Goal: Task Accomplishment & Management: Manage account settings

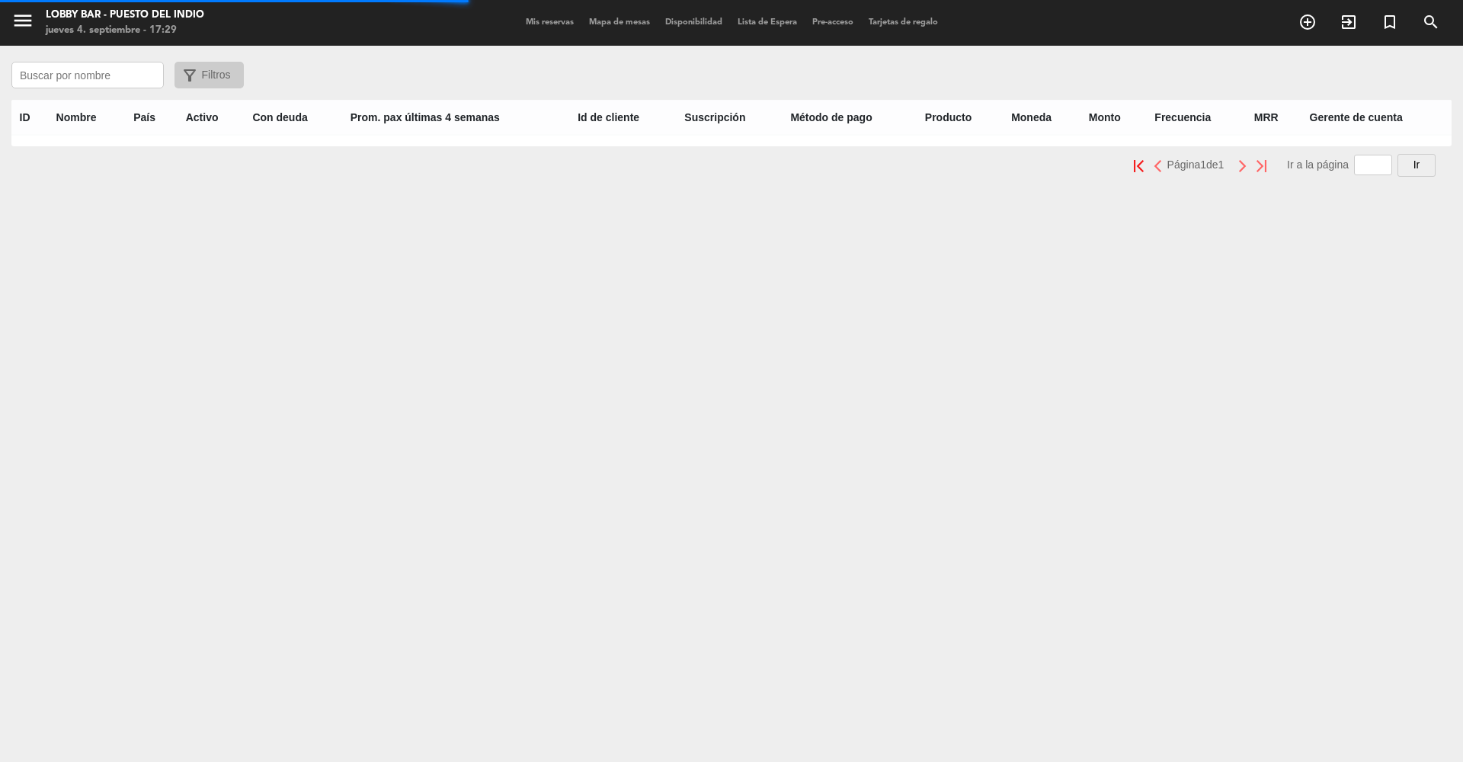
click at [85, 76] on input "text" at bounding box center [87, 75] width 152 height 27
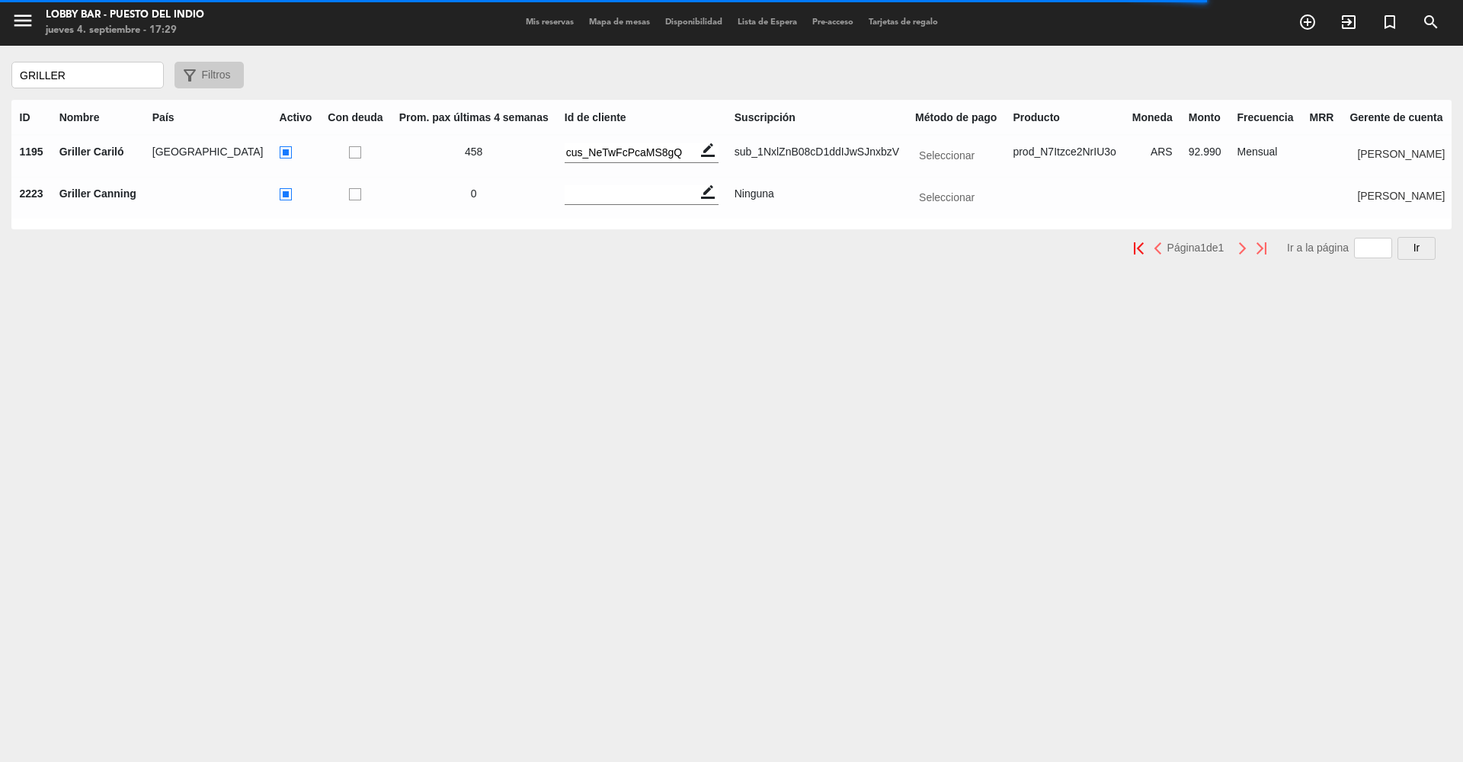
type input "GRILLER"
click at [938, 158] on input "text" at bounding box center [957, 152] width 85 height 19
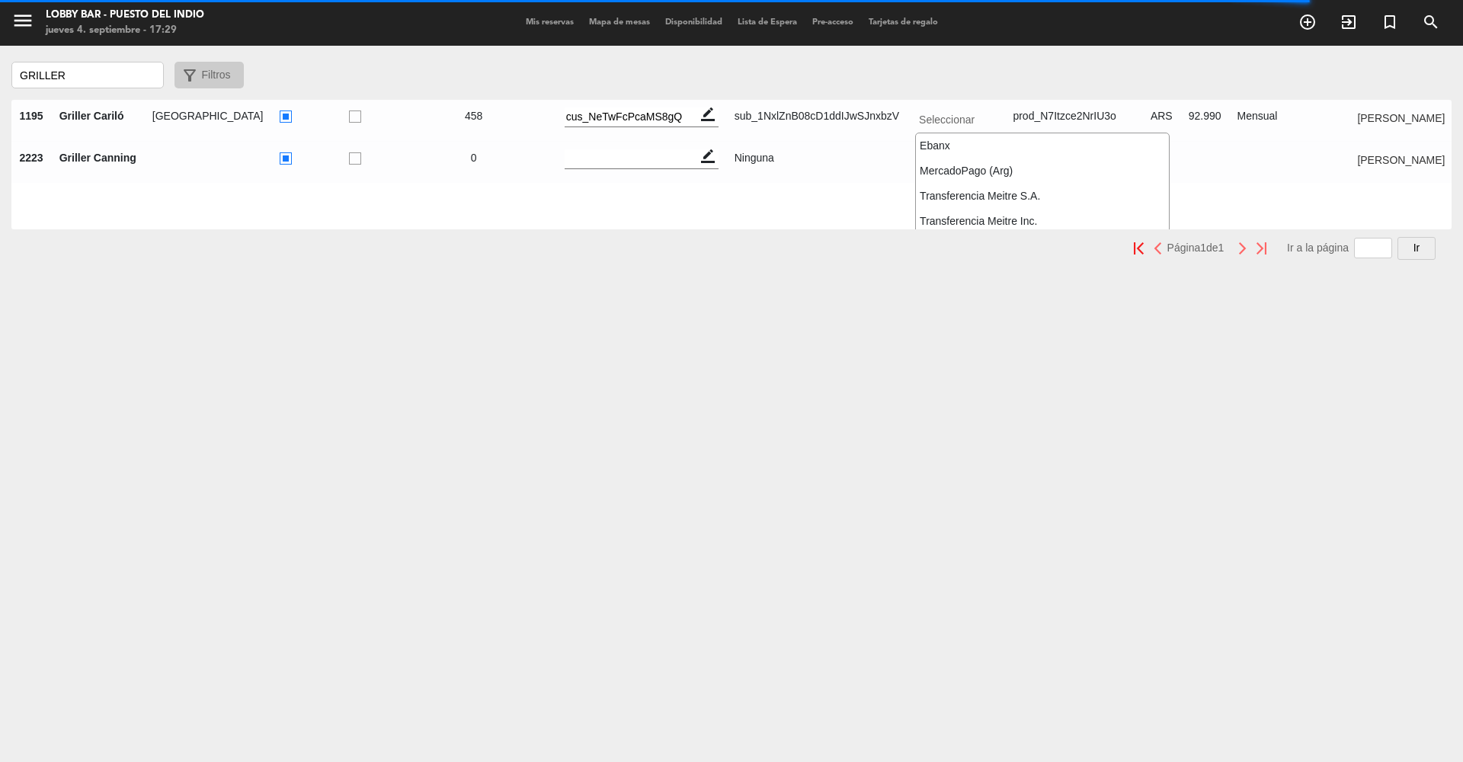
scroll to position [11, 0]
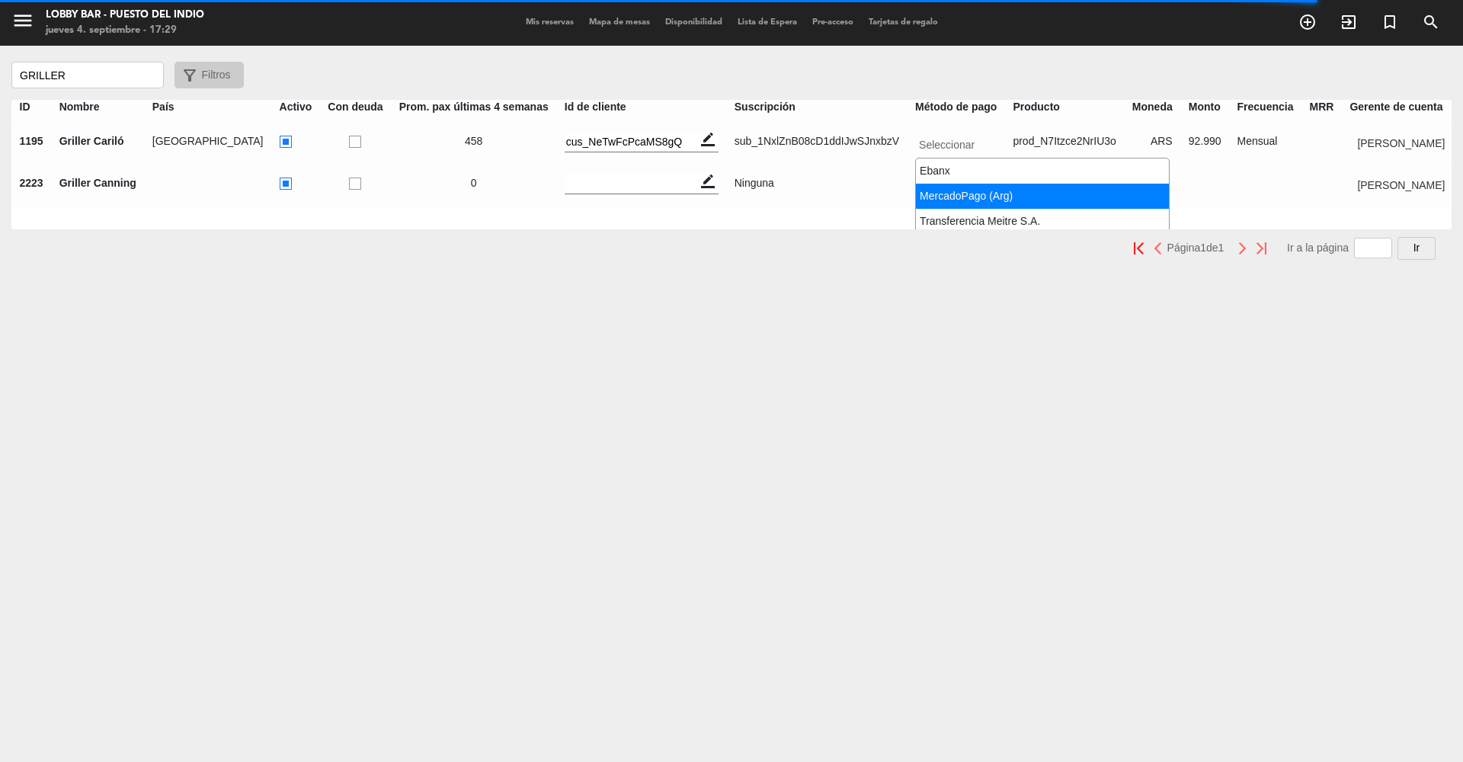
click at [929, 194] on span "MercadoPago (Arg)" at bounding box center [966, 196] width 93 height 12
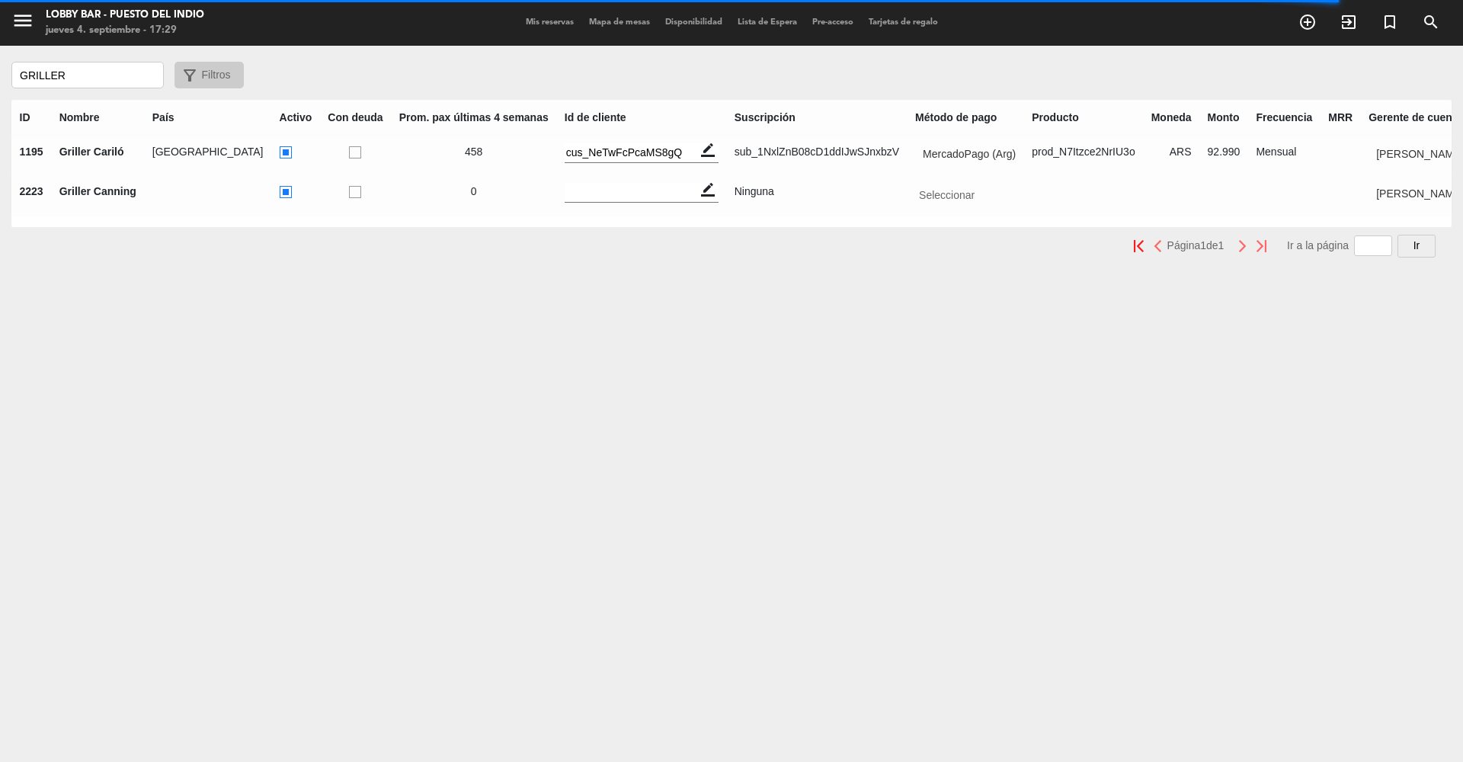
click at [811, 328] on div "menu Lobby Bar - Puesto del Indio [DATE] 4. septiembre - 17:29 Mis reservas Map…" at bounding box center [731, 381] width 1463 height 762
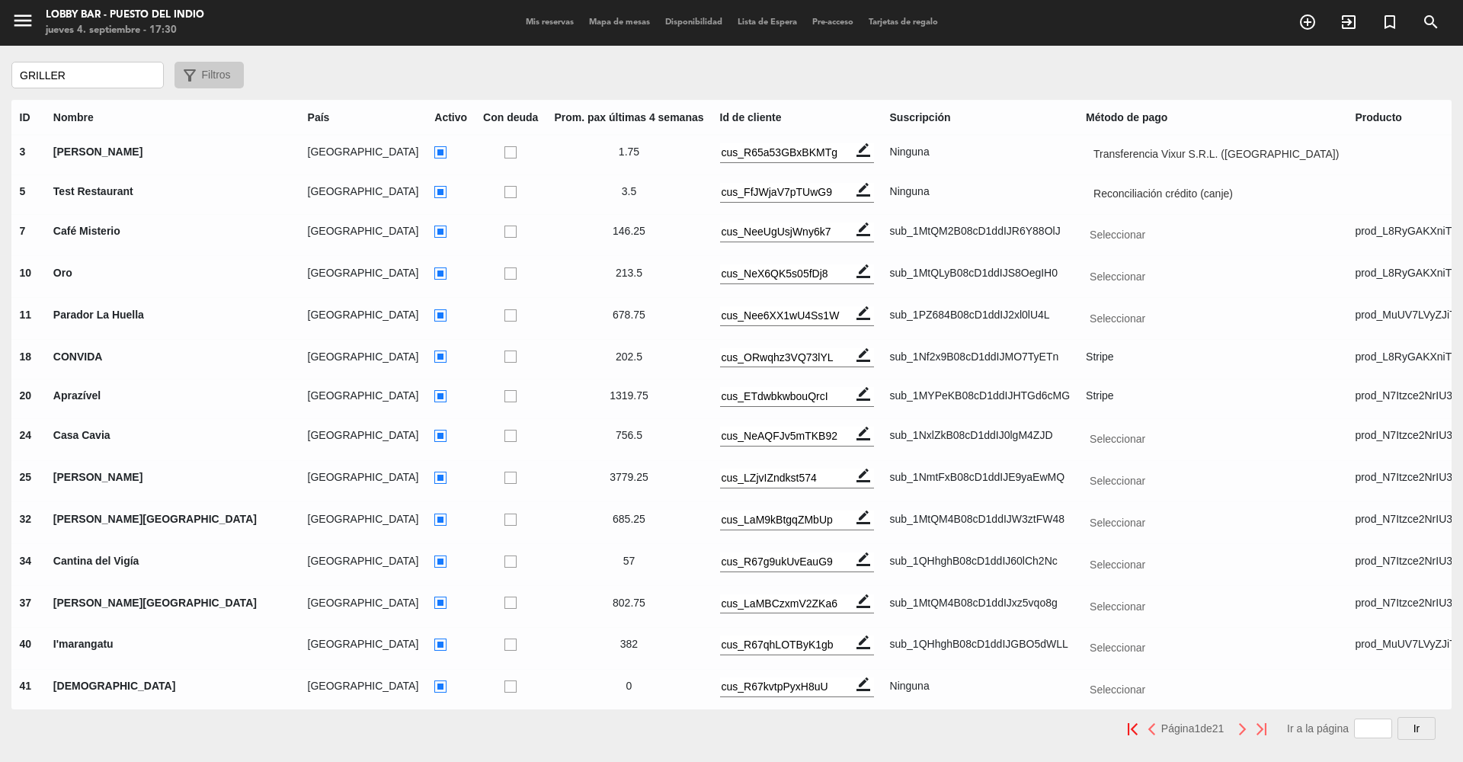
click at [137, 73] on input "GRILLER" at bounding box center [87, 75] width 152 height 27
paste input "SOMM Restaurante"
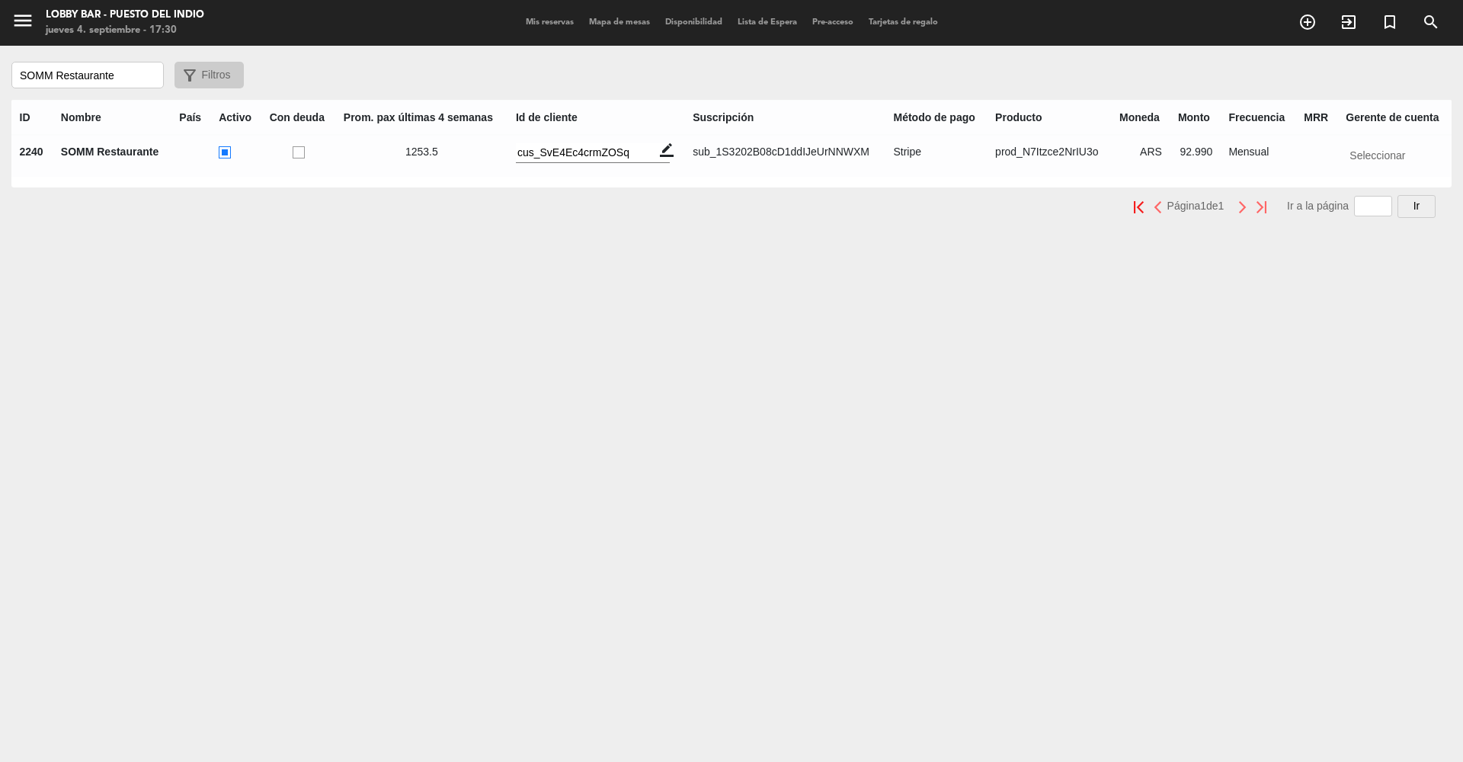
type input "SOMM Restaurante"
click at [1384, 147] on input "text" at bounding box center [1396, 152] width 101 height 19
type input "[PERSON_NAME]"
click at [1353, 162] on div "[PERSON_NAME]" at bounding box center [1393, 174] width 95 height 25
click at [422, 279] on div "menu Lobby Bar - Puesto del Indio [DATE] 4. septiembre - 17:30 Mis reservas Map…" at bounding box center [731, 381] width 1463 height 762
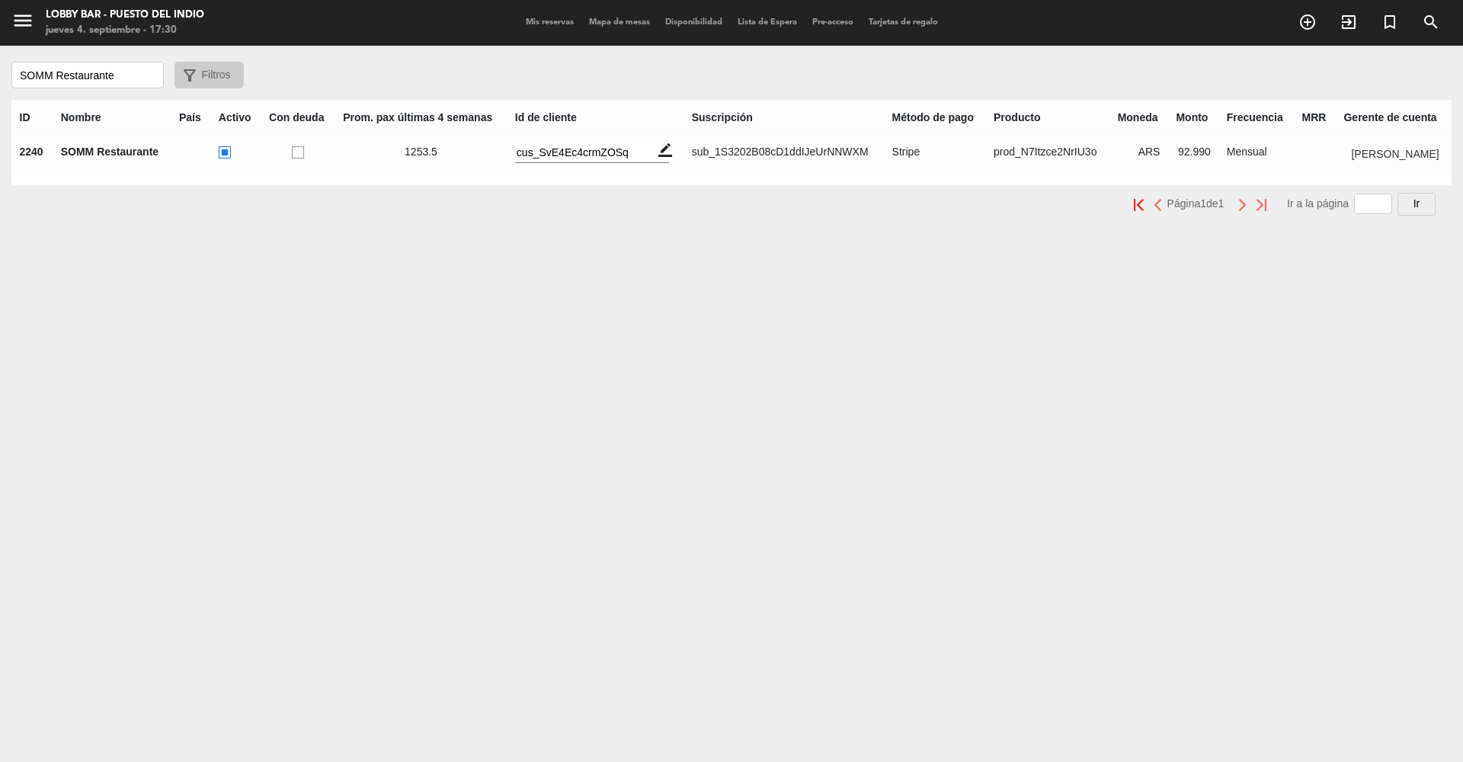
click at [82, 79] on input "SOMM Restaurante" at bounding box center [87, 75] width 152 height 27
type input "DAUKOS"
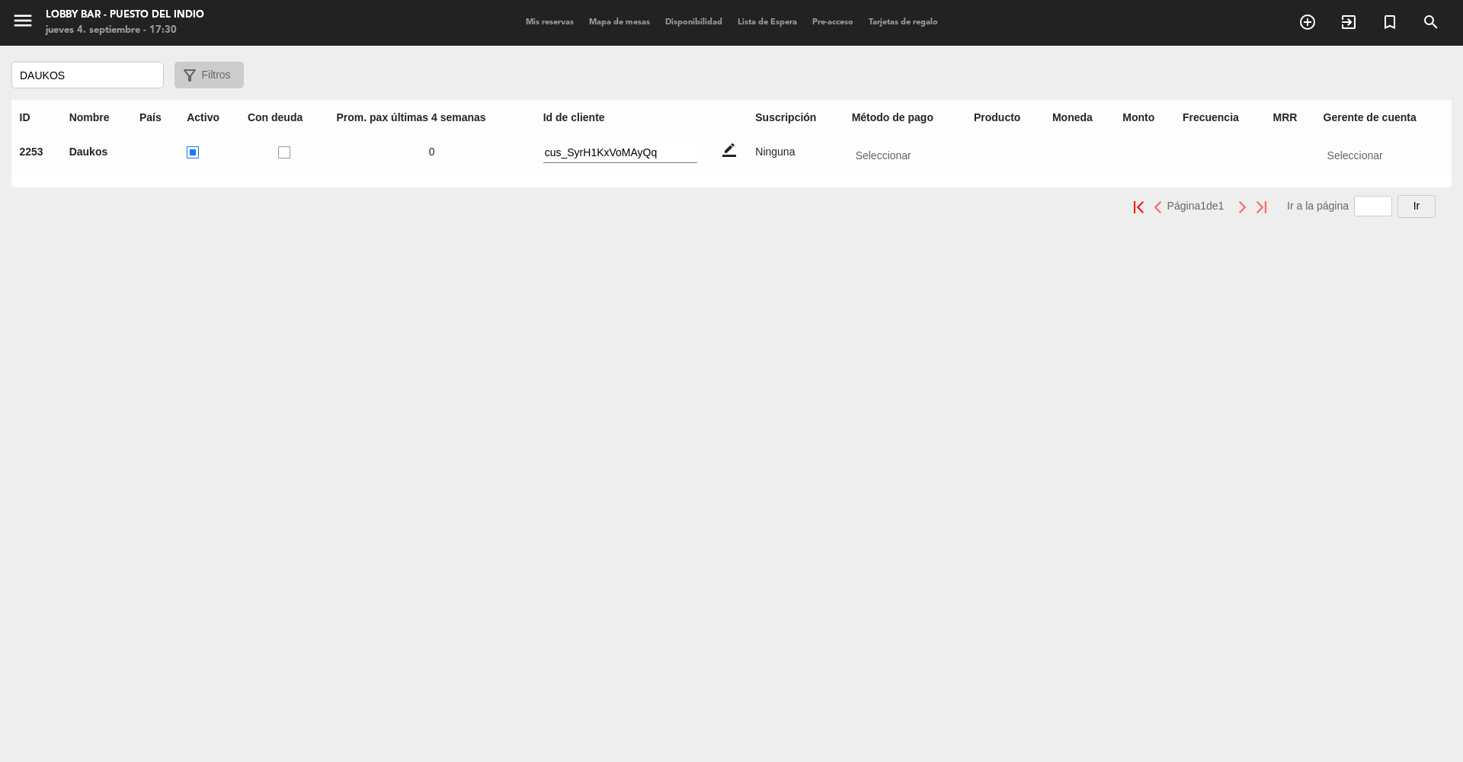
click at [708, 357] on div "menu Lobby Bar - Puesto del Indio [DATE] 4. septiembre - 17:30 Mis reservas Map…" at bounding box center [731, 381] width 1463 height 762
click at [1340, 165] on div "Seleccionar" at bounding box center [1384, 155] width 120 height 25
type input "[PERSON_NAME]"
click at [1343, 171] on span "[PERSON_NAME]" at bounding box center [1372, 174] width 88 height 12
click at [597, 306] on div "menu Lobby Bar - Puesto del Indio [DATE] 4. septiembre - 17:31 Mis reservas Map…" at bounding box center [731, 381] width 1463 height 762
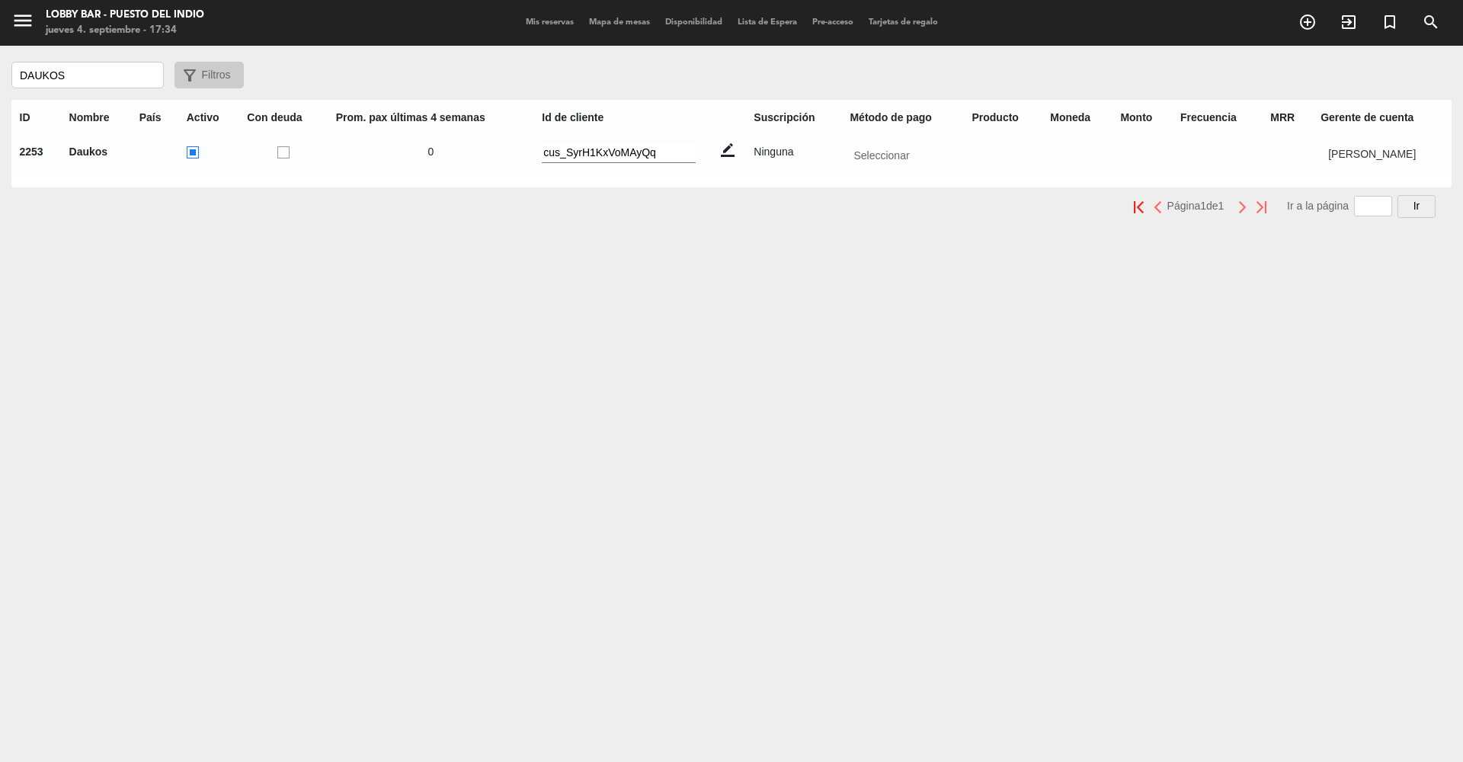
click at [73, 70] on input "DAUKOS" at bounding box center [87, 75] width 152 height 27
type input "chingon"
click at [1375, 151] on input "text" at bounding box center [1385, 152] width 123 height 19
type input "[PERSON_NAME]"
click at [1344, 172] on span "[PERSON_NAME]" at bounding box center [1372, 174] width 88 height 12
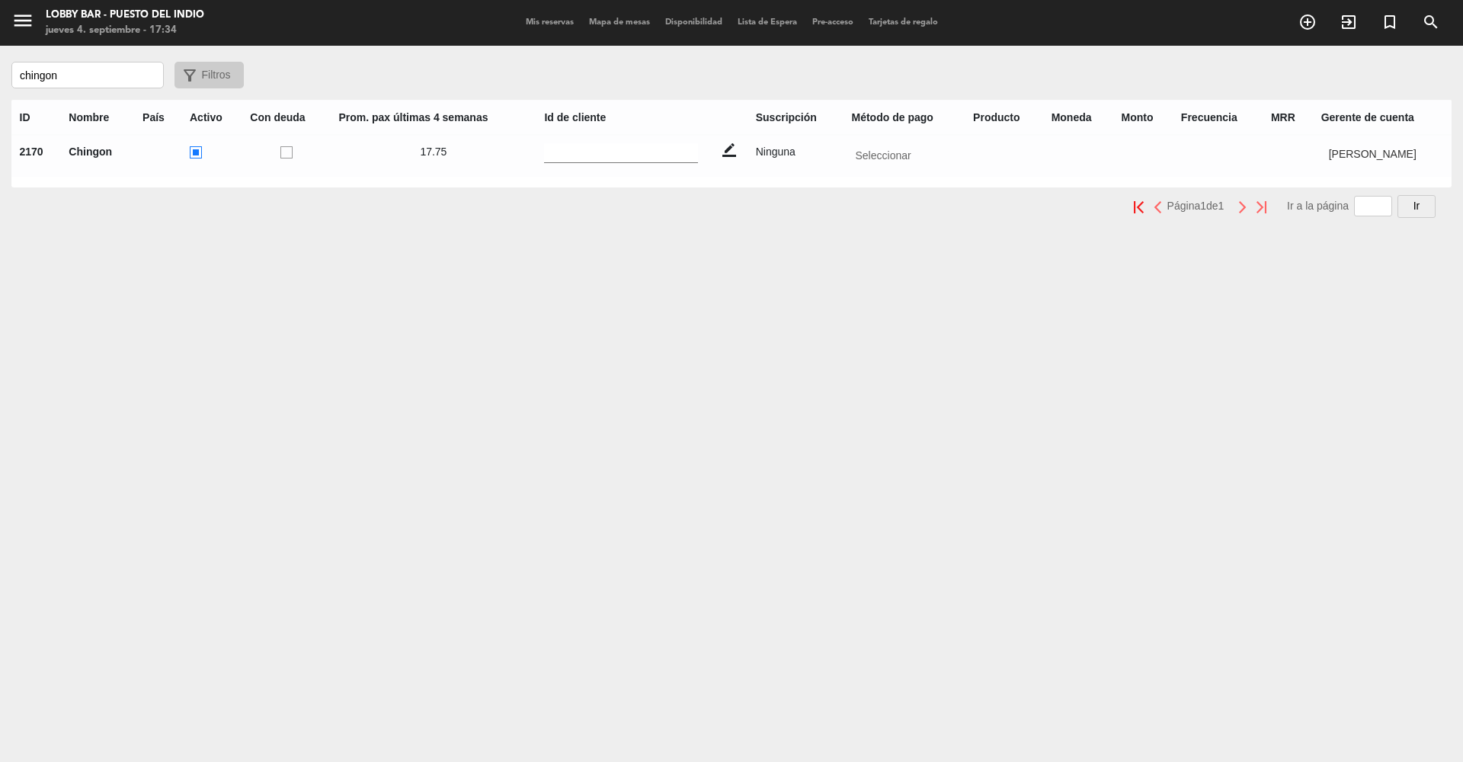
click at [119, 81] on input "chingon" at bounding box center [87, 75] width 152 height 27
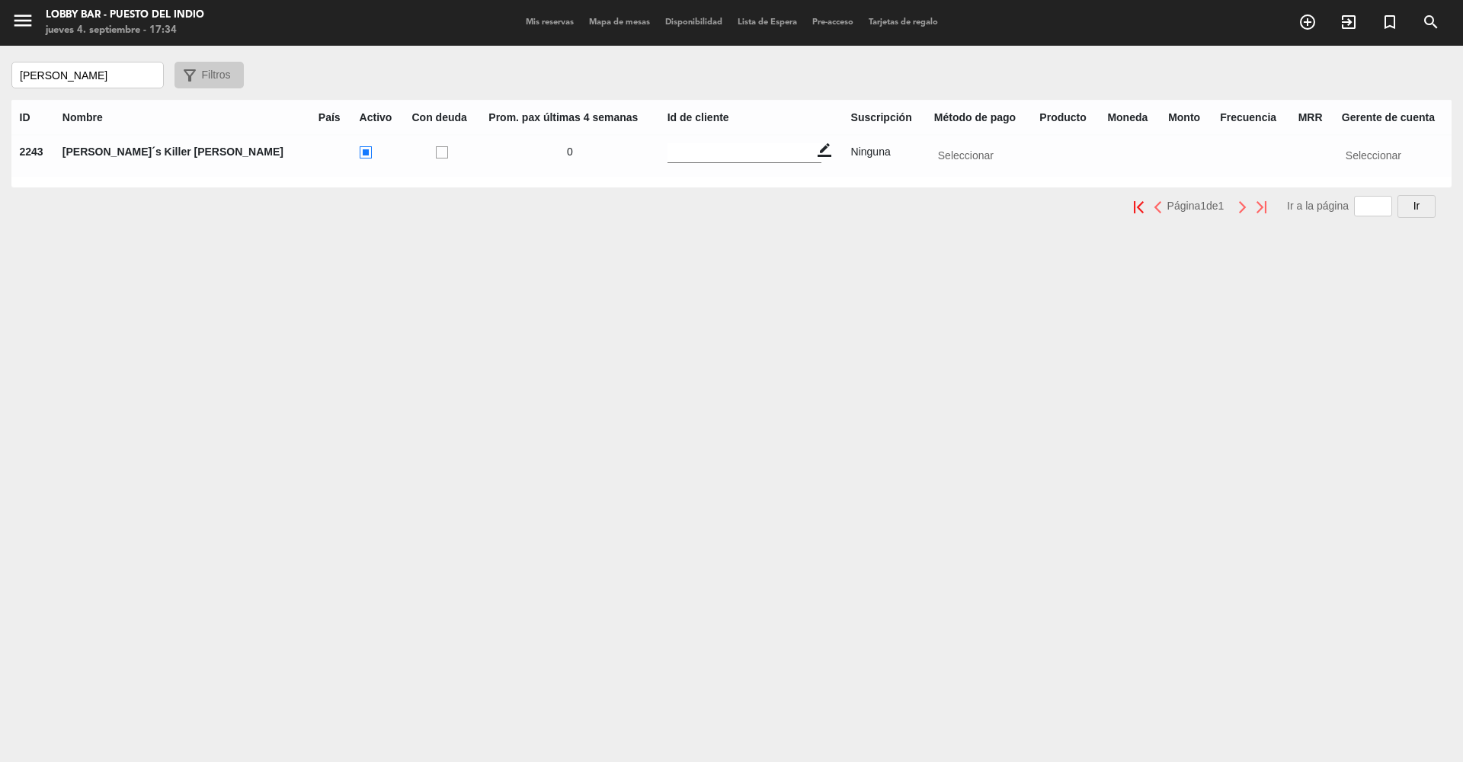
type input "[PERSON_NAME]"
click at [1372, 152] on input "text" at bounding box center [1394, 152] width 105 height 19
type input "[PERSON_NAME]"
click at [1346, 168] on span "[PERSON_NAME]" at bounding box center [1390, 174] width 88 height 12
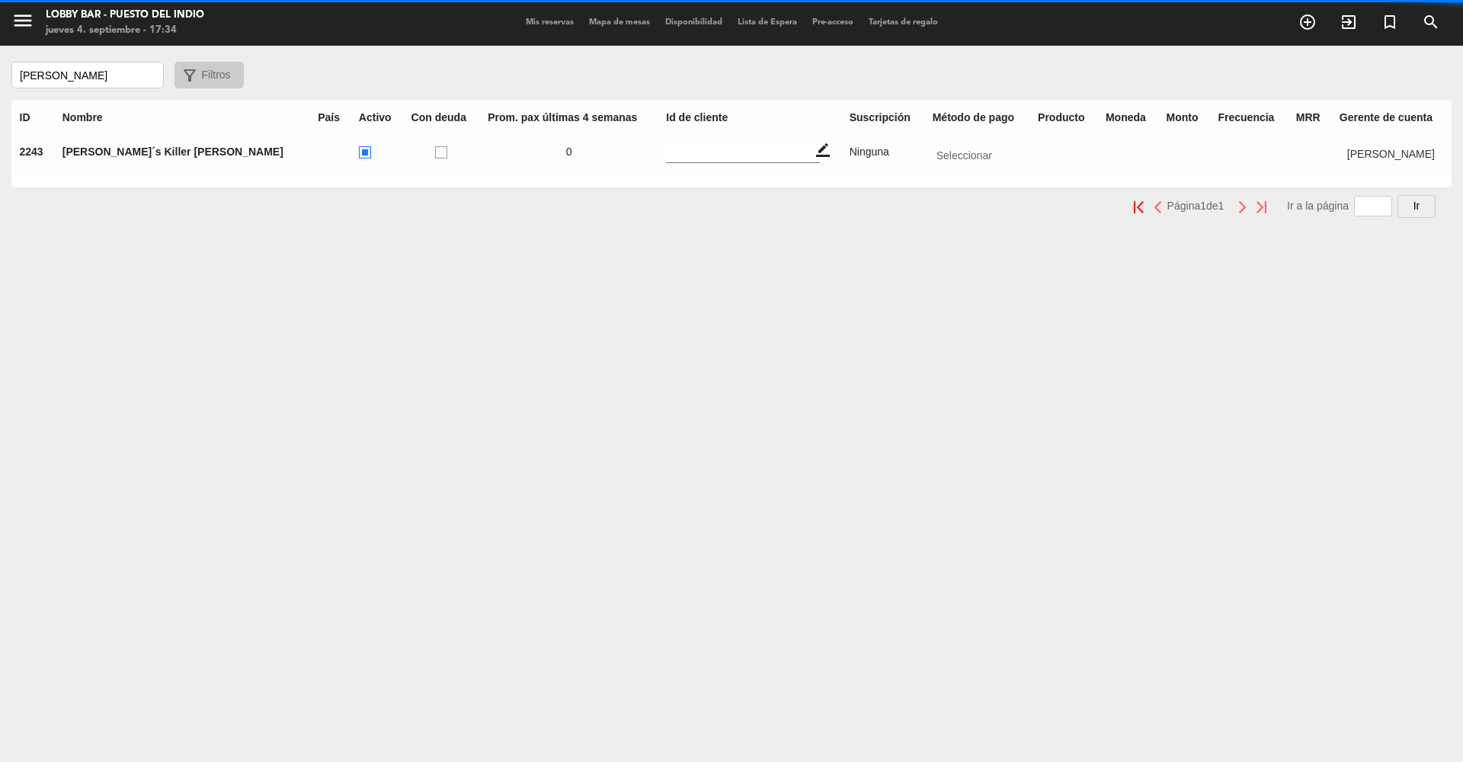
click at [78, 78] on input "[PERSON_NAME]" at bounding box center [87, 75] width 152 height 27
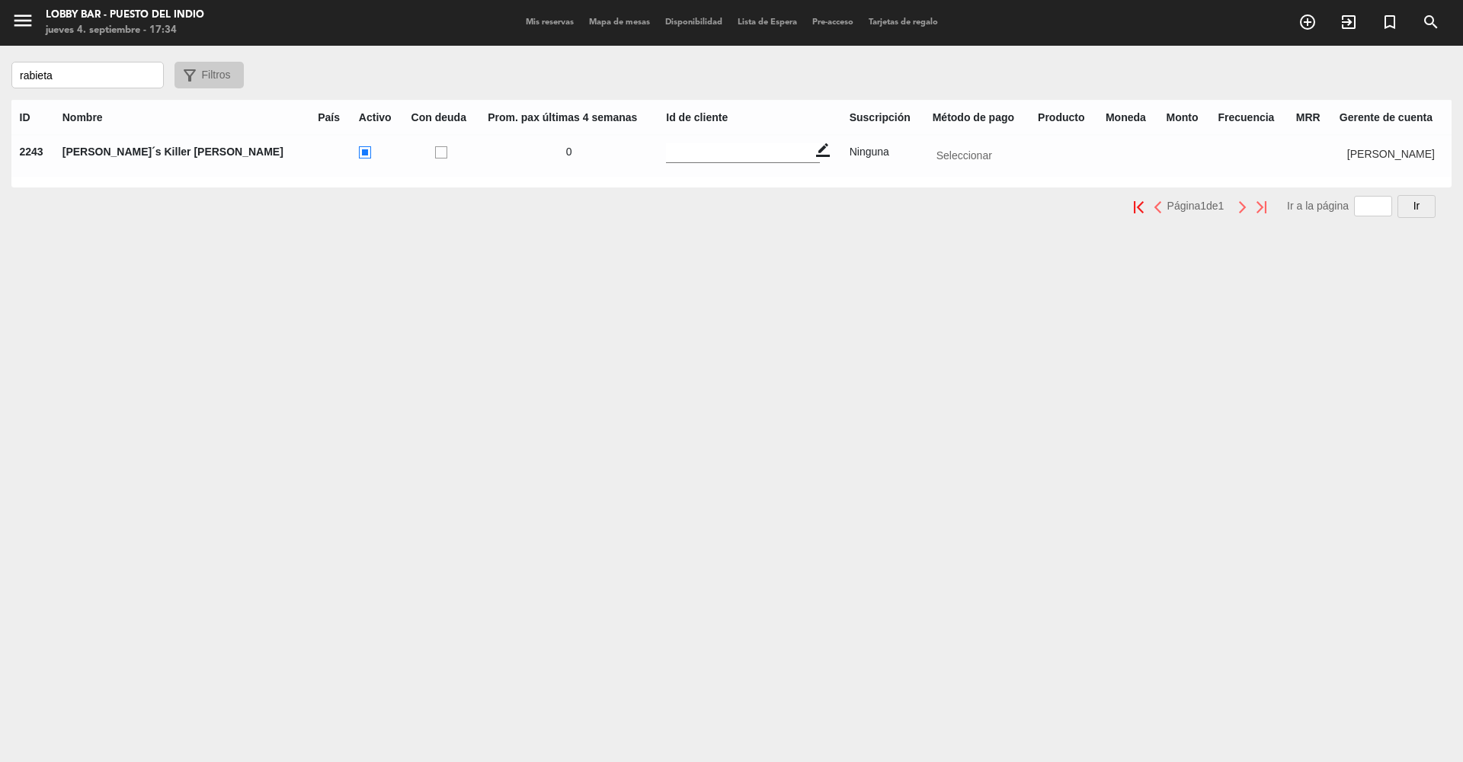
type input "rabieta"
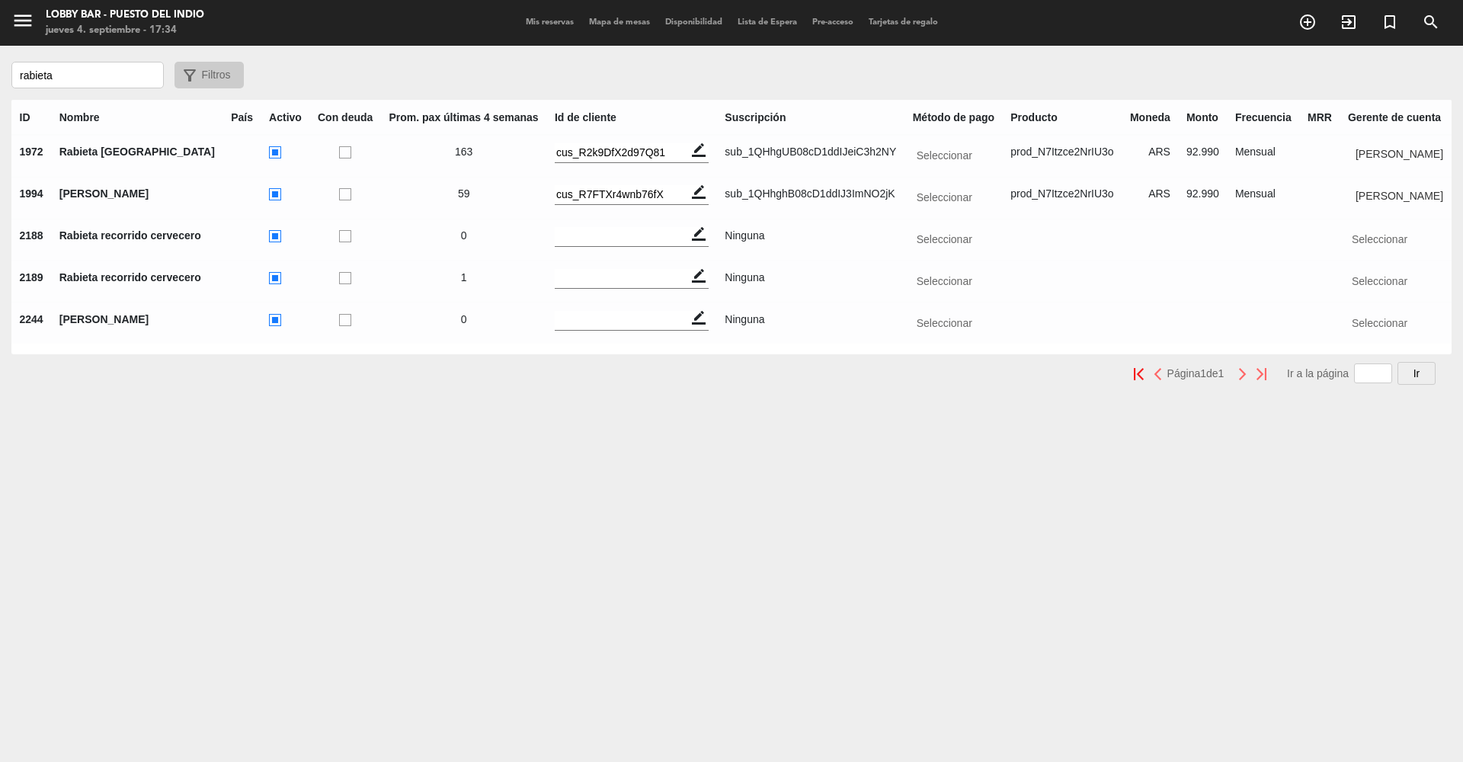
click at [1377, 322] on input "text" at bounding box center [1397, 320] width 99 height 19
type input "[PERSON_NAME]"
click at [1366, 335] on span "[PERSON_NAME]" at bounding box center [1397, 341] width 88 height 12
click at [683, 461] on div "menu Lobby Bar - Puesto del Indio [DATE] 4. septiembre - 17:34 Mis reservas Map…" at bounding box center [731, 381] width 1463 height 762
drag, startPoint x: 683, startPoint y: 461, endPoint x: 527, endPoint y: 337, distance: 199.0
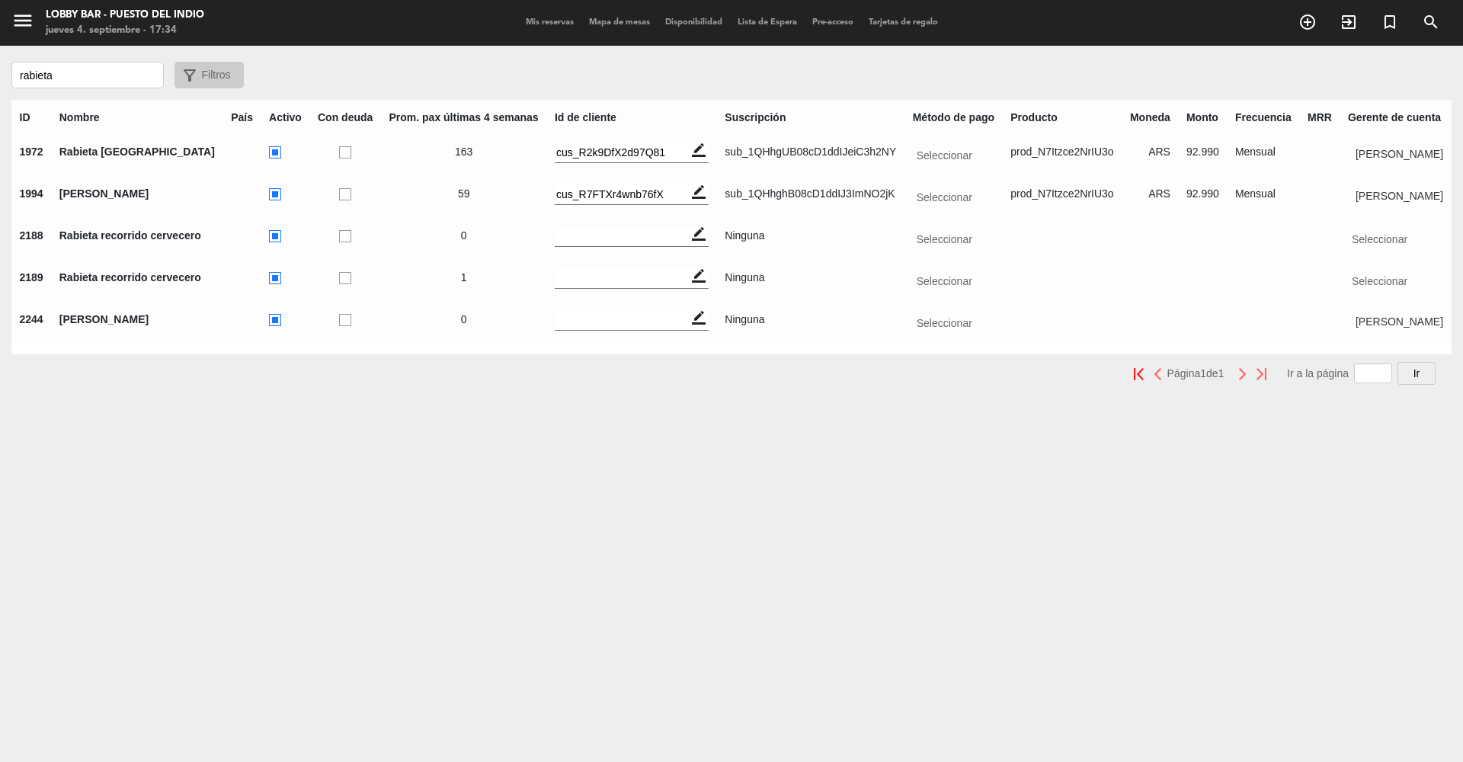
click at [527, 337] on div "menu Lobby Bar - Puesto del Indio [DATE] 4. septiembre - 17:34 Mis reservas Map…" at bounding box center [731, 381] width 1463 height 762
click at [552, 78] on div "rabieta filter_alt Filtros" at bounding box center [731, 75] width 1463 height 27
click at [536, 22] on span "Mis reservas" at bounding box center [549, 22] width 63 height 8
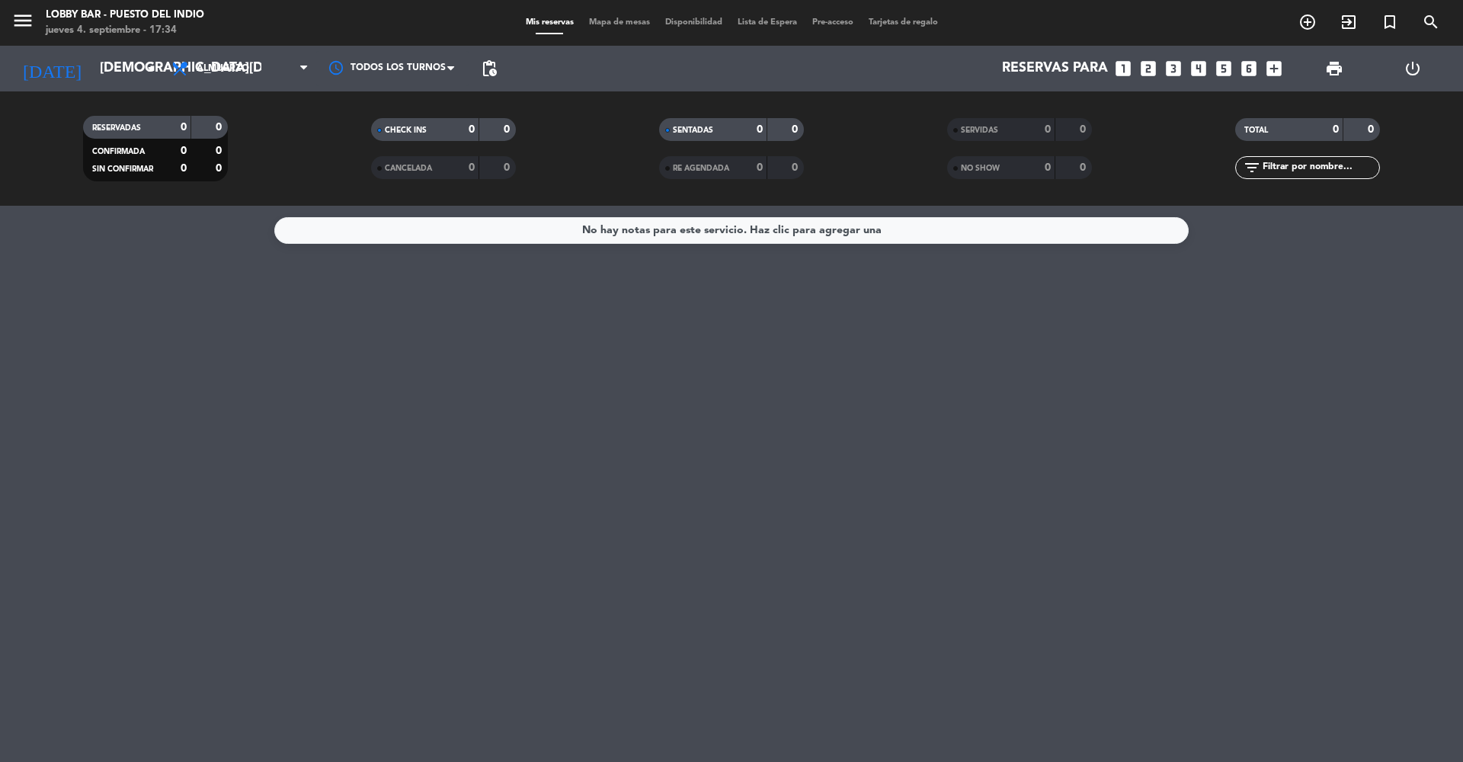
click at [27, 24] on icon "menu" at bounding box center [22, 20] width 23 height 23
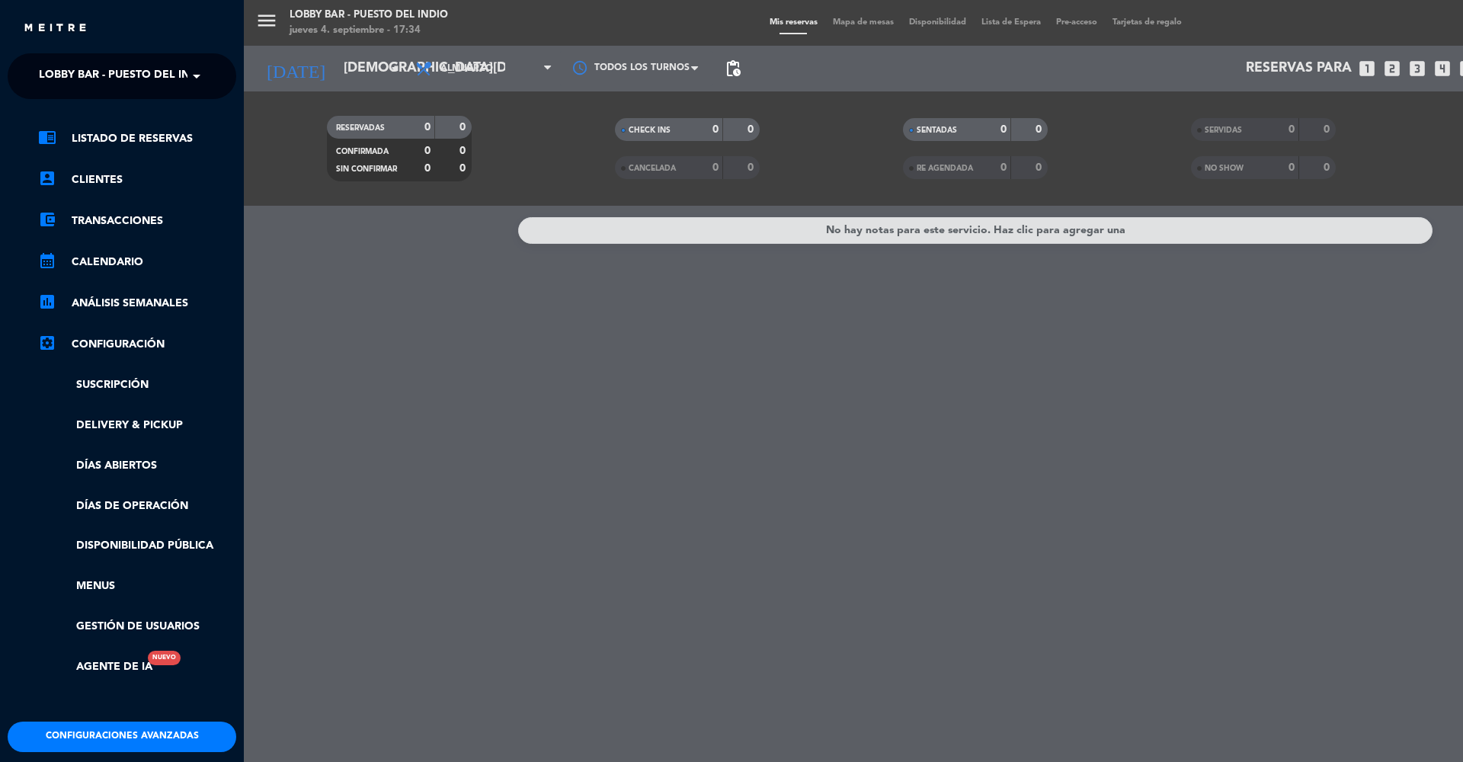
click at [103, 82] on span "Lobby Bar - Puesto del Indio" at bounding box center [124, 76] width 171 height 32
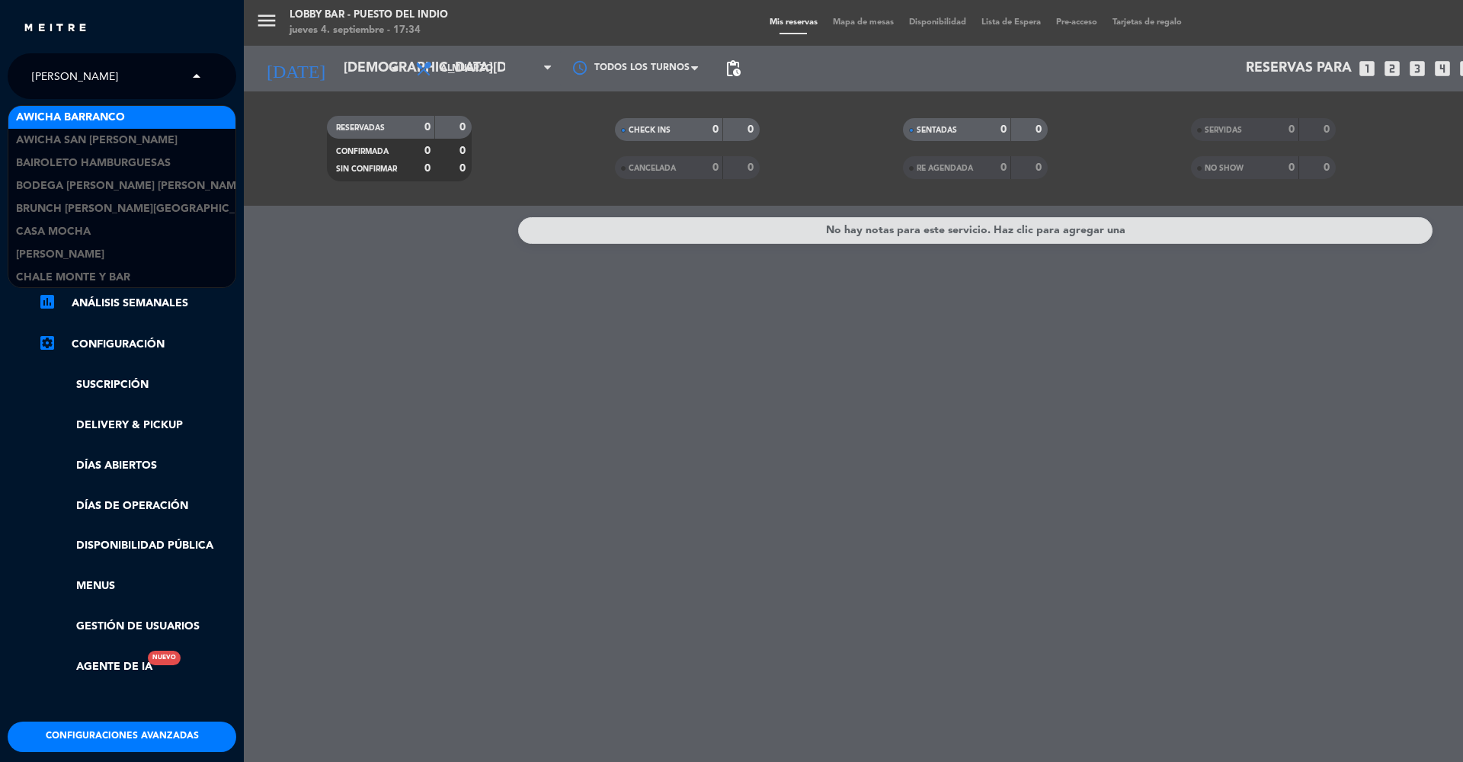
type input "[PERSON_NAME]"
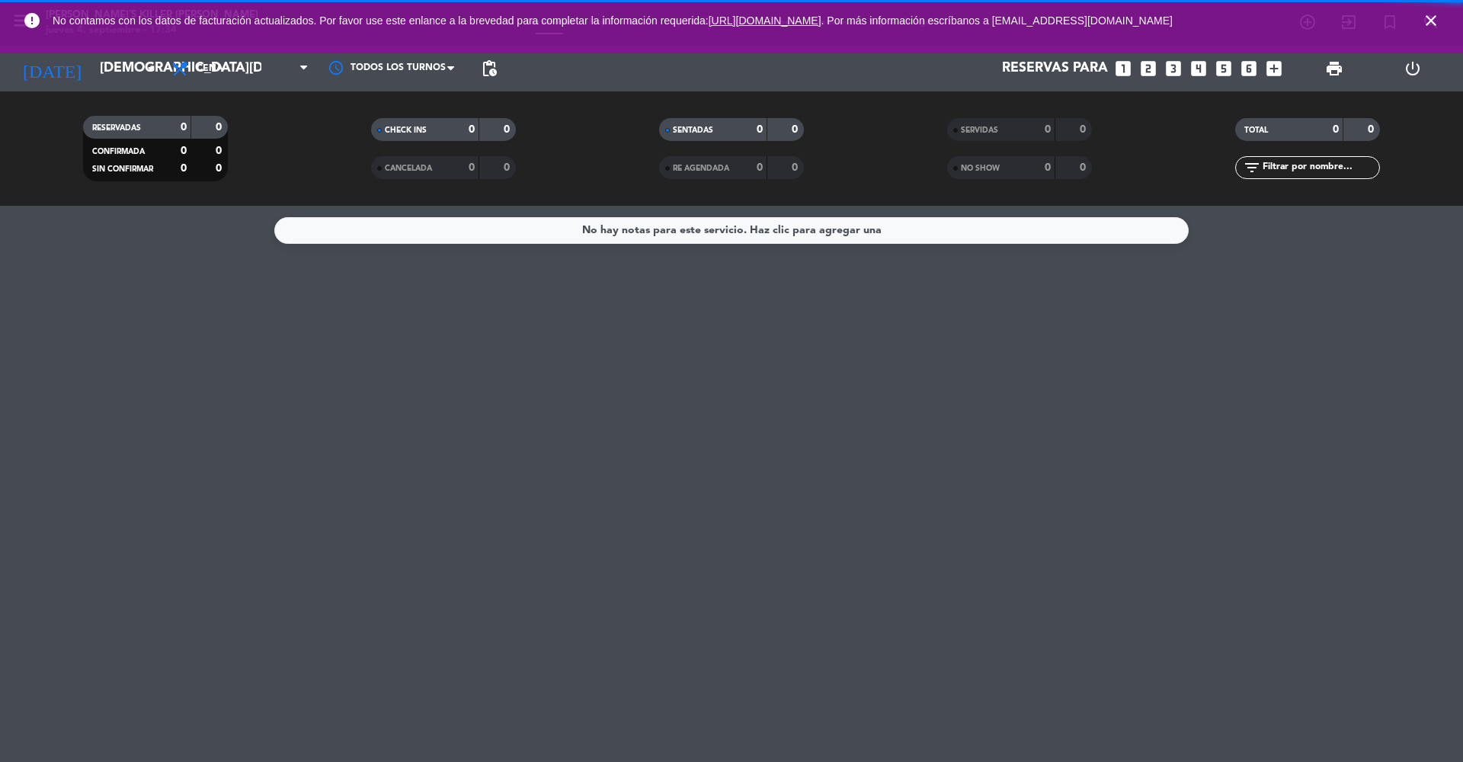
click at [1429, 15] on icon "close" at bounding box center [1431, 20] width 18 height 18
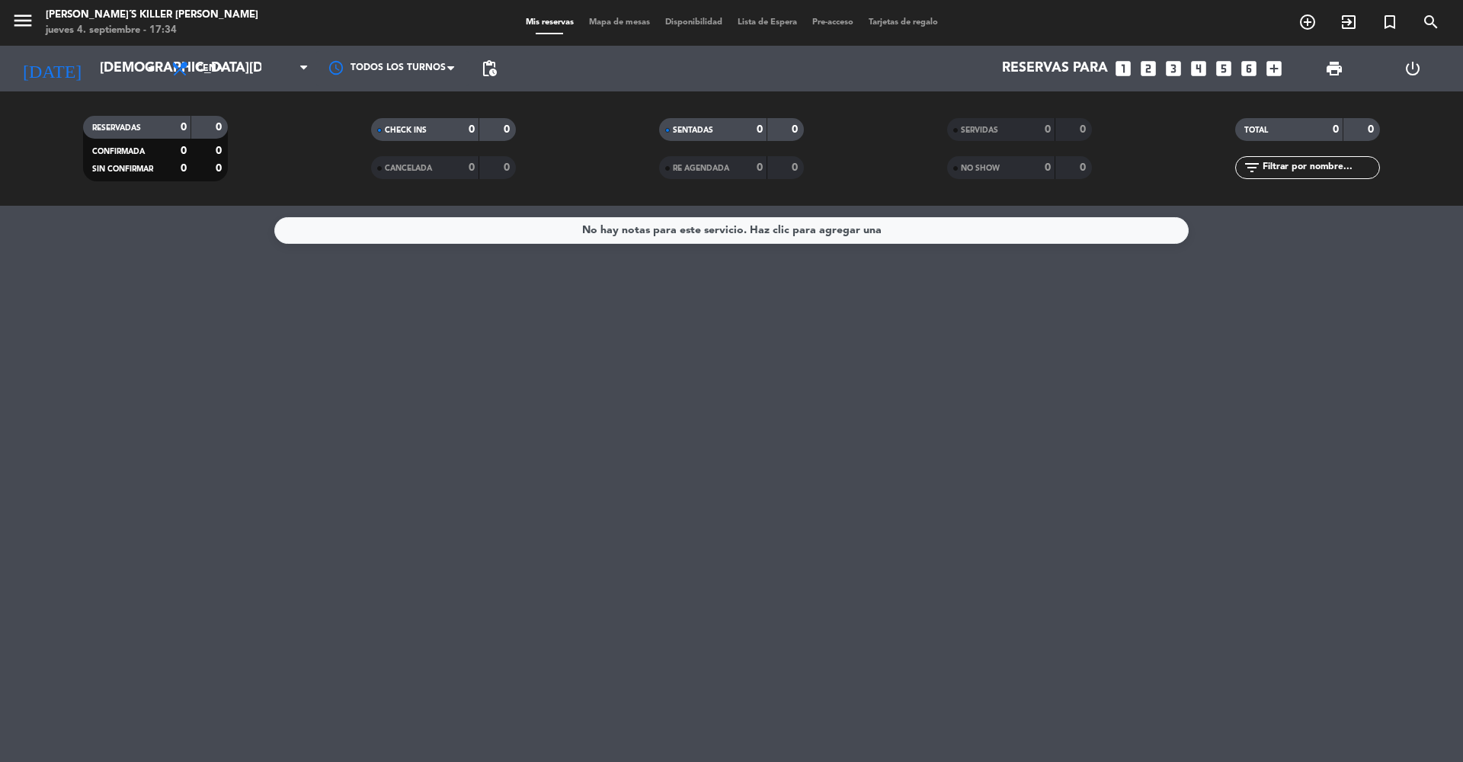
click at [30, 14] on icon "menu" at bounding box center [22, 20] width 23 height 23
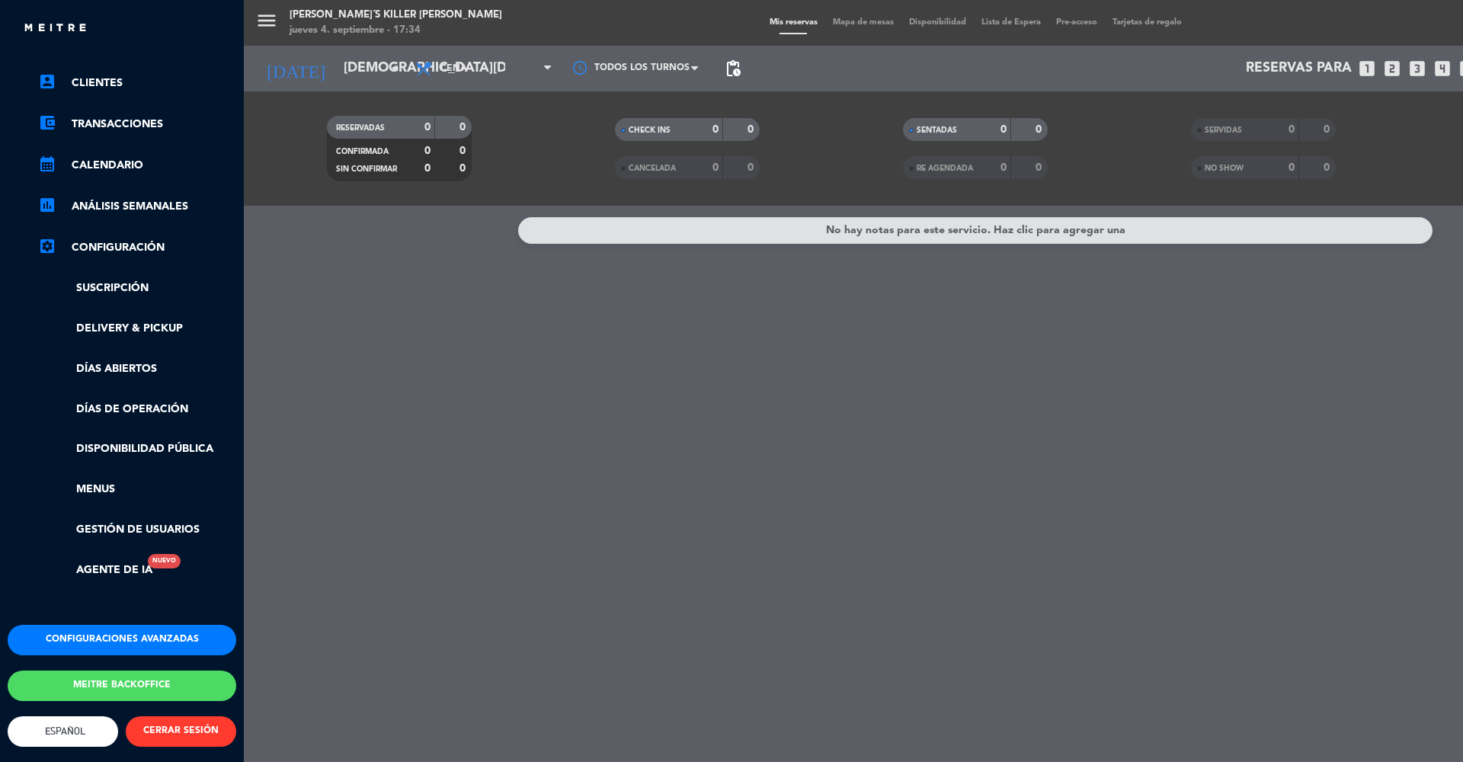
click at [124, 625] on button "Configuraciones avanzadas" at bounding box center [122, 640] width 229 height 30
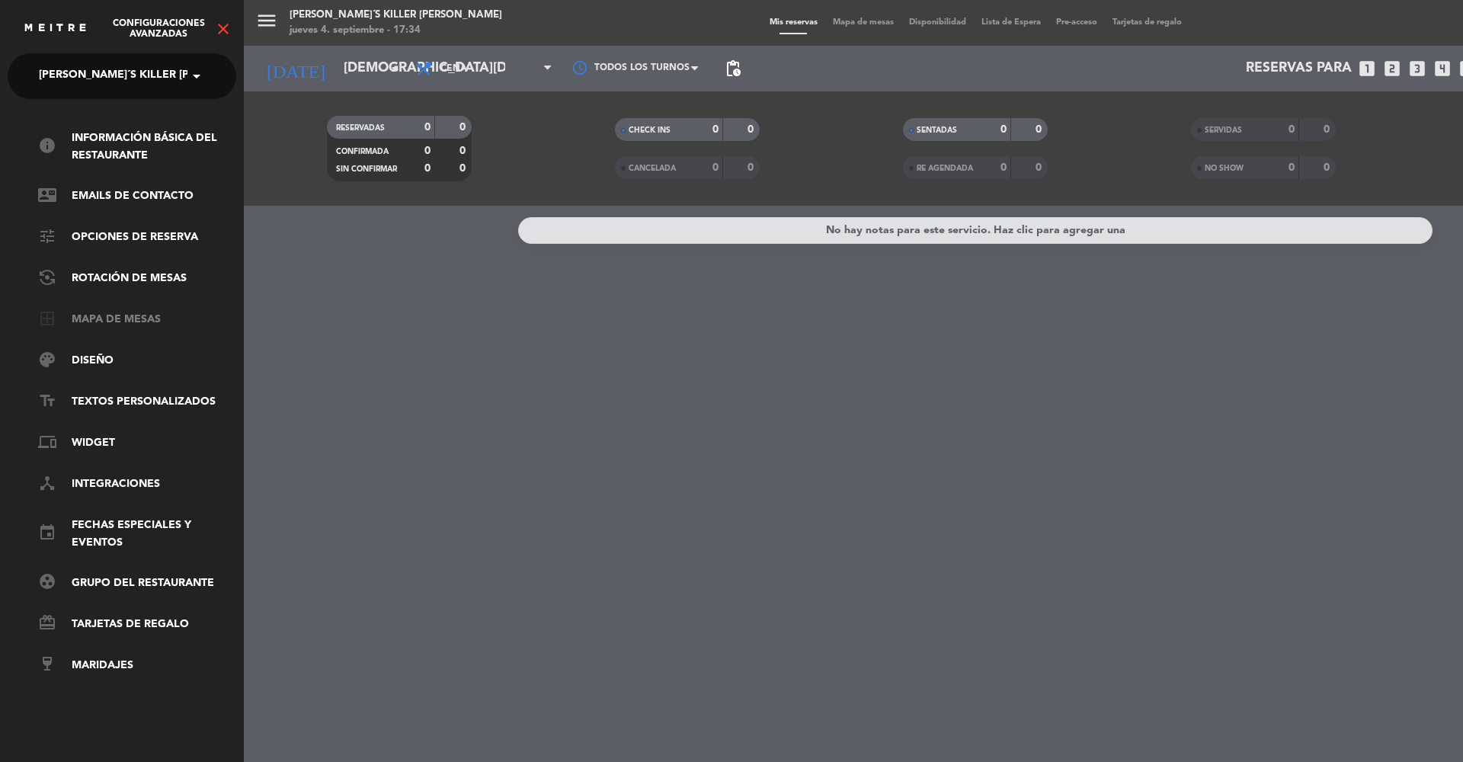
click at [114, 312] on link "border_all Mapa de mesas" at bounding box center [137, 320] width 198 height 18
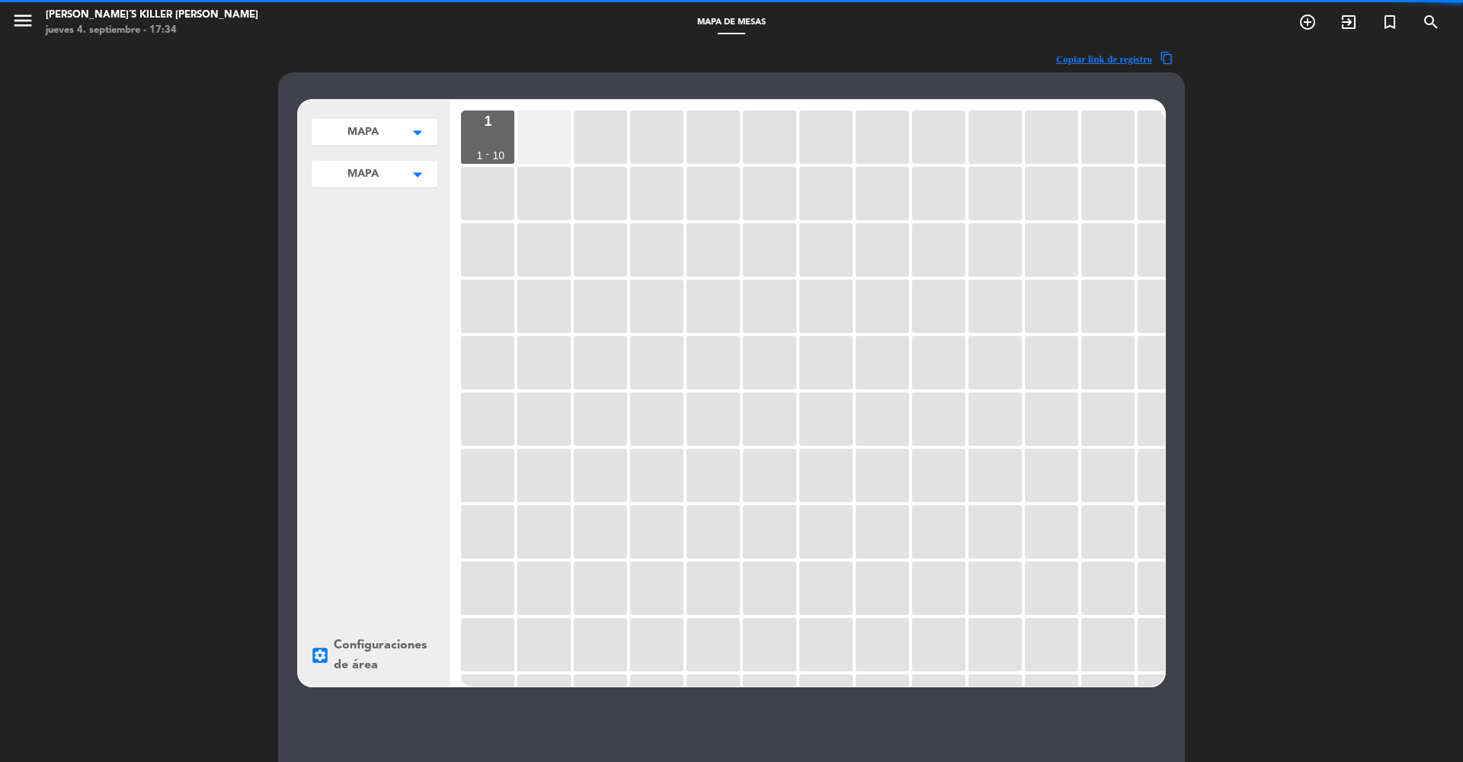
click at [533, 145] on div at bounding box center [543, 136] width 53 height 53
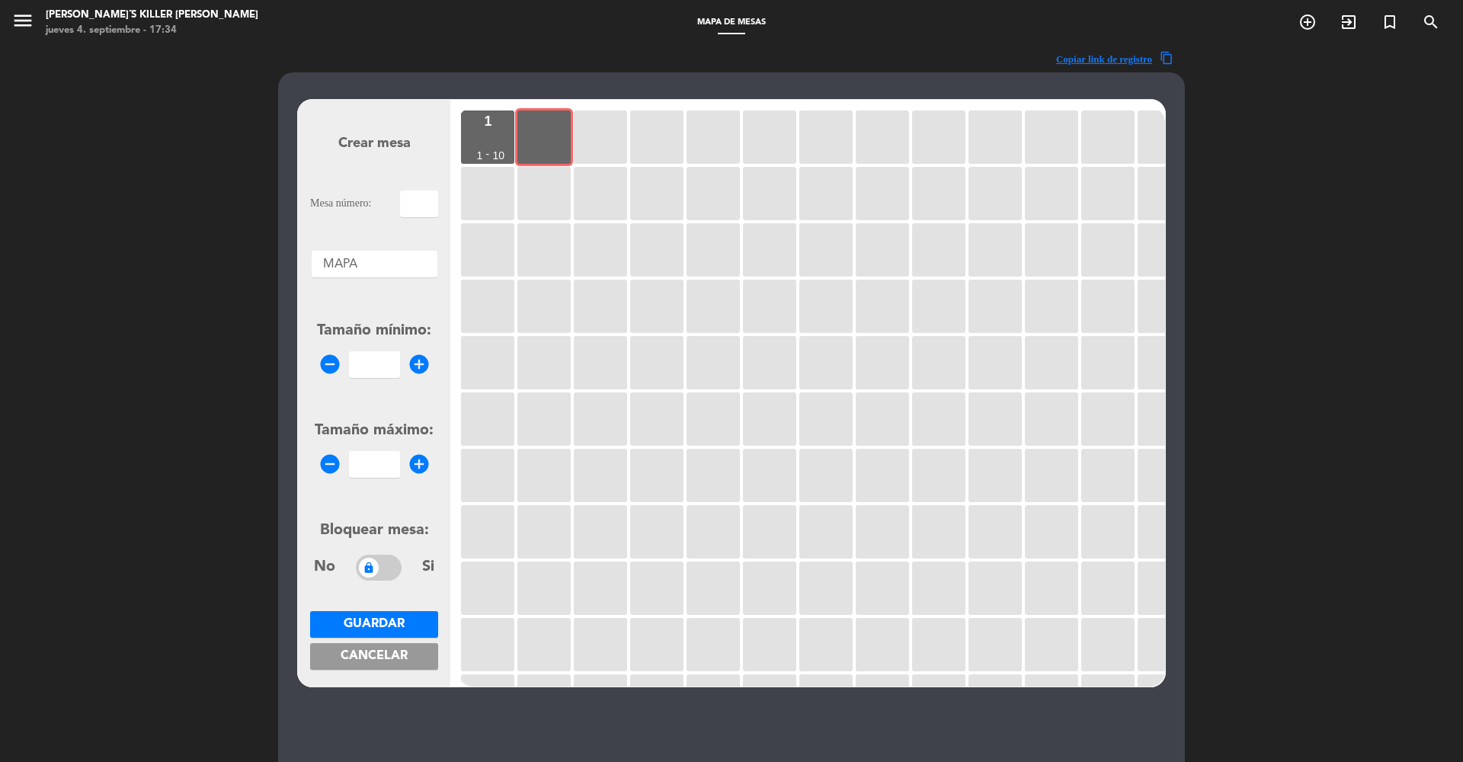
click at [411, 199] on input "text" at bounding box center [419, 204] width 38 height 27
type input "2"
click at [370, 363] on input "number" at bounding box center [374, 364] width 51 height 27
type input "1"
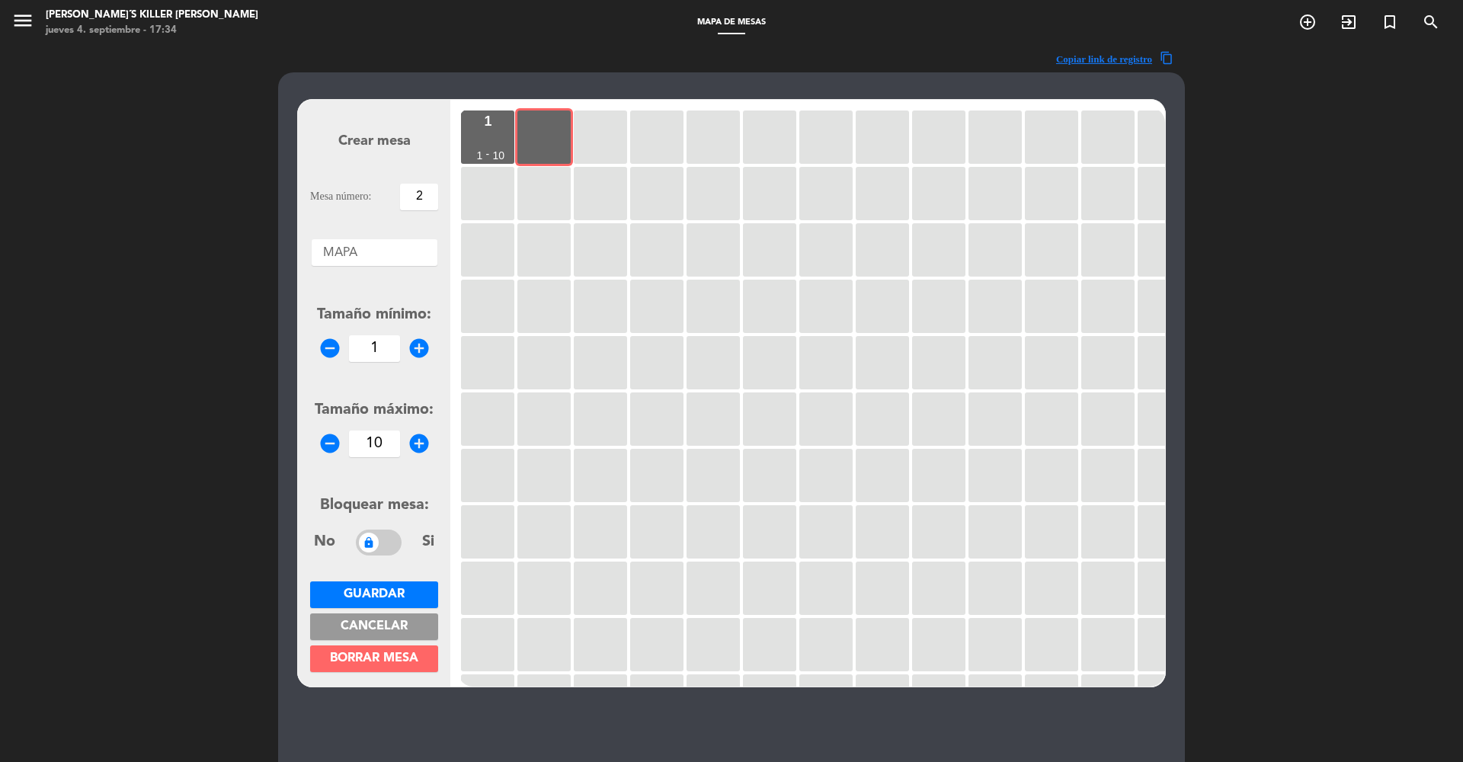
type input "10"
click at [360, 588] on span "Guardar" at bounding box center [374, 594] width 61 height 12
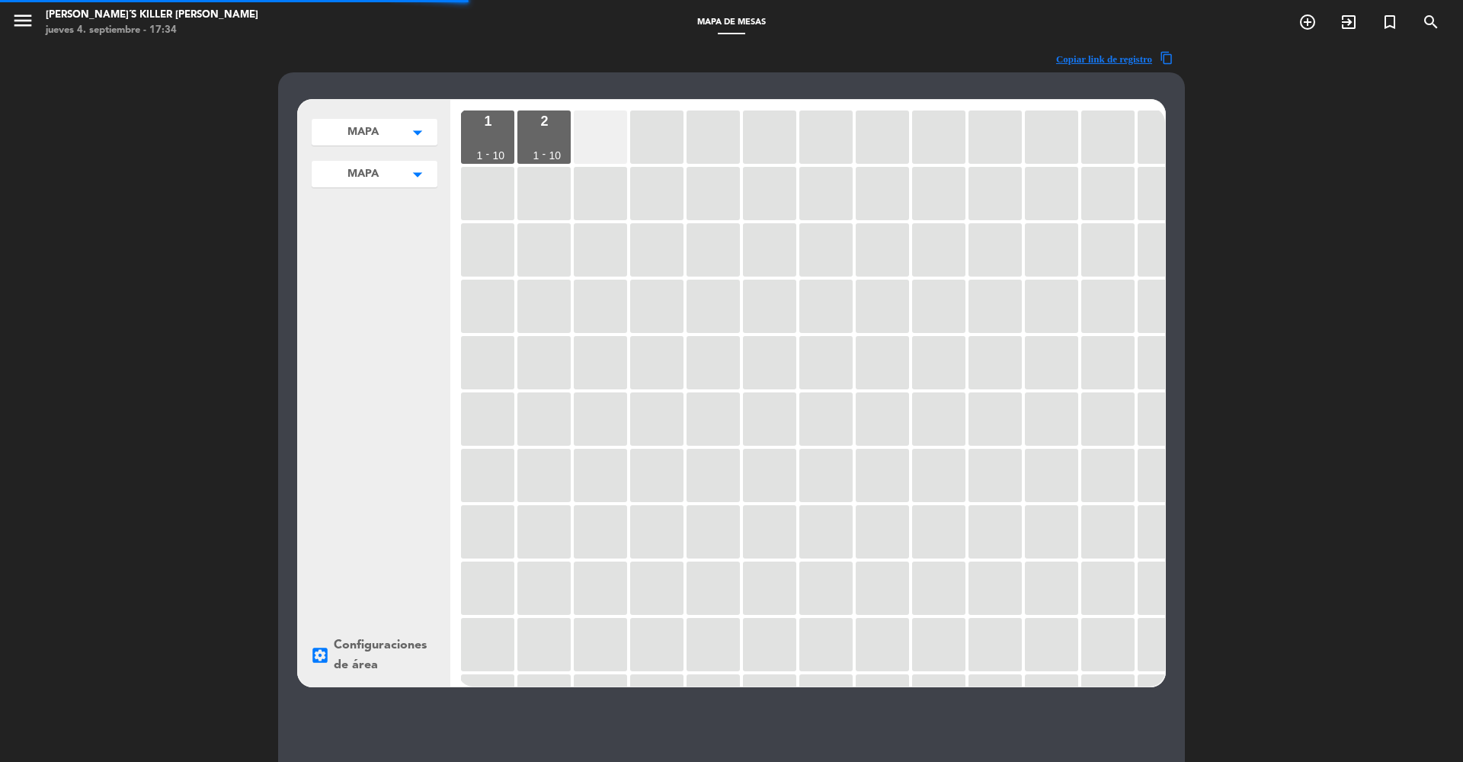
click at [608, 138] on div at bounding box center [600, 136] width 53 height 53
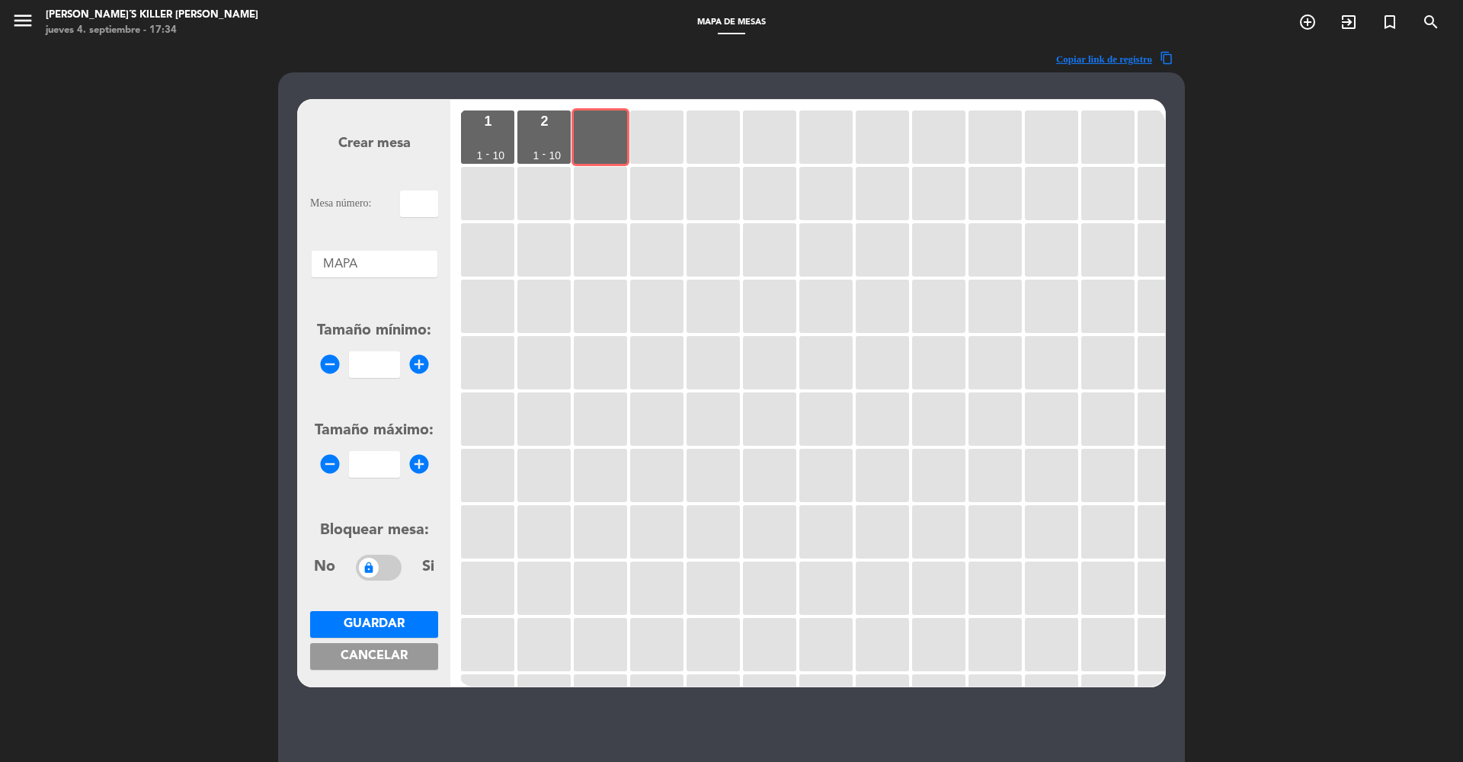
click at [428, 210] on input "text" at bounding box center [419, 204] width 38 height 27
type input "3"
click at [371, 370] on input "1" at bounding box center [374, 364] width 51 height 27
type input "1"
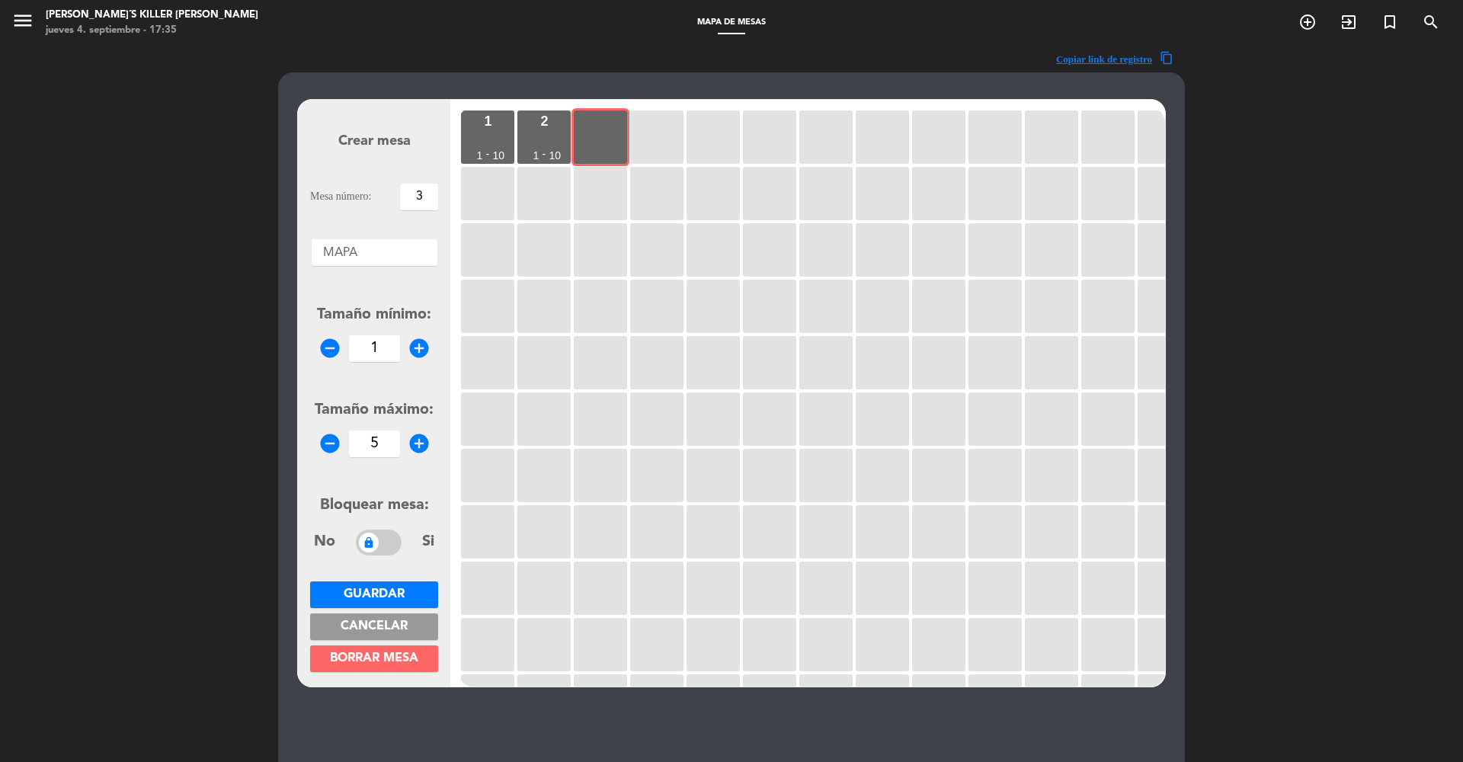
type input "5"
click at [374, 593] on span "Guardar" at bounding box center [374, 594] width 61 height 12
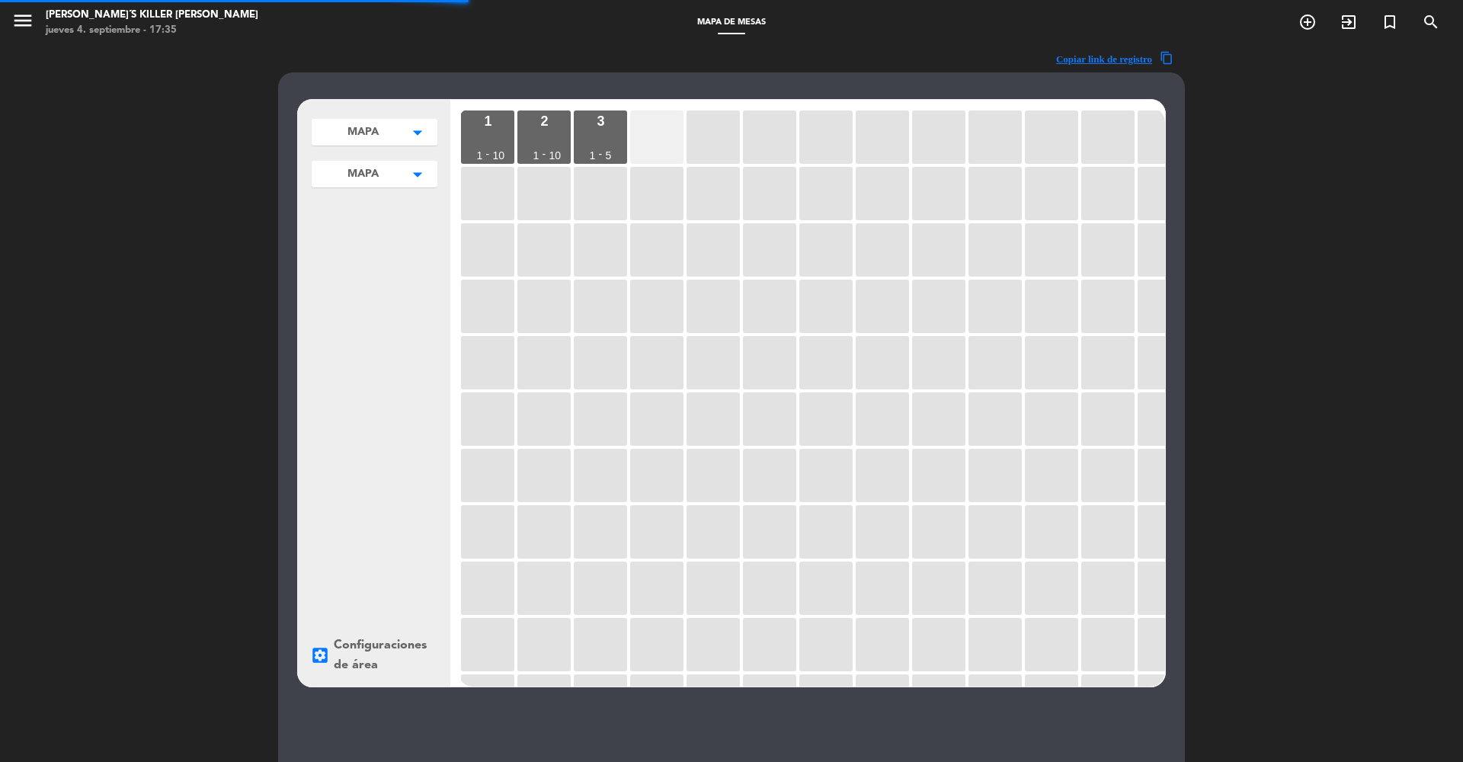
click at [678, 133] on div at bounding box center [656, 136] width 53 height 53
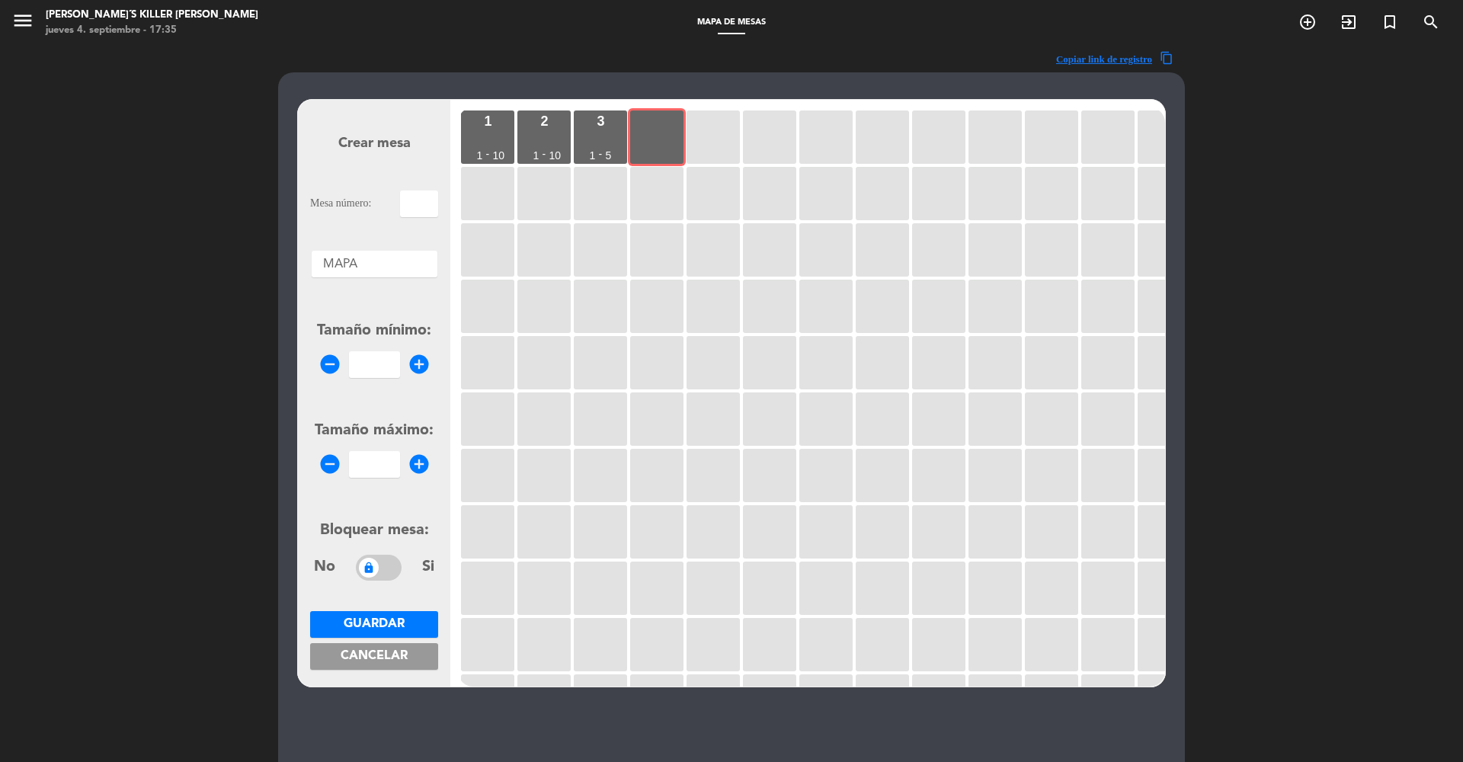
click at [411, 210] on input "text" at bounding box center [419, 204] width 38 height 27
type input "4"
click at [363, 360] on input "number" at bounding box center [374, 364] width 51 height 27
type input "1"
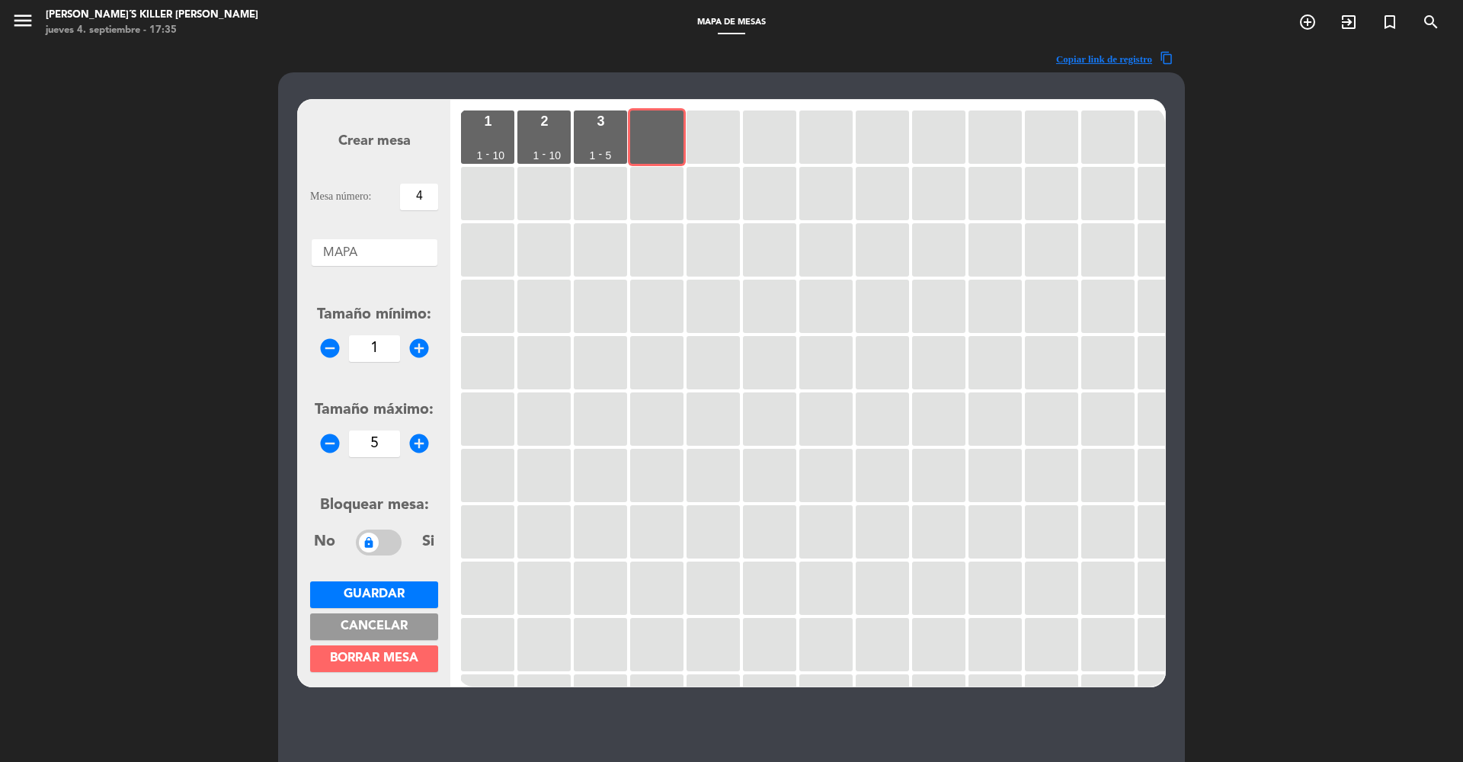
type input "5"
click at [360, 596] on span "Guardar" at bounding box center [374, 594] width 61 height 12
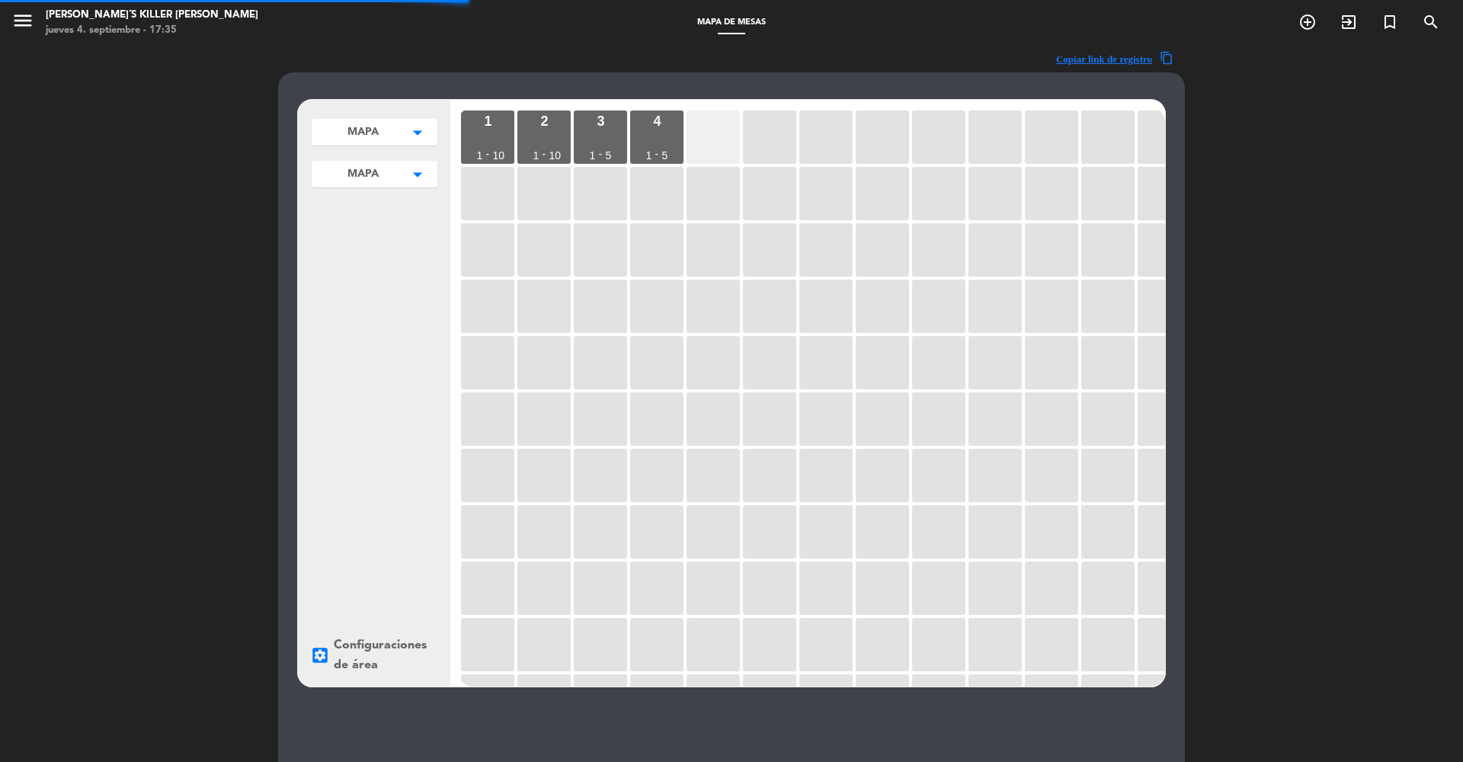
click at [712, 152] on div at bounding box center [713, 136] width 53 height 53
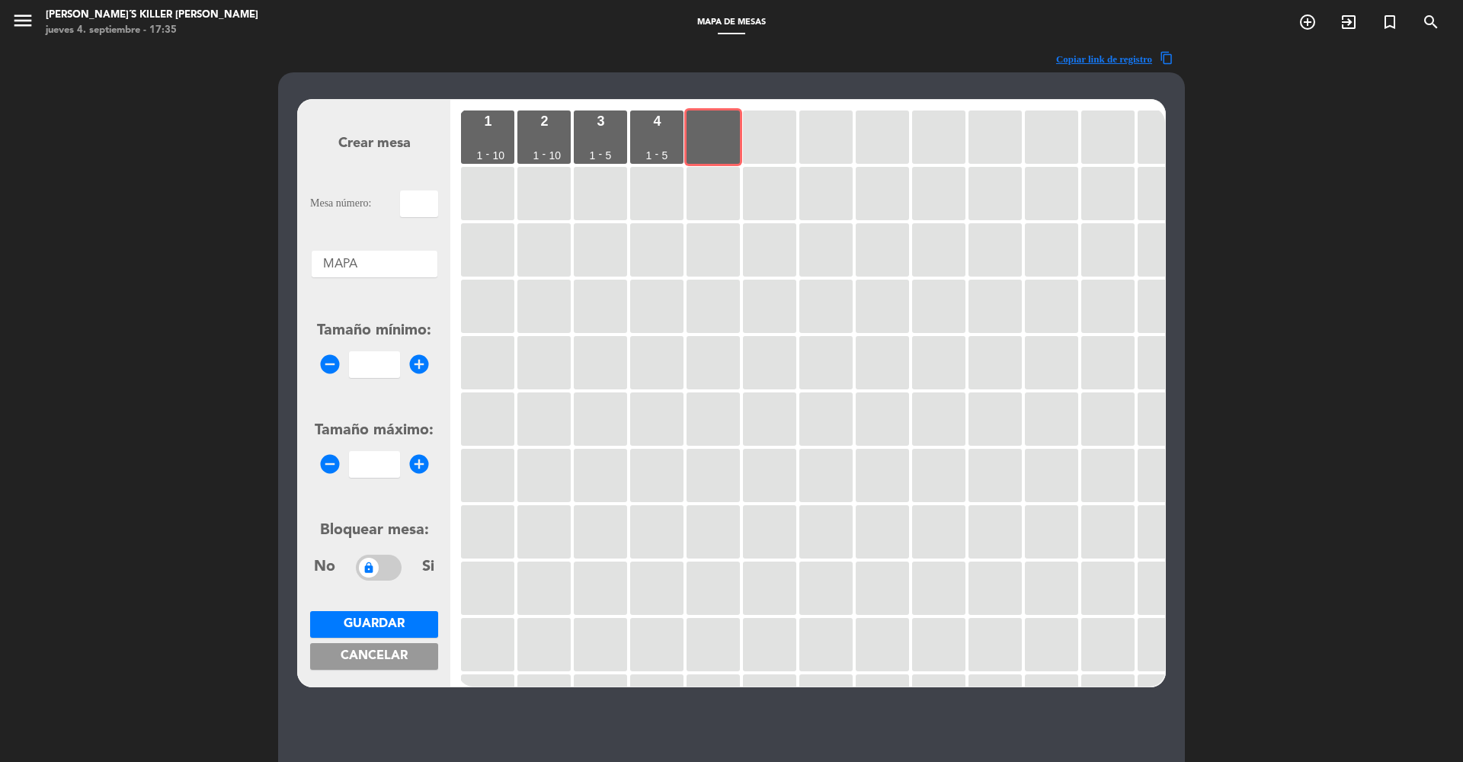
click at [421, 196] on input "text" at bounding box center [419, 204] width 38 height 27
type input "5"
click at [377, 367] on input "number" at bounding box center [374, 364] width 51 height 27
type input "1"
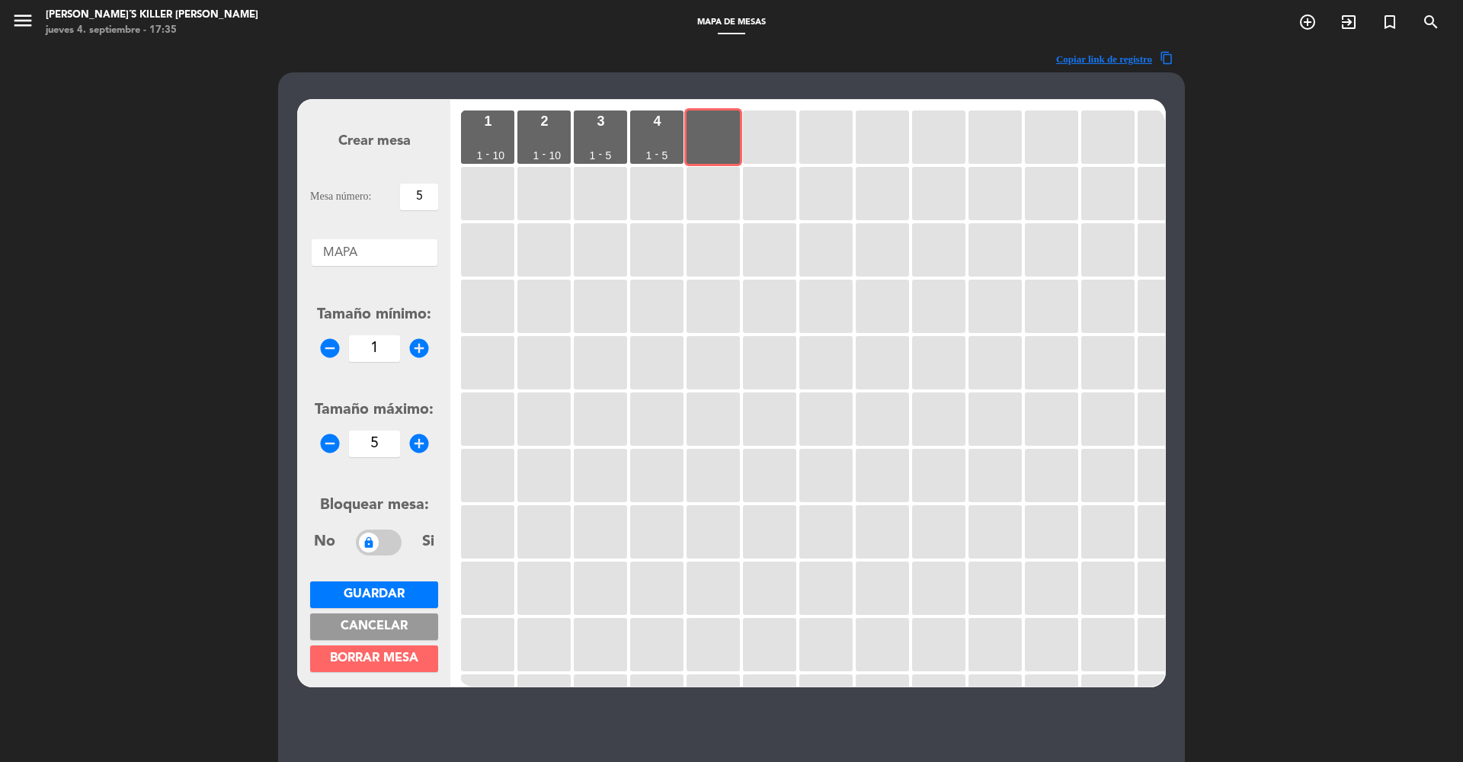
type input "5"
click at [373, 591] on span "Guardar" at bounding box center [374, 594] width 61 height 12
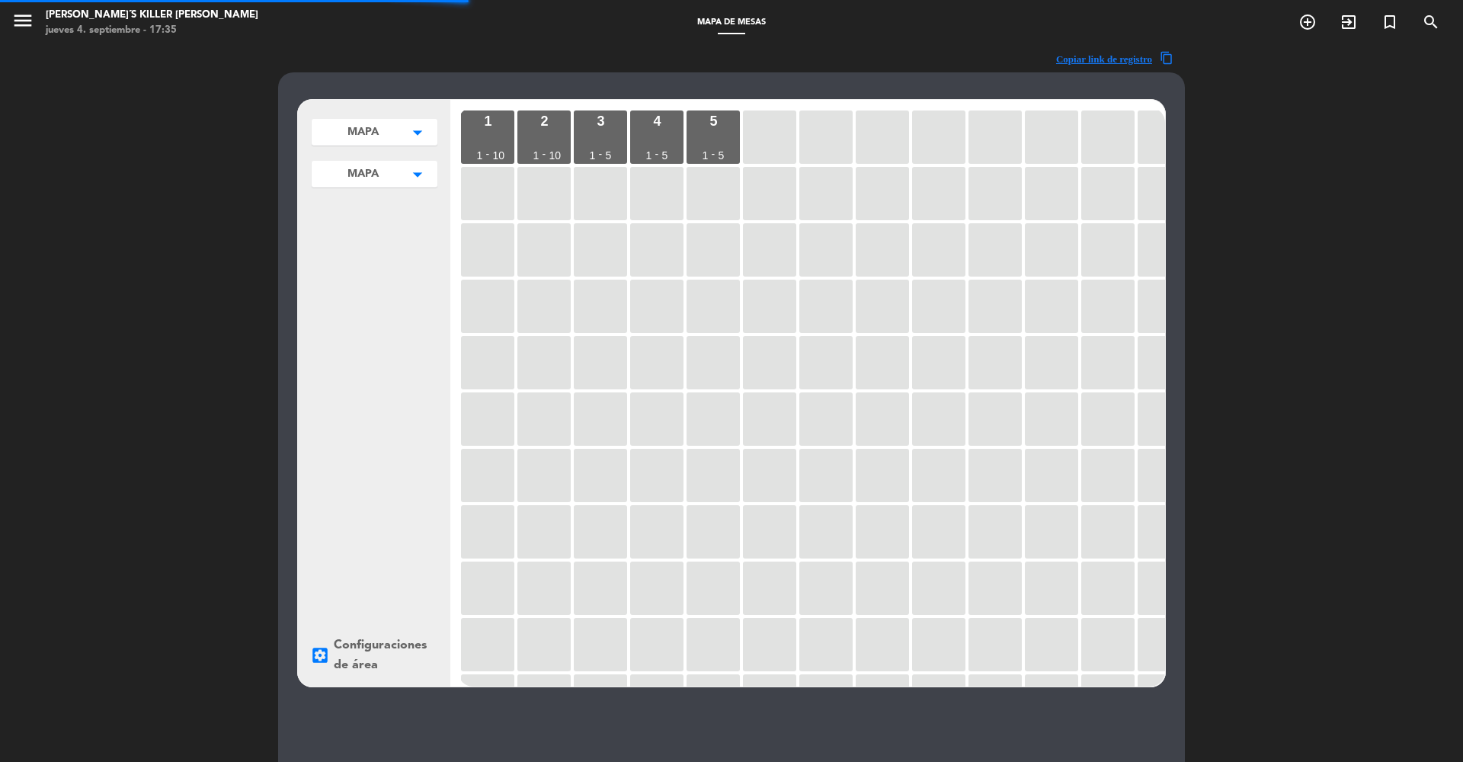
click at [780, 139] on div at bounding box center [769, 136] width 53 height 53
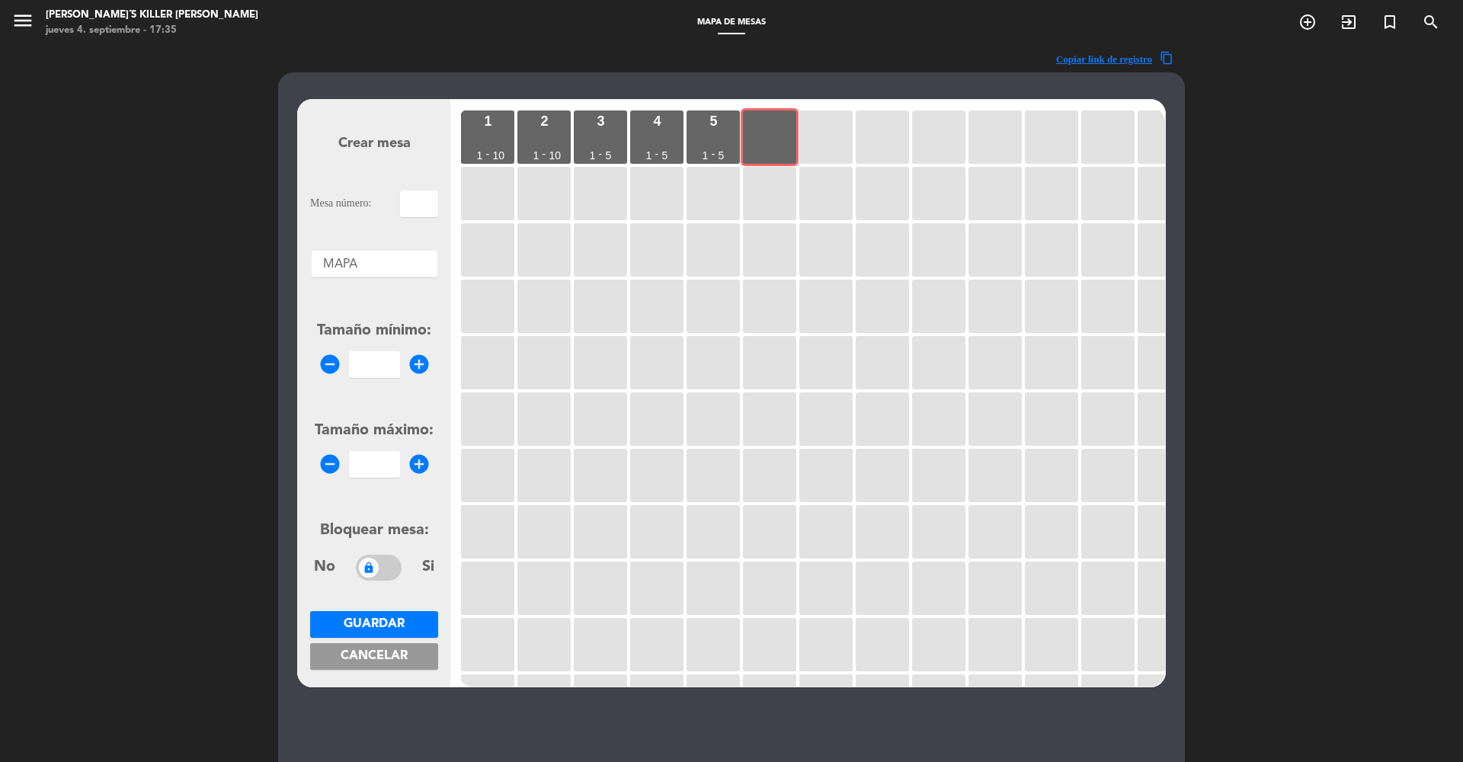
click at [417, 213] on input "text" at bounding box center [419, 204] width 38 height 27
type input "6"
click at [367, 379] on form "Crear mesa Mesa número: 6 Áreas × MAPA × Tamaño mínimo: remove_circle add_circl…" at bounding box center [374, 393] width 128 height 579
click at [365, 366] on input "number" at bounding box center [374, 364] width 51 height 27
type input "1"
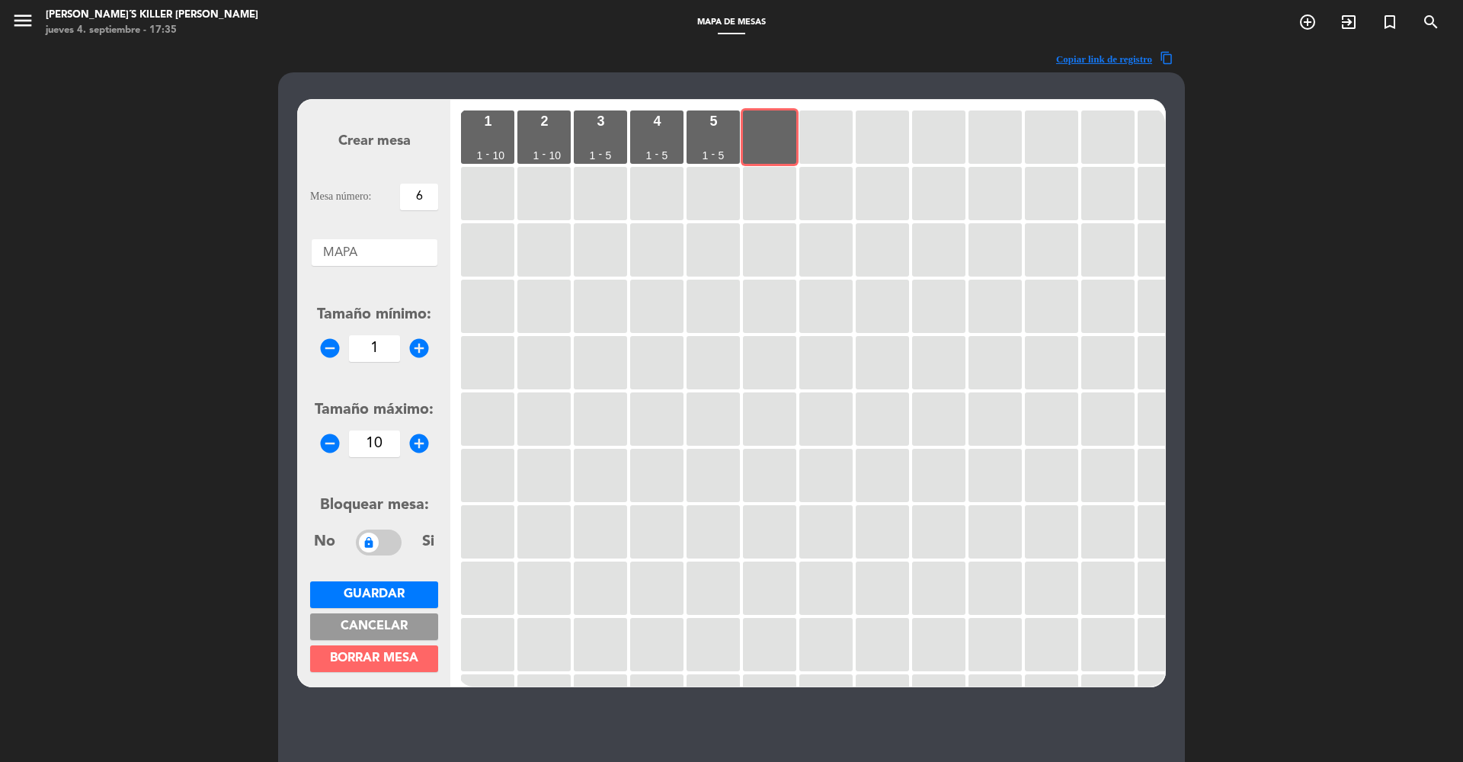
type input "10"
click at [360, 600] on span "Guardar" at bounding box center [374, 594] width 61 height 12
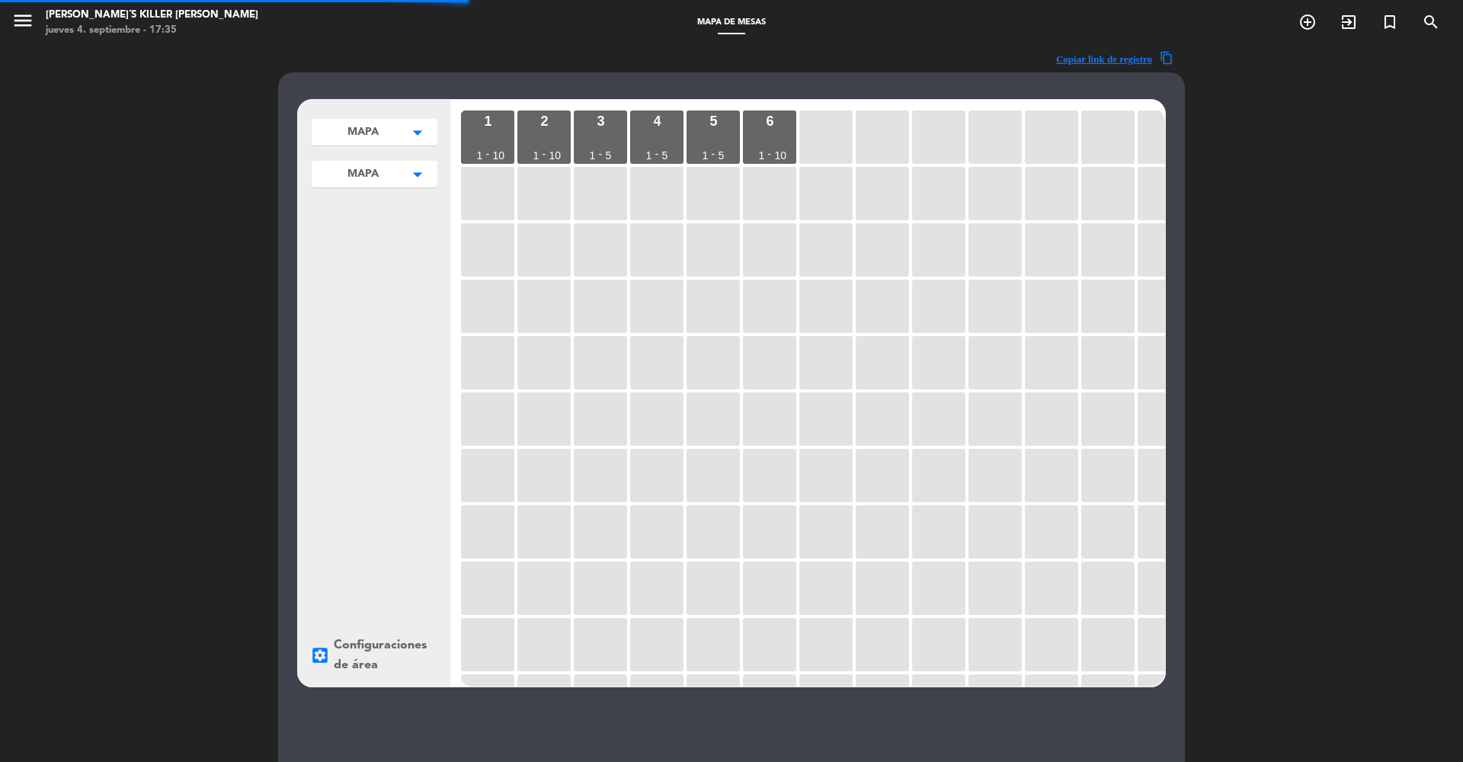
click at [818, 167] on div at bounding box center [825, 193] width 53 height 53
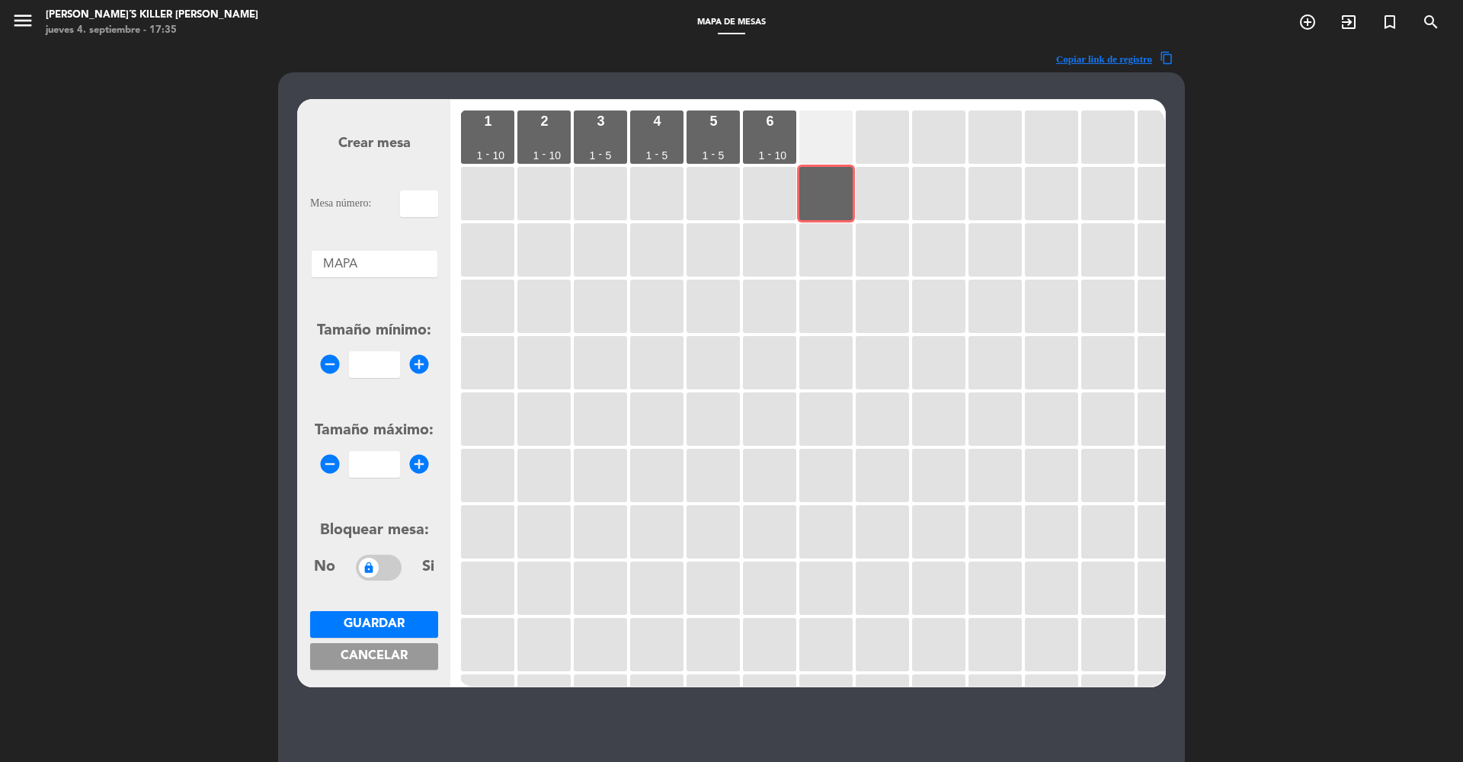
click at [848, 128] on div at bounding box center [825, 136] width 53 height 53
click at [424, 199] on input "text" at bounding box center [419, 204] width 38 height 27
type input "7"
click at [360, 373] on input "number" at bounding box center [374, 364] width 51 height 27
type input "1"
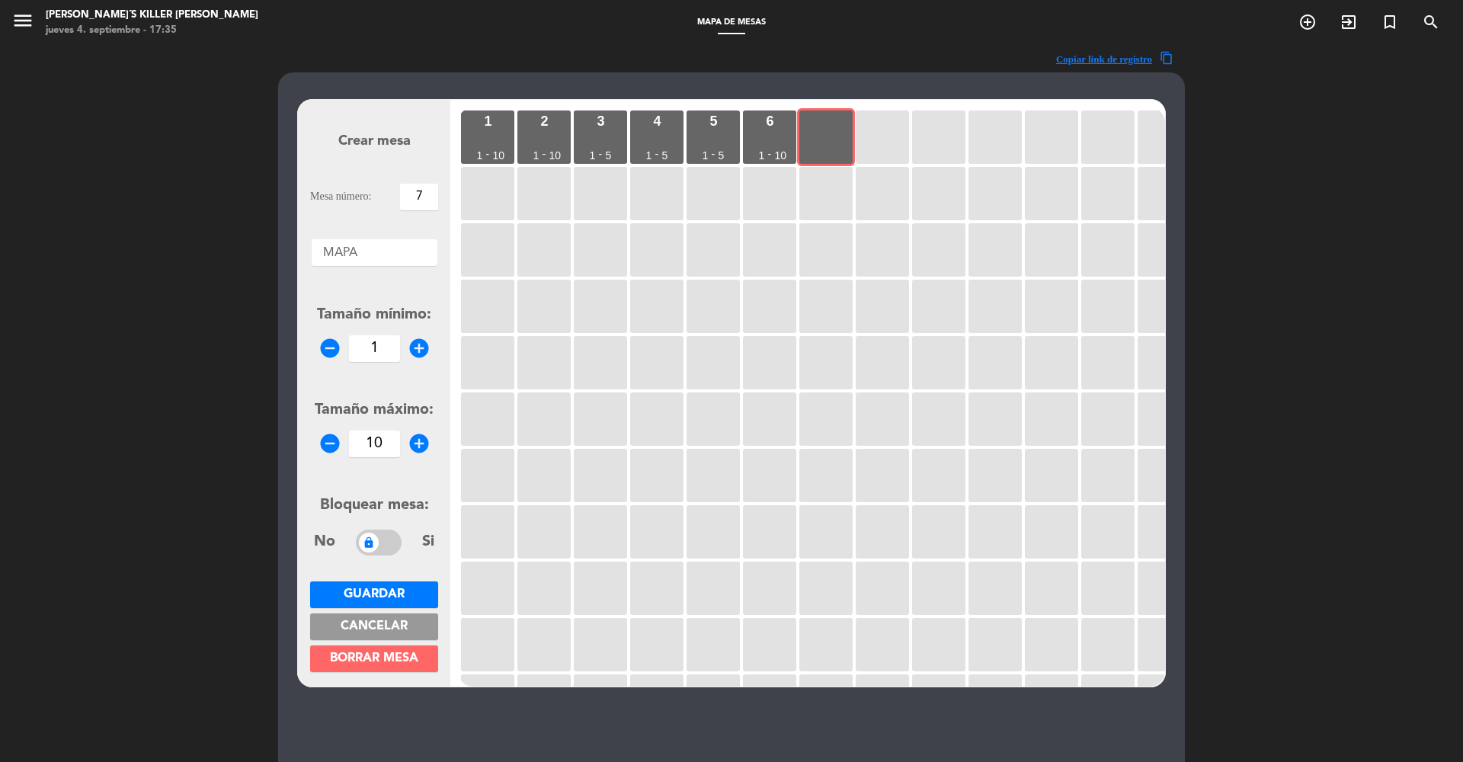
type input "10"
click at [385, 582] on button "Guardar" at bounding box center [374, 594] width 128 height 27
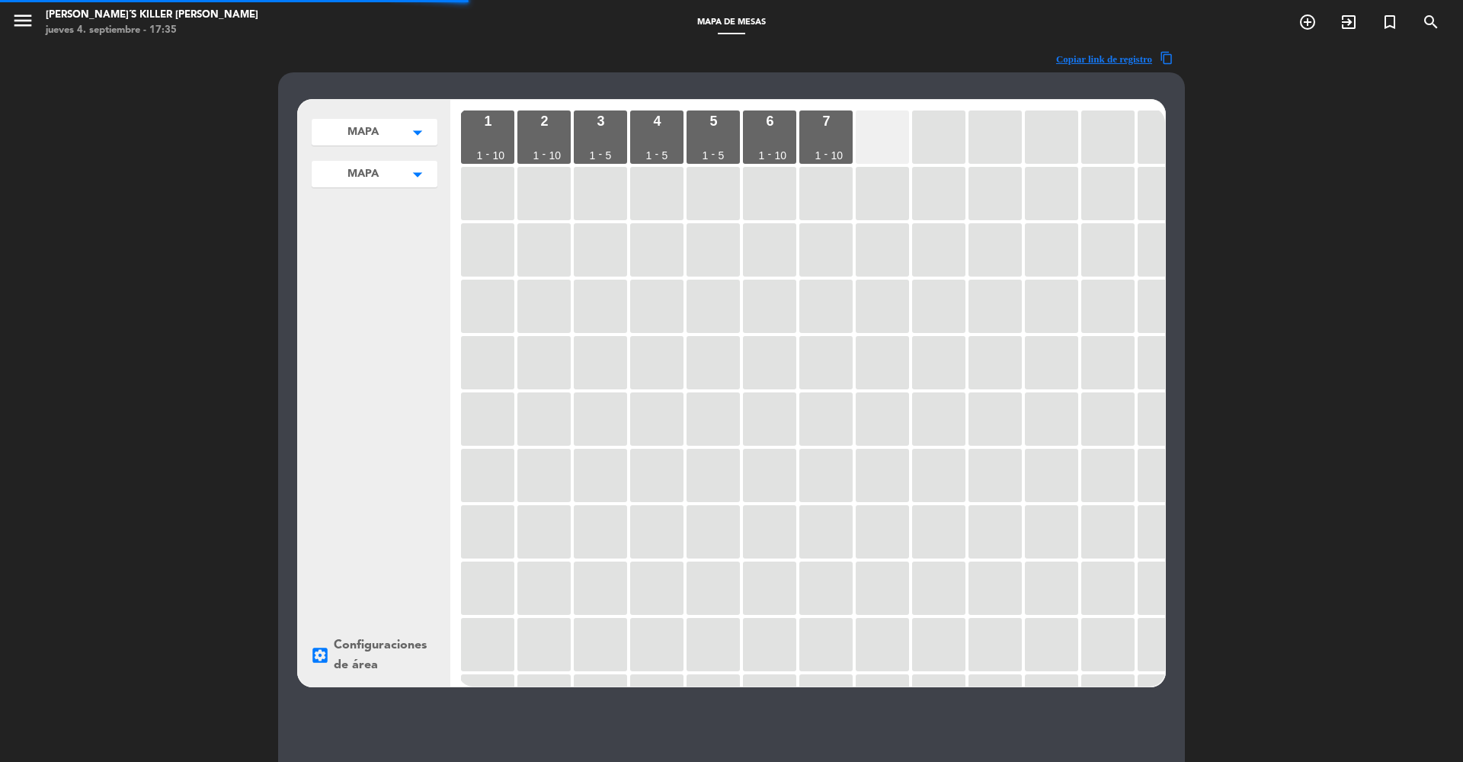
drag, startPoint x: 930, startPoint y: 146, endPoint x: 883, endPoint y: 140, distance: 46.9
click at [883, 140] on div at bounding box center [882, 136] width 53 height 53
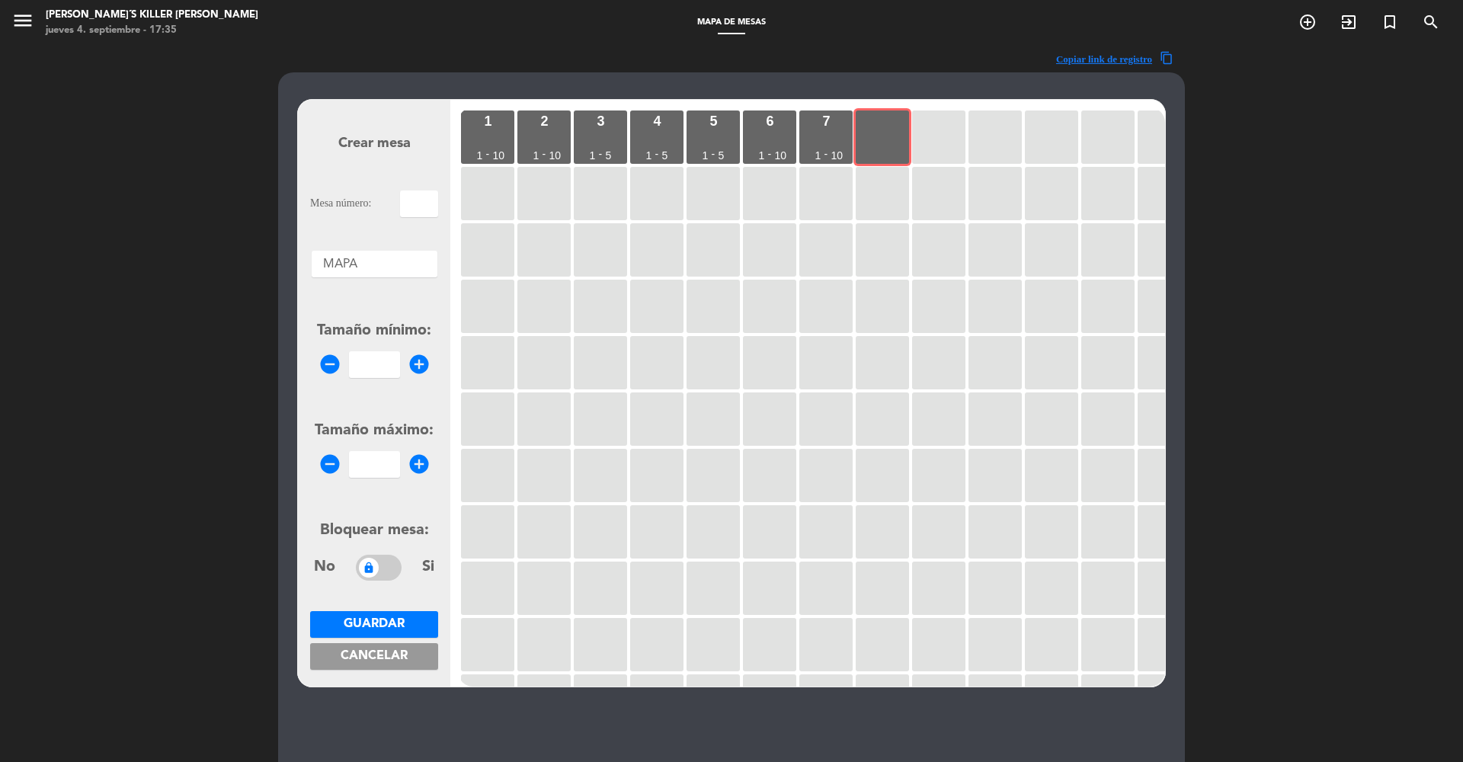
click at [427, 194] on input "text" at bounding box center [419, 204] width 38 height 27
type input "8"
click at [385, 357] on input "number" at bounding box center [374, 364] width 51 height 27
type input "1"
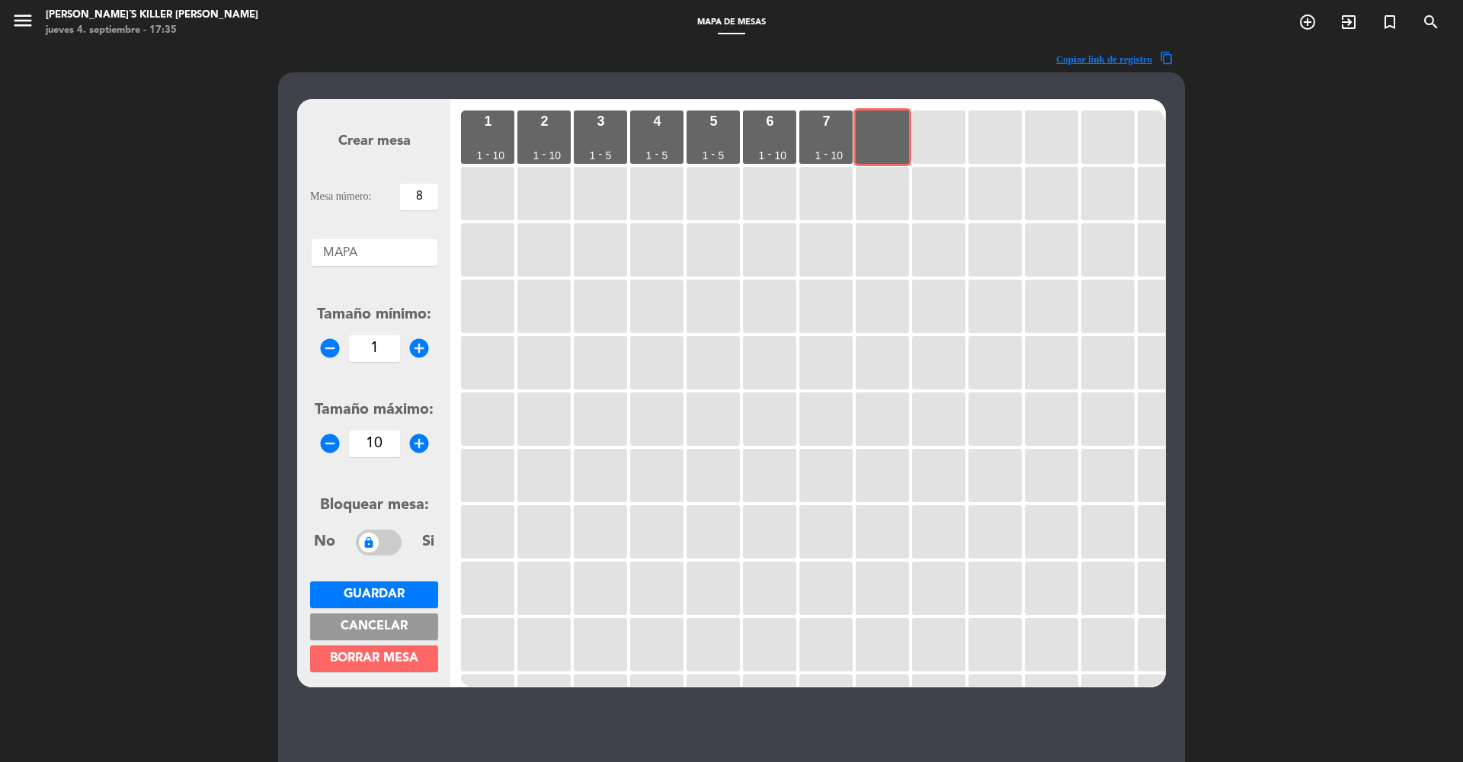
type input "10"
click at [392, 581] on button "Guardar" at bounding box center [374, 594] width 128 height 27
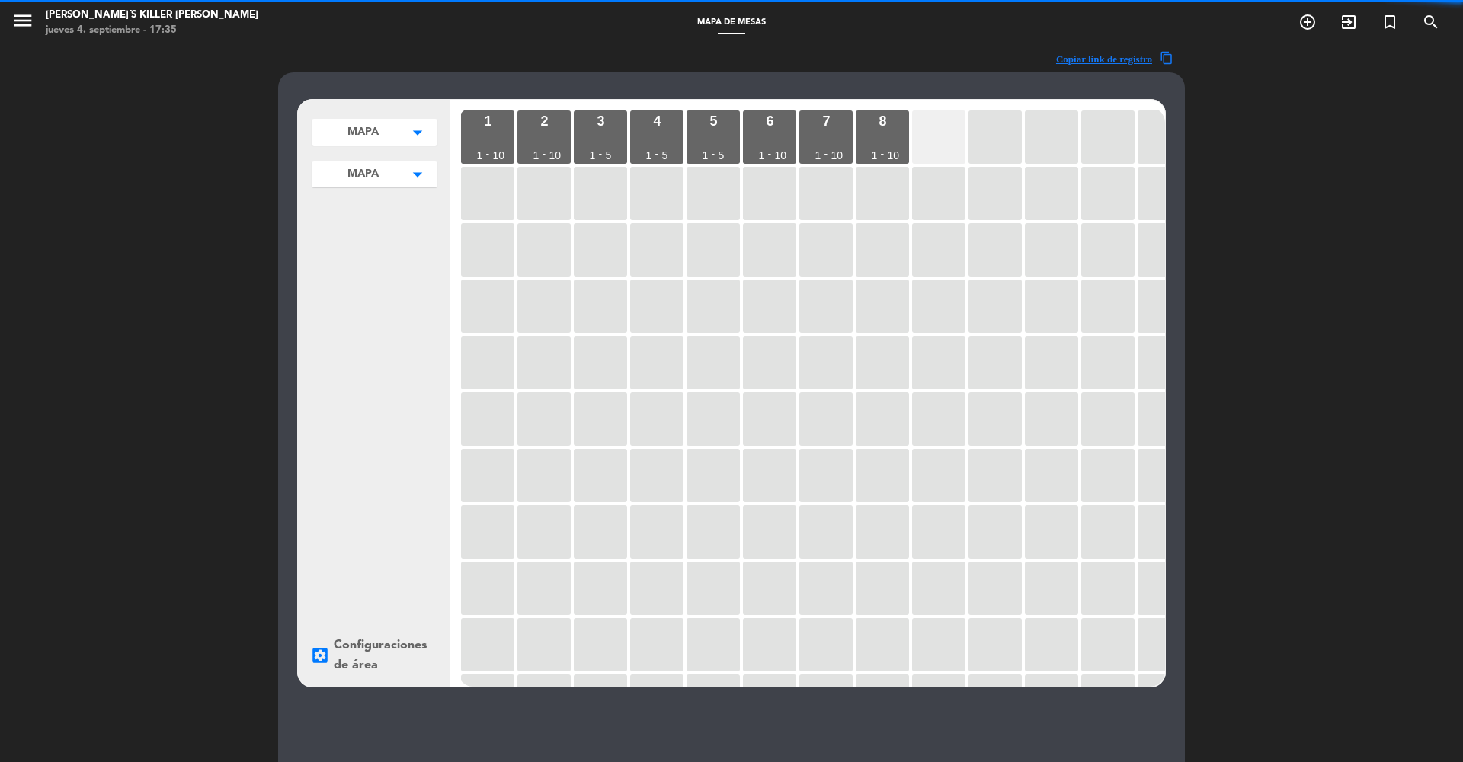
click at [937, 123] on div at bounding box center [938, 136] width 53 height 53
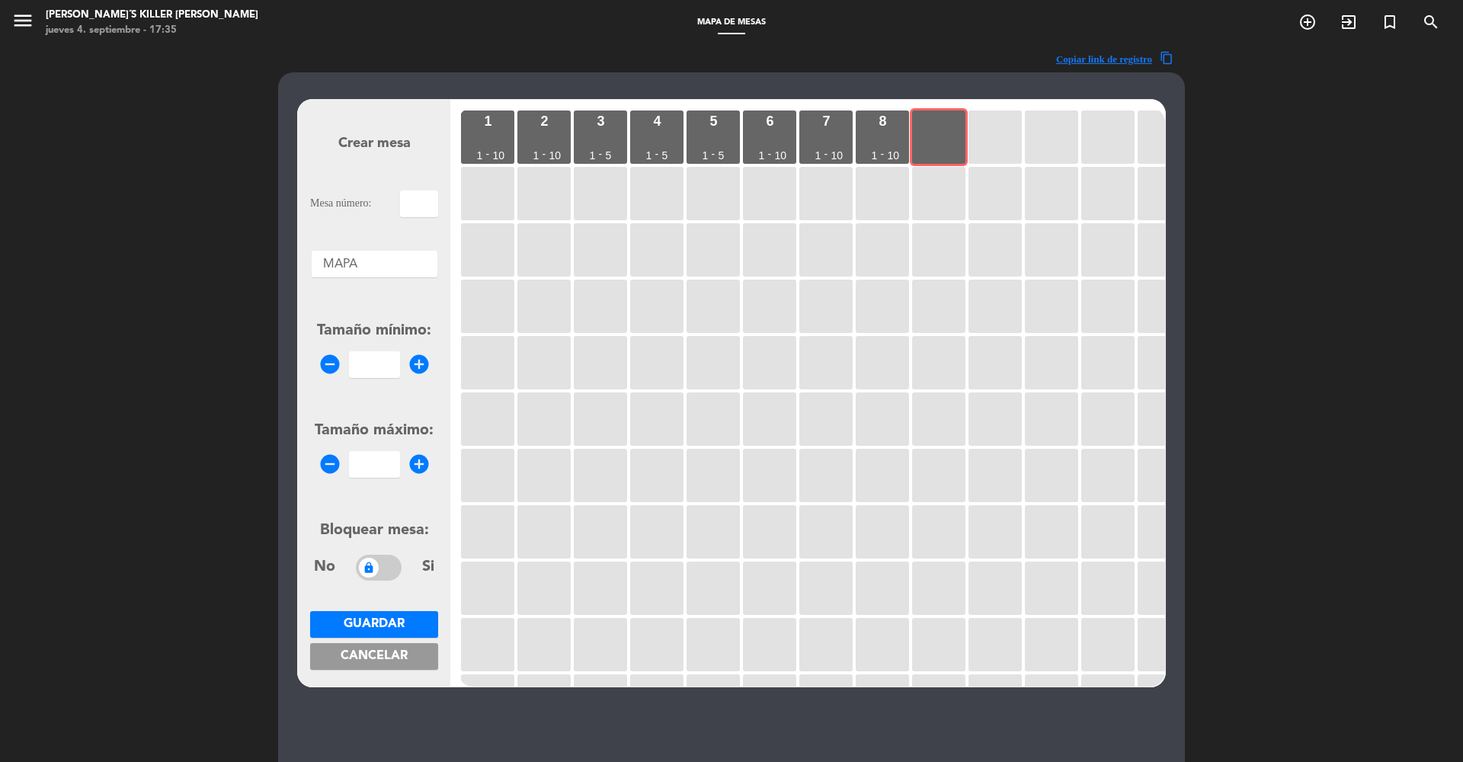
click at [417, 197] on input "text" at bounding box center [419, 204] width 38 height 27
type input "9"
click at [380, 370] on input "number" at bounding box center [374, 364] width 51 height 27
type input "1"
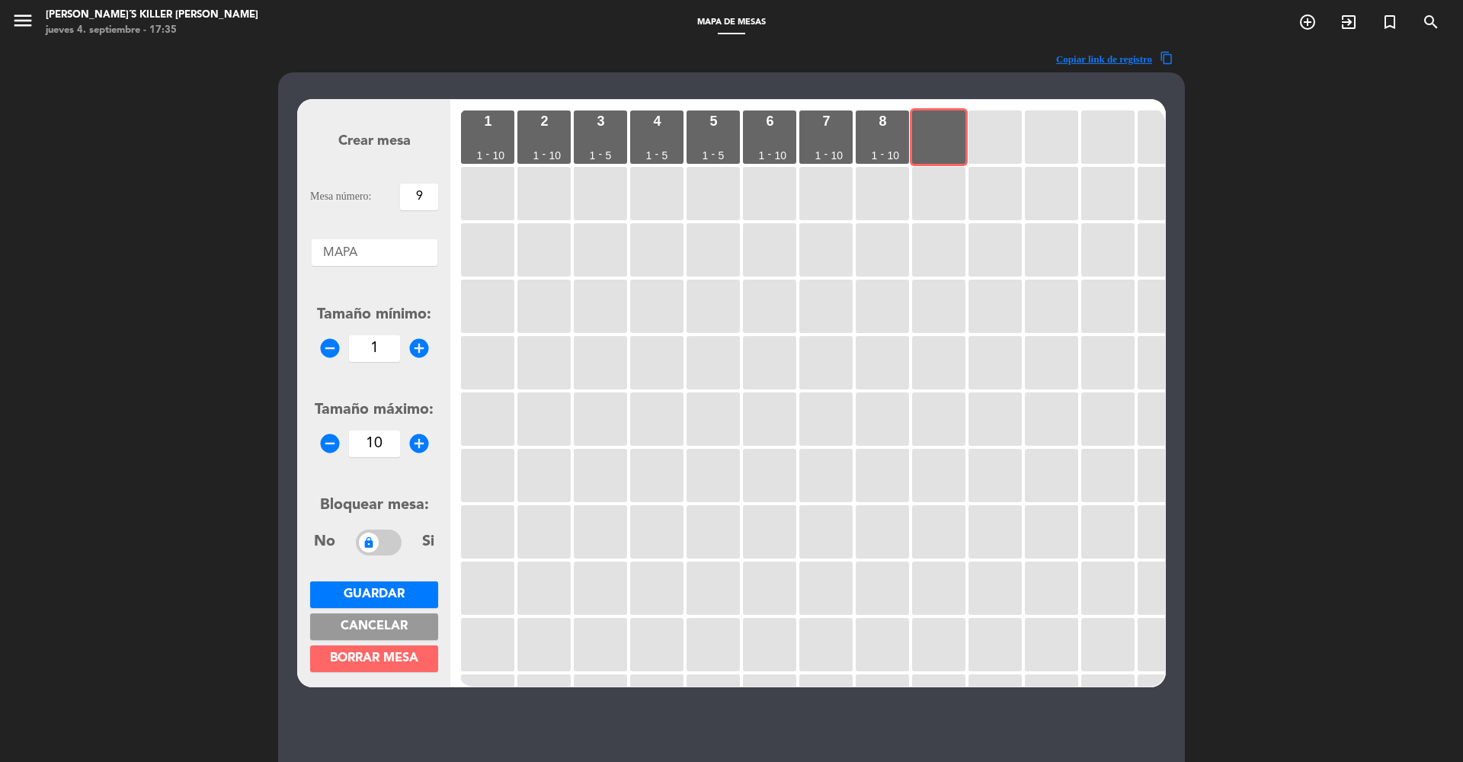
type input "10"
click at [406, 591] on button "Guardar" at bounding box center [374, 594] width 128 height 27
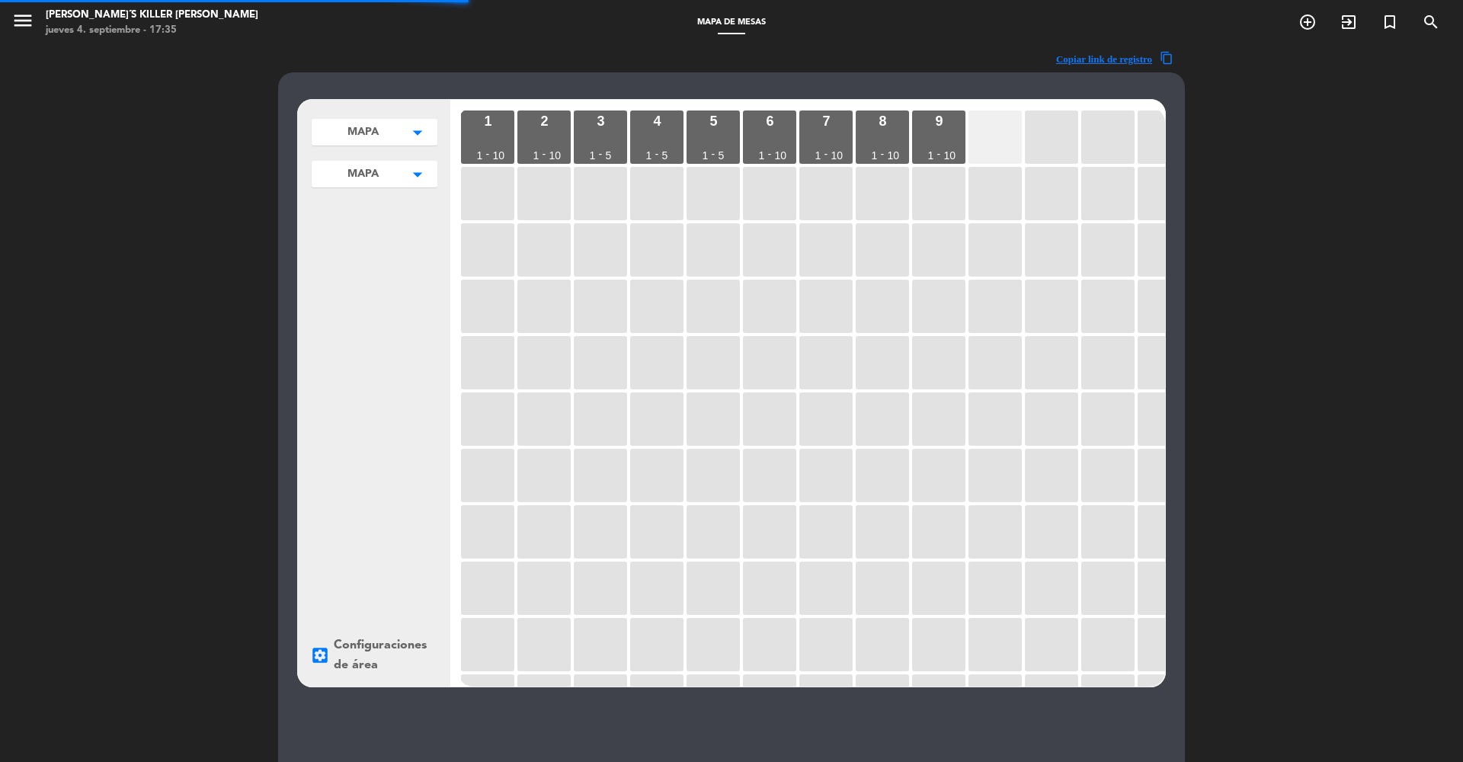
click at [991, 122] on div at bounding box center [995, 136] width 53 height 53
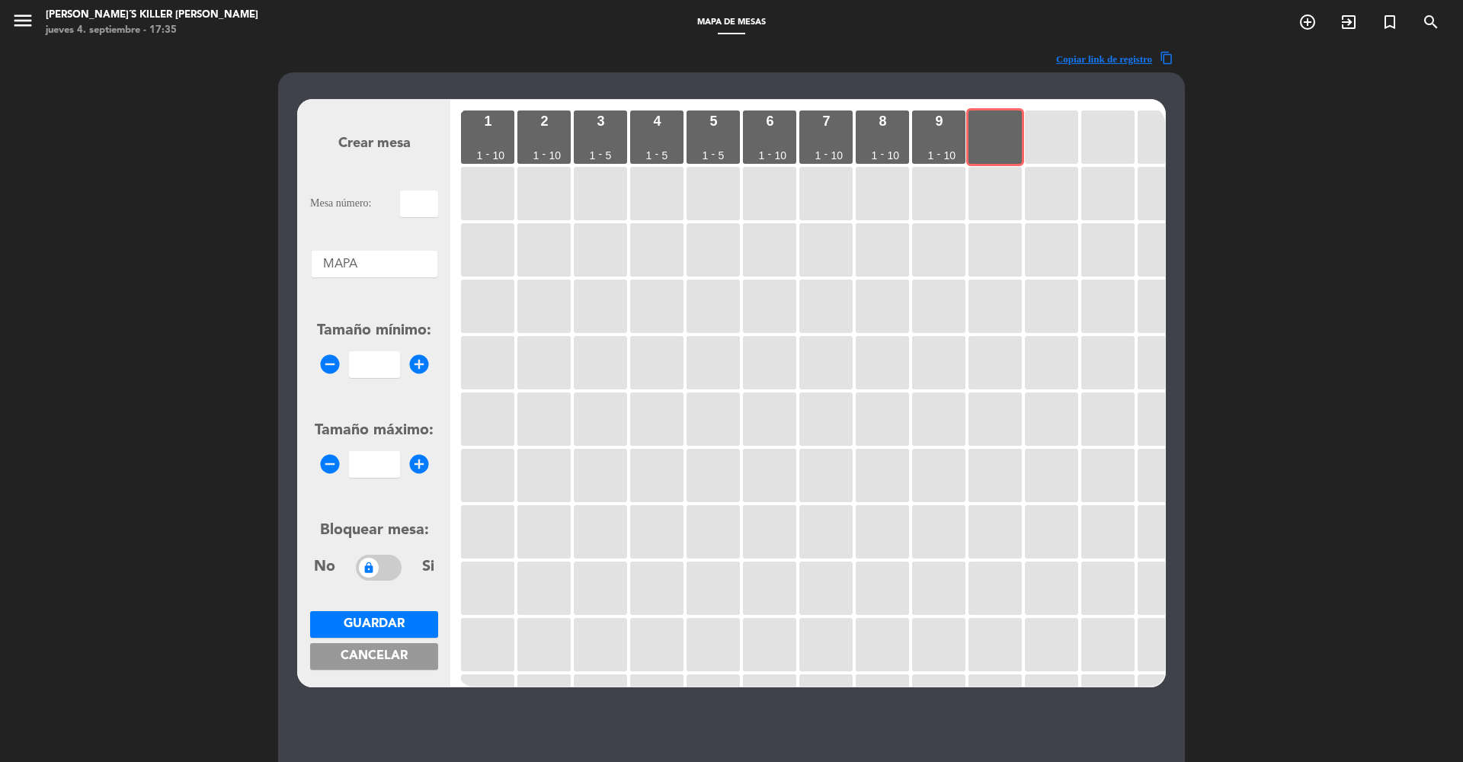
click at [426, 209] on input "text" at bounding box center [419, 204] width 38 height 27
type input "10"
click at [373, 364] on input "number" at bounding box center [374, 364] width 51 height 27
type input "1"
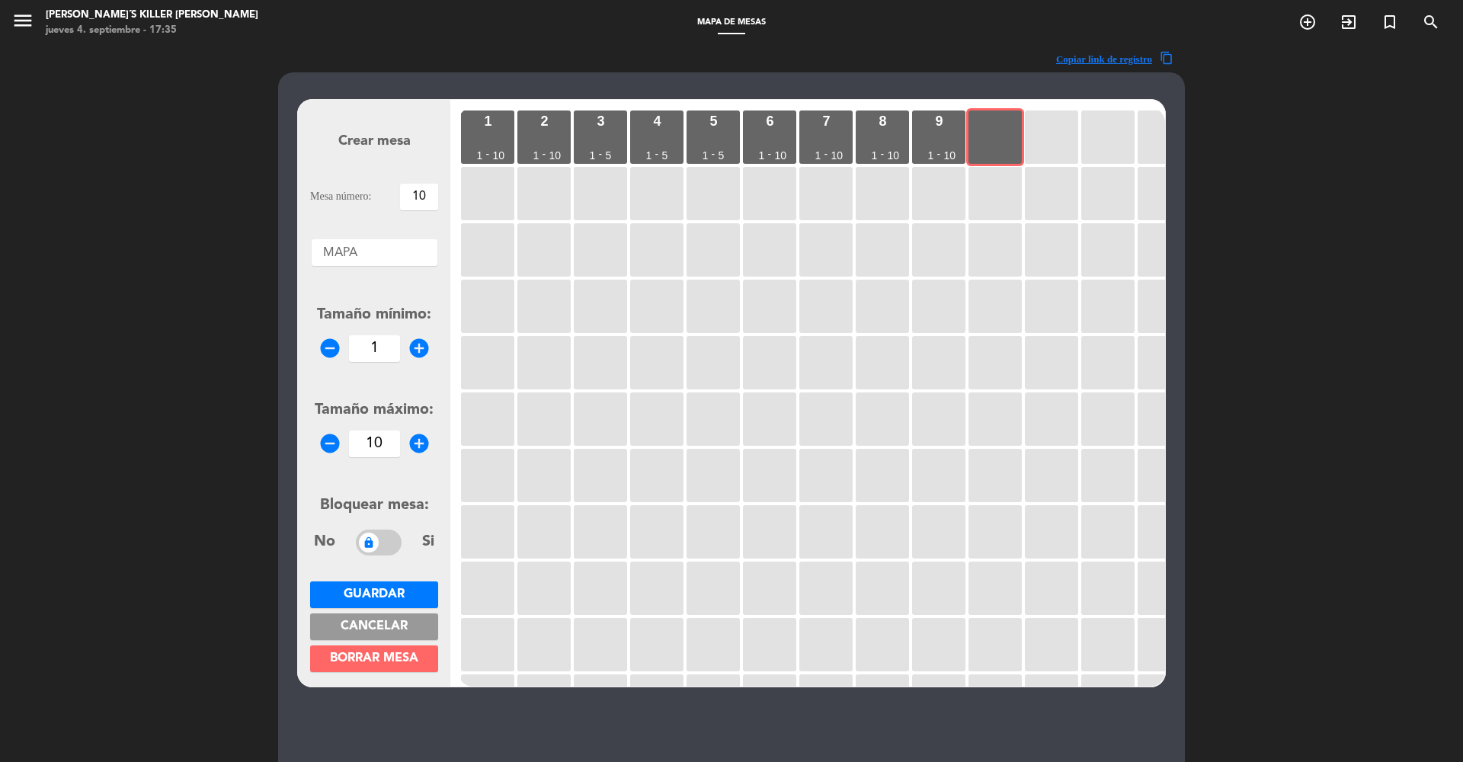
type input "10"
click at [374, 588] on span "Guardar" at bounding box center [374, 594] width 61 height 12
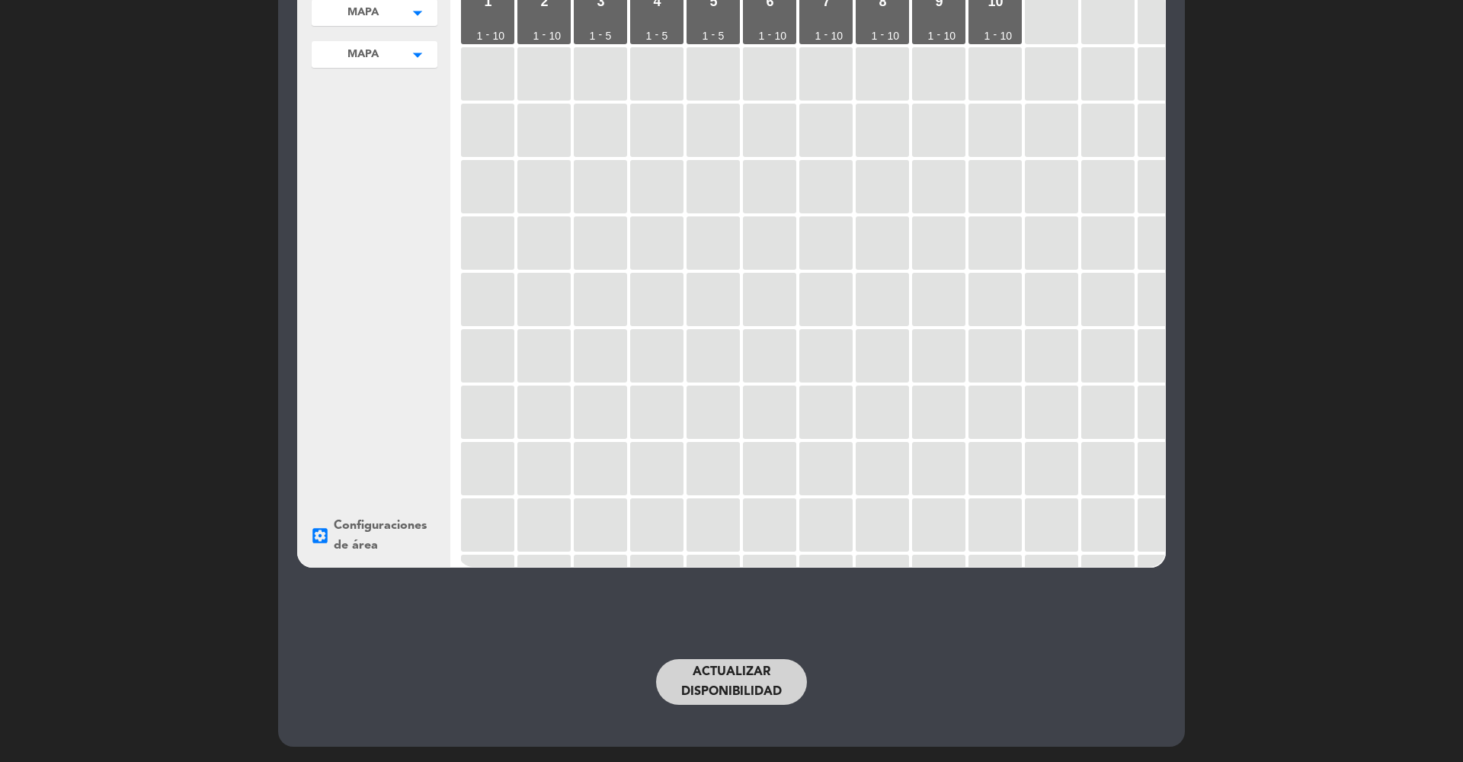
click at [699, 706] on div "Actualizar disponibilidad" at bounding box center [731, 682] width 625 height 76
click at [694, 678] on button "Actualizar disponibilidad" at bounding box center [731, 682] width 151 height 46
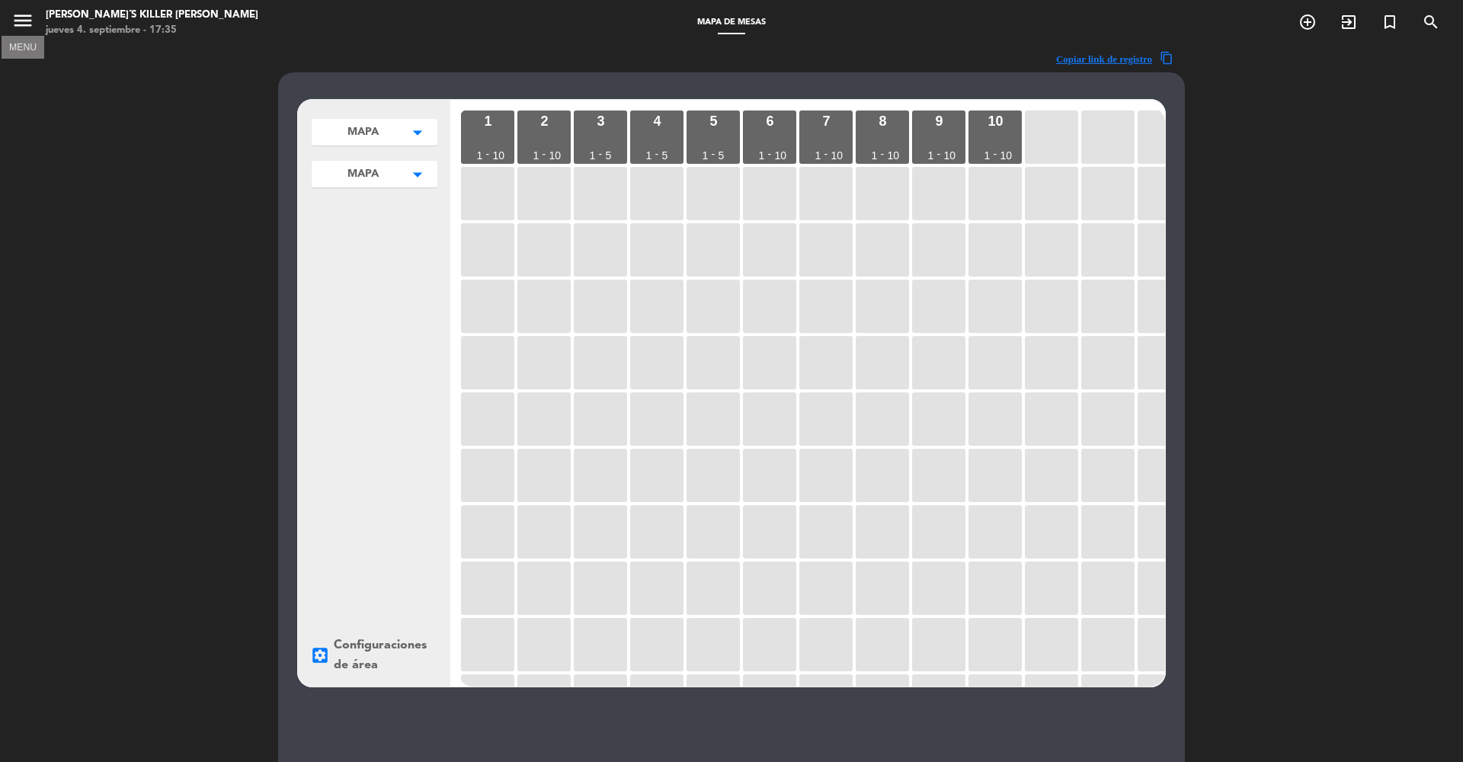
click at [19, 28] on icon "menu" at bounding box center [22, 20] width 23 height 23
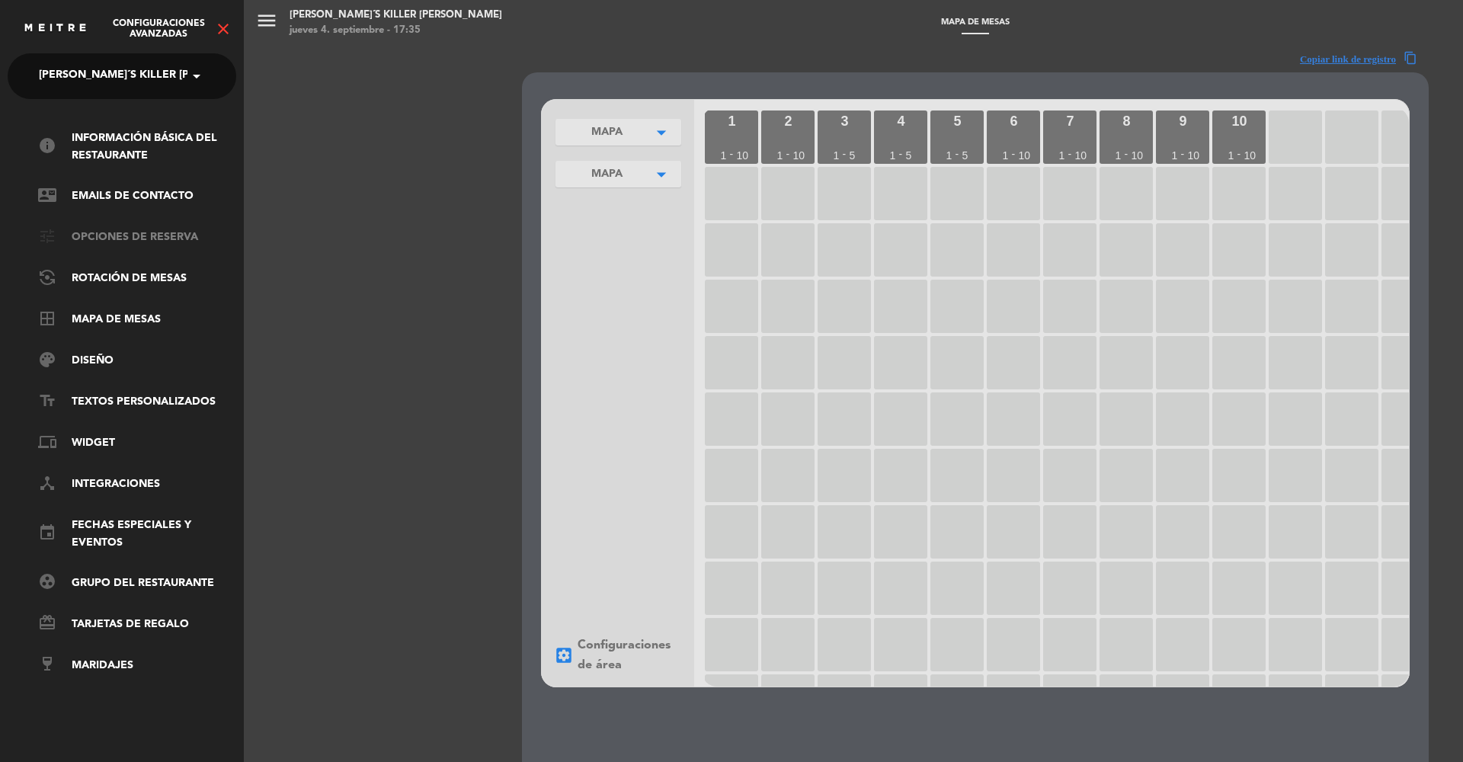
click at [103, 231] on link "tune Opciones de reserva" at bounding box center [137, 238] width 198 height 18
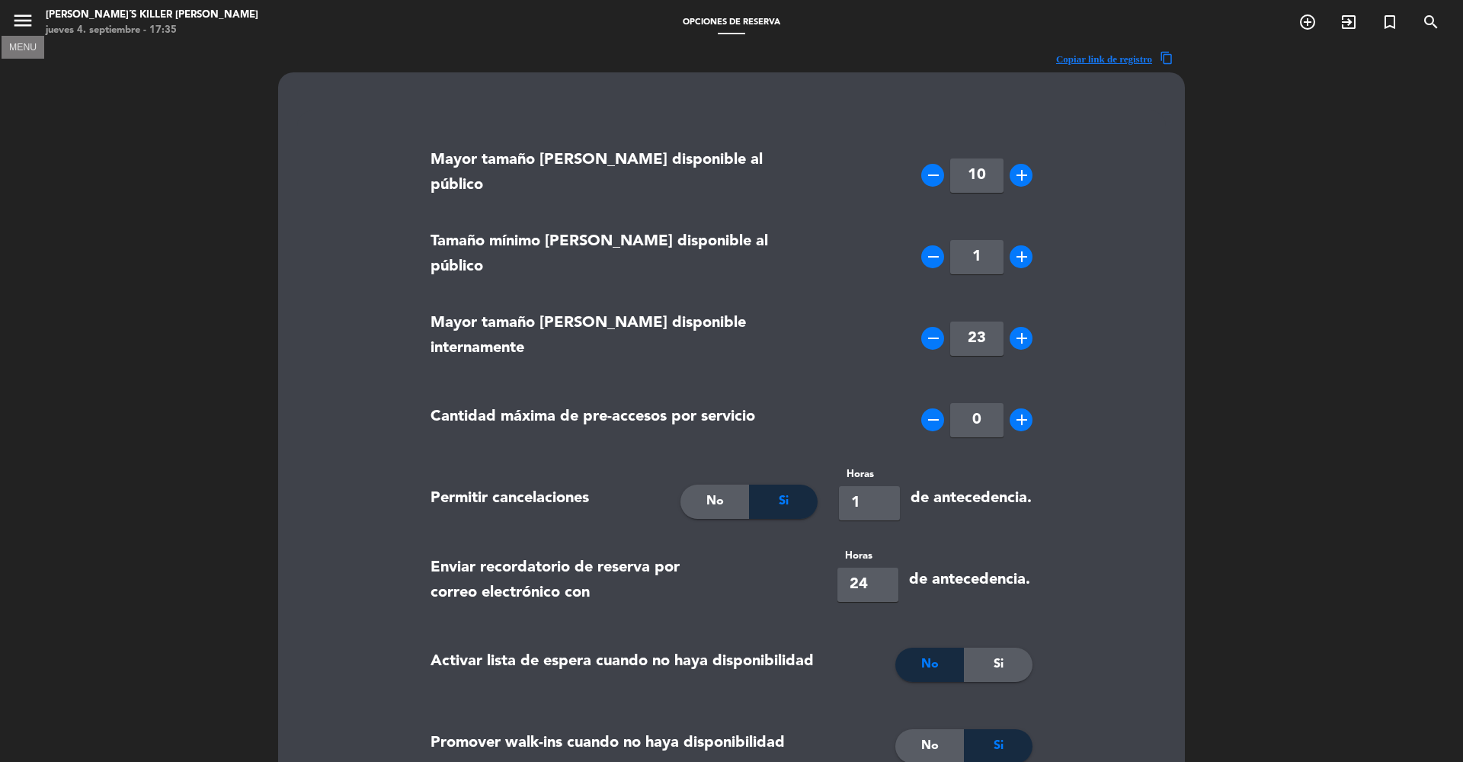
click at [22, 27] on icon "menu" at bounding box center [22, 20] width 23 height 23
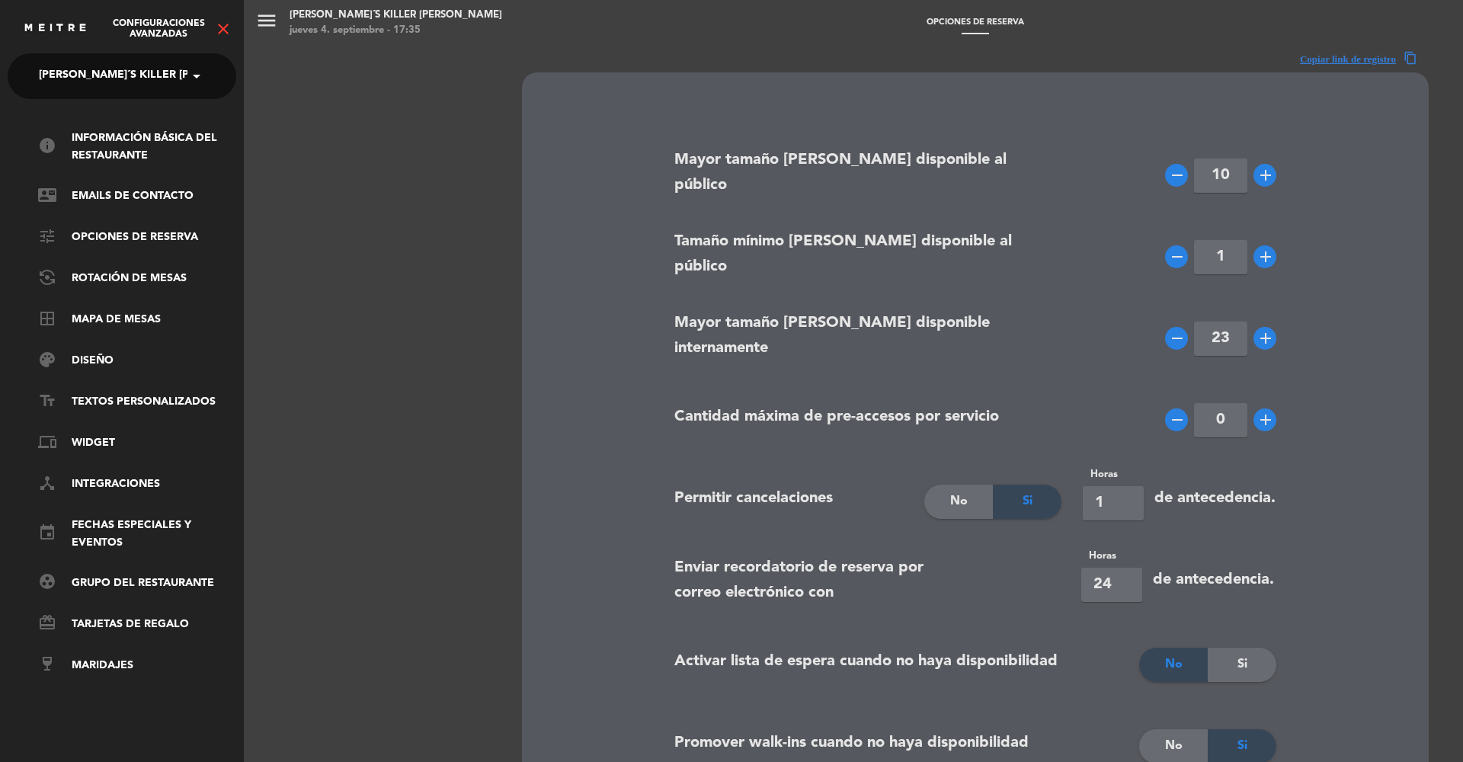
click at [224, 41] on div "Configuraciones avanzadas close" at bounding box center [122, 23] width 244 height 46
click at [219, 24] on icon "close" at bounding box center [223, 29] width 18 height 18
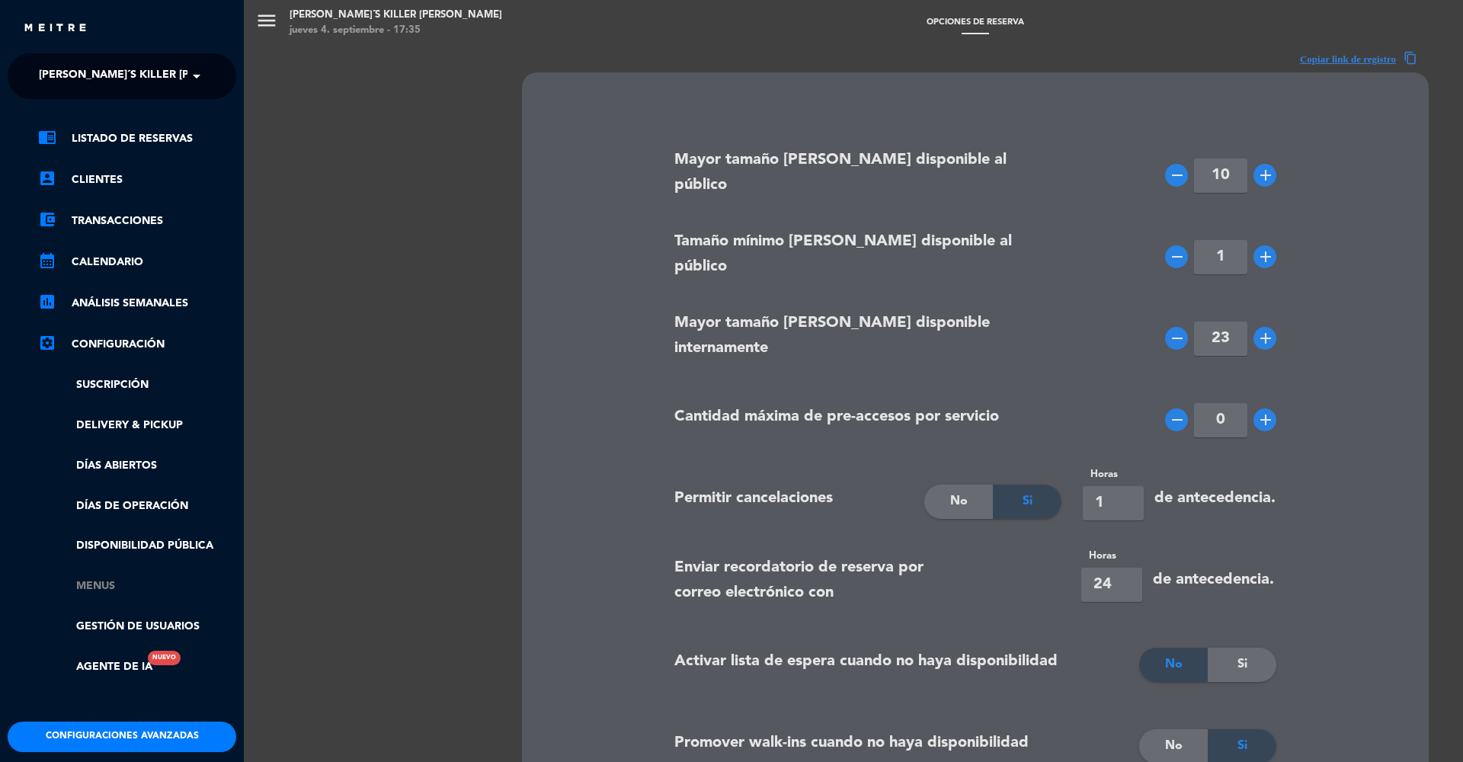
click at [88, 583] on link "Menus" at bounding box center [137, 587] width 198 height 18
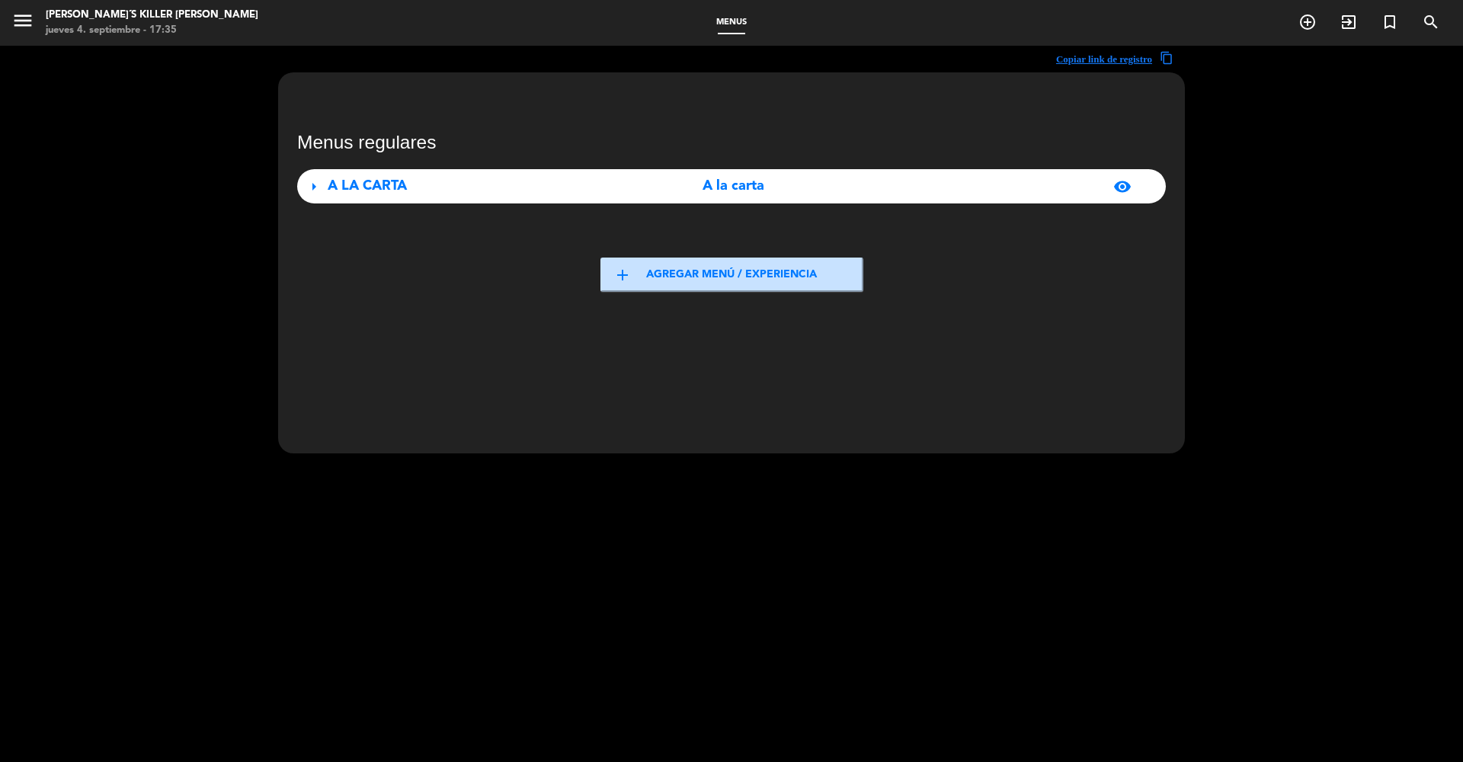
click at [501, 194] on div "A LA CARTA" at bounding box center [463, 186] width 271 height 22
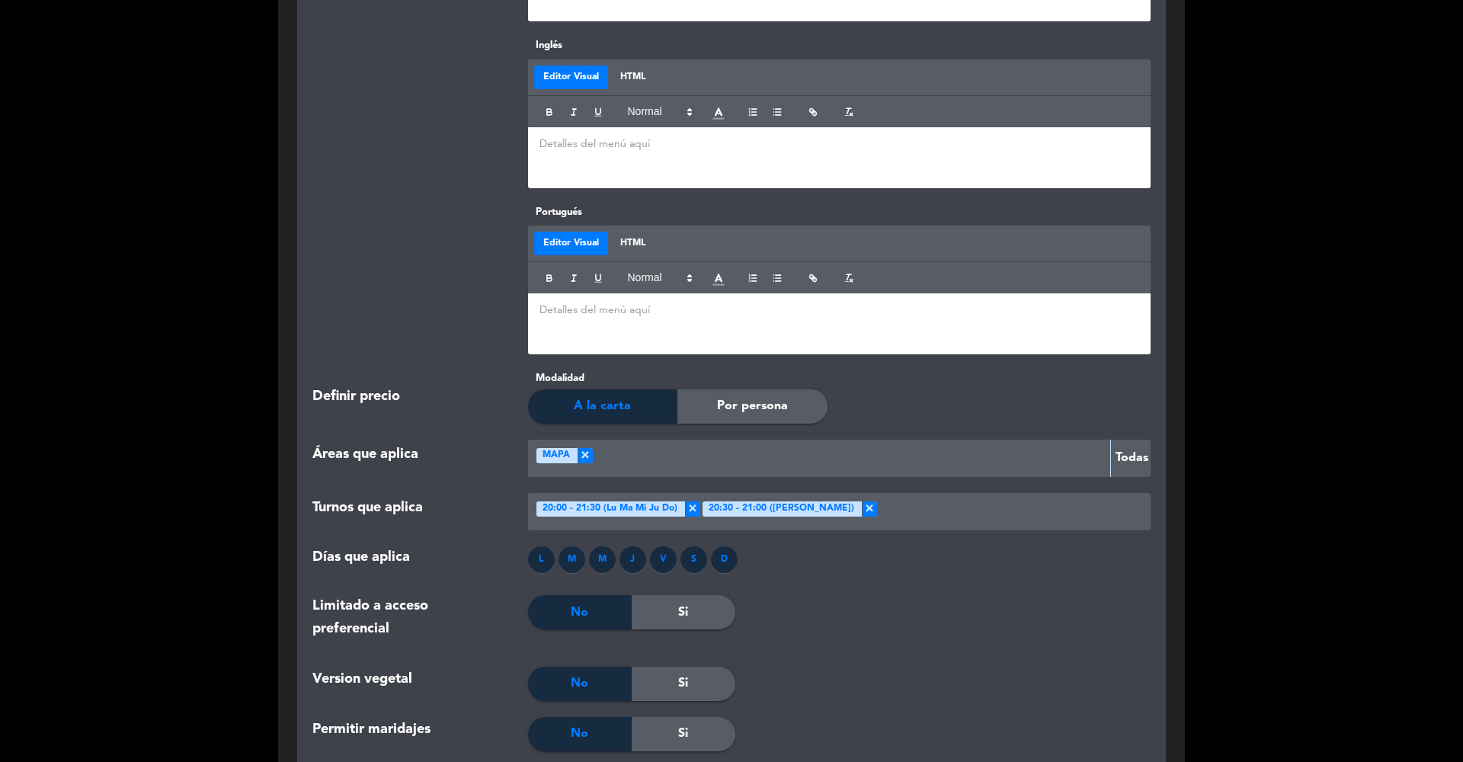
scroll to position [1288, 0]
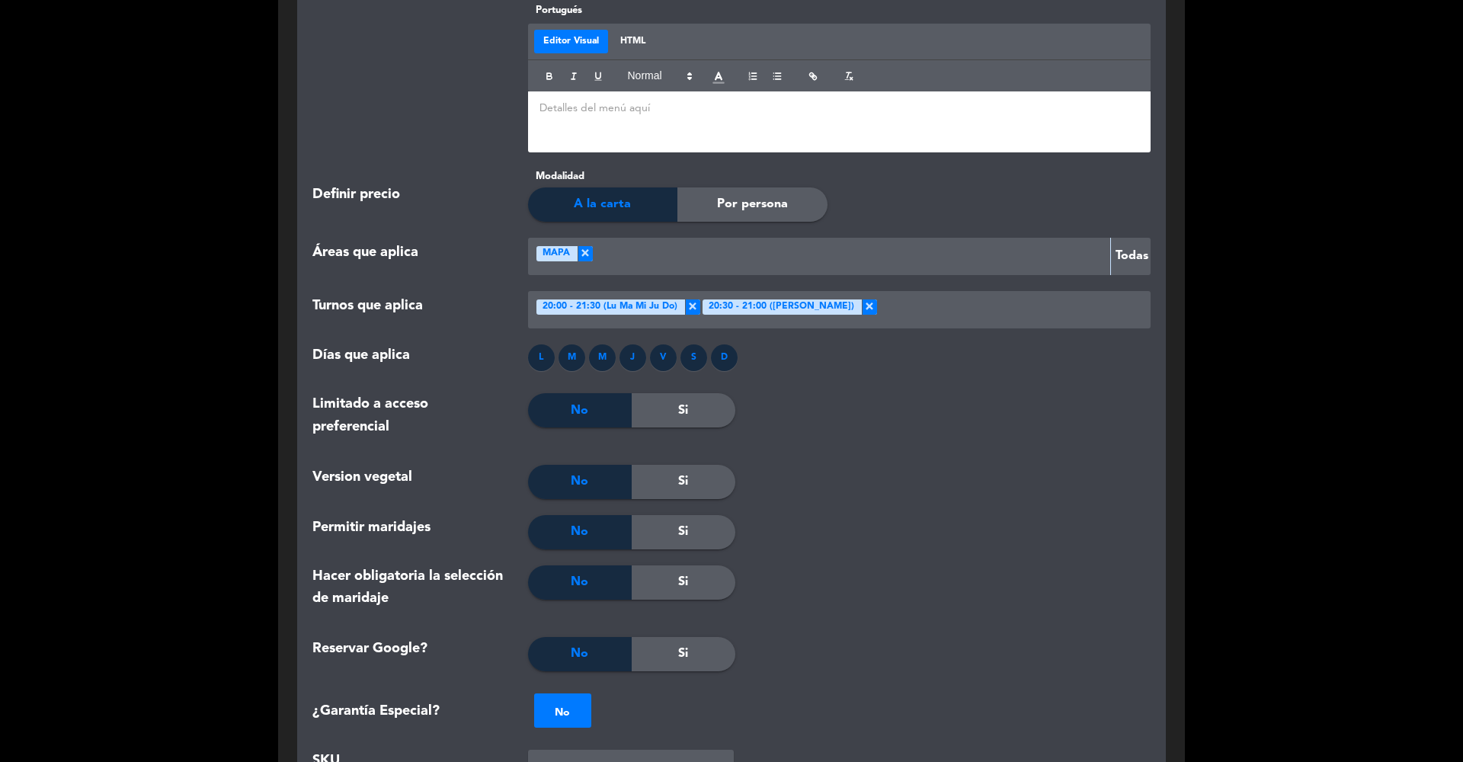
click at [692, 639] on div "Si" at bounding box center [684, 654] width 104 height 34
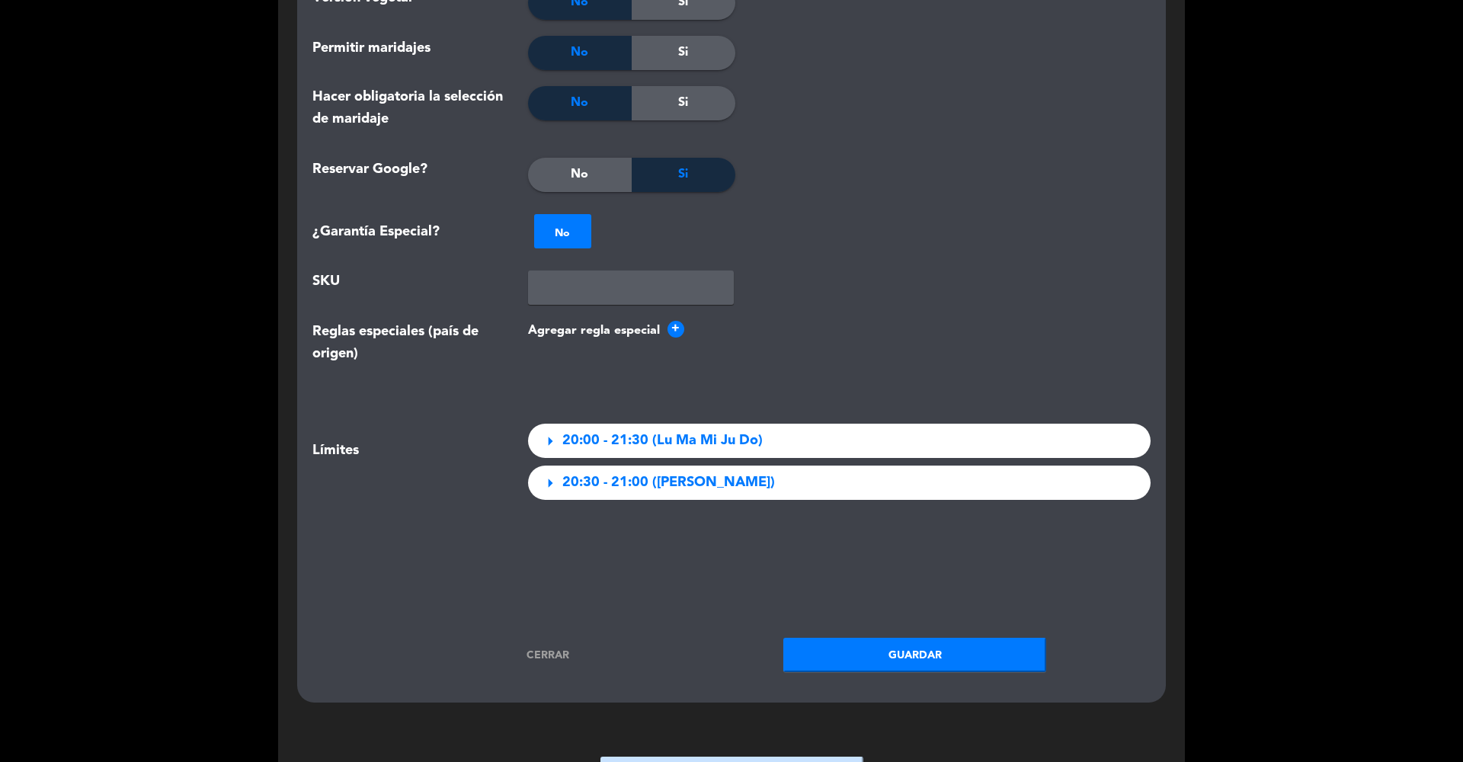
scroll to position [1915, 0]
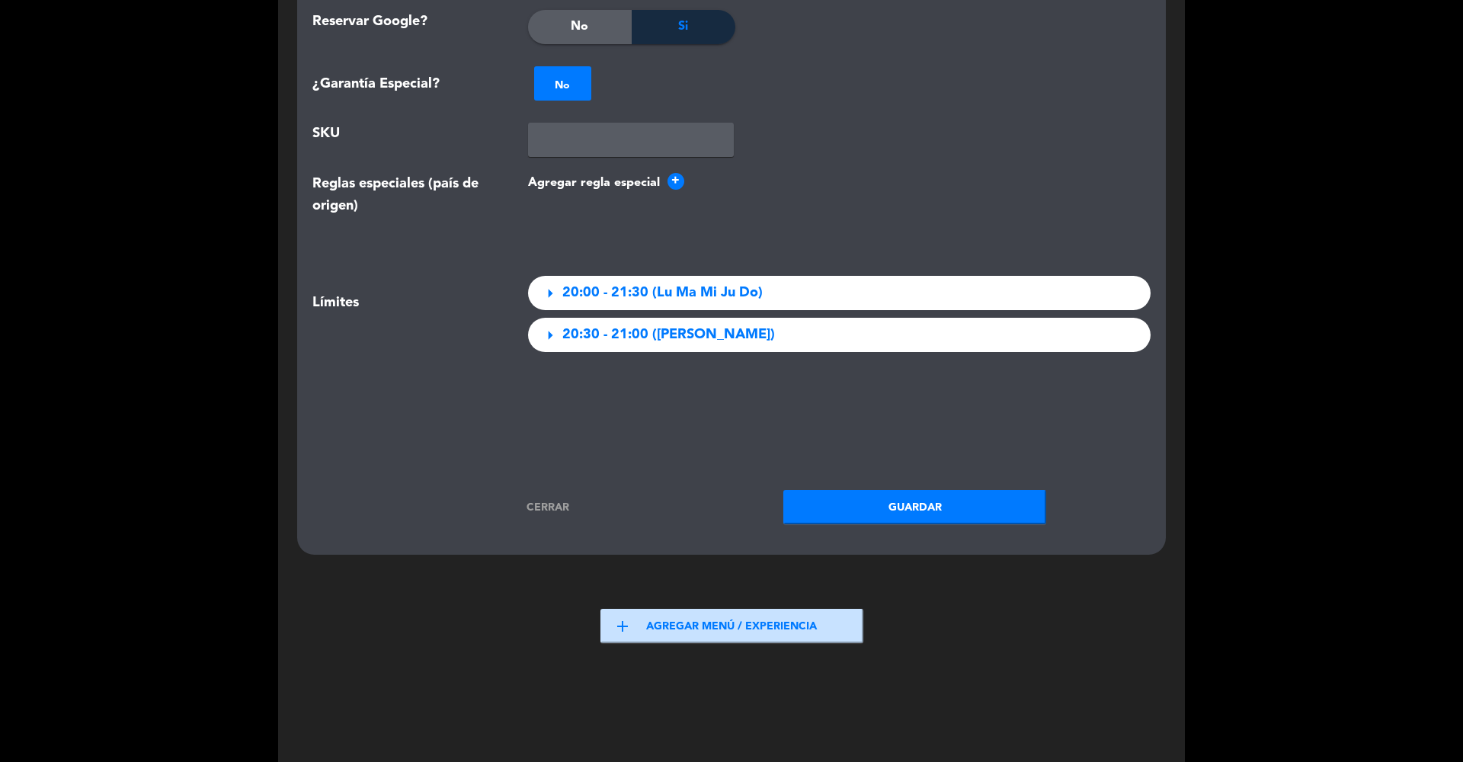
click at [864, 508] on button "Guardar" at bounding box center [914, 507] width 263 height 34
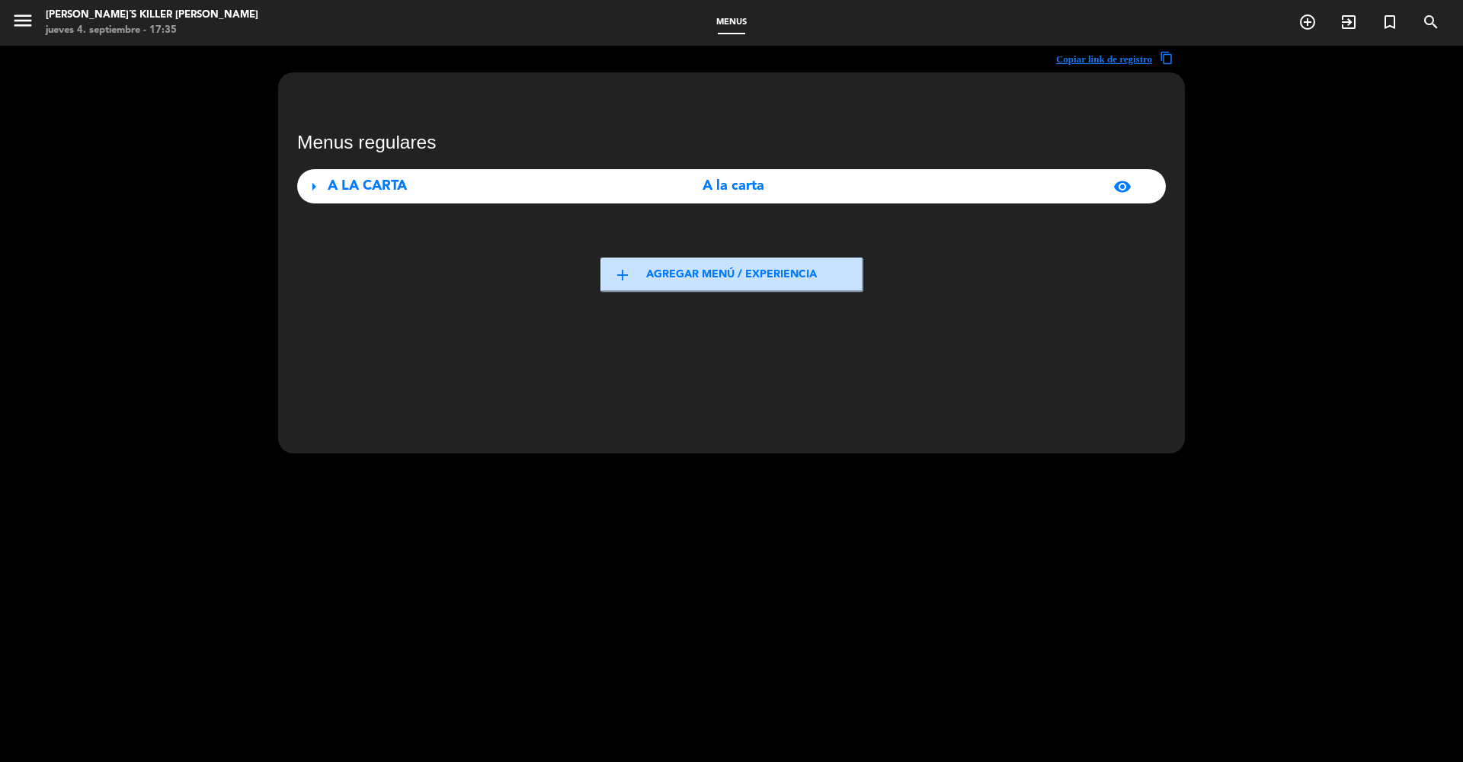
scroll to position [0, 0]
click at [27, 22] on icon "menu" at bounding box center [22, 20] width 23 height 23
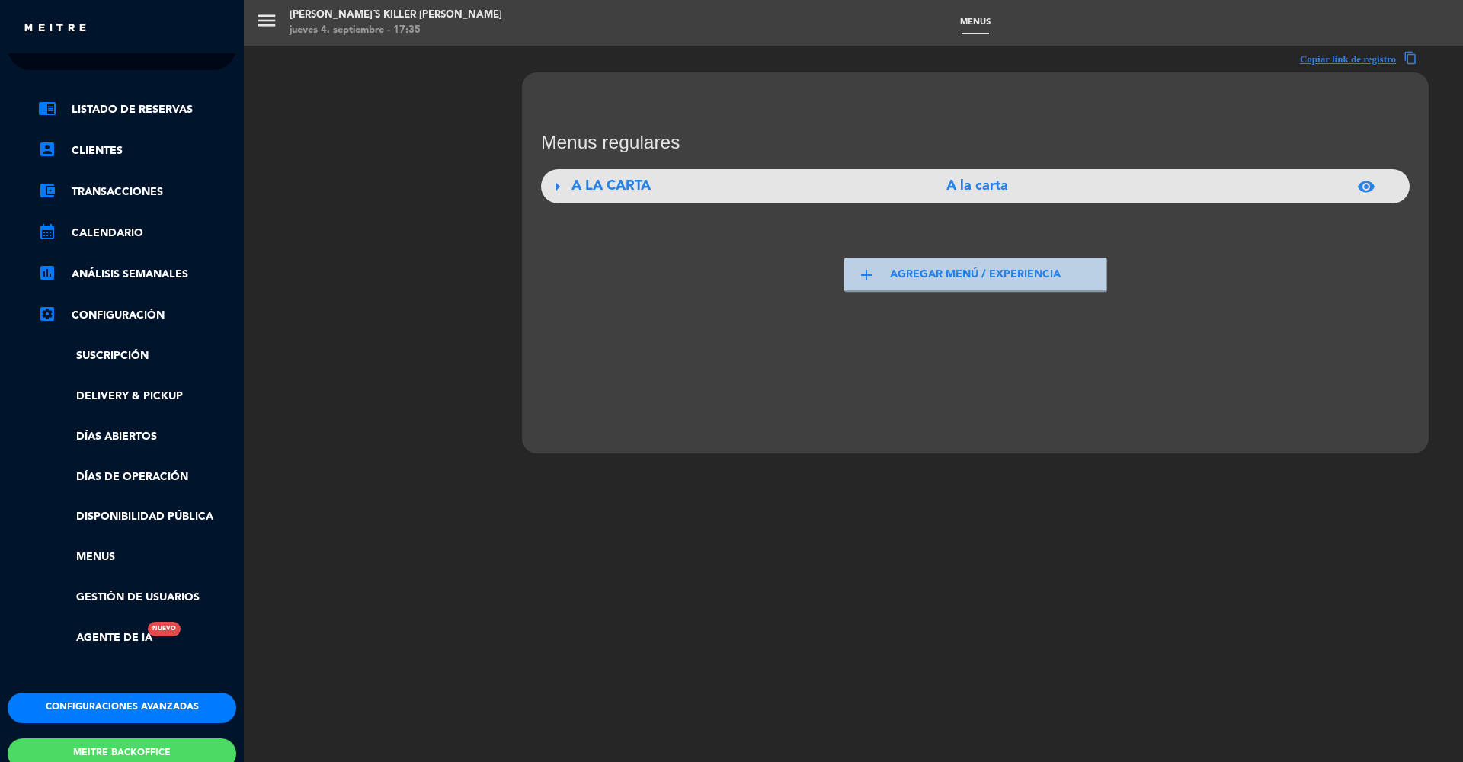
scroll to position [32, 0]
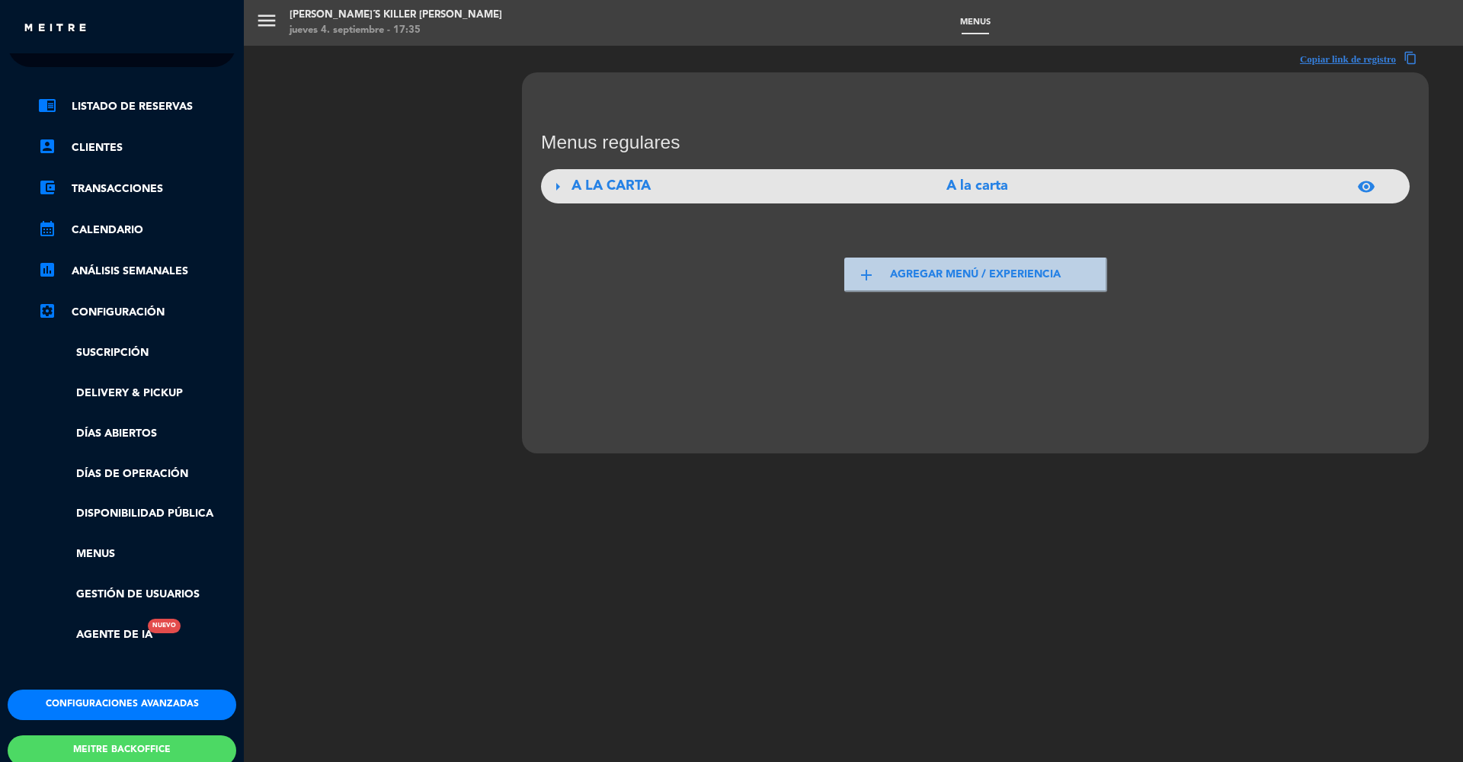
click at [104, 709] on button "Configuraciones avanzadas" at bounding box center [122, 705] width 229 height 30
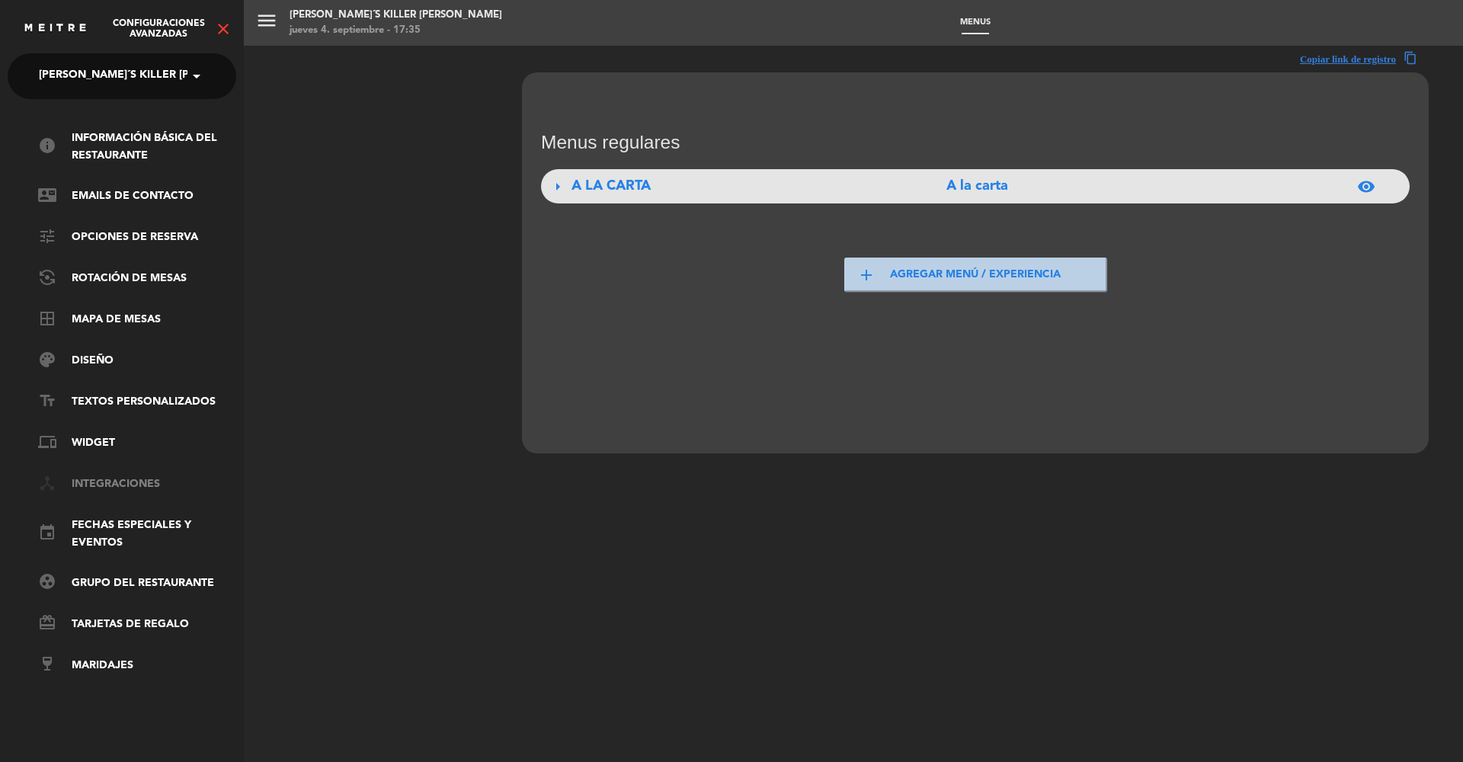
click at [101, 485] on link "device_hub Integraciones" at bounding box center [137, 484] width 198 height 18
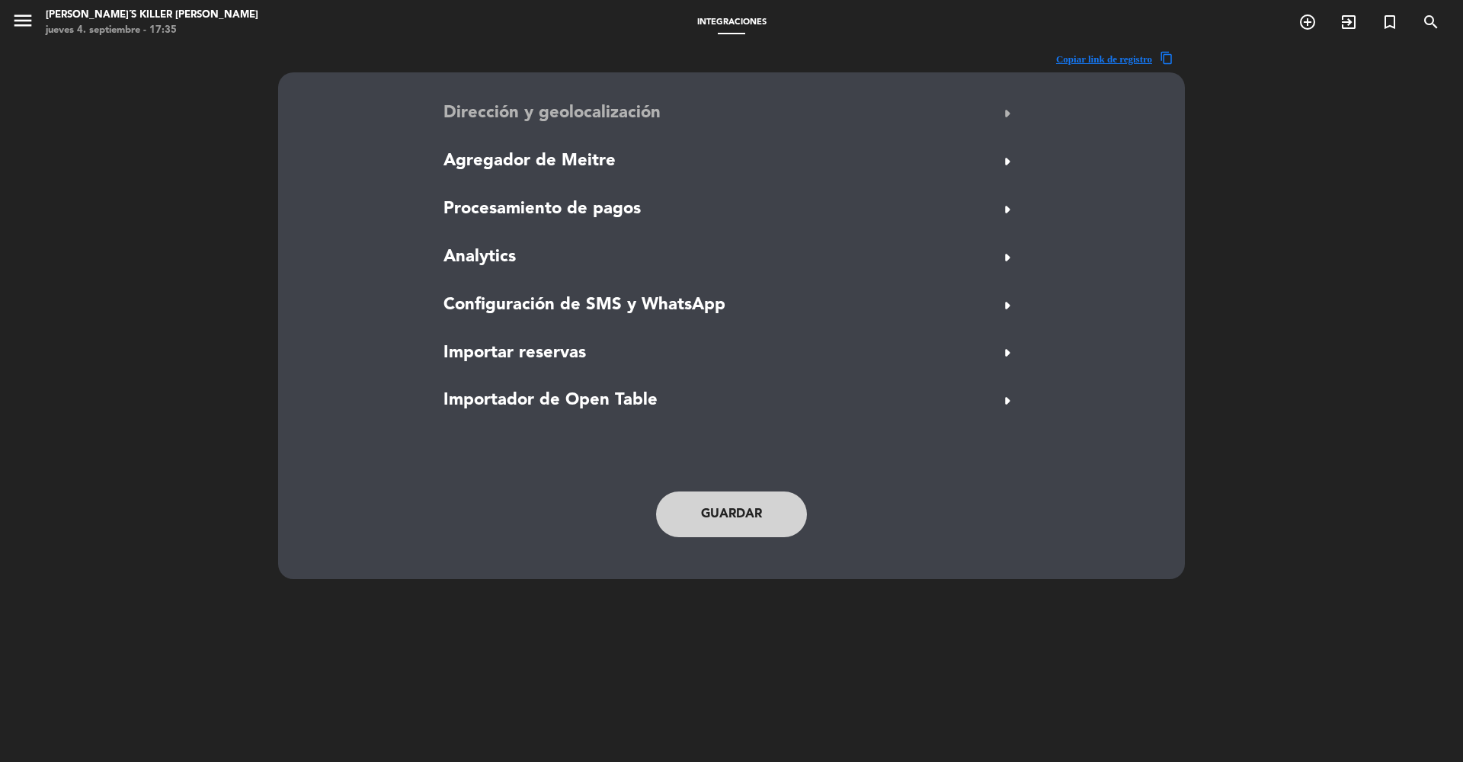
click at [570, 110] on span "Dirección y geolocalización" at bounding box center [551, 113] width 217 height 27
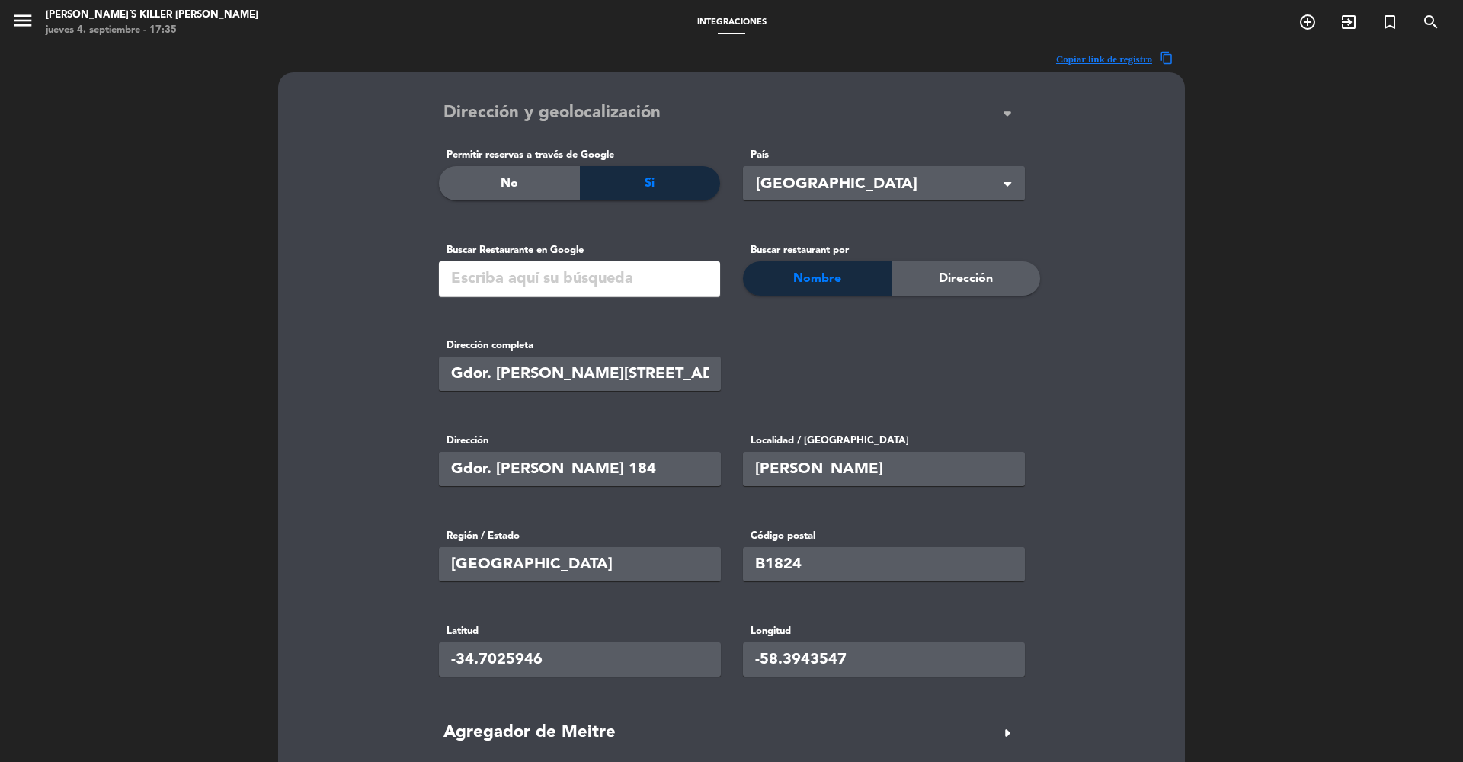
click at [482, 101] on span "Dirección y geolocalización" at bounding box center [551, 113] width 217 height 27
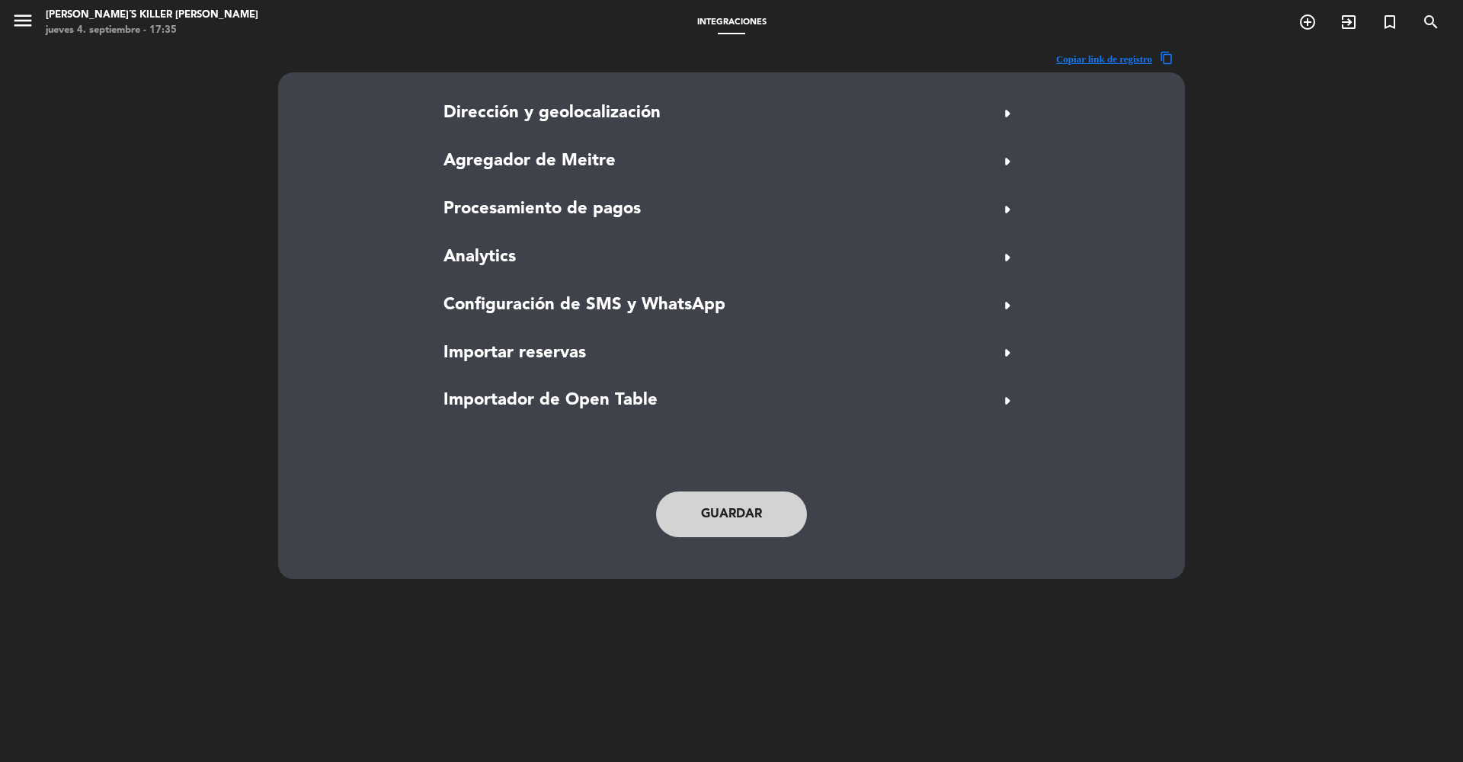
click at [28, 23] on icon "menu" at bounding box center [22, 20] width 23 height 23
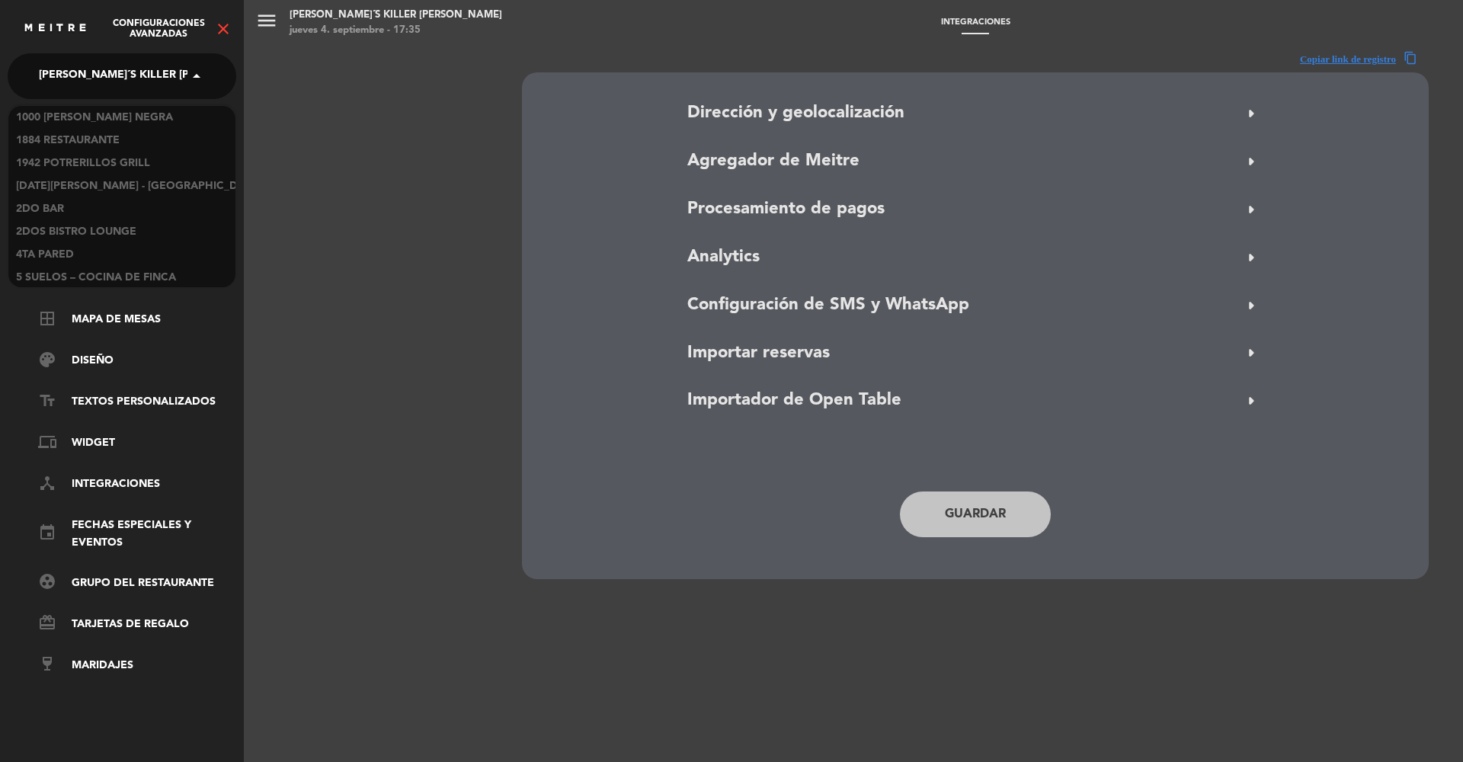
click at [117, 78] on span "[PERSON_NAME]´s Killer [PERSON_NAME]" at bounding box center [153, 76] width 229 height 32
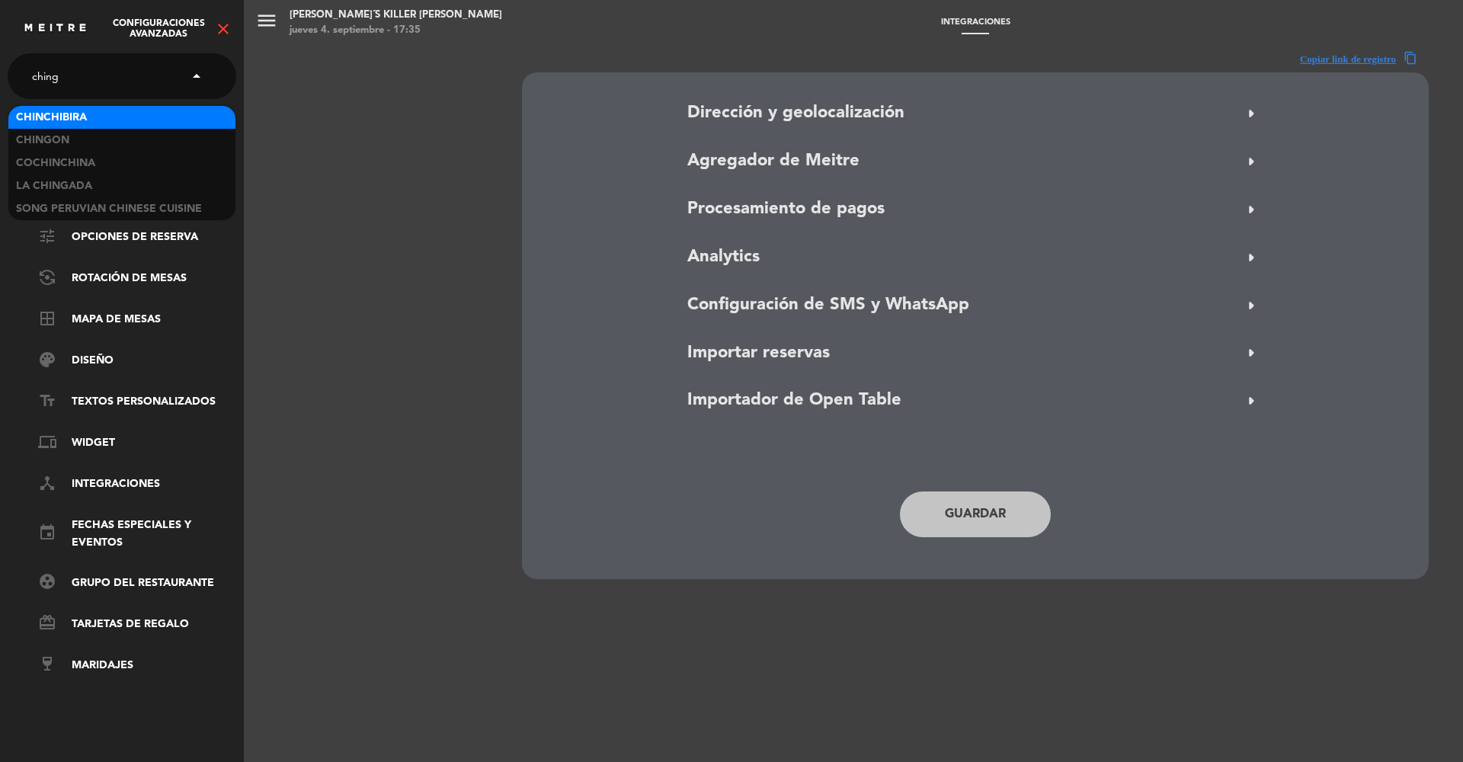
type input "chingo"
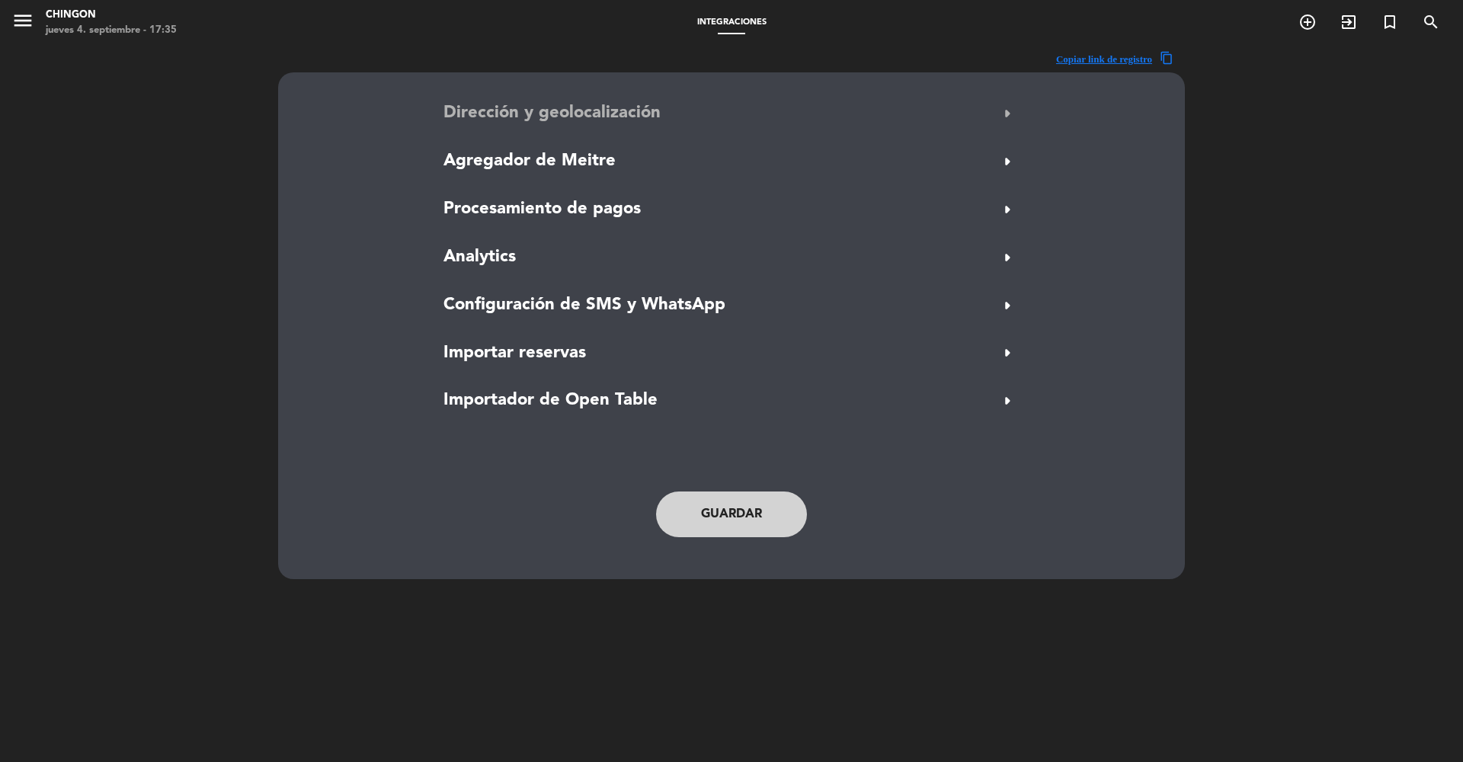
click at [520, 114] on span "Dirección y geolocalización" at bounding box center [551, 113] width 217 height 27
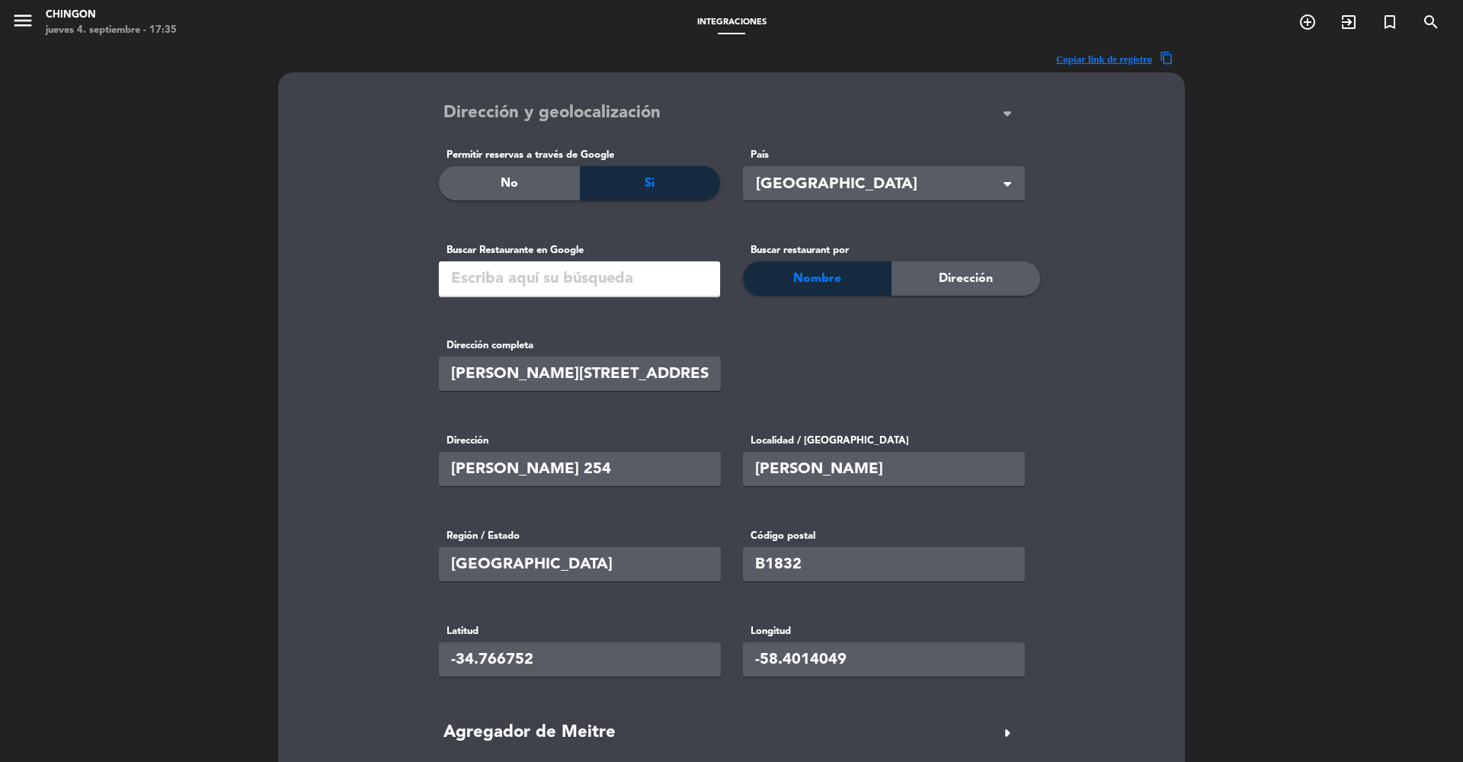
click at [520, 114] on span "Dirección y geolocalización" at bounding box center [551, 113] width 217 height 27
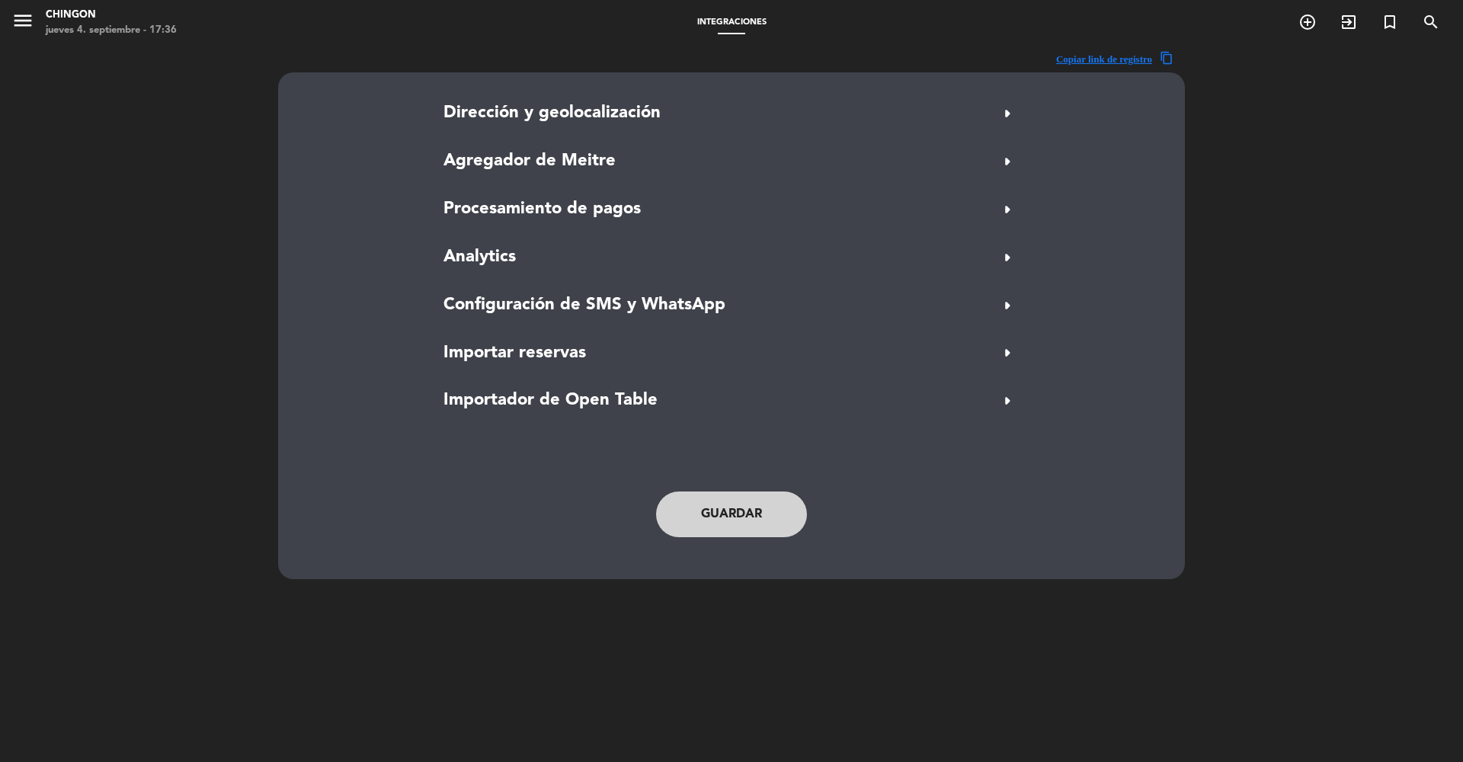
click at [2, 11] on div "menu Chingon [DATE] 4. septiembre - 17:36" at bounding box center [183, 23] width 366 height 36
click at [24, 20] on icon "menu" at bounding box center [22, 20] width 23 height 23
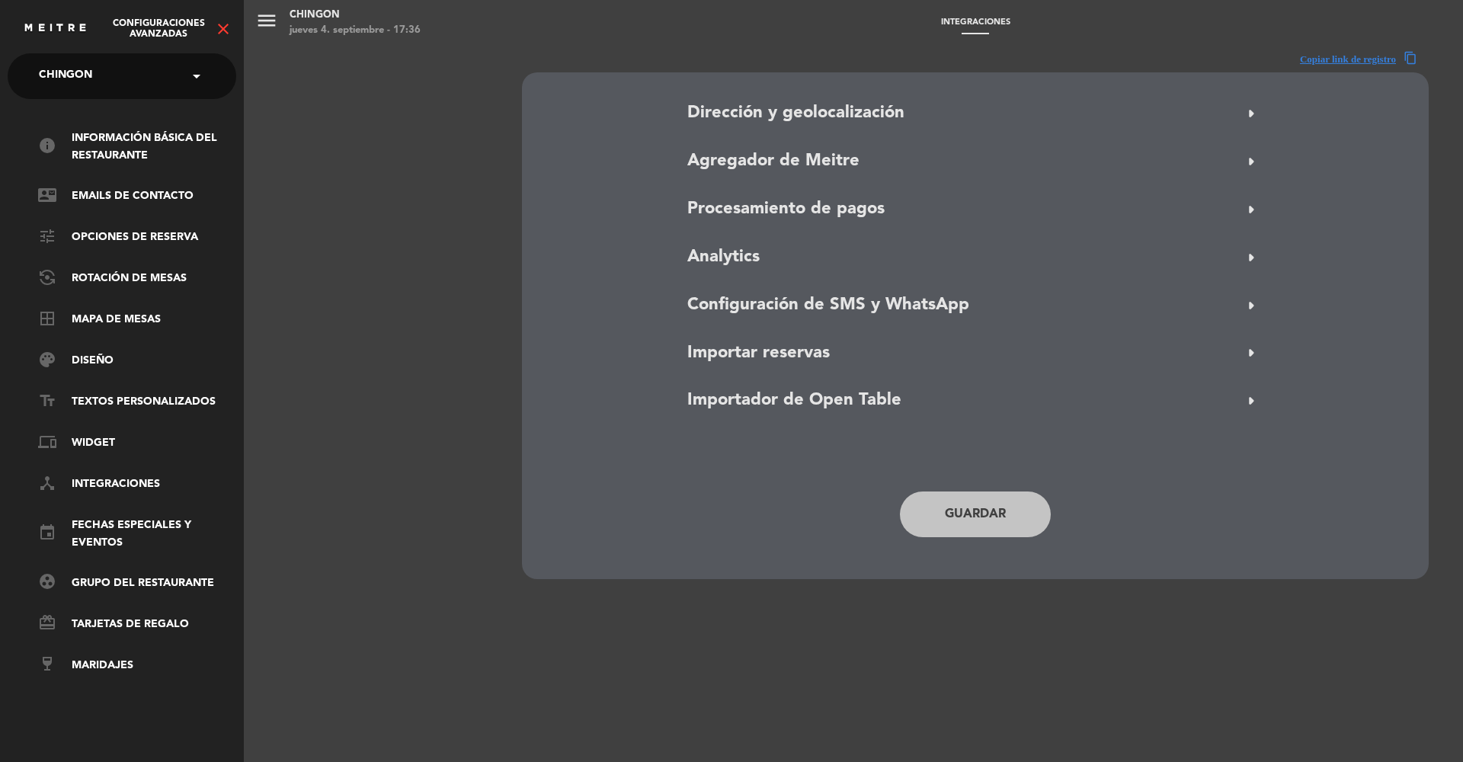
click at [227, 26] on icon "close" at bounding box center [223, 29] width 18 height 18
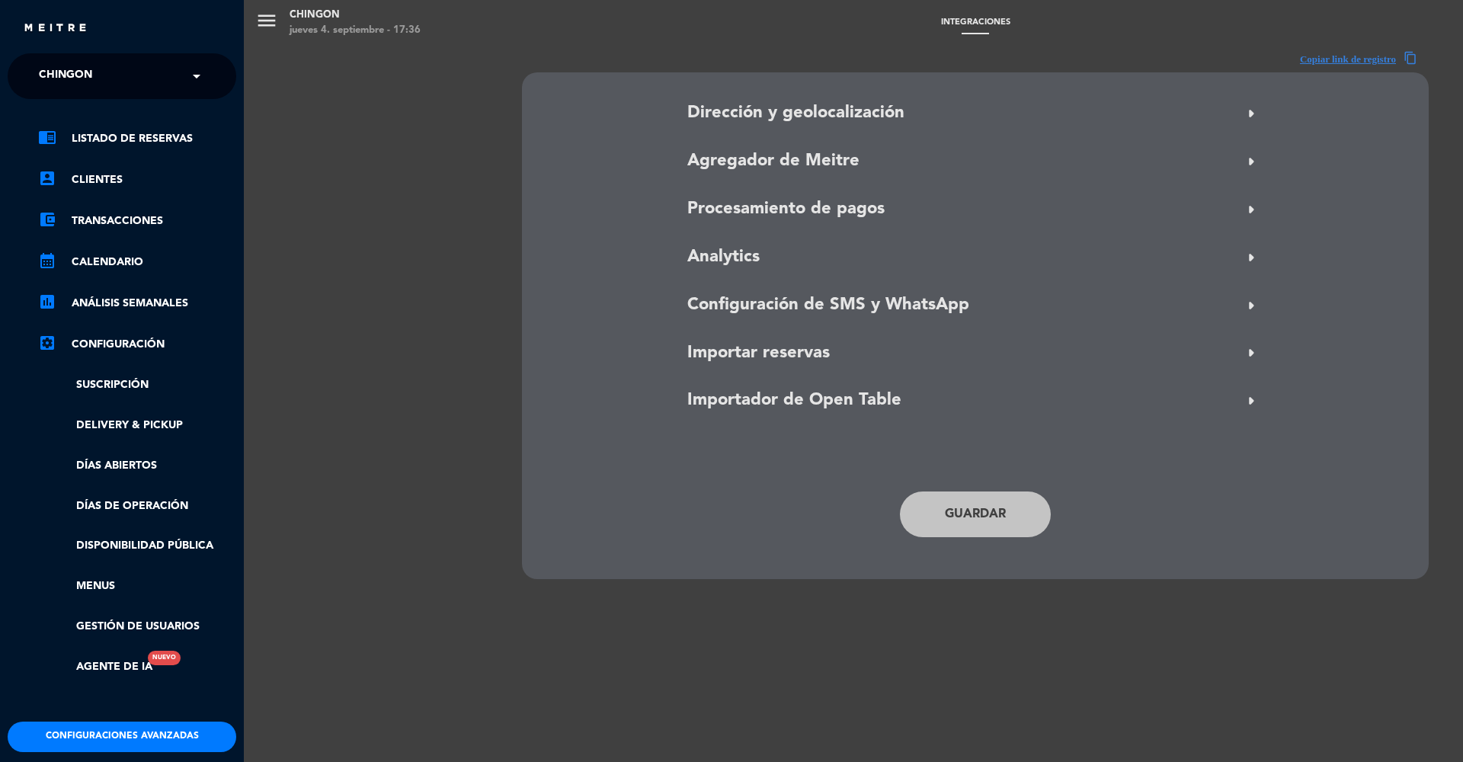
click at [107, 570] on ul "chrome_reader_mode Listado de Reservas account_box Clientes account_balance_wal…" at bounding box center [122, 403] width 229 height 546
click at [110, 582] on link "Menus" at bounding box center [137, 587] width 198 height 18
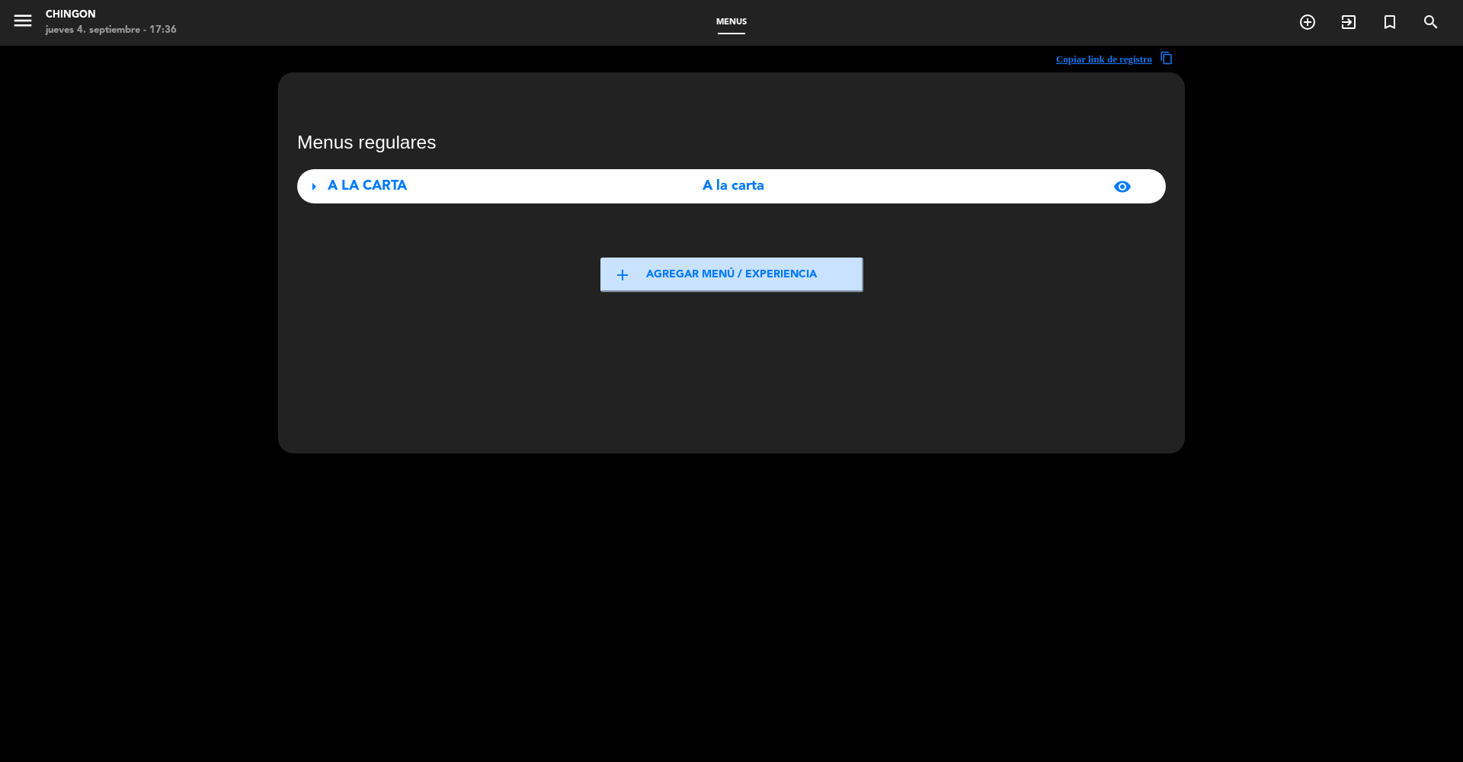
click at [447, 184] on div "A LA CARTA" at bounding box center [463, 186] width 271 height 22
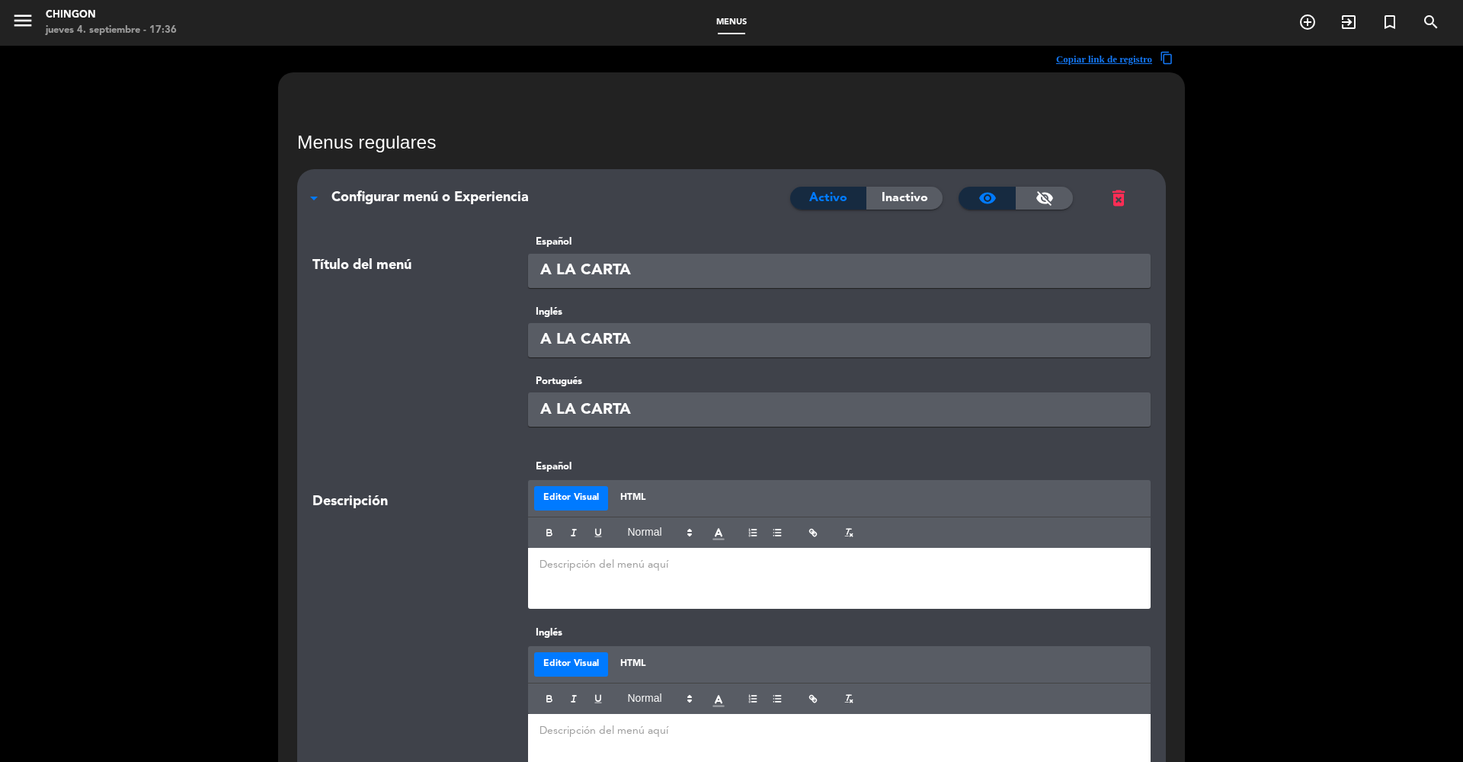
scroll to position [-1, 0]
click at [453, 194] on span "Configurar menú o Experiencia" at bounding box center [429, 198] width 197 height 14
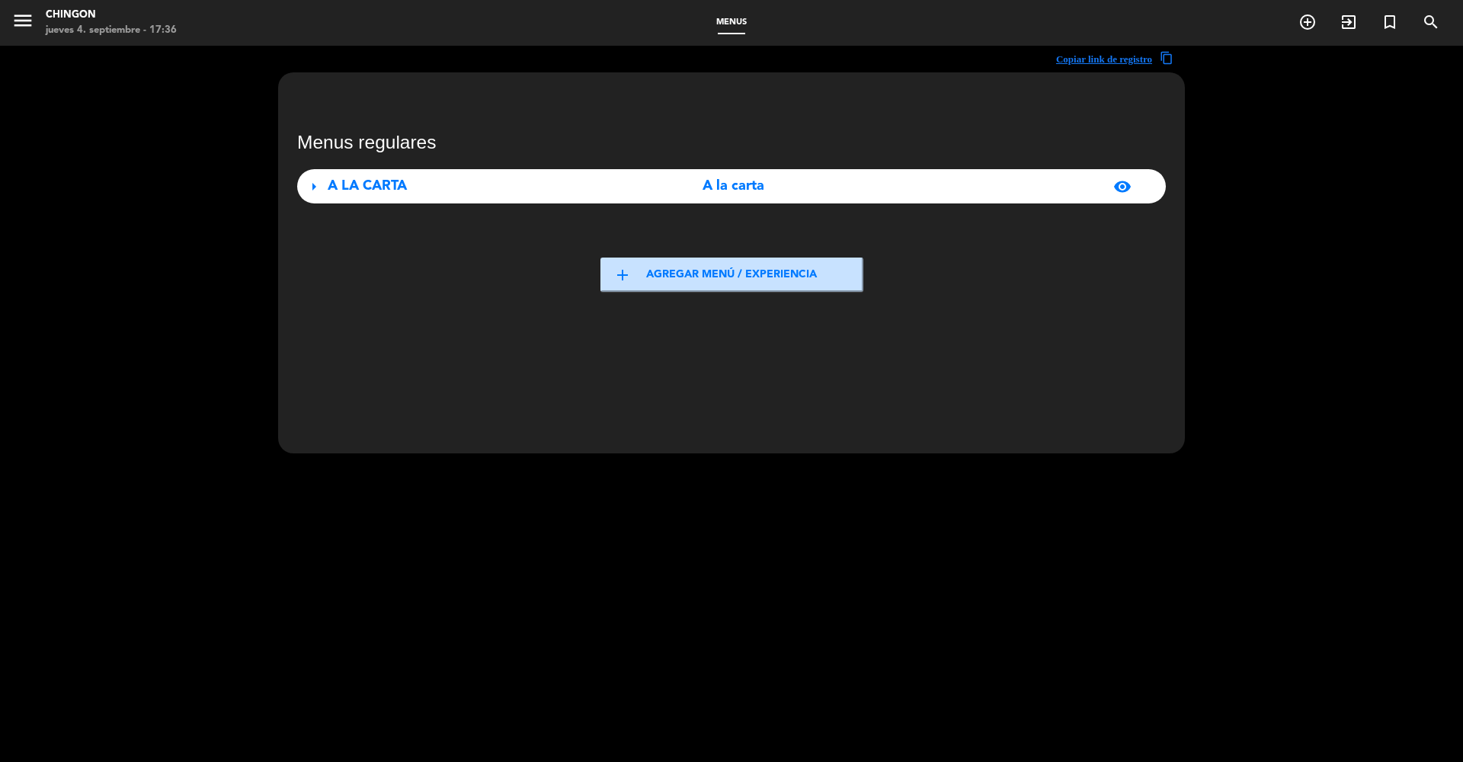
scroll to position [0, 0]
click at [36, 15] on span "menu" at bounding box center [28, 23] width 34 height 36
click at [29, 15] on icon "menu" at bounding box center [22, 20] width 23 height 23
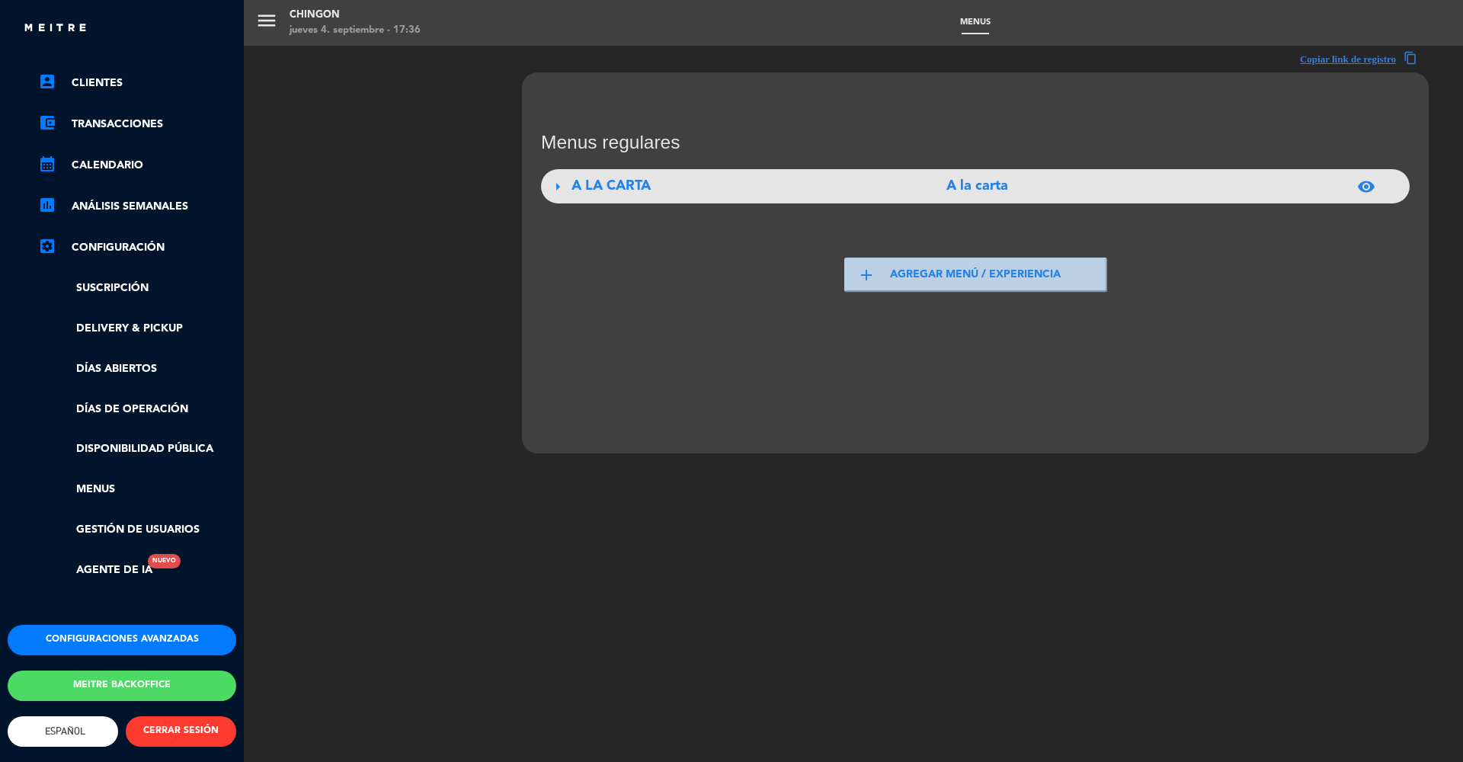
scroll to position [103, 0]
click at [69, 636] on button "Configuraciones avanzadas" at bounding box center [122, 640] width 229 height 30
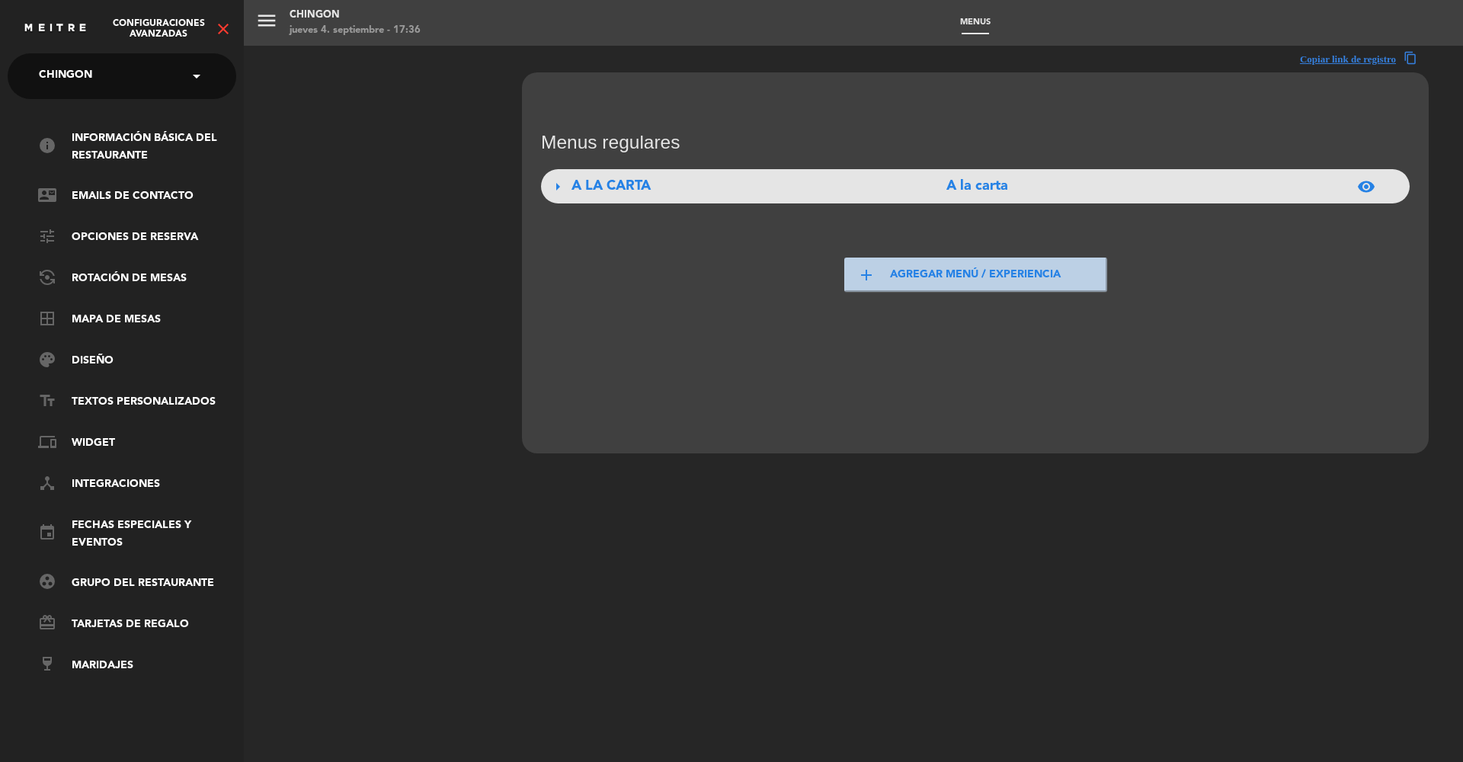
scroll to position [0, 0]
click at [229, 27] on icon "close" at bounding box center [223, 29] width 18 height 18
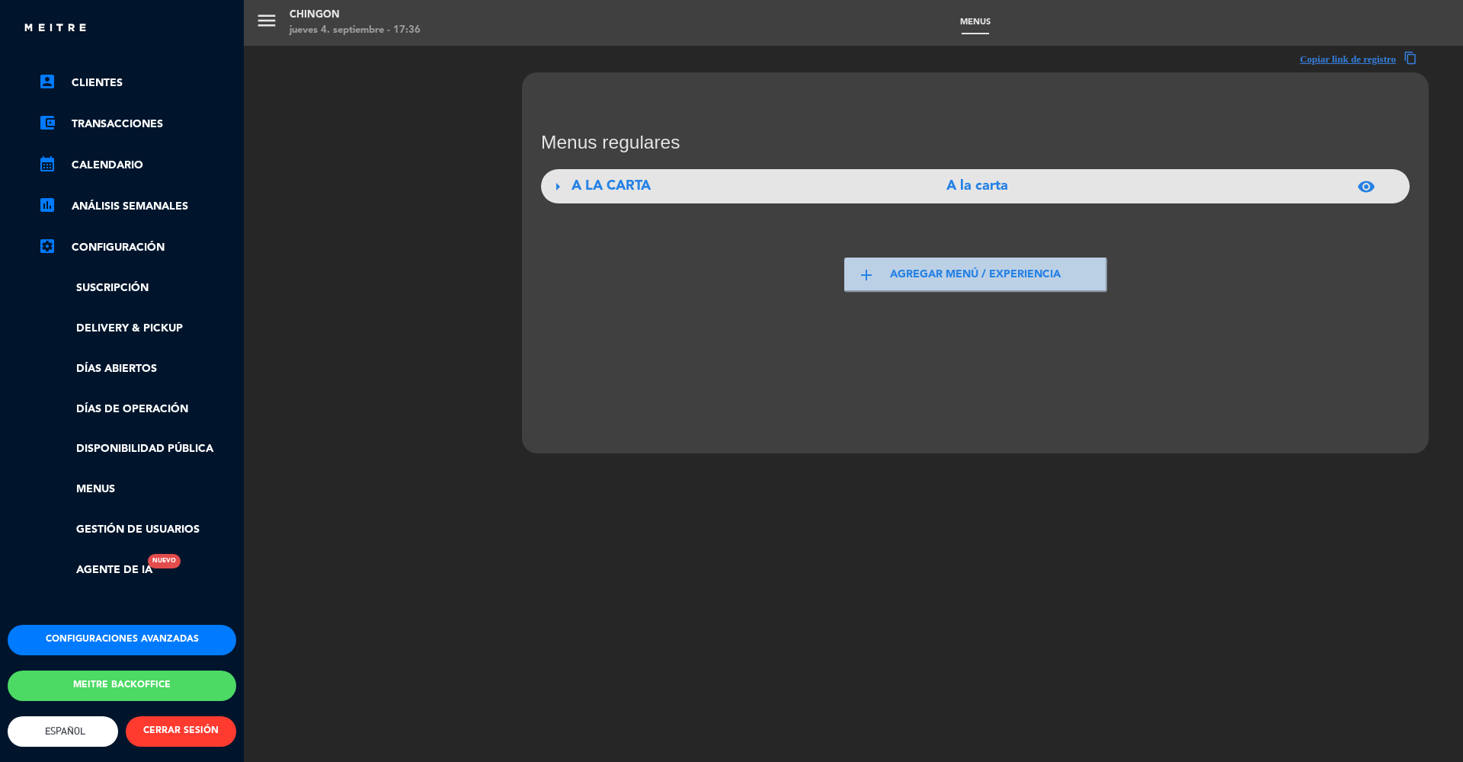
scroll to position [103, 0]
click at [93, 671] on button "Meitre backoffice" at bounding box center [122, 686] width 229 height 30
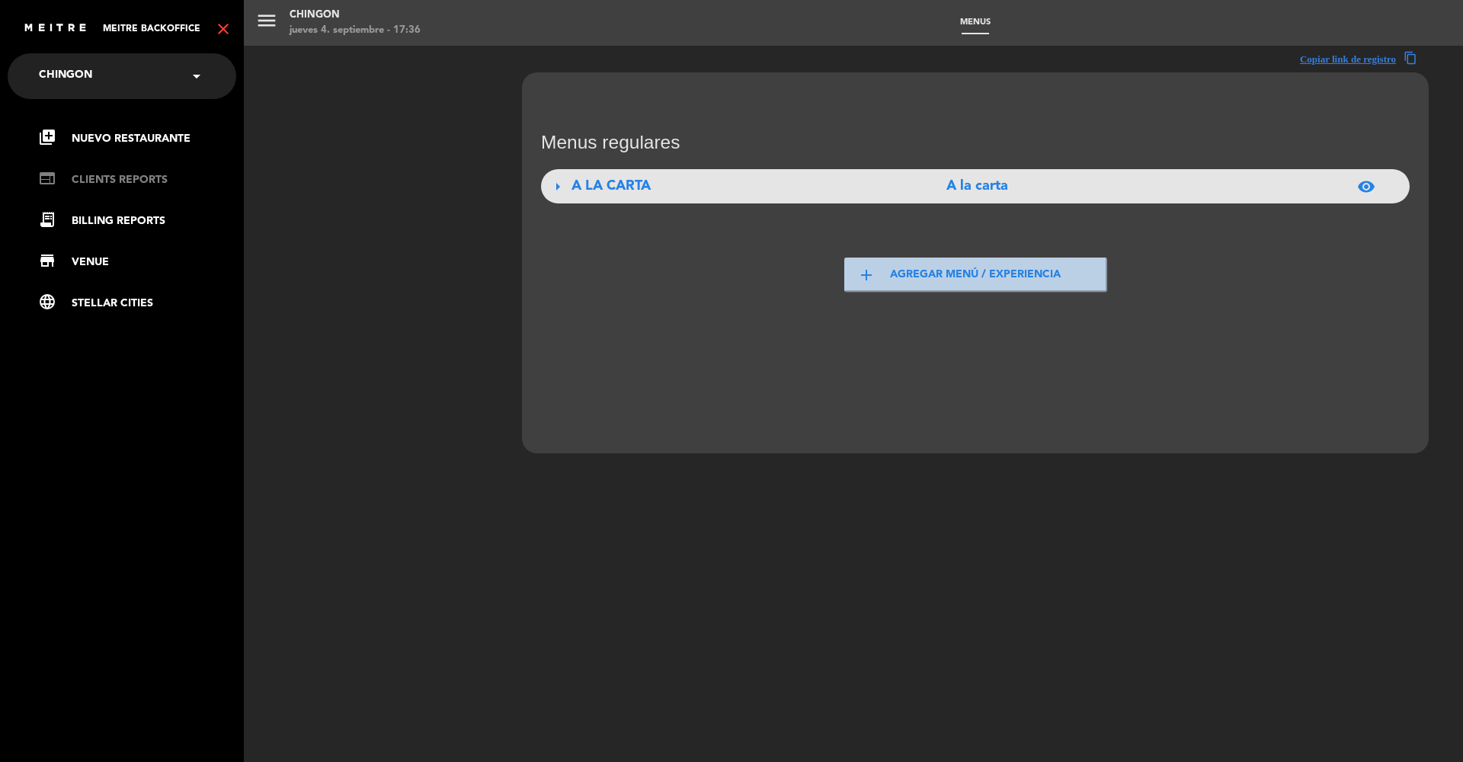
click at [109, 184] on link "web CLIENTS REPORTS" at bounding box center [137, 180] width 198 height 18
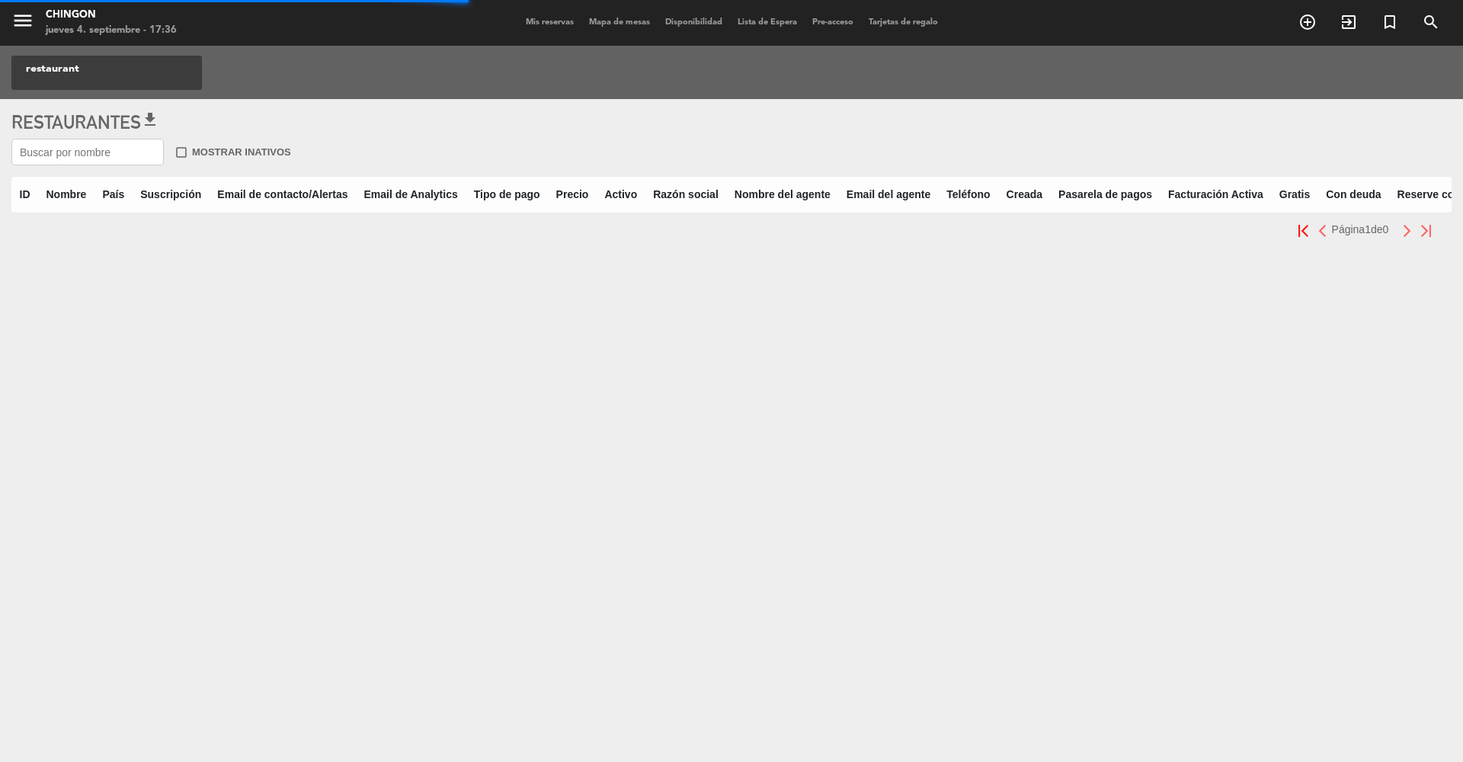
click at [108, 158] on input "text" at bounding box center [87, 152] width 152 height 27
click at [27, 27] on icon "menu" at bounding box center [22, 20] width 23 height 23
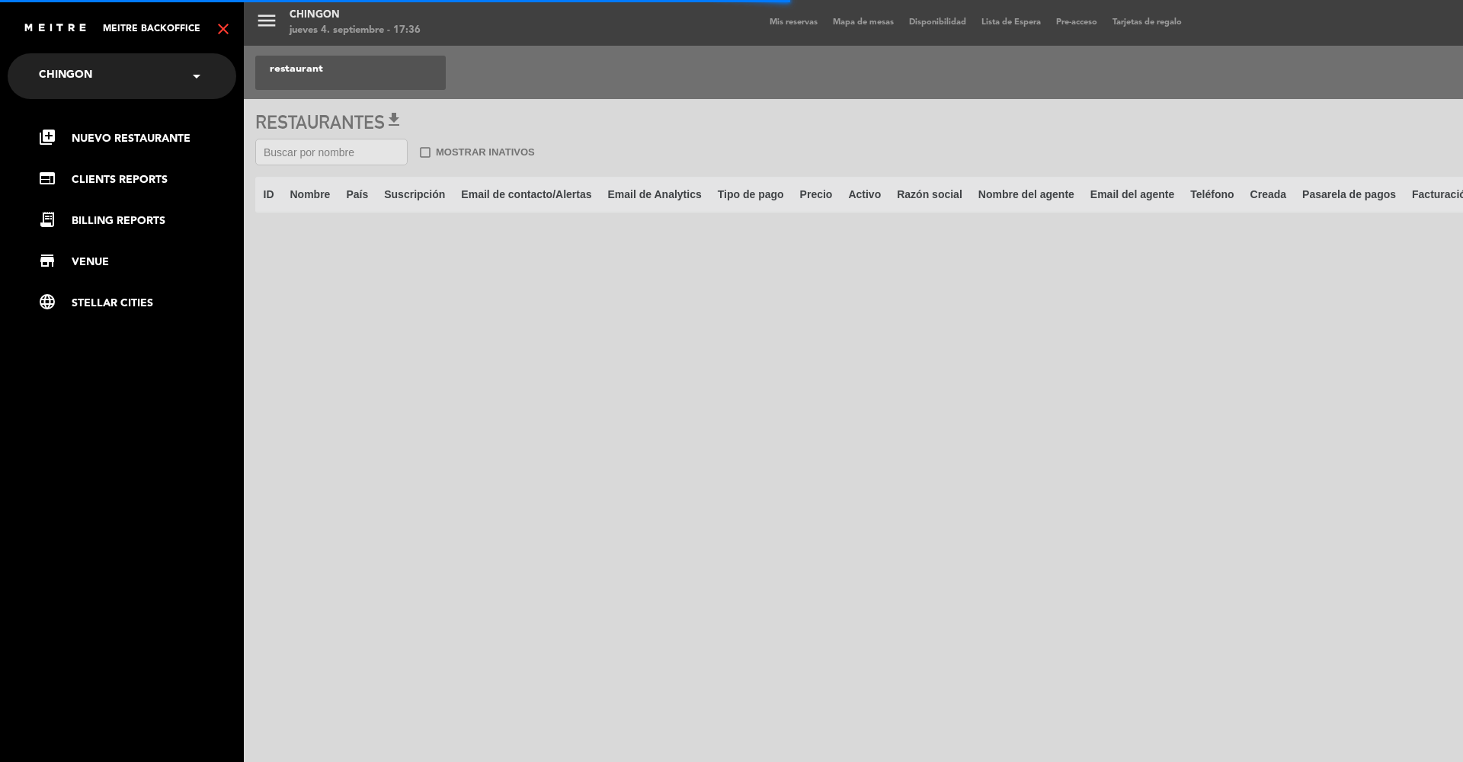
click at [225, 36] on icon "close" at bounding box center [223, 29] width 18 height 18
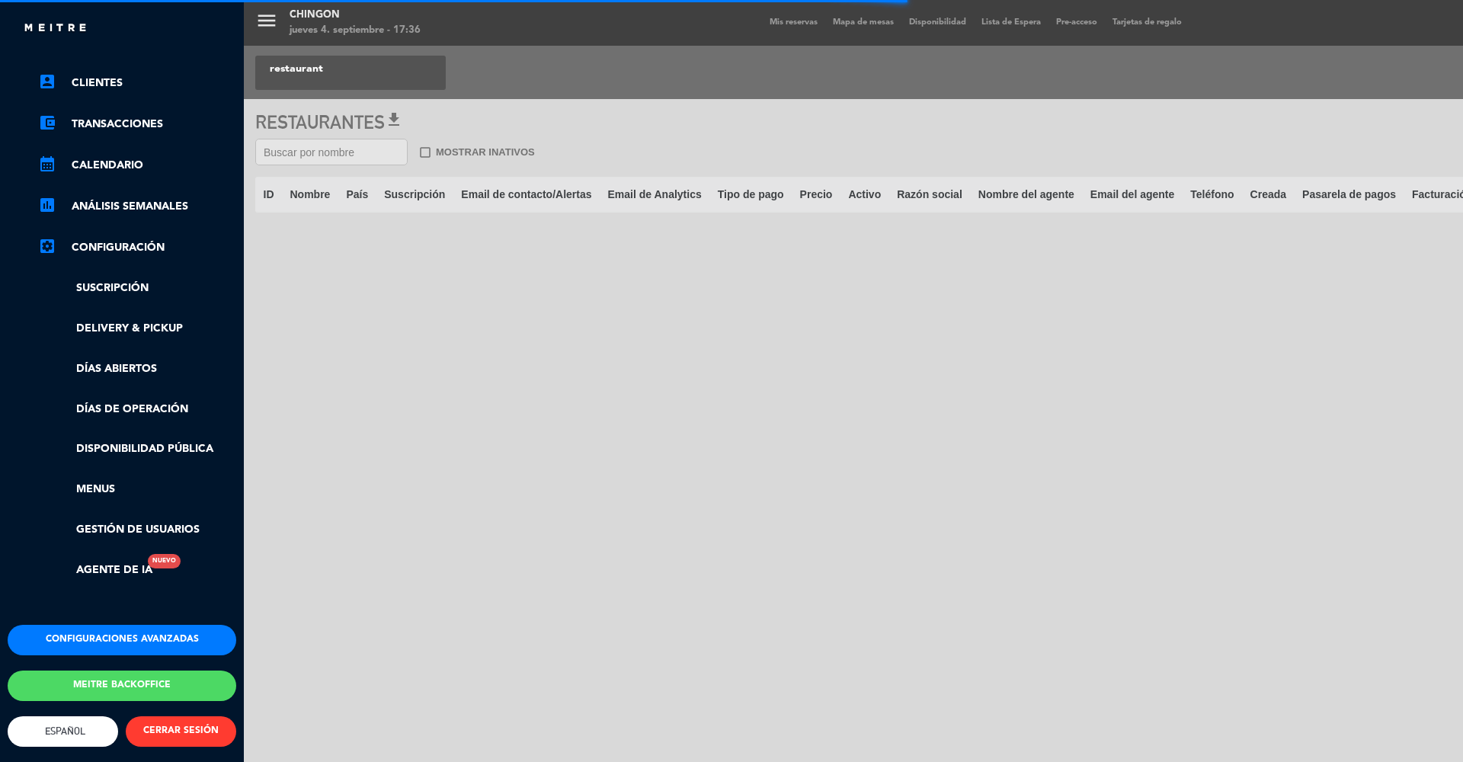
click at [101, 628] on button "Configuraciones avanzadas" at bounding box center [122, 640] width 229 height 30
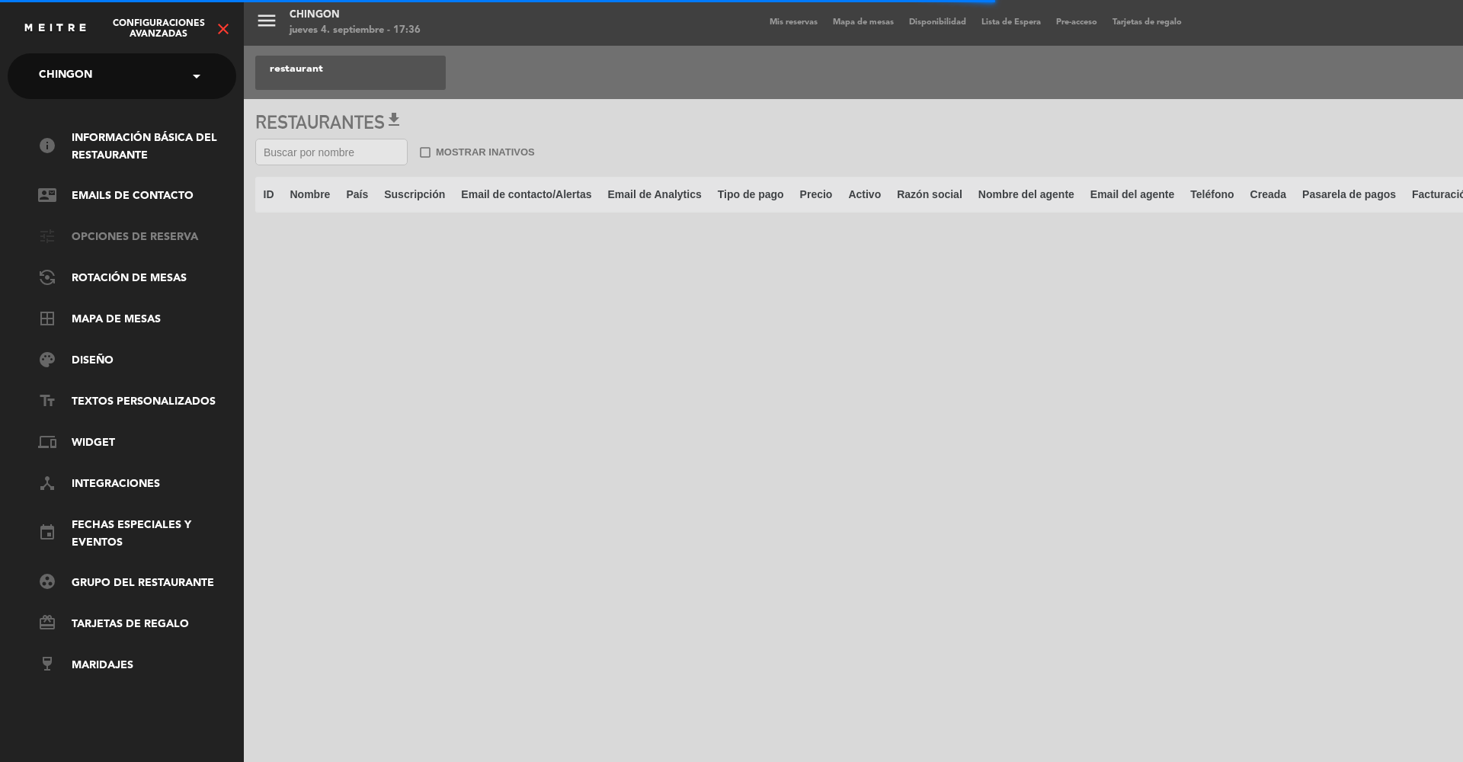
click at [119, 235] on link "tune Opciones de reserva" at bounding box center [137, 238] width 198 height 18
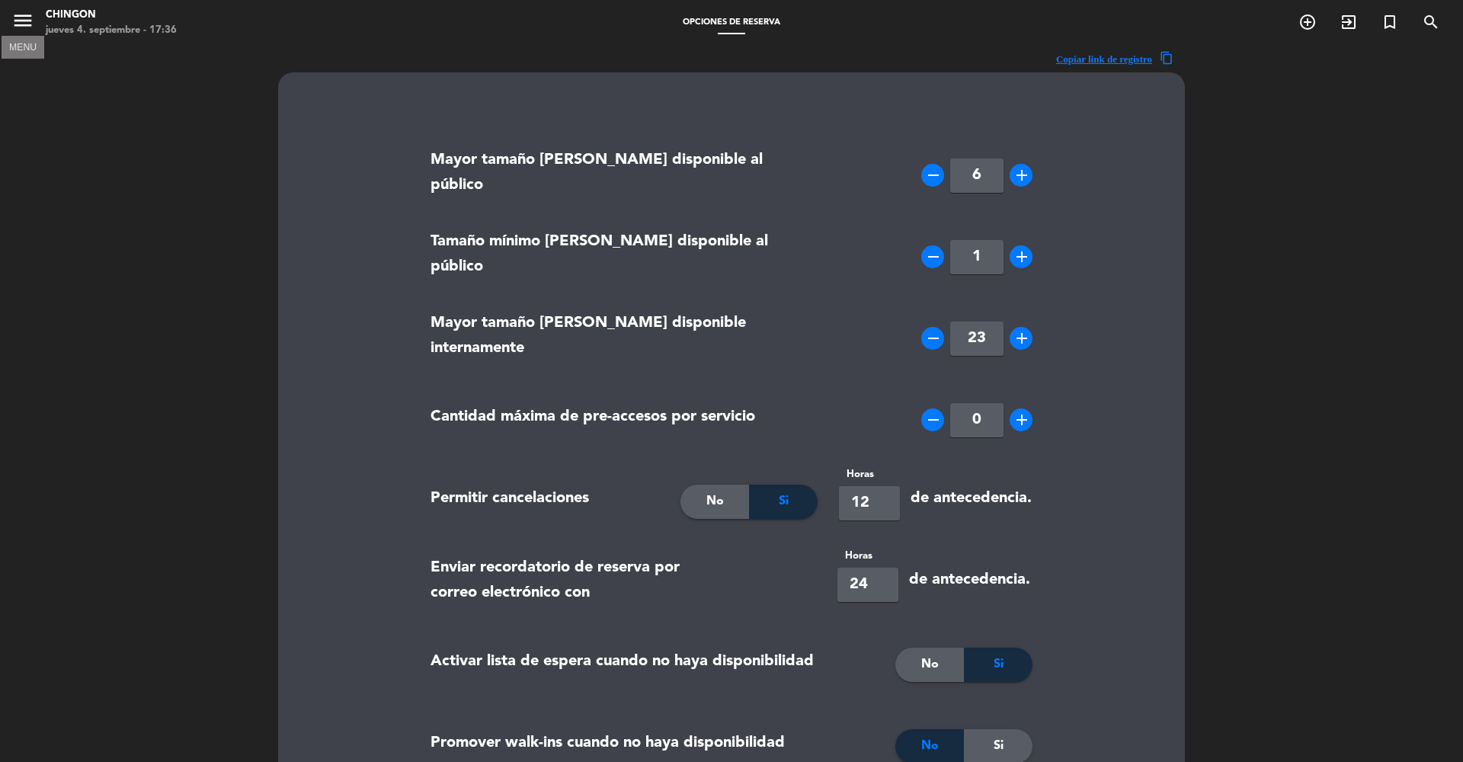
click at [25, 23] on icon "menu" at bounding box center [22, 20] width 23 height 23
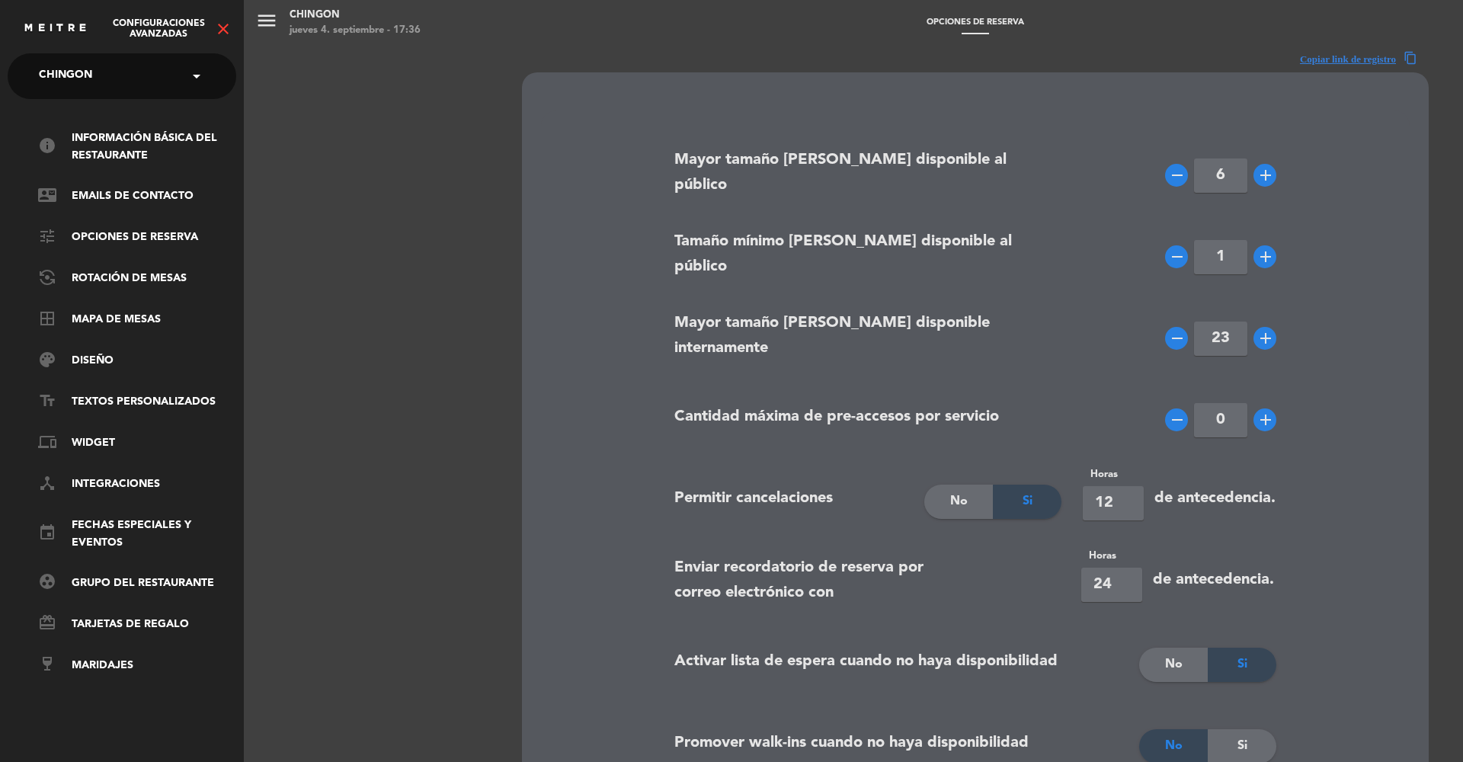
click at [229, 27] on icon "close" at bounding box center [223, 29] width 18 height 18
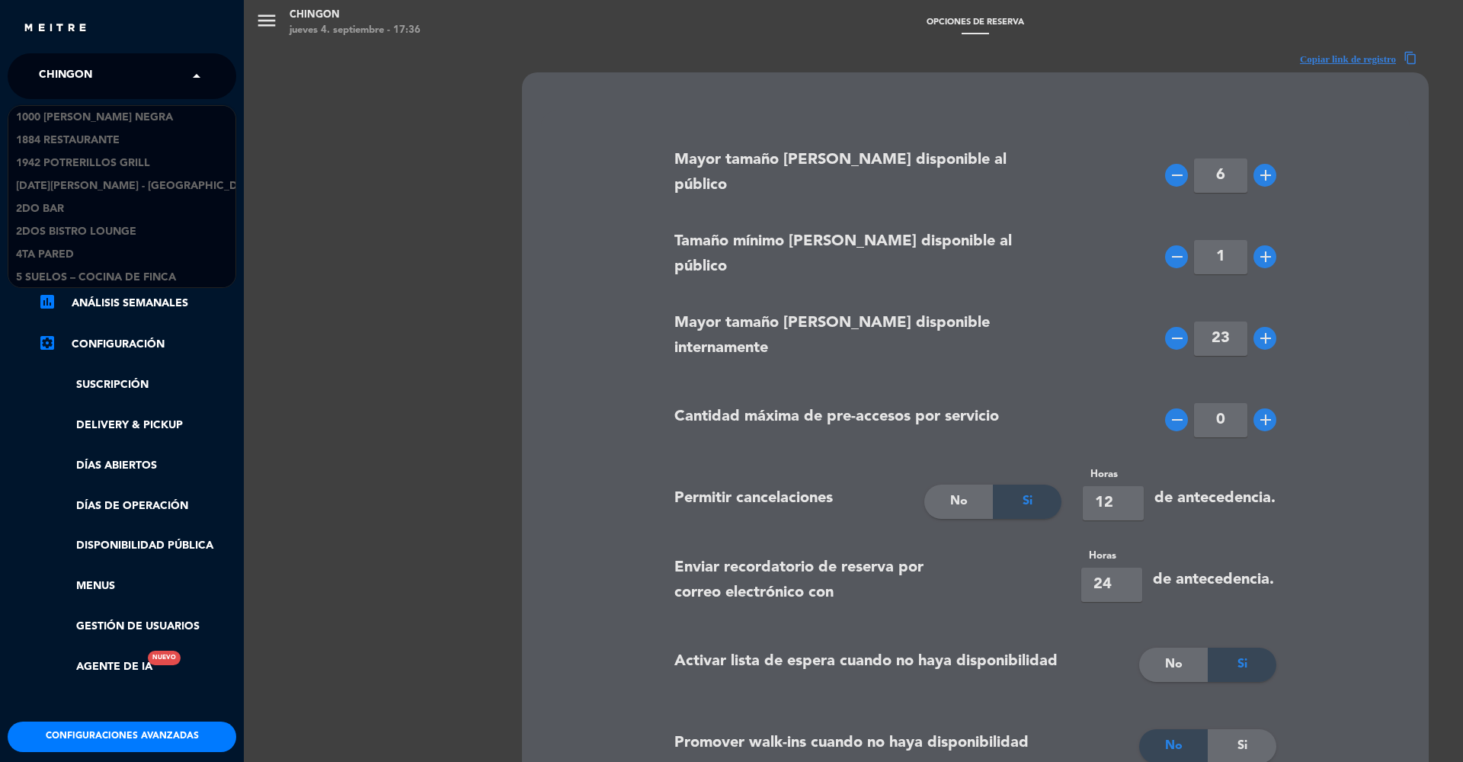
click at [139, 69] on input "text" at bounding box center [123, 77] width 186 height 34
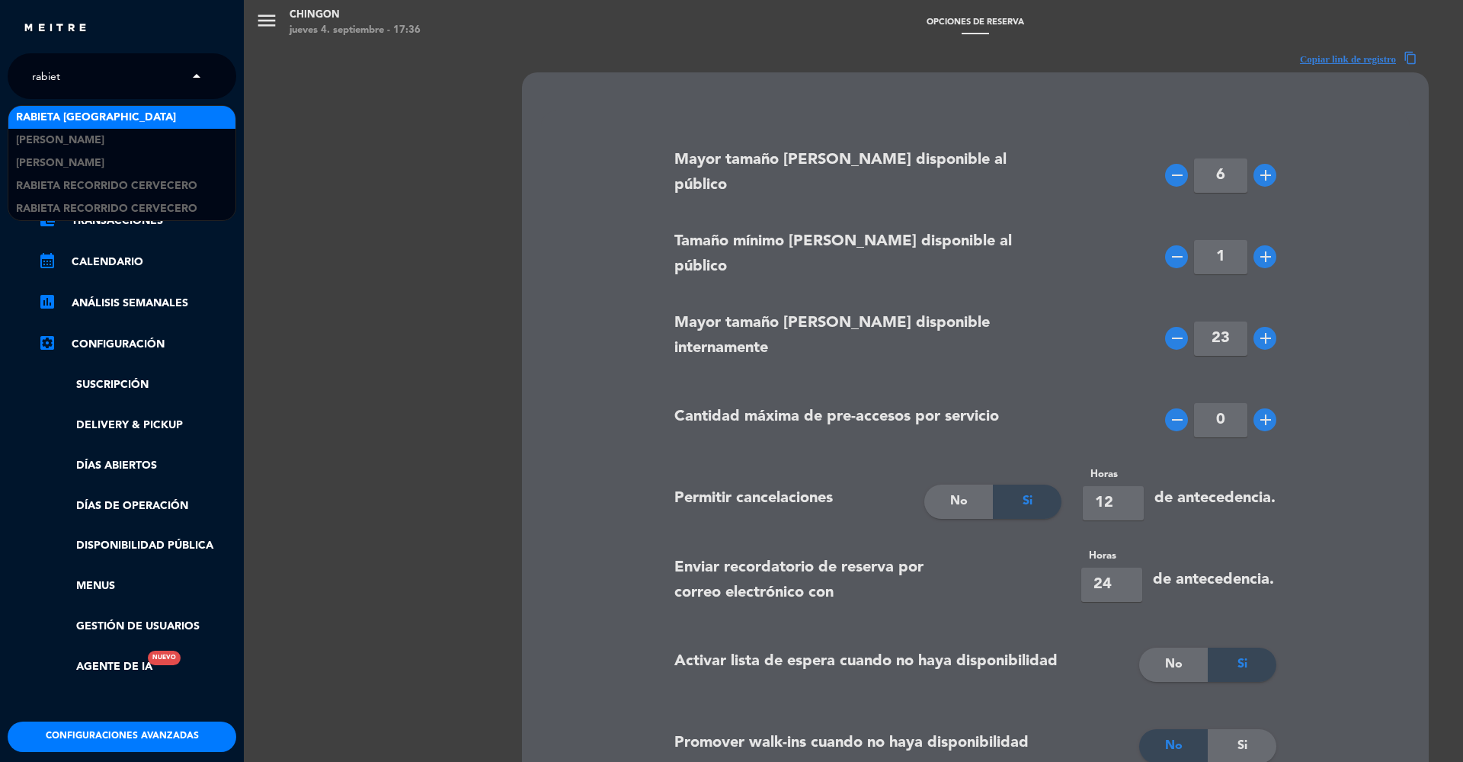
type input "rabieta"
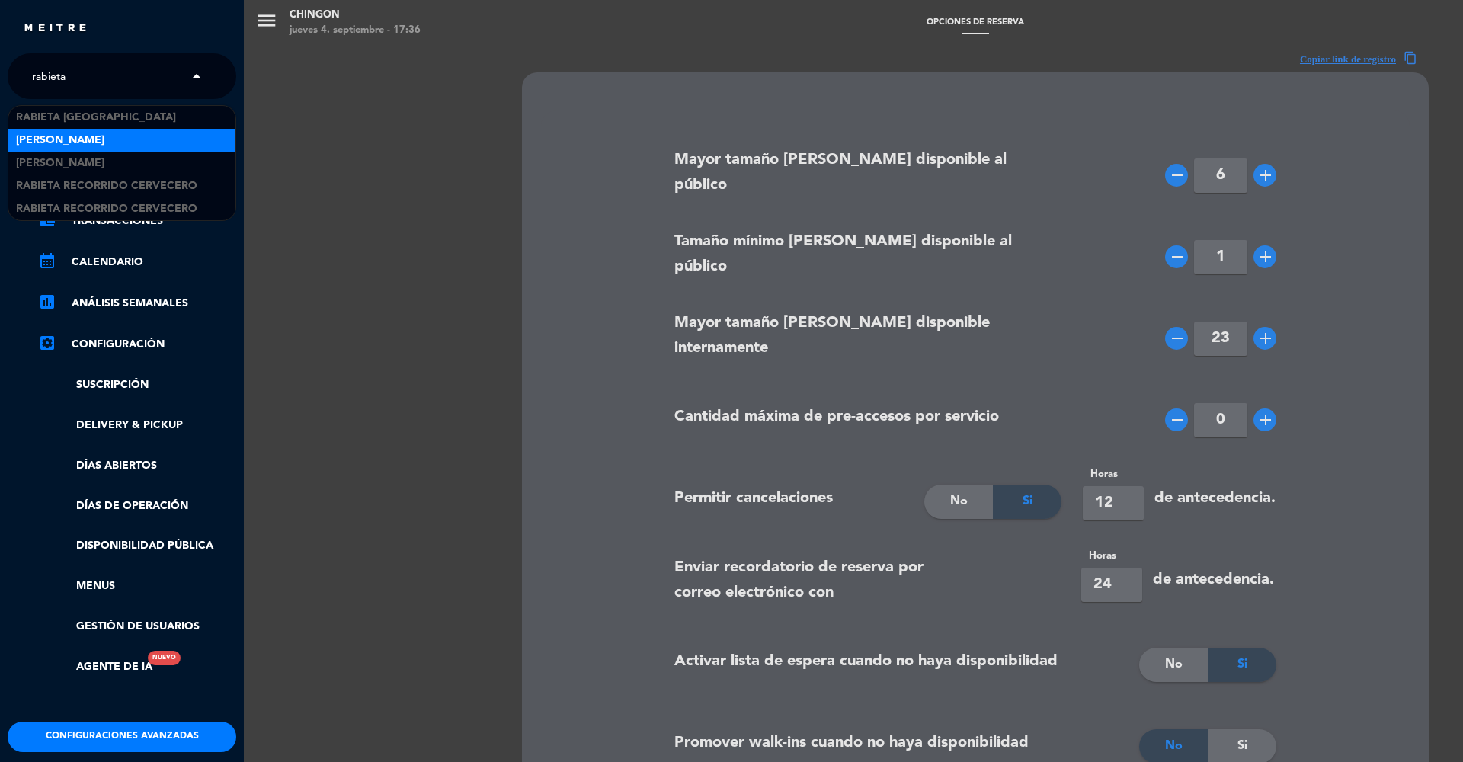
click at [135, 140] on div "[PERSON_NAME]" at bounding box center [121, 140] width 227 height 23
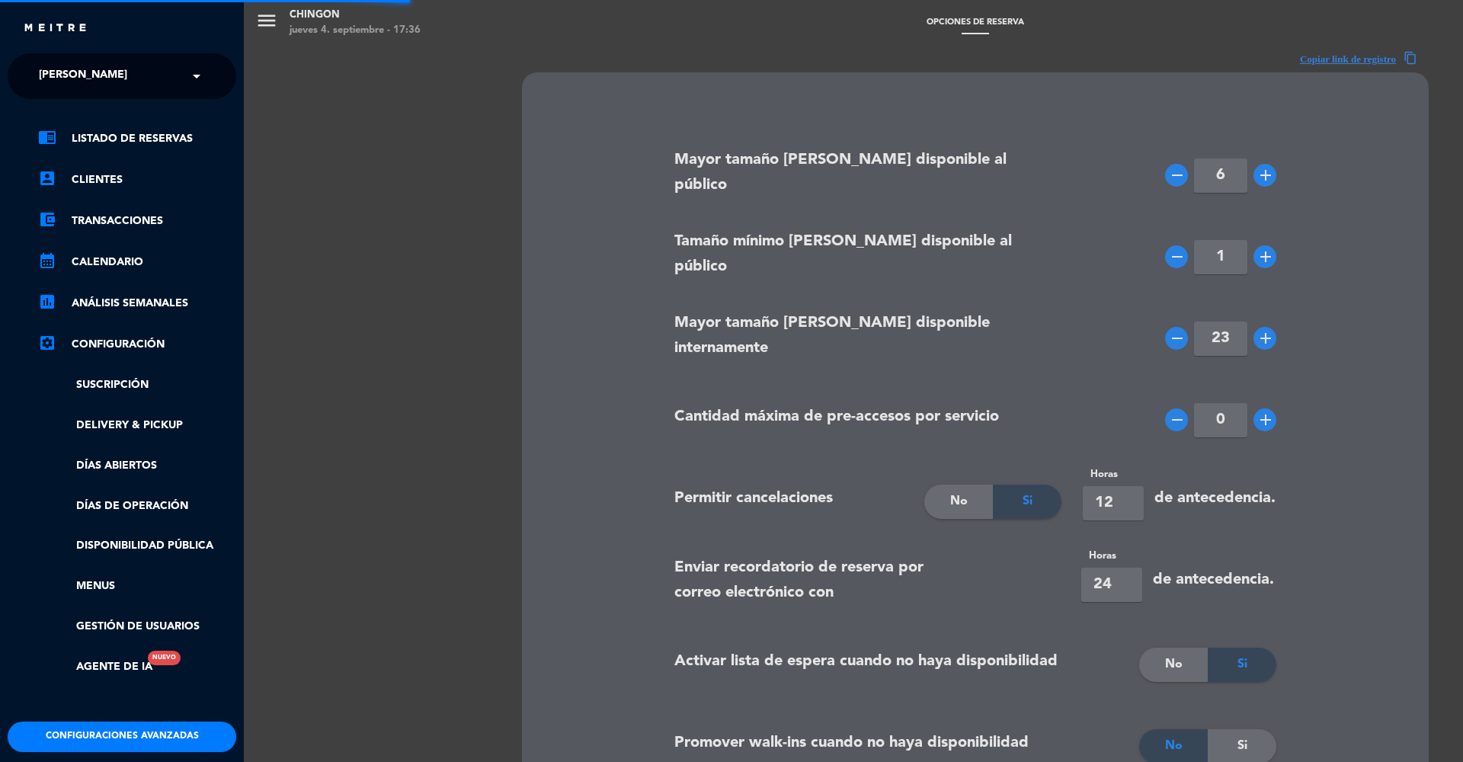
type input "10"
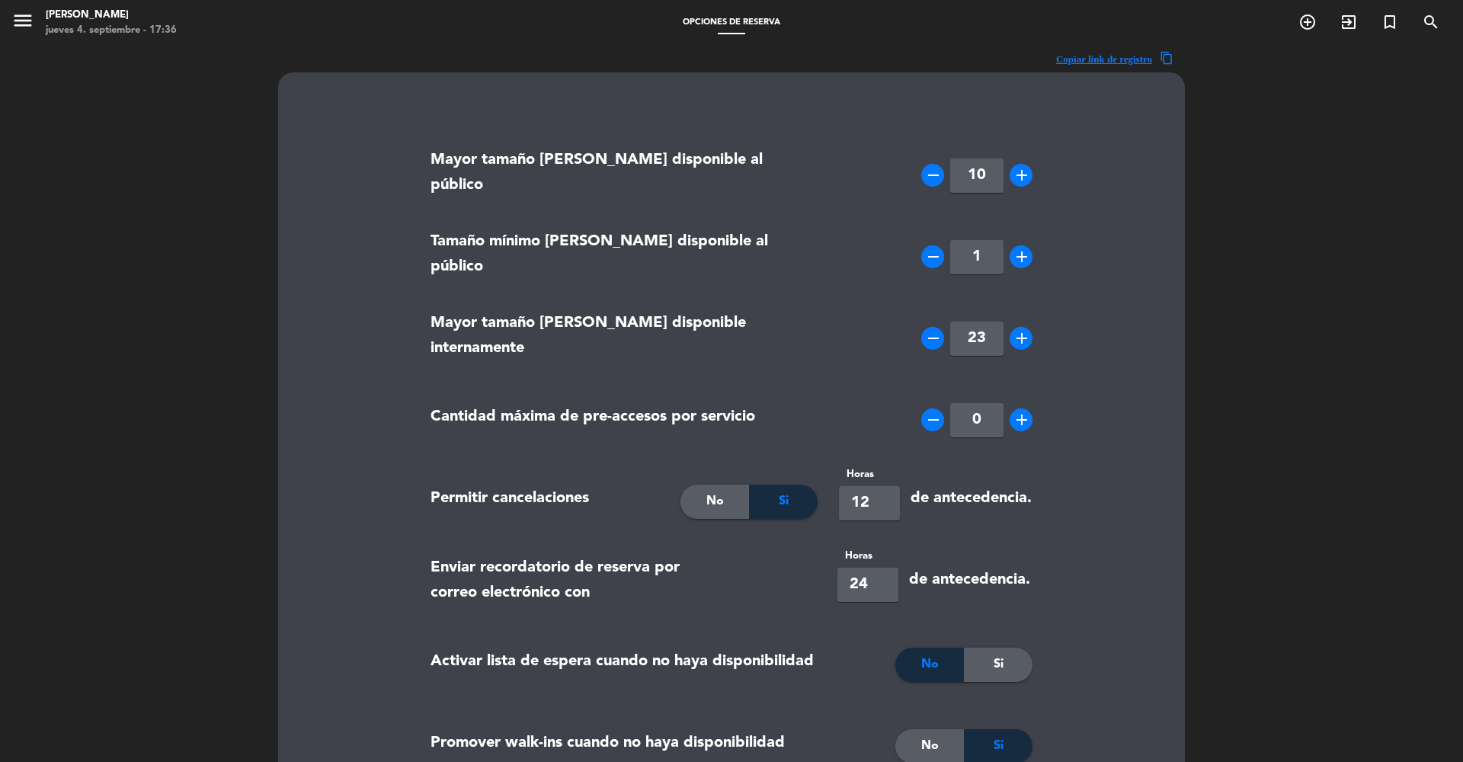
click at [25, 14] on icon "menu" at bounding box center [22, 20] width 23 height 23
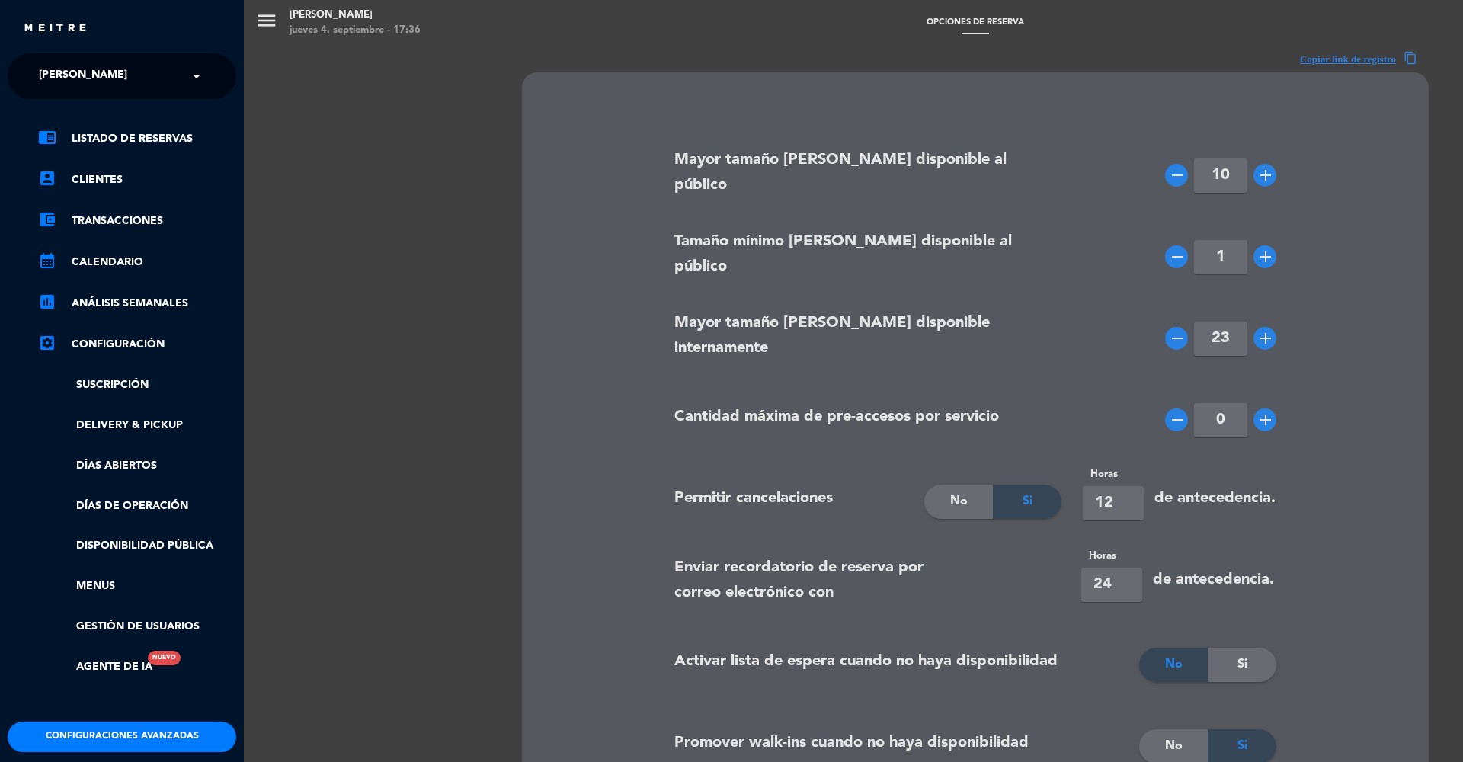
click at [600, 370] on div "menu Rabieta Lomitas [DATE] 4. septiembre - 17:36 Opciones de reserva add_circl…" at bounding box center [975, 381] width 1463 height 762
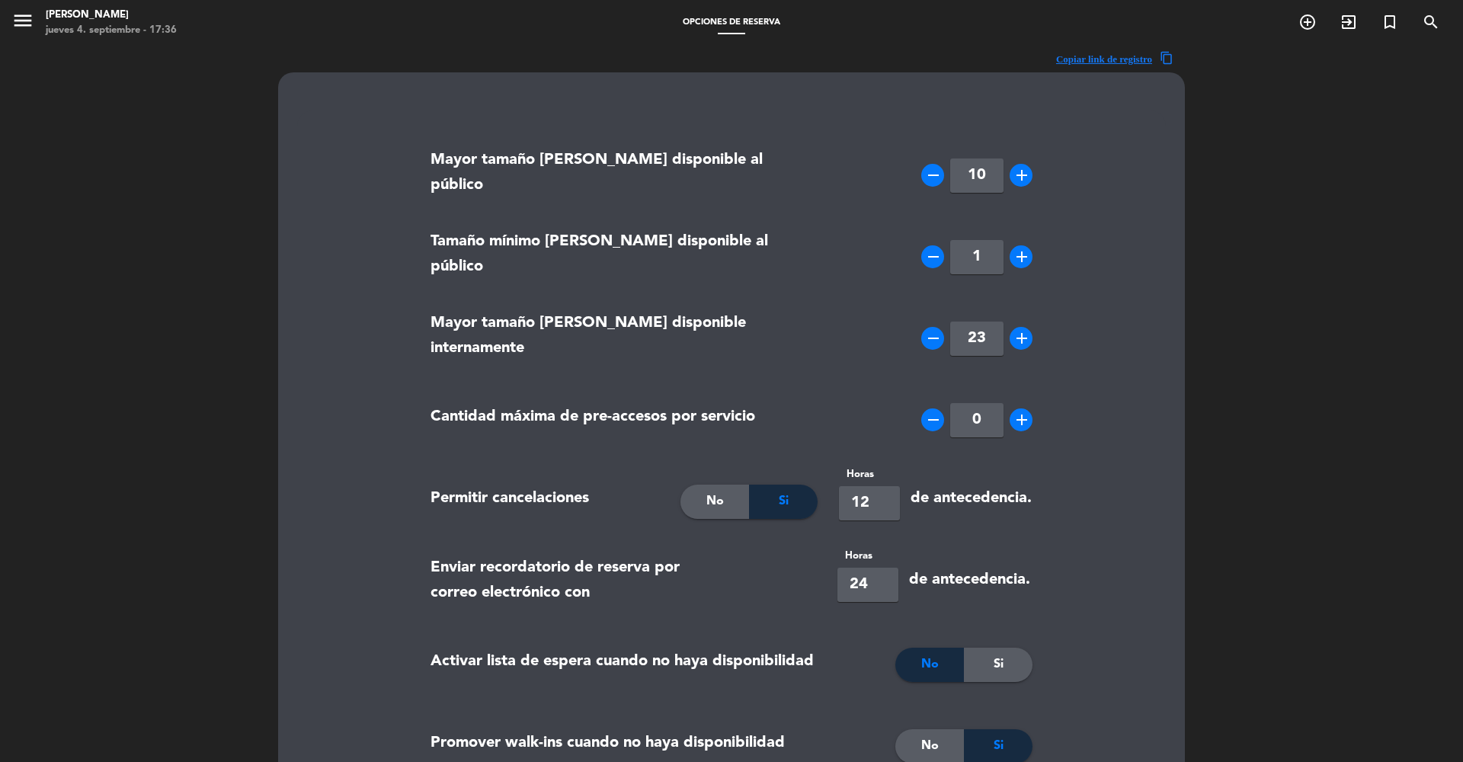
click at [23, 16] on icon "menu" at bounding box center [22, 20] width 23 height 23
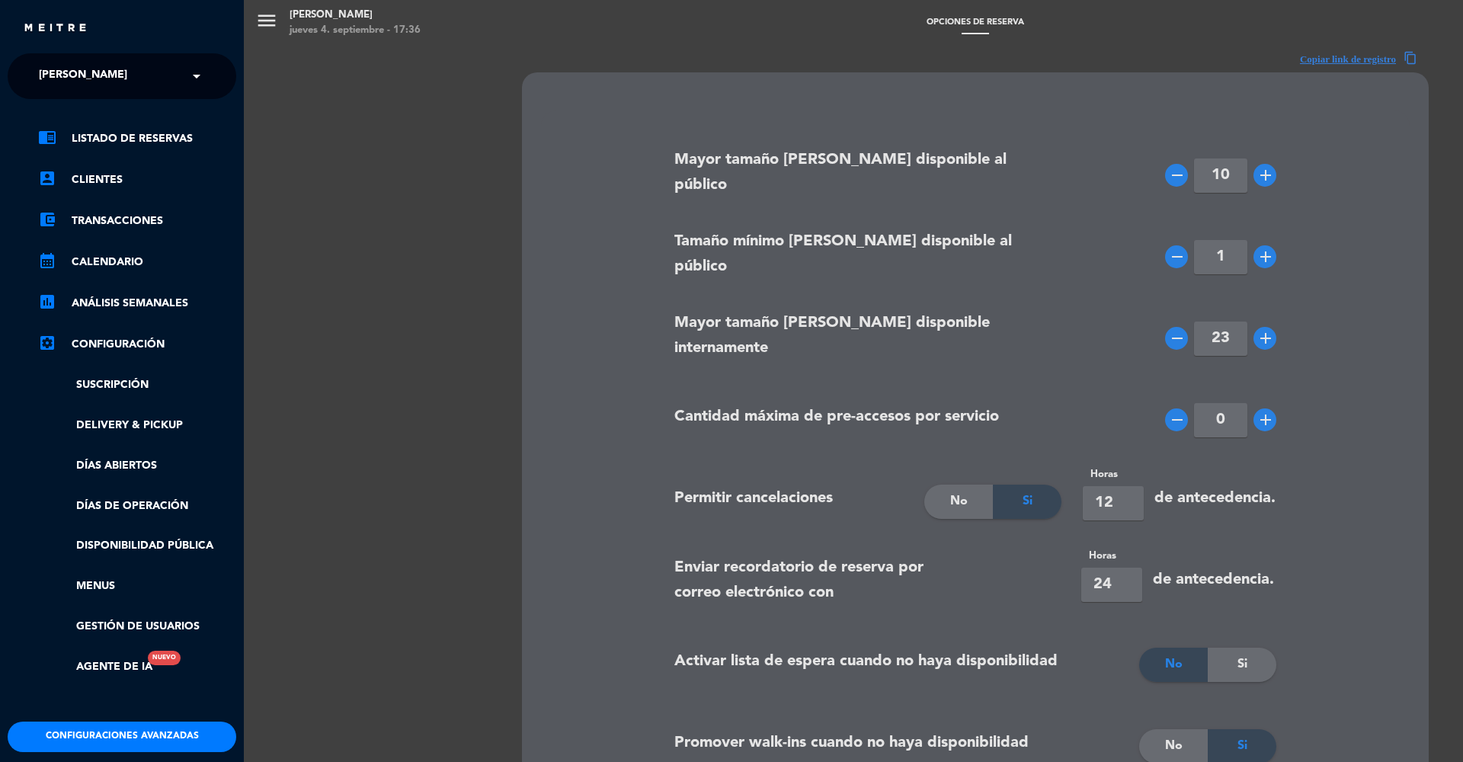
click at [78, 745] on button "Configuraciones avanzadas" at bounding box center [122, 737] width 229 height 30
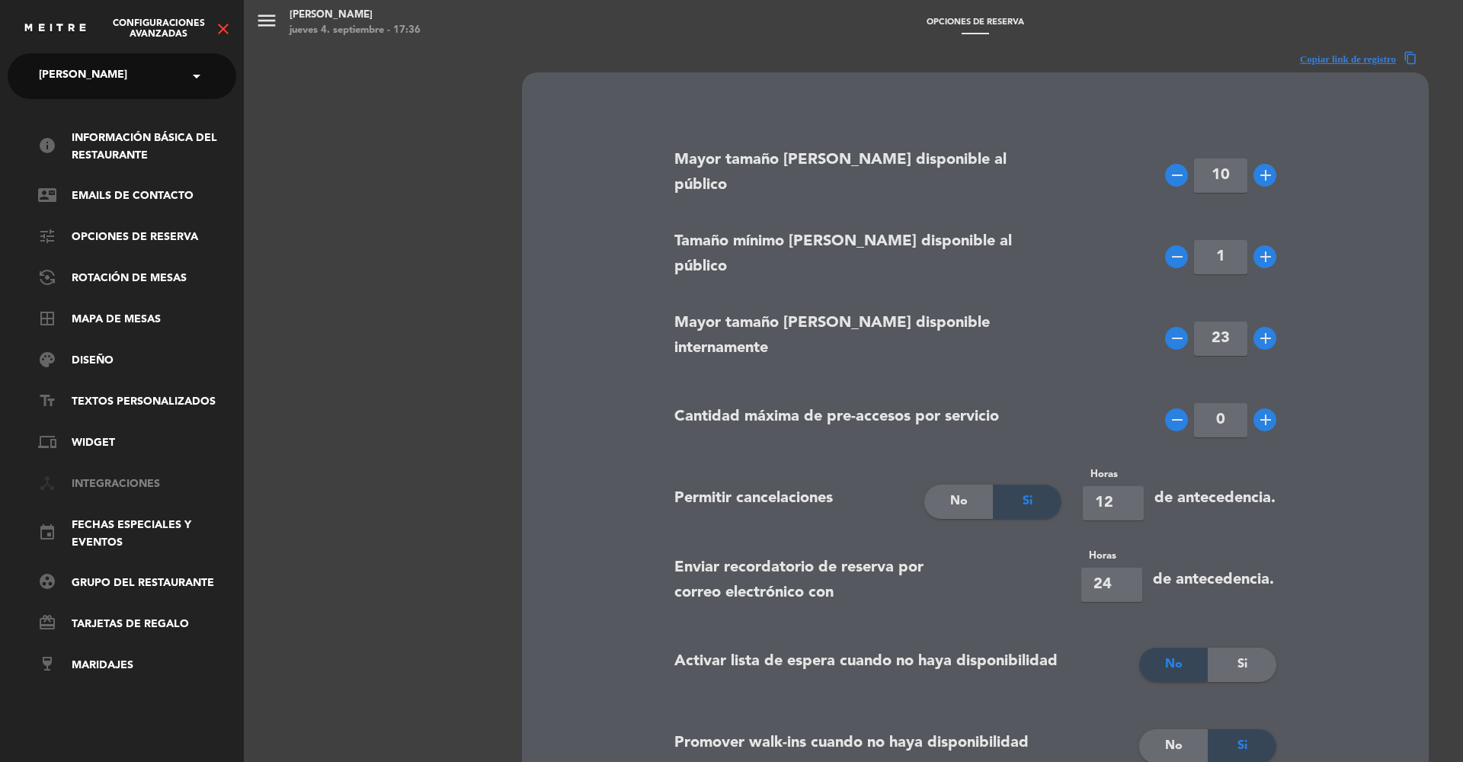
click at [101, 482] on link "device_hub Integraciones" at bounding box center [137, 484] width 198 height 18
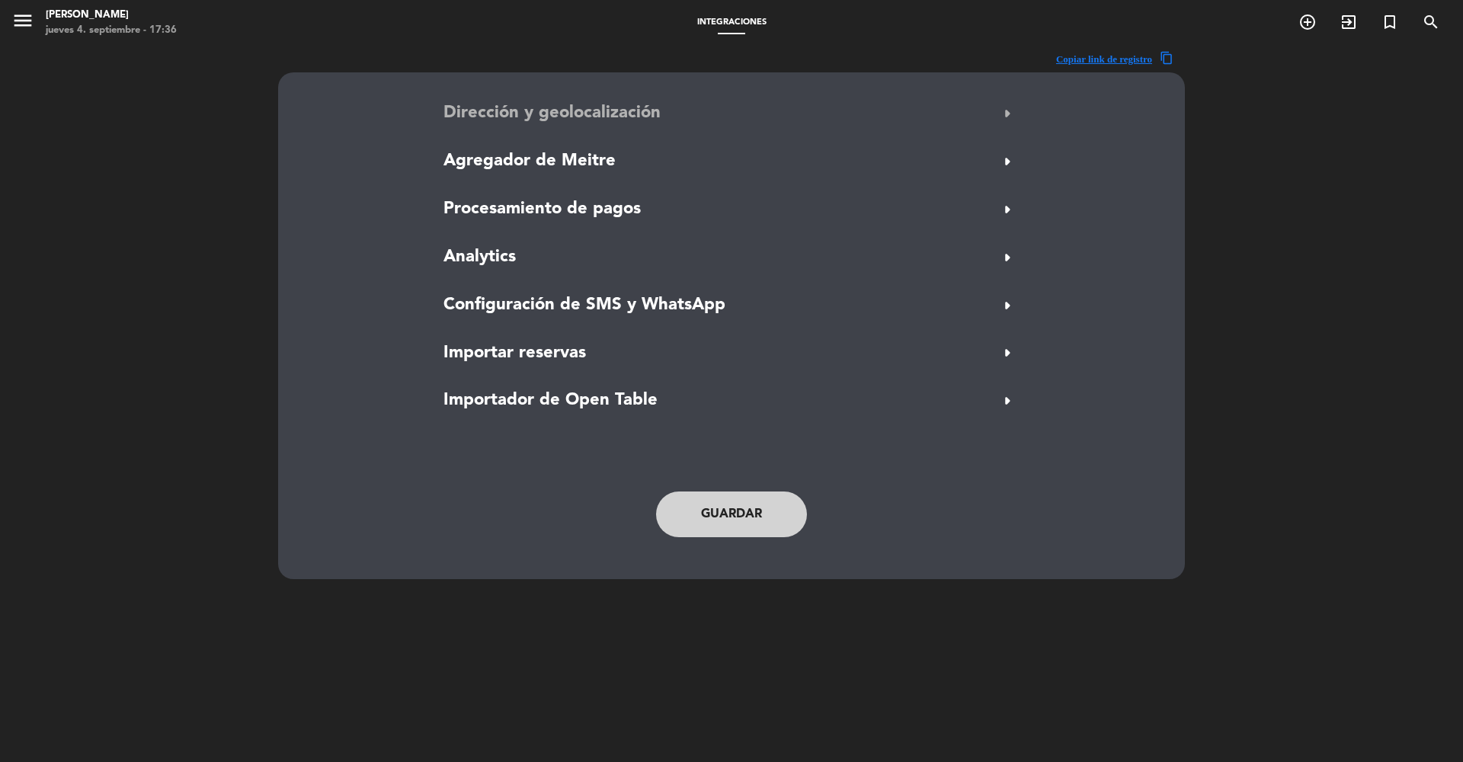
click at [514, 121] on span "Dirección y geolocalización" at bounding box center [551, 113] width 217 height 27
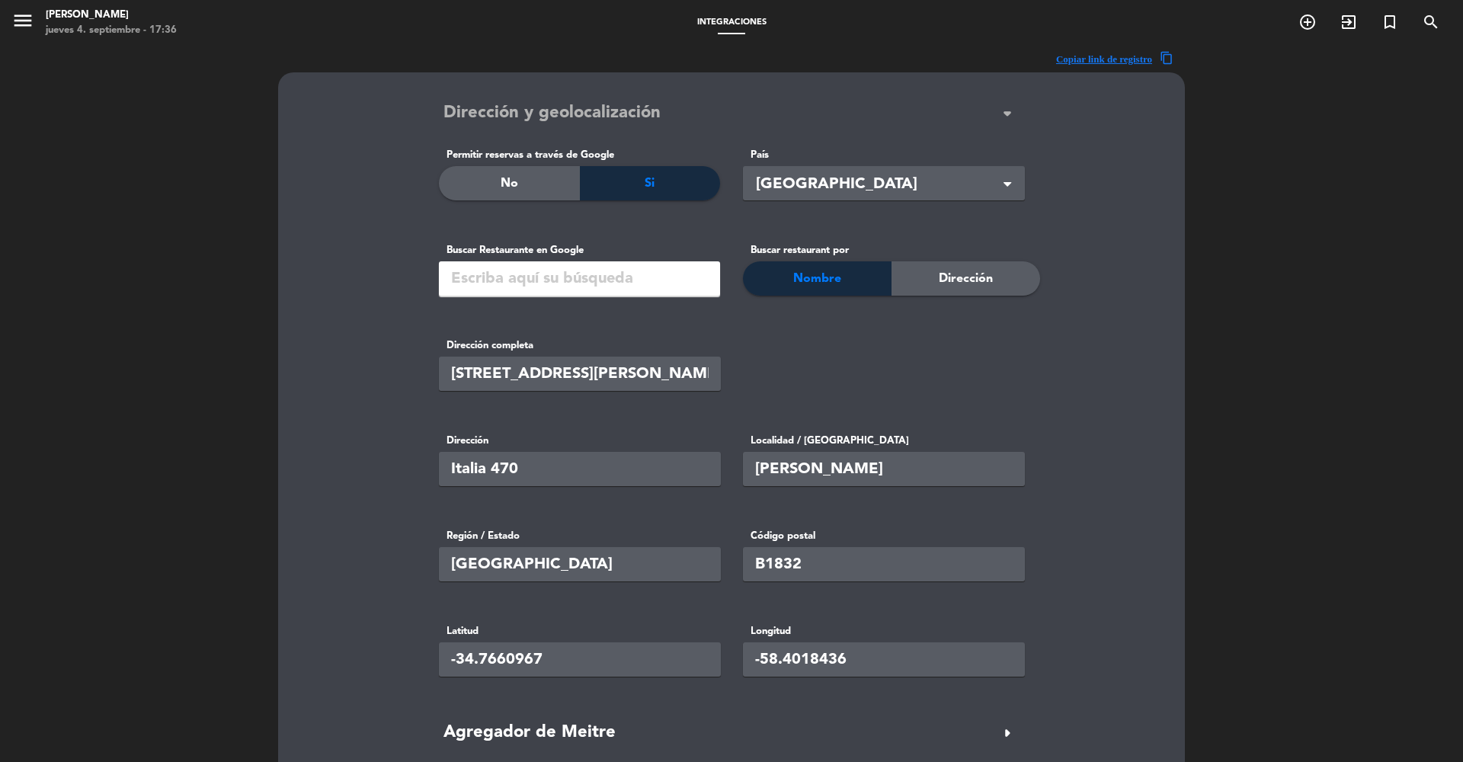
click at [514, 121] on span "Dirección y geolocalización" at bounding box center [551, 113] width 217 height 27
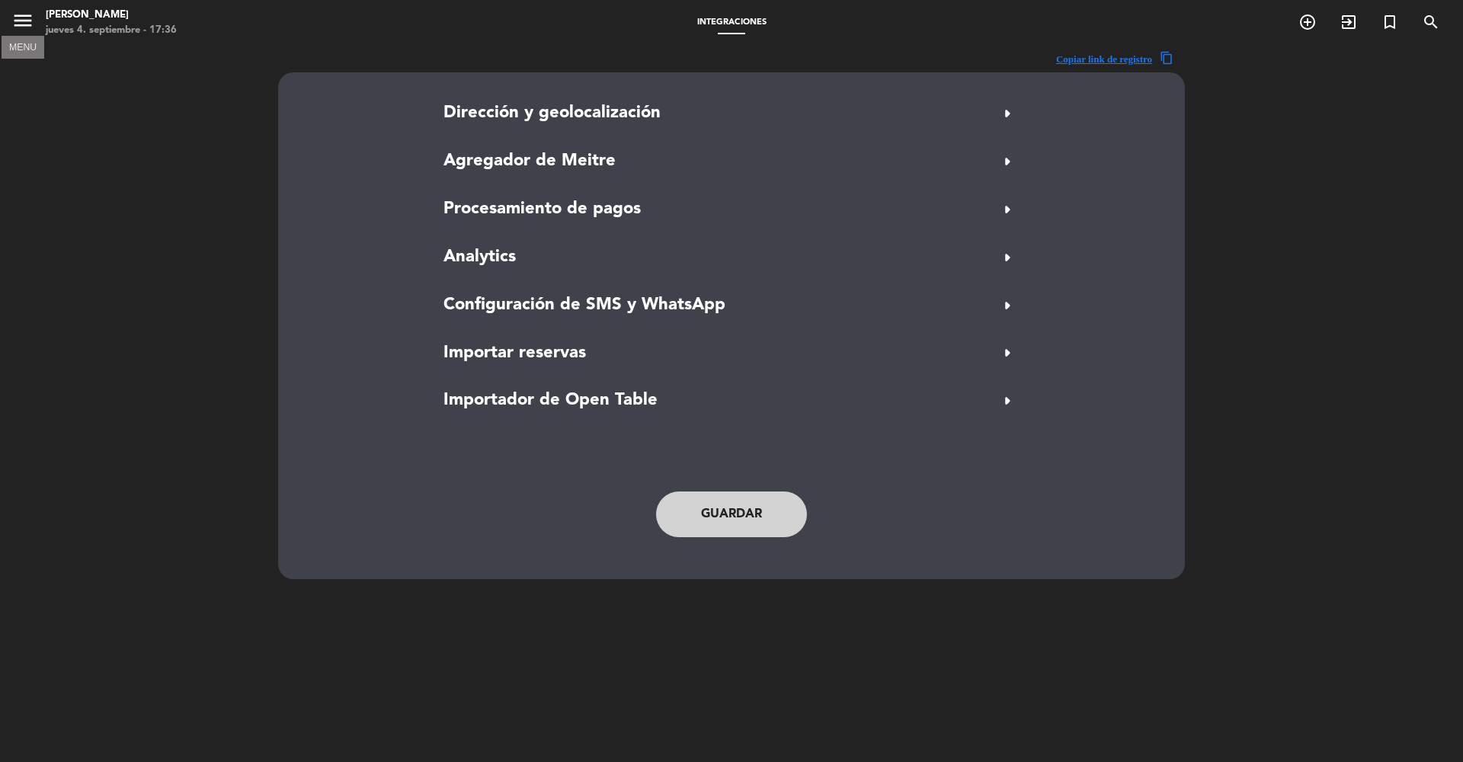
click at [21, 15] on icon "menu" at bounding box center [22, 20] width 23 height 23
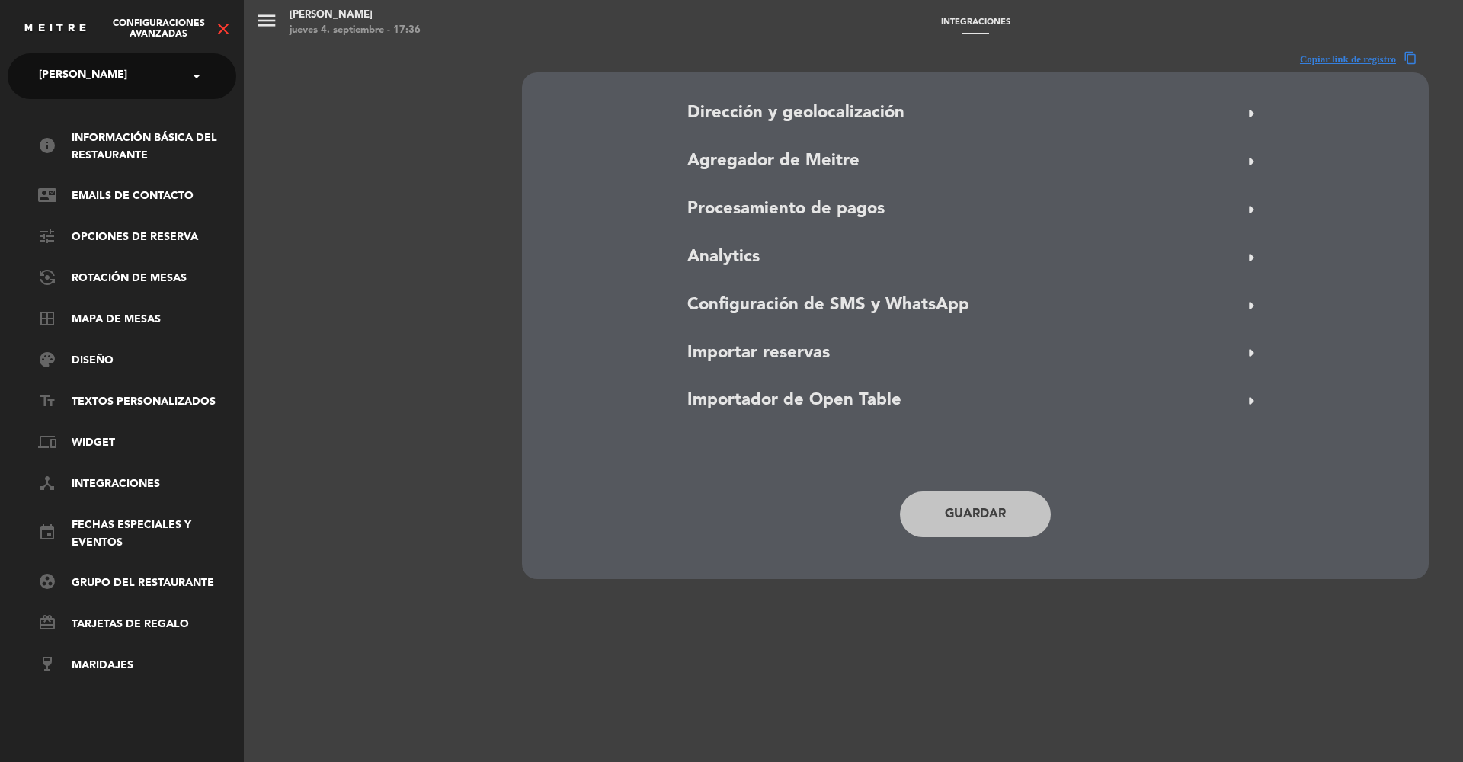
click at [232, 21] on div "Configuraciones avanzadas close" at bounding box center [122, 23] width 244 height 46
click at [229, 24] on icon "close" at bounding box center [223, 29] width 18 height 18
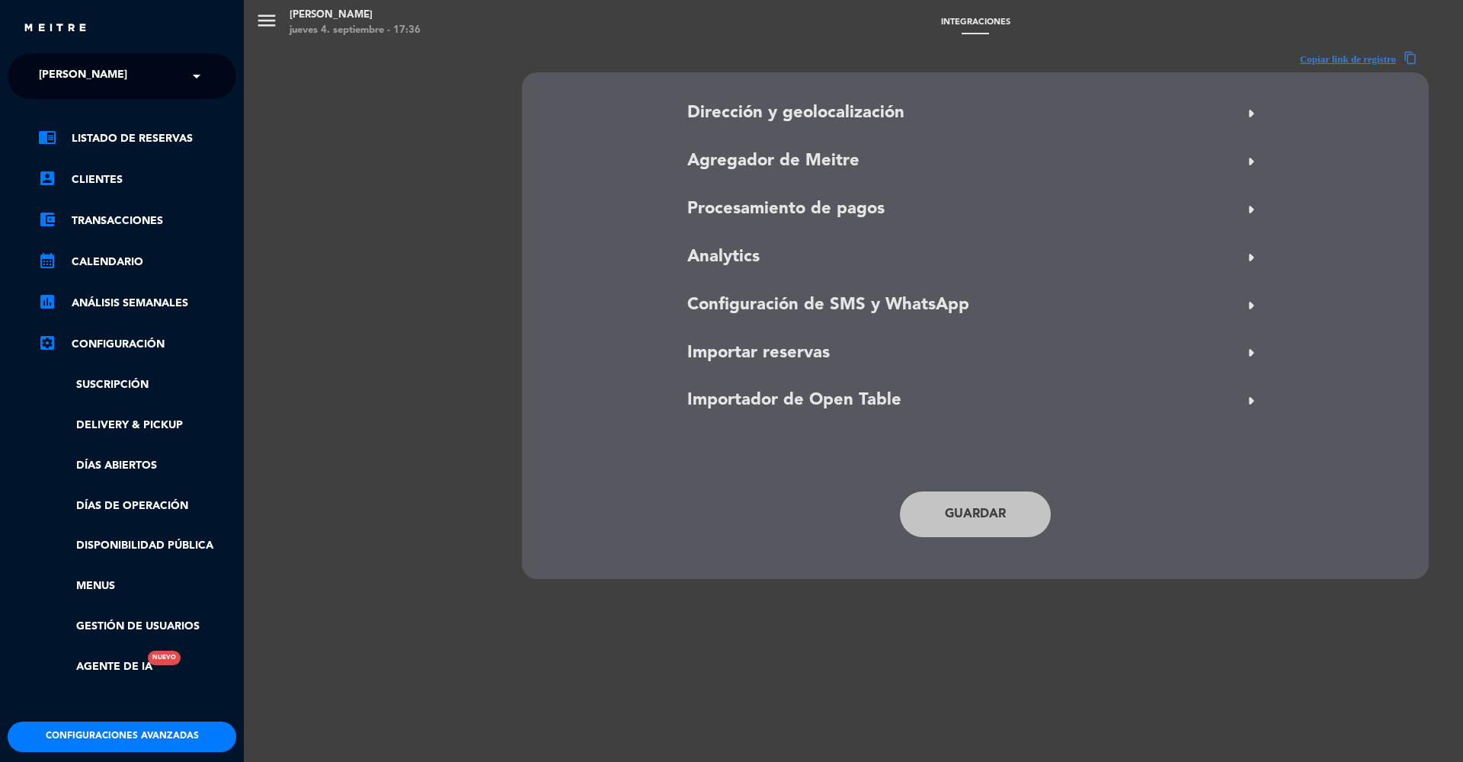
click at [737, 189] on div "menu Rabieta Lomitas [DATE] 4. septiembre - 17:36 Integraciones add_circle_outl…" at bounding box center [975, 381] width 1463 height 762
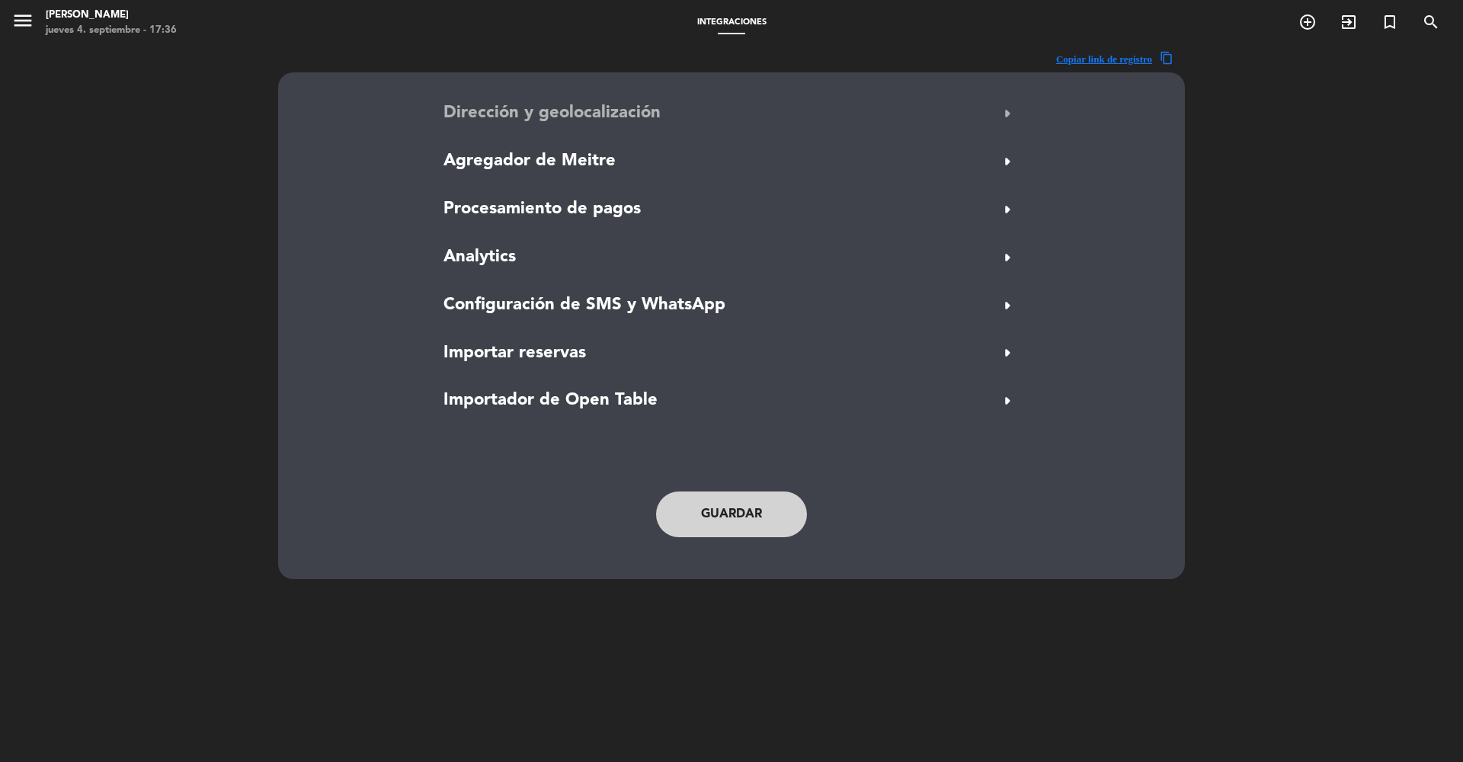
click at [640, 107] on span "Dirección y geolocalización" at bounding box center [551, 113] width 217 height 27
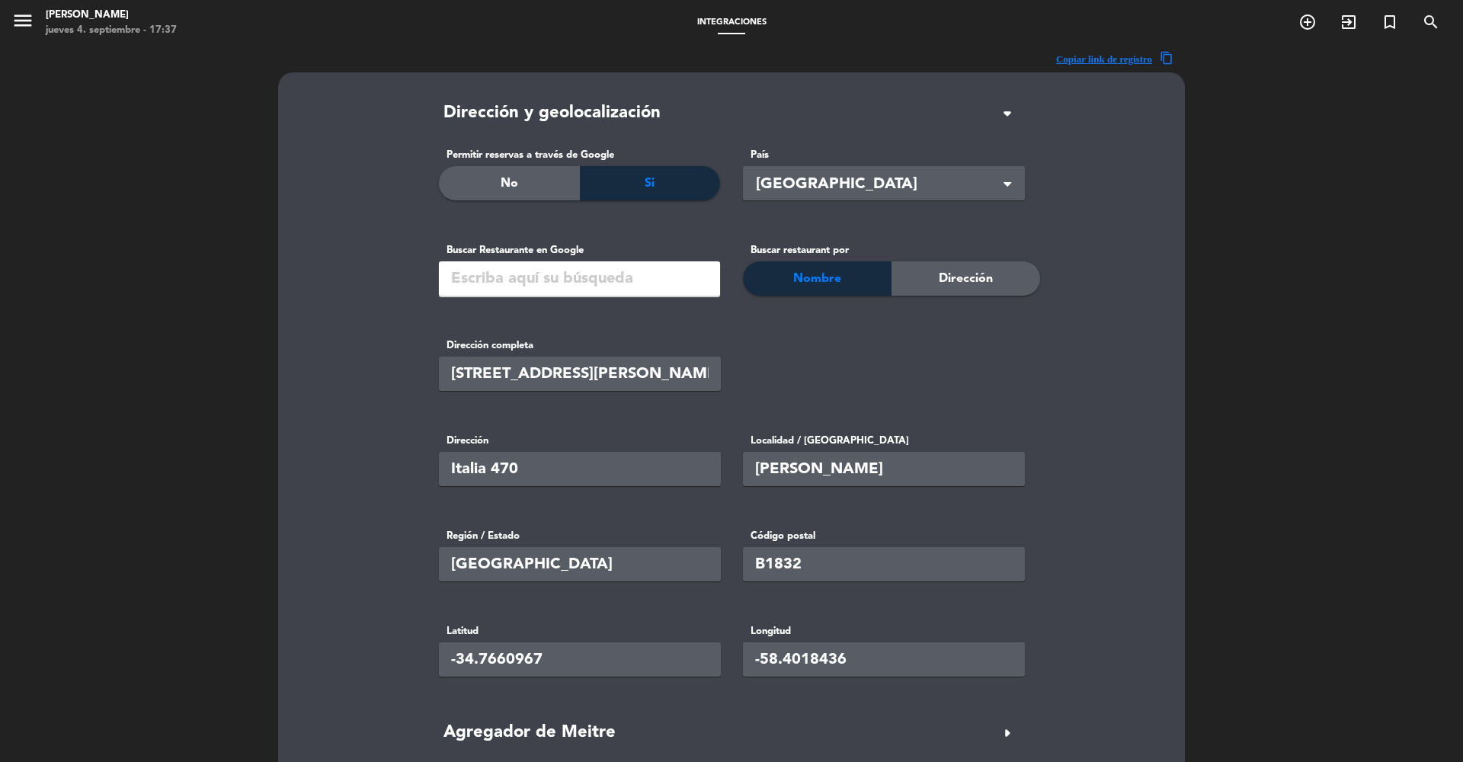
click at [33, 21] on icon "menu" at bounding box center [22, 20] width 23 height 23
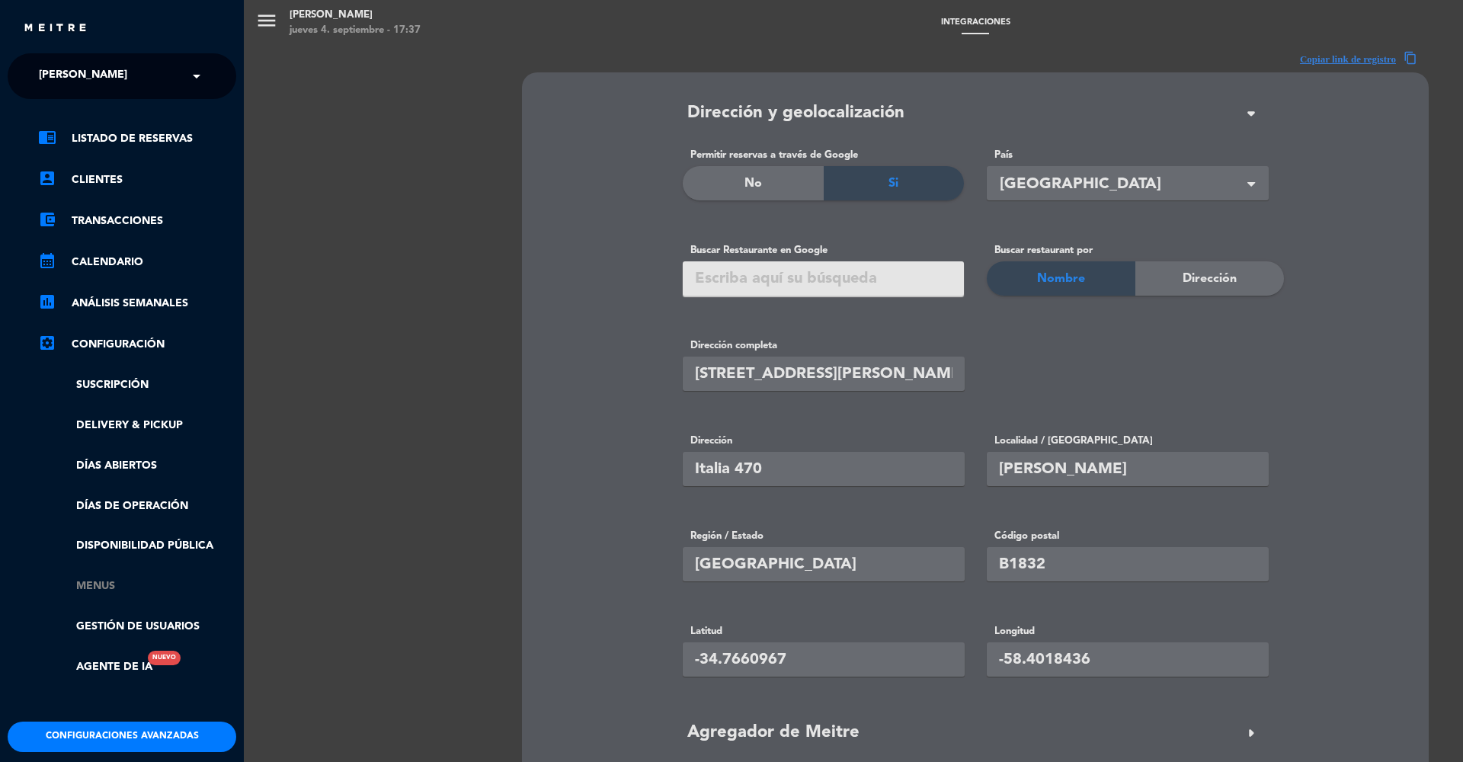
click at [94, 589] on link "Menus" at bounding box center [137, 587] width 198 height 18
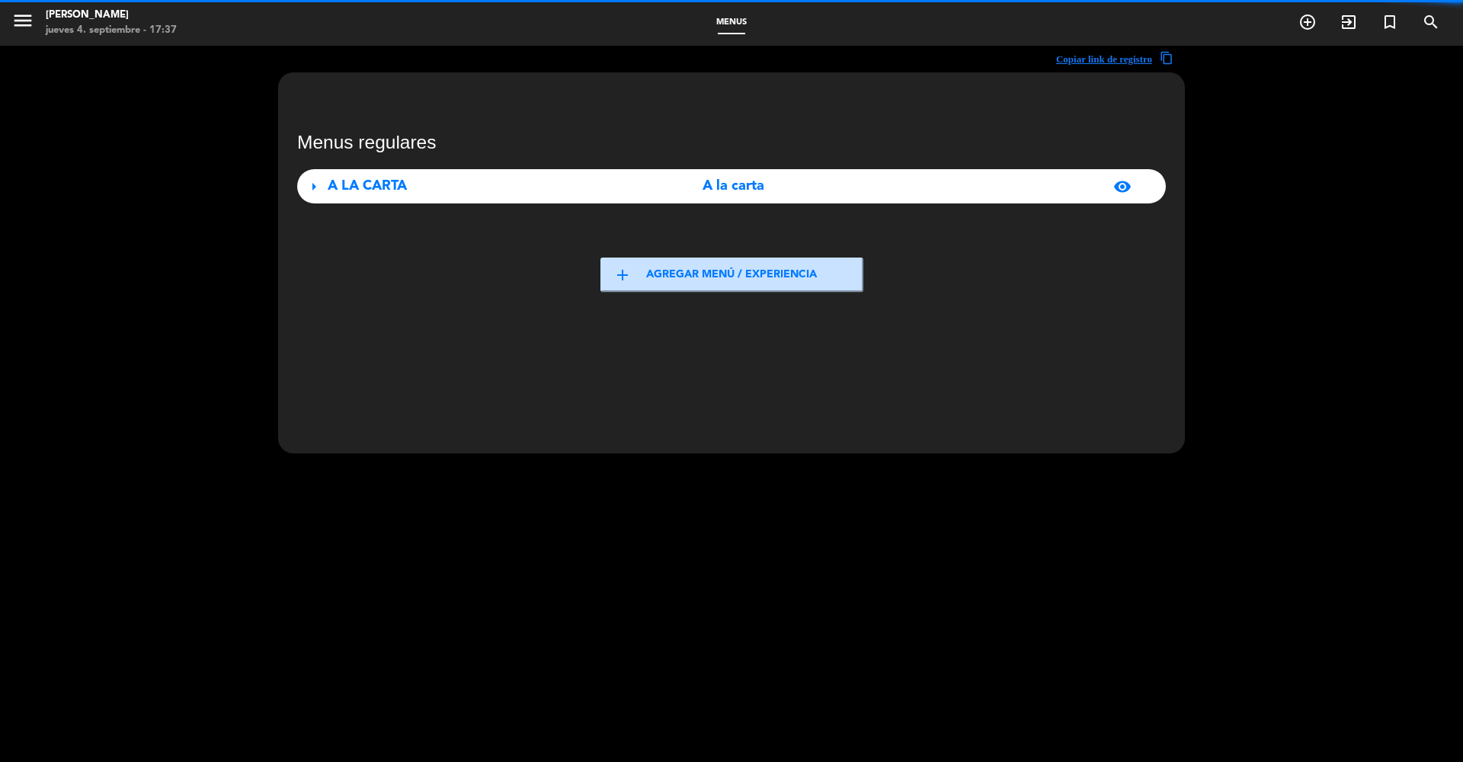
click at [504, 191] on div "A LA CARTA" at bounding box center [463, 186] width 271 height 22
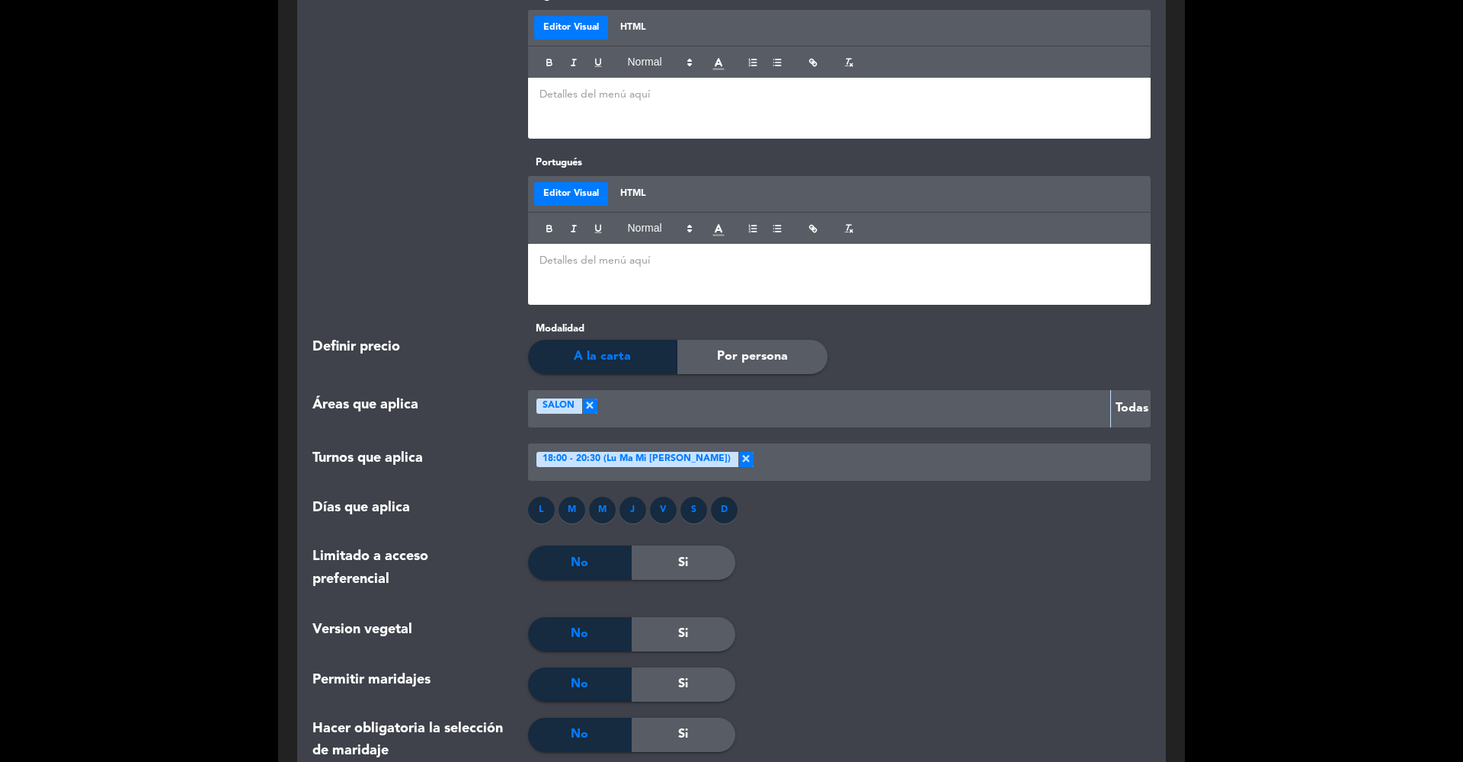
scroll to position [1475, 0]
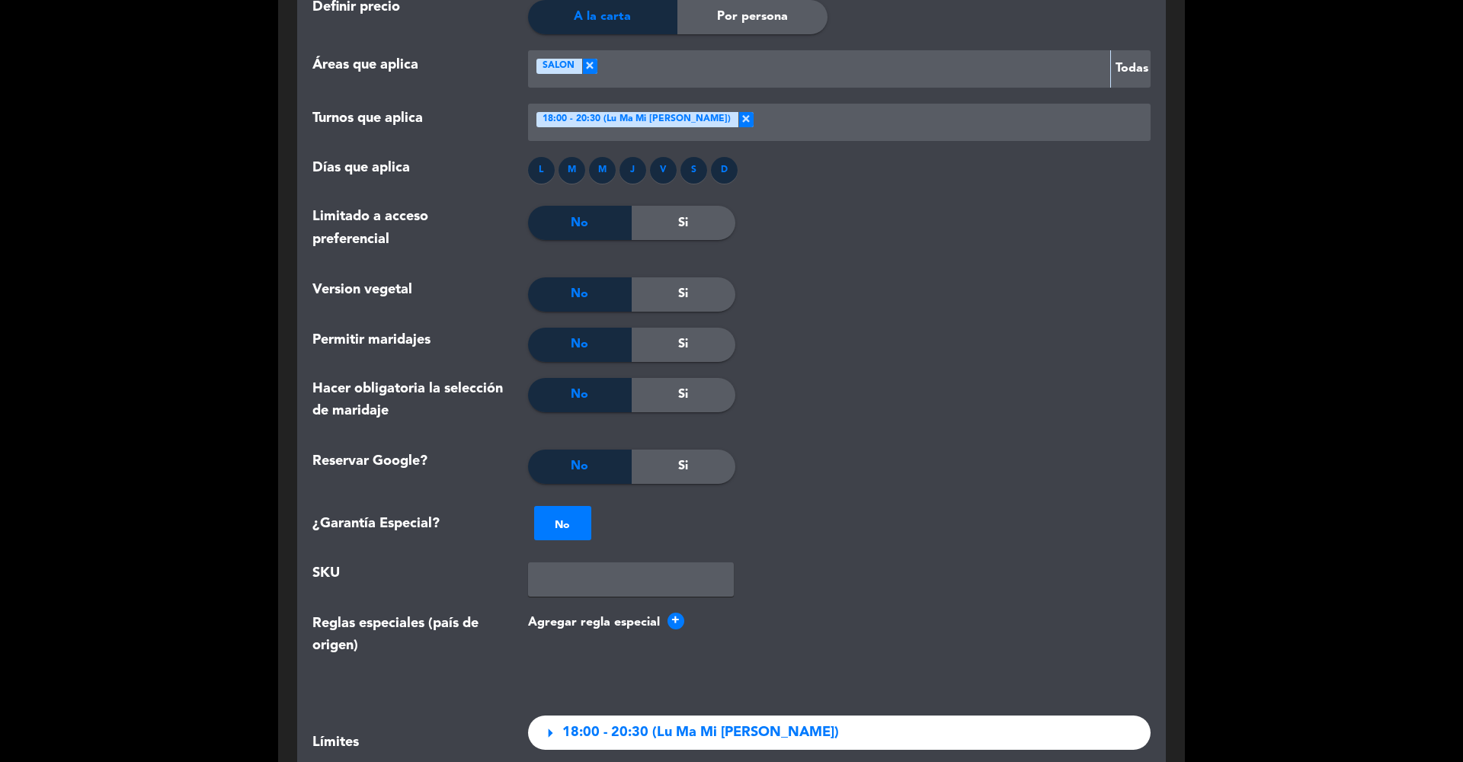
click at [672, 463] on div "Si" at bounding box center [684, 467] width 104 height 34
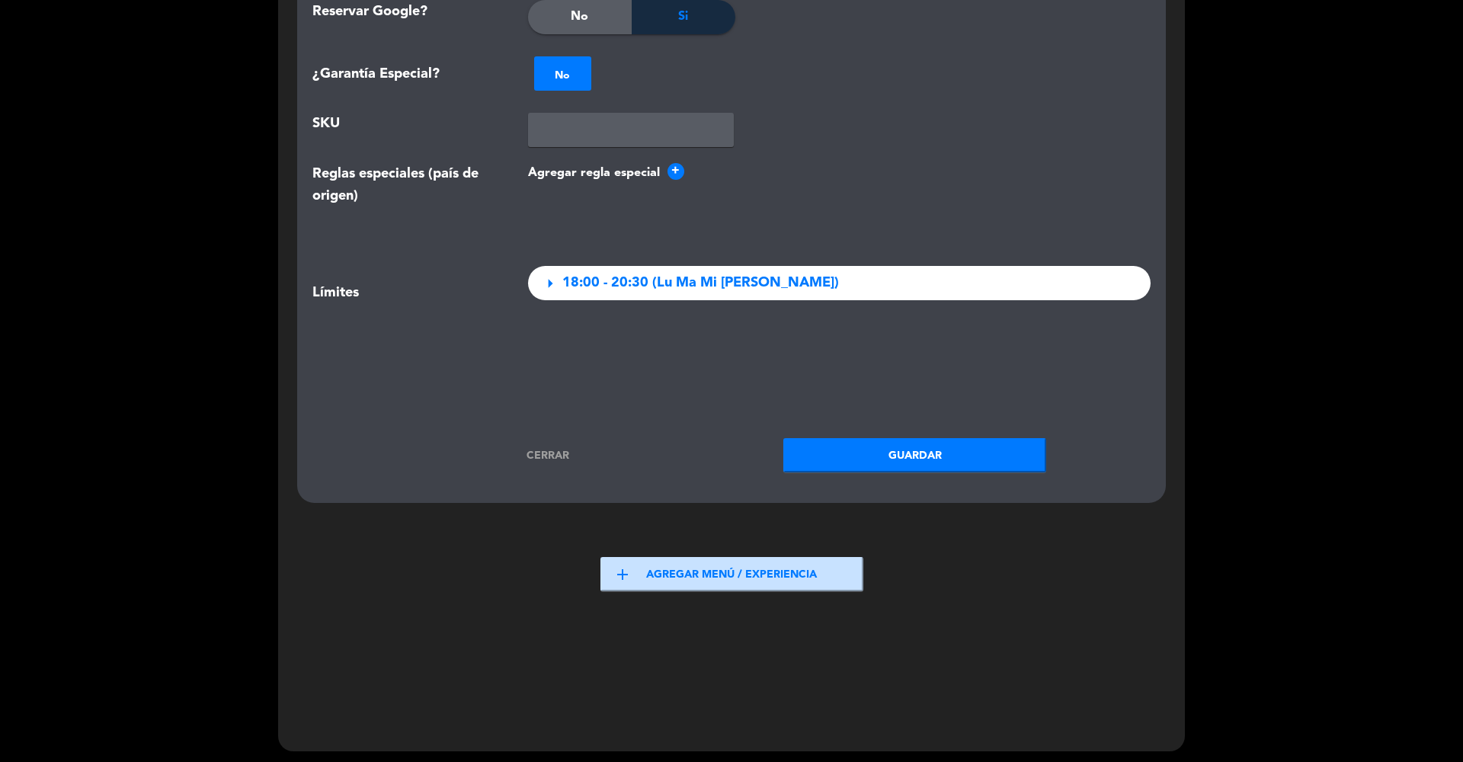
click at [845, 457] on button "Guardar" at bounding box center [914, 455] width 263 height 34
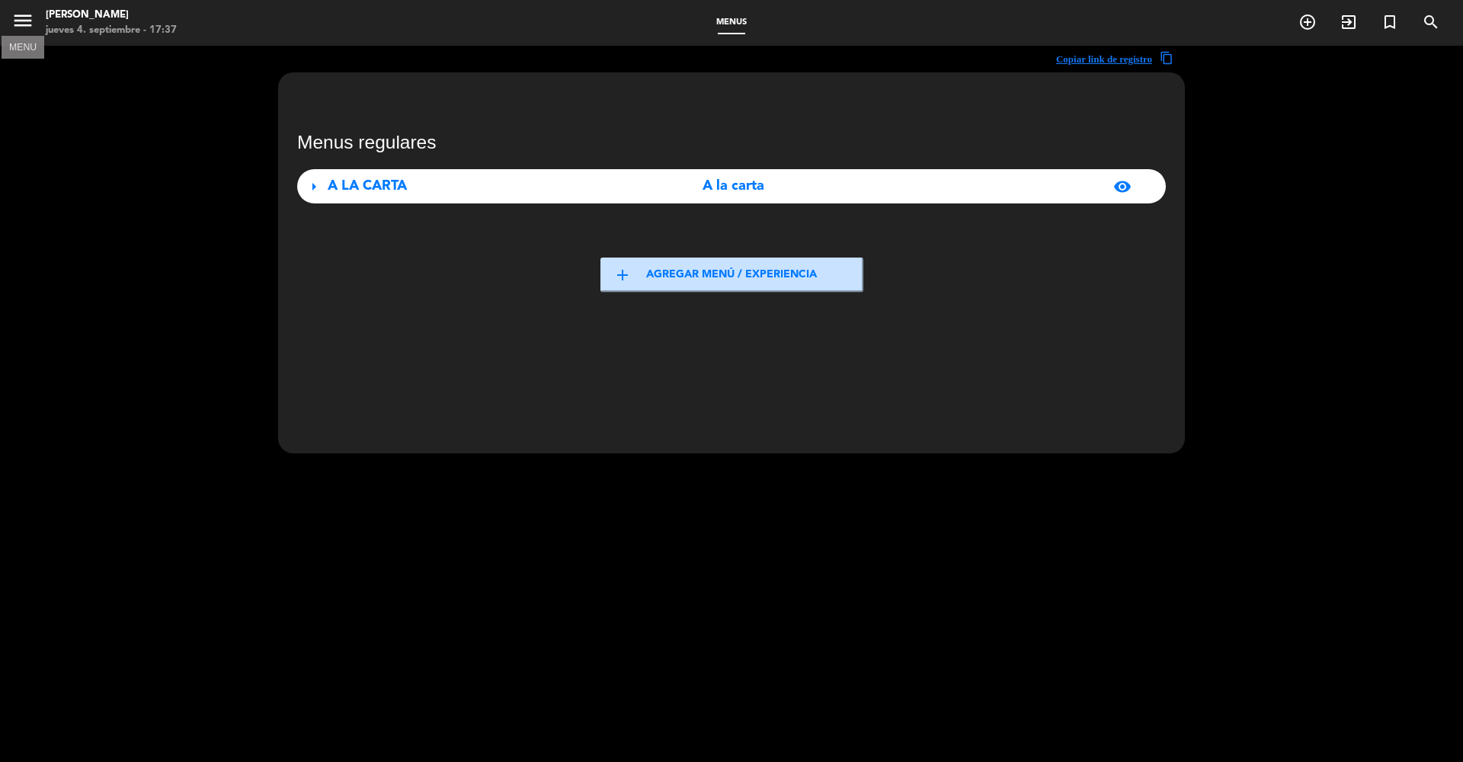
scroll to position [0, 0]
click at [16, 14] on icon "menu" at bounding box center [22, 20] width 23 height 23
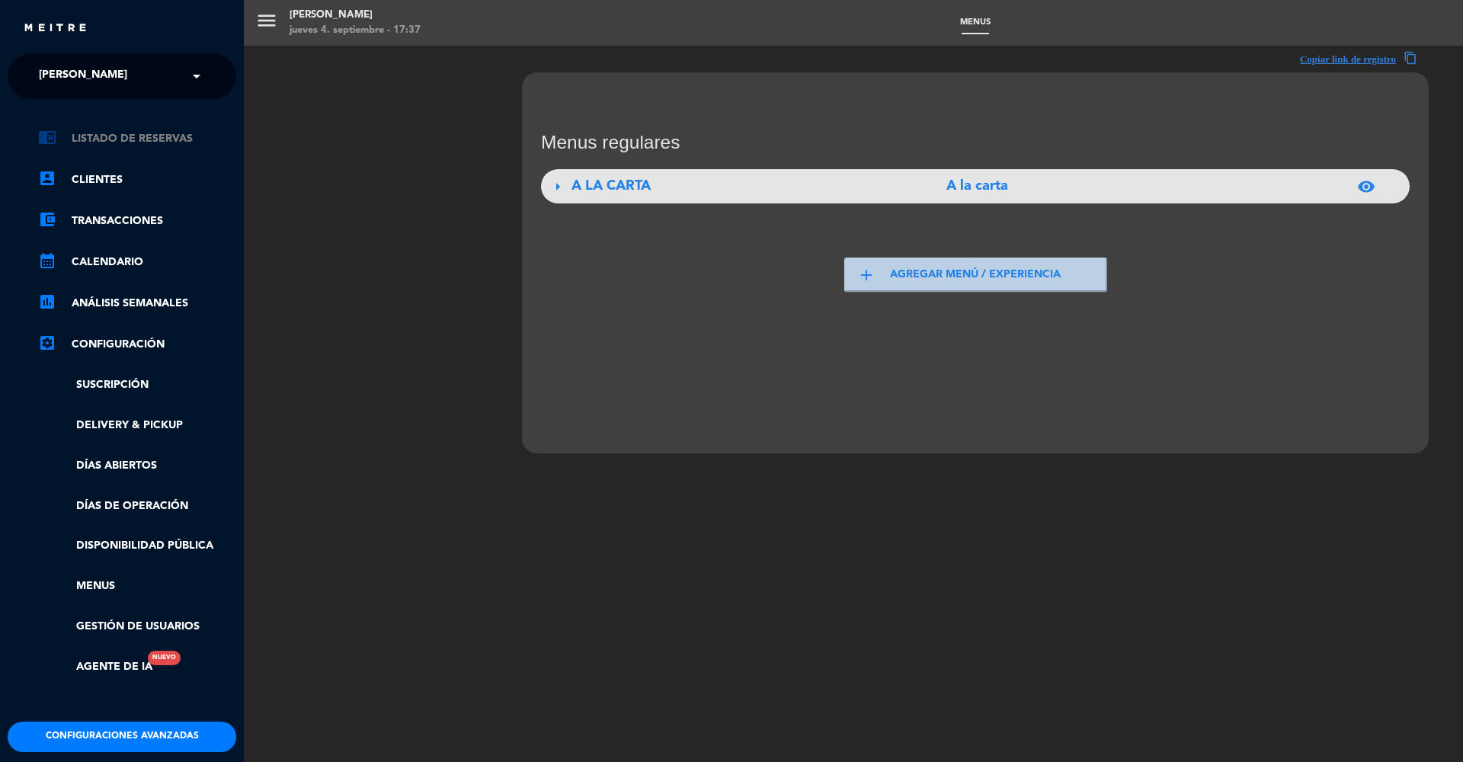
click at [101, 139] on link "chrome_reader_mode Listado de Reservas" at bounding box center [137, 139] width 198 height 18
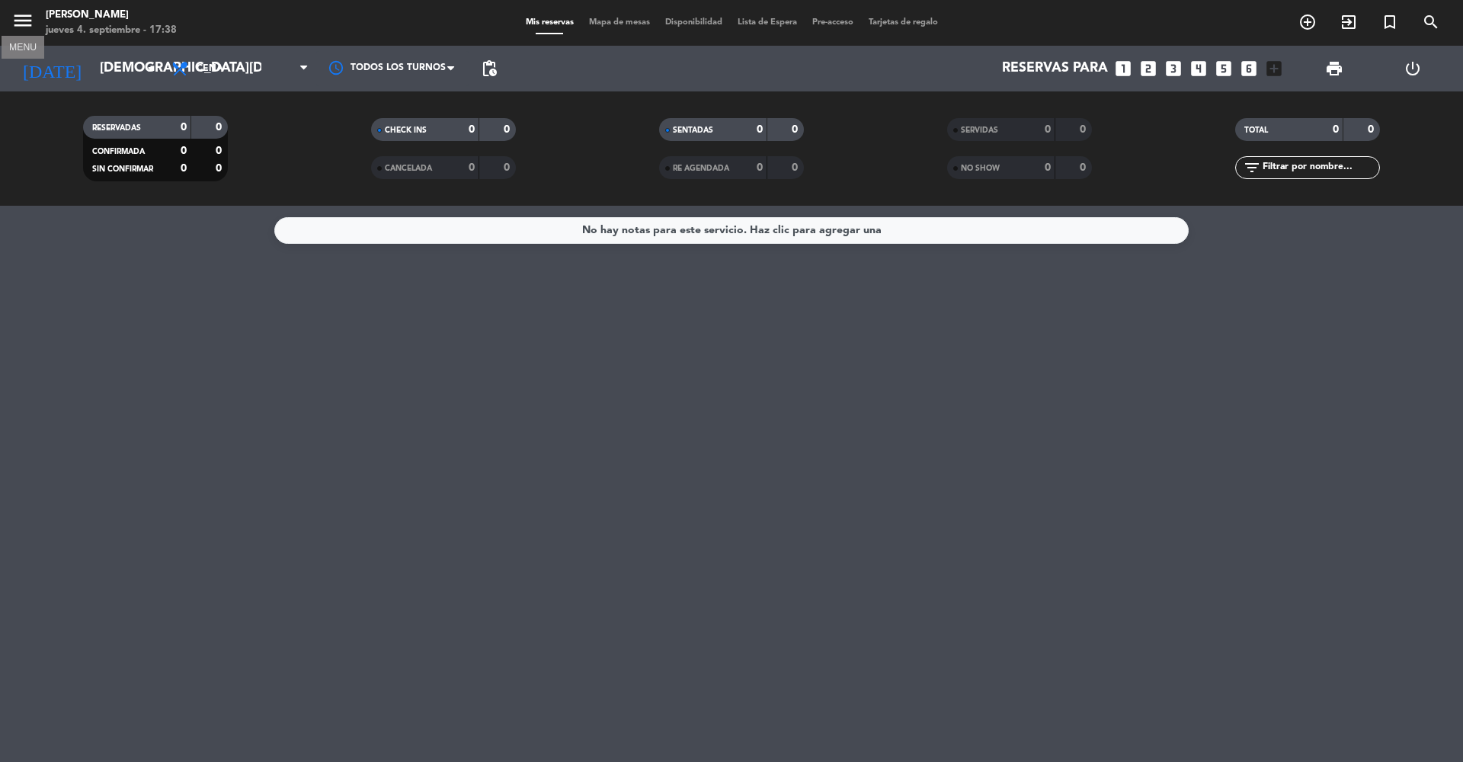
click at [18, 25] on icon "menu" at bounding box center [22, 20] width 23 height 23
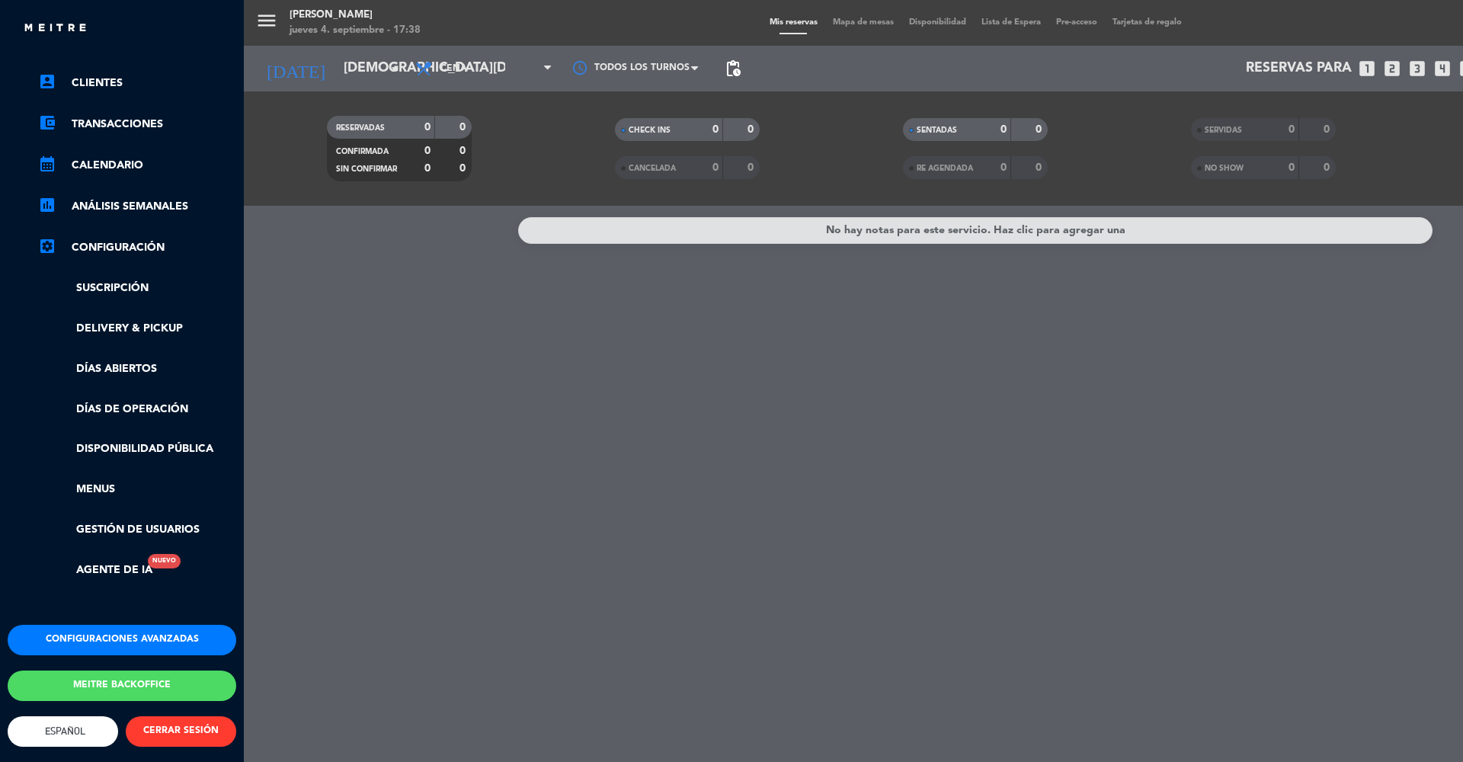
scroll to position [103, 0]
click at [103, 687] on button "Meitre backoffice" at bounding box center [122, 686] width 229 height 30
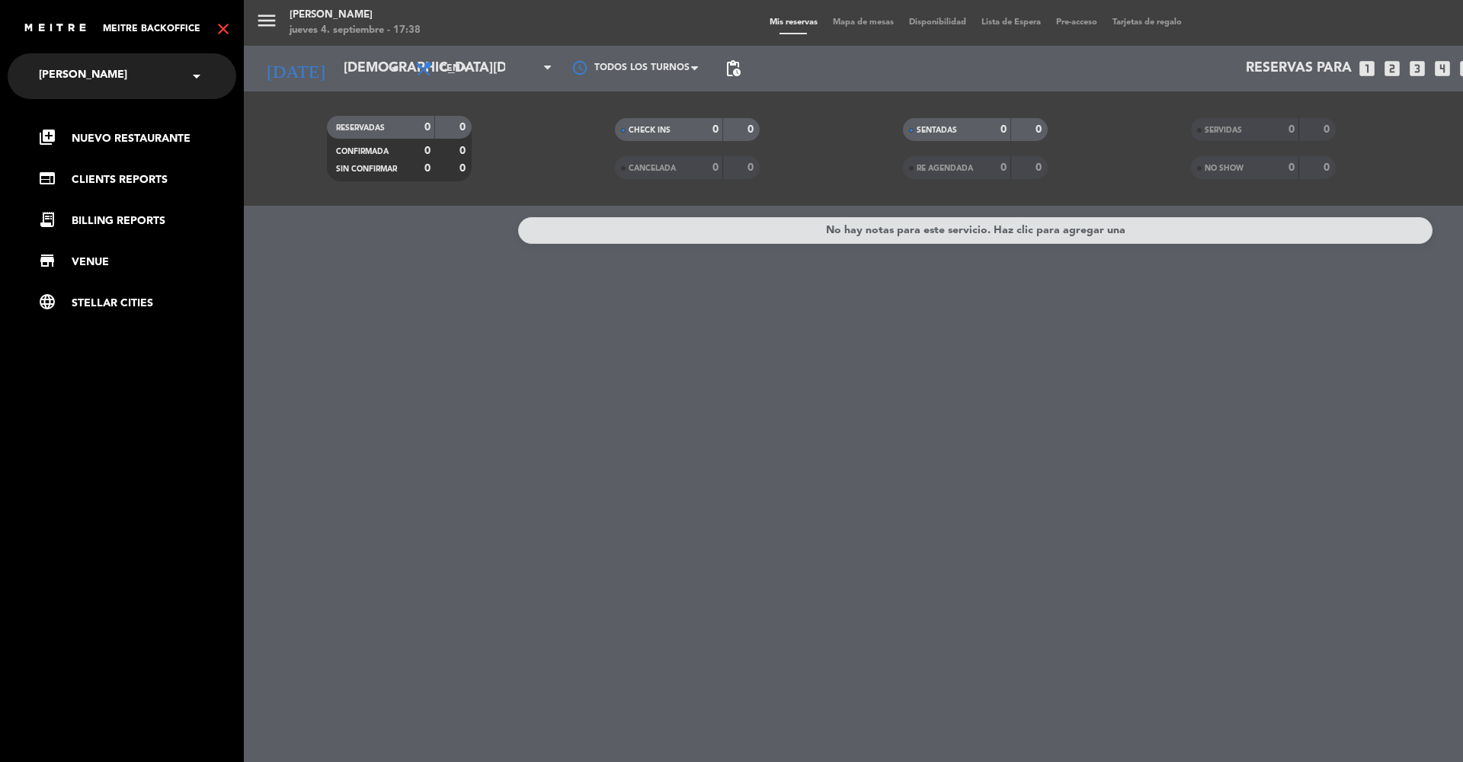
scroll to position [0, 0]
click at [224, 30] on icon "close" at bounding box center [223, 29] width 18 height 18
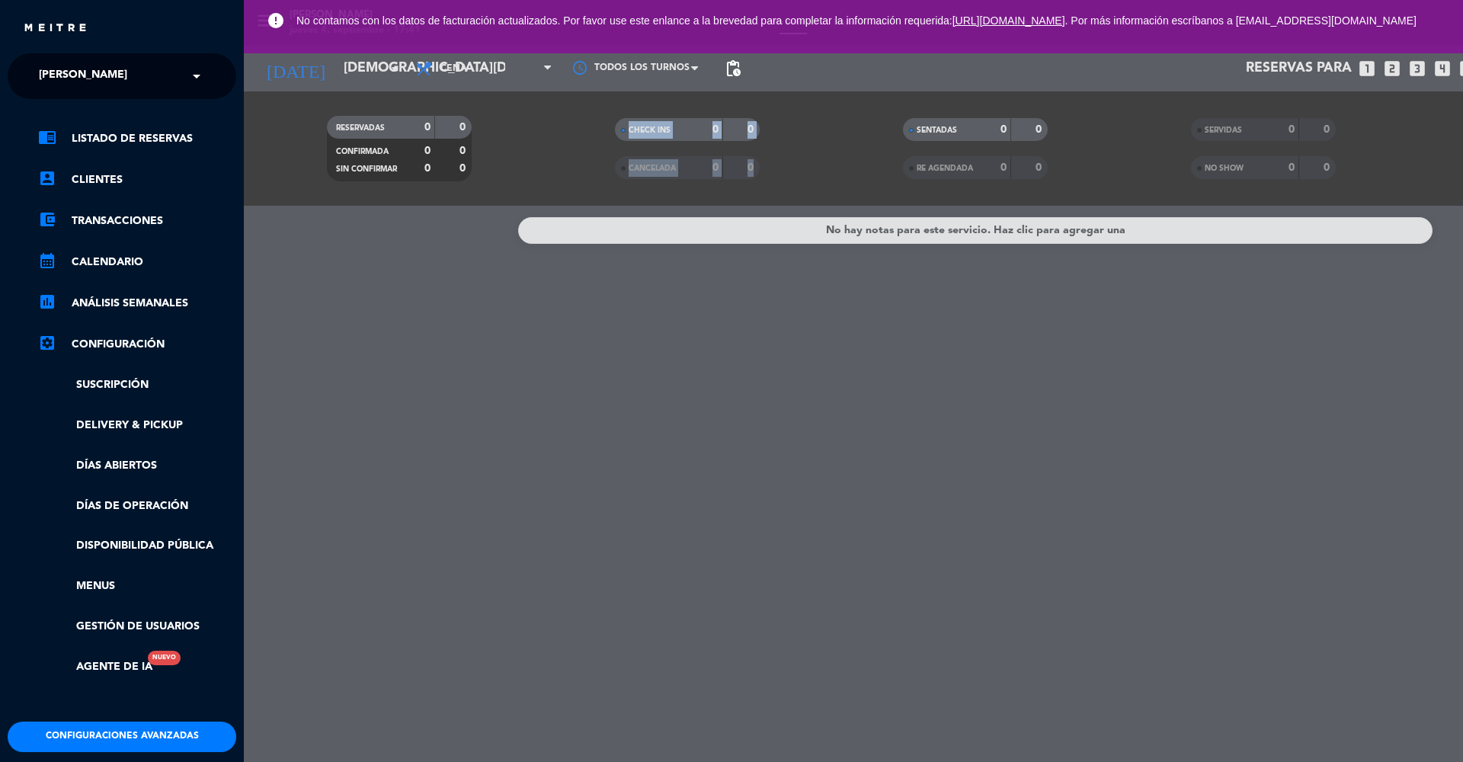
drag, startPoint x: 820, startPoint y: 126, endPoint x: 391, endPoint y: 126, distance: 429.0
click at [391, 126] on div "menu Rabieta Lomitas [DATE] 4. septiembre - 17:41 Mis reservas Mapa de mesas Di…" at bounding box center [975, 381] width 1463 height 762
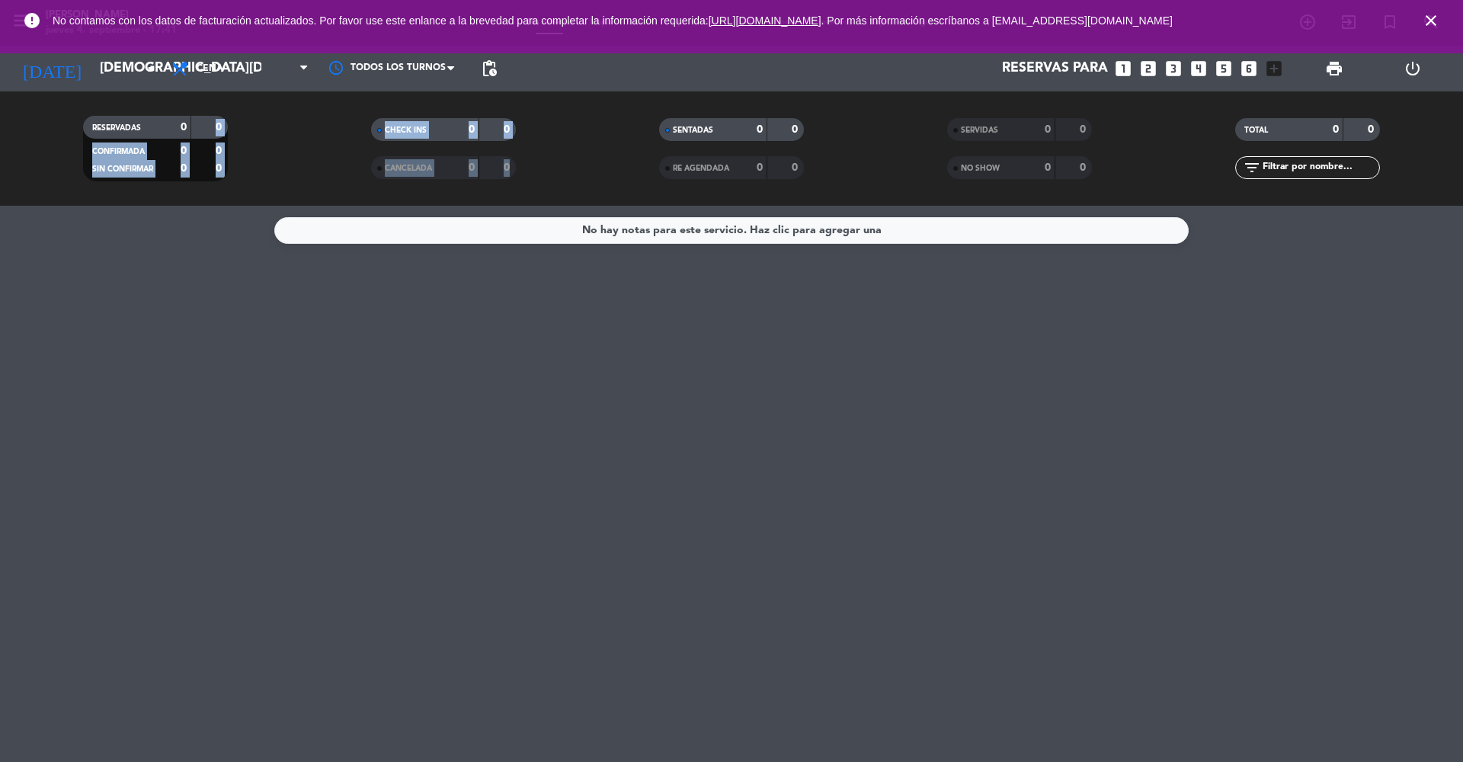
click at [1435, 20] on icon "close" at bounding box center [1431, 20] width 18 height 18
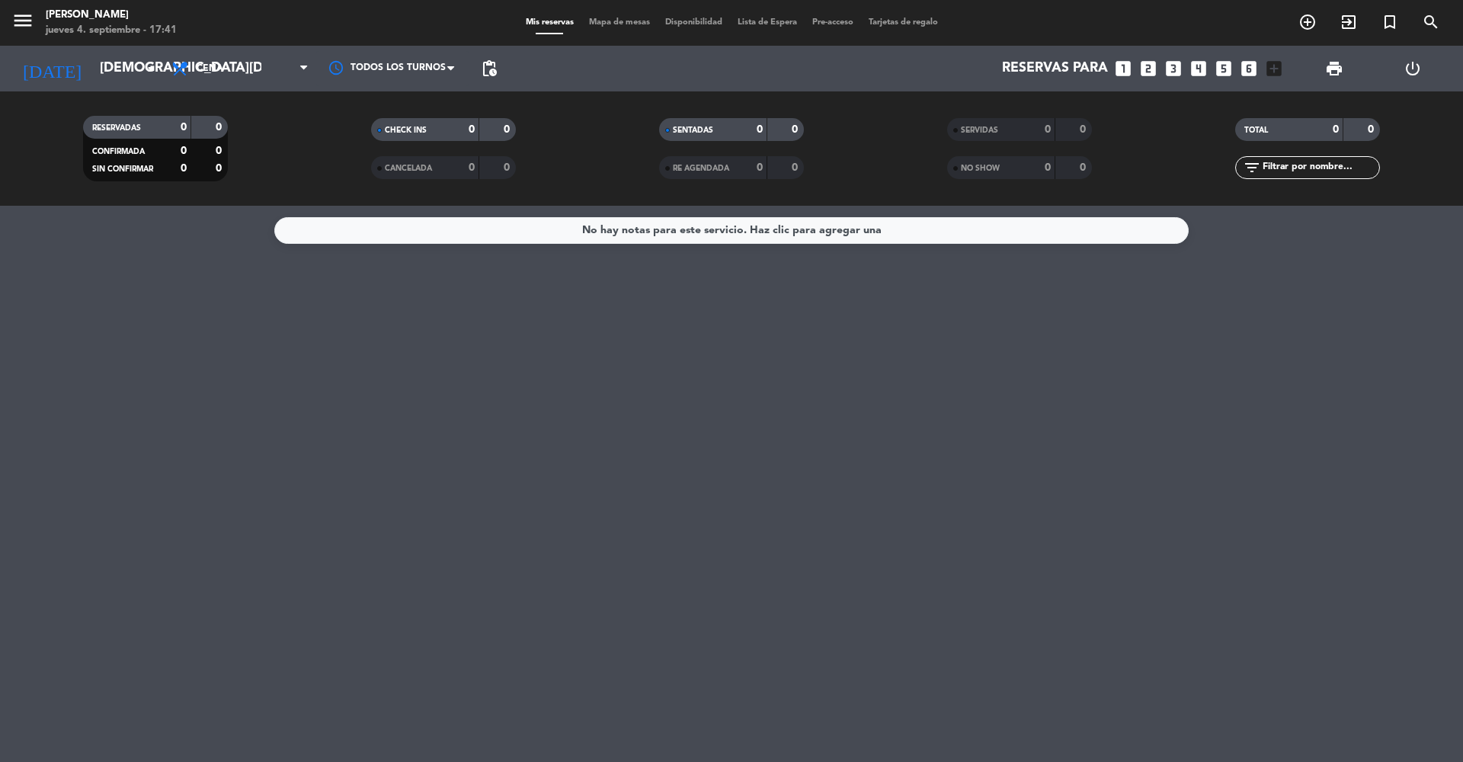
click at [27, 17] on icon "menu" at bounding box center [22, 20] width 23 height 23
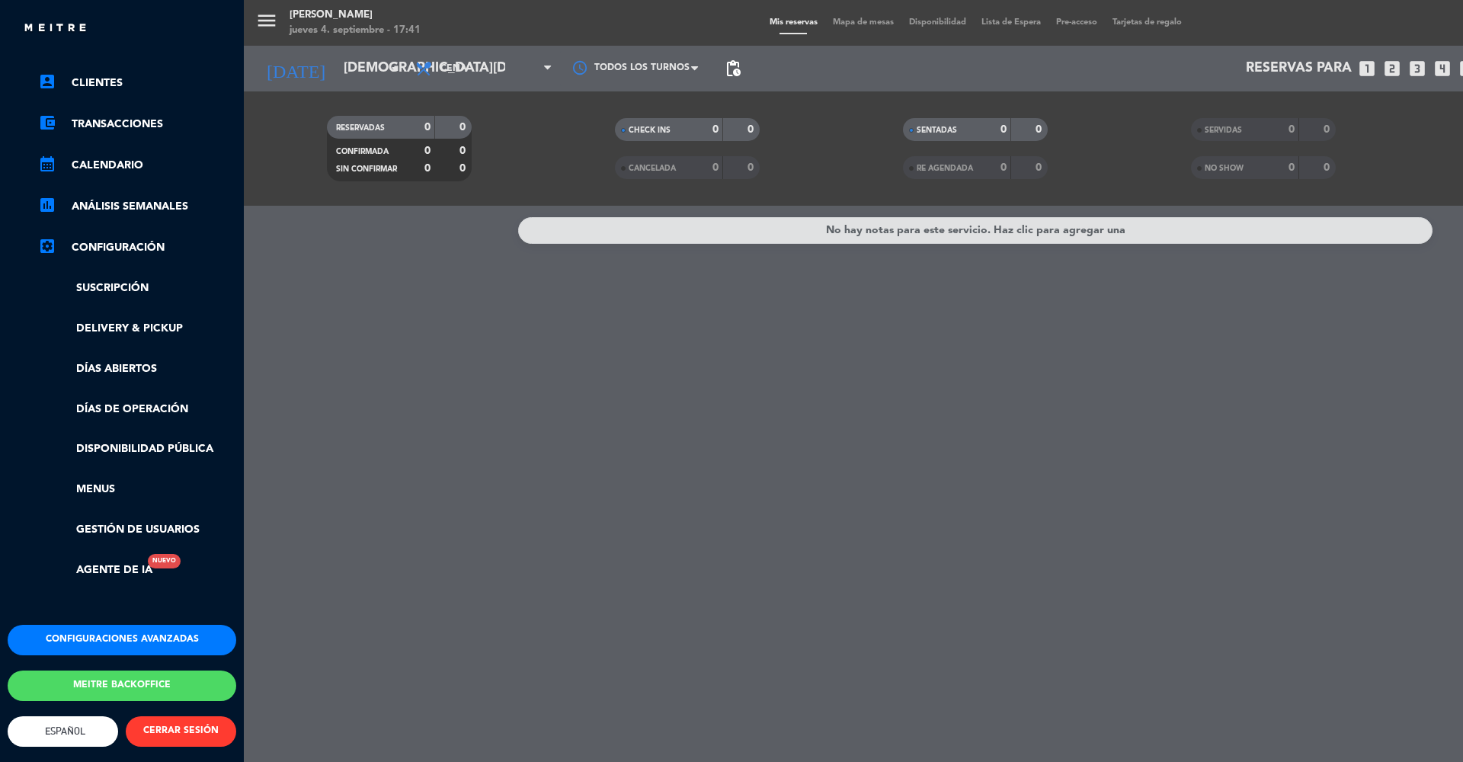
click at [122, 671] on button "Meitre backoffice" at bounding box center [122, 686] width 229 height 30
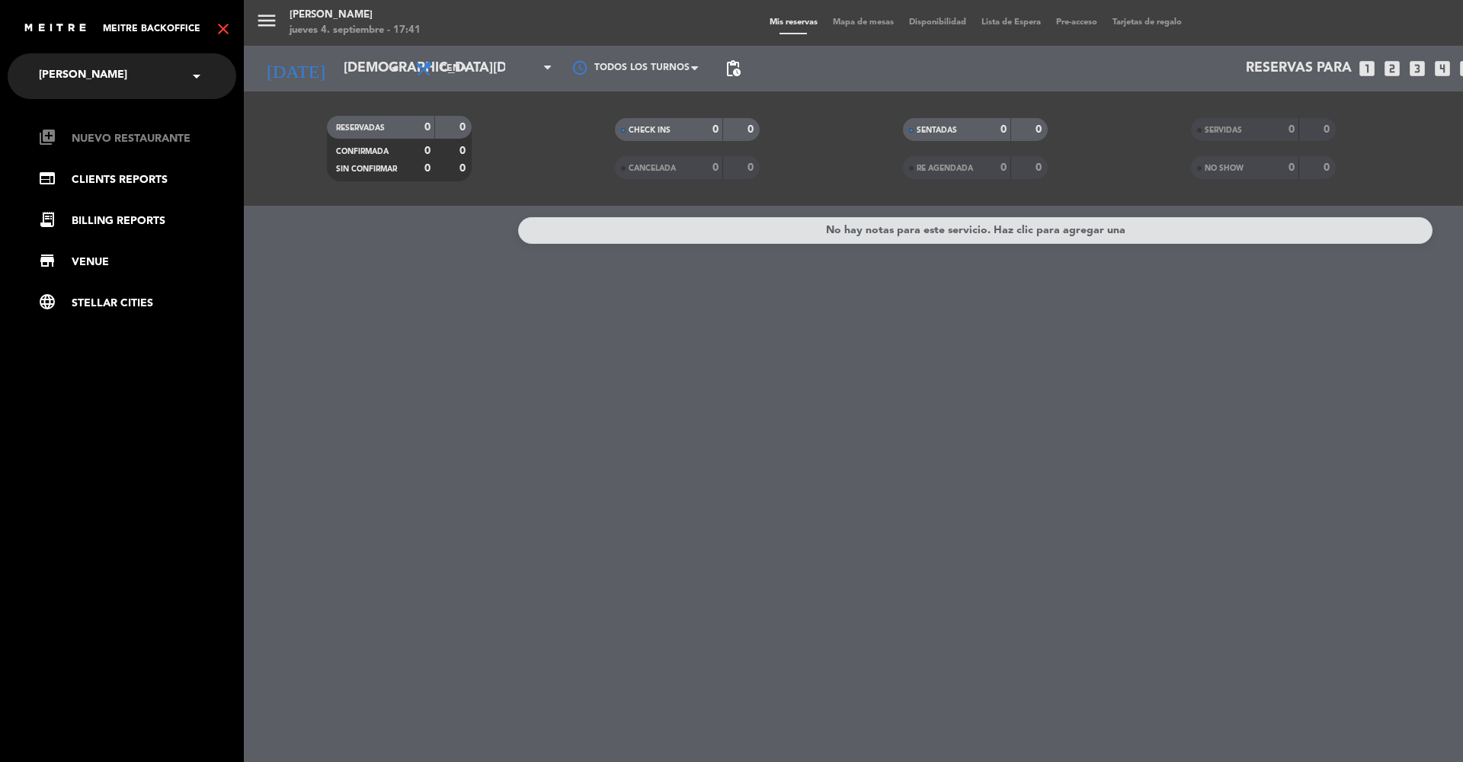
click at [126, 139] on link "library_add Nuevo Restaurante" at bounding box center [137, 139] width 198 height 18
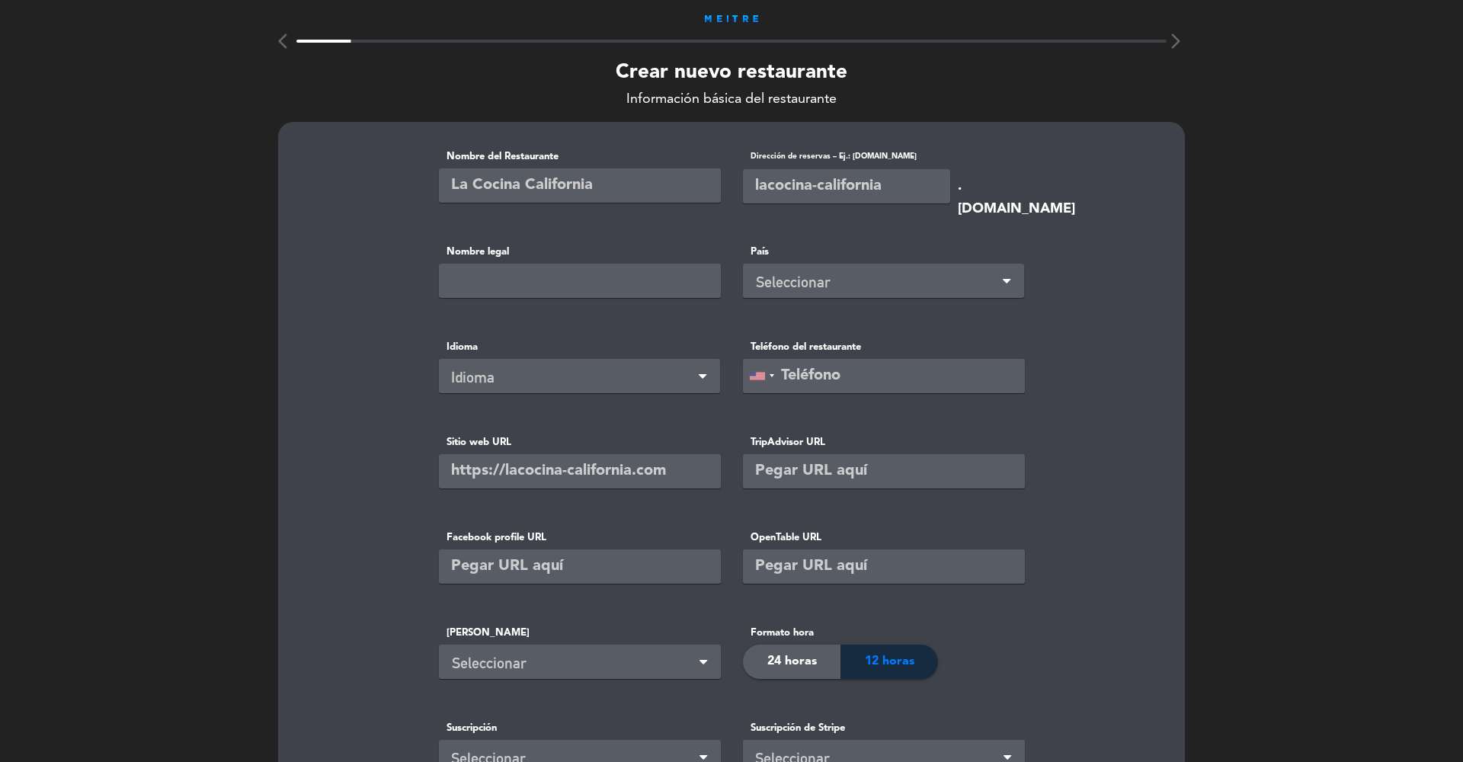
paste input "Cerveza Patagonia- Refugio Resistencia"
click at [587, 185] on input "Cerveza Patagonia- Refugio Resistencia" at bounding box center [580, 185] width 282 height 34
type input "Cerveza Patagonia - Refugio Resistencia"
click at [812, 165] on div "Dirección de reservas – Ej.: [DOMAIN_NAME]" at bounding box center [846, 177] width 207 height 56
click at [812, 179] on input "text" at bounding box center [846, 186] width 207 height 34
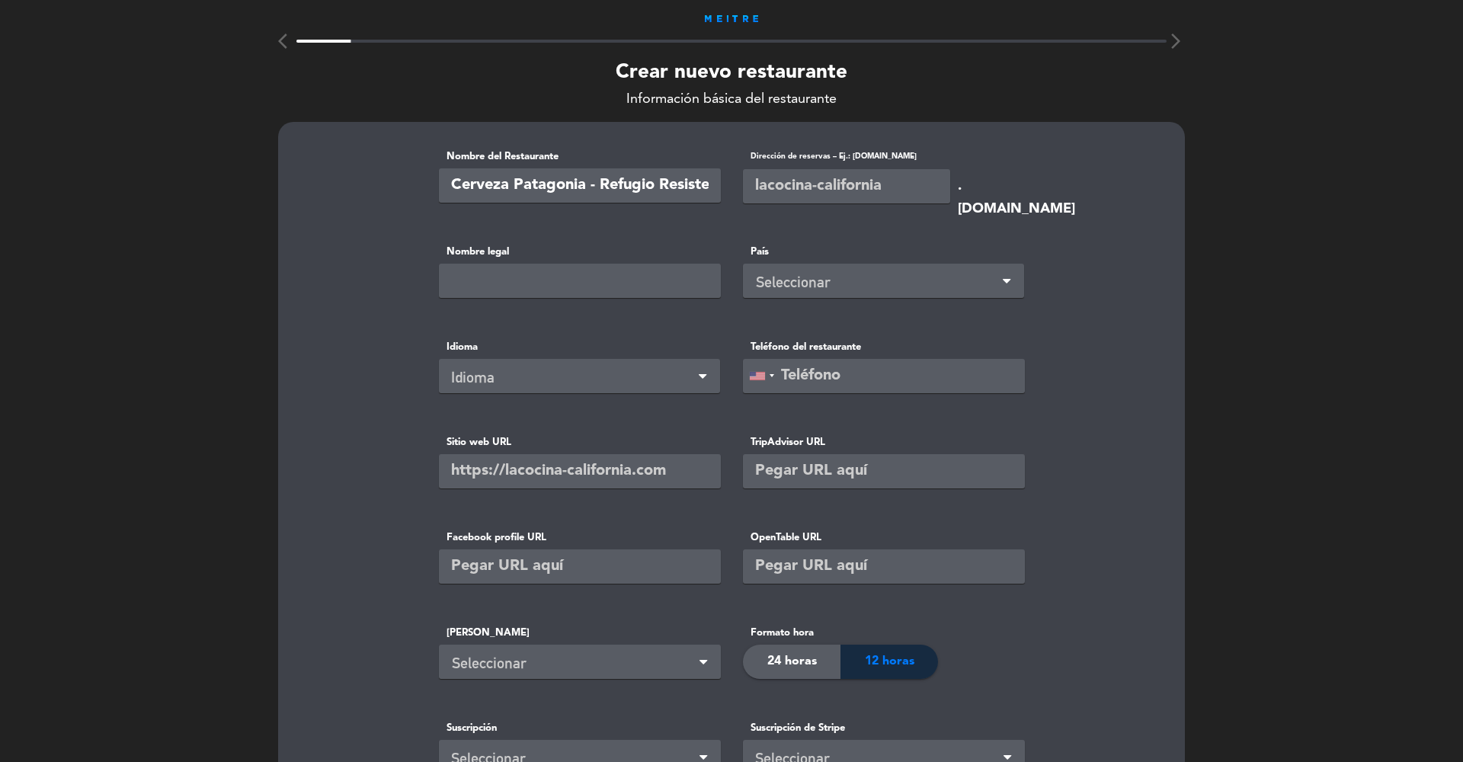
paste input "Cerveza Patagonia- Refugio Resistencia"
click at [844, 187] on input "Cerveza Patagonia- Refugio Resistencia" at bounding box center [846, 186] width 207 height 34
type input "CervezaPatagonia-RefugioResistencia"
click at [796, 284] on div "Seleccionar" at bounding box center [886, 282] width 261 height 25
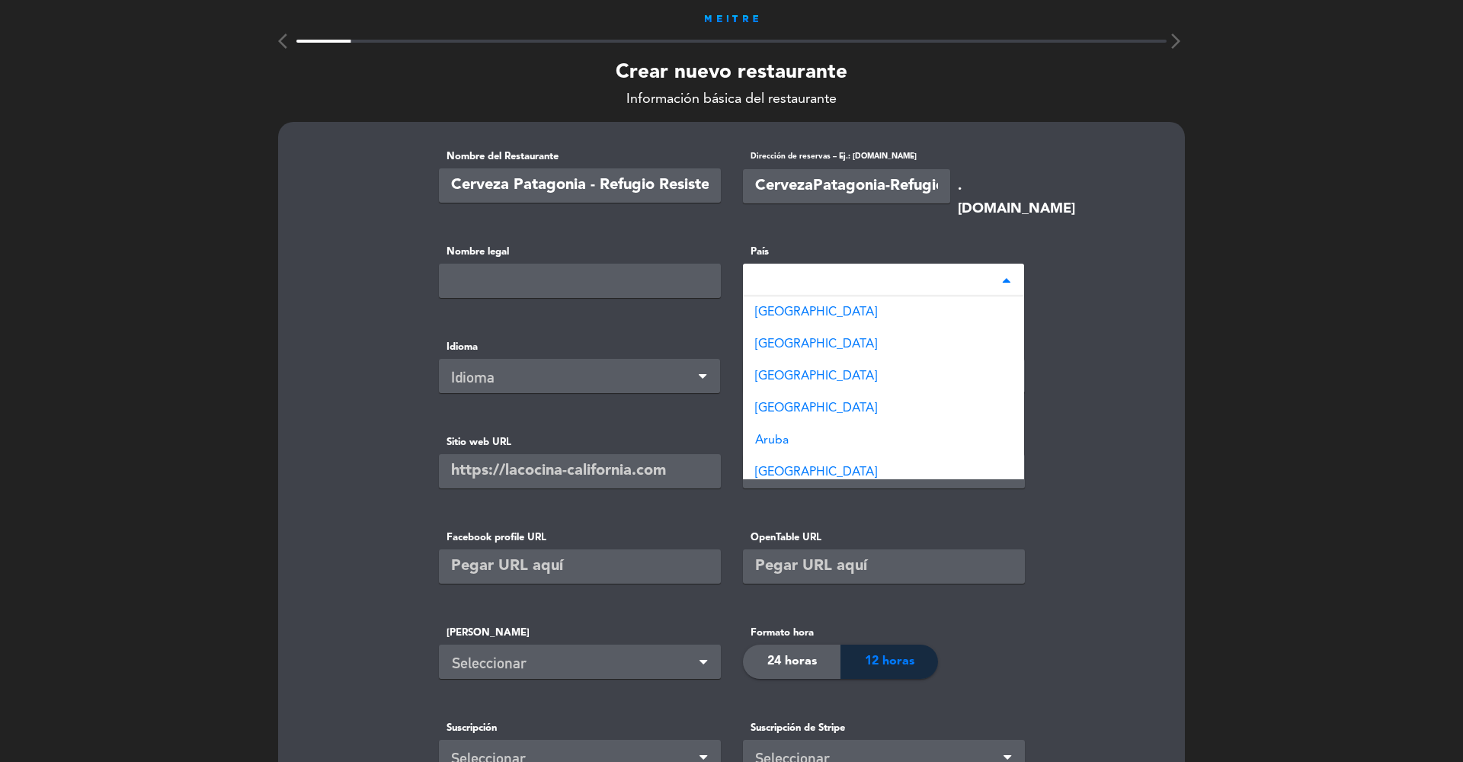
type input "arge"
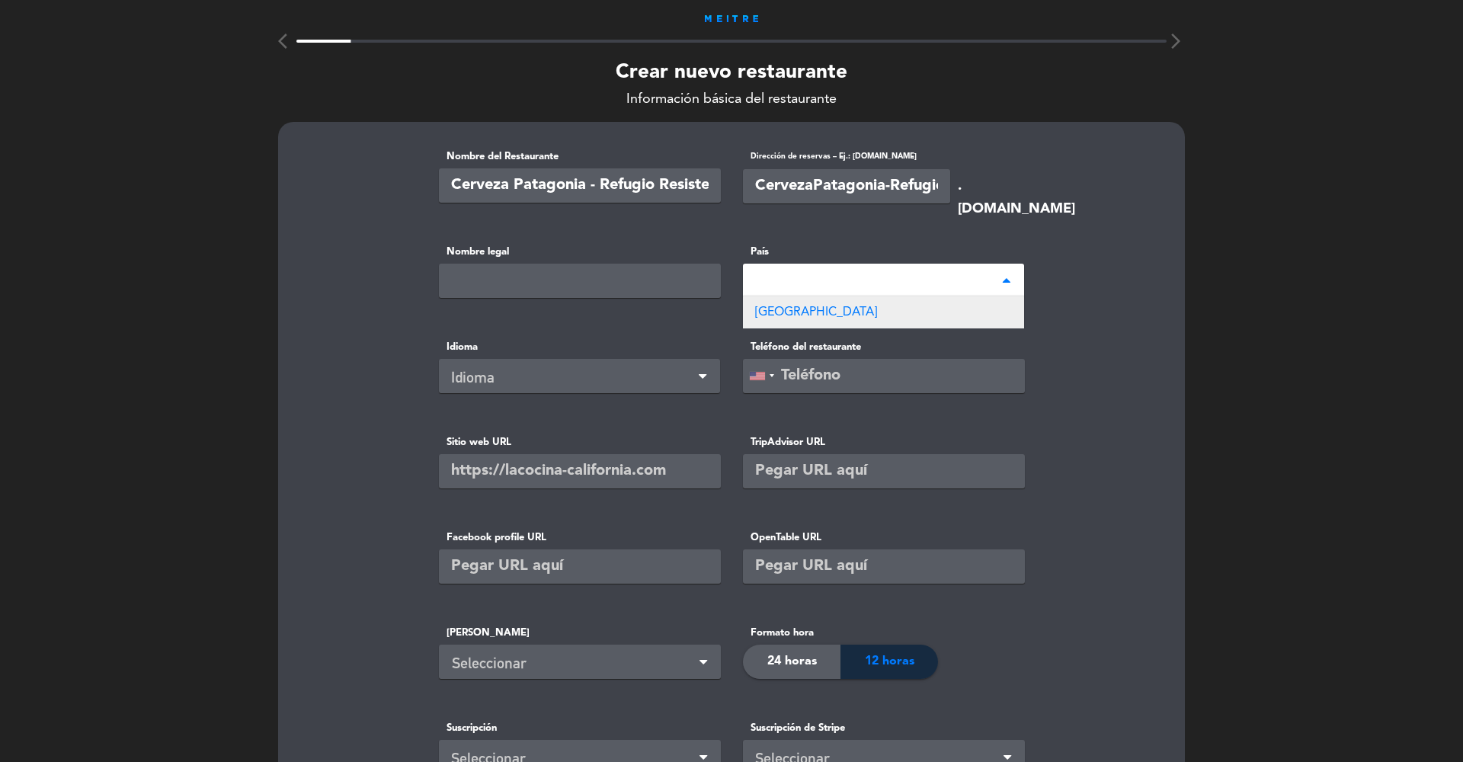
click at [805, 309] on span "[GEOGRAPHIC_DATA]" at bounding box center [816, 312] width 122 height 12
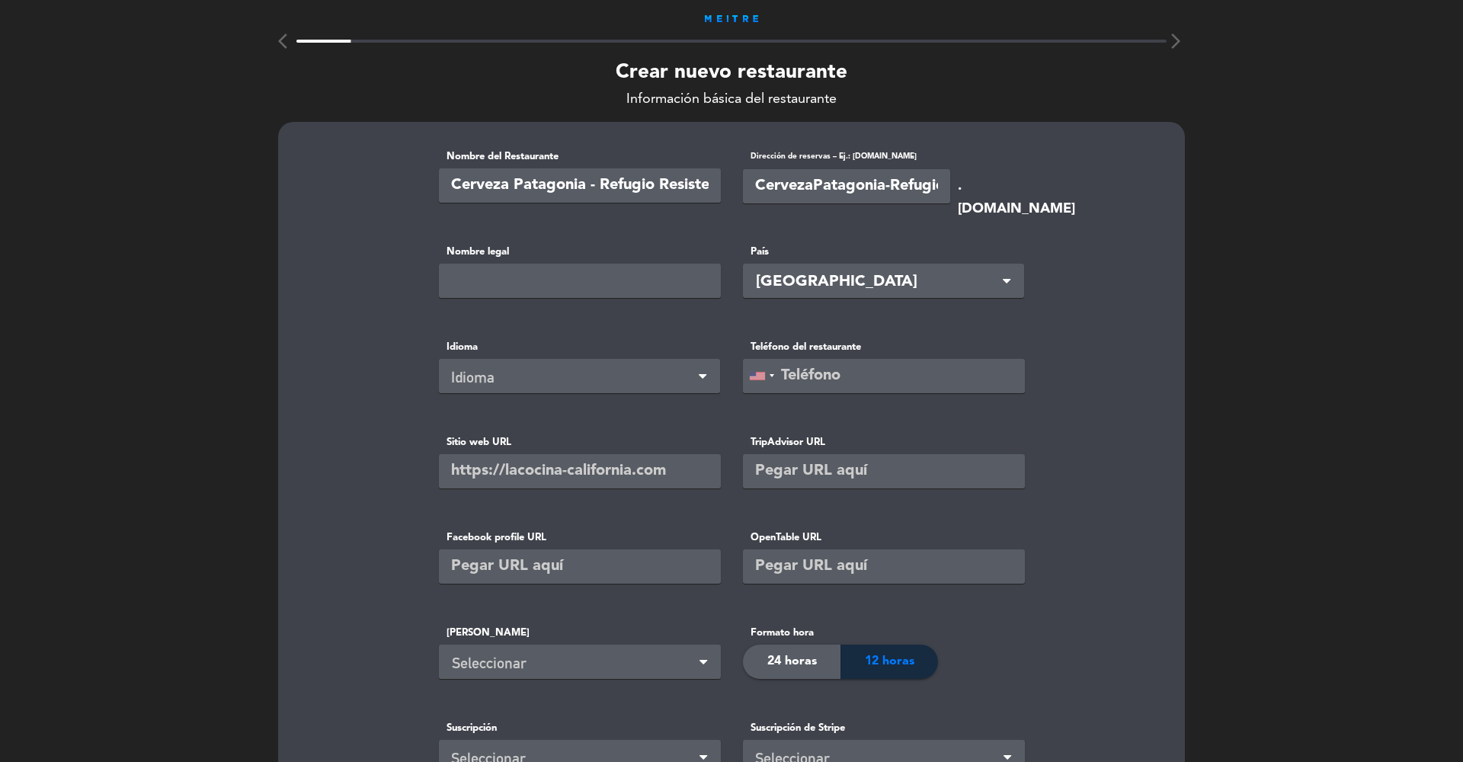
scroll to position [53, 0]
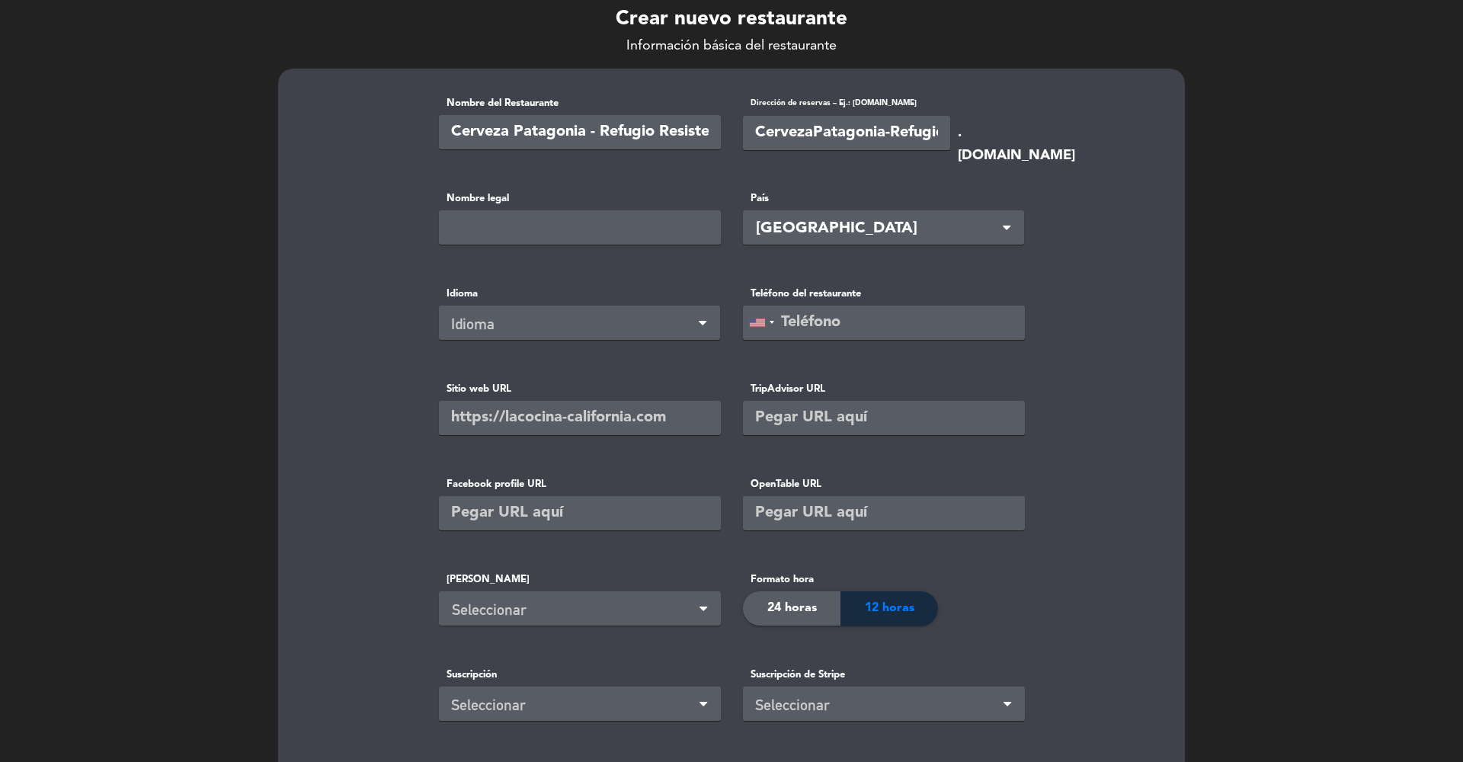
click at [530, 324] on div "Idioma" at bounding box center [573, 324] width 245 height 25
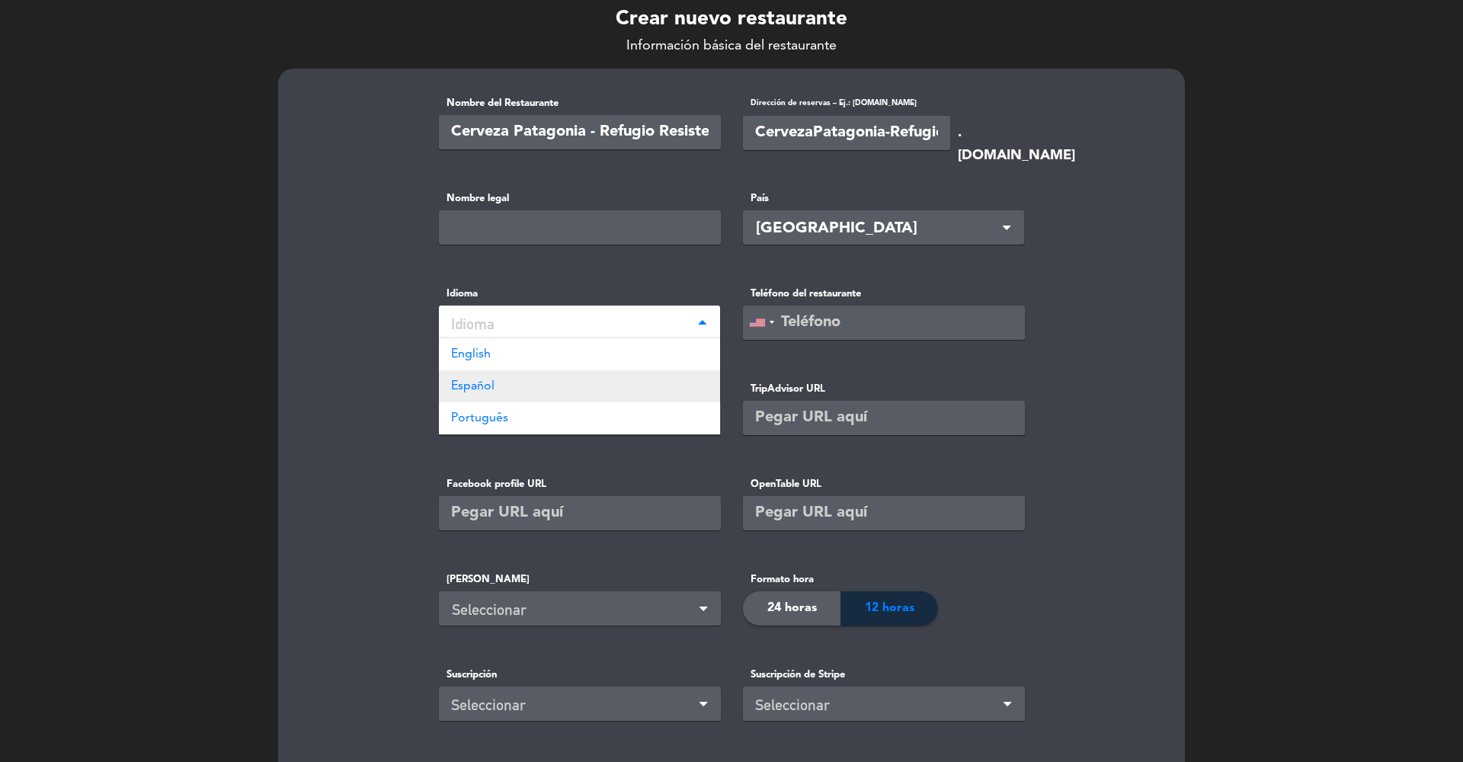
click at [518, 384] on div "Español" at bounding box center [579, 386] width 281 height 32
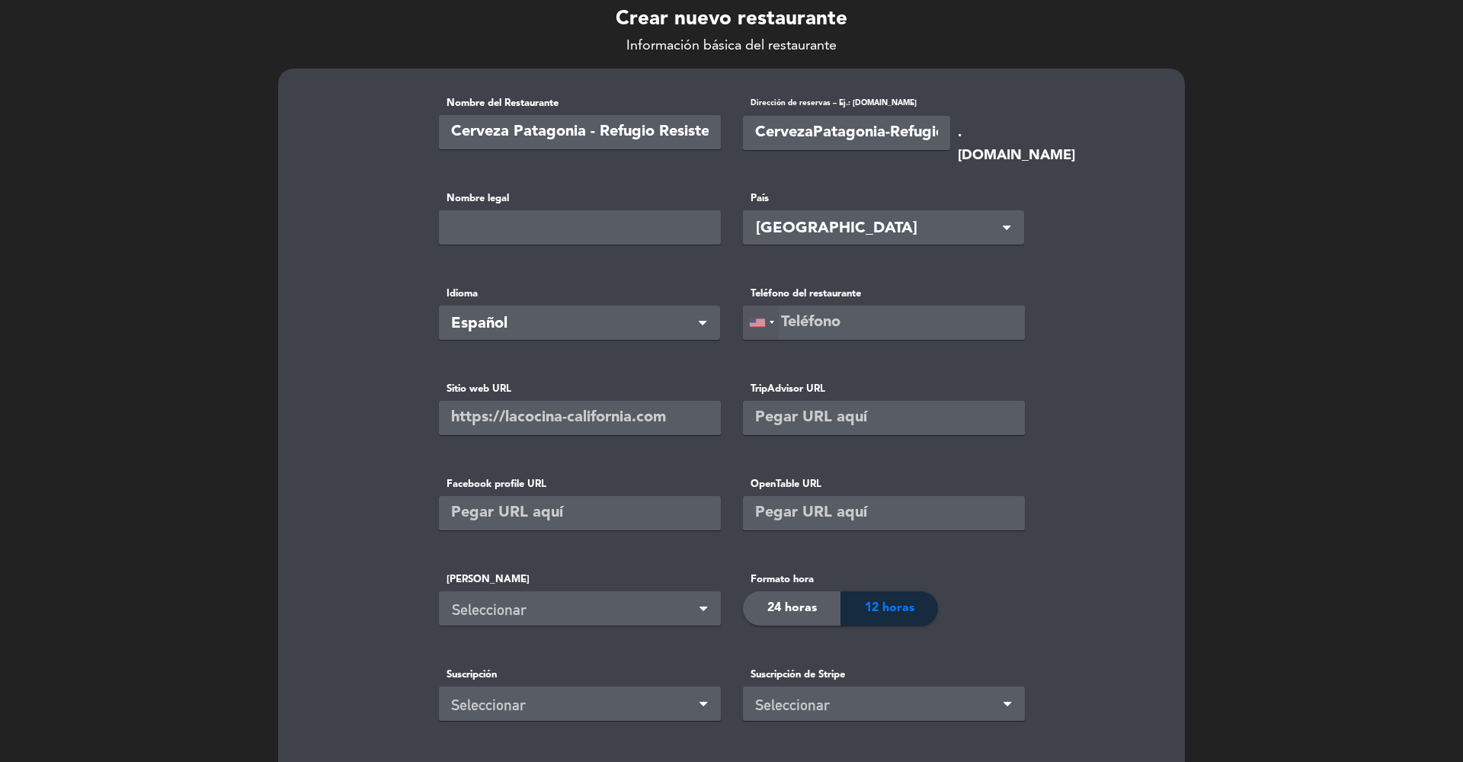
click at [766, 317] on div at bounding box center [761, 322] width 35 height 33
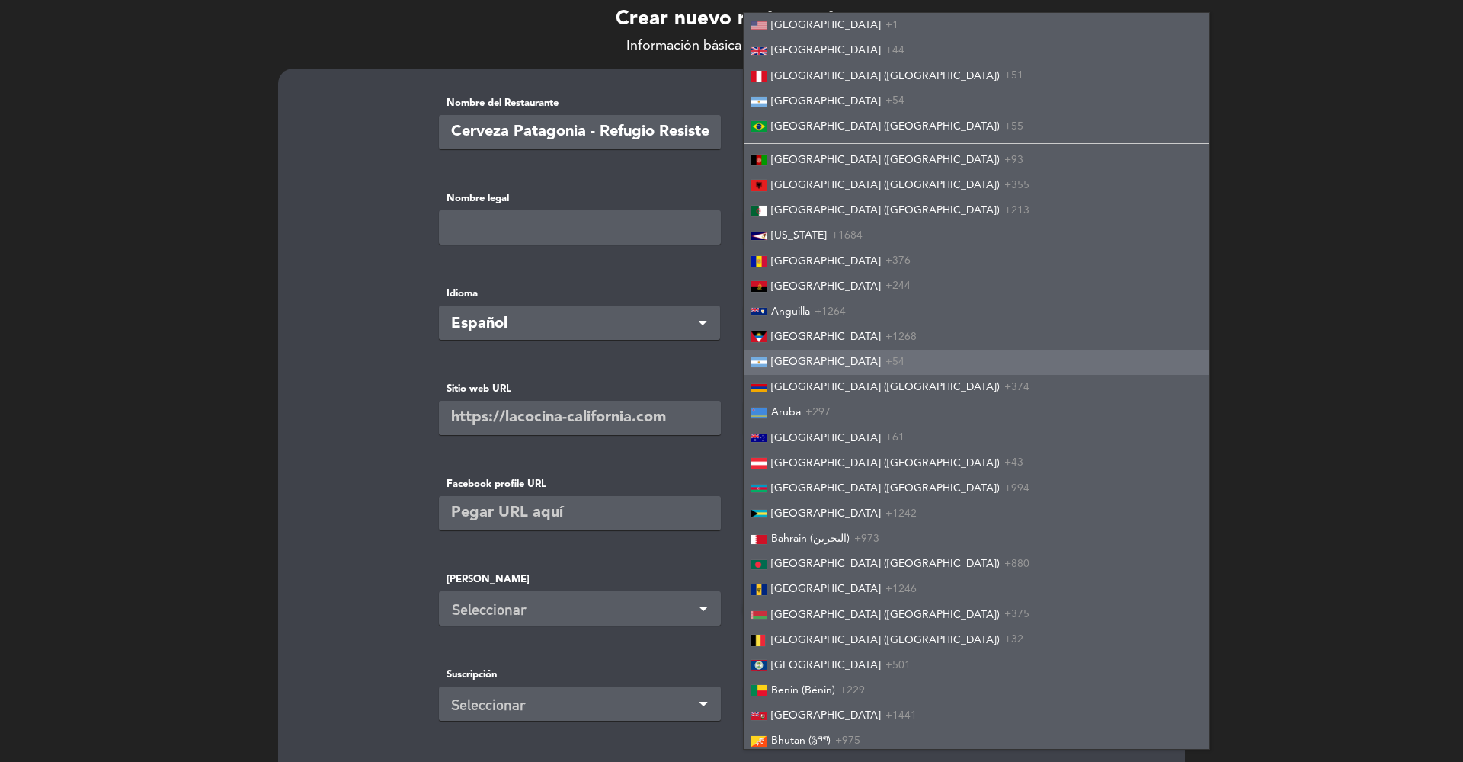
click at [780, 358] on span "[GEOGRAPHIC_DATA]" at bounding box center [826, 362] width 110 height 11
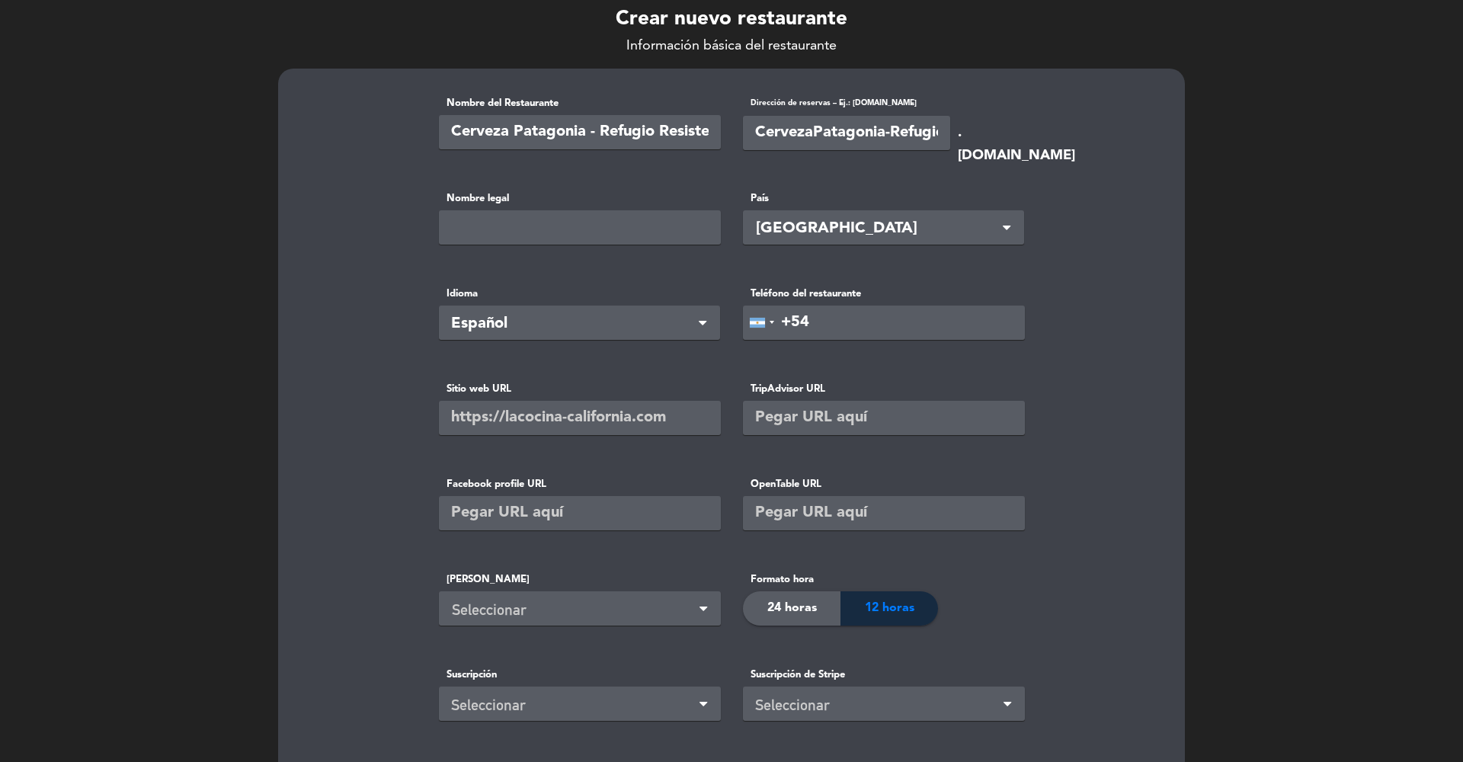
paste input "0362155163286"
click at [821, 322] on input "[PHONE_NUMBER]" at bounding box center [884, 323] width 282 height 34
type input "[PHONE_NUMBER]"
click at [595, 386] on label "Sitio web URL" at bounding box center [579, 389] width 281 height 16
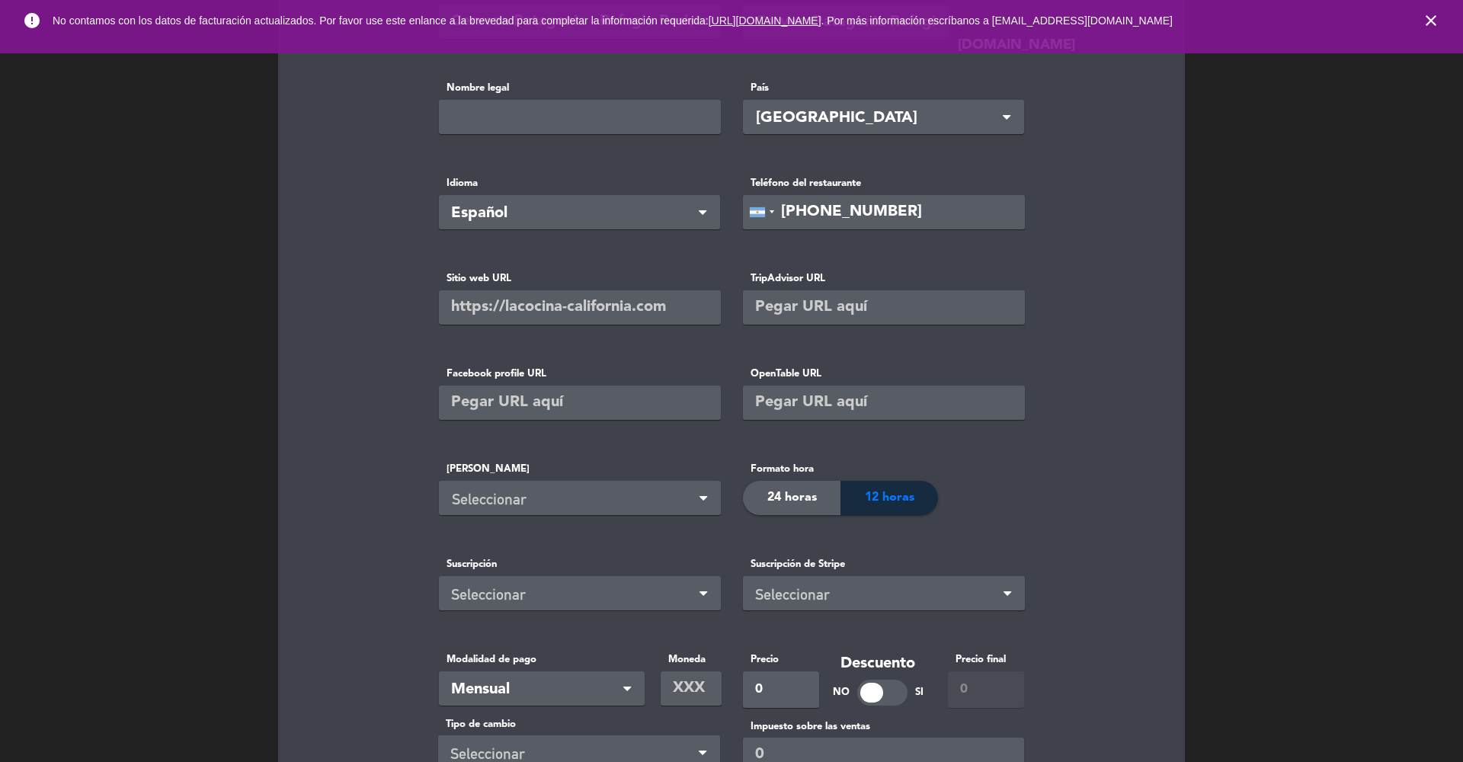
scroll to position [247, 0]
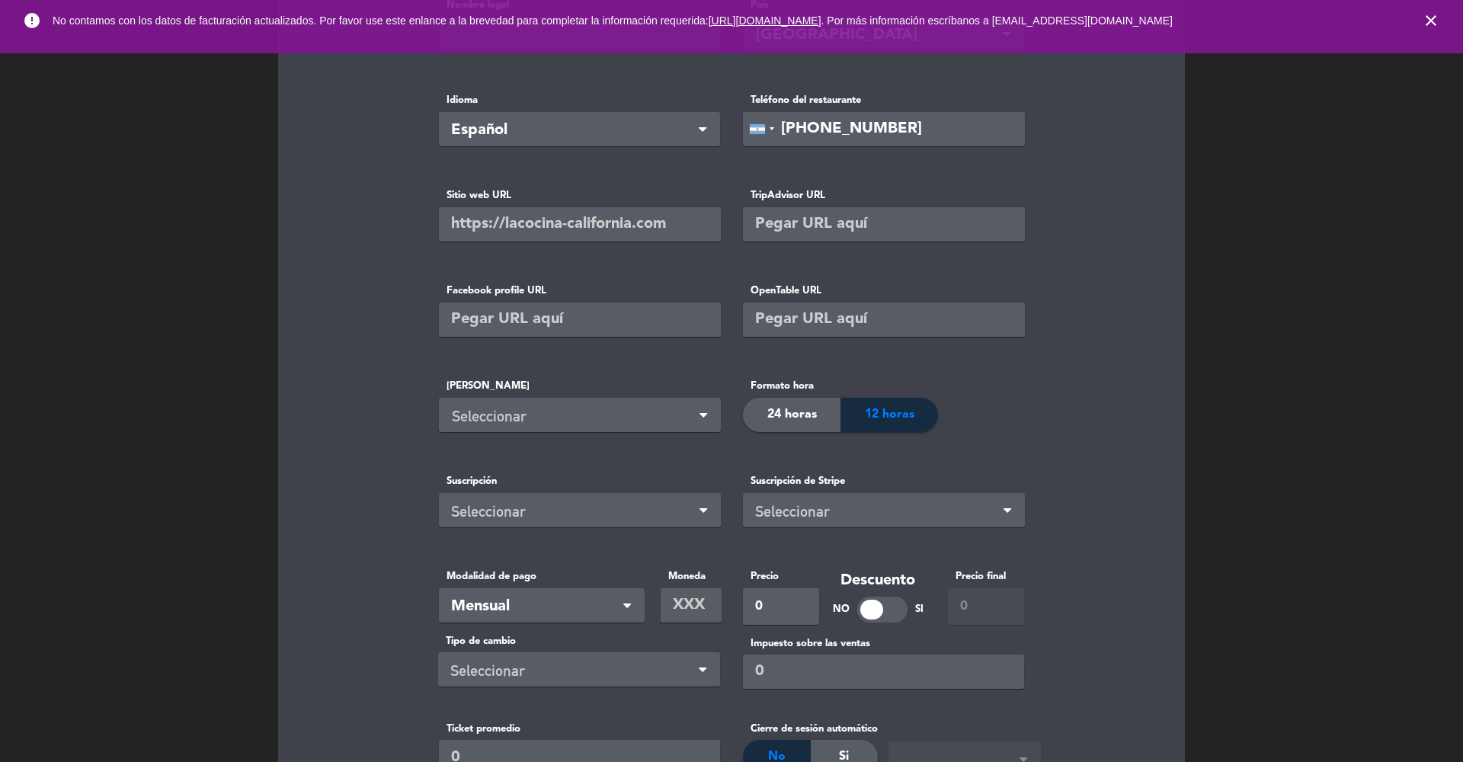
click at [514, 232] on input "text" at bounding box center [580, 224] width 282 height 34
paste input "[URL][DOMAIN_NAME][DOMAIN_NAME]"
type input "[URL][DOMAIN_NAME][DOMAIN_NAME]"
click at [548, 325] on input "text" at bounding box center [580, 320] width 282 height 34
paste input "[URL][DOMAIN_NAME][DOMAIN_NAME]"
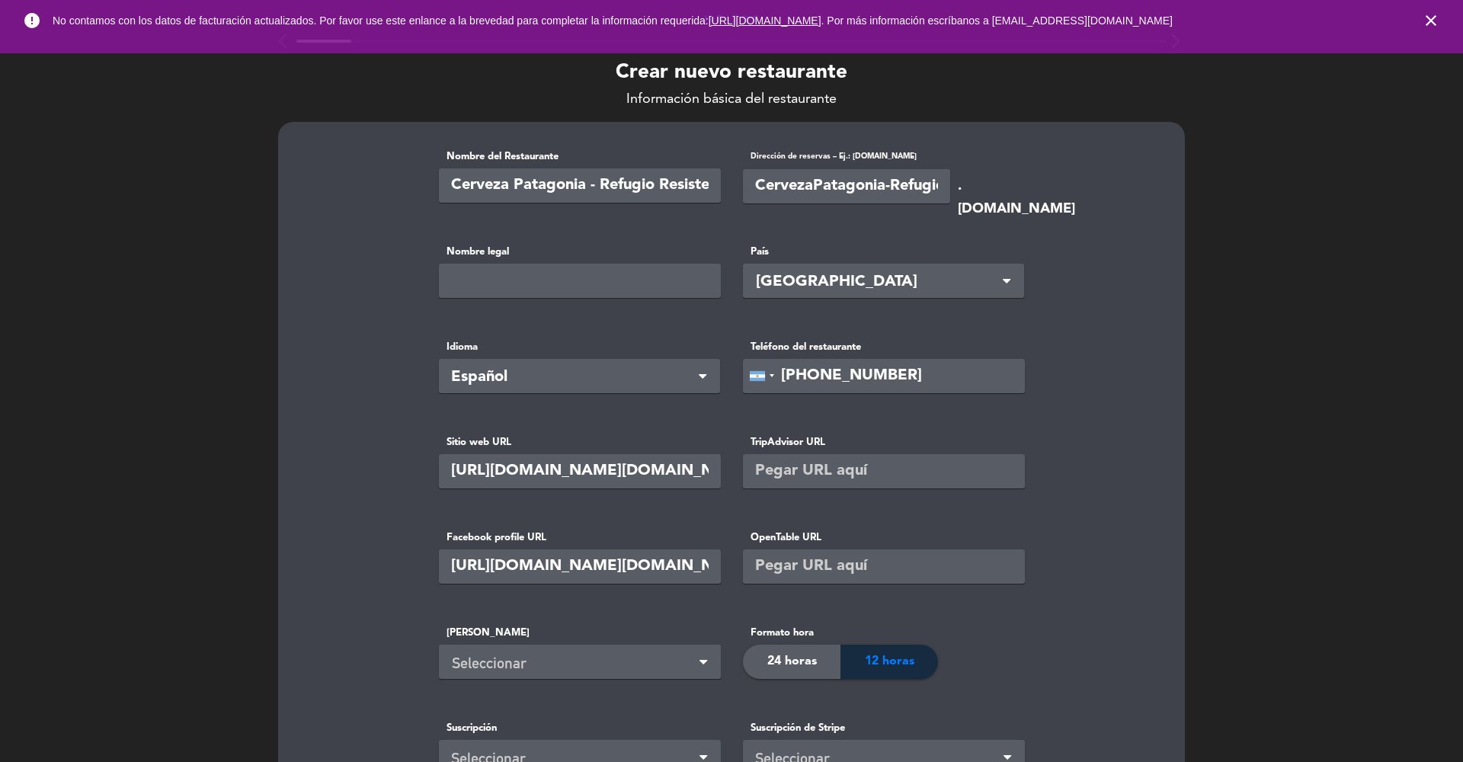
scroll to position [0, 0]
type input "[URL][DOMAIN_NAME][DOMAIN_NAME]"
click at [1427, 18] on icon "close" at bounding box center [1431, 20] width 18 height 18
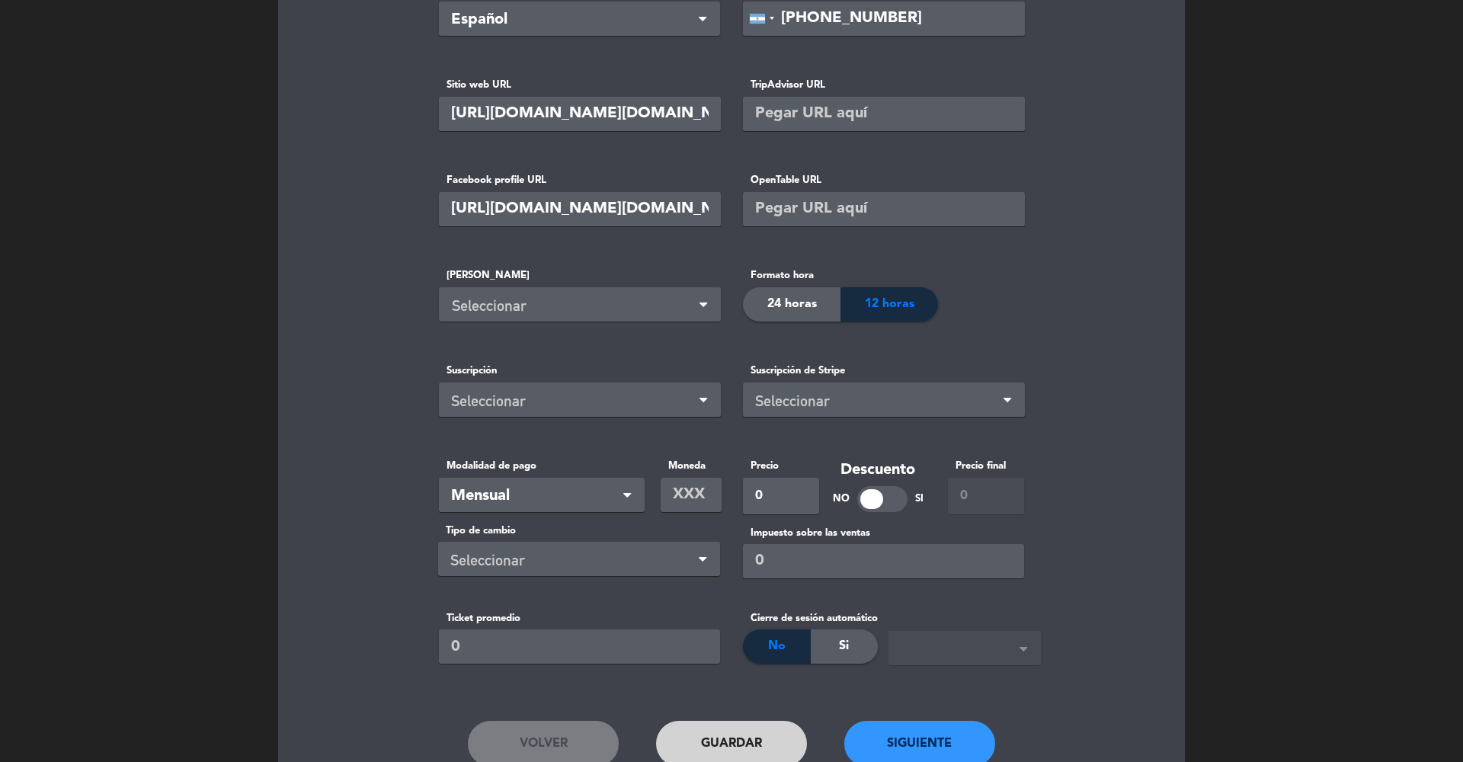
scroll to position [363, 0]
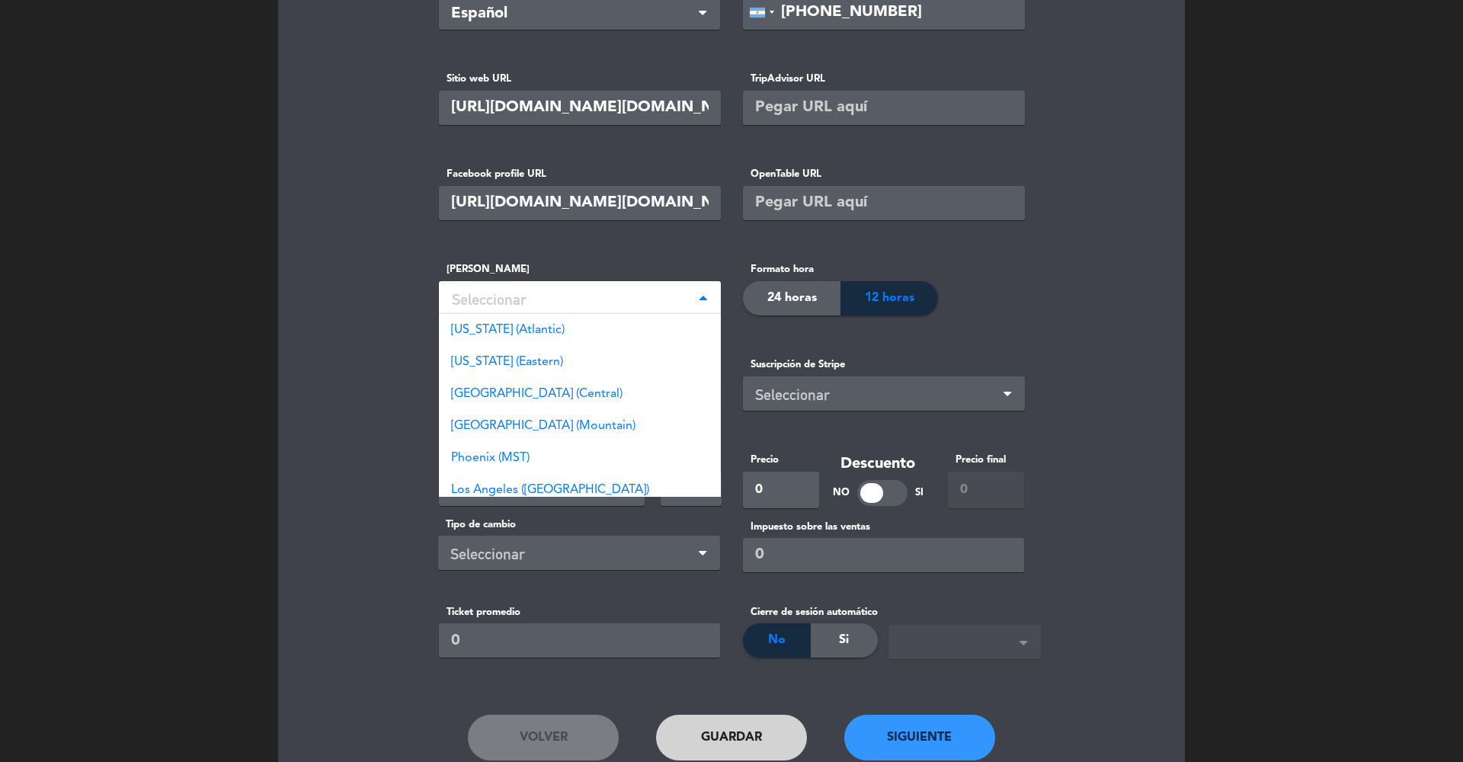
click at [553, 299] on div "Seleccionar" at bounding box center [582, 299] width 261 height 25
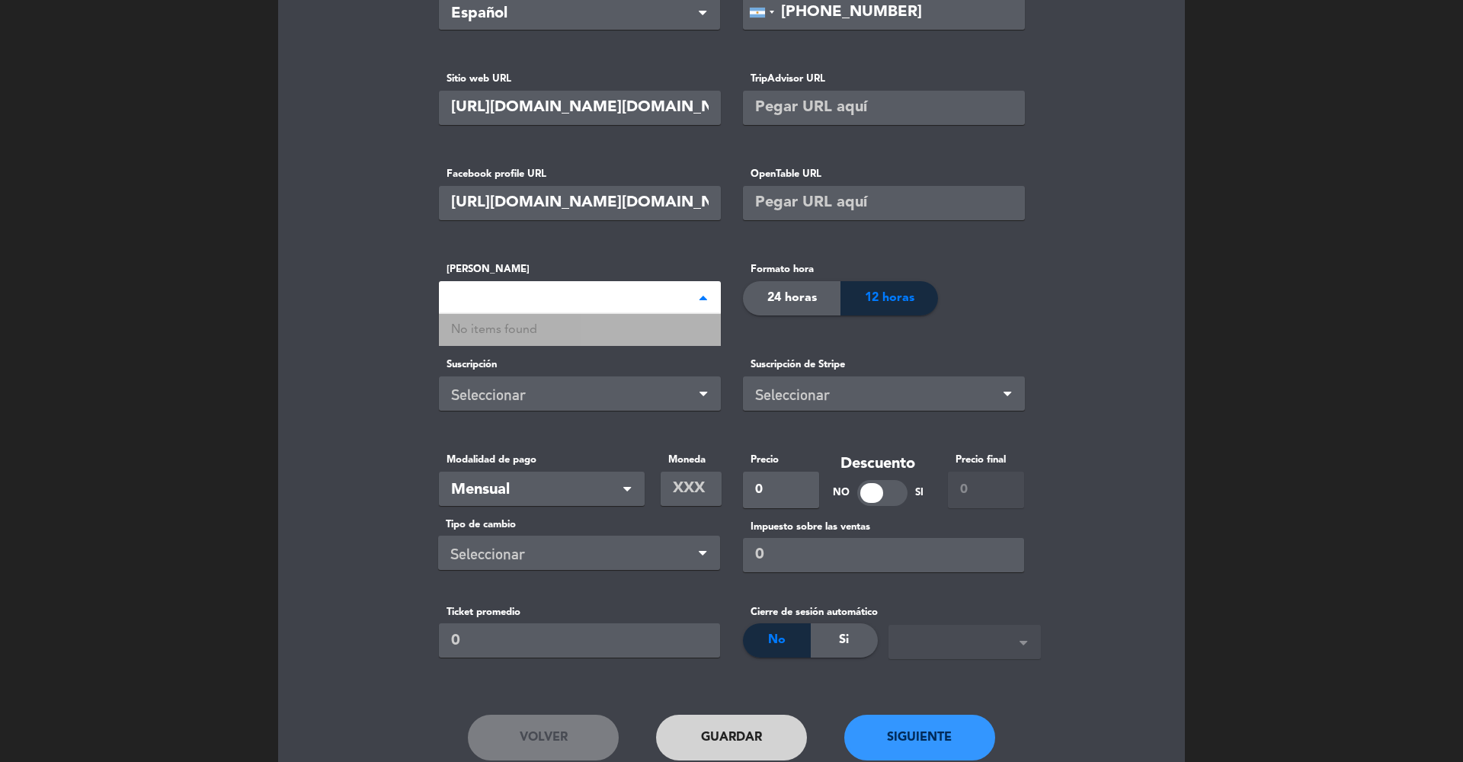
type input "BEUNOS"
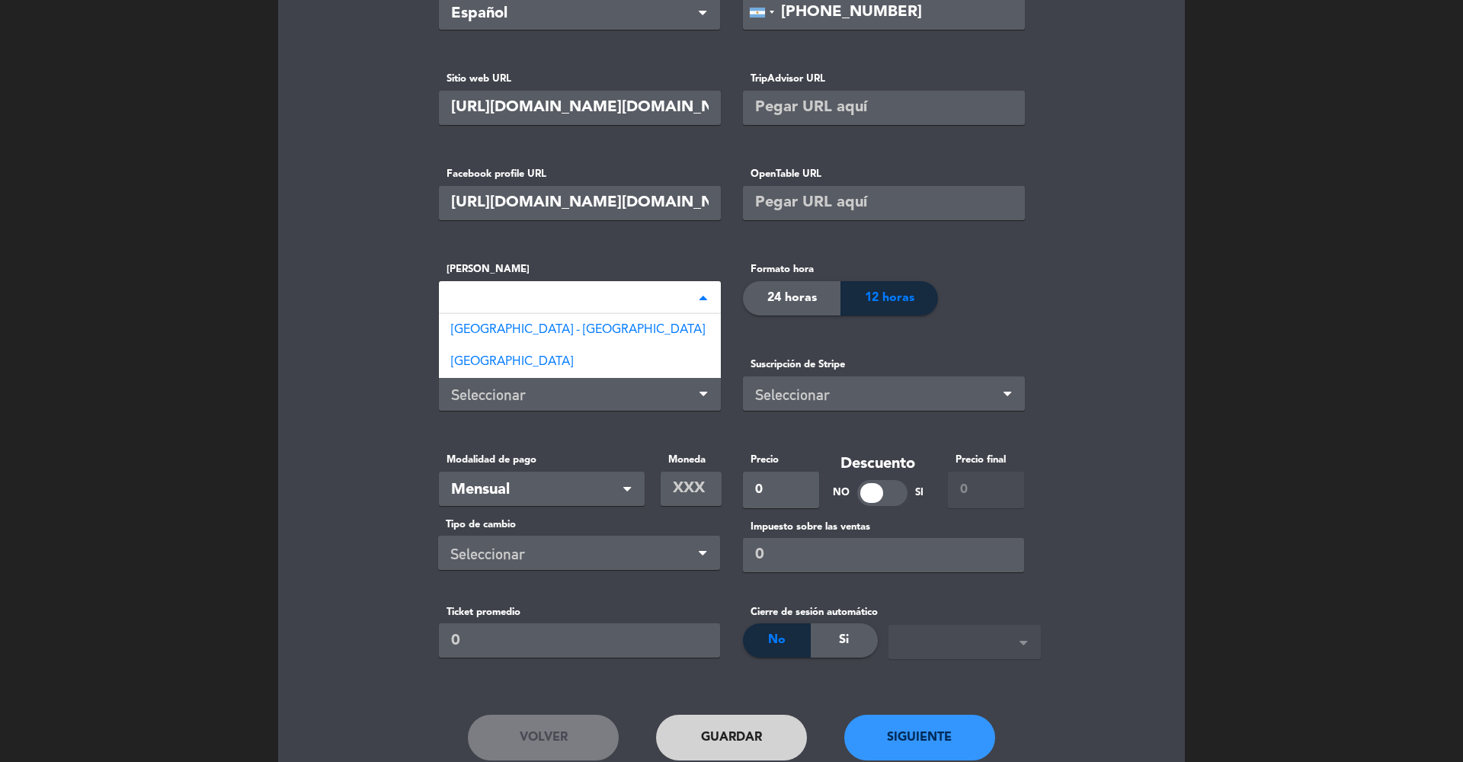
type input "BUEN"
click at [527, 329] on span "[GEOGRAPHIC_DATA] - [GEOGRAPHIC_DATA]" at bounding box center [578, 330] width 254 height 12
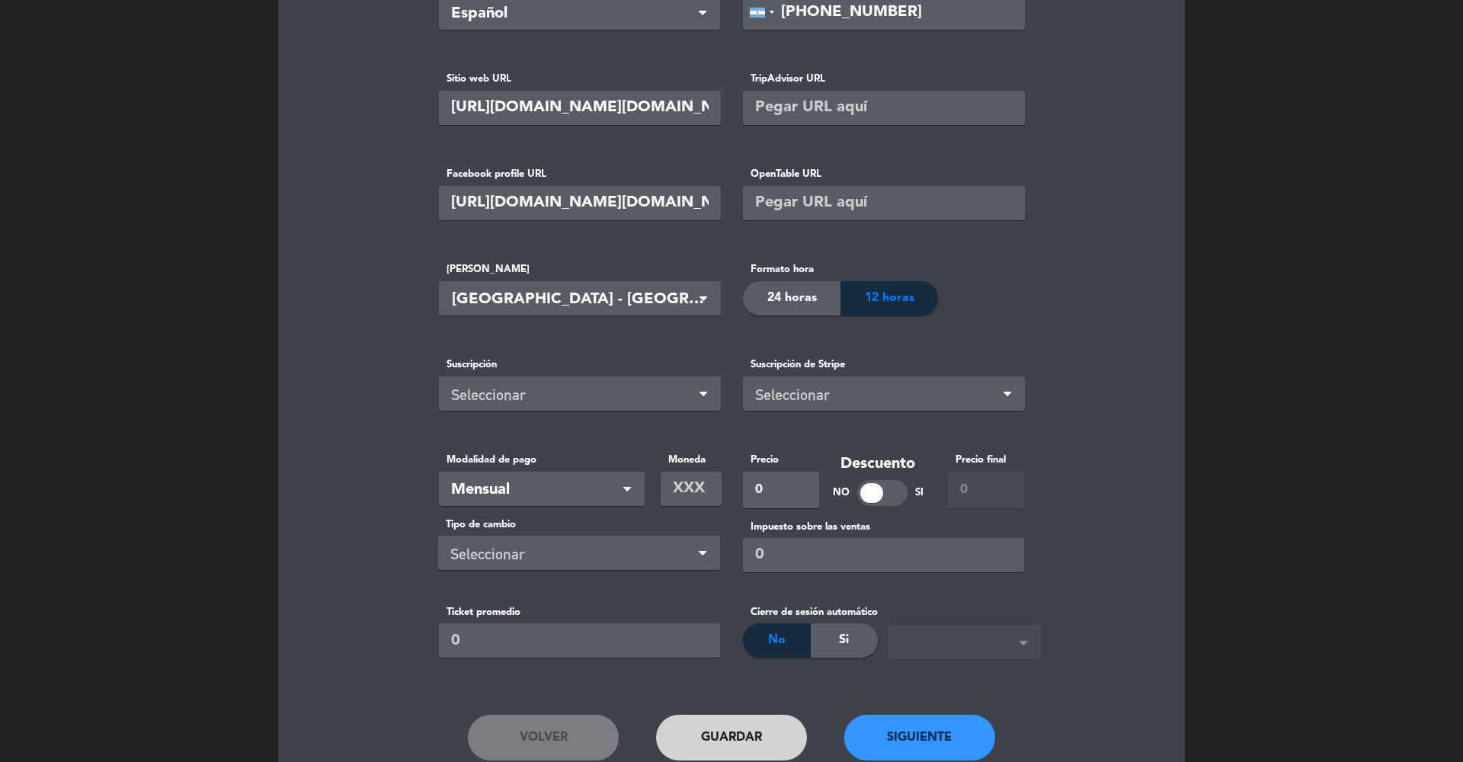
click at [826, 308] on div "24 horas" at bounding box center [792, 298] width 98 height 34
click at [605, 383] on div "Seleccionar" at bounding box center [573, 395] width 245 height 25
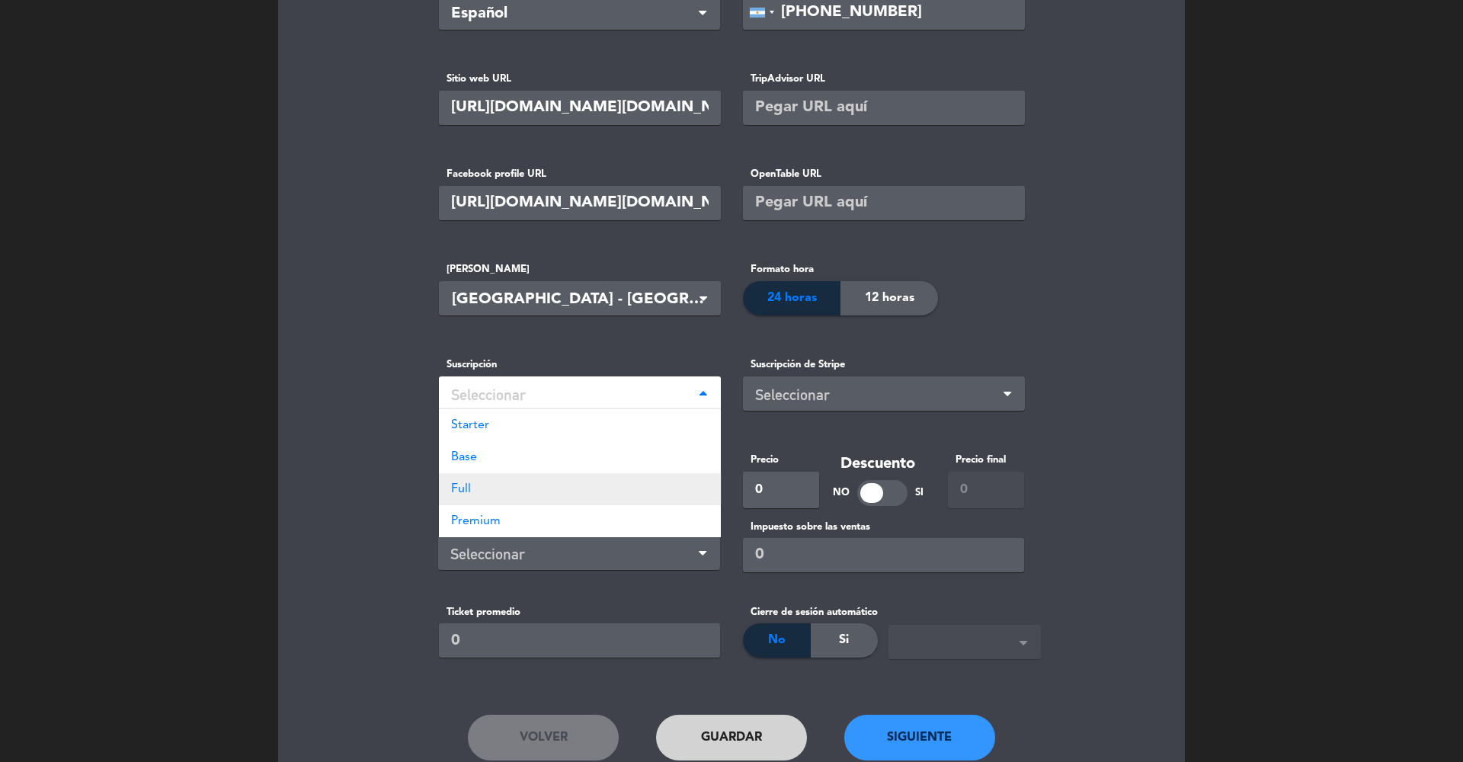
click at [481, 483] on div "Full" at bounding box center [580, 489] width 282 height 32
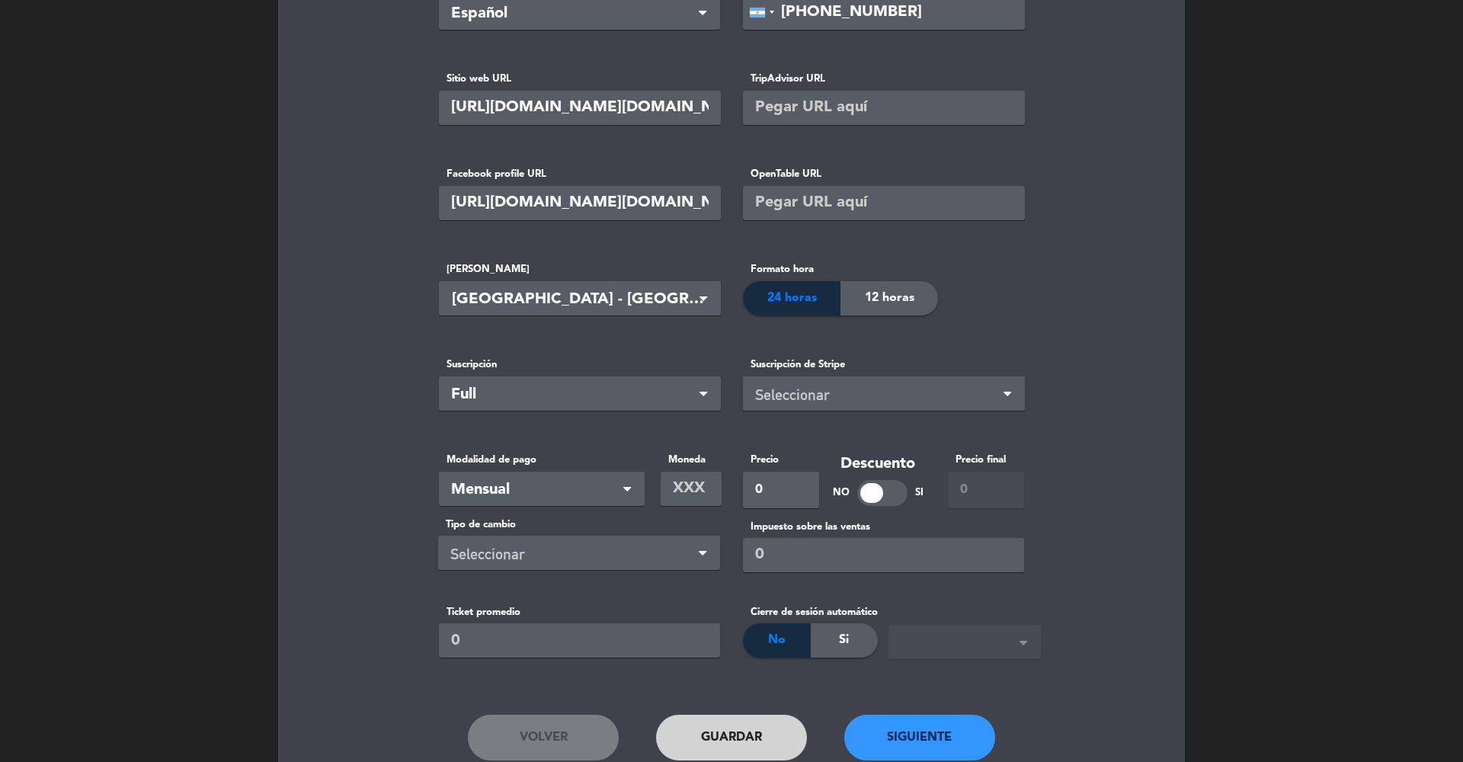
click at [706, 495] on input "text" at bounding box center [691, 489] width 61 height 34
type input "a"
type input "ARS"
click at [791, 494] on input "0" at bounding box center [781, 490] width 76 height 37
type input "92990"
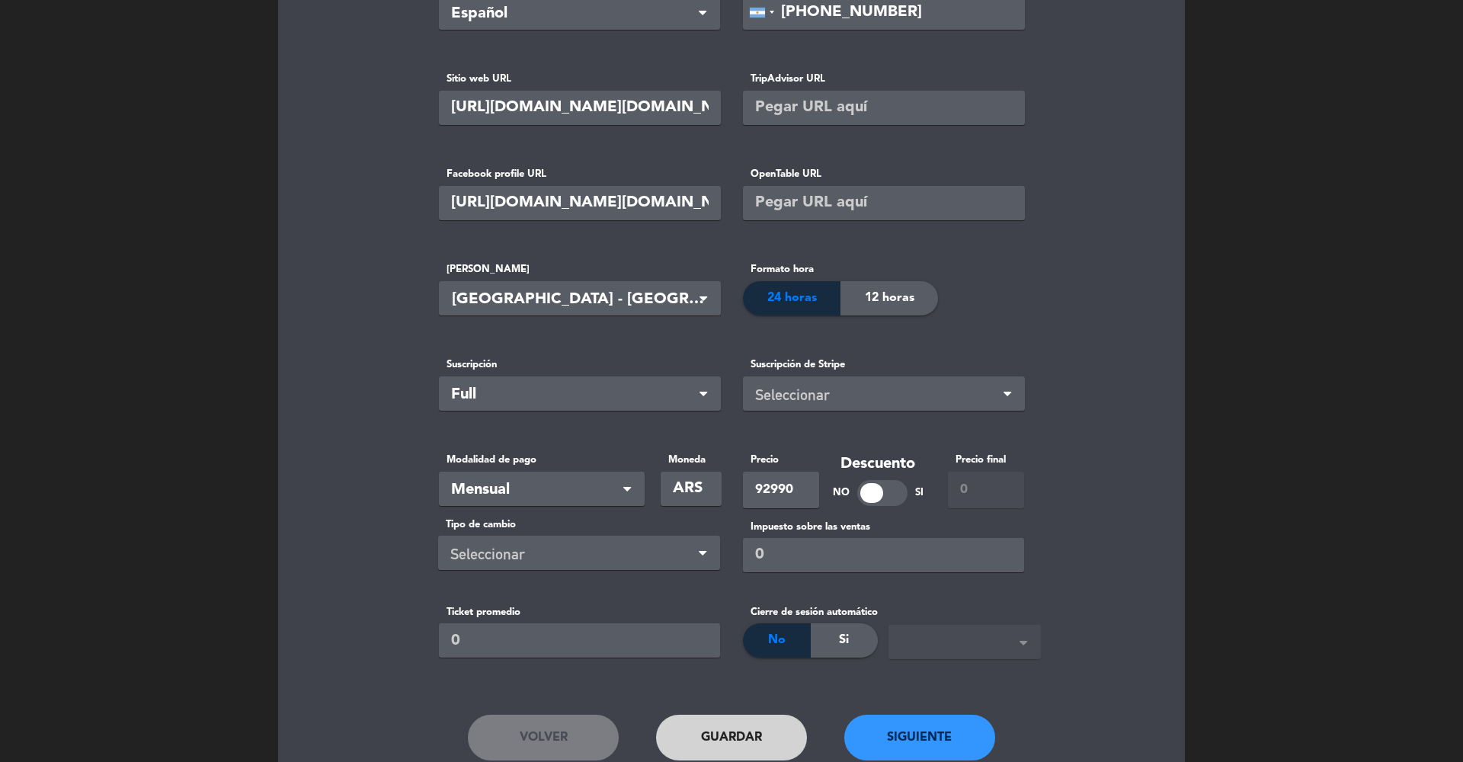
click at [1104, 446] on basic-info "Nombre del Restaurante Cerveza [GEOGRAPHIC_DATA] - Refugio Resistencia Direcció…" at bounding box center [731, 280] width 869 height 990
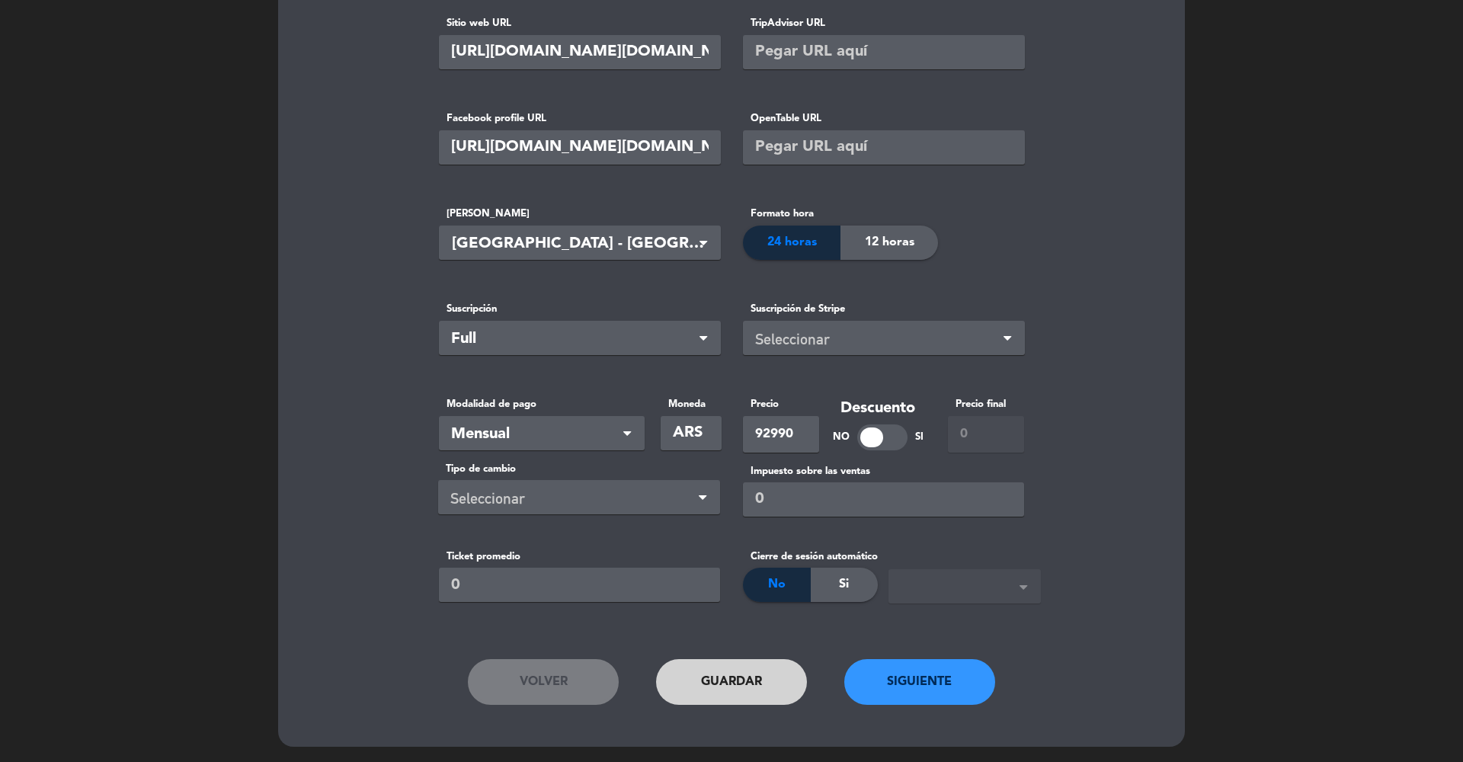
scroll to position [418, 0]
click at [888, 695] on button "Siguiente" at bounding box center [919, 683] width 151 height 46
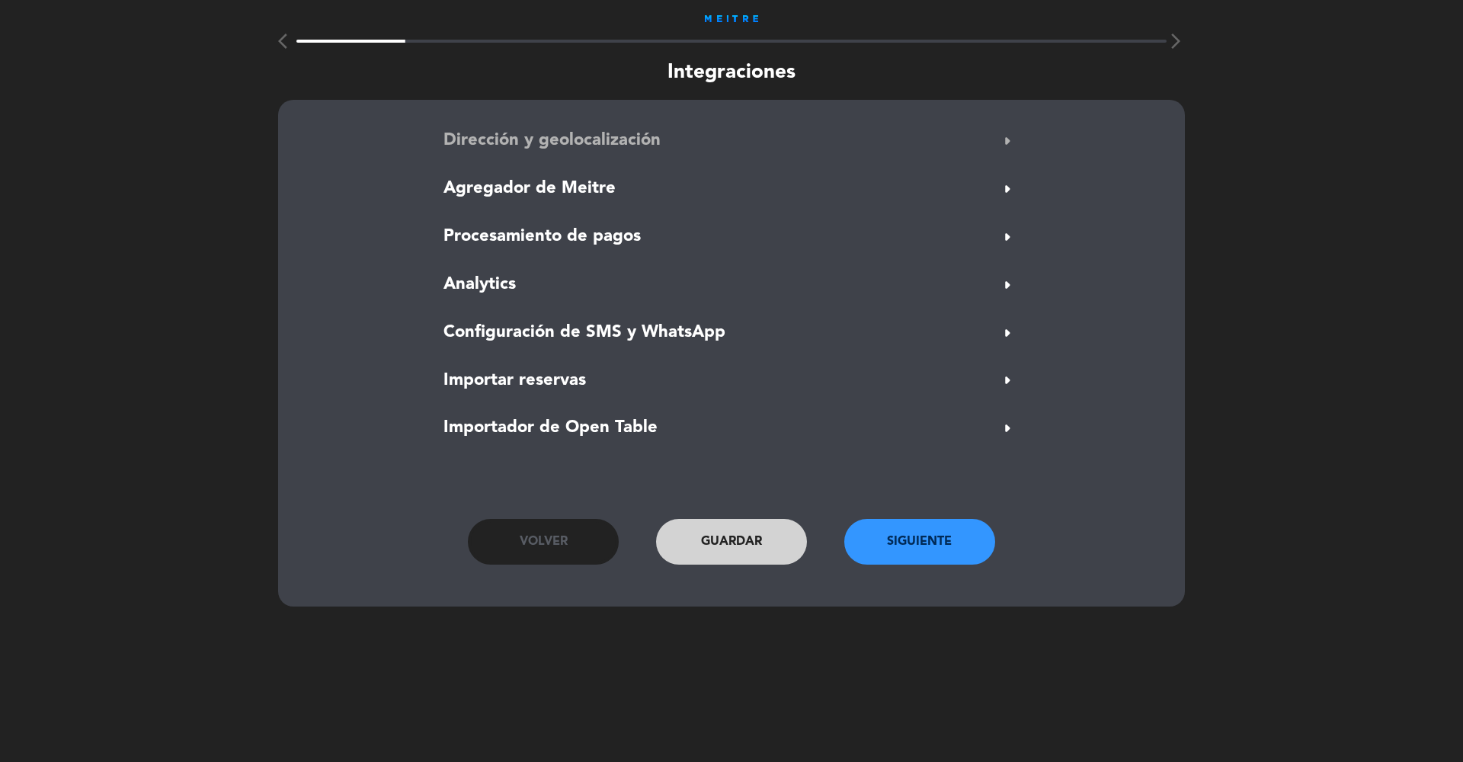
click at [527, 153] on span "Dirección y geolocalización" at bounding box center [551, 140] width 217 height 27
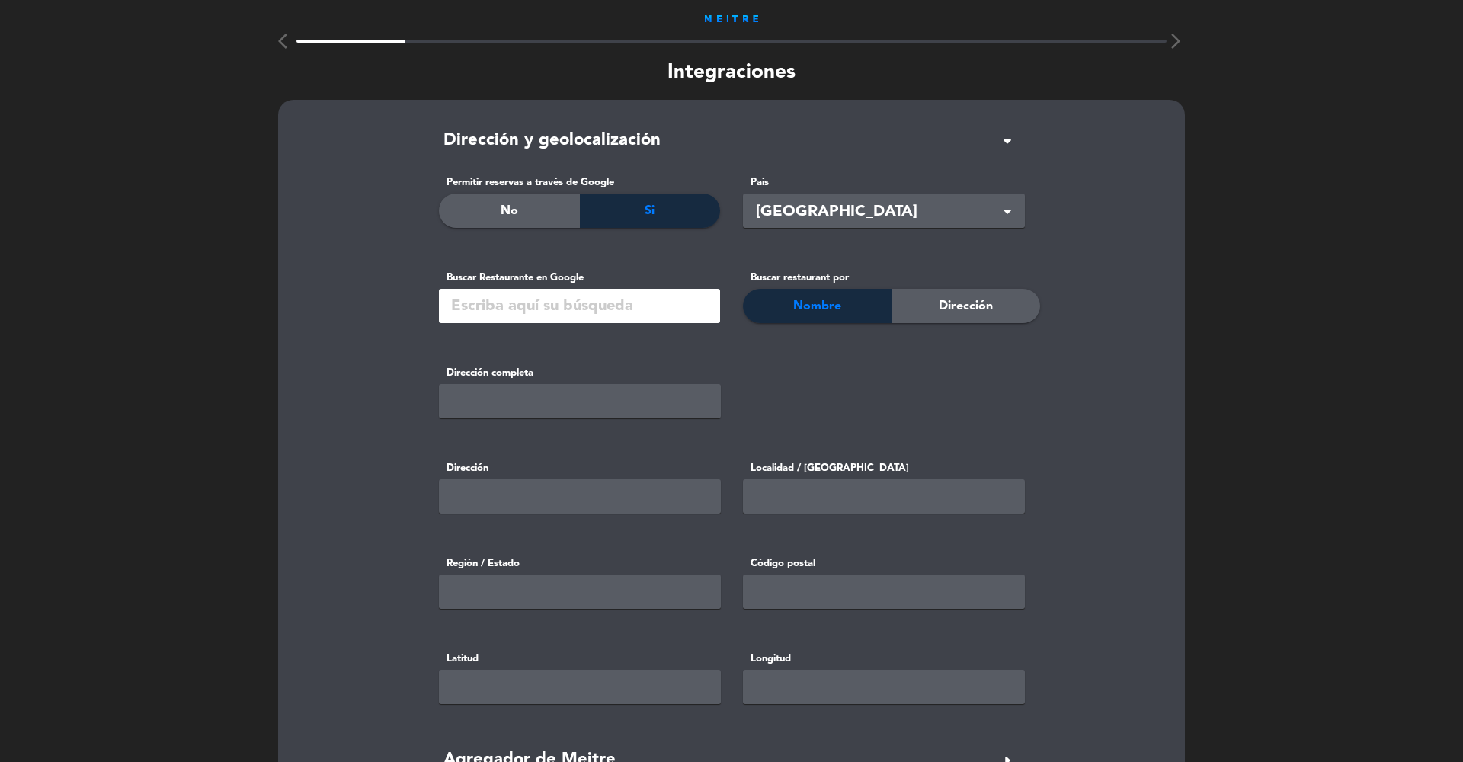
click at [477, 314] on input "text" at bounding box center [579, 306] width 281 height 34
paste input "[URL][DOMAIN_NAME][DOMAIN_NAME]"
type input "[URL][DOMAIN_NAME][DOMAIN_NAME]"
paste input "Cerveza Patagonia - Refugio Resistencia"
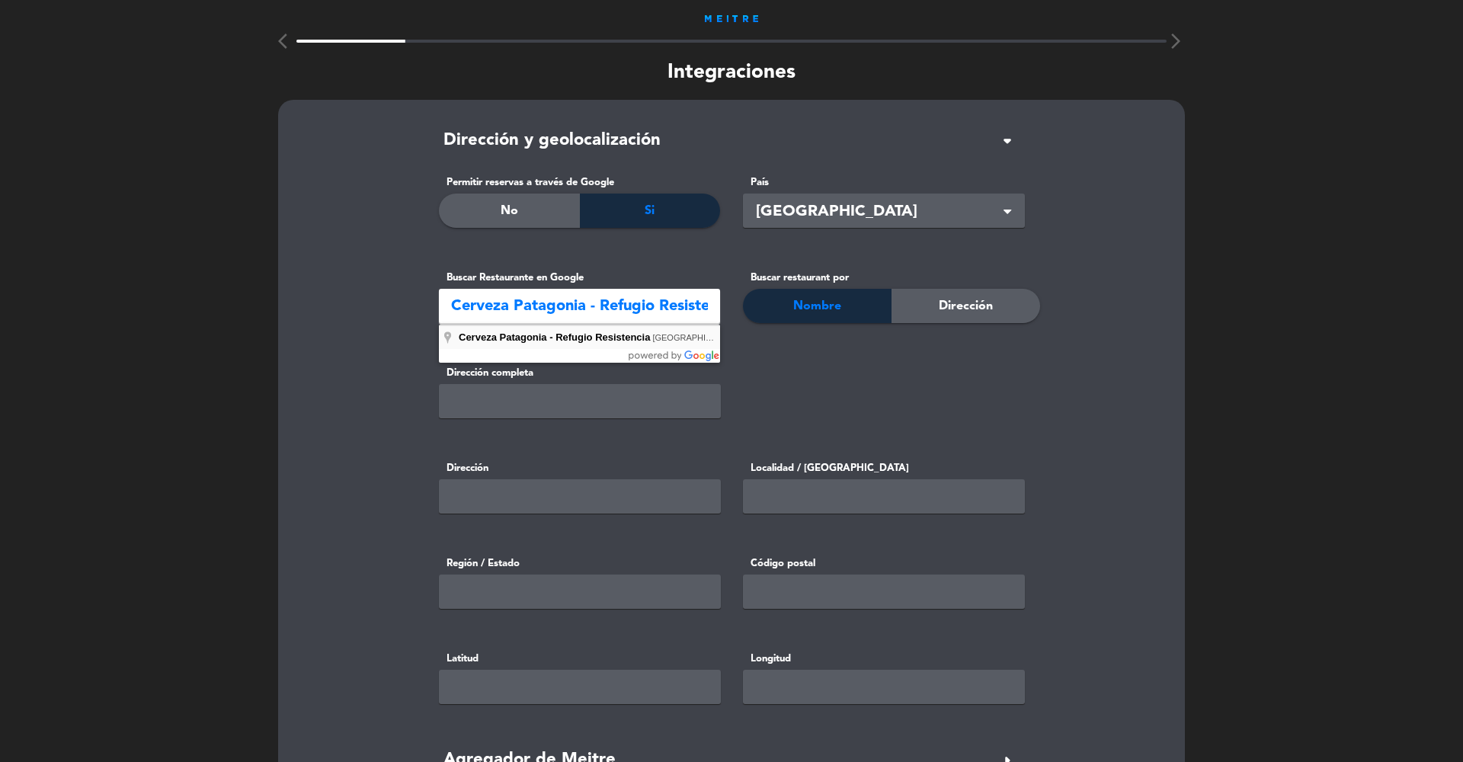
type input "Cerveza Patagonia - [GEOGRAPHIC_DATA], [GEOGRAPHIC_DATA][PERSON_NAME], [GEOGRAP…"
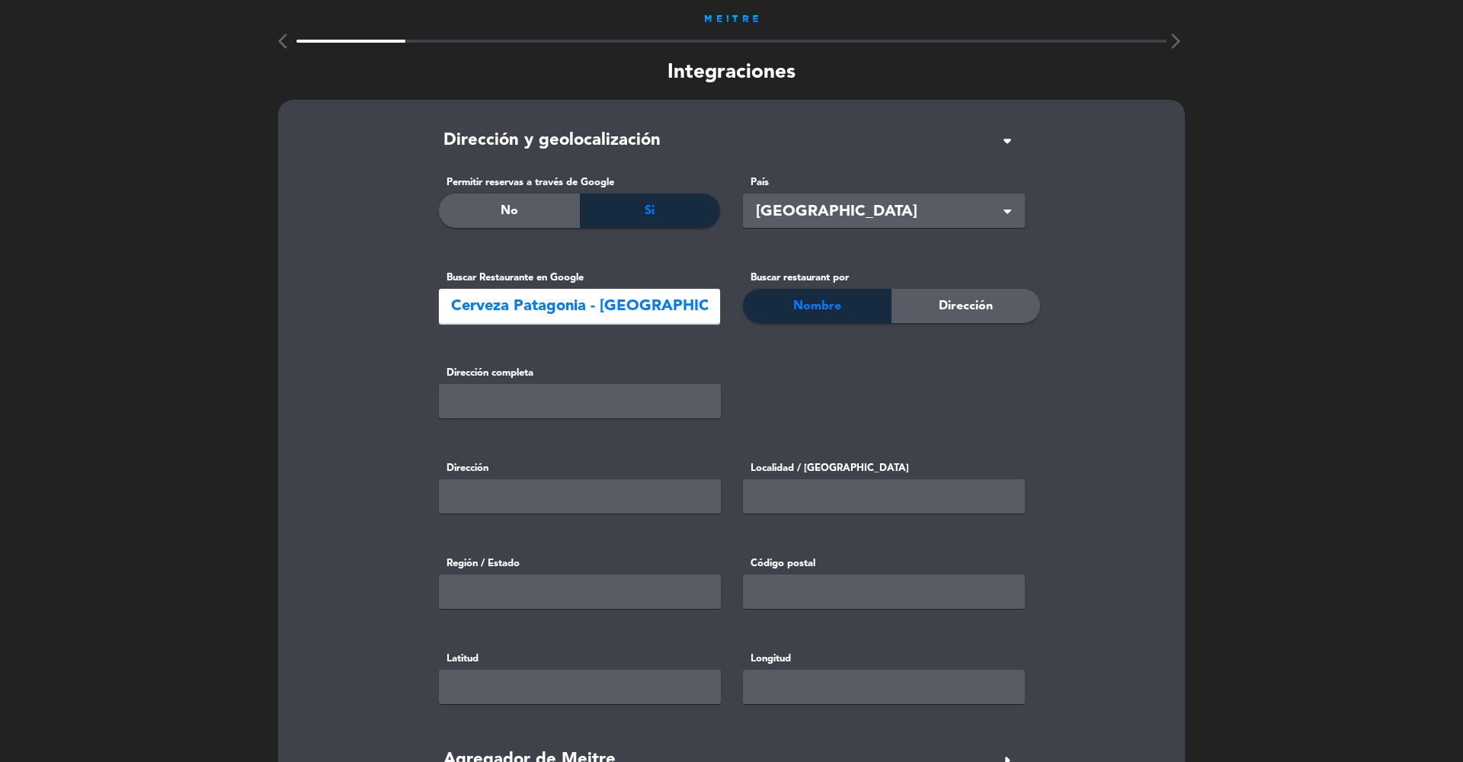
type input "Av. [PERSON_NAME][STREET_ADDRESS]"
type input "Av. [PERSON_NAME] 544"
type input "Resistencia"
type input "Chaco"
type input "H3500"
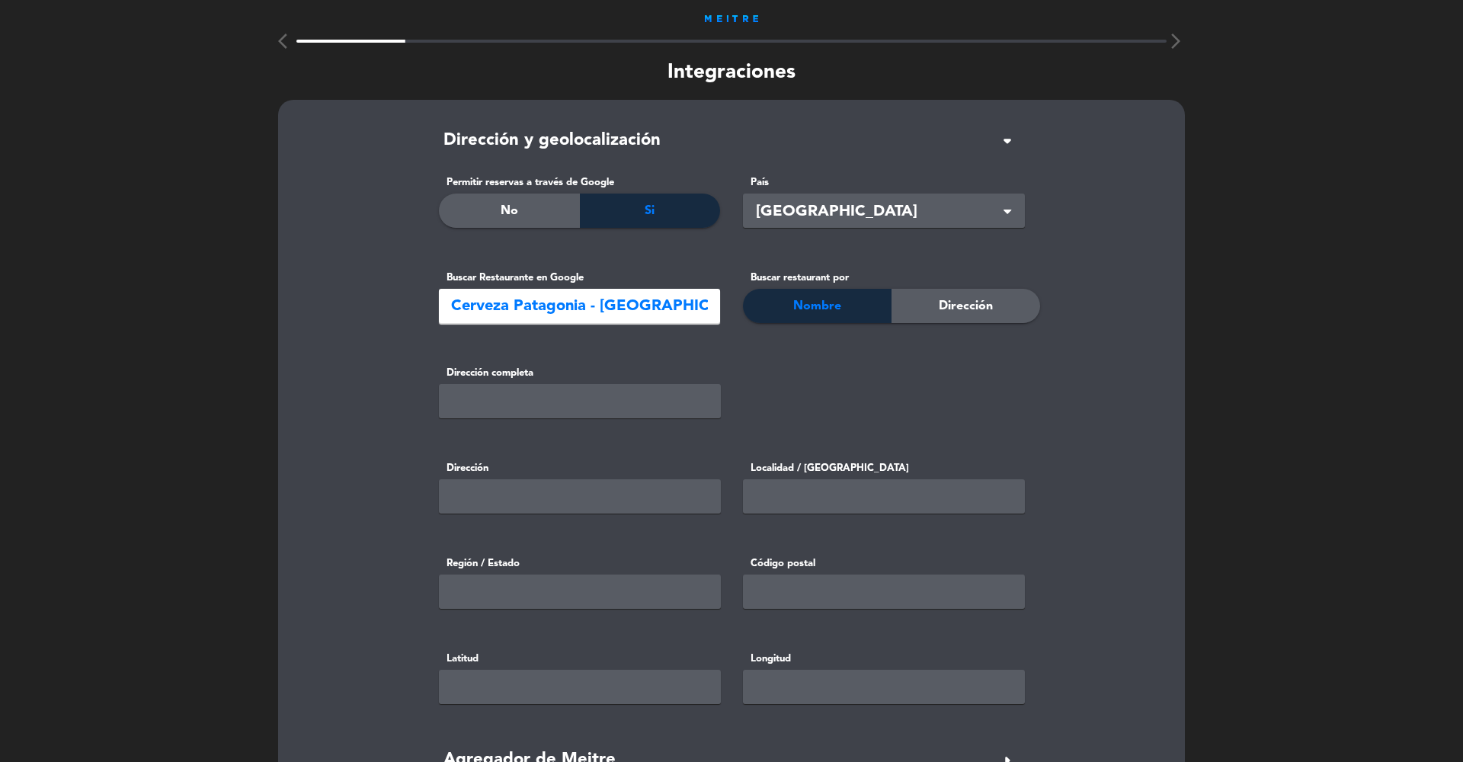
type input "-27.44707"
type input "-58.98155060000001"
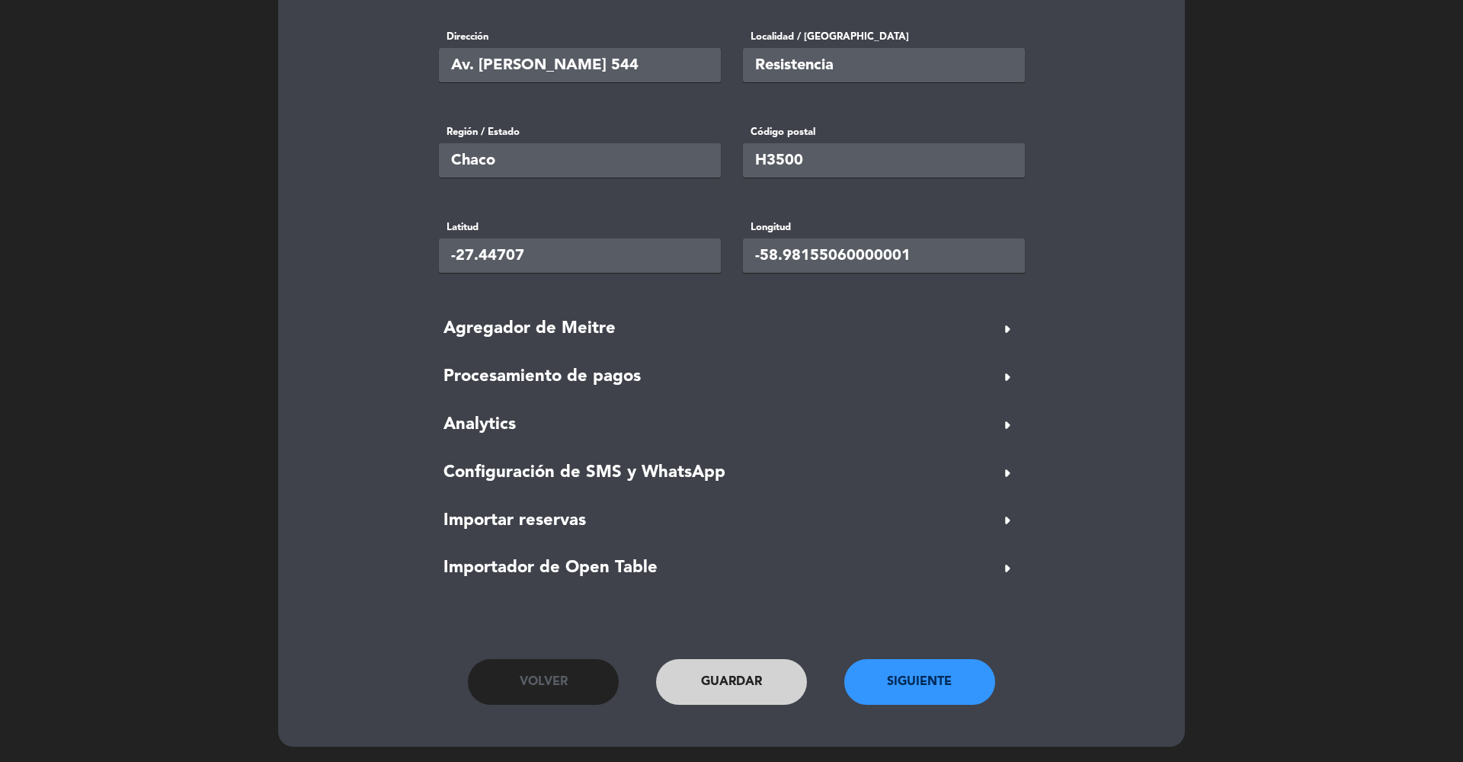
scroll to position [443, 0]
click at [925, 676] on button "Siguiente" at bounding box center [919, 682] width 151 height 46
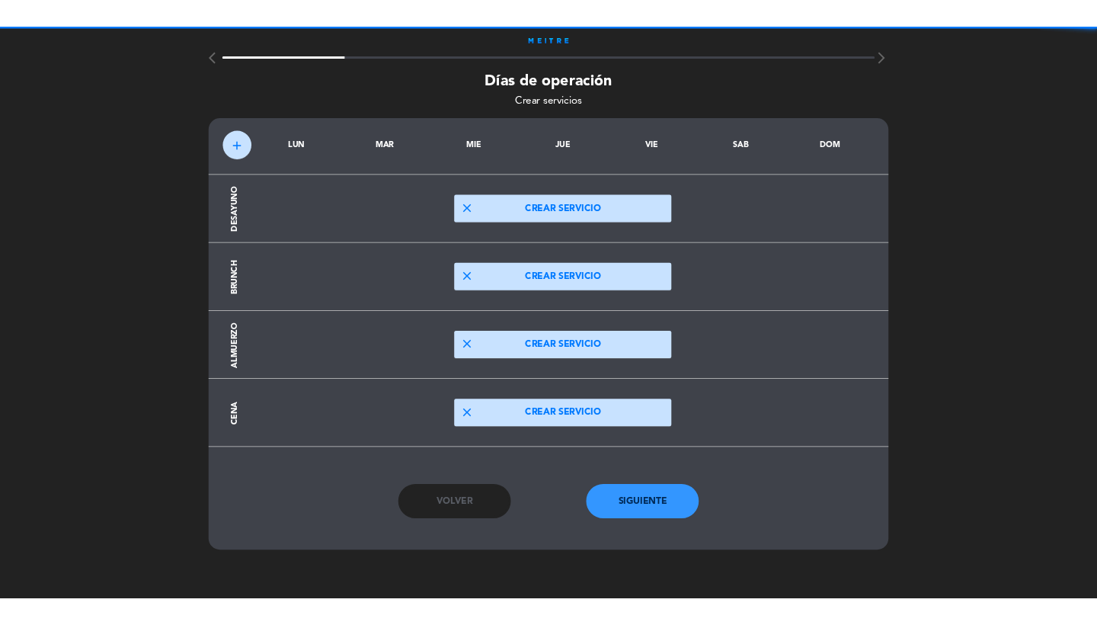
scroll to position [0, 0]
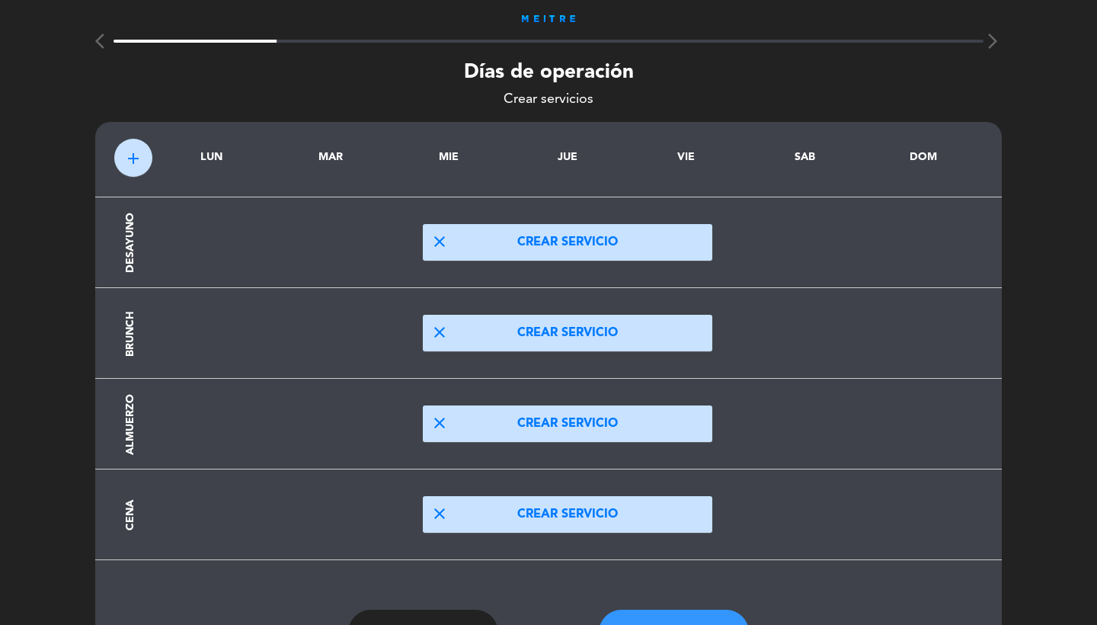
click at [523, 507] on button "close Crear servicio" at bounding box center [568, 514] width 290 height 37
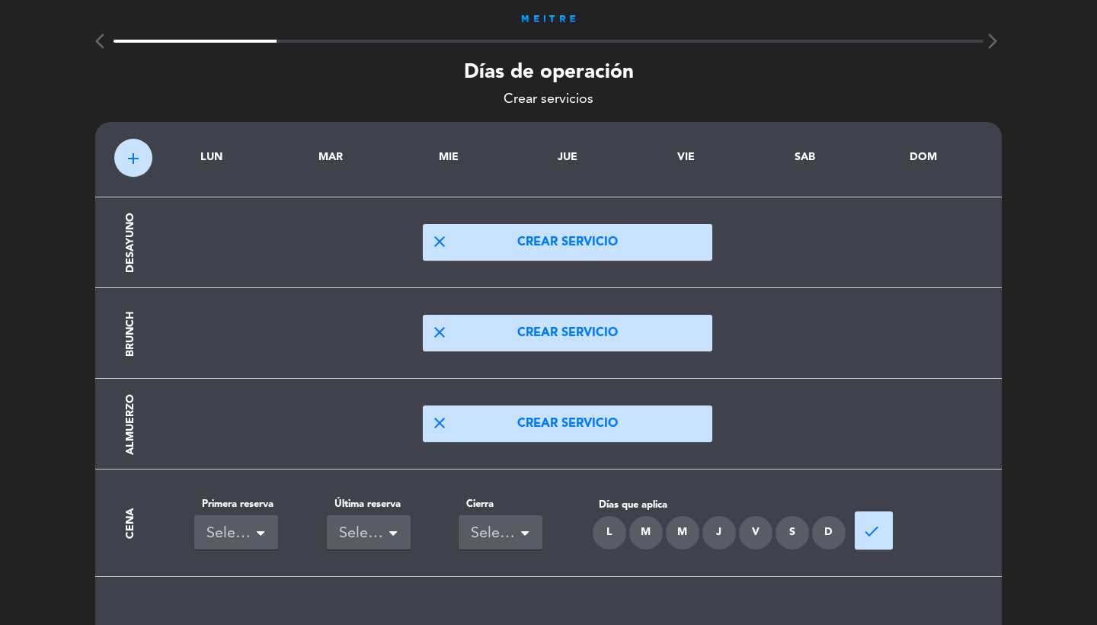
click at [259, 532] on span at bounding box center [261, 535] width 8 height 11
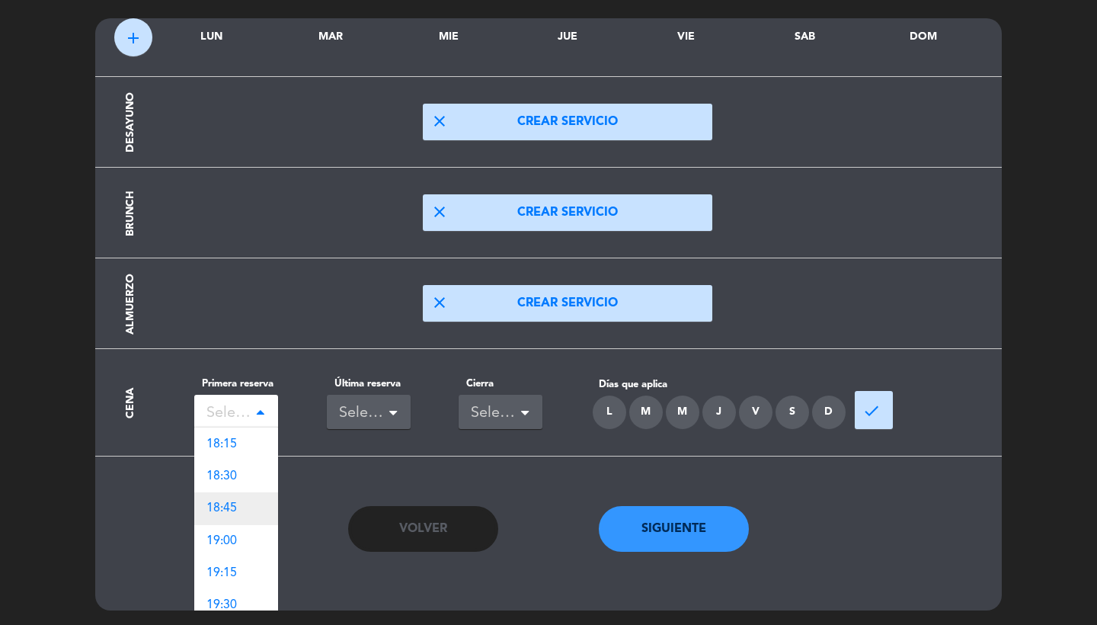
scroll to position [1699, 0]
click at [242, 510] on div "18:45" at bounding box center [236, 509] width 84 height 32
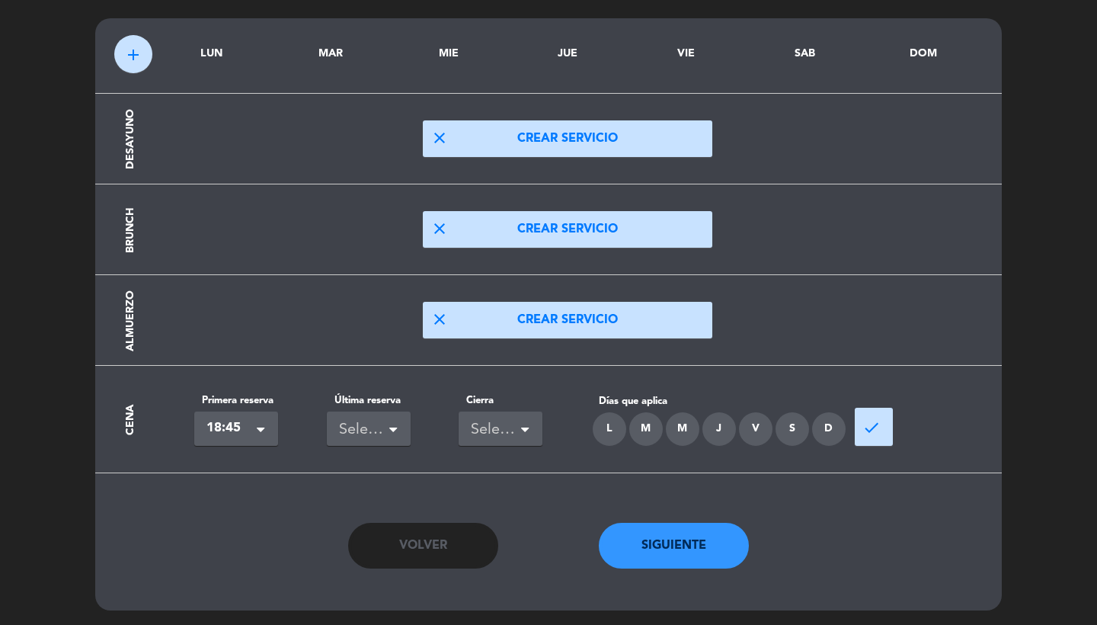
click at [242, 431] on span "18:45" at bounding box center [230, 428] width 47 height 21
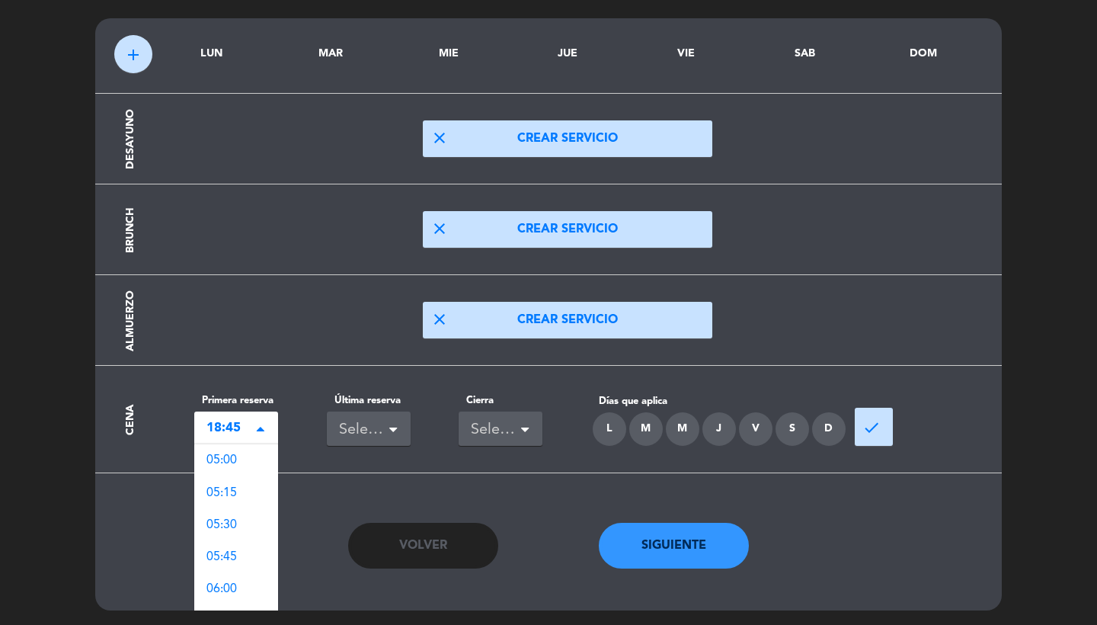
scroll to position [1760, 0]
click at [239, 498] on div "19:00" at bounding box center [236, 498] width 84 height 32
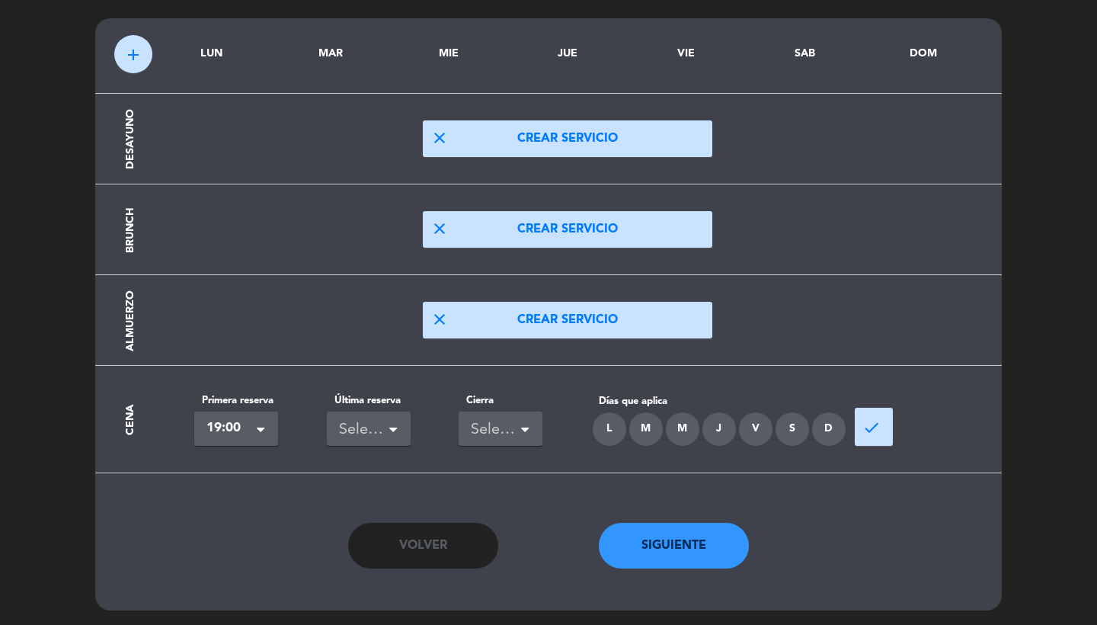
click at [328, 439] on div "Seleccionar" at bounding box center [369, 428] width 84 height 34
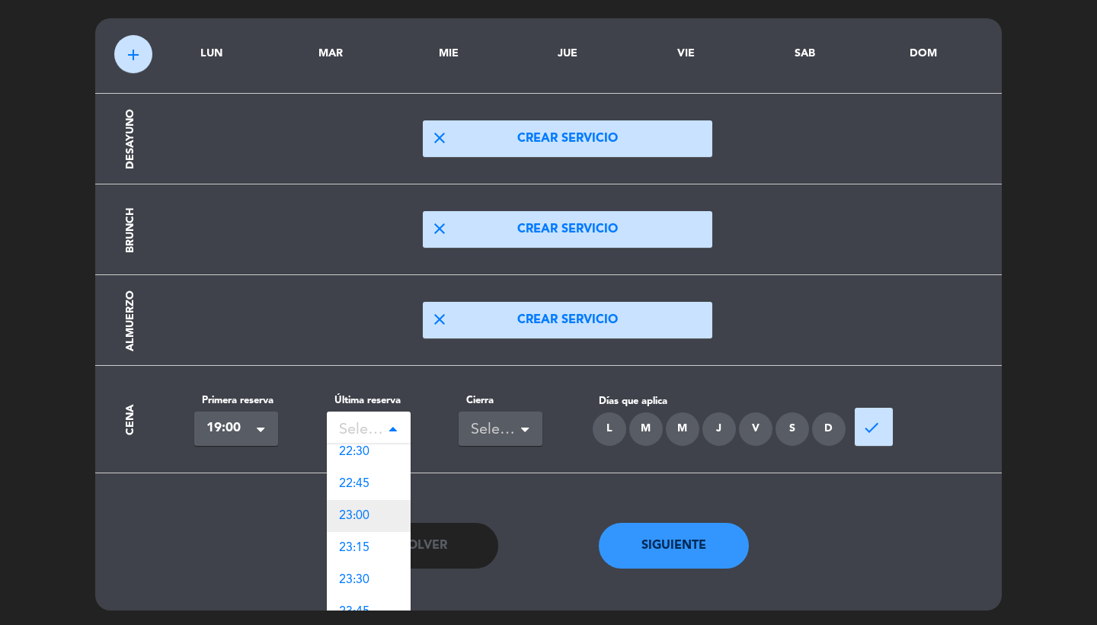
scroll to position [425, 0]
click at [370, 515] on div "23:00" at bounding box center [369, 517] width 84 height 32
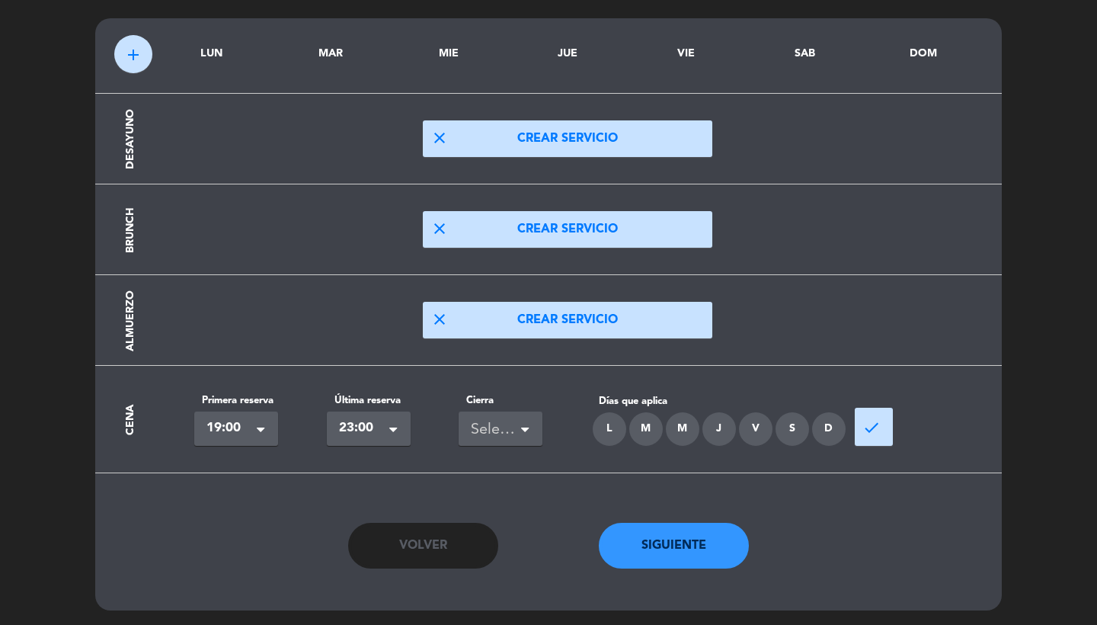
click at [465, 445] on section "Cena Primera reserva Seleccionar × 19:00 × Última reserva Seleccionar × 23:00 ×…" at bounding box center [548, 419] width 869 height 107
click at [488, 441] on div "Seleccionar" at bounding box center [501, 428] width 84 height 34
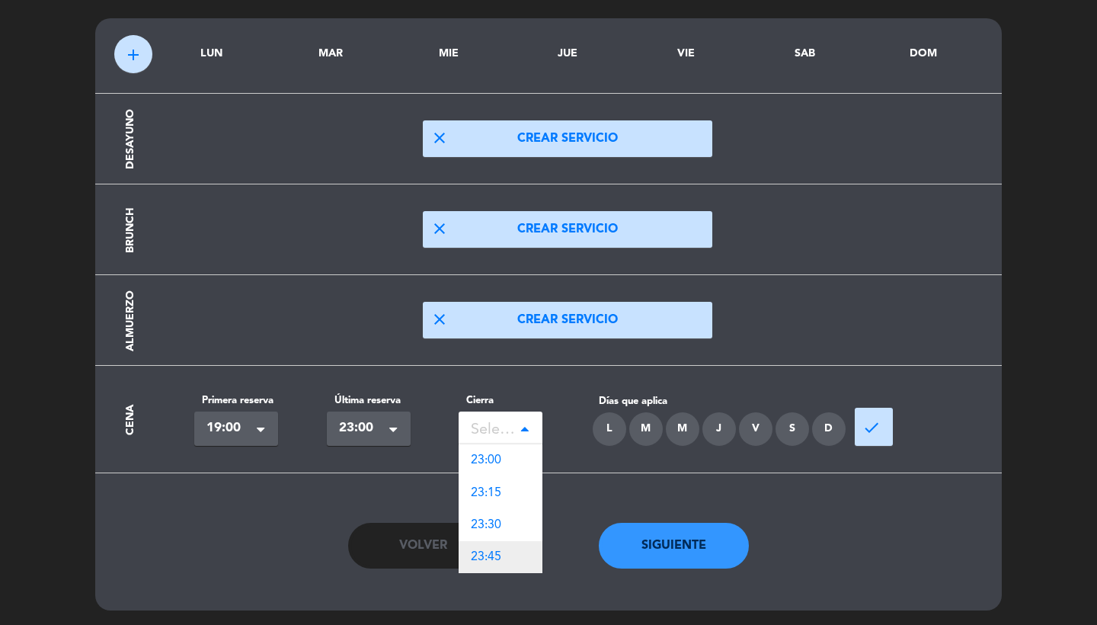
click at [492, 562] on span "23:45" at bounding box center [486, 557] width 30 height 12
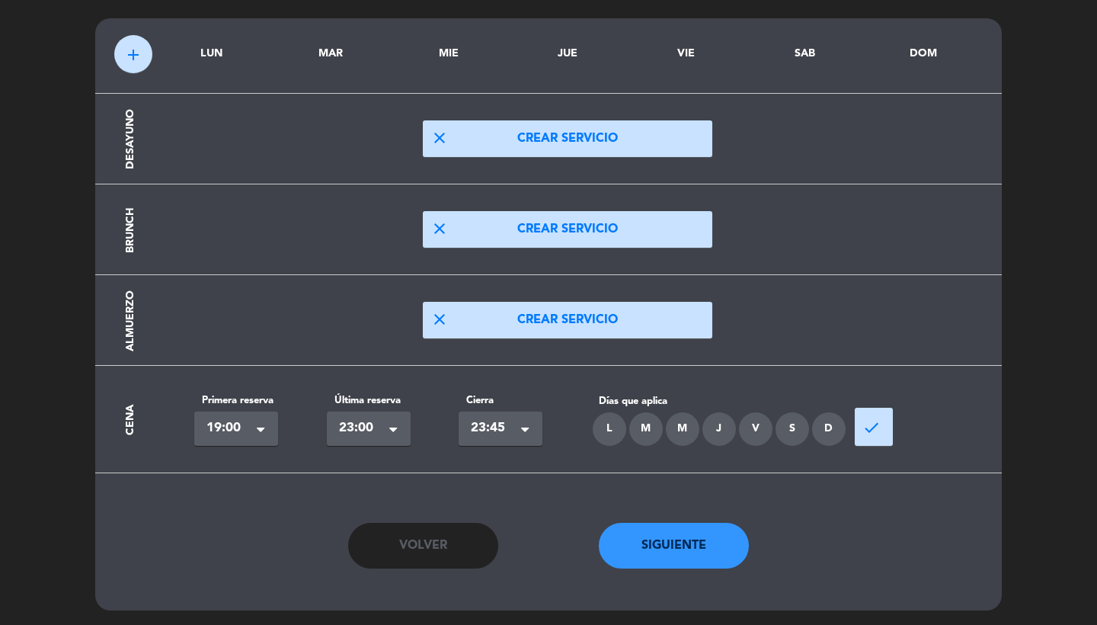
click at [340, 407] on label "Última reserva" at bounding box center [369, 400] width 84 height 16
click at [347, 433] on span "23:00" at bounding box center [362, 428] width 47 height 21
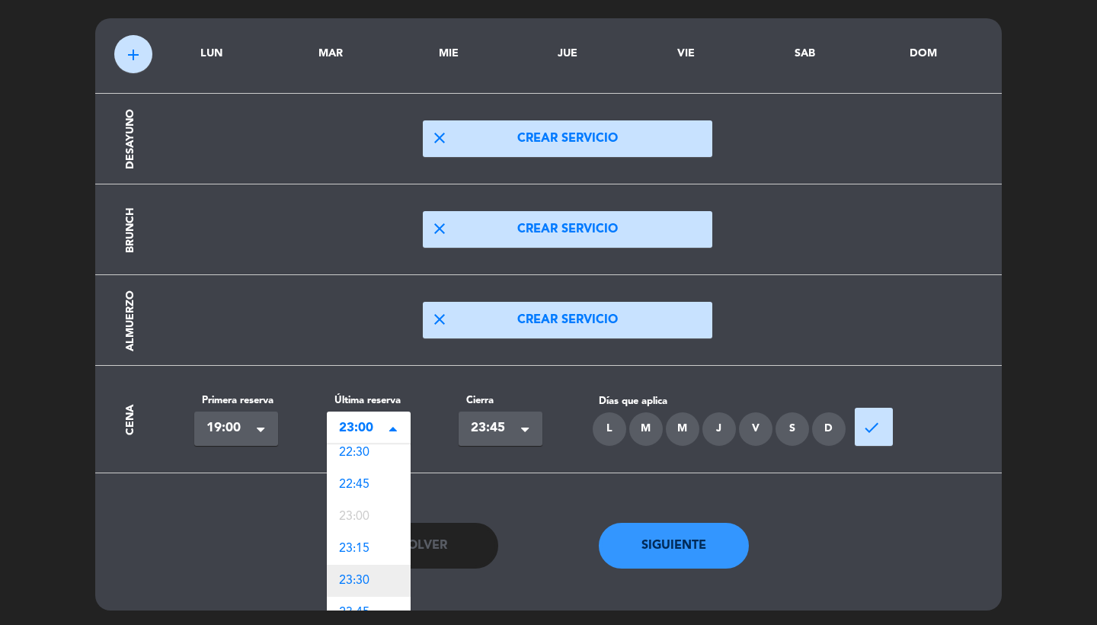
click at [365, 568] on div "23:30" at bounding box center [369, 581] width 84 height 32
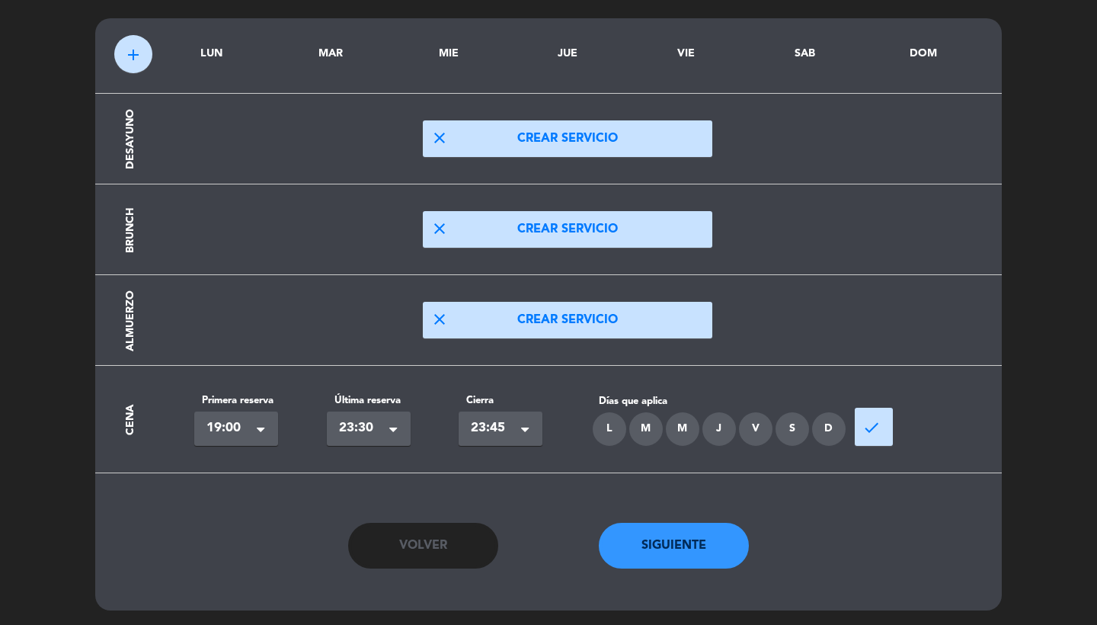
click at [617, 424] on div "L" at bounding box center [610, 429] width 34 height 34
click at [651, 426] on div "M" at bounding box center [646, 429] width 34 height 34
click at [675, 426] on div "M" at bounding box center [683, 429] width 34 height 34
click at [712, 426] on div "J" at bounding box center [720, 429] width 34 height 34
click at [734, 426] on div "J" at bounding box center [720, 429] width 34 height 34
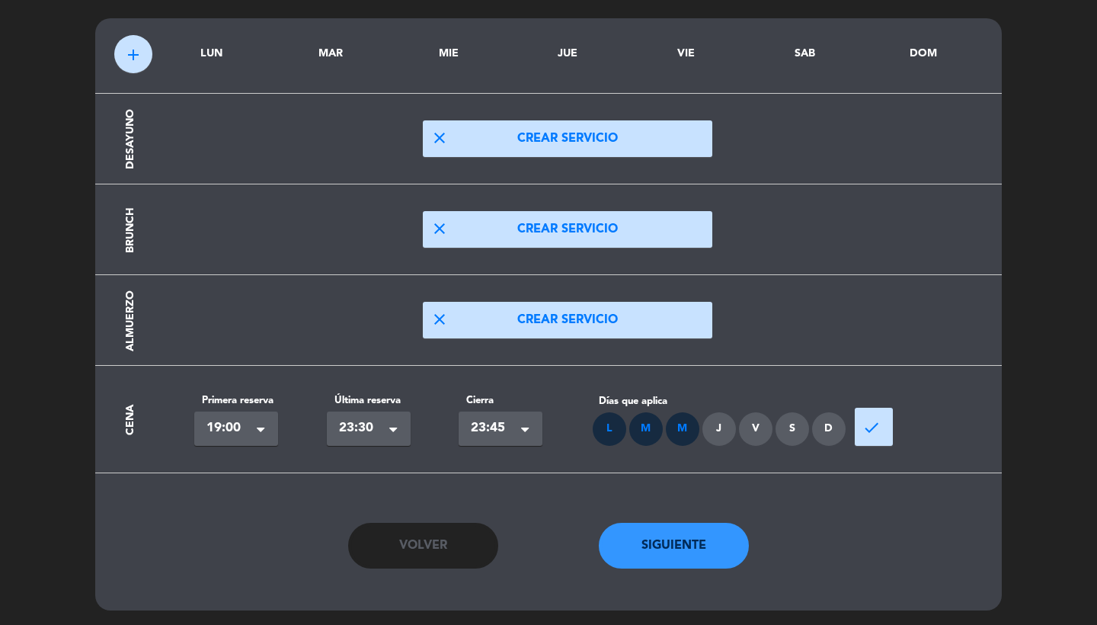
click at [791, 427] on div "S" at bounding box center [793, 429] width 34 height 34
click at [721, 427] on div "J" at bounding box center [720, 429] width 34 height 34
drag, startPoint x: 751, startPoint y: 429, endPoint x: 767, endPoint y: 428, distance: 16.0
click at [751, 429] on div "V" at bounding box center [756, 429] width 34 height 34
click at [849, 430] on div "Días que aplica L M M J V S D" at bounding box center [720, 419] width 264 height 53
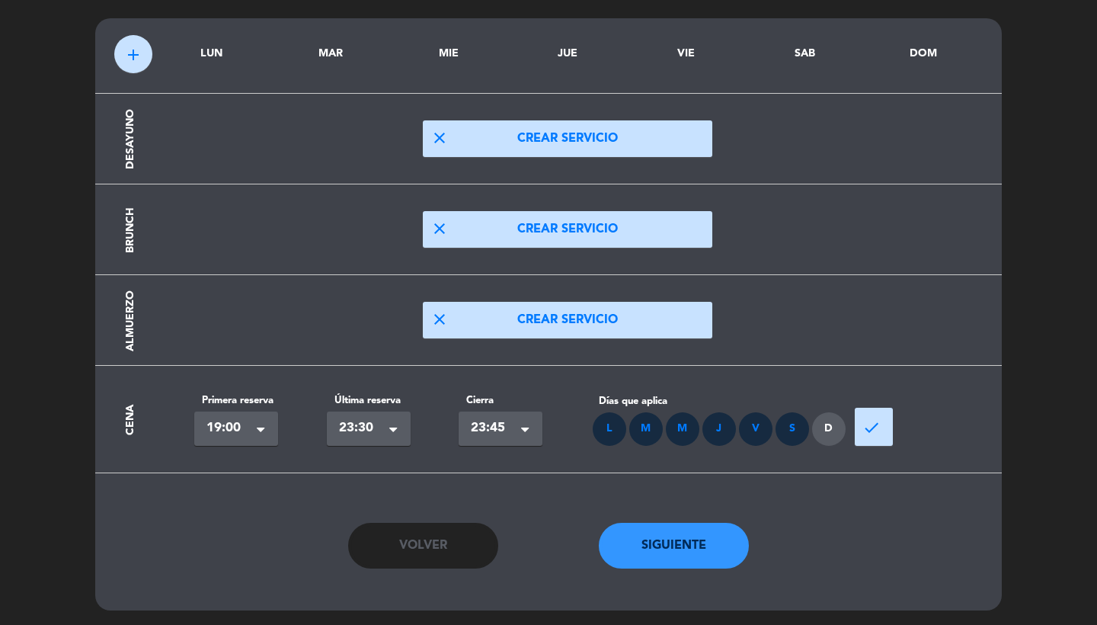
click at [833, 429] on div "D" at bounding box center [829, 429] width 34 height 34
click at [872, 429] on span "done" at bounding box center [872, 427] width 18 height 18
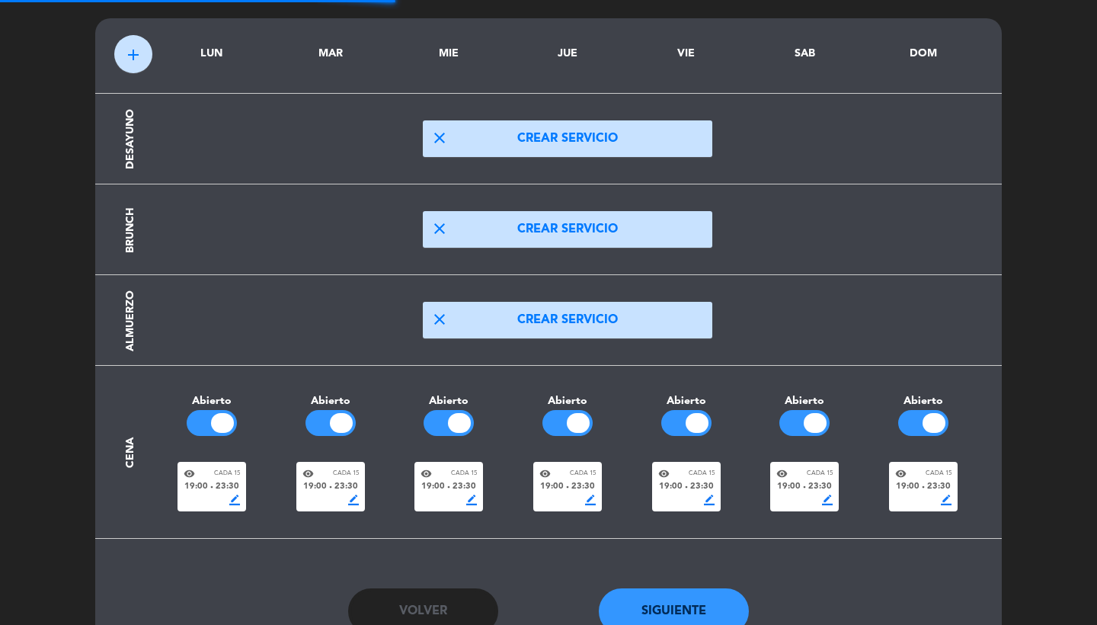
click at [205, 429] on div at bounding box center [212, 423] width 50 height 26
click at [319, 482] on span "19:00" at bounding box center [315, 487] width 24 height 14
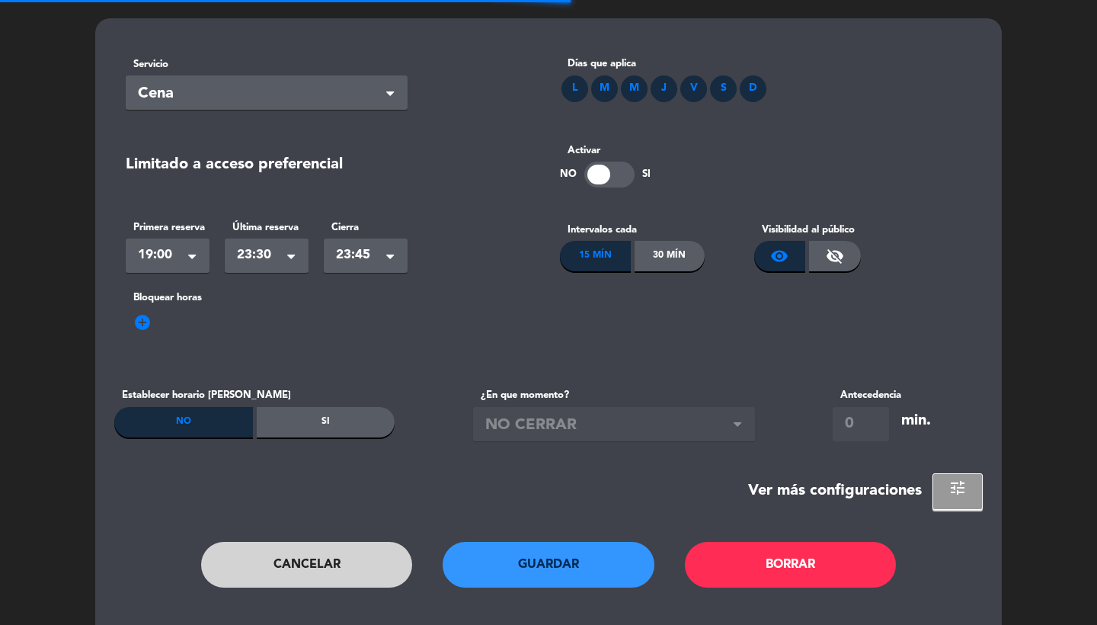
scroll to position [0, 0]
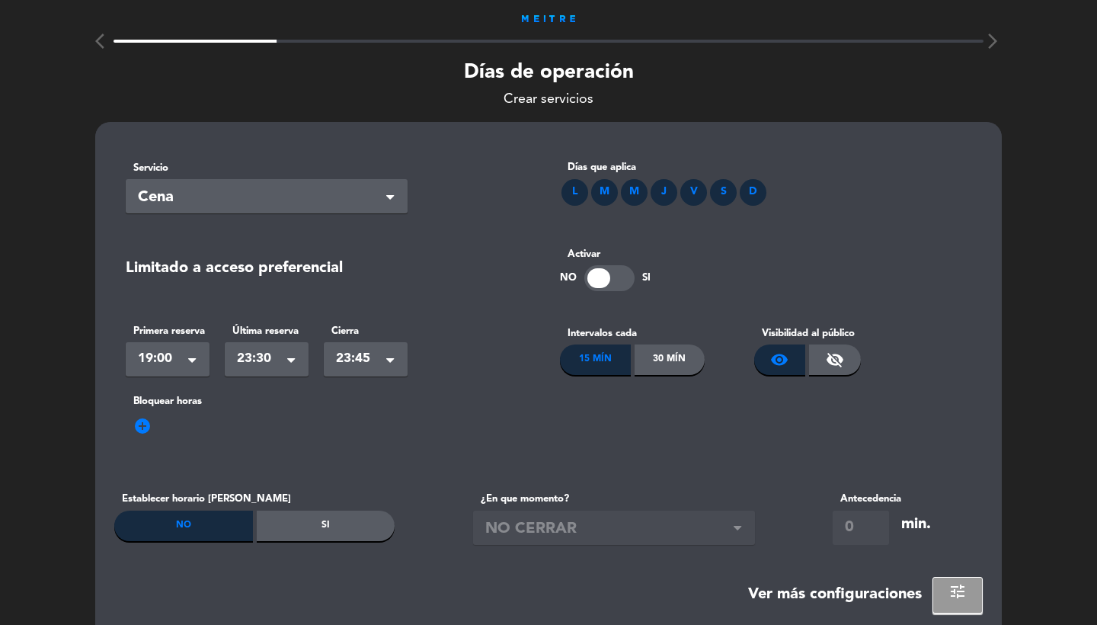
drag, startPoint x: 672, startPoint y: 363, endPoint x: 655, endPoint y: 381, distance: 24.8
click at [672, 363] on div "30 Mín" at bounding box center [670, 359] width 71 height 30
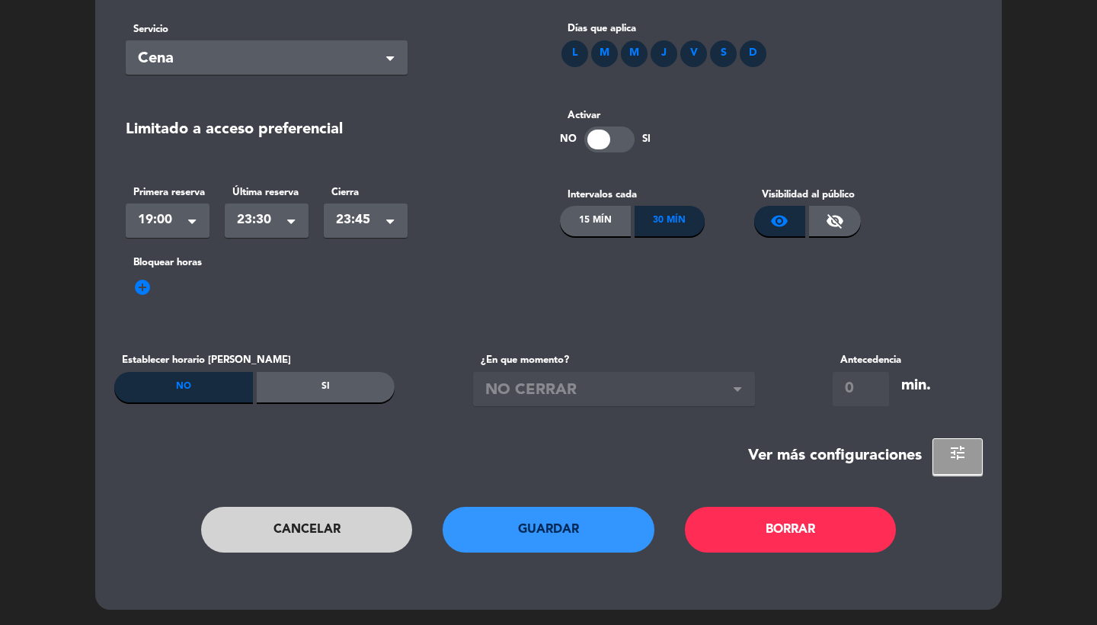
click at [572, 520] on button "Guardar" at bounding box center [549, 530] width 212 height 46
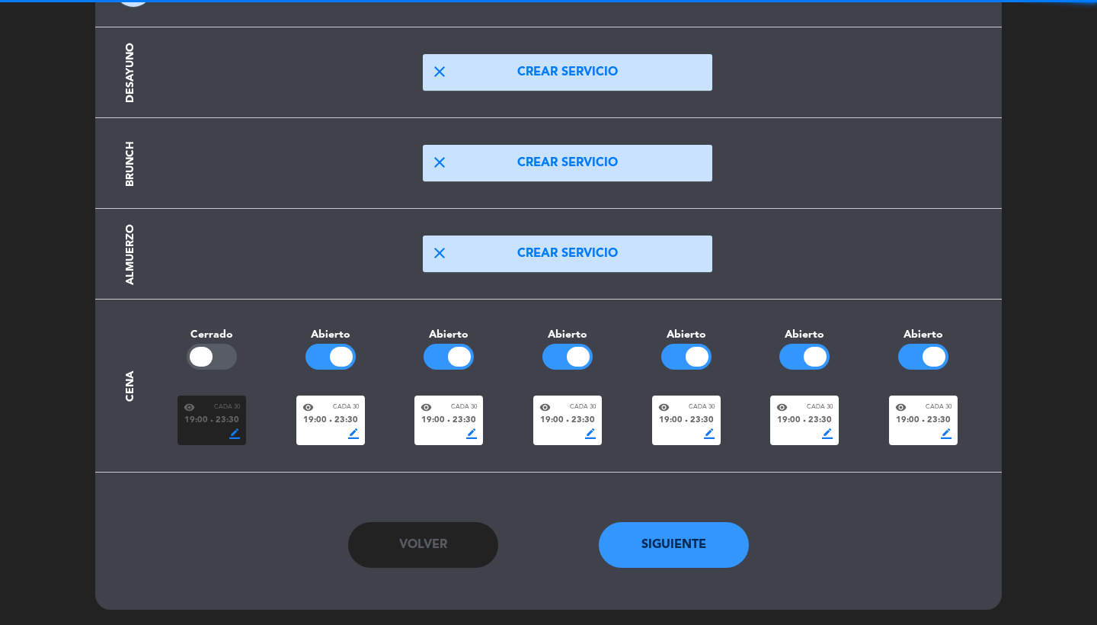
scroll to position [168, 0]
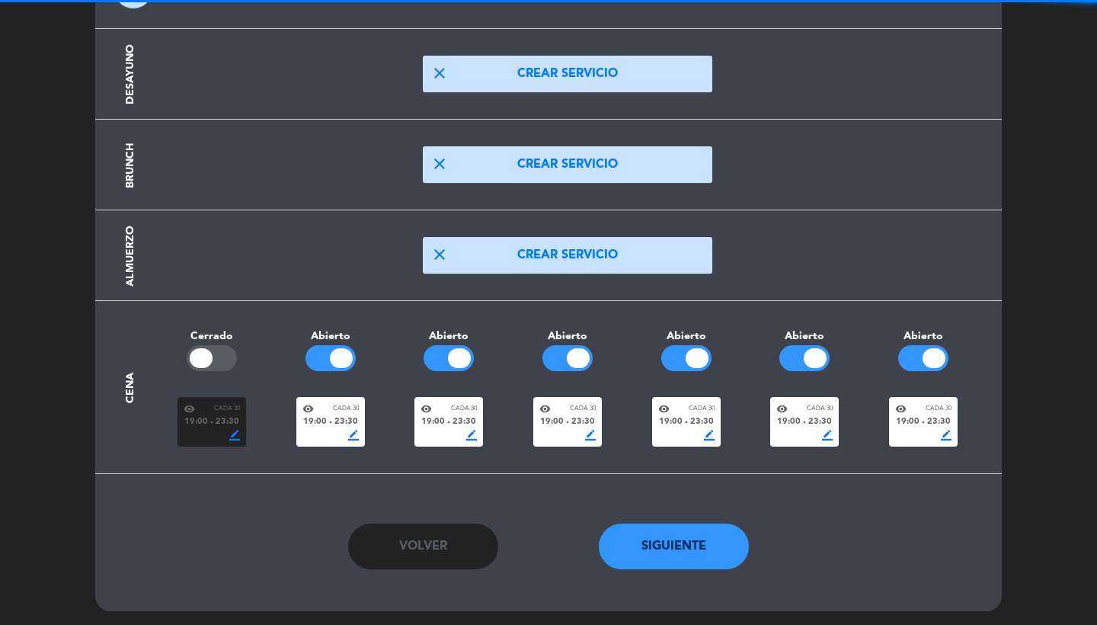
click at [650, 548] on button "Siguiente" at bounding box center [674, 546] width 151 height 46
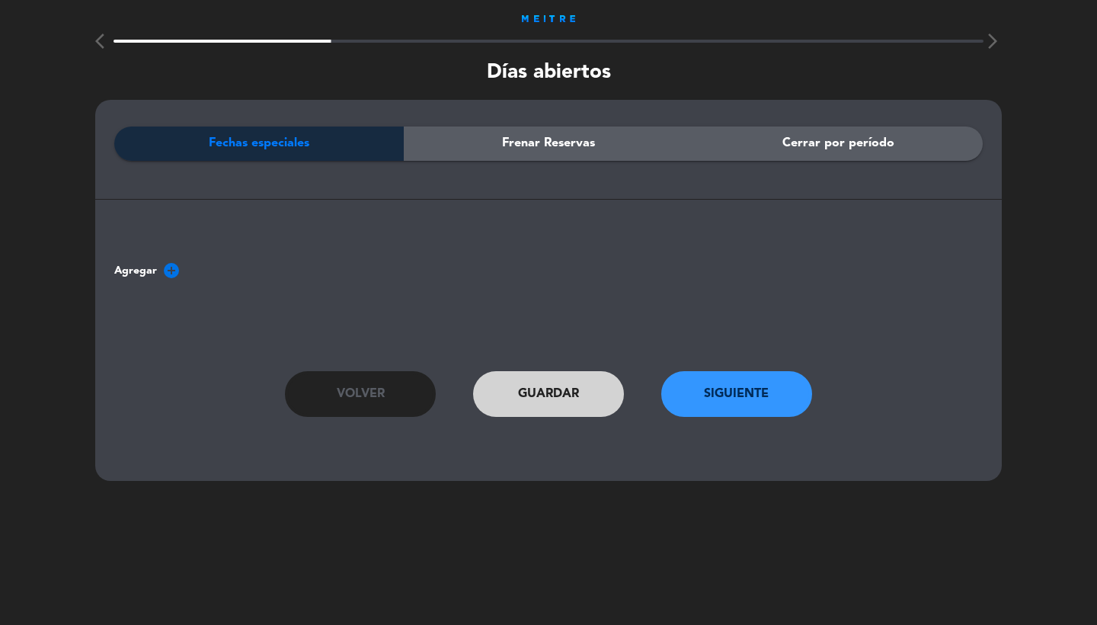
scroll to position [0, 0]
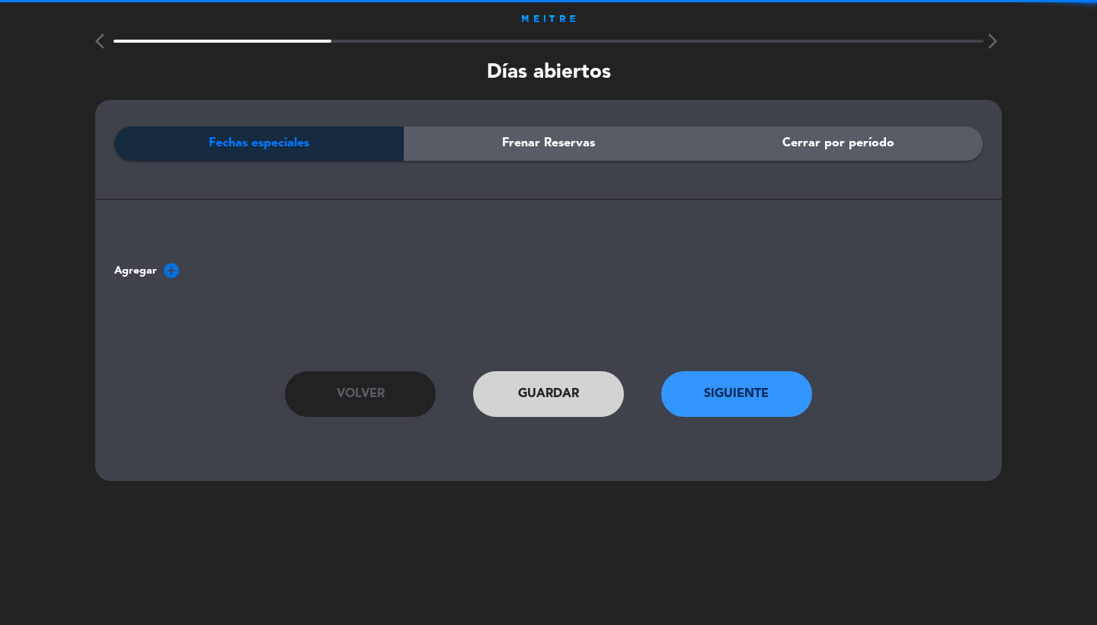
click at [704, 386] on button "Siguiente" at bounding box center [736, 394] width 151 height 46
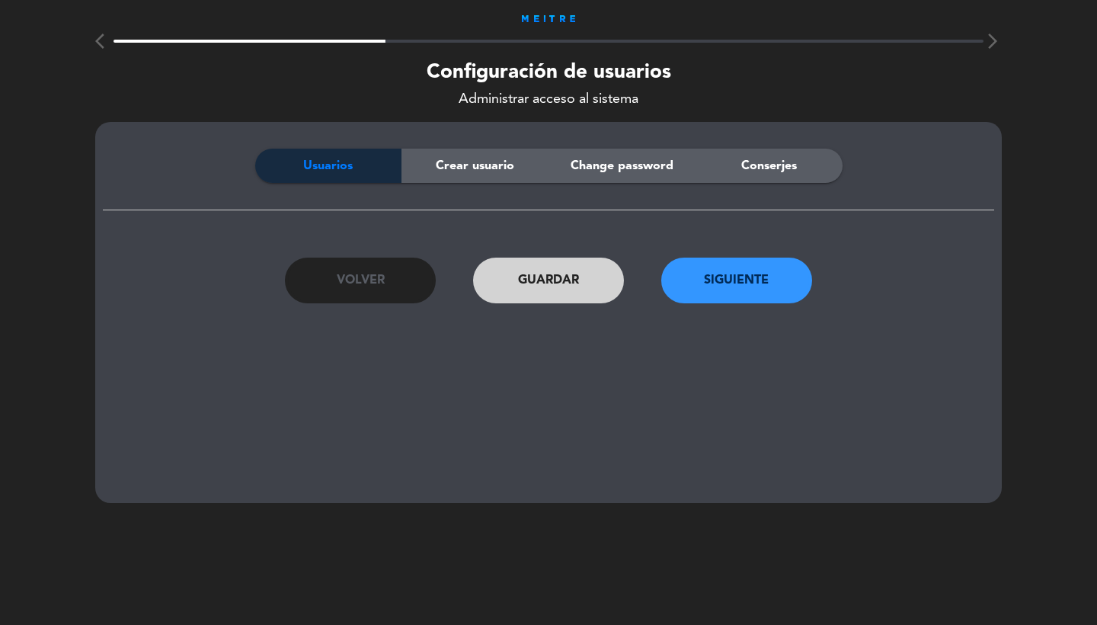
click at [459, 168] on span "Crear usuario" at bounding box center [475, 166] width 78 height 20
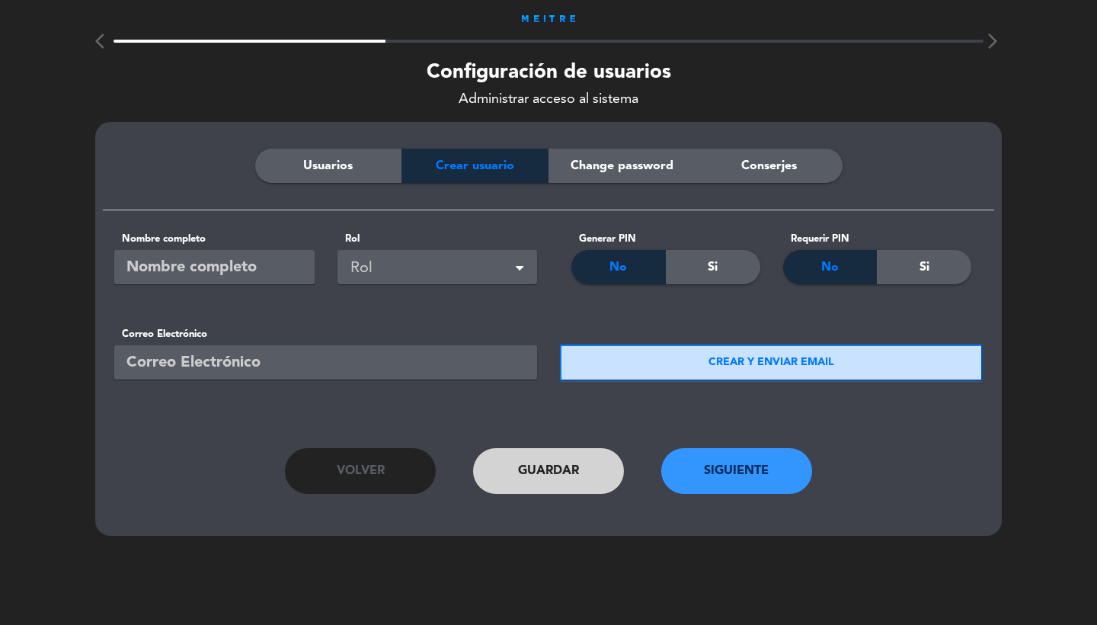
paste input "[EMAIL_ADDRESS][DOMAIN_NAME]"
type input "[EMAIL_ADDRESS][DOMAIN_NAME]"
click at [211, 299] on div "Nombre completo Rol Rol" at bounding box center [326, 257] width 446 height 94
paste input "[EMAIL_ADDRESS][DOMAIN_NAME]"
type input "[EMAIL_ADDRESS][DOMAIN_NAME]"
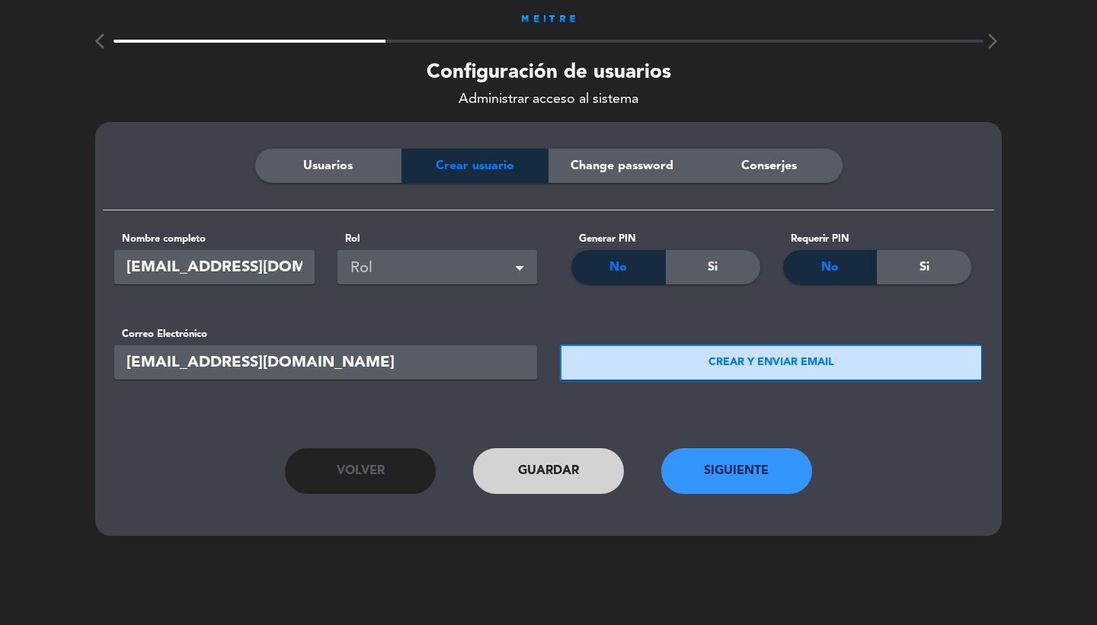
click at [386, 273] on div "Rol" at bounding box center [441, 268] width 180 height 25
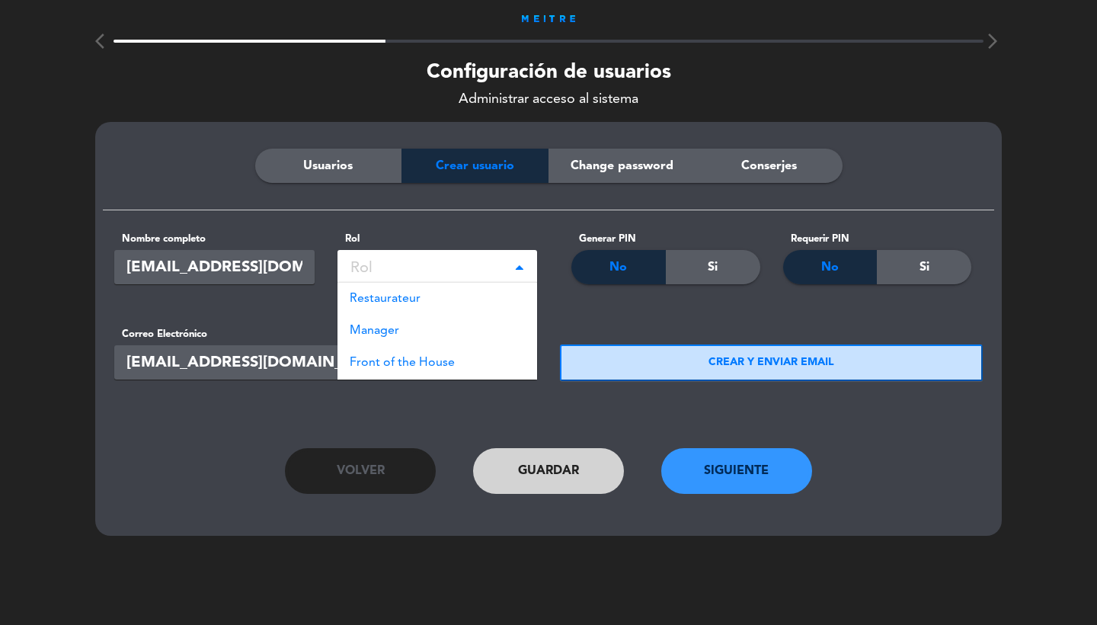
click at [407, 296] on span "Restaurateur" at bounding box center [385, 299] width 71 height 12
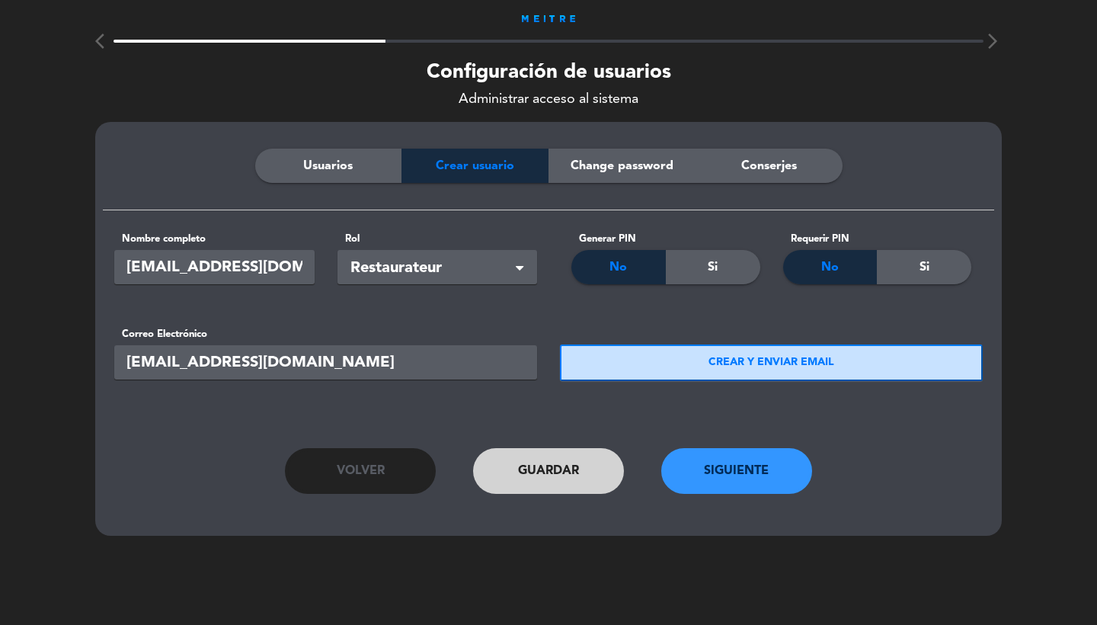
click at [682, 363] on button "CREAR Y ENVIAR EMAIL" at bounding box center [771, 362] width 423 height 37
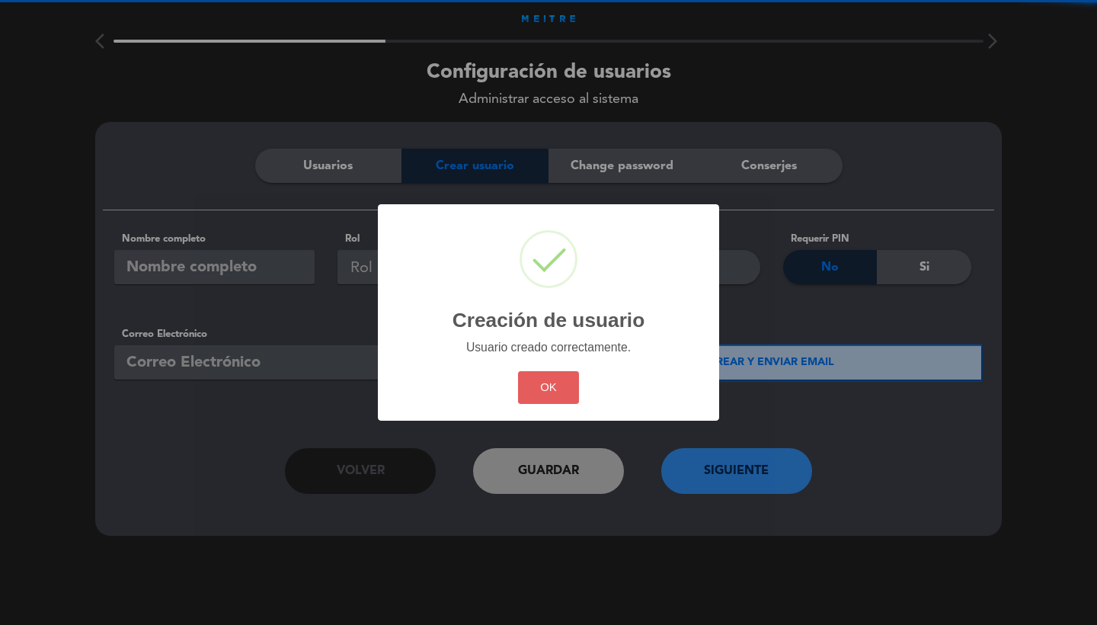
click at [553, 392] on button "OK" at bounding box center [549, 387] width 62 height 33
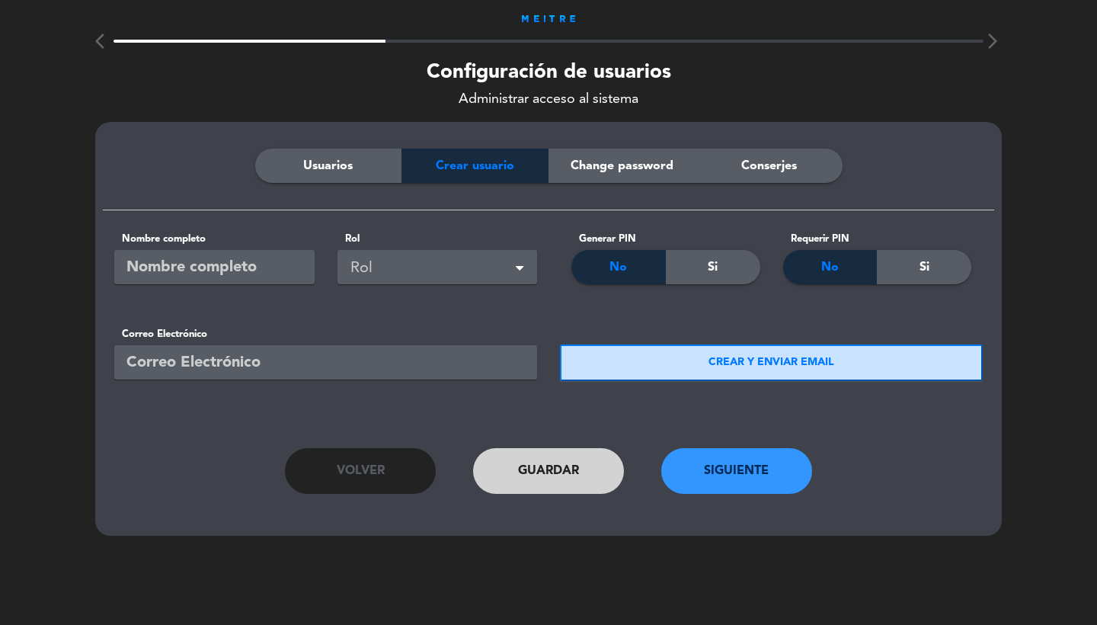
click at [712, 453] on button "Siguiente" at bounding box center [736, 471] width 151 height 46
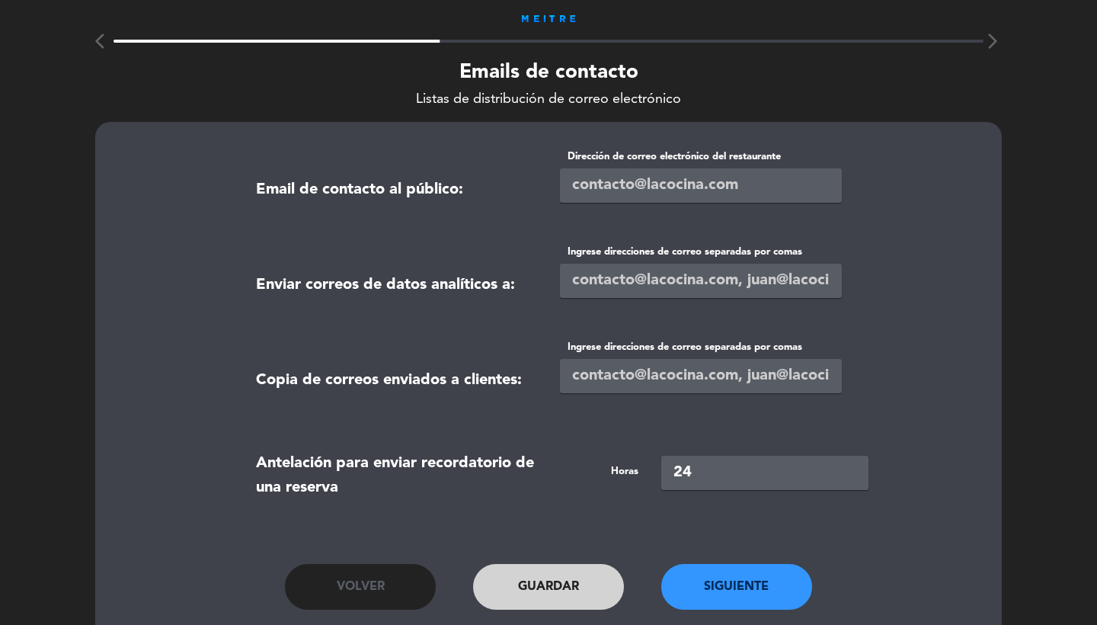
click at [595, 188] on input "email" at bounding box center [701, 185] width 282 height 34
type input "[EMAIL_ADDRESS][DOMAIN_NAME]"
click at [611, 274] on input "text" at bounding box center [701, 281] width 282 height 34
paste input "[EMAIL_ADDRESS][DOMAIN_NAME]"
type input "[EMAIL_ADDRESS][DOMAIN_NAME]"
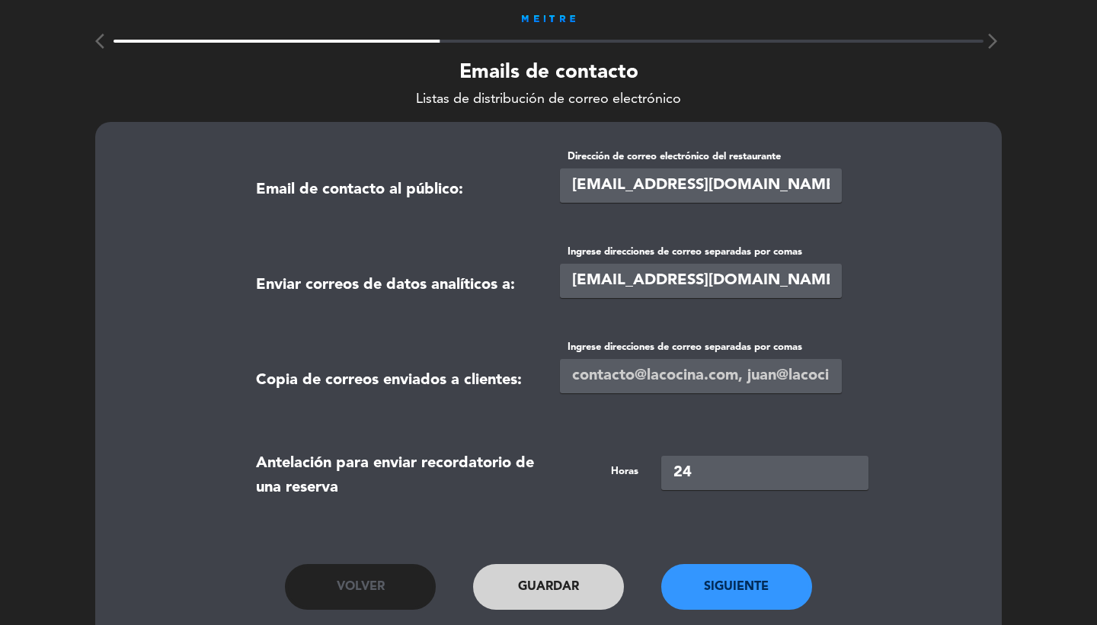
paste input "[EMAIL_ADDRESS][DOMAIN_NAME]"
type input "[EMAIL_ADDRESS][DOMAIN_NAME]"
click at [743, 289] on input "[EMAIL_ADDRESS][DOMAIN_NAME]" at bounding box center [701, 281] width 282 height 34
click at [566, 281] on input "[EMAIL_ADDRESS][DOMAIN_NAME]" at bounding box center [701, 281] width 282 height 34
paste input "[EMAIL_ADDRESS][DOMAIN_NAME]"
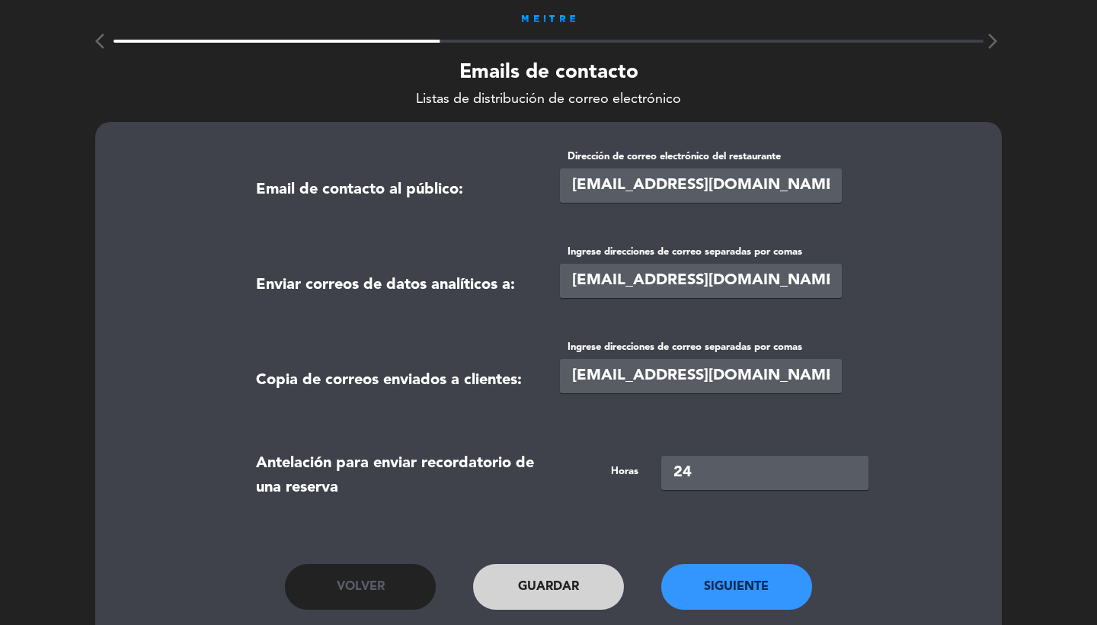
type input "[EMAIL_ADDRESS][DOMAIN_NAME],[EMAIL_ADDRESS][DOMAIN_NAME]"
paste input "[EMAIL_ADDRESS][DOMAIN_NAME],[EMAIL_ADDRESS][DOMAIN_NAME]"
type input "[EMAIL_ADDRESS][DOMAIN_NAME],[EMAIL_ADDRESS][DOMAIN_NAME]"
click at [738, 586] on button "Siguiente" at bounding box center [736, 587] width 151 height 46
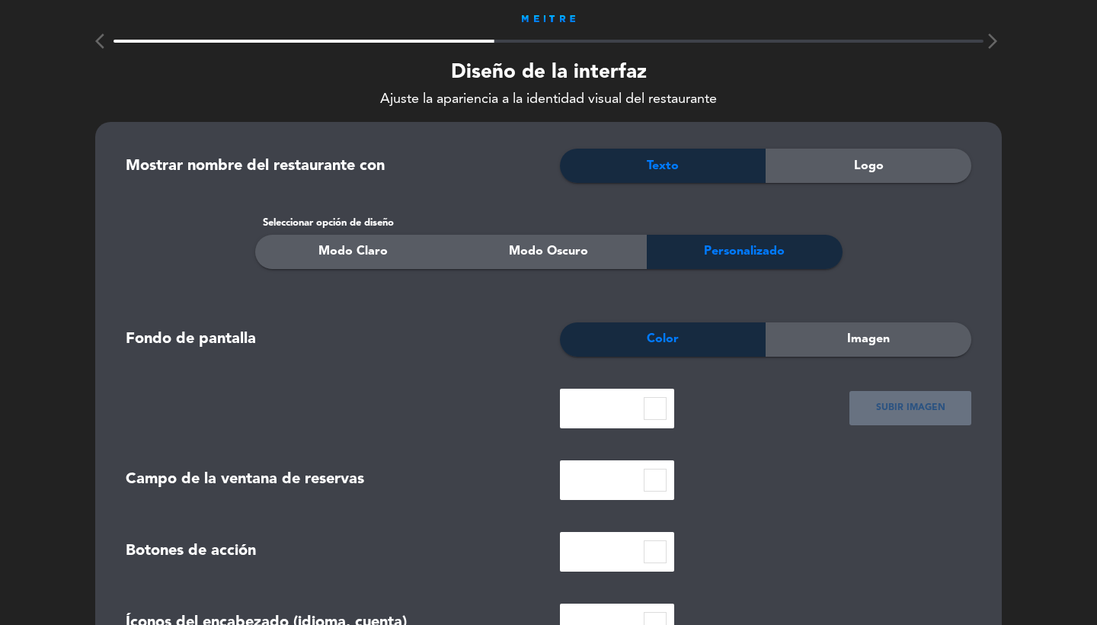
click at [868, 165] on span "Logo" at bounding box center [869, 166] width 30 height 20
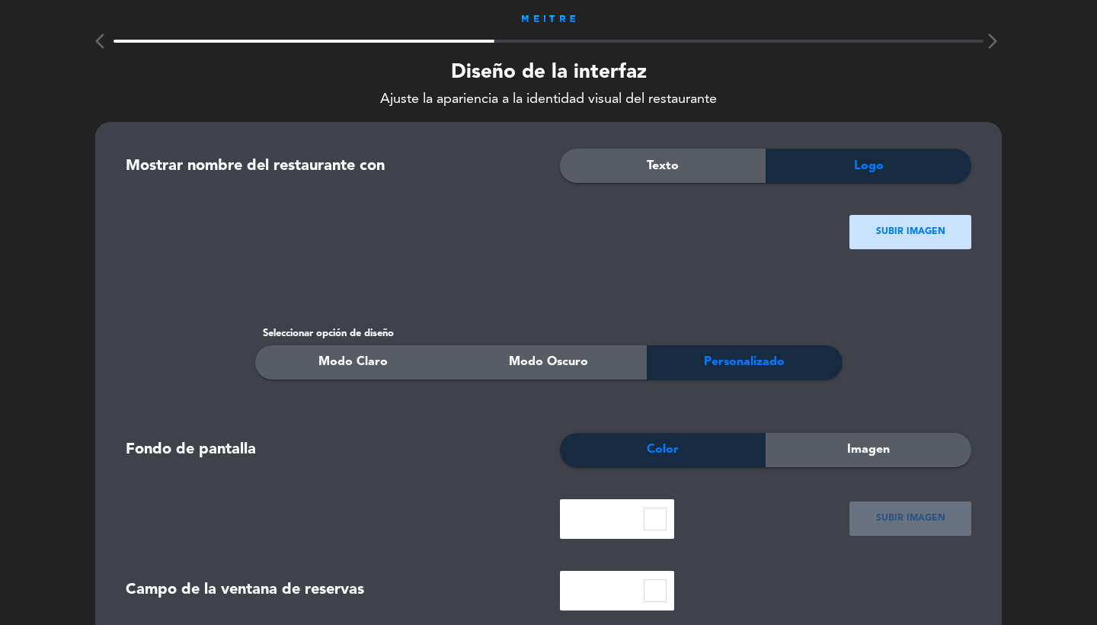
click at [889, 237] on ngx-dropzone-label "SUBIR IMAGEN" at bounding box center [910, 232] width 69 height 15
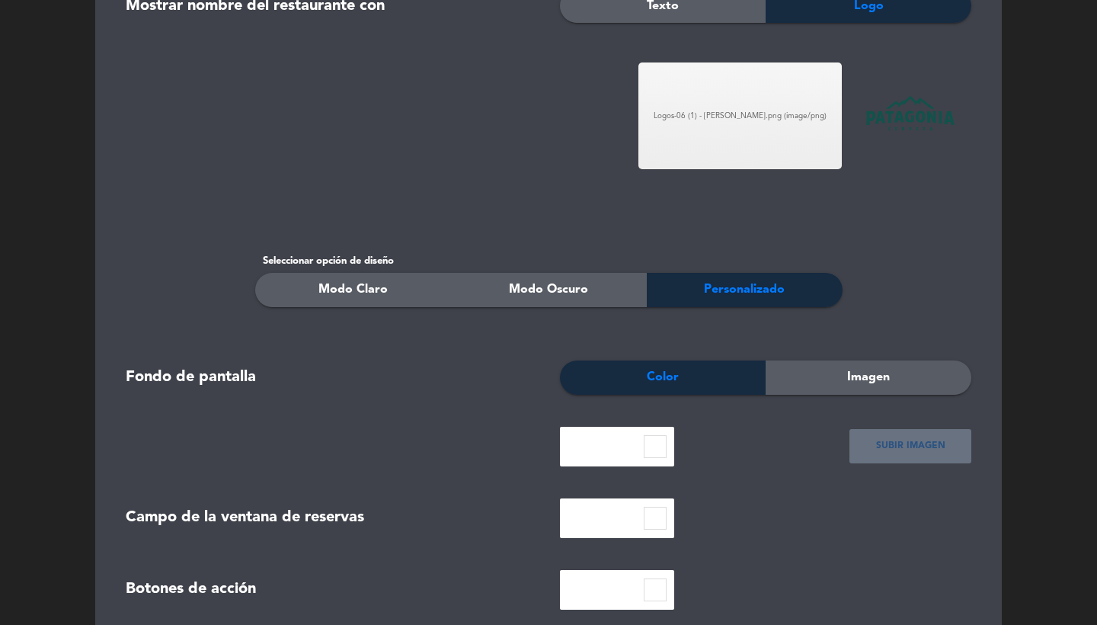
scroll to position [245, 0]
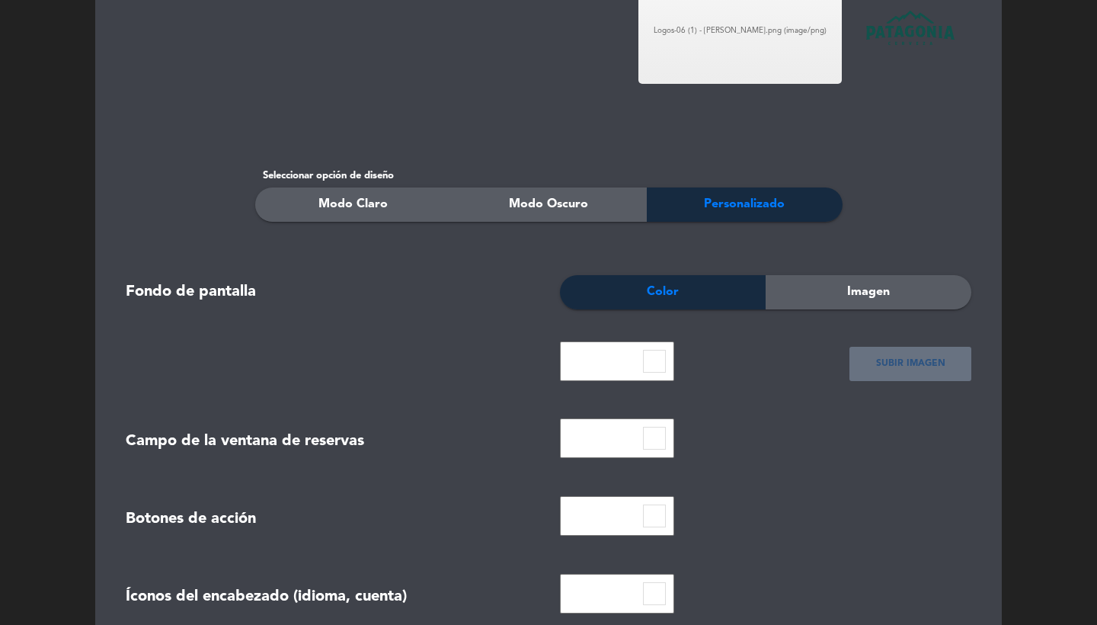
click at [661, 363] on input at bounding box center [654, 361] width 23 height 23
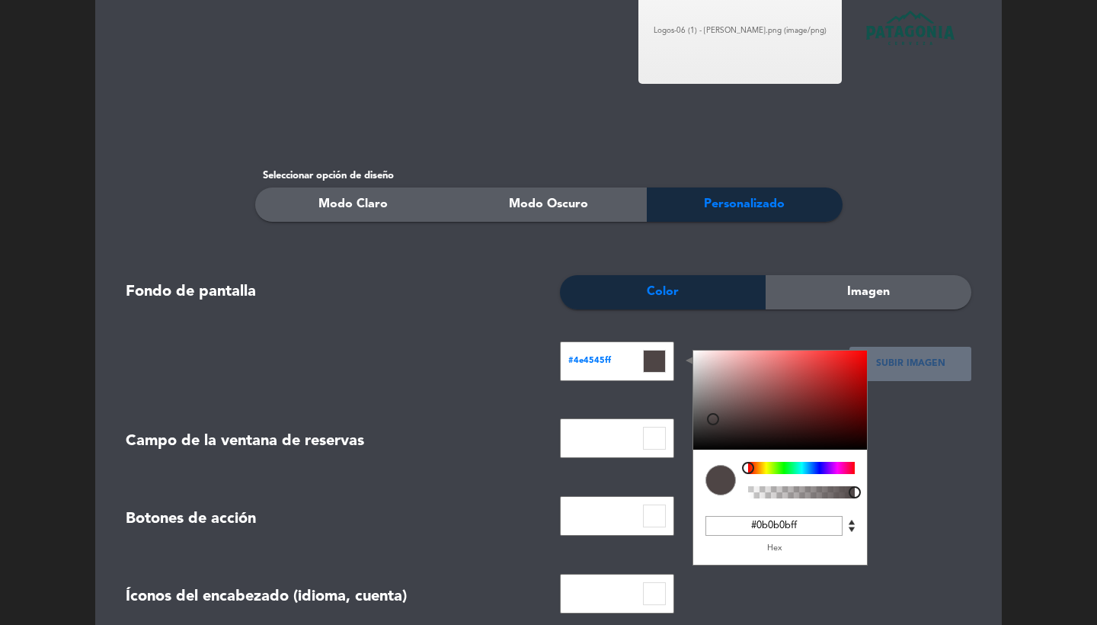
type input "#000000ff"
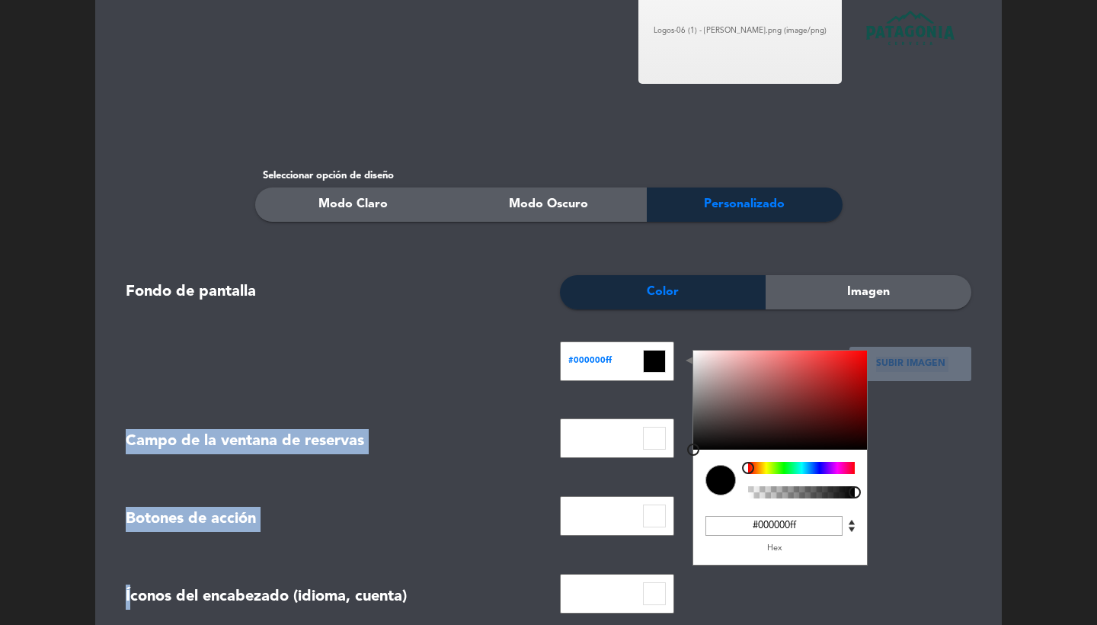
drag, startPoint x: 738, startPoint y: 389, endPoint x: 677, endPoint y: 480, distance: 109.9
click at [677, 481] on form "Mostrar nombre del restaurante con Texto Logo Logos-06 (1) - [PERSON_NAME].png …" at bounding box center [548, 421] width 869 height 1036
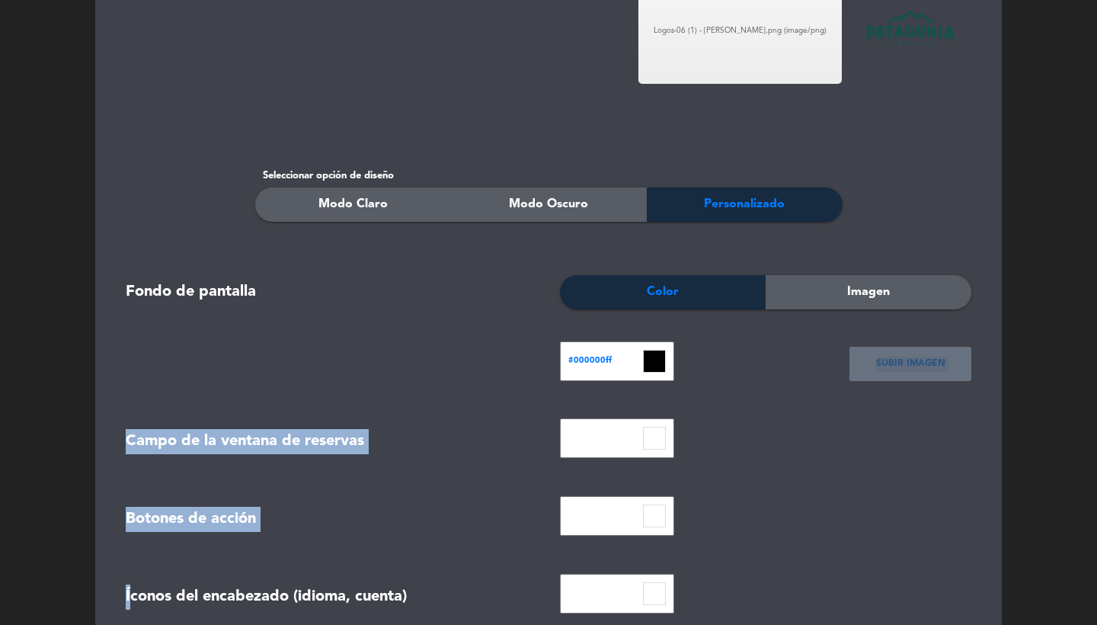
click at [872, 189] on div "Seleccionar opción de diseño Modo Claro Modo Oscuro Personalizado" at bounding box center [548, 194] width 869 height 53
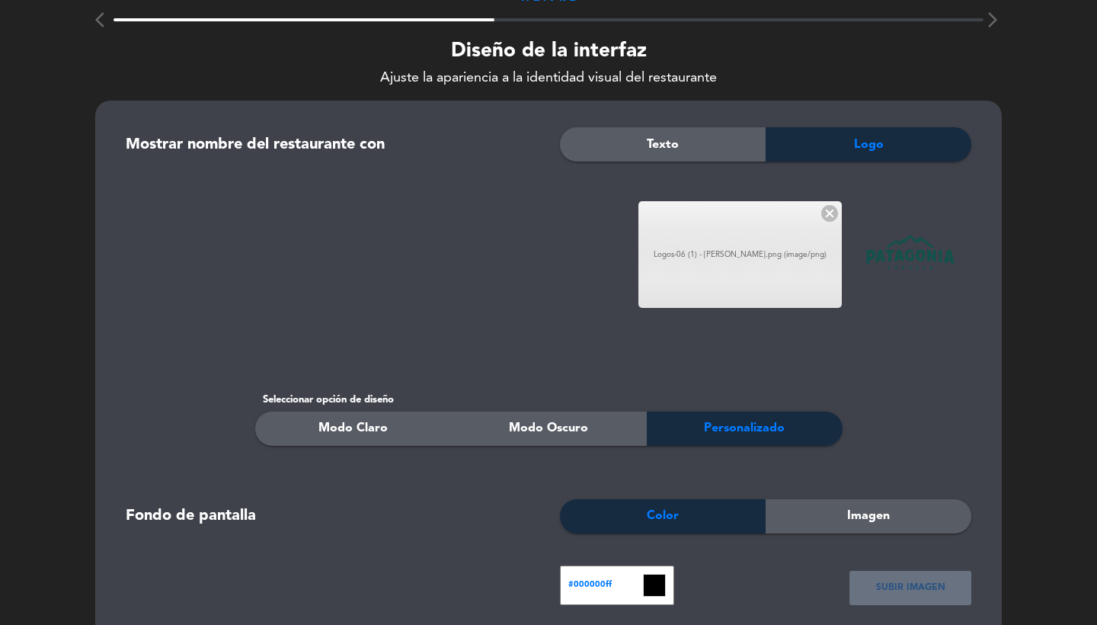
scroll to position [394, 0]
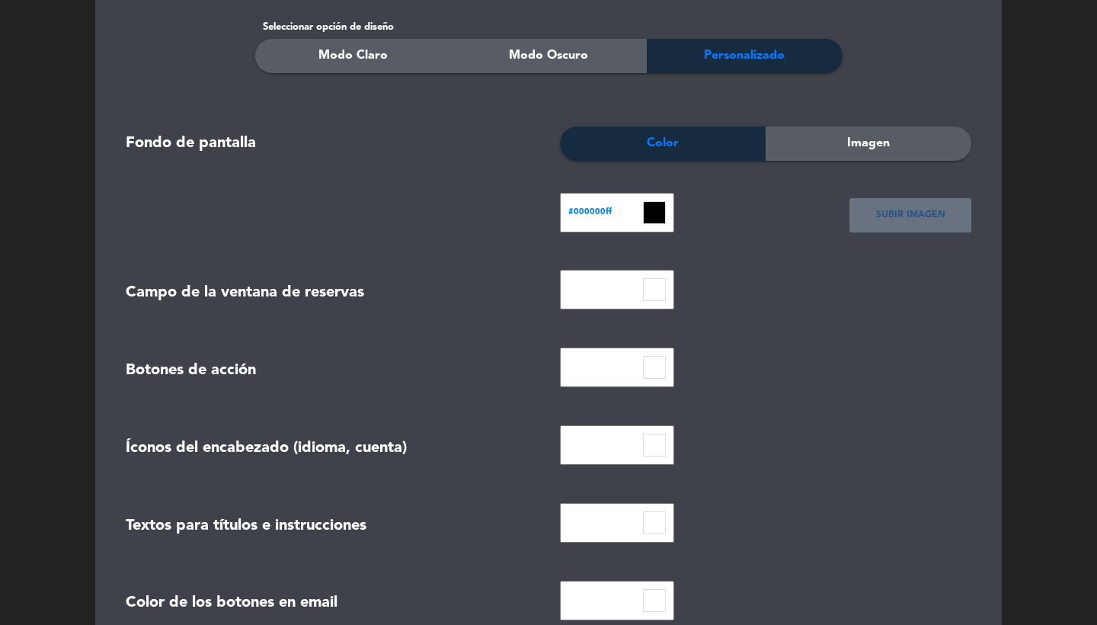
click at [653, 298] on input at bounding box center [654, 289] width 23 height 23
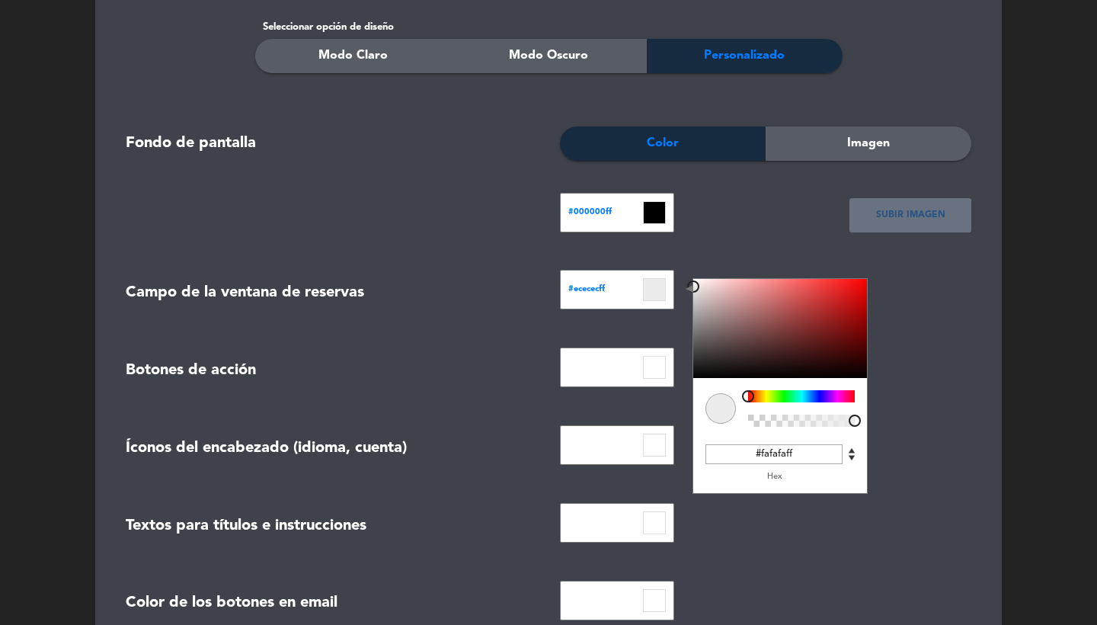
type input "#ffffffff"
drag, startPoint x: 712, startPoint y: 322, endPoint x: 683, endPoint y: 273, distance: 57.8
click at [683, 273] on div "#ffffffff C M Y K A 0 100 100 1 H S L A 255 255 255 1 R G B A #ffffffff Hex" at bounding box center [766, 293] width 434 height 46
click at [706, 233] on div "#000000ff C M Y K A 0 0 0 1 H S L A 0 0 0 1 R G B A #000000ff Hex" at bounding box center [657, 216] width 217 height 46
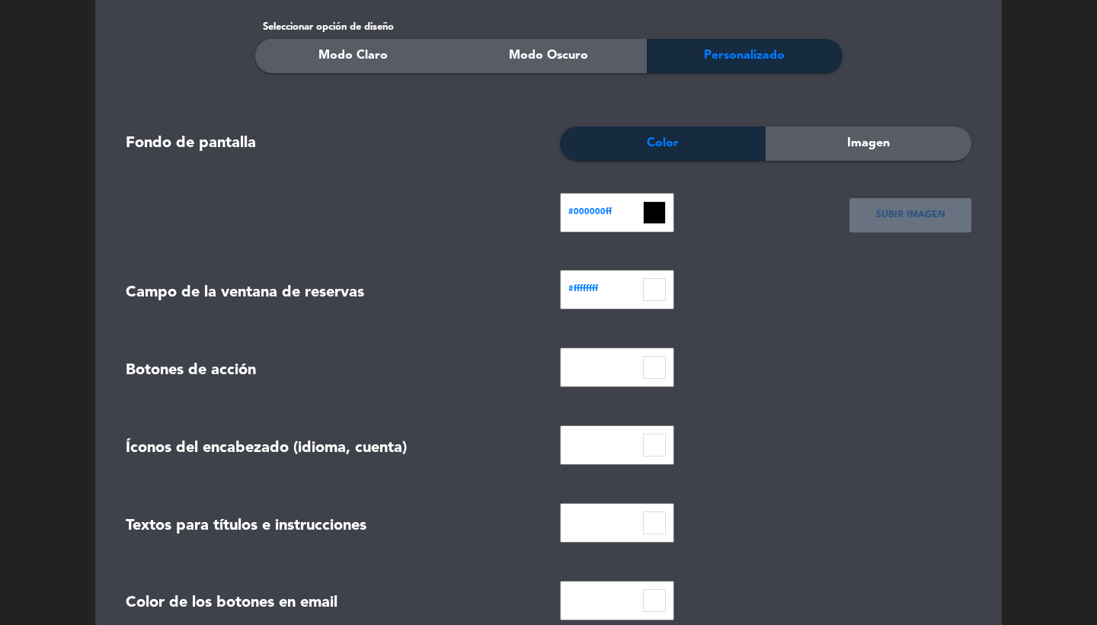
scroll to position [553, 0]
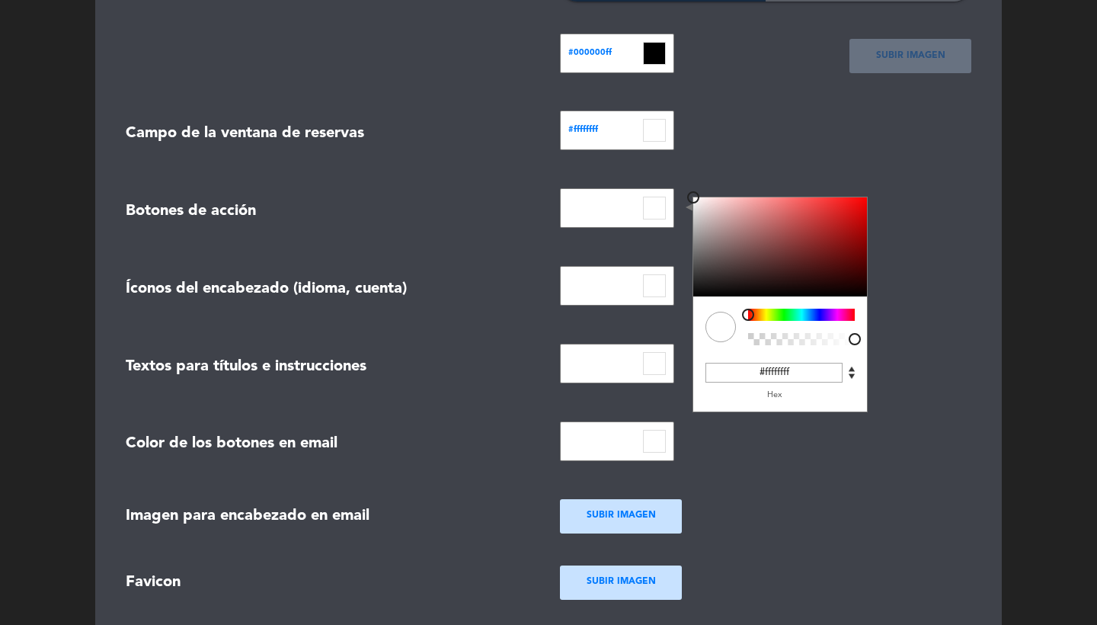
click at [654, 213] on input at bounding box center [654, 208] width 23 height 23
type input "#ffffffff"
drag, startPoint x: 724, startPoint y: 237, endPoint x: 671, endPoint y: 169, distance: 86.3
click at [671, 169] on form "Mostrar nombre del restaurante con Texto Logo Logos-06 (1) - [PERSON_NAME].png …" at bounding box center [548, 113] width 869 height 1036
click at [700, 163] on form "Mostrar nombre del restaurante con Texto Logo Logos-06 (1) - [PERSON_NAME].png …" at bounding box center [548, 113] width 869 height 1036
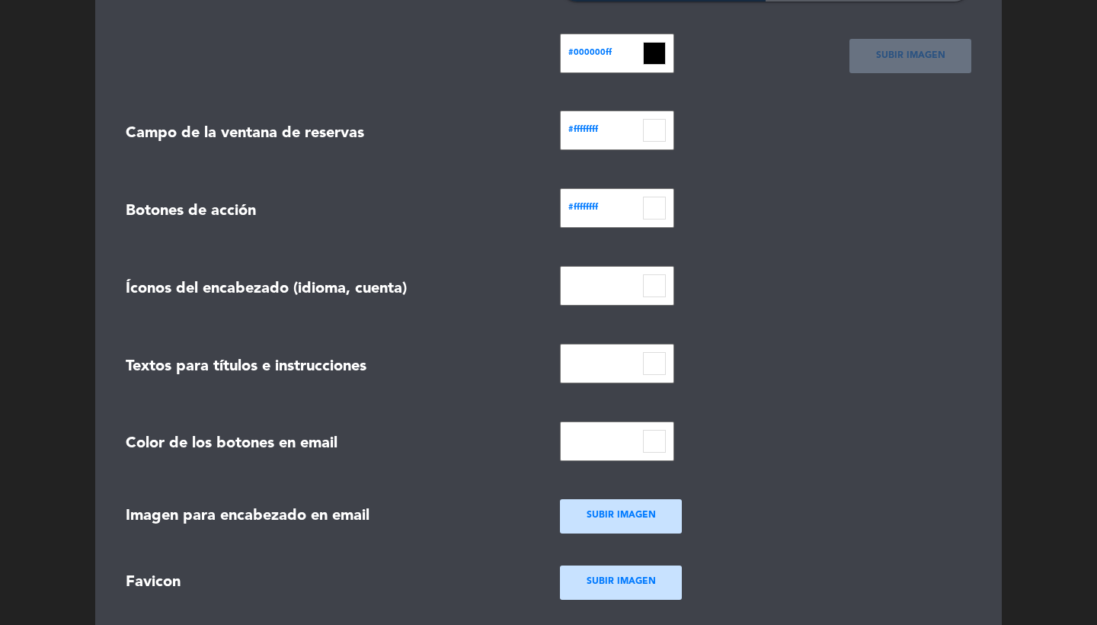
click at [668, 287] on div at bounding box center [617, 286] width 114 height 40
click at [654, 284] on input at bounding box center [654, 285] width 23 height 23
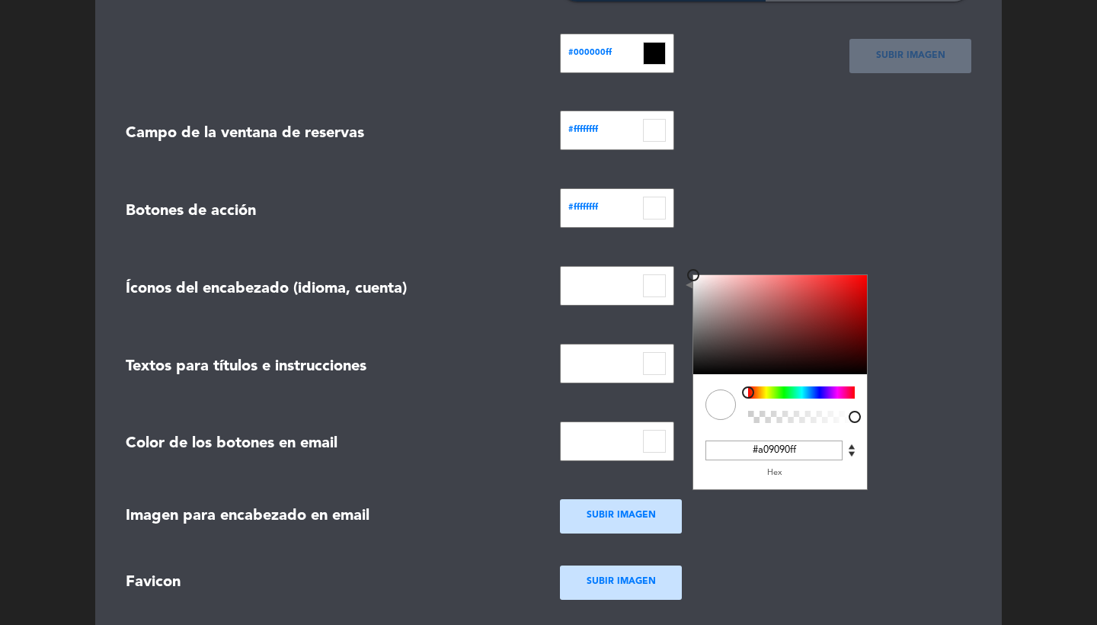
click at [711, 309] on div at bounding box center [780, 324] width 174 height 99
type input "#ffffffff"
drag, startPoint x: 715, startPoint y: 312, endPoint x: 668, endPoint y: 247, distance: 80.8
click at [668, 247] on form "Mostrar nombre del restaurante con Texto Logo Logos-06 (1) - [PERSON_NAME].png …" at bounding box center [548, 113] width 869 height 1036
click at [743, 231] on div "#ffffffff C M Y K A 0 100 100 1 H S L A 255 255 255 1 R G B A #ffffffff Hex" at bounding box center [766, 211] width 434 height 46
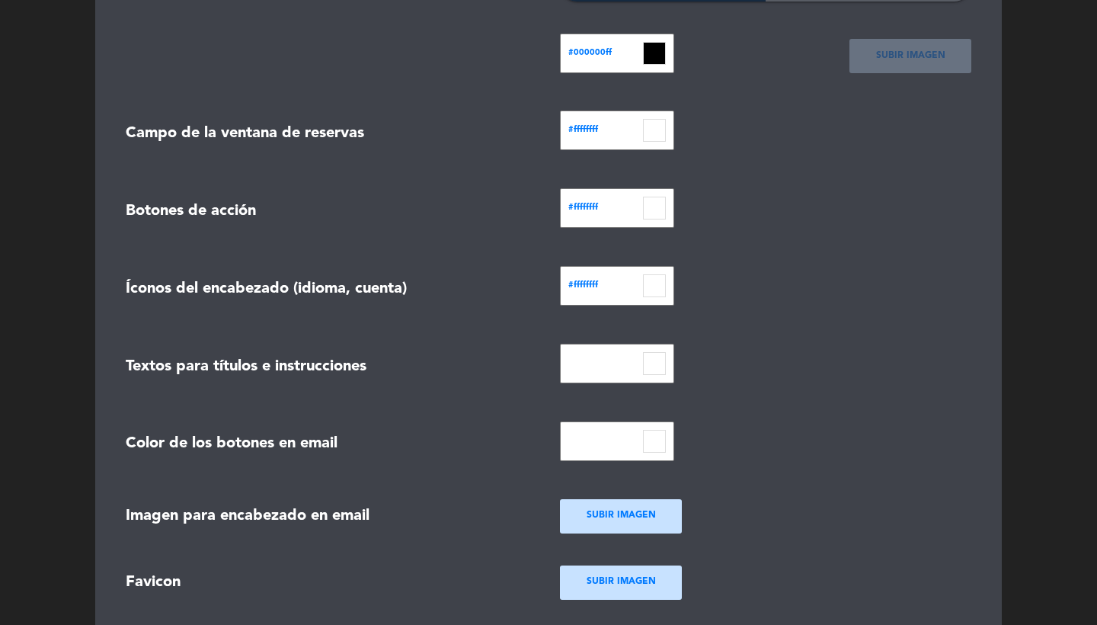
click at [651, 357] on input at bounding box center [654, 363] width 23 height 23
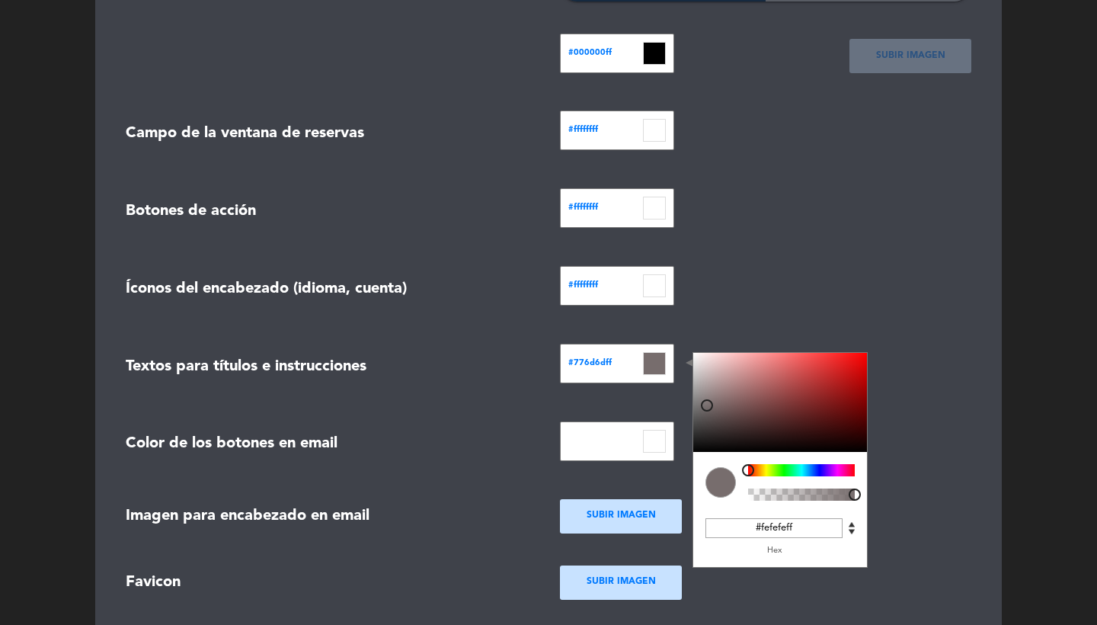
type input "#ffffffff"
drag, startPoint x: 707, startPoint y: 402, endPoint x: 683, endPoint y: 336, distance: 70.6
click at [683, 336] on form "Mostrar nombre del restaurante con Texto Logo Logos-06 (1) - [PERSON_NAME].png …" at bounding box center [548, 113] width 869 height 1036
click at [732, 314] on form "Mostrar nombre del restaurante con Texto Logo Logos-06 (1) - [PERSON_NAME].png …" at bounding box center [548, 113] width 869 height 1036
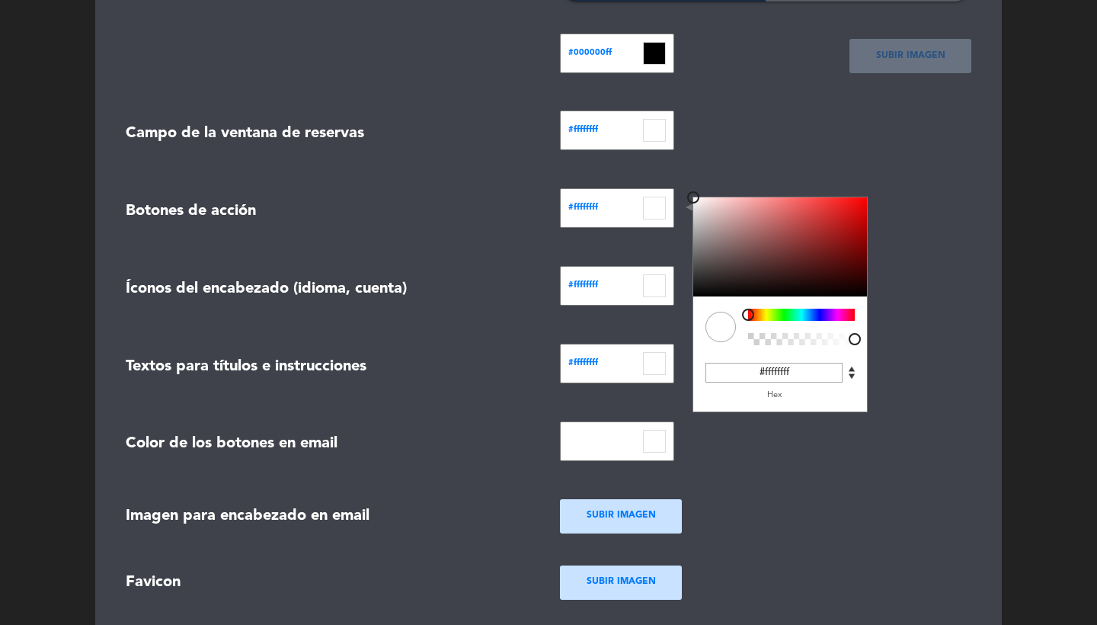
click at [662, 204] on input at bounding box center [654, 208] width 23 height 23
drag, startPoint x: 792, startPoint y: 379, endPoint x: 745, endPoint y: 376, distance: 47.4
click at [745, 376] on input "#ffffffff" at bounding box center [774, 373] width 137 height 20
paste input "#035849"
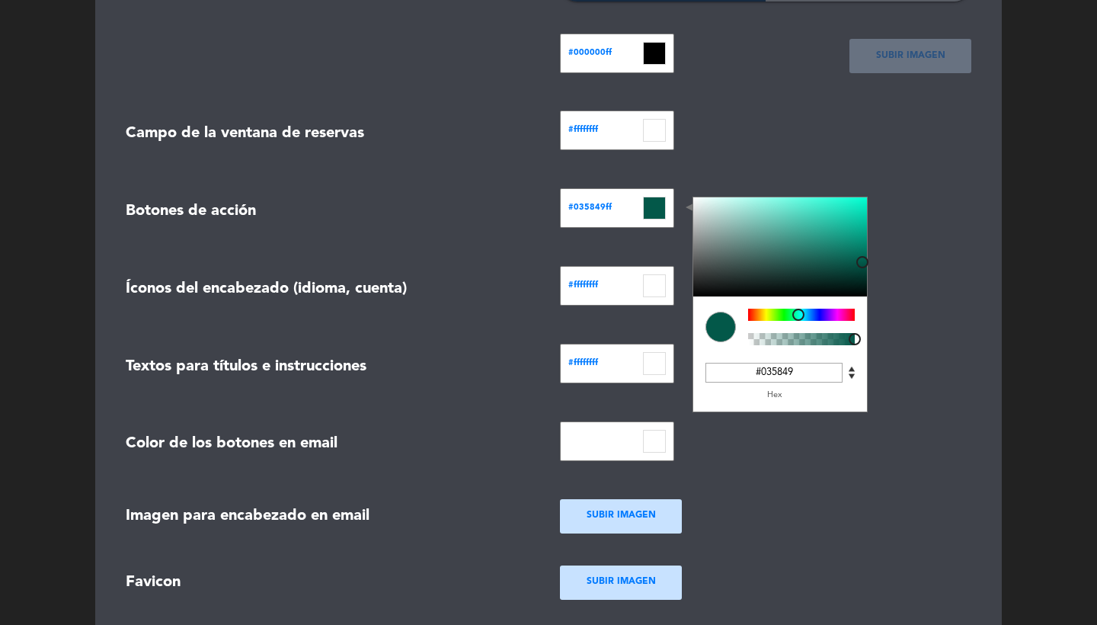
type input "#035849"
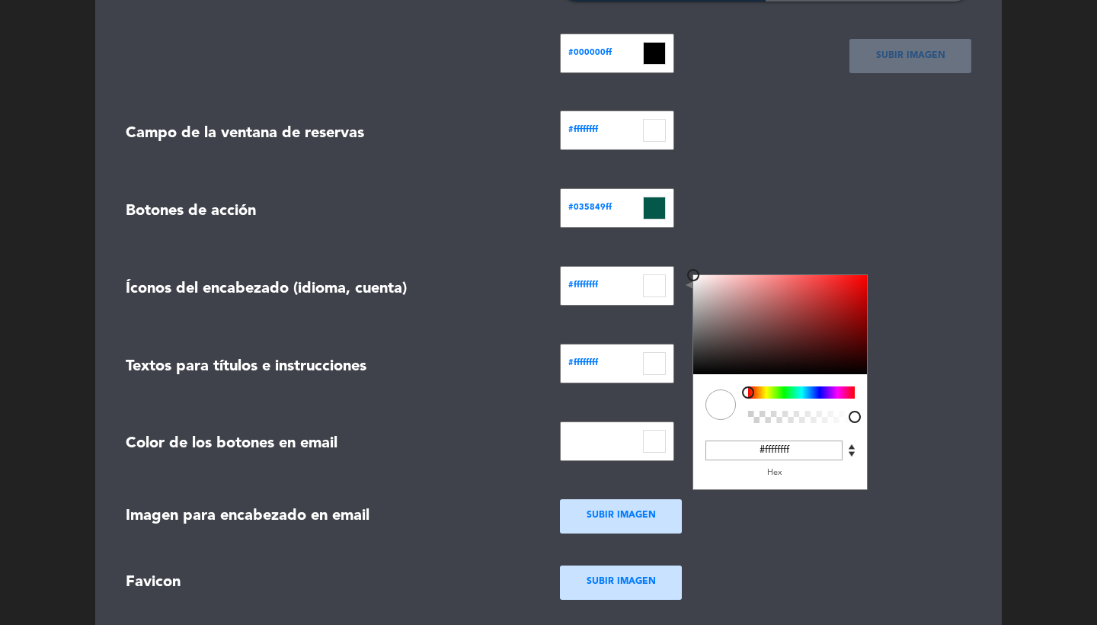
click at [654, 281] on input at bounding box center [654, 285] width 23 height 23
drag, startPoint x: 800, startPoint y: 449, endPoint x: 621, endPoint y: 449, distance: 179.1
click at [621, 449] on form "Mostrar nombre del restaurante con Texto Logo Logos-06 (1) - [PERSON_NAME].png …" at bounding box center [548, 113] width 869 height 1036
paste input "#035849"
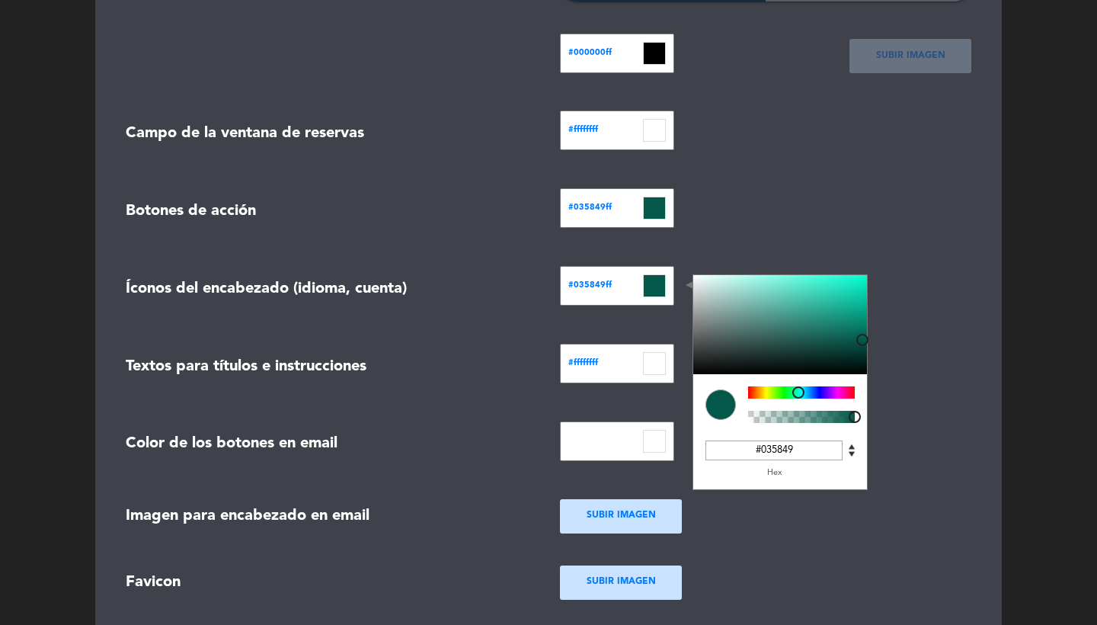
type input "#035849"
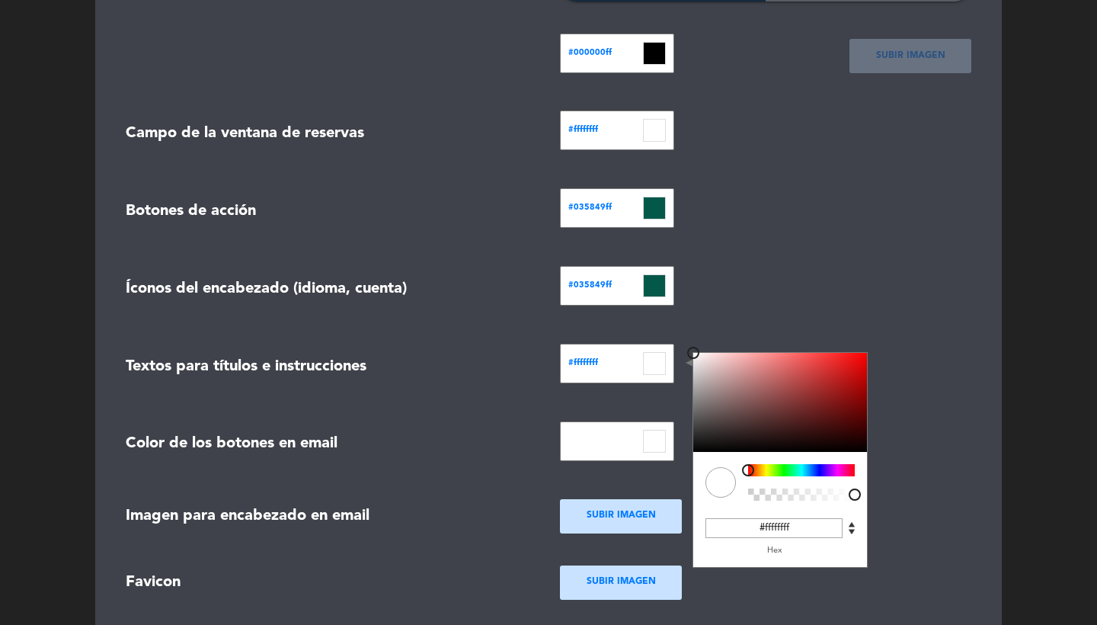
click at [656, 357] on input at bounding box center [654, 363] width 23 height 23
drag, startPoint x: 795, startPoint y: 528, endPoint x: 616, endPoint y: 483, distance: 183.9
click at [616, 483] on form "Mostrar nombre del restaurante con Texto Logo Logos-06 (1) - [PERSON_NAME].png …" at bounding box center [548, 113] width 869 height 1036
paste input "#035849"
type input "#035849"
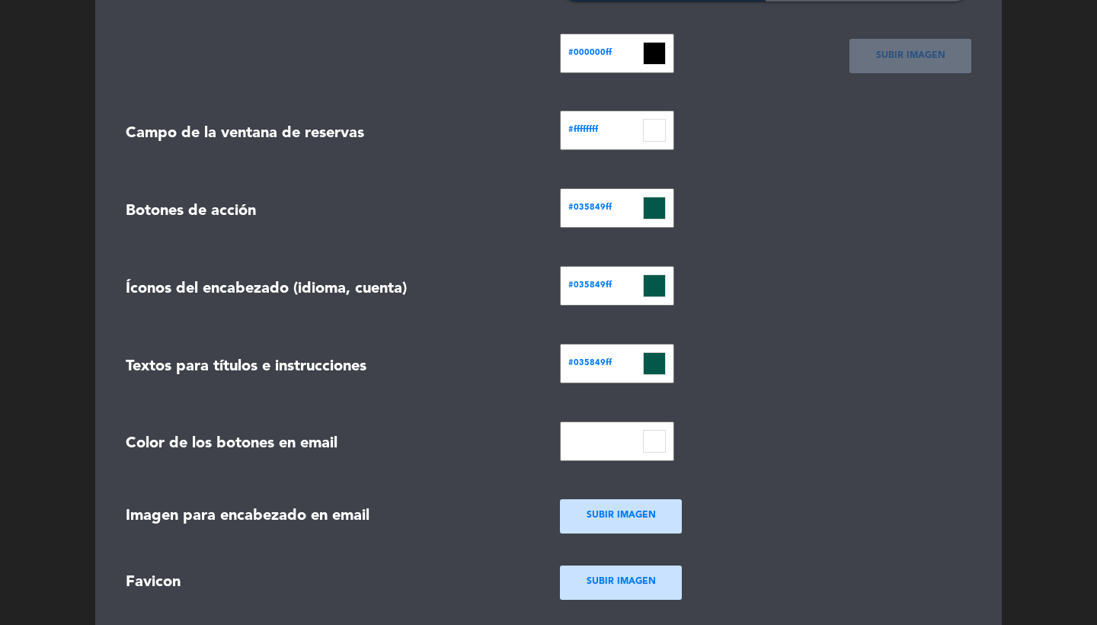
click at [661, 434] on input at bounding box center [654, 441] width 23 height 23
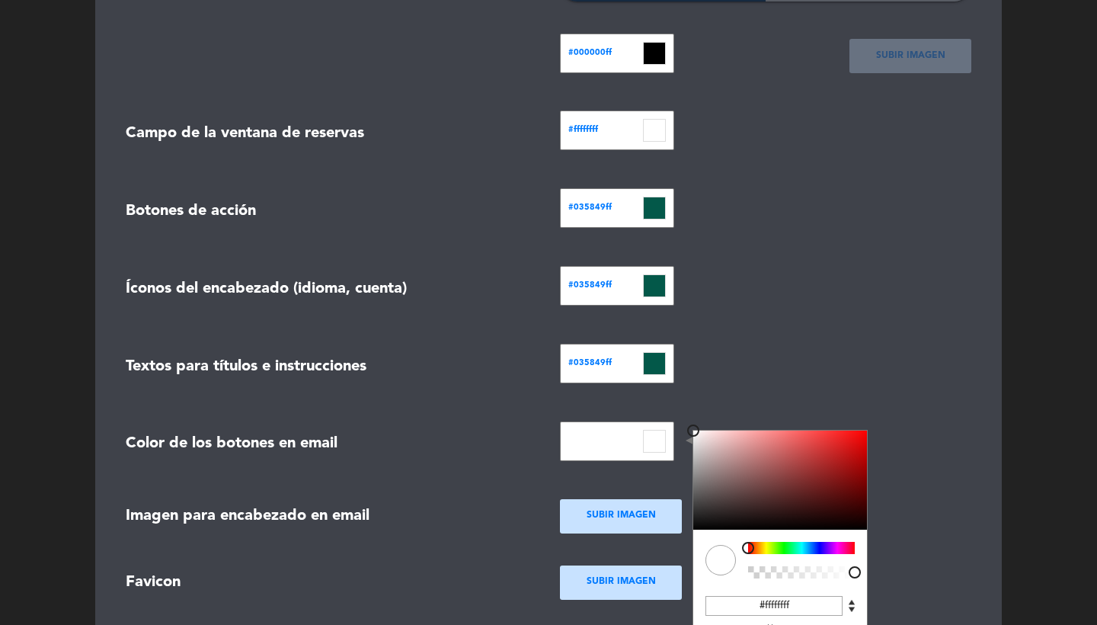
drag, startPoint x: 793, startPoint y: 604, endPoint x: 559, endPoint y: 560, distance: 237.9
click at [559, 560] on form "Mostrar nombre del restaurante con Texto Logo Logos-06 (1) - [PERSON_NAME].png …" at bounding box center [548, 113] width 869 height 1036
paste input "#035849"
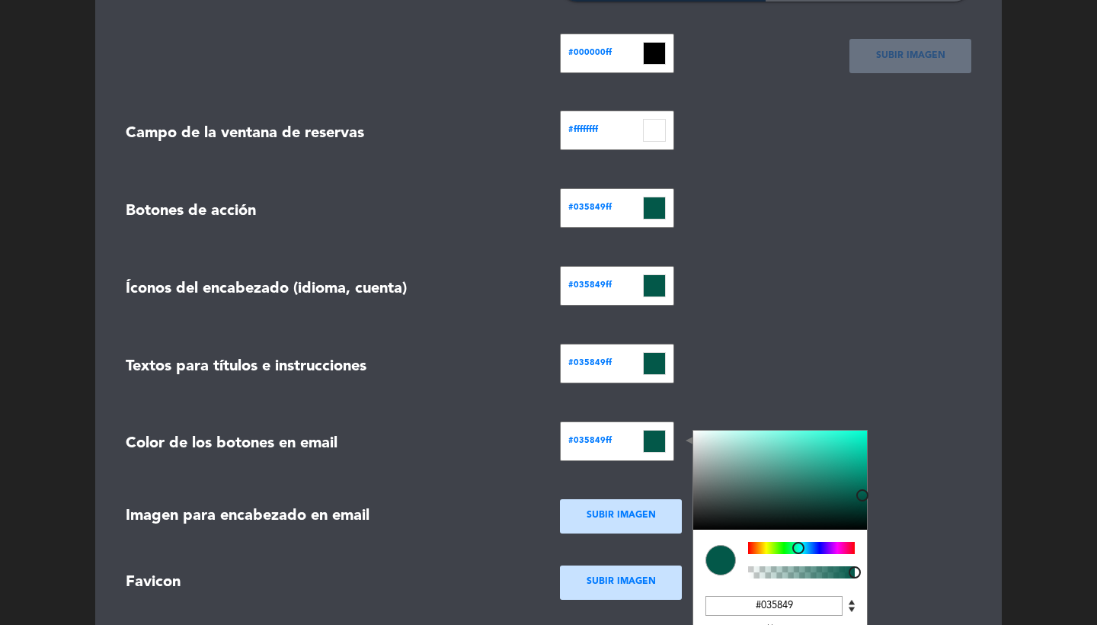
type input "#035849"
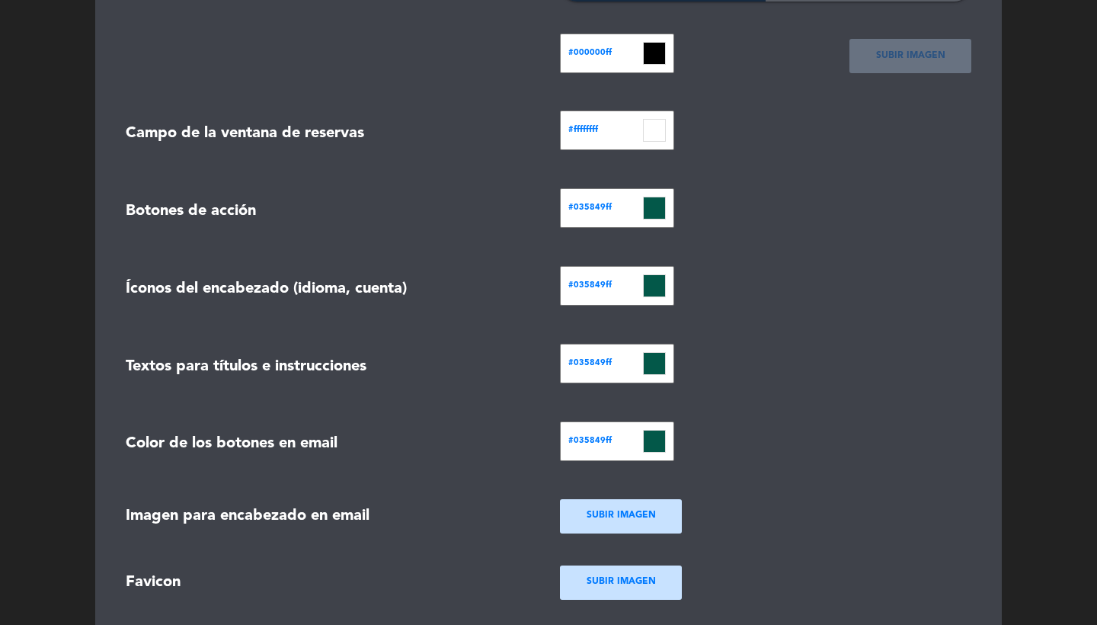
click at [647, 71] on div "#000000ff C M Y K A 0 0 0 1 H S L A 0 0 0 1 R G B A #000000ff Hex" at bounding box center [617, 54] width 114 height 40
click at [650, 53] on input at bounding box center [654, 53] width 23 height 23
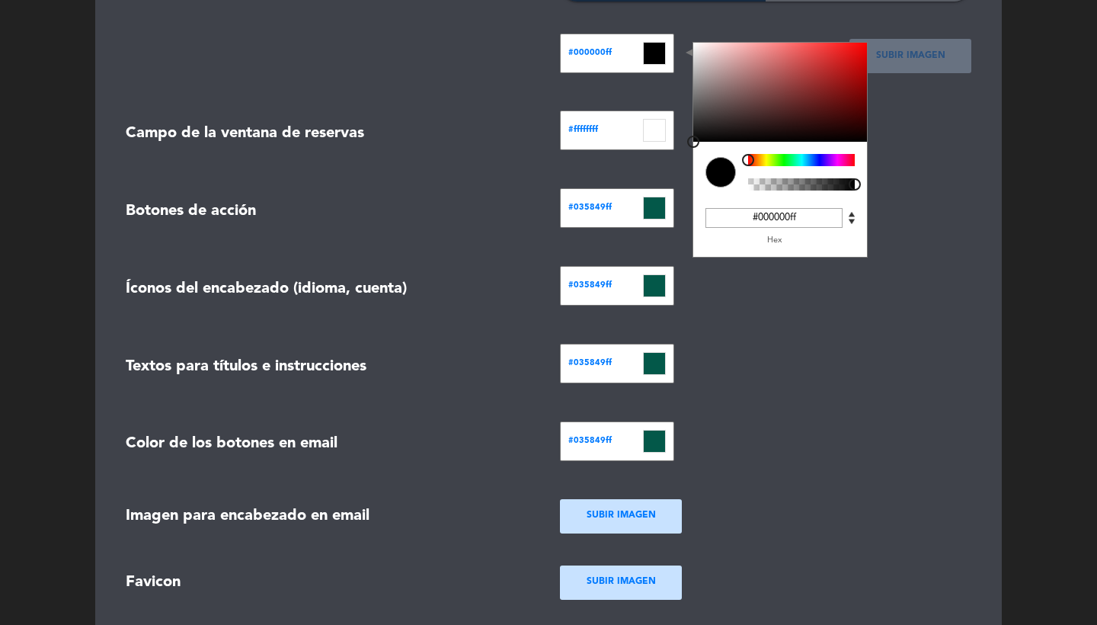
drag, startPoint x: 821, startPoint y: 216, endPoint x: 604, endPoint y: 182, distance: 219.9
click at [604, 182] on form "Mostrar nombre del restaurante con Texto Logo Logos-06 (1) - [PERSON_NAME].png …" at bounding box center [548, 113] width 869 height 1036
paste input "#035849"
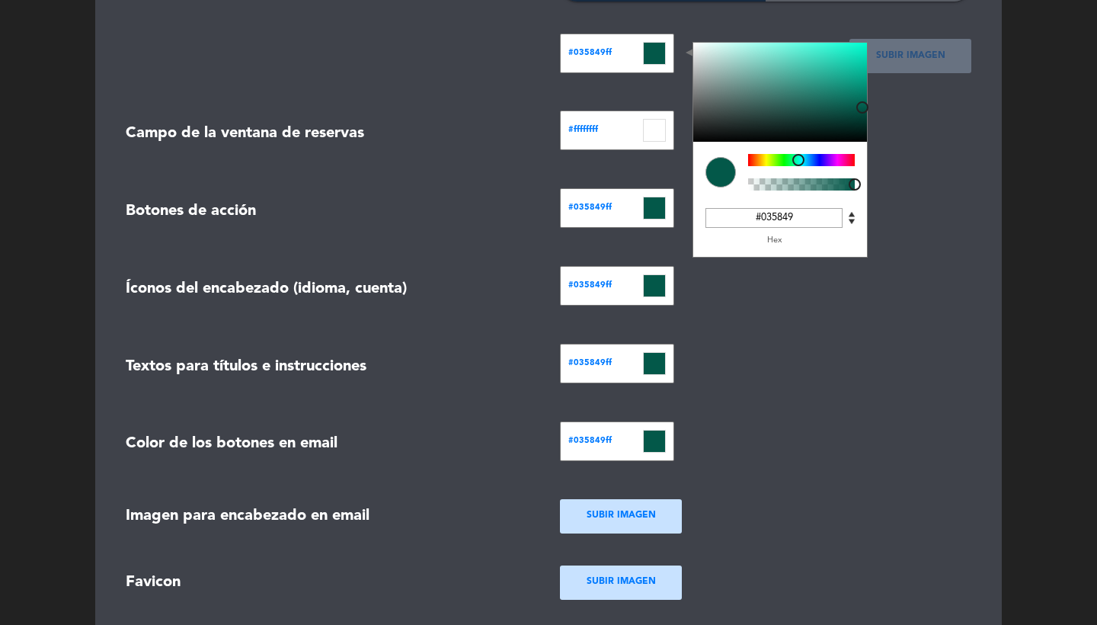
type input "#035849"
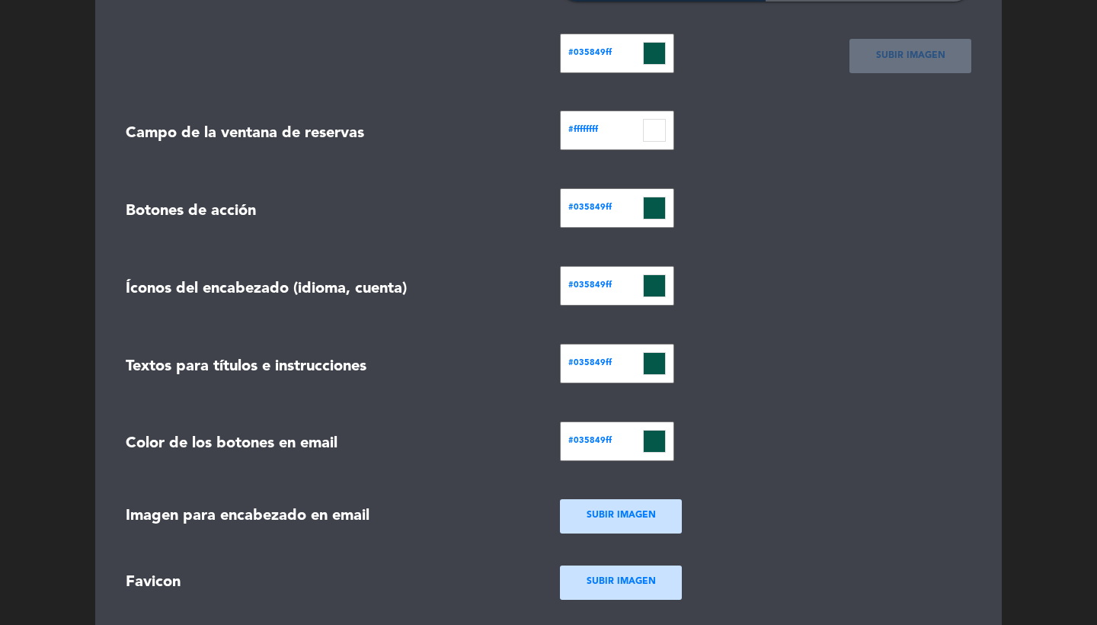
click at [646, 344] on div "#035849ff C M Y K A 169 93 18 1 H S L A 3 88 73 1 R G B A #035849ff Hex" at bounding box center [617, 364] width 114 height 40
click at [749, 311] on form "Mostrar nombre del restaurante con Texto Logo Logos-06 (1) - [PERSON_NAME].png …" at bounding box center [548, 113] width 869 height 1036
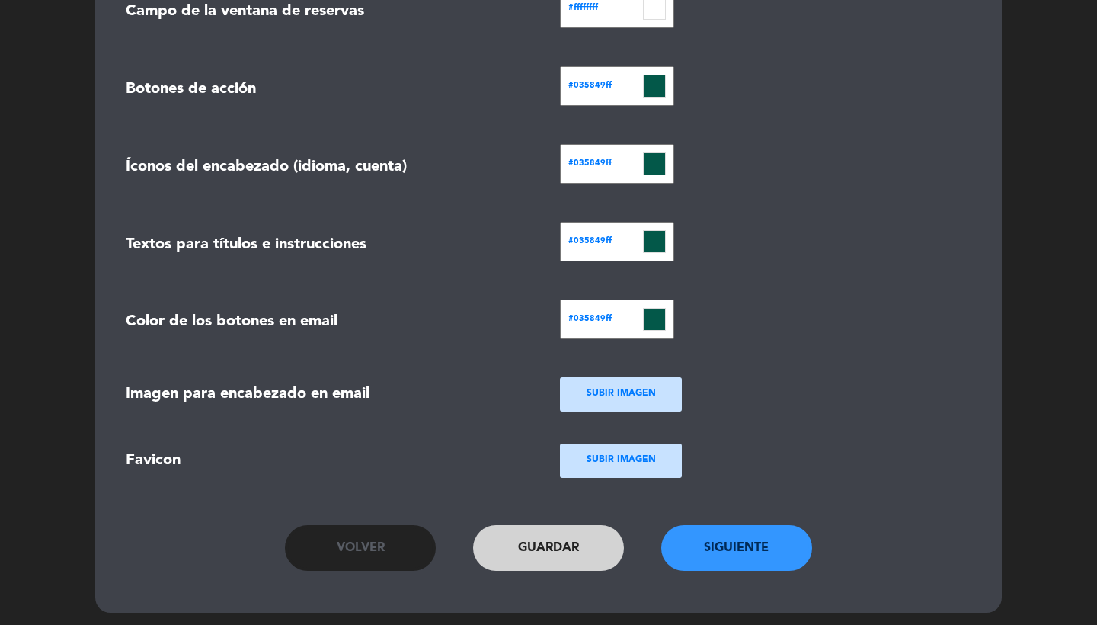
scroll to position [674, 0]
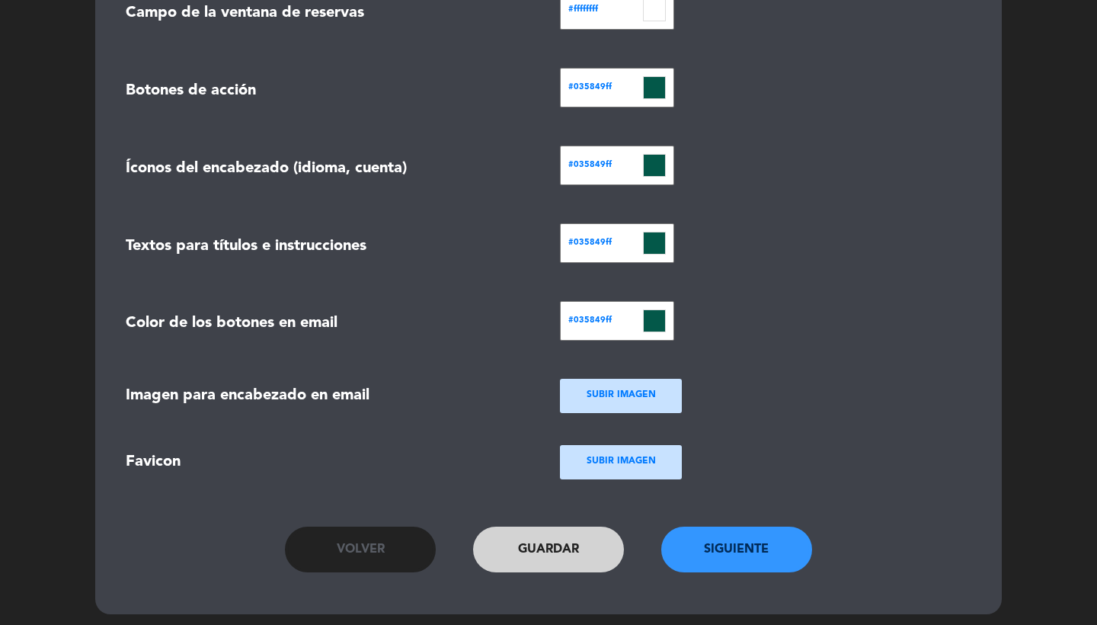
click at [718, 536] on button "Siguiente" at bounding box center [736, 550] width 151 height 46
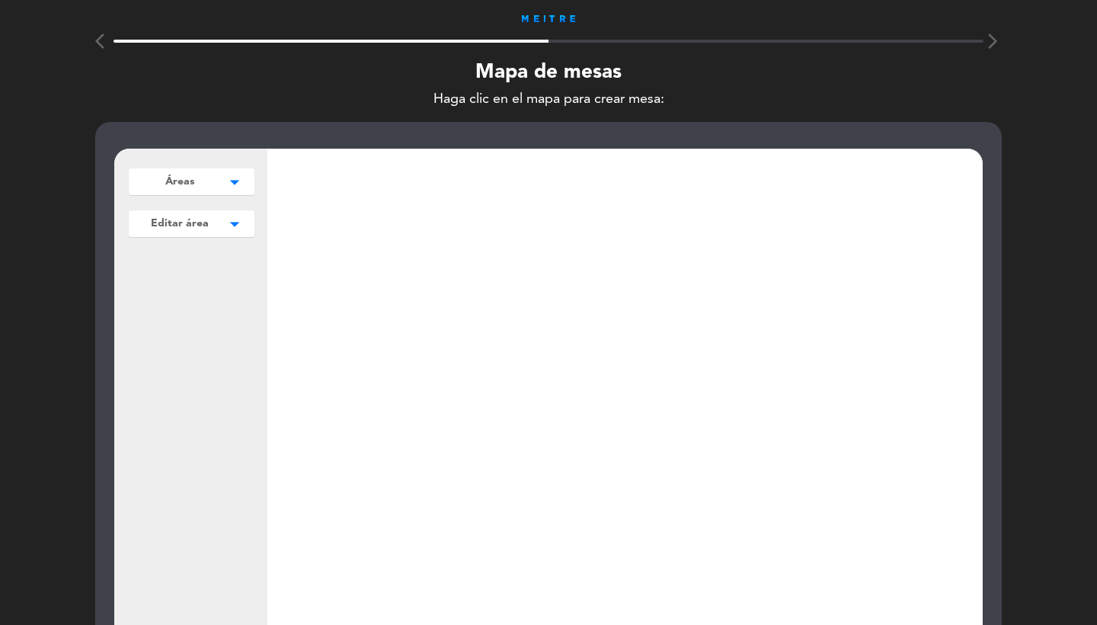
scroll to position [-1, 0]
click at [217, 181] on button "Áreas arrow_drop_down" at bounding box center [192, 181] width 126 height 27
click at [197, 216] on button "Agregar" at bounding box center [192, 214] width 112 height 22
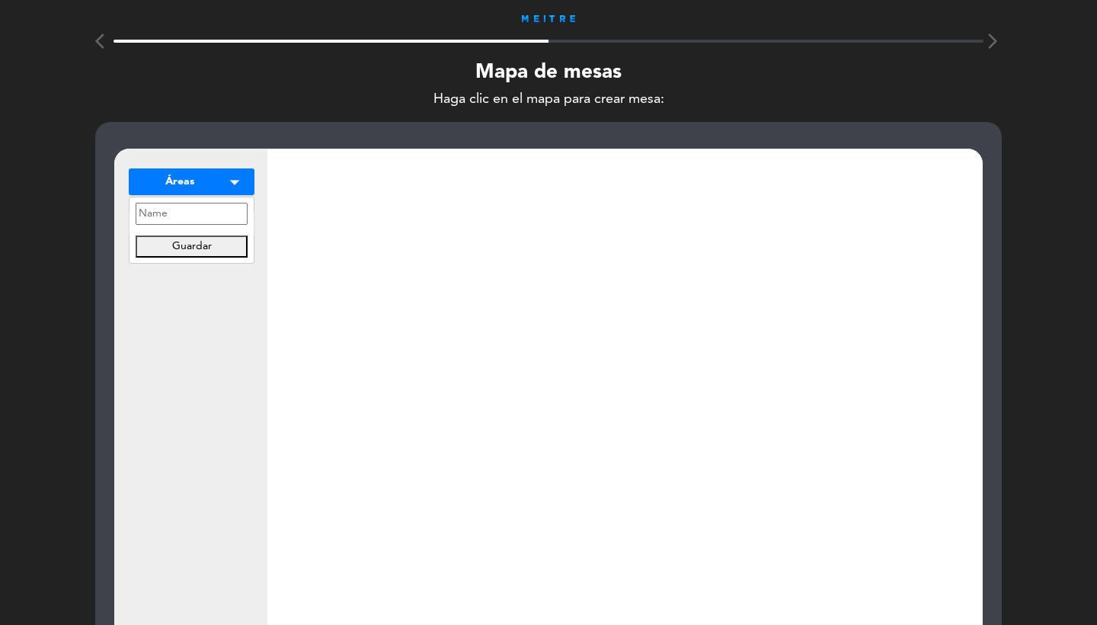
click at [185, 216] on input "text" at bounding box center [192, 214] width 112 height 22
type input "MAPA"
click at [223, 251] on button "Guardar" at bounding box center [192, 246] width 112 height 22
click at [218, 379] on div "MAPA arrow_drop_down MAPA edit renombrar borrar Agregar Editar área arrow_drop_…" at bounding box center [191, 442] width 152 height 587
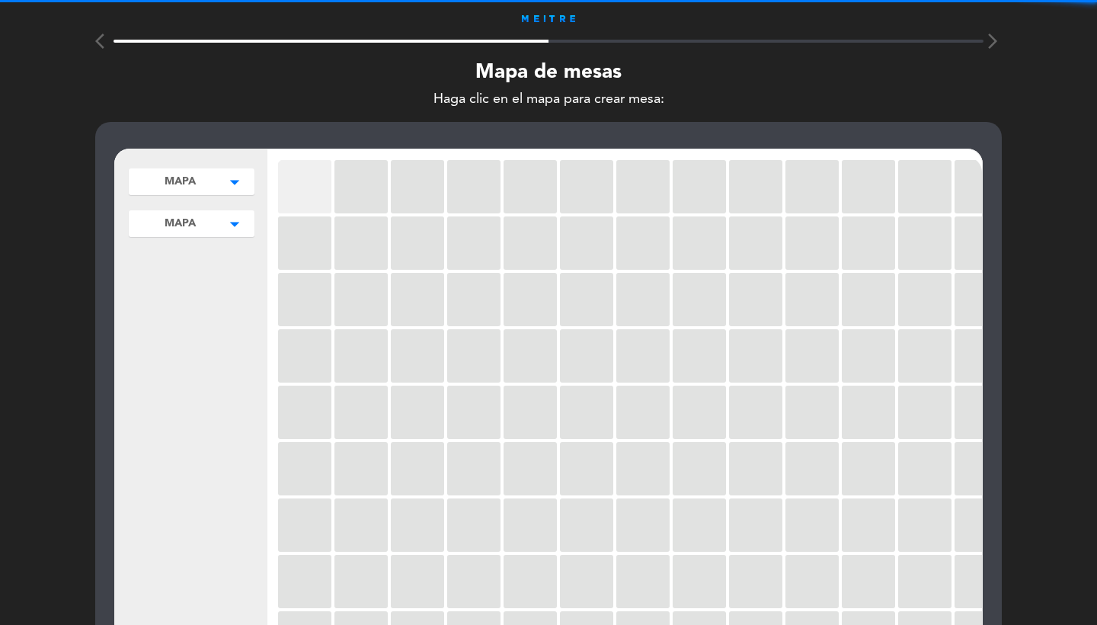
click at [322, 178] on div at bounding box center [304, 186] width 53 height 53
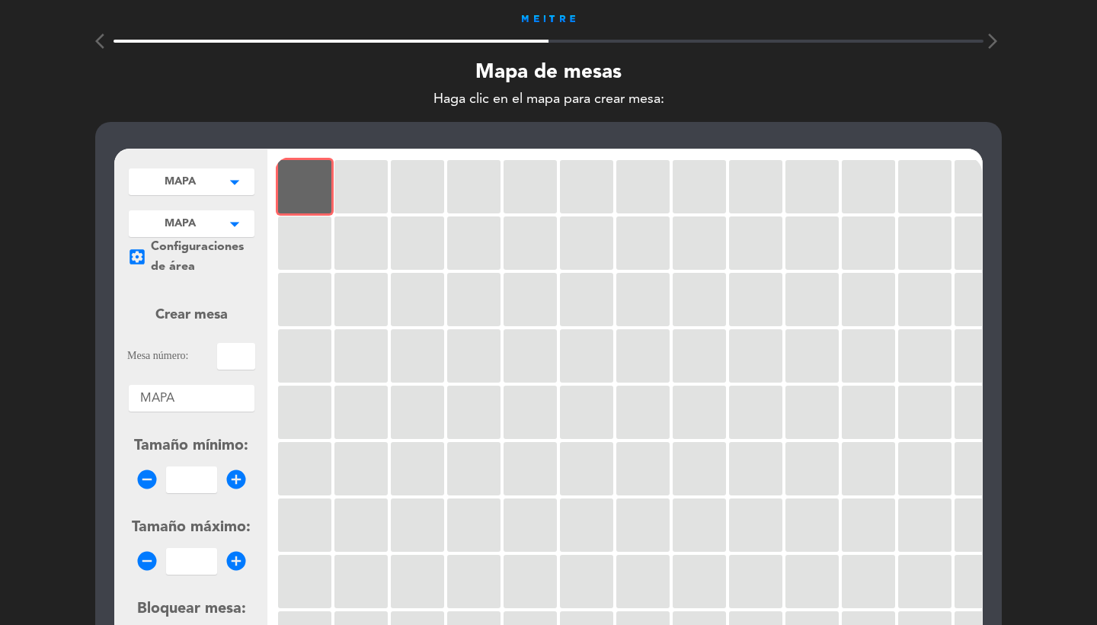
click at [241, 347] on input "text" at bounding box center [236, 356] width 38 height 27
type input "1"
click at [200, 484] on input "number" at bounding box center [191, 479] width 51 height 27
type input "1"
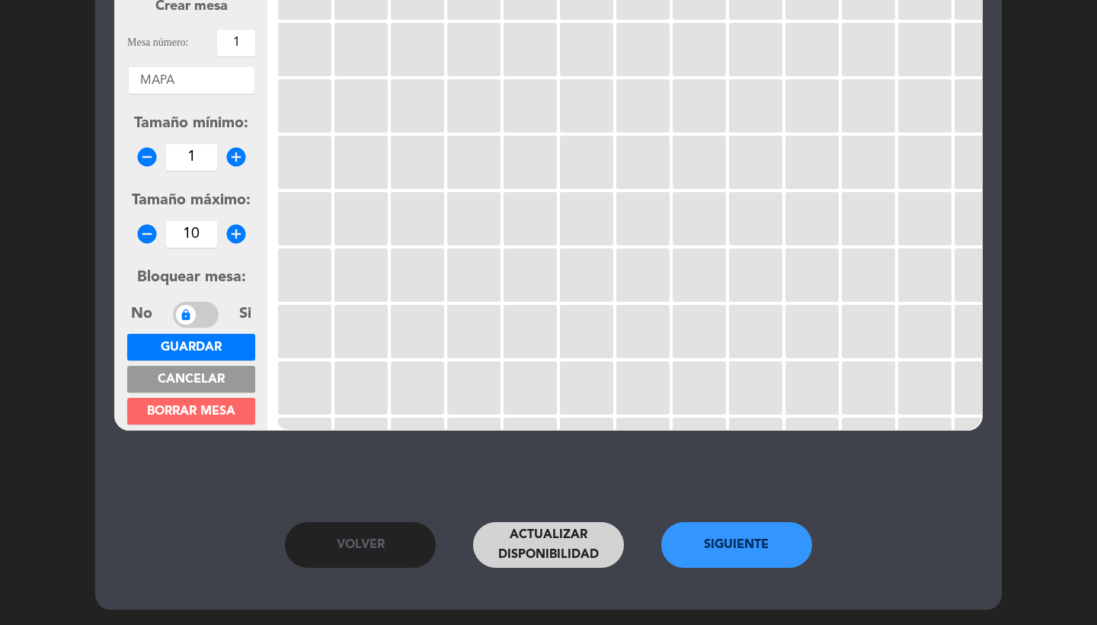
type input "10"
click at [220, 341] on span "Guardar" at bounding box center [191, 347] width 61 height 12
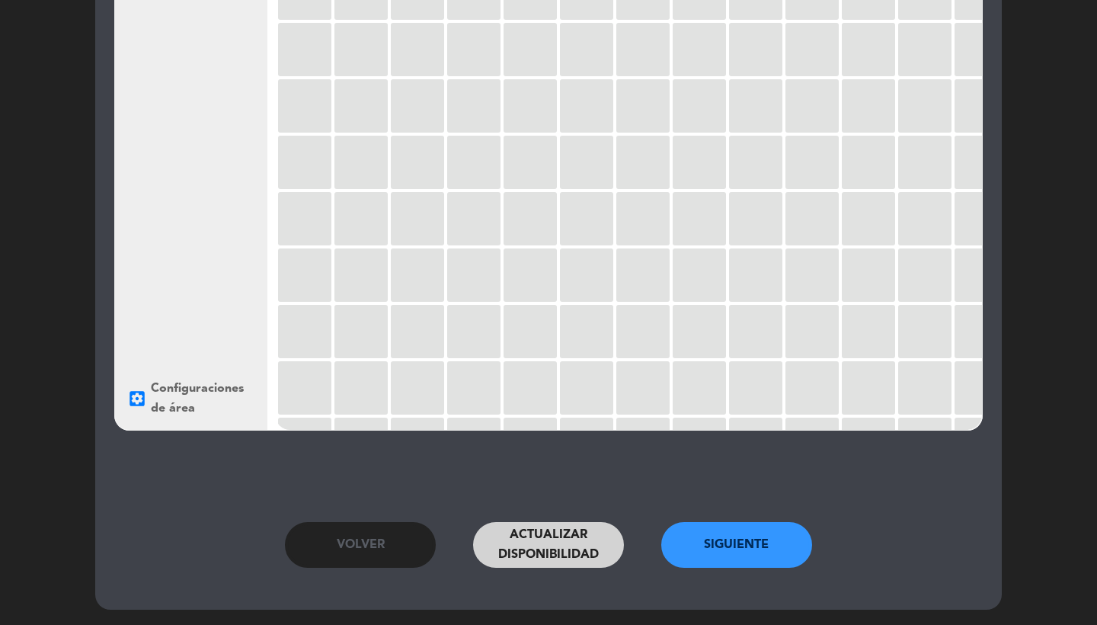
click at [762, 547] on button "Siguiente" at bounding box center [736, 545] width 151 height 46
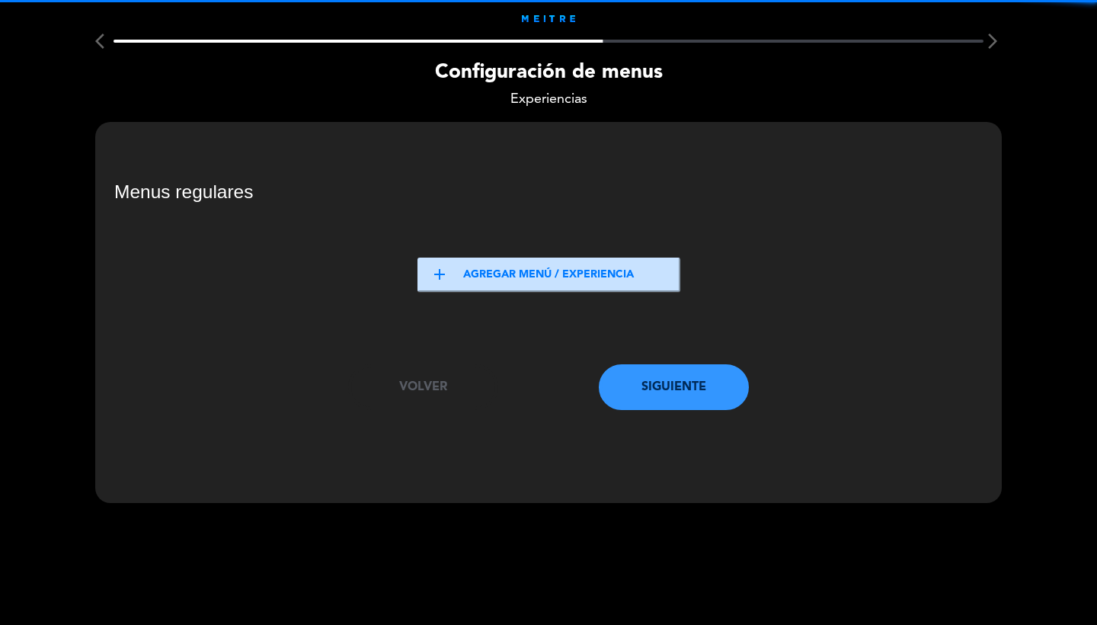
click at [495, 277] on button "add Agregar menú / experiencia" at bounding box center [549, 275] width 263 height 34
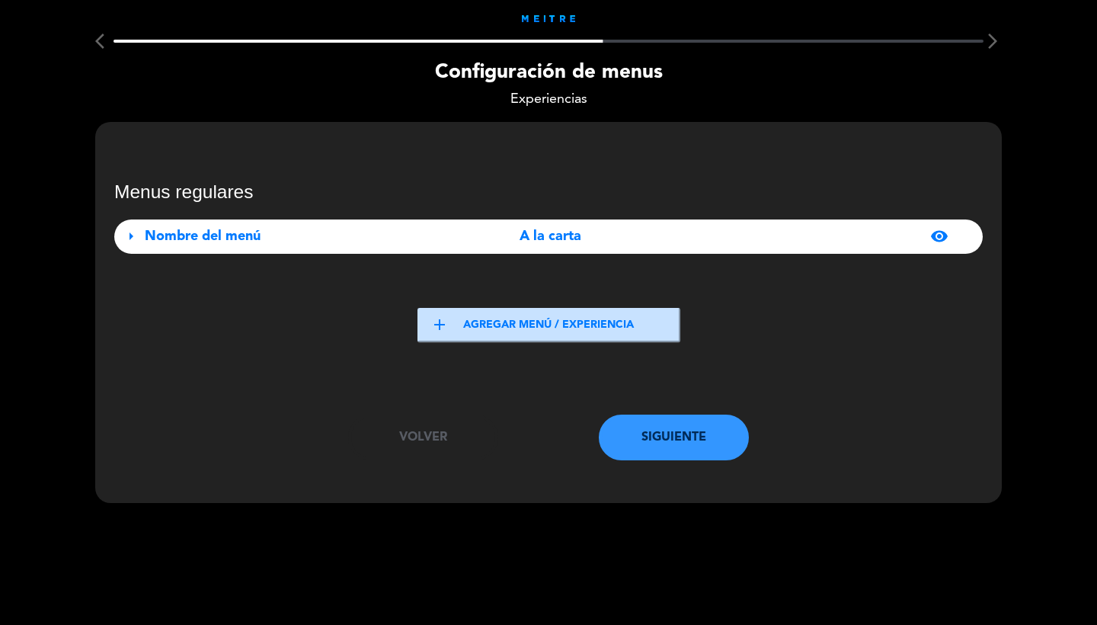
click at [520, 221] on div "arrow_right Nombre del menú A la carta visibility" at bounding box center [548, 236] width 869 height 34
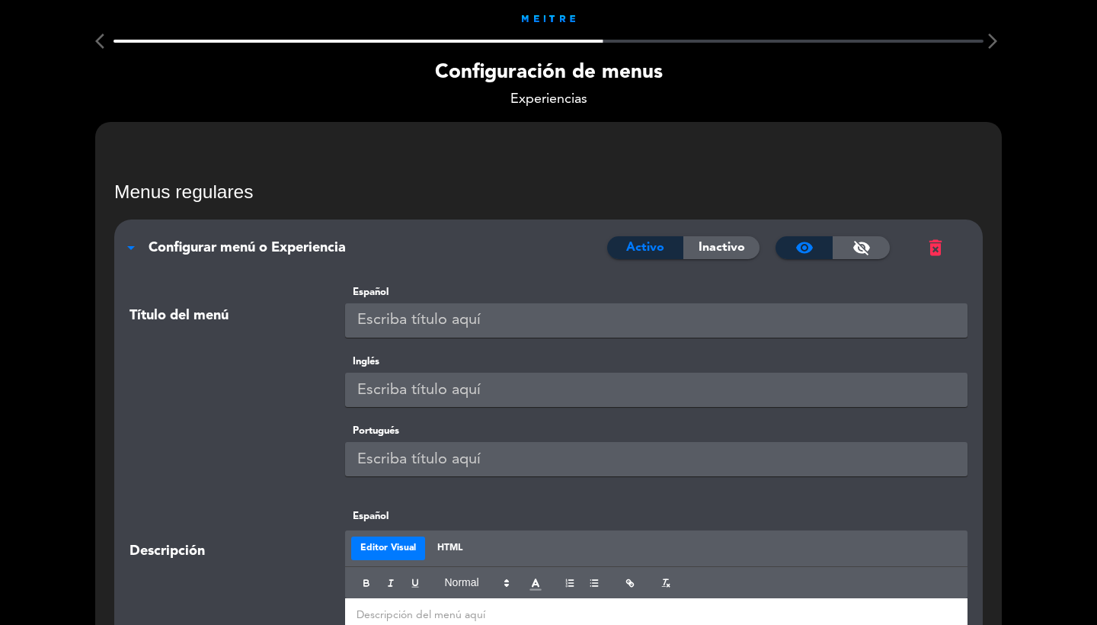
click at [507, 312] on input "text" at bounding box center [656, 320] width 623 height 34
type input "A LA CARTA"
type input "V"
paste input "A LA CARTA"
type input "A LA CARTA"
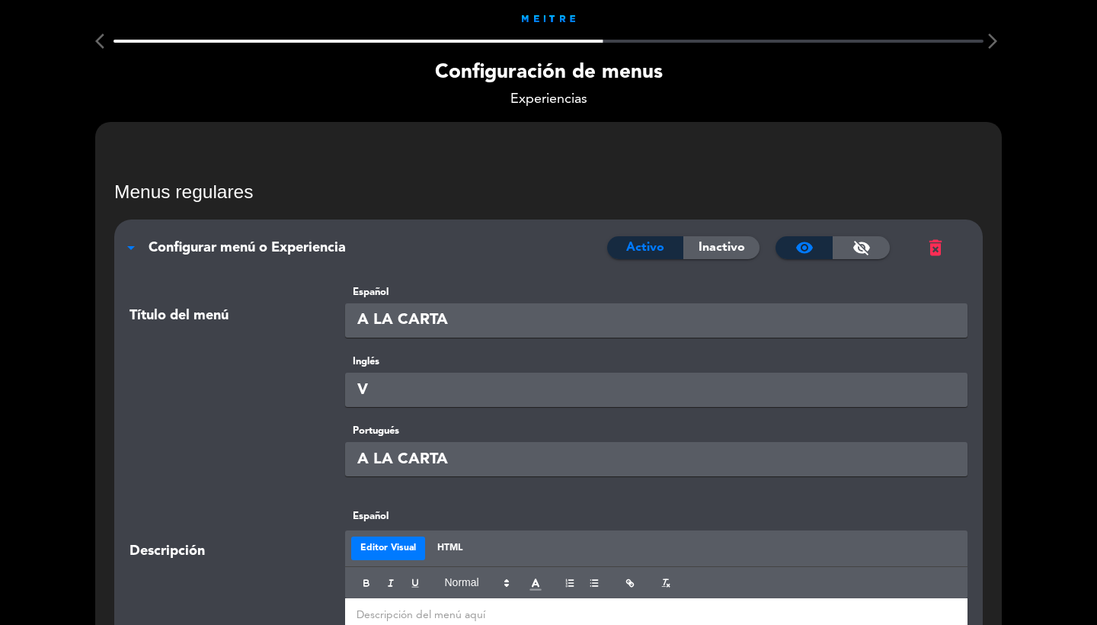
click at [497, 390] on input "V" at bounding box center [656, 390] width 623 height 34
paste input "A LA CARTA"
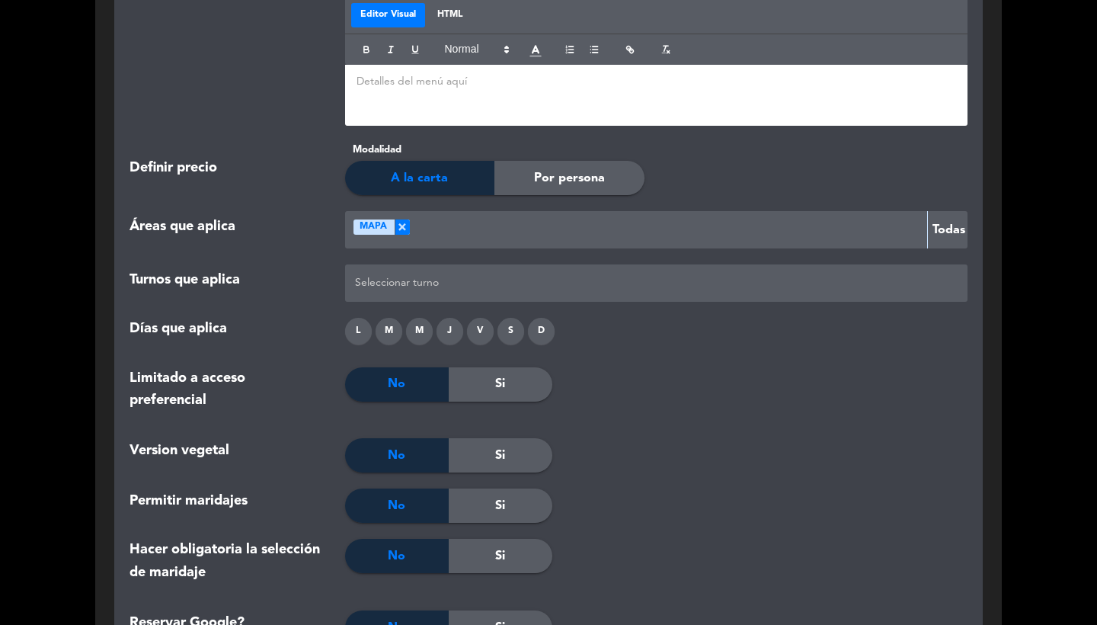
scroll to position [1407, 0]
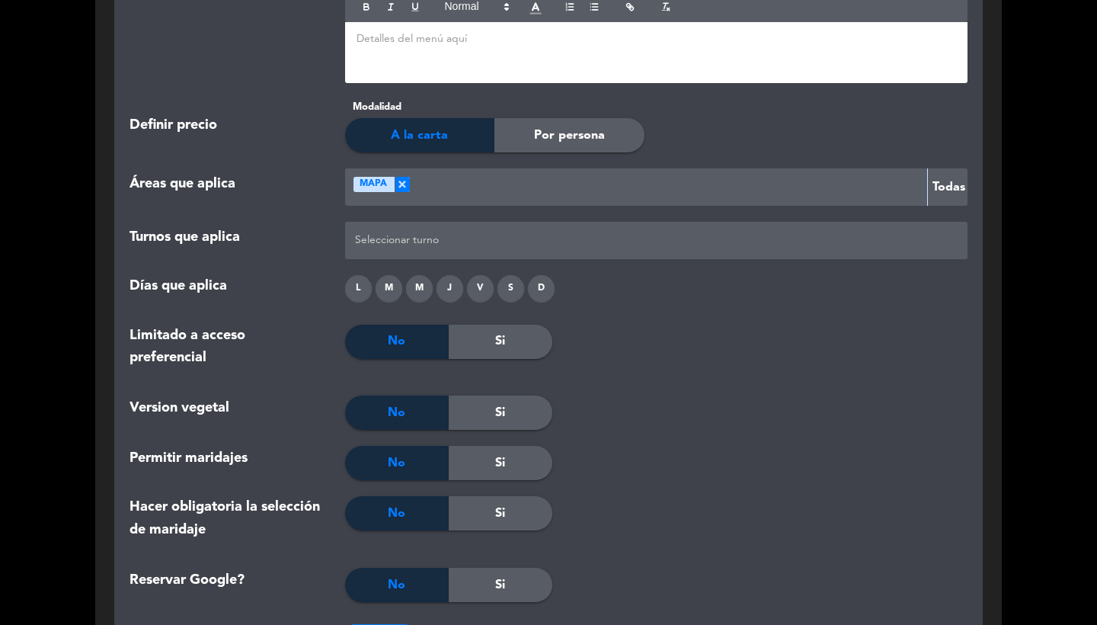
type input "A LA CARTA"
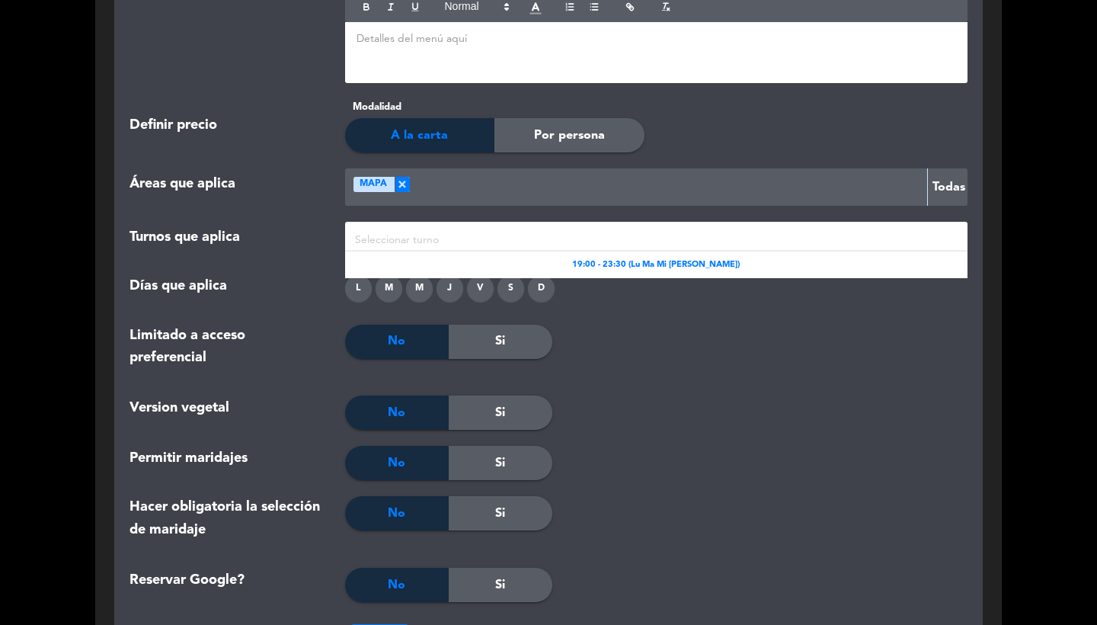
click at [490, 245] on div at bounding box center [656, 240] width 611 height 25
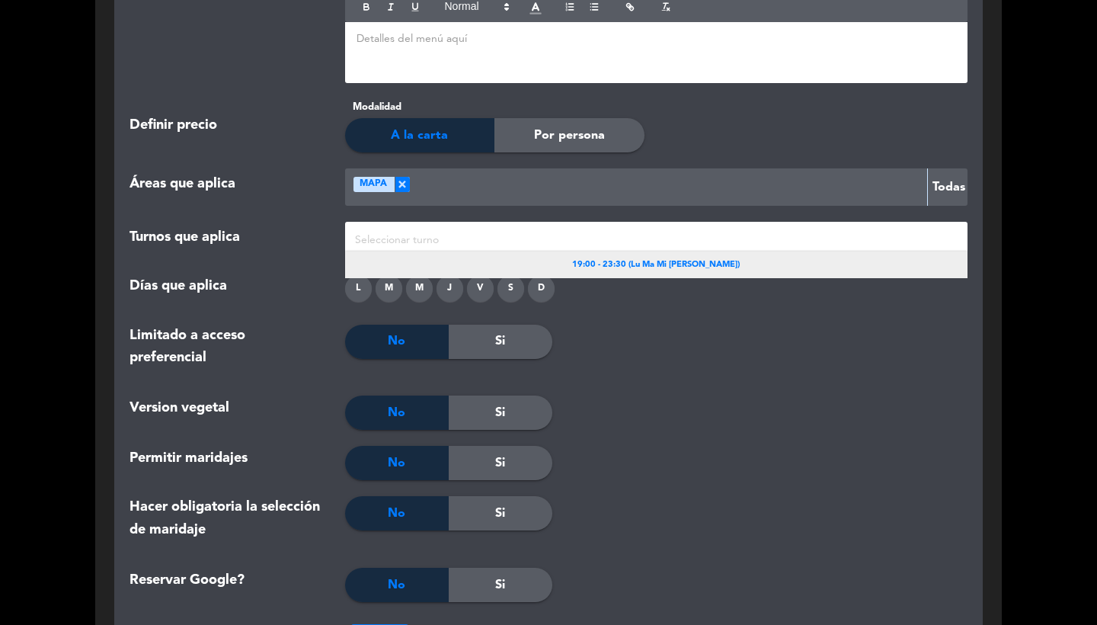
click at [594, 251] on div "19:00 - 23:30 (Lu Ma Mi [PERSON_NAME])" at bounding box center [656, 264] width 623 height 27
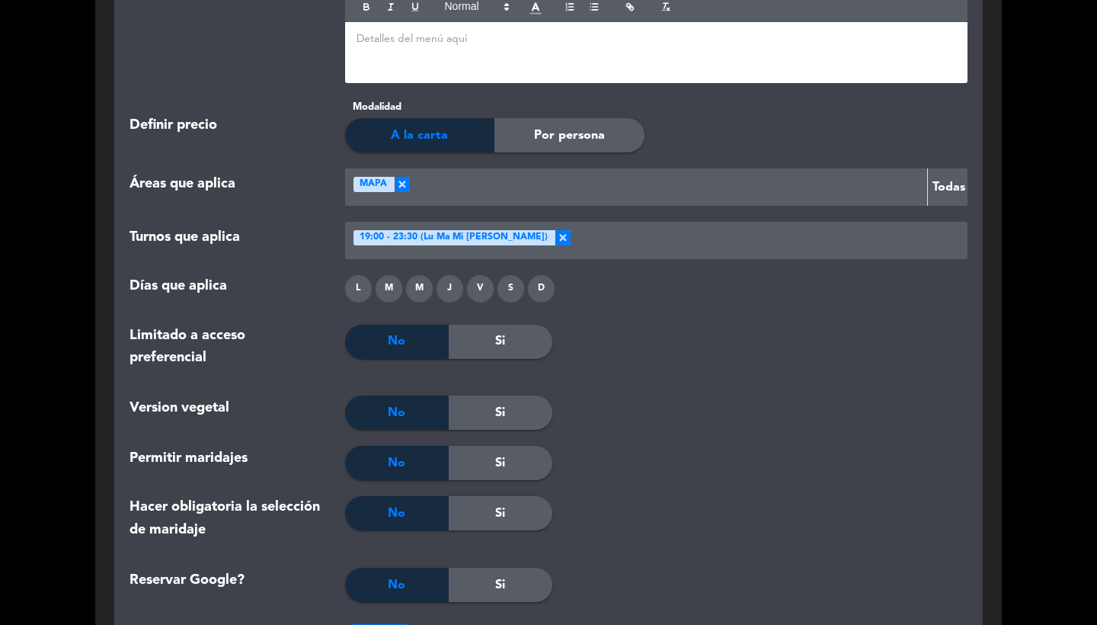
click at [350, 290] on div "L" at bounding box center [358, 288] width 27 height 27
click at [395, 290] on div "M" at bounding box center [389, 288] width 27 height 27
click at [411, 290] on div "M" at bounding box center [419, 288] width 27 height 27
click at [446, 287] on div "J" at bounding box center [450, 288] width 27 height 27
click at [487, 286] on div "V" at bounding box center [480, 288] width 27 height 27
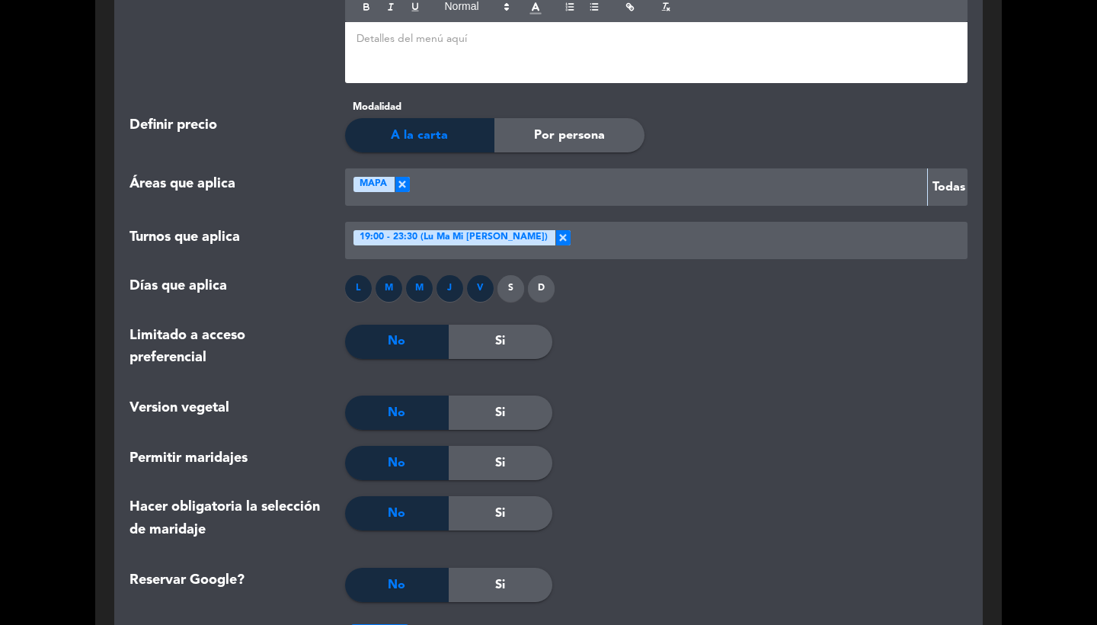
drag, startPoint x: 509, startPoint y: 282, endPoint x: 520, endPoint y: 282, distance: 11.4
click at [509, 282] on div "S" at bounding box center [511, 288] width 27 height 27
click at [562, 282] on div "L M M J V S D" at bounding box center [657, 291] width 646 height 33
click at [555, 282] on div "L M M J V S D" at bounding box center [657, 291] width 646 height 33
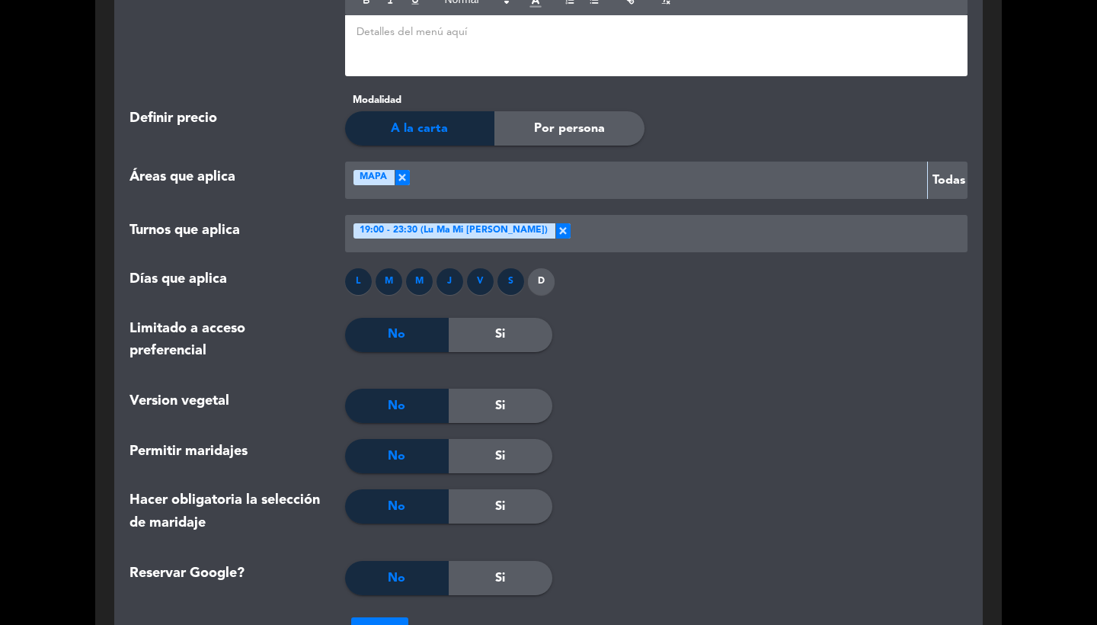
click at [550, 286] on div "D" at bounding box center [541, 281] width 27 height 27
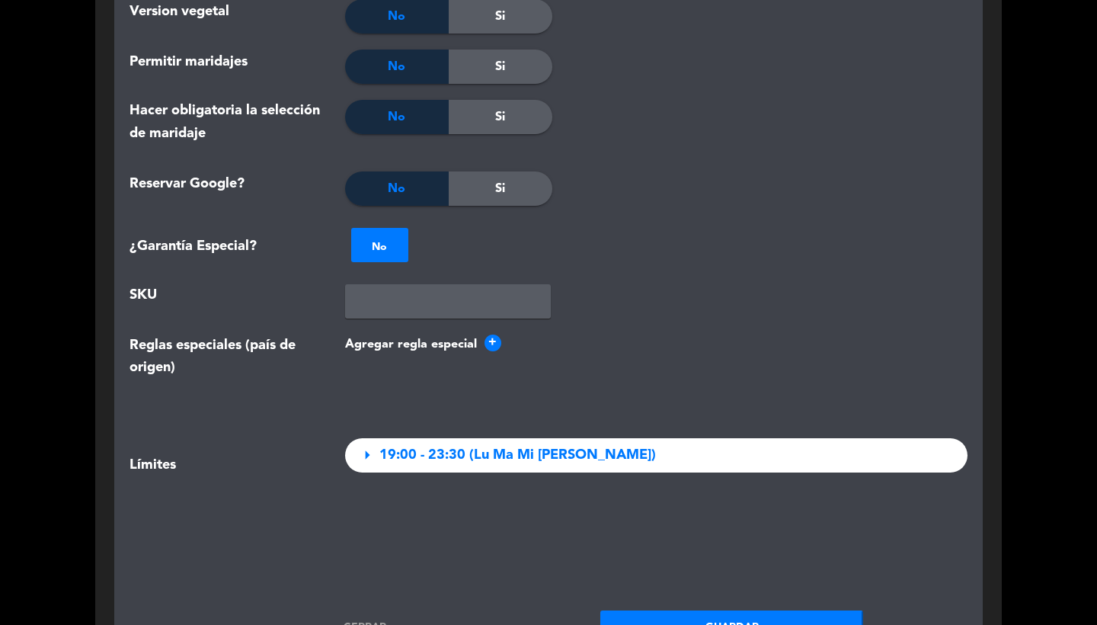
scroll to position [2065, 0]
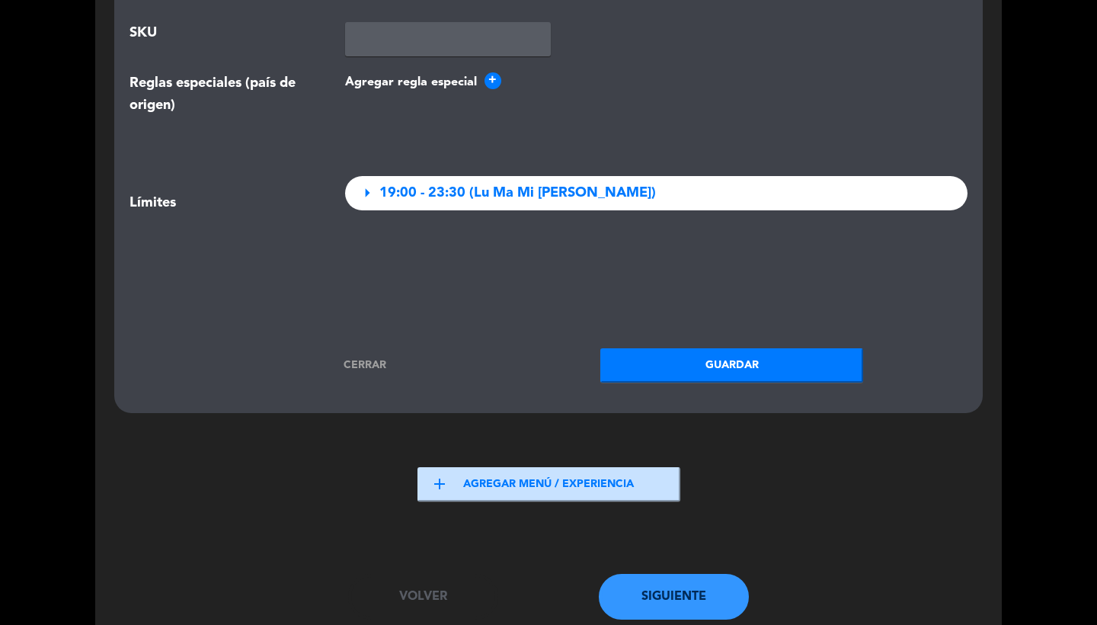
click at [715, 353] on button "Guardar" at bounding box center [731, 365] width 263 height 34
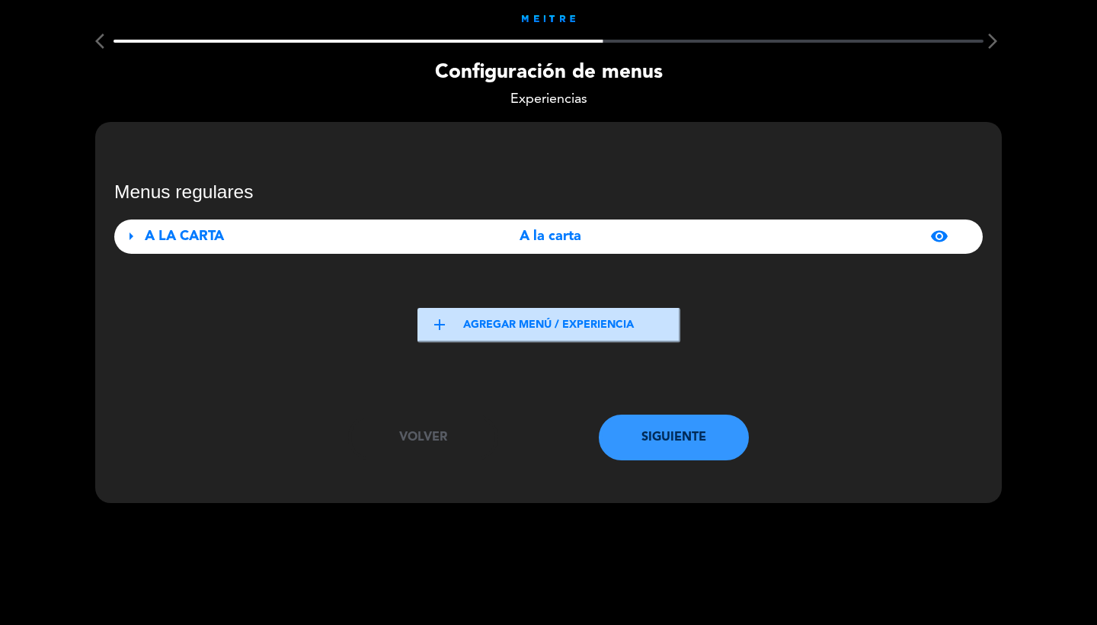
click at [668, 448] on button "Siguiente" at bounding box center [674, 438] width 151 height 46
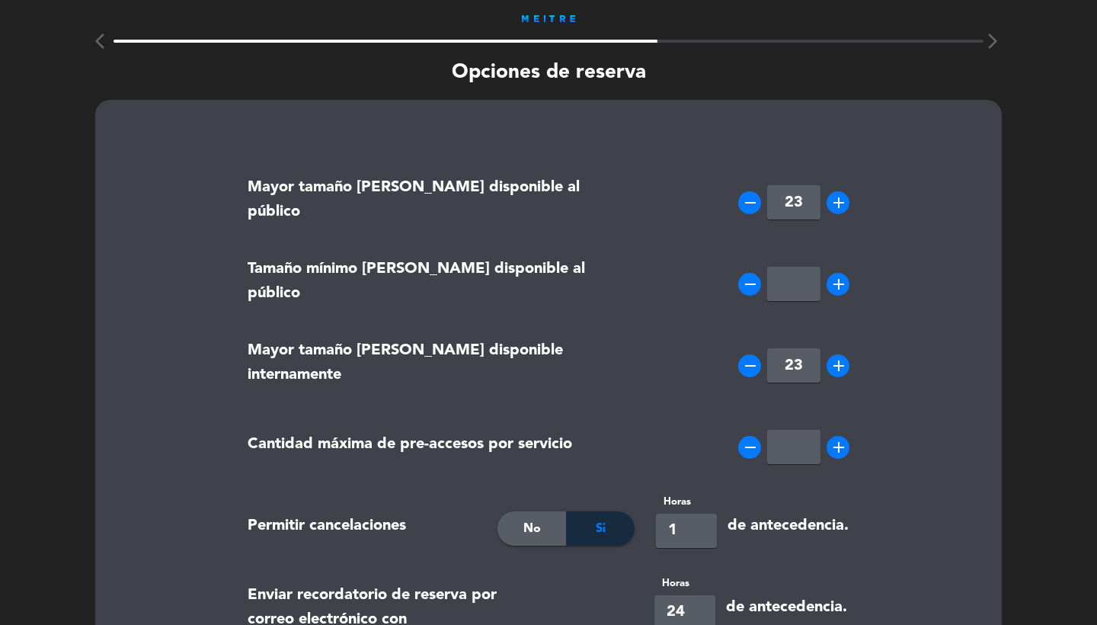
drag, startPoint x: 814, startPoint y: 199, endPoint x: 689, endPoint y: 192, distance: 125.2
click at [689, 192] on div "remove 23 add" at bounding box center [753, 203] width 216 height 76
type input "10"
click at [782, 299] on input "number" at bounding box center [793, 284] width 53 height 34
type input "1"
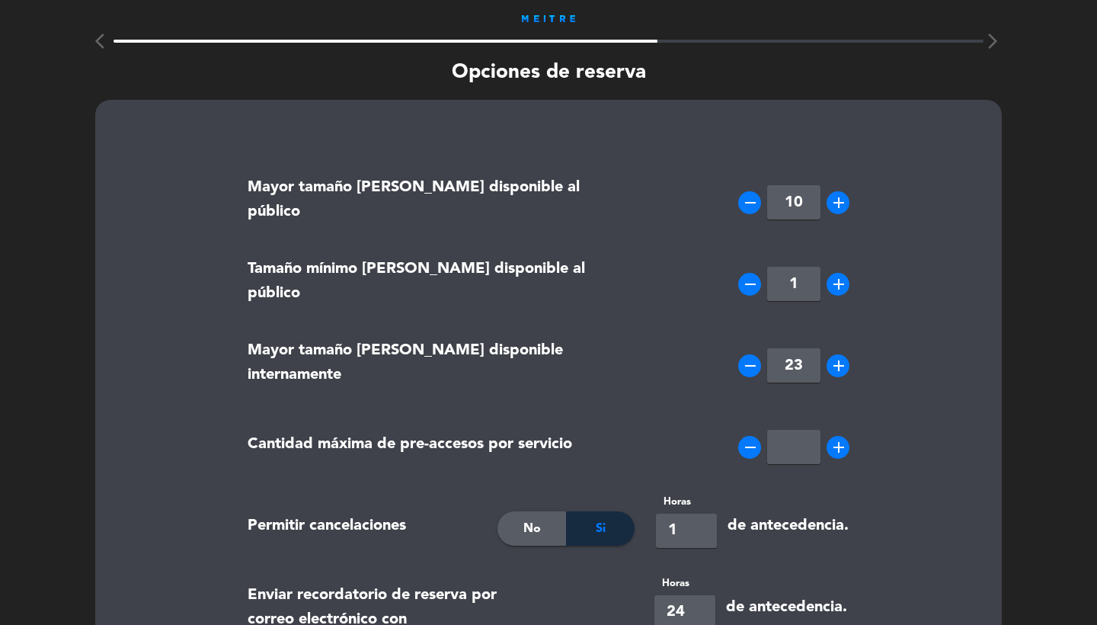
click at [702, 319] on div "remove 1 add" at bounding box center [753, 284] width 216 height 76
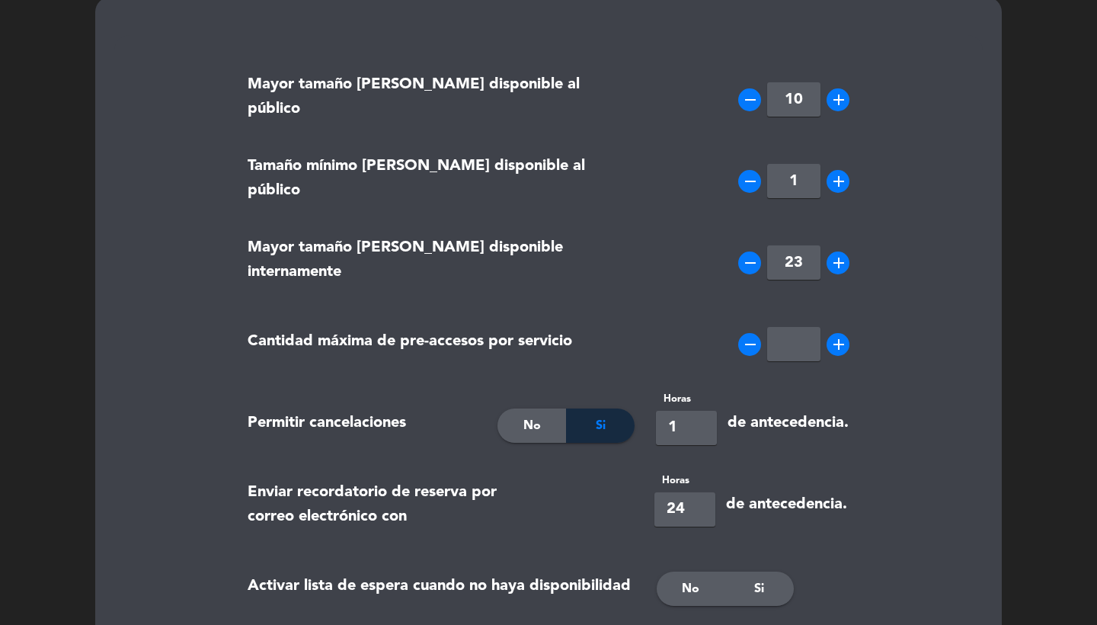
click at [690, 422] on input "1" at bounding box center [686, 428] width 61 height 34
type input "12"
click at [670, 331] on div "remove add" at bounding box center [753, 344] width 216 height 76
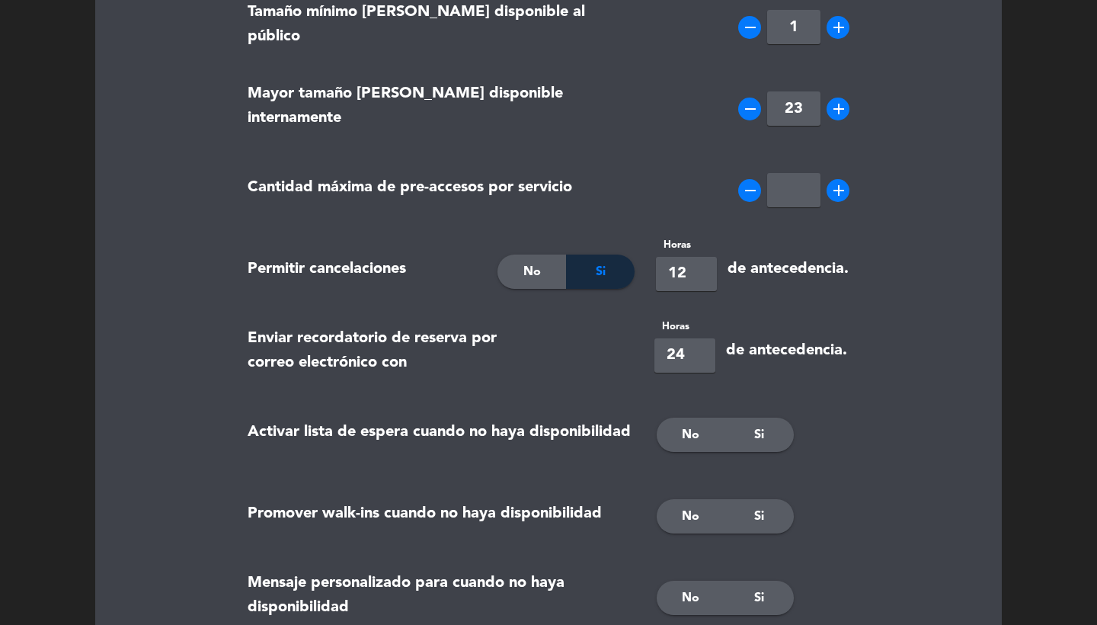
scroll to position [419, 0]
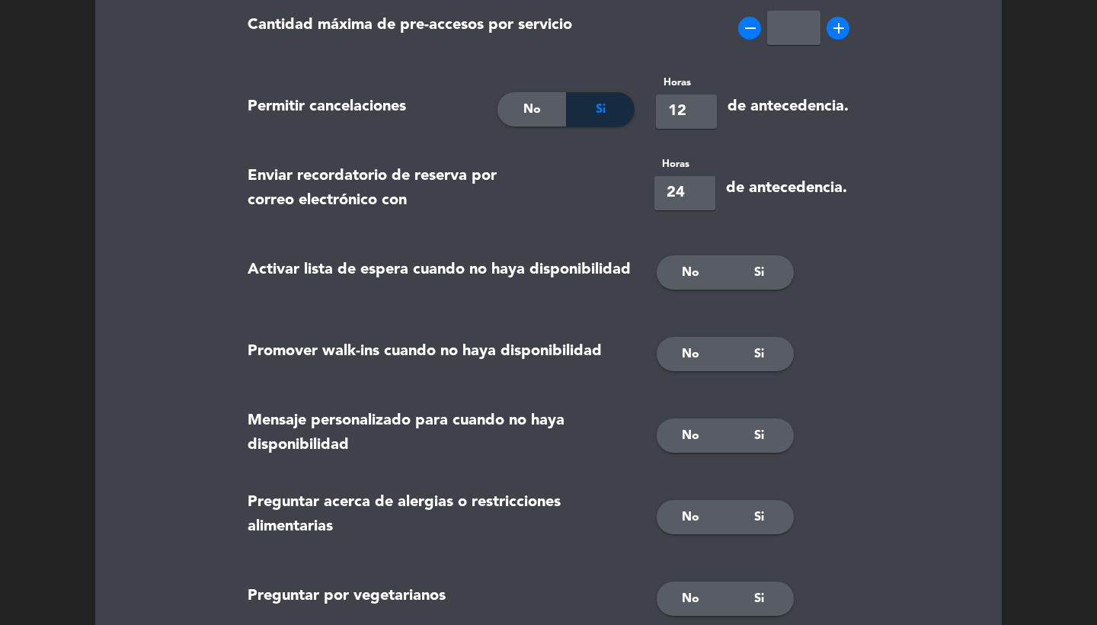
click at [691, 255] on div "No Si" at bounding box center [753, 273] width 216 height 76
click at [692, 268] on span "No" at bounding box center [691, 273] width 18 height 20
click at [741, 338] on div "Si" at bounding box center [759, 354] width 69 height 34
click at [754, 413] on div "No Si" at bounding box center [753, 436] width 216 height 76
click at [748, 456] on div "No Si" at bounding box center [753, 436] width 216 height 76
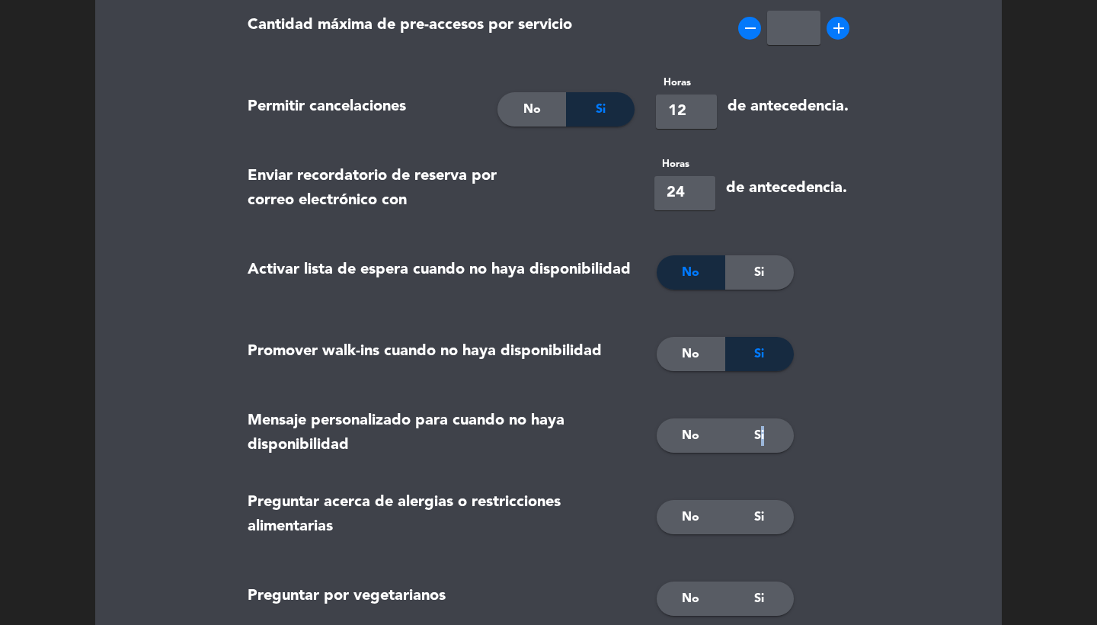
drag, startPoint x: 757, startPoint y: 437, endPoint x: 758, endPoint y: 445, distance: 7.7
click at [758, 437] on span "Si" at bounding box center [759, 436] width 10 height 20
click at [750, 518] on div "Si" at bounding box center [759, 517] width 69 height 34
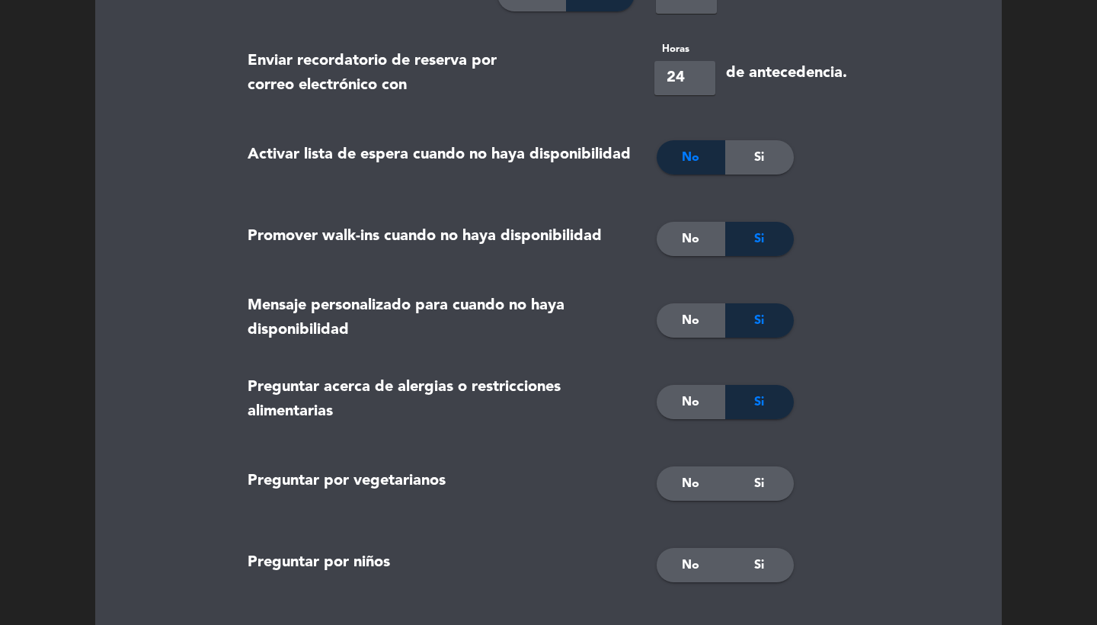
scroll to position [562, 0]
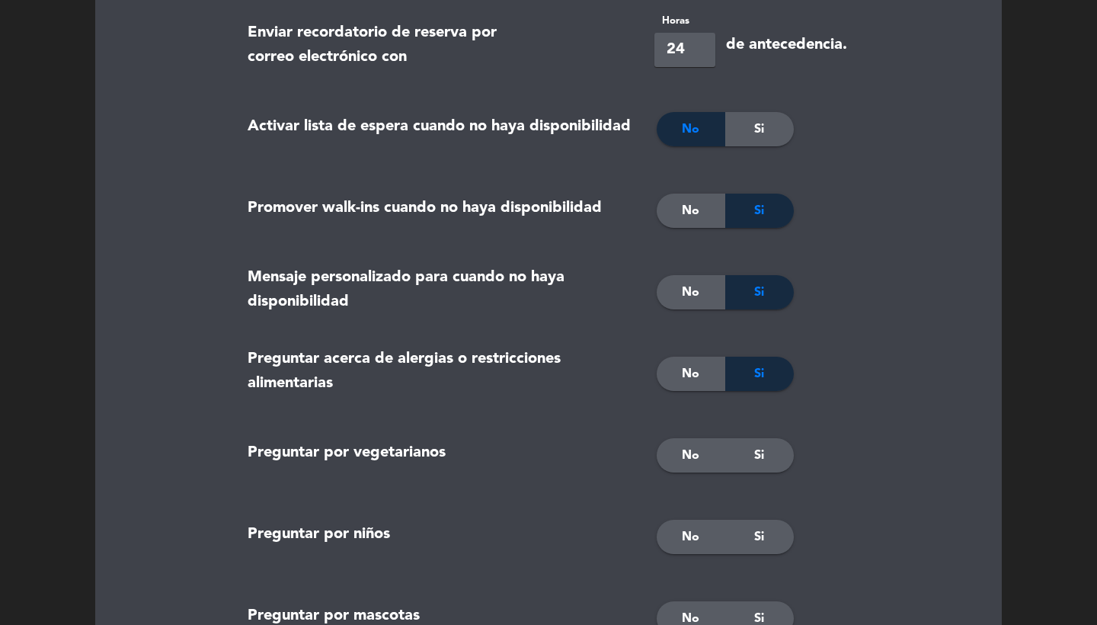
click at [693, 458] on span "No" at bounding box center [691, 456] width 18 height 20
click at [752, 546] on div "Si" at bounding box center [759, 537] width 69 height 34
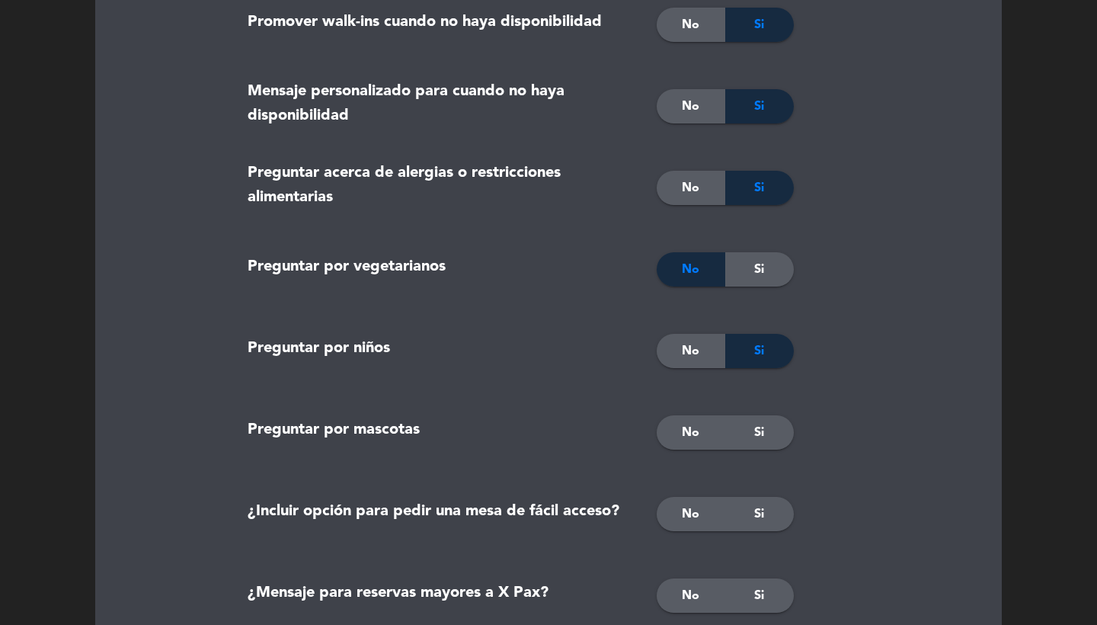
scroll to position [779, 0]
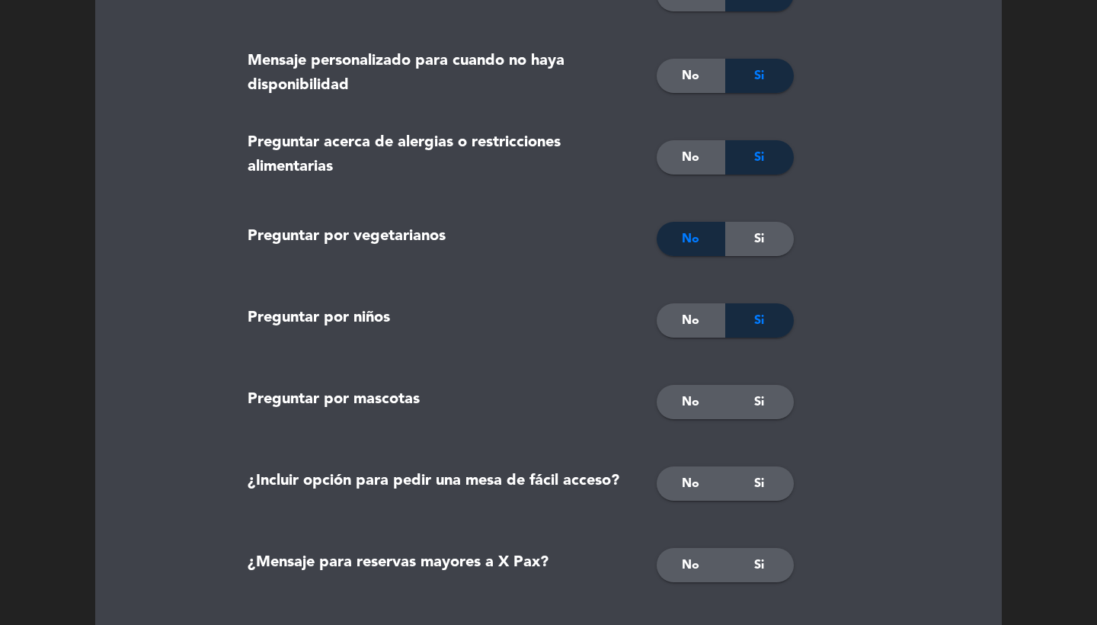
click at [762, 409] on span "Si" at bounding box center [759, 402] width 10 height 20
click at [748, 467] on div "Si" at bounding box center [759, 483] width 69 height 34
click at [770, 557] on div "Si" at bounding box center [759, 565] width 69 height 34
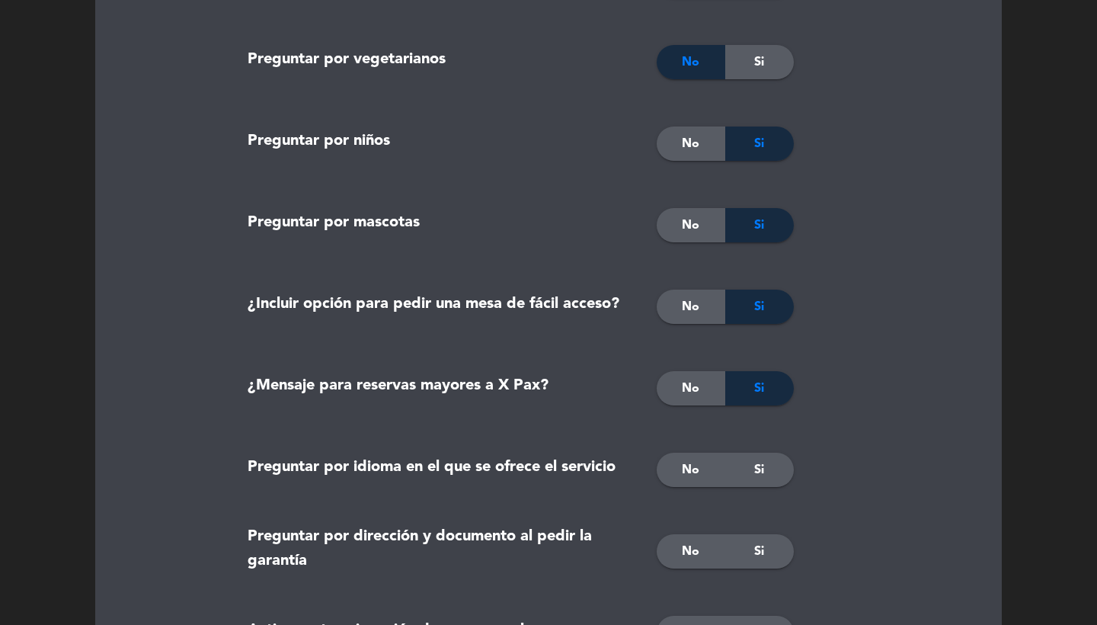
scroll to position [1158, 0]
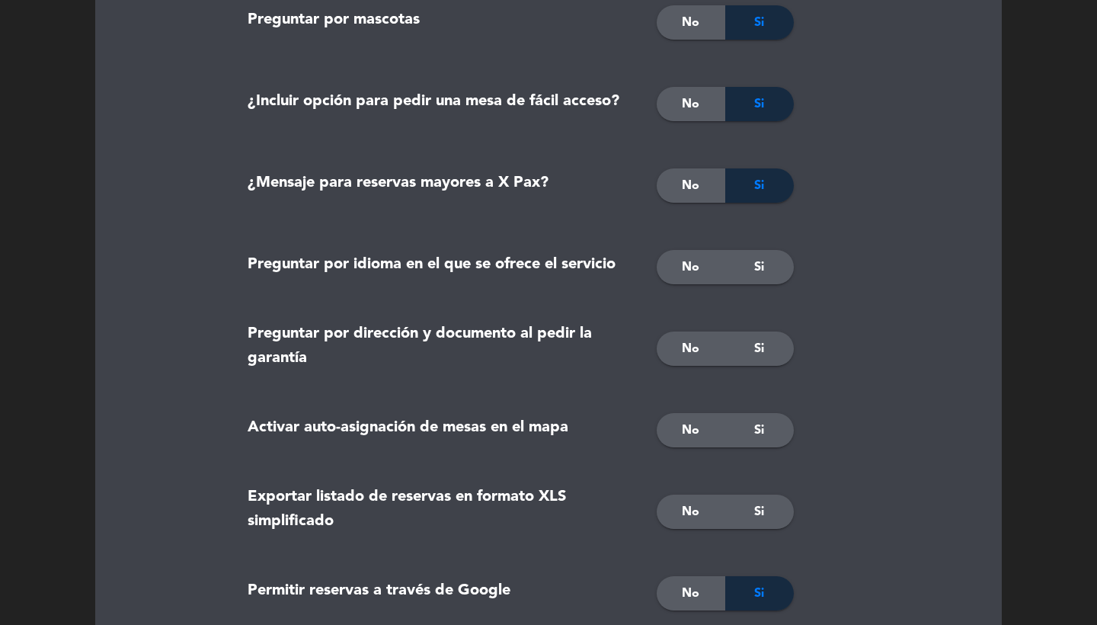
click at [690, 276] on span "No" at bounding box center [691, 268] width 18 height 20
click at [742, 362] on div "Si" at bounding box center [759, 348] width 69 height 34
click at [737, 444] on div "Si" at bounding box center [759, 430] width 69 height 34
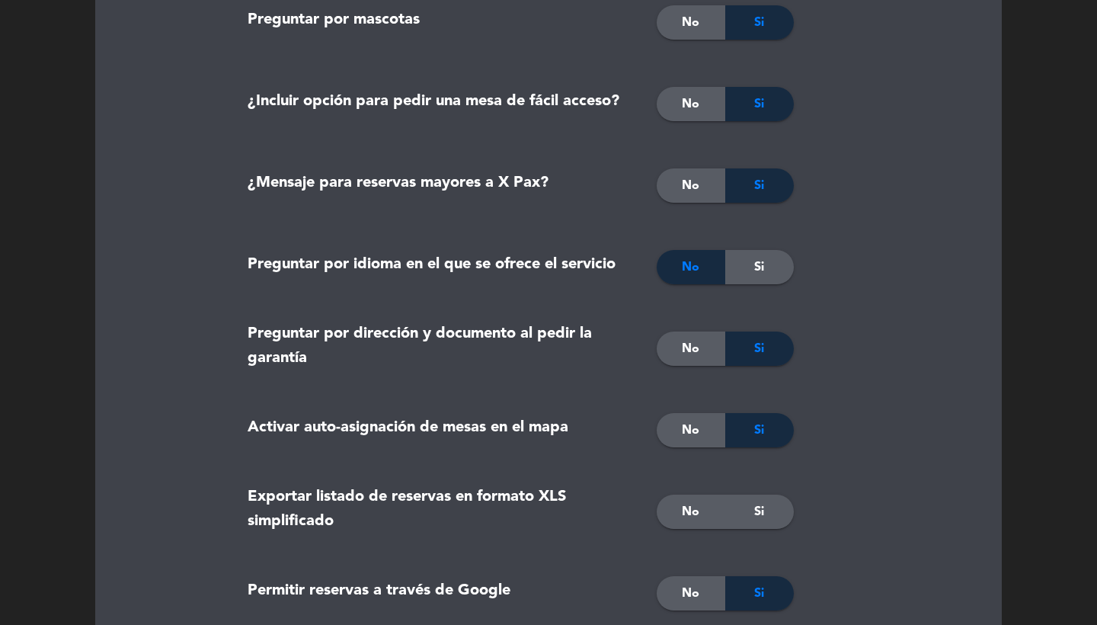
click at [740, 515] on div "Si" at bounding box center [759, 512] width 69 height 34
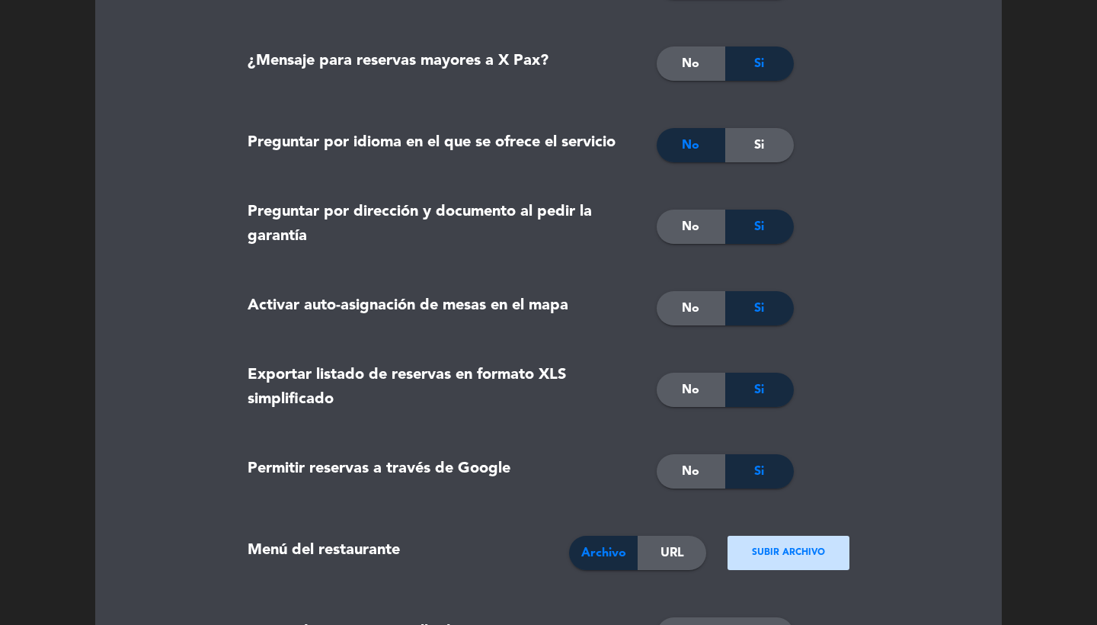
scroll to position [1420, 0]
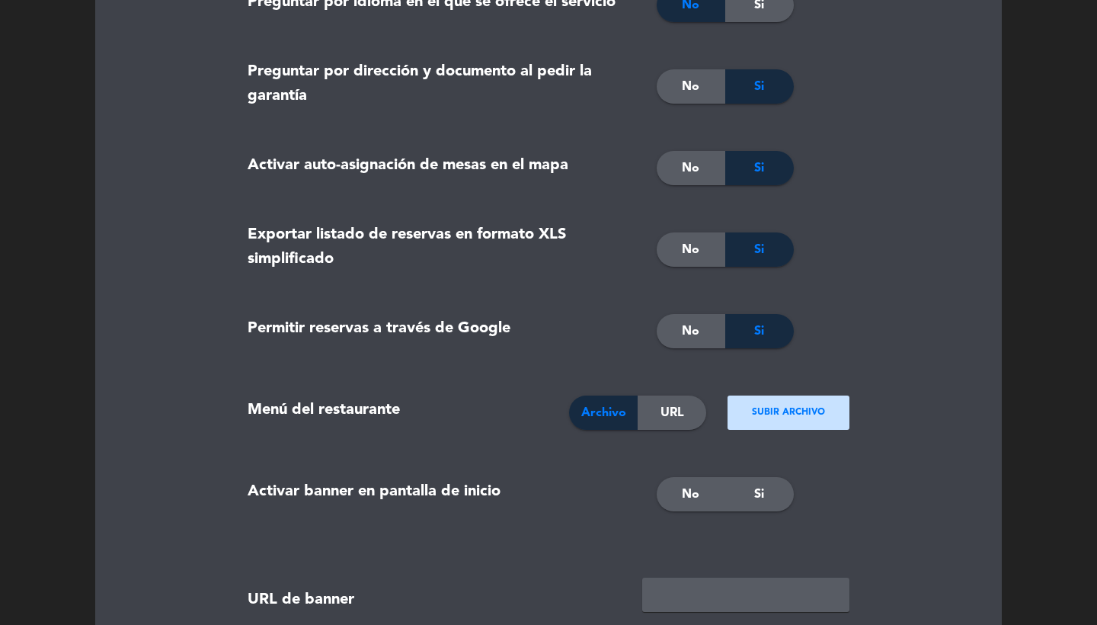
click at [695, 498] on span "No" at bounding box center [691, 495] width 18 height 20
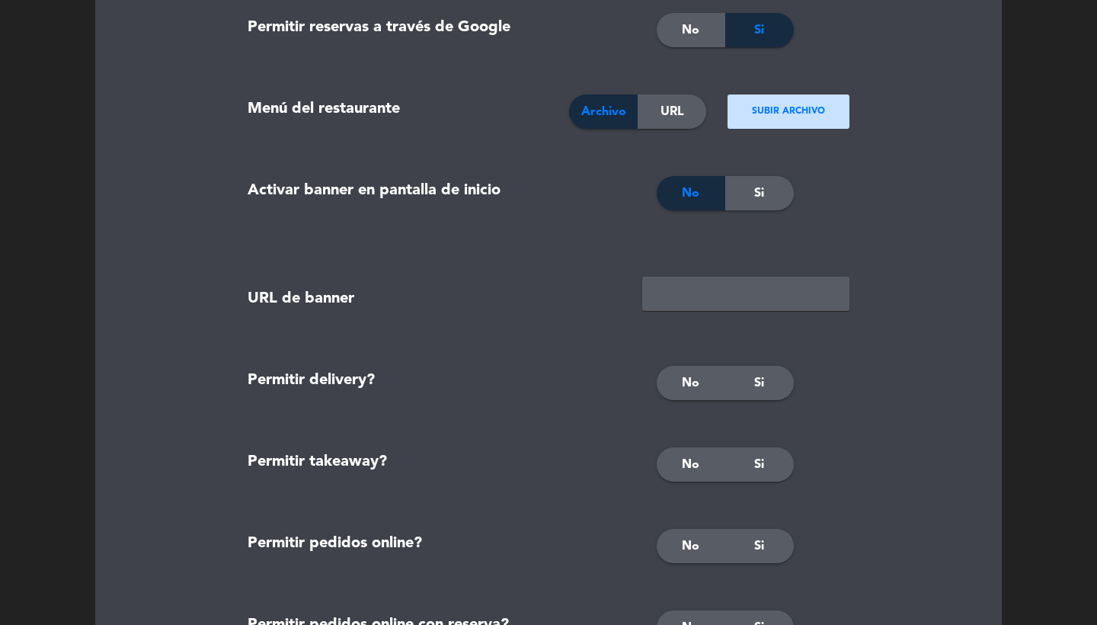
scroll to position [1831, 0]
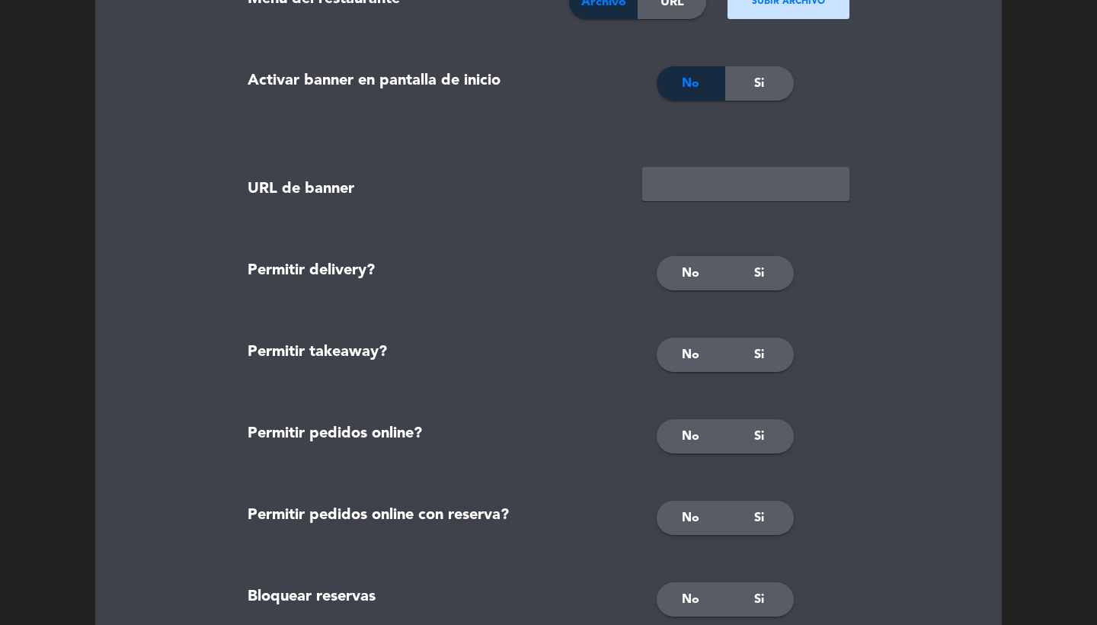
click at [680, 277] on div "No" at bounding box center [691, 273] width 69 height 34
click at [682, 346] on span "No" at bounding box center [691, 355] width 18 height 20
click at [682, 421] on div "No" at bounding box center [691, 436] width 69 height 34
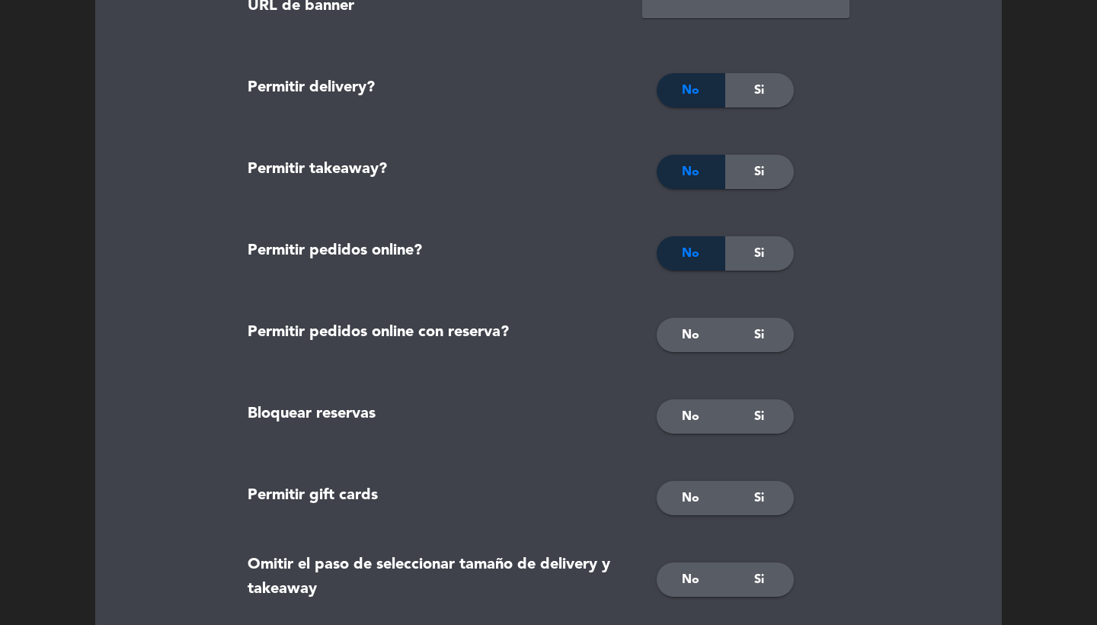
click at [687, 329] on span "No" at bounding box center [691, 335] width 18 height 20
click at [688, 412] on span "No" at bounding box center [691, 417] width 18 height 20
click at [696, 493] on span "No" at bounding box center [691, 498] width 18 height 20
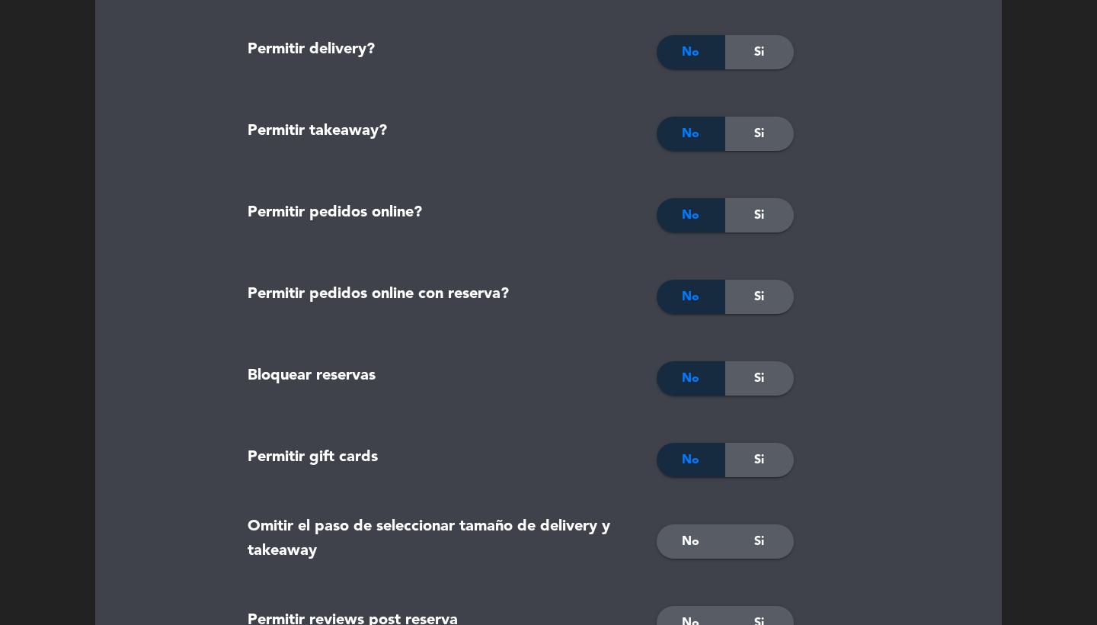
scroll to position [2130, 0]
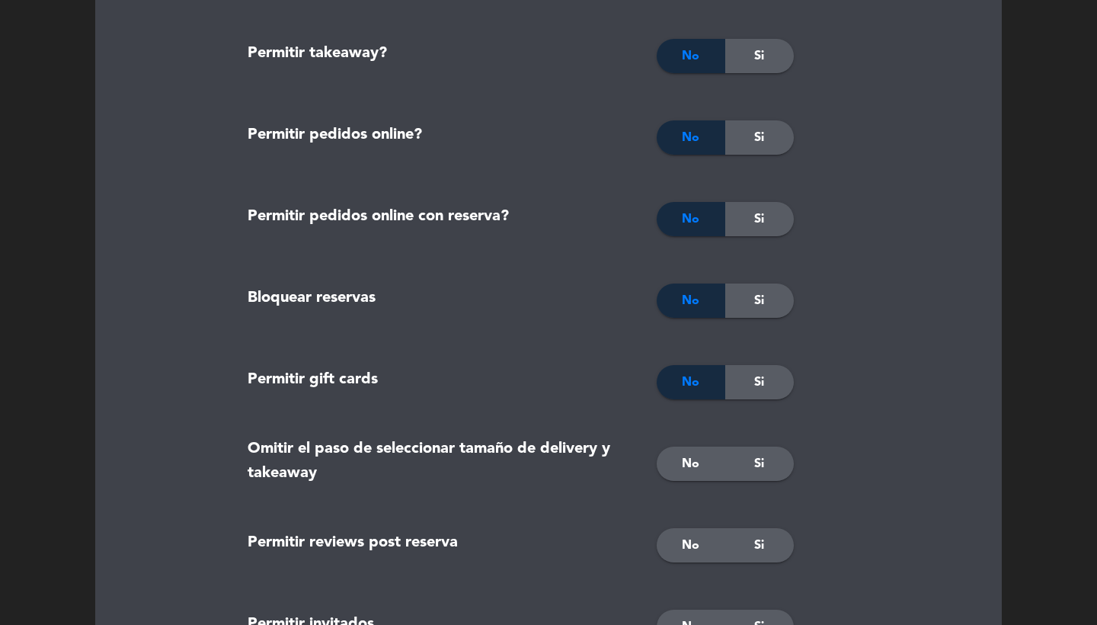
click at [693, 475] on div "No" at bounding box center [691, 464] width 69 height 34
click at [760, 537] on span "Si" at bounding box center [759, 546] width 10 height 20
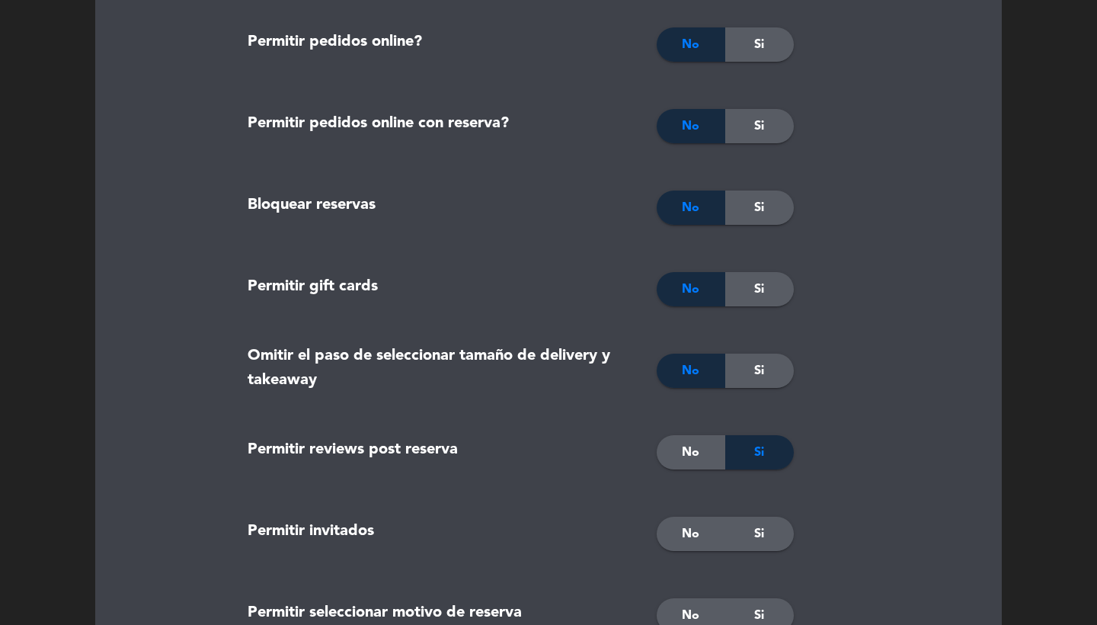
scroll to position [2295, 0]
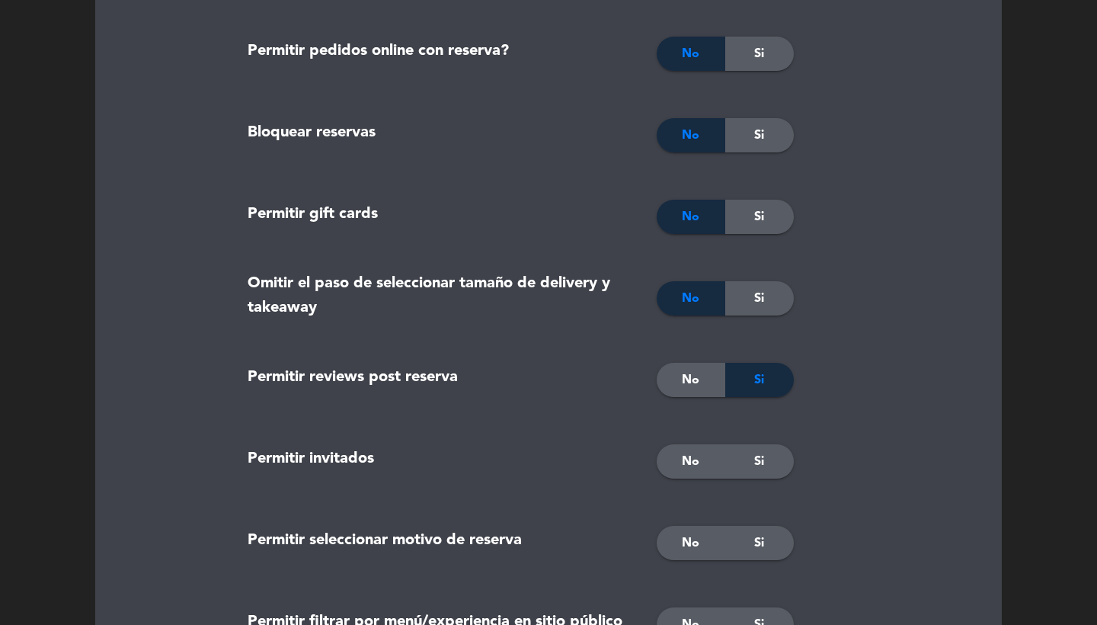
click at [693, 459] on span "No" at bounding box center [691, 462] width 18 height 20
click at [691, 538] on span "No" at bounding box center [691, 543] width 18 height 20
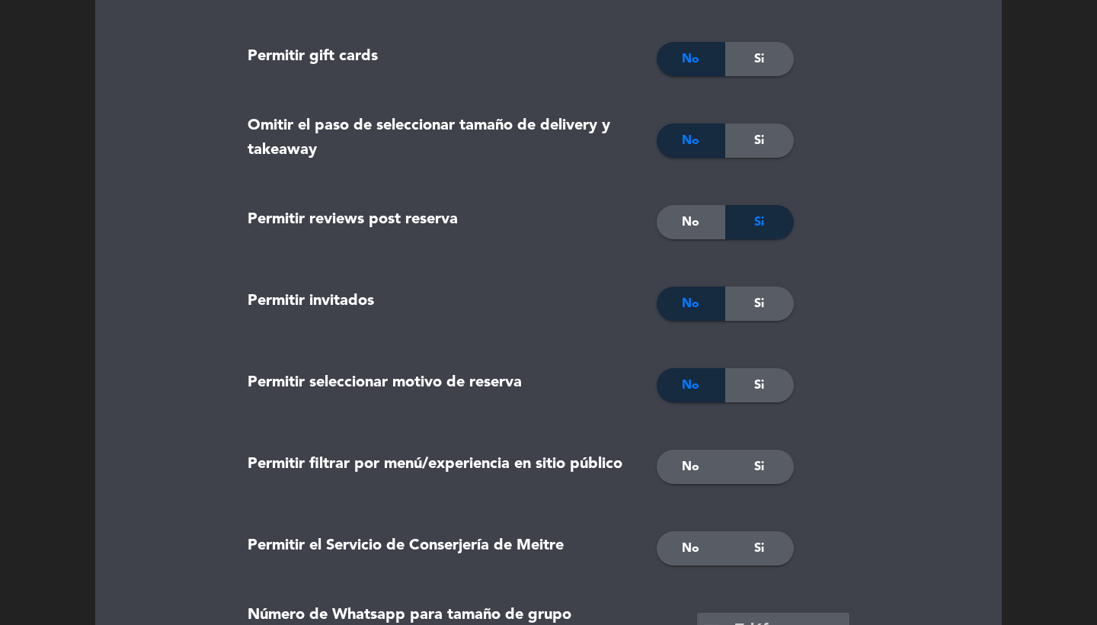
click at [762, 386] on span "Si" at bounding box center [759, 386] width 10 height 20
click at [712, 465] on div "No" at bounding box center [691, 467] width 69 height 34
click at [696, 539] on span "No" at bounding box center [691, 549] width 18 height 20
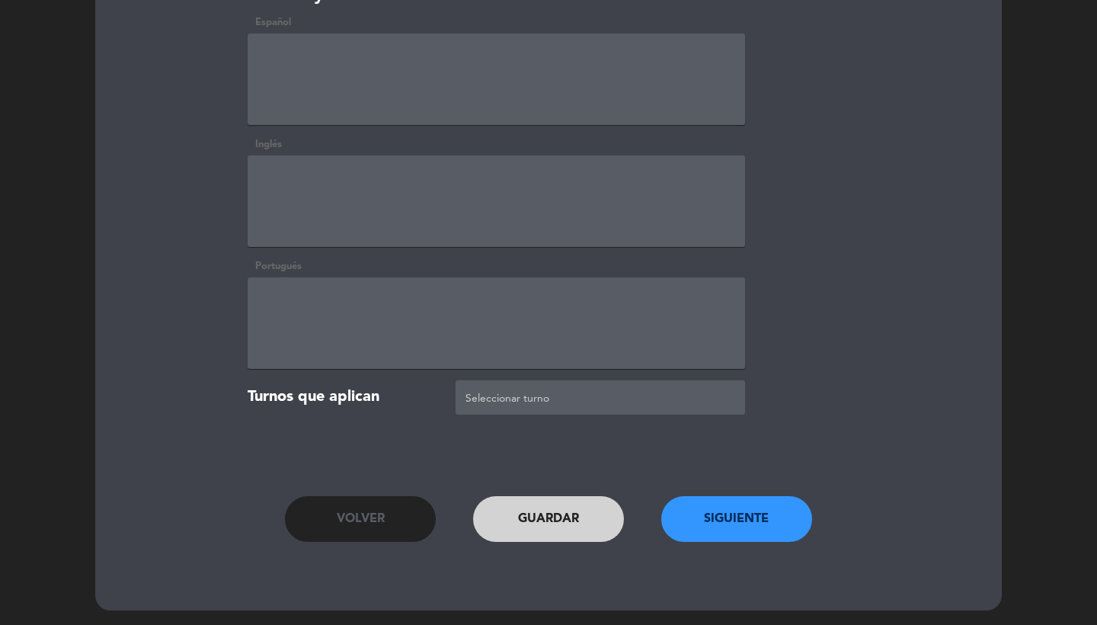
click at [725, 531] on button "Siguiente" at bounding box center [736, 519] width 151 height 46
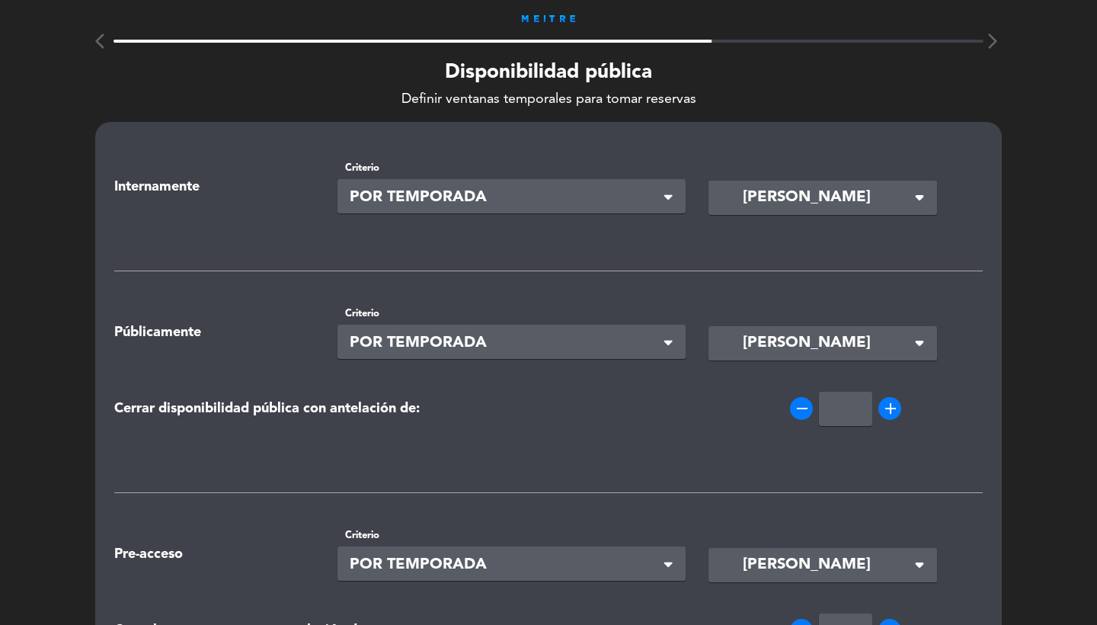
scroll to position [0, 0]
click at [532, 182] on div "Seleccionar × POR TEMPORADA" at bounding box center [512, 196] width 349 height 34
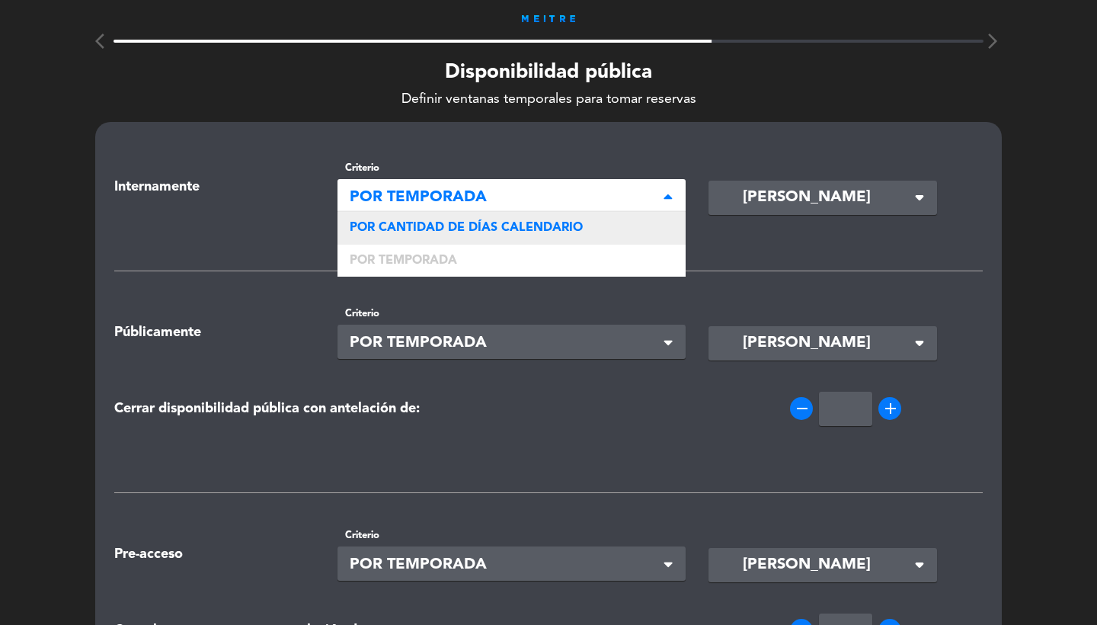
click at [488, 227] on span "POR CANTIDAD DE DÍAS CALENDARIO" at bounding box center [466, 228] width 233 height 12
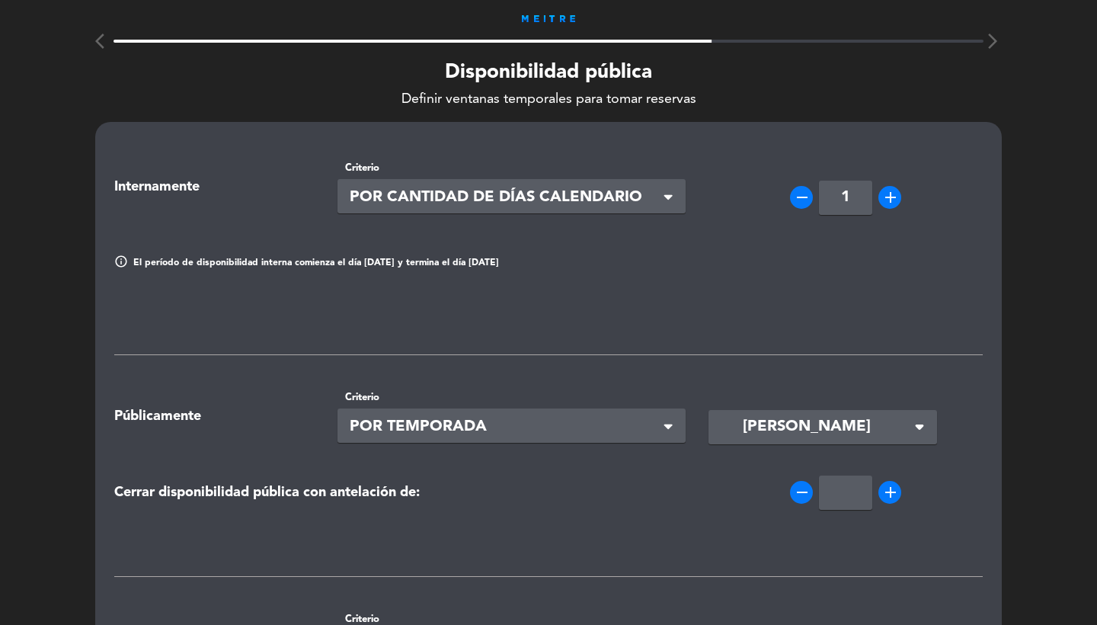
click at [861, 197] on input "1" at bounding box center [845, 198] width 53 height 34
click at [562, 408] on div "Seleccionar × POR TEMPORADA" at bounding box center [512, 425] width 349 height 34
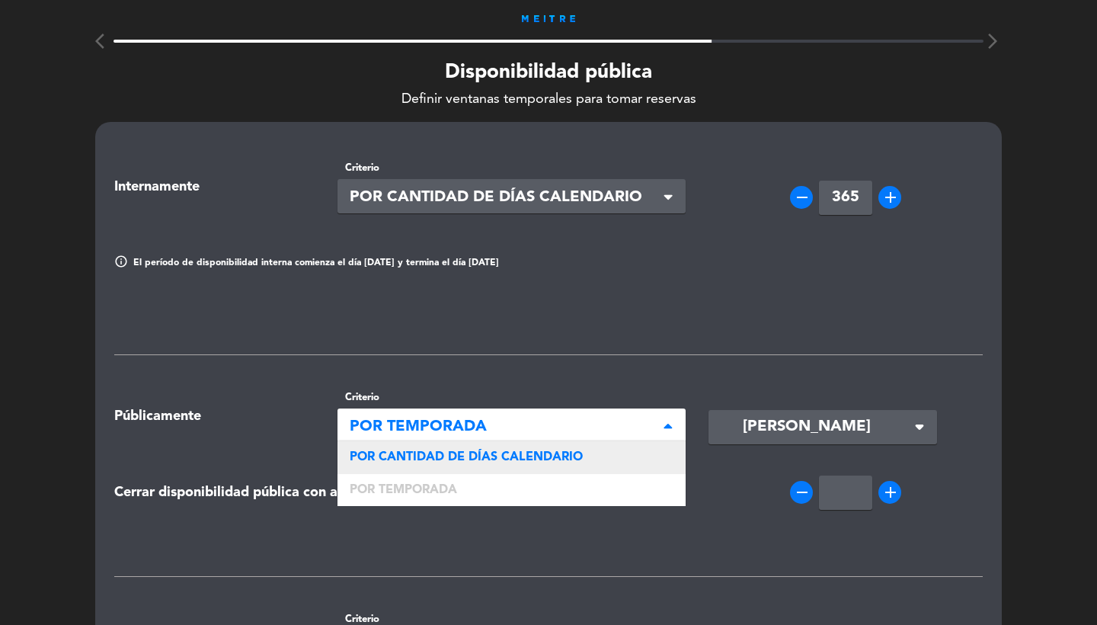
click at [547, 451] on span "POR CANTIDAD DE DÍAS CALENDARIO" at bounding box center [466, 457] width 233 height 12
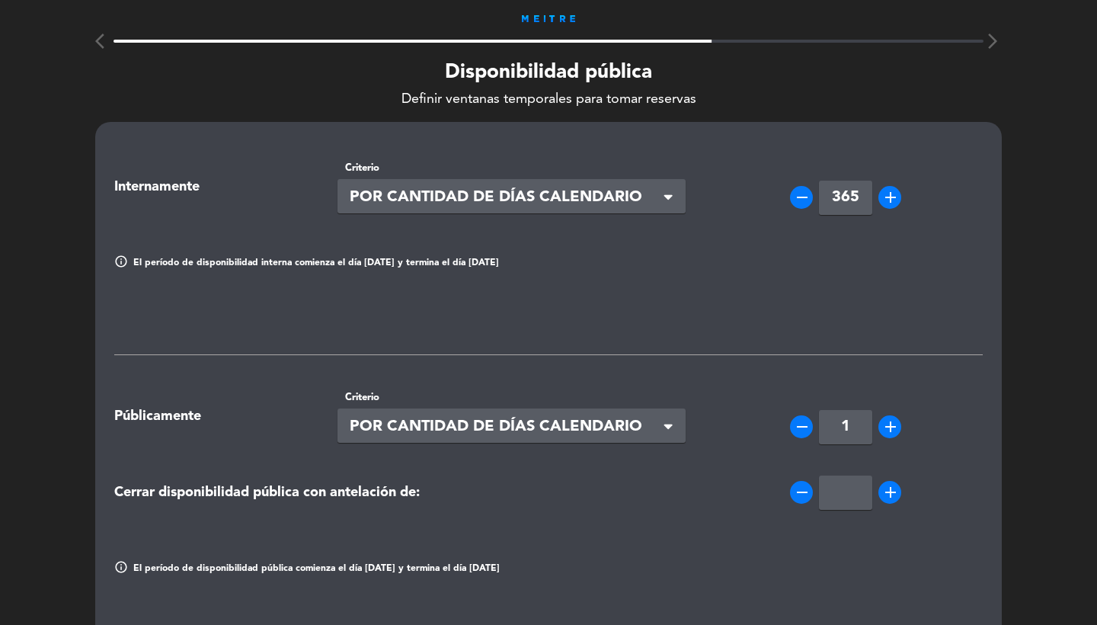
type input "365"
click at [872, 427] on input "1" at bounding box center [845, 427] width 53 height 34
type input "15"
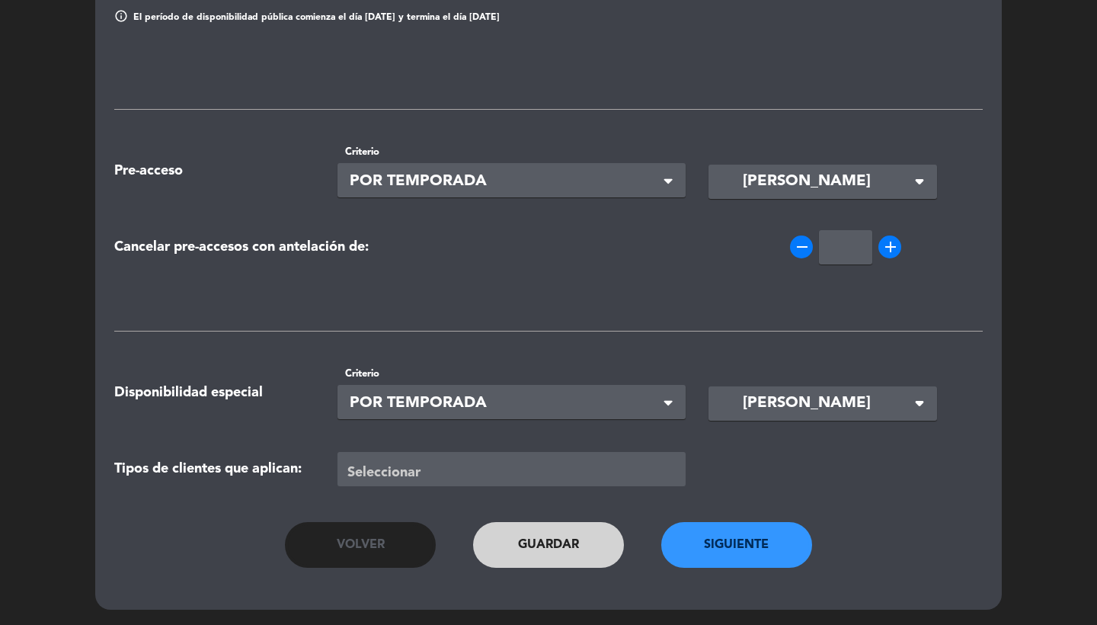
click at [715, 535] on button "Siguiente" at bounding box center [736, 545] width 151 height 46
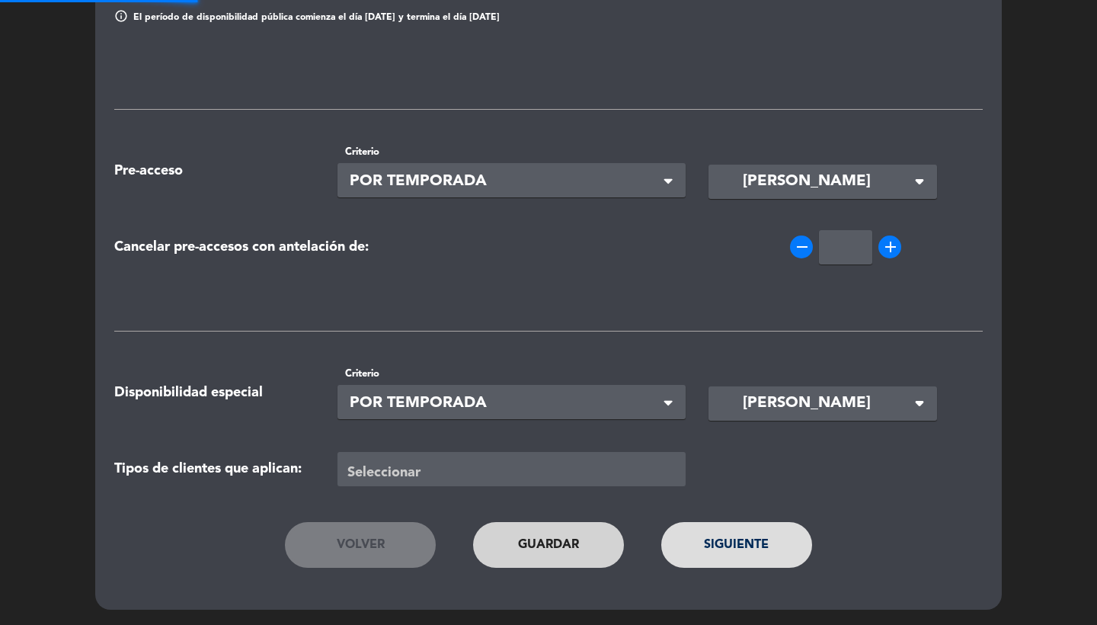
scroll to position [551, 0]
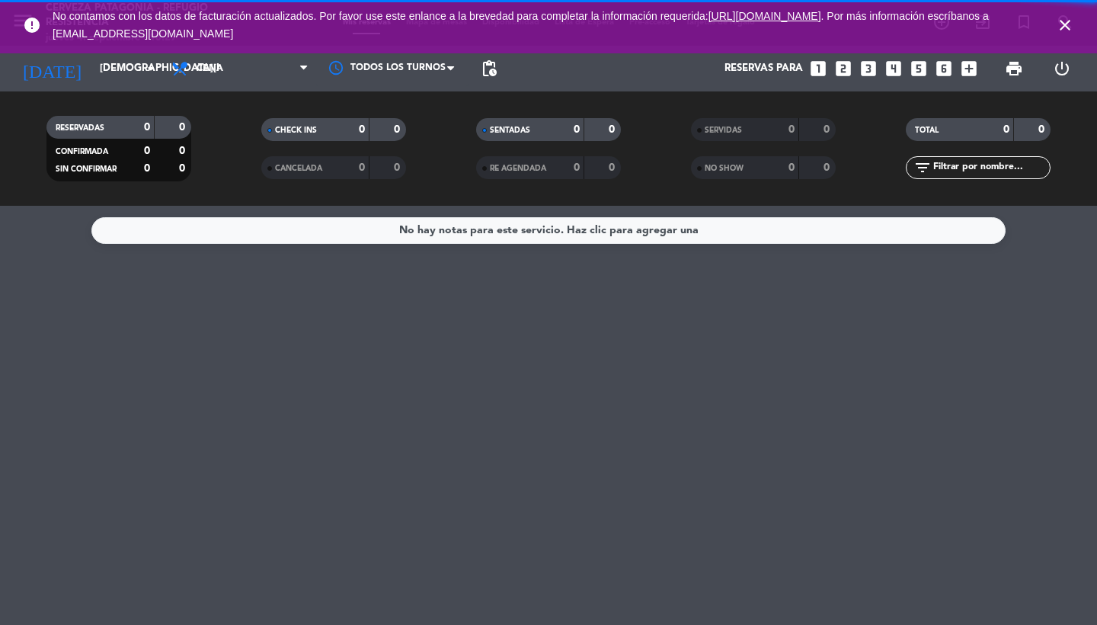
click at [1065, 24] on icon "close" at bounding box center [1065, 25] width 18 height 18
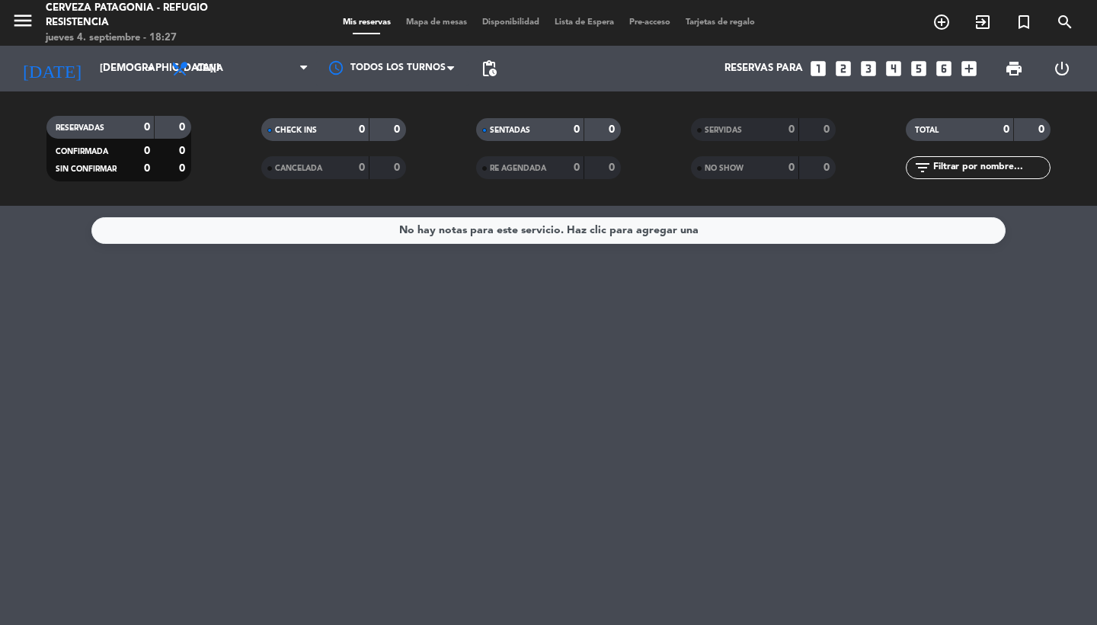
click at [24, 21] on icon "menu" at bounding box center [22, 20] width 23 height 23
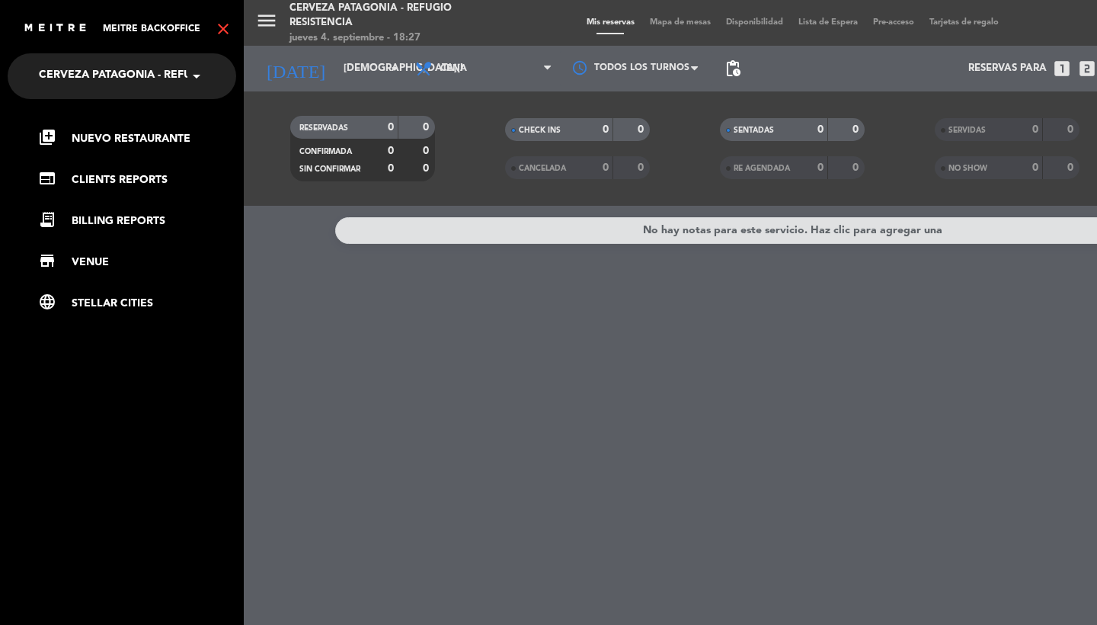
click at [228, 30] on icon "close" at bounding box center [223, 29] width 18 height 18
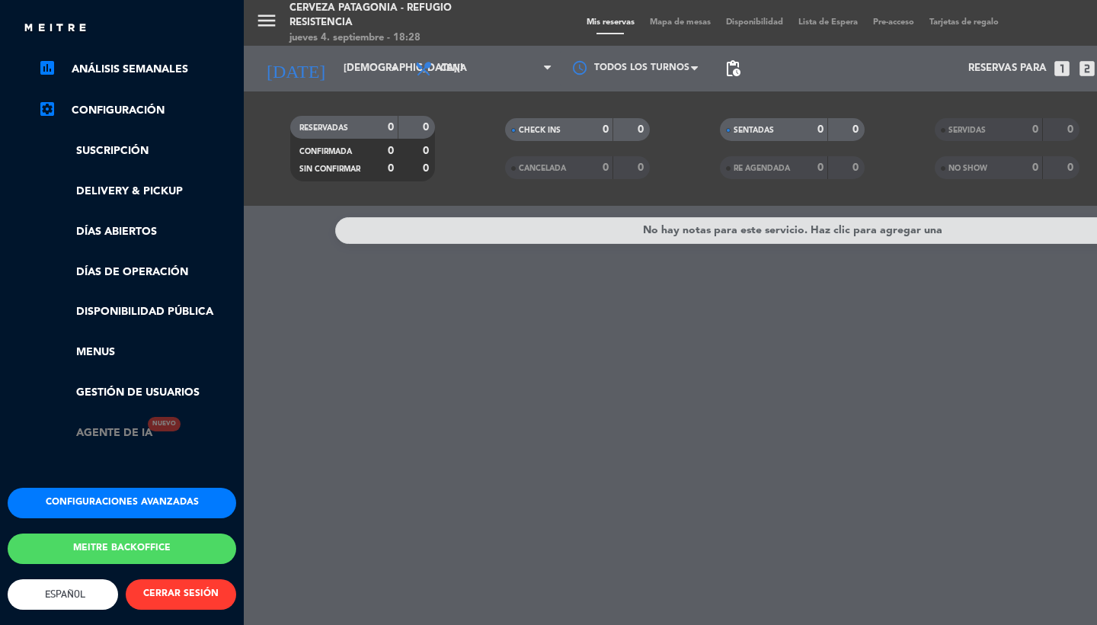
scroll to position [240, 0]
click at [100, 520] on div "Configuraciones avanzadas Meitre backoffice English Español Português Español E…" at bounding box center [121, 583] width 251 height 191
click at [96, 498] on button "Configuraciones avanzadas" at bounding box center [122, 503] width 229 height 30
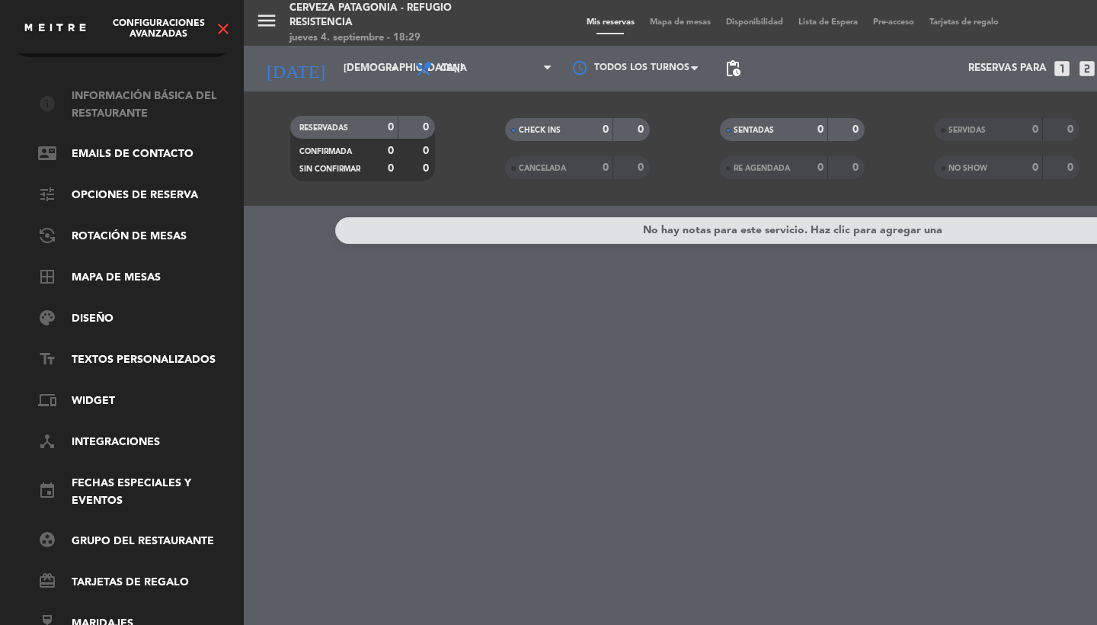
click at [97, 104] on link "info Información básica del restaurante" at bounding box center [137, 105] width 198 height 35
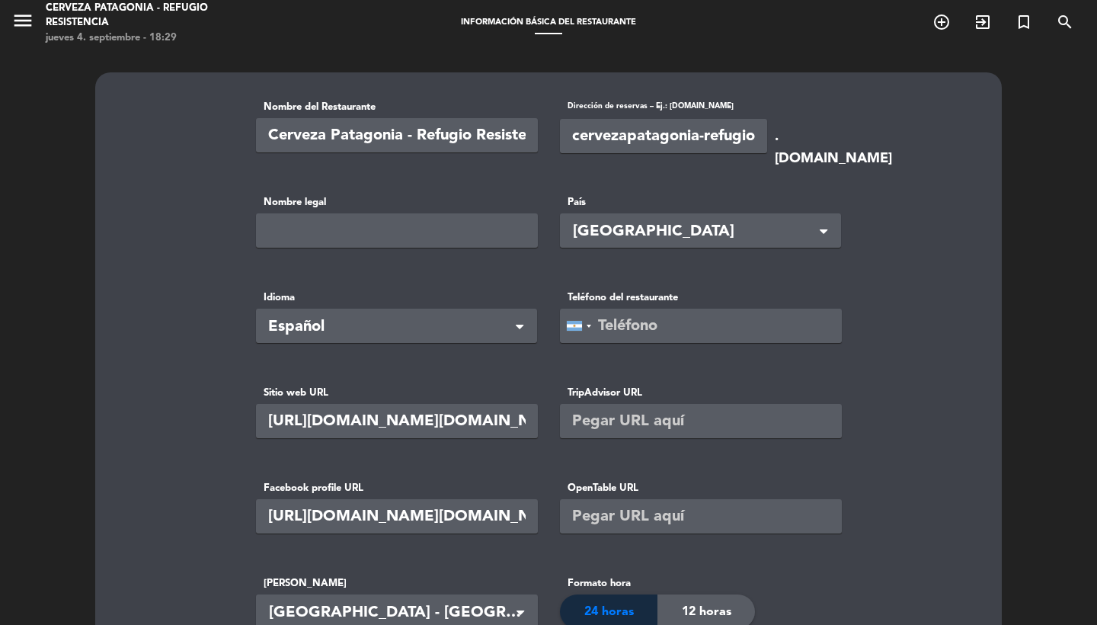
type input "[PHONE_NUMBER]"
type input "92990"
click at [942, 130] on basic-info "Nombre del Restaurante Cerveza [GEOGRAPHIC_DATA] - Refugio Resistencia Direcció…" at bounding box center [548, 594] width 869 height 990
click at [27, 36] on span "menu" at bounding box center [28, 23] width 34 height 36
click at [27, 18] on icon "menu" at bounding box center [22, 20] width 23 height 23
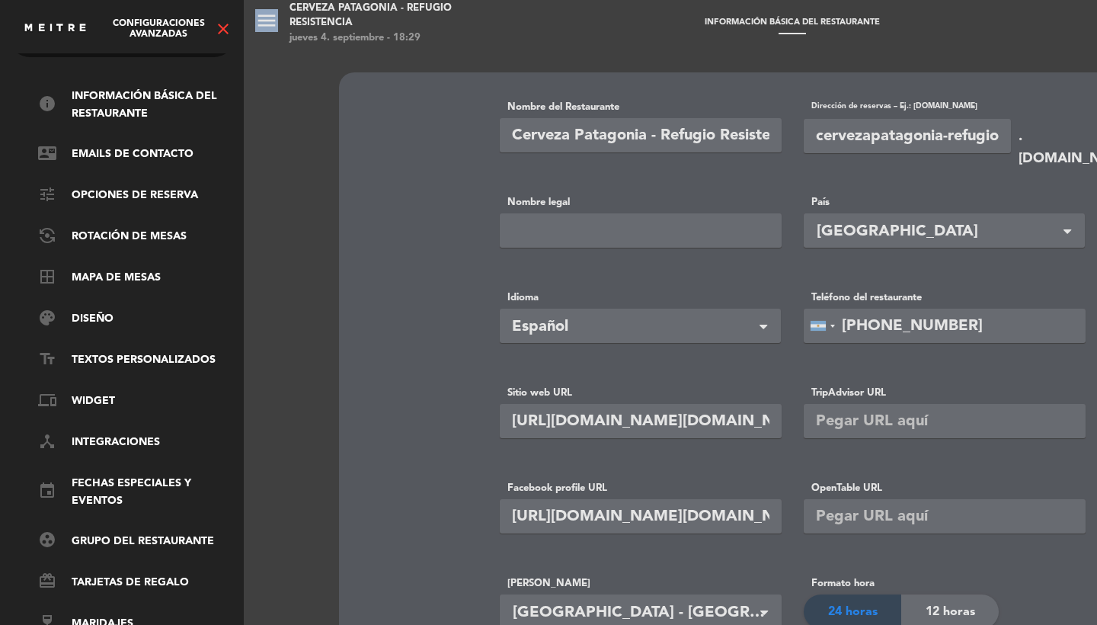
click at [229, 31] on icon "close" at bounding box center [223, 29] width 18 height 18
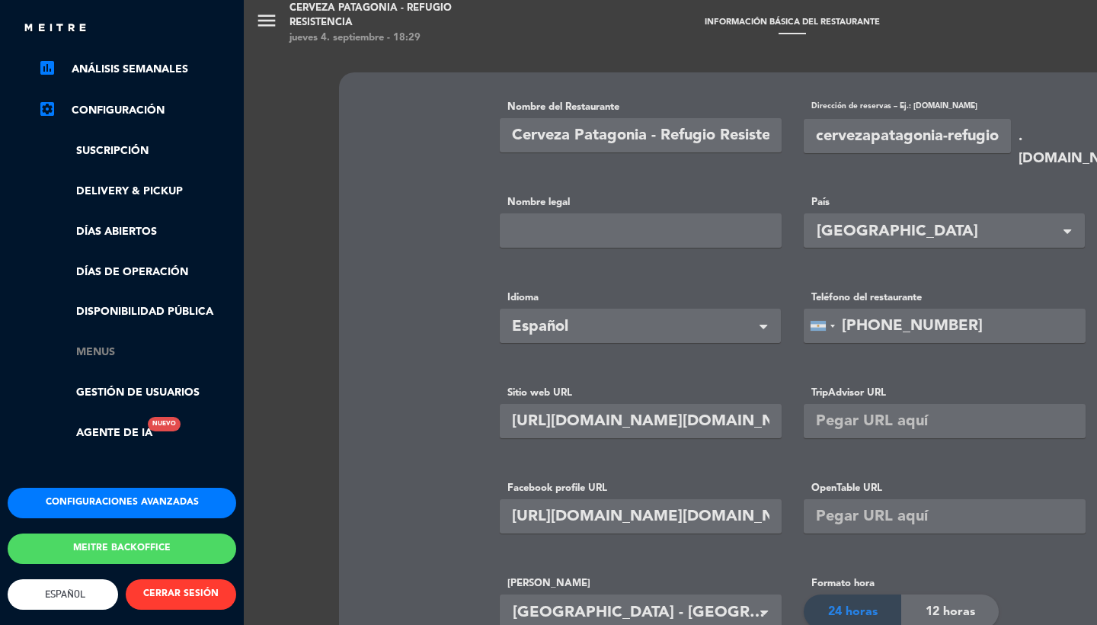
scroll to position [240, 0]
click at [120, 384] on link "Gestión de usuarios" at bounding box center [137, 393] width 198 height 18
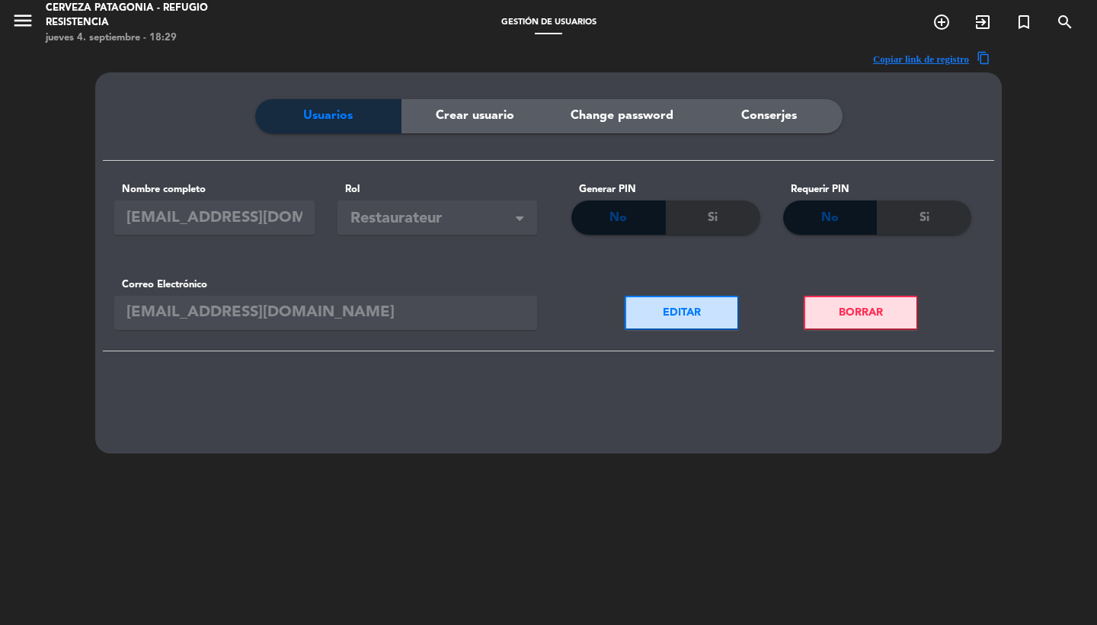
click at [48, 309] on div "Copiar link de registro content_copy Usuarios Crear usuario Change password Con…" at bounding box center [548, 358] width 1097 height 625
click at [19, 24] on icon "menu" at bounding box center [22, 20] width 23 height 23
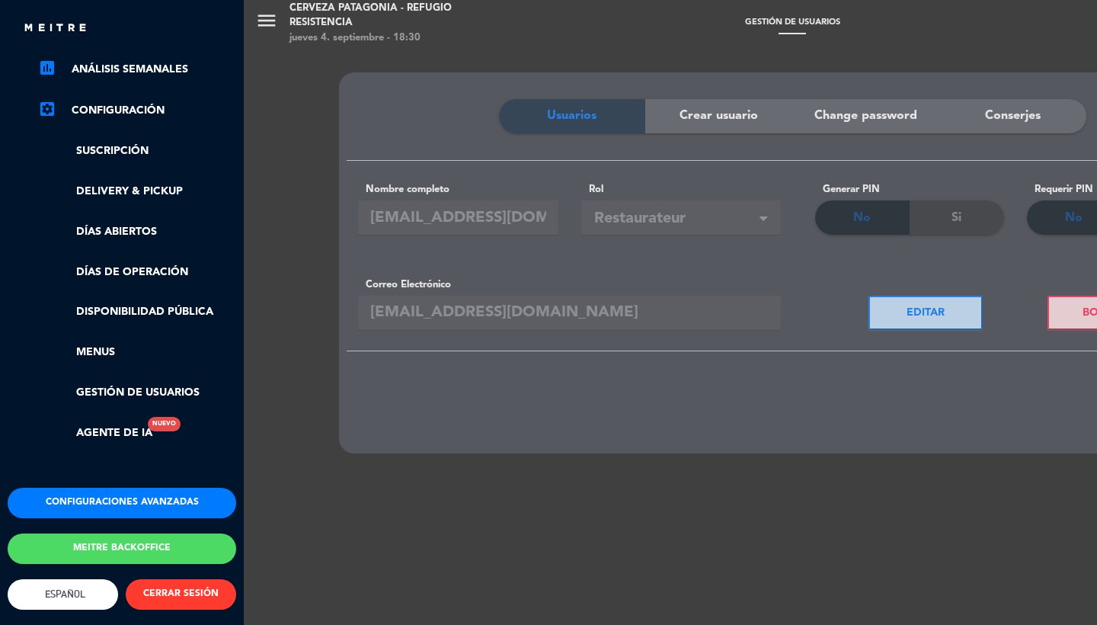
click at [93, 498] on button "Configuraciones avanzadas" at bounding box center [122, 503] width 229 height 30
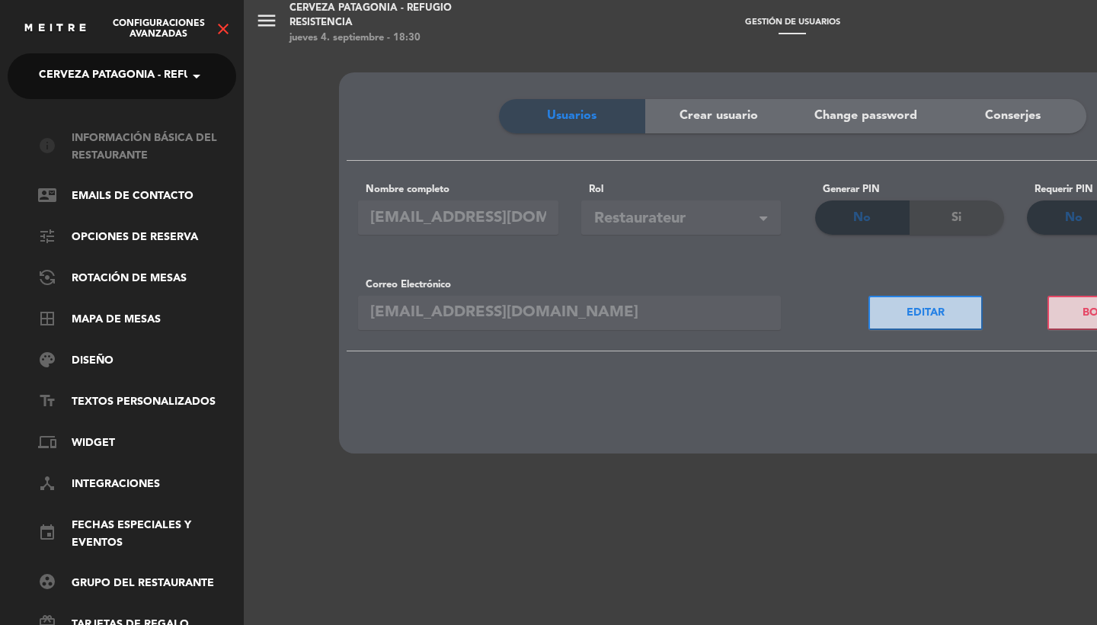
scroll to position [-2, 0]
click at [105, 135] on link "info Información básica del restaurante" at bounding box center [137, 147] width 198 height 35
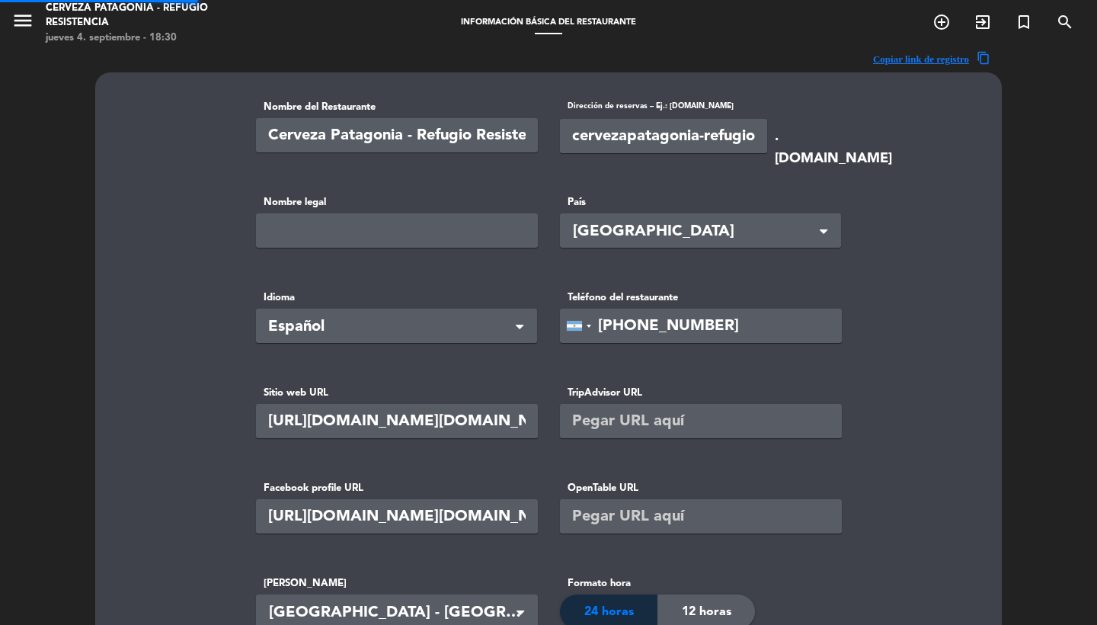
type input "92990"
click at [981, 56] on span "content_copy" at bounding box center [984, 59] width 14 height 16
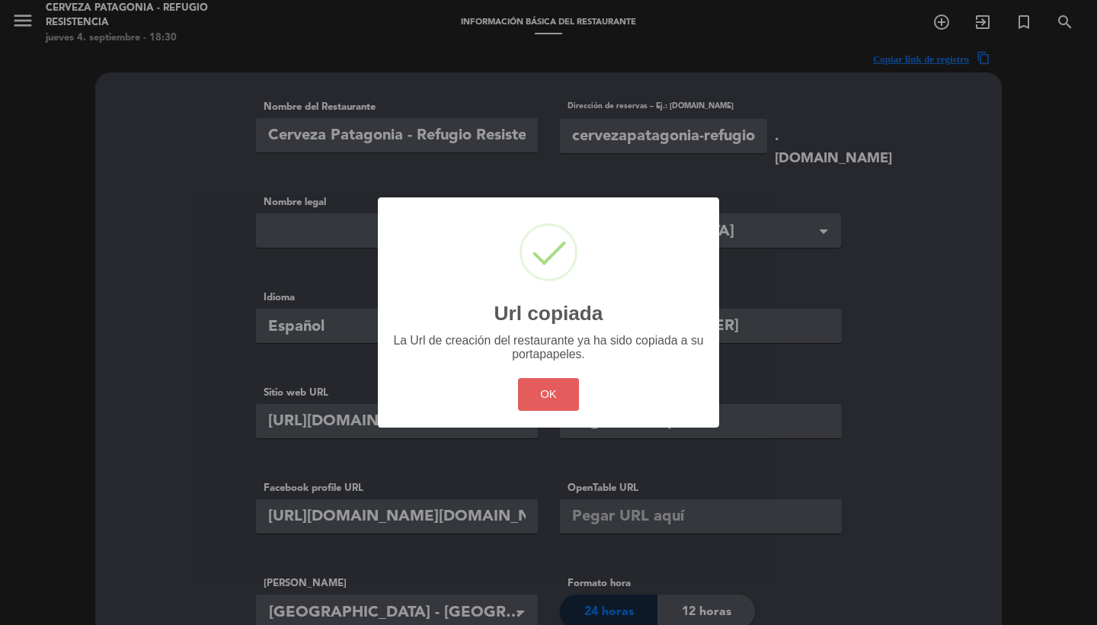
click at [549, 404] on button "OK" at bounding box center [549, 394] width 62 height 33
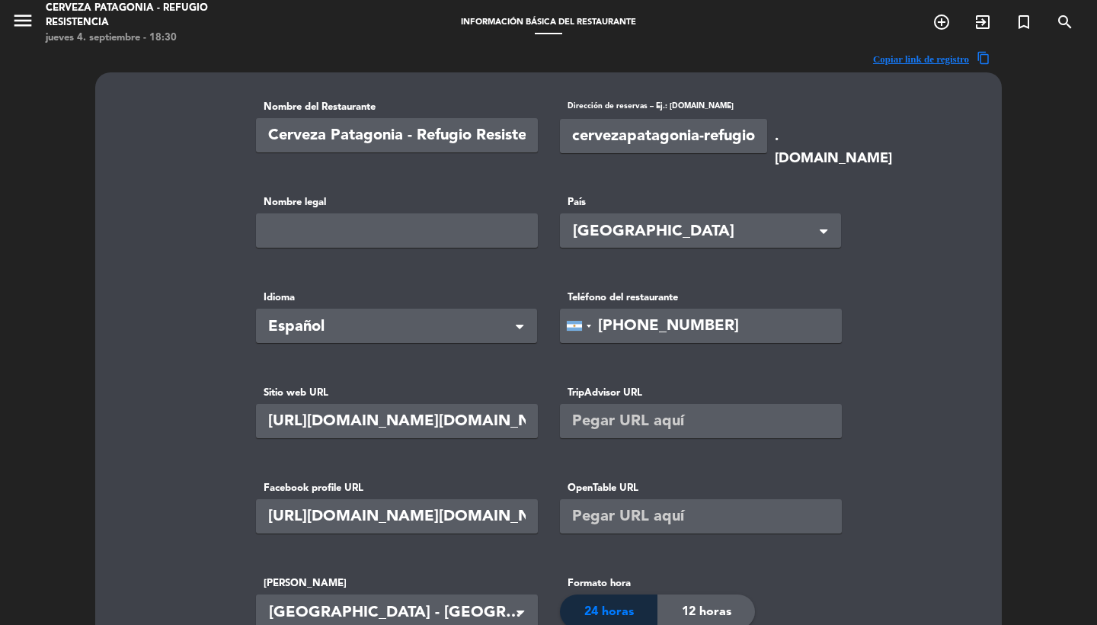
scroll to position [-1, 0]
click at [556, 4] on div "menu Cerveza Patagonia - Refugio Resistencia [DATE] 4. septiembre - 18:30 Infor…" at bounding box center [548, 23] width 1097 height 46
click at [19, 22] on icon "menu" at bounding box center [22, 20] width 23 height 23
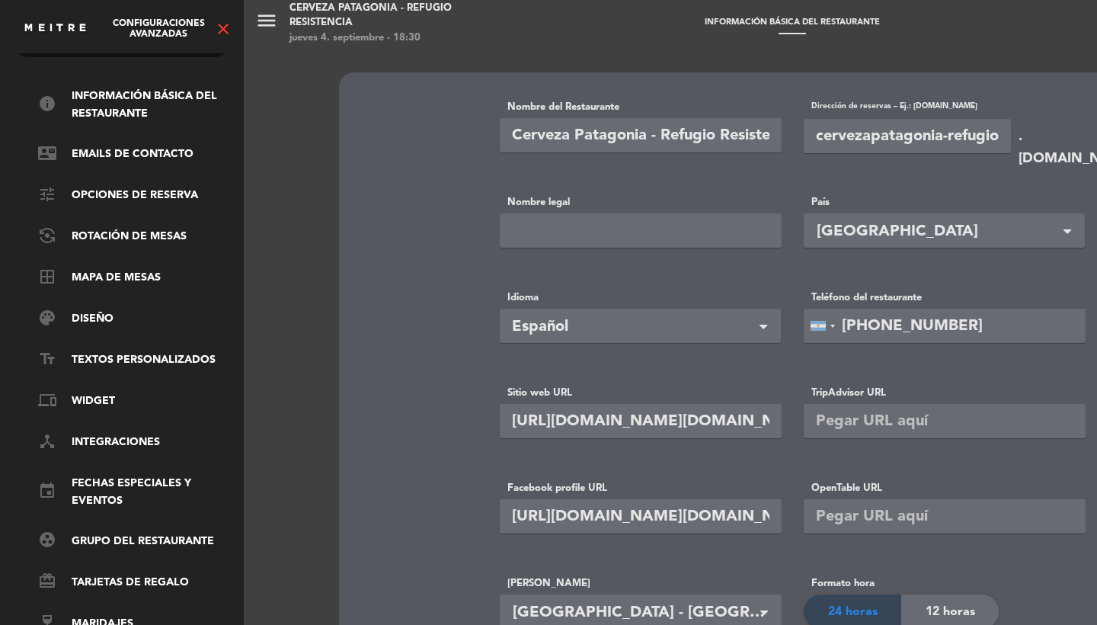
click at [223, 30] on icon "close" at bounding box center [223, 29] width 18 height 18
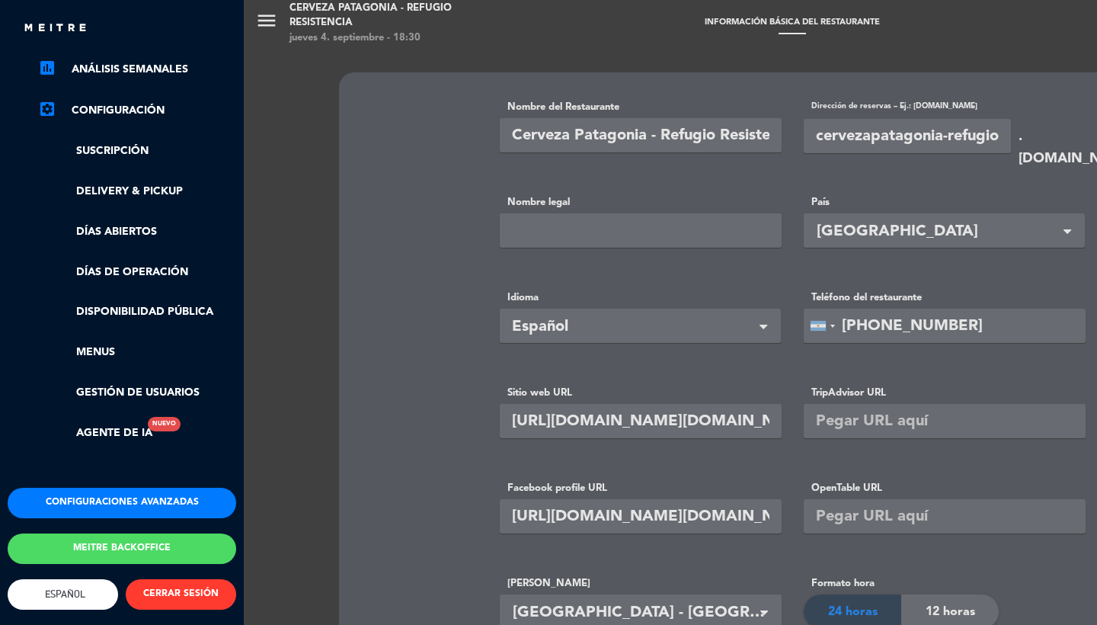
scroll to position [241, 0]
click at [143, 543] on button "Meitre backoffice" at bounding box center [122, 548] width 229 height 30
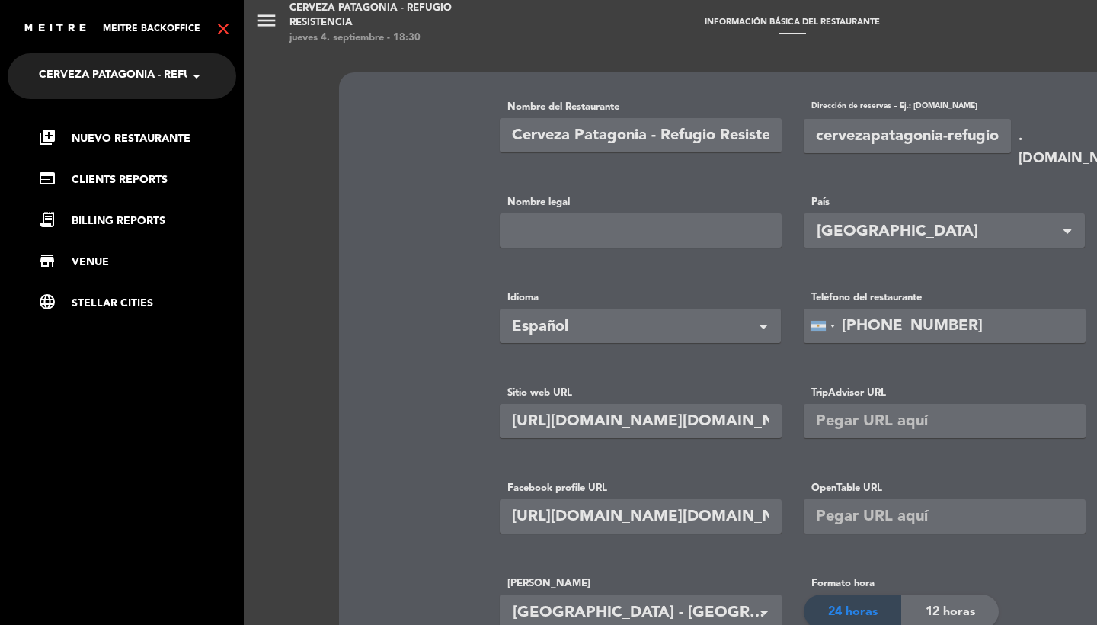
scroll to position [0, 0]
click at [114, 144] on link "library_add Nuevo Restaurante" at bounding box center [137, 139] width 198 height 18
type input "+undefined 362155163286"
type input "0"
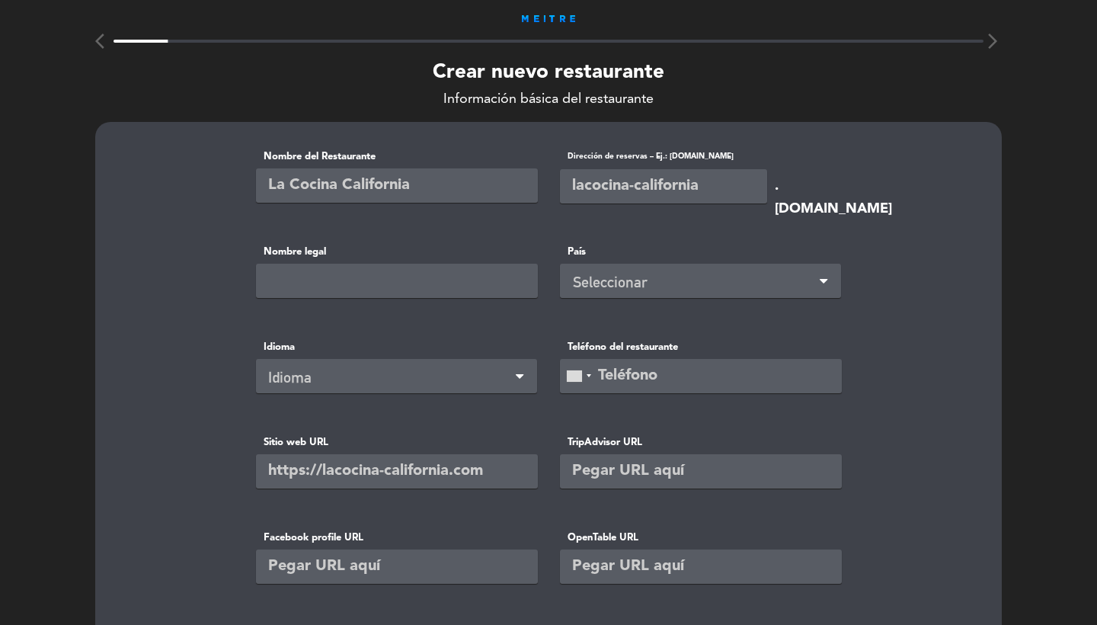
paste input "cocinadejardín"
type input "cocinadejardín"
paste input "cocinadejardín"
type input "cocinadejardín"
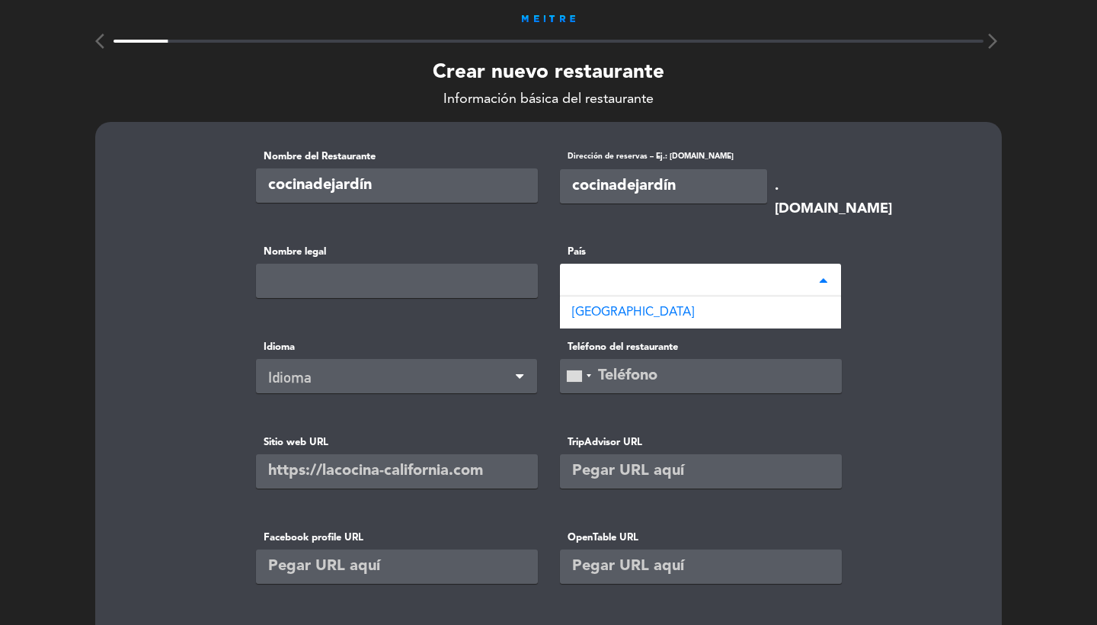
type input "a"
type input "el sal"
click at [645, 305] on div "[GEOGRAPHIC_DATA][PERSON_NAME]" at bounding box center [700, 312] width 281 height 32
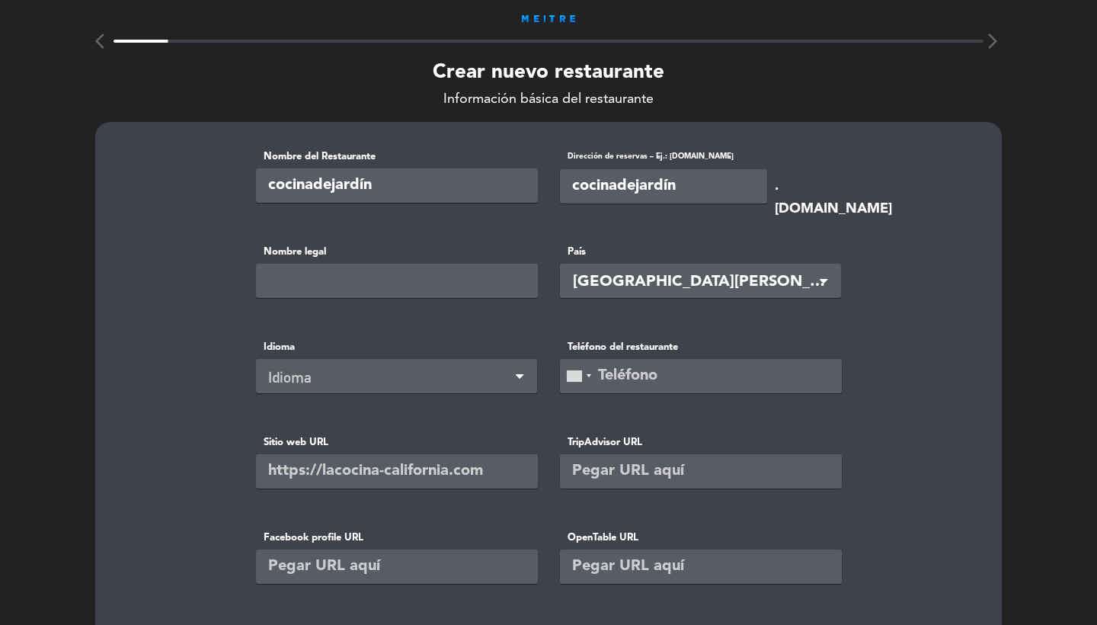
scroll to position [95, 0]
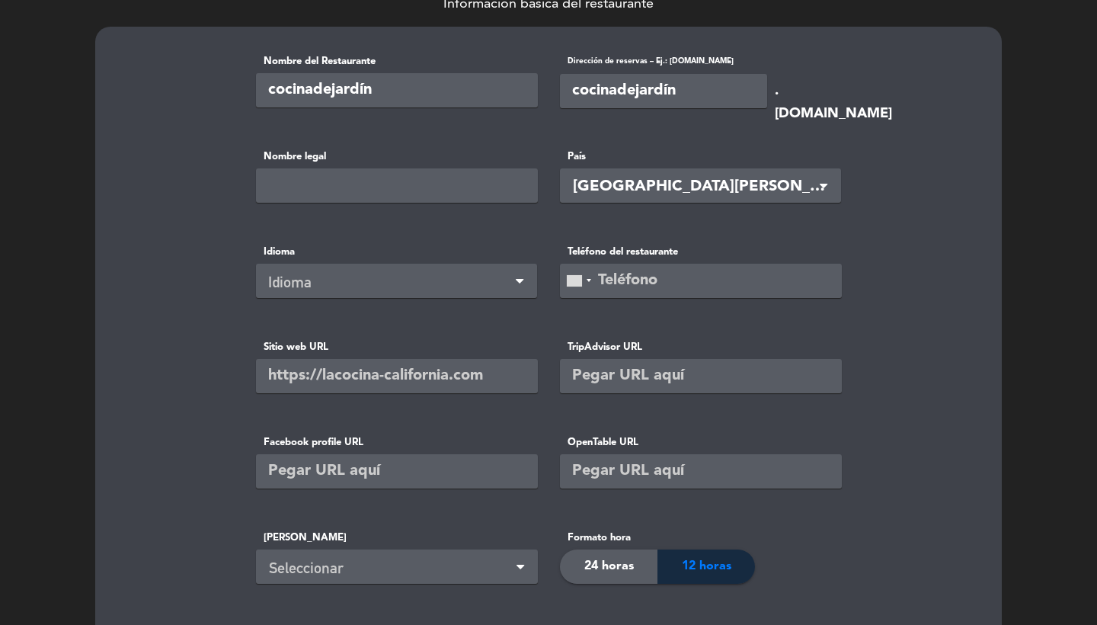
click at [351, 277] on div "Idioma" at bounding box center [390, 282] width 245 height 25
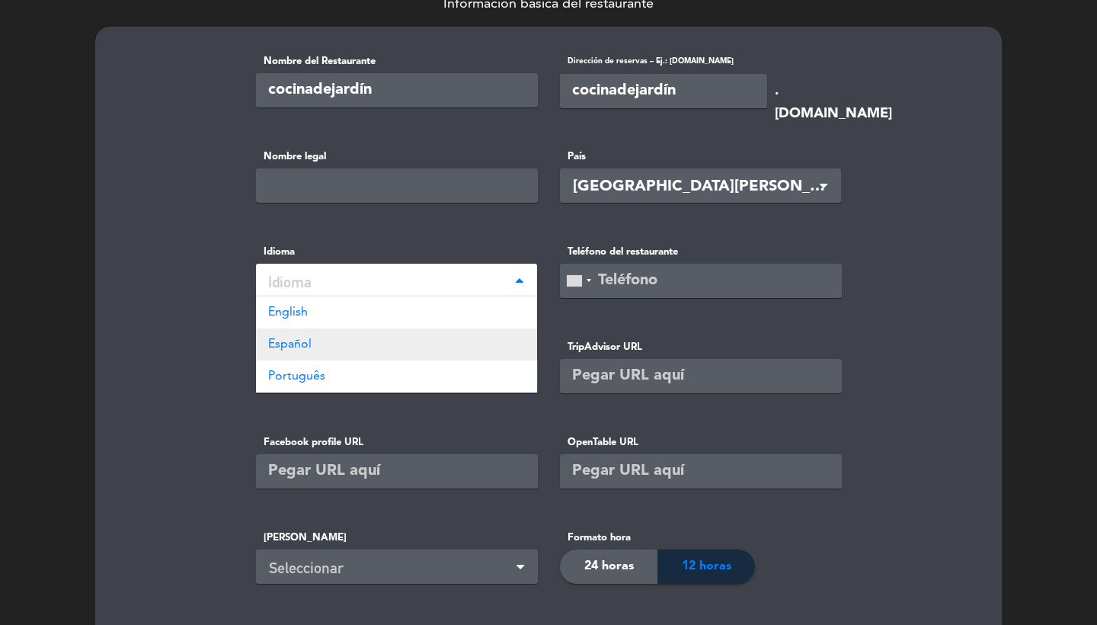
click at [320, 350] on div "Español" at bounding box center [396, 344] width 281 height 32
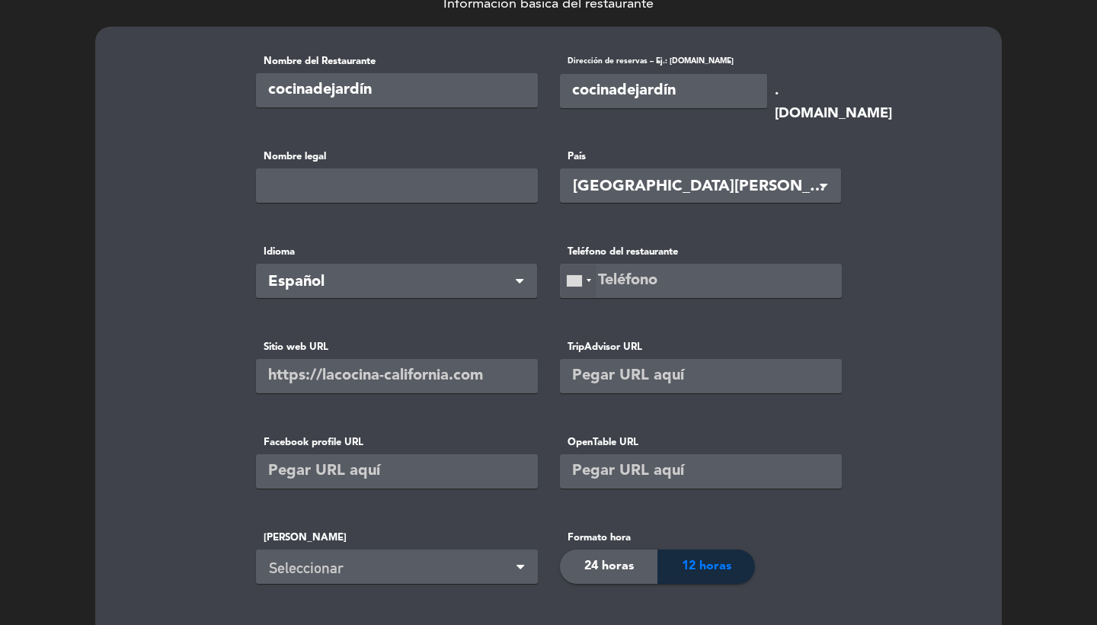
click at [584, 279] on div at bounding box center [578, 280] width 35 height 33
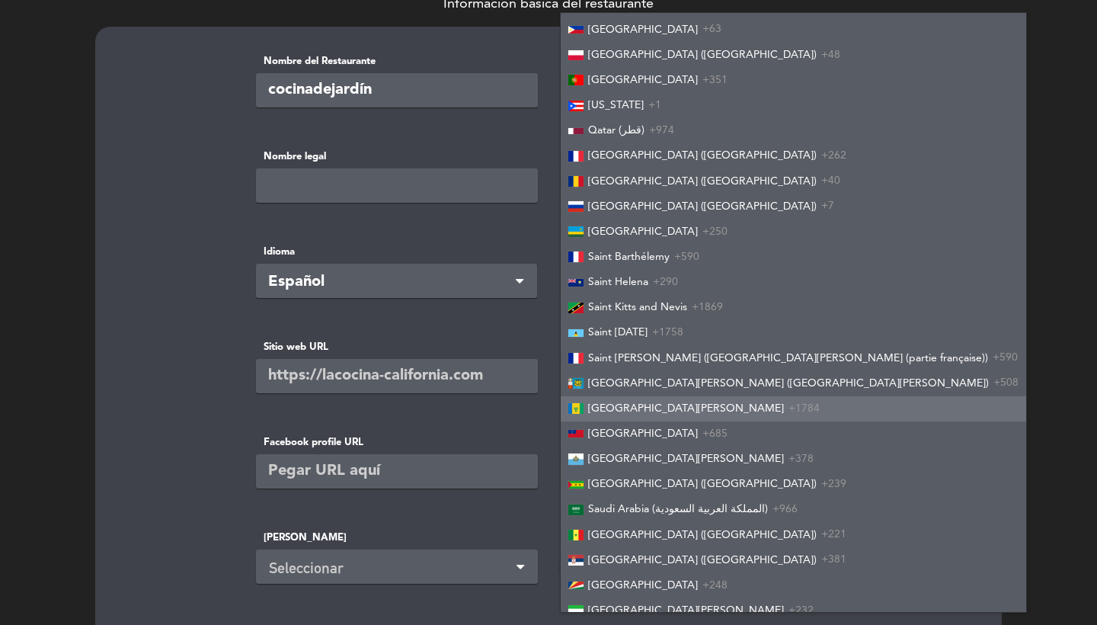
scroll to position [1392, 0]
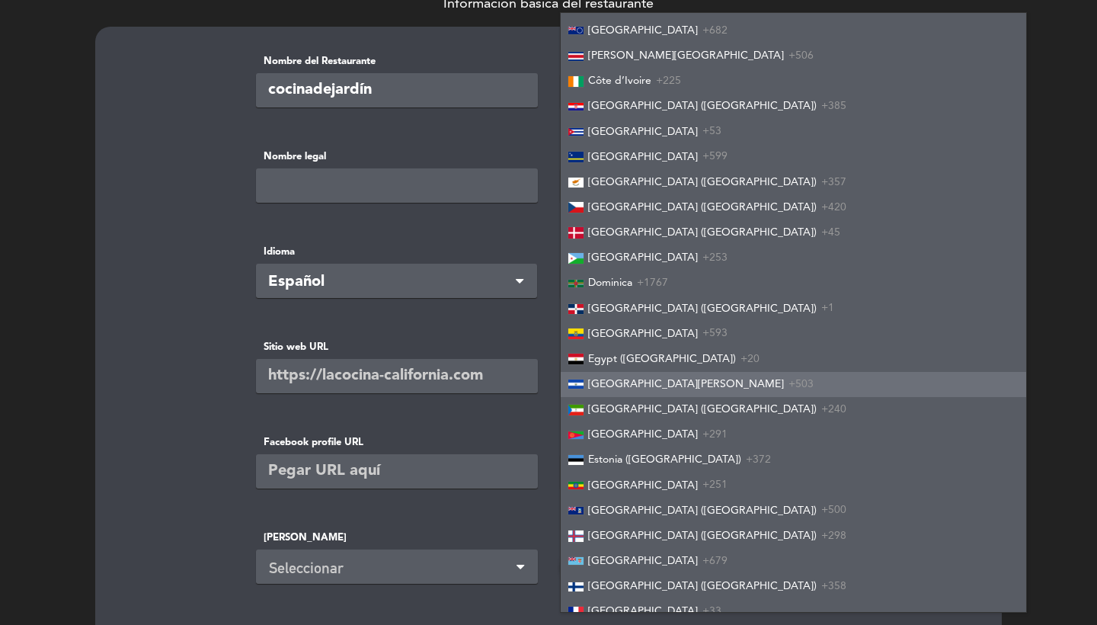
click at [641, 379] on span "[GEOGRAPHIC_DATA][PERSON_NAME]" at bounding box center [686, 384] width 196 height 11
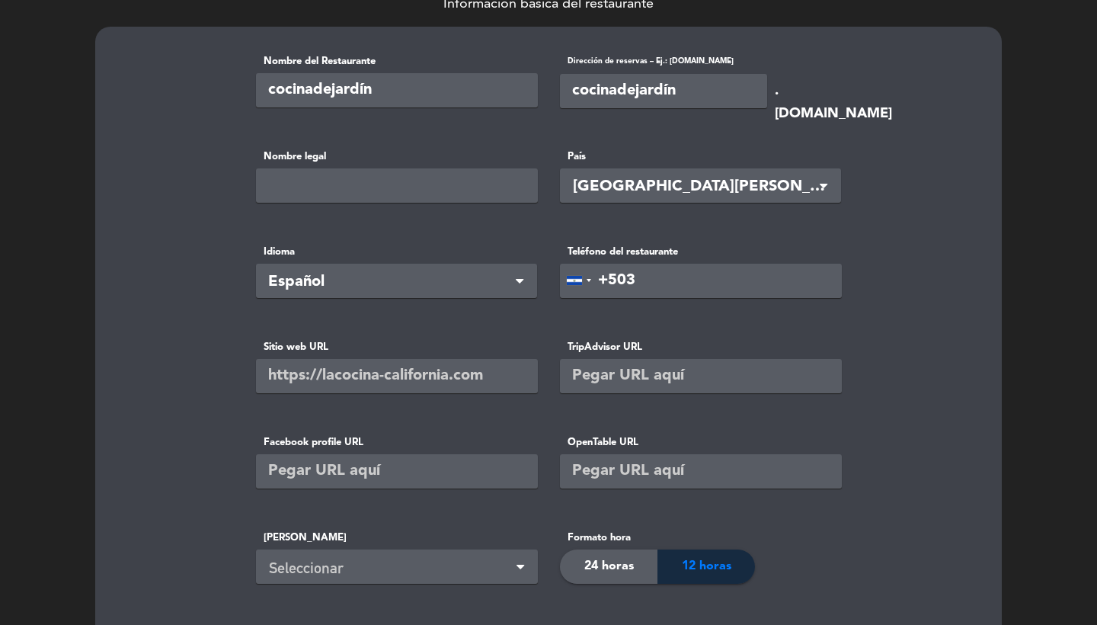
paste input "[PHONE_NUMBER]"
drag, startPoint x: 674, startPoint y: 277, endPoint x: 638, endPoint y: 277, distance: 36.6
click at [638, 277] on input "+503 [PHONE_NUMBER]" at bounding box center [701, 281] width 282 height 34
type input "[PHONE_NUMBER]"
click at [424, 389] on input "text" at bounding box center [397, 376] width 282 height 34
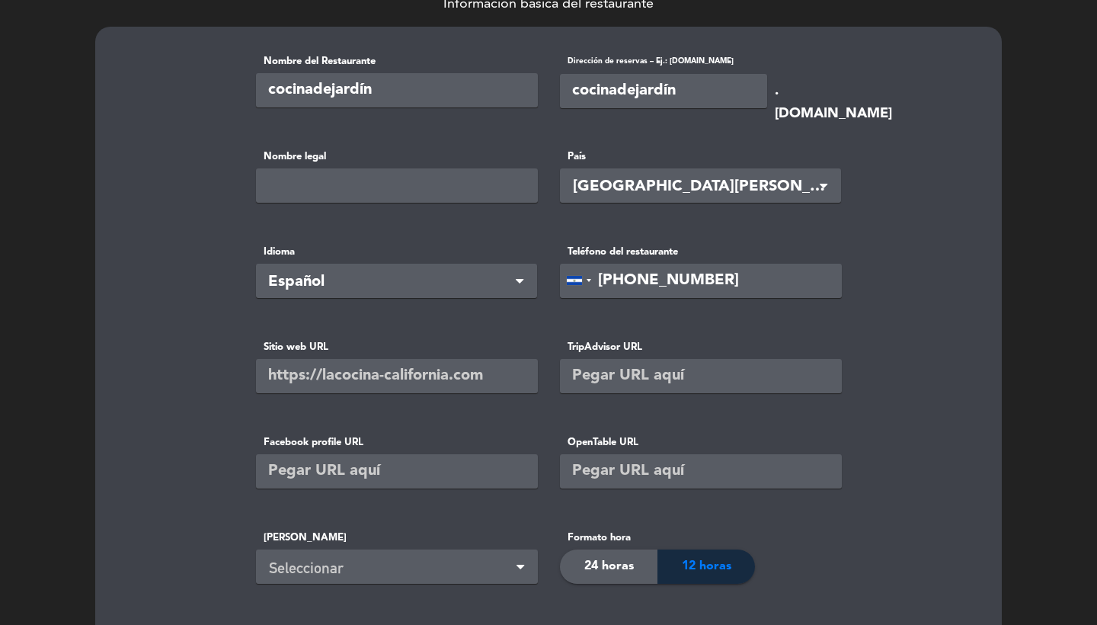
paste input "[URL][DOMAIN_NAME]"
type input "[URL][DOMAIN_NAME]"
click at [628, 381] on input "text" at bounding box center [701, 376] width 282 height 34
paste input "[URL][DOMAIN_NAME]"
type input "[URL][DOMAIN_NAME]"
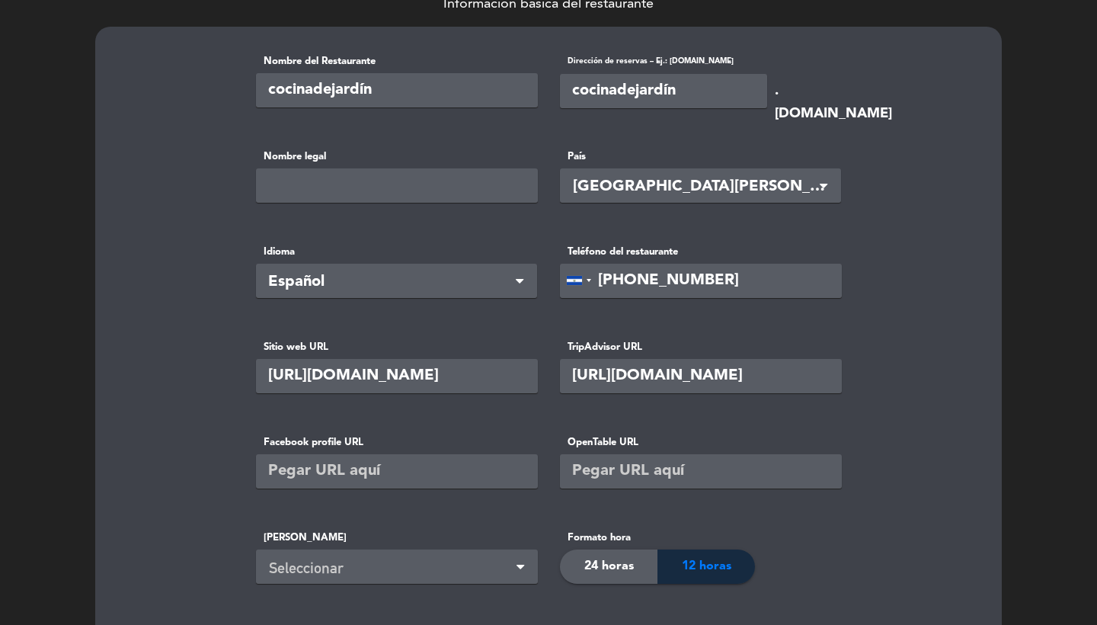
click at [432, 479] on input "text" at bounding box center [397, 471] width 282 height 34
paste input "[URL][DOMAIN_NAME]"
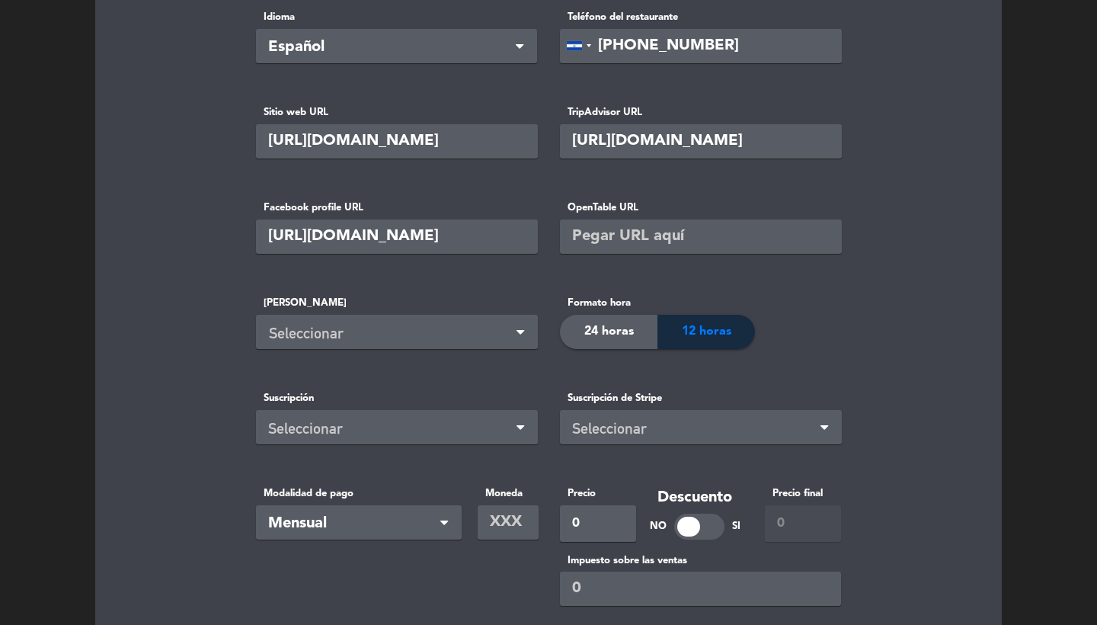
type input "[URL][DOMAIN_NAME]"
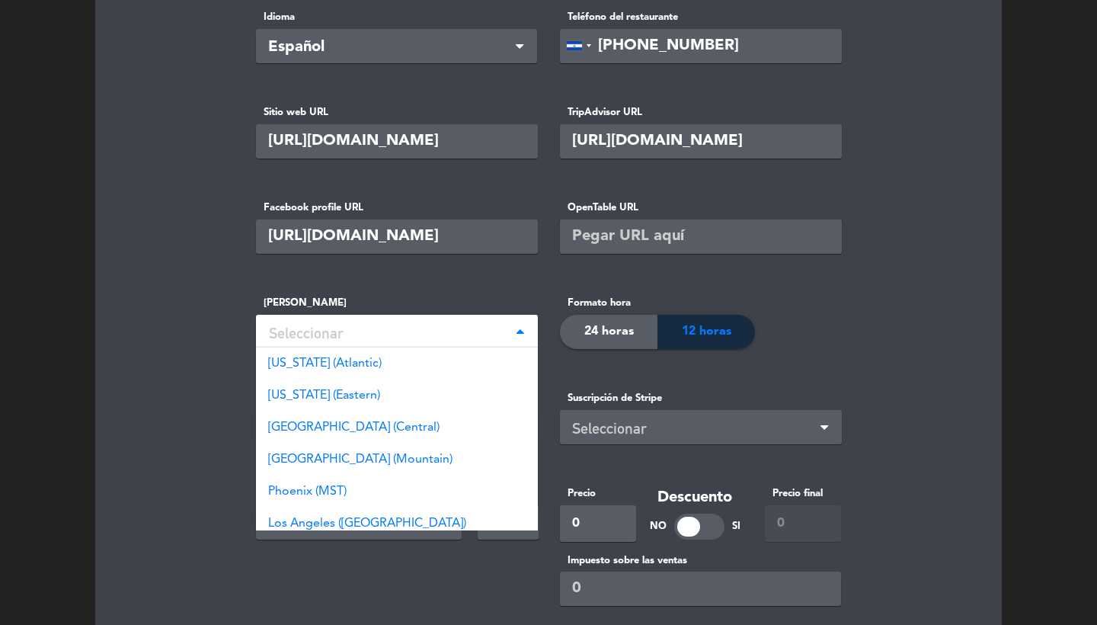
click at [395, 335] on div "Seleccionar" at bounding box center [399, 333] width 261 height 25
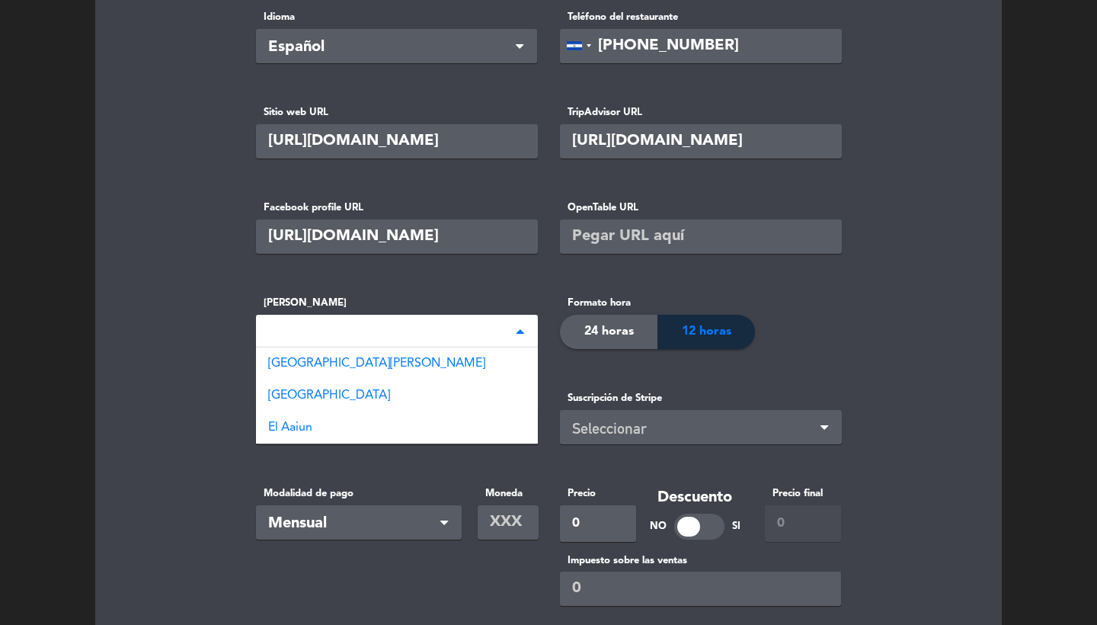
type input "el sa"
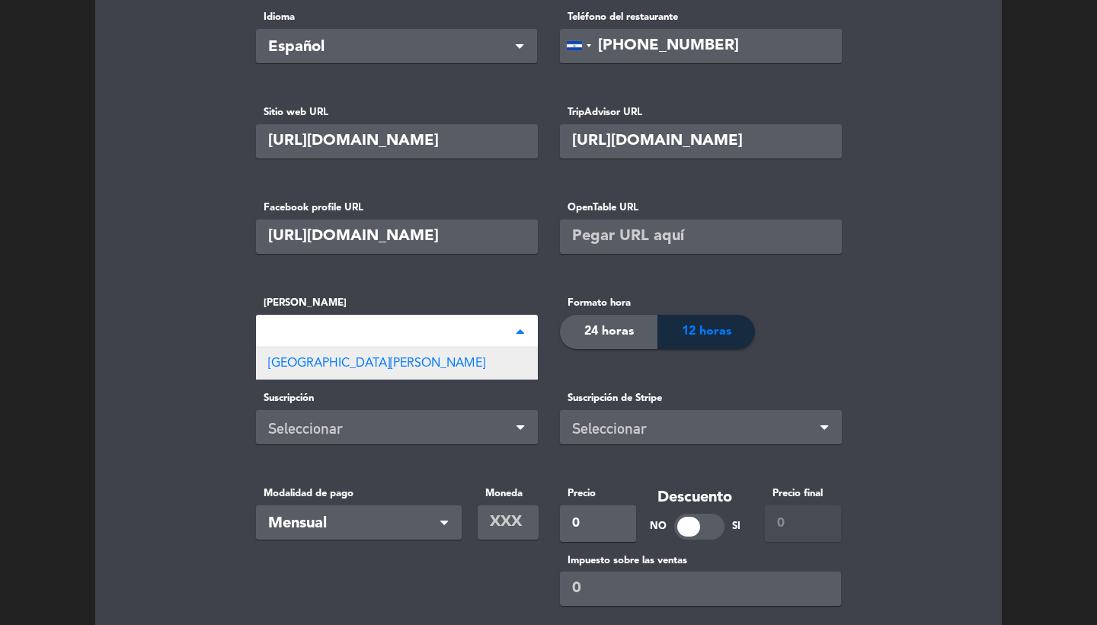
click at [411, 373] on div "[GEOGRAPHIC_DATA][PERSON_NAME]" at bounding box center [397, 363] width 282 height 32
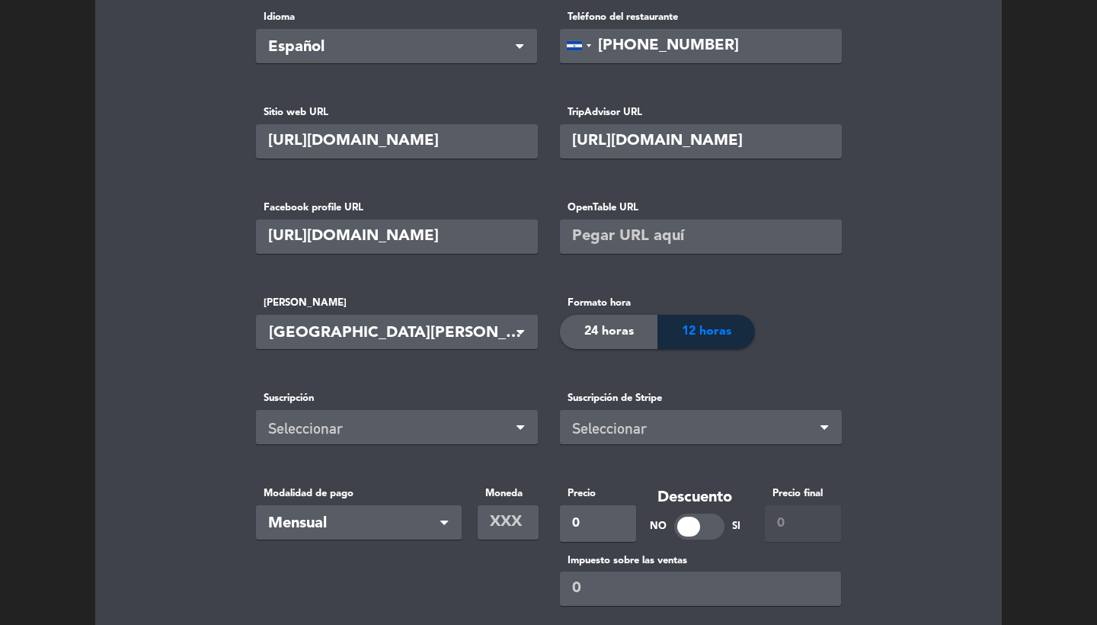
click at [616, 327] on span "24 horas" at bounding box center [609, 332] width 50 height 20
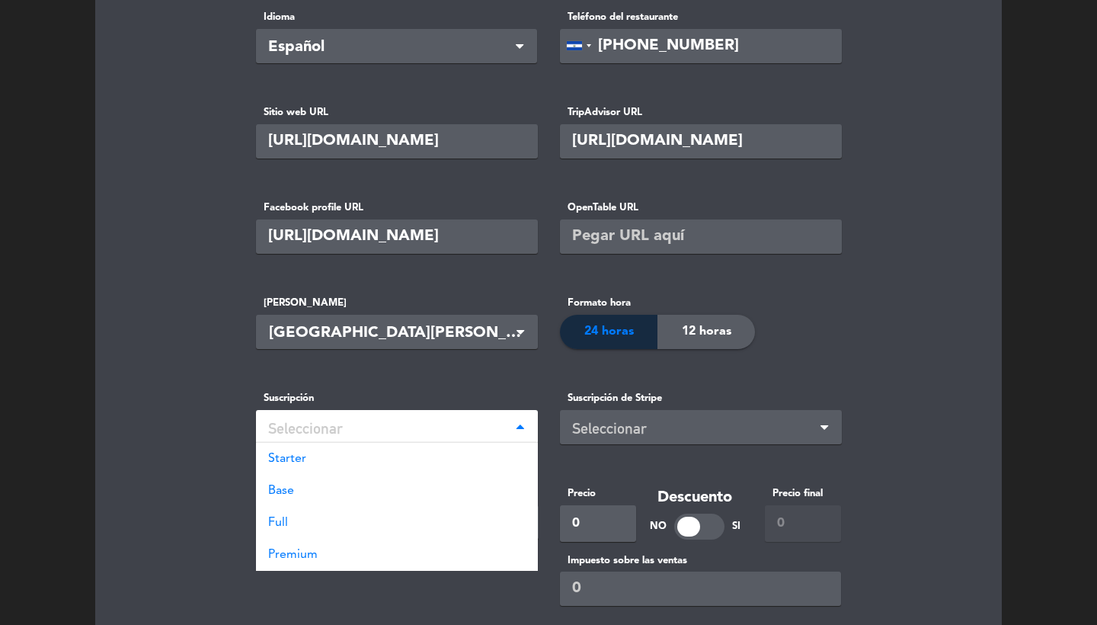
click at [434, 412] on div "Seleccionar" at bounding box center [397, 427] width 282 height 34
click at [331, 531] on div "Full" at bounding box center [397, 523] width 282 height 32
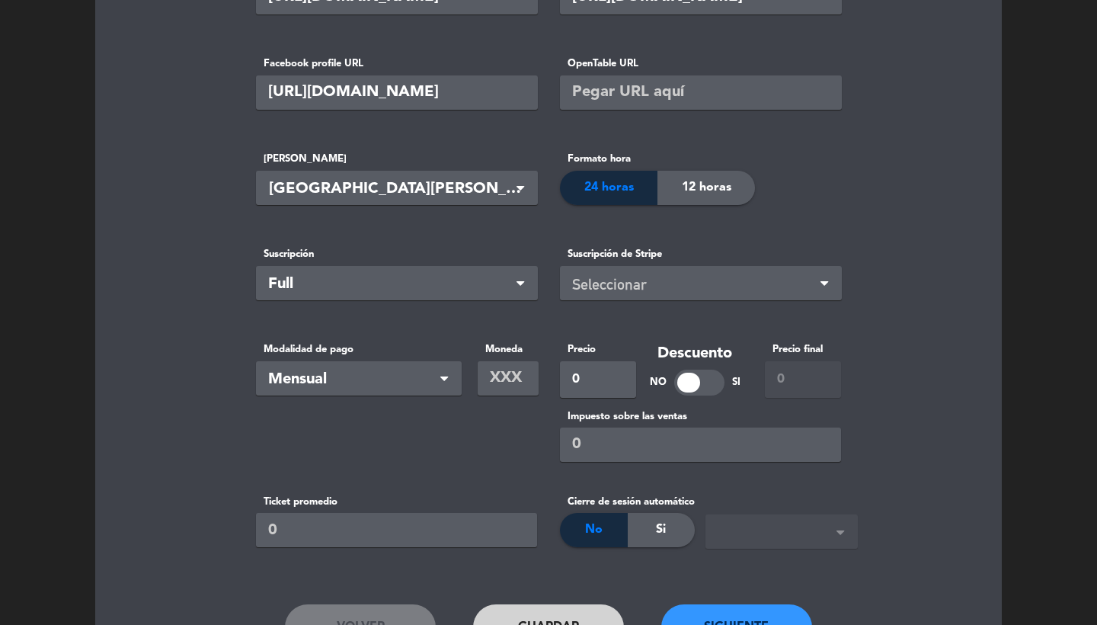
scroll to position [534, 0]
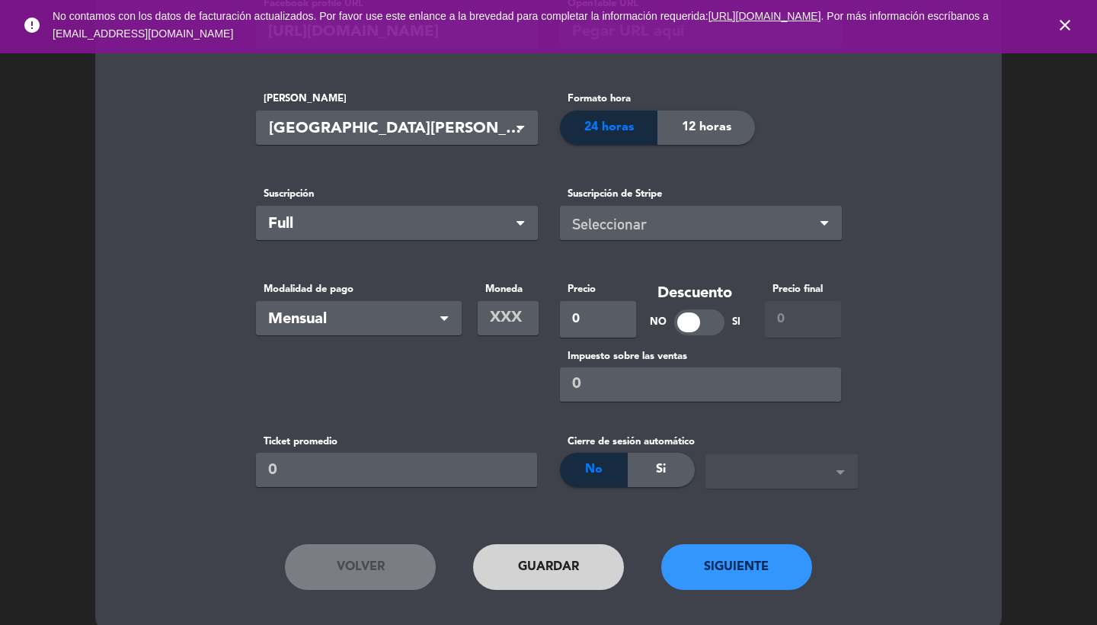
click at [507, 332] on input "text" at bounding box center [508, 318] width 61 height 34
type input "USD"
click at [587, 318] on input "0" at bounding box center [598, 319] width 76 height 37
click at [1068, 21] on icon "close" at bounding box center [1065, 25] width 18 height 18
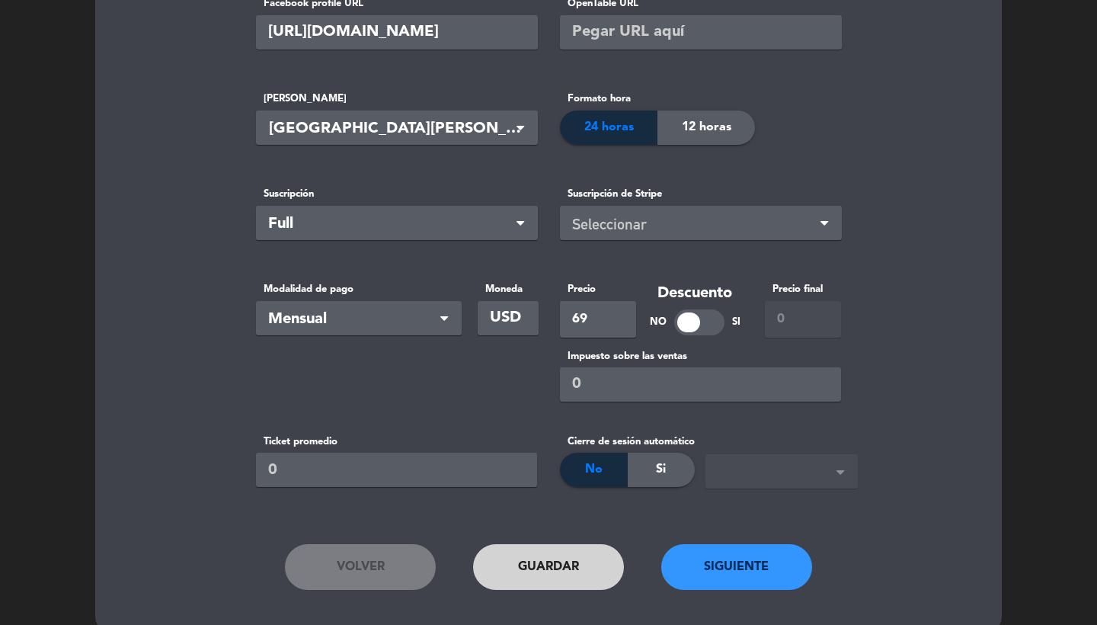
click at [607, 318] on input "69" at bounding box center [598, 319] width 76 height 37
type input "6"
type input "70"
click at [895, 298] on basic-info "Nombre del Restaurante cocinadejardín Dirección de reservas – Ej.: [DOMAIN_NAME…" at bounding box center [548, 109] width 869 height 990
click at [717, 546] on button "Siguiente" at bounding box center [736, 567] width 151 height 46
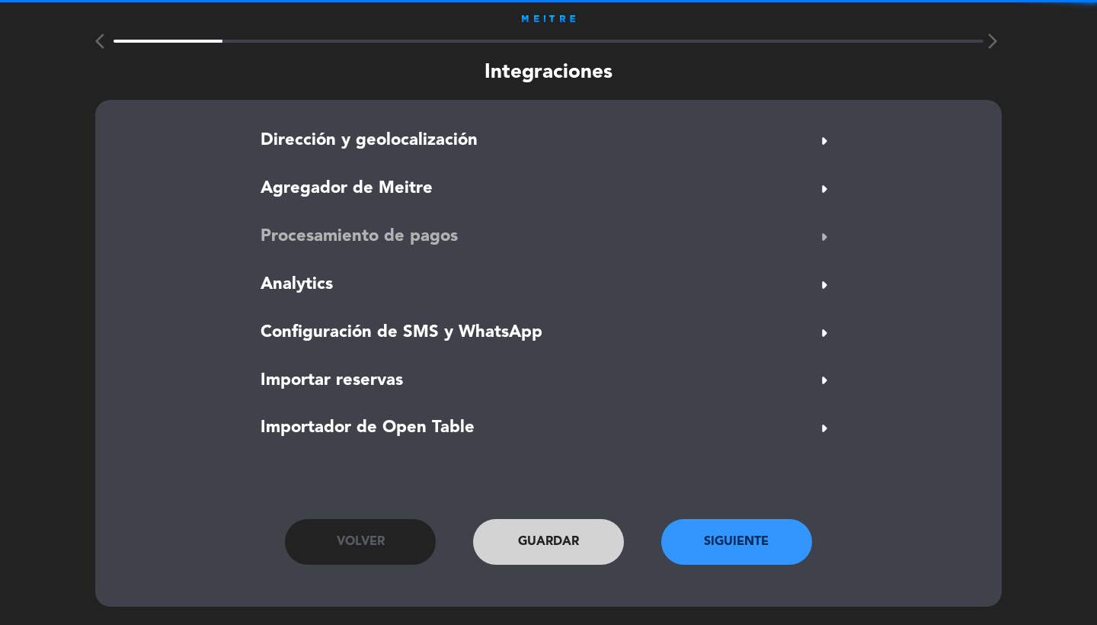
scroll to position [8, 0]
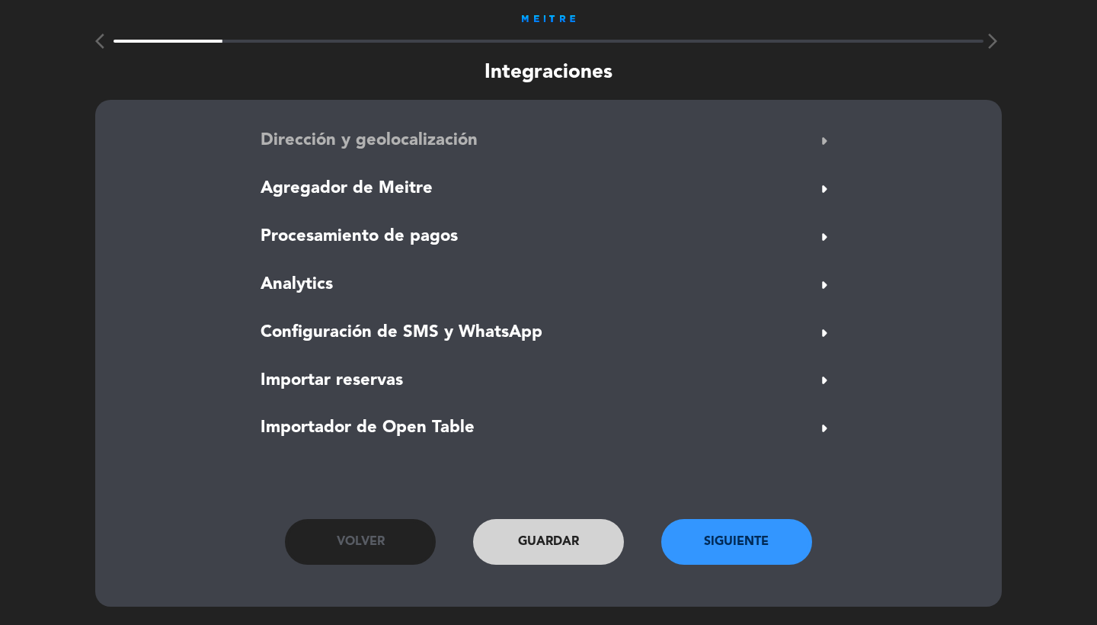
click at [391, 127] on span "Dirección y geolocalización" at bounding box center [369, 140] width 217 height 27
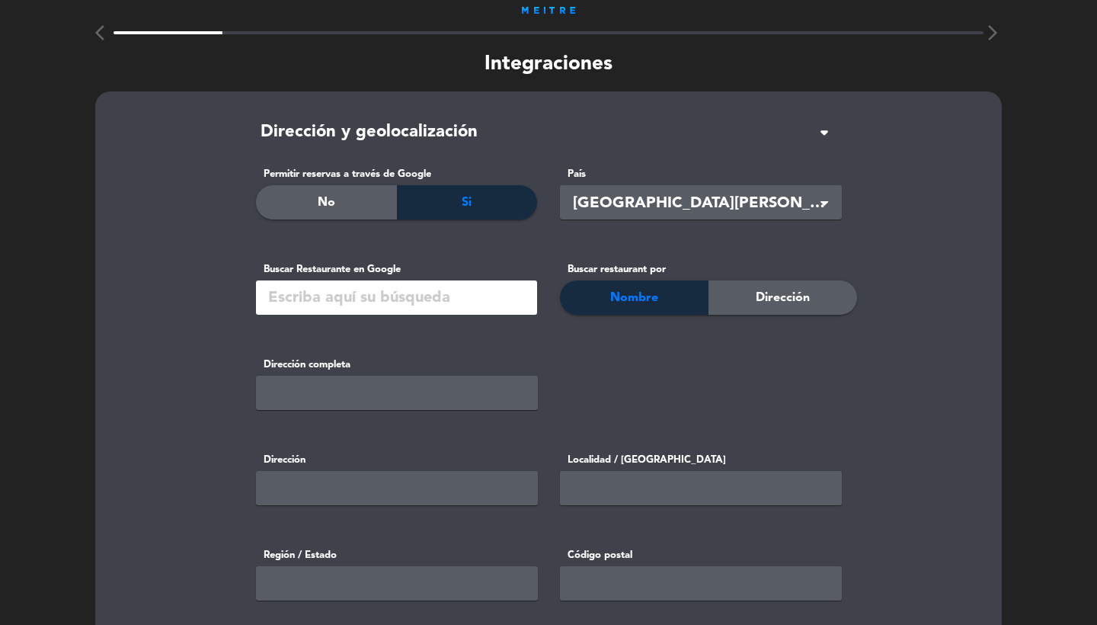
click at [415, 296] on input "text" at bounding box center [396, 297] width 281 height 34
paste input "Finca Sylvestris"
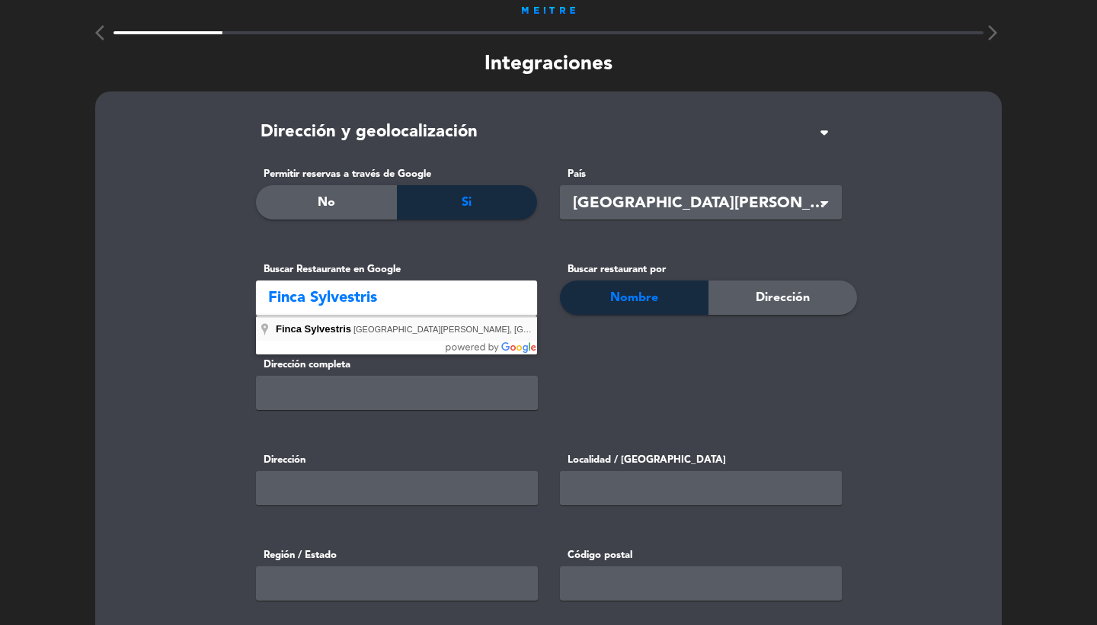
type input "Finca Sylvestris, [GEOGRAPHIC_DATA][PERSON_NAME], [GEOGRAPHIC_DATA][PERSON_NAME]"
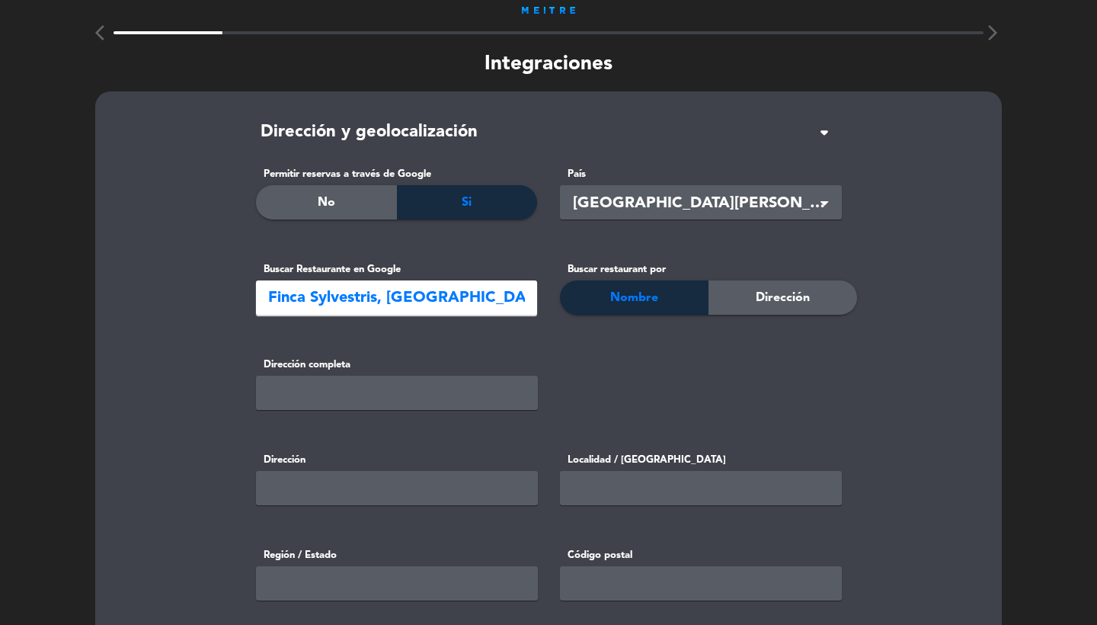
type input "MQR2+C9, [GEOGRAPHIC_DATA][PERSON_NAME], [GEOGRAPHIC_DATA][PERSON_NAME]"
type input "[GEOGRAPHIC_DATA][PERSON_NAME]"
type input "13.7405229"
type input "-89.2649026"
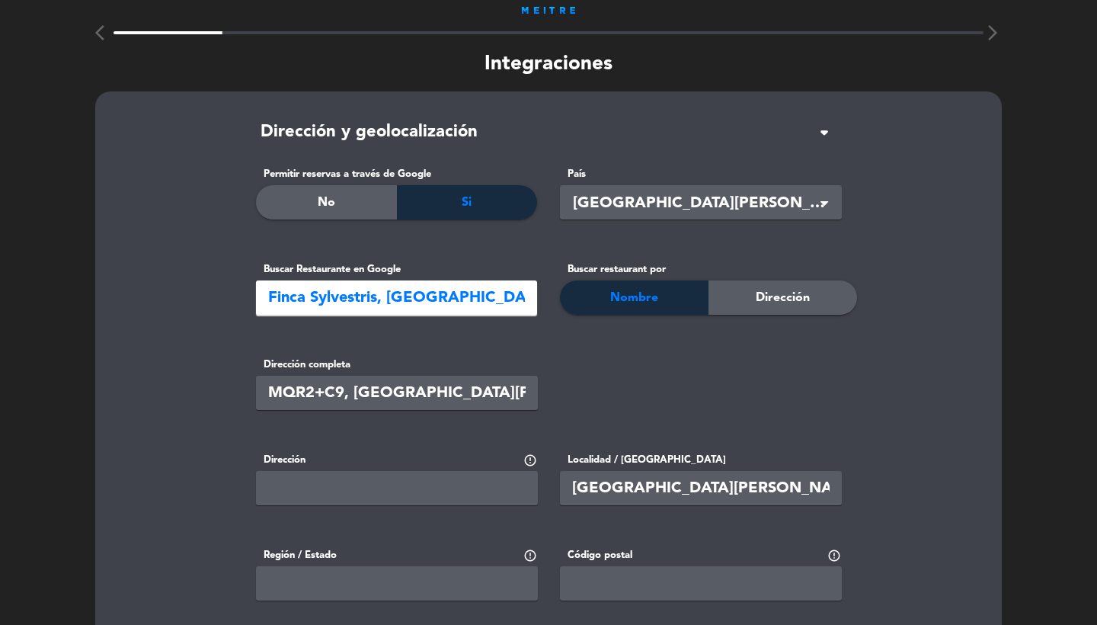
scroll to position [142, 0]
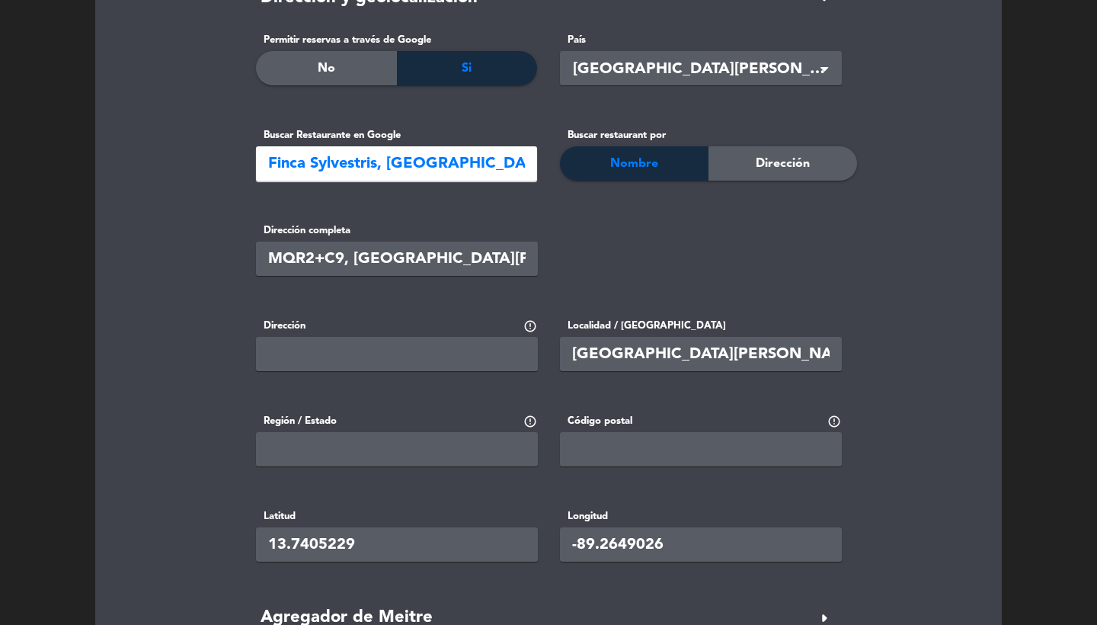
click at [414, 365] on input "text" at bounding box center [397, 354] width 282 height 34
paste input "MQR2+C9, [GEOGRAPHIC_DATA][PERSON_NAME], [GEOGRAPHIC_DATA][PERSON_NAME]"
type input "MQR2+C9, [GEOGRAPHIC_DATA][PERSON_NAME], [GEOGRAPHIC_DATA][PERSON_NAME]"
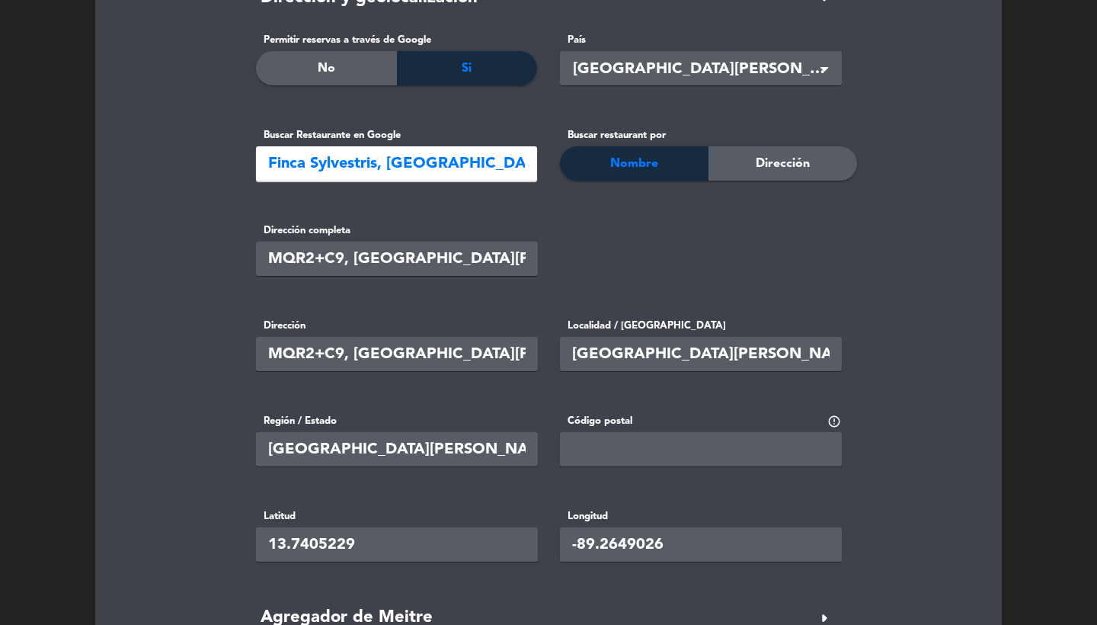
type input "[GEOGRAPHIC_DATA][PERSON_NAME]"
drag, startPoint x: 339, startPoint y: 353, endPoint x: 205, endPoint y: 353, distance: 134.1
click at [205, 353] on integrations "Dirección y geolocalización arrow_drop_down Permitir reservas a través de Googl…" at bounding box center [548, 496] width 869 height 1025
drag, startPoint x: 344, startPoint y: 352, endPoint x: 216, endPoint y: 347, distance: 128.9
click at [216, 347] on integrations "Dirección y geolocalización arrow_drop_down Permitir reservas a través de Googl…" at bounding box center [548, 496] width 869 height 1025
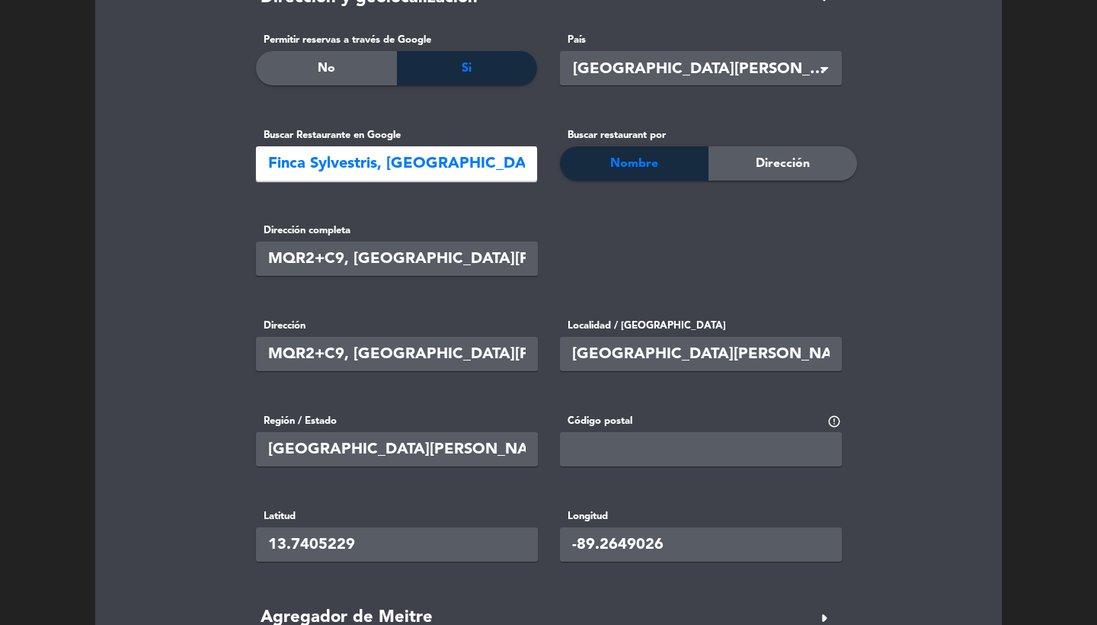
click at [674, 459] on input "text" at bounding box center [701, 449] width 282 height 34
paste input "MQR2+C9"
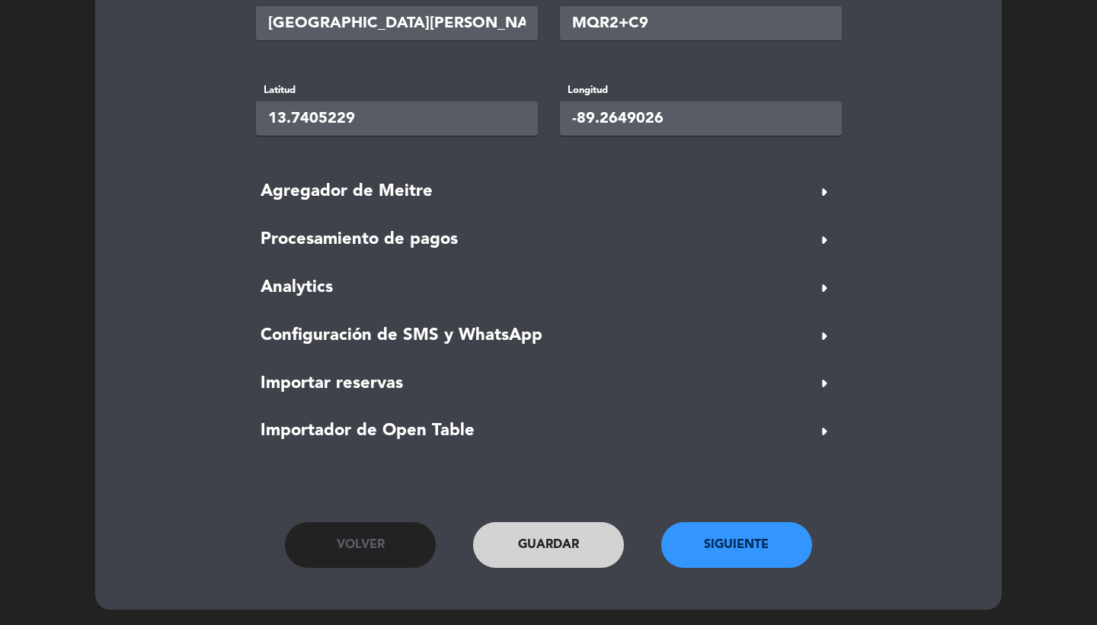
type input "MQR2+C9"
click at [702, 554] on button "Siguiente" at bounding box center [736, 545] width 151 height 46
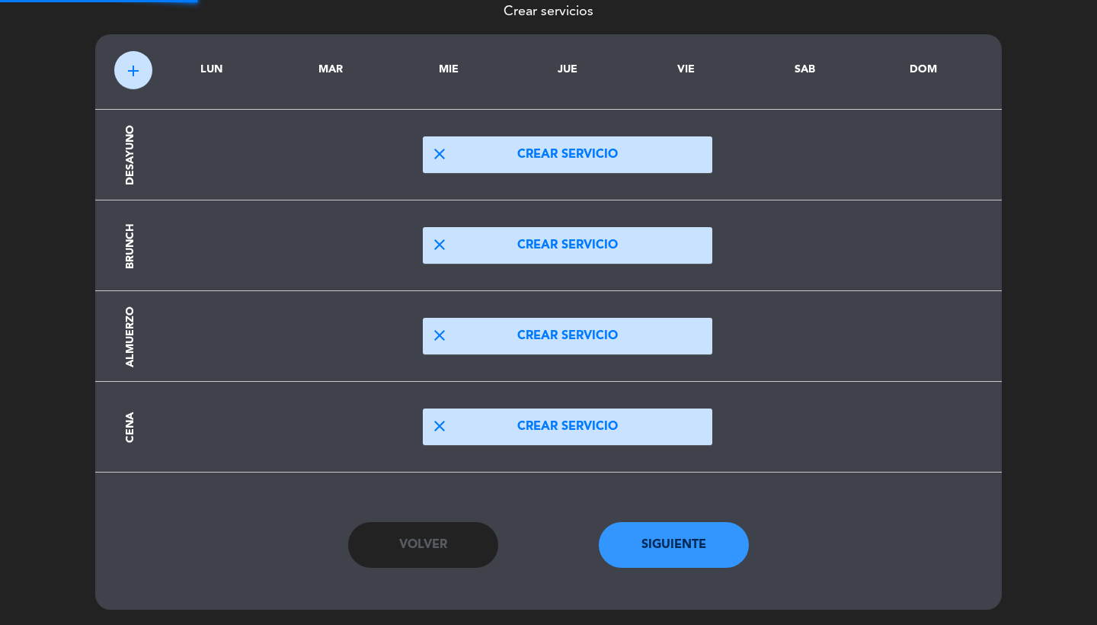
scroll to position [87, 0]
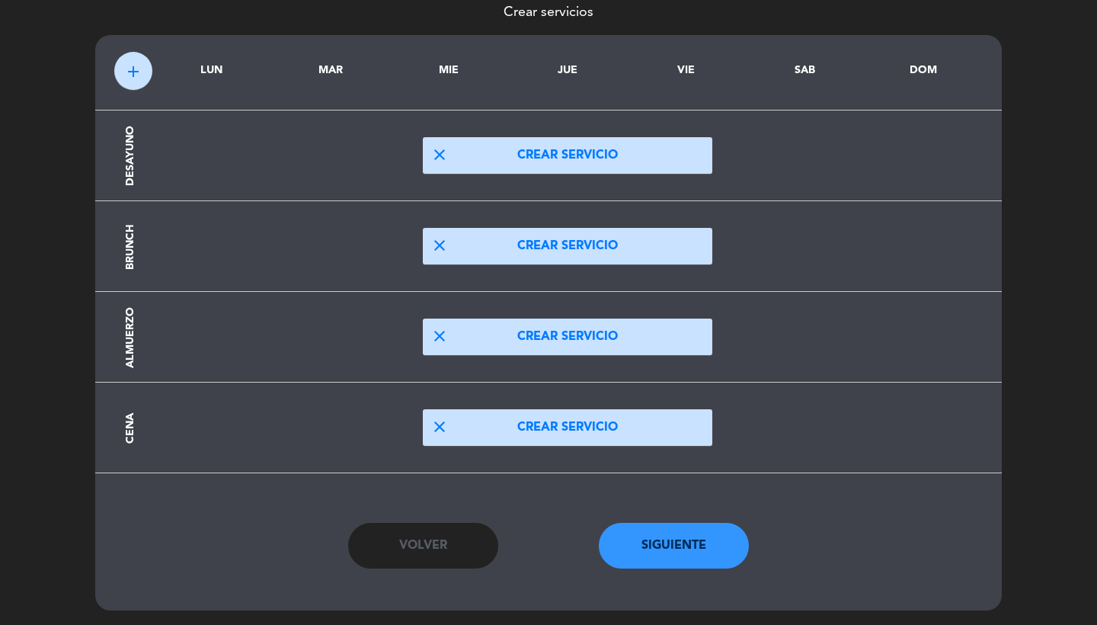
click at [472, 424] on button "close Crear servicio" at bounding box center [568, 427] width 290 height 37
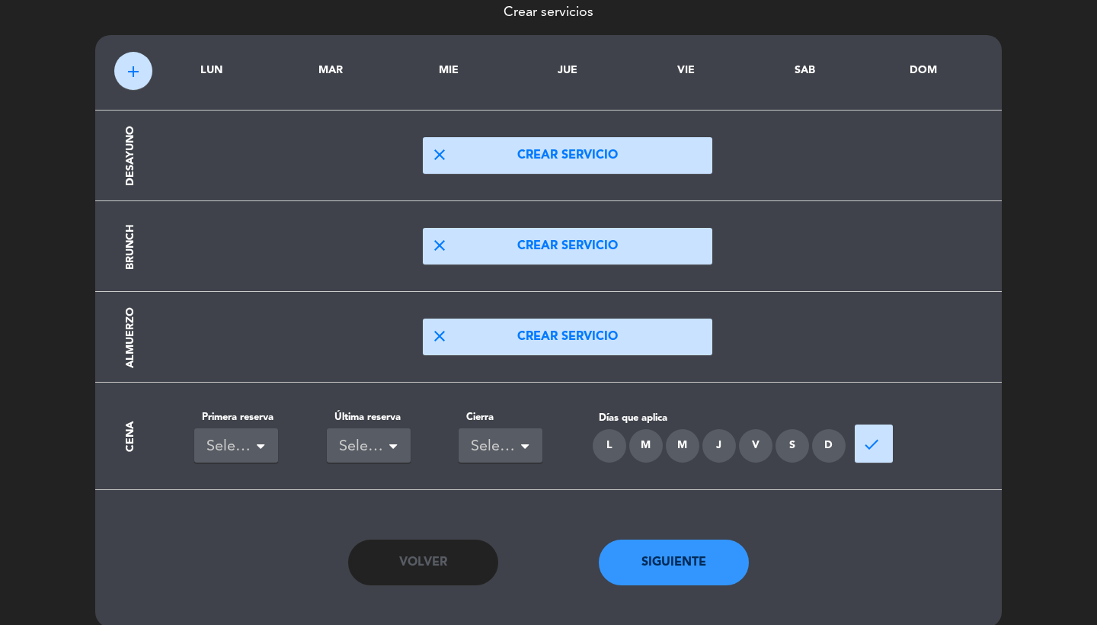
click at [785, 445] on div "S" at bounding box center [793, 446] width 34 height 34
click at [610, 450] on div "L" at bounding box center [610, 446] width 34 height 34
click at [651, 450] on div "M" at bounding box center [646, 446] width 34 height 34
click at [676, 450] on div "M" at bounding box center [683, 446] width 34 height 34
click at [722, 450] on div "J" at bounding box center [720, 446] width 34 height 34
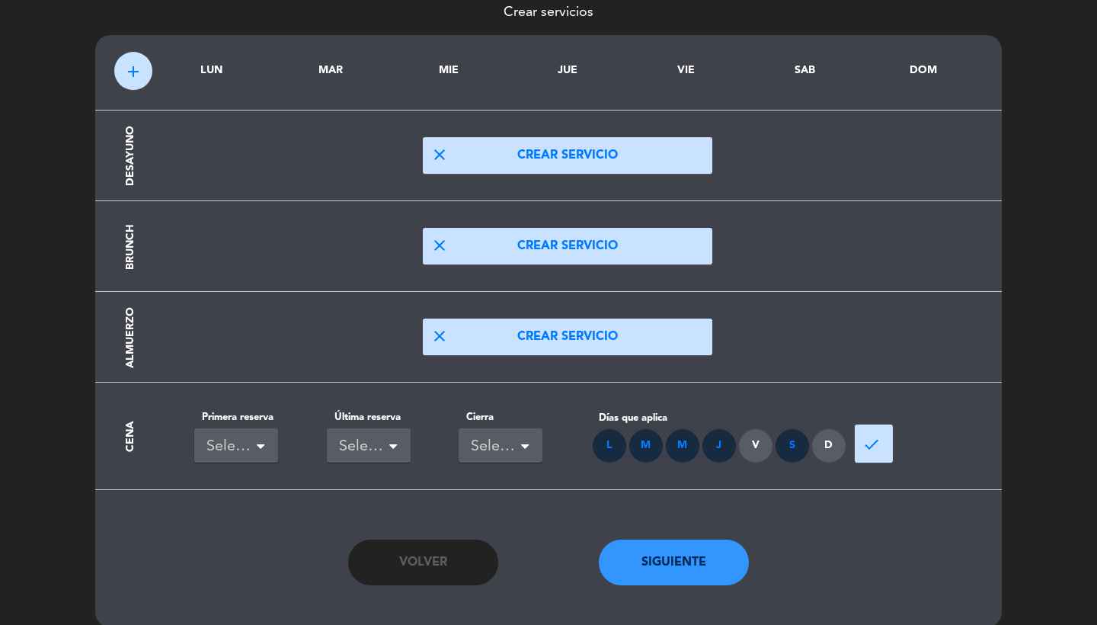
drag, startPoint x: 744, startPoint y: 449, endPoint x: 752, endPoint y: 444, distance: 8.9
click at [744, 449] on div "V" at bounding box center [756, 446] width 34 height 34
click at [818, 443] on div "D" at bounding box center [829, 446] width 34 height 34
click at [255, 447] on div "Seleccionar" at bounding box center [236, 445] width 84 height 34
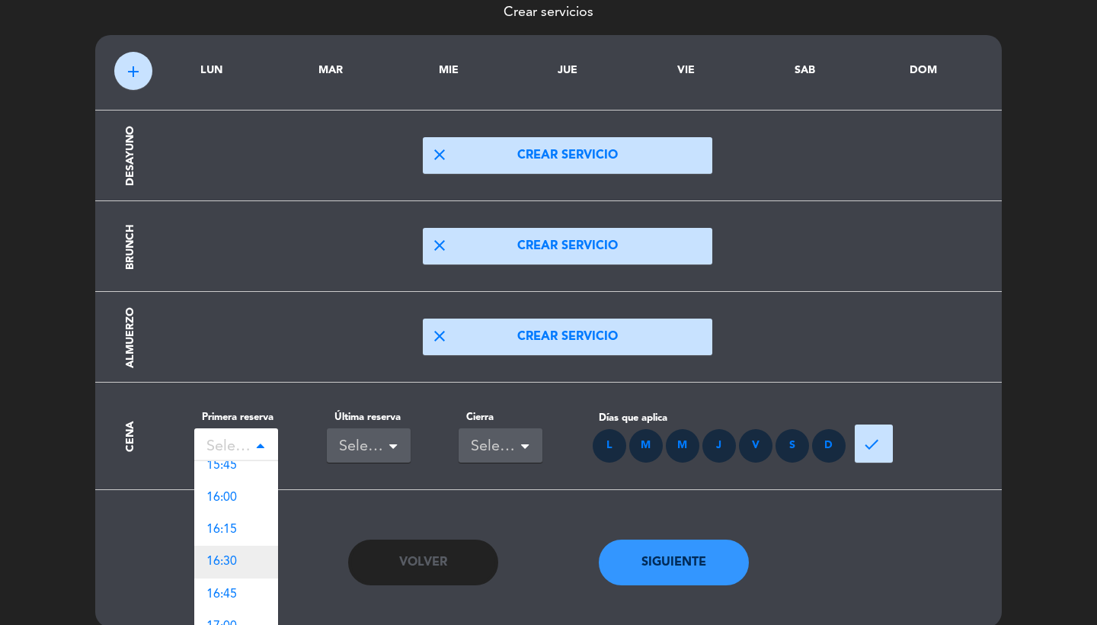
scroll to position [1407, 0]
click at [239, 600] on div "17:00" at bounding box center [236, 611] width 84 height 32
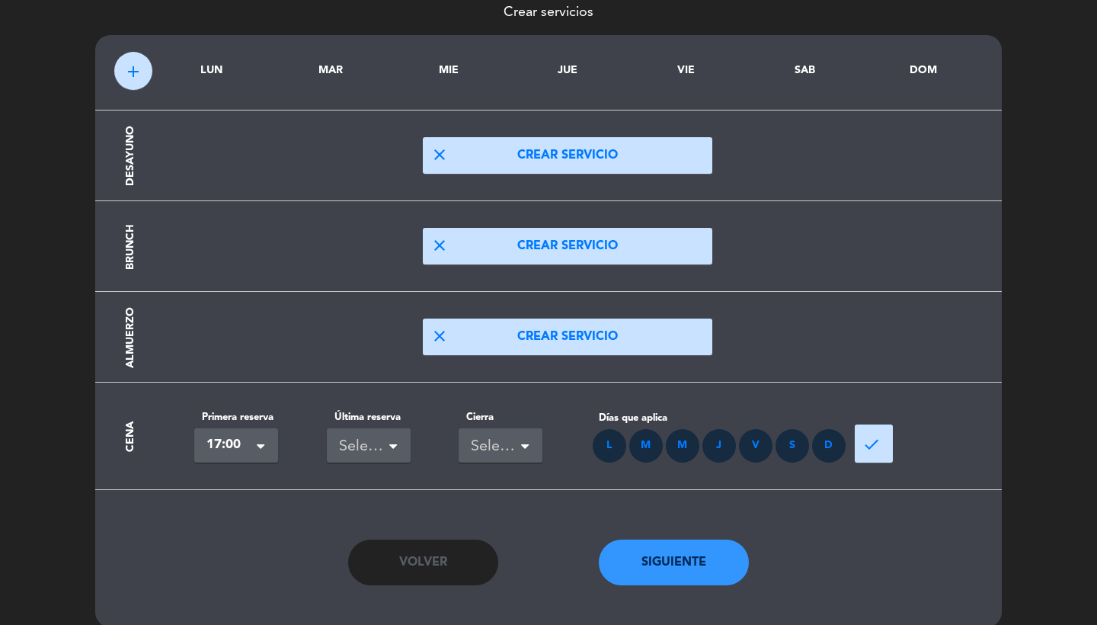
click at [348, 450] on div "Seleccionar" at bounding box center [362, 446] width 47 height 25
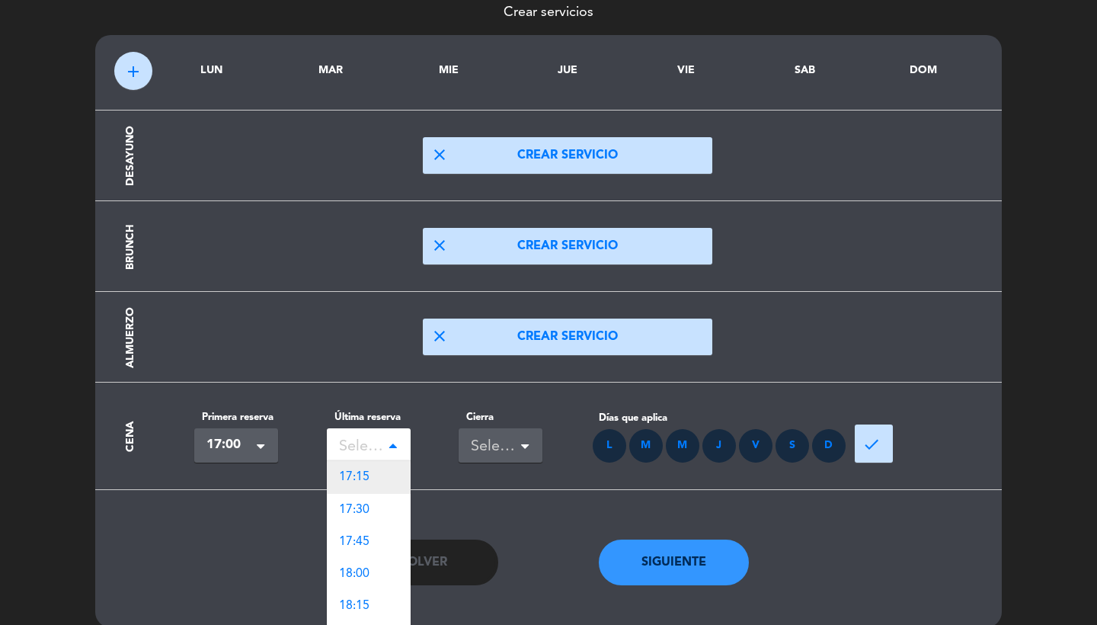
click at [362, 471] on span "17:15" at bounding box center [354, 477] width 30 height 12
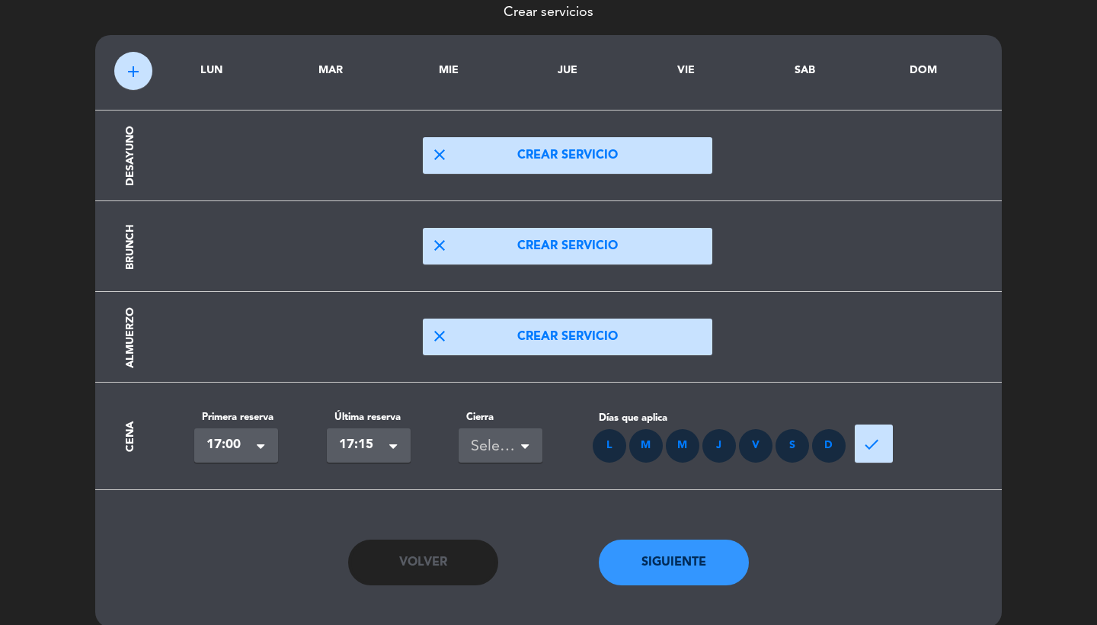
click at [473, 469] on section "Cena Primera reserva Seleccionar × 17:00 × Última reserva Seleccionar × 17:15 ×…" at bounding box center [548, 436] width 869 height 107
click at [473, 457] on div "Seleccionar" at bounding box center [494, 446] width 47 height 25
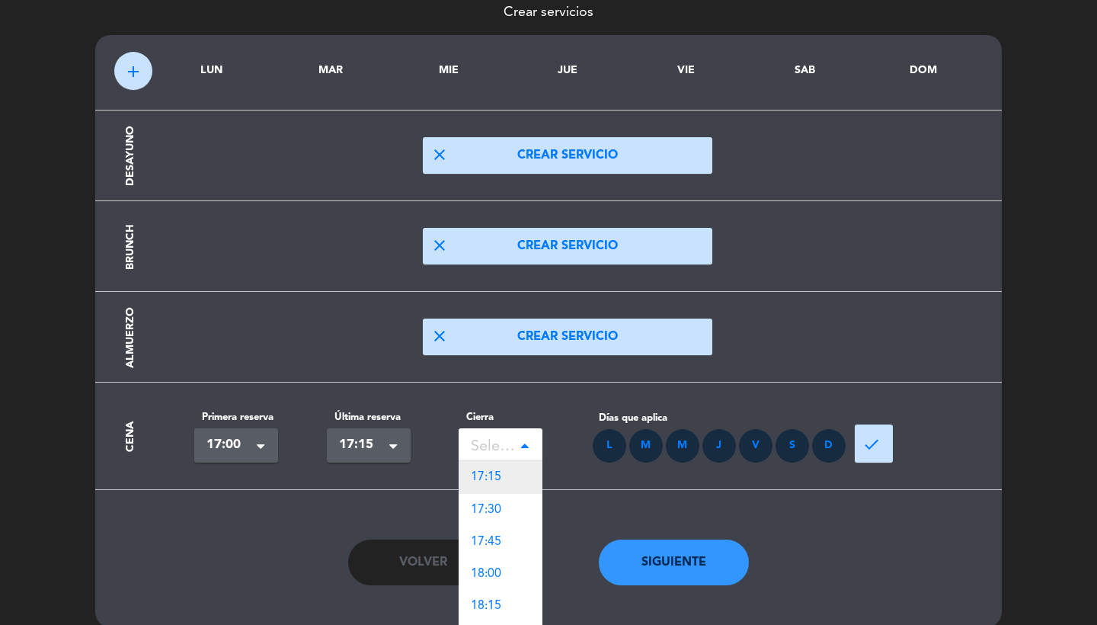
click at [488, 483] on span "17:15" at bounding box center [486, 477] width 30 height 12
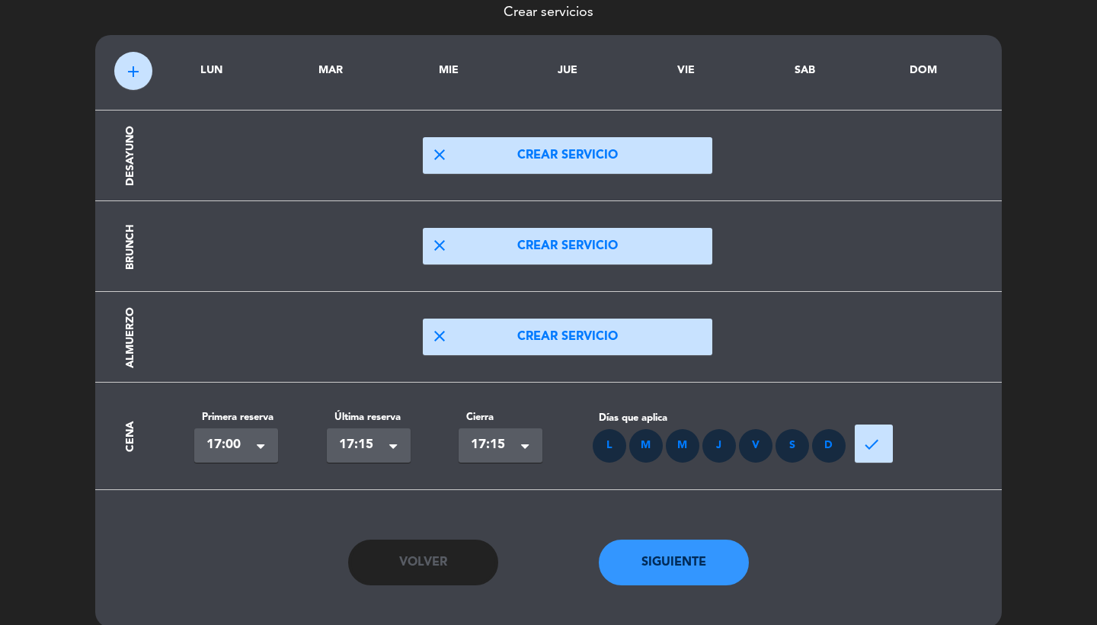
click at [878, 431] on button "done" at bounding box center [874, 443] width 38 height 38
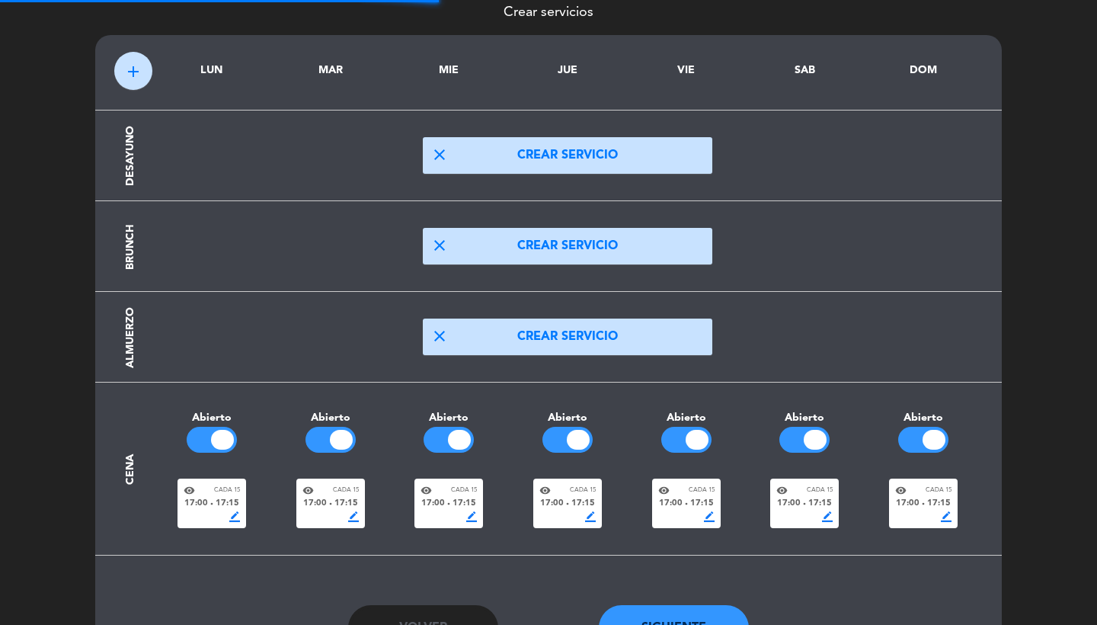
click at [211, 438] on div at bounding box center [222, 440] width 23 height 20
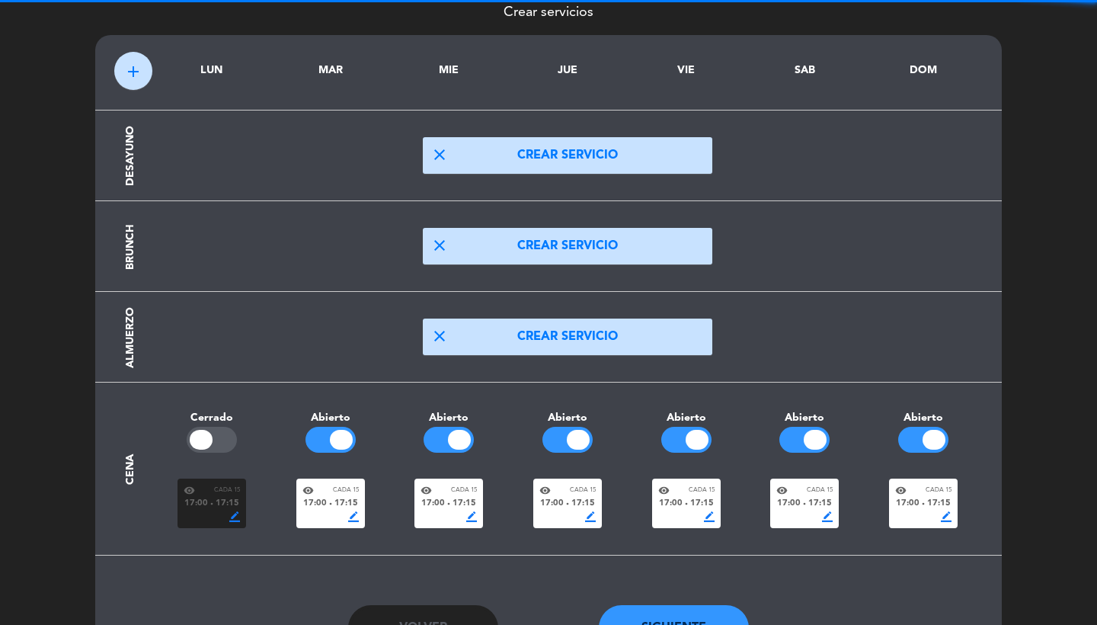
click at [332, 438] on div at bounding box center [341, 440] width 23 height 20
click at [454, 439] on div at bounding box center [459, 440] width 23 height 20
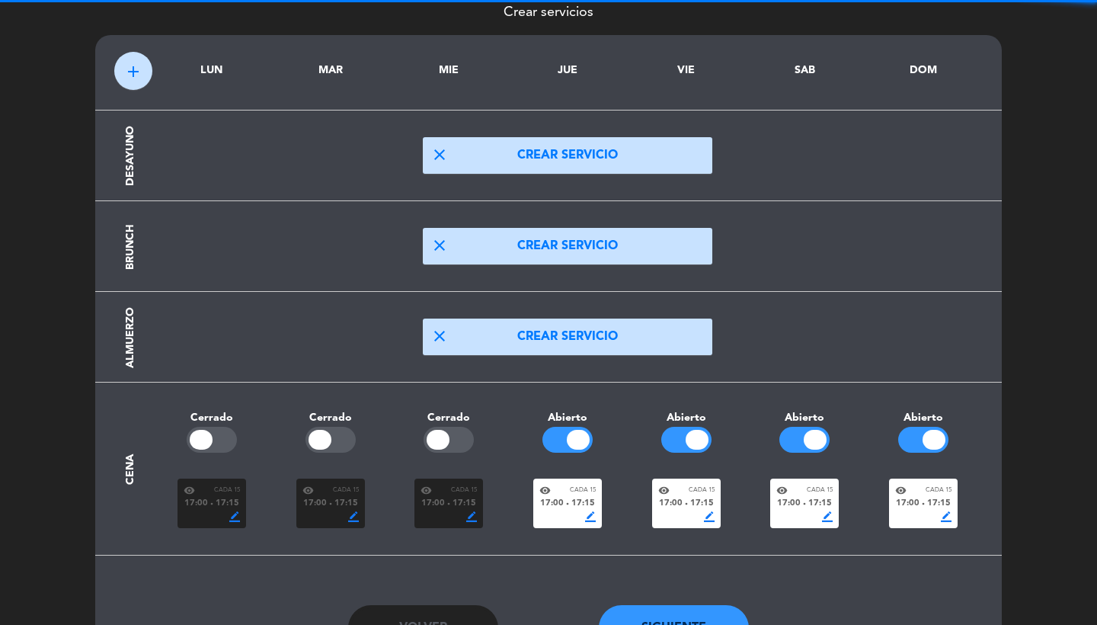
click at [538, 439] on div at bounding box center [567, 440] width 119 height 26
click at [702, 431] on div at bounding box center [697, 440] width 23 height 20
click at [591, 428] on div at bounding box center [568, 440] width 50 height 26
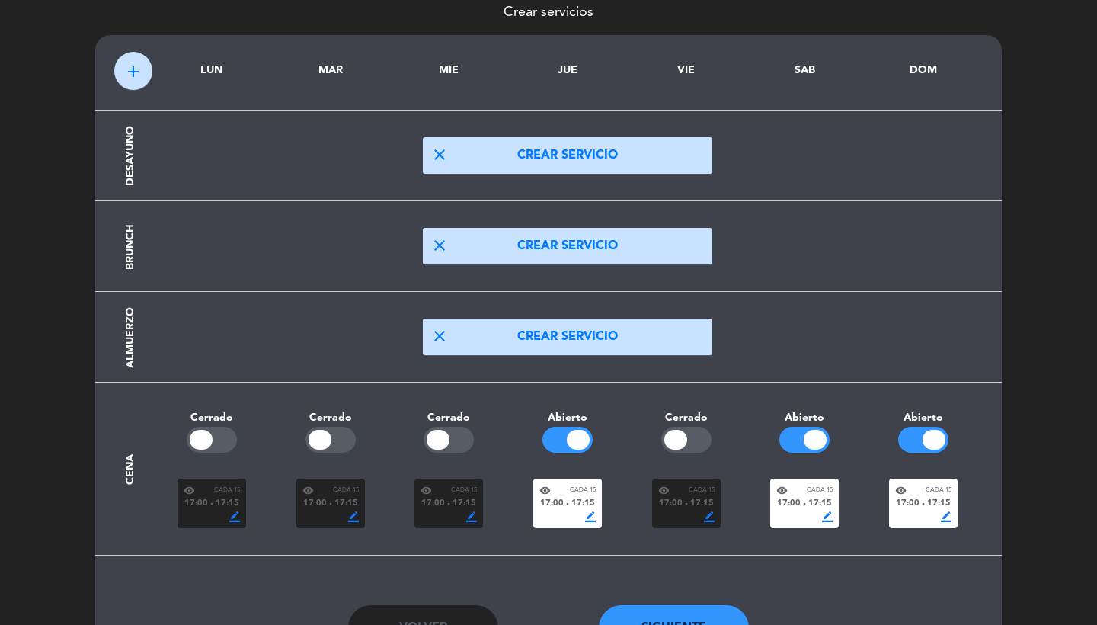
click at [574, 437] on div at bounding box center [578, 440] width 23 height 20
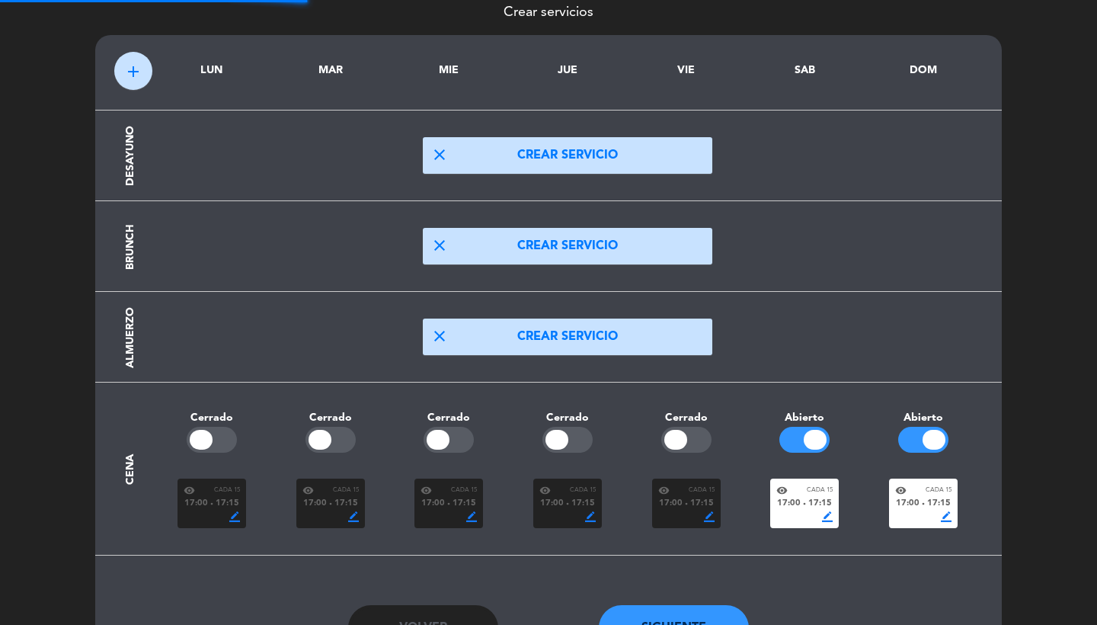
click at [907, 427] on div at bounding box center [923, 440] width 50 height 26
click at [795, 521] on div "visibility Cada 15 17:00 fiber_manual_record 17:15 border_color" at bounding box center [804, 504] width 69 height 50
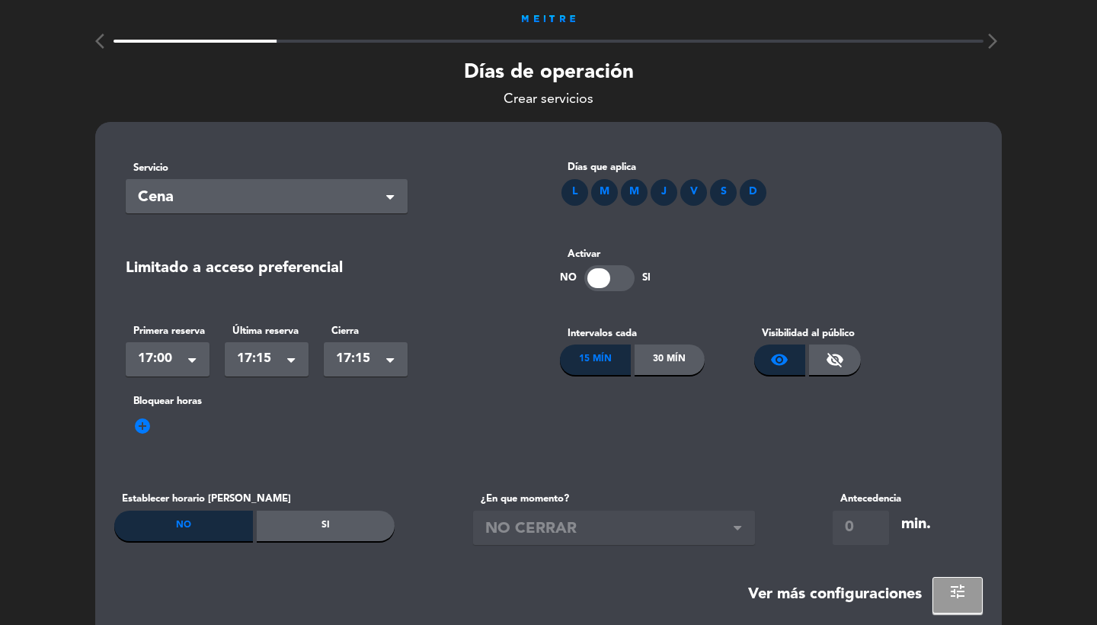
click at [151, 424] on span "add_circle" at bounding box center [142, 426] width 18 height 18
click at [154, 443] on input "text" at bounding box center [168, 448] width 84 height 27
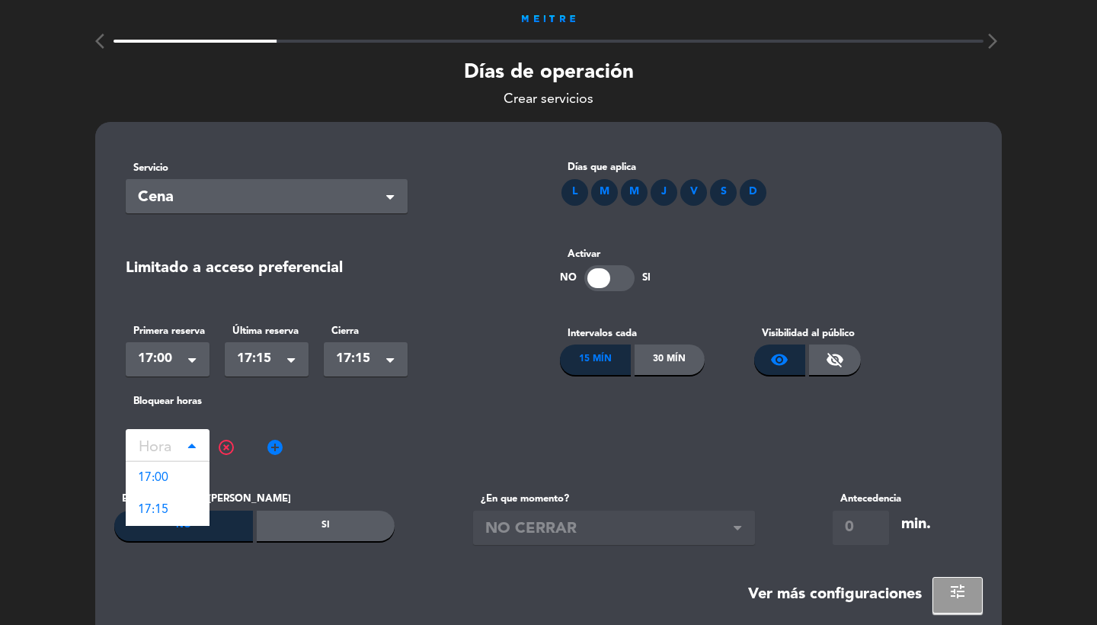
click at [283, 346] on div "Seleccionar × 17:15" at bounding box center [267, 359] width 84 height 34
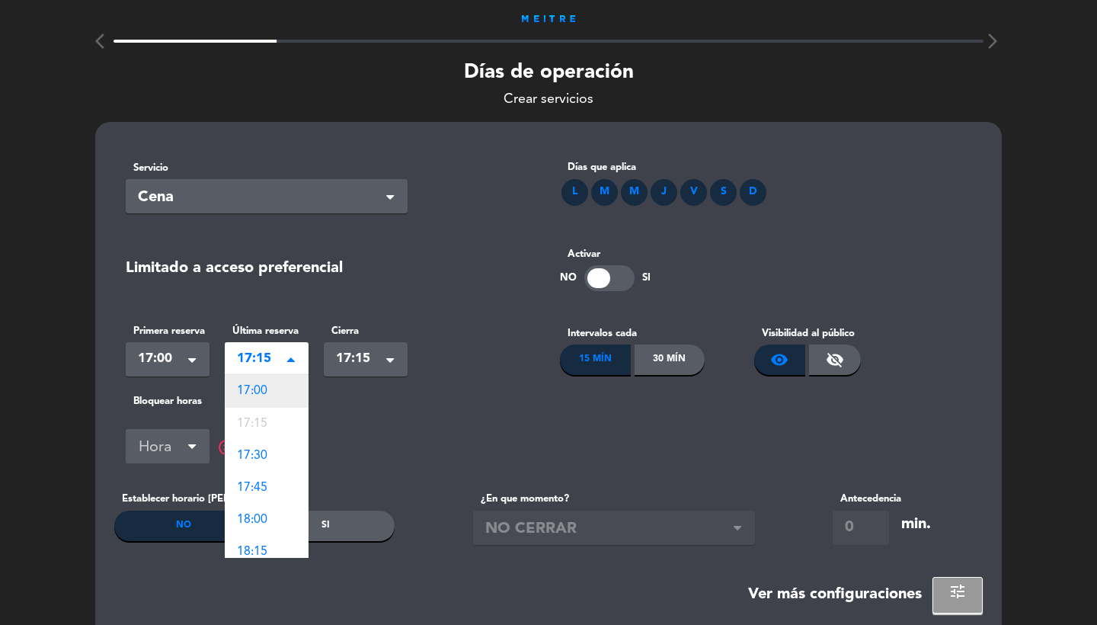
click at [278, 392] on div "17:00" at bounding box center [267, 391] width 84 height 32
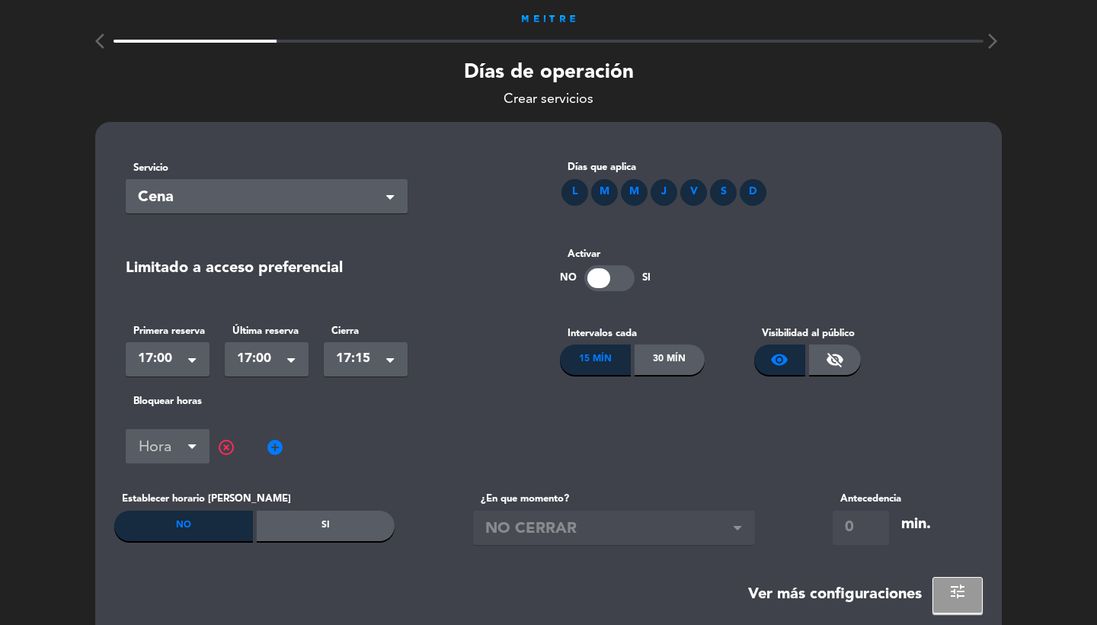
click at [229, 450] on span "highlight_off" at bounding box center [226, 447] width 18 height 18
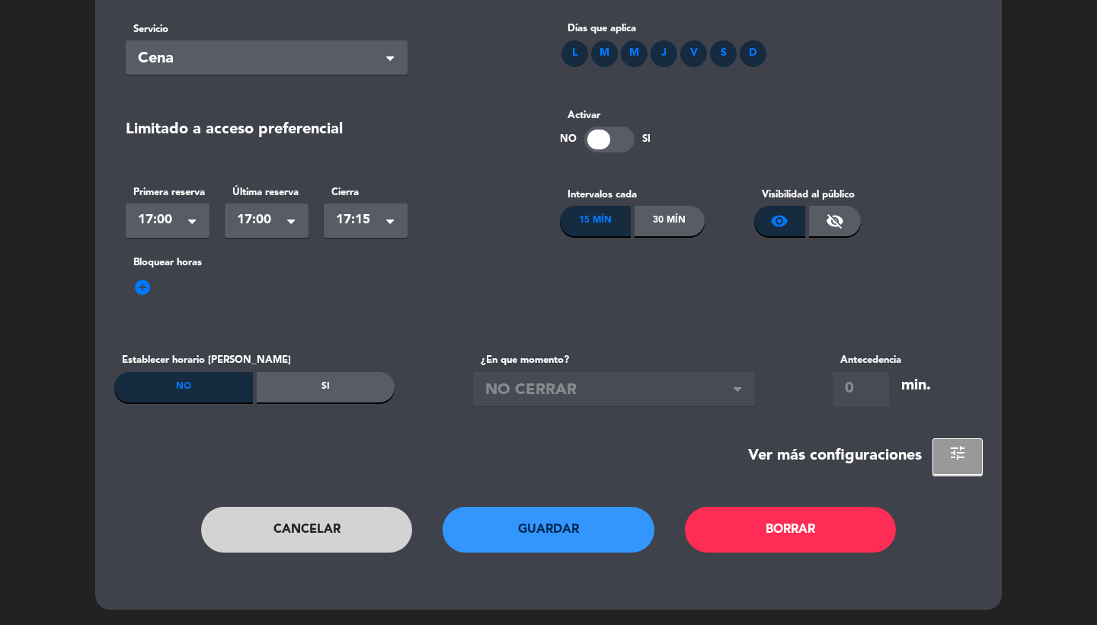
scroll to position [138, 0]
click at [570, 536] on button "Guardar" at bounding box center [549, 530] width 212 height 46
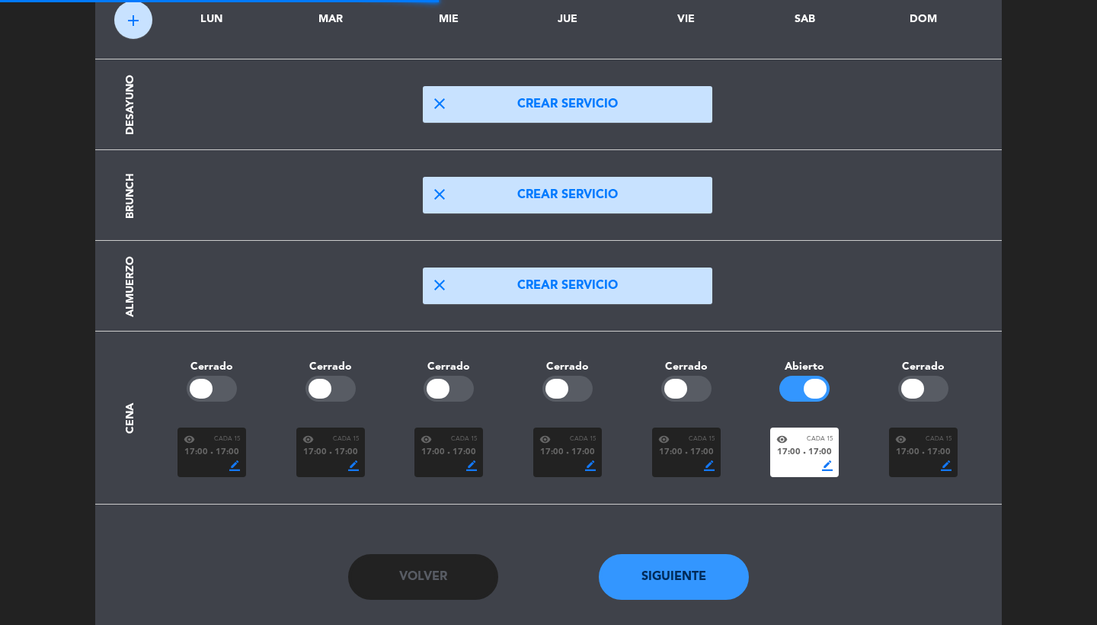
click at [682, 572] on button "Siguiente" at bounding box center [674, 577] width 151 height 46
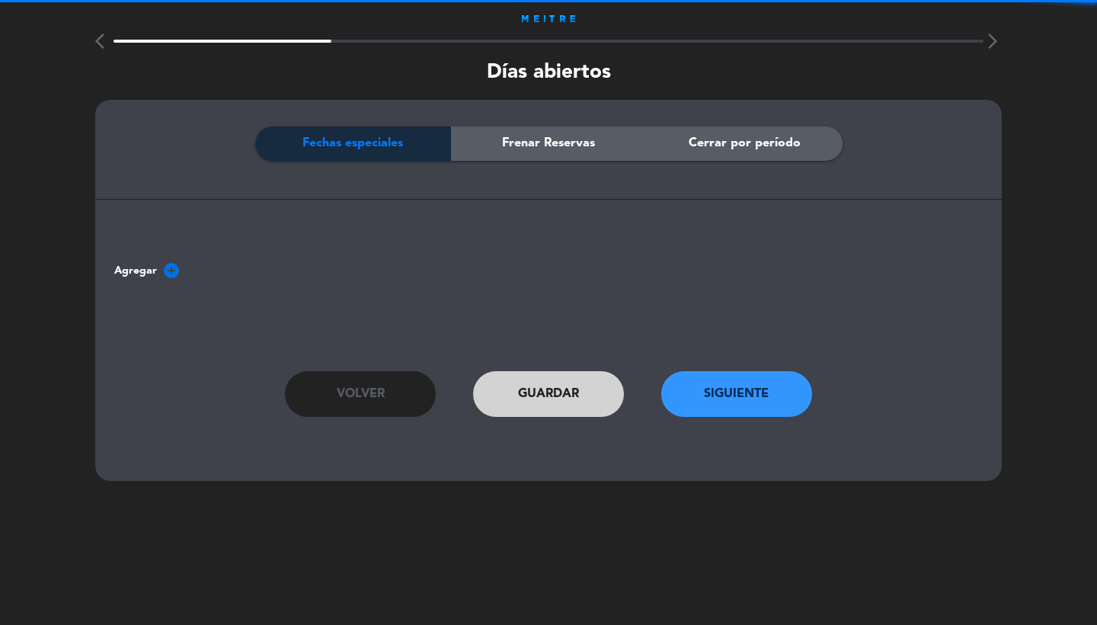
scroll to position [0, 0]
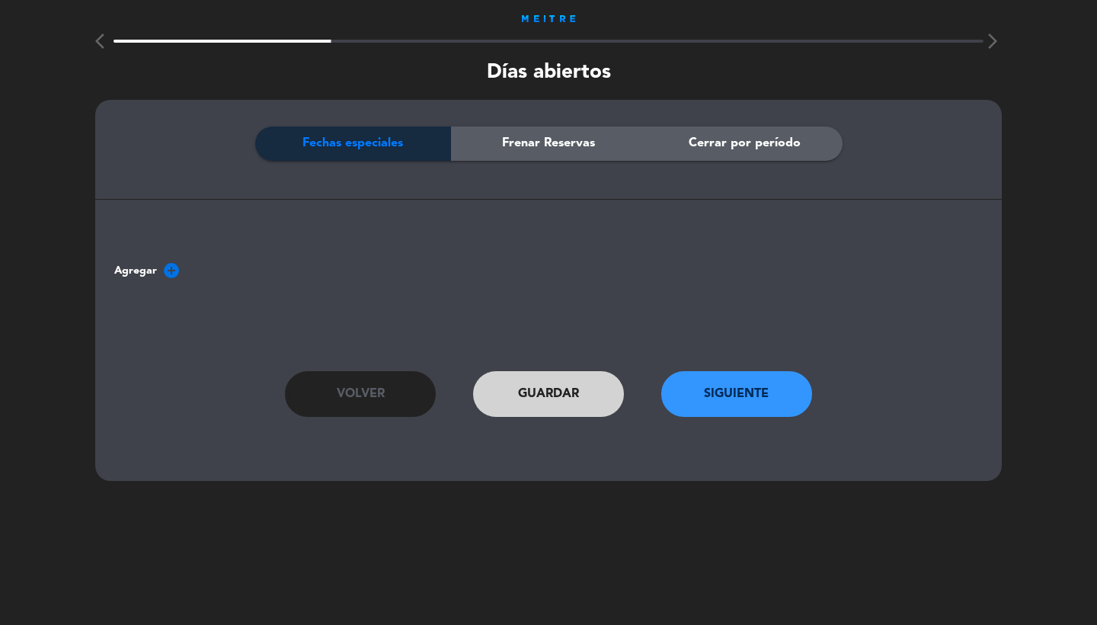
click at [699, 373] on button "Siguiente" at bounding box center [736, 394] width 151 height 46
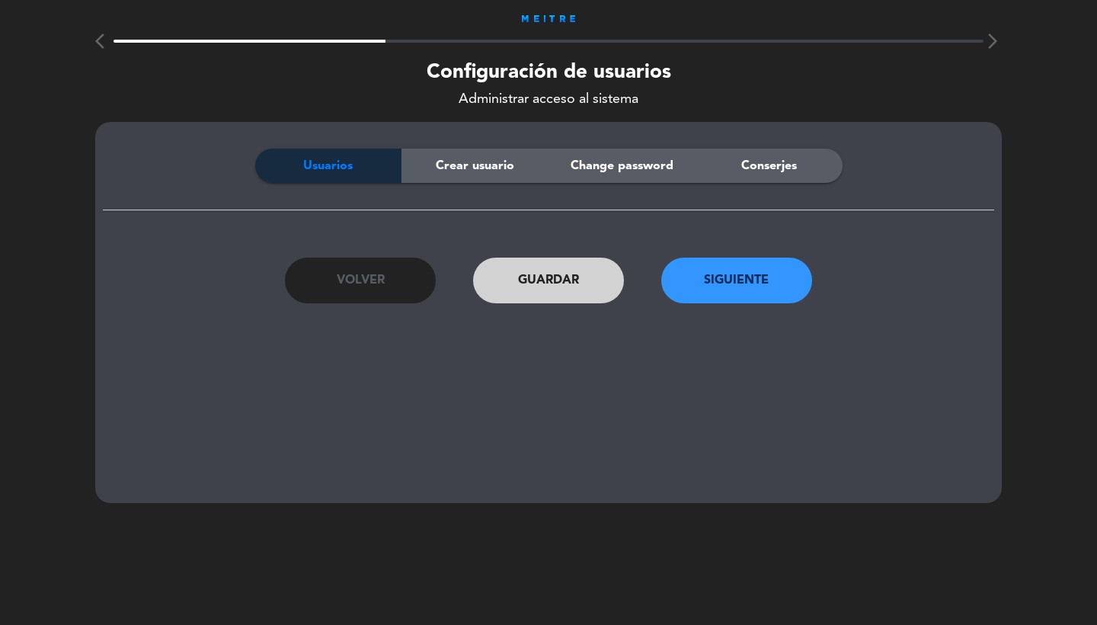
click at [456, 166] on span "Crear usuario" at bounding box center [475, 166] width 78 height 20
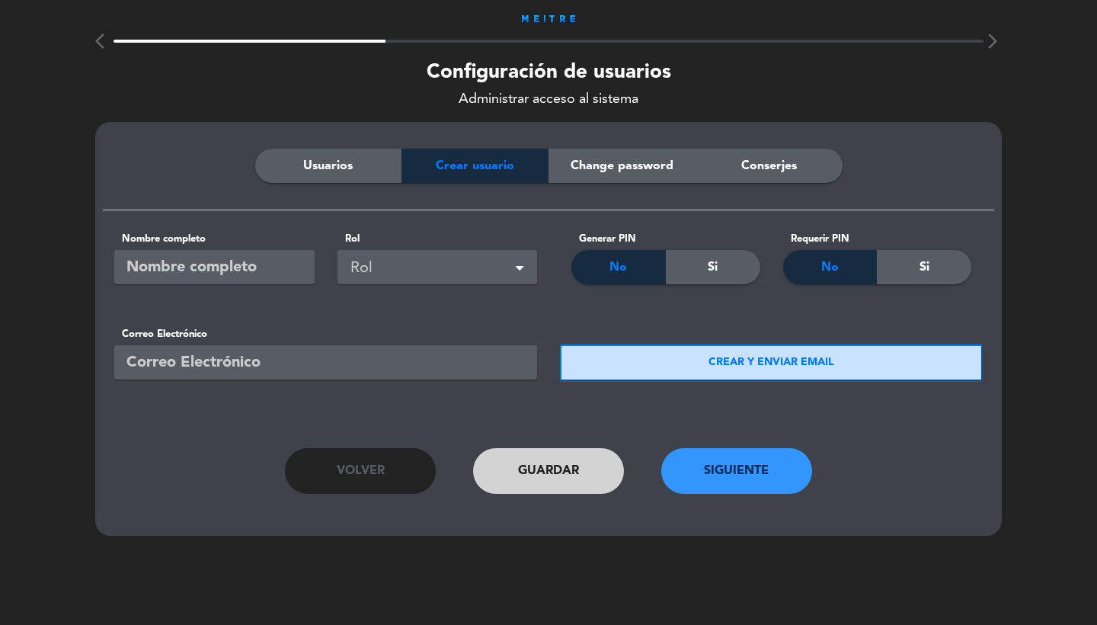
paste input "[EMAIL_ADDRESS][DOMAIN_NAME]"
type input "[EMAIL_ADDRESS][DOMAIN_NAME]"
type input "Reservas"
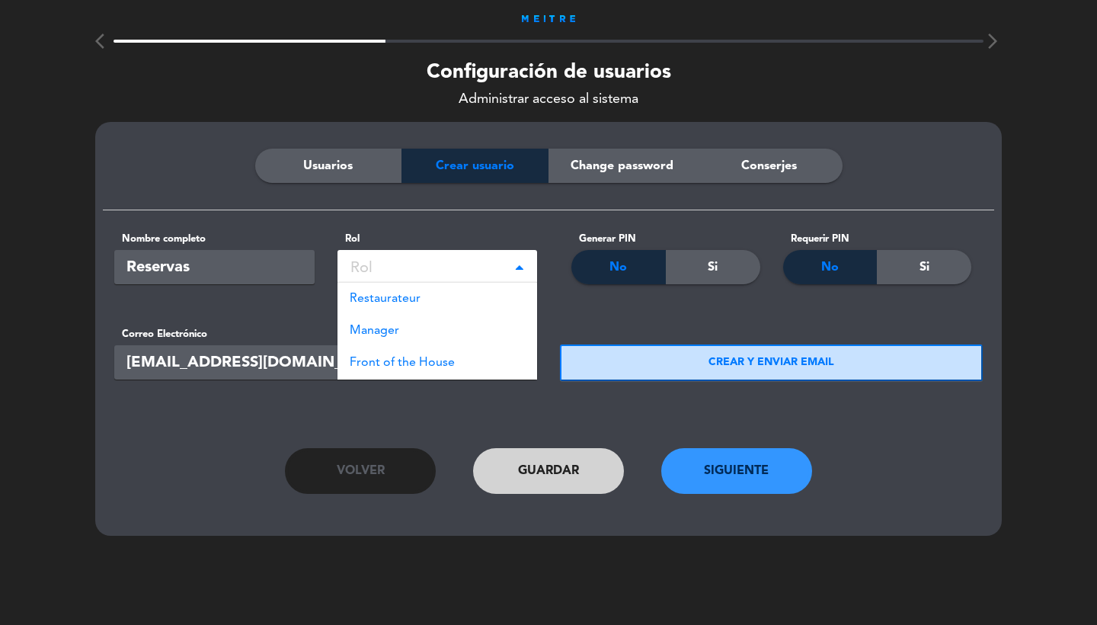
click at [491, 269] on div "Rol" at bounding box center [441, 268] width 180 height 25
click at [475, 304] on div "Restaurateur" at bounding box center [438, 299] width 200 height 32
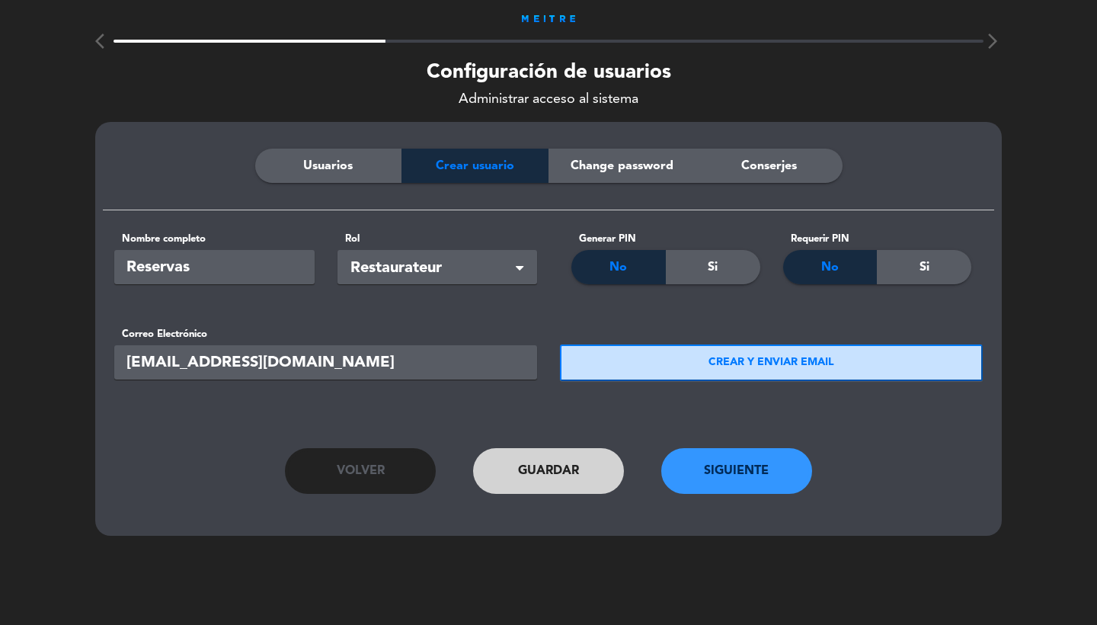
click at [643, 347] on button "CREAR Y ENVIAR EMAIL" at bounding box center [771, 362] width 423 height 37
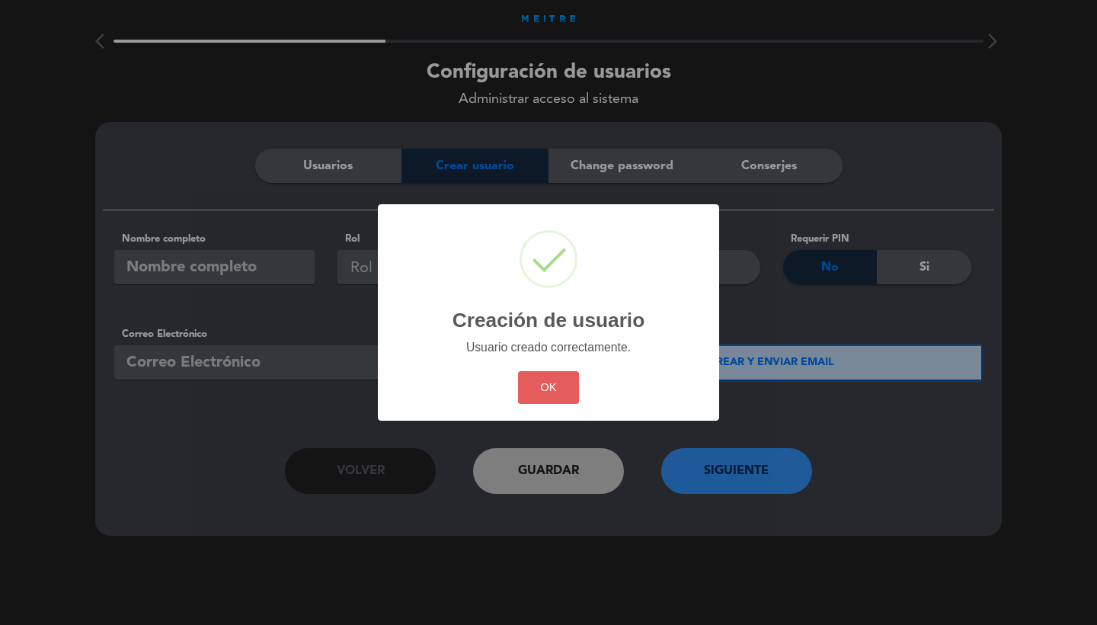
click at [539, 394] on button "OK" at bounding box center [549, 387] width 62 height 33
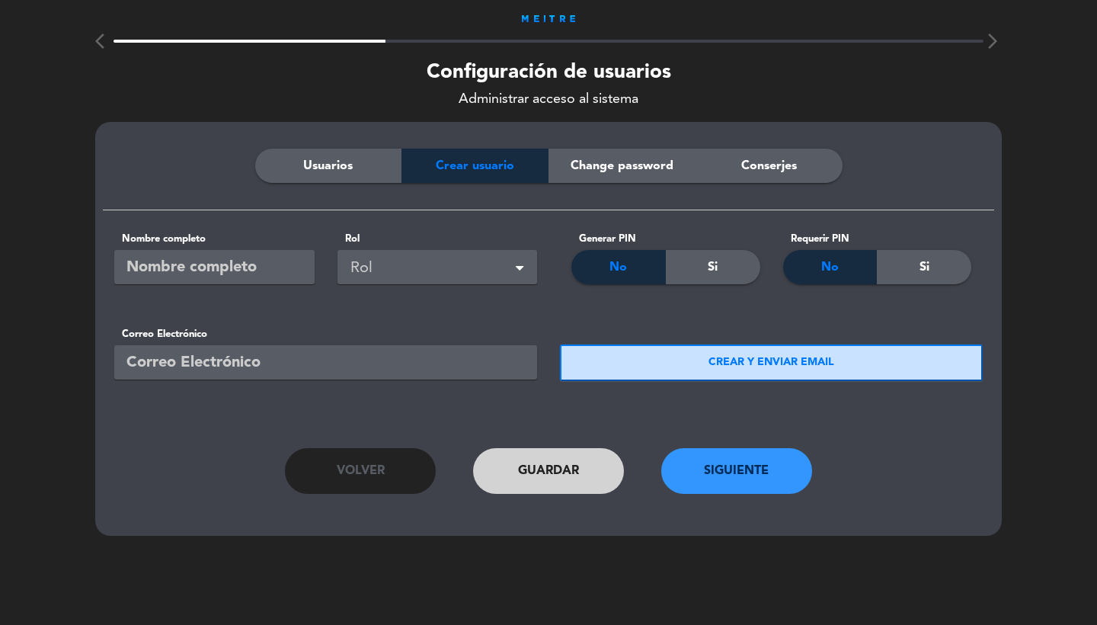
click at [723, 483] on button "Siguiente" at bounding box center [736, 471] width 151 height 46
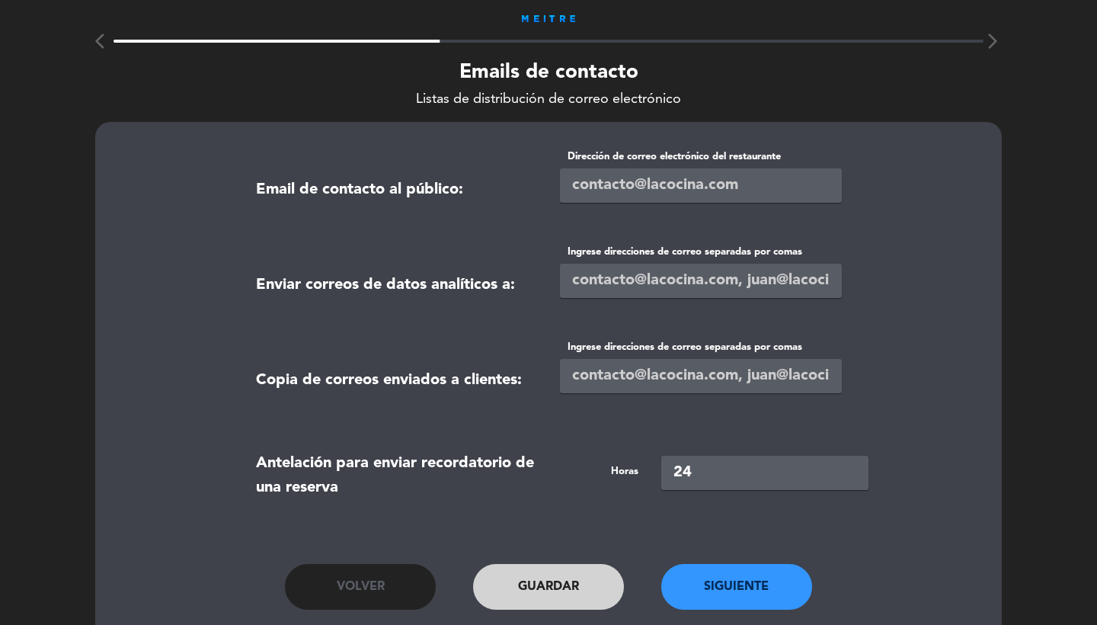
click at [623, 187] on input "email" at bounding box center [701, 185] width 282 height 34
paste input "[EMAIL_ADDRESS][DOMAIN_NAME]"
type input "[EMAIL_ADDRESS][DOMAIN_NAME]"
paste input "[EMAIL_ADDRESS][DOMAIN_NAME]"
type input "[EMAIL_ADDRESS][DOMAIN_NAME],[EMAIL_ADDRESS][DOMAIN_NAME]"
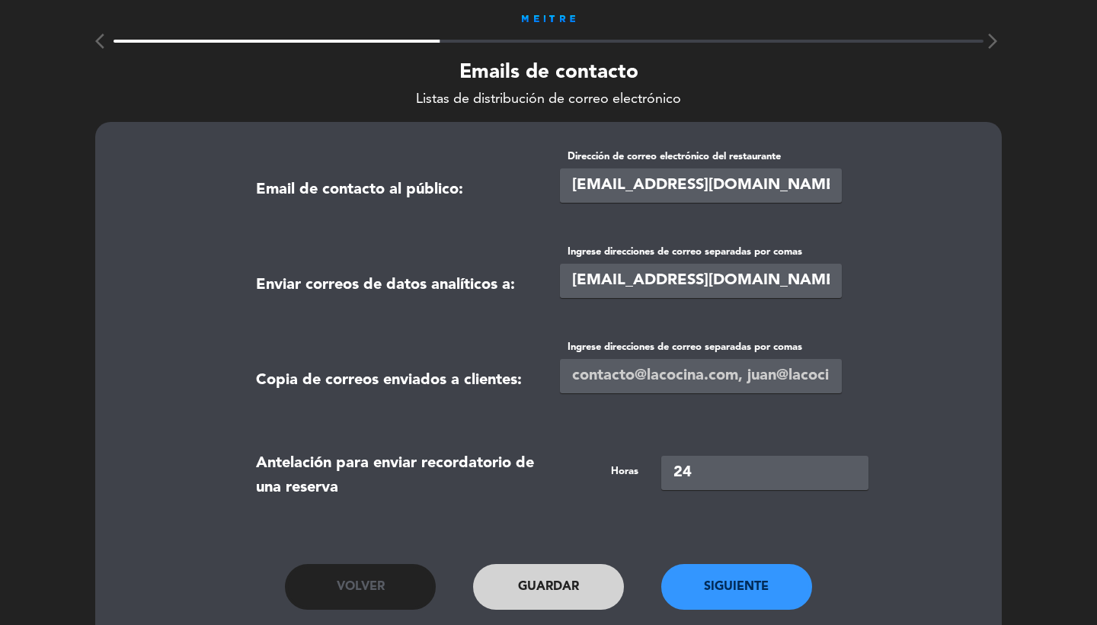
click at [584, 367] on input "text" at bounding box center [701, 376] width 282 height 34
paste input "[EMAIL_ADDRESS][DOMAIN_NAME],[EMAIL_ADDRESS][DOMAIN_NAME]"
type input "[EMAIL_ADDRESS][DOMAIN_NAME],[EMAIL_ADDRESS][DOMAIN_NAME]"
click at [735, 594] on button "Siguiente" at bounding box center [736, 587] width 151 height 46
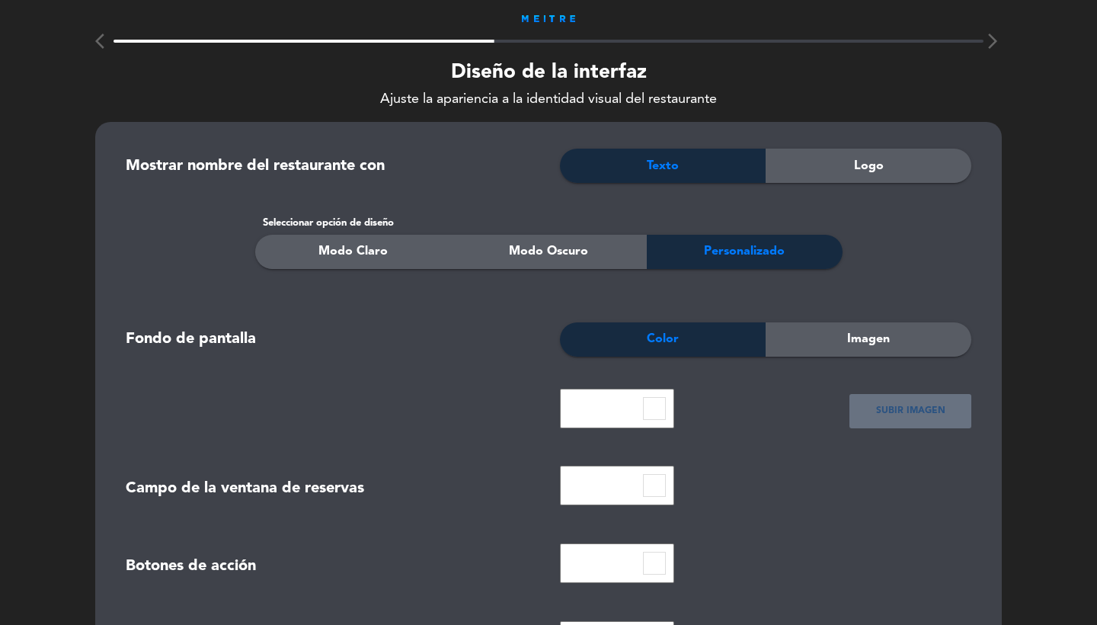
click at [840, 180] on div "Logo" at bounding box center [869, 166] width 206 height 34
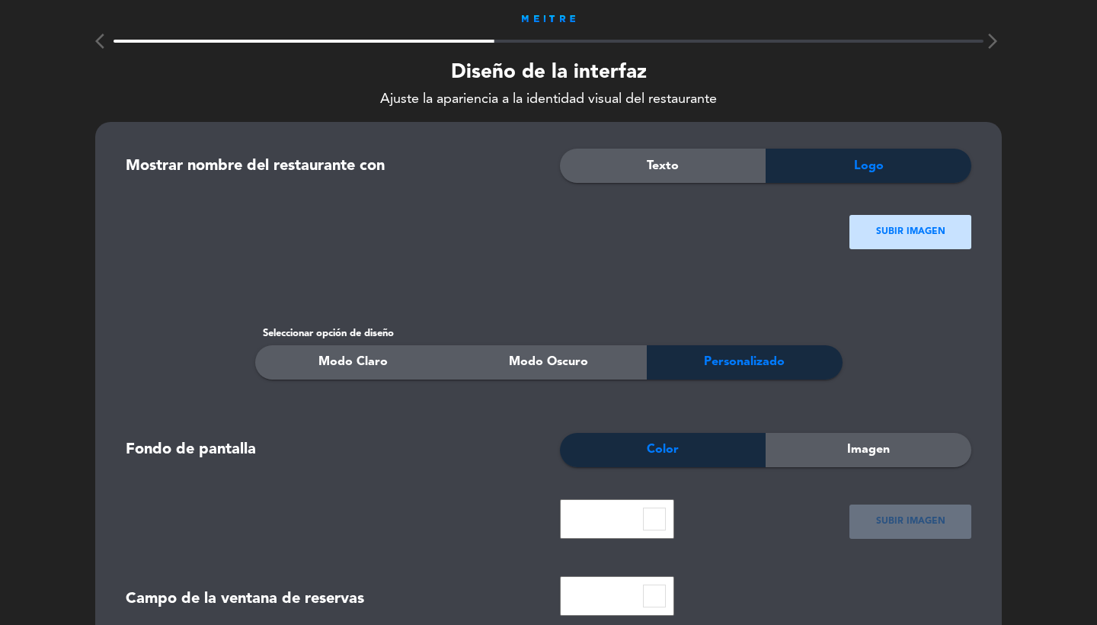
click at [895, 225] on ngx-dropzone-label "SUBIR IMAGEN" at bounding box center [910, 232] width 69 height 15
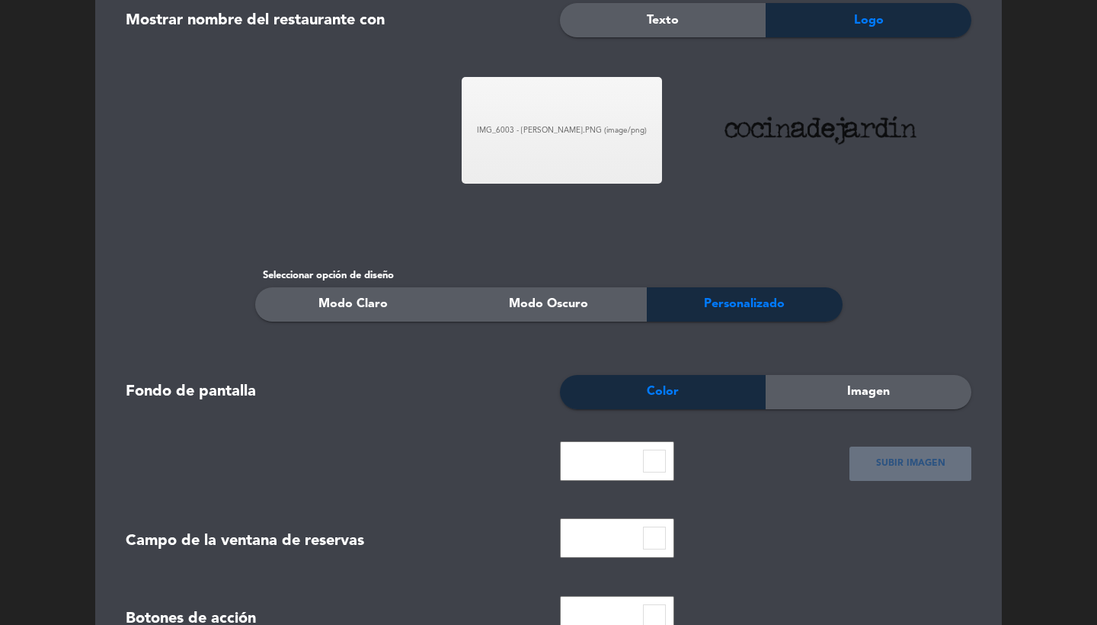
scroll to position [195, 0]
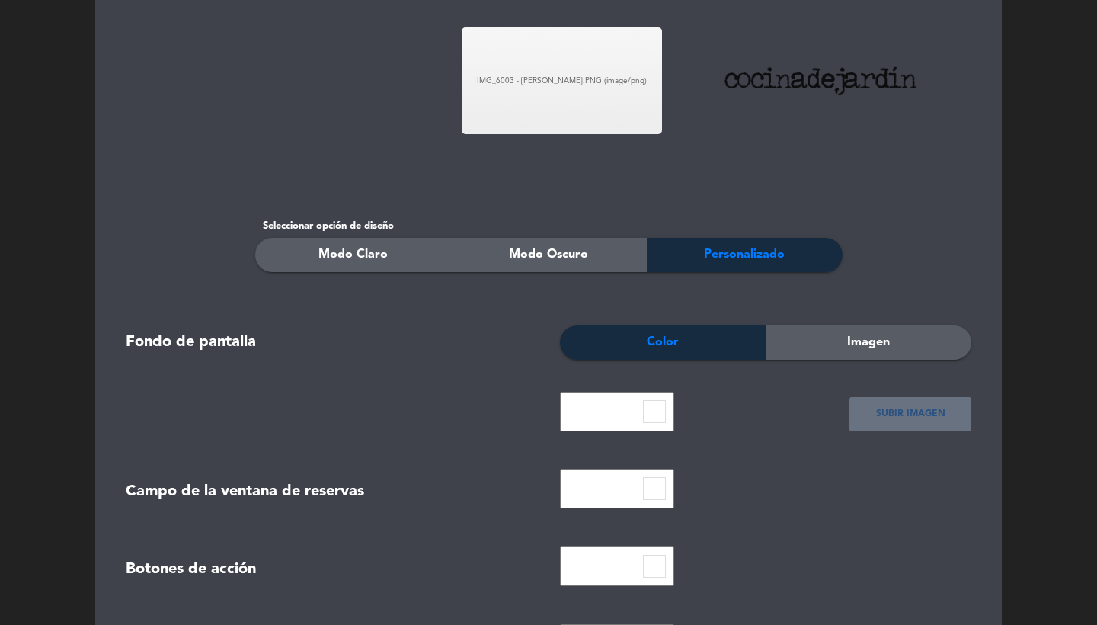
click at [834, 330] on div "Imagen" at bounding box center [869, 342] width 206 height 34
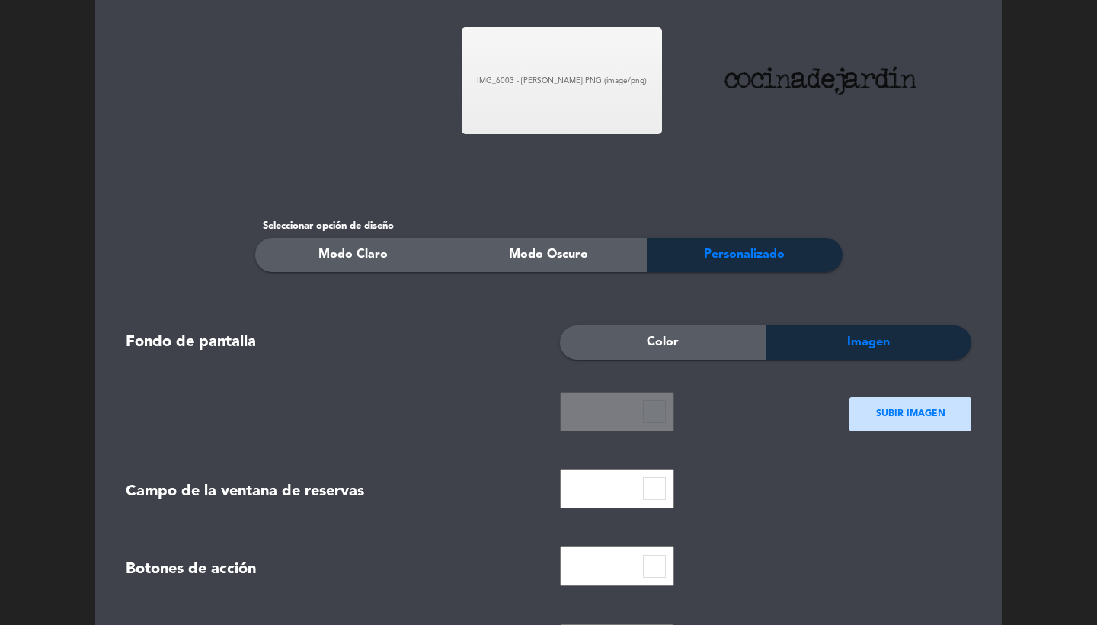
click at [865, 421] on div "SUBIR IMAGEN" at bounding box center [911, 414] width 122 height 34
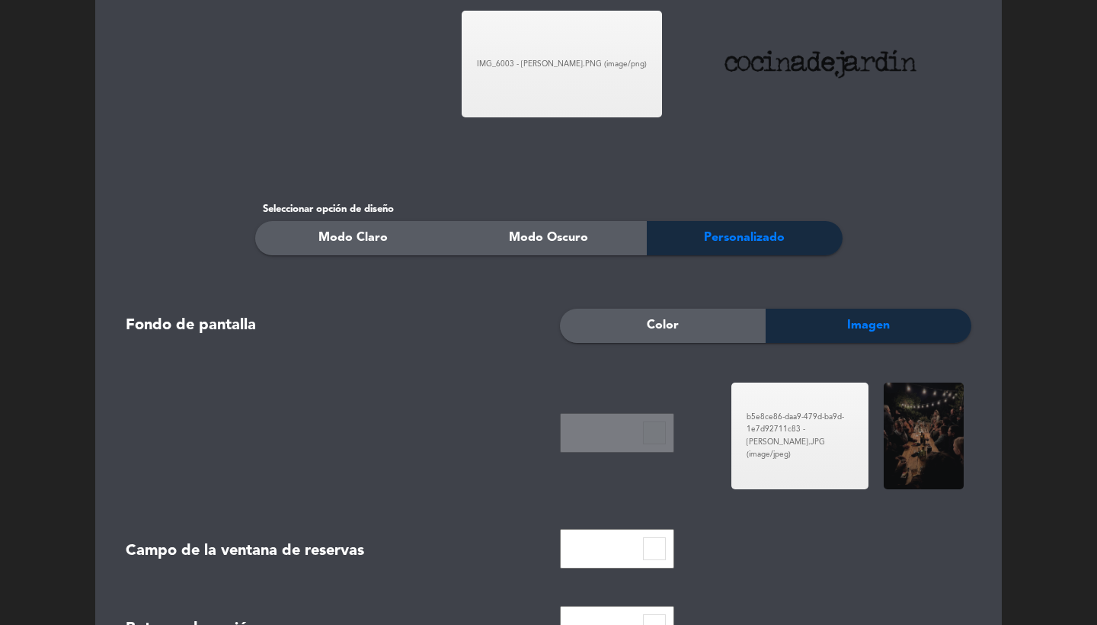
scroll to position [350, 0]
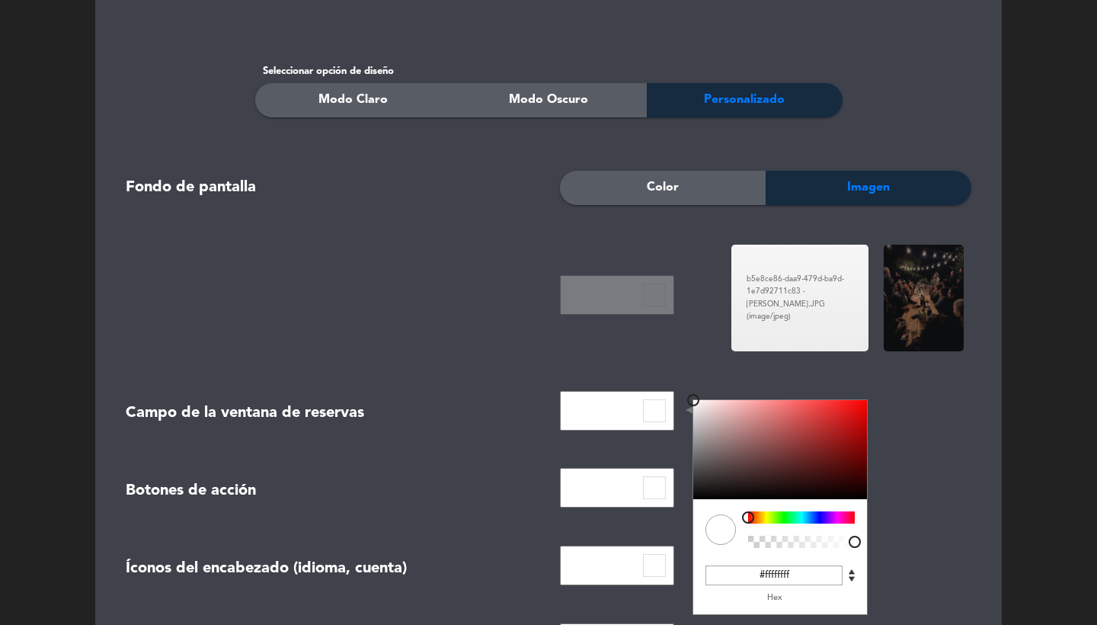
click at [652, 412] on input at bounding box center [654, 410] width 23 height 23
drag, startPoint x: 710, startPoint y: 460, endPoint x: 677, endPoint y: 382, distance: 85.3
click at [677, 382] on form "Mostrar nombre del restaurante con Texto Logo IMG_6003 - [PERSON_NAME].PNG (ima…" at bounding box center [548, 355] width 869 height 1112
click at [793, 576] on input "#ffffffff" at bounding box center [774, 575] width 137 height 20
type input "#ffffffCC"
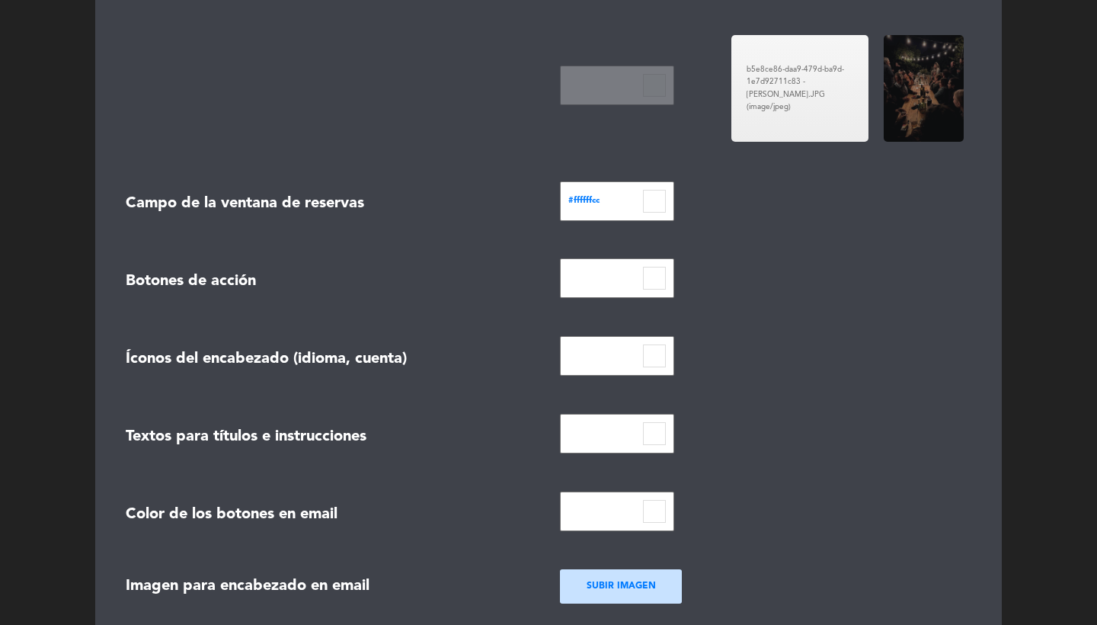
scroll to position [598, 0]
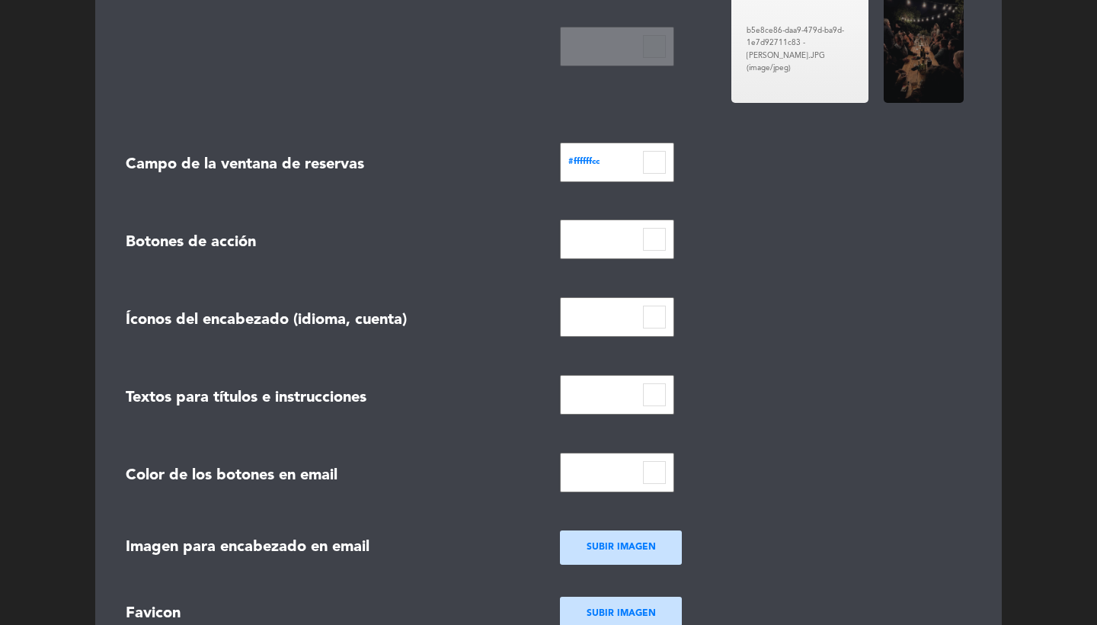
click at [661, 238] on input at bounding box center [654, 239] width 23 height 23
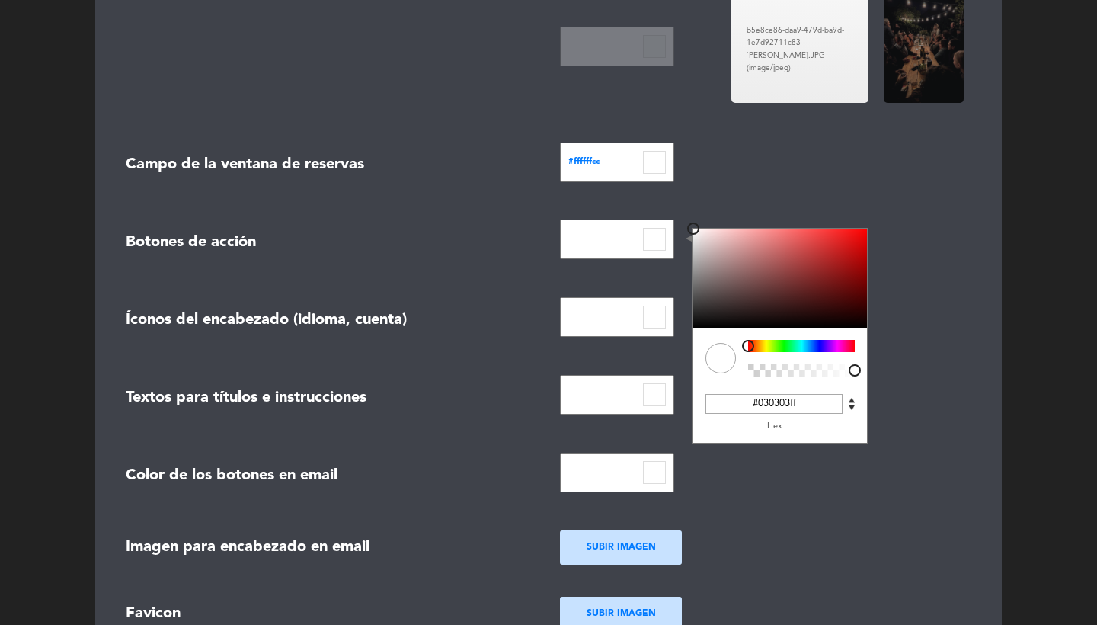
type input "#000000ff"
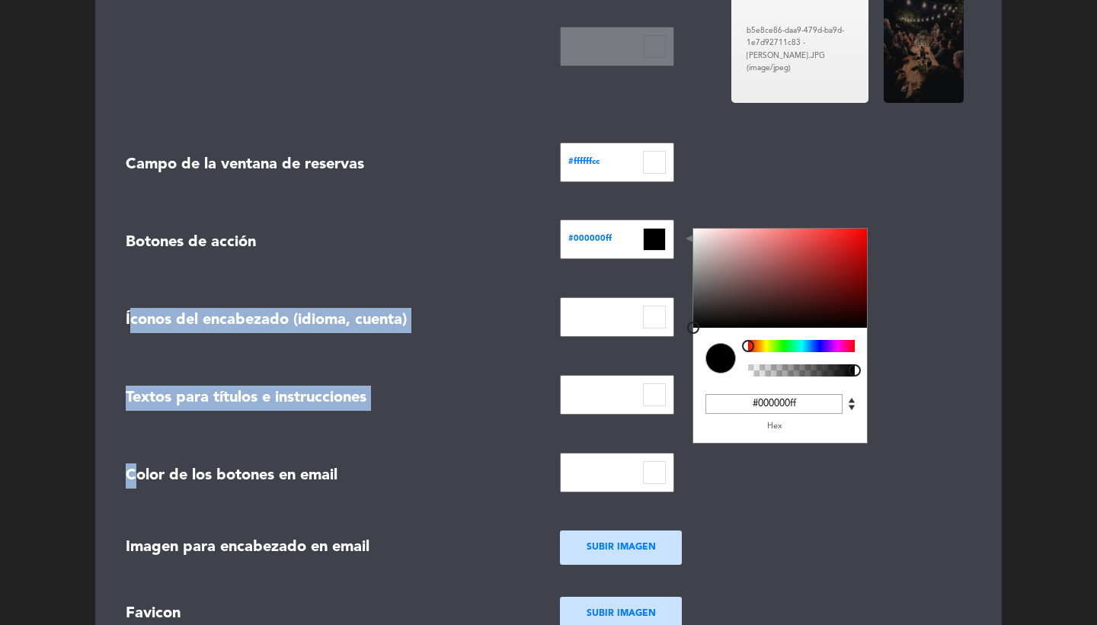
drag, startPoint x: 745, startPoint y: 288, endPoint x: 669, endPoint y: 357, distance: 103.0
click at [669, 357] on form "Mostrar nombre del restaurante con Texto Logo IMG_6003 - [PERSON_NAME].PNG (ima…" at bounding box center [548, 106] width 869 height 1112
click at [718, 211] on form "Mostrar nombre del restaurante con Texto Logo IMG_6003 - [PERSON_NAME].PNG (ima…" at bounding box center [548, 106] width 869 height 1112
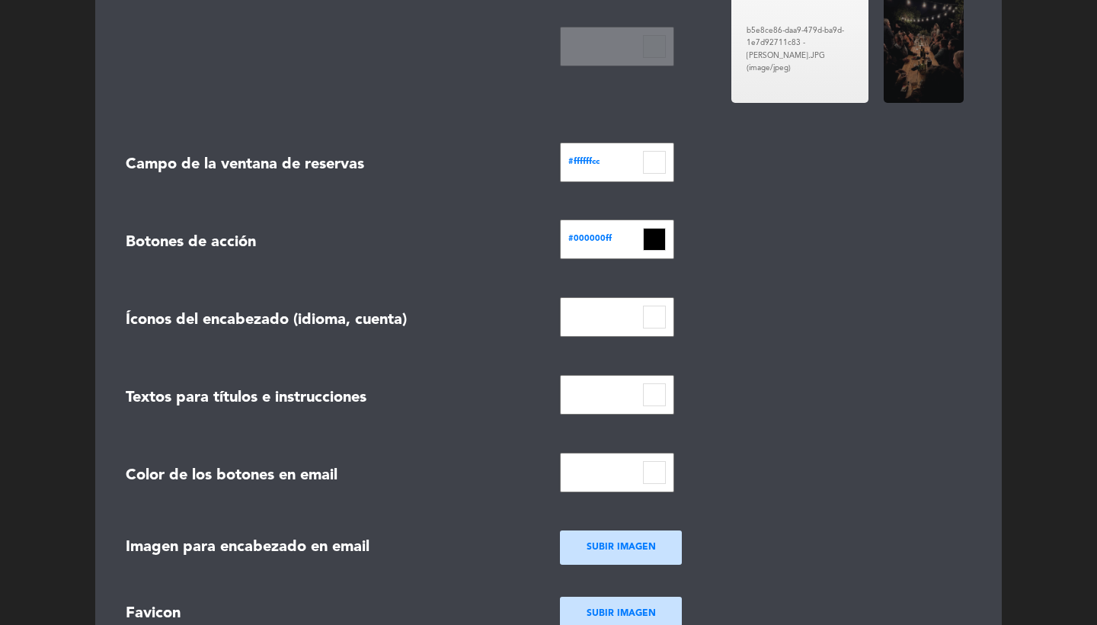
click at [658, 312] on input at bounding box center [654, 317] width 23 height 23
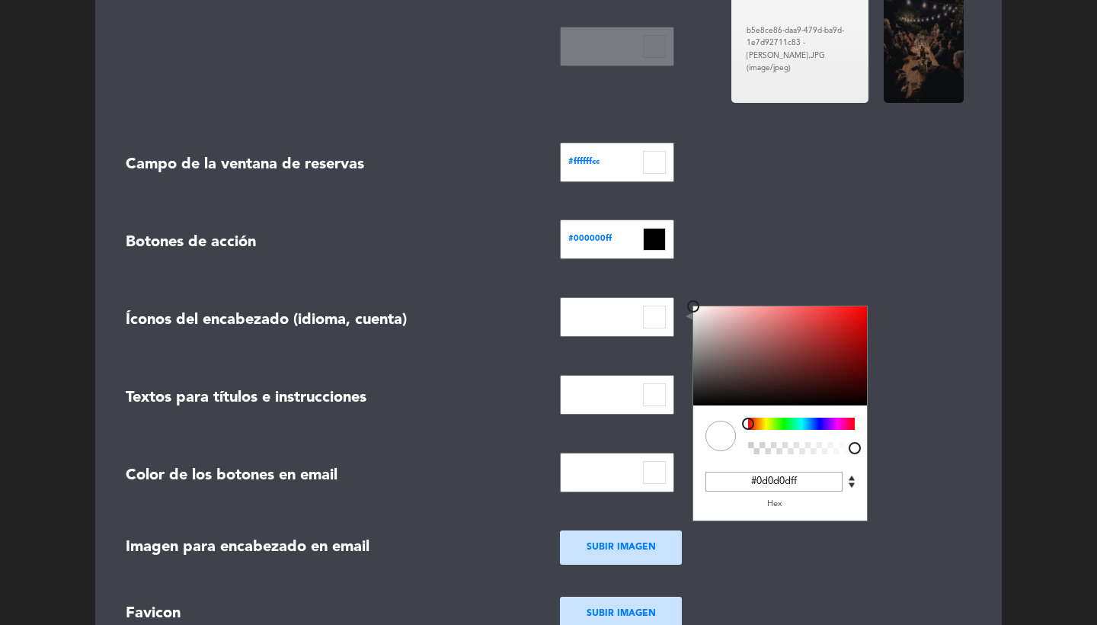
type input "#000000ff"
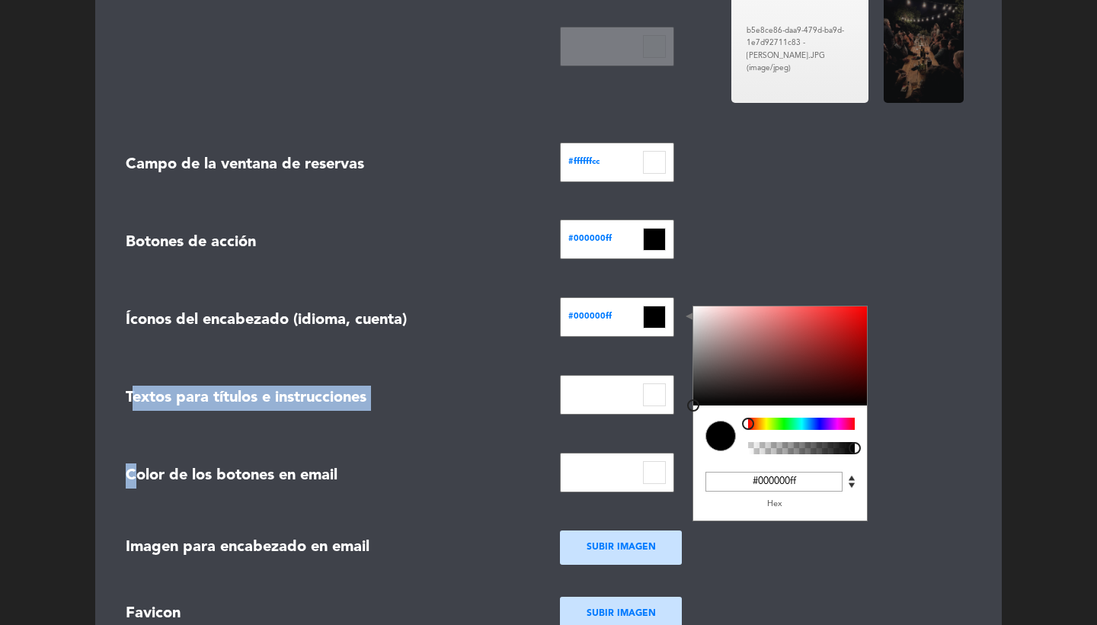
drag, startPoint x: 700, startPoint y: 370, endPoint x: 667, endPoint y: 417, distance: 57.5
click at [667, 417] on form "Mostrar nombre del restaurante con Texto Logo IMG_6003 - [PERSON_NAME].PNG (ima…" at bounding box center [548, 106] width 869 height 1112
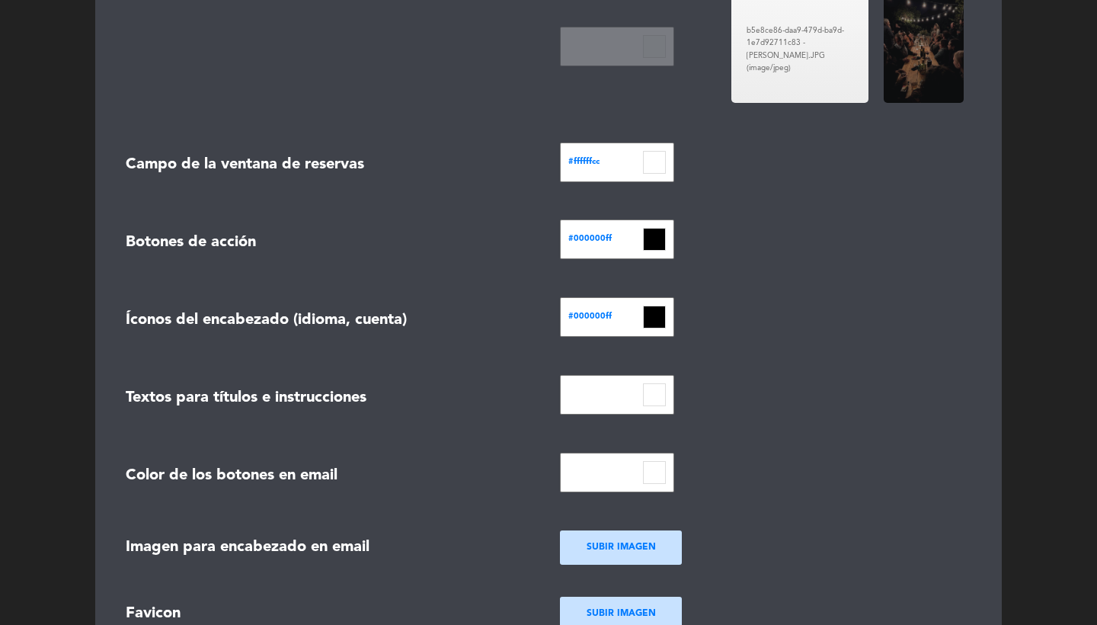
click at [745, 242] on div "#000000ff C M Y K A 0 0 0 1 H S L A 0 0 0 1 R G B A #000000ff Hex" at bounding box center [766, 242] width 434 height 46
click at [660, 389] on input at bounding box center [654, 394] width 23 height 23
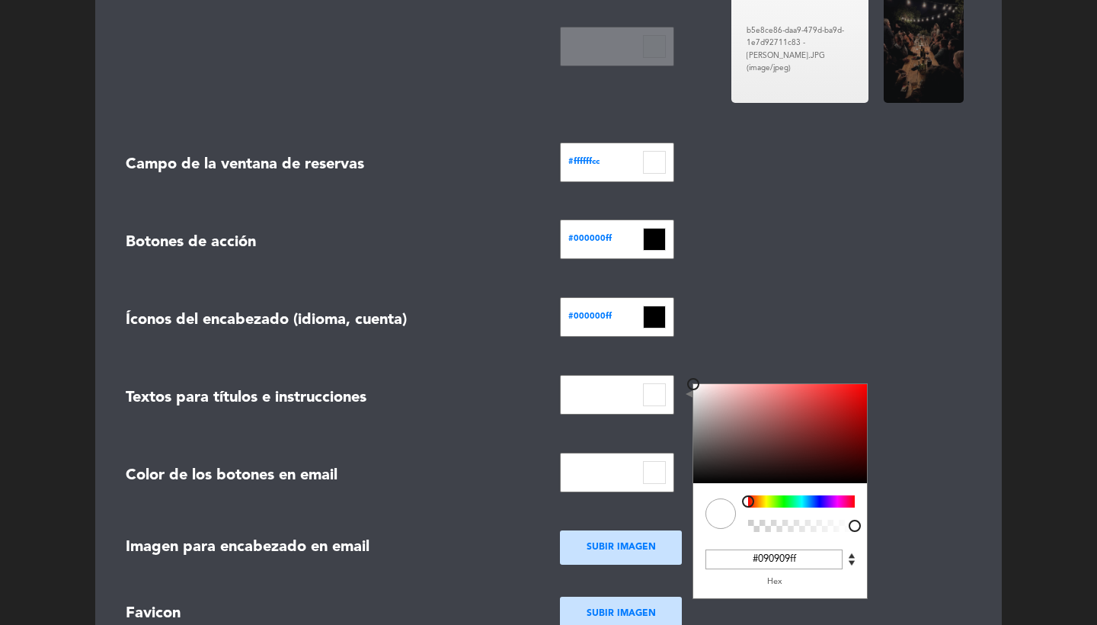
type input "#000000ff"
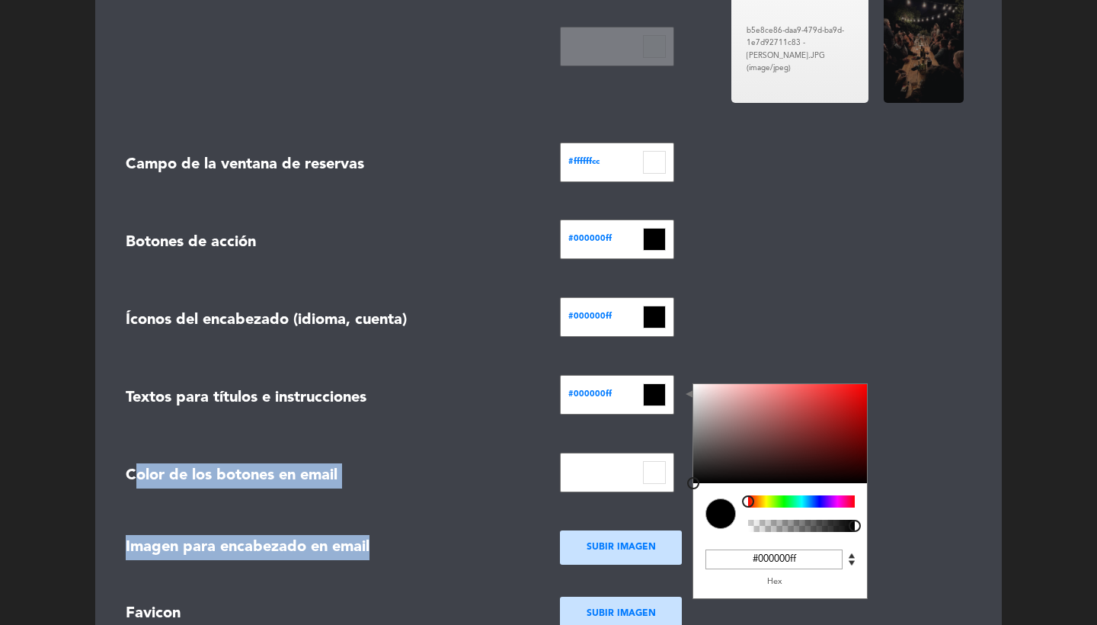
drag, startPoint x: 725, startPoint y: 418, endPoint x: 668, endPoint y: 495, distance: 96.5
click at [668, 495] on form "Mostrar nombre del restaurante con Texto Logo IMG_6003 - [PERSON_NAME].PNG (ima…" at bounding box center [548, 106] width 869 height 1112
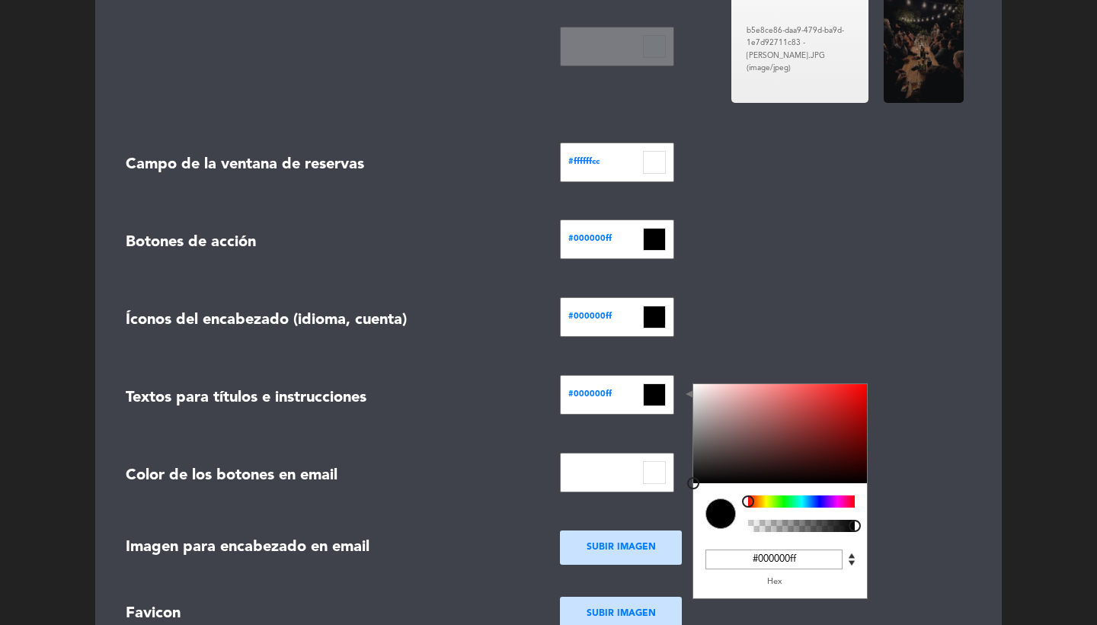
click at [744, 297] on div "#000000ff C M Y K A 0 0 0 1 H S L A 0 0 0 1 R G B A #000000ff Hex" at bounding box center [766, 320] width 434 height 46
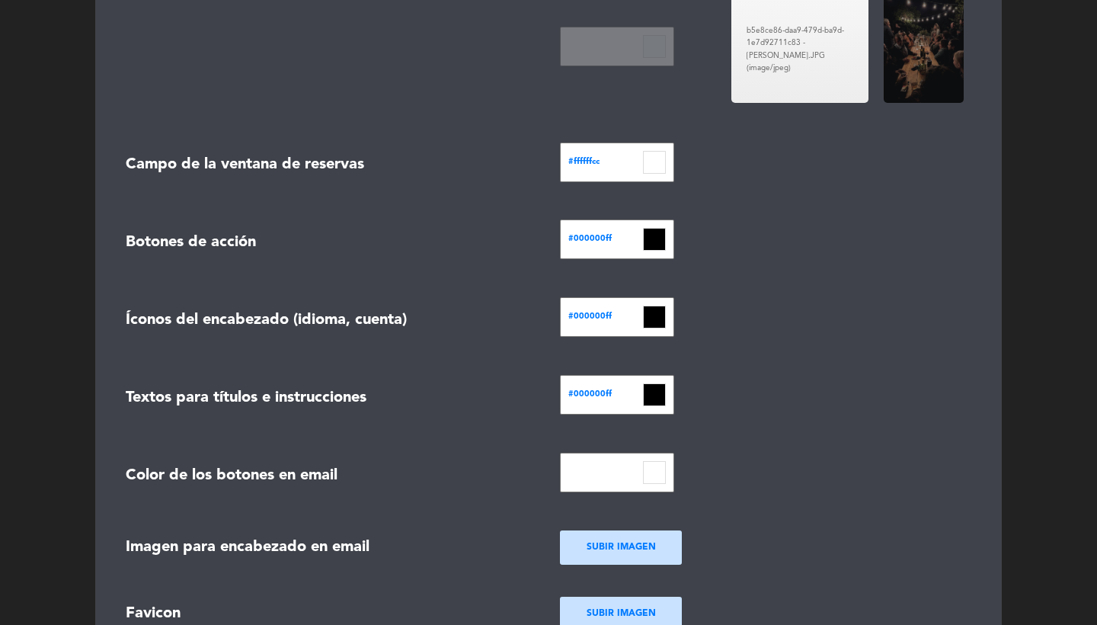
scroll to position [704, 0]
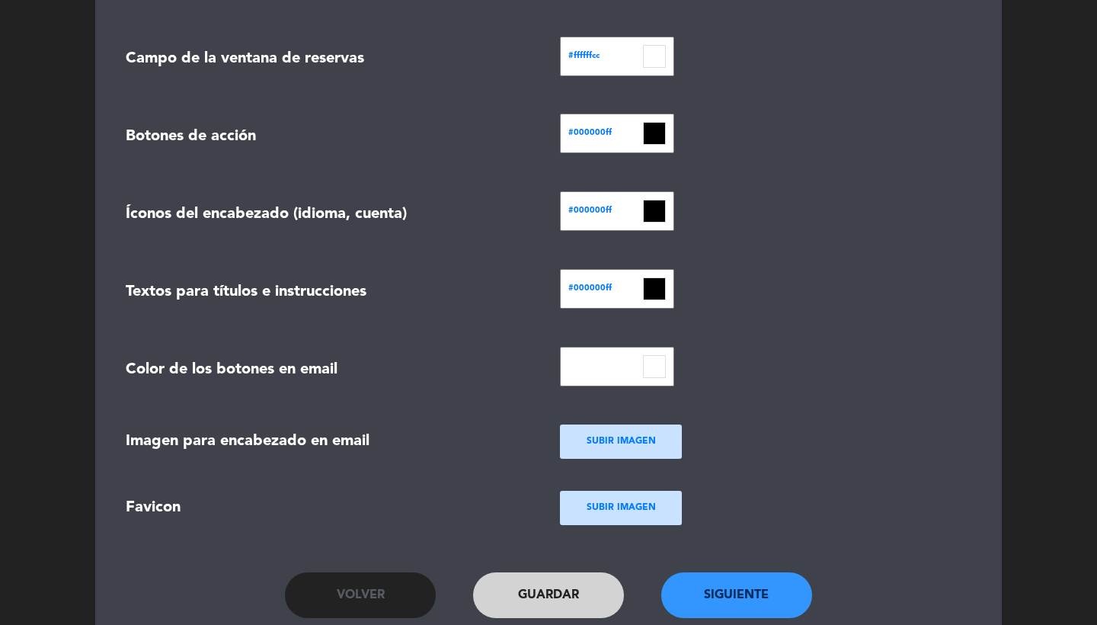
click at [649, 360] on input at bounding box center [654, 366] width 23 height 23
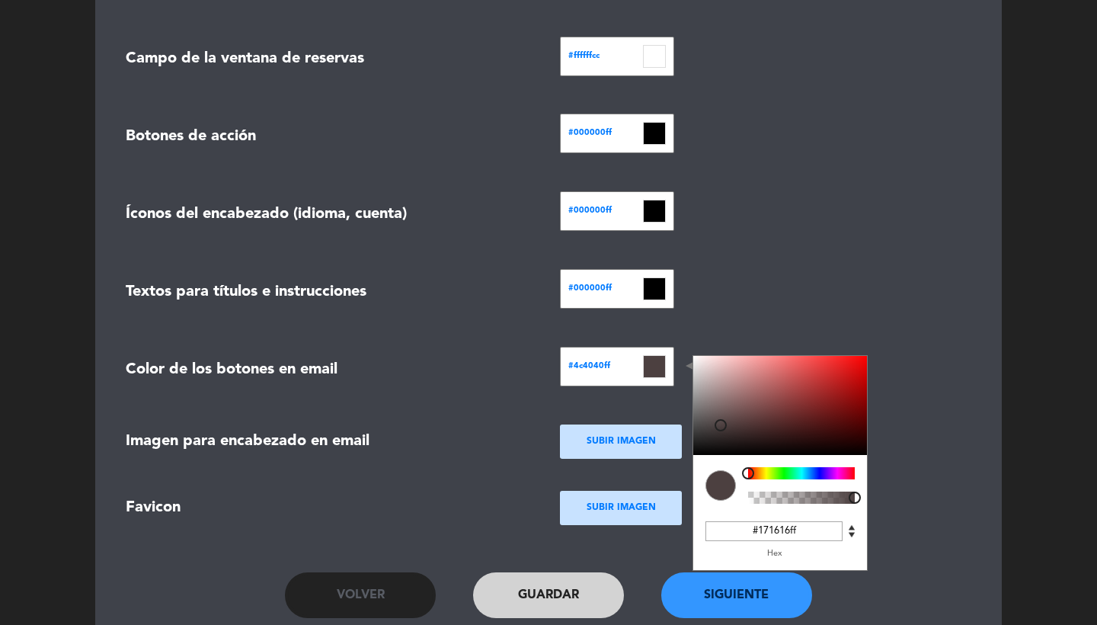
type input "#000000ff"
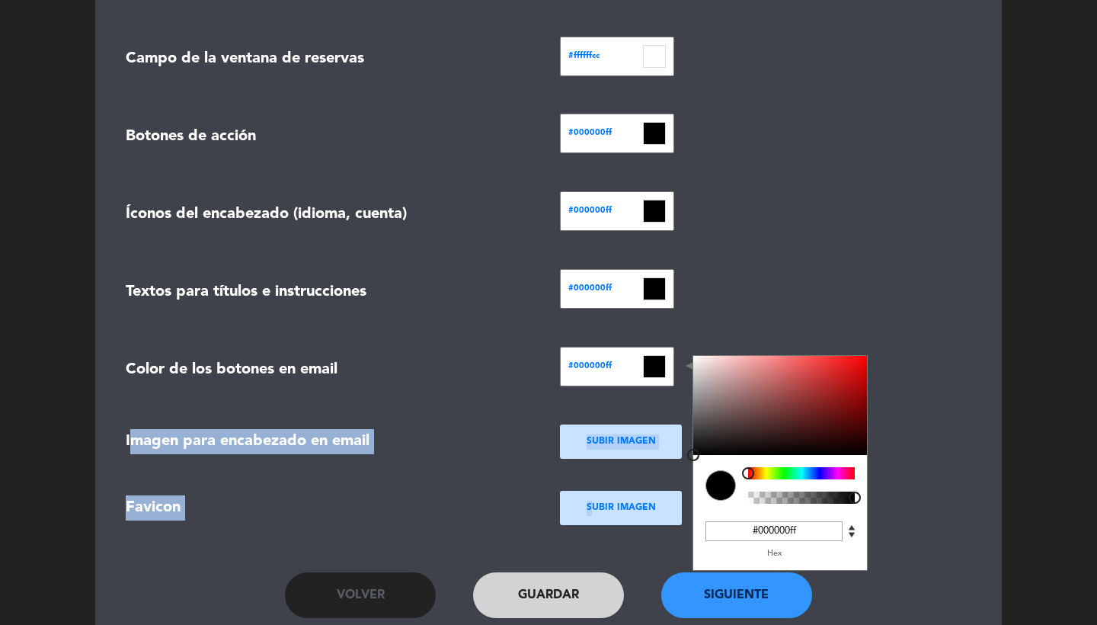
drag, startPoint x: 721, startPoint y: 422, endPoint x: 651, endPoint y: 494, distance: 100.2
click at [651, 494] on form "Mostrar nombre del restaurante con Texto Logo IMG_6003 - [PERSON_NAME].PNG (ima…" at bounding box center [548, 0] width 869 height 1112
click at [782, 273] on div "#000000ff C M Y K A 0 0 0 1 H S L A 0 0 0 1 R G B A #000000ff Hex" at bounding box center [766, 292] width 434 height 46
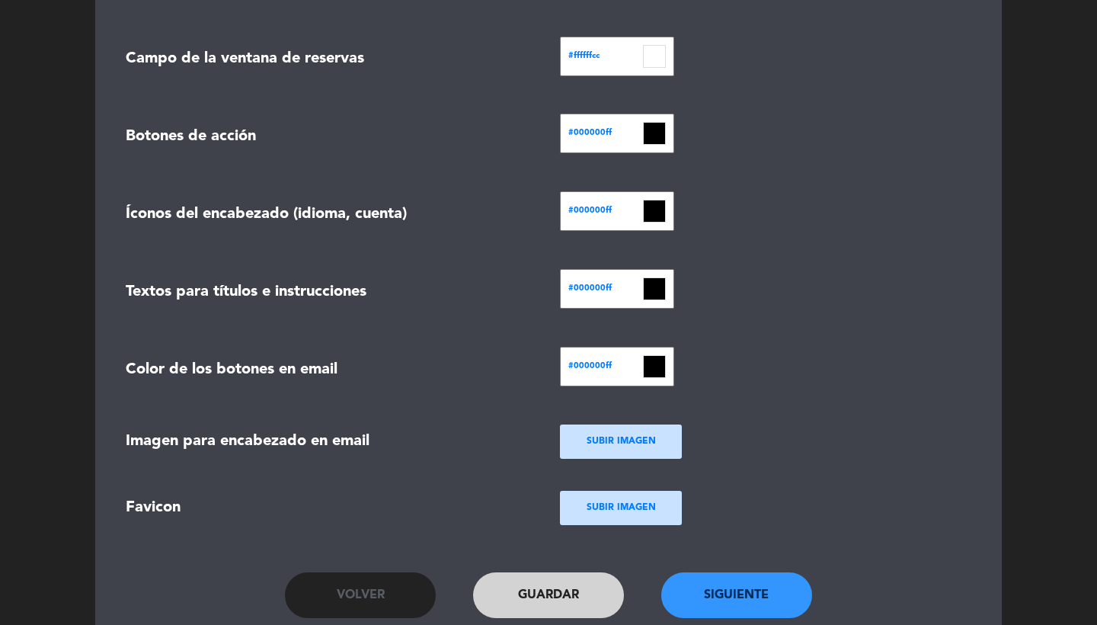
click at [714, 600] on button "Siguiente" at bounding box center [736, 595] width 151 height 46
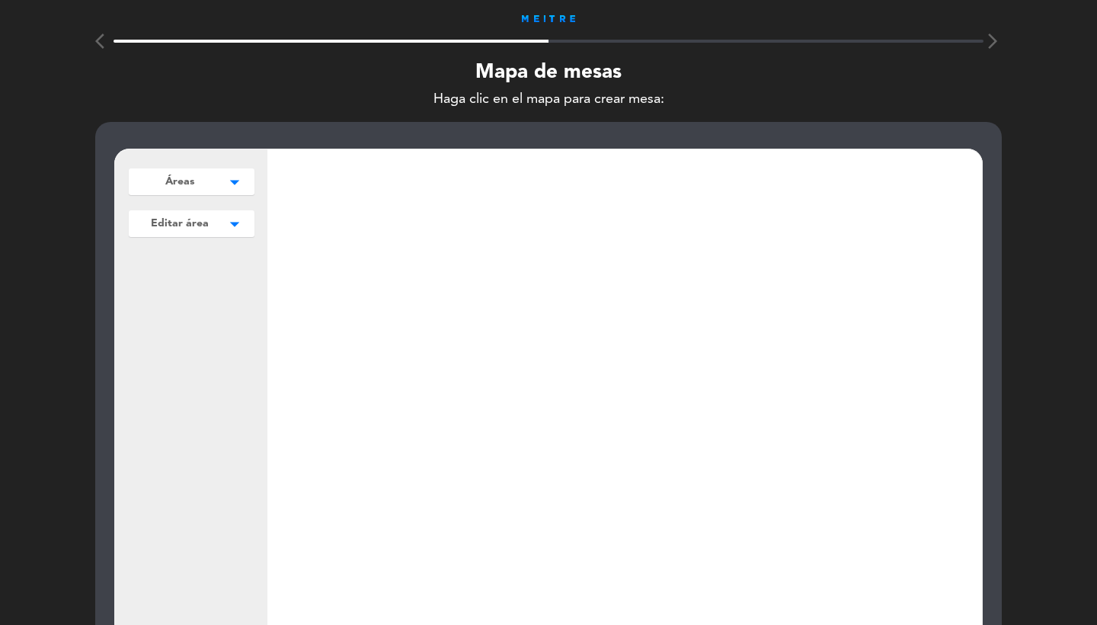
scroll to position [-1, 0]
click at [185, 178] on span "Áreas" at bounding box center [179, 182] width 29 height 16
click at [197, 219] on button "Agregar" at bounding box center [192, 214] width 112 height 22
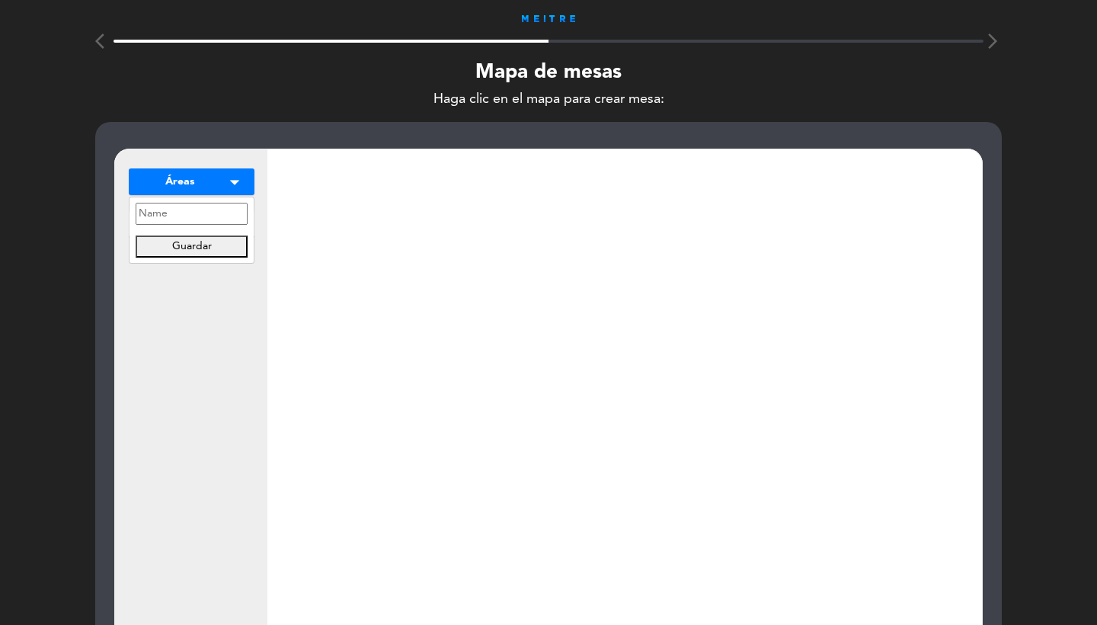
click at [187, 216] on input "text" at bounding box center [192, 214] width 112 height 22
type input "mapa d"
type input "MAPA DE MESAS"
click at [183, 241] on button "Guardar" at bounding box center [192, 246] width 112 height 22
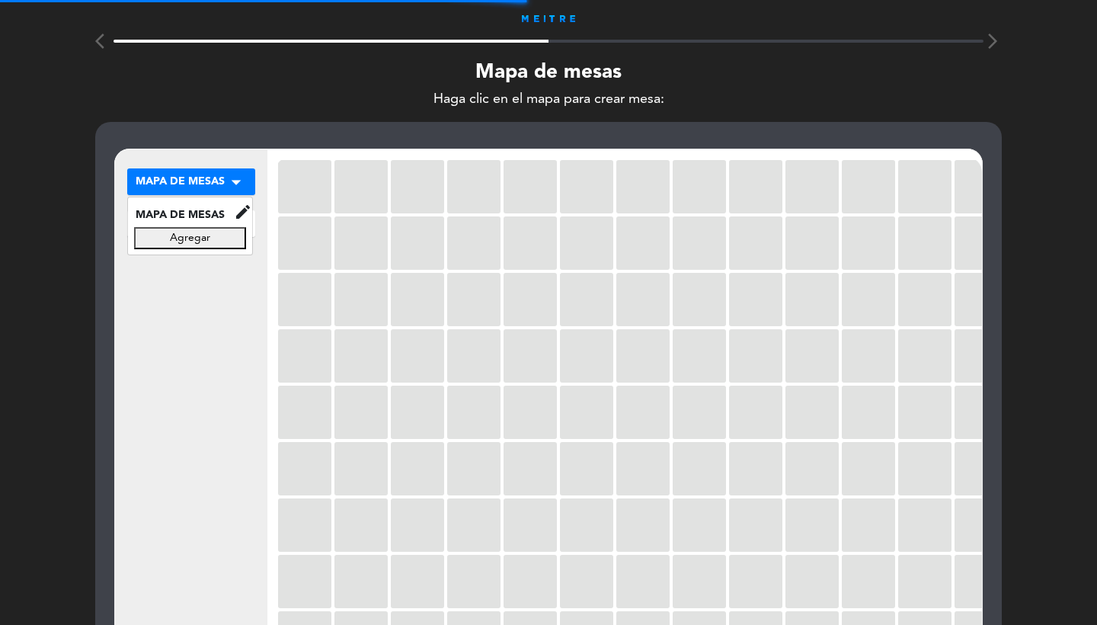
click at [185, 335] on div "MAPA DE MESAS arrow_drop_down MAPA DE MESAS edit renombrar borrar Agregar MAPA …" at bounding box center [191, 442] width 152 height 587
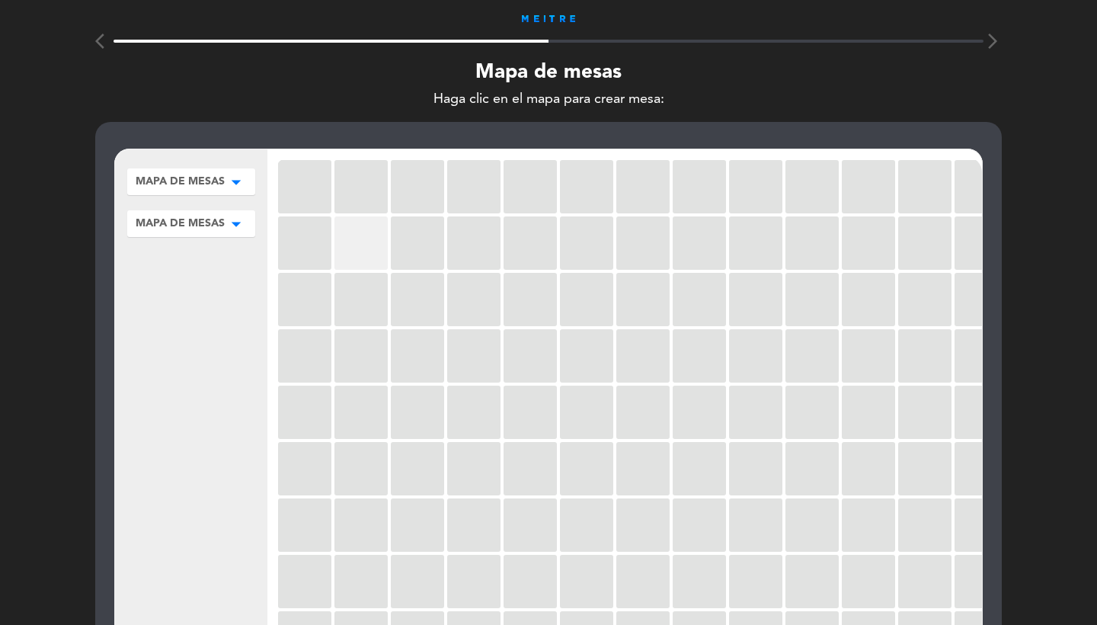
click at [353, 251] on div at bounding box center [361, 242] width 53 height 53
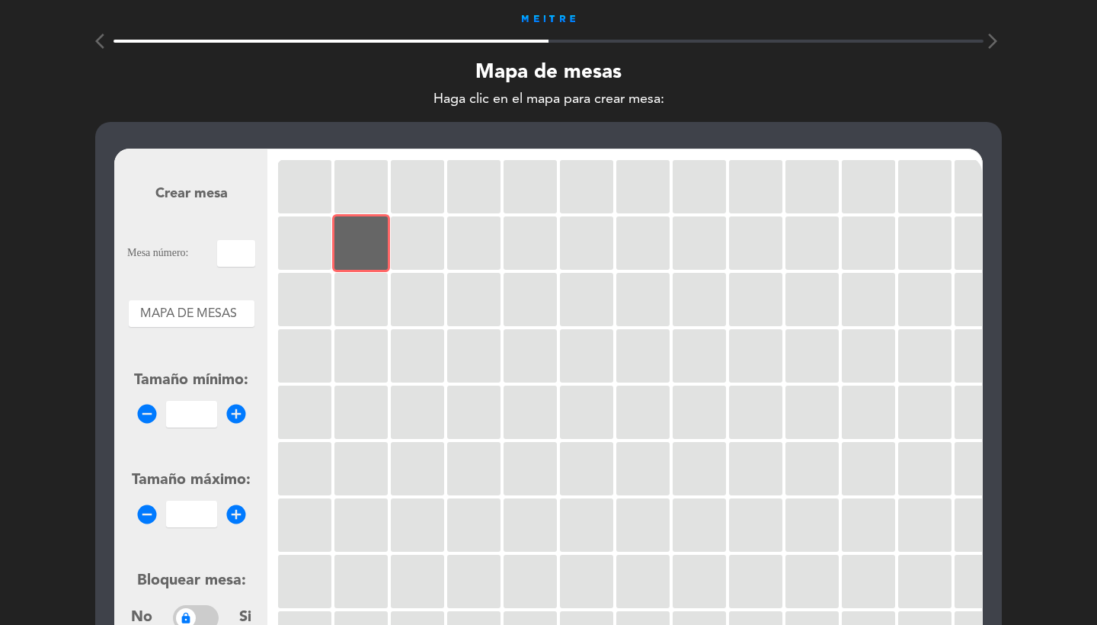
click at [240, 251] on input "text" at bounding box center [236, 253] width 38 height 27
type input "M"
type input "1"
click at [196, 421] on input "number" at bounding box center [191, 414] width 51 height 27
type input "1"
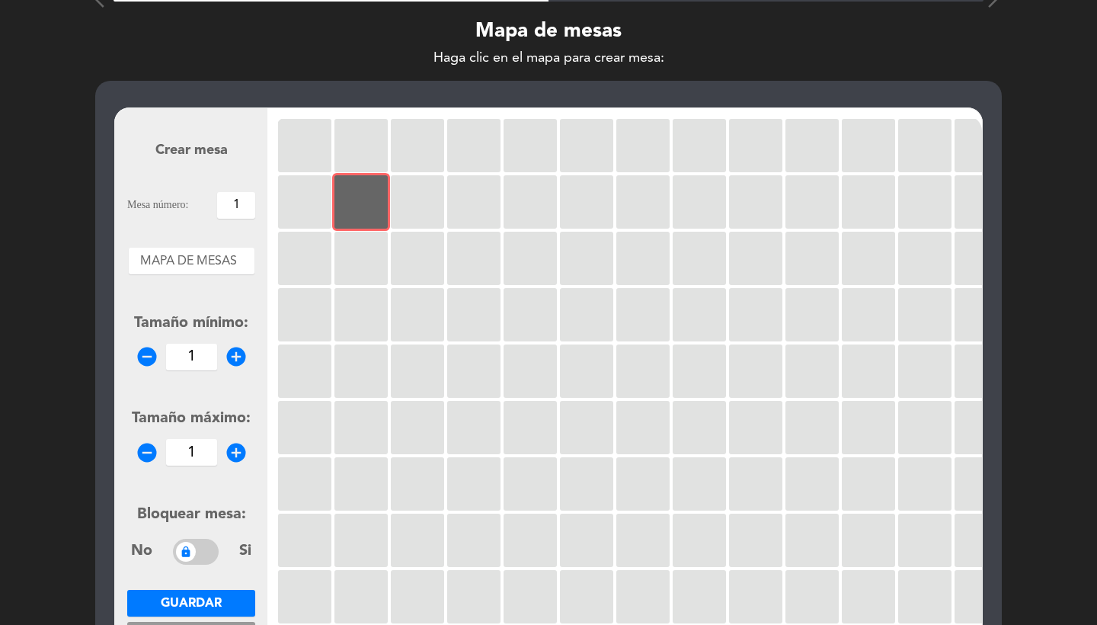
scroll to position [43, 0]
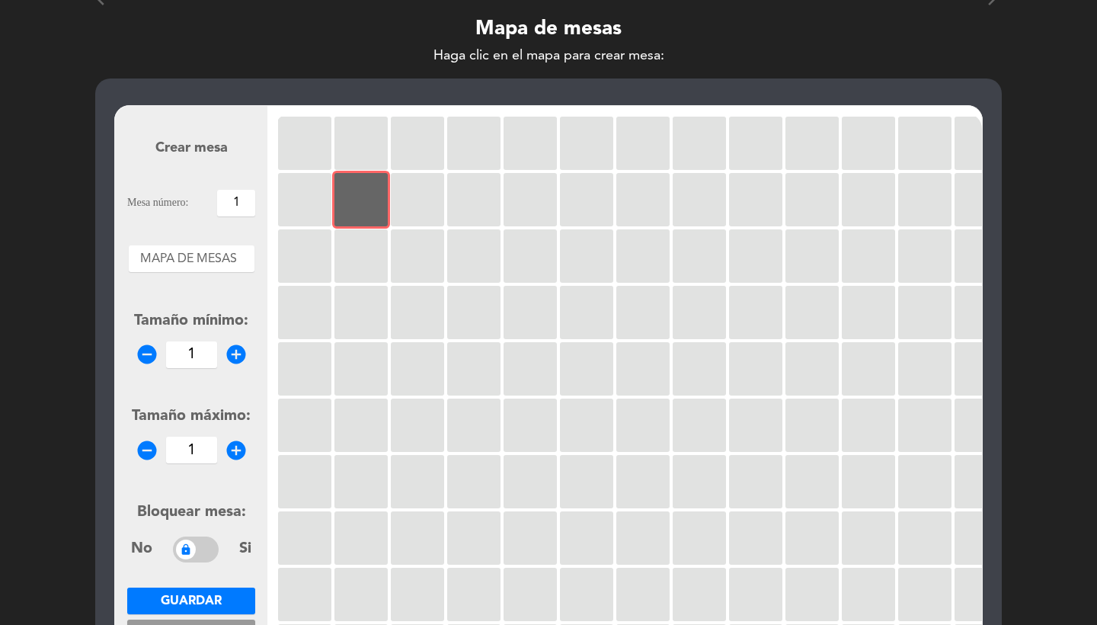
type input "1"
click at [204, 587] on form "Crear mesa Mesa número: 1 Áreas × MAPA DE MESAS × Tamaño mínimo: remove_circle …" at bounding box center [191, 399] width 128 height 579
click at [184, 588] on button "Guardar" at bounding box center [191, 601] width 128 height 27
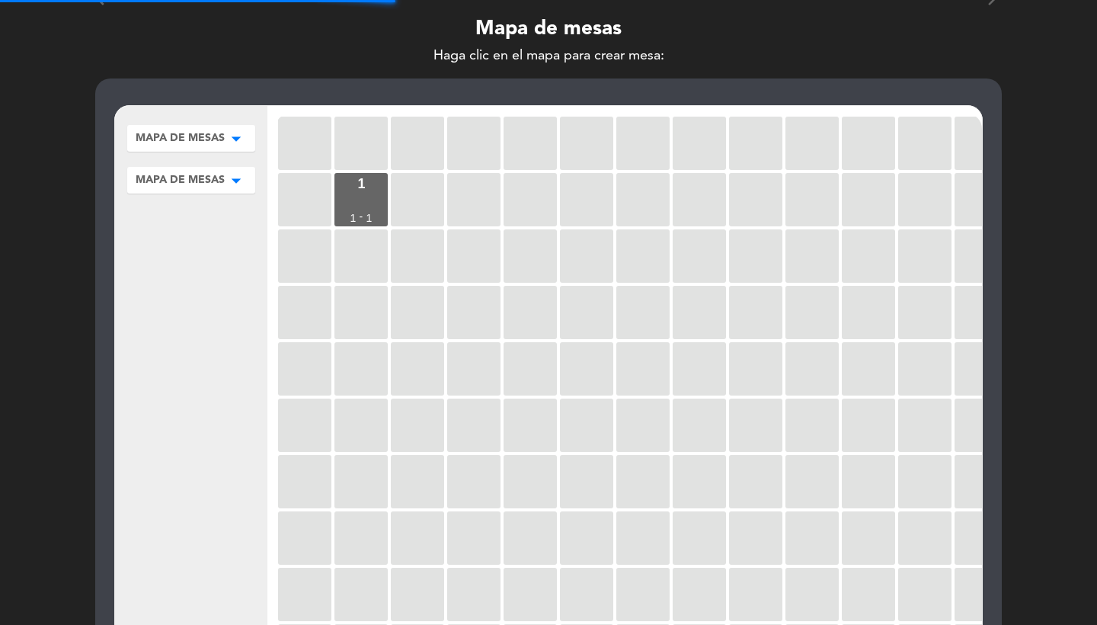
click at [422, 201] on div at bounding box center [417, 199] width 53 height 53
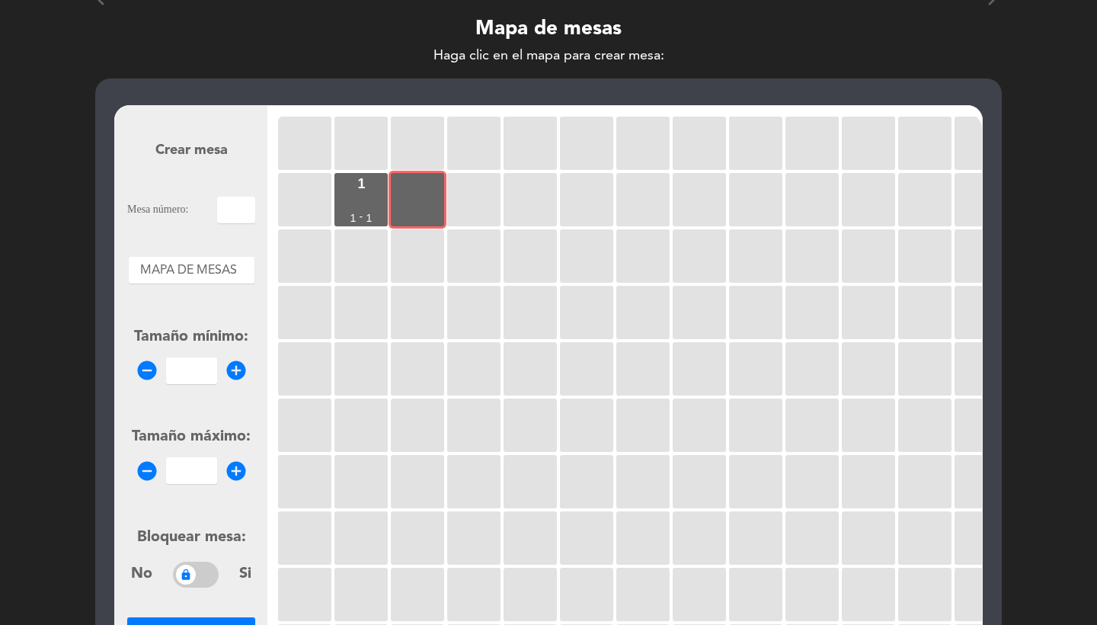
click at [241, 204] on input "text" at bounding box center [236, 210] width 38 height 27
type input "2"
click at [202, 357] on div "Tamaño mínimo: remove_circle add_circle" at bounding box center [191, 354] width 128 height 59
type input "1"
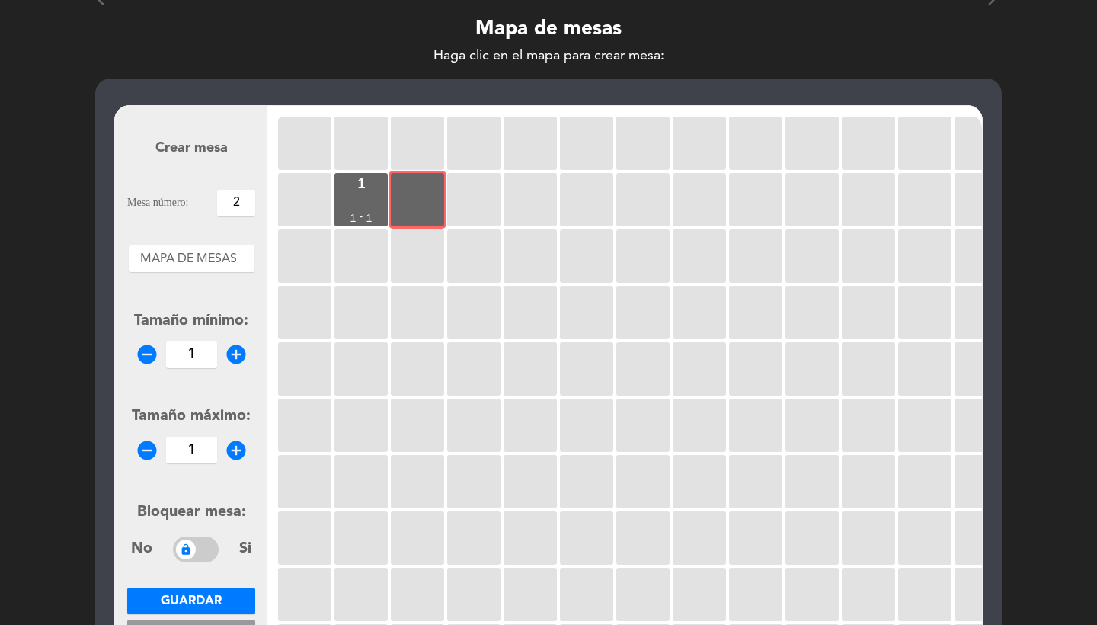
type input "1"
click at [203, 590] on button "Guardar" at bounding box center [191, 601] width 128 height 27
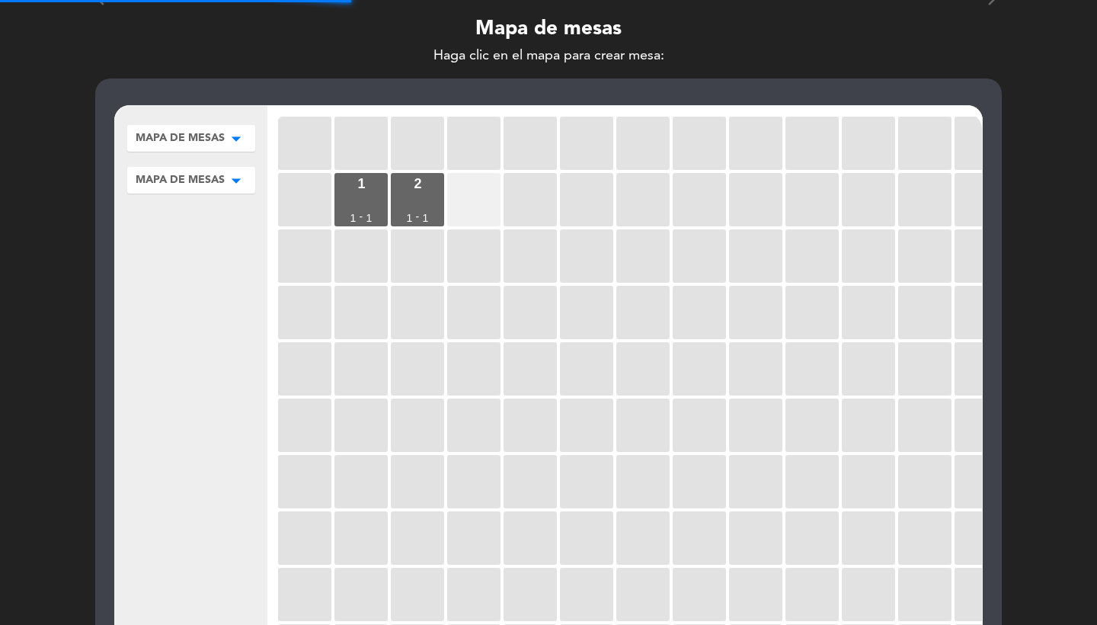
drag, startPoint x: 442, startPoint y: 223, endPoint x: 476, endPoint y: 204, distance: 38.9
click at [476, 204] on div at bounding box center [473, 199] width 53 height 53
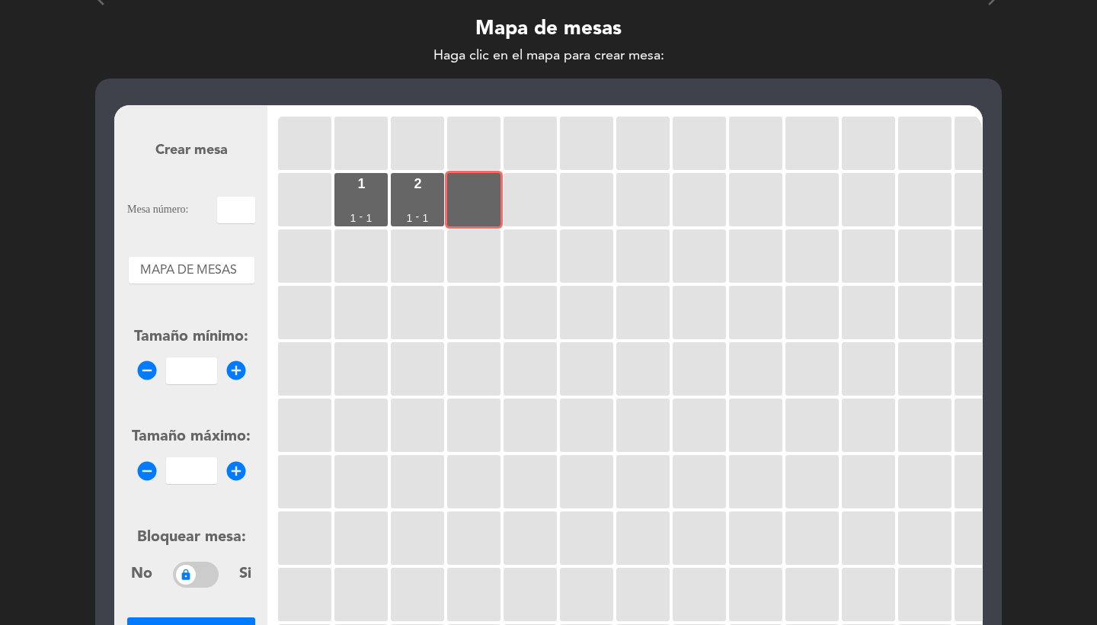
click at [251, 208] on input "text" at bounding box center [236, 210] width 38 height 27
type input "3"
click at [200, 386] on form "Crear mesa Mesa número: 3 Áreas × MAPA DE MESAS × Tamaño mínimo: remove_circle …" at bounding box center [191, 399] width 128 height 579
click at [193, 372] on input "1" at bounding box center [191, 370] width 51 height 27
type input "1"
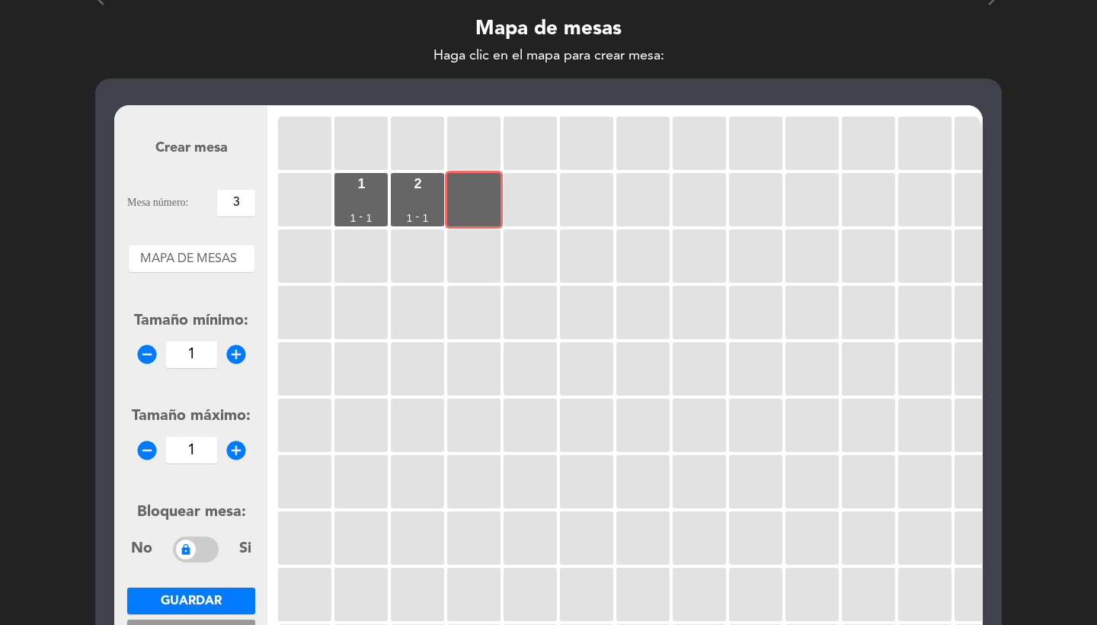
type input "1"
click at [197, 595] on span "Guardar" at bounding box center [191, 601] width 61 height 12
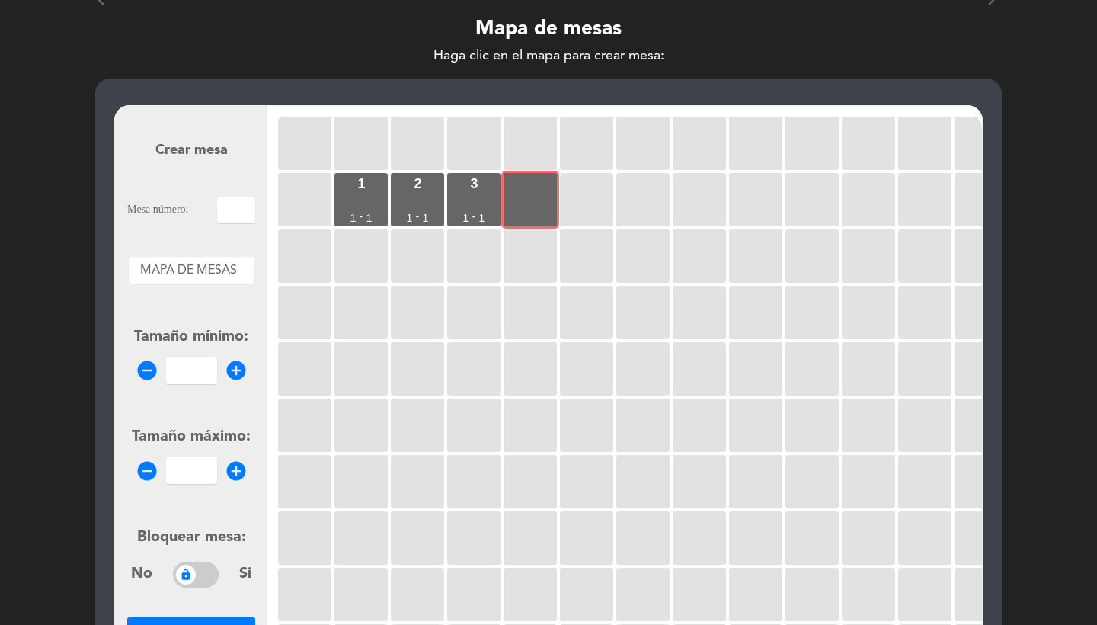
click at [242, 211] on input "text" at bounding box center [236, 210] width 38 height 27
type input "4"
click at [192, 376] on input "number" at bounding box center [191, 370] width 51 height 27
type input "1"
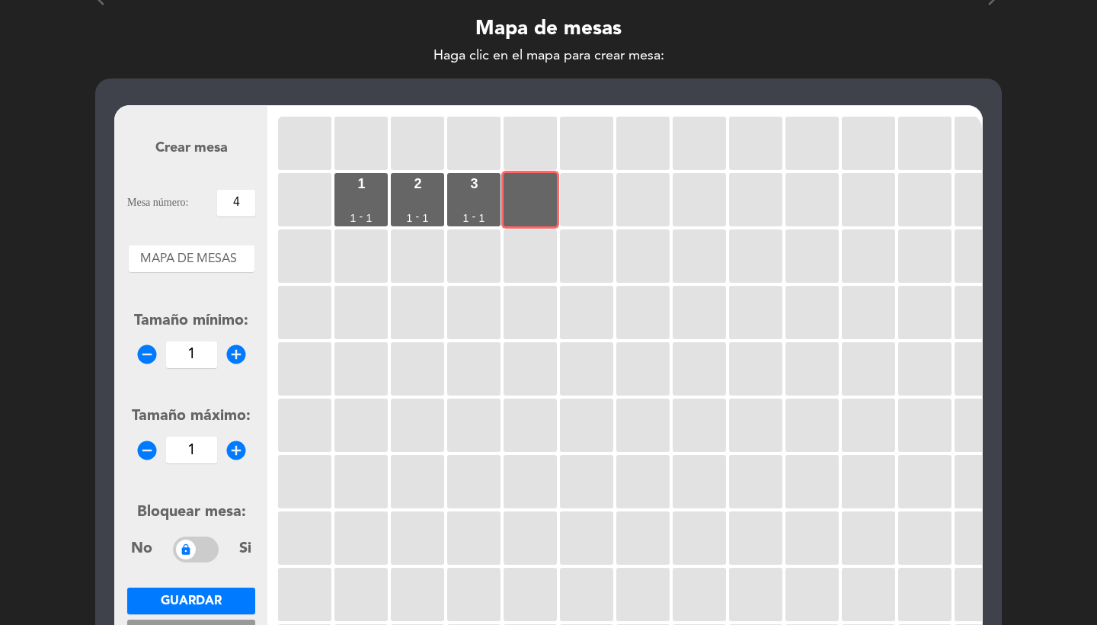
type input "1"
click at [181, 595] on span "Guardar" at bounding box center [191, 601] width 61 height 12
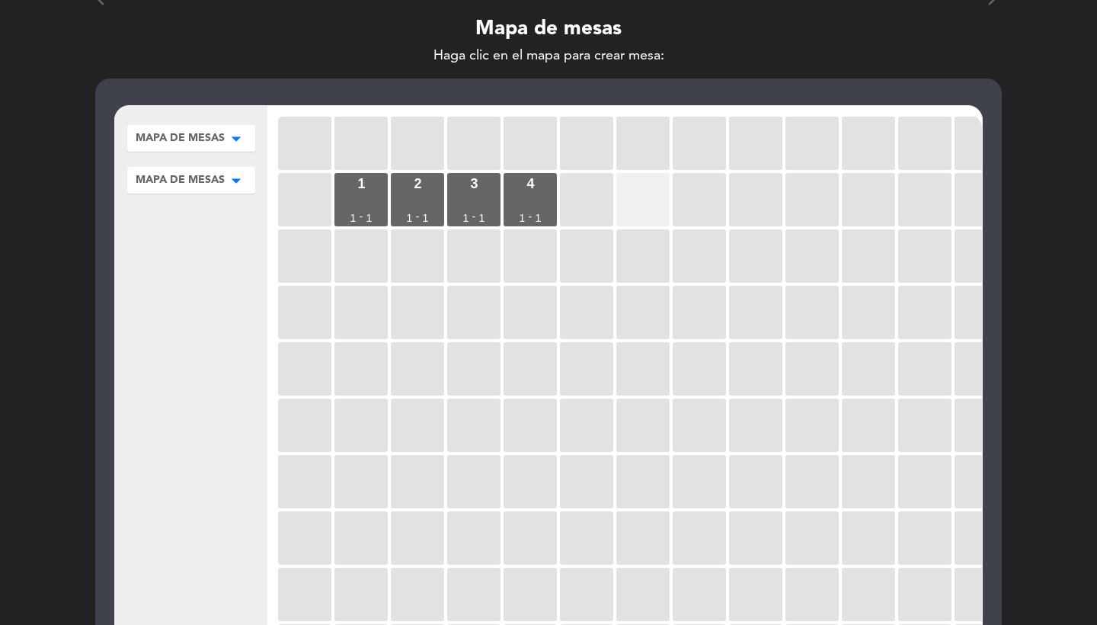
click at [652, 193] on div at bounding box center [642, 199] width 53 height 53
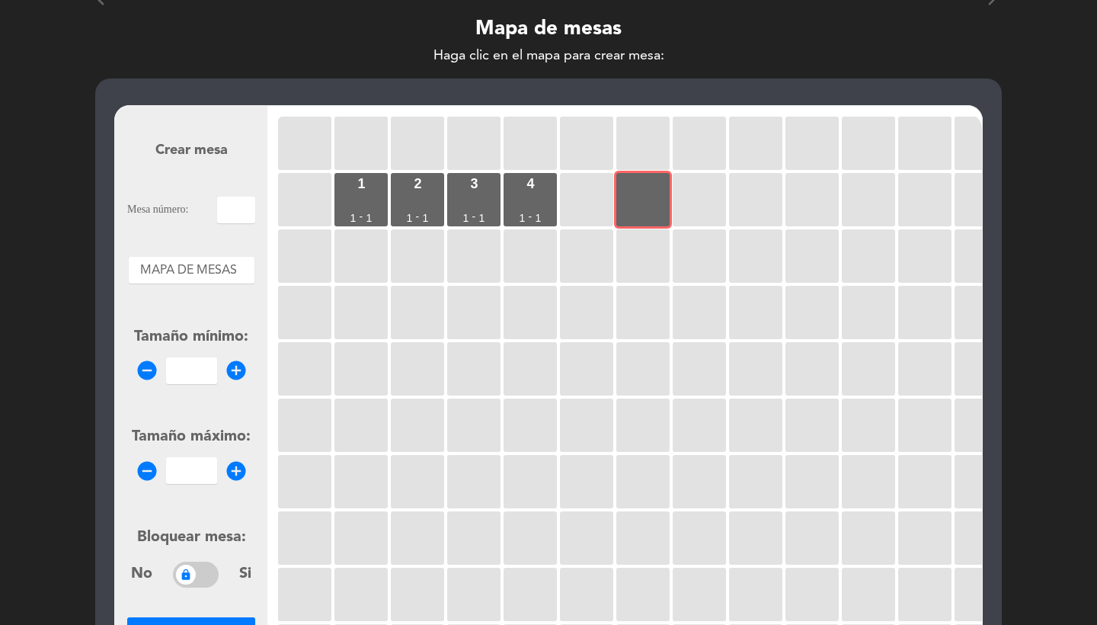
click at [248, 200] on input "text" at bounding box center [236, 210] width 38 height 27
type input "5"
click at [187, 368] on input "1" at bounding box center [191, 370] width 51 height 27
type input "1"
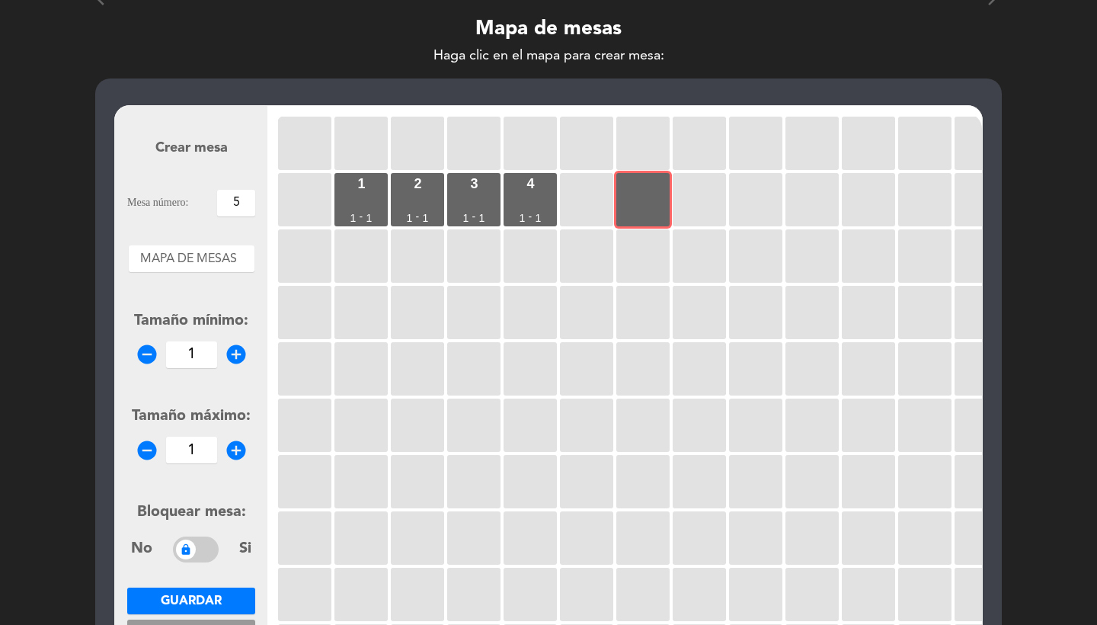
type input "1"
click at [200, 582] on form "Crear mesa Mesa número: 5 Áreas × MAPA DE MESAS × Tamaño mínimo: remove_circle …" at bounding box center [191, 399] width 128 height 579
click at [211, 609] on button "Guardar" at bounding box center [191, 601] width 128 height 27
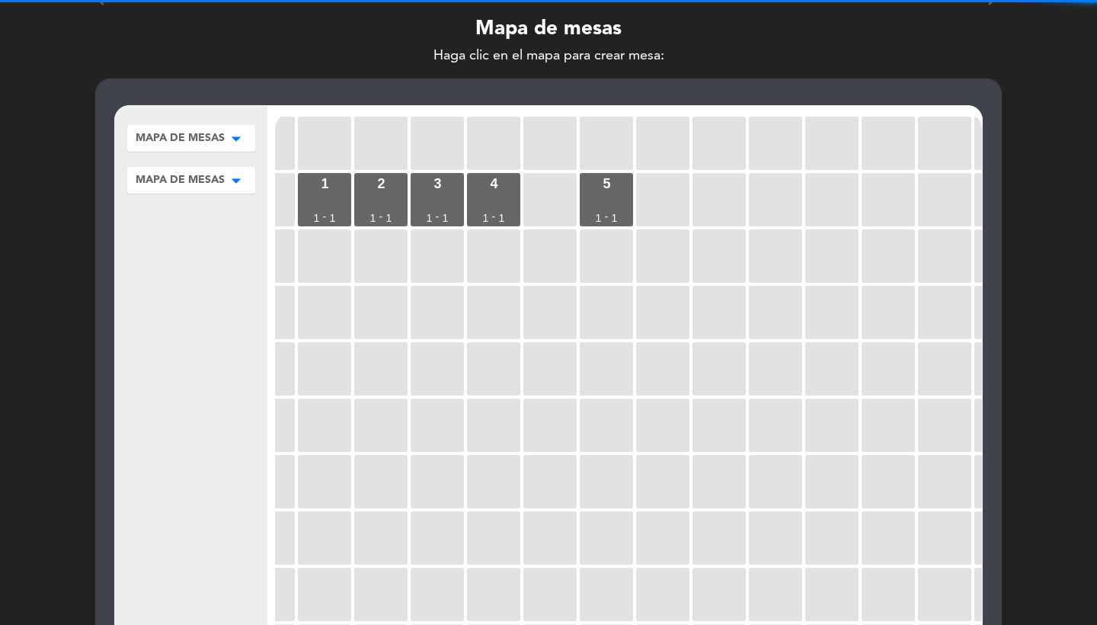
scroll to position [0, 75]
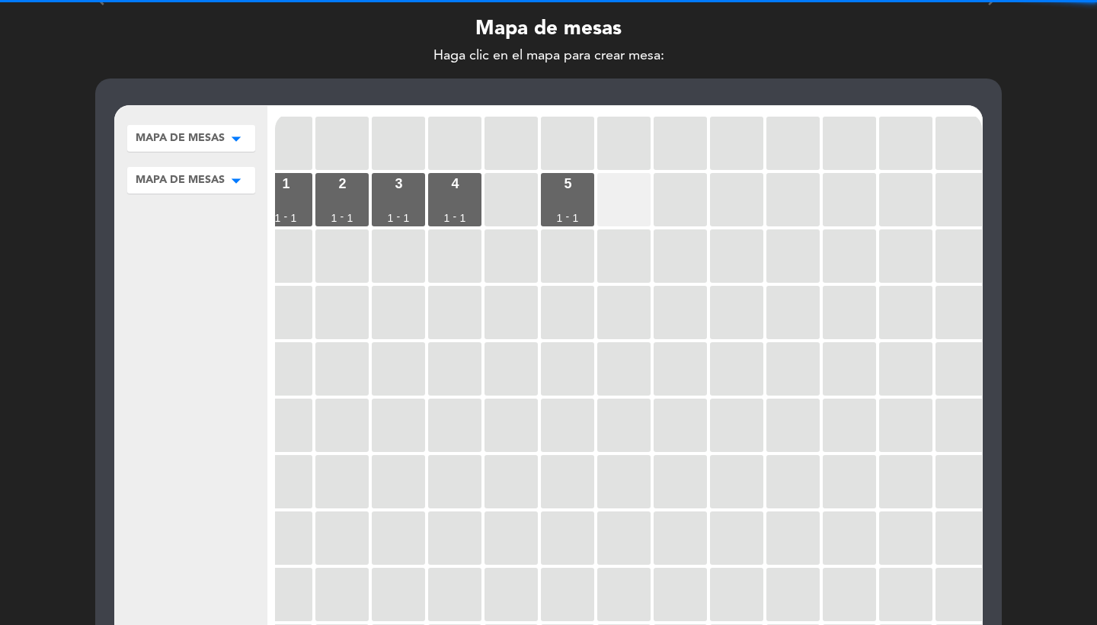
click at [620, 212] on div at bounding box center [623, 199] width 53 height 53
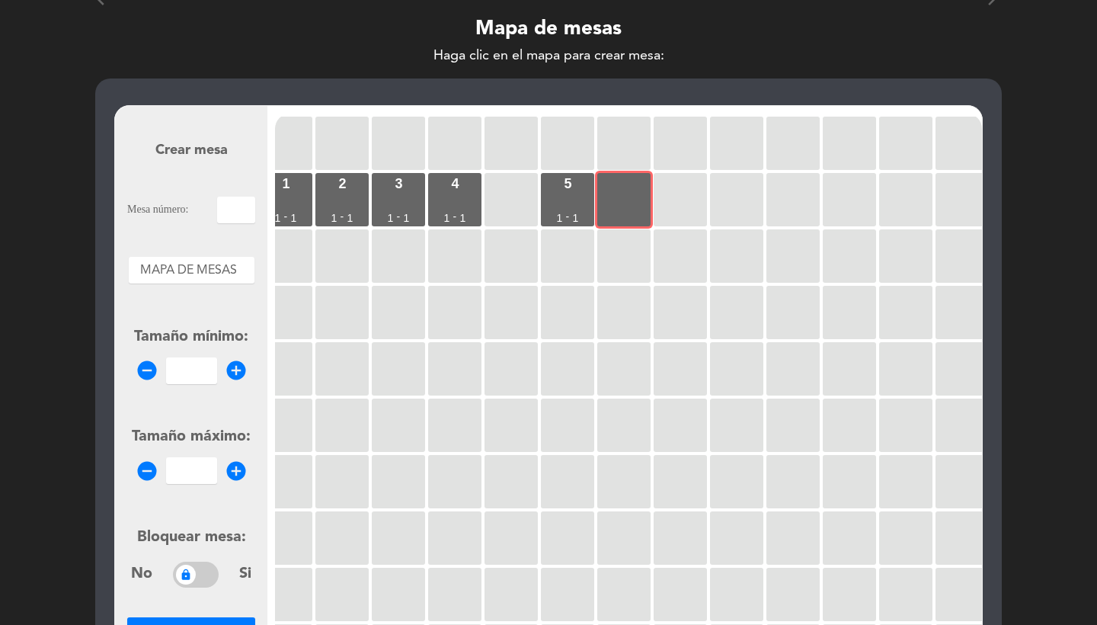
click at [248, 205] on input "text" at bounding box center [236, 210] width 38 height 27
type input "6"
click at [191, 386] on form "Crear mesa Mesa número: 6 Áreas × MAPA DE MESAS × Tamaño mínimo: remove_circle …" at bounding box center [191, 399] width 128 height 579
click at [191, 373] on input "1" at bounding box center [191, 370] width 51 height 27
type input "1"
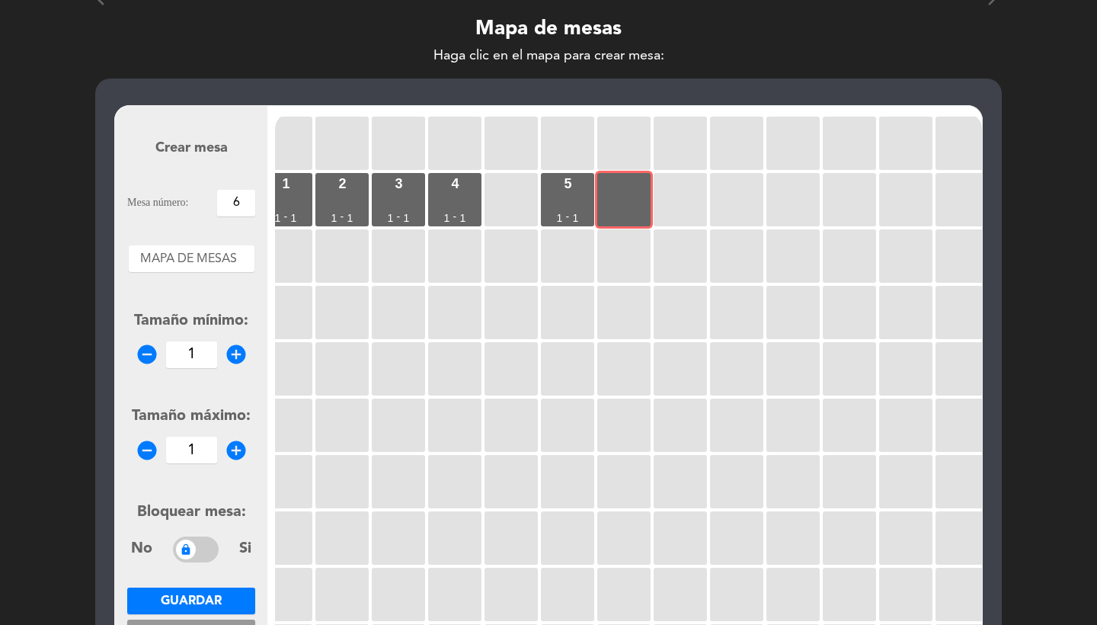
type input "1"
click at [206, 600] on span "Guardar" at bounding box center [191, 601] width 61 height 12
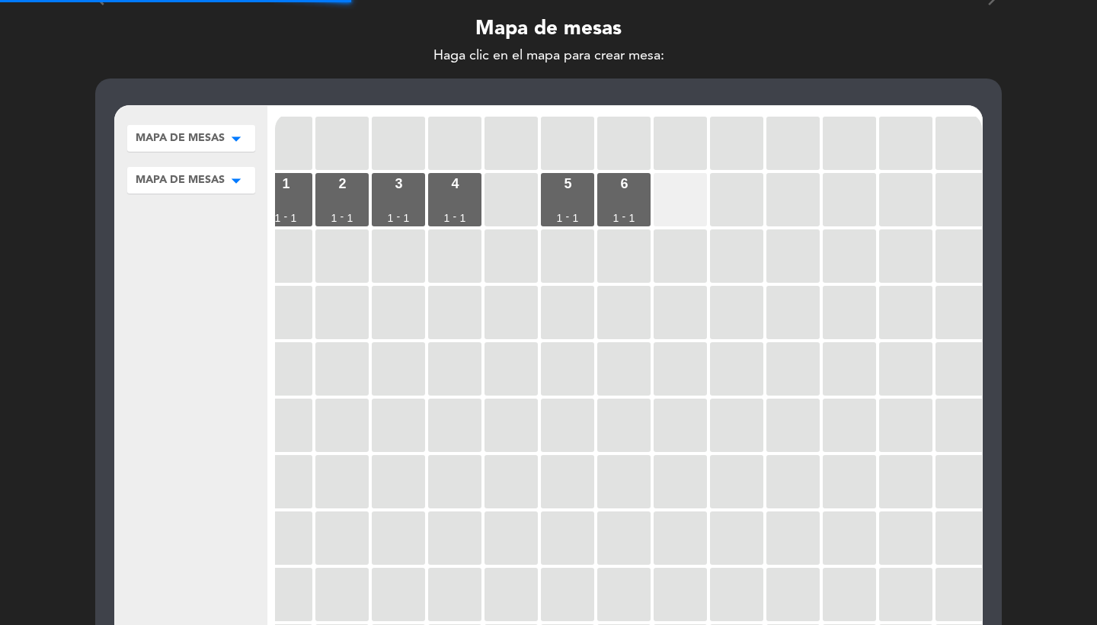
click at [683, 187] on div at bounding box center [680, 199] width 53 height 53
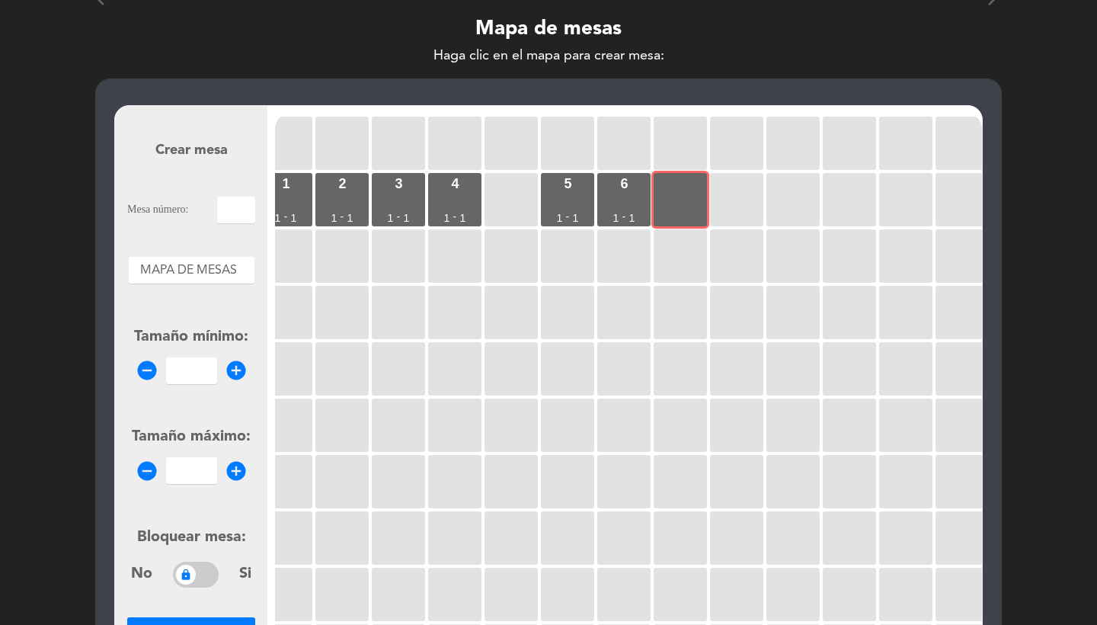
click at [221, 212] on input "text" at bounding box center [236, 210] width 38 height 27
type input "7"
click at [187, 383] on input "number" at bounding box center [191, 370] width 51 height 27
type input "1"
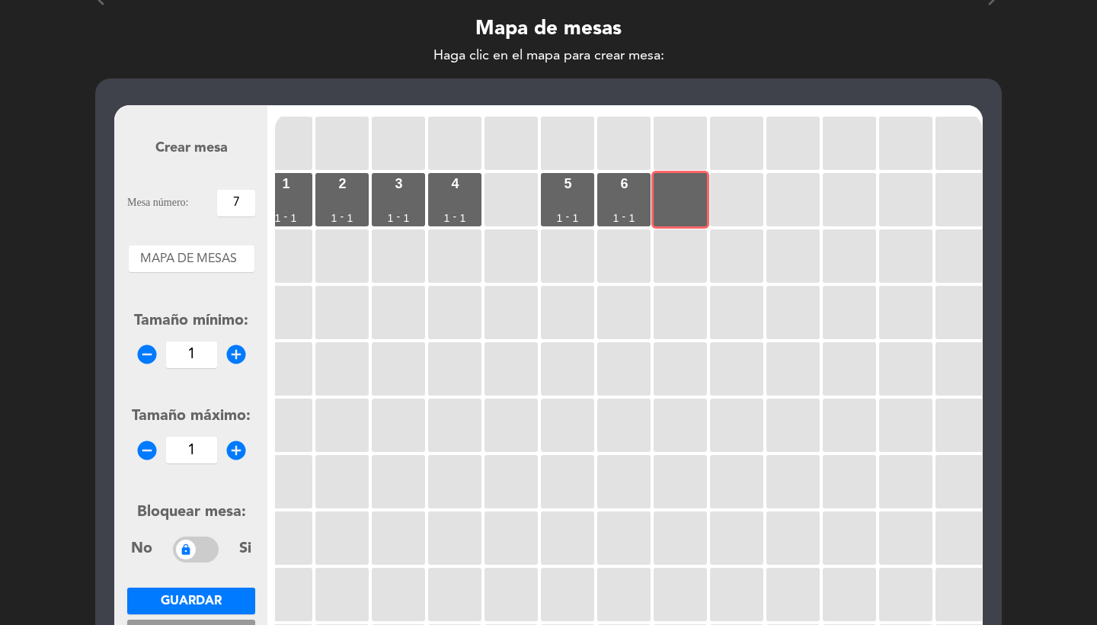
type input "1"
click at [178, 591] on button "Guardar" at bounding box center [191, 601] width 128 height 27
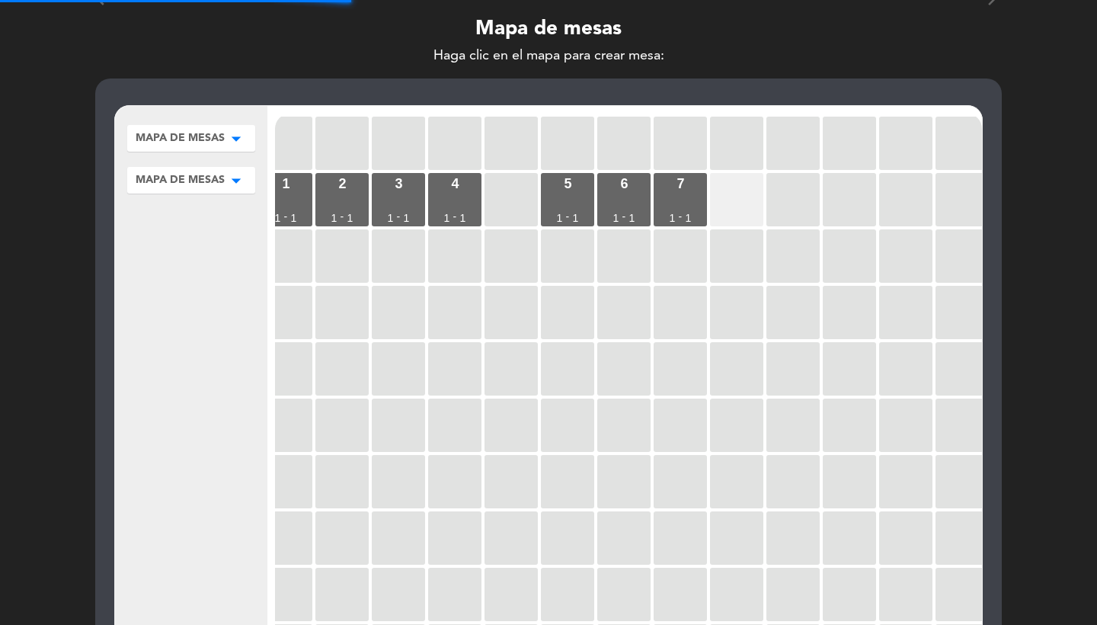
click at [712, 219] on div at bounding box center [736, 199] width 53 height 53
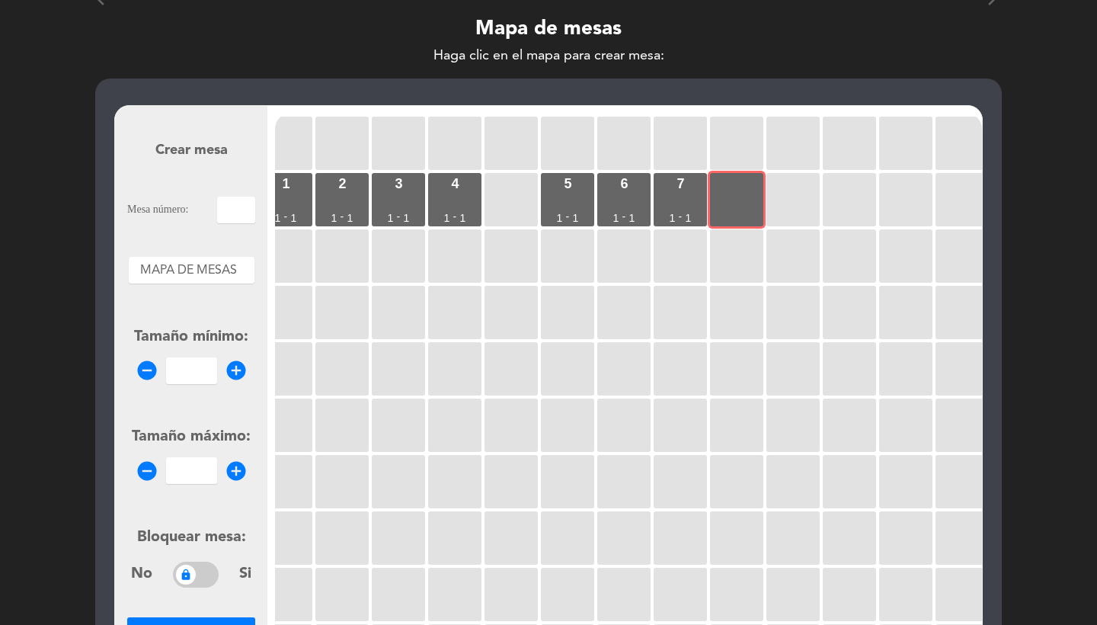
click at [251, 210] on input "text" at bounding box center [236, 210] width 38 height 27
type input "7"
type input "8"
click at [182, 378] on input "number" at bounding box center [191, 370] width 51 height 27
type input "1"
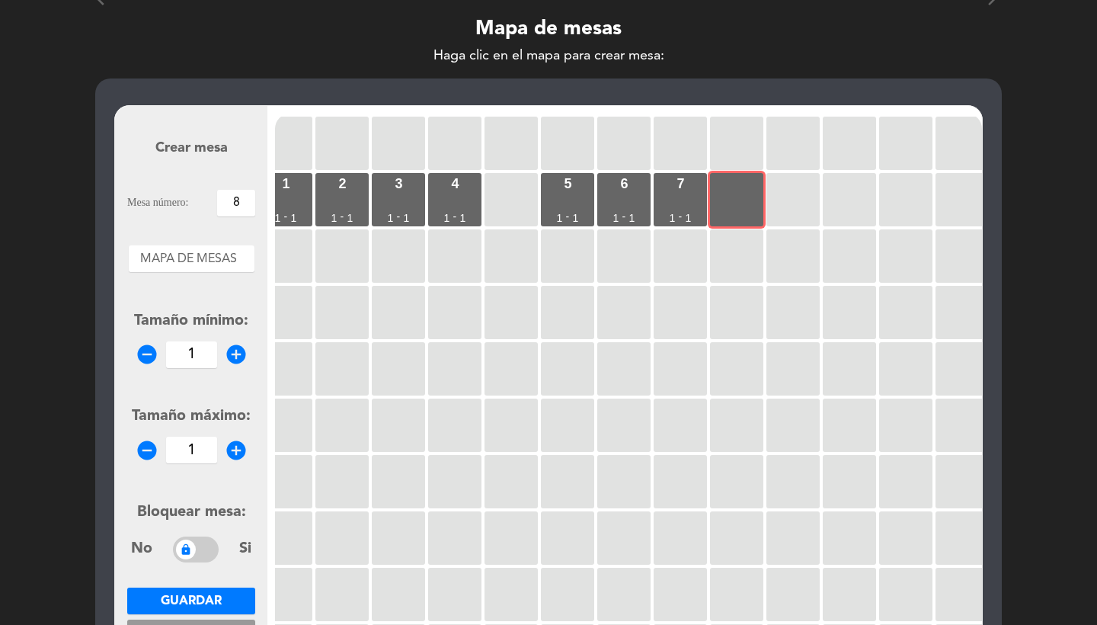
type input "1"
click at [215, 607] on span "Guardar" at bounding box center [191, 601] width 61 height 12
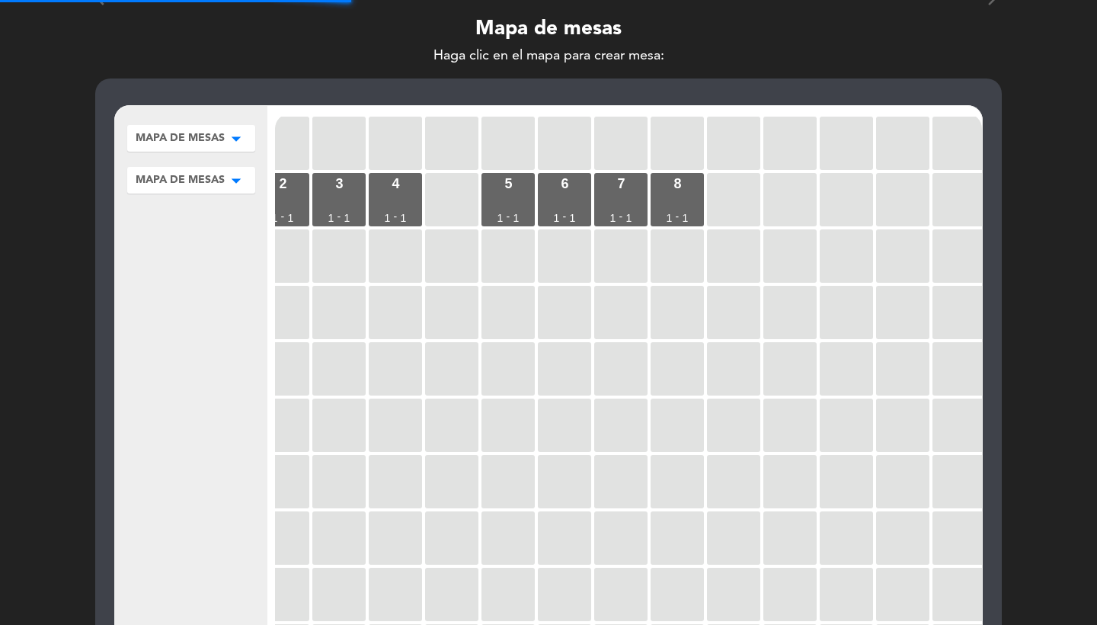
scroll to position [0, 205]
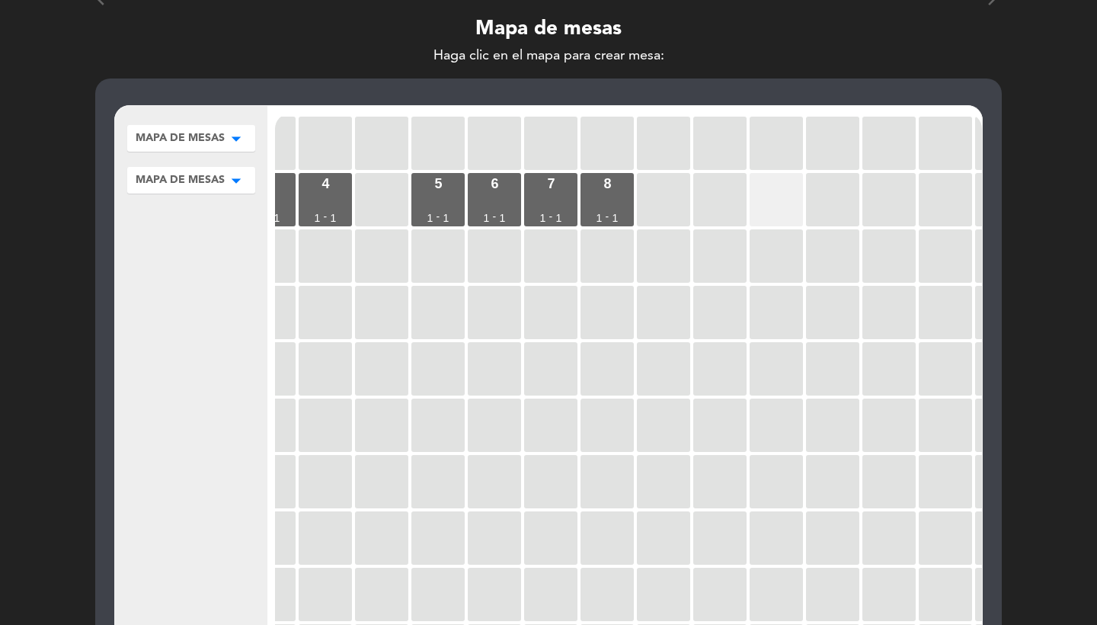
click at [751, 197] on div at bounding box center [776, 199] width 53 height 53
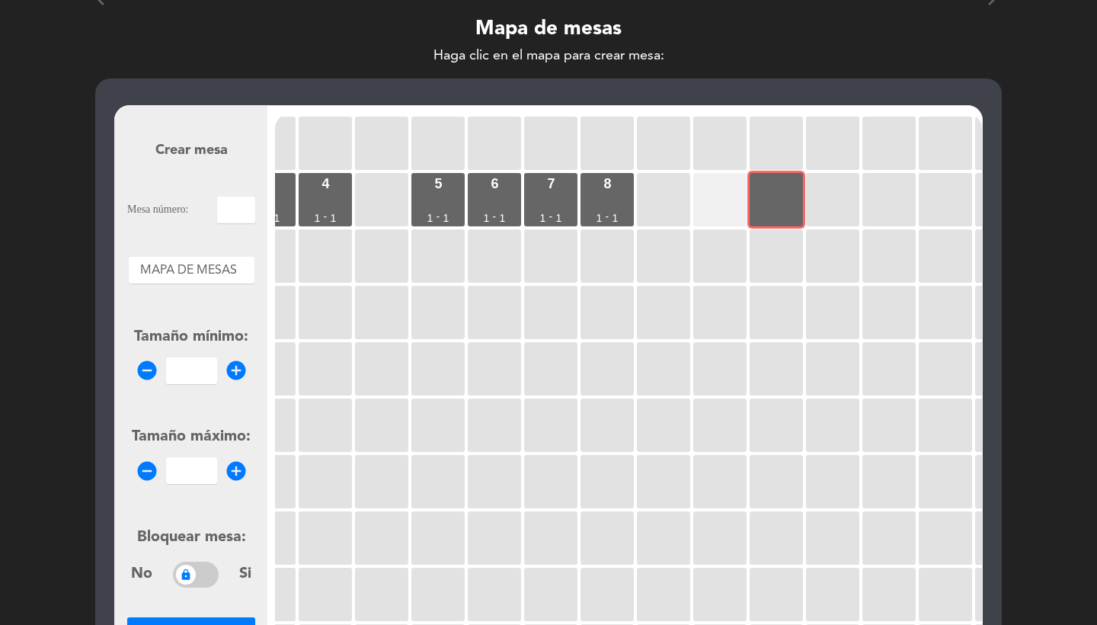
click at [721, 197] on div at bounding box center [719, 199] width 53 height 53
click at [251, 215] on input "text" at bounding box center [236, 210] width 38 height 27
type input "9"
click at [214, 373] on input "number" at bounding box center [191, 370] width 51 height 27
type input "1"
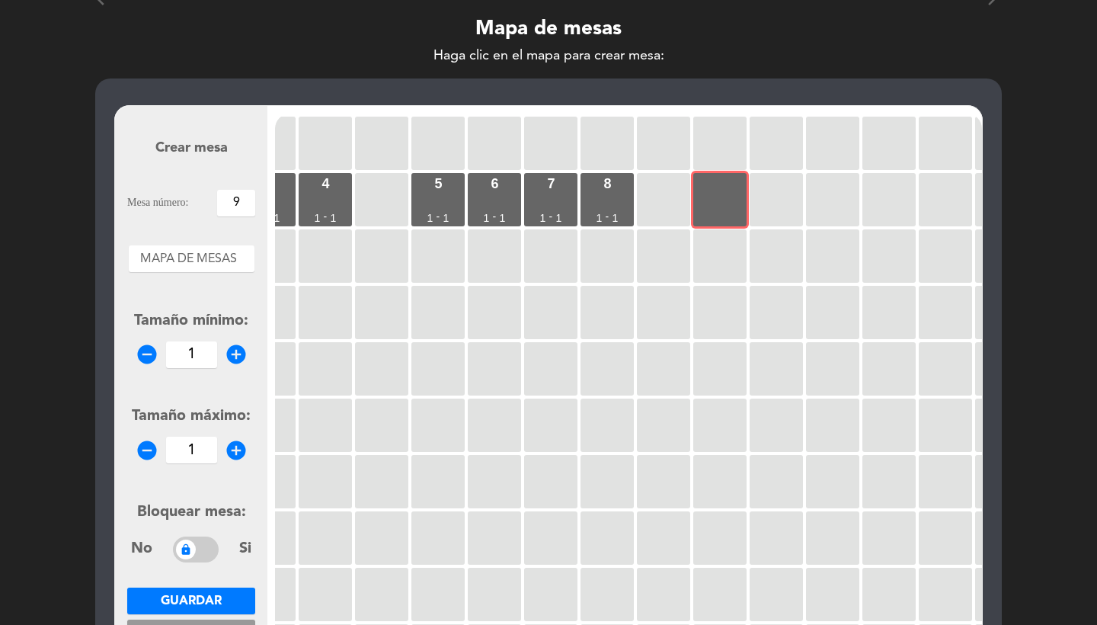
type input "1"
click at [224, 591] on button "Guardar" at bounding box center [191, 601] width 128 height 27
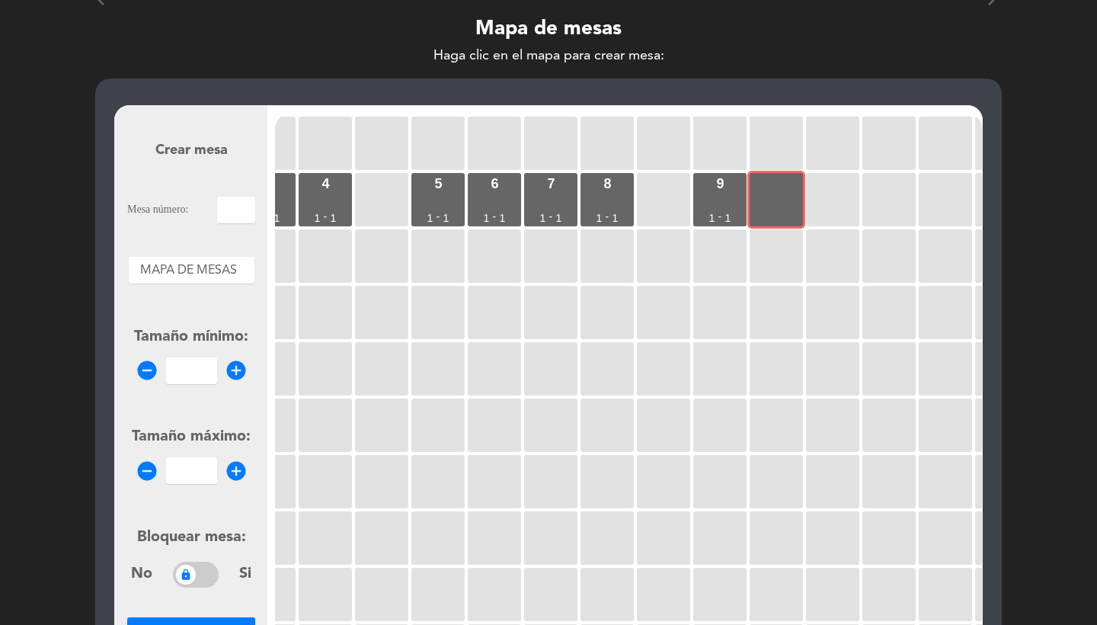
click at [235, 209] on input "text" at bounding box center [236, 210] width 38 height 27
type input "10"
click at [186, 365] on input "1" at bounding box center [191, 370] width 51 height 27
type input "1"
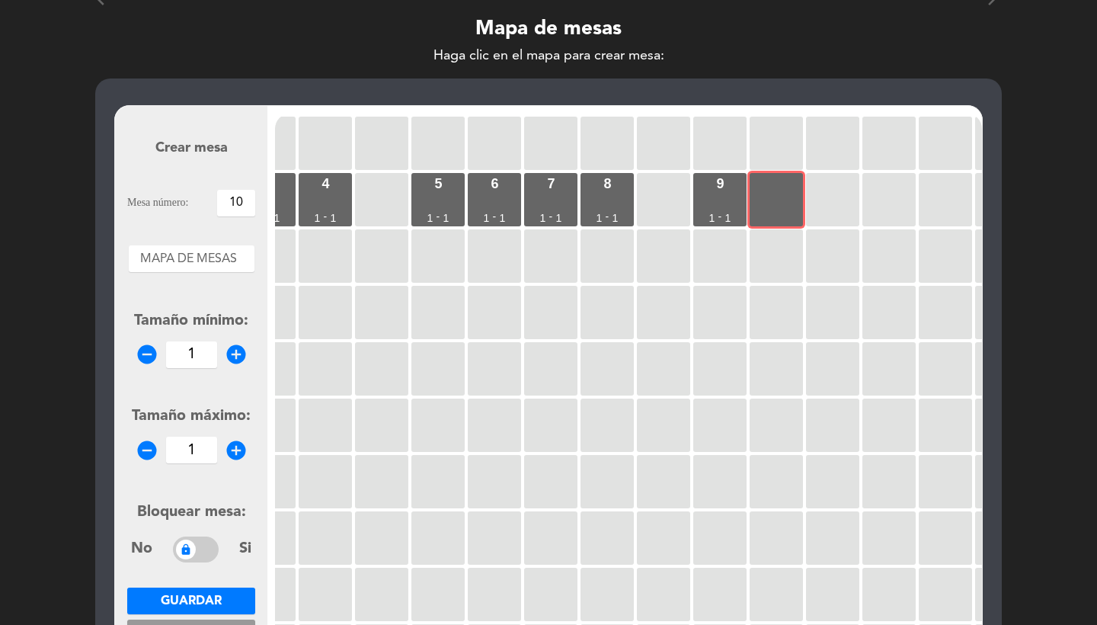
type input "1"
click at [181, 597] on span "Guardar" at bounding box center [191, 601] width 61 height 12
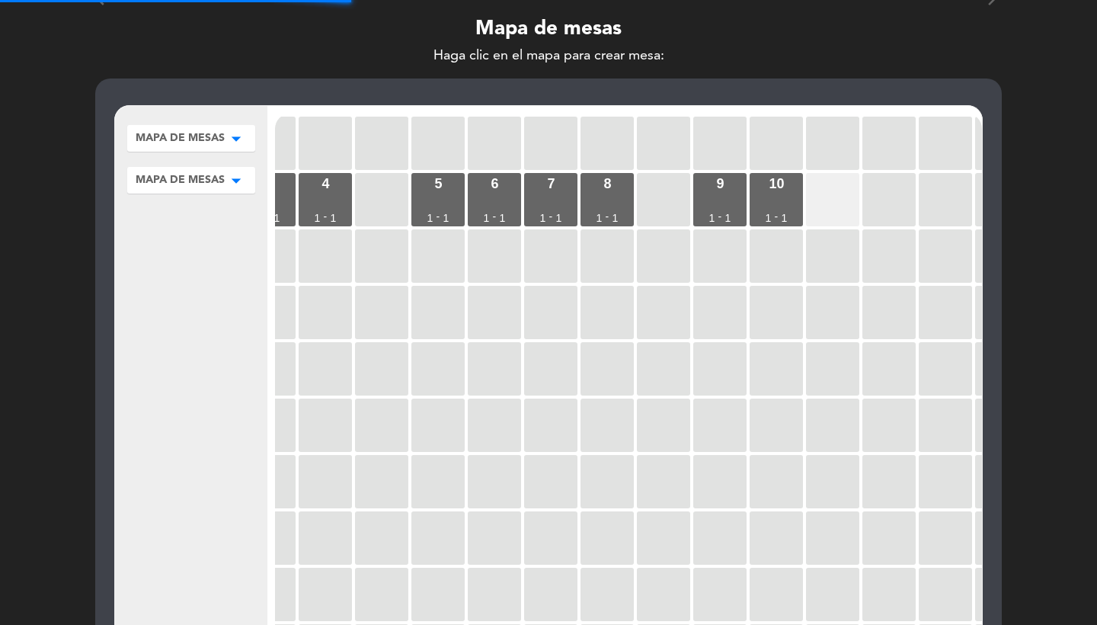
click at [823, 191] on div at bounding box center [832, 199] width 53 height 53
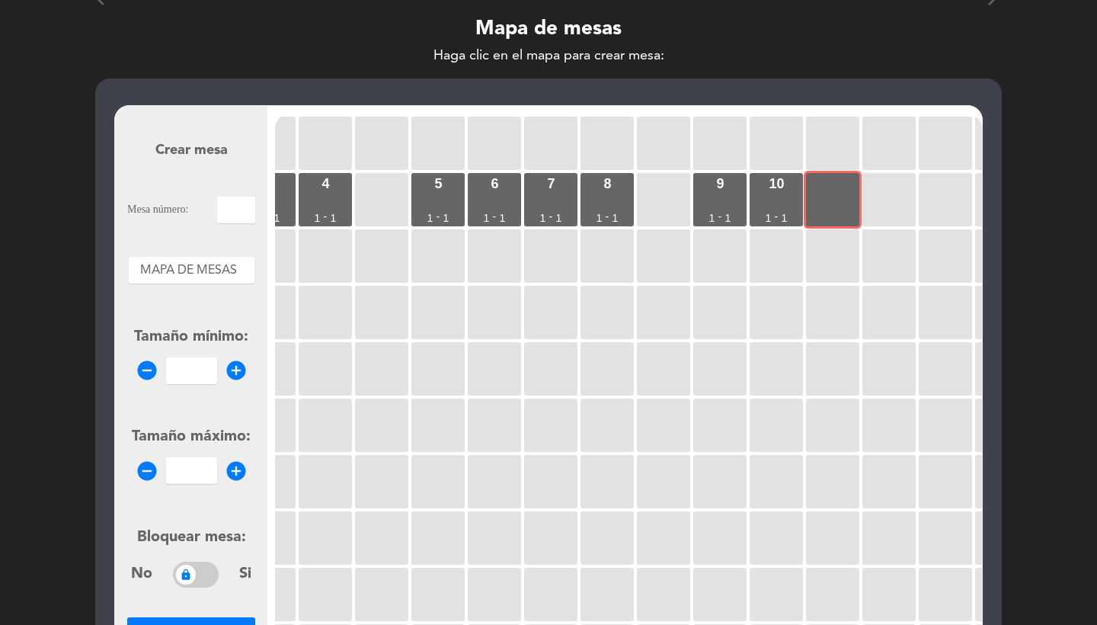
click at [235, 218] on input "text" at bounding box center [236, 210] width 38 height 27
type input "11"
click at [202, 373] on input "number" at bounding box center [191, 370] width 51 height 27
type input "1"
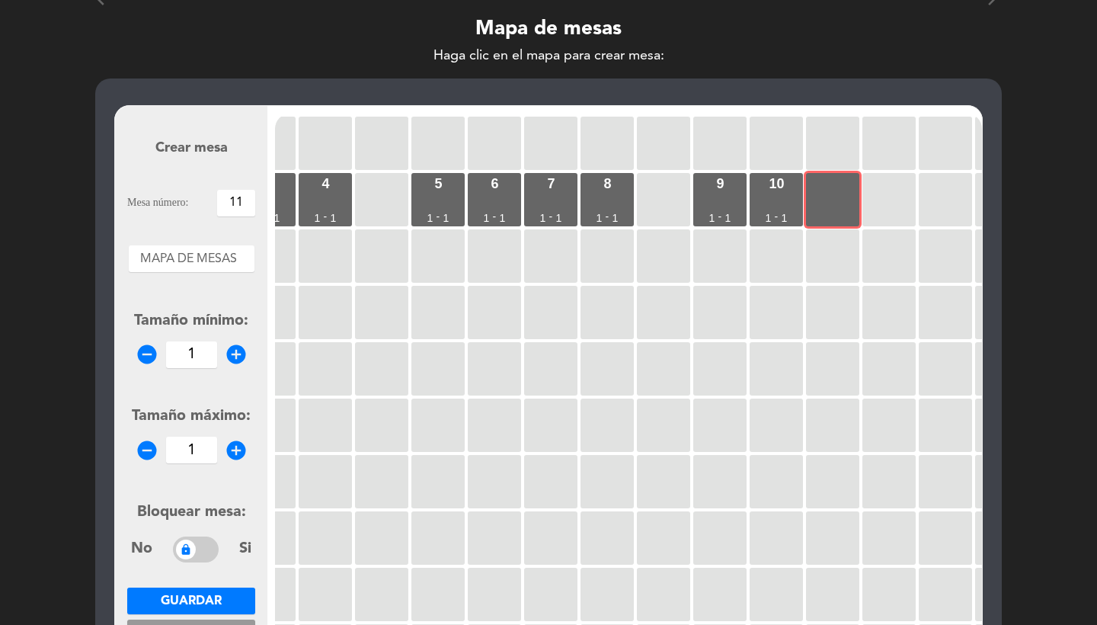
type input "1"
click at [216, 599] on span "Guardar" at bounding box center [191, 601] width 61 height 12
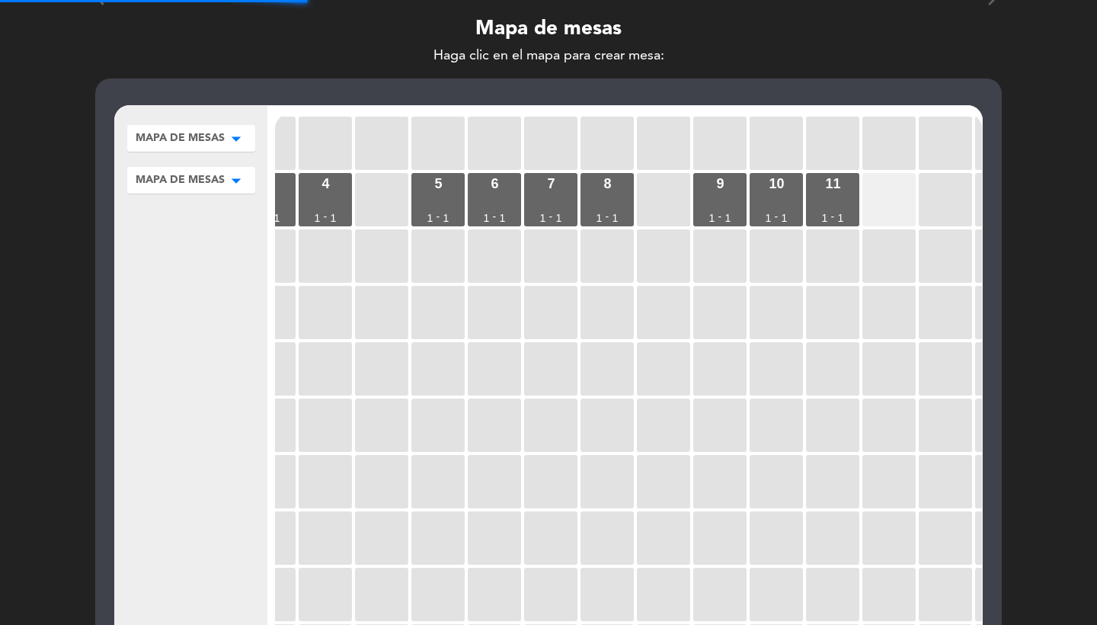
click at [884, 197] on div at bounding box center [889, 199] width 53 height 53
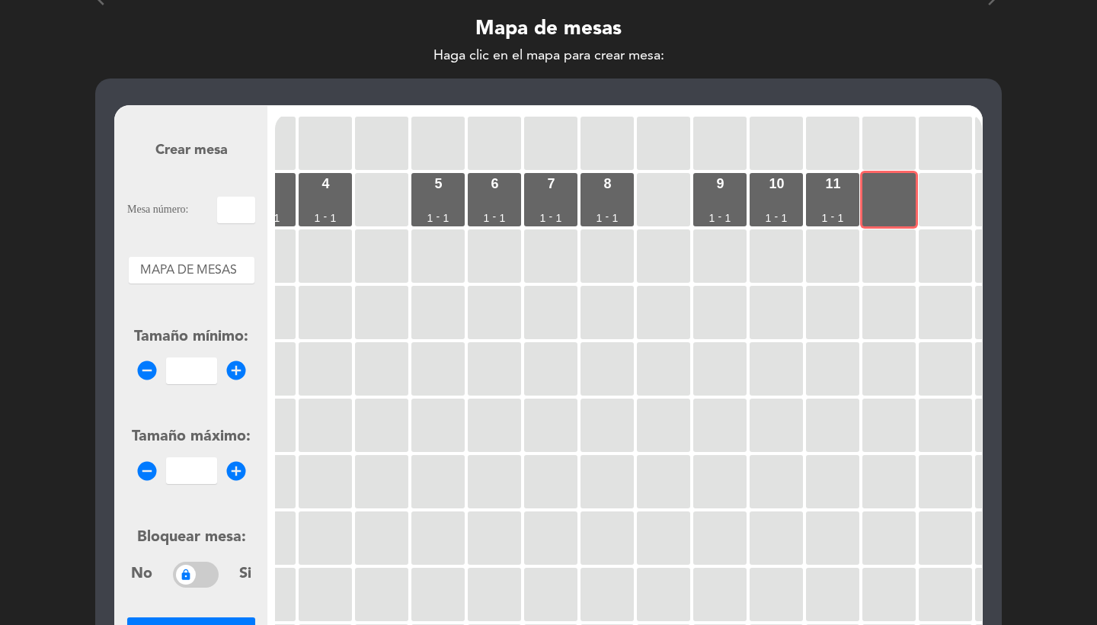
click at [243, 210] on input "text" at bounding box center [236, 210] width 38 height 27
type input "12"
click at [191, 371] on input "1" at bounding box center [191, 370] width 51 height 27
type input "1"
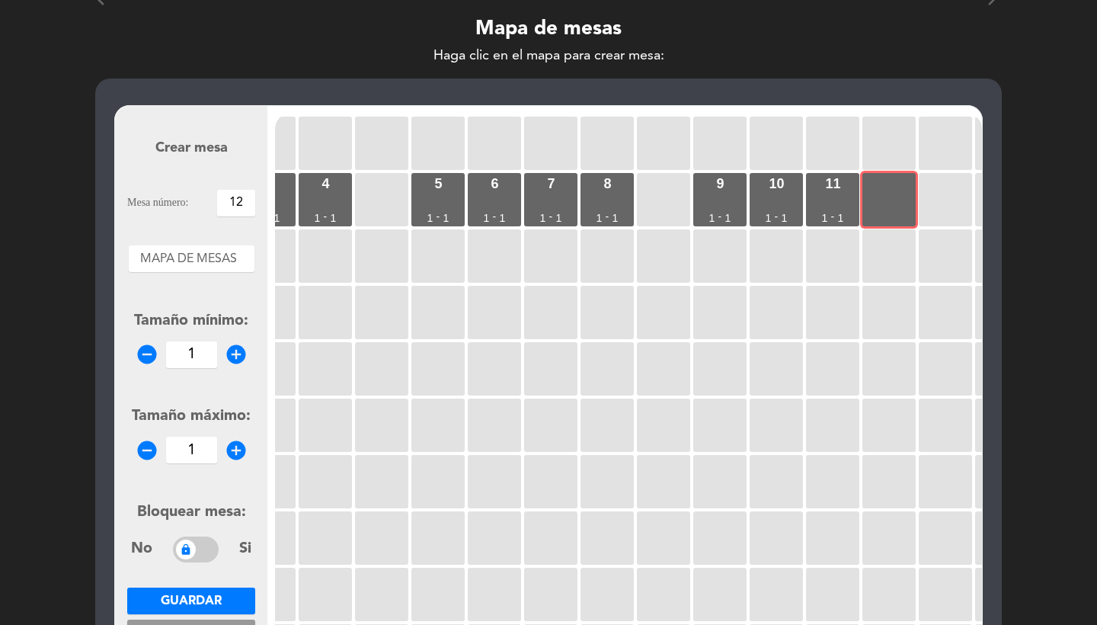
click at [208, 622] on button "Cancelar" at bounding box center [191, 633] width 128 height 27
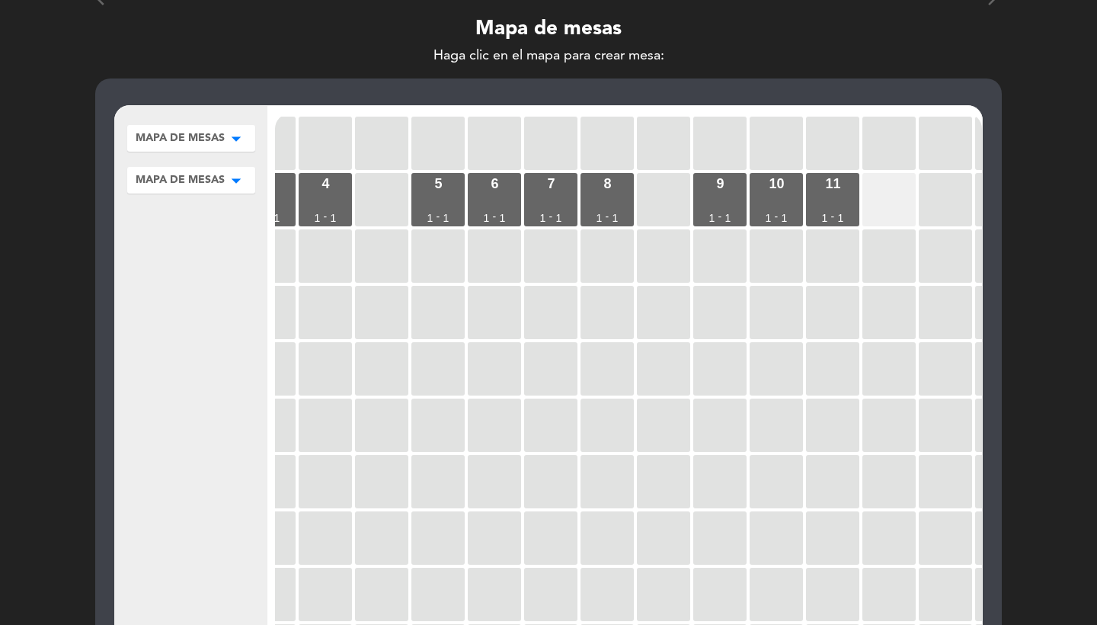
click at [895, 175] on div at bounding box center [889, 199] width 53 height 53
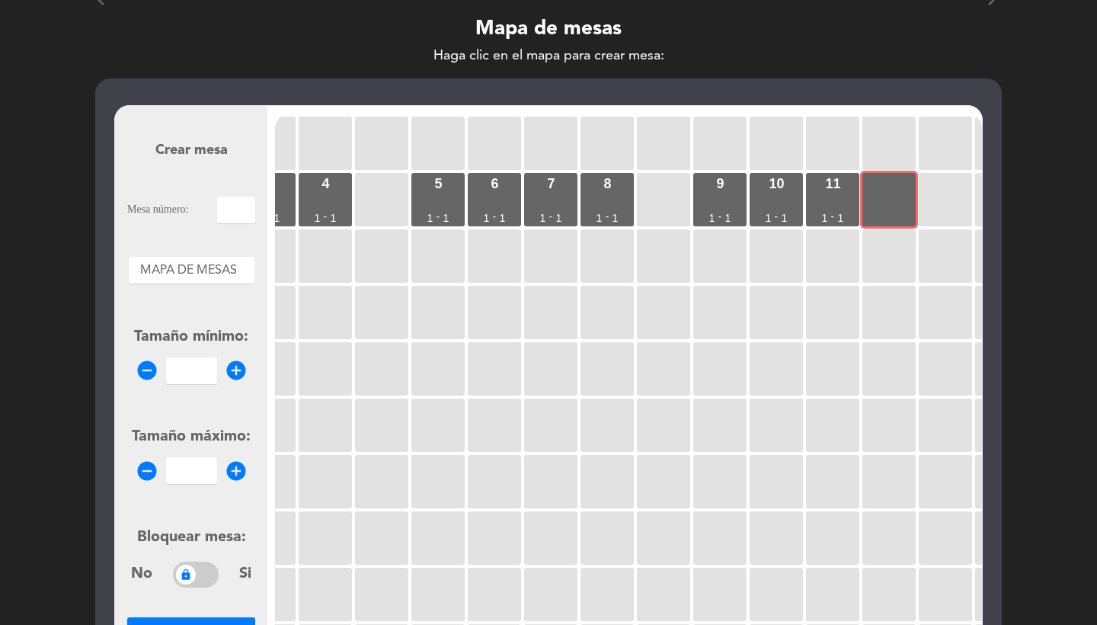
click at [230, 212] on input "text" at bounding box center [236, 210] width 38 height 27
type input "12"
click at [191, 365] on input "1" at bounding box center [191, 370] width 51 height 27
type input "1"
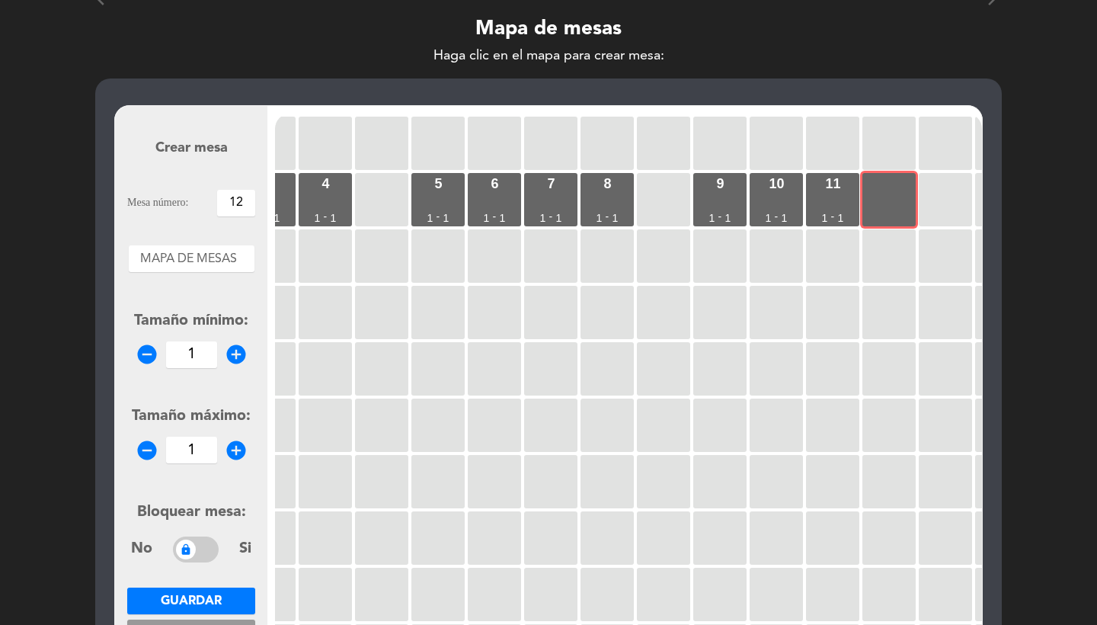
type input "1"
click at [186, 595] on span "Guardar" at bounding box center [191, 601] width 61 height 12
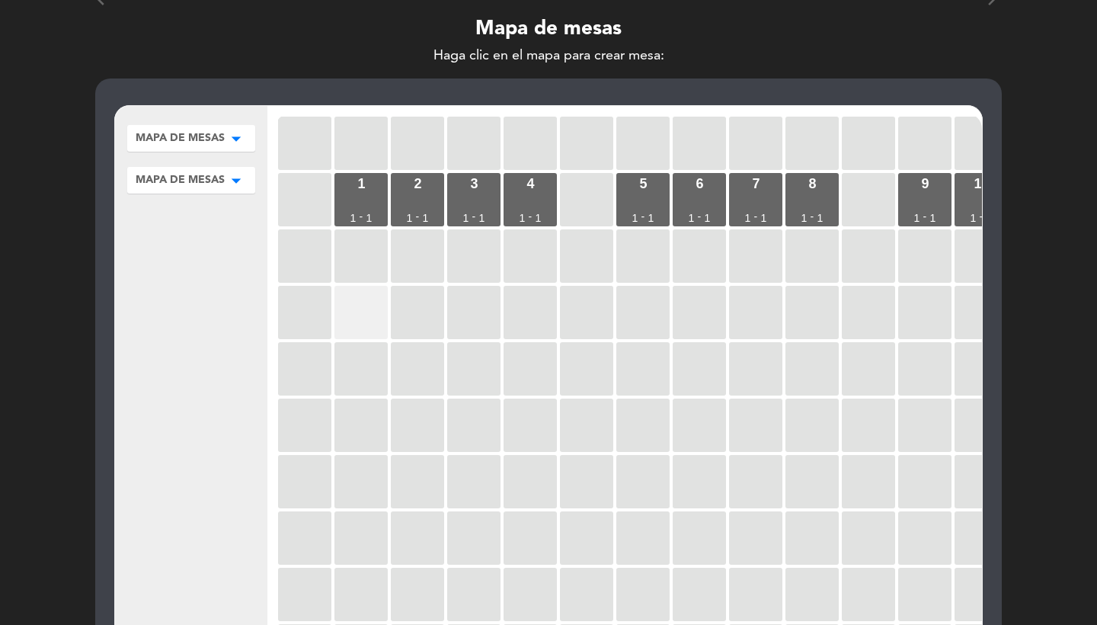
scroll to position [0, 0]
click at [379, 296] on div at bounding box center [361, 312] width 53 height 53
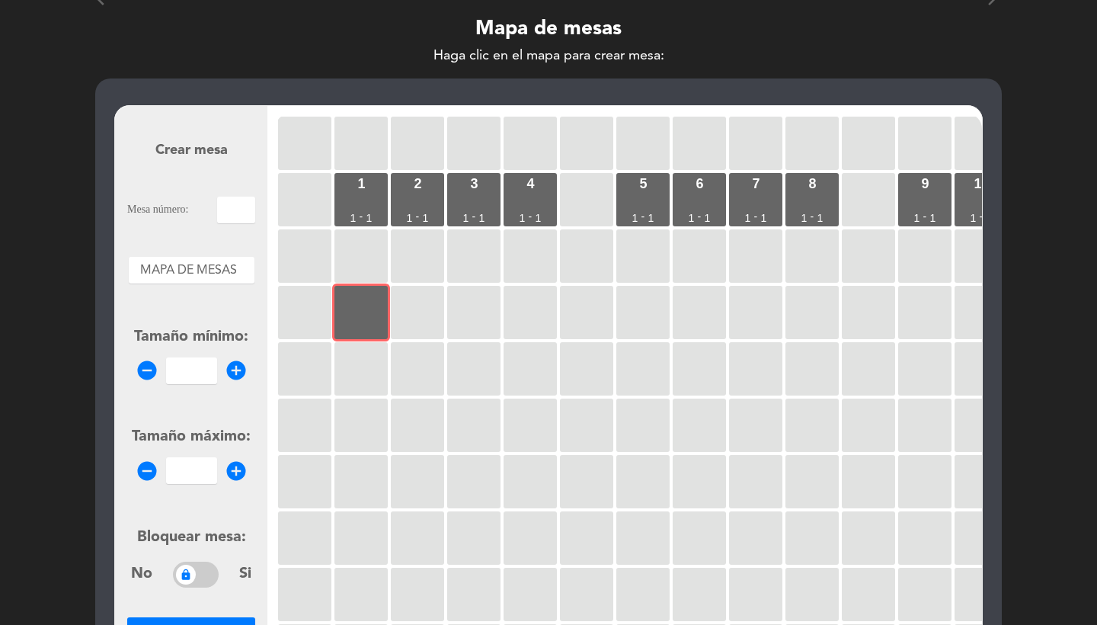
click at [244, 207] on input "text" at bounding box center [236, 210] width 38 height 27
type input "13"
click at [201, 363] on input "1" at bounding box center [191, 370] width 51 height 27
type input "1"
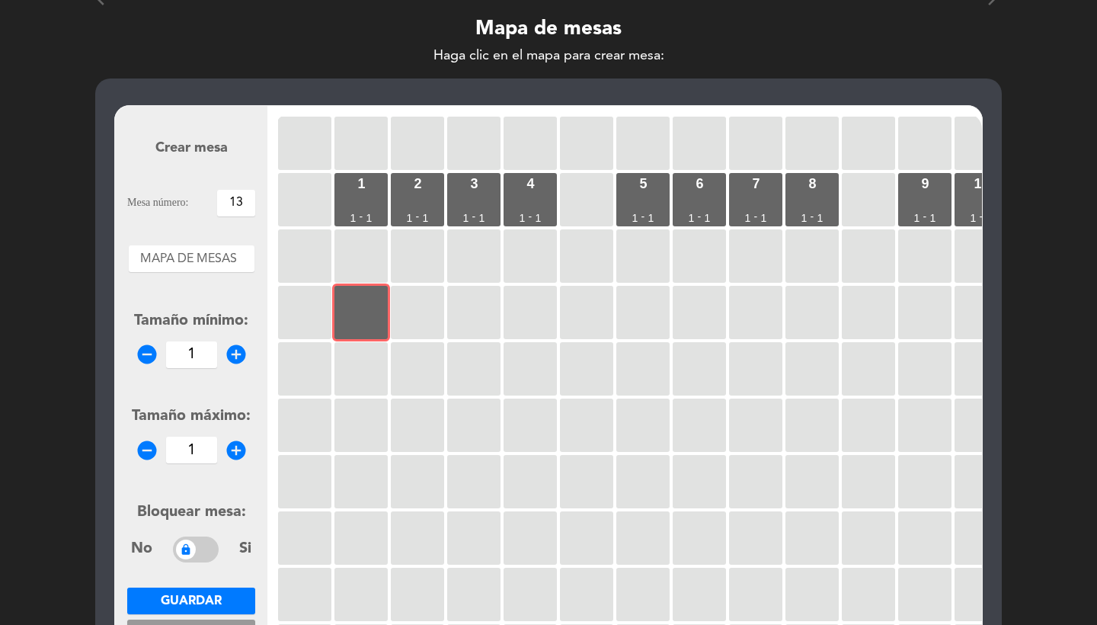
type input "1"
click at [217, 595] on span "Guardar" at bounding box center [191, 601] width 61 height 12
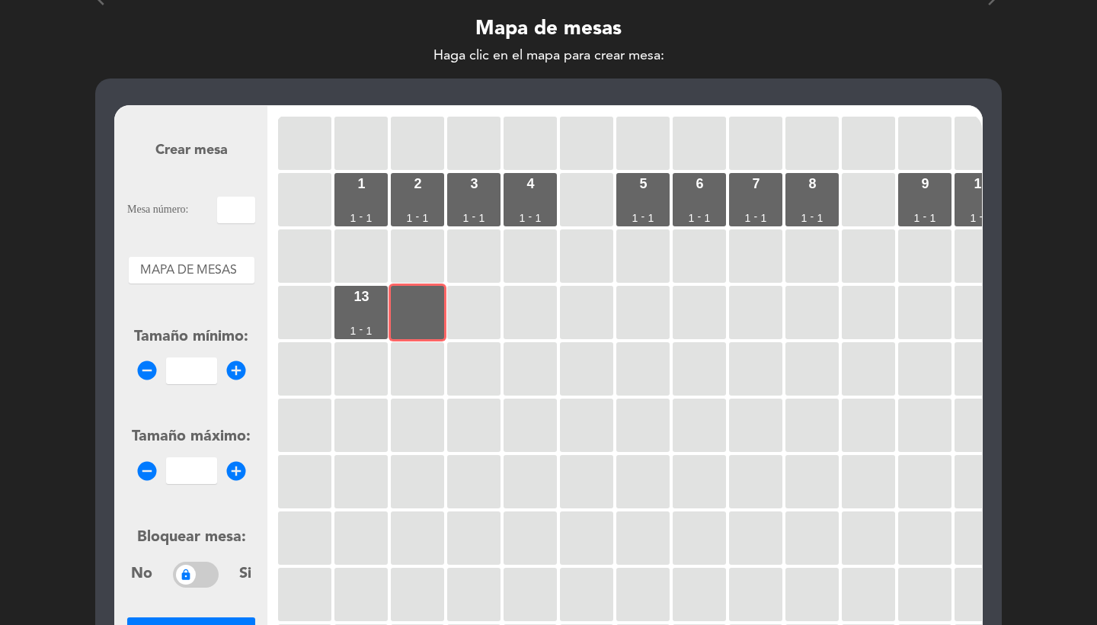
click at [235, 210] on input "text" at bounding box center [236, 210] width 38 height 27
type input "14"
click at [191, 368] on input "1" at bounding box center [191, 370] width 51 height 27
type input "1"
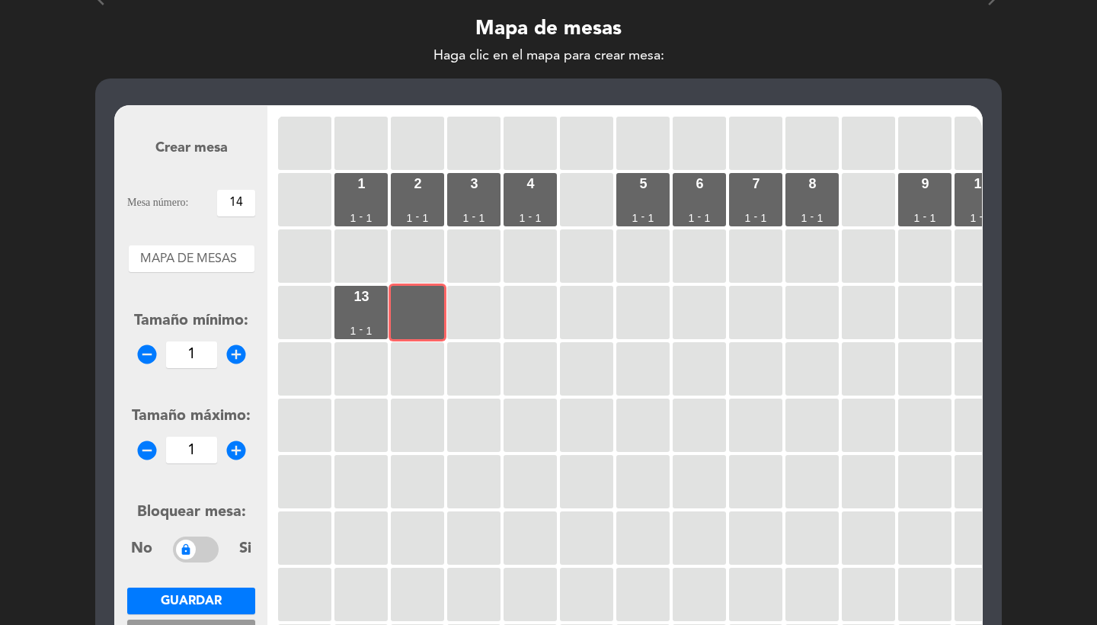
type input "1"
click at [183, 605] on span "Guardar" at bounding box center [191, 601] width 61 height 12
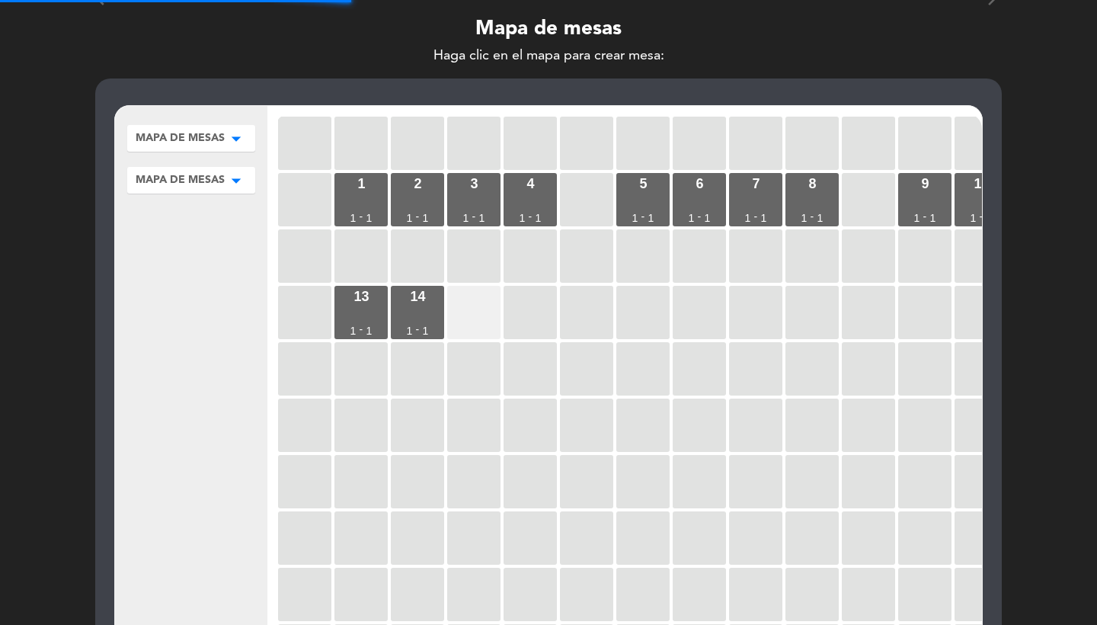
click at [469, 316] on div at bounding box center [473, 312] width 53 height 53
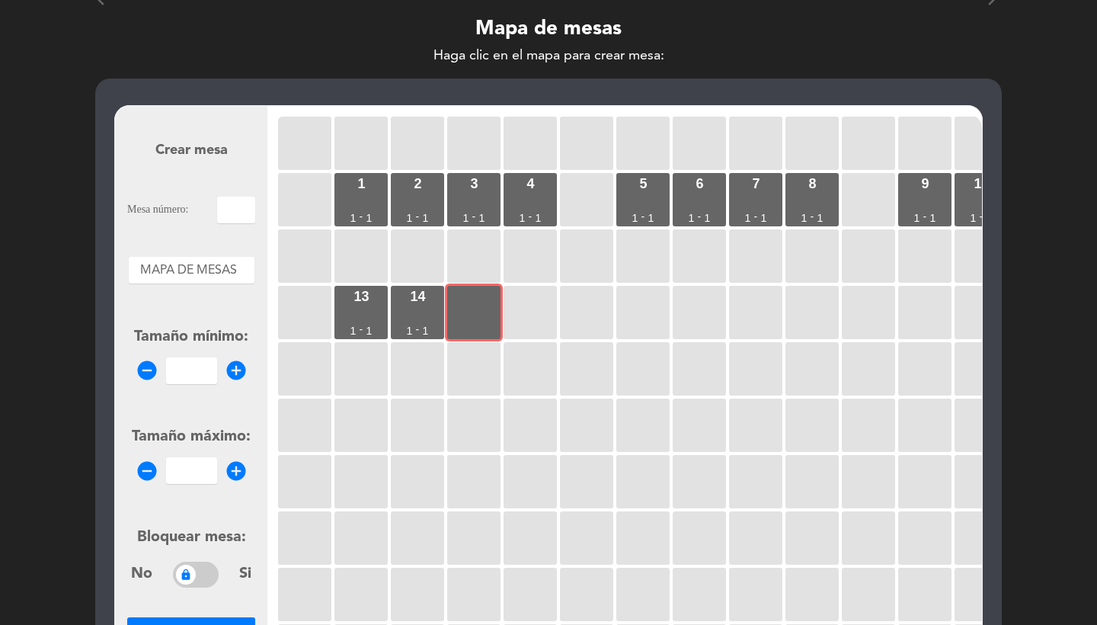
click at [233, 221] on input "text" at bounding box center [236, 210] width 38 height 27
click at [199, 373] on input "1" at bounding box center [191, 370] width 51 height 27
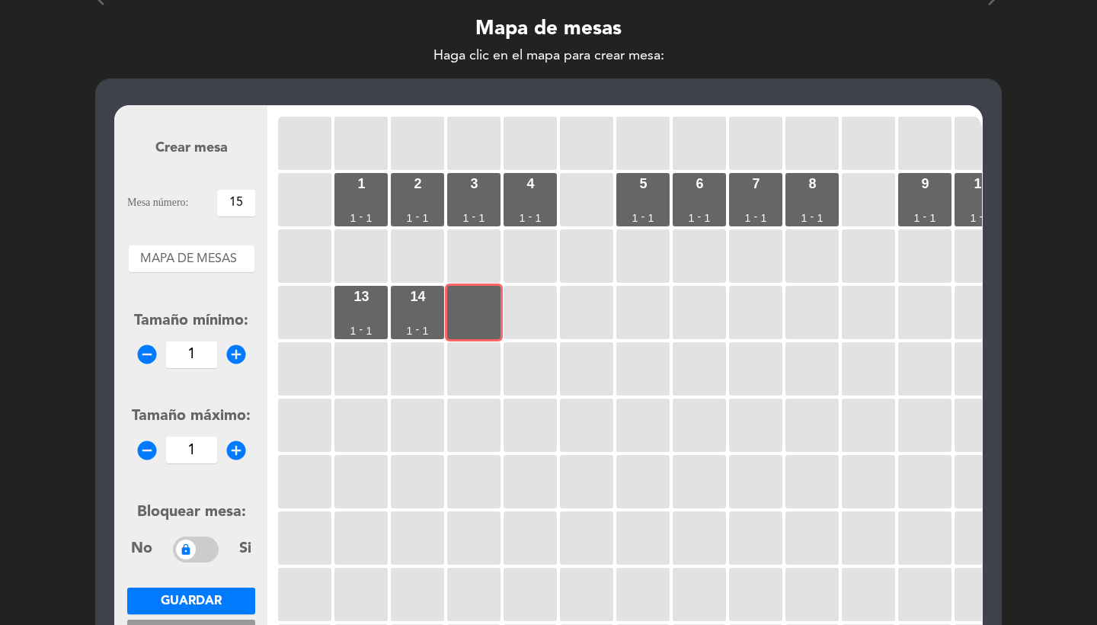
click at [200, 597] on span "Guardar" at bounding box center [191, 601] width 61 height 12
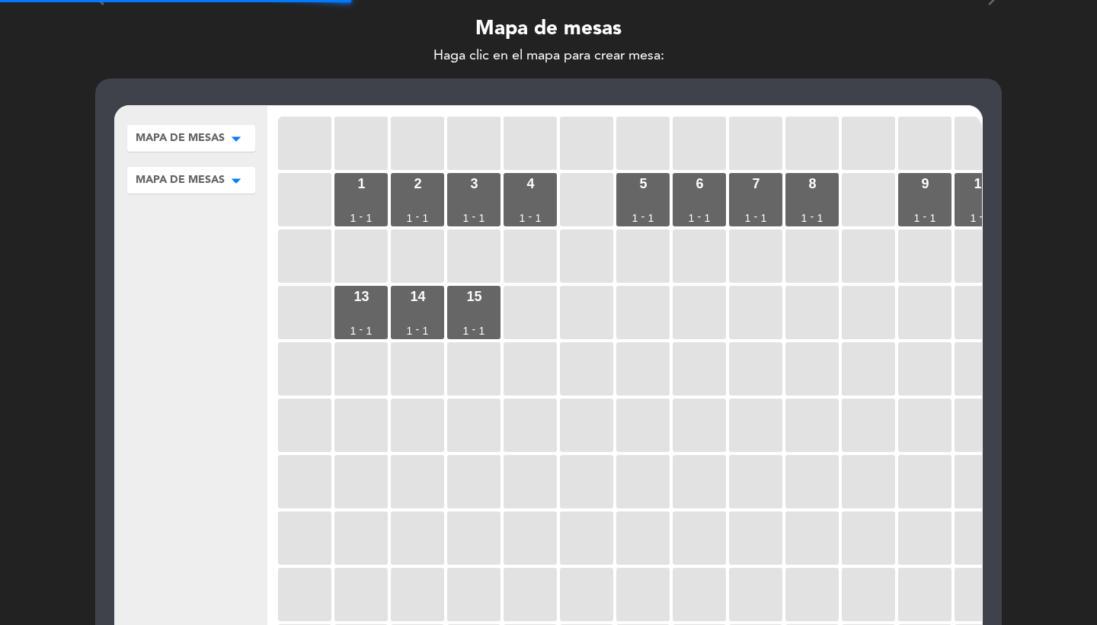
click at [521, 307] on div at bounding box center [530, 312] width 53 height 53
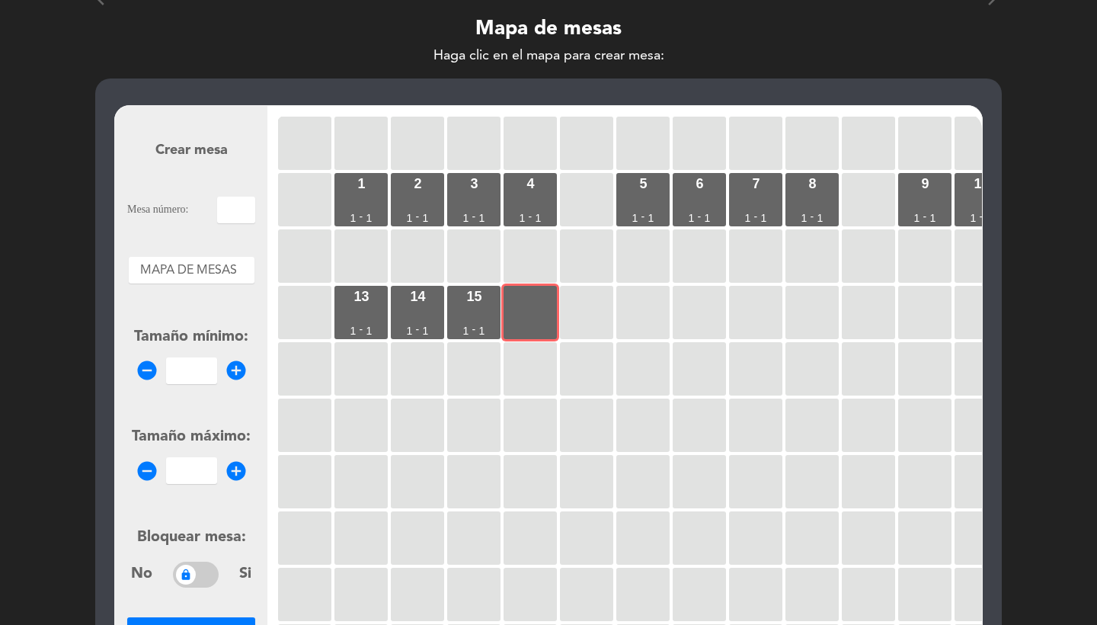
click at [235, 214] on input "text" at bounding box center [236, 210] width 38 height 27
click at [202, 383] on input "number" at bounding box center [191, 370] width 51 height 27
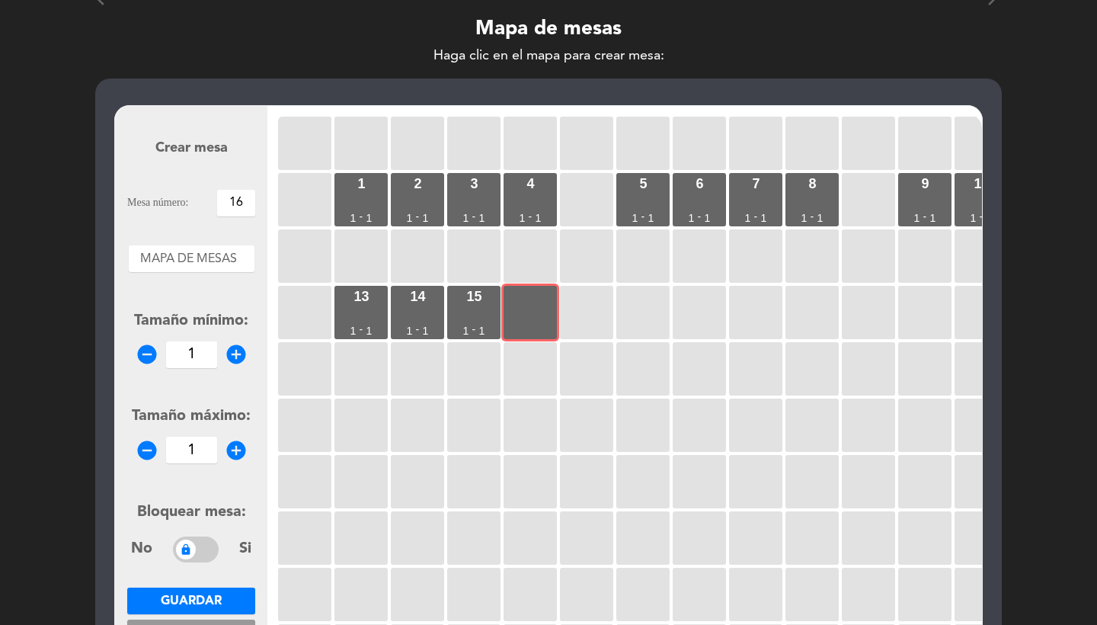
click at [182, 601] on span "Guardar" at bounding box center [191, 601] width 61 height 12
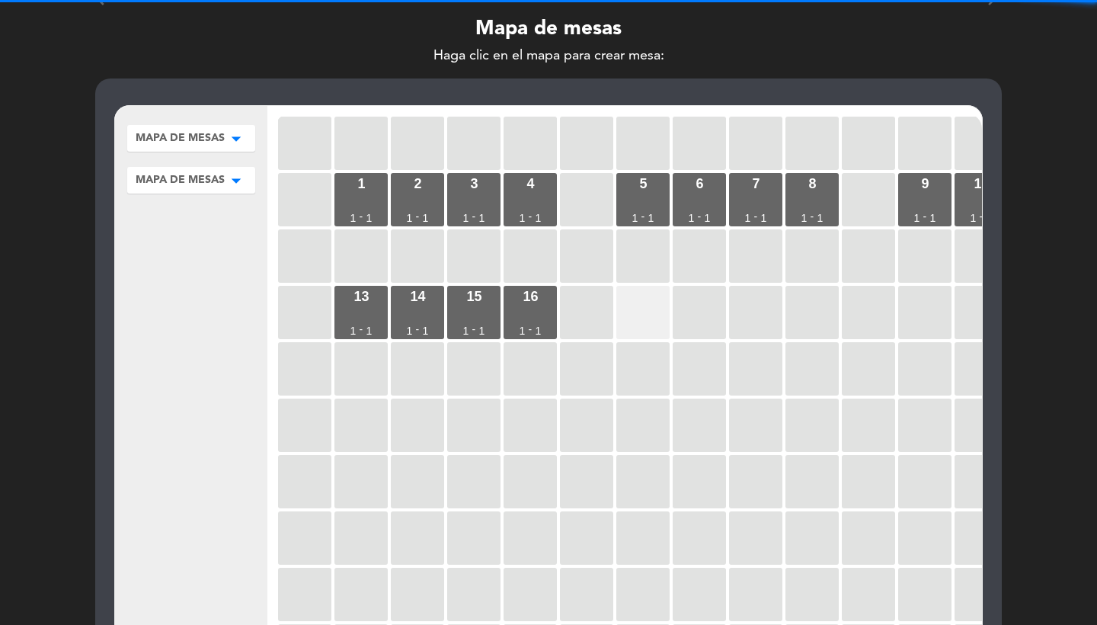
click at [646, 299] on div at bounding box center [642, 312] width 53 height 53
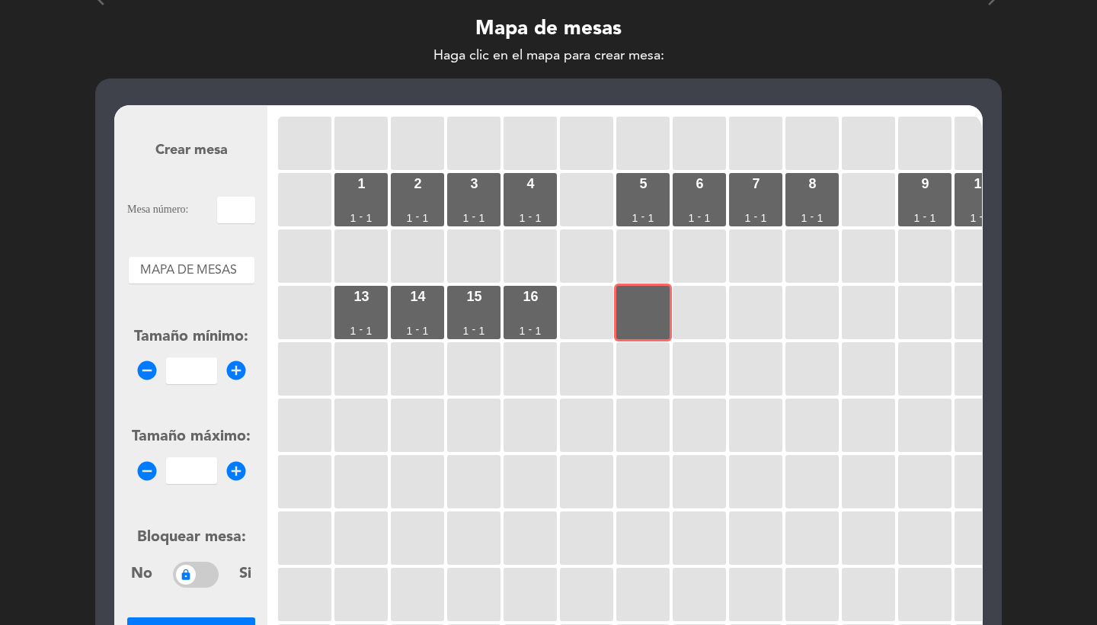
click at [248, 207] on input "text" at bounding box center [236, 210] width 38 height 27
click at [196, 376] on input "1" at bounding box center [191, 370] width 51 height 27
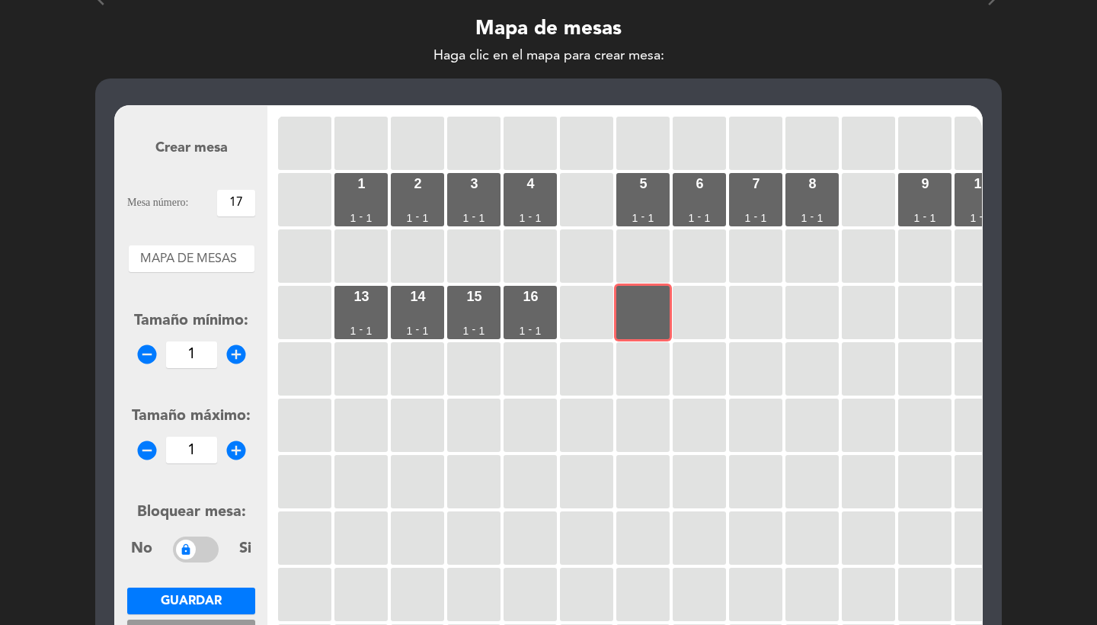
click at [197, 615] on div "Guardar Cancelar Borrar mesa" at bounding box center [191, 633] width 128 height 91
click at [196, 596] on span "Guardar" at bounding box center [191, 601] width 61 height 12
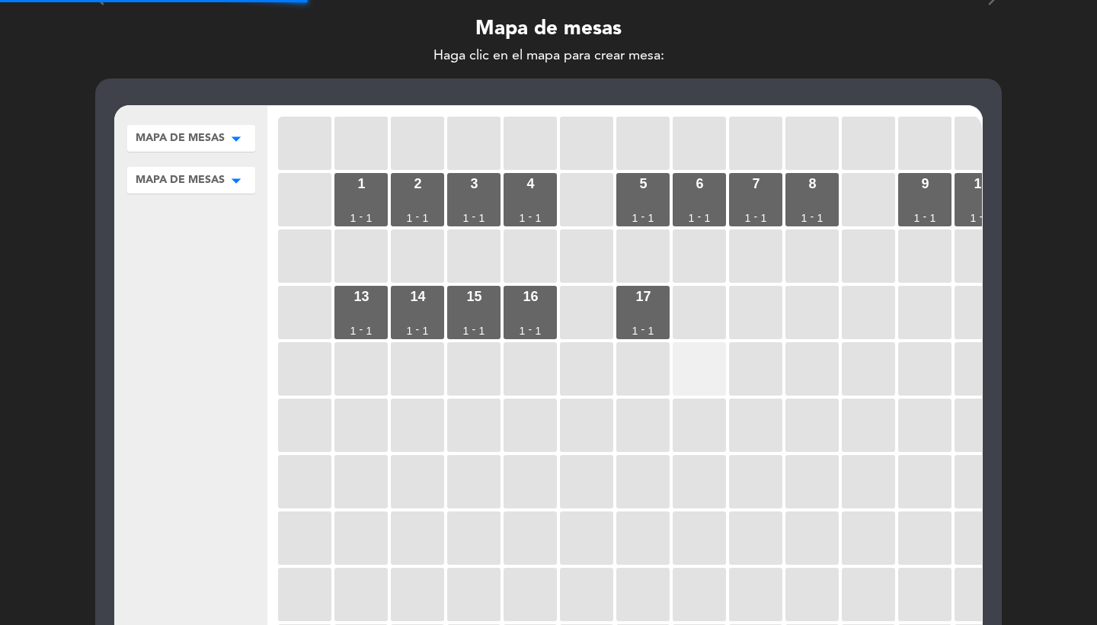
scroll to position [0, 107]
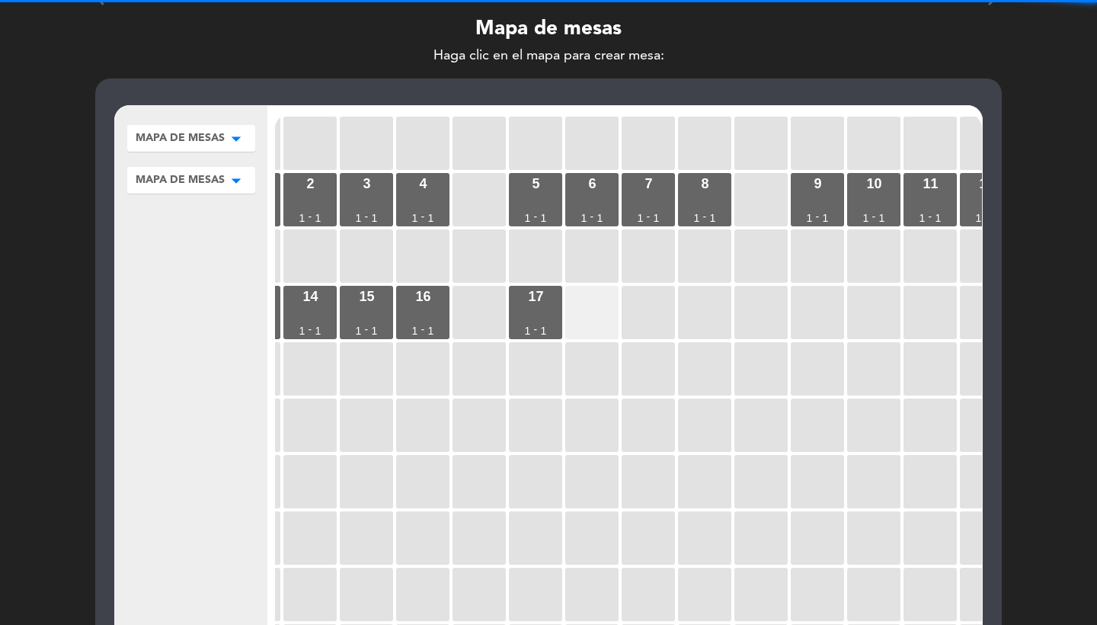
click at [600, 315] on div at bounding box center [591, 312] width 53 height 53
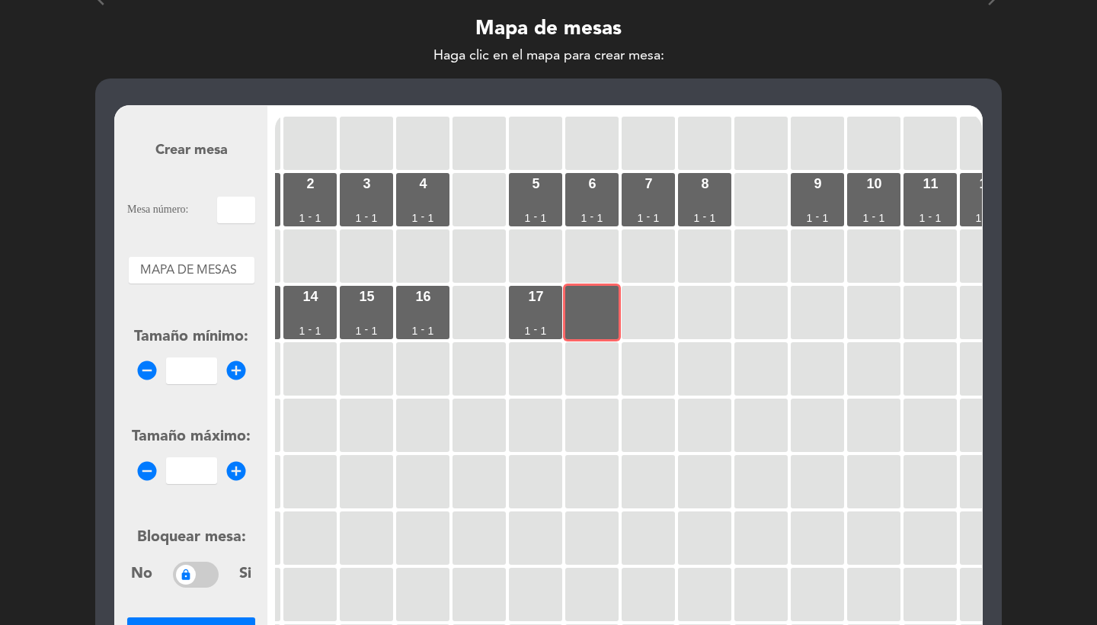
click at [243, 203] on input "text" at bounding box center [236, 210] width 38 height 27
click at [199, 355] on div "Tamaño mínimo: remove_circle add_circle" at bounding box center [191, 354] width 128 height 59
click at [200, 362] on input "number" at bounding box center [191, 370] width 51 height 27
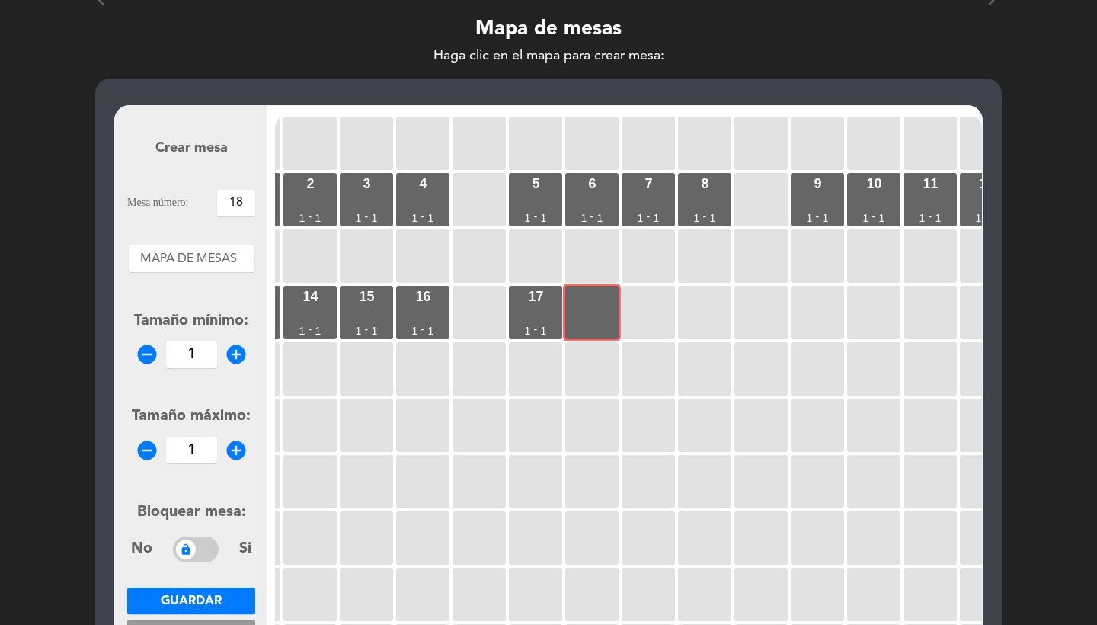
click at [221, 595] on span "Guardar" at bounding box center [191, 601] width 61 height 12
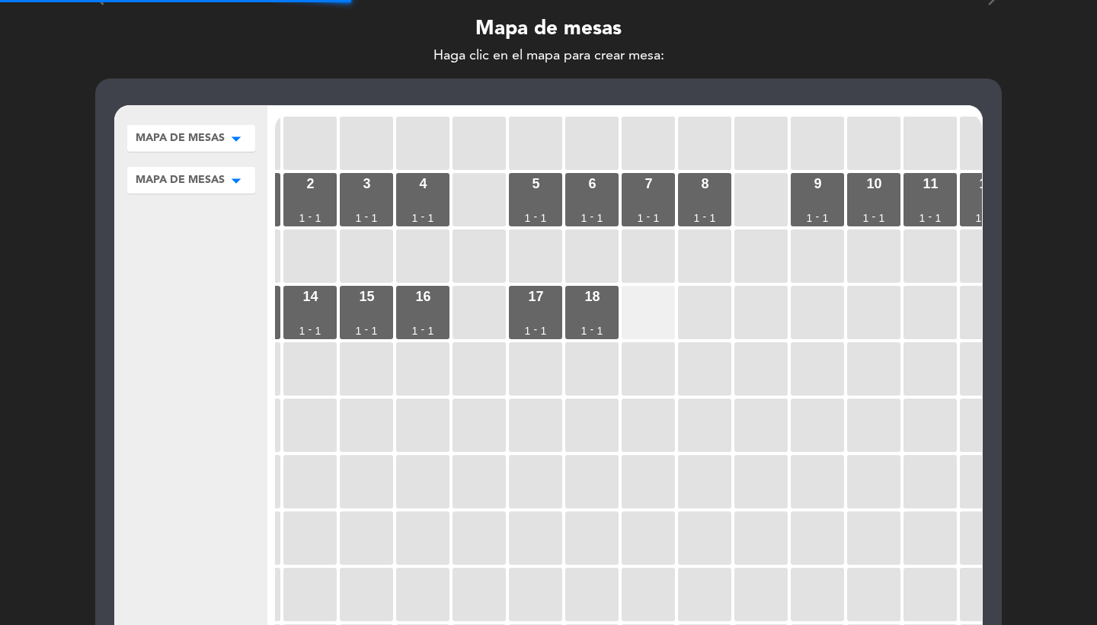
click at [641, 312] on div at bounding box center [648, 312] width 53 height 53
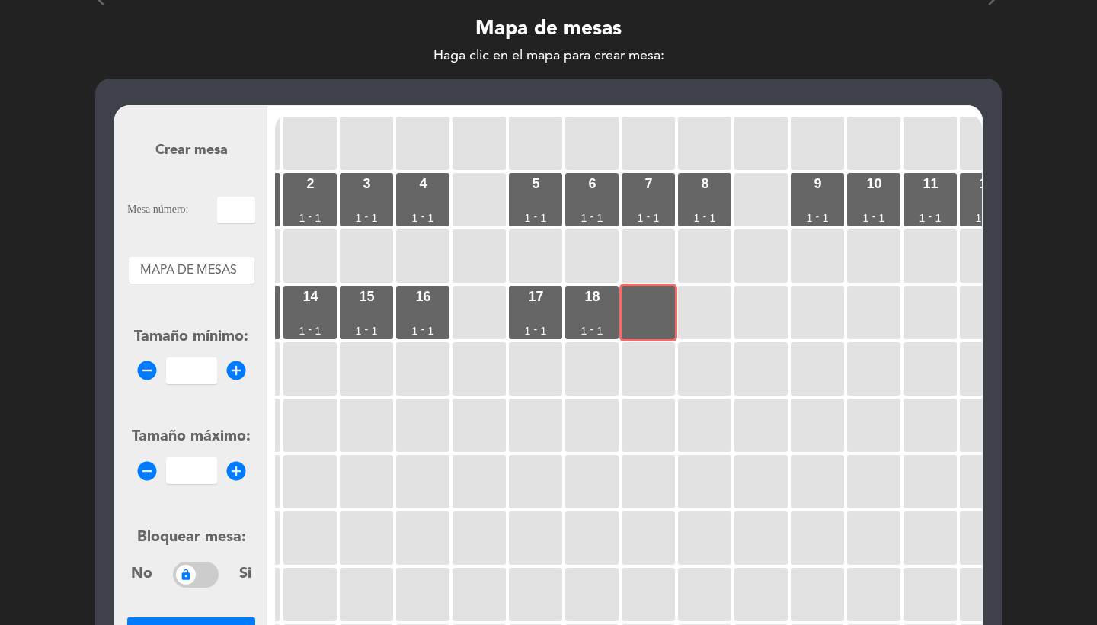
click at [223, 214] on input "text" at bounding box center [236, 210] width 38 height 27
click at [202, 370] on input "number" at bounding box center [191, 370] width 51 height 27
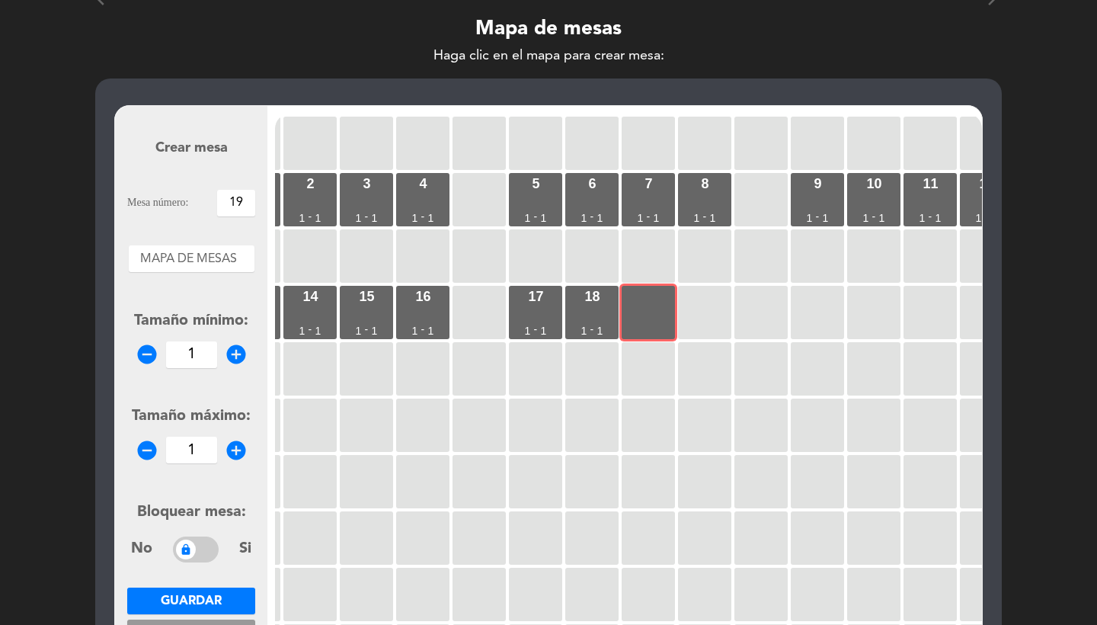
click at [178, 600] on span "Guardar" at bounding box center [191, 601] width 61 height 12
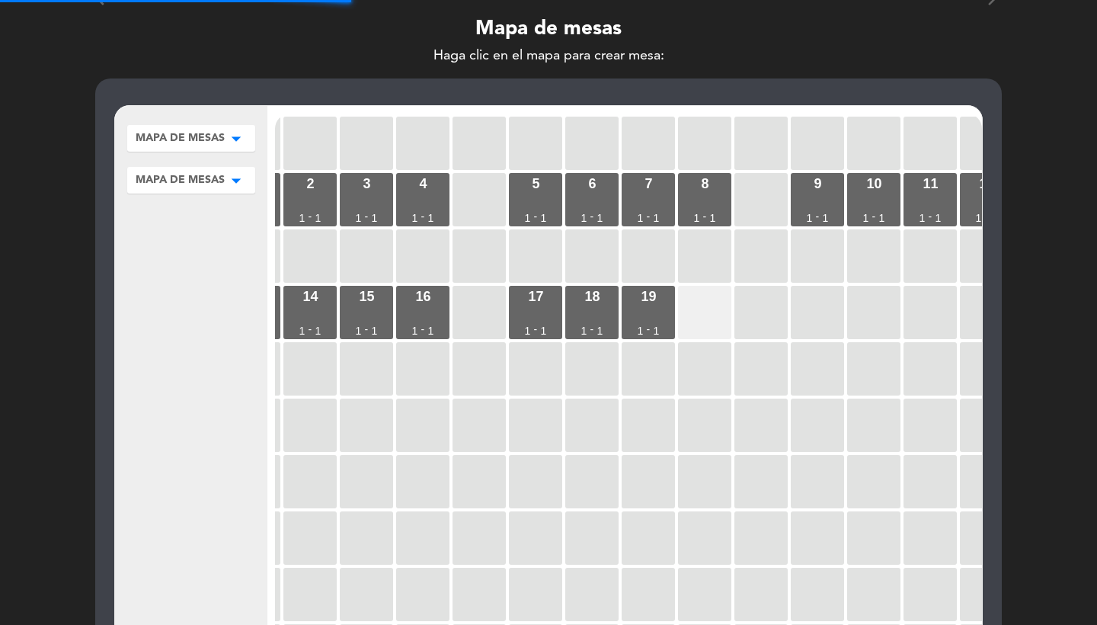
click at [717, 315] on div at bounding box center [704, 312] width 53 height 53
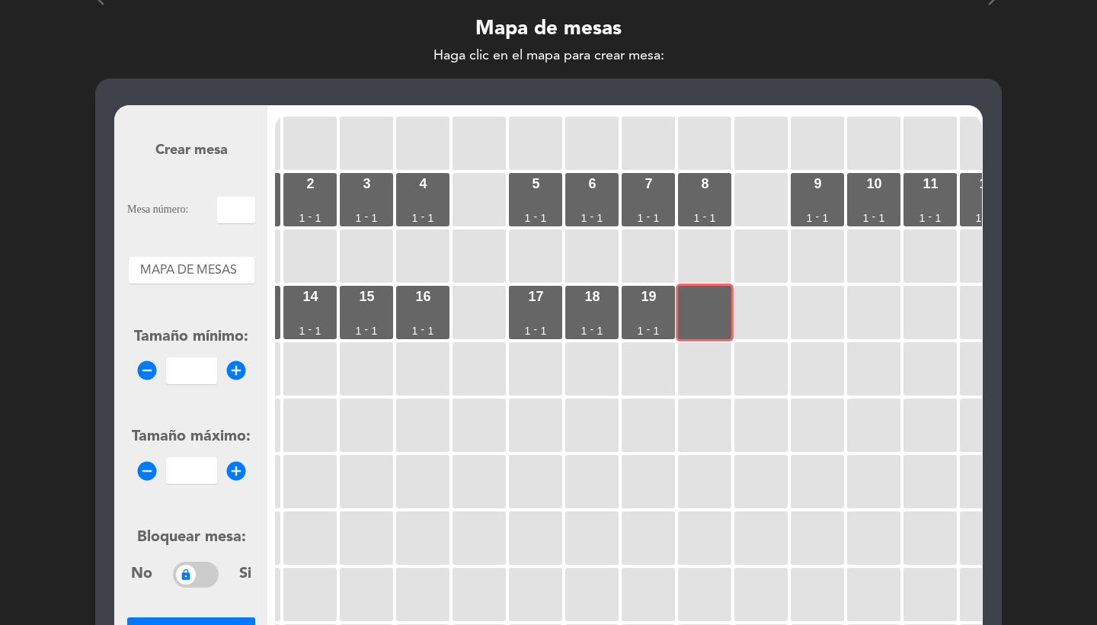
click at [236, 203] on input "text" at bounding box center [236, 210] width 38 height 27
click at [200, 371] on input "number" at bounding box center [191, 370] width 51 height 27
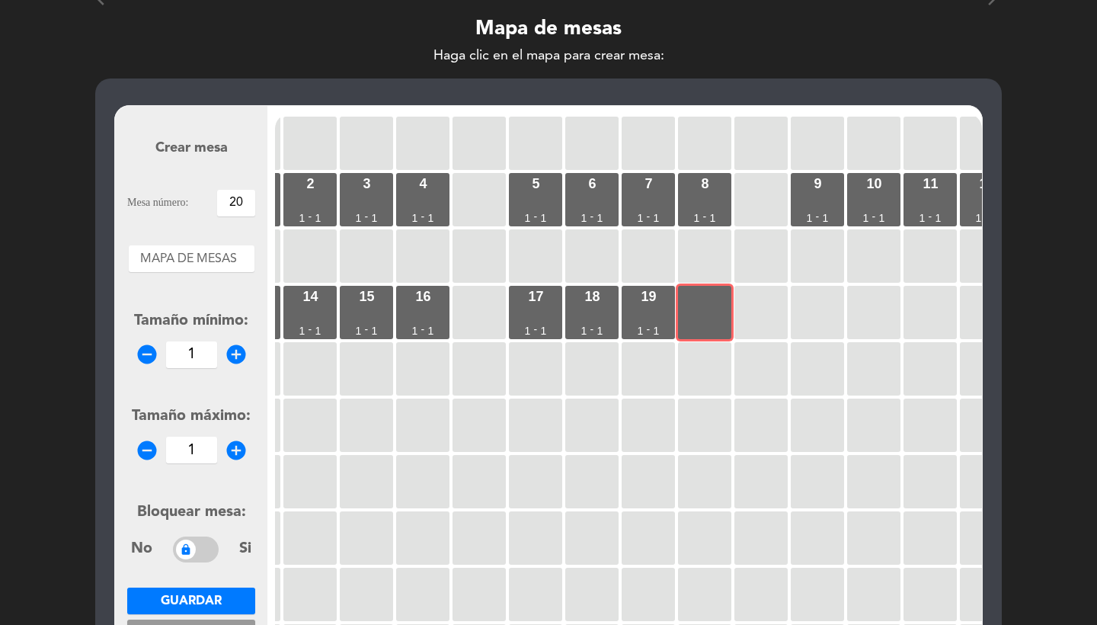
click at [208, 602] on span "Guardar" at bounding box center [191, 601] width 61 height 12
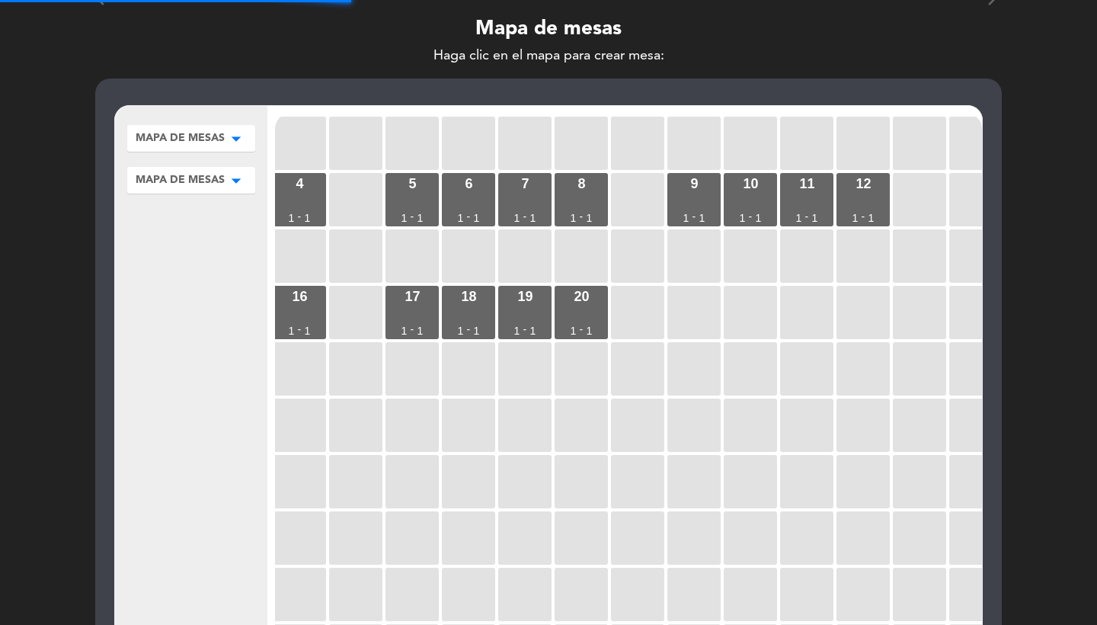
scroll to position [0, 318]
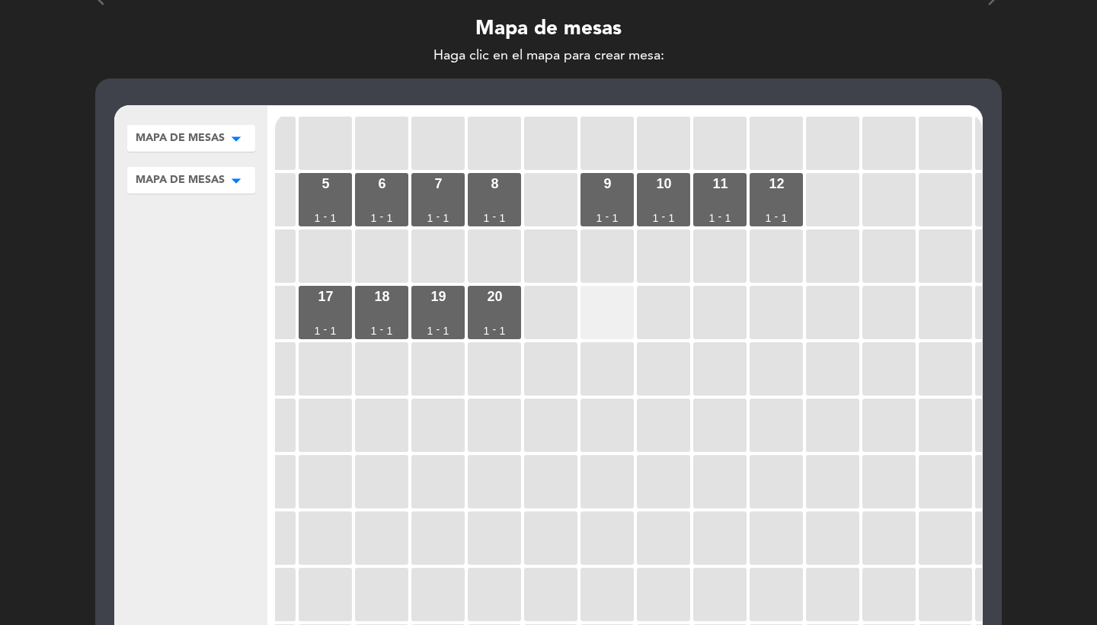
click at [588, 308] on div at bounding box center [607, 312] width 53 height 53
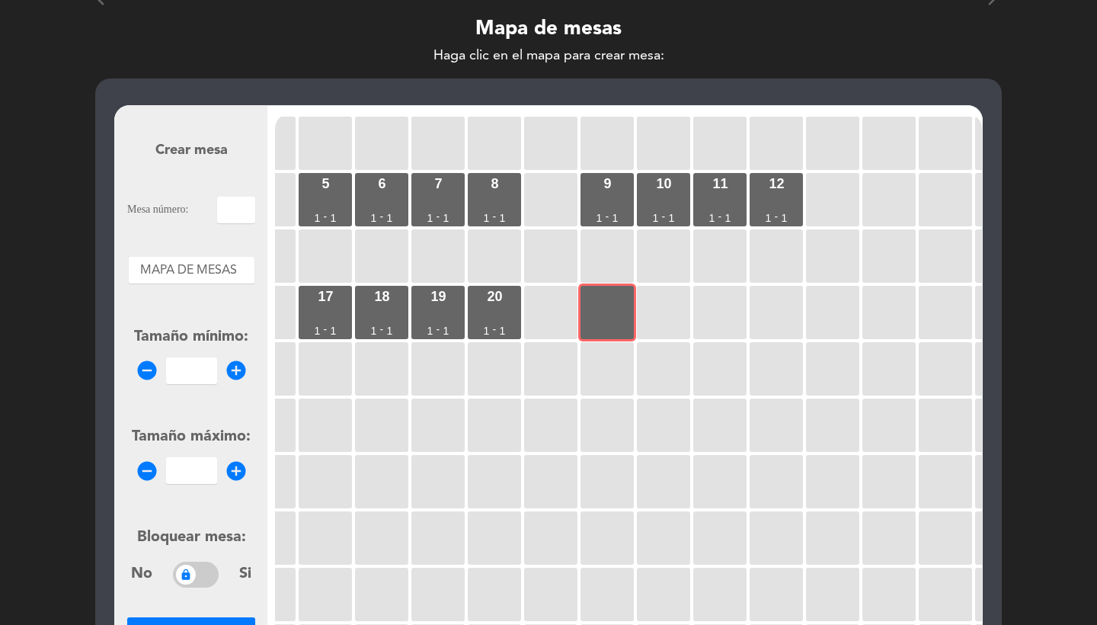
click at [234, 211] on input "text" at bounding box center [236, 210] width 38 height 27
click at [202, 374] on input "1" at bounding box center [191, 370] width 51 height 27
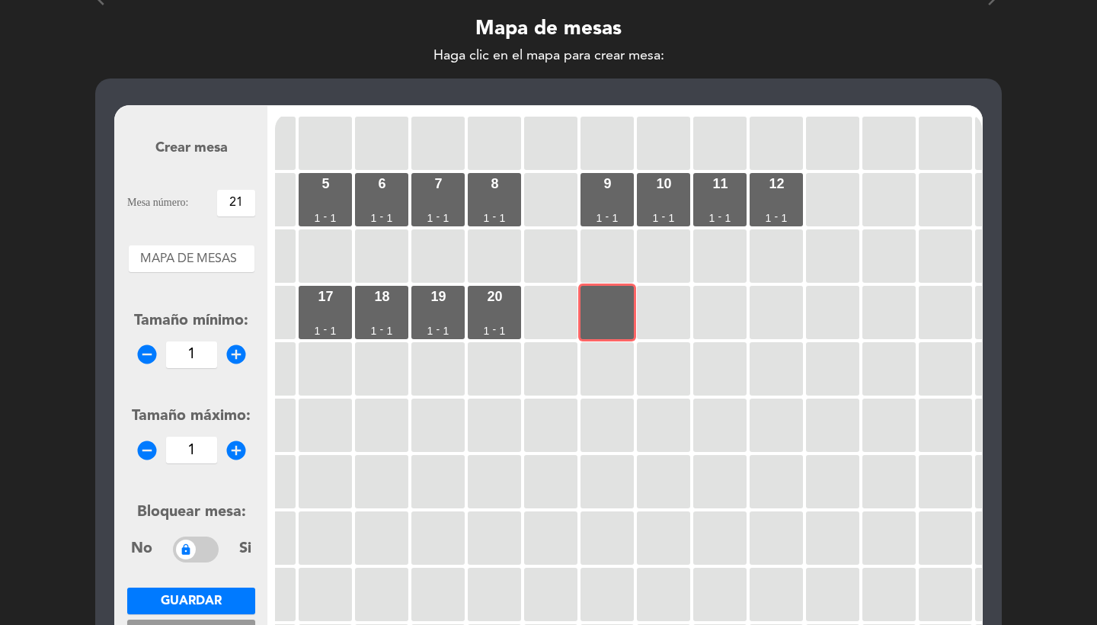
click at [216, 591] on button "Guardar" at bounding box center [191, 601] width 128 height 27
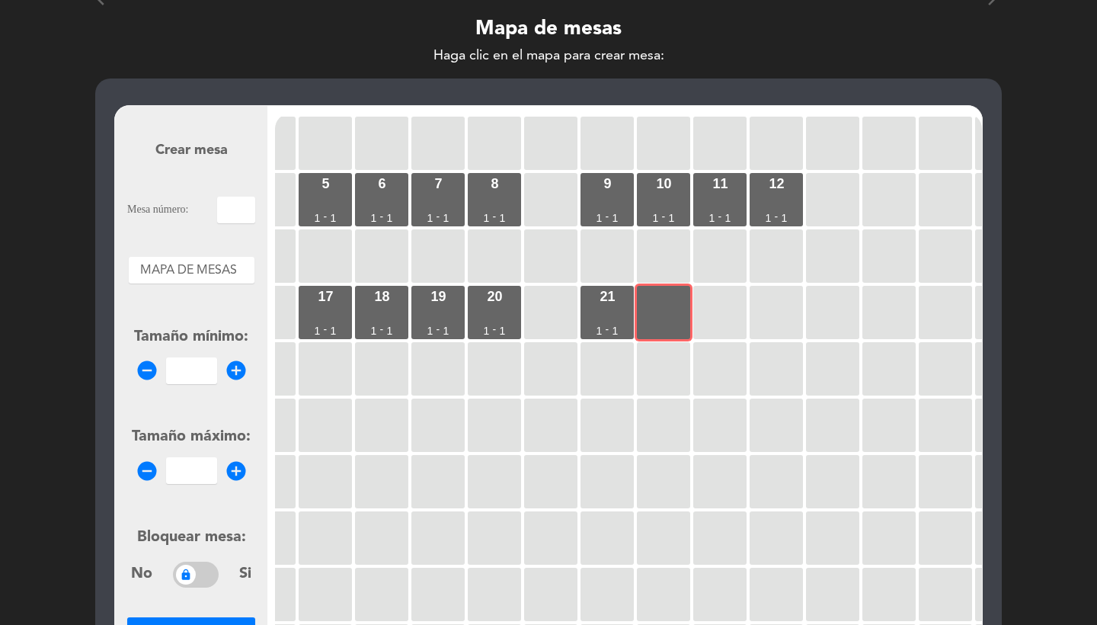
click at [237, 200] on input "text" at bounding box center [236, 210] width 38 height 27
click at [207, 371] on input "1" at bounding box center [191, 370] width 51 height 27
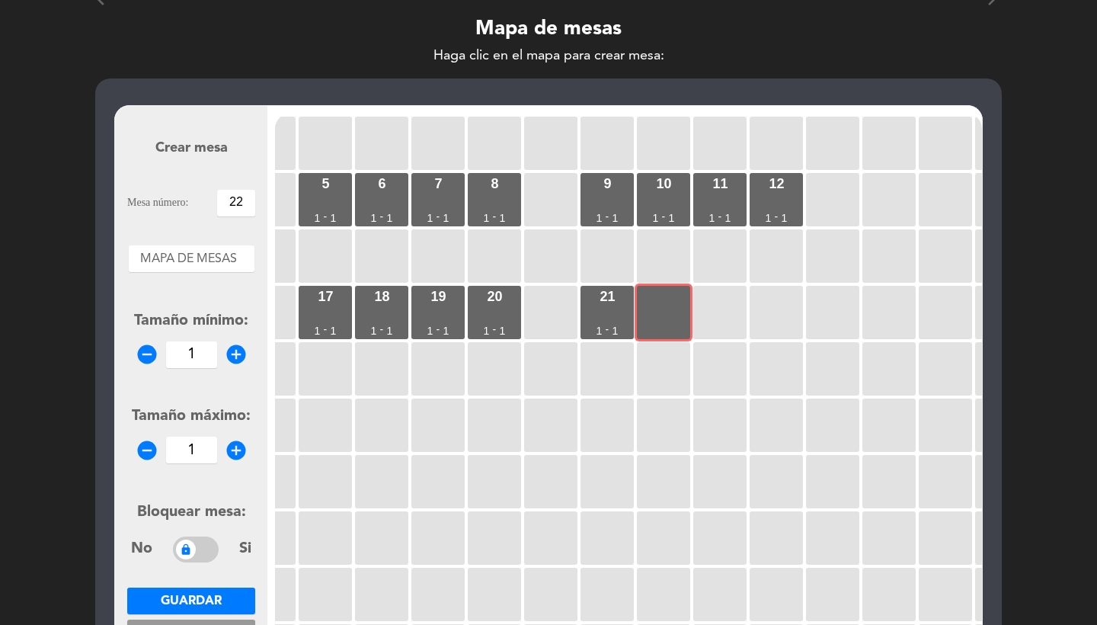
click at [211, 606] on span "Guardar" at bounding box center [191, 601] width 61 height 12
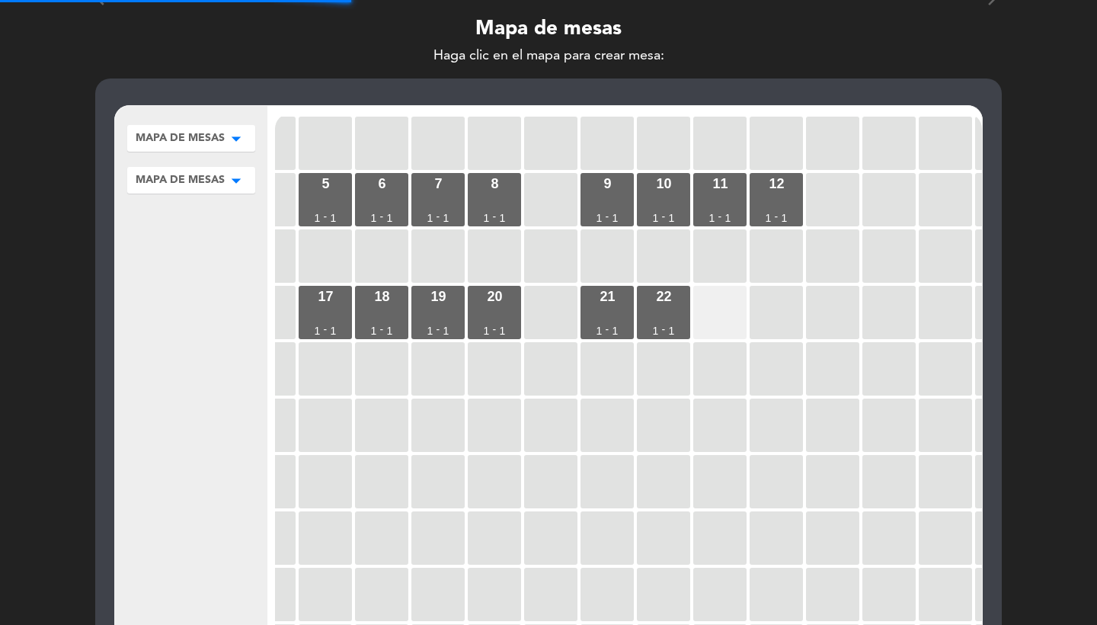
click at [713, 316] on div at bounding box center [719, 312] width 53 height 53
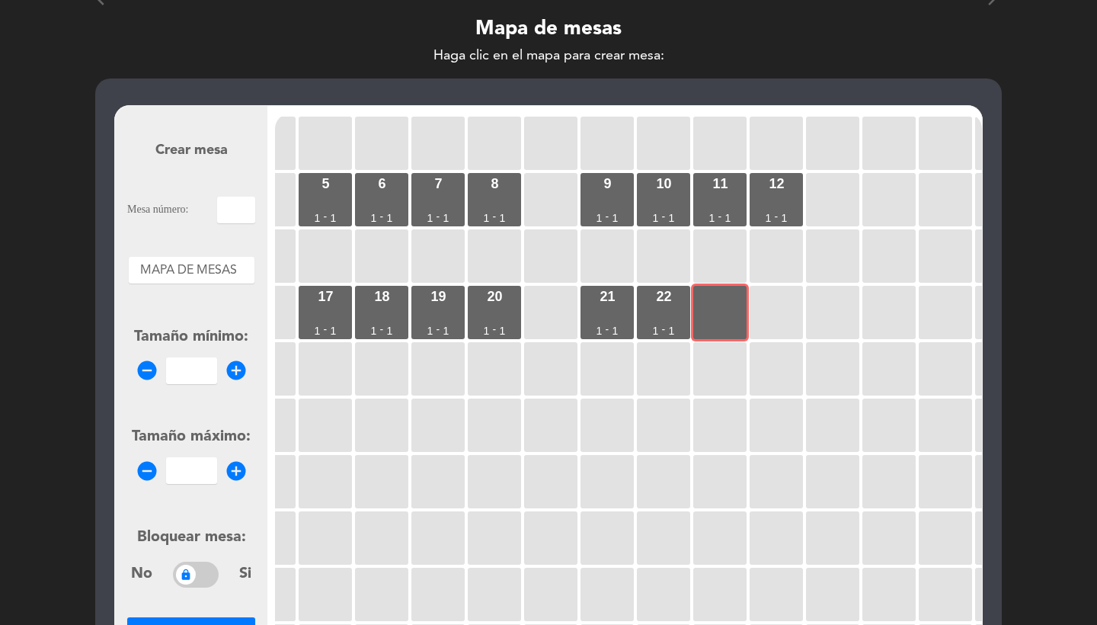
click at [246, 208] on input "text" at bounding box center [236, 210] width 38 height 27
click at [184, 375] on input "number" at bounding box center [191, 370] width 51 height 27
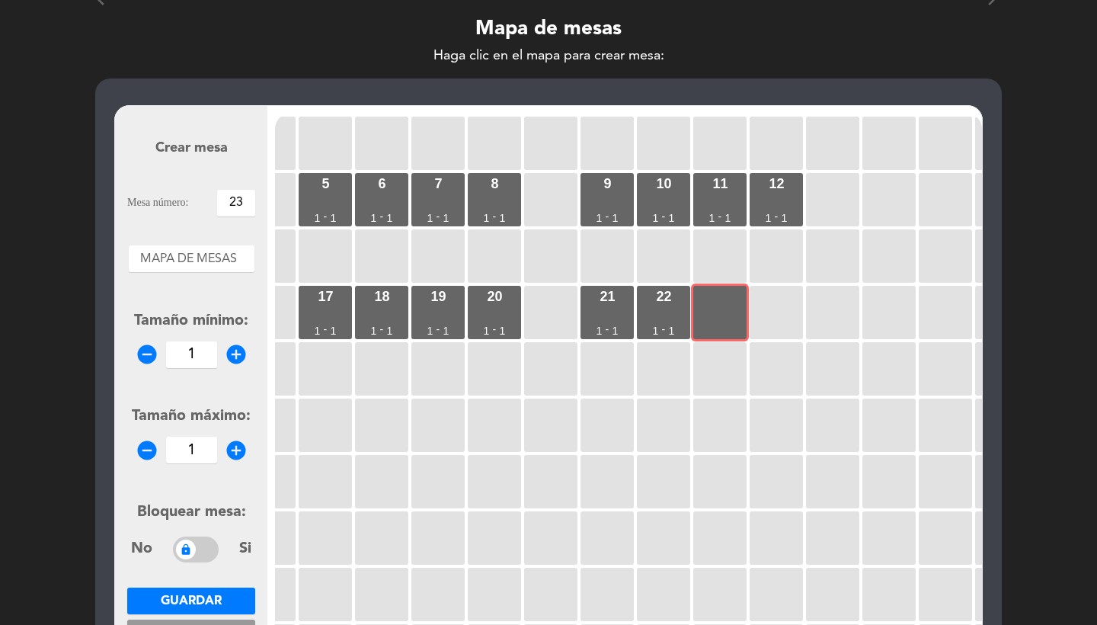
click at [188, 599] on span "Guardar" at bounding box center [191, 601] width 61 height 12
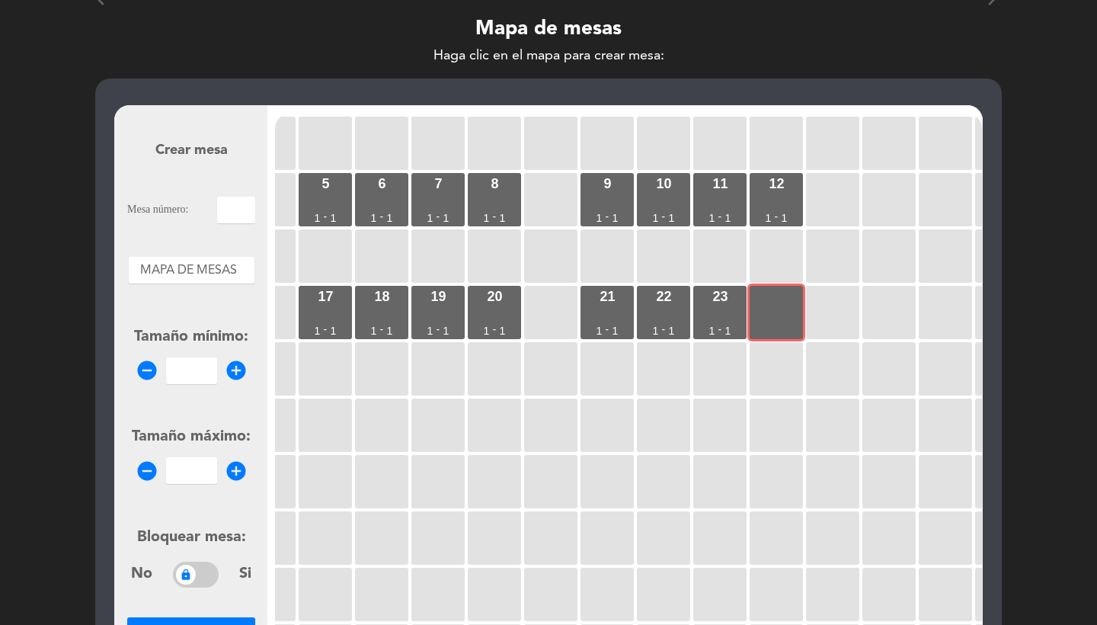
click at [252, 210] on input "text" at bounding box center [236, 210] width 38 height 27
click at [201, 364] on input "1" at bounding box center [191, 370] width 51 height 27
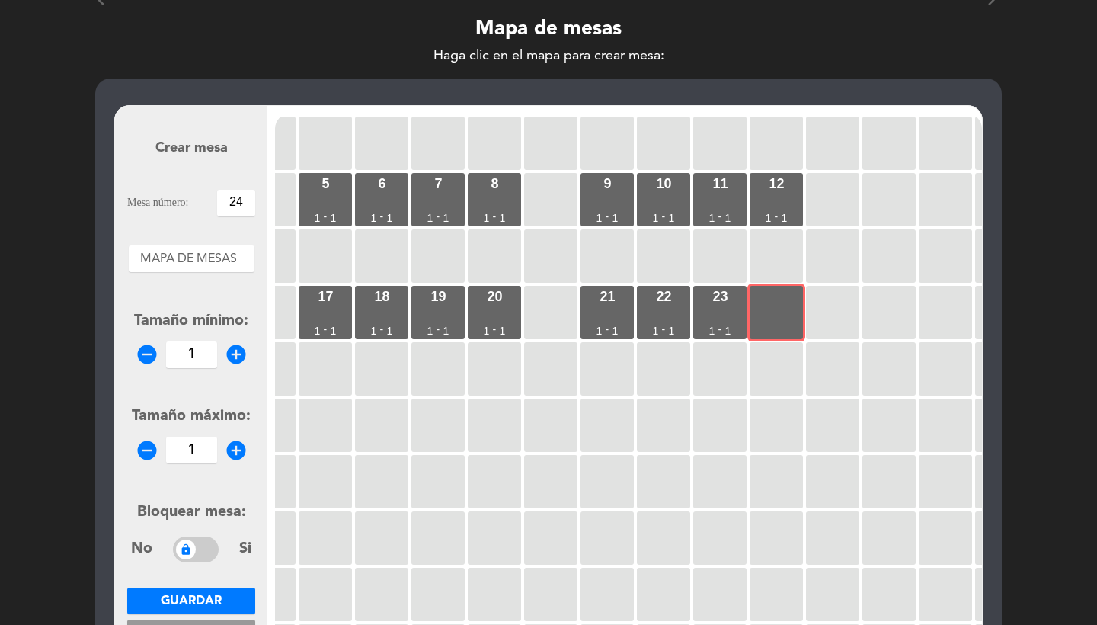
click at [192, 590] on button "Guardar" at bounding box center [191, 601] width 128 height 27
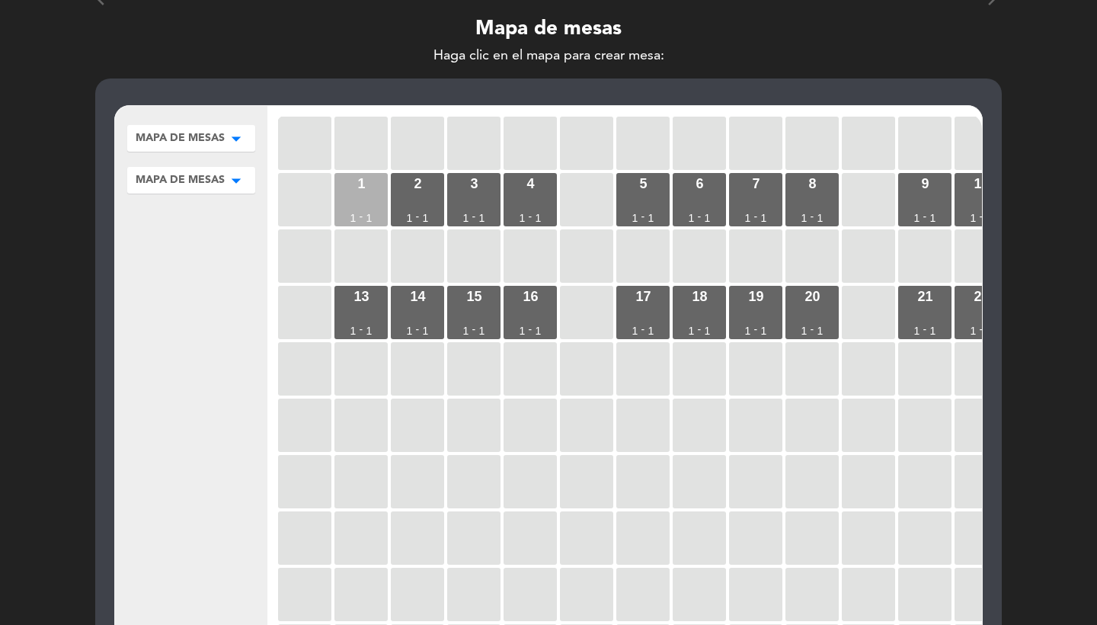
scroll to position [0, 0]
click at [342, 189] on div "1 1 - 1" at bounding box center [361, 199] width 53 height 53
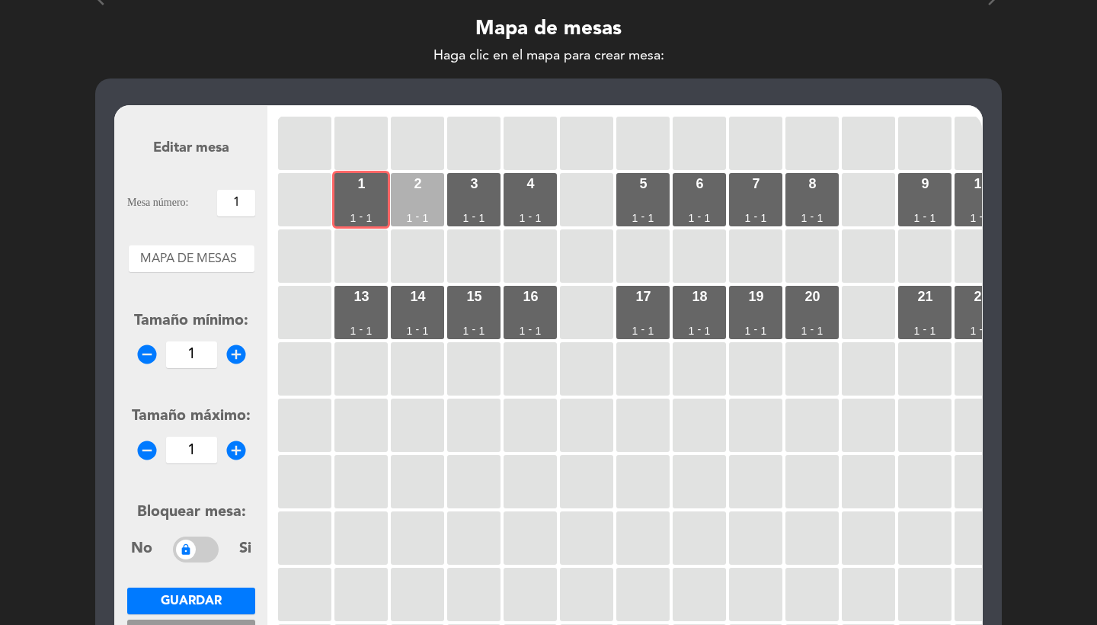
click at [435, 190] on div "2 1 - 1" at bounding box center [417, 199] width 53 height 53
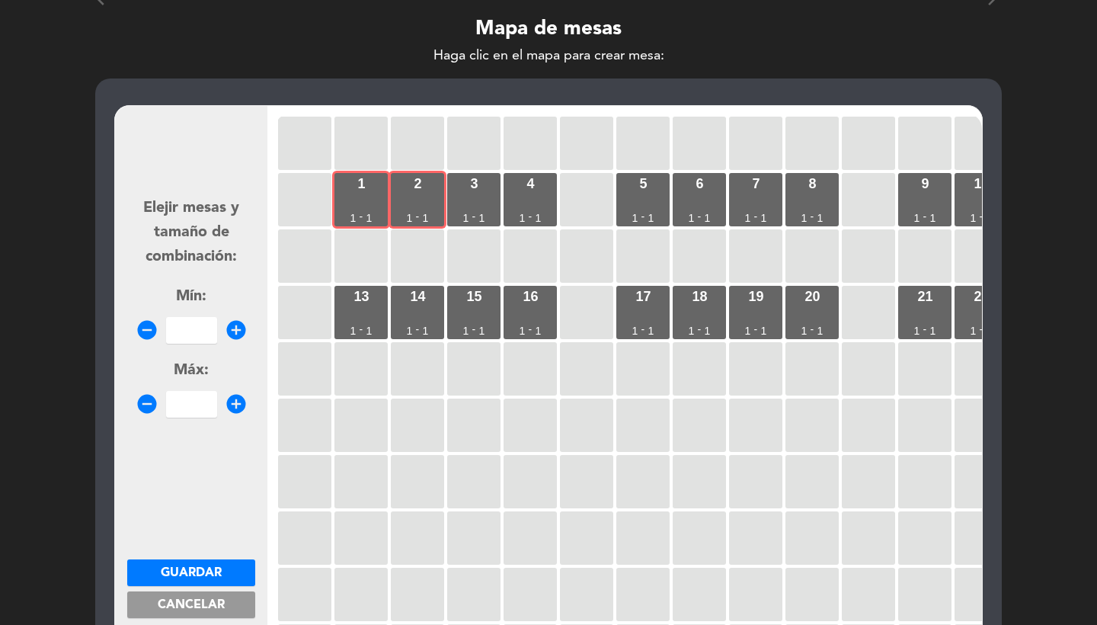
click at [198, 328] on input "number" at bounding box center [191, 330] width 51 height 27
click at [228, 575] on button "Guardar" at bounding box center [191, 572] width 128 height 27
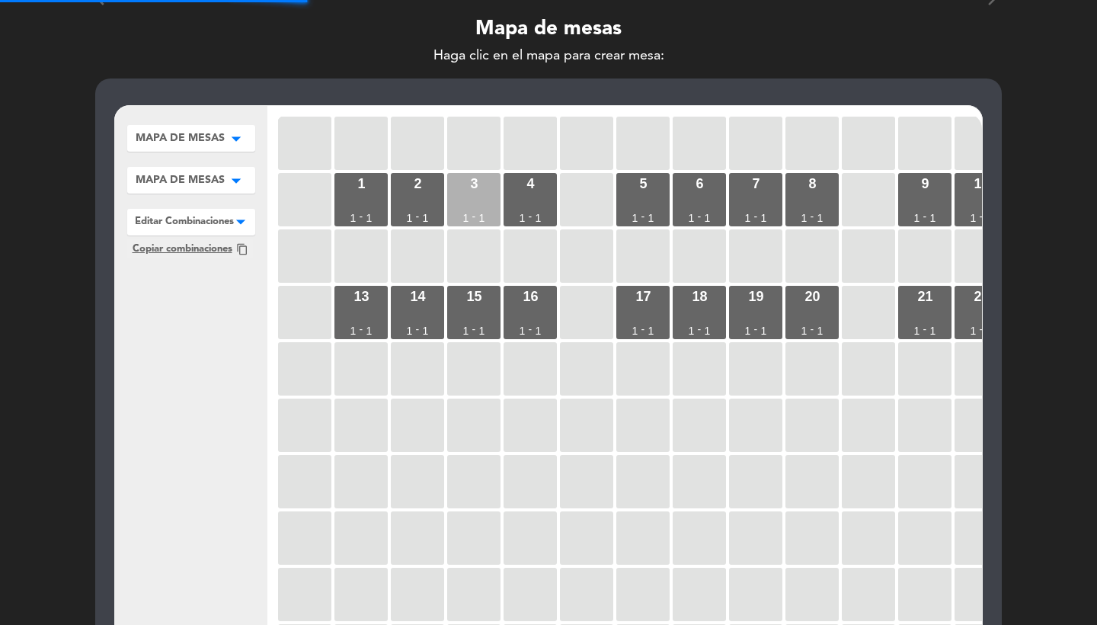
click at [472, 204] on div "3 1 - 1" at bounding box center [473, 199] width 53 height 53
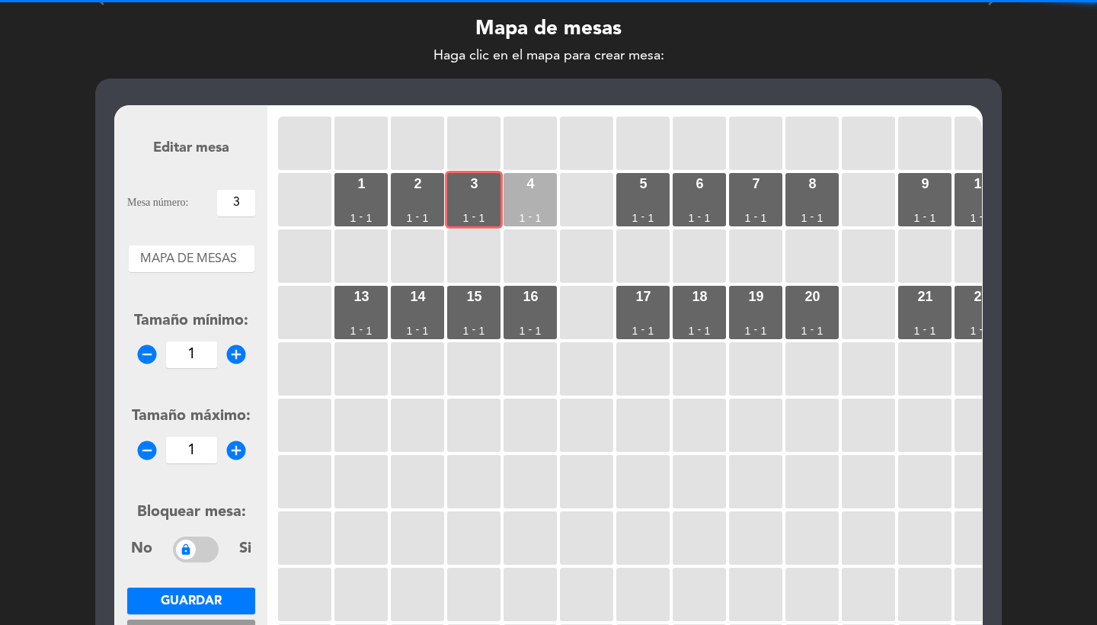
click at [553, 204] on div "4 1 - 1" at bounding box center [530, 199] width 53 height 53
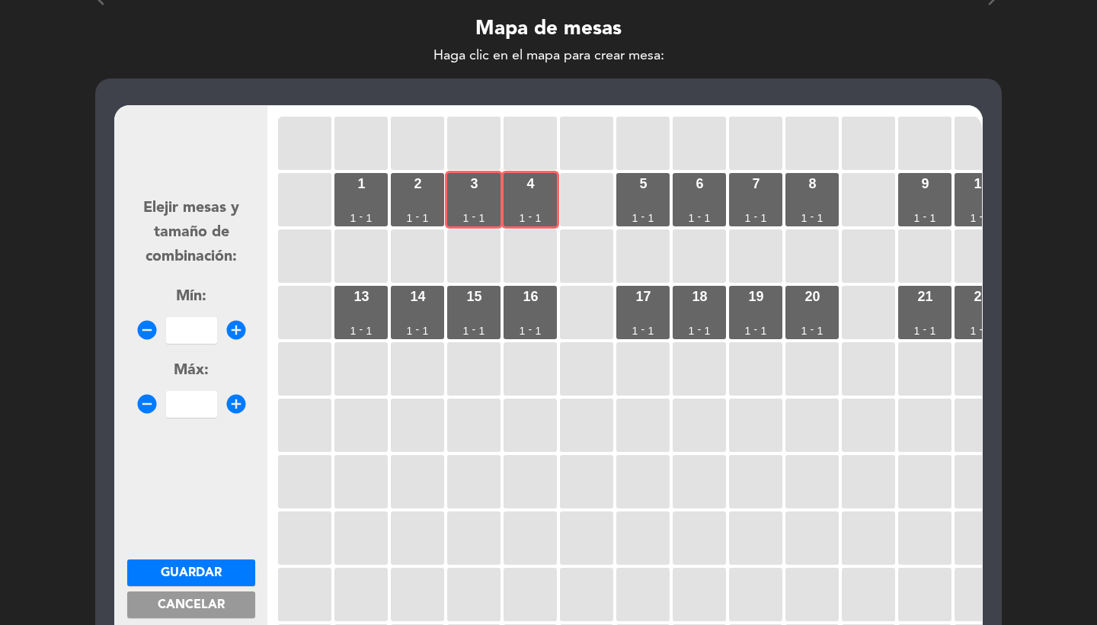
click at [202, 341] on div "Elejir mesas y tamaño de combinación: Mín: remove_circle add_circle Máx: remove…" at bounding box center [191, 299] width 128 height 236
click at [198, 331] on input "2" at bounding box center [191, 330] width 51 height 27
click at [208, 567] on span "Guardar" at bounding box center [191, 573] width 61 height 12
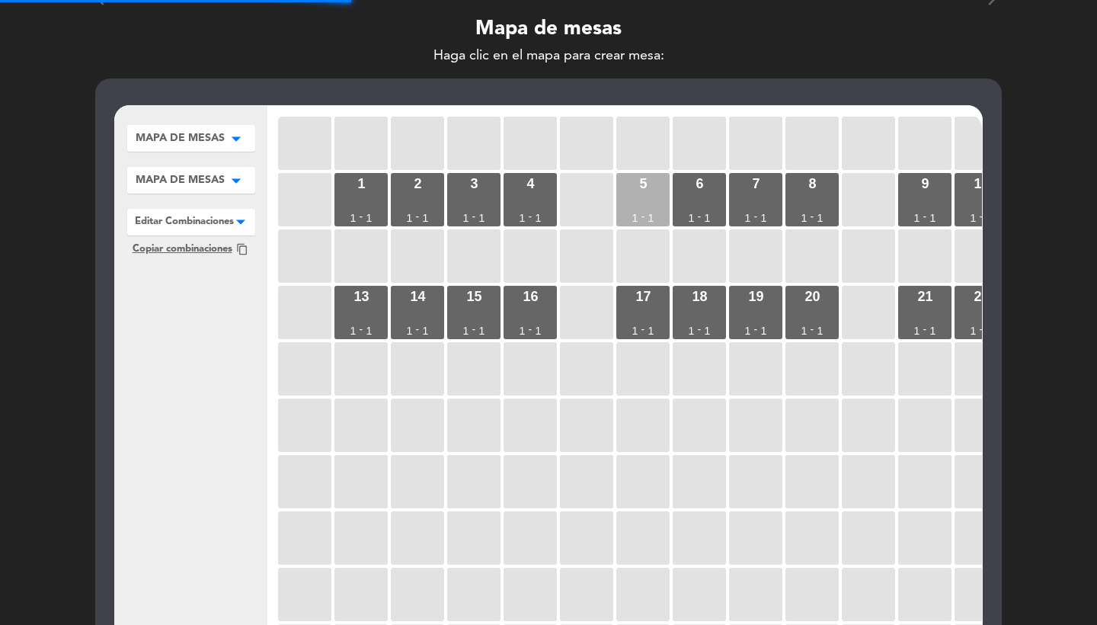
drag, startPoint x: 652, startPoint y: 191, endPoint x: 664, endPoint y: 191, distance: 12.2
click at [652, 191] on div "5 1 - 1" at bounding box center [642, 199] width 53 height 53
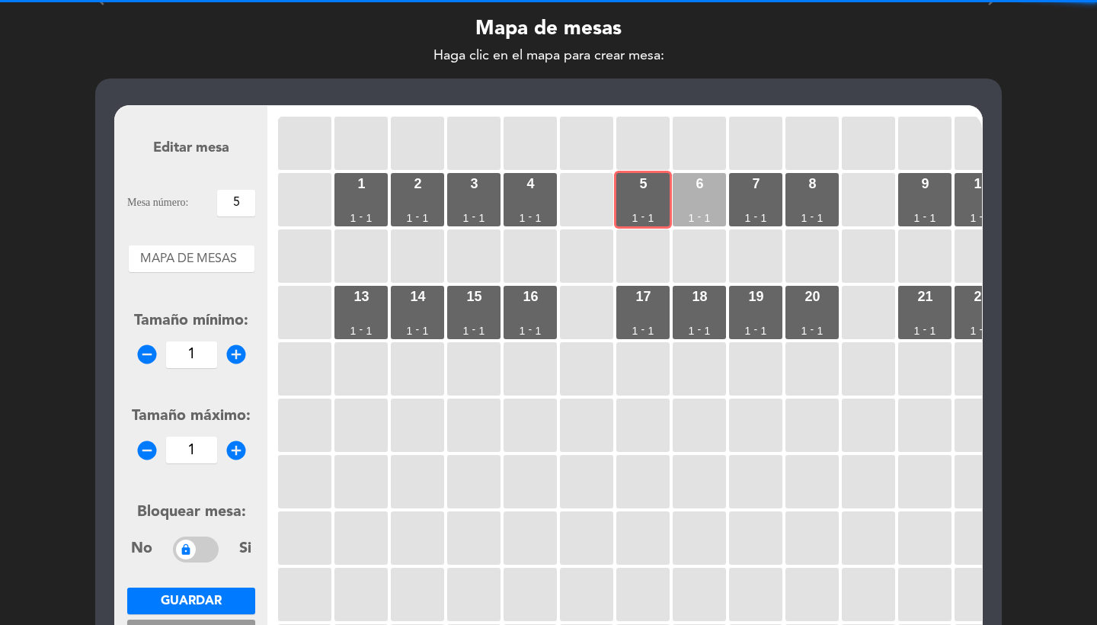
click at [694, 191] on div "6 1 - 1" at bounding box center [699, 199] width 53 height 53
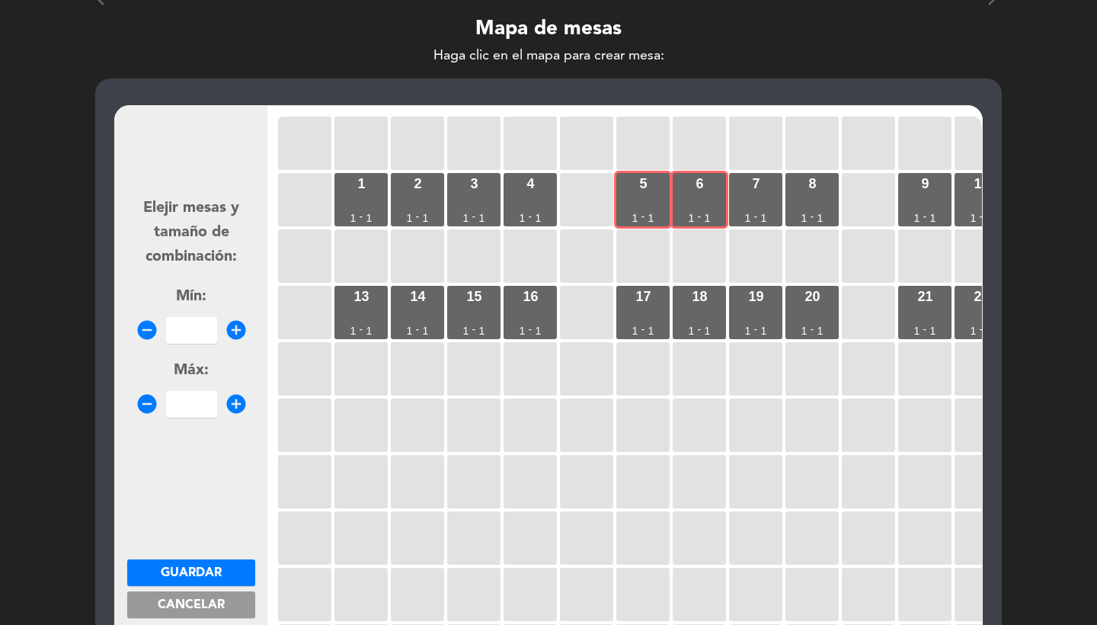
click at [189, 331] on input "number" at bounding box center [191, 330] width 51 height 27
click at [194, 567] on span "Guardar" at bounding box center [191, 573] width 61 height 12
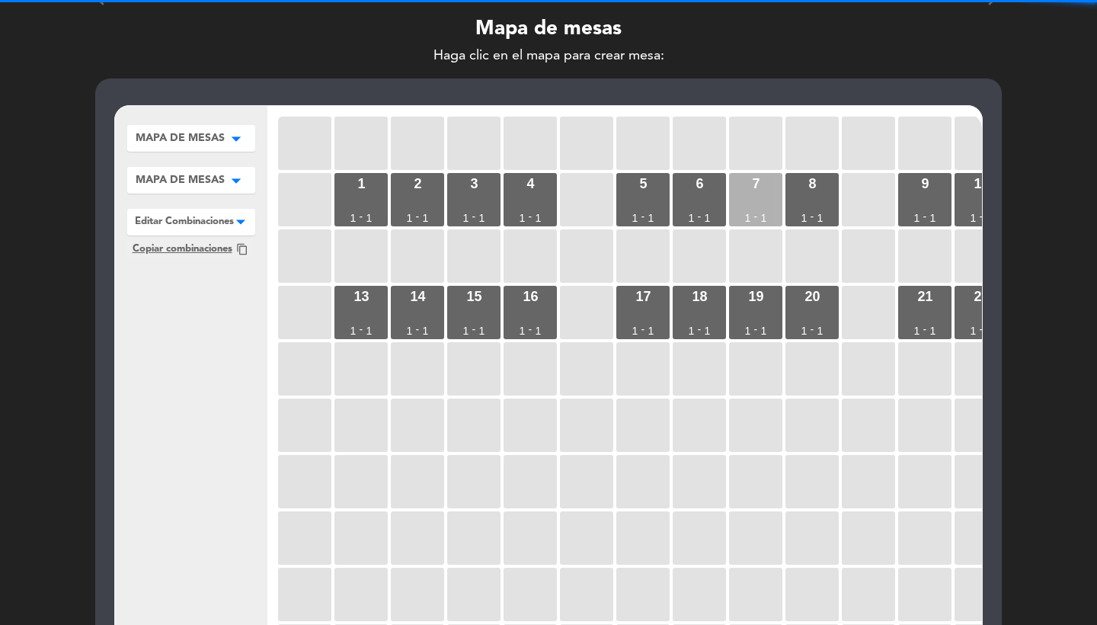
click at [749, 191] on div "7 1 - 1" at bounding box center [755, 199] width 53 height 53
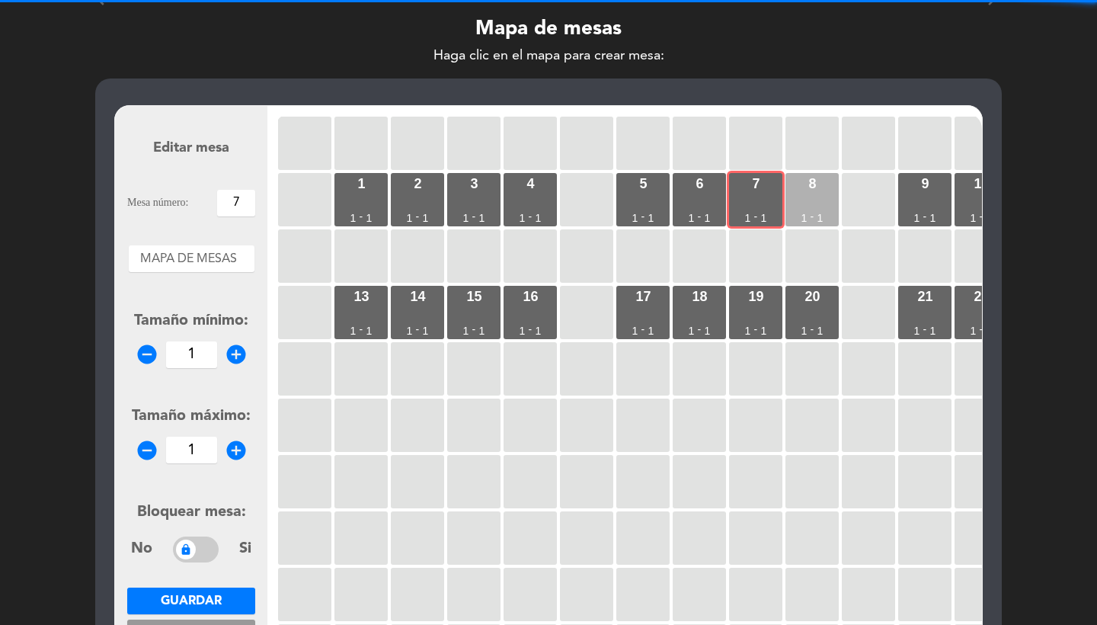
click at [828, 191] on div "8 1 - 1" at bounding box center [812, 199] width 53 height 53
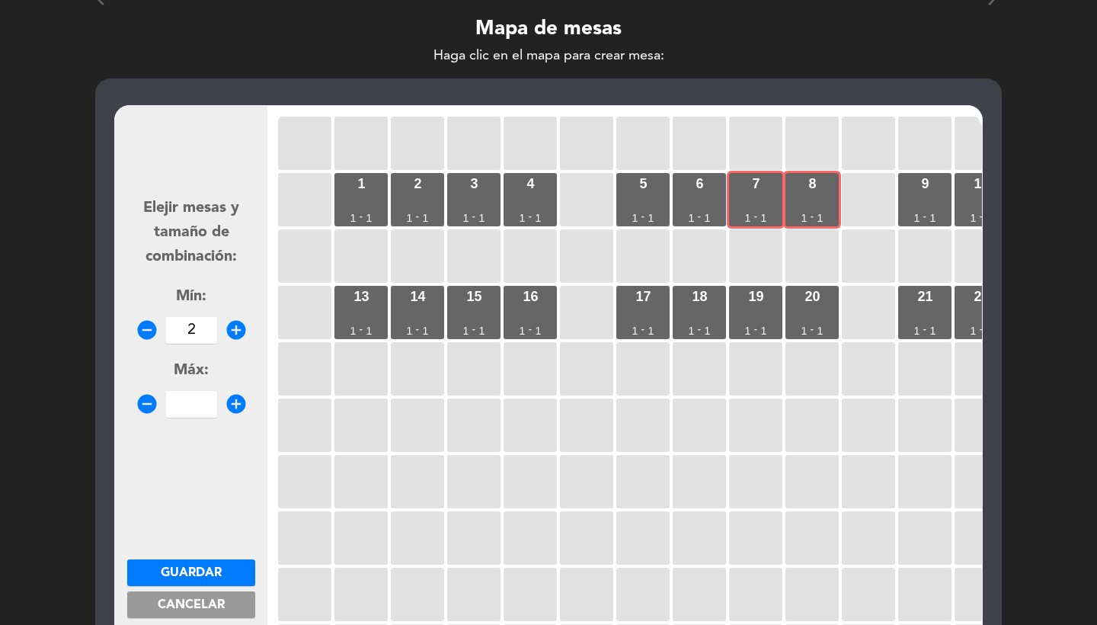
click at [205, 331] on input "2" at bounding box center [191, 330] width 51 height 27
click at [210, 575] on span "Guardar" at bounding box center [191, 573] width 61 height 12
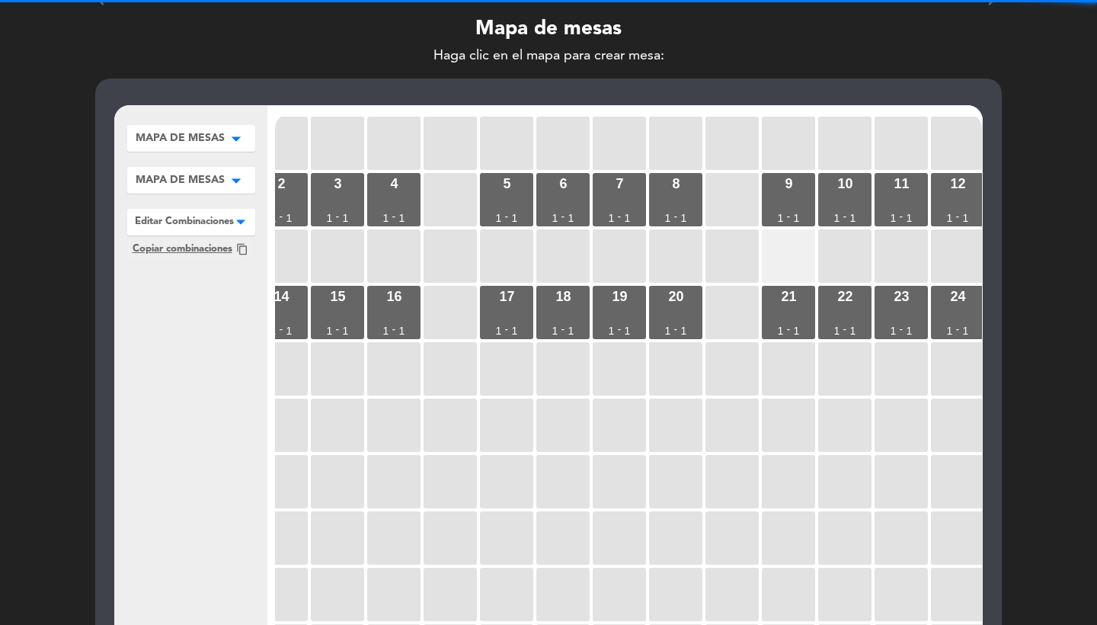
scroll to position [0, 145]
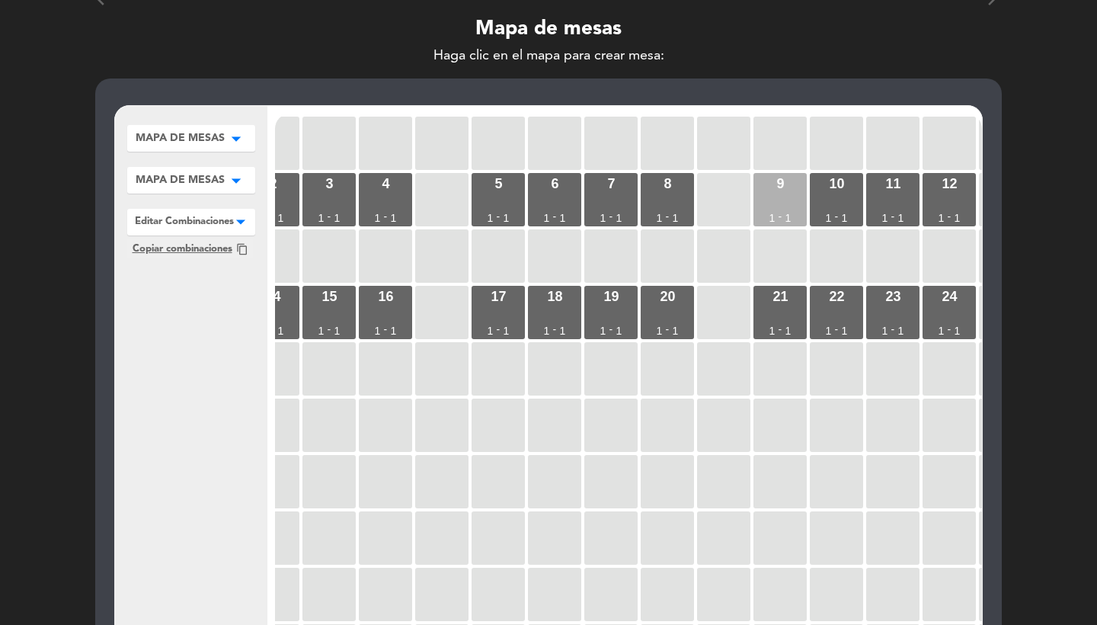
click at [787, 187] on div "9 1 - 1" at bounding box center [780, 199] width 53 height 53
click at [824, 187] on div "10 1 - 1" at bounding box center [836, 199] width 53 height 53
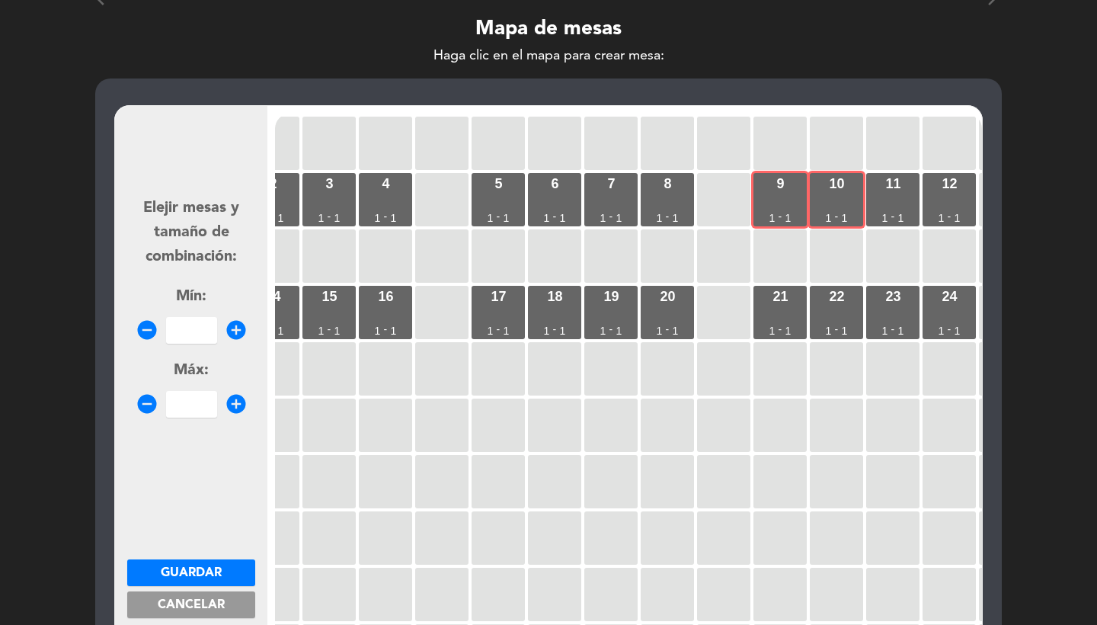
click at [194, 323] on input "number" at bounding box center [191, 330] width 51 height 27
click at [203, 556] on form "Elejir mesas y tamaño de combinación: Mín: remove_circle 2 add_circle Máx: remo…" at bounding box center [191, 399] width 128 height 579
click at [247, 562] on button "Guardar" at bounding box center [191, 572] width 128 height 27
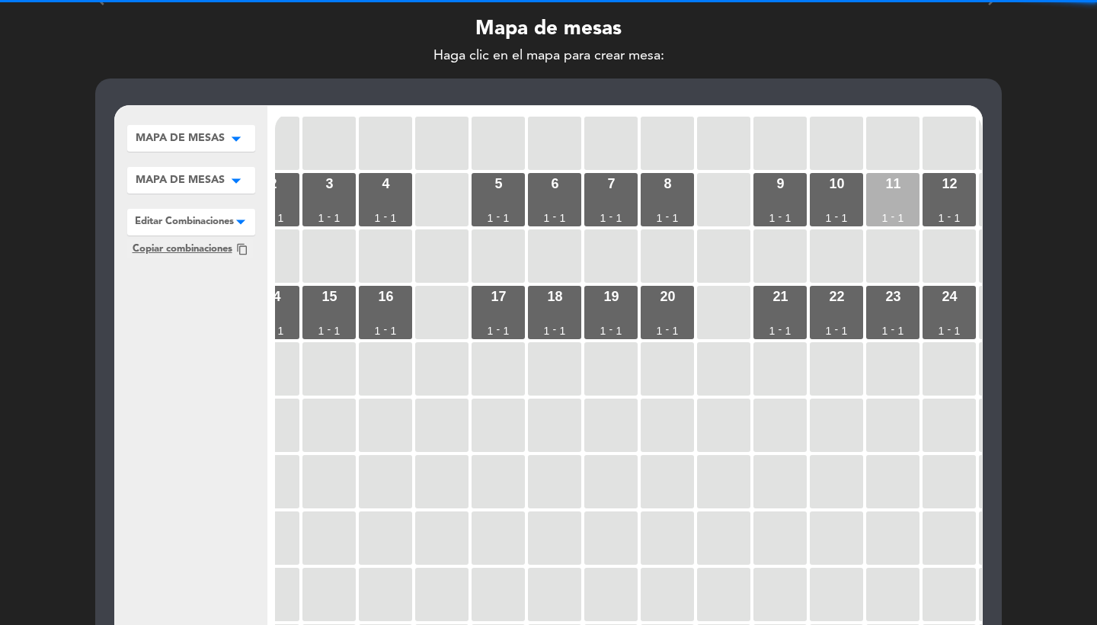
click at [900, 189] on div "11" at bounding box center [892, 184] width 15 height 14
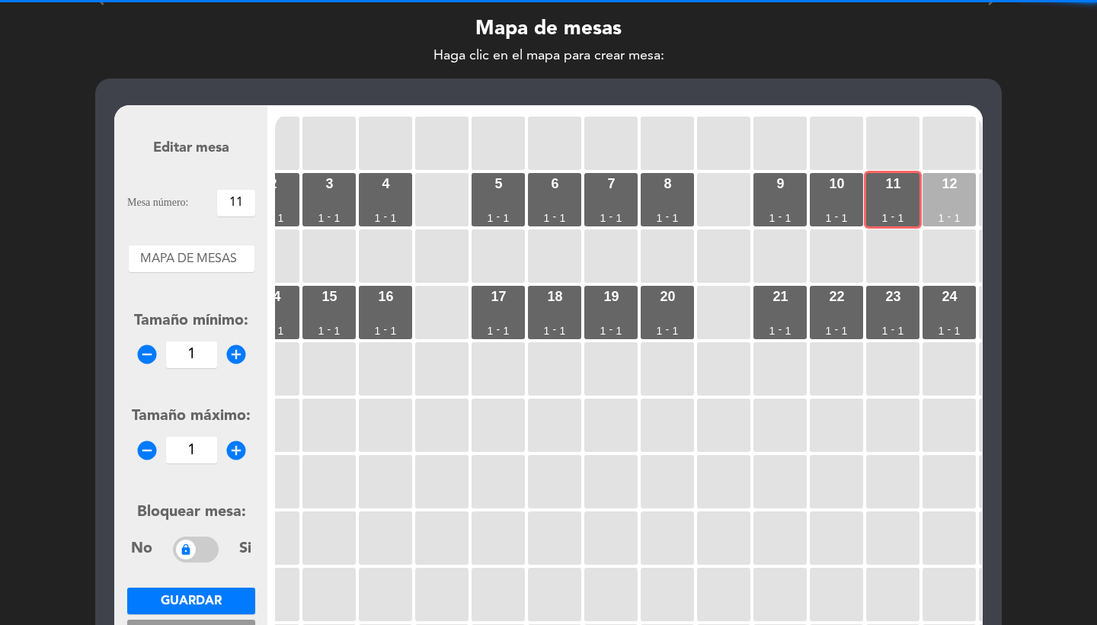
click at [944, 189] on div "12" at bounding box center [949, 184] width 15 height 14
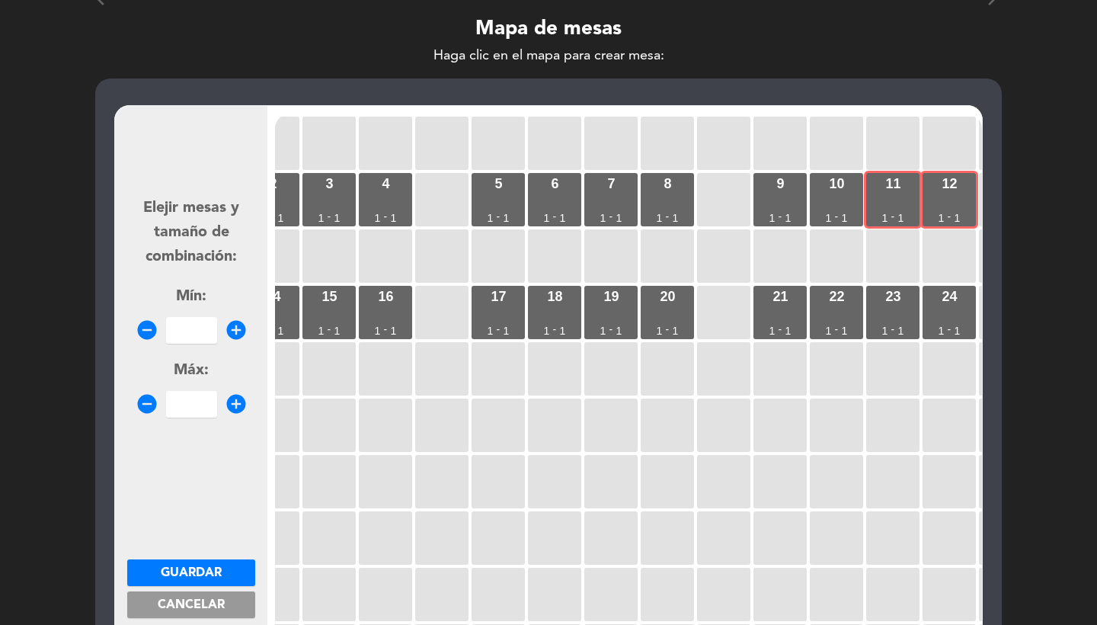
click at [196, 332] on input "number" at bounding box center [191, 330] width 51 height 27
click at [204, 567] on span "Guardar" at bounding box center [191, 573] width 61 height 12
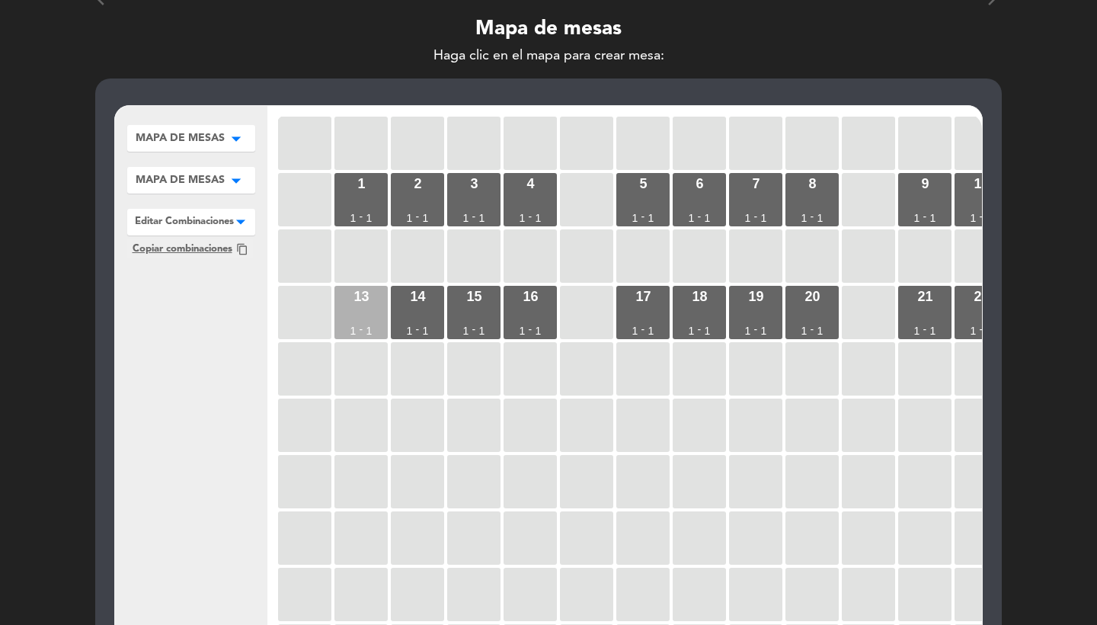
scroll to position [0, 0]
click at [386, 309] on div "13 1 - 1" at bounding box center [361, 312] width 53 height 53
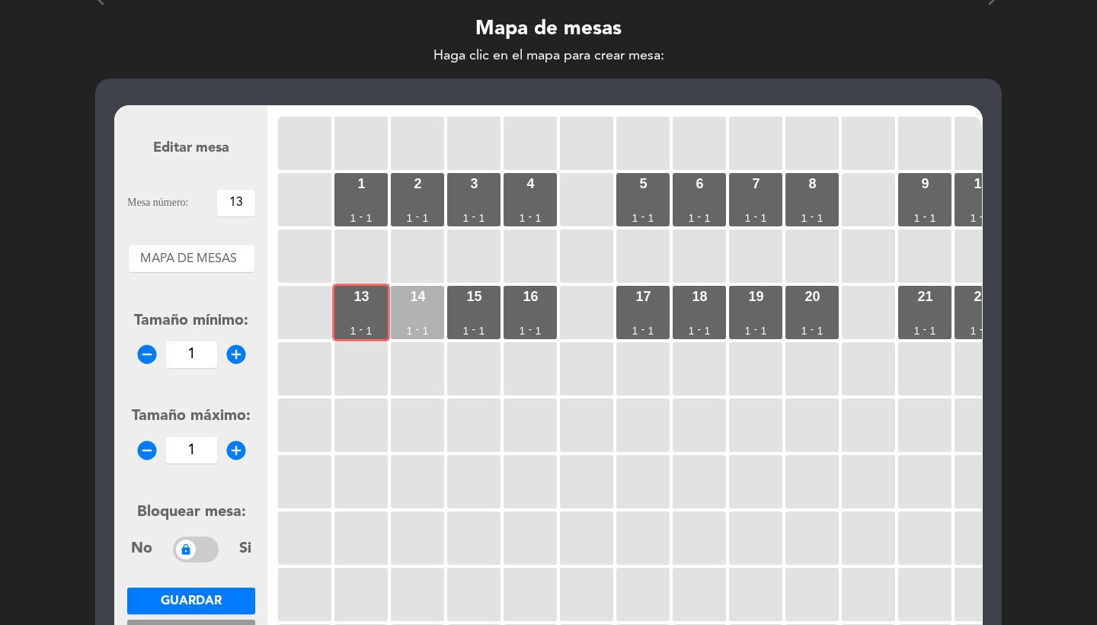
click at [400, 308] on div "14 1 - 1" at bounding box center [417, 312] width 53 height 53
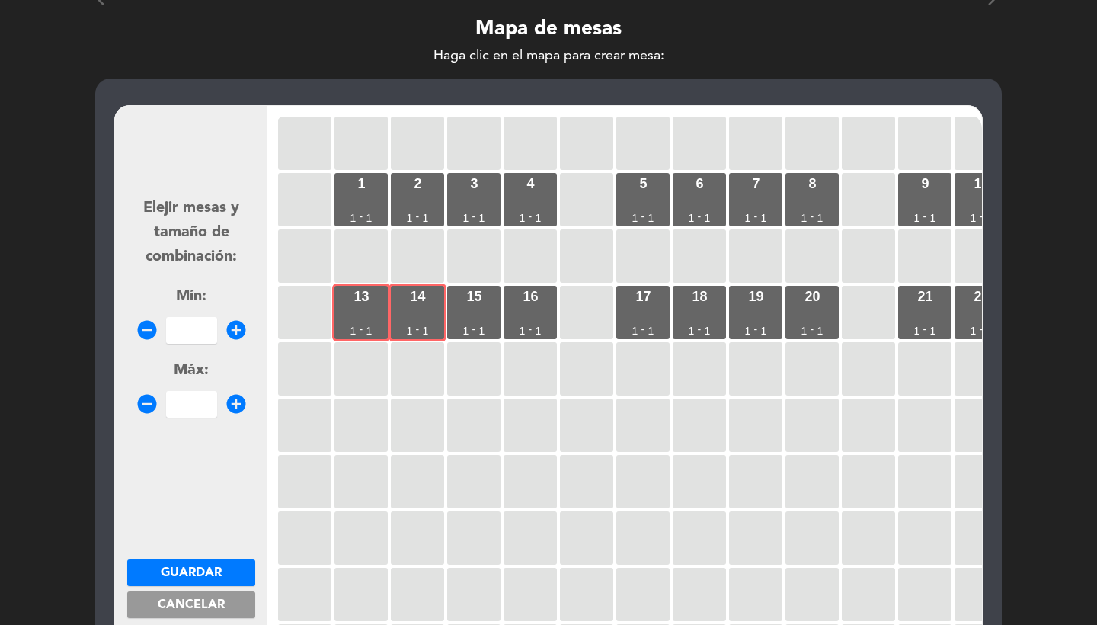
click at [201, 325] on input "number" at bounding box center [191, 330] width 51 height 27
click at [191, 568] on span "Guardar" at bounding box center [191, 573] width 61 height 12
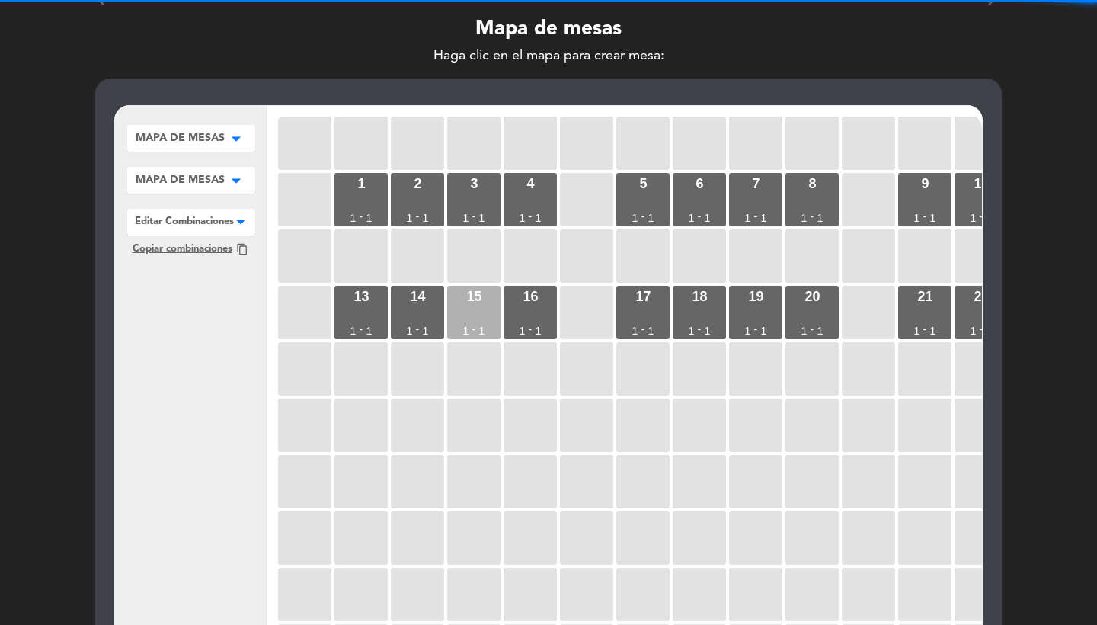
click at [500, 310] on div "15 1 - 1" at bounding box center [473, 312] width 53 height 53
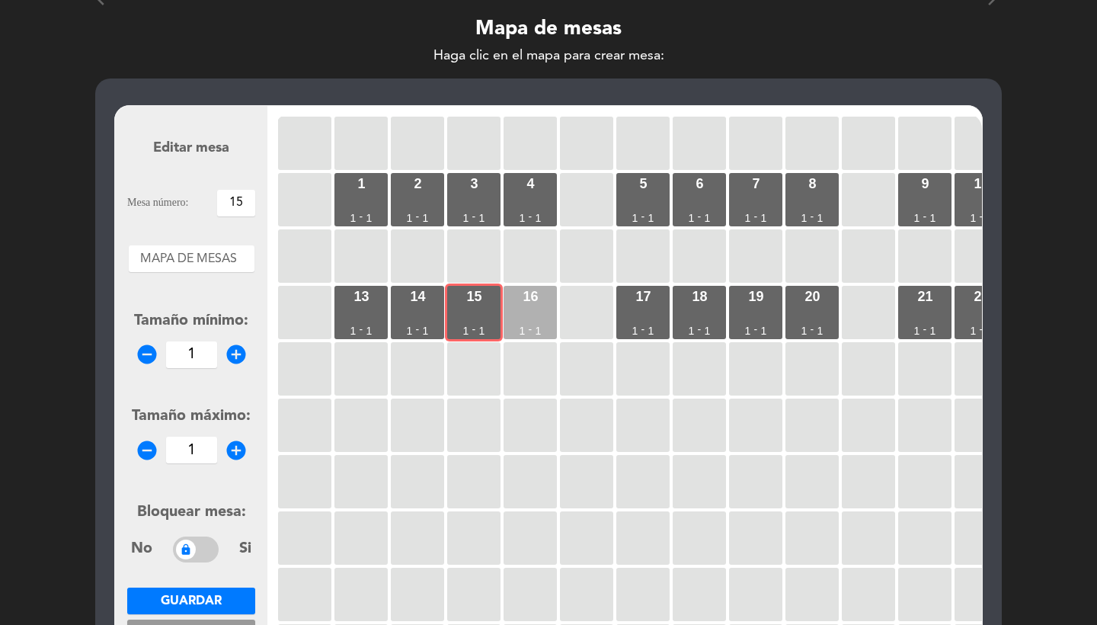
click at [551, 302] on div "16 1 - 1" at bounding box center [530, 312] width 53 height 53
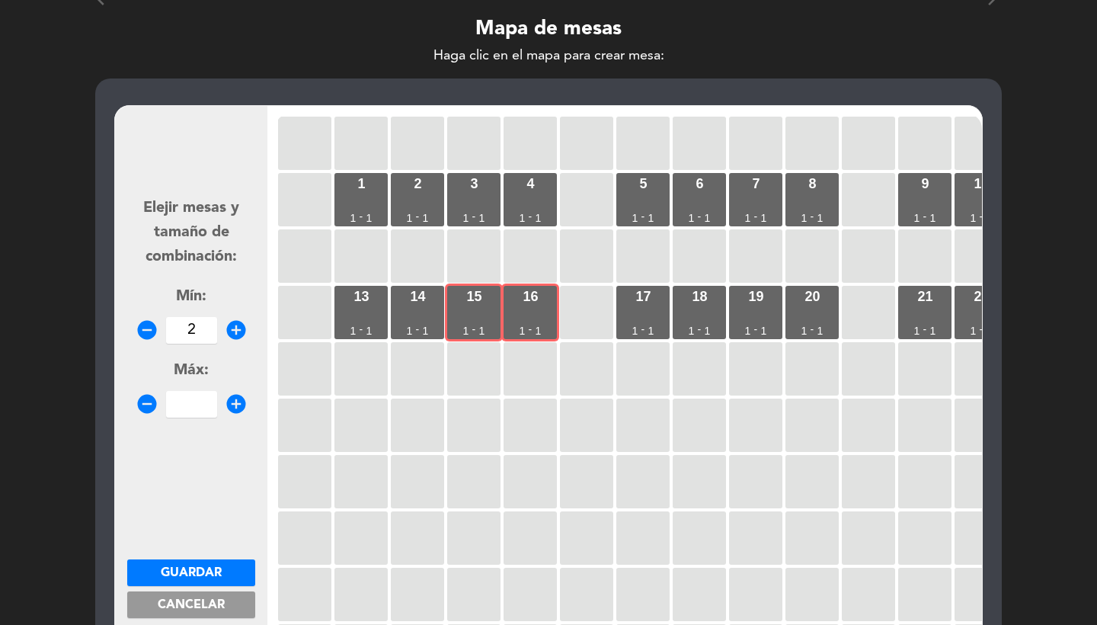
click at [191, 331] on input "2" at bounding box center [191, 330] width 51 height 27
click at [210, 562] on button "Guardar" at bounding box center [191, 572] width 128 height 27
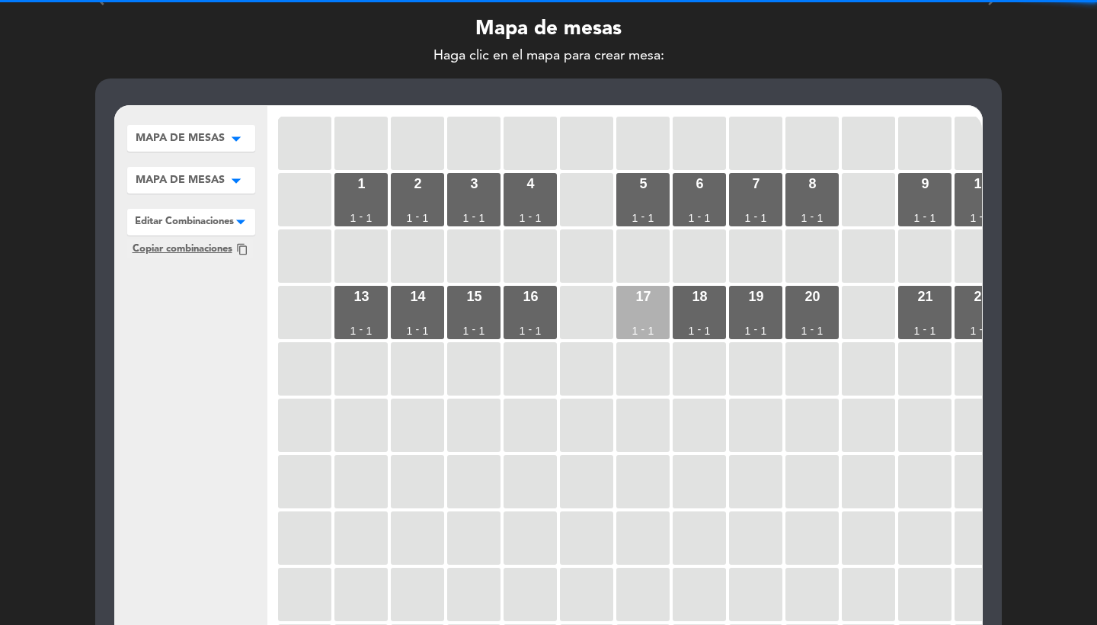
click at [661, 308] on div "17 1 - 1" at bounding box center [642, 312] width 53 height 53
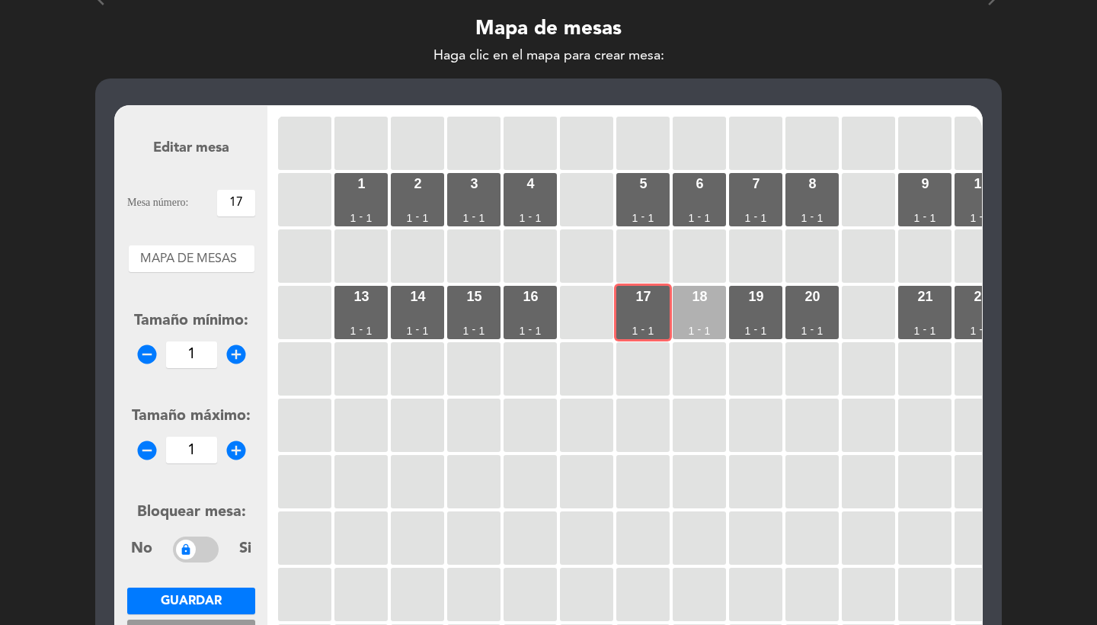
click at [716, 308] on div "18 1 - 1" at bounding box center [699, 312] width 53 height 53
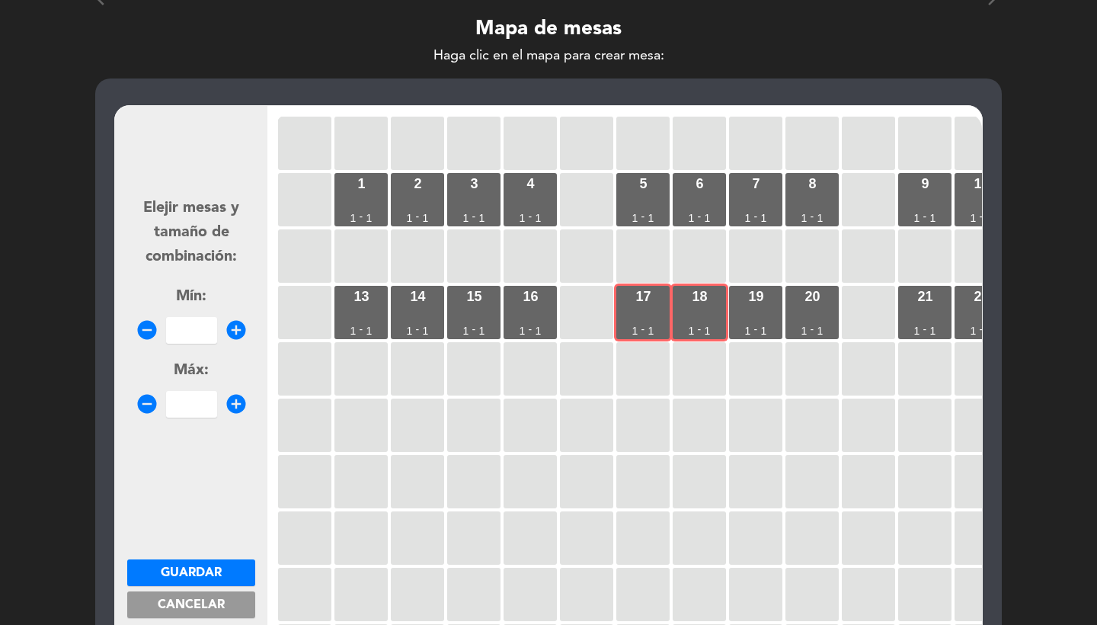
click at [178, 328] on input "number" at bounding box center [191, 330] width 51 height 27
click at [188, 567] on span "Guardar" at bounding box center [191, 573] width 61 height 12
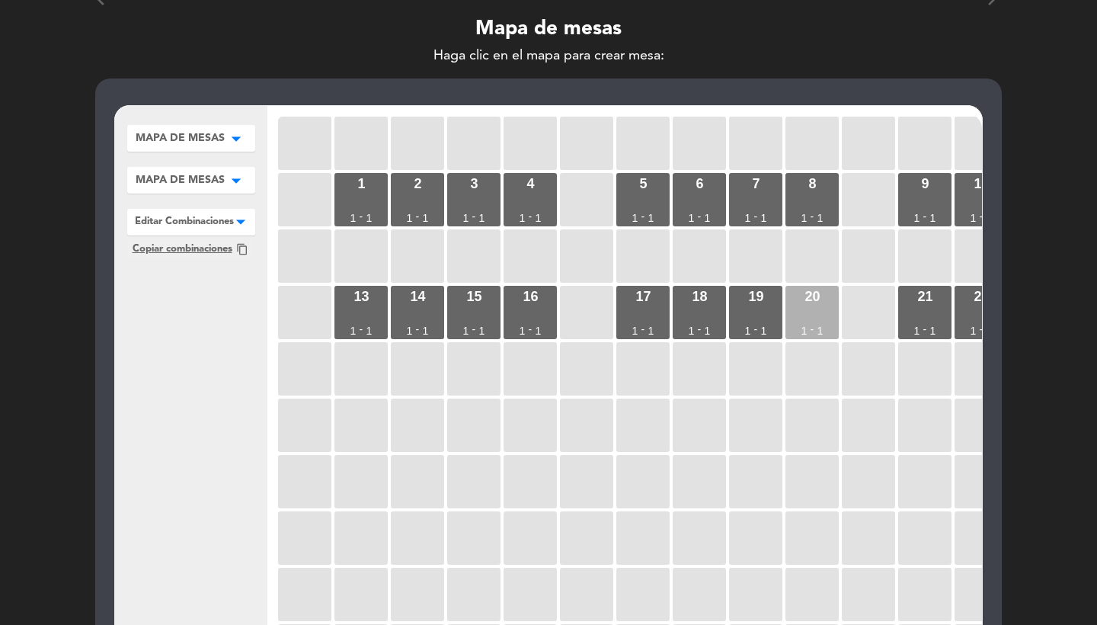
click at [802, 318] on div "20 1 - 1" at bounding box center [812, 312] width 53 height 53
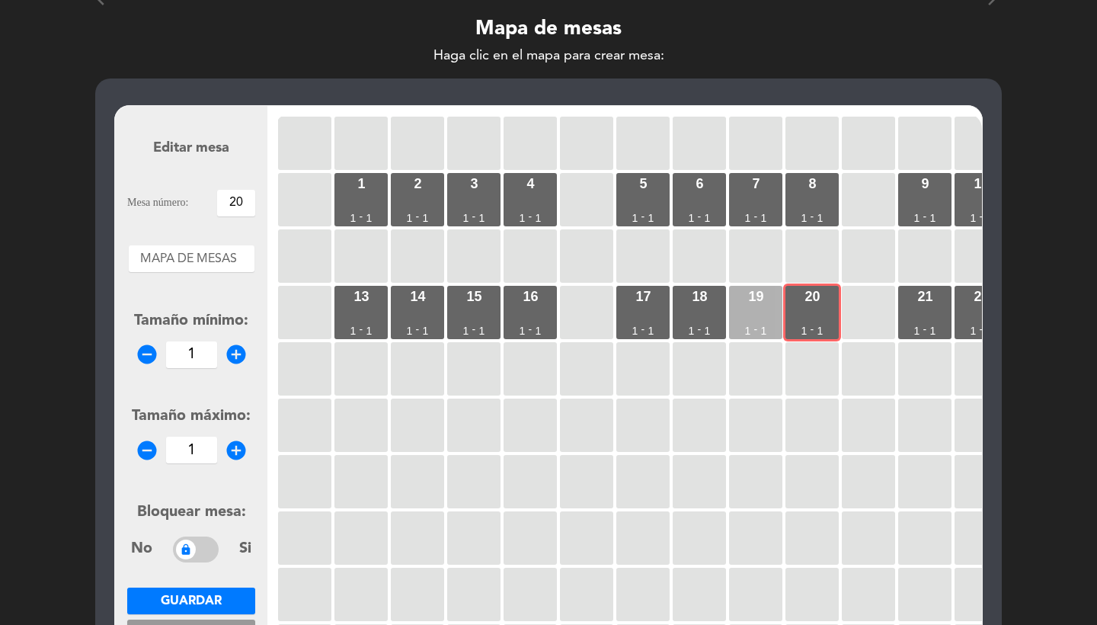
click at [770, 323] on div "19 1 - 1" at bounding box center [755, 312] width 53 height 53
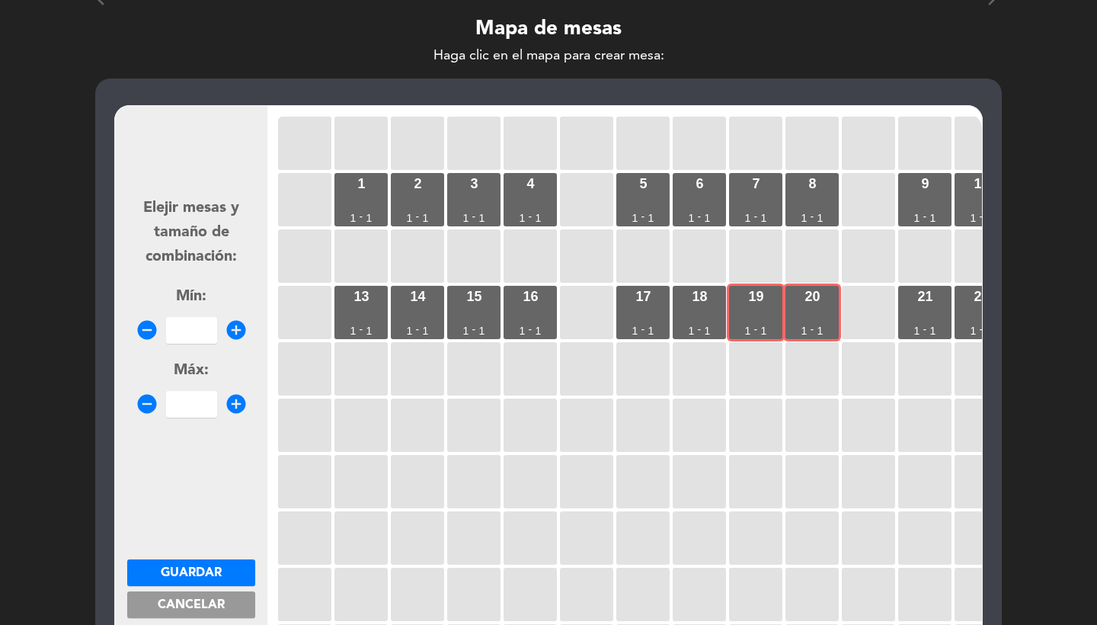
click at [203, 325] on input "number" at bounding box center [191, 330] width 51 height 27
click at [205, 572] on span "Guardar" at bounding box center [191, 573] width 61 height 12
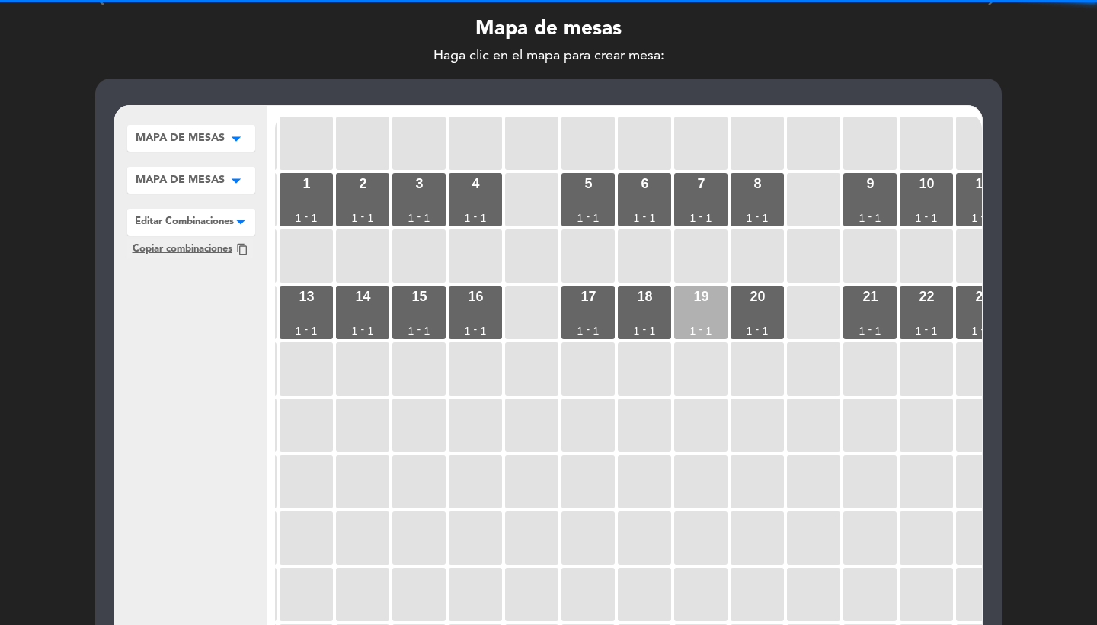
scroll to position [0, 345]
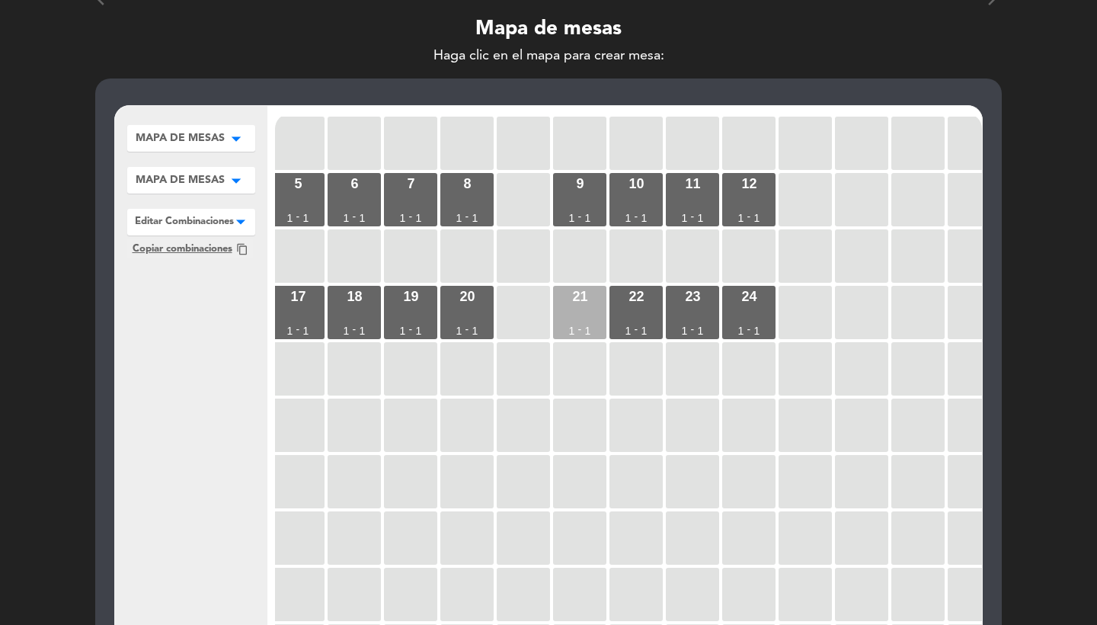
click at [594, 322] on div "21 1 - 1" at bounding box center [579, 312] width 53 height 53
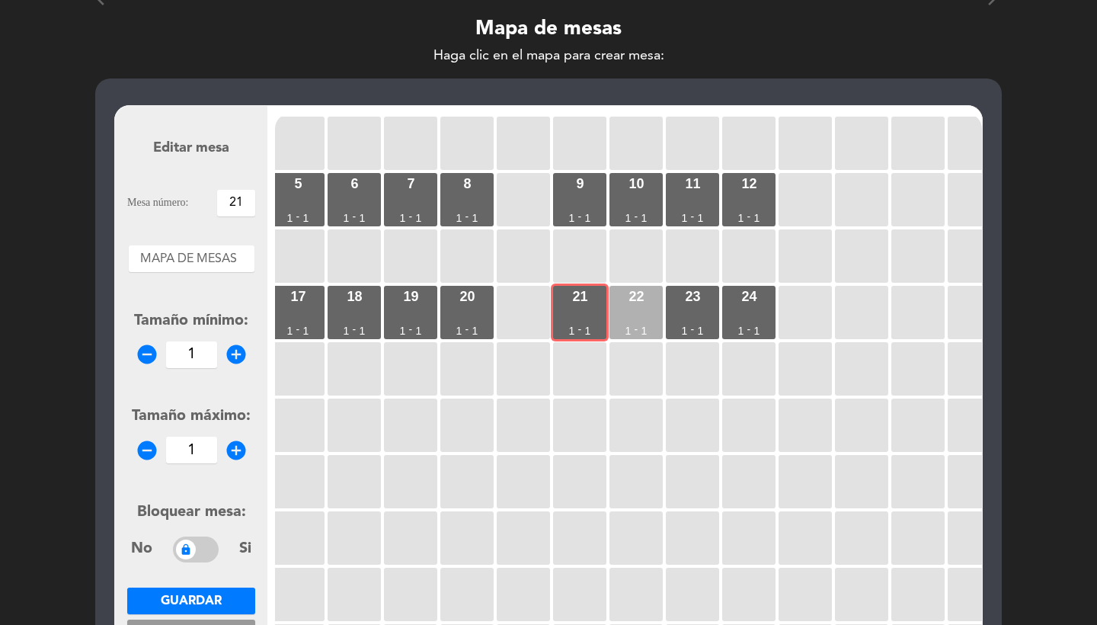
click at [651, 322] on div "22 1 - 1" at bounding box center [636, 312] width 53 height 53
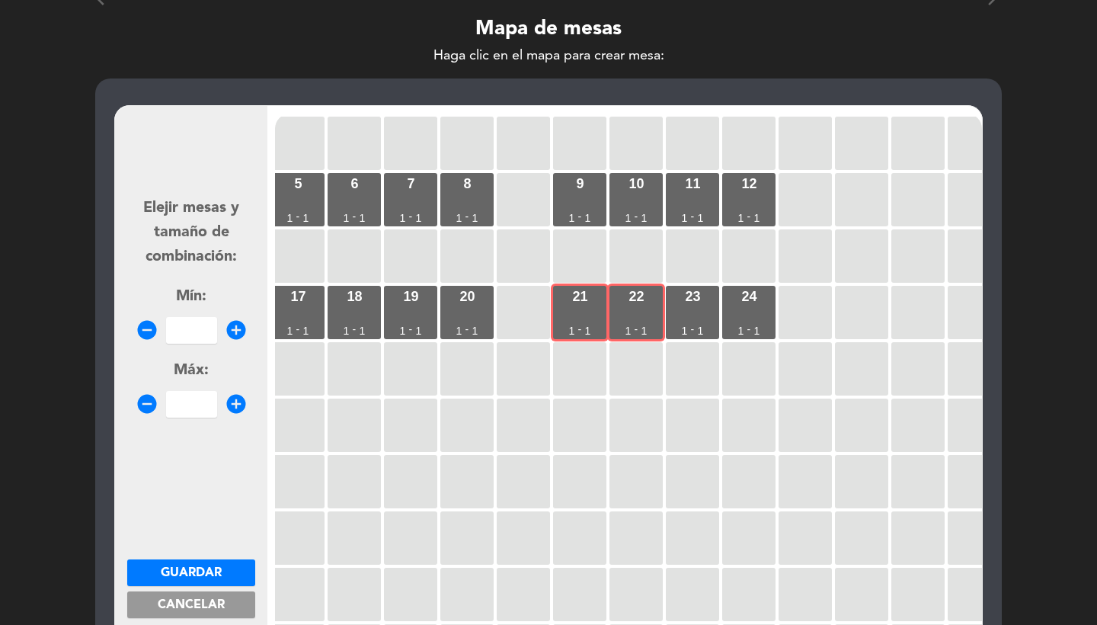
click at [181, 333] on input "number" at bounding box center [191, 330] width 51 height 27
click at [198, 578] on span "Guardar" at bounding box center [191, 573] width 61 height 12
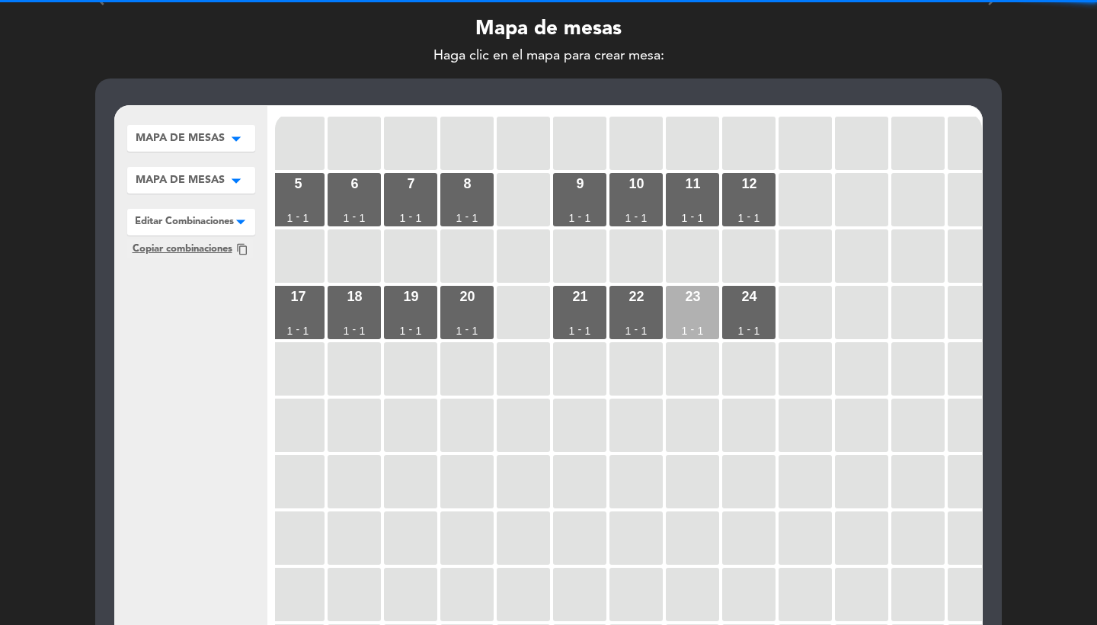
click at [692, 306] on div "23 1 - 1" at bounding box center [692, 312] width 53 height 53
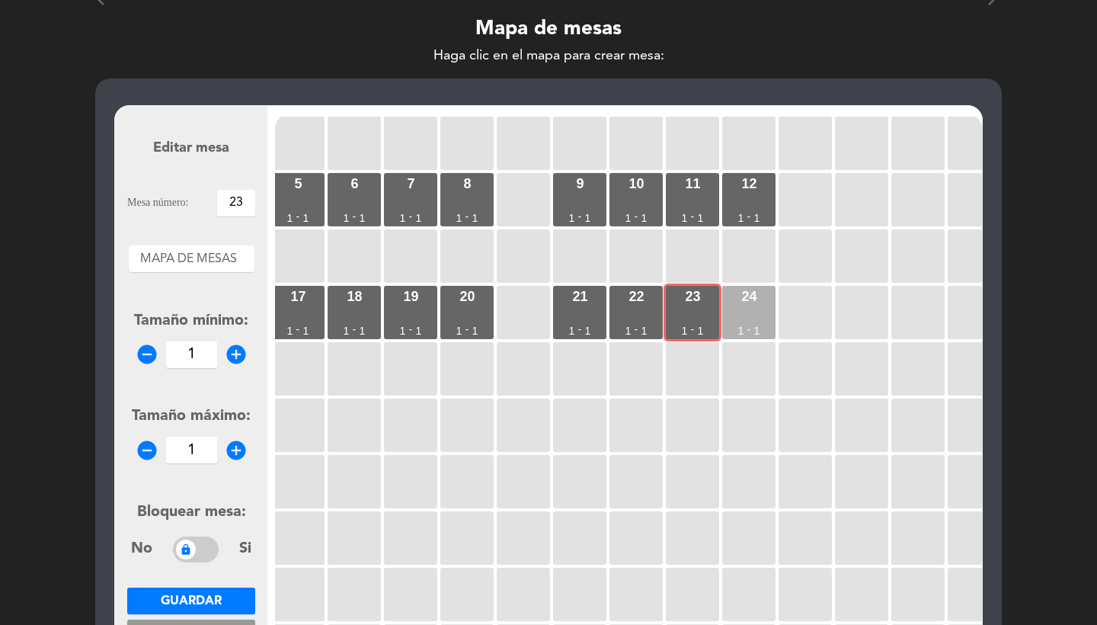
click at [762, 306] on div "24 1 - 1" at bounding box center [748, 312] width 53 height 53
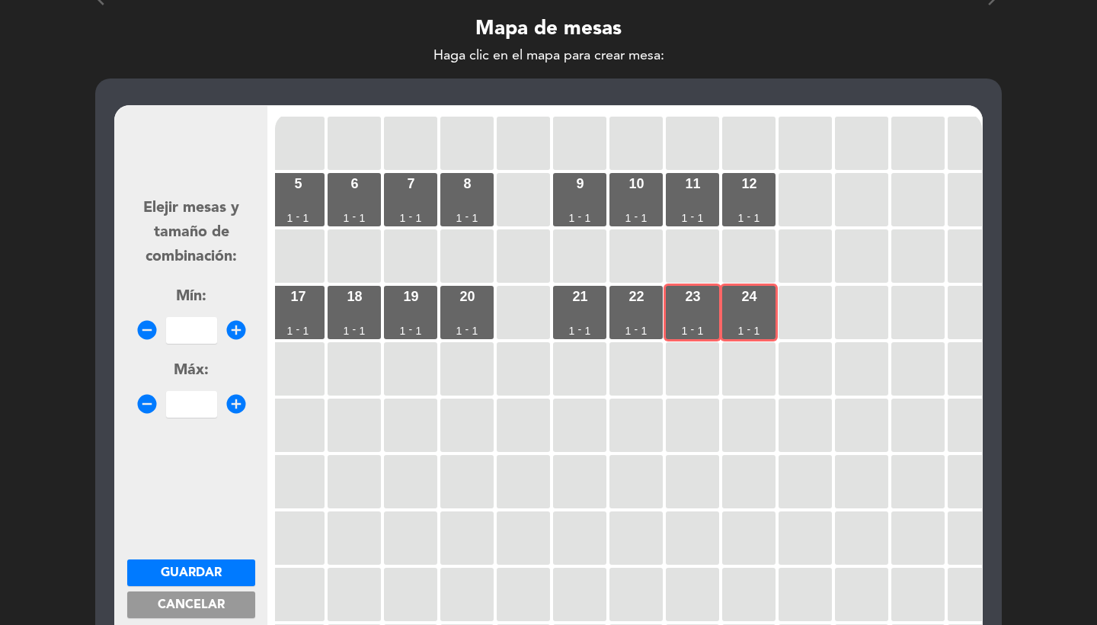
click at [198, 320] on input "number" at bounding box center [191, 330] width 51 height 27
click at [210, 569] on span "Guardar" at bounding box center [191, 573] width 61 height 12
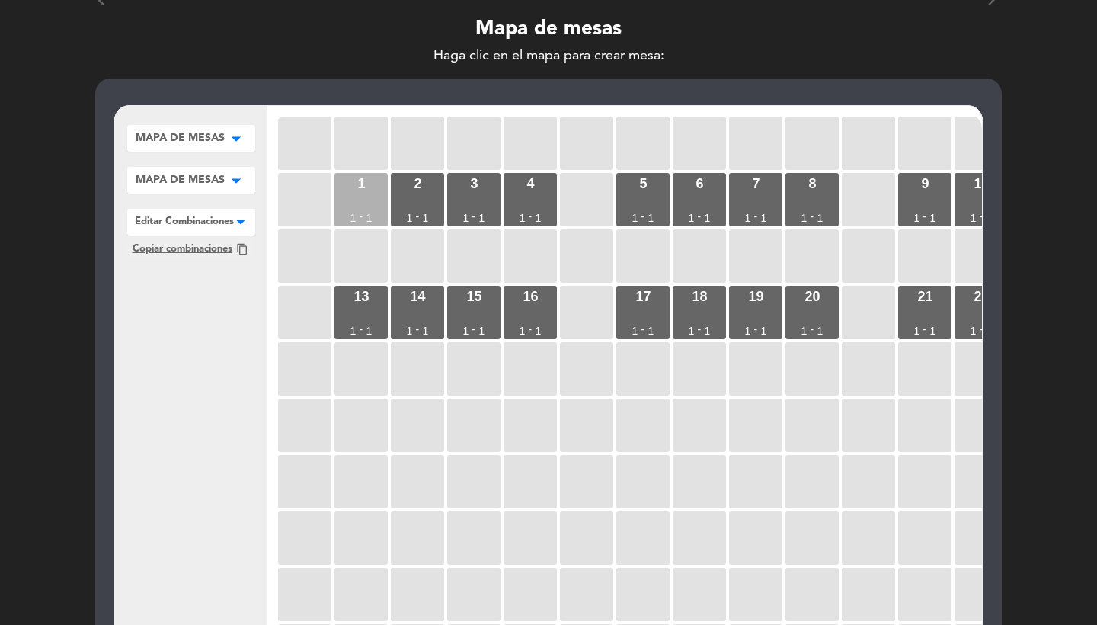
scroll to position [0, -1]
click at [367, 202] on div "1 1 - 1" at bounding box center [361, 199] width 53 height 53
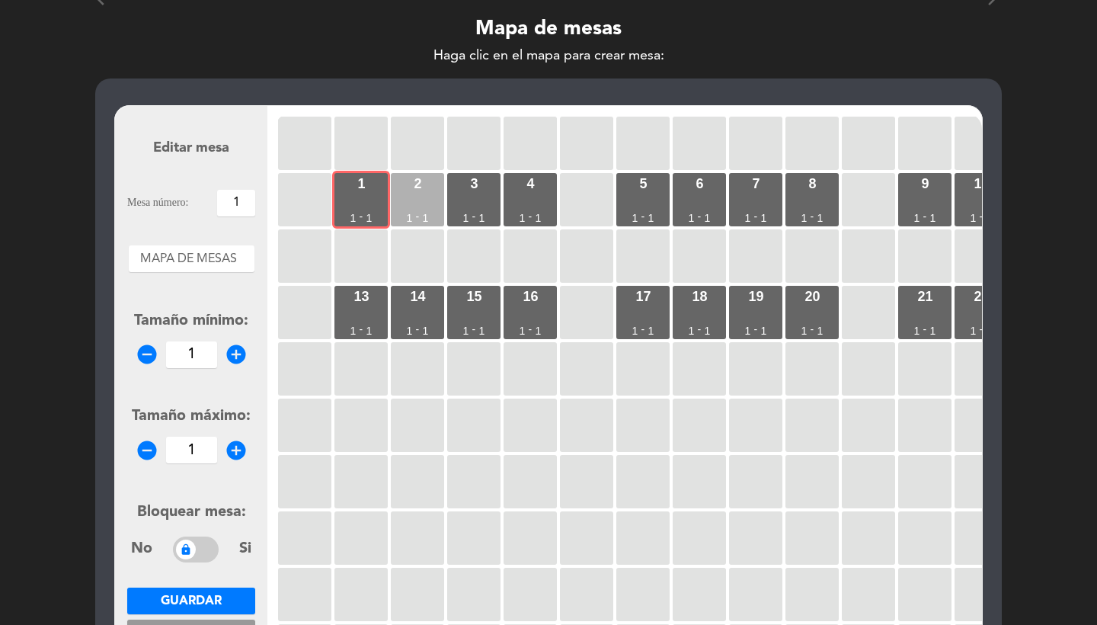
click at [426, 200] on div "2 1 - 1" at bounding box center [417, 199] width 53 height 53
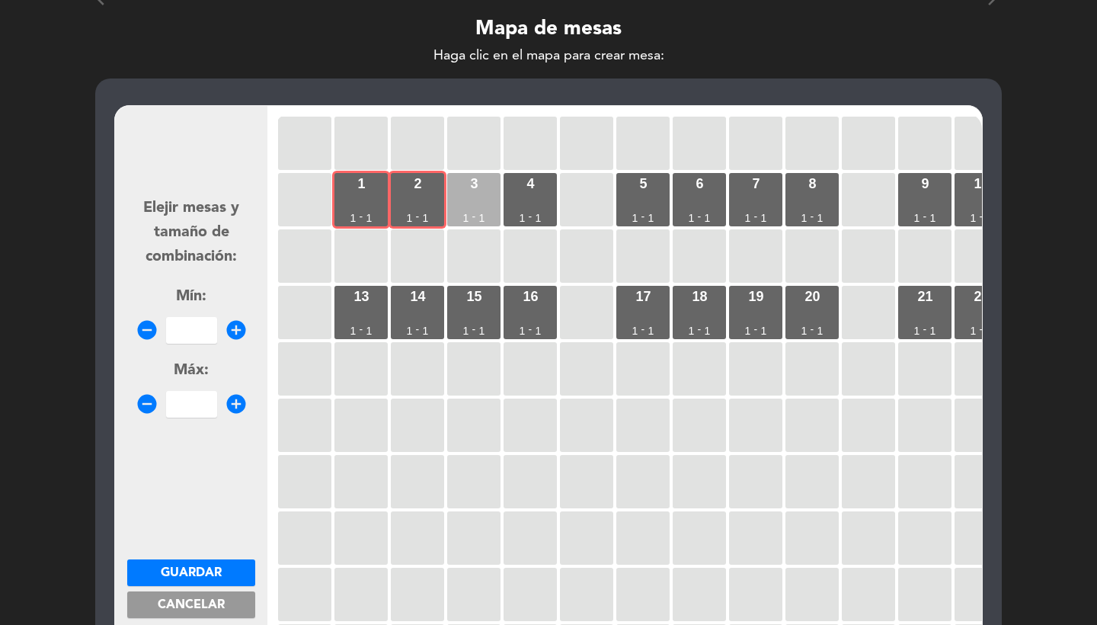
click at [471, 200] on div "3 1 - 1" at bounding box center [473, 199] width 53 height 53
click at [194, 318] on input "number" at bounding box center [191, 330] width 51 height 27
click at [197, 562] on button "Guardar" at bounding box center [191, 572] width 128 height 27
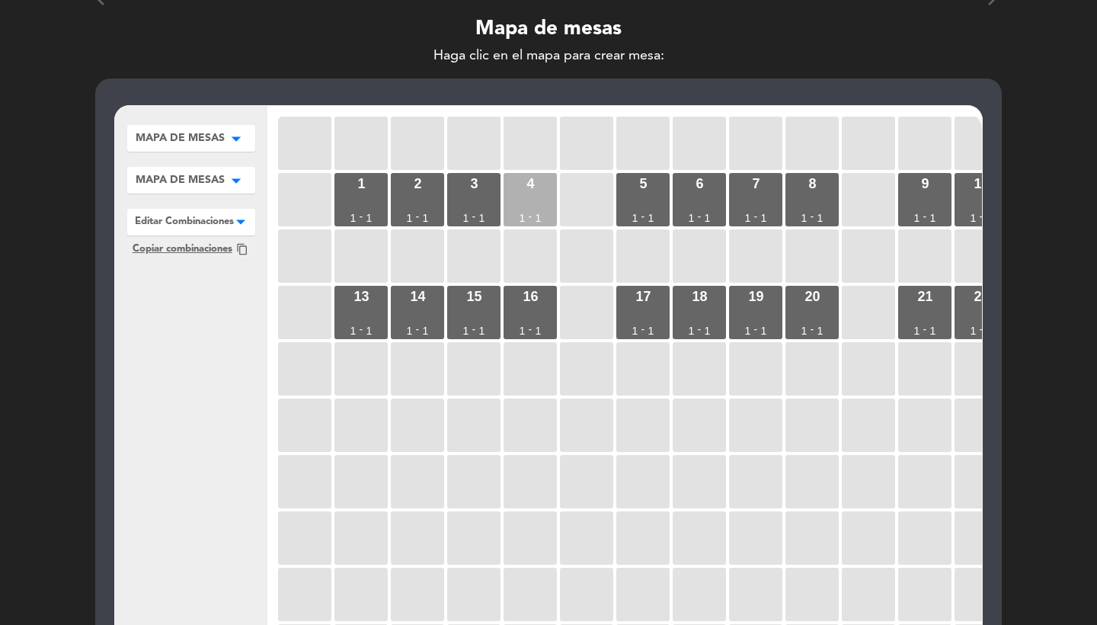
click at [540, 203] on div "4 1 - 1" at bounding box center [530, 199] width 53 height 53
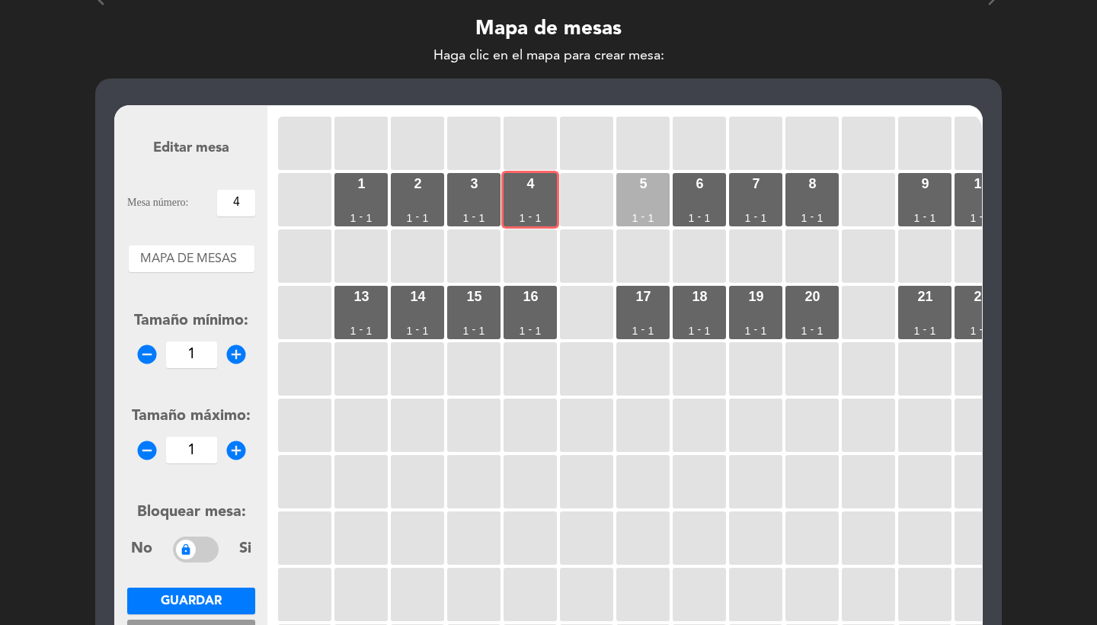
click at [627, 203] on div "5 1 - 1" at bounding box center [642, 199] width 53 height 53
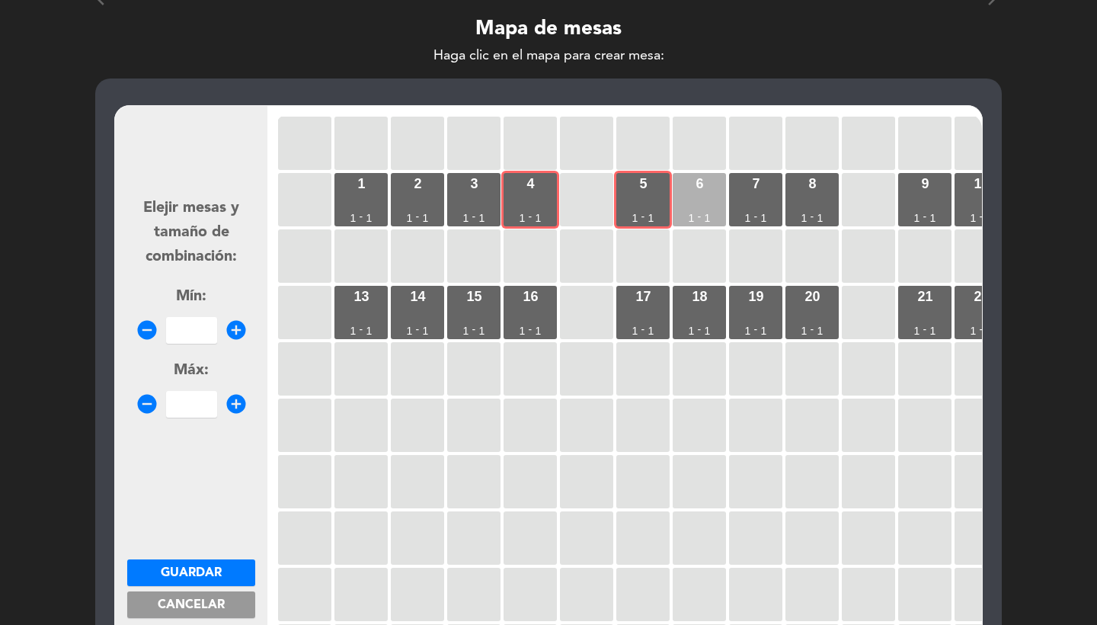
click at [683, 204] on div "6 1 - 1" at bounding box center [699, 199] width 53 height 53
click at [184, 330] on input "number" at bounding box center [191, 330] width 51 height 27
click at [191, 567] on span "Guardar" at bounding box center [191, 573] width 61 height 12
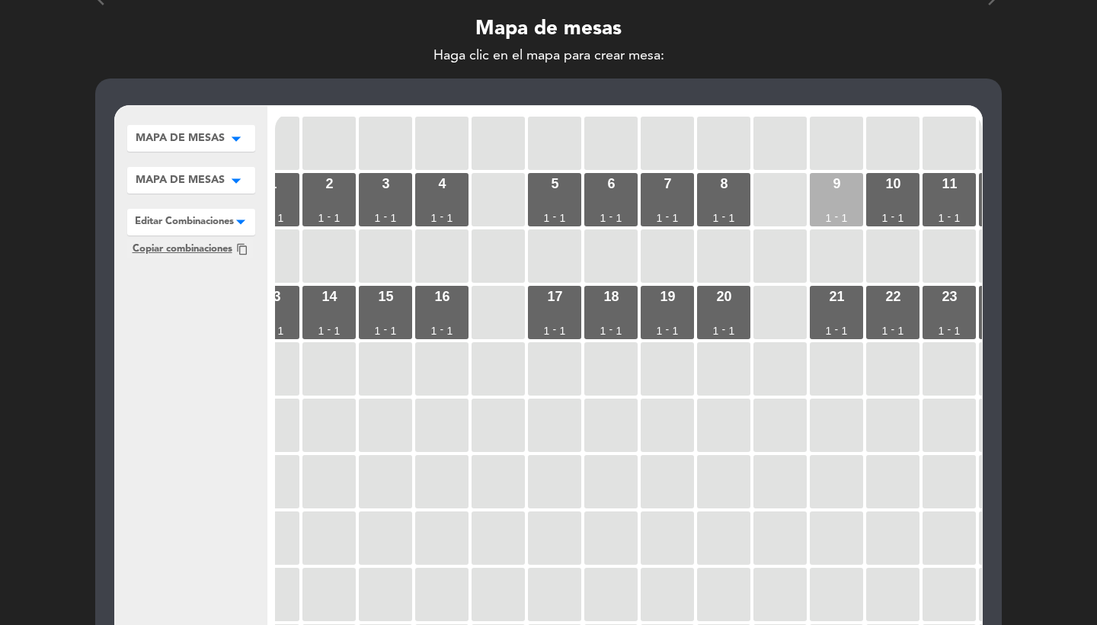
scroll to position [0, 142]
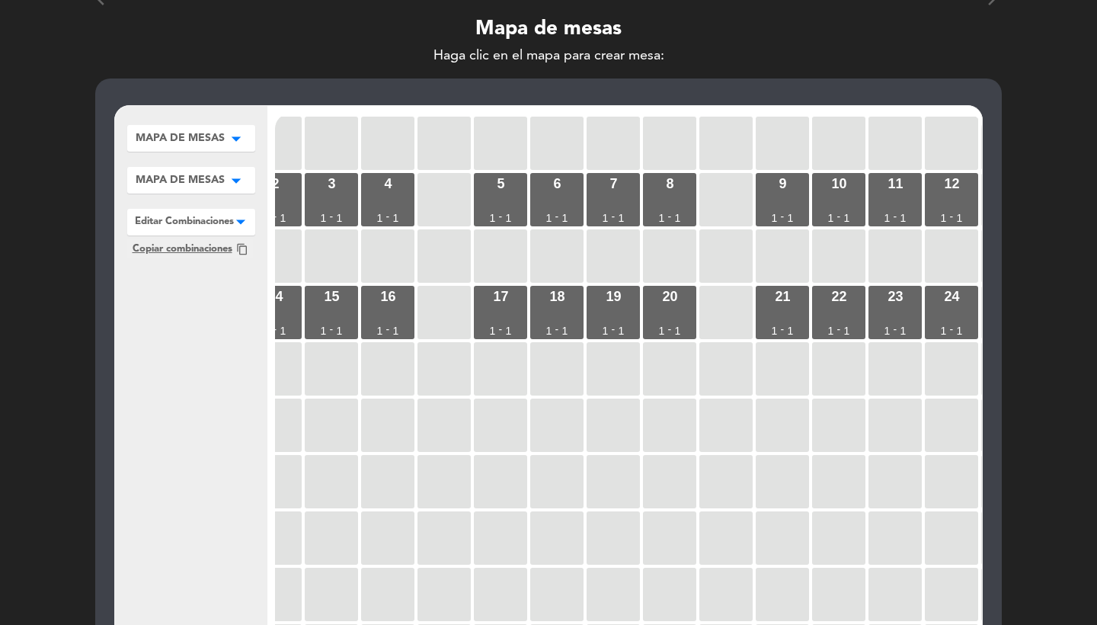
click at [641, 208] on div "1 1 - 1 2 1 - 1 3 1 - 1 4 1 - 1 5 1 - 1 6 1 - 1 7 1 - 1 8 1 - 1 9 1 - 1 10 1 - …" at bounding box center [628, 403] width 707 height 579
click at [664, 208] on div "8 1 - 1" at bounding box center [669, 199] width 53 height 53
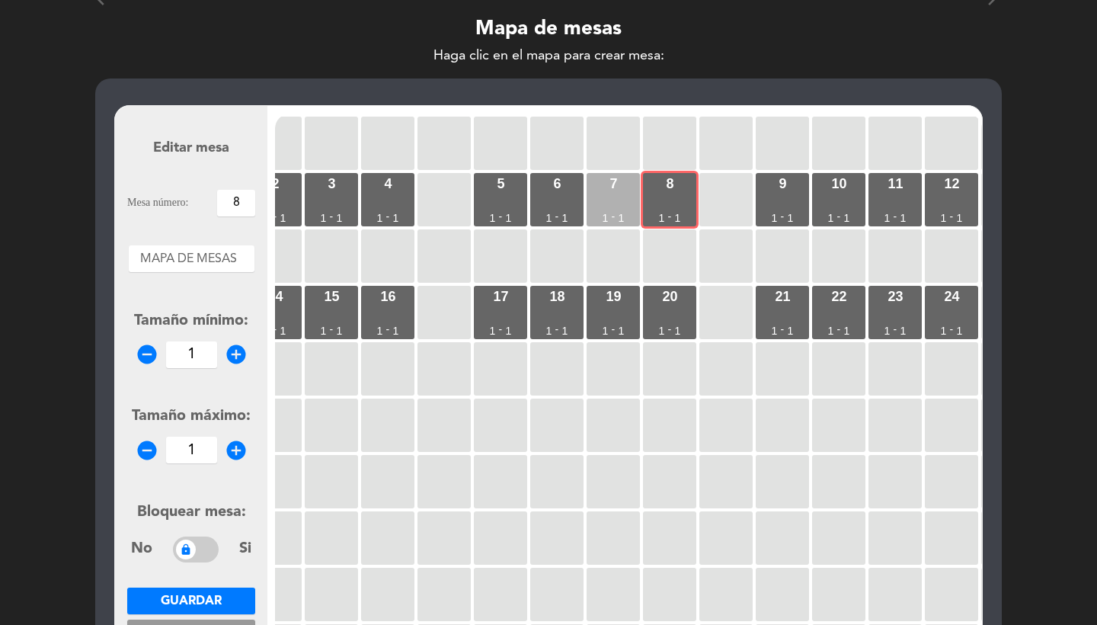
click at [623, 204] on div "7 1 - 1" at bounding box center [613, 199] width 53 height 53
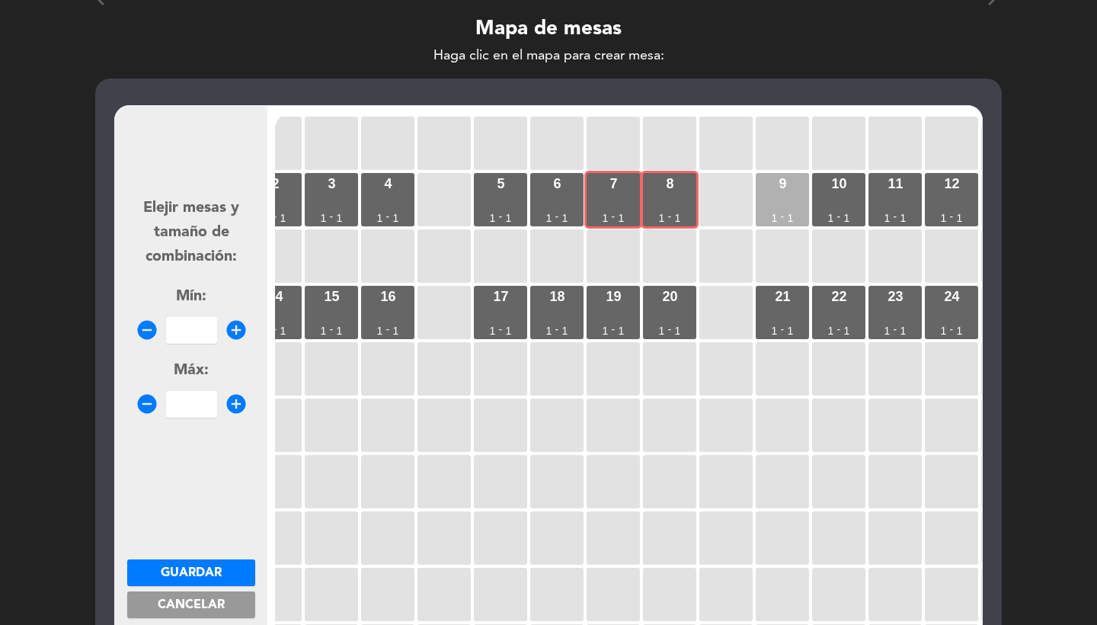
click at [782, 194] on div "9 1 - 1" at bounding box center [782, 199] width 53 height 53
click at [180, 328] on input "number" at bounding box center [191, 330] width 51 height 27
click at [202, 571] on span "Guardar" at bounding box center [191, 573] width 61 height 12
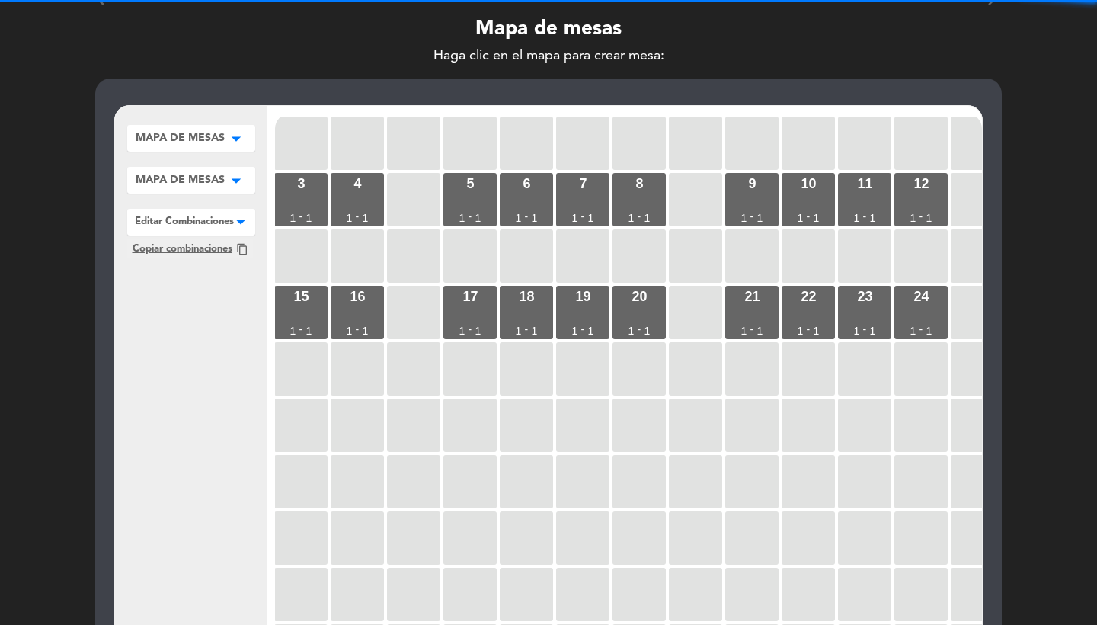
scroll to position [0, 196]
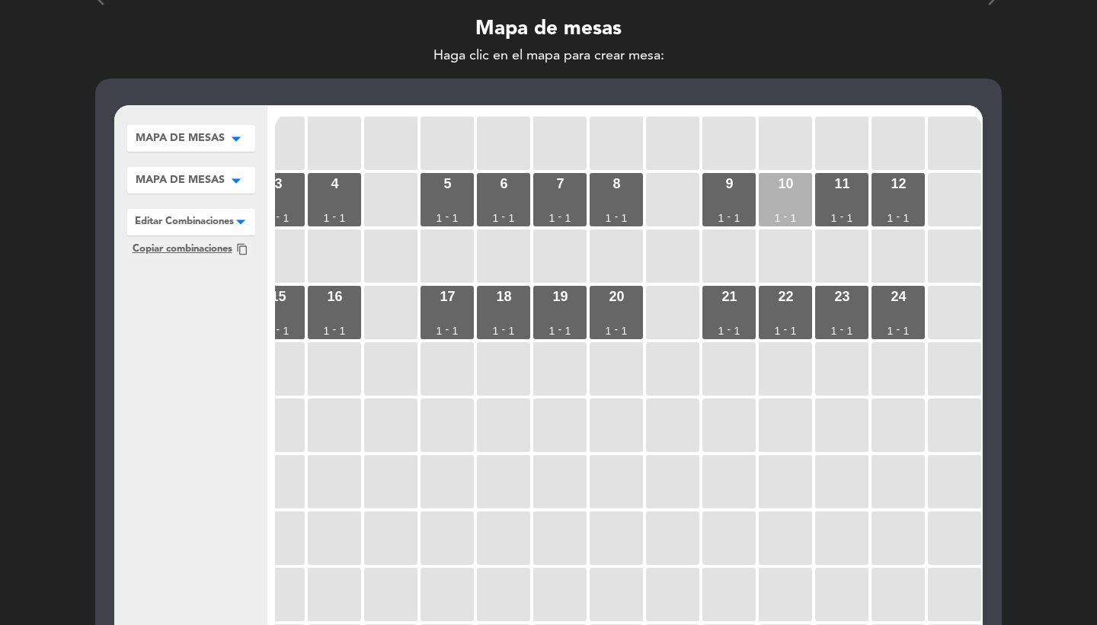
click at [796, 190] on div "10 1 - 1" at bounding box center [785, 199] width 53 height 53
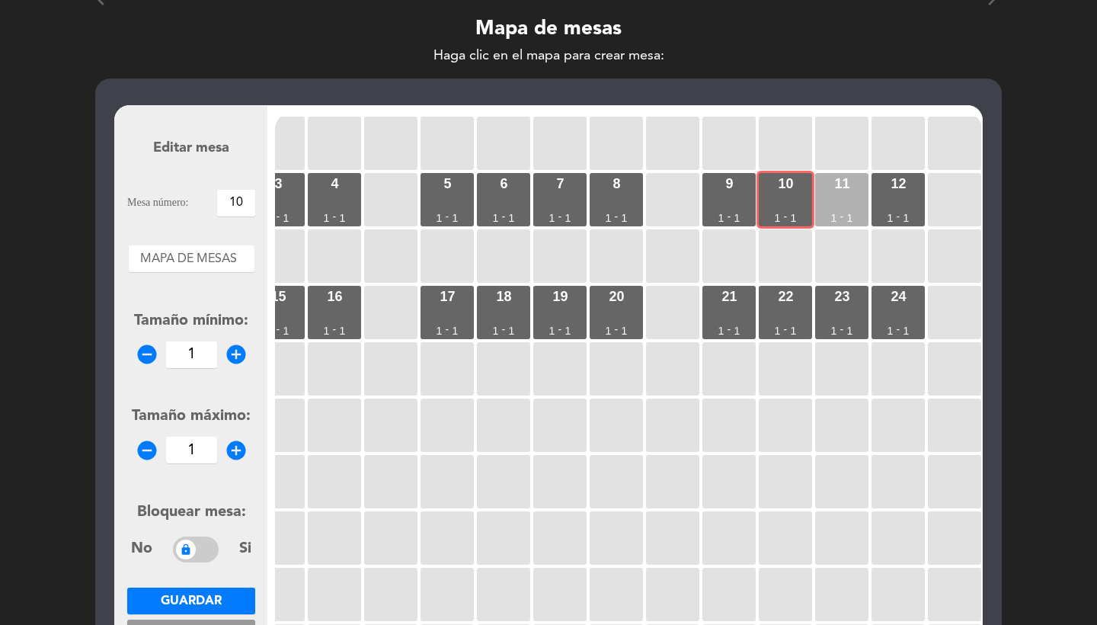
click at [861, 190] on div "11 1 - 1" at bounding box center [841, 199] width 53 height 53
click at [884, 190] on div "12 1 - 1" at bounding box center [898, 199] width 53 height 53
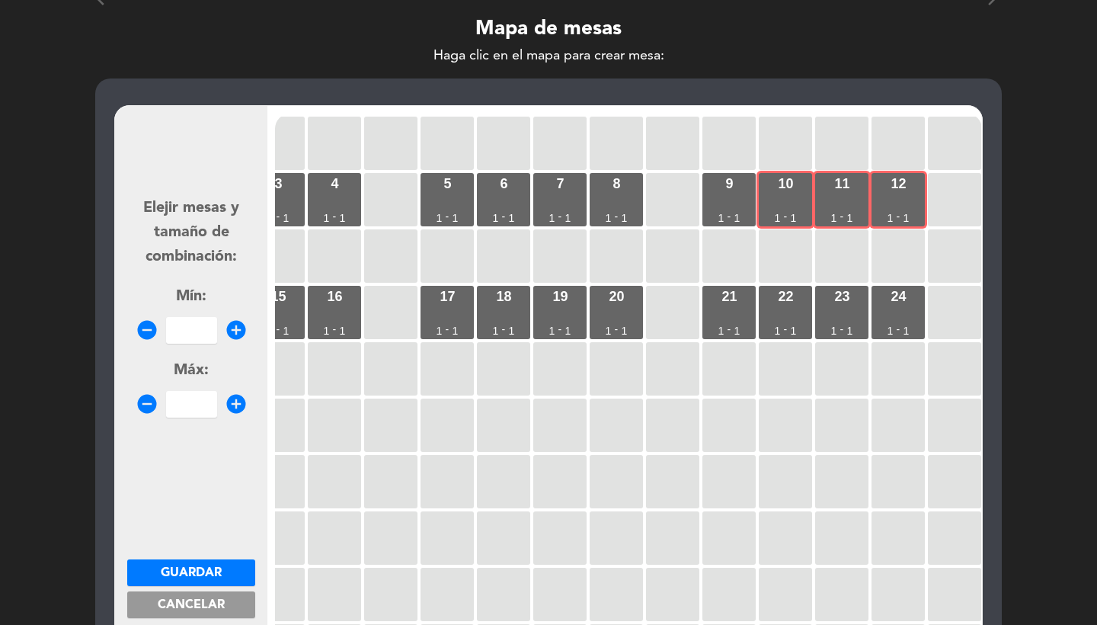
click at [189, 331] on input "number" at bounding box center [191, 330] width 51 height 27
click at [182, 581] on button "Guardar" at bounding box center [191, 572] width 128 height 27
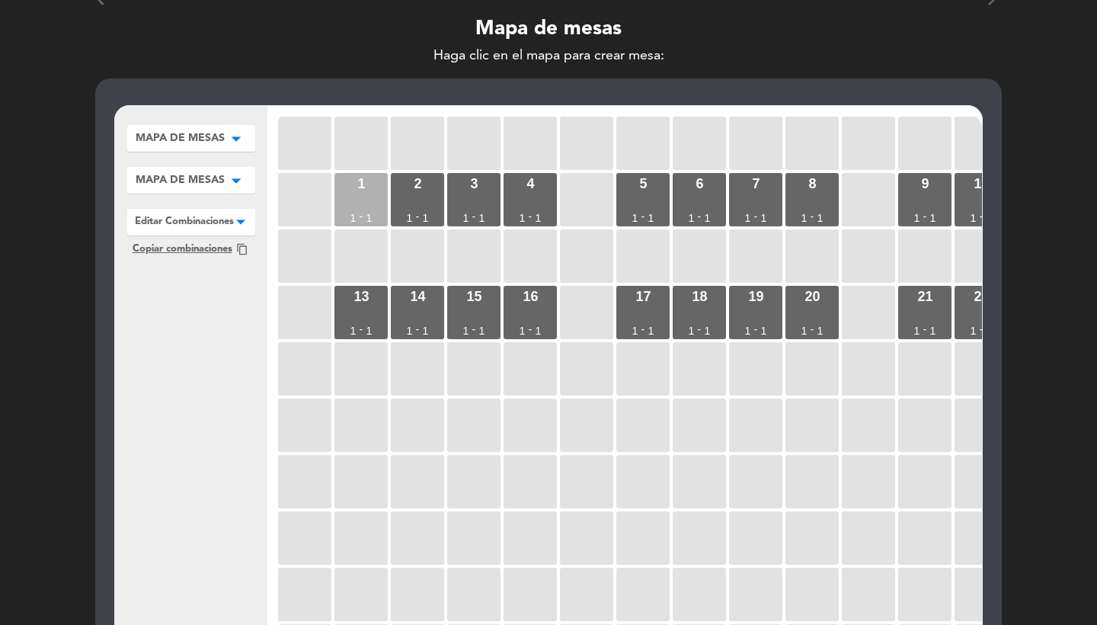
scroll to position [0, 0]
click at [378, 197] on div "1 1 - 1" at bounding box center [361, 199] width 53 height 53
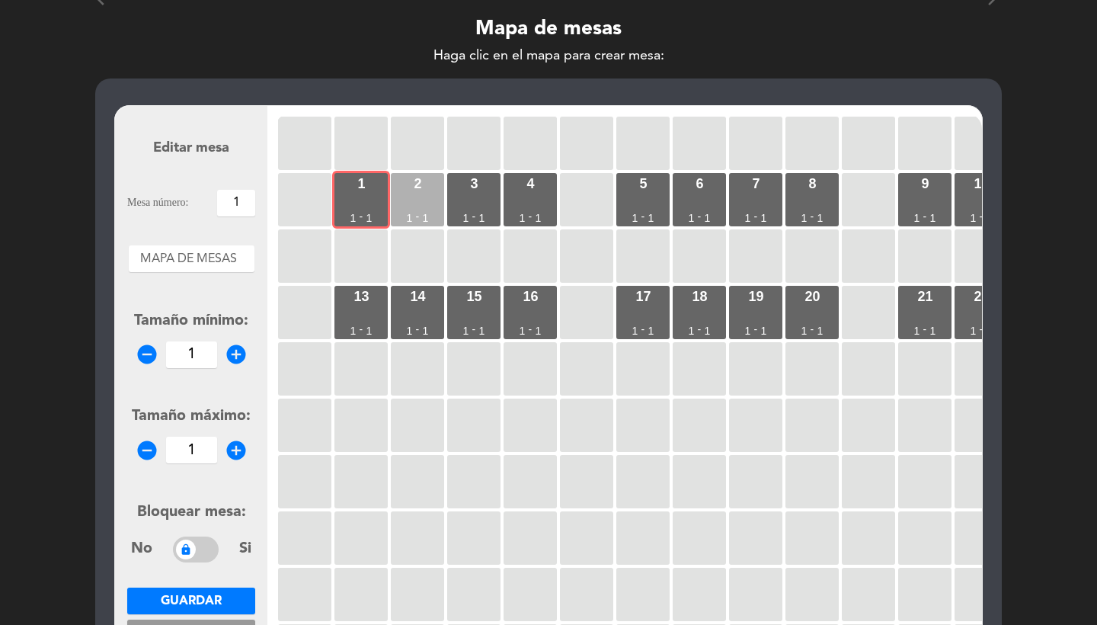
click at [432, 197] on div "2 1 - 1" at bounding box center [417, 199] width 53 height 53
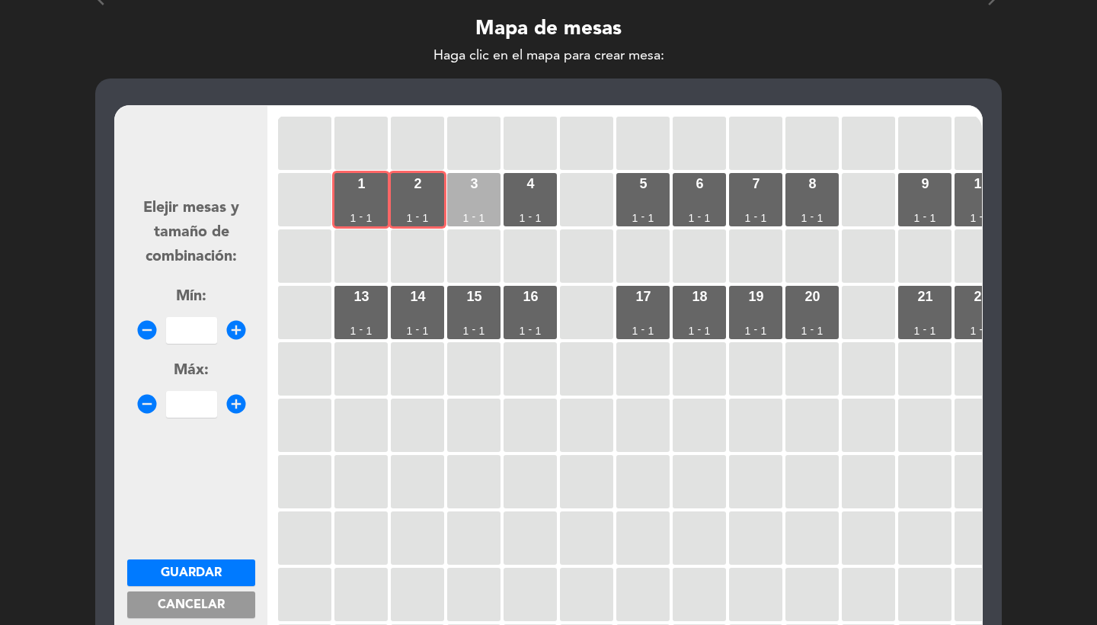
click at [471, 197] on div "3 1 - 1" at bounding box center [473, 199] width 53 height 53
click at [518, 197] on div "4 1 - 1" at bounding box center [530, 199] width 53 height 53
click at [208, 332] on input "number" at bounding box center [191, 330] width 51 height 27
click at [187, 575] on span "Guardar" at bounding box center [191, 573] width 61 height 12
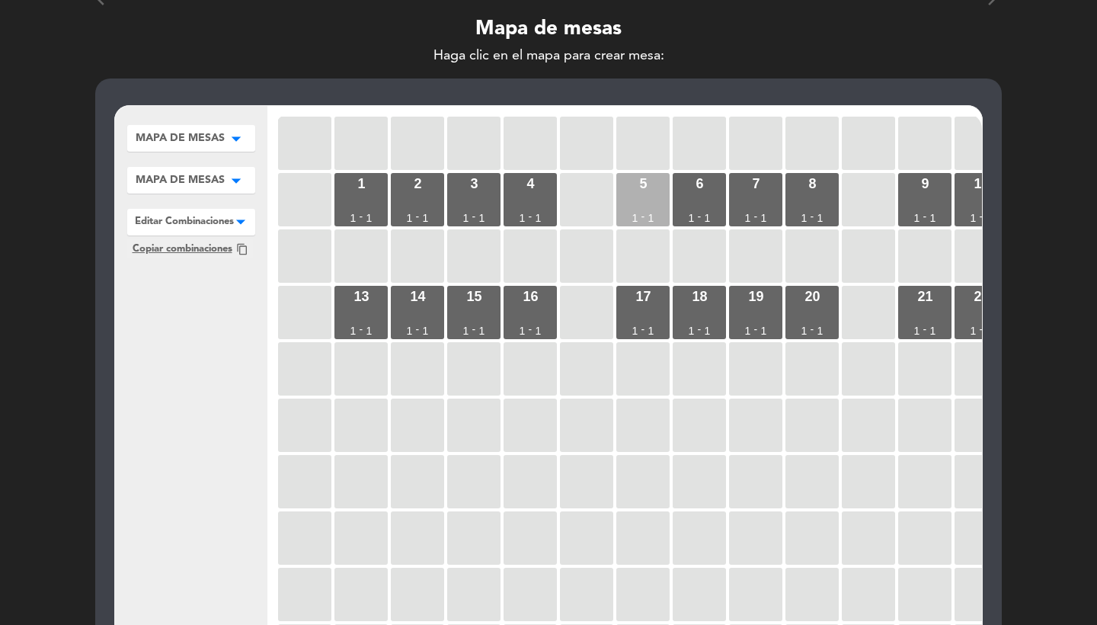
click at [654, 191] on div "5 1 - 1" at bounding box center [642, 199] width 53 height 53
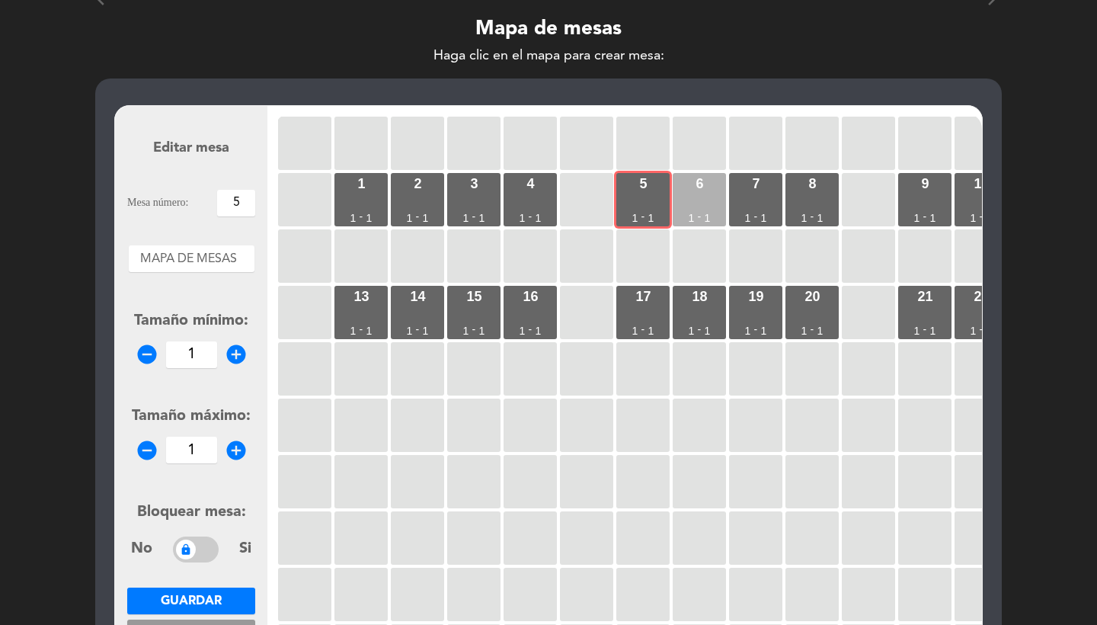
click at [696, 191] on div "6" at bounding box center [700, 184] width 8 height 14
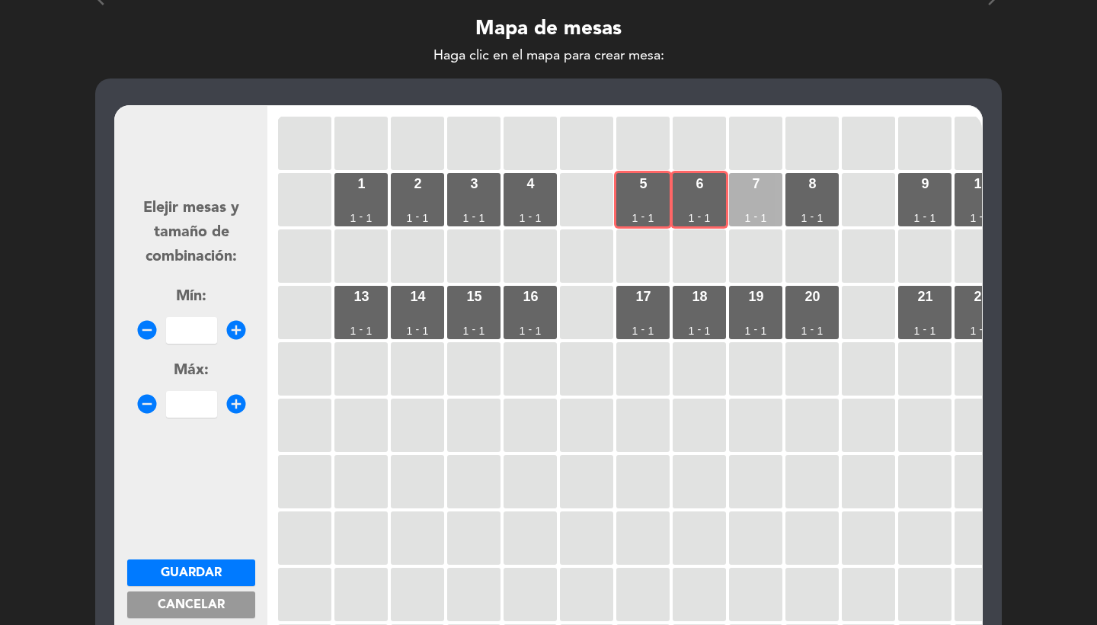
click at [748, 191] on div "7 1 - 1" at bounding box center [755, 199] width 53 height 53
click at [792, 191] on div "8 1 - 1" at bounding box center [812, 199] width 53 height 53
click at [197, 327] on input "number" at bounding box center [191, 330] width 51 height 27
click at [187, 568] on span "Guardar" at bounding box center [191, 573] width 61 height 12
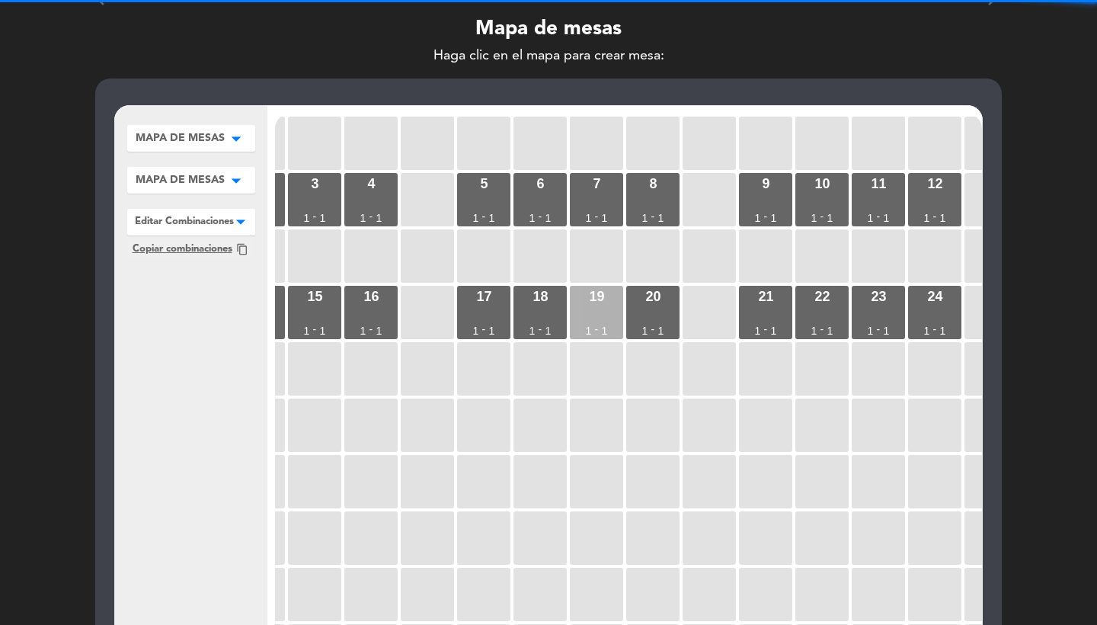
scroll to position [0, 211]
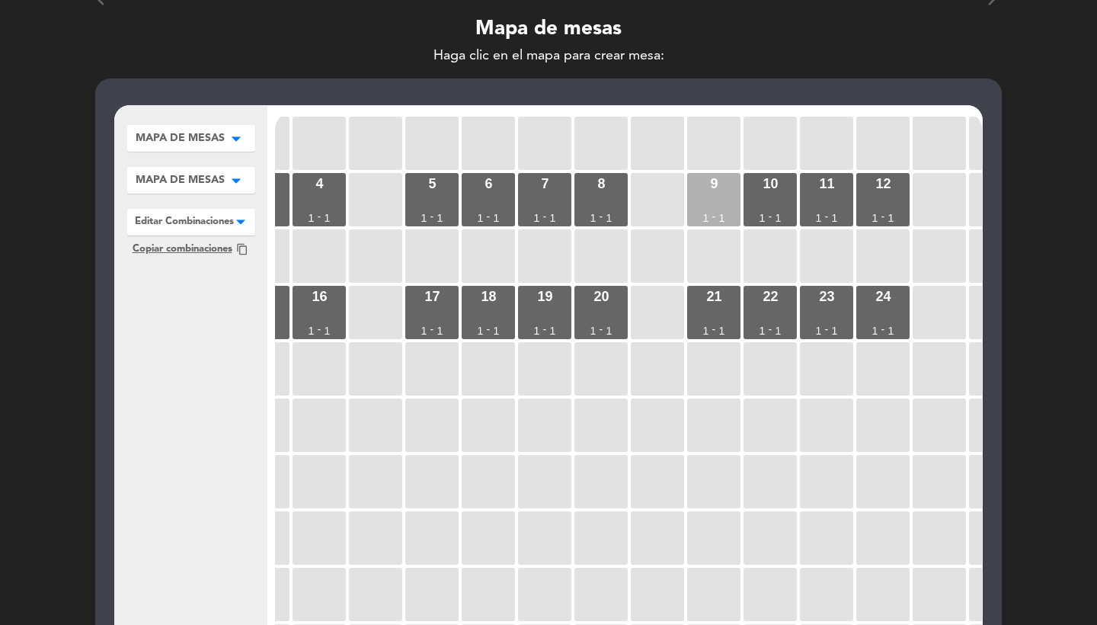
click at [716, 198] on div "9 1 - 1" at bounding box center [713, 199] width 53 height 53
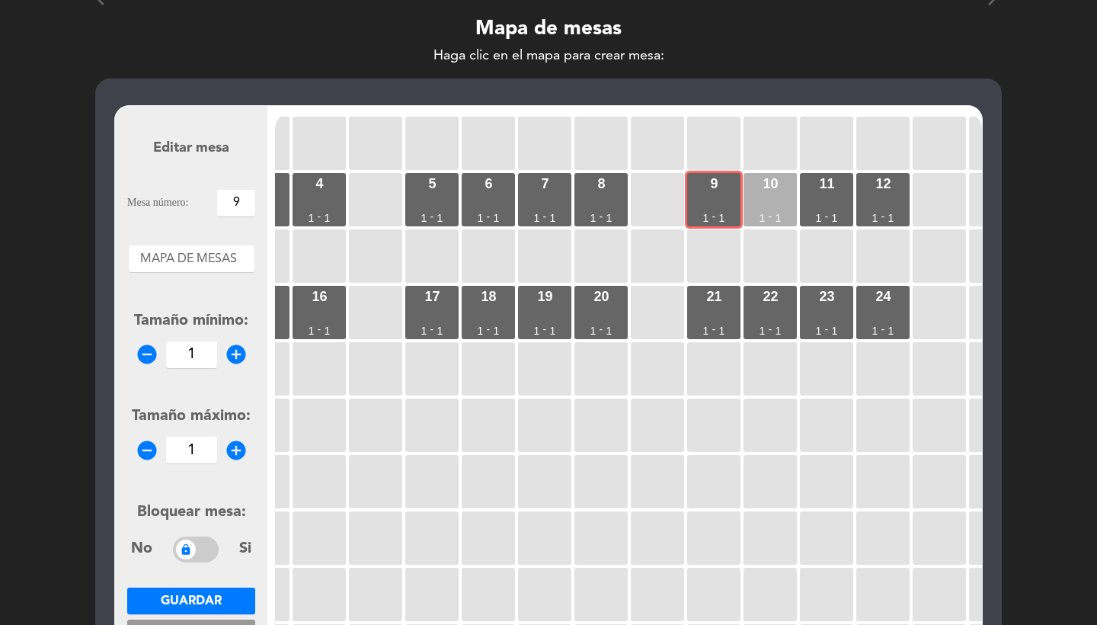
click at [774, 198] on div "10 1 - 1" at bounding box center [770, 199] width 53 height 53
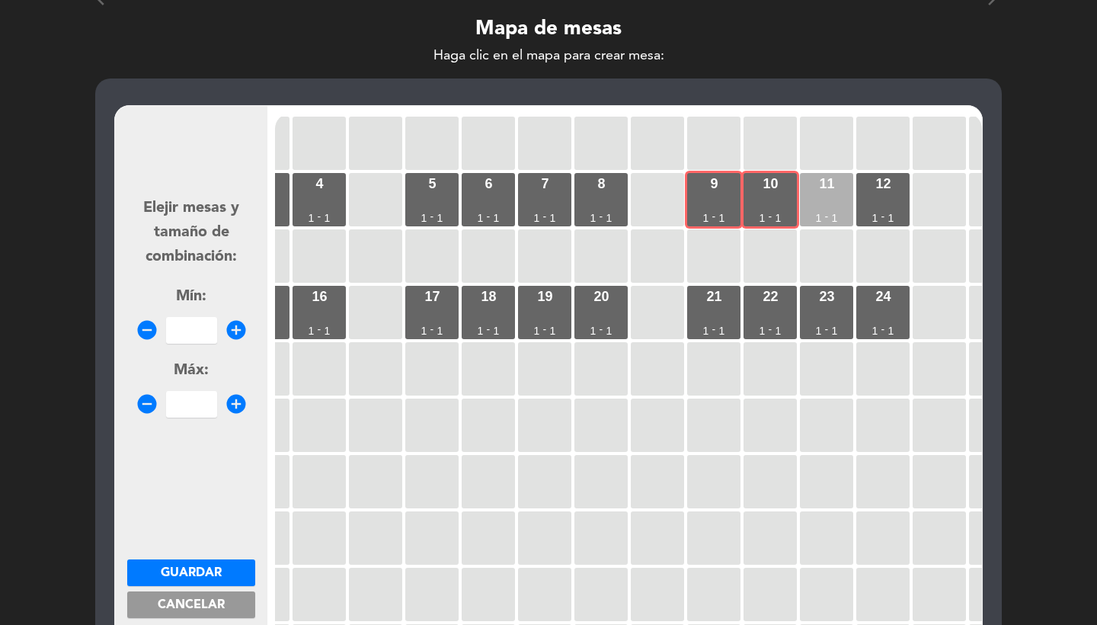
click at [831, 198] on div "11 1 - 1" at bounding box center [826, 199] width 53 height 53
click at [891, 198] on div "12 1 - 1" at bounding box center [882, 199] width 53 height 53
click at [200, 327] on input "number" at bounding box center [191, 330] width 51 height 27
click at [201, 568] on span "Guardar" at bounding box center [191, 573] width 61 height 12
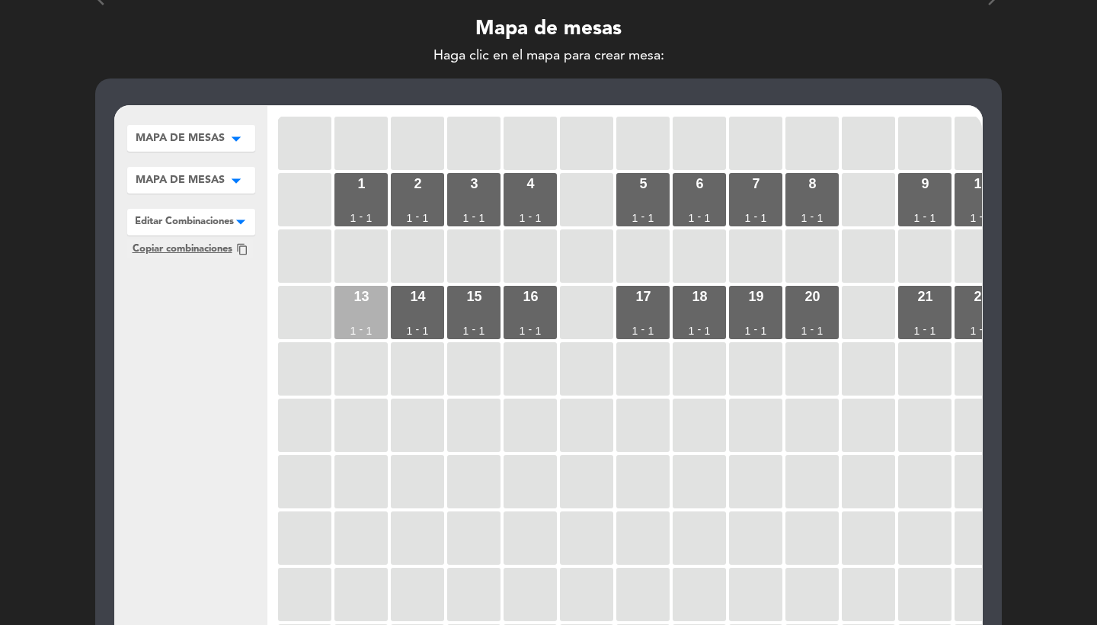
scroll to position [0, 0]
click at [366, 188] on div "1 1 - 1" at bounding box center [361, 199] width 53 height 53
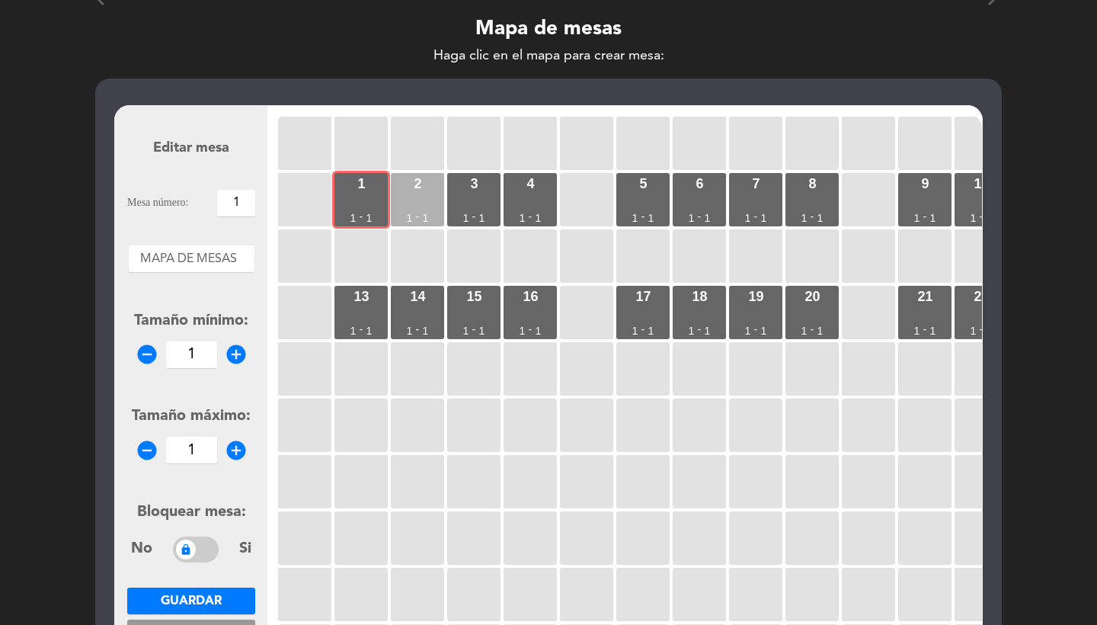
drag, startPoint x: 425, startPoint y: 188, endPoint x: 440, endPoint y: 188, distance: 14.5
click at [426, 188] on div "2 1 - 1" at bounding box center [417, 199] width 53 height 53
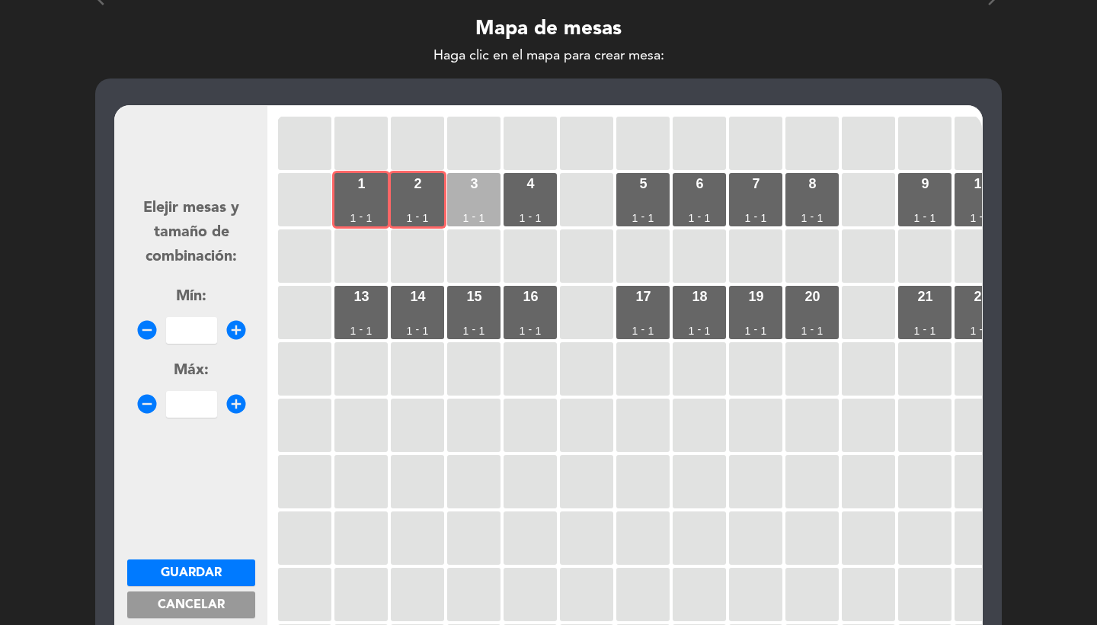
click at [479, 188] on div "3 1 - 1" at bounding box center [473, 199] width 53 height 53
click at [528, 188] on div "4" at bounding box center [531, 184] width 8 height 14
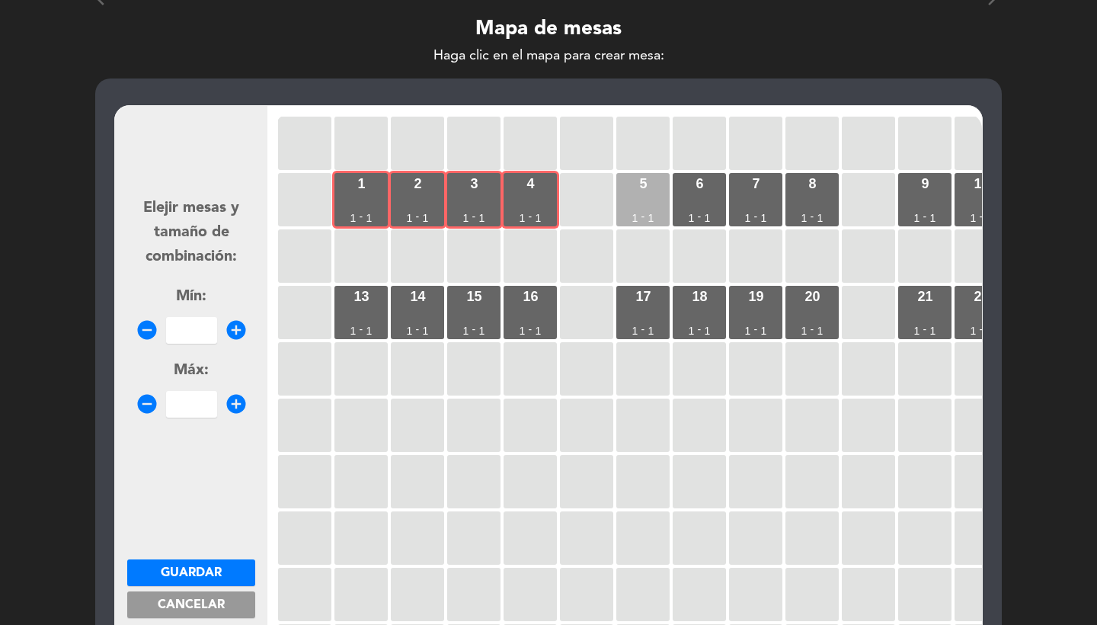
click at [661, 199] on div "5 1 - 1" at bounding box center [642, 199] width 53 height 53
click at [178, 332] on input "number" at bounding box center [191, 330] width 51 height 27
click at [180, 572] on span "Guardar" at bounding box center [191, 573] width 61 height 12
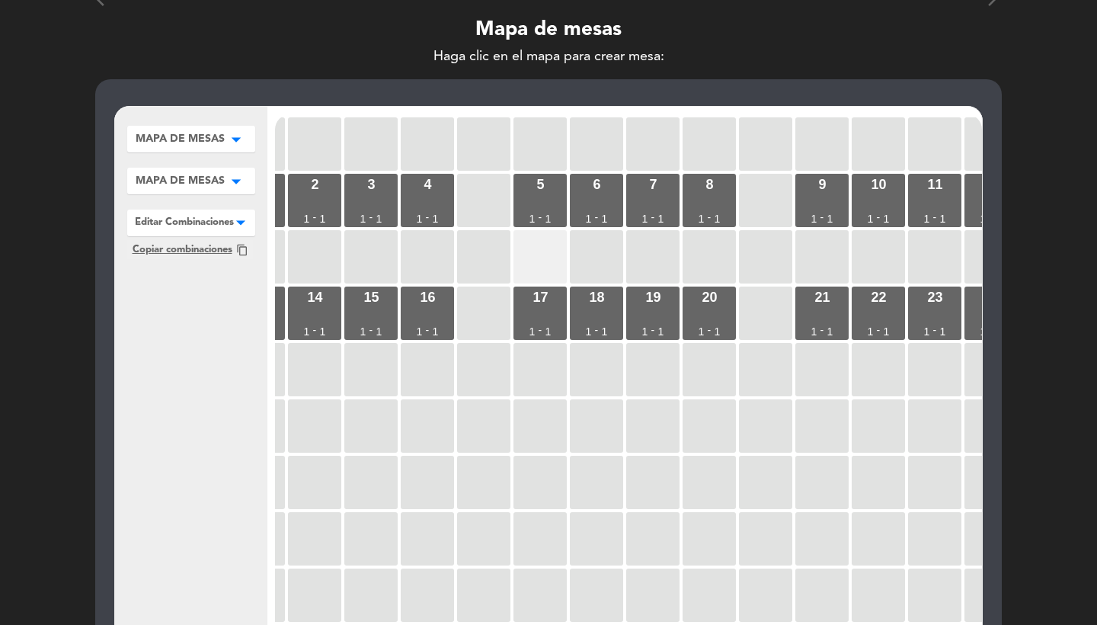
scroll to position [0, 115]
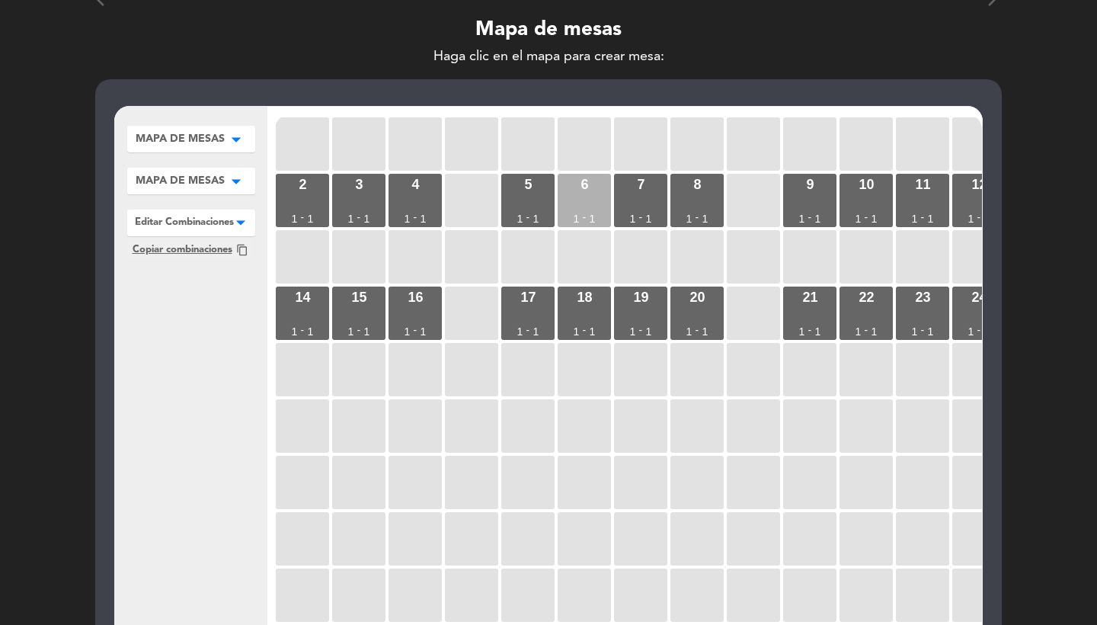
click at [591, 199] on div "6 1 - 1" at bounding box center [584, 200] width 53 height 53
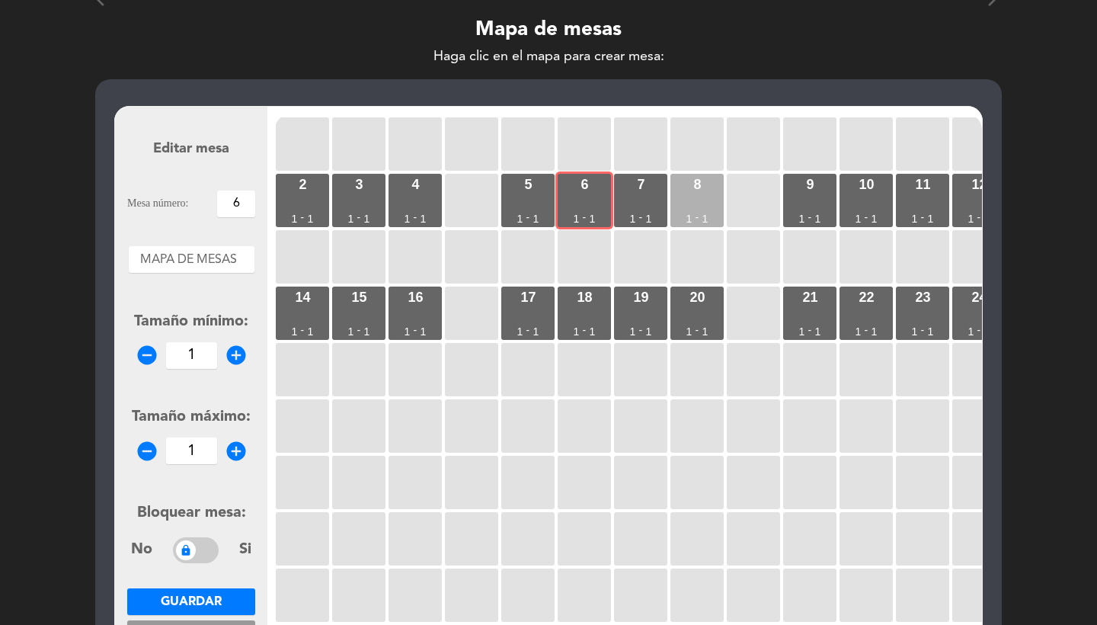
click at [672, 197] on div "8 1 - 1" at bounding box center [697, 200] width 53 height 53
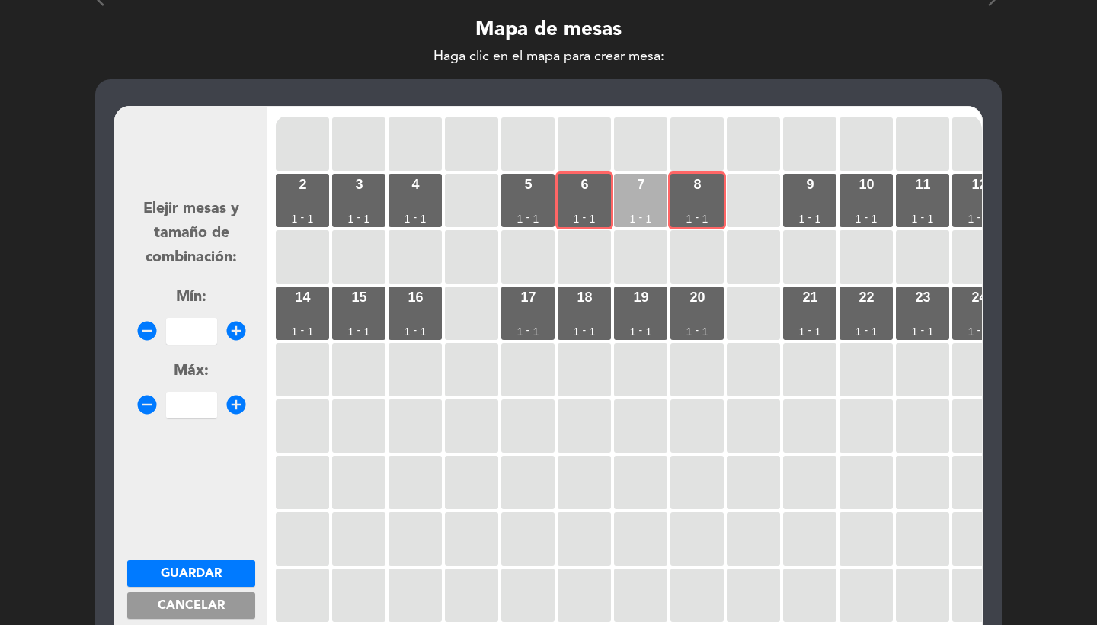
click at [650, 197] on div "7 1 - 1" at bounding box center [640, 200] width 53 height 53
click at [819, 194] on div "9 1 - 1" at bounding box center [809, 200] width 53 height 53
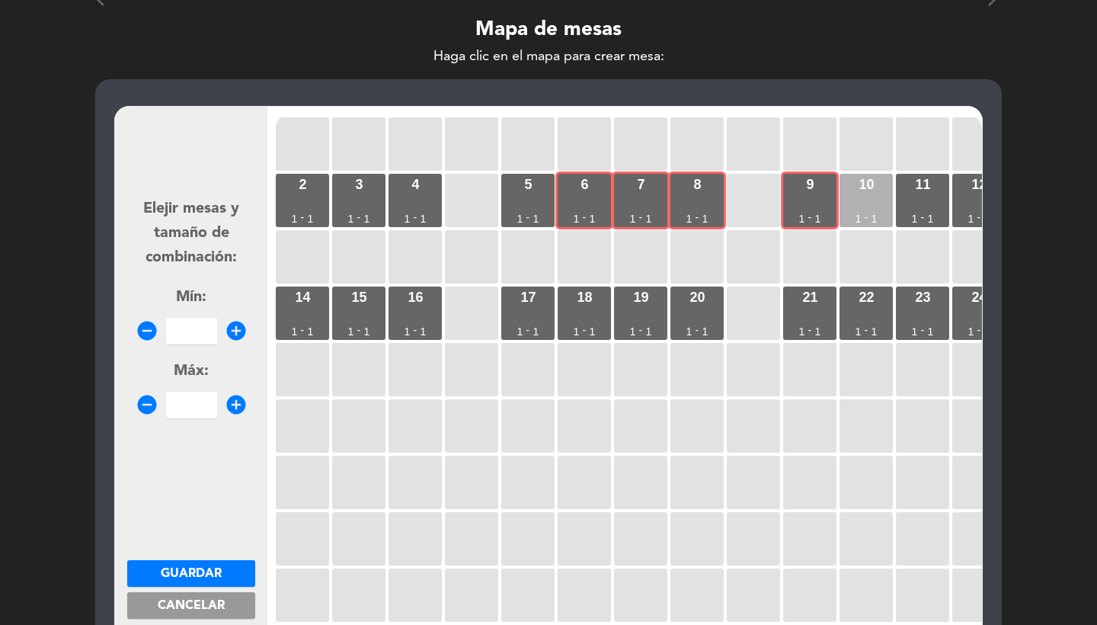
click at [848, 194] on div "10 1 - 1" at bounding box center [866, 200] width 53 height 53
click at [196, 330] on input "number" at bounding box center [191, 331] width 51 height 27
click at [173, 575] on span "Guardar" at bounding box center [191, 574] width 61 height 12
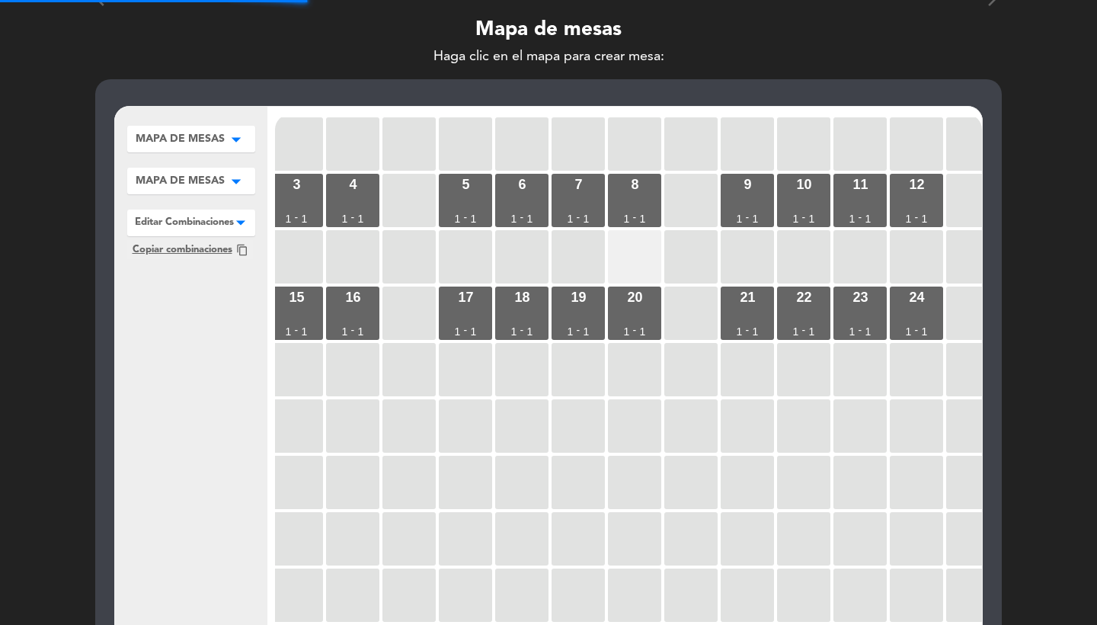
scroll to position [0, 270]
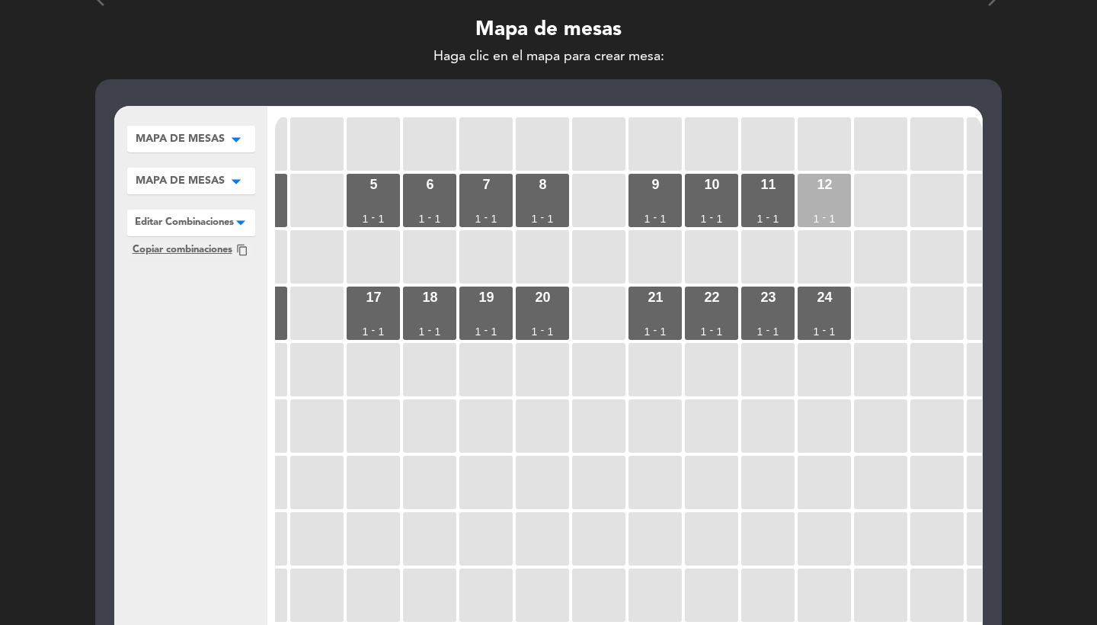
click at [805, 207] on div "12 1 - 1" at bounding box center [824, 200] width 53 height 53
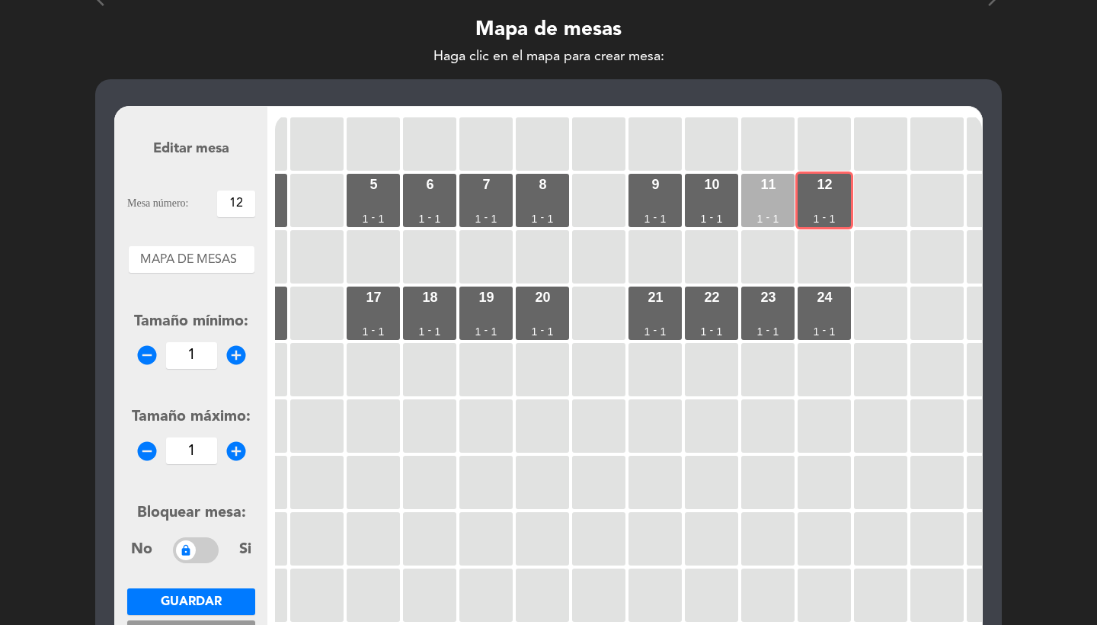
click at [761, 206] on div "11 1 - 1" at bounding box center [767, 200] width 53 height 53
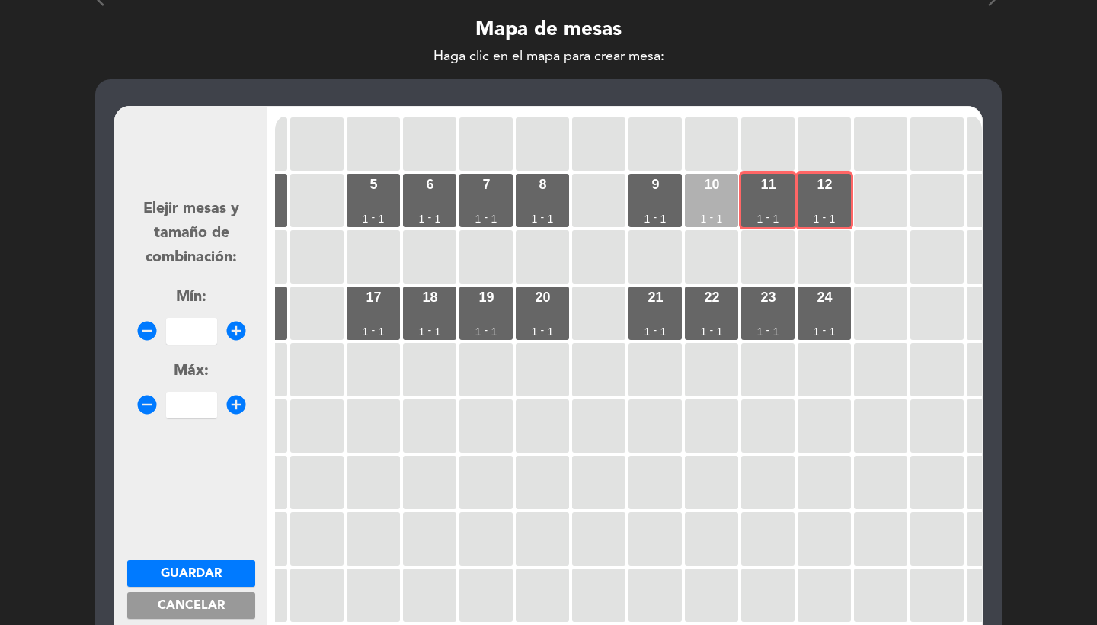
click at [718, 204] on div "10 1 - 1" at bounding box center [711, 200] width 53 height 53
click at [642, 203] on div "9 1 - 1" at bounding box center [655, 200] width 53 height 53
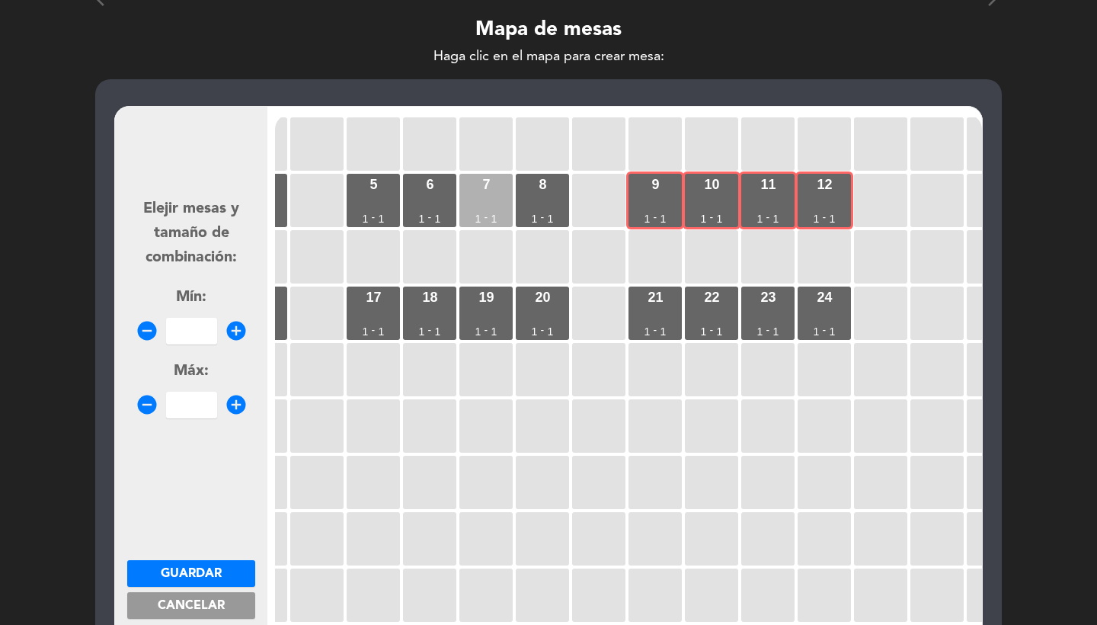
click at [507, 196] on div "7 1 - 1" at bounding box center [485, 200] width 53 height 53
click at [533, 195] on div "8 1 - 1" at bounding box center [542, 200] width 53 height 53
click at [497, 195] on div "7 1 - 1" at bounding box center [485, 200] width 53 height 53
click at [205, 342] on div "Elejir mesas y tamaño de combinación: Mín: remove_circle add_circle Máx: remove…" at bounding box center [191, 300] width 128 height 236
click at [198, 337] on input "number" at bounding box center [191, 331] width 51 height 27
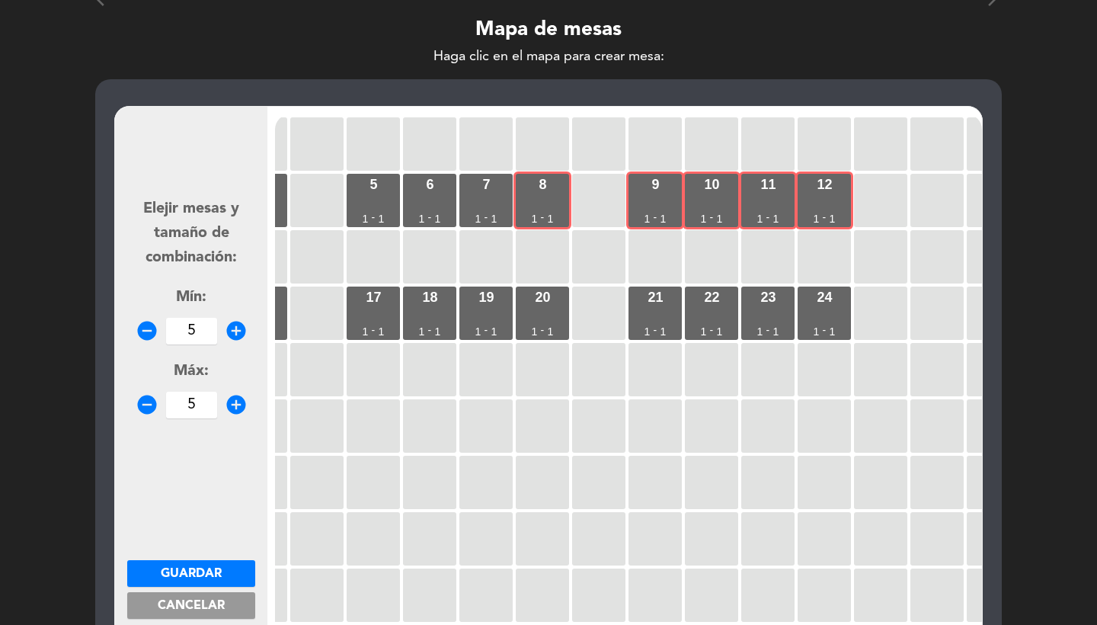
click at [226, 562] on button "Guardar" at bounding box center [191, 573] width 128 height 27
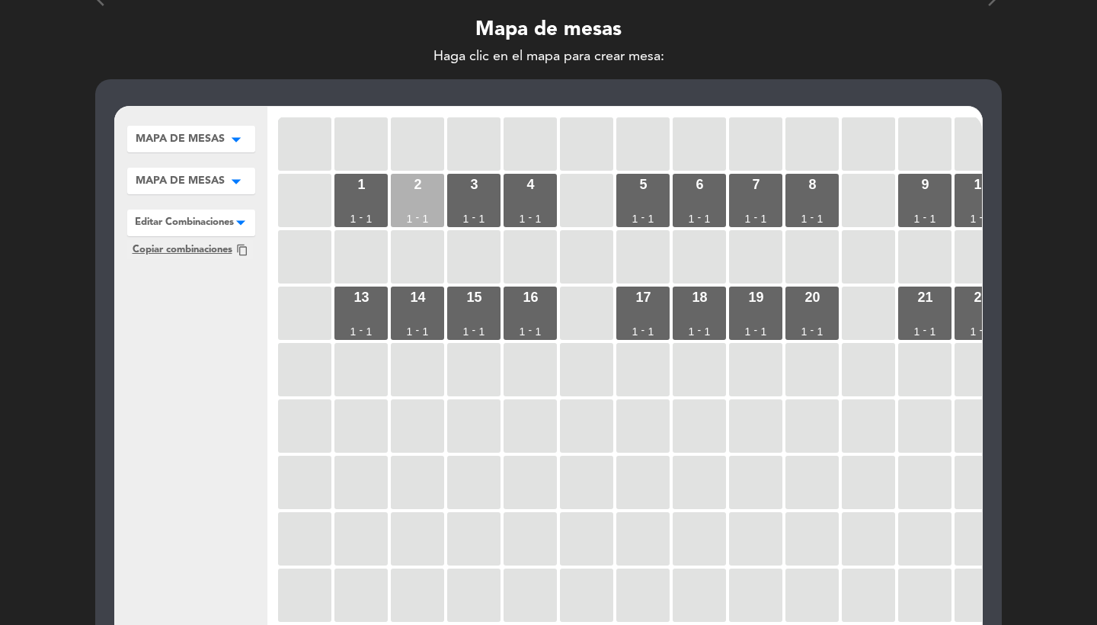
scroll to position [0, 0]
click at [375, 196] on div "1 1 - 1" at bounding box center [361, 200] width 53 height 53
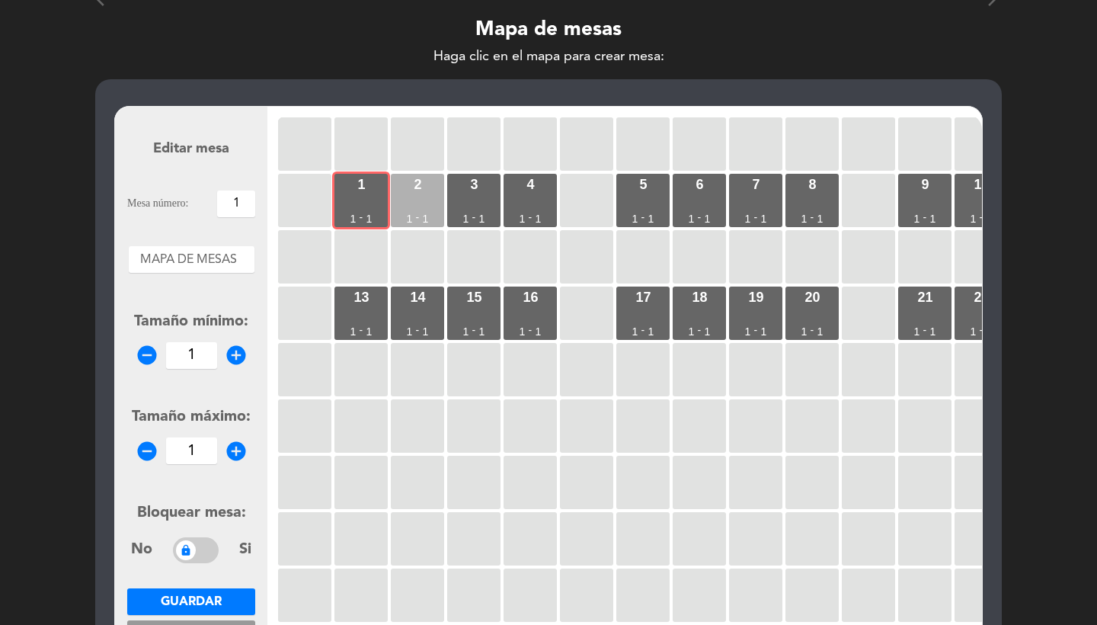
click at [428, 195] on div "2 1 - 1" at bounding box center [417, 200] width 53 height 53
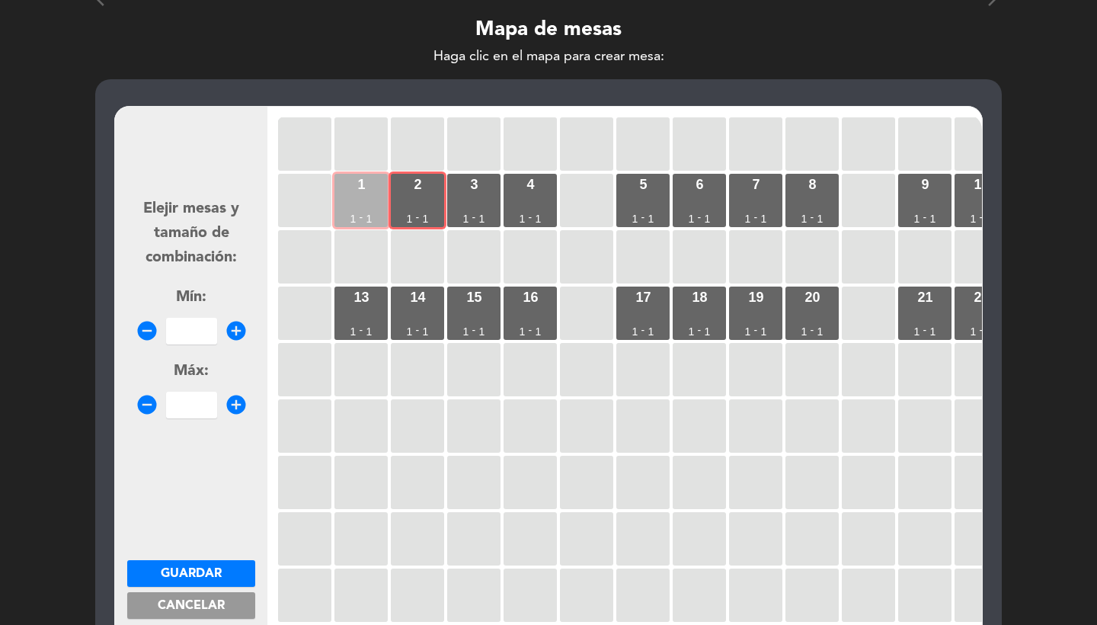
click at [331, 201] on div "1 1 - 1 2 1 - 1 3 1 - 1 4 1 - 1 5 1 - 1 6 1 - 1 7 1 - 1 8 1 - 1 9 1 - 1 10 1 - …" at bounding box center [628, 403] width 707 height 579
click at [412, 201] on div "2 1 - 1" at bounding box center [417, 200] width 53 height 53
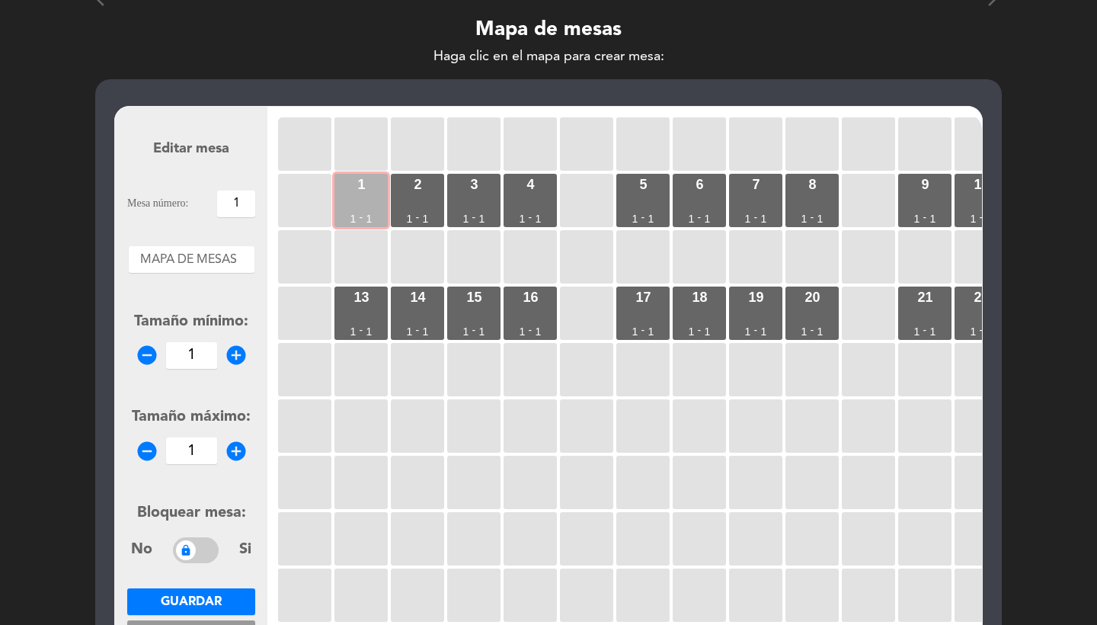
click at [373, 199] on div "1 1 - 1" at bounding box center [361, 200] width 53 height 53
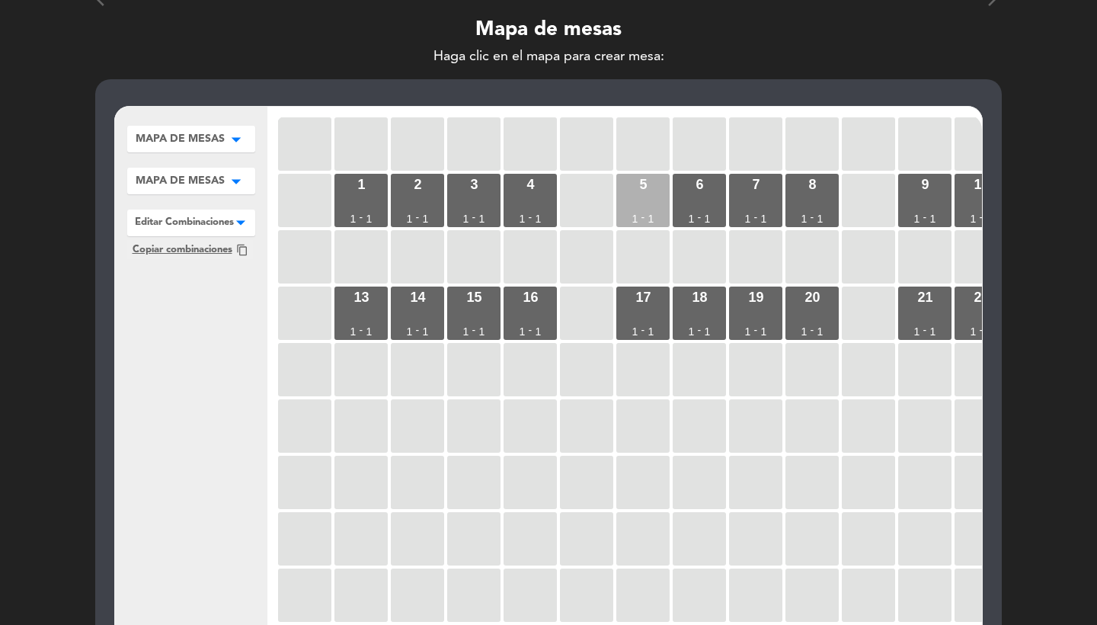
click at [647, 206] on div "5 1 - 1" at bounding box center [642, 200] width 53 height 53
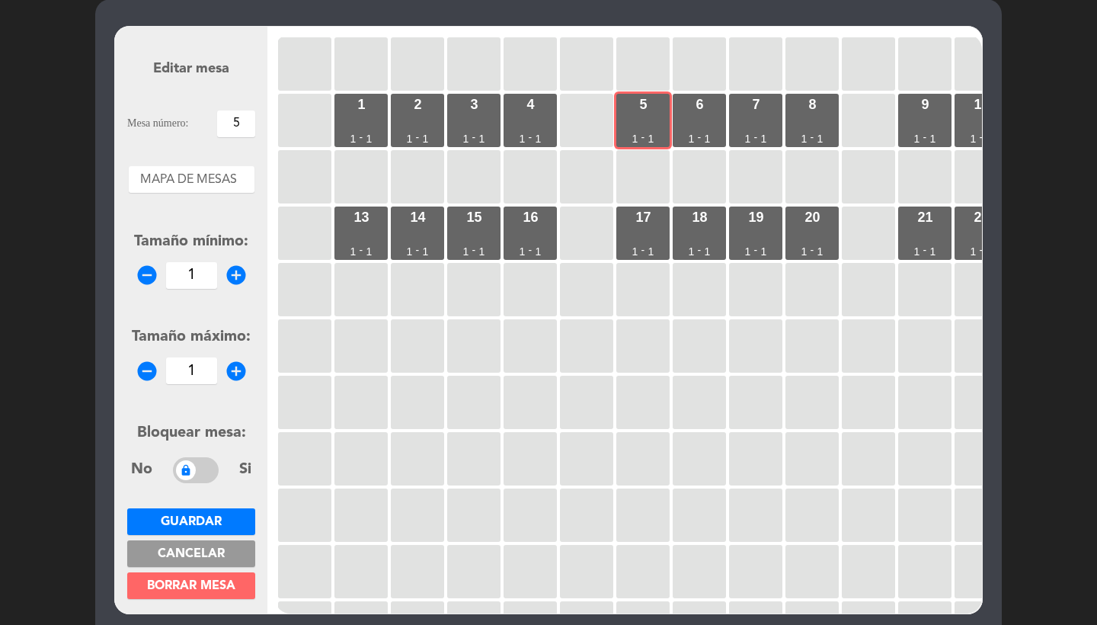
click at [216, 551] on span "Cancelar" at bounding box center [191, 554] width 67 height 12
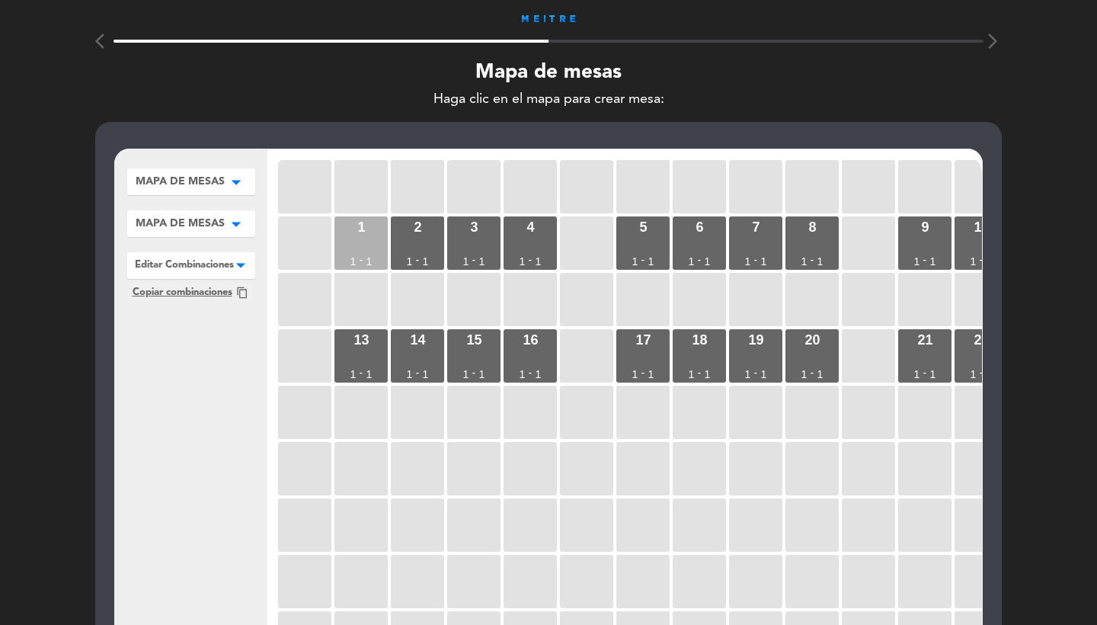
click at [376, 236] on div "1 1 - 1" at bounding box center [361, 242] width 53 height 53
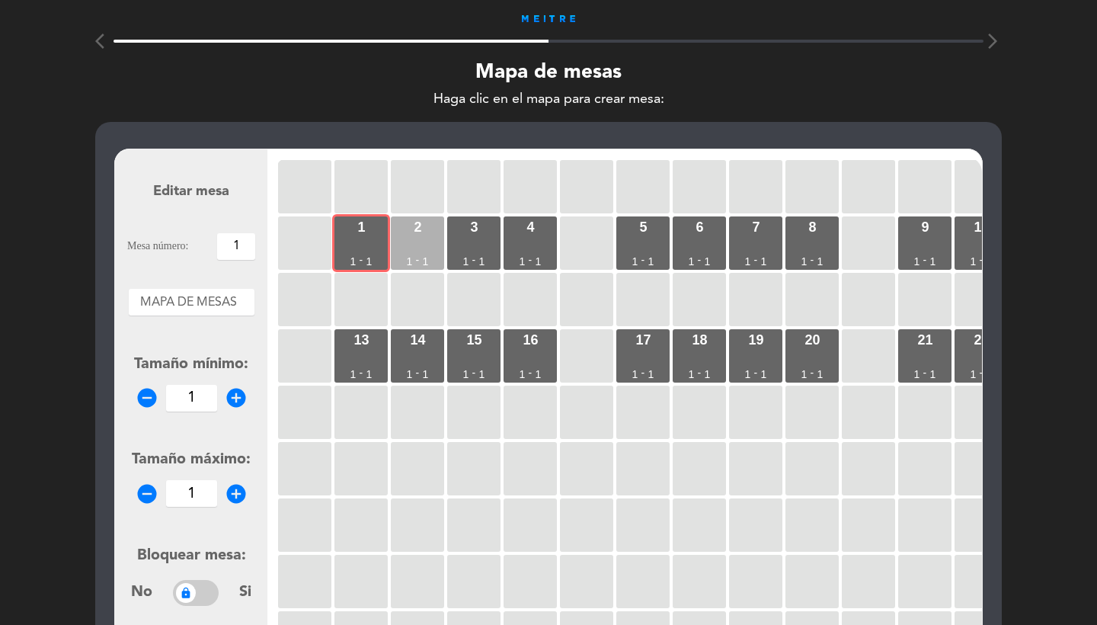
click at [427, 236] on div "2 1 - 1" at bounding box center [417, 242] width 53 height 53
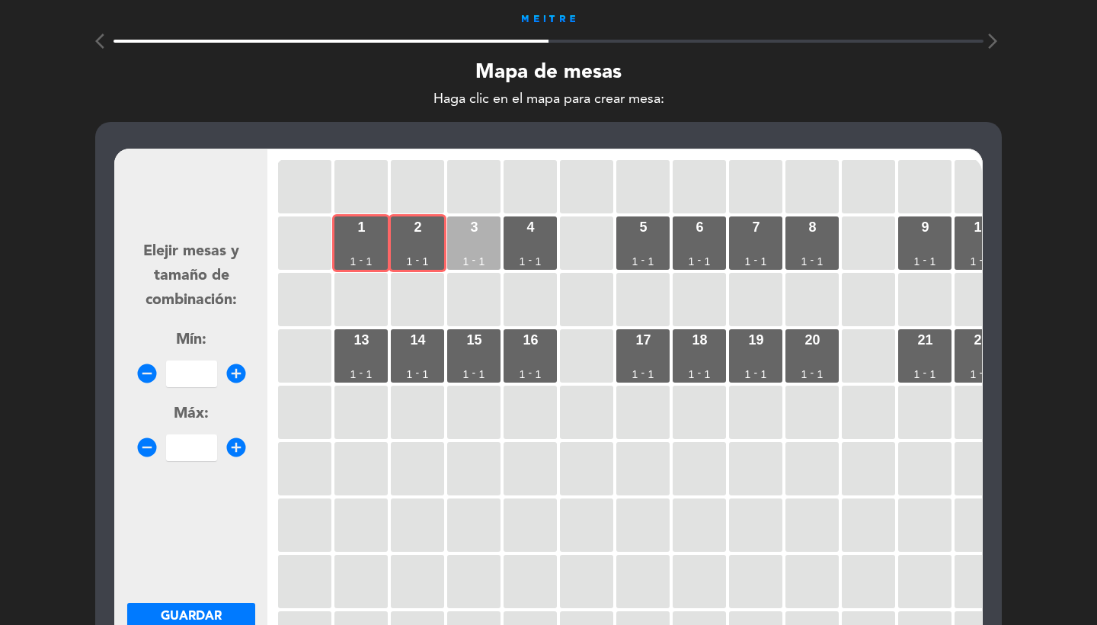
click at [473, 236] on div "3 1 - 1" at bounding box center [473, 242] width 53 height 53
click at [536, 237] on div "4 1 - 1" at bounding box center [530, 242] width 53 height 53
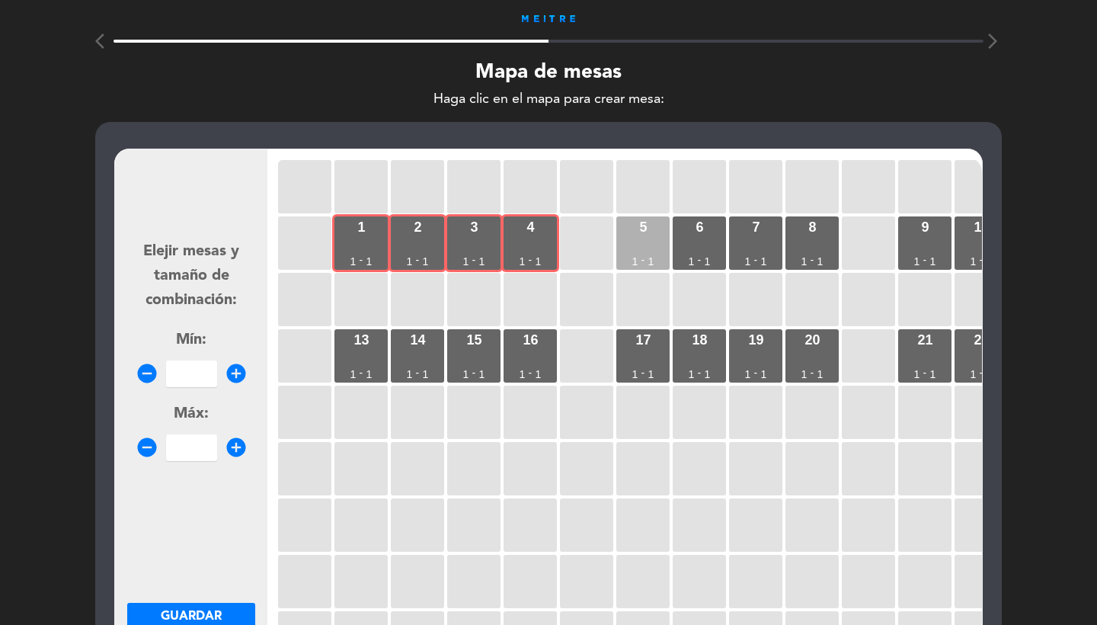
click at [648, 237] on div "5 1 - 1" at bounding box center [642, 242] width 53 height 53
click at [703, 237] on div "6 1 - 1" at bounding box center [699, 242] width 53 height 53
click at [181, 360] on input "number" at bounding box center [191, 373] width 51 height 27
click at [182, 621] on span "Guardar" at bounding box center [191, 616] width 61 height 12
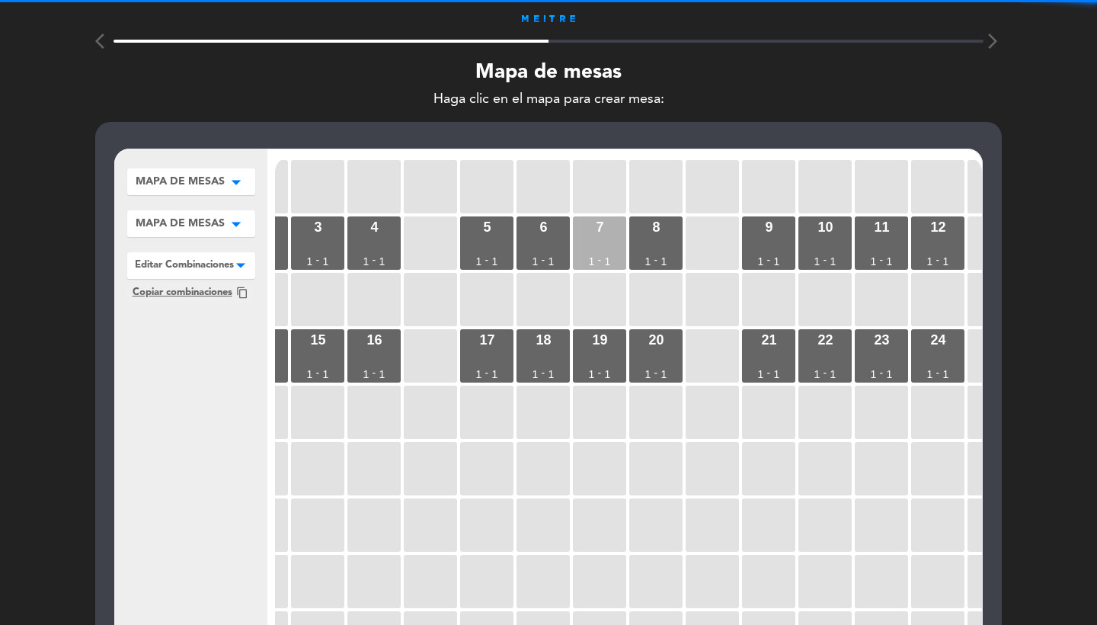
scroll to position [0, 245]
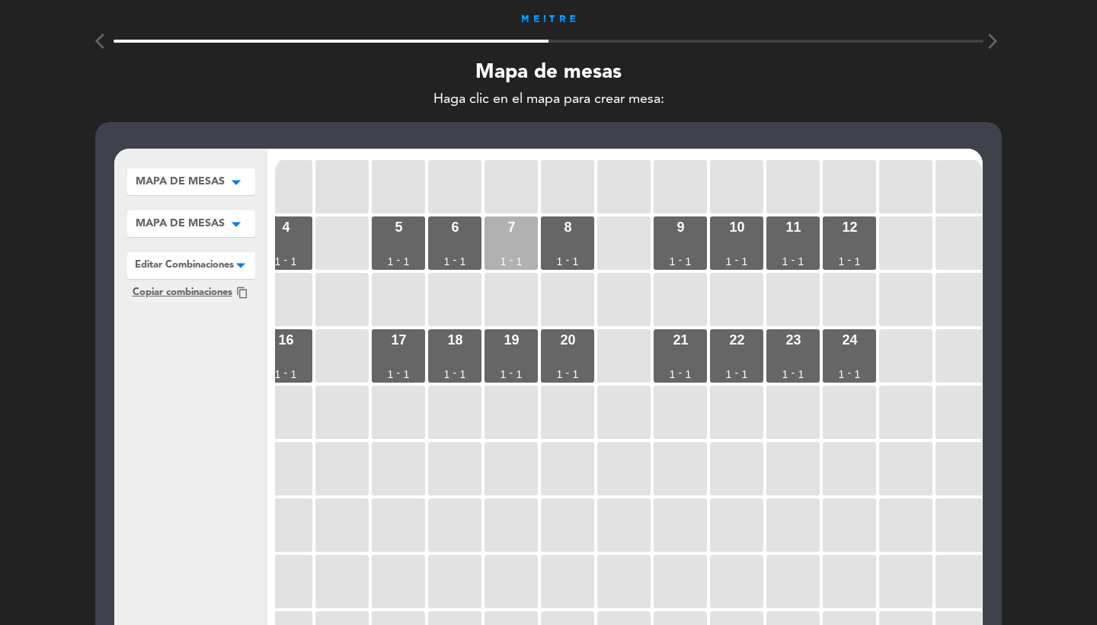
click at [536, 248] on div "7 1 - 1" at bounding box center [511, 242] width 53 height 53
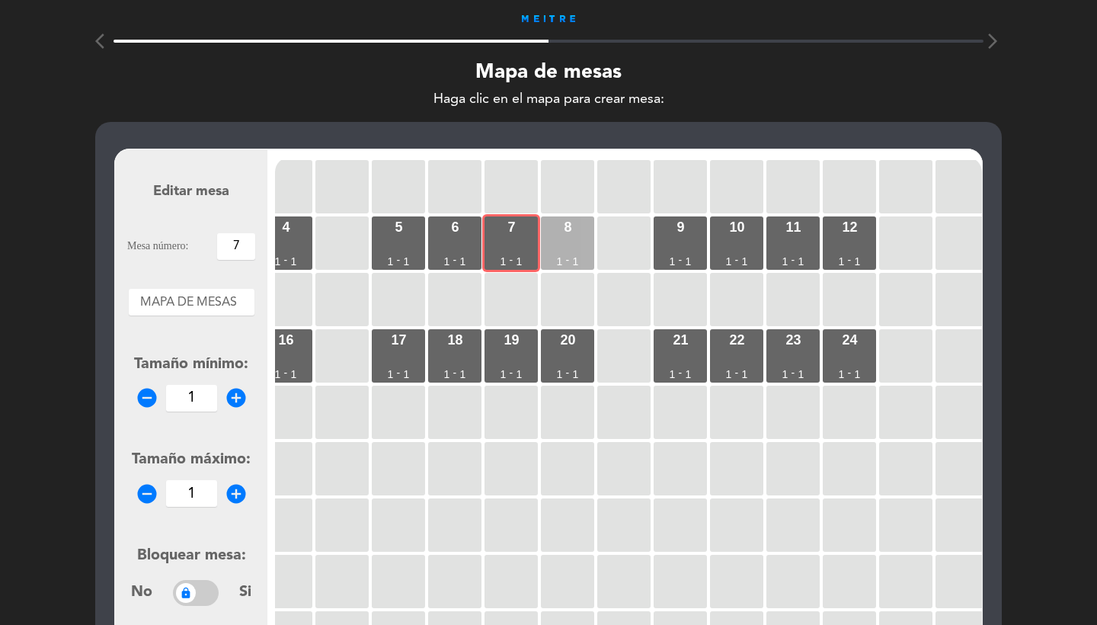
click at [569, 248] on div "8 1 - 1" at bounding box center [567, 242] width 53 height 53
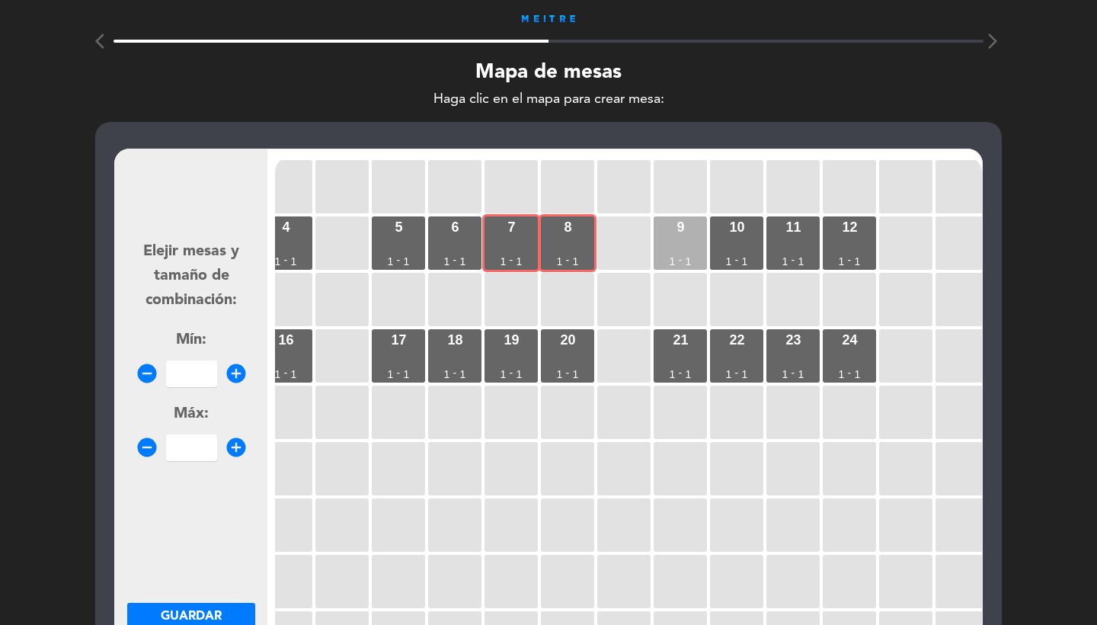
click at [665, 248] on div "9 1 - 1" at bounding box center [680, 242] width 53 height 53
click at [751, 247] on div "10 1 - 1" at bounding box center [736, 242] width 53 height 53
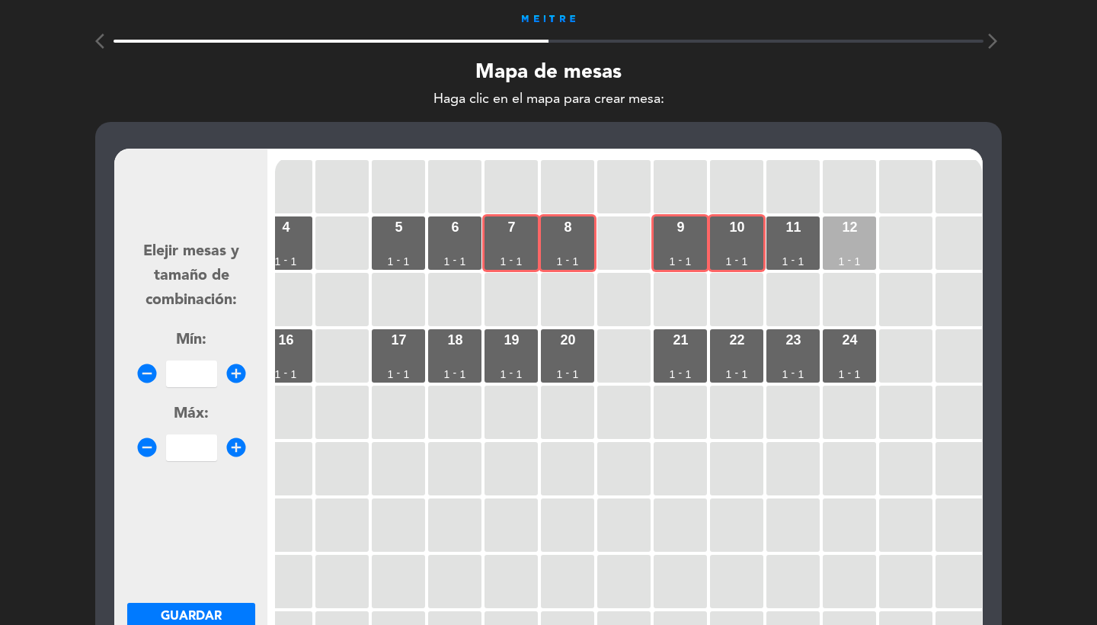
click at [812, 245] on div "11 1 - 1" at bounding box center [793, 242] width 53 height 53
click at [877, 245] on div "1 1 - 1 2 1 - 1 3 1 - 1 4 1 - 1 5 1 - 1 6 1 - 1 7 1 - 1 8 1 - 1 9 1 - 1 10 1 - …" at bounding box center [628, 446] width 707 height 579
click at [860, 250] on div "12 1 - 1" at bounding box center [849, 242] width 53 height 53
click at [192, 368] on input "number" at bounding box center [191, 373] width 51 height 27
click at [224, 610] on button "Guardar" at bounding box center [191, 616] width 128 height 27
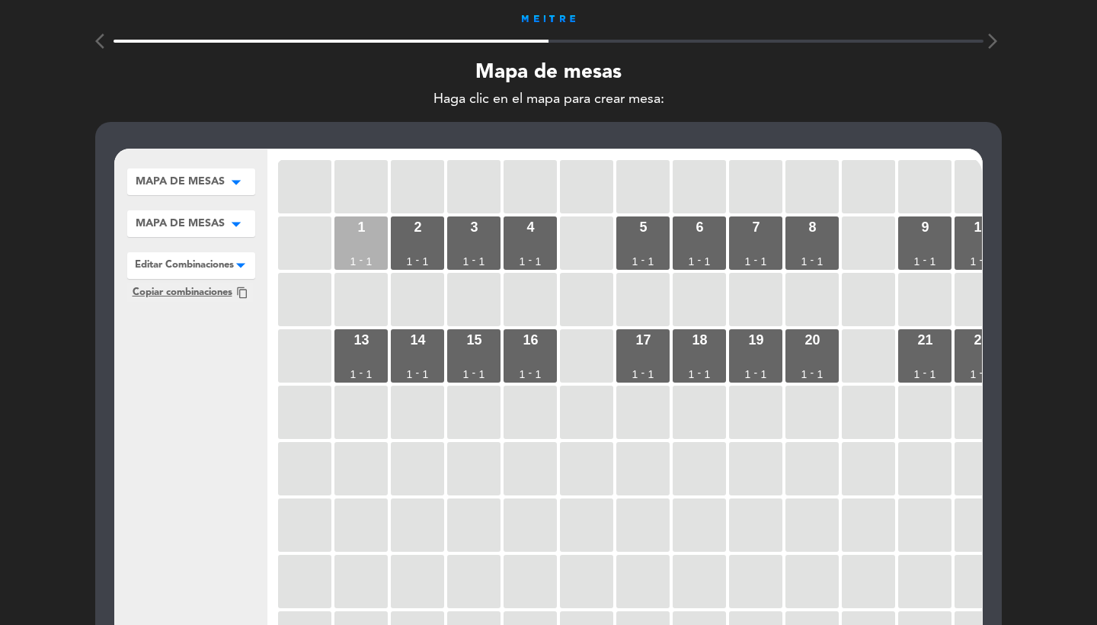
scroll to position [0, -1]
click at [337, 249] on div "1 1 - 1" at bounding box center [361, 242] width 53 height 53
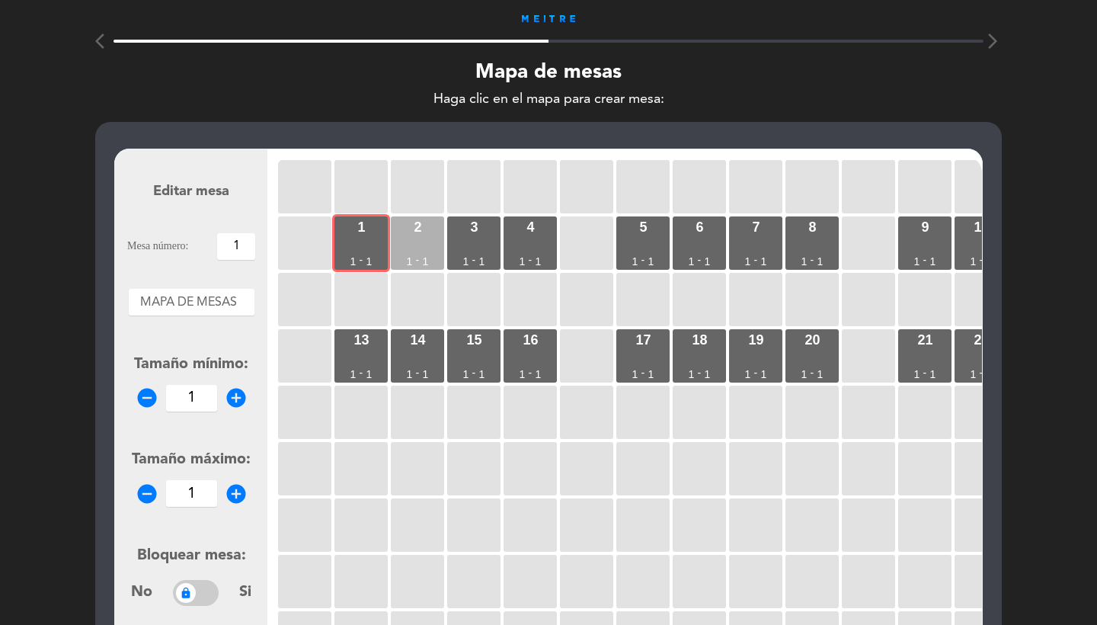
scroll to position [0, 0]
click at [416, 245] on div "2 1 - 1" at bounding box center [417, 242] width 53 height 53
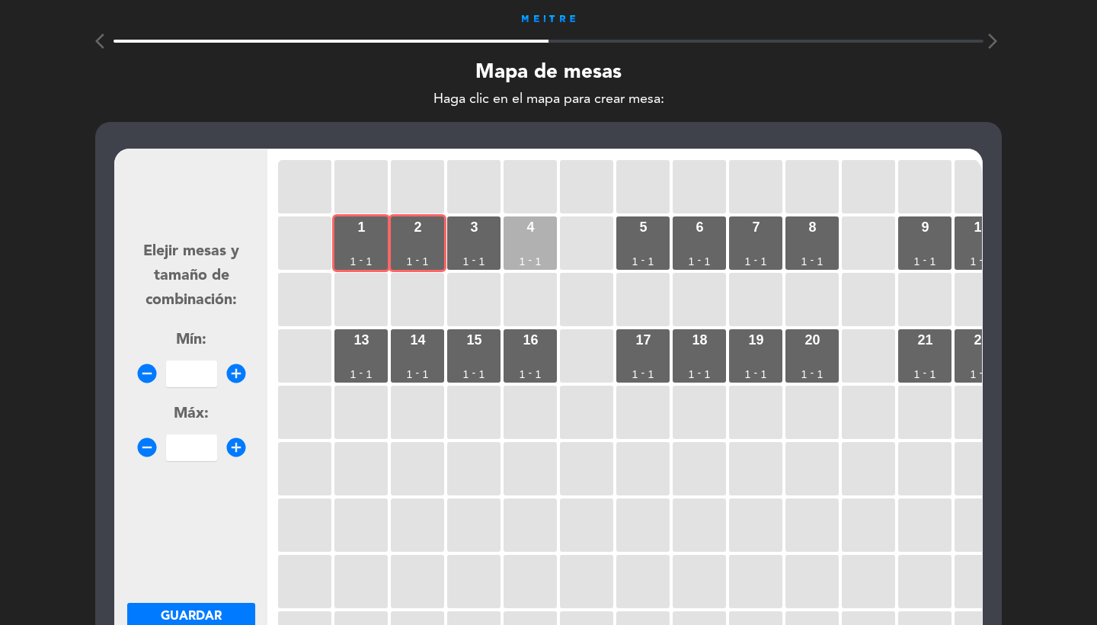
click at [504, 235] on div "4 1 - 1" at bounding box center [530, 242] width 53 height 53
click at [490, 241] on div "3 1 - 1" at bounding box center [473, 242] width 53 height 53
click at [610, 242] on div at bounding box center [586, 242] width 53 height 53
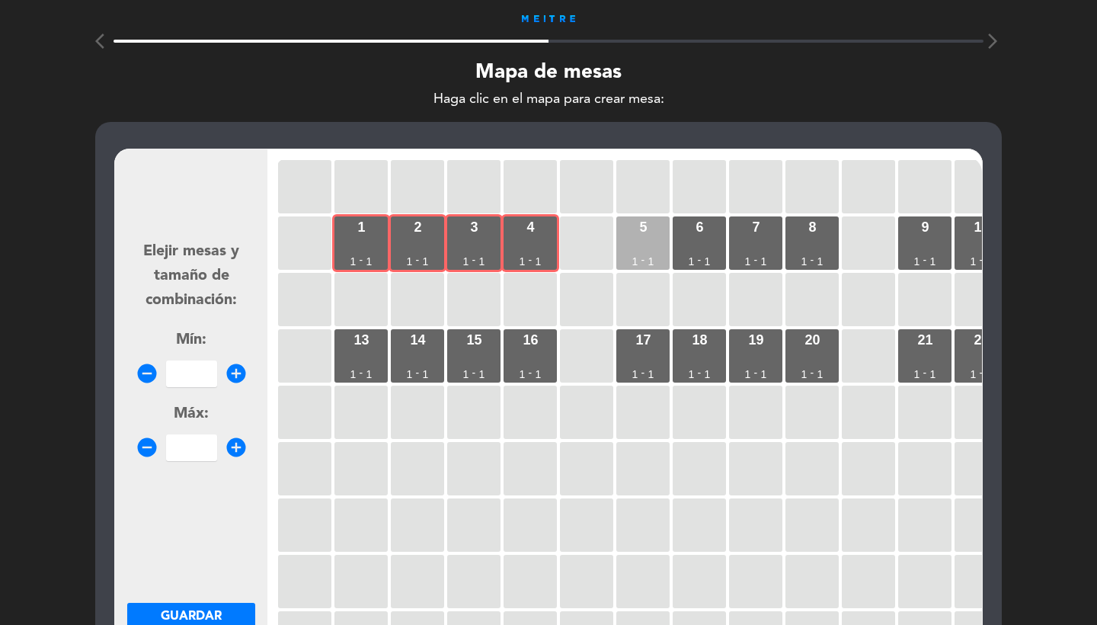
click at [642, 241] on div "5 1 - 1" at bounding box center [642, 242] width 53 height 53
click at [696, 241] on div "6 1 - 1" at bounding box center [699, 242] width 53 height 53
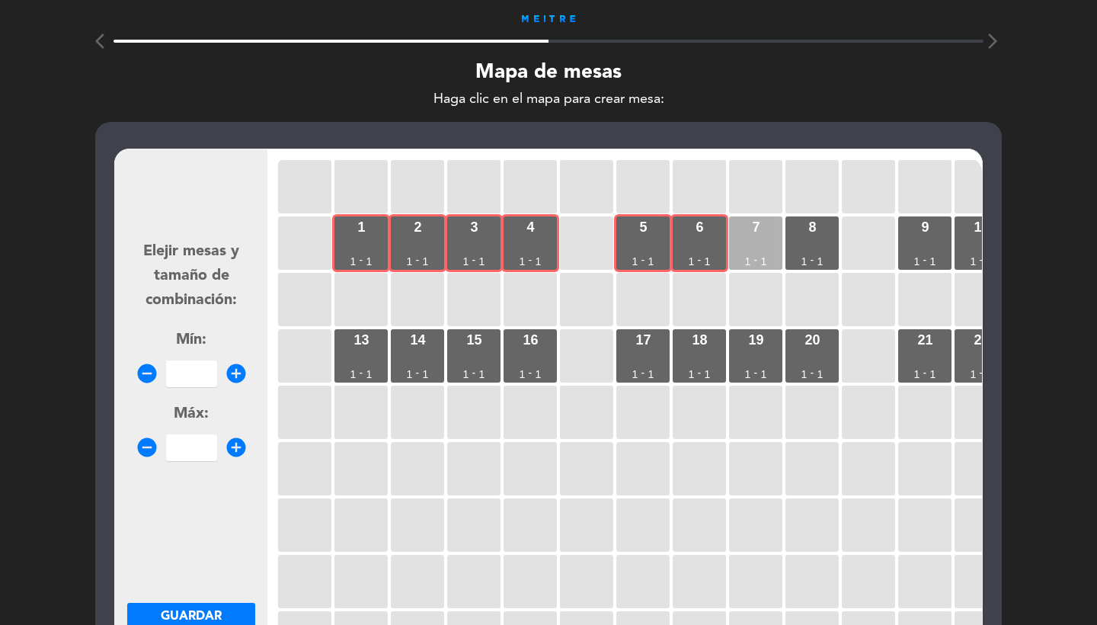
click at [748, 235] on div "7 1 - 1" at bounding box center [755, 242] width 53 height 53
click at [190, 372] on input "number" at bounding box center [191, 373] width 51 height 27
click at [207, 616] on span "Guardar" at bounding box center [191, 616] width 61 height 12
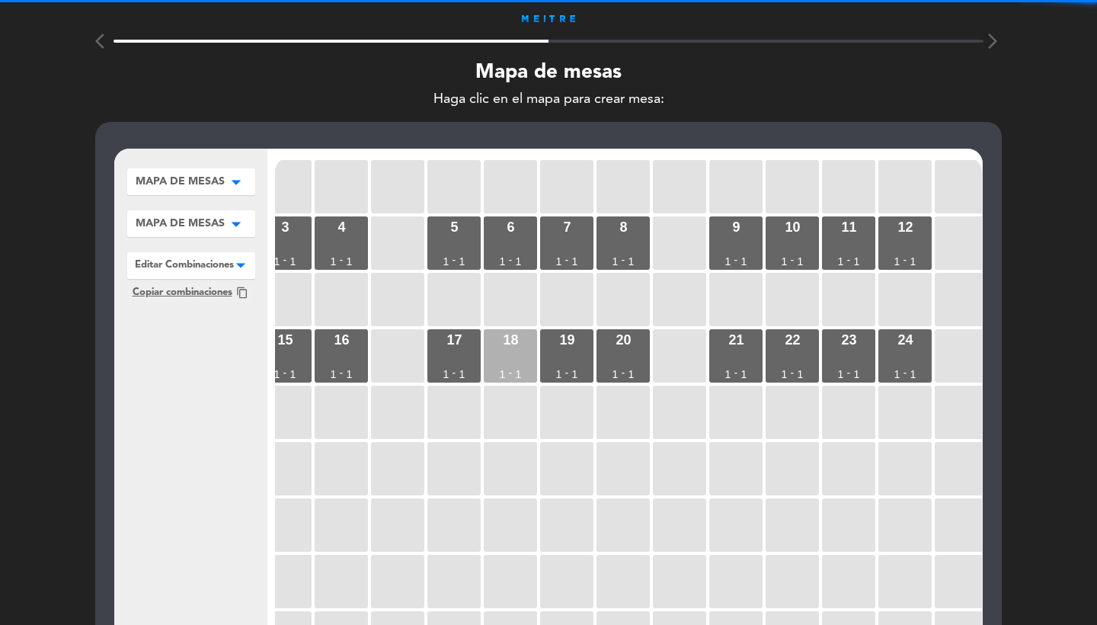
scroll to position [0, 245]
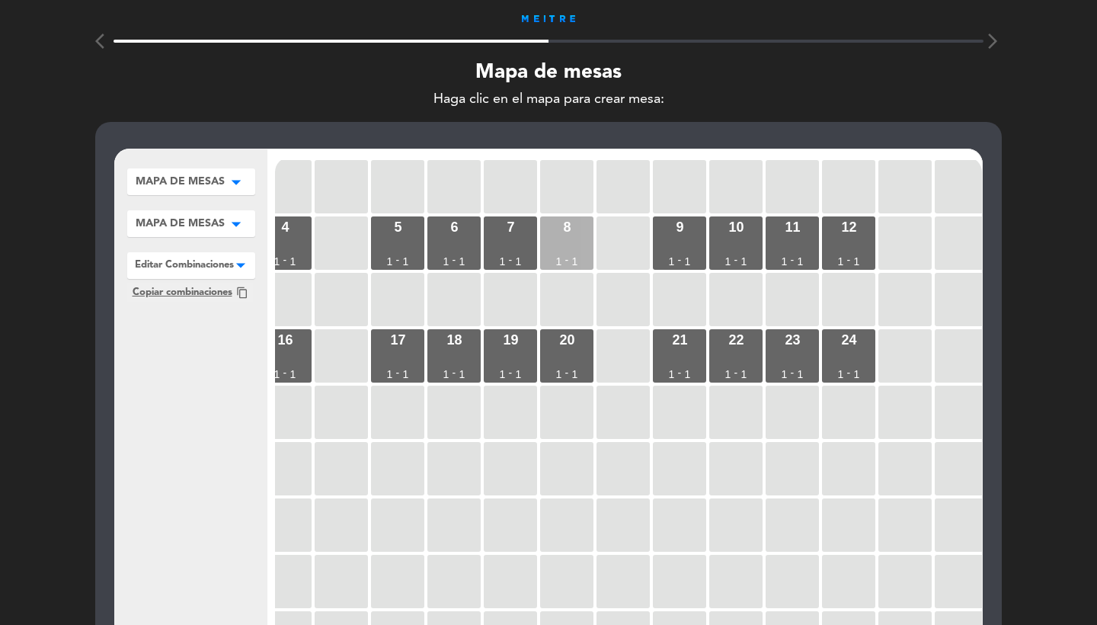
click at [583, 233] on div "8 1 - 1" at bounding box center [566, 242] width 53 height 53
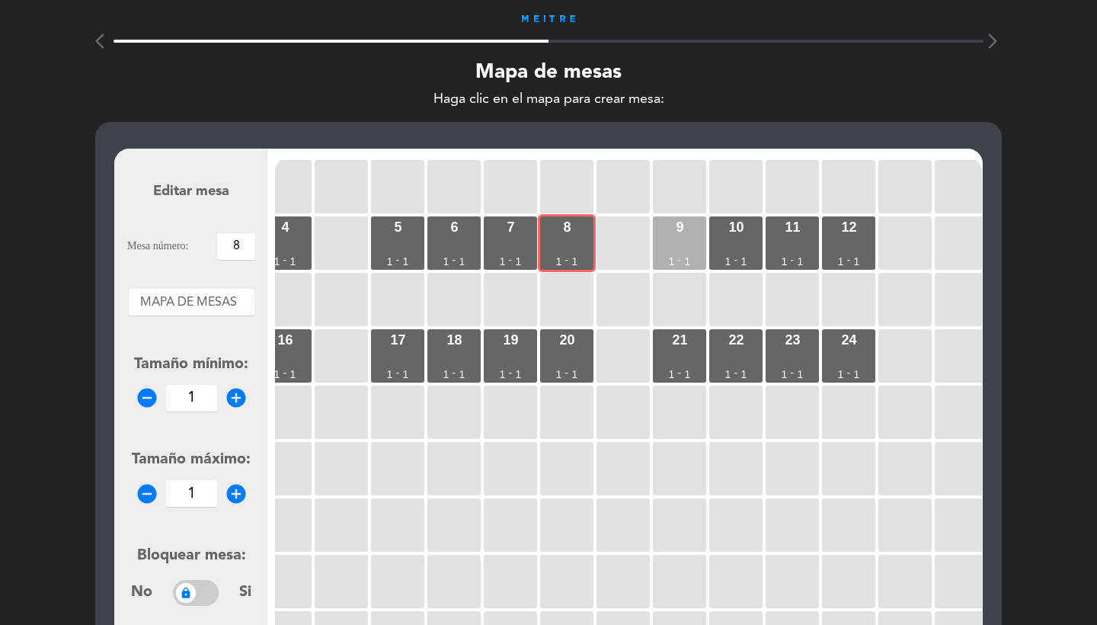
click at [684, 233] on div "9" at bounding box center [680, 227] width 8 height 14
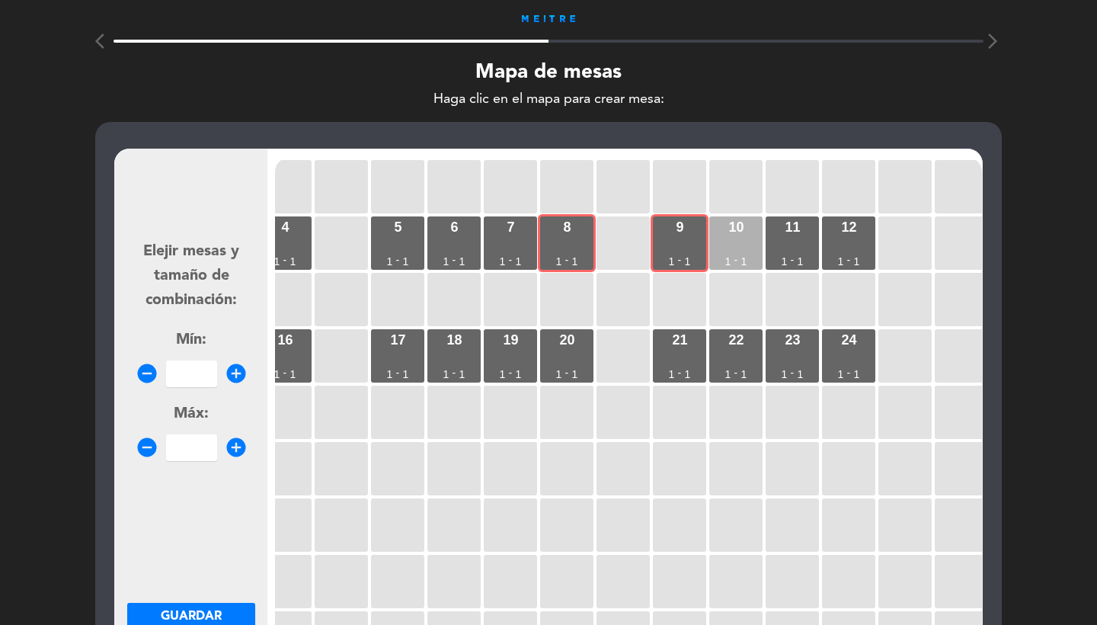
click at [730, 233] on div "10" at bounding box center [735, 227] width 15 height 14
click at [824, 235] on div "12 1 - 1" at bounding box center [848, 242] width 53 height 53
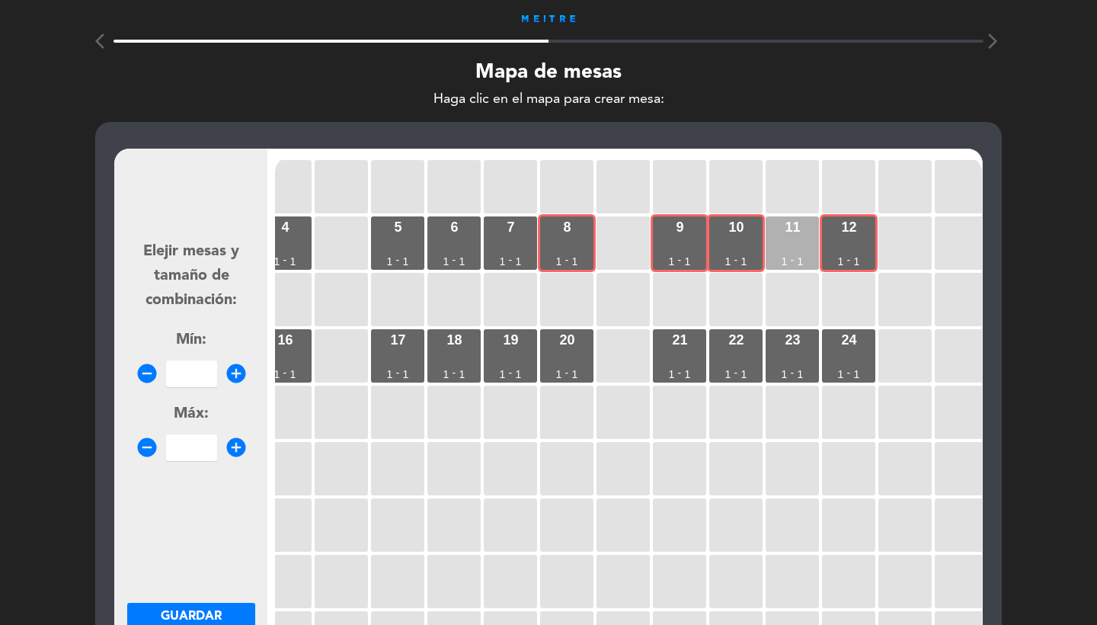
click at [798, 242] on div "11 1 - 1" at bounding box center [792, 242] width 53 height 53
click at [520, 247] on div "7 1 - 1" at bounding box center [510, 242] width 53 height 53
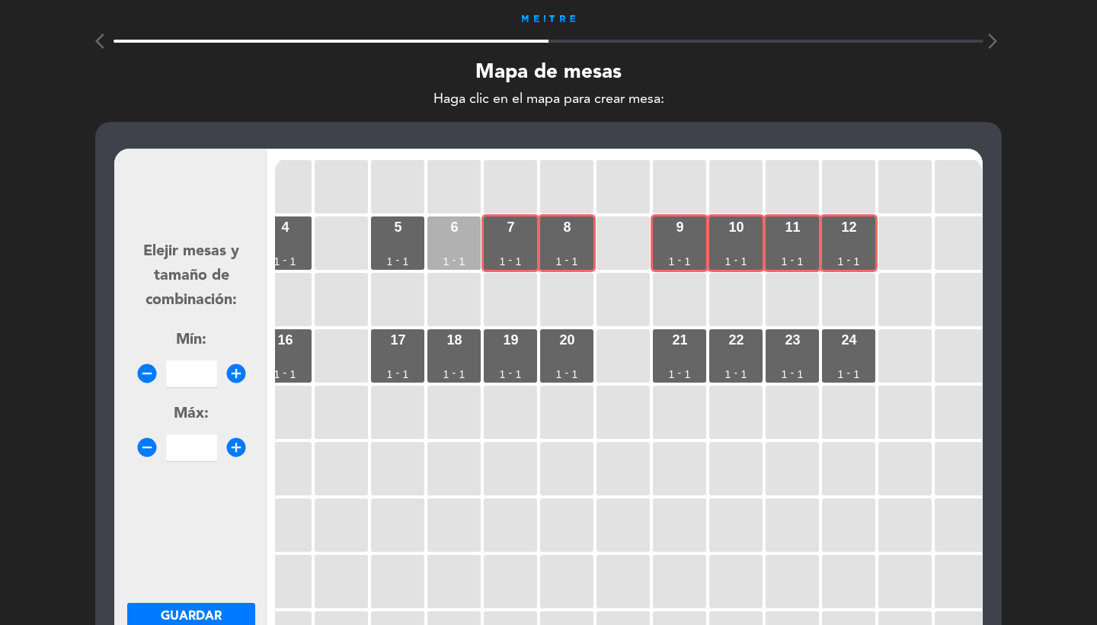
click at [459, 247] on div "6 1 - 1" at bounding box center [453, 242] width 53 height 53
click at [184, 374] on input "number" at bounding box center [191, 373] width 51 height 27
click at [233, 616] on button "Guardar" at bounding box center [191, 616] width 128 height 27
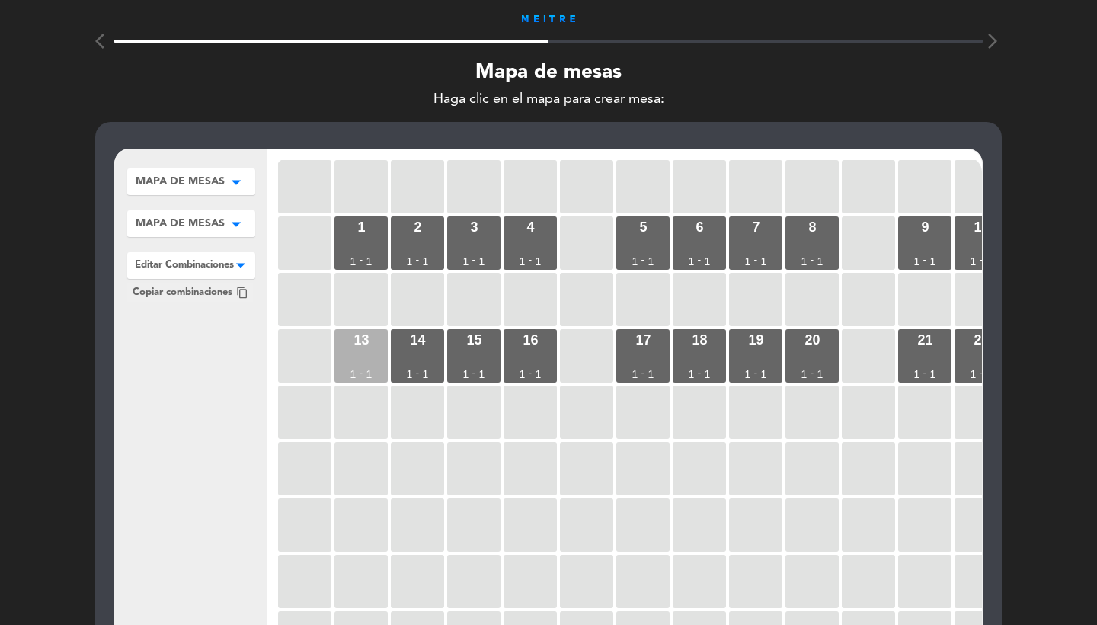
scroll to position [0, 0]
click at [363, 349] on div "13 1 - 1" at bounding box center [361, 355] width 53 height 53
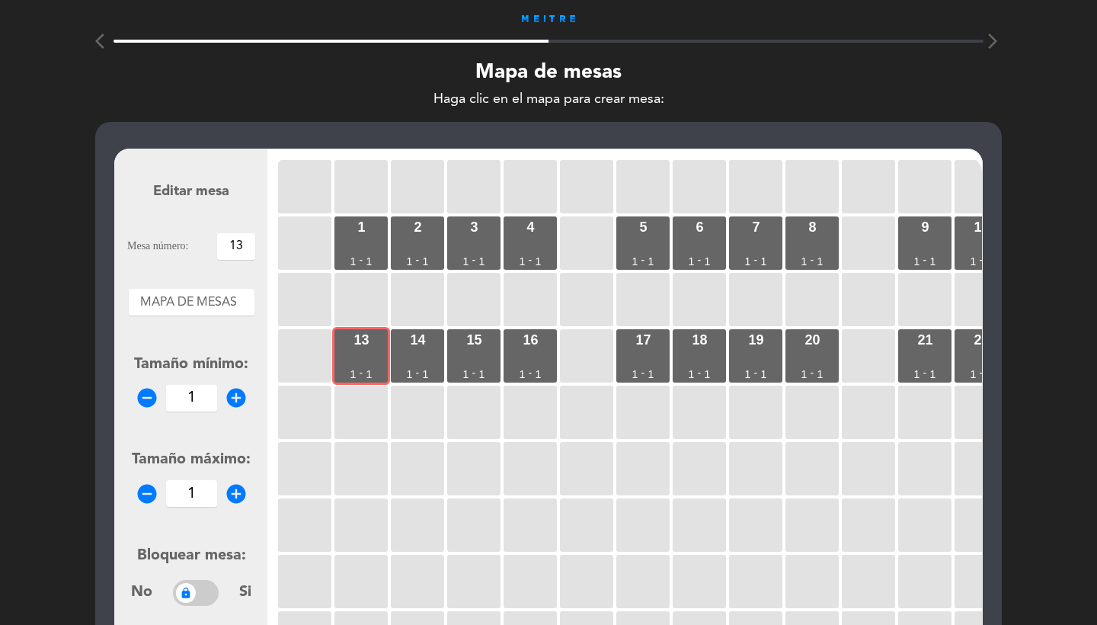
scroll to position [152, 0]
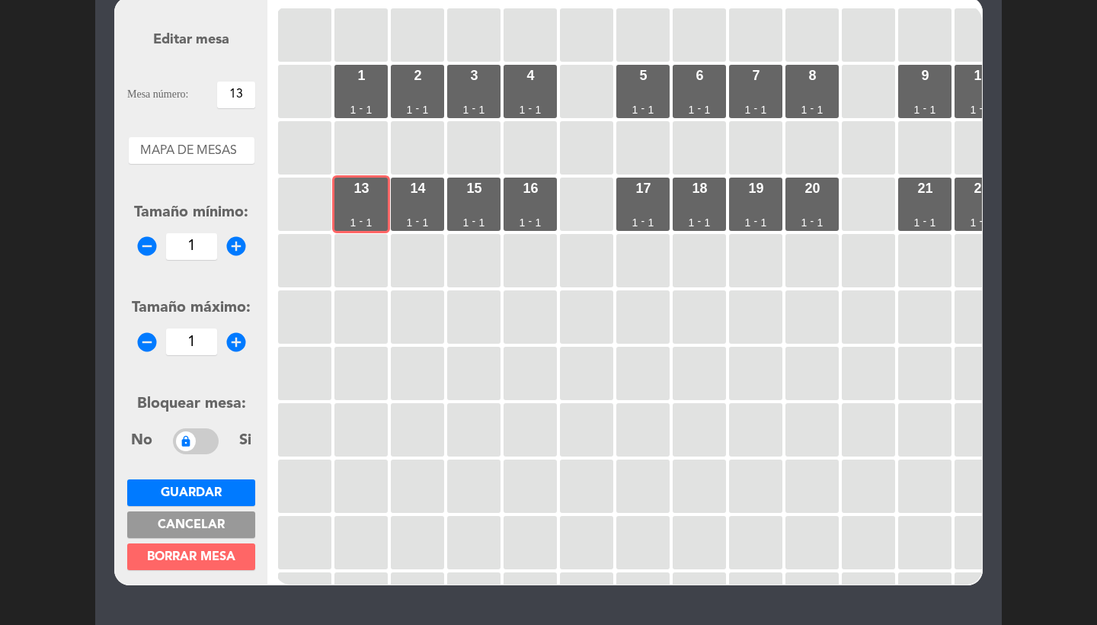
click at [193, 527] on span "Cancelar" at bounding box center [191, 525] width 67 height 12
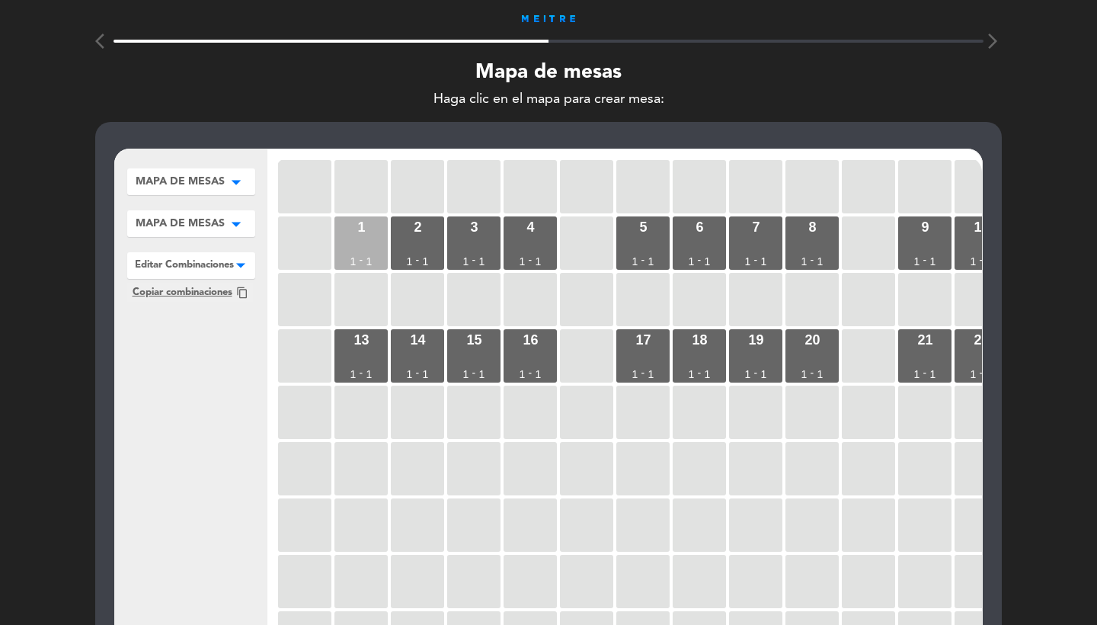
scroll to position [-1, 0]
click at [345, 242] on div "1 1 - 1" at bounding box center [361, 242] width 53 height 53
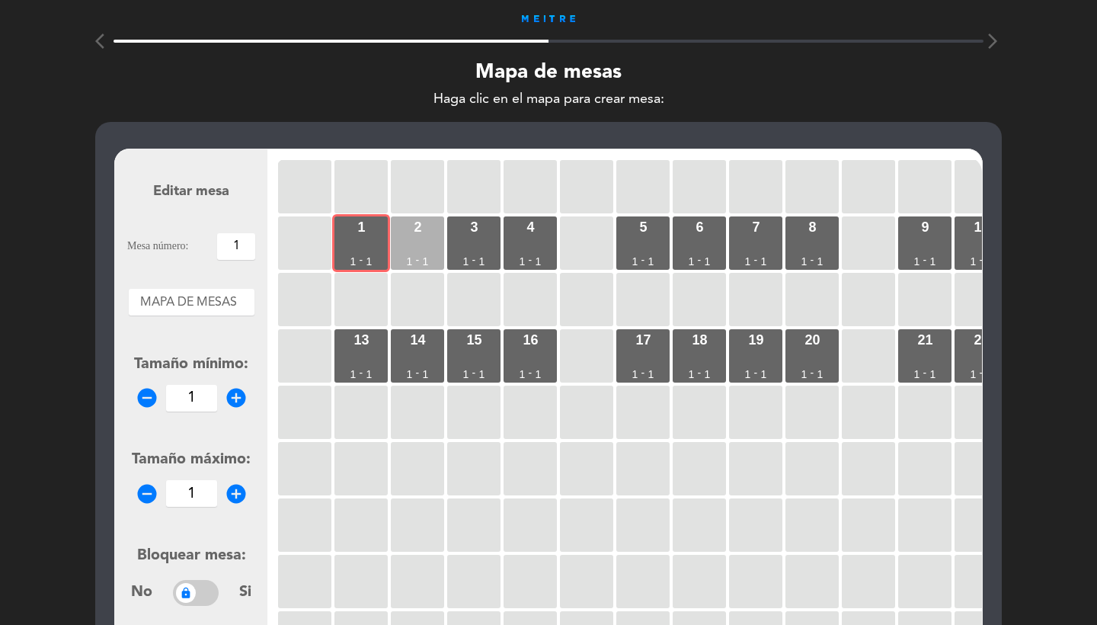
click at [419, 242] on div "2 1 - 1" at bounding box center [417, 242] width 53 height 53
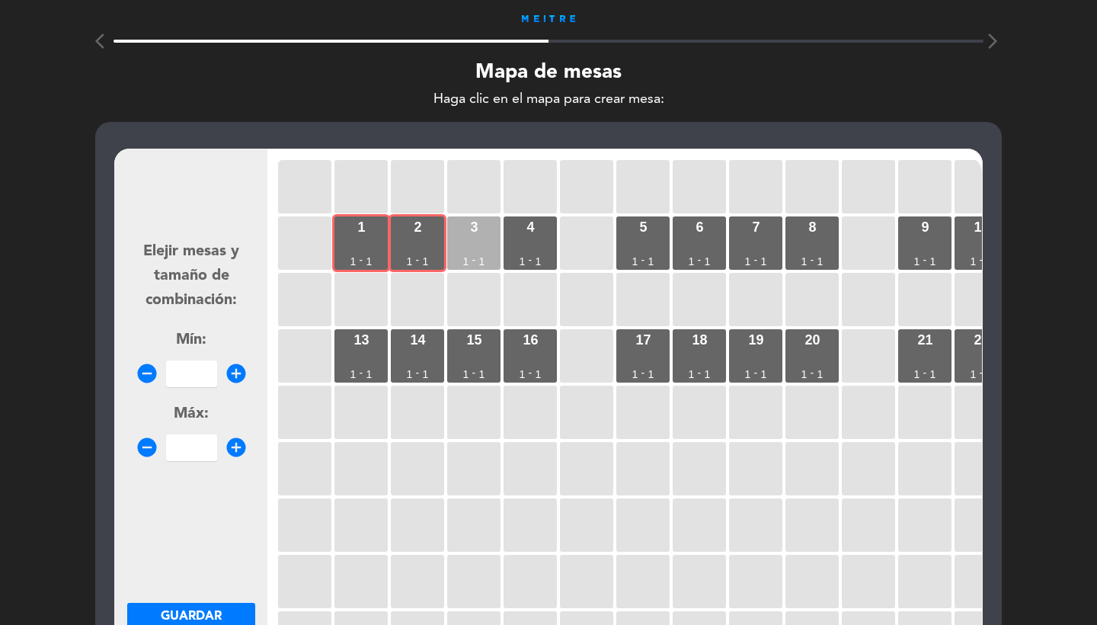
click at [480, 238] on div "3 1 - 1" at bounding box center [473, 242] width 53 height 53
click at [524, 238] on div "4 1 - 1" at bounding box center [530, 242] width 53 height 53
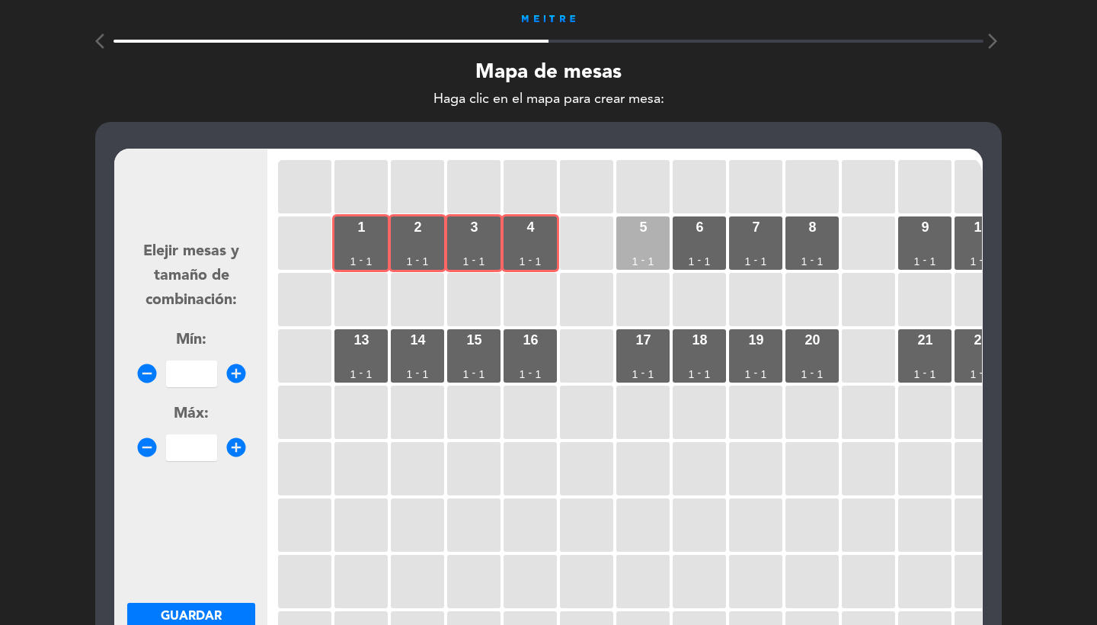
click at [638, 237] on div "5 1 - 1" at bounding box center [642, 242] width 53 height 53
click at [717, 237] on div "6 1 - 1" at bounding box center [699, 242] width 53 height 53
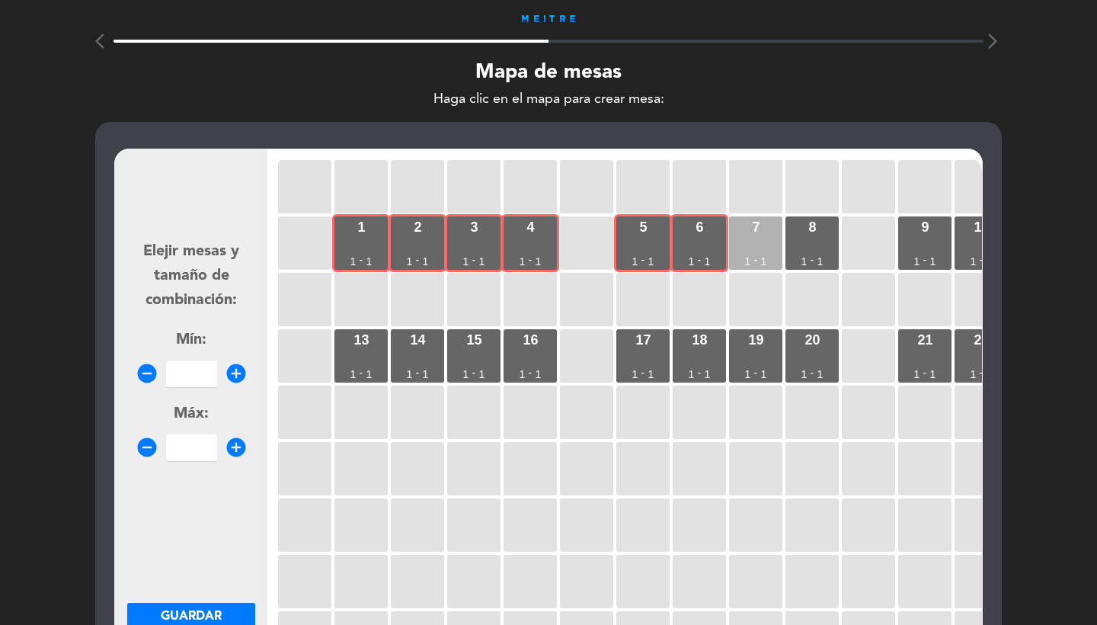
click at [758, 237] on div "7 1 - 1" at bounding box center [755, 242] width 53 height 53
click at [823, 236] on div "8 1 - 1" at bounding box center [812, 242] width 53 height 53
click at [210, 368] on input "number" at bounding box center [191, 373] width 51 height 27
click at [184, 610] on span "Guardar" at bounding box center [191, 616] width 61 height 12
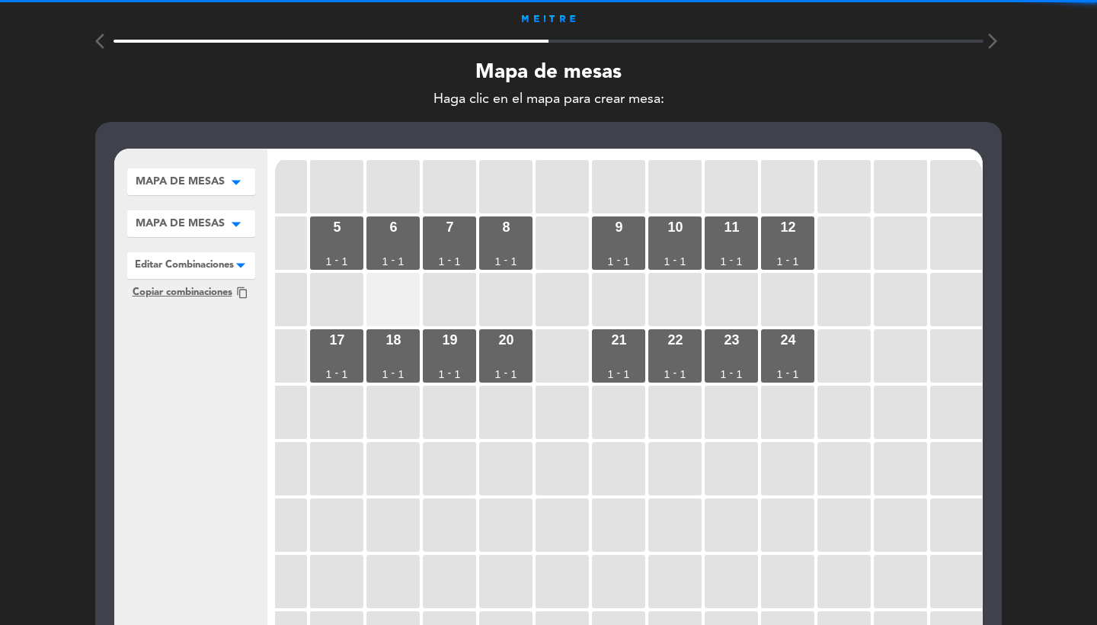
scroll to position [0, 378]
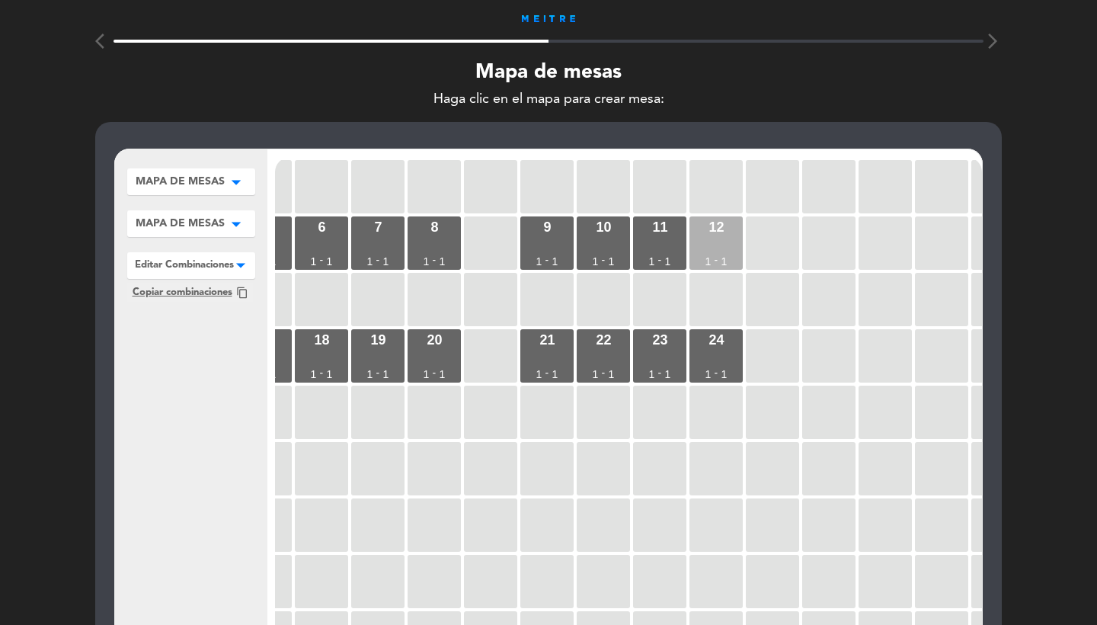
click at [726, 251] on div "12 1 - 1" at bounding box center [716, 242] width 53 height 53
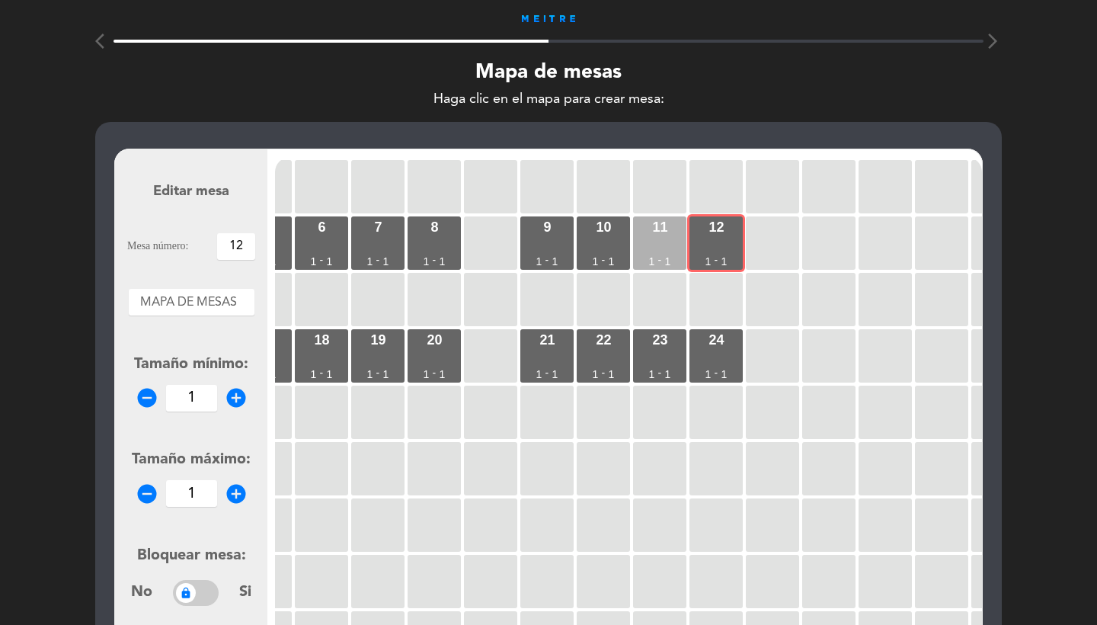
click at [668, 248] on div "11 1 - 1" at bounding box center [659, 242] width 53 height 53
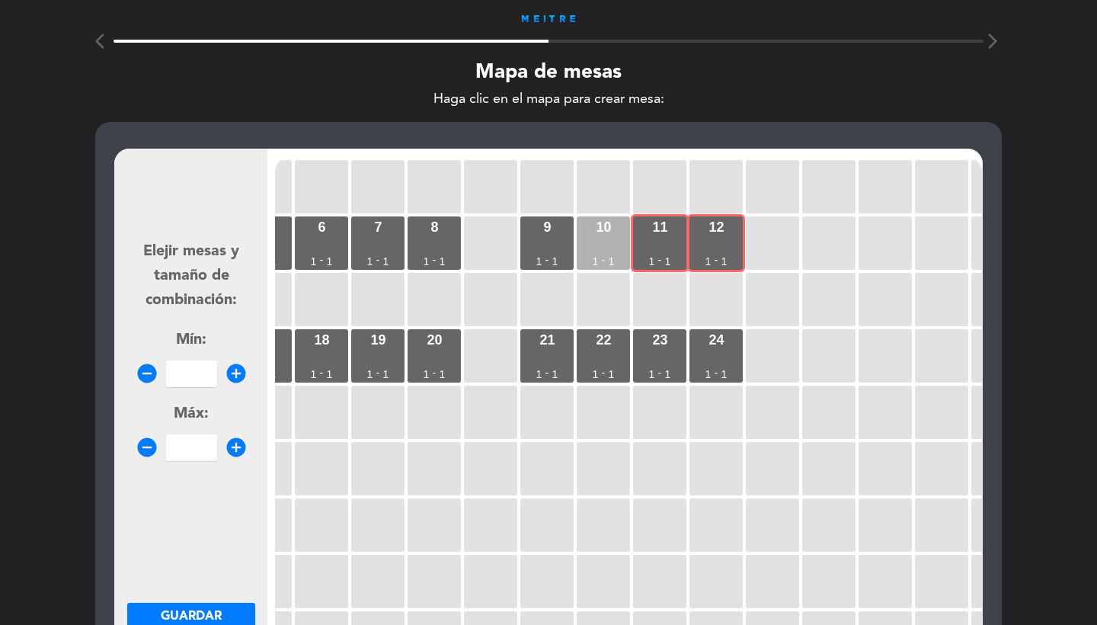
click at [611, 244] on div "10 1 - 1" at bounding box center [603, 242] width 53 height 53
click at [564, 243] on div "9 1 - 1" at bounding box center [546, 242] width 53 height 53
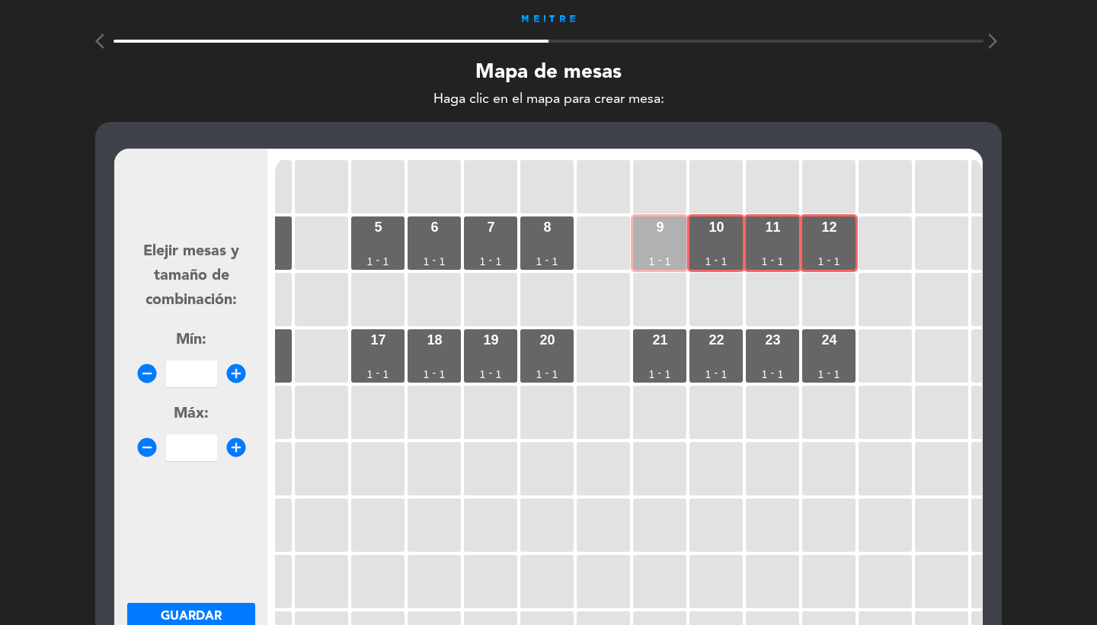
scroll to position [0, 213]
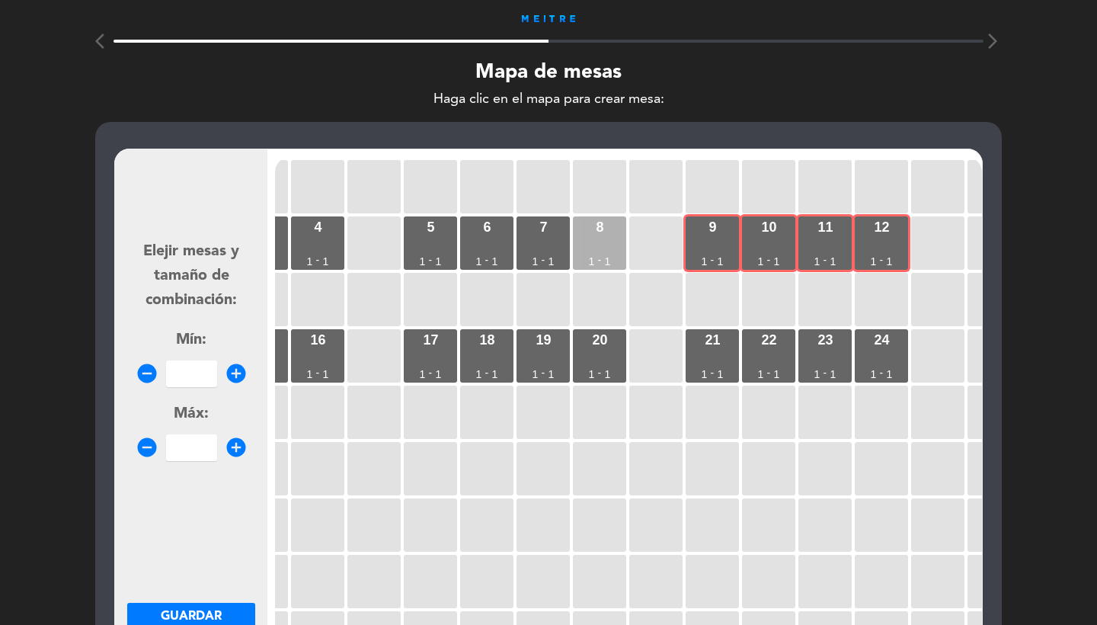
click at [597, 247] on div "8 1 - 1" at bounding box center [599, 242] width 53 height 53
click at [545, 247] on div "7 1 - 1" at bounding box center [543, 242] width 53 height 53
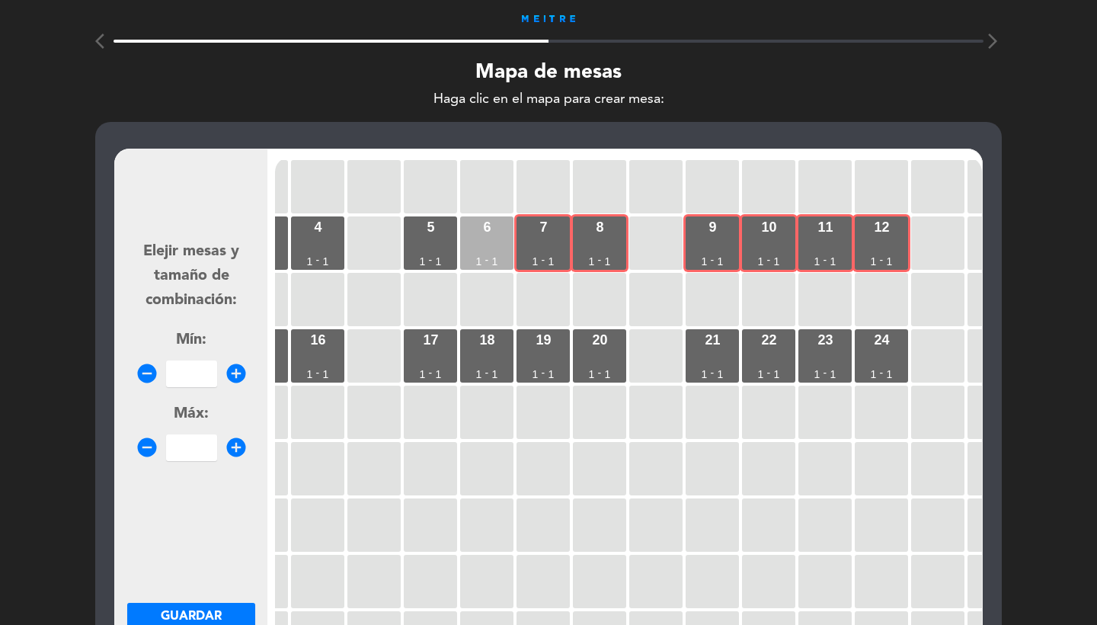
click at [484, 252] on div "6 1 - 1" at bounding box center [486, 242] width 53 height 53
click at [424, 251] on div "5 1 - 1" at bounding box center [430, 242] width 53 height 53
click at [176, 374] on input "number" at bounding box center [191, 373] width 51 height 27
click at [188, 610] on span "Guardar" at bounding box center [191, 616] width 61 height 12
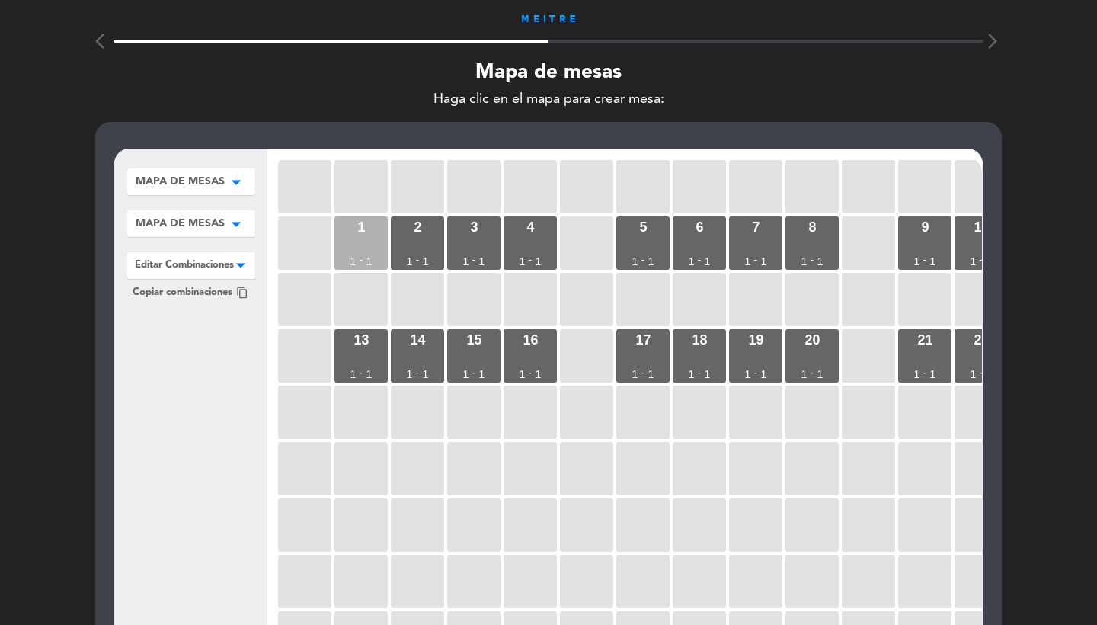
scroll to position [0, 0]
click at [357, 224] on div "1" at bounding box center [361, 227] width 8 height 14
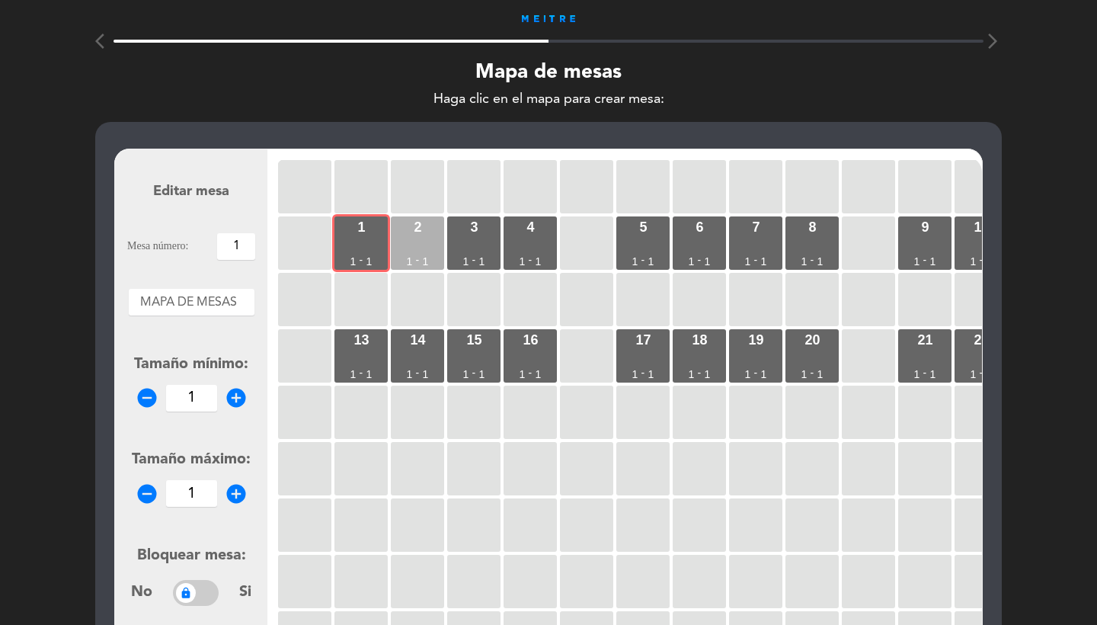
click at [433, 224] on div "2 1 - 1" at bounding box center [417, 242] width 53 height 53
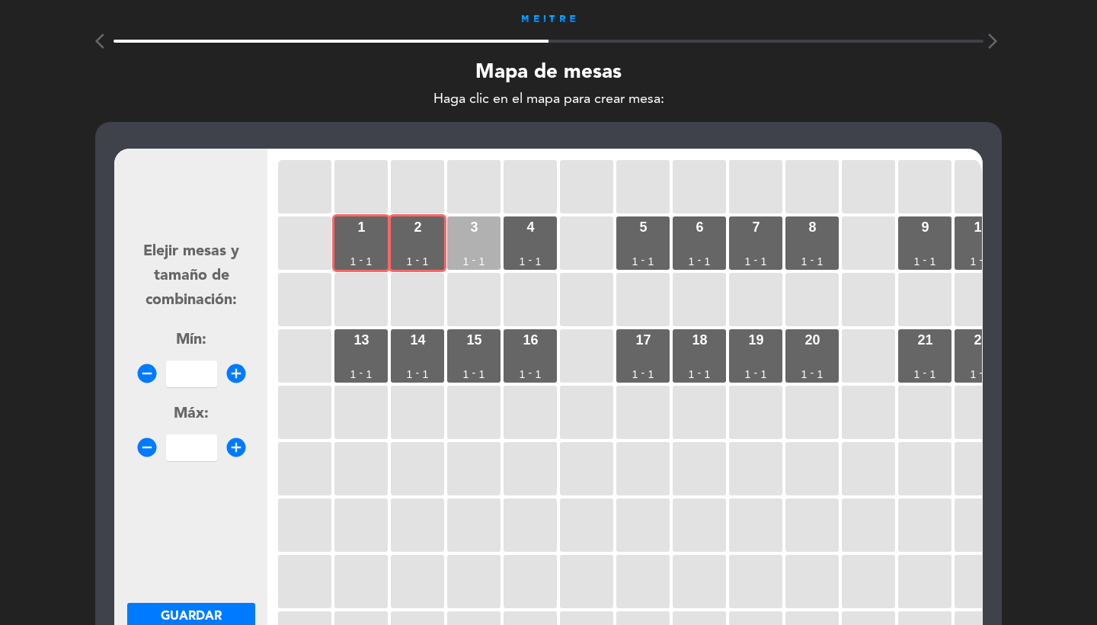
click at [468, 224] on div "3 1 - 1" at bounding box center [473, 242] width 53 height 53
click at [514, 229] on div "4 1 - 1" at bounding box center [530, 242] width 53 height 53
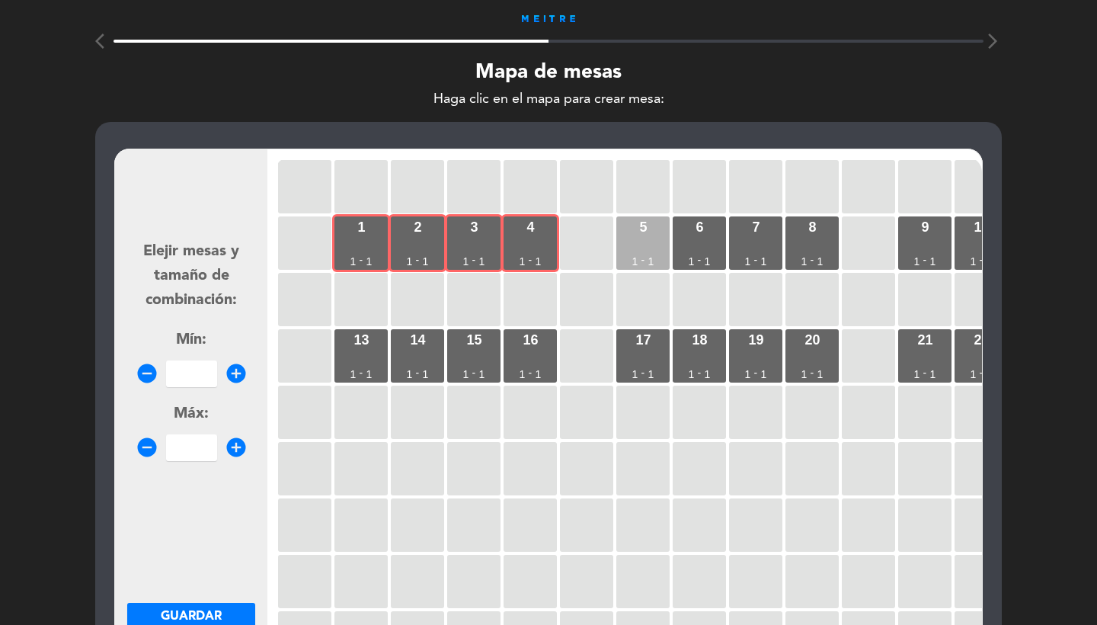
click at [656, 245] on div "5 1 - 1" at bounding box center [642, 242] width 53 height 53
click at [717, 245] on div "6 1 - 1" at bounding box center [699, 242] width 53 height 53
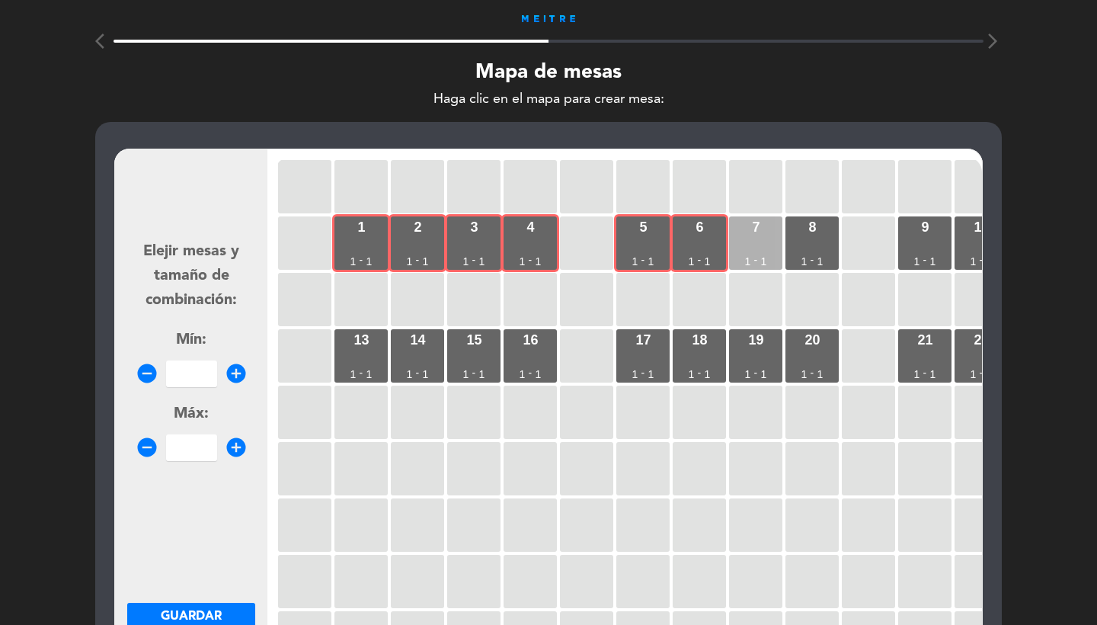
click at [759, 239] on div "7 1 - 1" at bounding box center [755, 242] width 53 height 53
click at [828, 230] on div "8 1 - 1" at bounding box center [812, 242] width 53 height 53
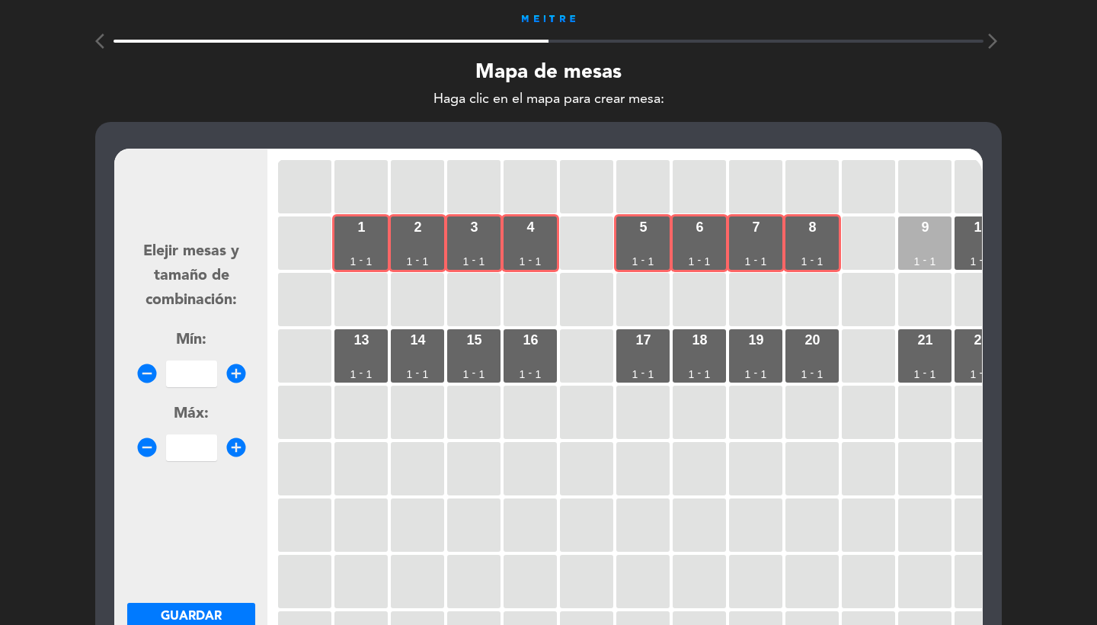
click at [932, 239] on div "9 1 - 1" at bounding box center [924, 242] width 53 height 53
click at [203, 377] on input "number" at bounding box center [191, 373] width 51 height 27
click at [187, 624] on button "Guardar" at bounding box center [191, 616] width 128 height 27
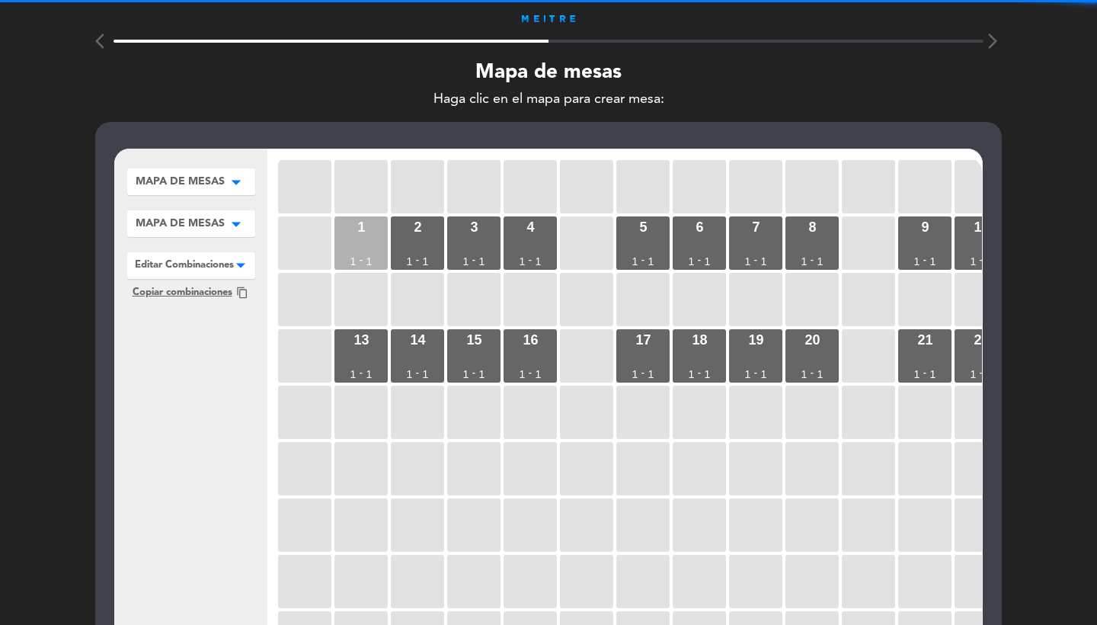
click at [357, 229] on div "1 1 - 1" at bounding box center [361, 242] width 53 height 53
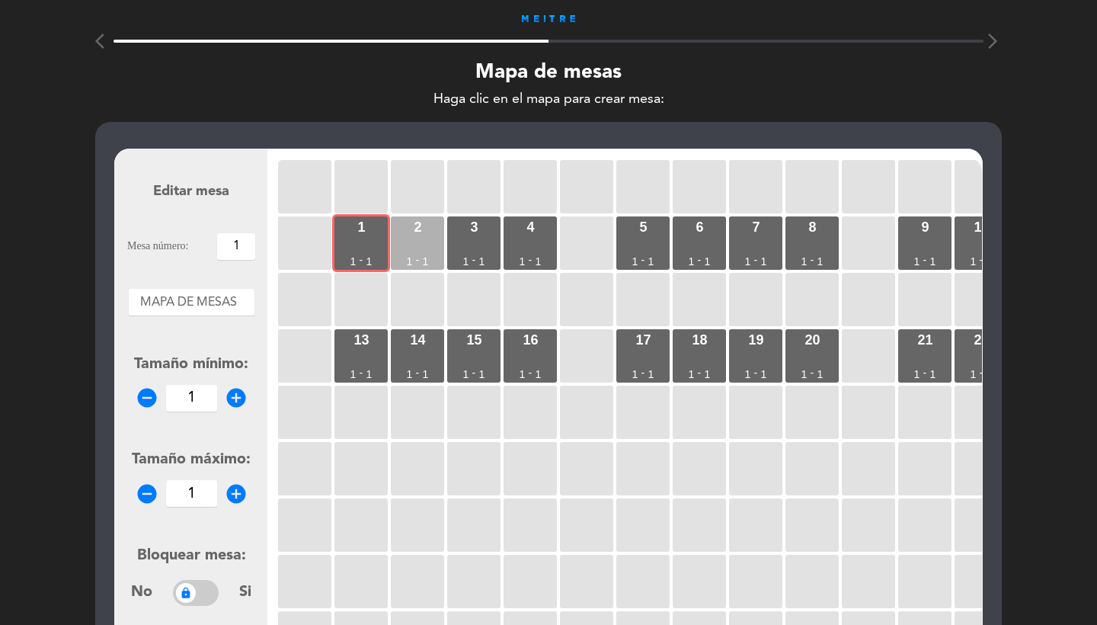
click at [427, 229] on div "2 1 - 1" at bounding box center [417, 242] width 53 height 53
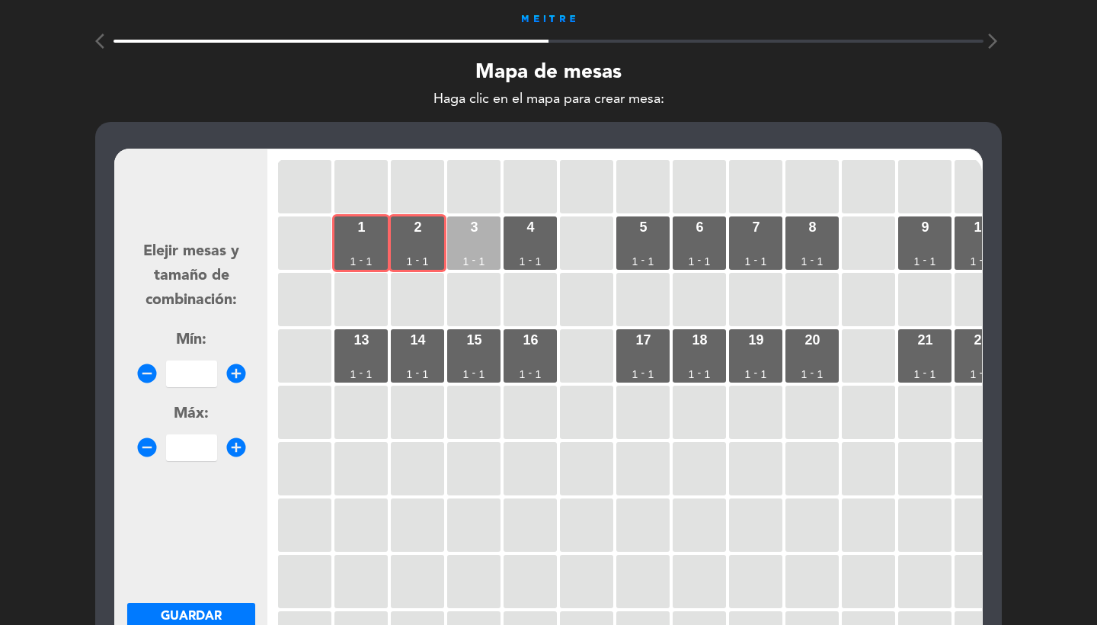
click at [480, 229] on div "3 1 - 1" at bounding box center [473, 242] width 53 height 53
click at [523, 229] on div "4 1 - 1" at bounding box center [530, 242] width 53 height 53
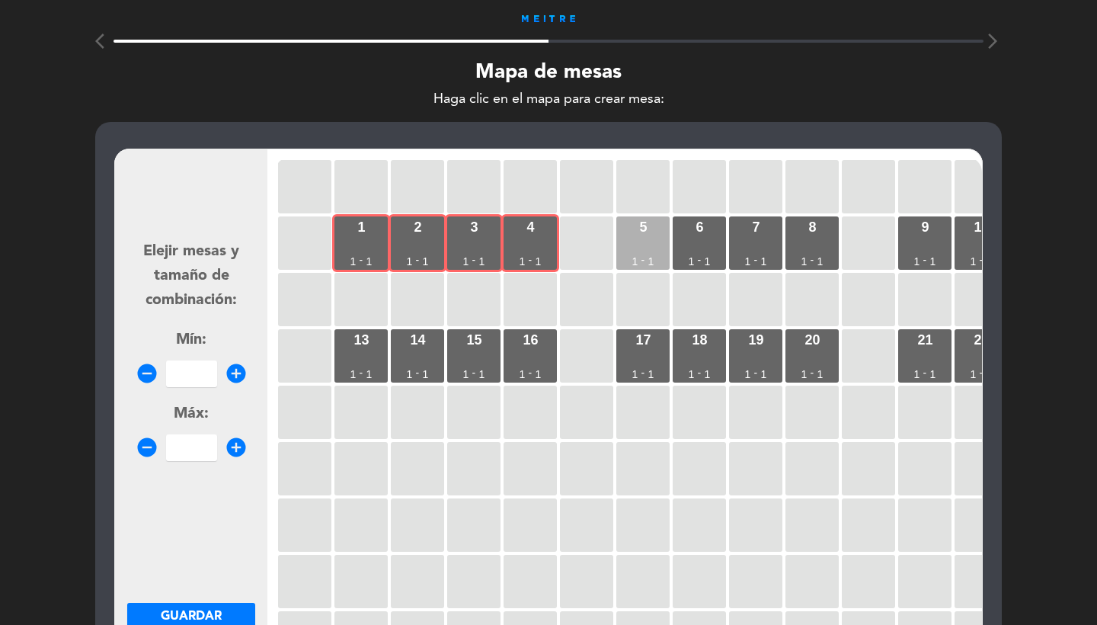
click at [658, 232] on div "5 1 - 1" at bounding box center [642, 242] width 53 height 53
click at [709, 232] on div "6 1 - 1" at bounding box center [699, 242] width 53 height 53
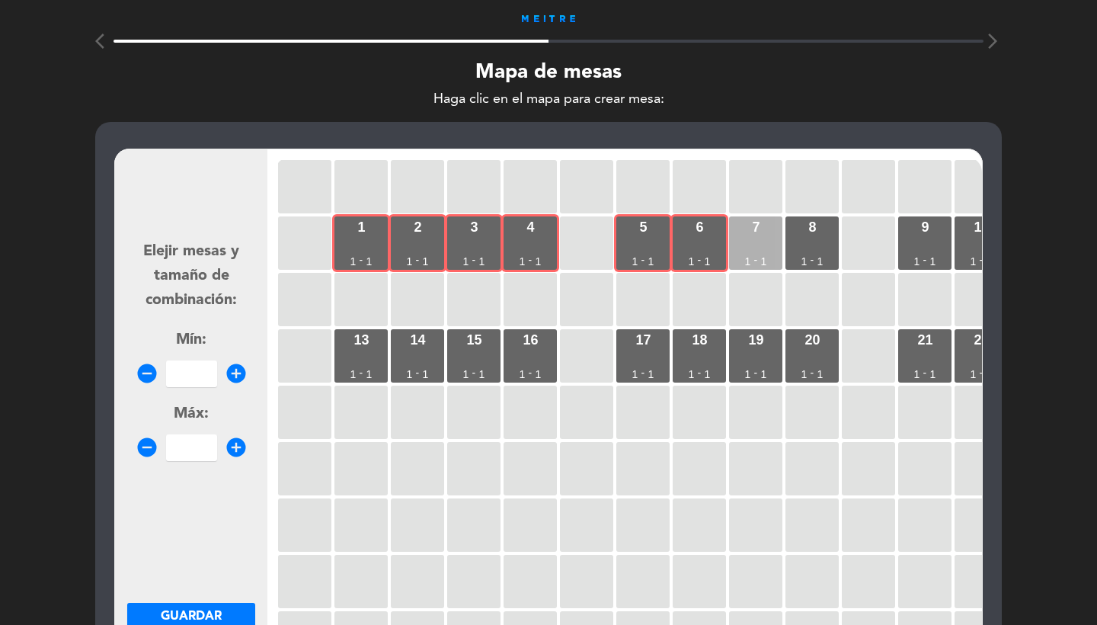
click at [768, 232] on div "7 1 - 1" at bounding box center [755, 242] width 53 height 53
click at [805, 232] on div "8 1 - 1" at bounding box center [812, 242] width 53 height 53
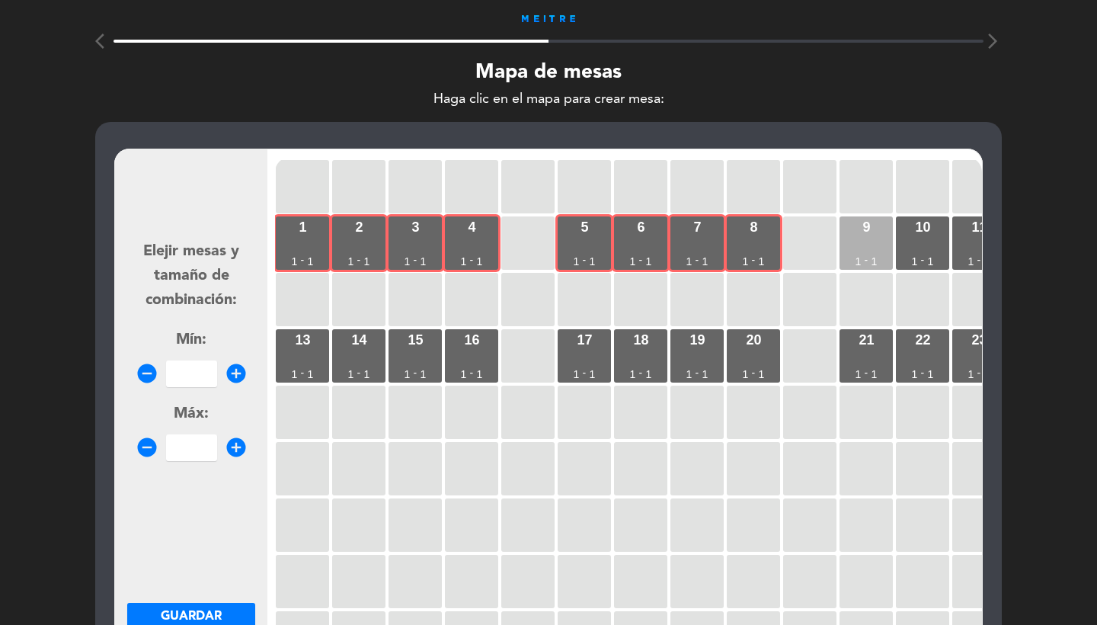
scroll to position [0, 104]
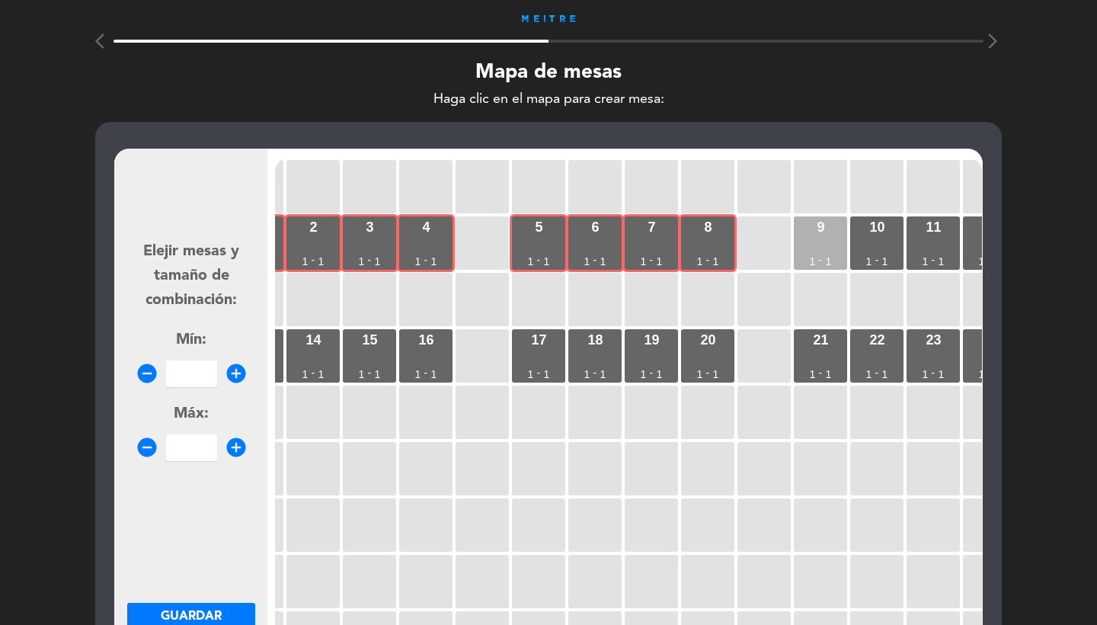
click at [812, 240] on div "9 1 - 1" at bounding box center [820, 242] width 53 height 53
click at [855, 241] on div "10 1 - 1" at bounding box center [876, 242] width 53 height 53
click at [206, 372] on input "number" at bounding box center [191, 373] width 51 height 27
click at [203, 613] on span "Guardar" at bounding box center [191, 616] width 61 height 12
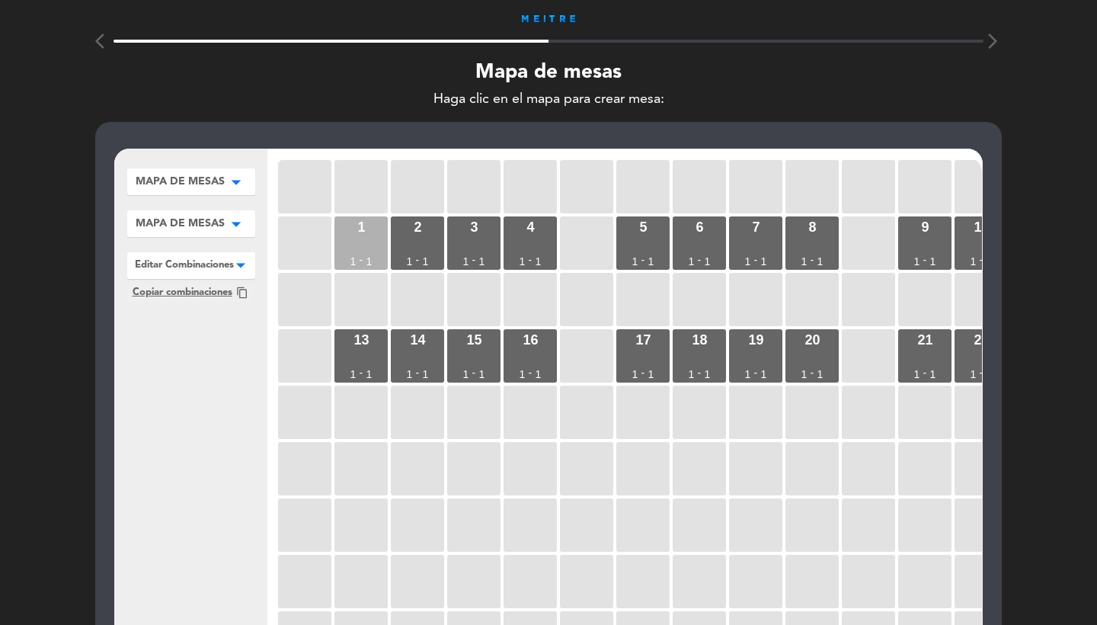
scroll to position [0, -2]
click at [344, 254] on div "1 1 - 1" at bounding box center [361, 242] width 53 height 53
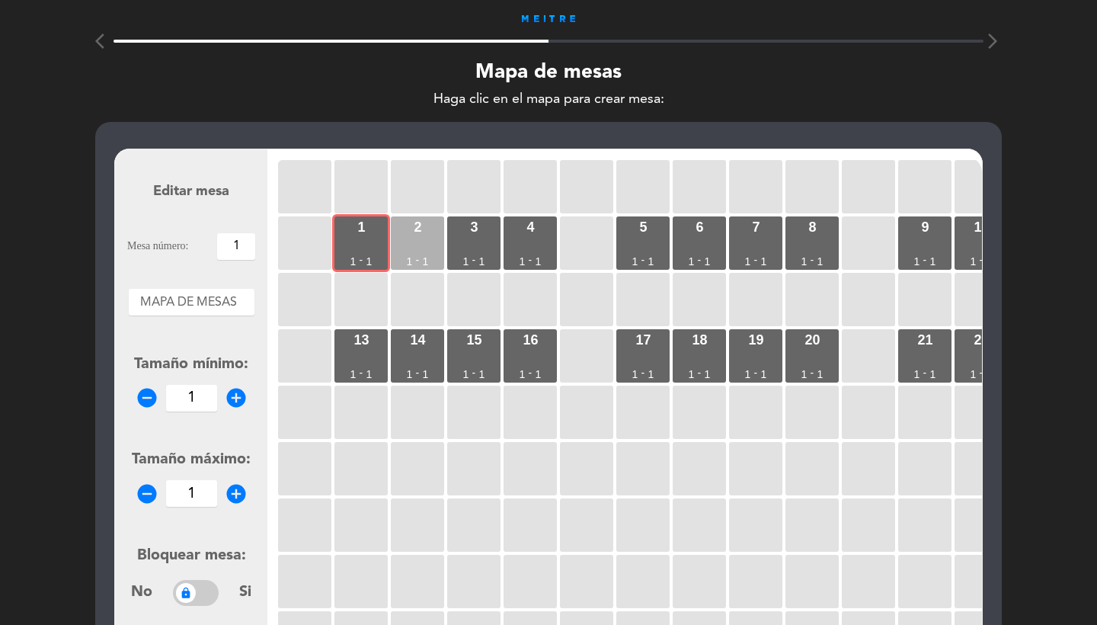
click at [398, 254] on div "2 1 - 1" at bounding box center [417, 242] width 53 height 53
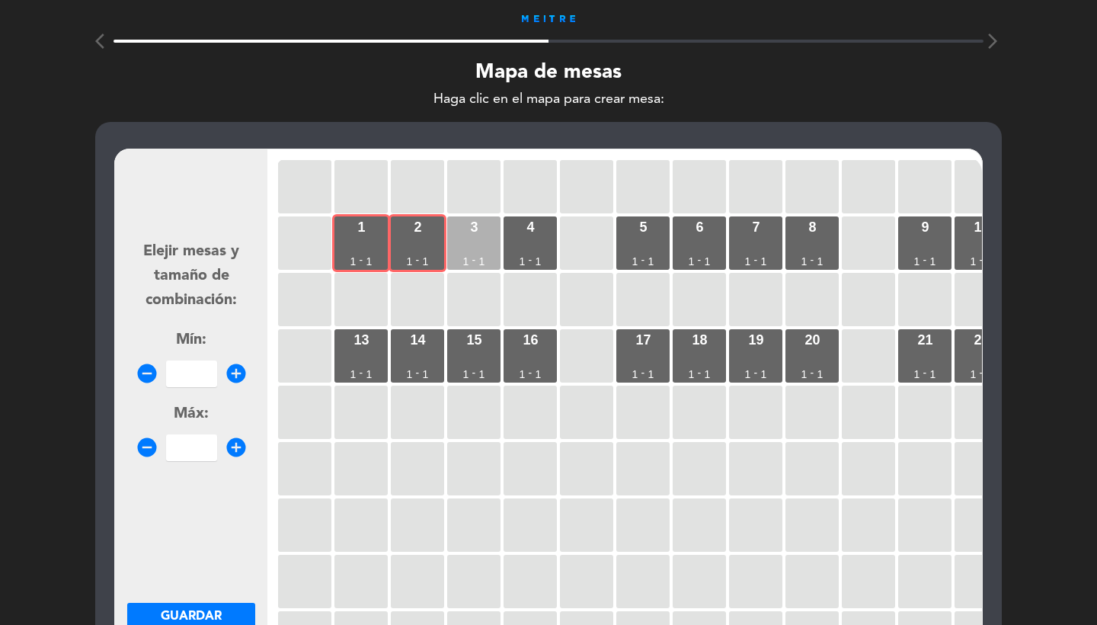
click at [473, 249] on div "3 1 - 1" at bounding box center [473, 242] width 53 height 53
click at [528, 247] on div "4 1 - 1" at bounding box center [530, 242] width 53 height 53
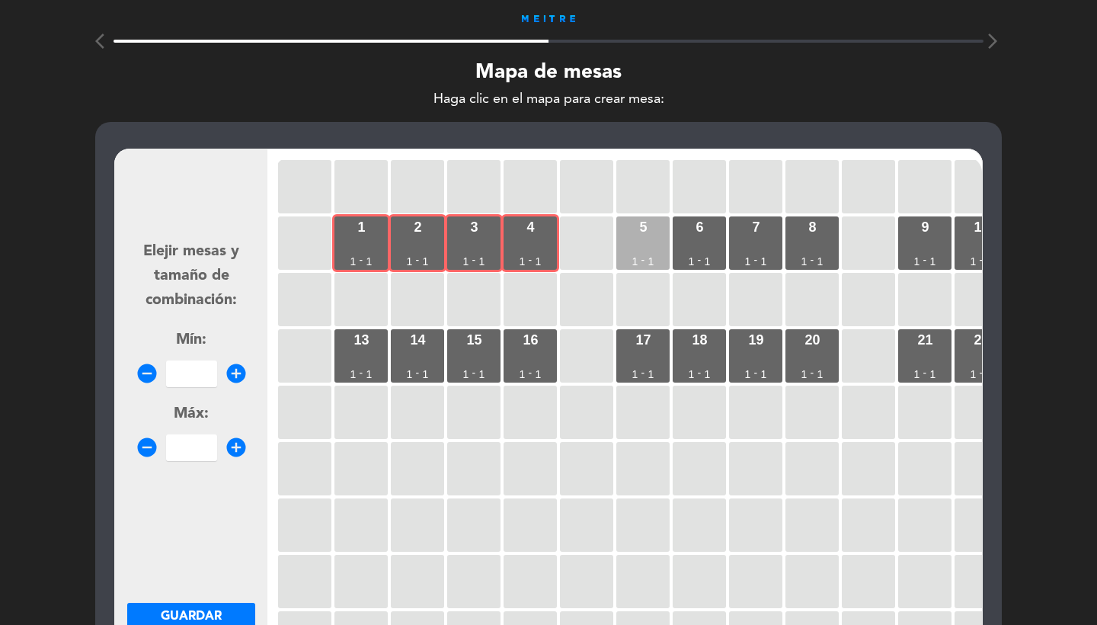
click at [643, 245] on div "5 1 - 1" at bounding box center [642, 242] width 53 height 53
click at [704, 245] on div "6 1 - 1" at bounding box center [699, 242] width 53 height 53
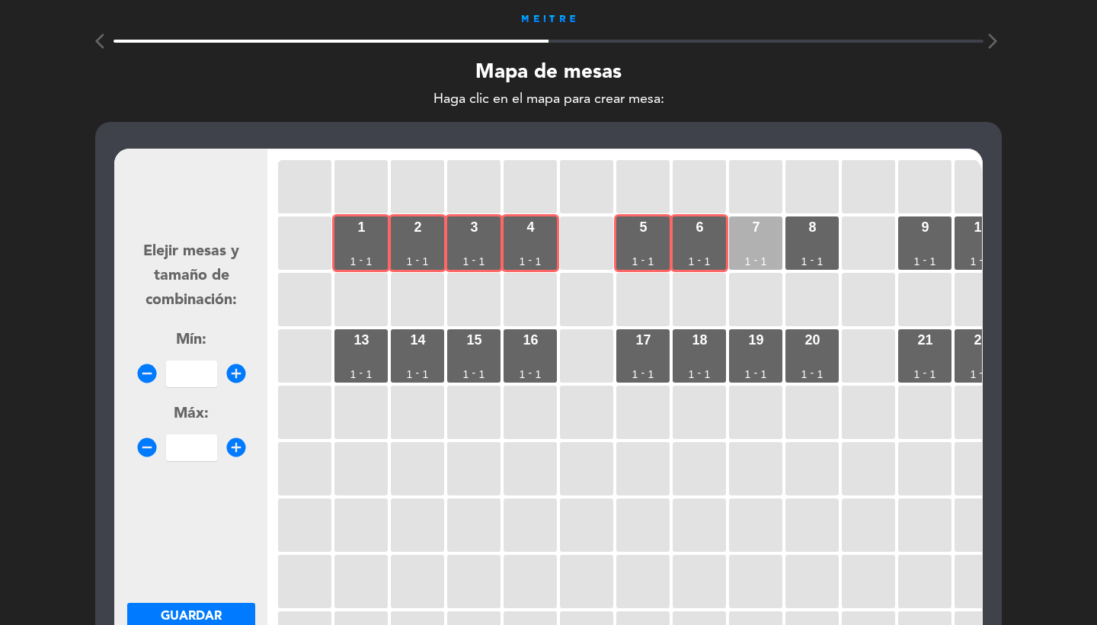
click at [776, 239] on div "7 1 - 1" at bounding box center [755, 242] width 53 height 53
click at [818, 239] on div "8 1 - 1" at bounding box center [812, 242] width 53 height 53
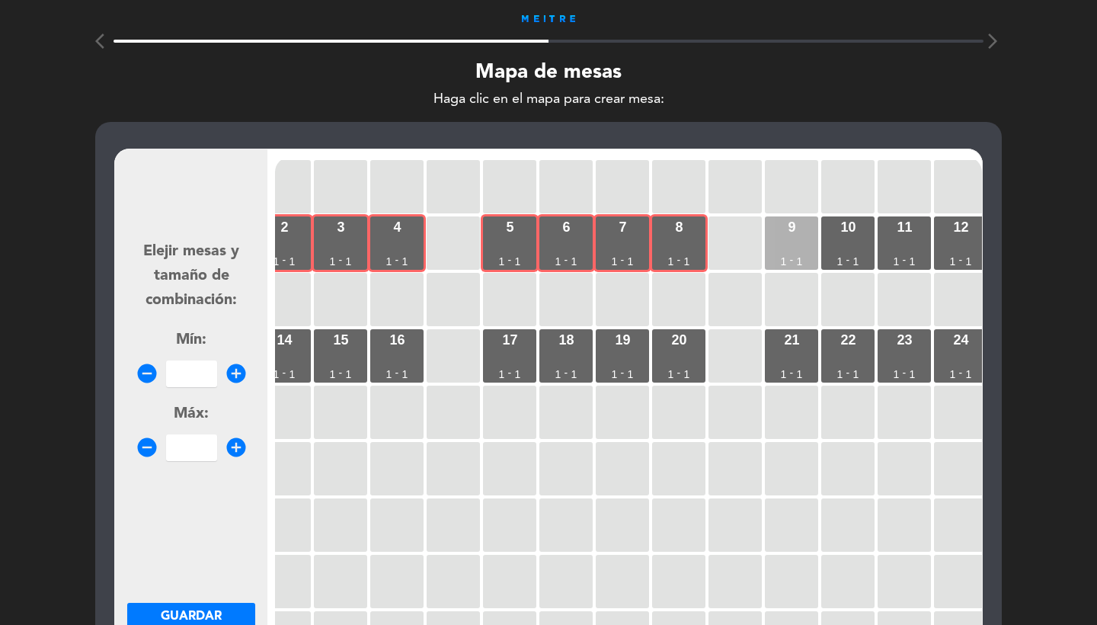
click at [812, 237] on div "9 1 - 1" at bounding box center [791, 242] width 53 height 53
click at [855, 239] on div "10 1 - 1" at bounding box center [847, 242] width 53 height 53
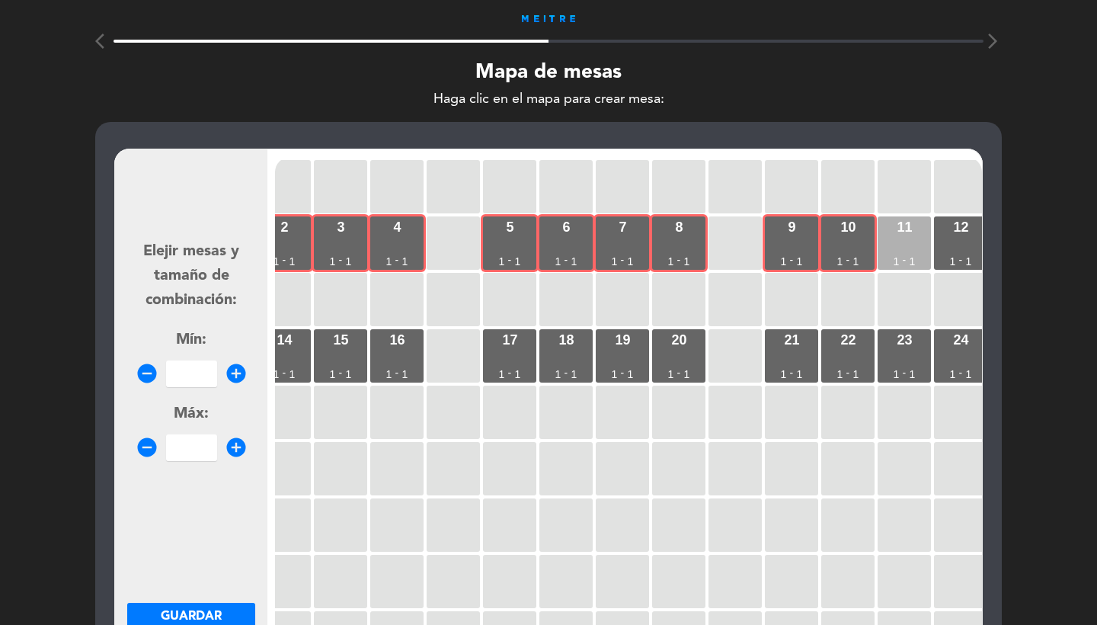
click at [892, 239] on div "11 1 - 1" at bounding box center [904, 242] width 53 height 53
click at [183, 375] on input "number" at bounding box center [191, 373] width 51 height 27
click at [188, 615] on span "Guardar" at bounding box center [191, 616] width 61 height 12
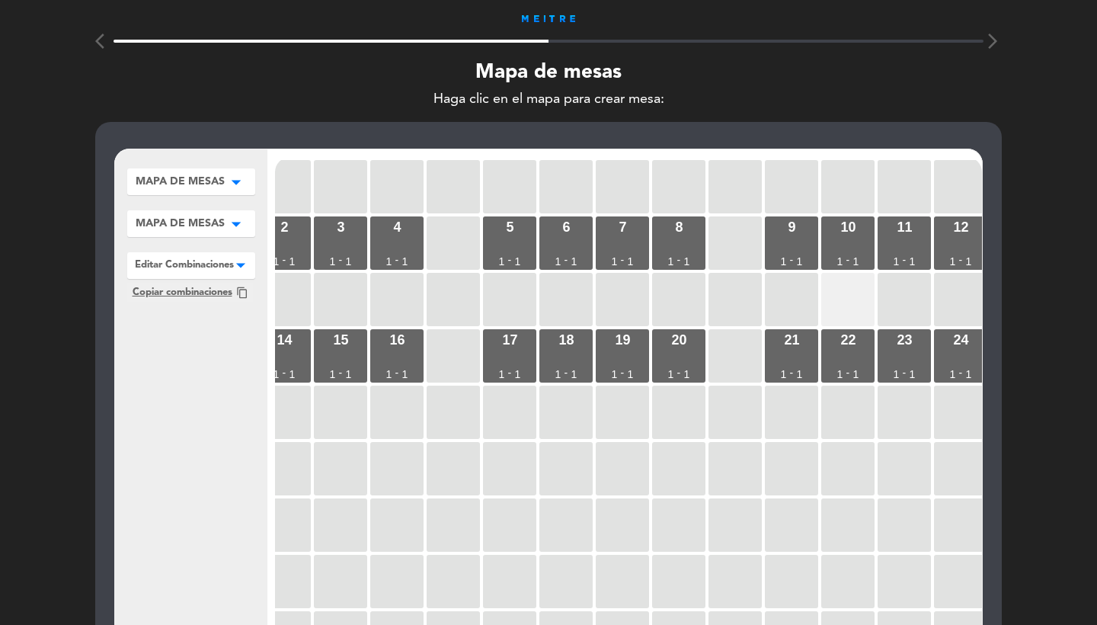
scroll to position [0, 162]
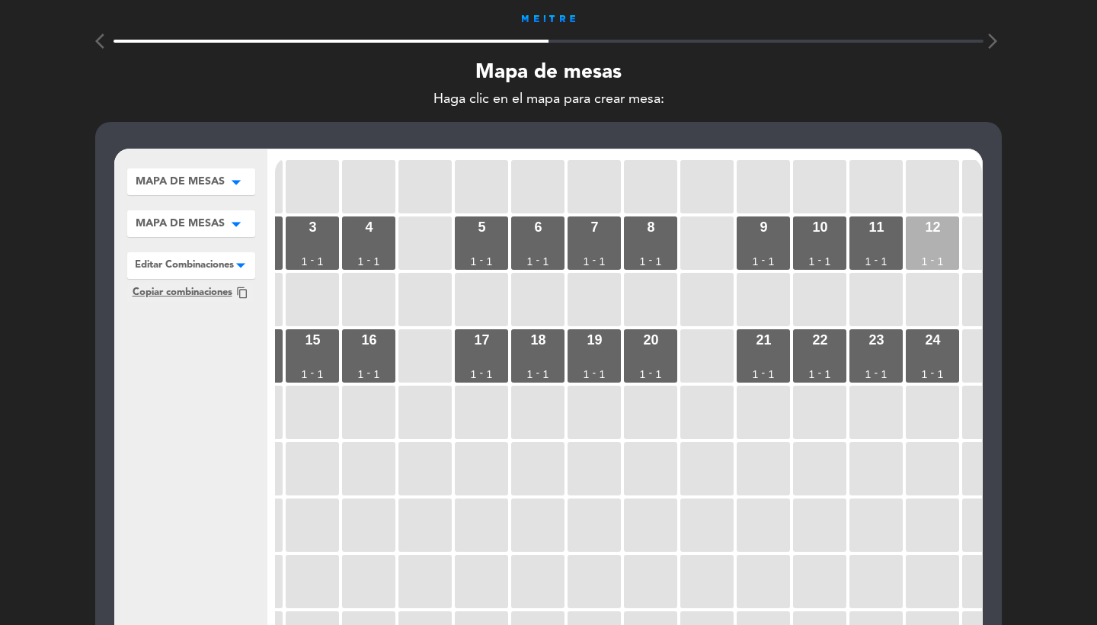
click at [925, 250] on div "12 1 - 1" at bounding box center [932, 242] width 53 height 53
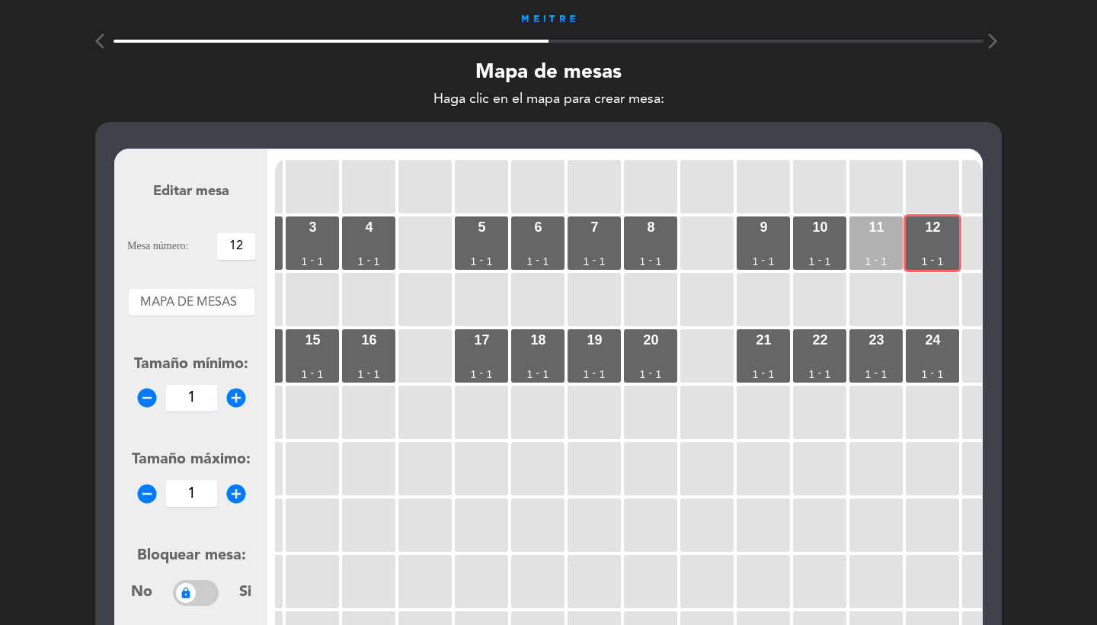
click at [873, 244] on div "11 1 - 1" at bounding box center [876, 242] width 53 height 53
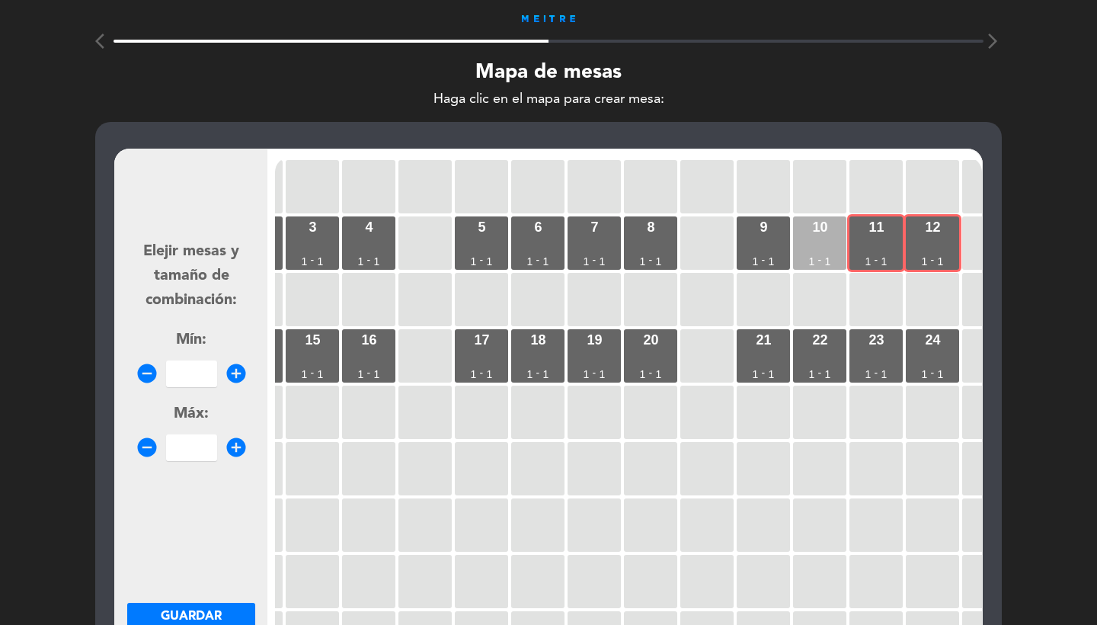
click at [833, 244] on div "10 1 - 1" at bounding box center [819, 242] width 53 height 53
click at [770, 242] on div "9 1 - 1" at bounding box center [763, 242] width 53 height 53
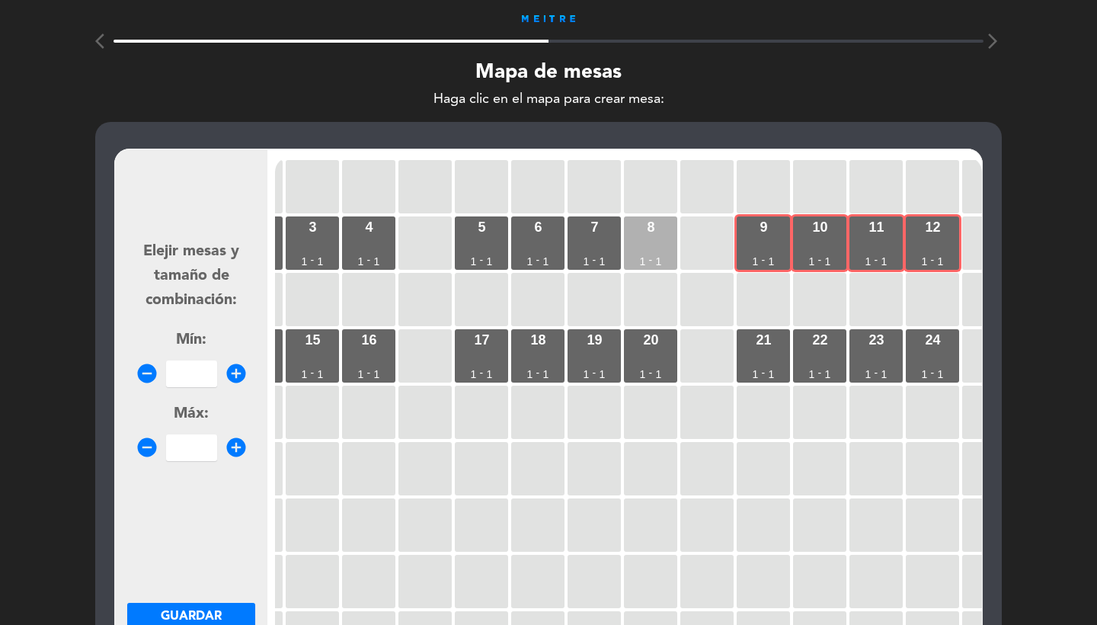
click at [624, 242] on div "8 1 - 1" at bounding box center [650, 242] width 53 height 53
click at [600, 239] on div "7 1 - 1" at bounding box center [594, 242] width 53 height 53
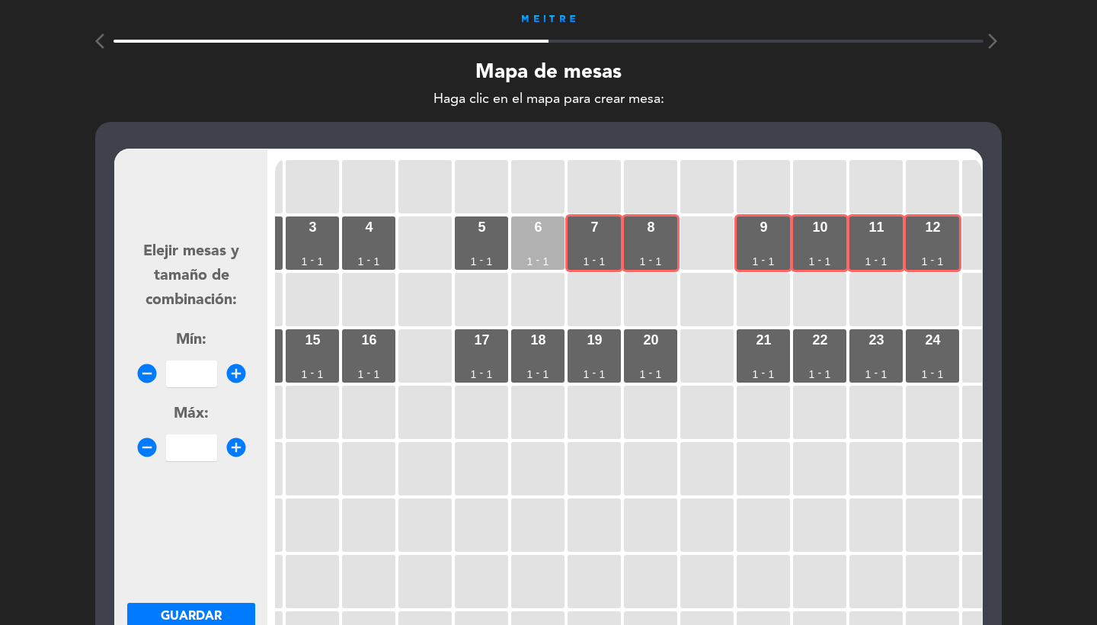
click at [558, 239] on div "6 1 - 1" at bounding box center [537, 242] width 53 height 53
click at [480, 242] on div "5 1 - 1" at bounding box center [481, 242] width 53 height 53
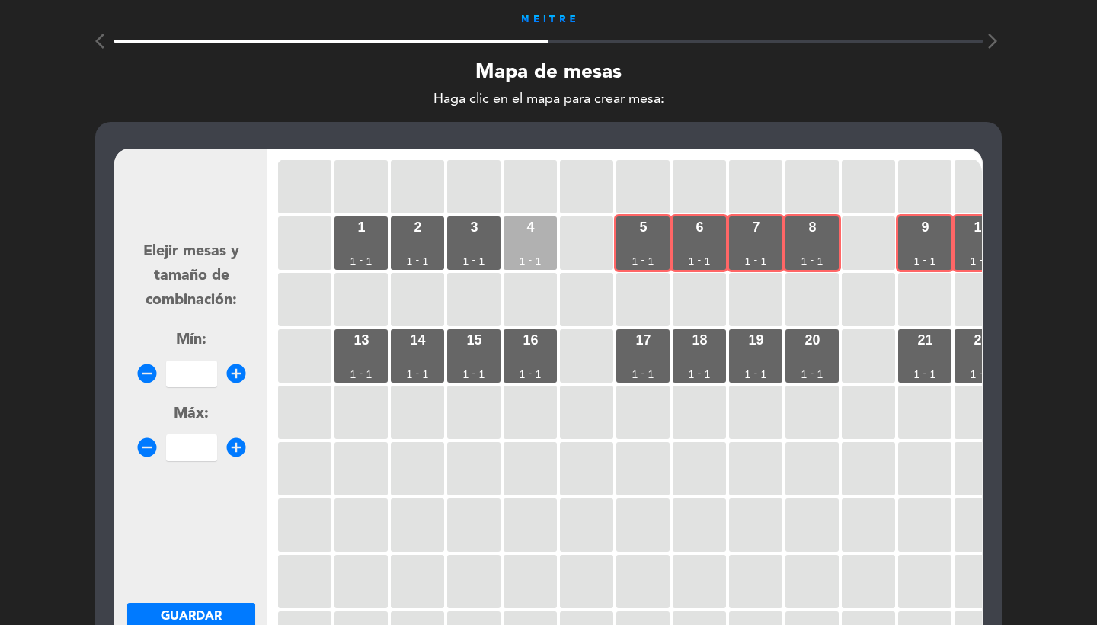
scroll to position [0, 0]
click at [529, 256] on div "-" at bounding box center [531, 260] width 4 height 11
click at [455, 238] on div "3 1 - 1" at bounding box center [473, 242] width 53 height 53
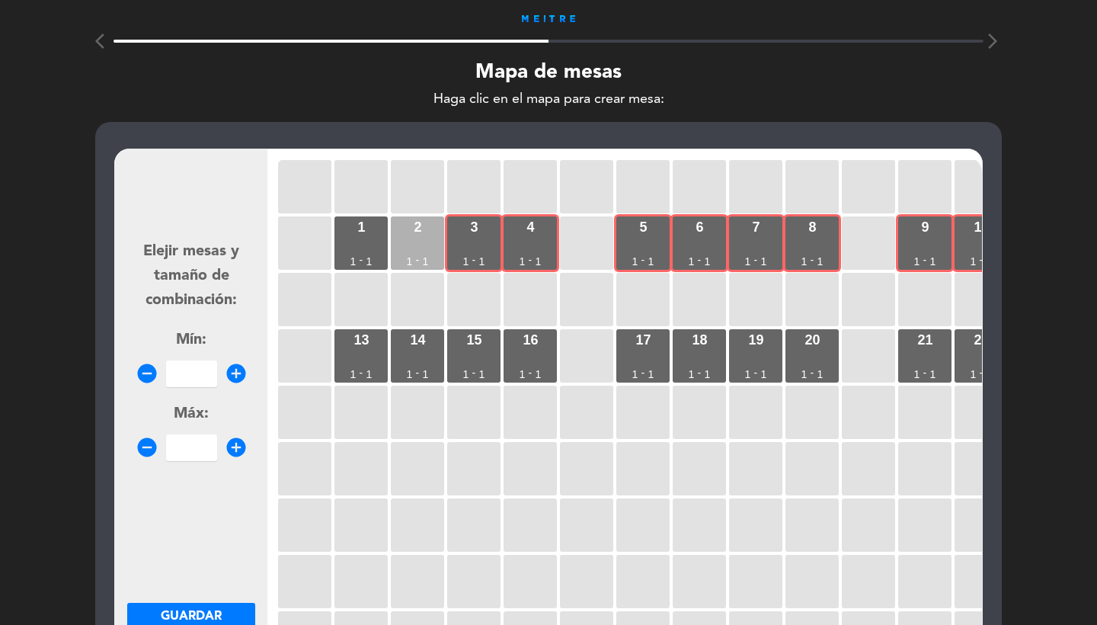
click at [422, 239] on div "2 1 - 1" at bounding box center [417, 242] width 53 height 53
click at [364, 239] on div "1 1 - 1" at bounding box center [361, 242] width 53 height 53
click at [170, 374] on input "number" at bounding box center [191, 373] width 51 height 27
click at [206, 610] on span "Guardar" at bounding box center [191, 616] width 61 height 12
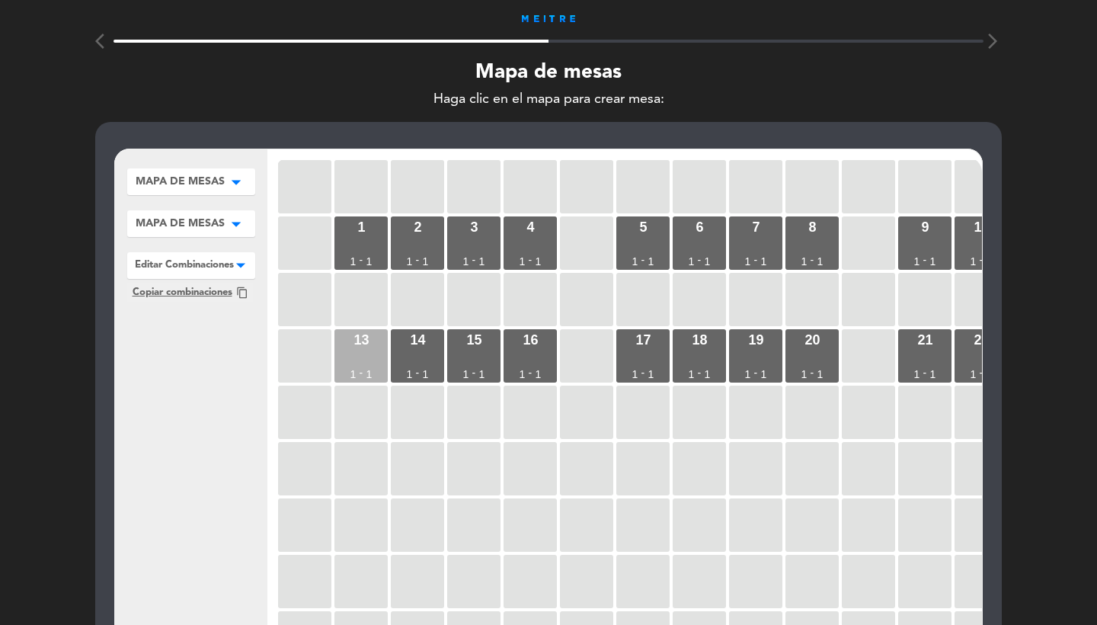
click at [367, 362] on div "13 1 - 1" at bounding box center [361, 355] width 53 height 53
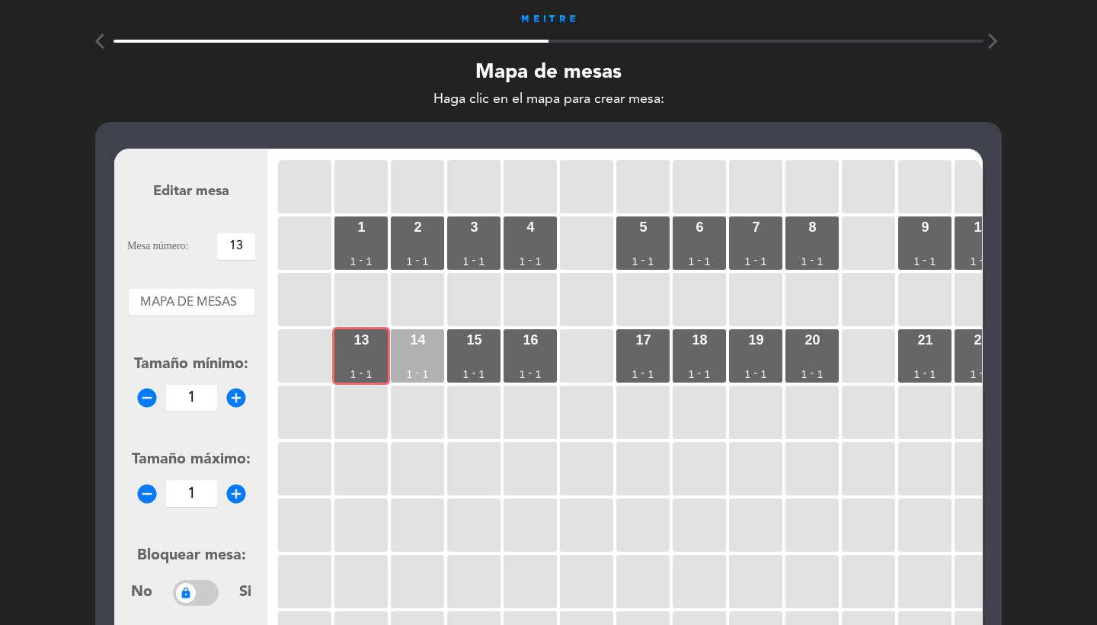
click at [424, 362] on div "14 1 - 1" at bounding box center [417, 355] width 53 height 53
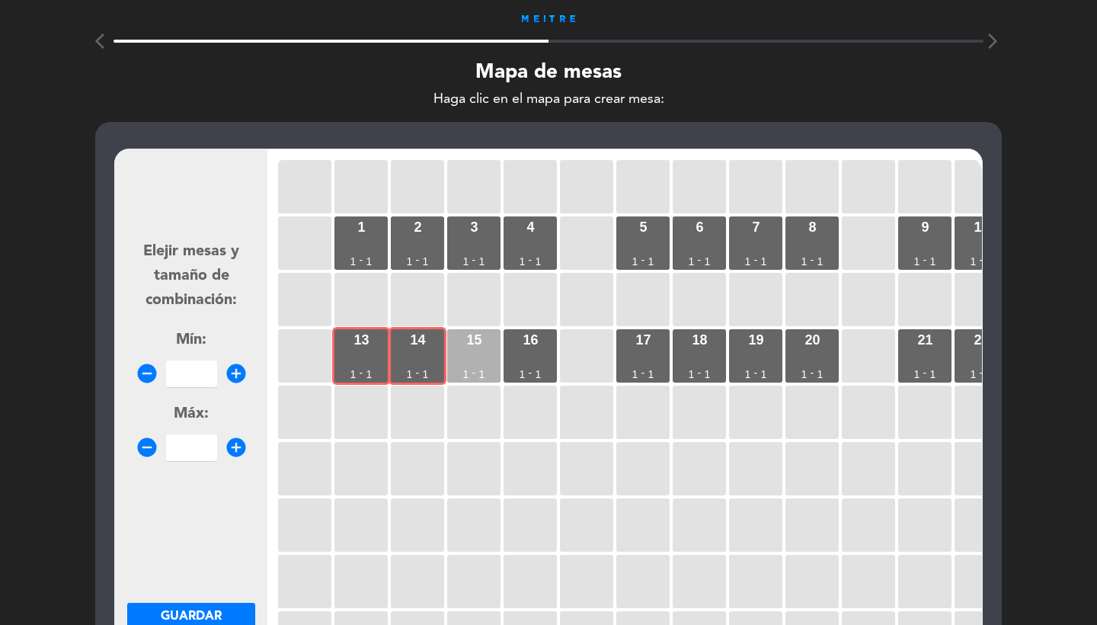
click at [470, 362] on div "15 1 - 1" at bounding box center [473, 355] width 53 height 53
click at [536, 355] on div "16 1 - 1" at bounding box center [530, 355] width 53 height 53
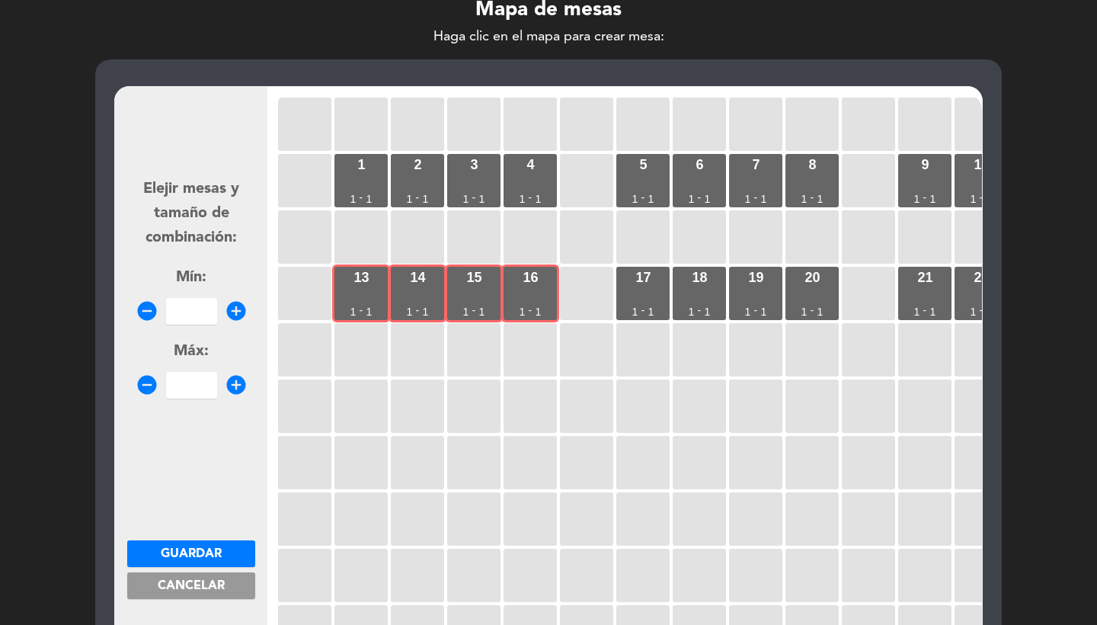
scroll to position [134, 0]
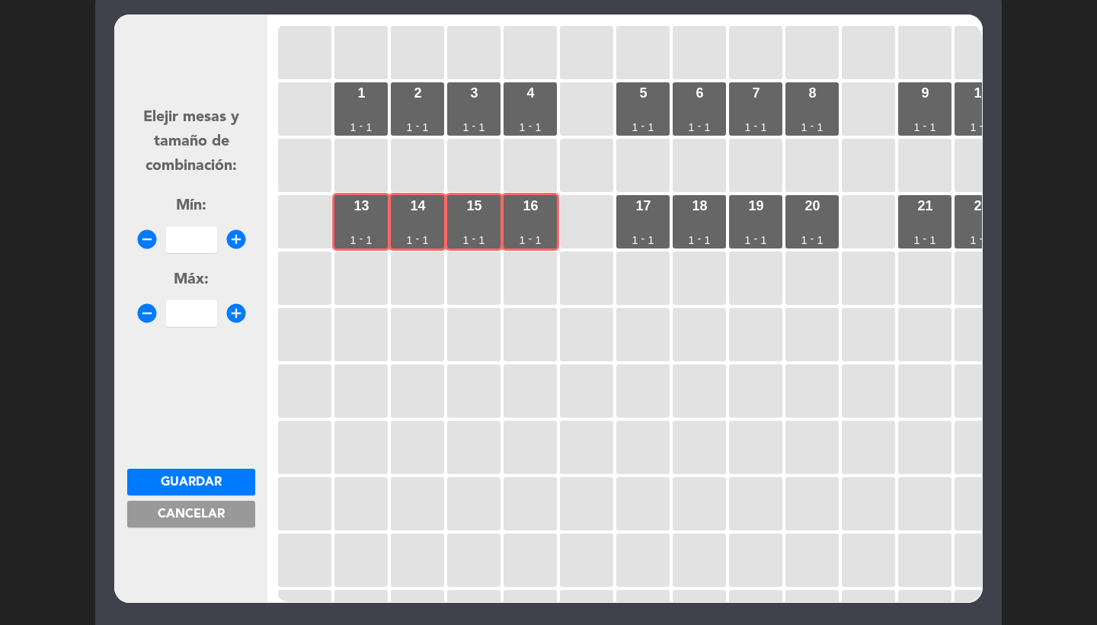
click at [191, 520] on span "Cancelar" at bounding box center [191, 514] width 67 height 12
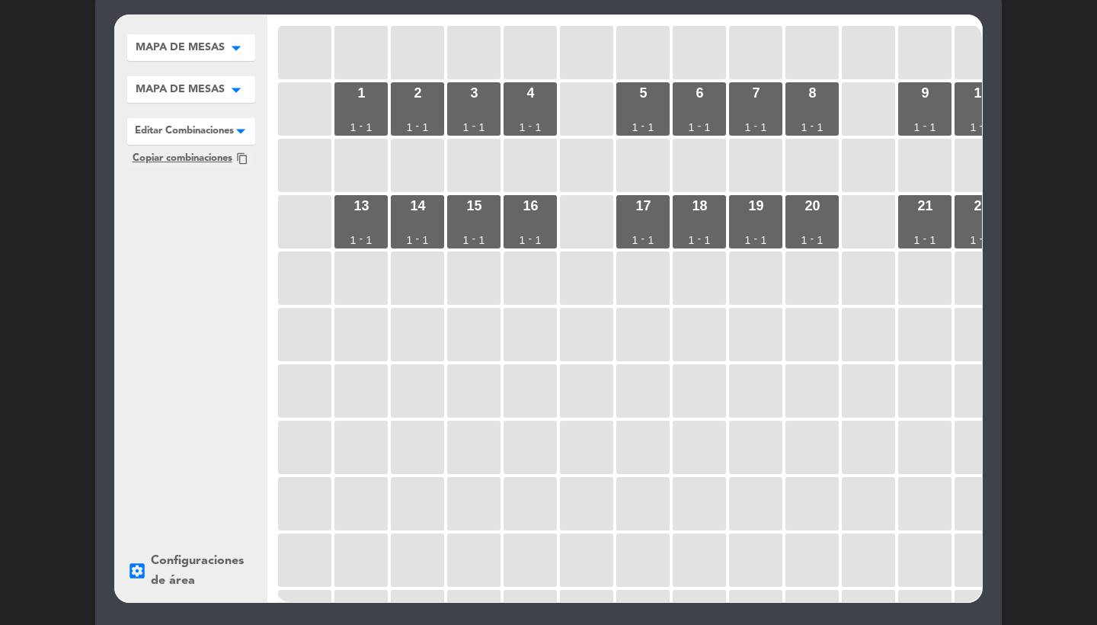
click at [229, 138] on div at bounding box center [191, 128] width 128 height 20
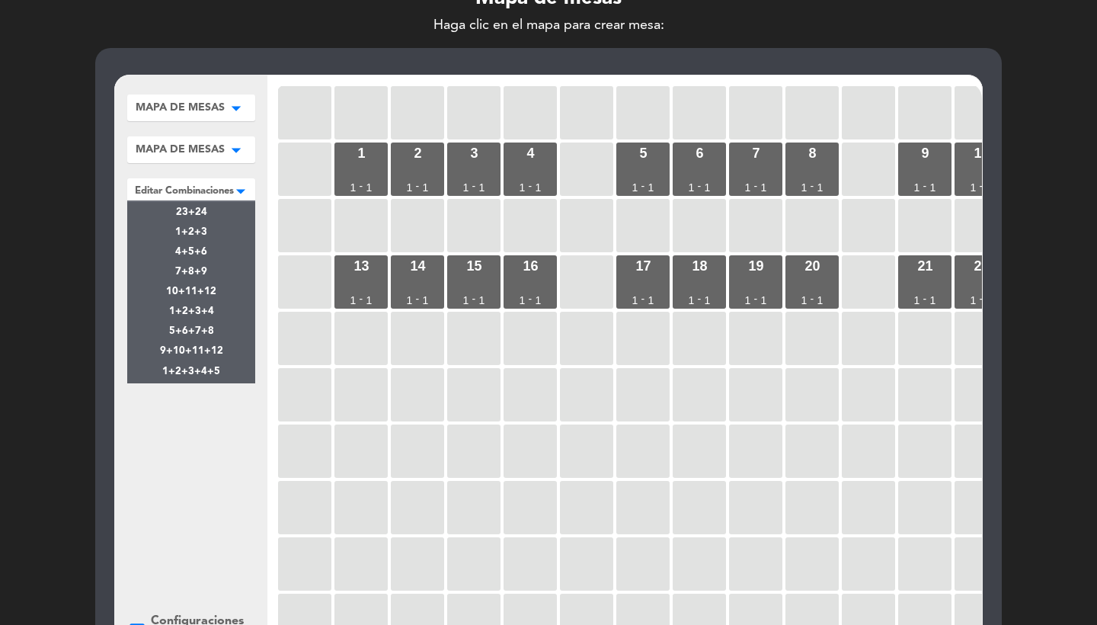
scroll to position [227, 0]
click at [183, 515] on div "MAPA DE MESAS arrow_drop_down MAPA DE MESAS edit renombrar borrar Agregar MAPA …" at bounding box center [191, 368] width 152 height 587
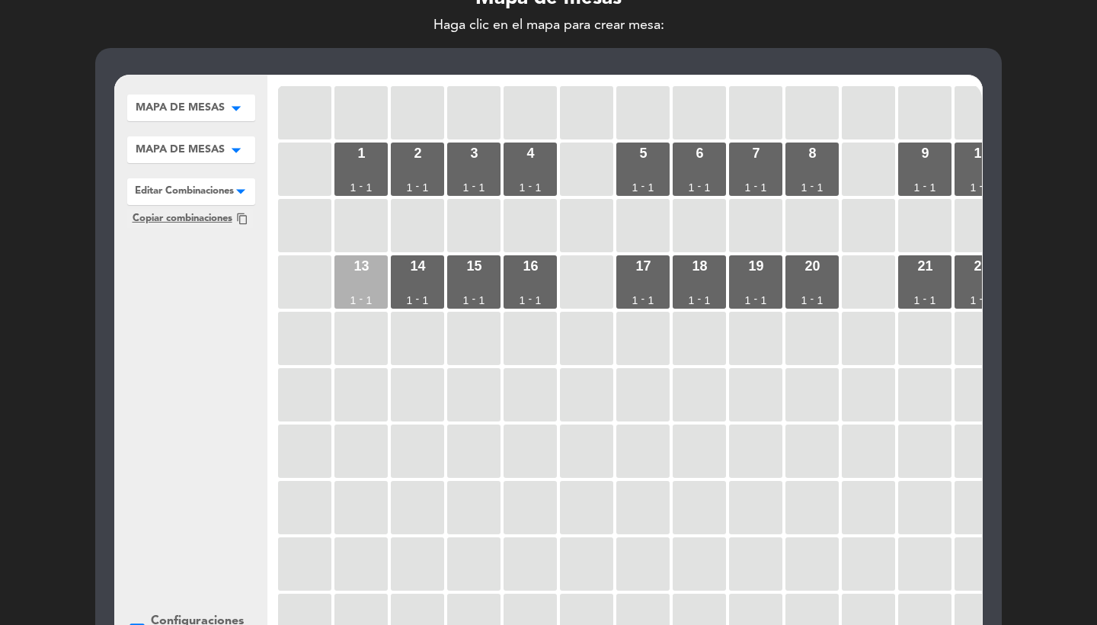
click at [358, 280] on div "13 1 - 1" at bounding box center [361, 281] width 53 height 53
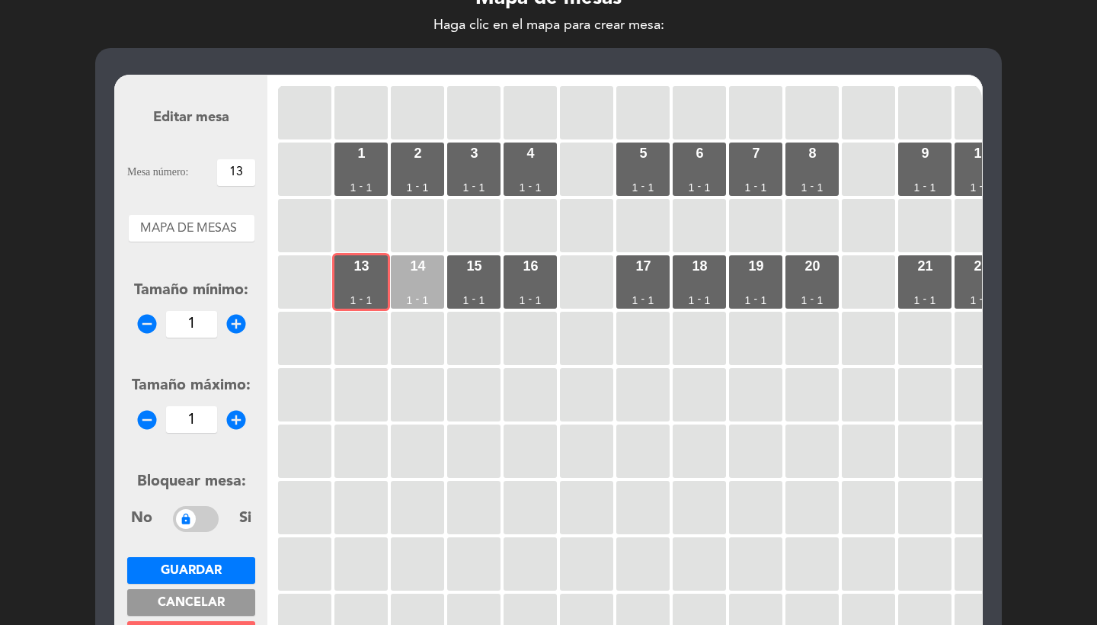
drag, startPoint x: 431, startPoint y: 280, endPoint x: 442, endPoint y: 280, distance: 11.4
click at [431, 280] on div "14 1 - 1" at bounding box center [417, 281] width 53 height 53
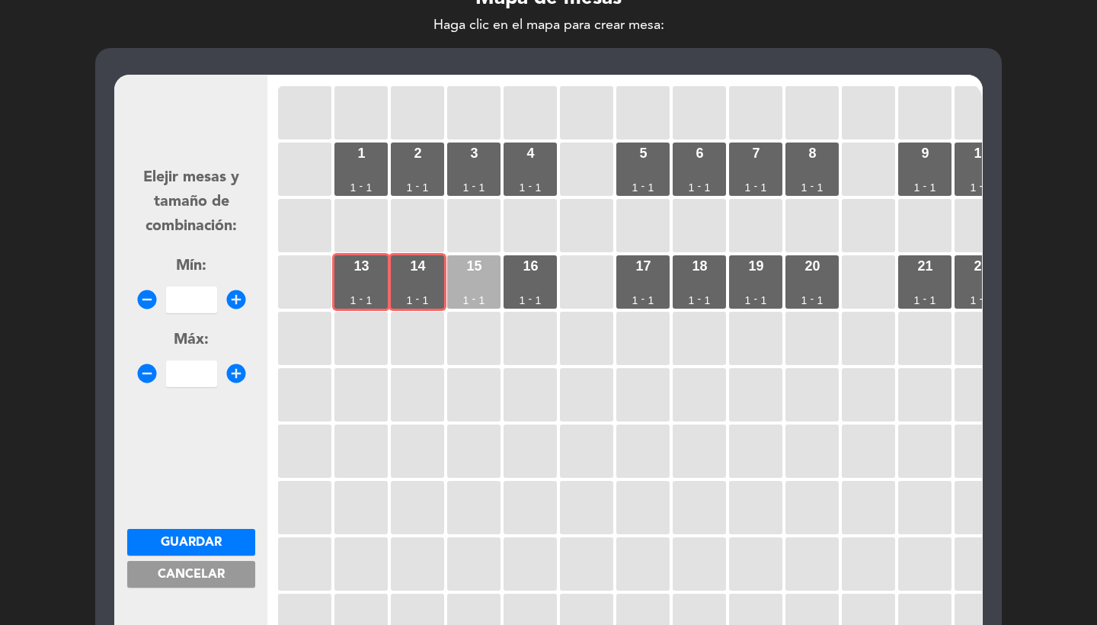
click at [473, 280] on div "15 1 - 1" at bounding box center [473, 281] width 53 height 53
click at [185, 295] on input "number" at bounding box center [191, 300] width 51 height 27
click at [214, 536] on span "Guardar" at bounding box center [191, 542] width 61 height 12
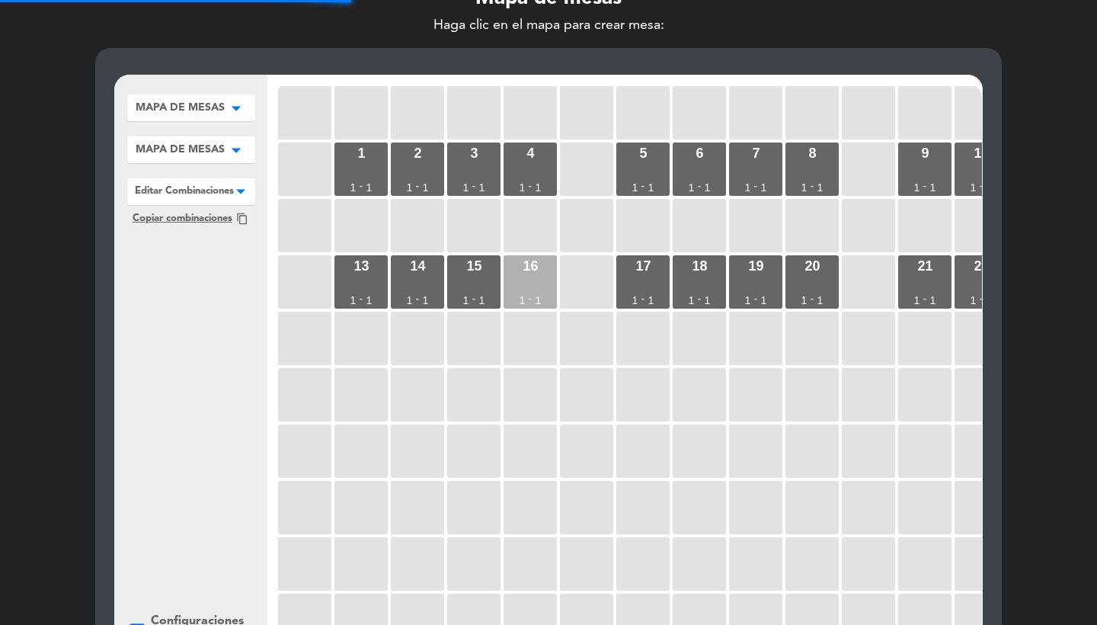
click at [534, 277] on div "16 1 - 1" at bounding box center [530, 281] width 53 height 53
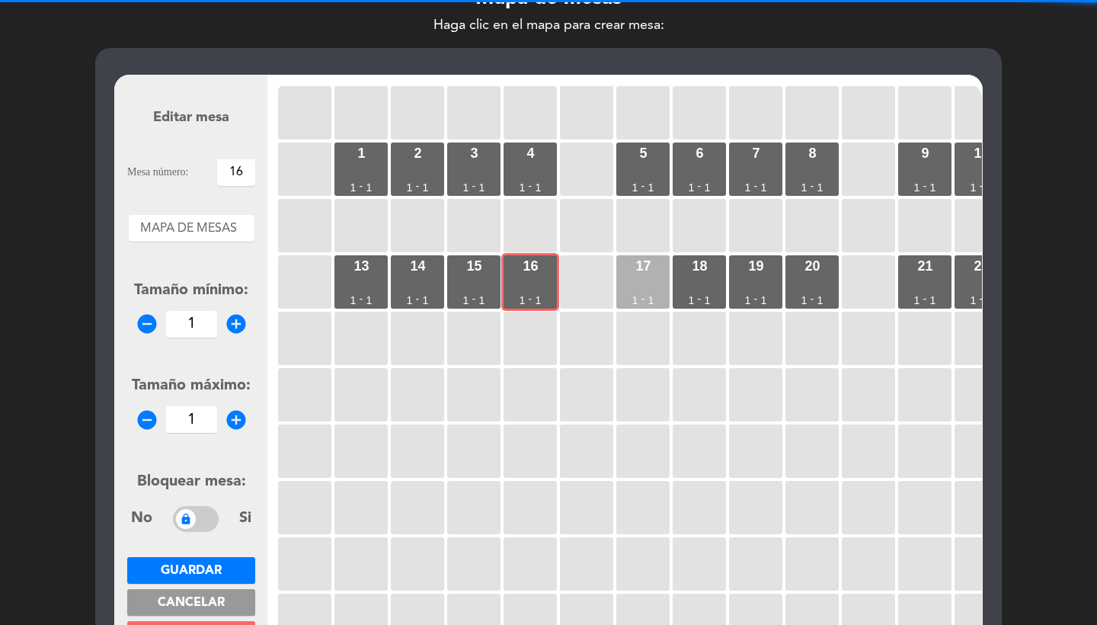
click at [632, 277] on div "17 1 - 1" at bounding box center [642, 281] width 53 height 53
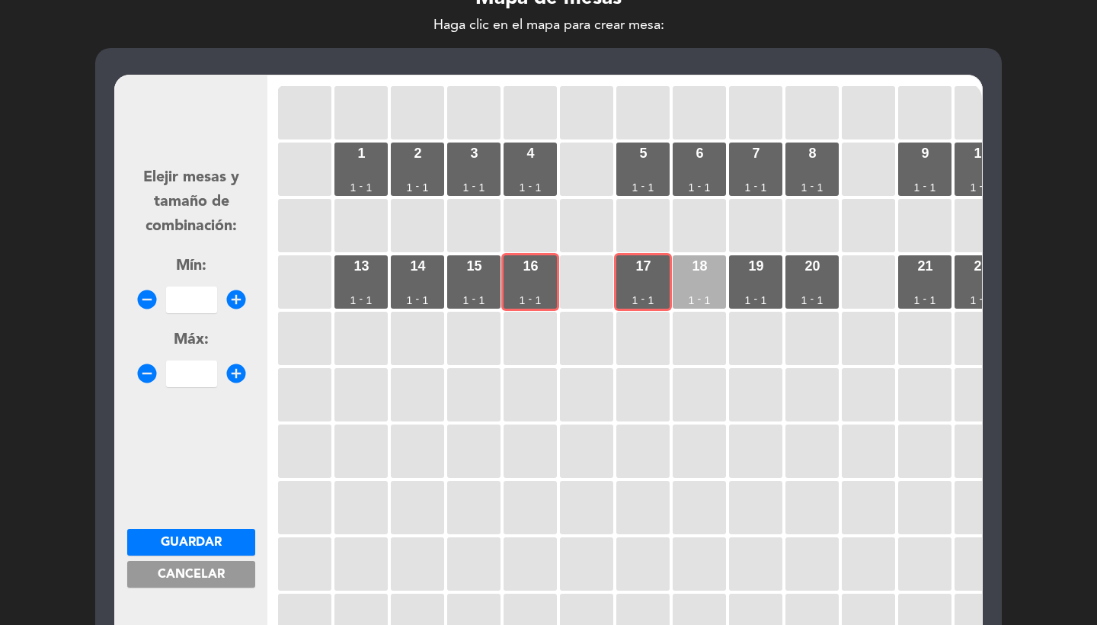
click at [673, 277] on div "18 1 - 1" at bounding box center [699, 281] width 53 height 53
click at [197, 298] on input "number" at bounding box center [191, 300] width 51 height 27
click at [212, 551] on button "Guardar" at bounding box center [191, 542] width 128 height 27
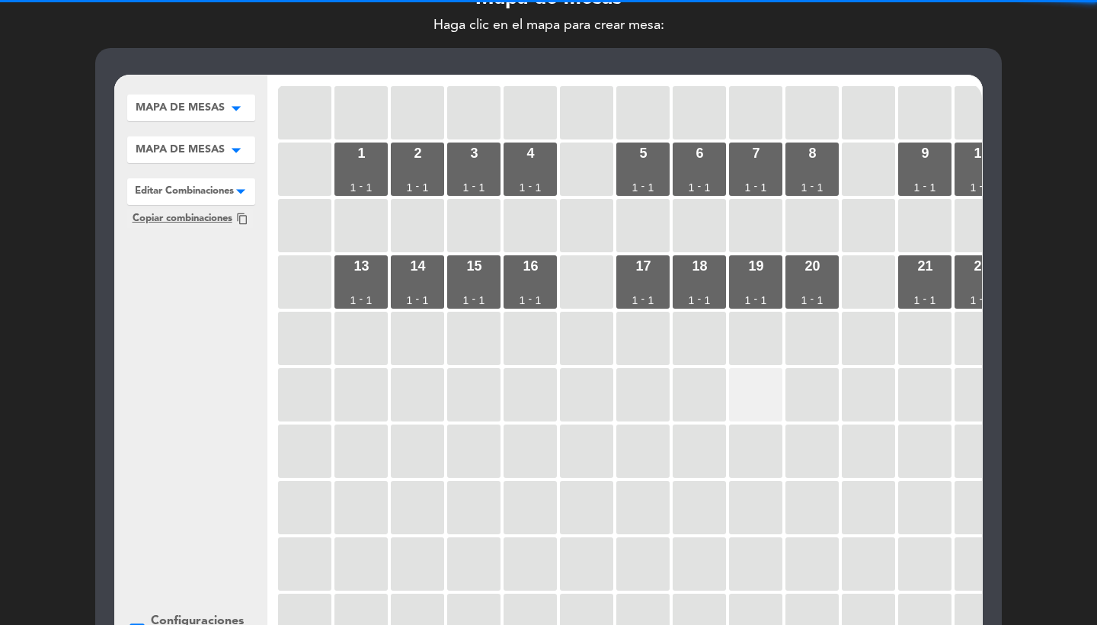
scroll to position [0, 99]
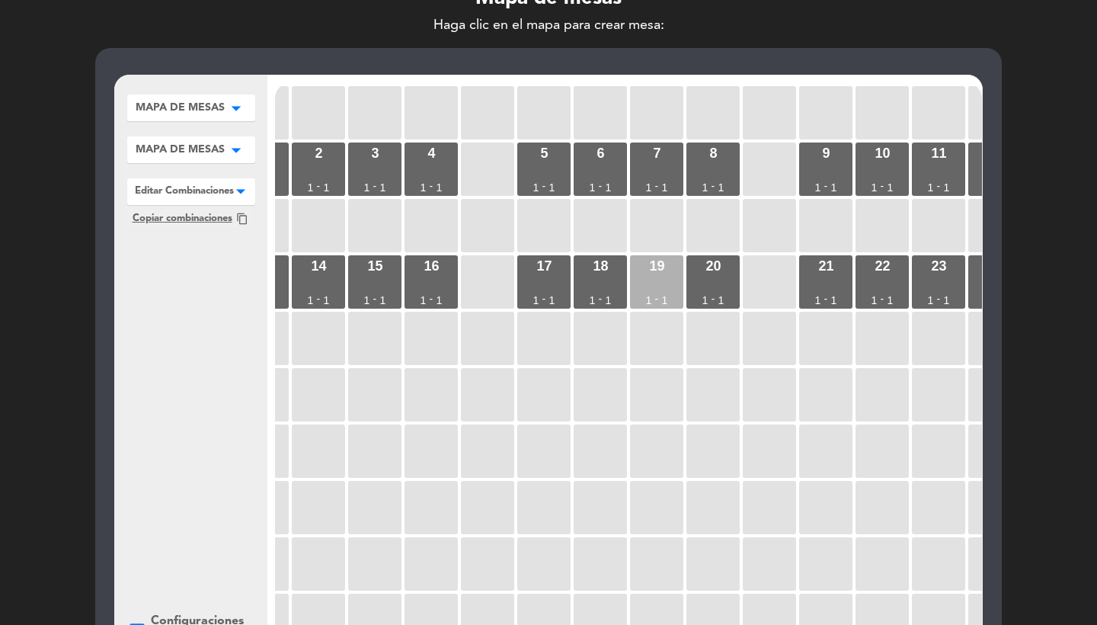
click at [665, 290] on div "19 1 - 1" at bounding box center [656, 281] width 53 height 53
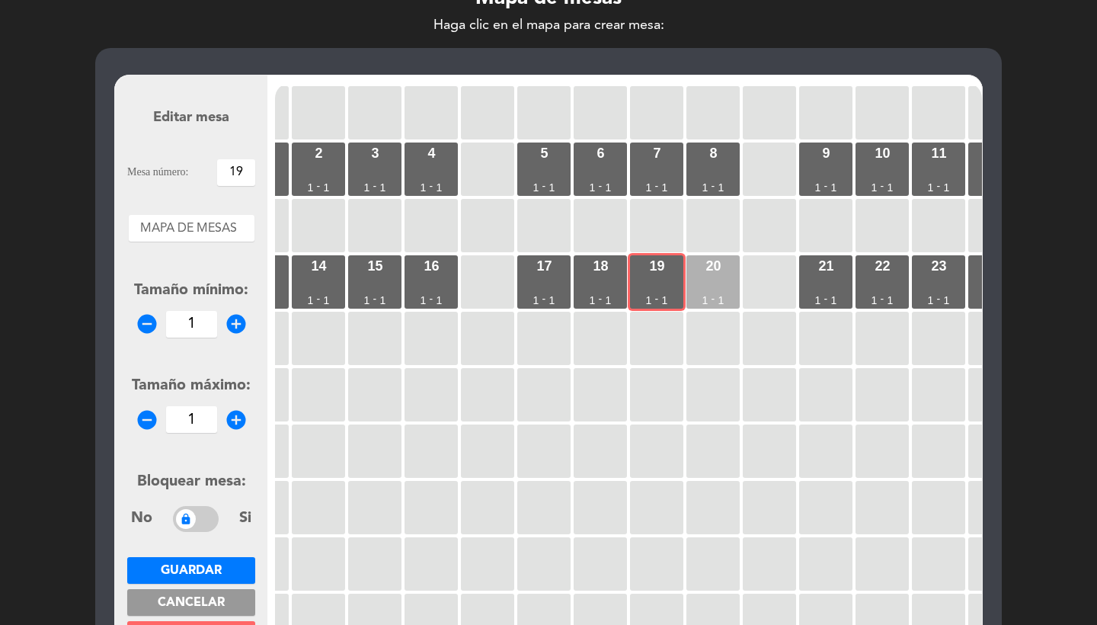
click at [736, 286] on div "20 1 - 1" at bounding box center [713, 281] width 53 height 53
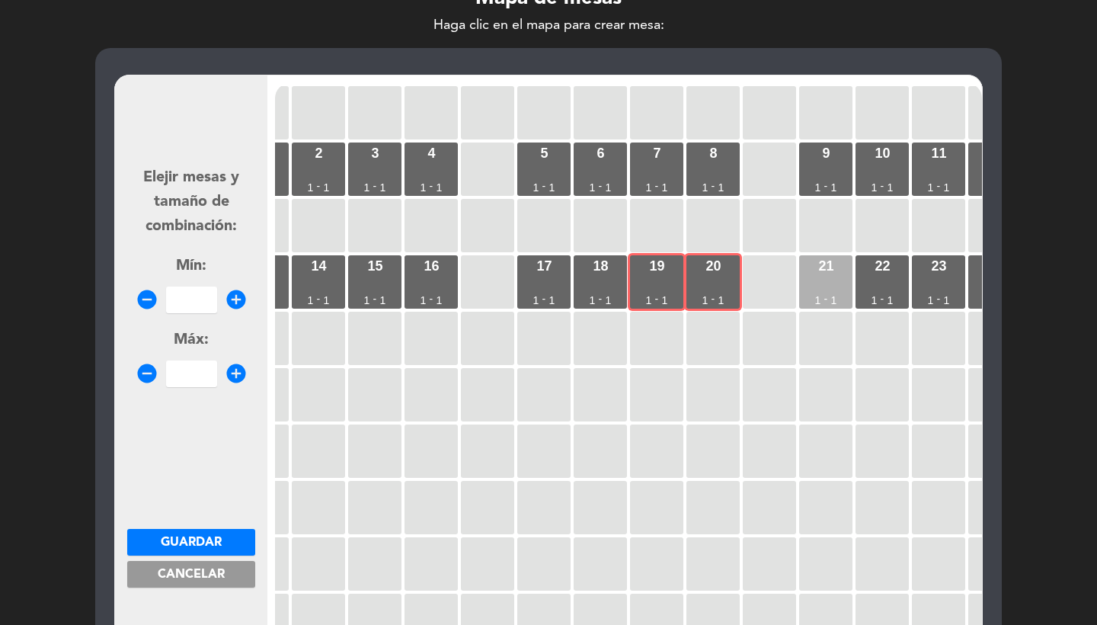
click at [824, 286] on div "21 1 - 1" at bounding box center [825, 281] width 53 height 53
click at [197, 290] on input "number" at bounding box center [191, 300] width 51 height 27
click at [190, 538] on span "Guardar" at bounding box center [191, 542] width 61 height 12
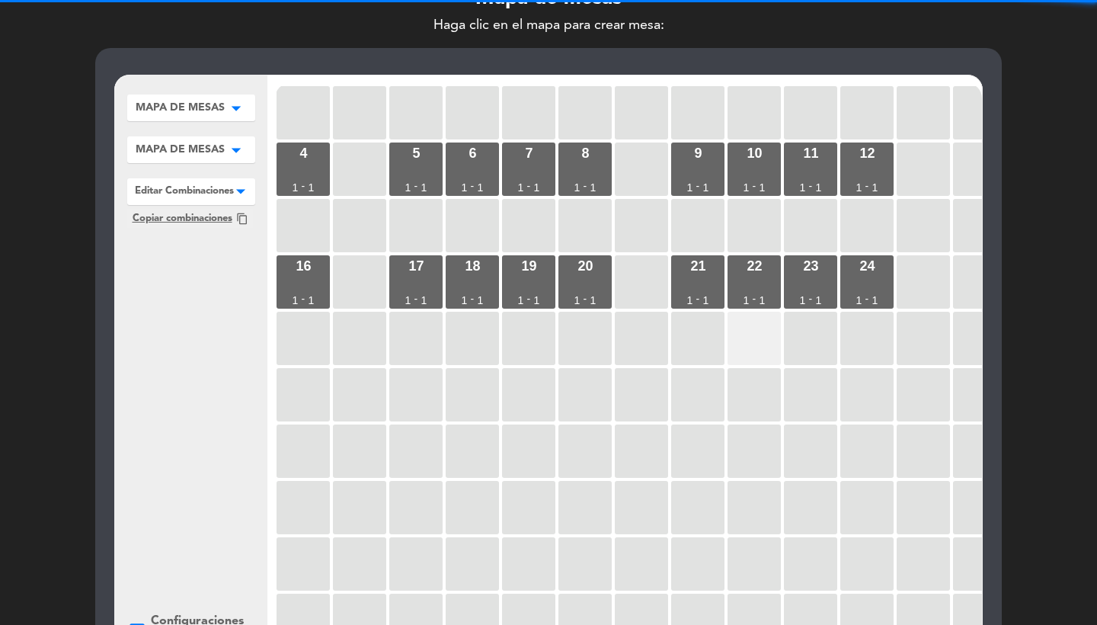
scroll to position [0, 246]
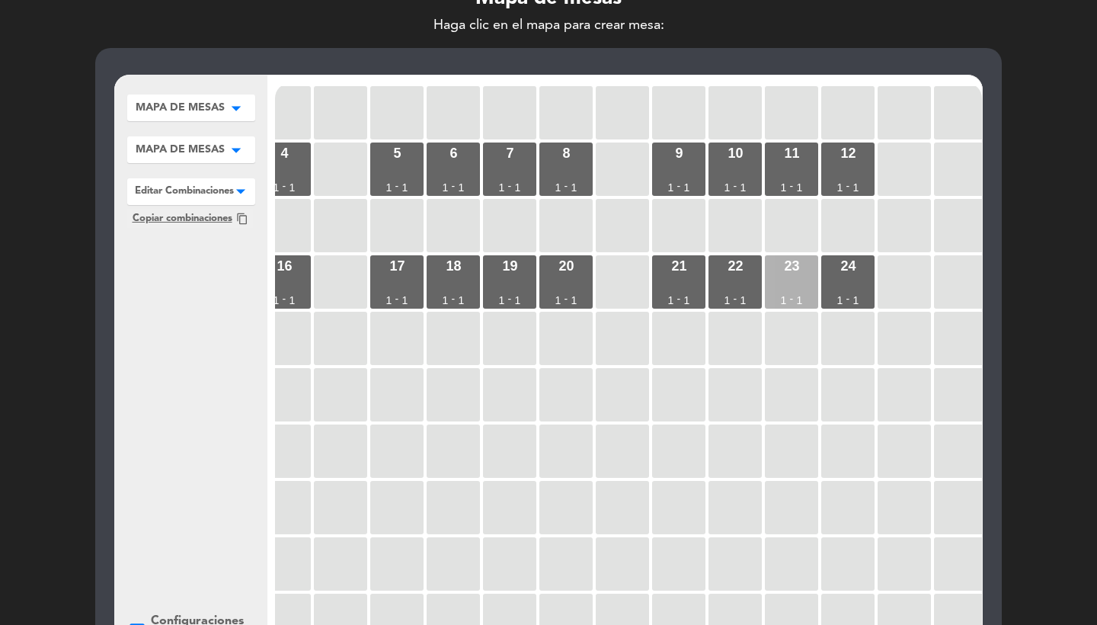
drag, startPoint x: 748, startPoint y: 277, endPoint x: 786, endPoint y: 277, distance: 37.3
click at [748, 277] on div "22 1 - 1" at bounding box center [735, 281] width 53 height 53
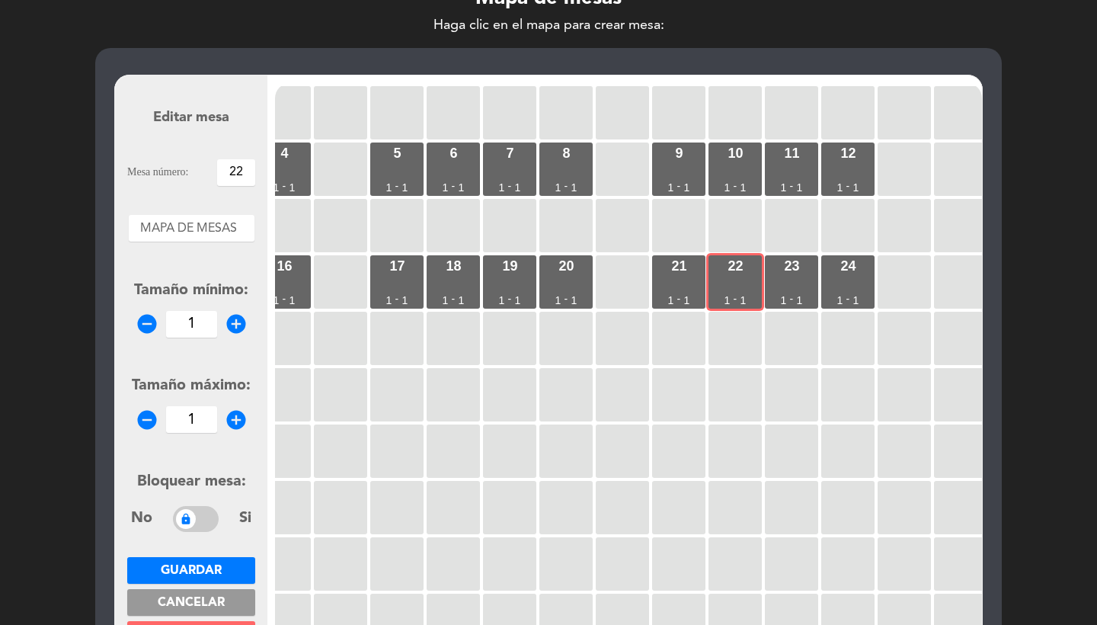
click at [820, 277] on div "1 1 - 1 2 1 - 1 3 1 - 1 4 1 - 1 5 1 - 1 6 1 - 1 7 1 - 1 8 1 - 1 9 1 - 1 10 1 - …" at bounding box center [628, 372] width 707 height 579
click at [803, 277] on div "23 1 - 1" at bounding box center [791, 281] width 53 height 53
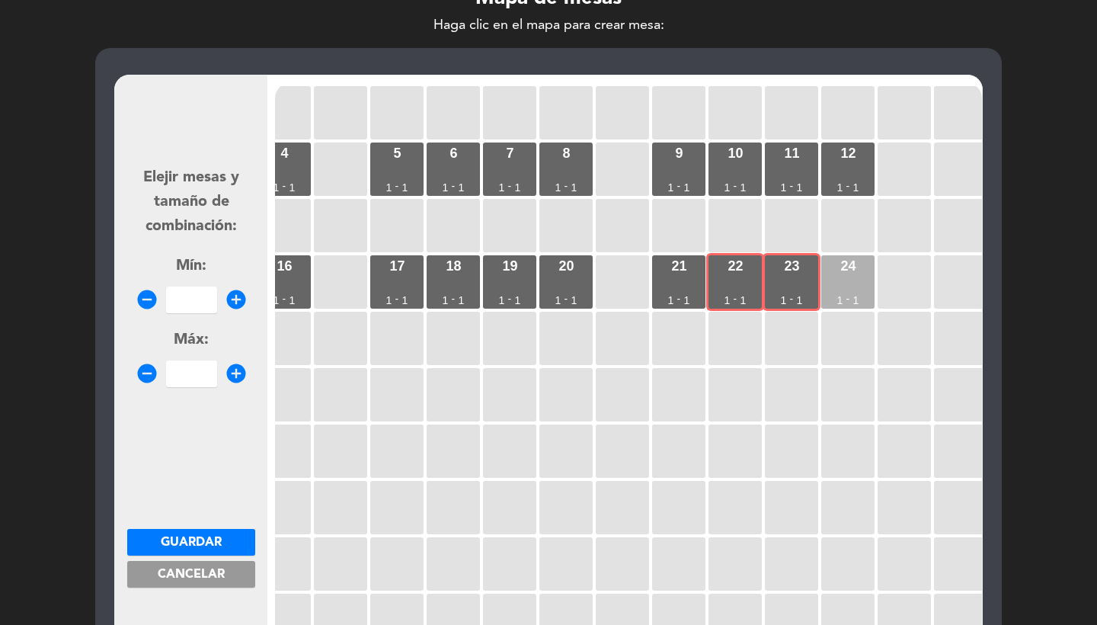
click at [850, 282] on div "24 1 - 1" at bounding box center [847, 281] width 53 height 53
click at [200, 299] on input "number" at bounding box center [191, 300] width 51 height 27
click at [194, 549] on button "Guardar" at bounding box center [191, 542] width 128 height 27
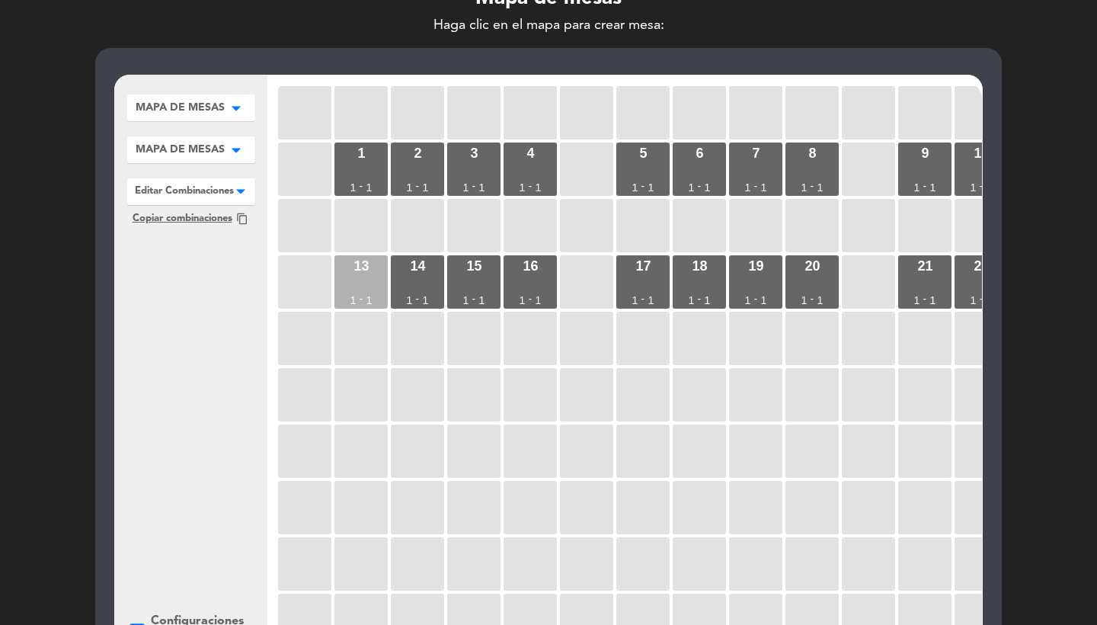
scroll to position [0, -1]
click at [380, 280] on div "13 1 - 1" at bounding box center [361, 281] width 53 height 53
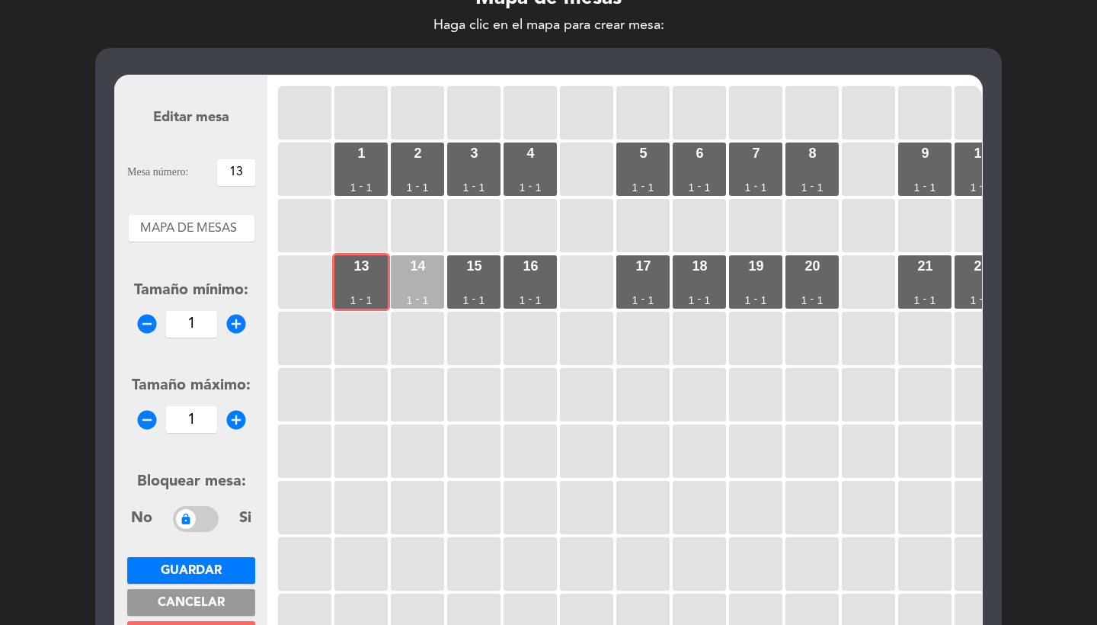
click at [416, 280] on div "14 1 - 1" at bounding box center [417, 281] width 53 height 53
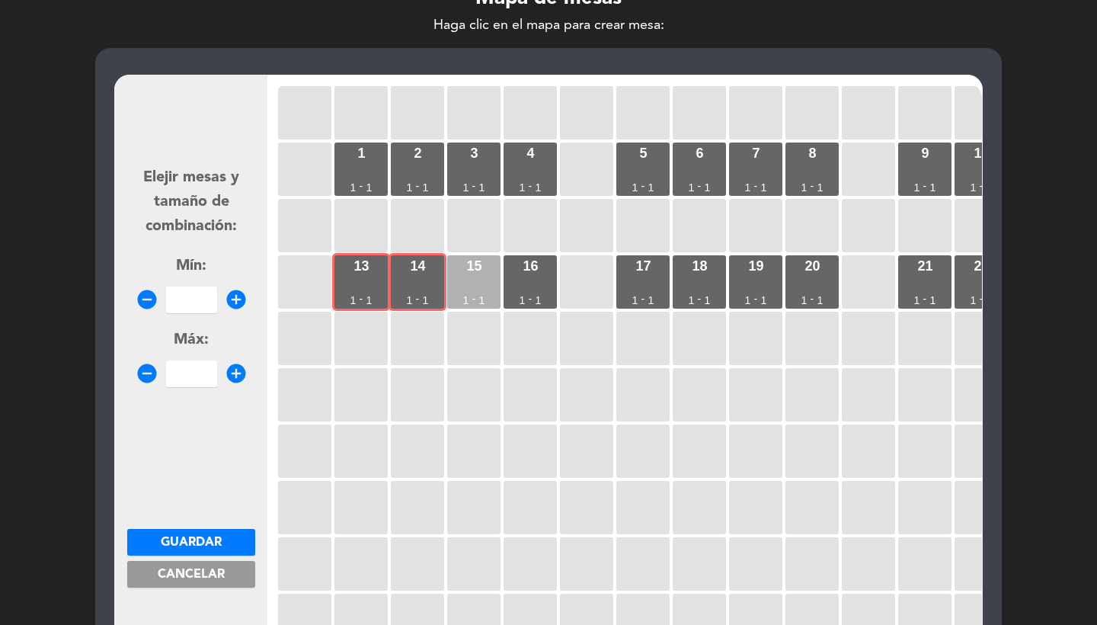
click at [464, 280] on div "15 1 - 1" at bounding box center [473, 281] width 53 height 53
click at [506, 280] on div "16 1 - 1" at bounding box center [530, 281] width 53 height 53
click at [200, 306] on input "number" at bounding box center [191, 300] width 51 height 27
click at [209, 536] on span "Guardar" at bounding box center [191, 542] width 61 height 12
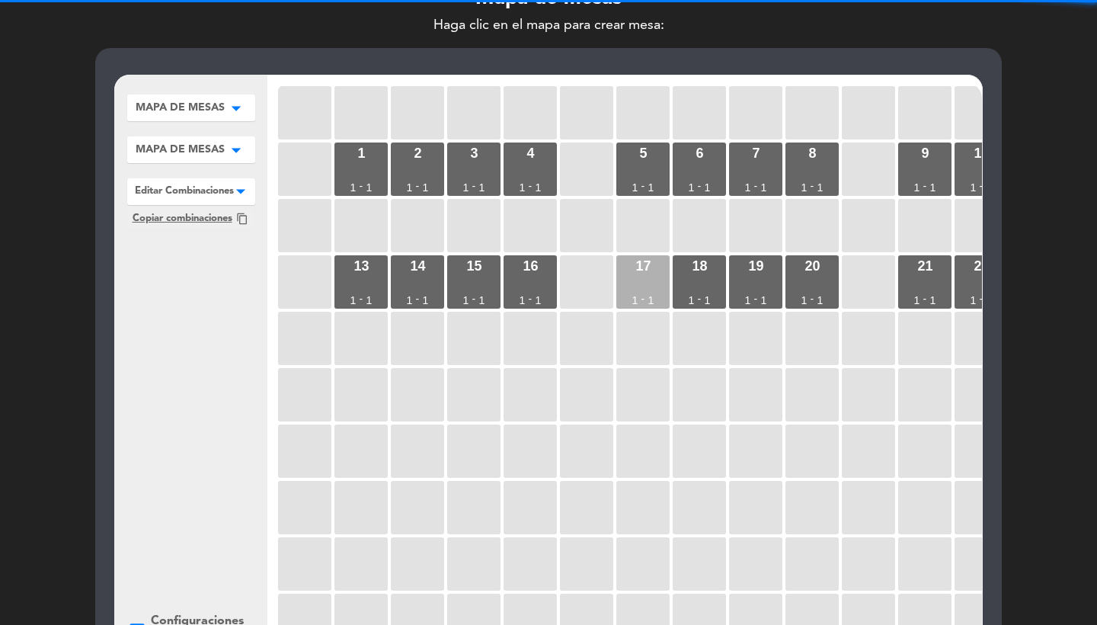
click at [625, 296] on div "17 1 - 1" at bounding box center [642, 281] width 53 height 53
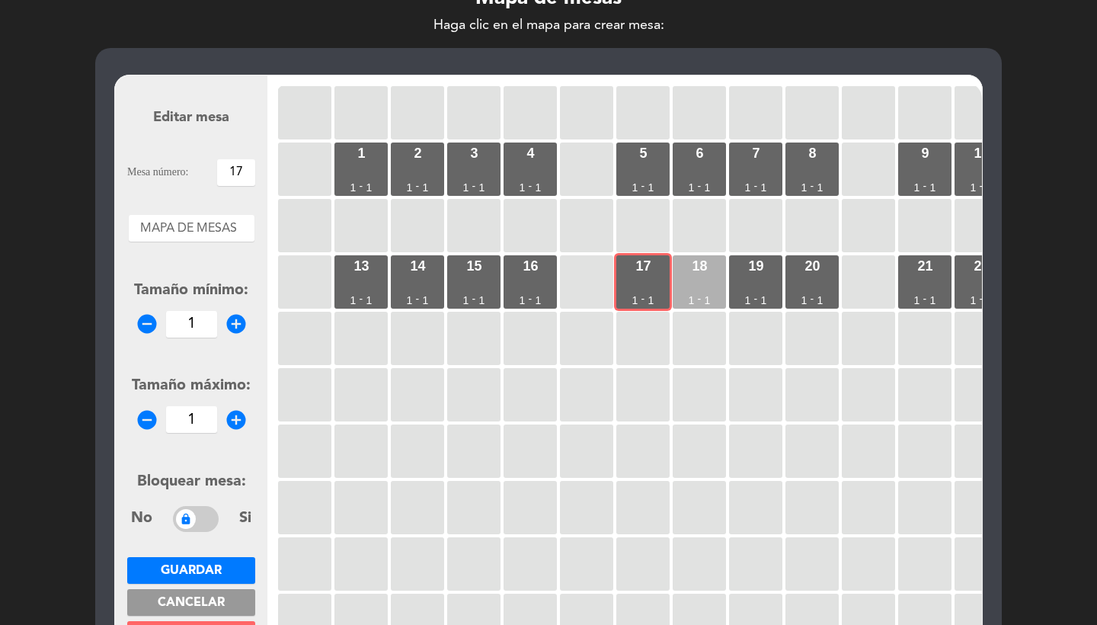
click at [704, 290] on div "18 1 - 1" at bounding box center [699, 281] width 53 height 53
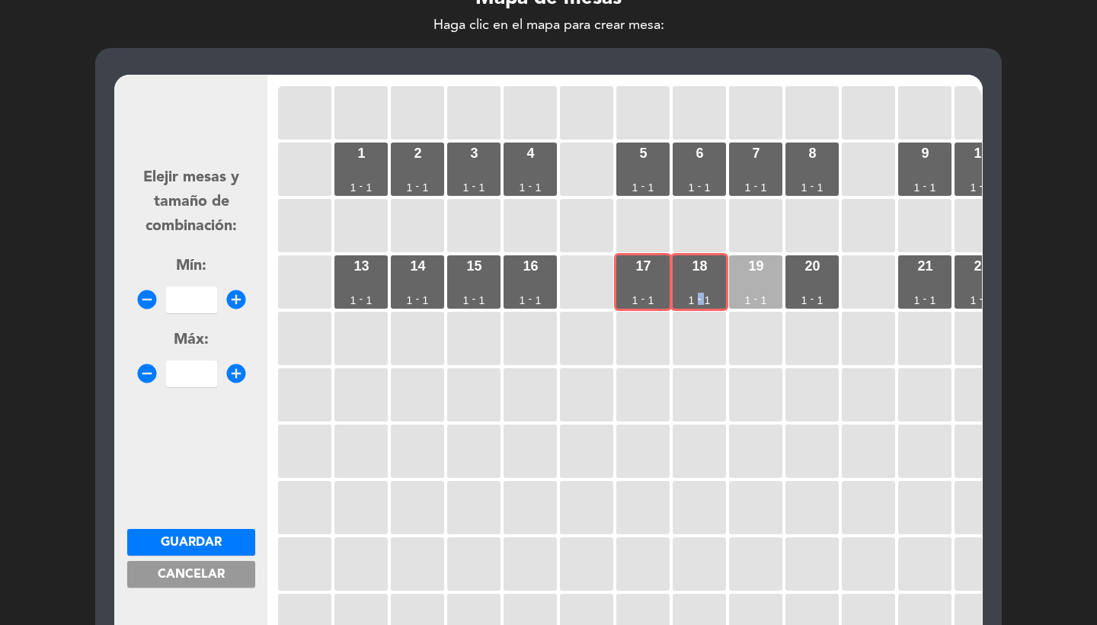
click at [764, 285] on div "19 1 - 1" at bounding box center [755, 281] width 53 height 53
click at [801, 285] on div "20 1 - 1" at bounding box center [812, 281] width 53 height 53
click at [195, 301] on input "number" at bounding box center [191, 300] width 51 height 27
click at [184, 536] on span "Guardar" at bounding box center [191, 542] width 61 height 12
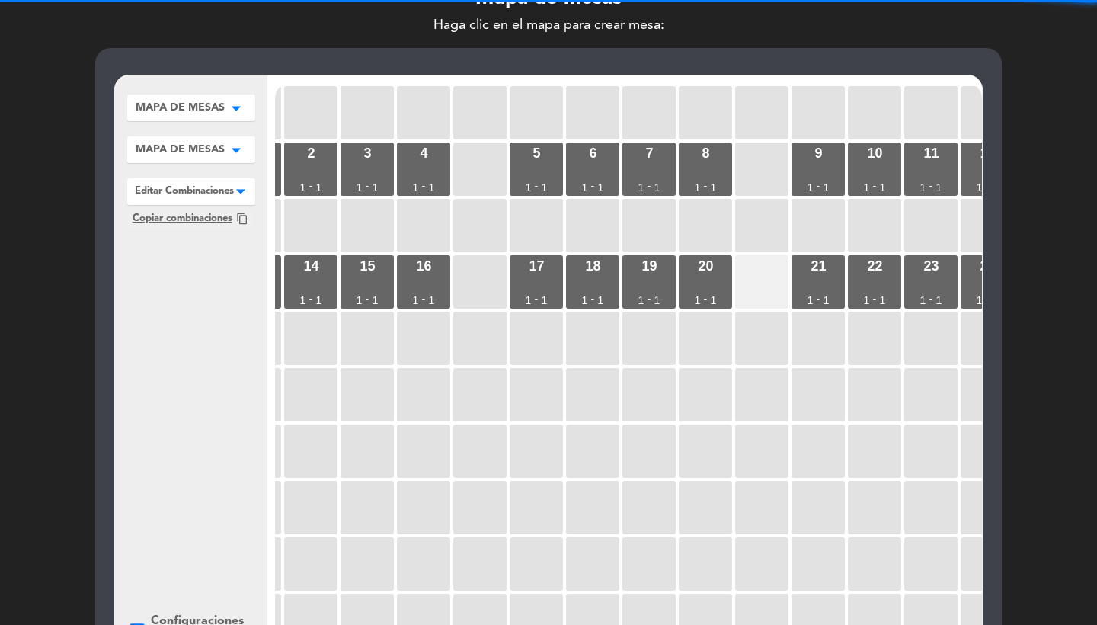
scroll to position [0, 141]
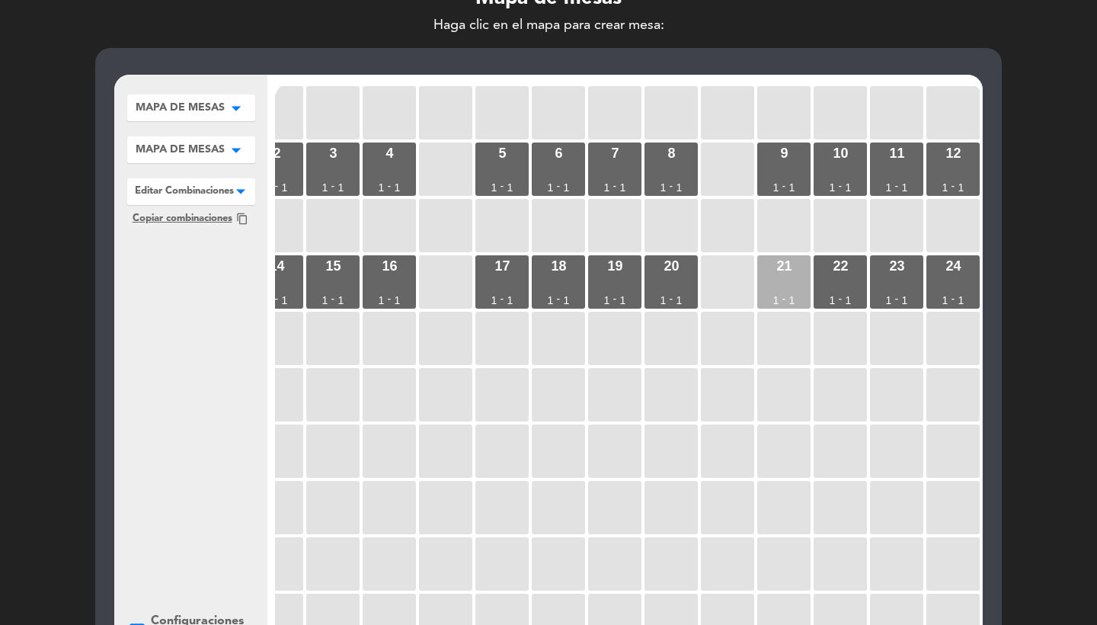
click at [770, 287] on div "21 1 - 1" at bounding box center [783, 281] width 53 height 53
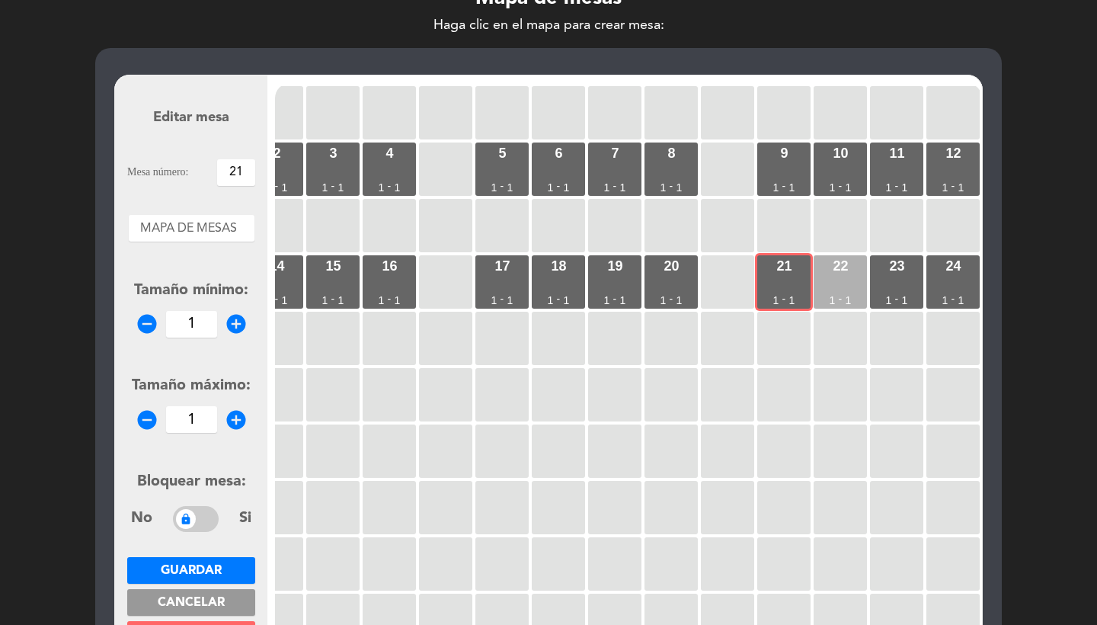
click at [850, 287] on div "22 1 - 1" at bounding box center [840, 281] width 53 height 53
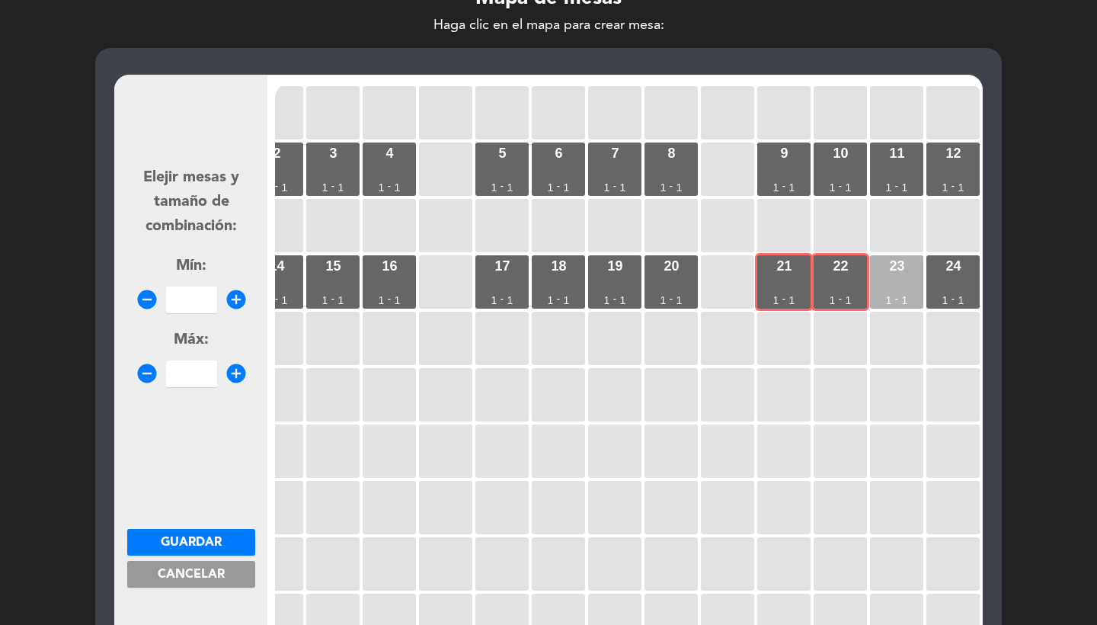
click at [899, 282] on div "23 1 - 1" at bounding box center [896, 281] width 53 height 53
click at [953, 289] on div "24 1 - 1" at bounding box center [953, 281] width 53 height 53
click at [170, 303] on input "number" at bounding box center [191, 300] width 51 height 27
click at [195, 540] on span "Guardar" at bounding box center [191, 542] width 61 height 12
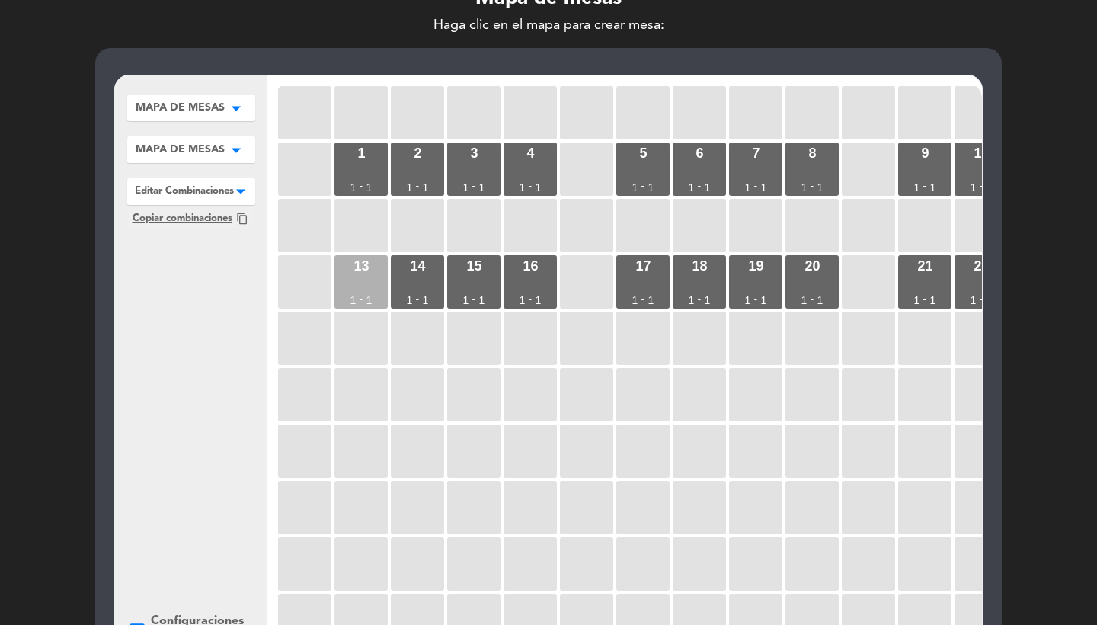
scroll to position [0, -1]
click at [373, 283] on div "13 1 - 1" at bounding box center [361, 281] width 53 height 53
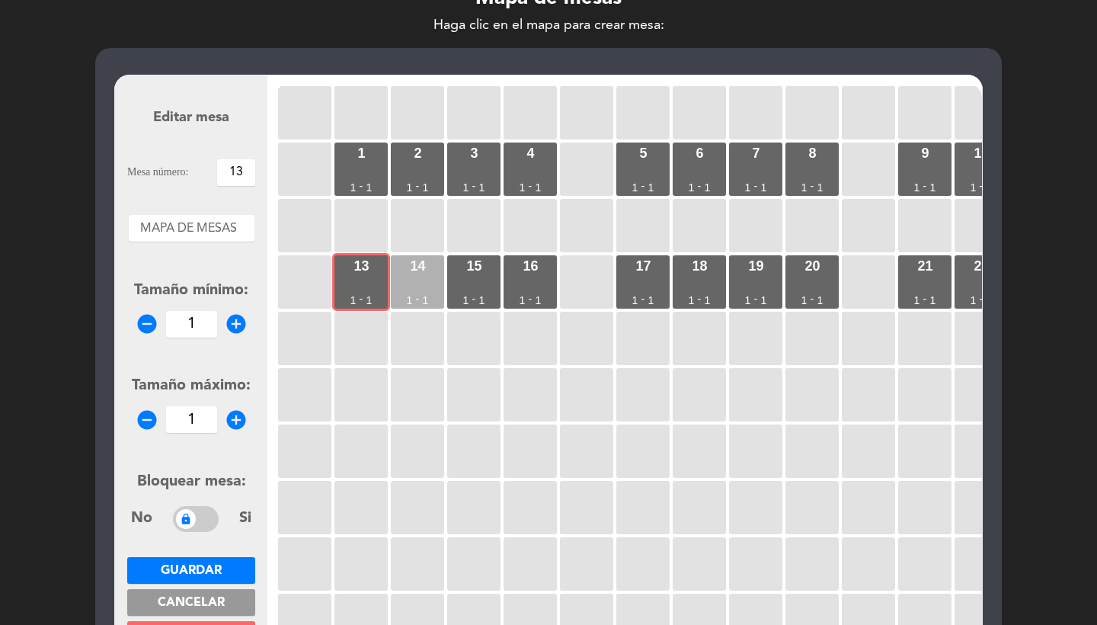
scroll to position [0, 0]
click at [413, 283] on div "14 1 - 1" at bounding box center [417, 281] width 53 height 53
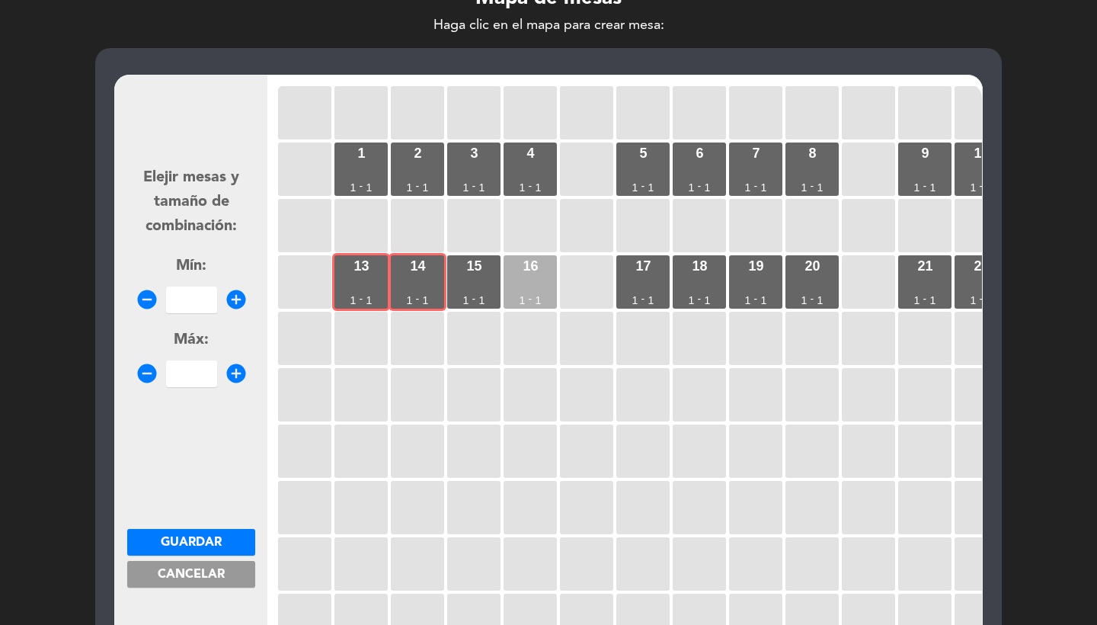
click at [507, 280] on div "16 1 - 1" at bounding box center [530, 281] width 53 height 53
click at [481, 280] on div "15 1 - 1" at bounding box center [473, 281] width 53 height 53
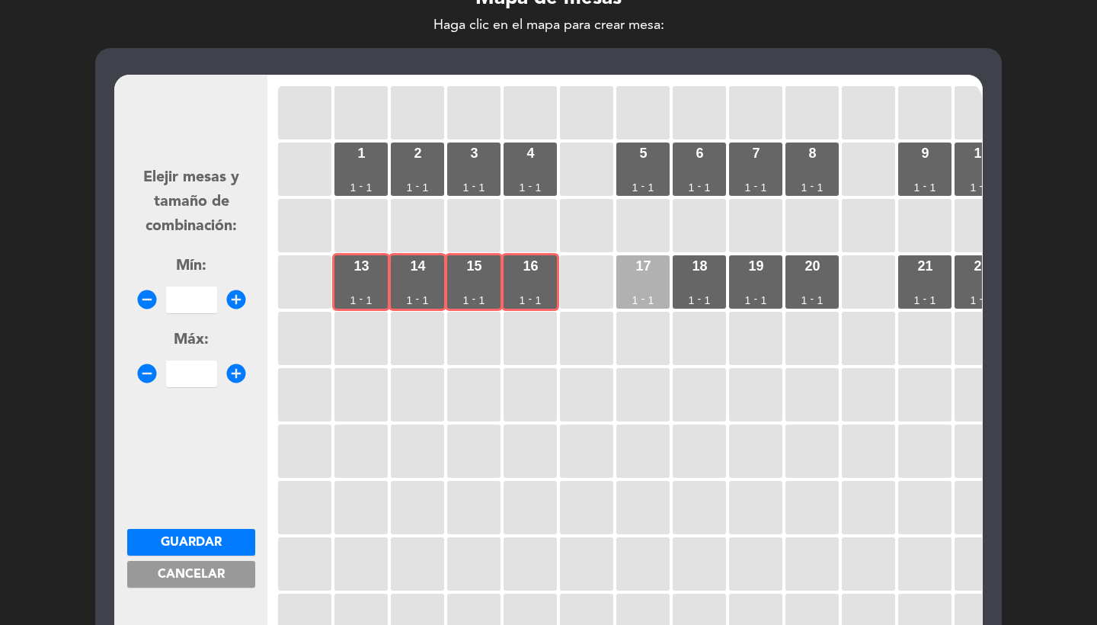
click at [634, 293] on div "17 1 - 1" at bounding box center [642, 281] width 53 height 53
click at [187, 295] on input "number" at bounding box center [191, 300] width 51 height 27
click at [228, 537] on button "Guardar" at bounding box center [191, 542] width 128 height 27
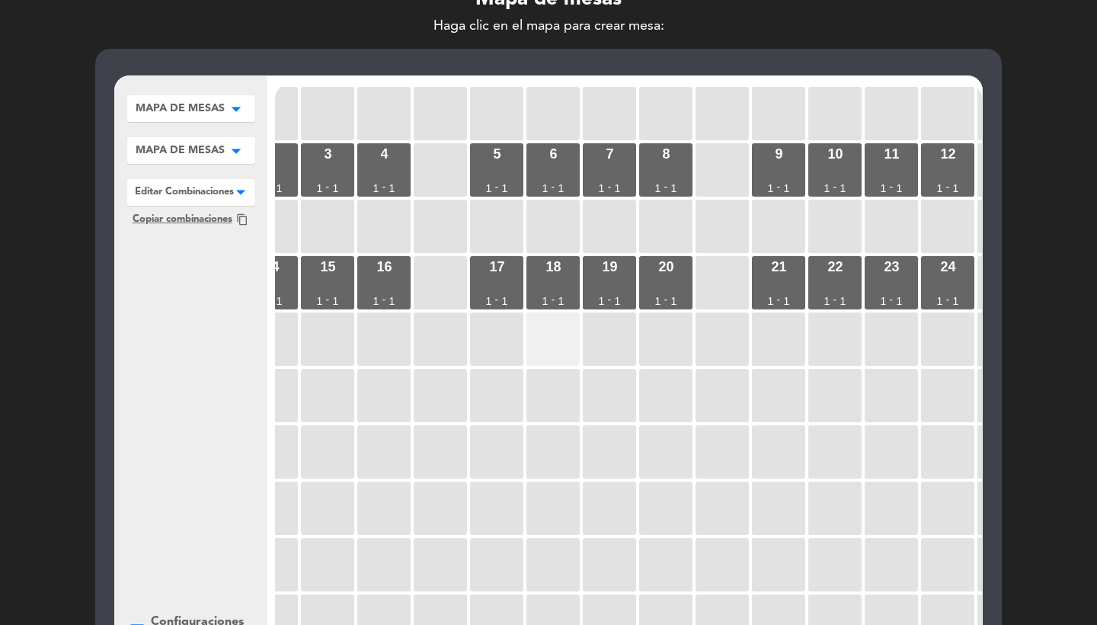
scroll to position [0, 194]
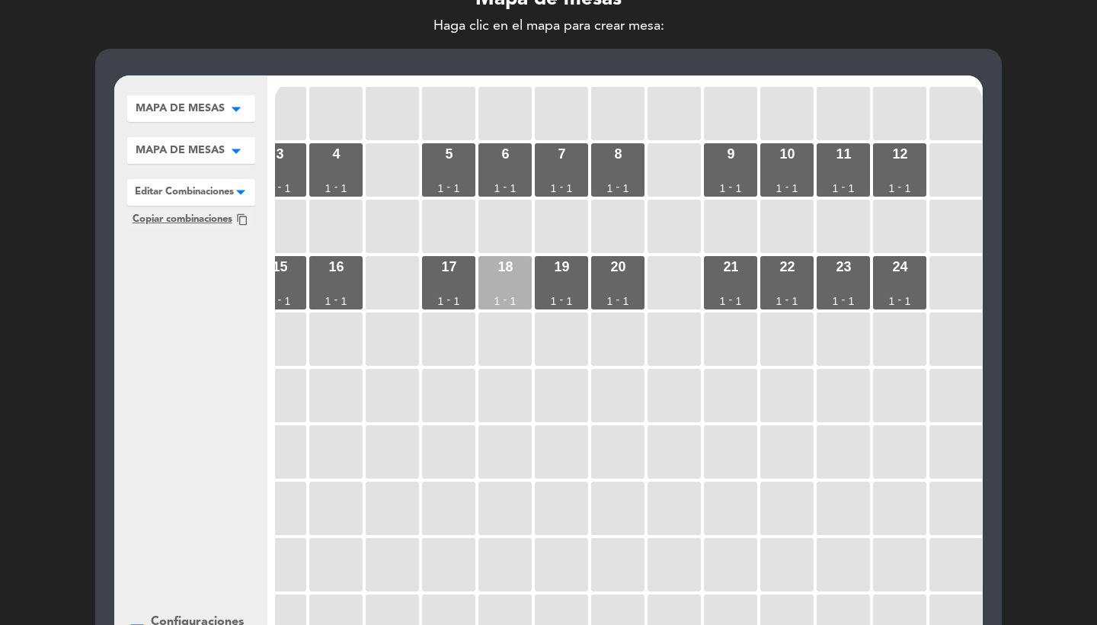
click at [522, 269] on div "18 1 - 1" at bounding box center [505, 282] width 53 height 53
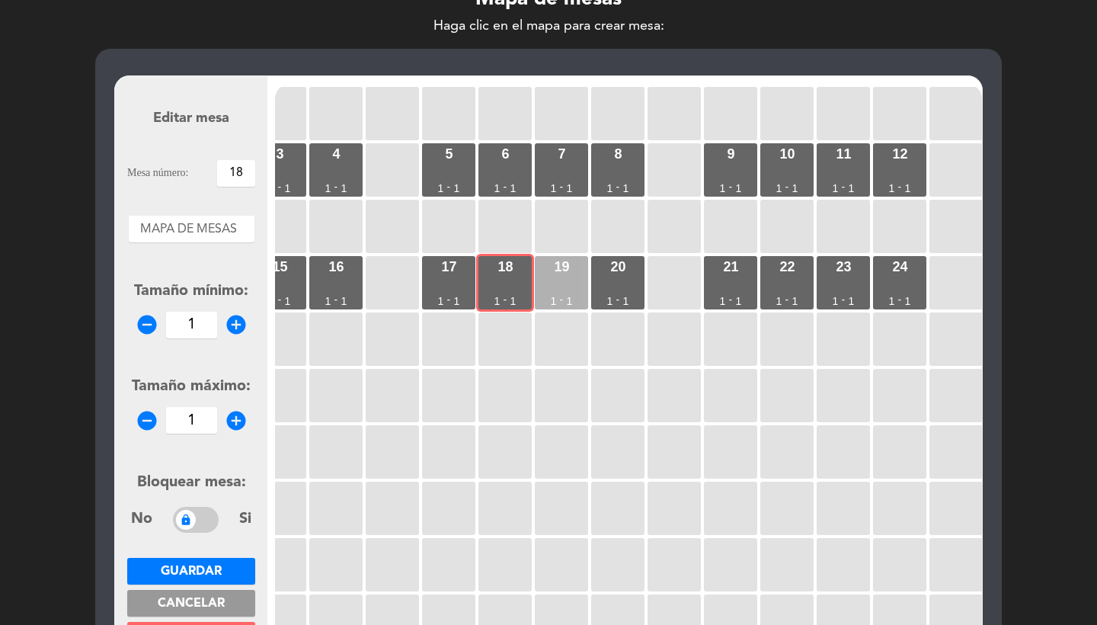
click at [570, 271] on div "19 1 - 1" at bounding box center [561, 282] width 53 height 53
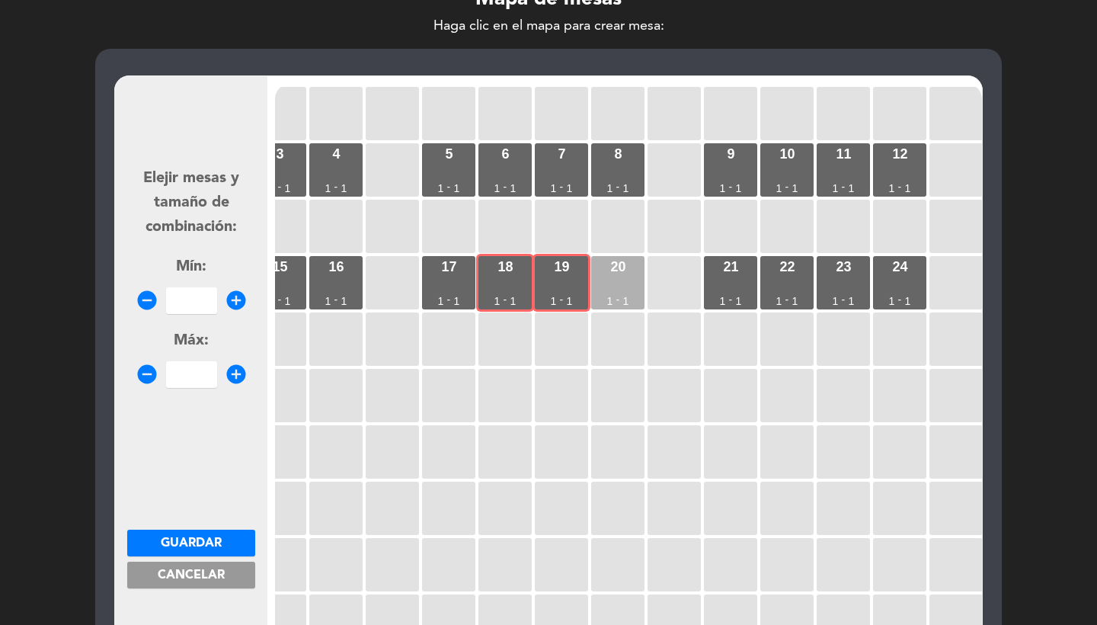
click at [623, 271] on div "20" at bounding box center [617, 267] width 15 height 14
click at [703, 271] on div "1 1 - 1 2 1 - 1 3 1 - 1 4 1 - 1 5 1 - 1 6 1 - 1 7 1 - 1 8 1 - 1 9 1 - 1 10 1 - …" at bounding box center [628, 373] width 707 height 579
click at [761, 272] on div "22 1 - 1" at bounding box center [786, 282] width 53 height 53
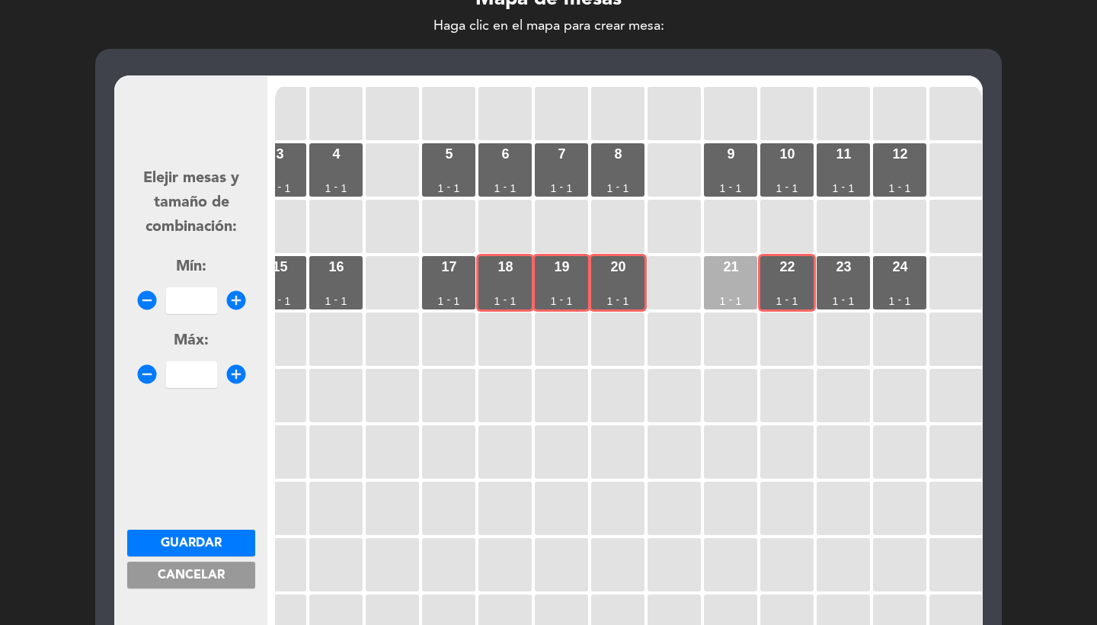
click at [738, 273] on div "21" at bounding box center [730, 267] width 15 height 14
click at [189, 295] on input "number" at bounding box center [191, 300] width 51 height 27
click at [211, 543] on span "Guardar" at bounding box center [191, 543] width 61 height 12
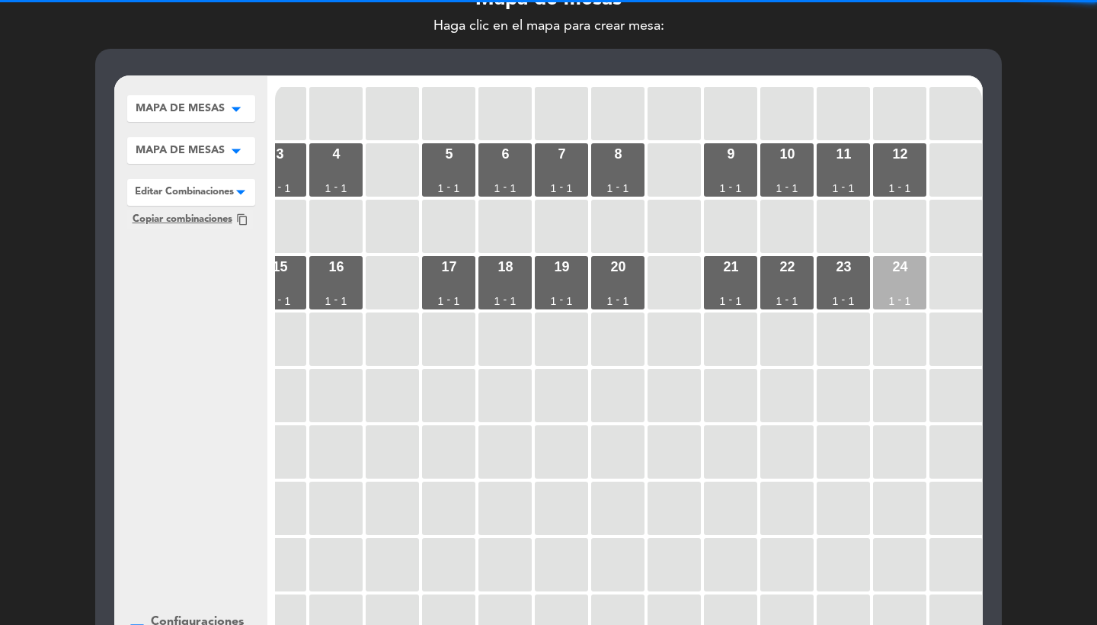
click at [908, 280] on div "24 1 - 1" at bounding box center [899, 282] width 53 height 53
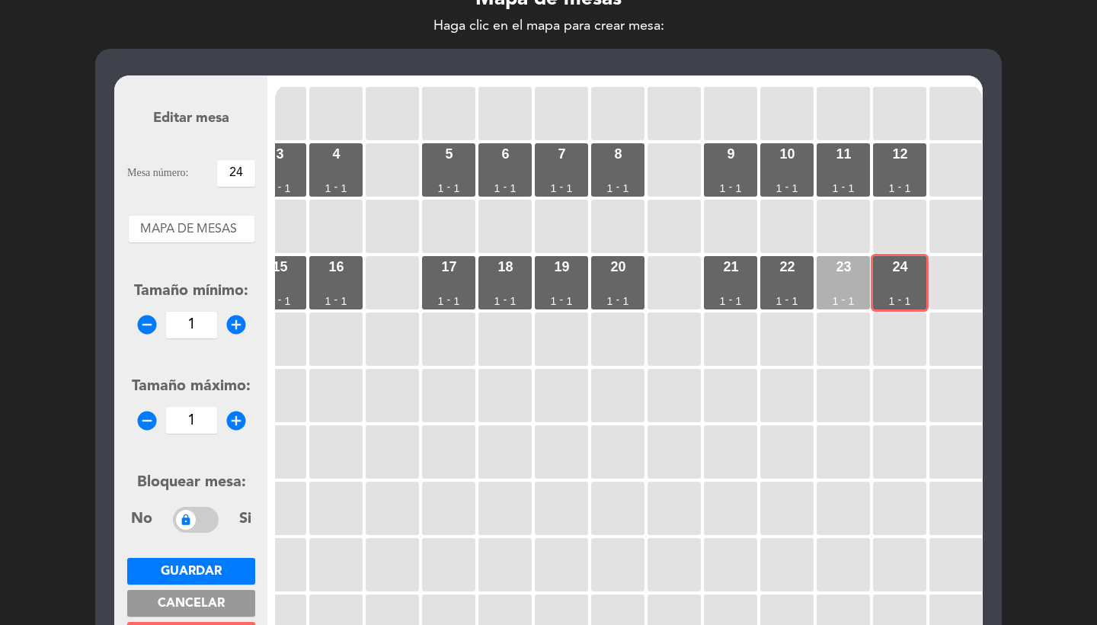
click at [835, 280] on div "23 1 - 1" at bounding box center [843, 282] width 53 height 53
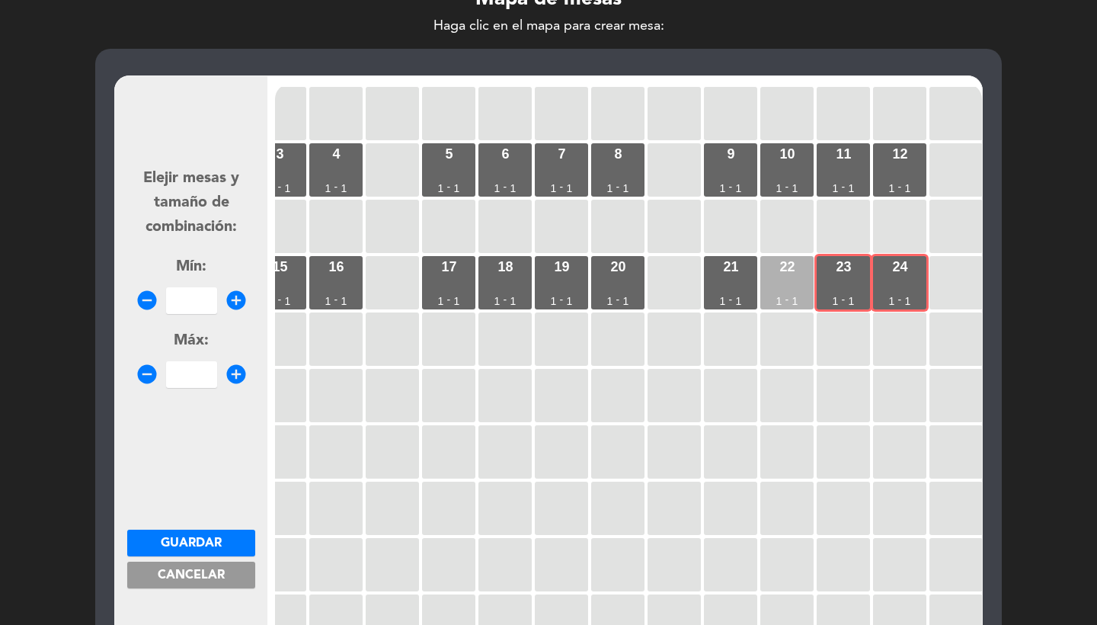
click at [796, 280] on div "22 1 - 1" at bounding box center [786, 282] width 53 height 53
click at [737, 291] on div "21 1 - 1" at bounding box center [730, 282] width 53 height 53
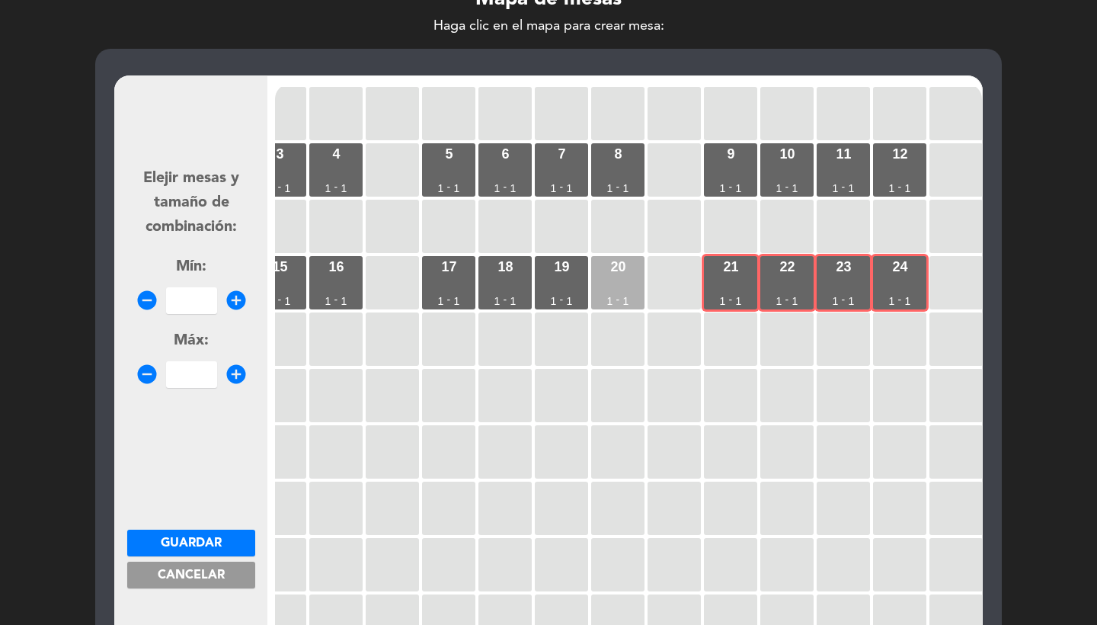
click at [623, 280] on div "20 1 - 1" at bounding box center [617, 282] width 53 height 53
click at [189, 287] on input "number" at bounding box center [191, 300] width 51 height 27
click at [178, 537] on span "Guardar" at bounding box center [191, 543] width 61 height 12
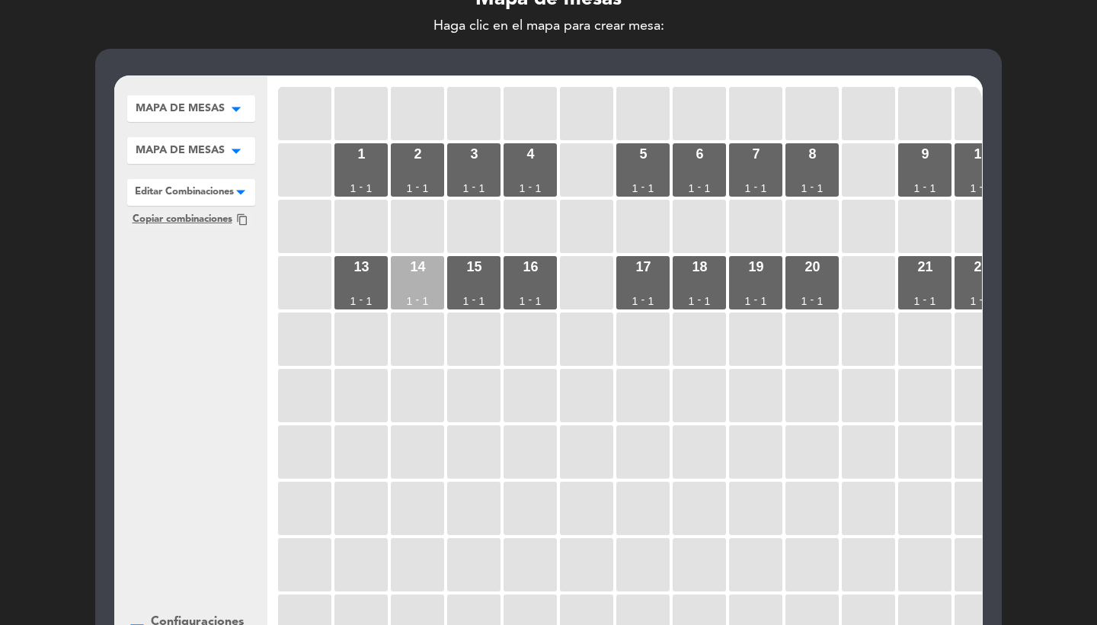
scroll to position [0, 0]
click at [392, 286] on div "14 1 - 1" at bounding box center [417, 282] width 53 height 53
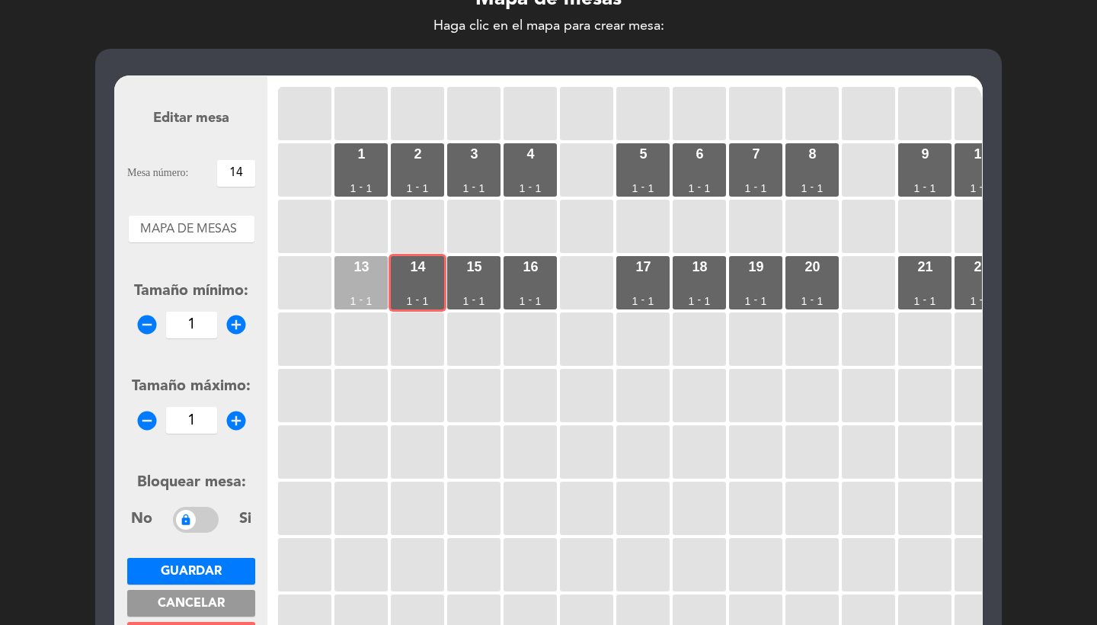
click at [369, 281] on div "13 1 - 1" at bounding box center [361, 282] width 53 height 53
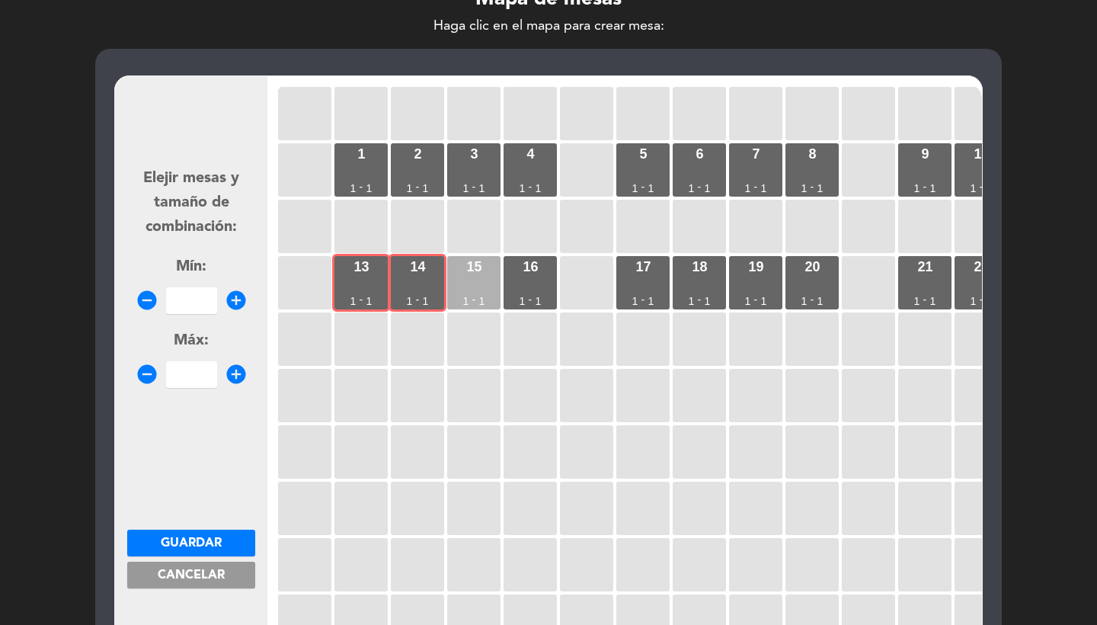
click at [477, 281] on div "15 1 - 1" at bounding box center [473, 282] width 53 height 53
click at [541, 281] on div "16 1 - 1" at bounding box center [530, 282] width 53 height 53
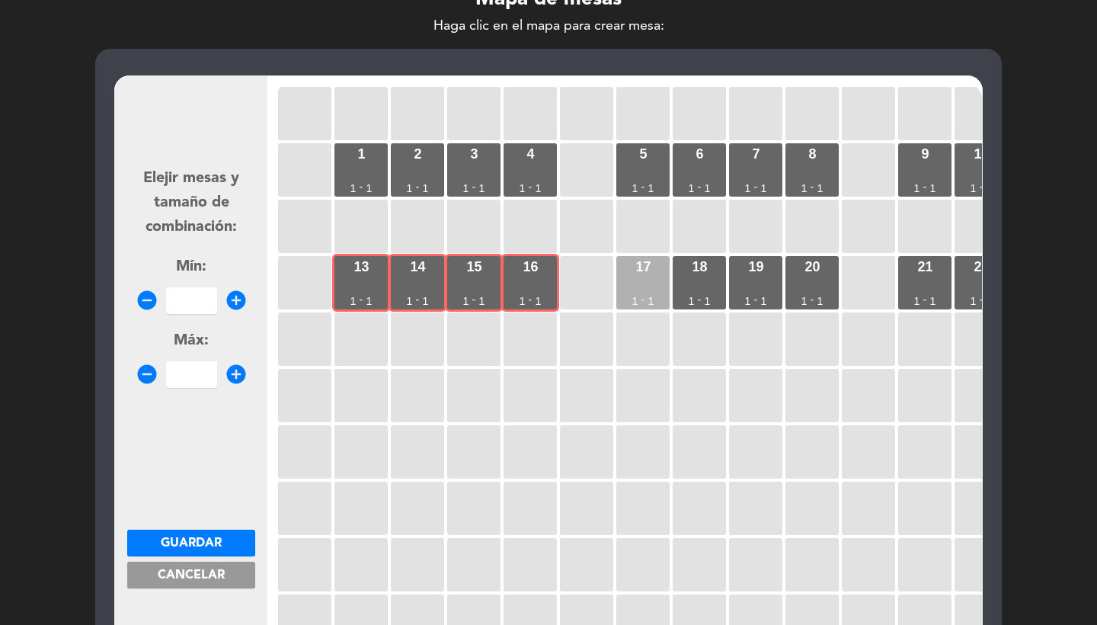
click at [653, 280] on div "17 1 - 1" at bounding box center [642, 282] width 53 height 53
click at [696, 280] on div "18 1 - 1" at bounding box center [699, 282] width 53 height 53
click at [213, 290] on input "number" at bounding box center [191, 300] width 51 height 27
click at [229, 537] on button "Guardar" at bounding box center [191, 543] width 128 height 27
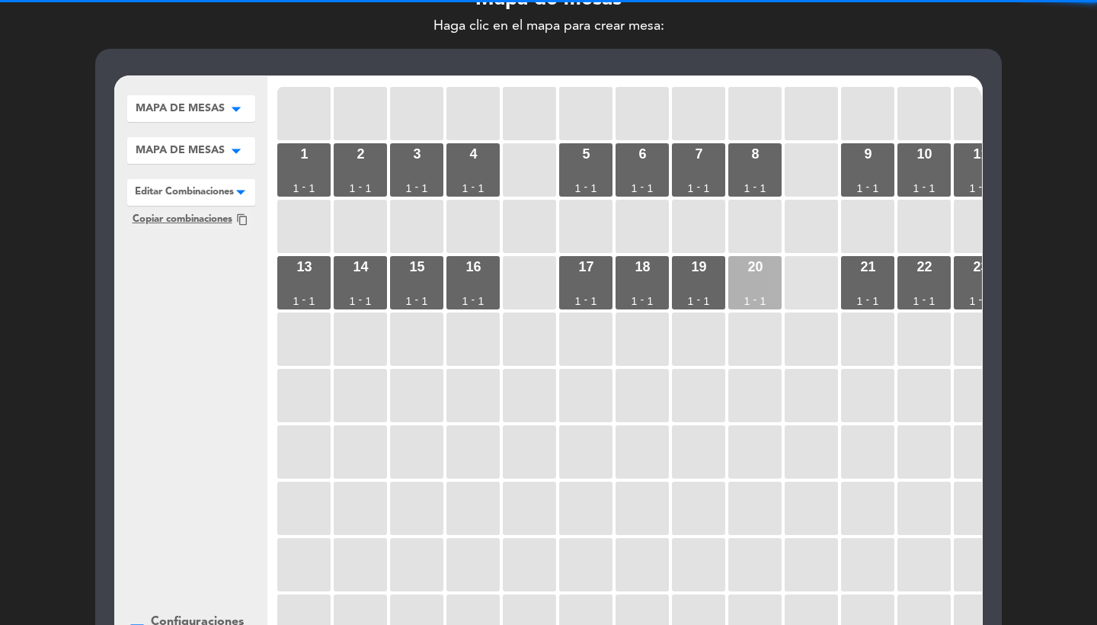
scroll to position [0, 144]
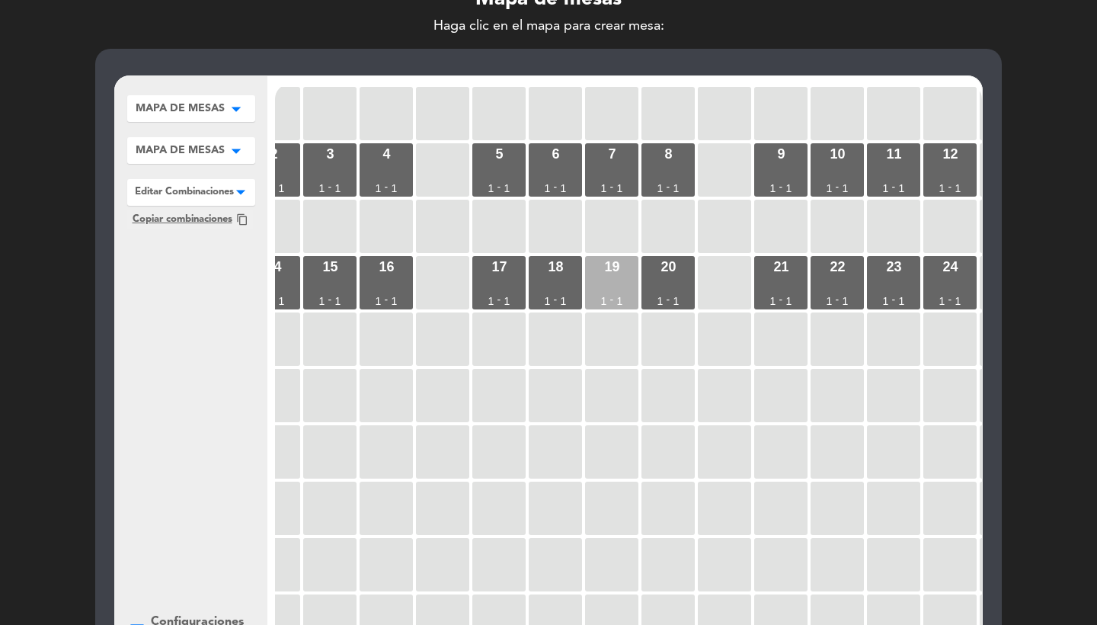
click at [599, 283] on div "19 1 - 1" at bounding box center [611, 282] width 53 height 53
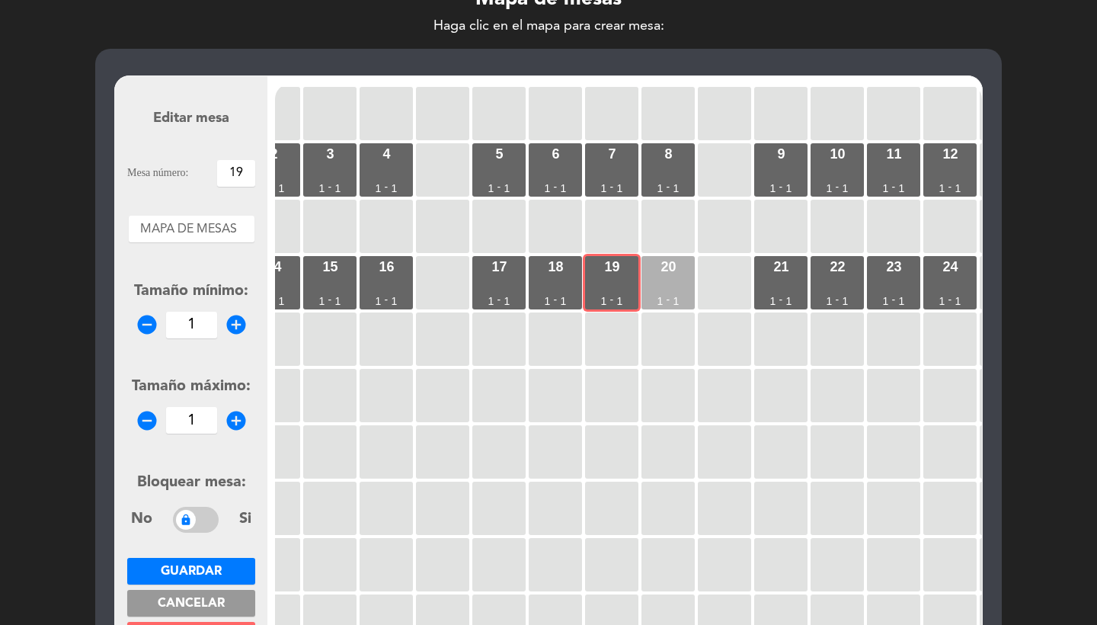
click at [666, 283] on div "20 1 - 1" at bounding box center [668, 282] width 53 height 53
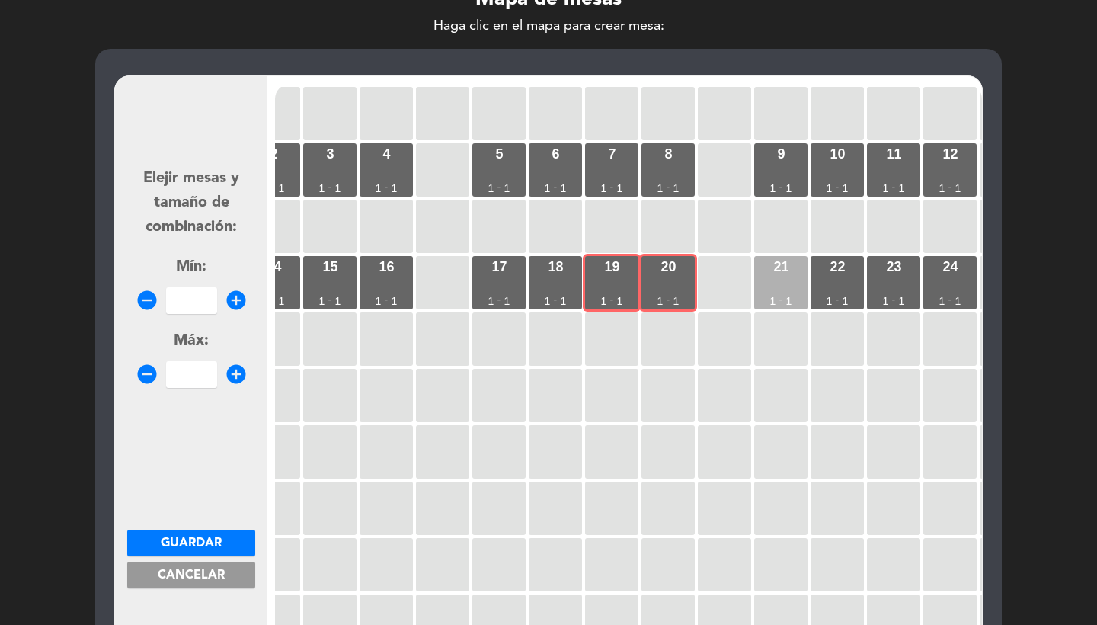
click at [764, 284] on div "21 1 - 1" at bounding box center [780, 282] width 53 height 53
click at [853, 281] on div "22 1 - 1" at bounding box center [837, 282] width 53 height 53
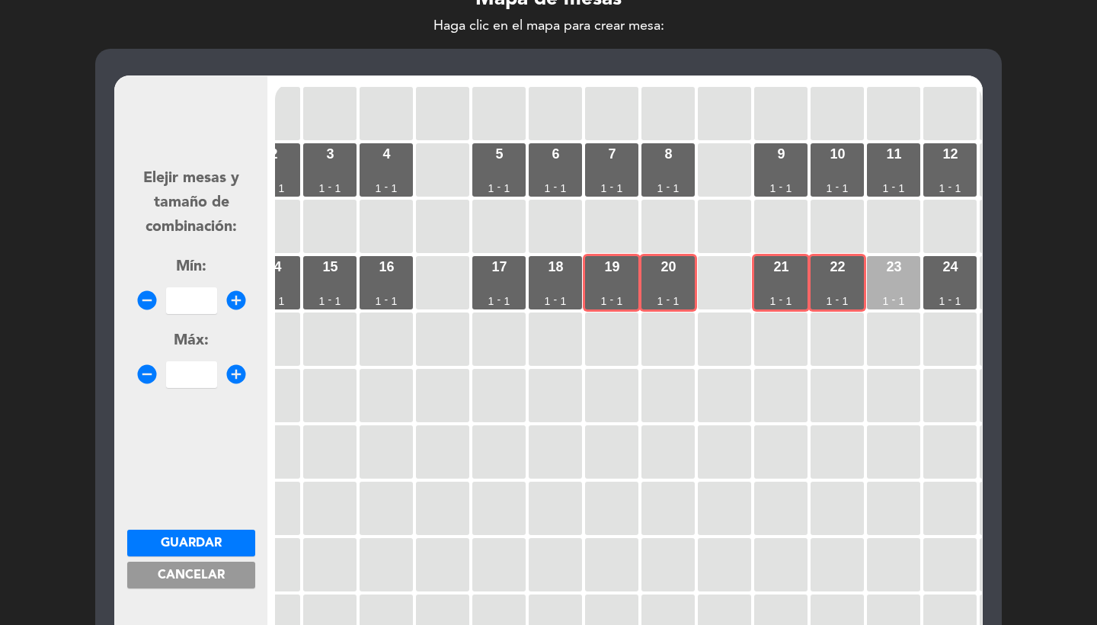
drag, startPoint x: 905, startPoint y: 290, endPoint x: 917, endPoint y: 290, distance: 12.2
click at [905, 290] on div "23 1 - 1" at bounding box center [893, 282] width 53 height 53
click at [944, 290] on div "24 1 - 1" at bounding box center [950, 282] width 53 height 53
click at [197, 309] on input "number" at bounding box center [191, 300] width 51 height 27
click at [189, 546] on span "Guardar" at bounding box center [191, 543] width 61 height 12
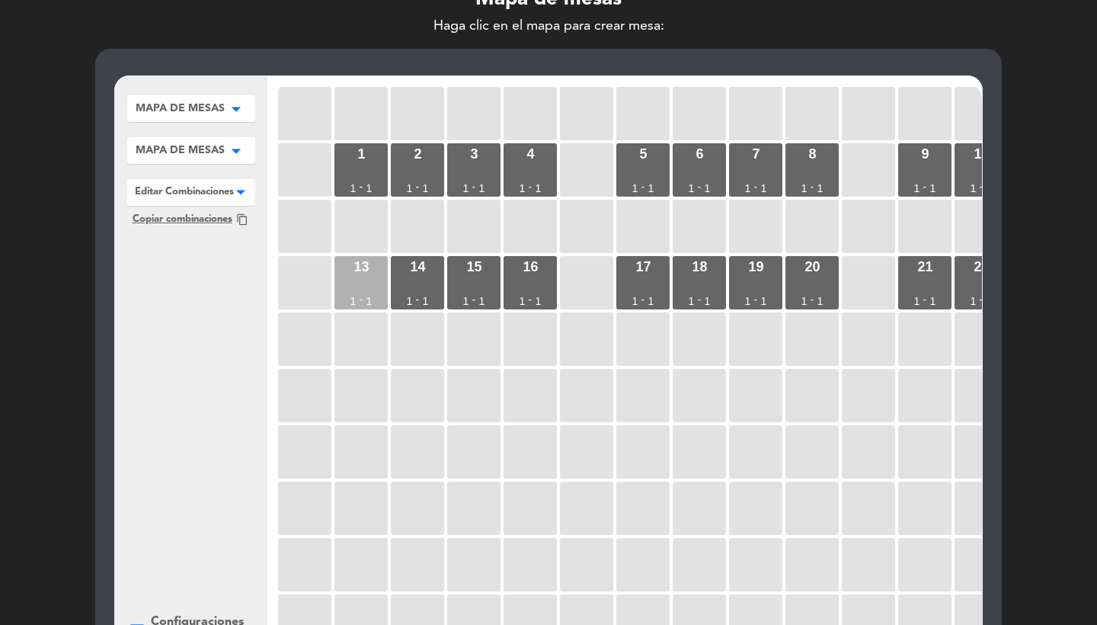
scroll to position [0, -1]
click at [374, 289] on div "13 1 - 1" at bounding box center [361, 282] width 53 height 53
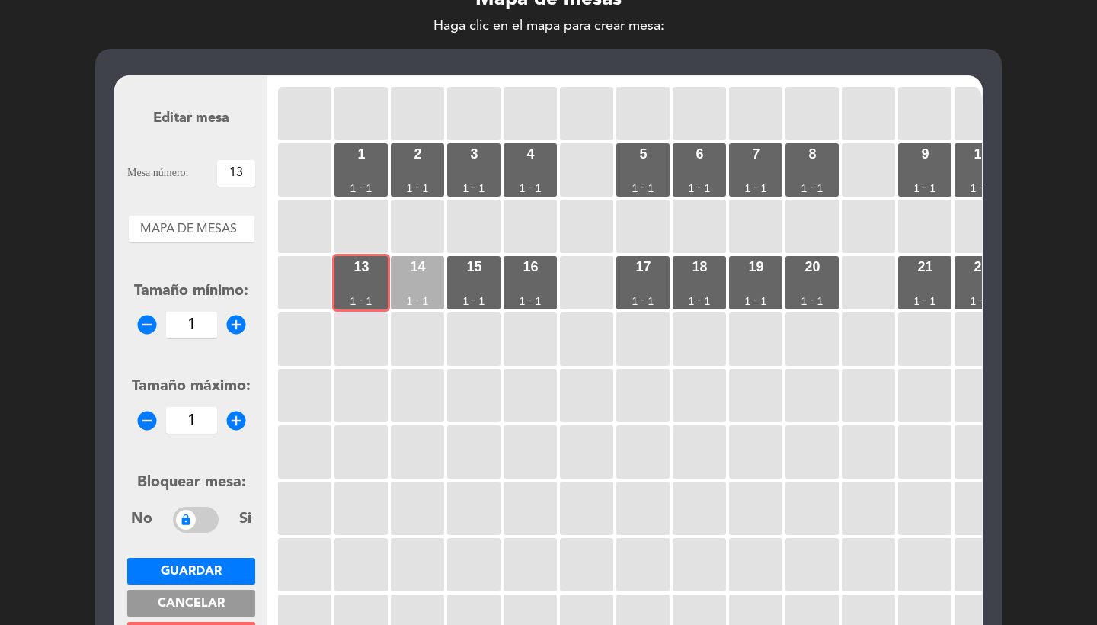
scroll to position [0, 0]
click at [426, 289] on div "14 1 - 1" at bounding box center [417, 282] width 53 height 53
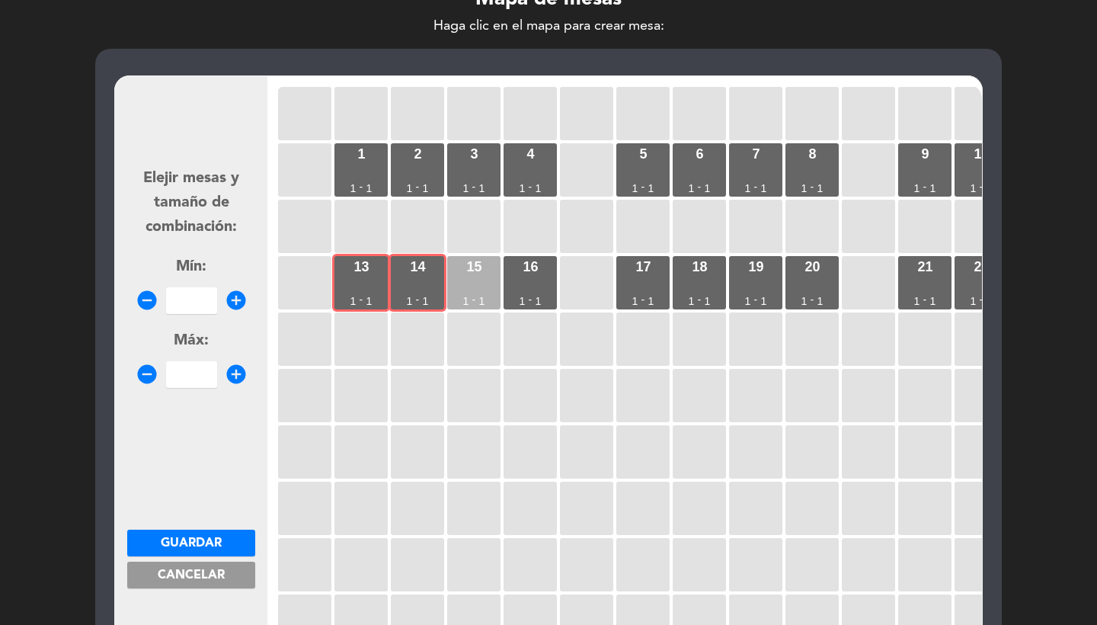
click at [474, 289] on div "15 1 - 1" at bounding box center [473, 282] width 53 height 53
click at [535, 284] on div "16 1 - 1" at bounding box center [530, 282] width 53 height 53
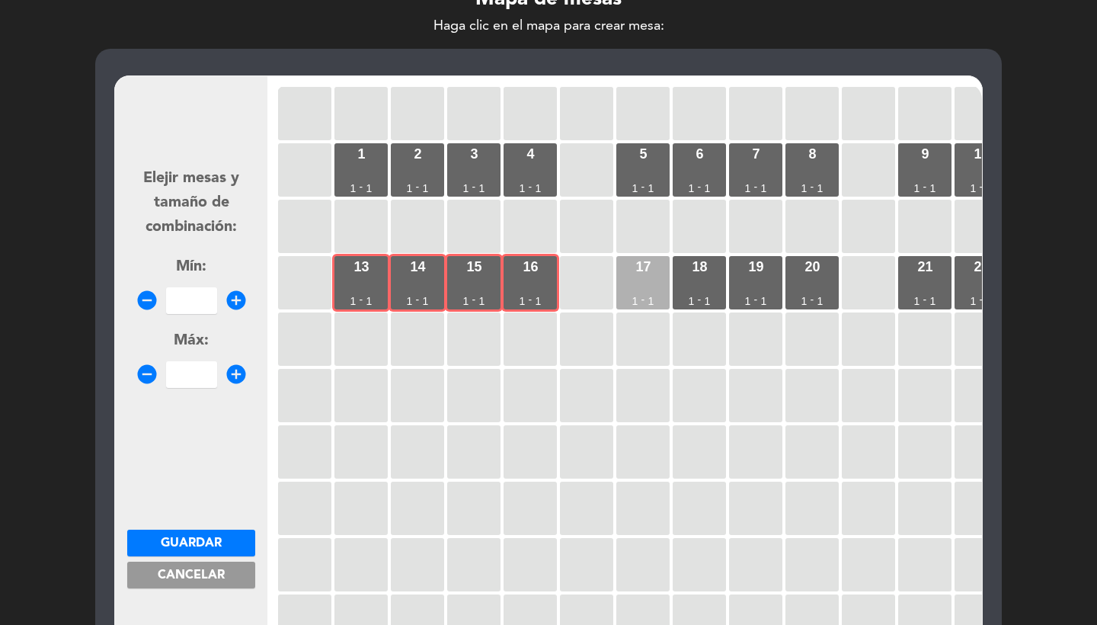
click at [644, 290] on div "17 1 - 1" at bounding box center [642, 282] width 53 height 53
click at [704, 290] on div "18 1 - 1" at bounding box center [699, 282] width 53 height 53
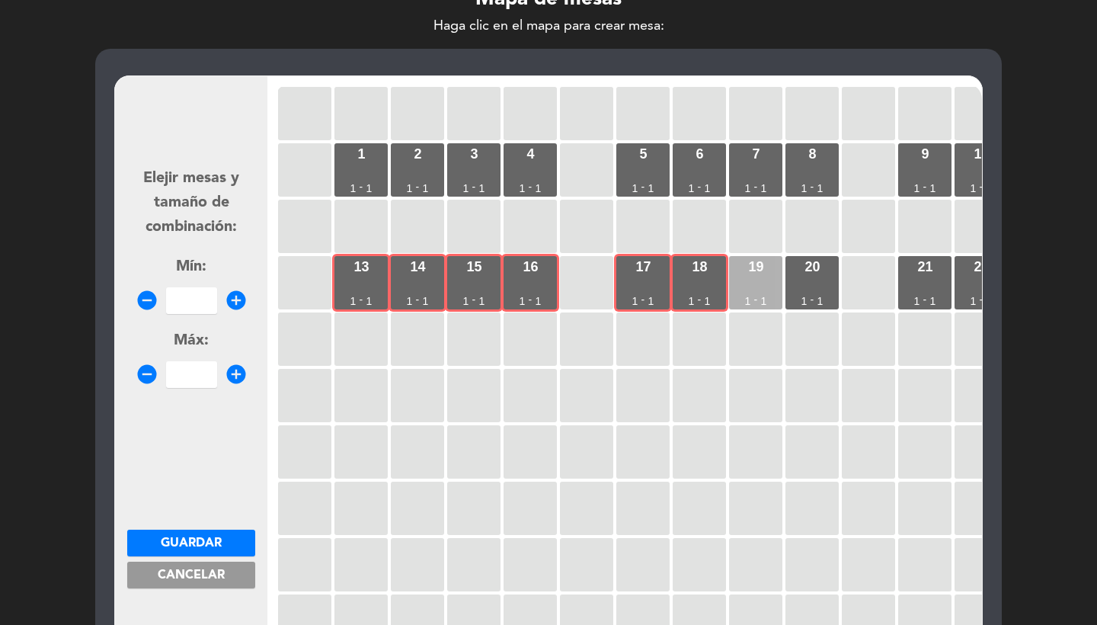
click at [744, 290] on div "19 1 - 1" at bounding box center [755, 282] width 53 height 53
click at [191, 290] on input "number" at bounding box center [191, 300] width 51 height 27
click at [216, 537] on span "Guardar" at bounding box center [191, 543] width 61 height 12
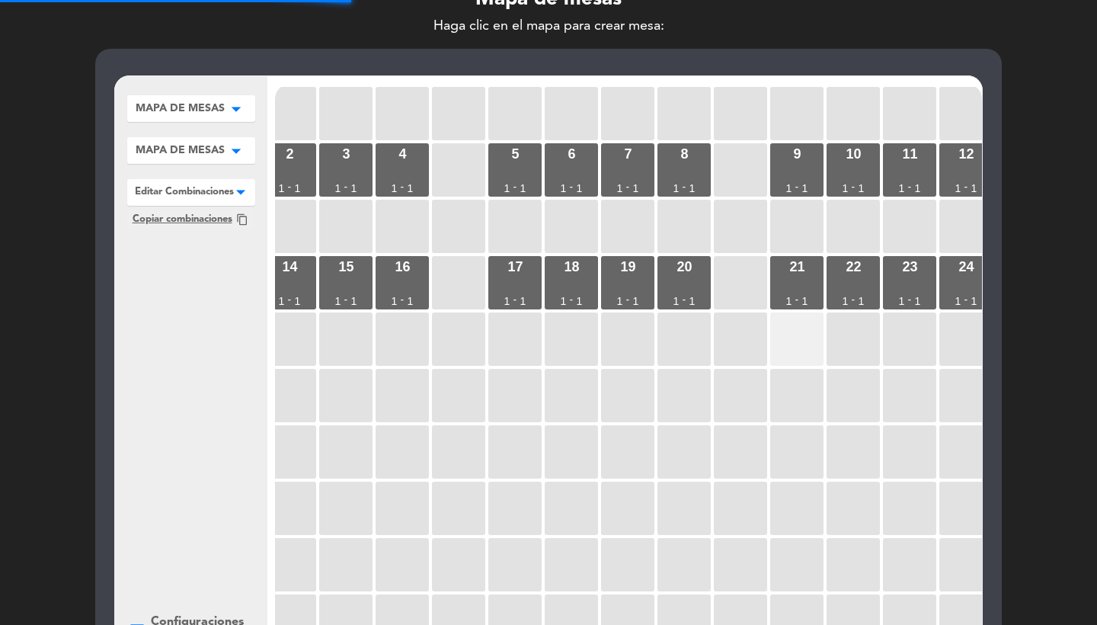
scroll to position [0, 143]
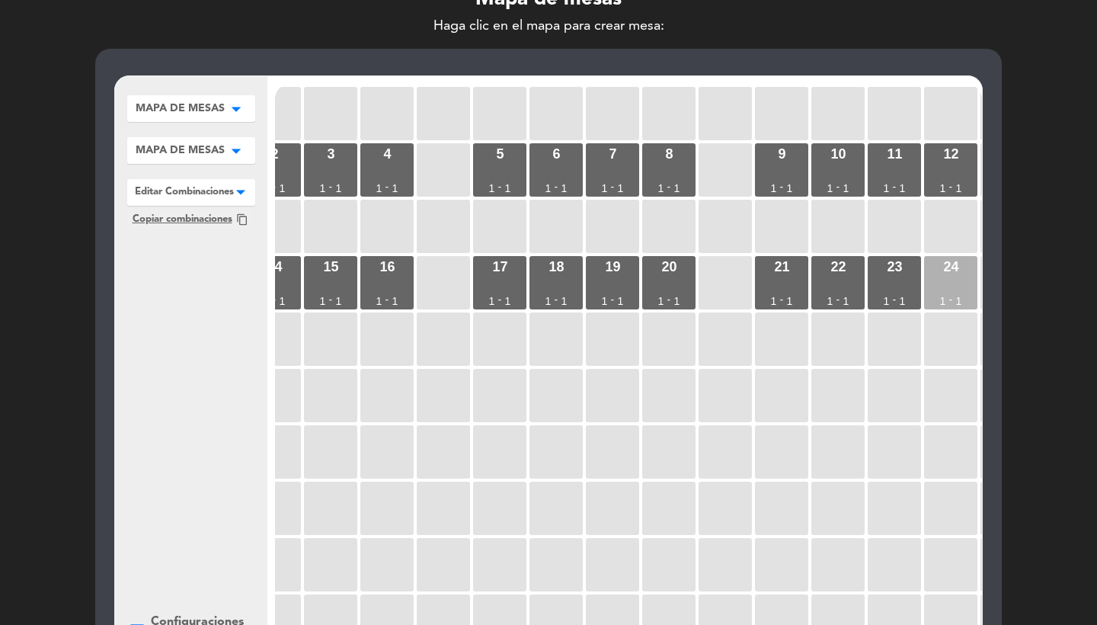
click at [962, 286] on div "24 1 - 1" at bounding box center [950, 282] width 53 height 53
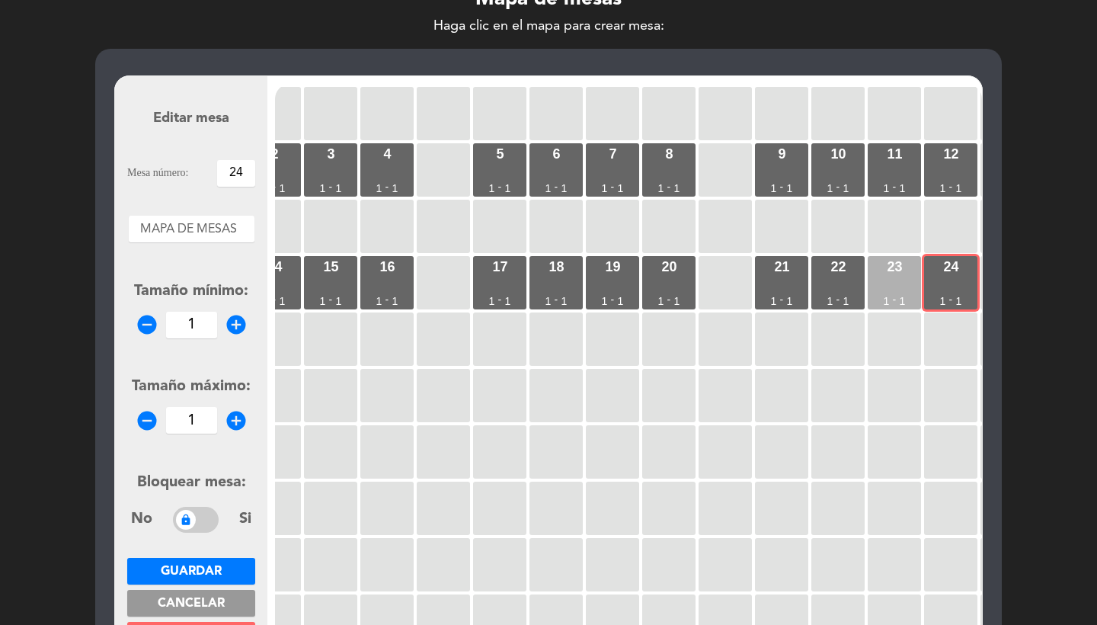
click at [898, 286] on div "23 1 - 1" at bounding box center [894, 282] width 53 height 53
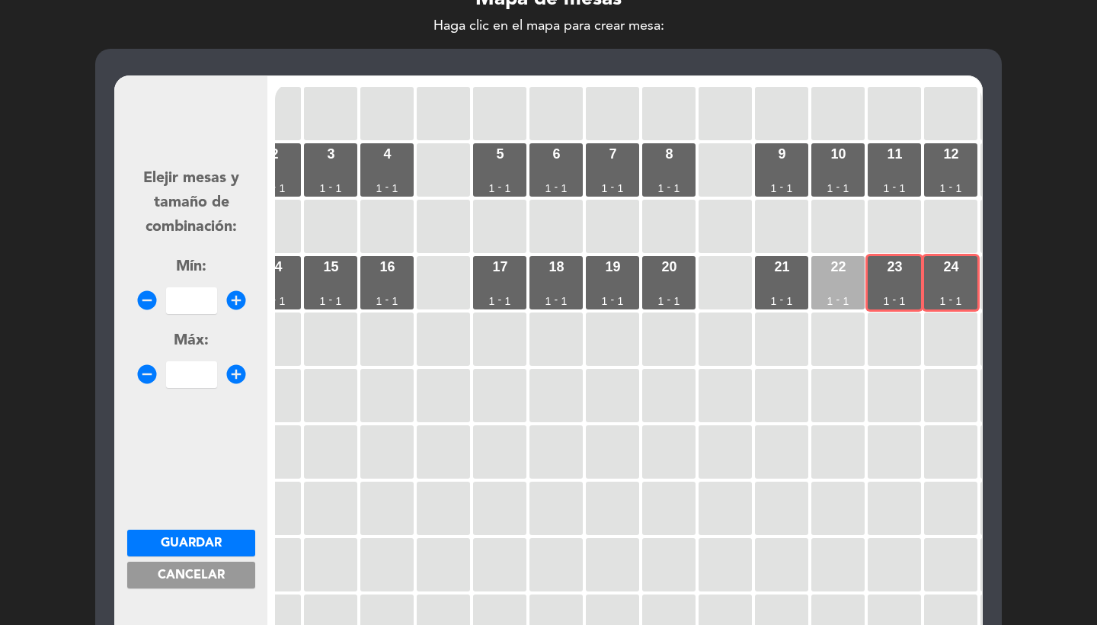
click at [852, 285] on div "22 1 - 1" at bounding box center [838, 282] width 53 height 53
click at [794, 284] on div "21 1 - 1" at bounding box center [781, 282] width 53 height 53
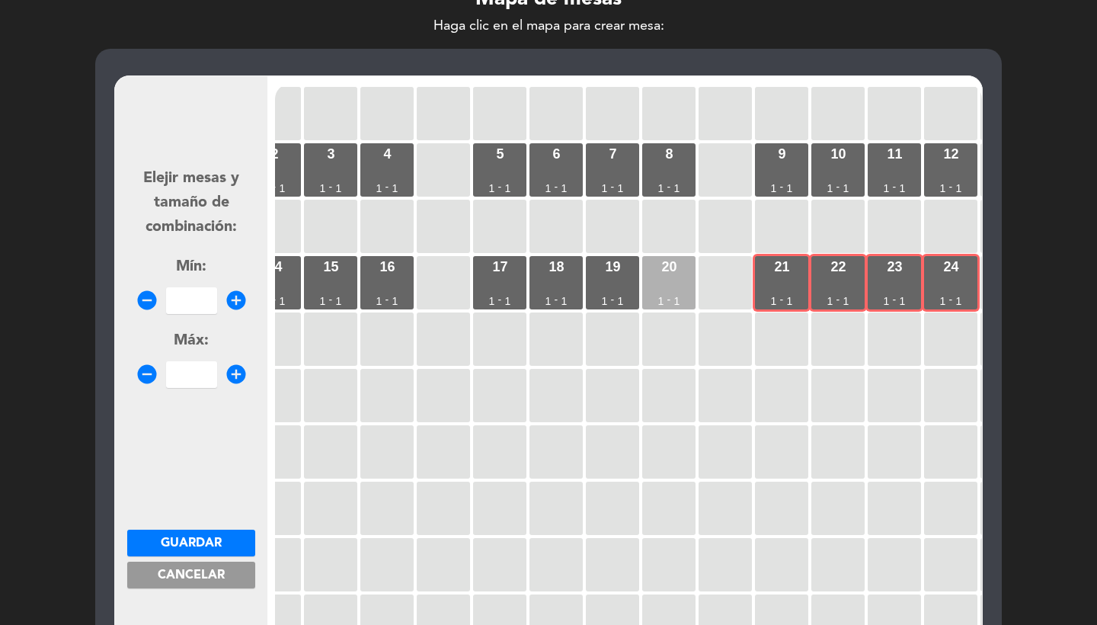
click at [664, 275] on div "20 1 - 1" at bounding box center [668, 282] width 53 height 53
click at [604, 274] on div "19 1 - 1" at bounding box center [612, 282] width 53 height 53
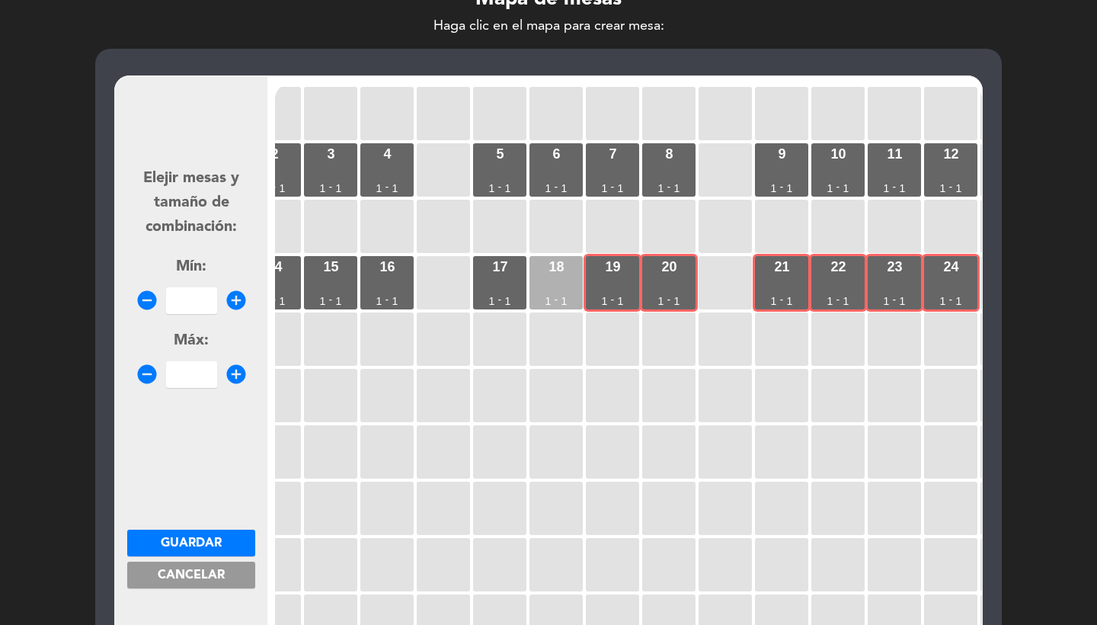
click at [556, 271] on div "18" at bounding box center [556, 267] width 15 height 14
click at [198, 287] on input "number" at bounding box center [191, 300] width 51 height 27
click at [207, 539] on span "Guardar" at bounding box center [191, 543] width 61 height 12
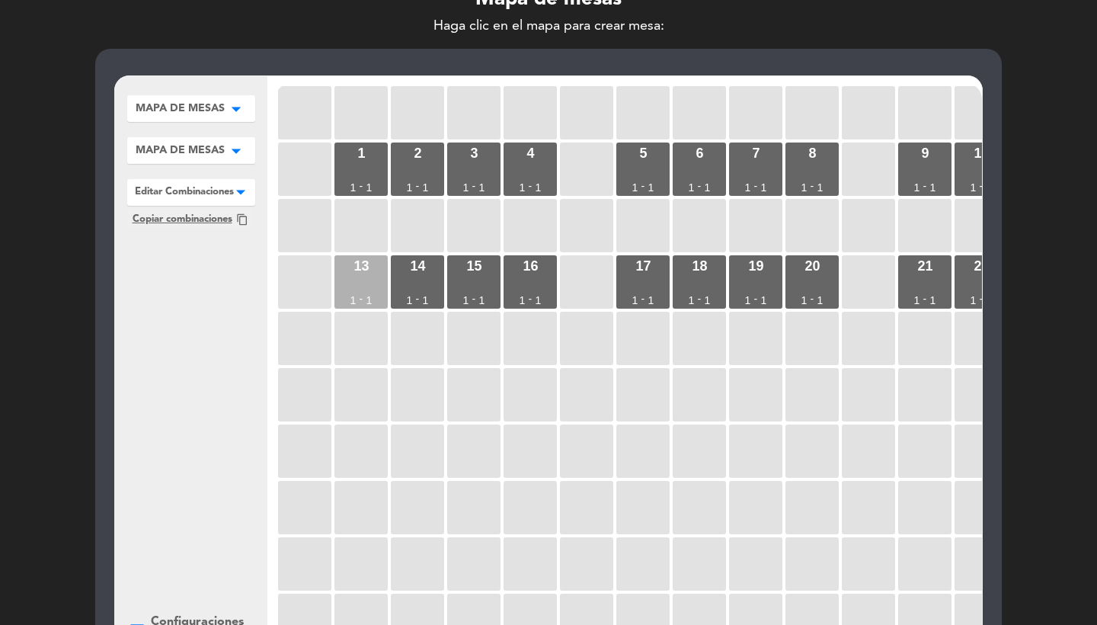
scroll to position [1, 0]
click at [369, 268] on div "13" at bounding box center [361, 266] width 15 height 14
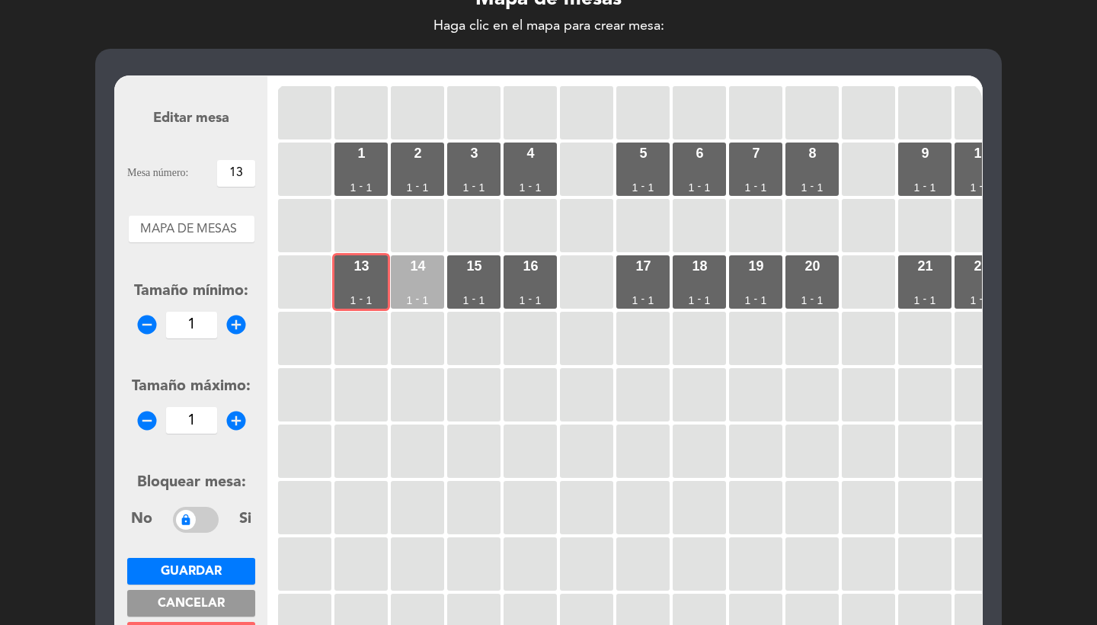
click at [421, 268] on div "14" at bounding box center [417, 266] width 15 height 14
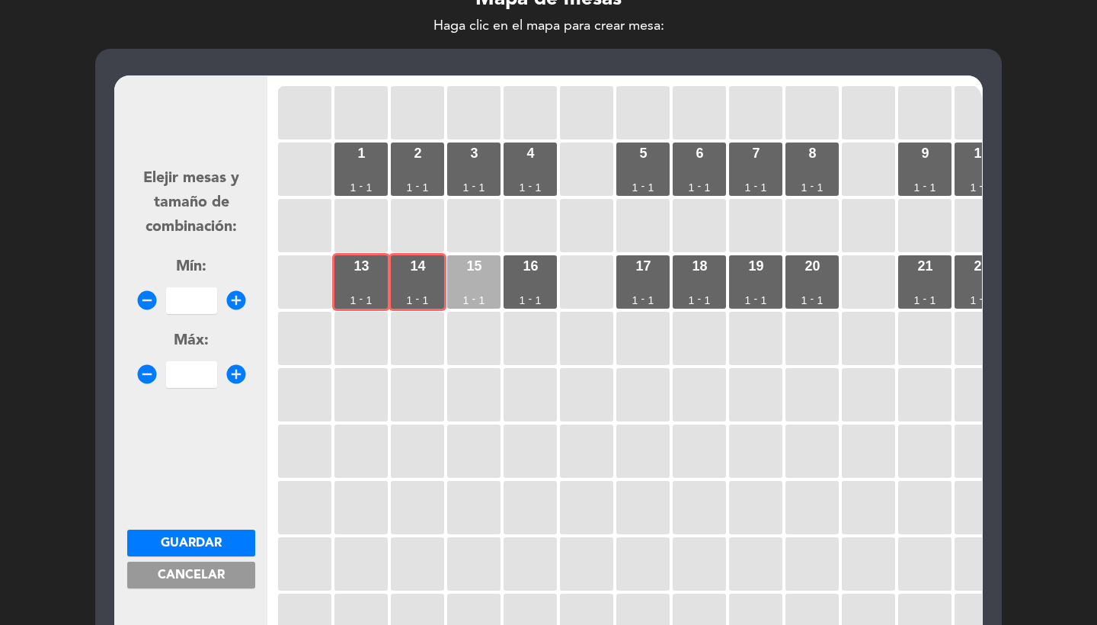
click at [489, 269] on div "15 1 - 1" at bounding box center [473, 281] width 53 height 53
click at [537, 270] on div "16" at bounding box center [530, 266] width 15 height 14
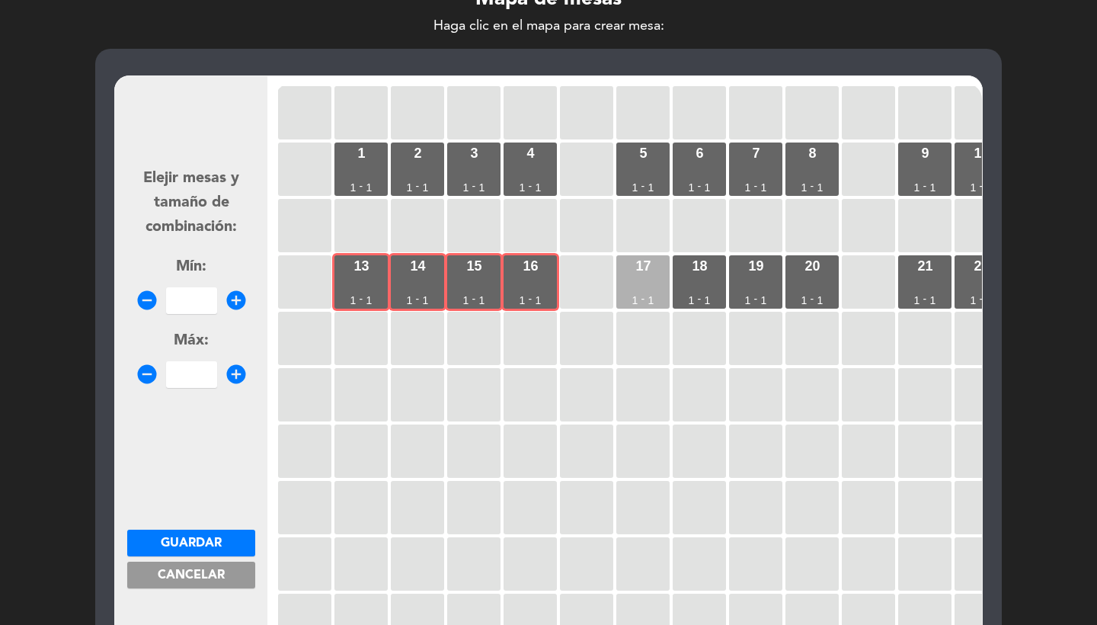
click at [649, 288] on div "17 1 - 1" at bounding box center [642, 281] width 53 height 53
click at [713, 287] on div "18 1 - 1" at bounding box center [699, 281] width 53 height 53
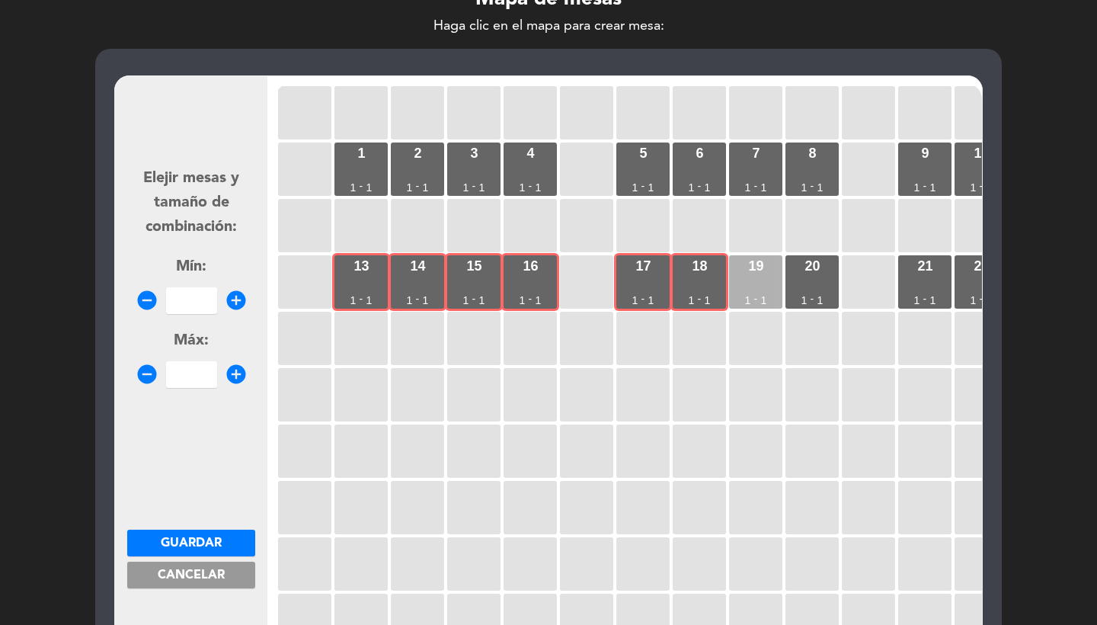
click at [773, 280] on div "19 1 - 1" at bounding box center [755, 281] width 53 height 53
click at [820, 279] on div "20 1 - 1" at bounding box center [812, 281] width 53 height 53
click at [187, 292] on input "number" at bounding box center [191, 300] width 51 height 27
click at [211, 537] on span "Guardar" at bounding box center [191, 543] width 61 height 12
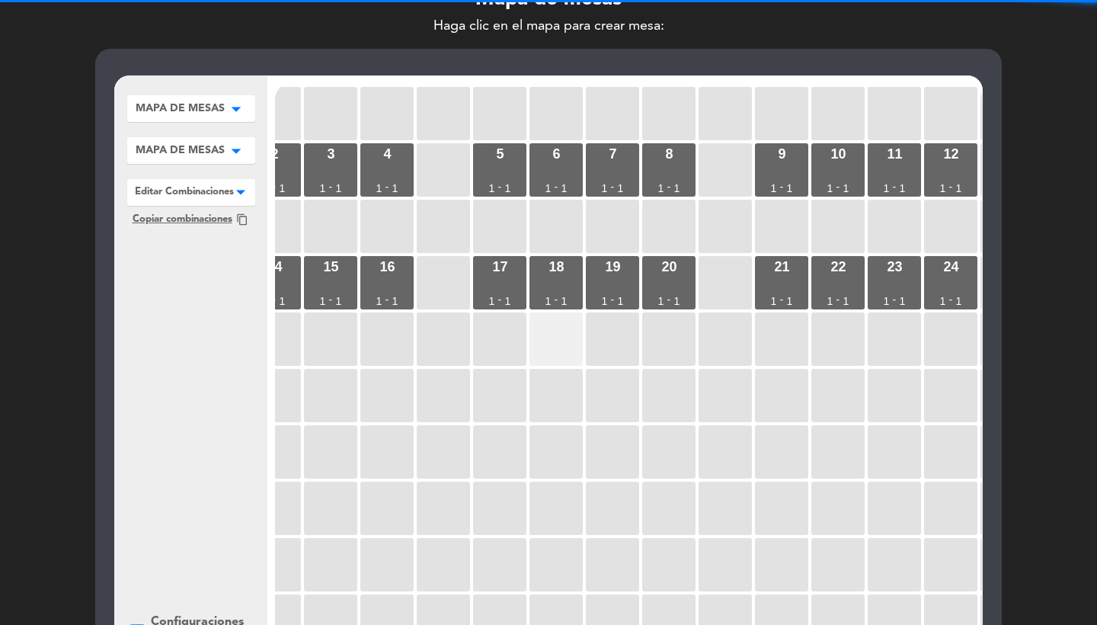
scroll to position [0, 197]
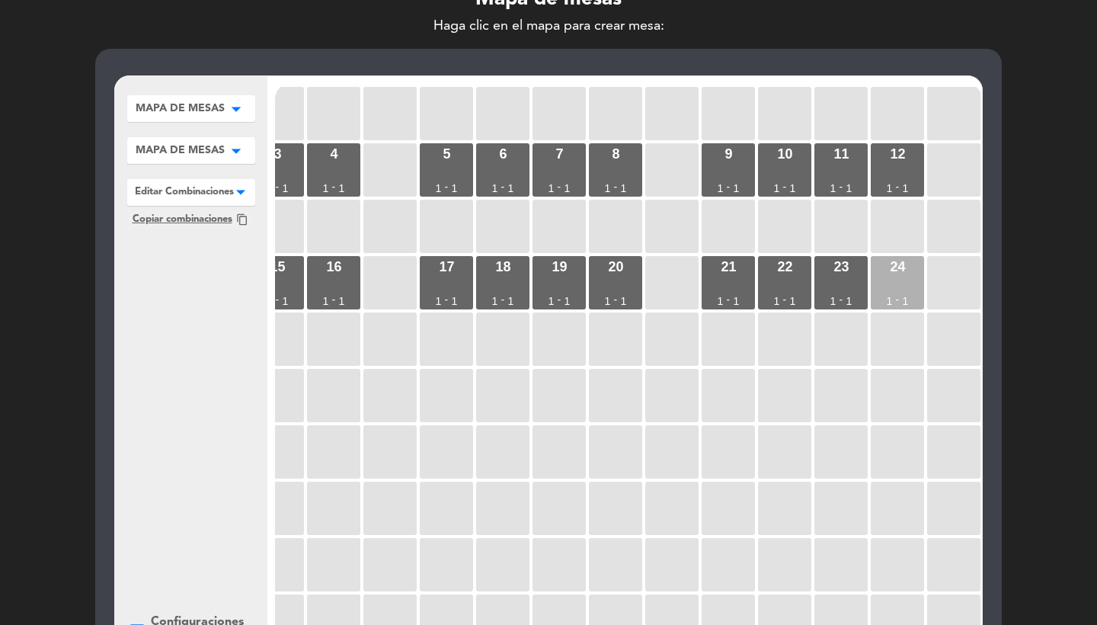
click at [898, 288] on div "24 1 - 1" at bounding box center [897, 282] width 53 height 53
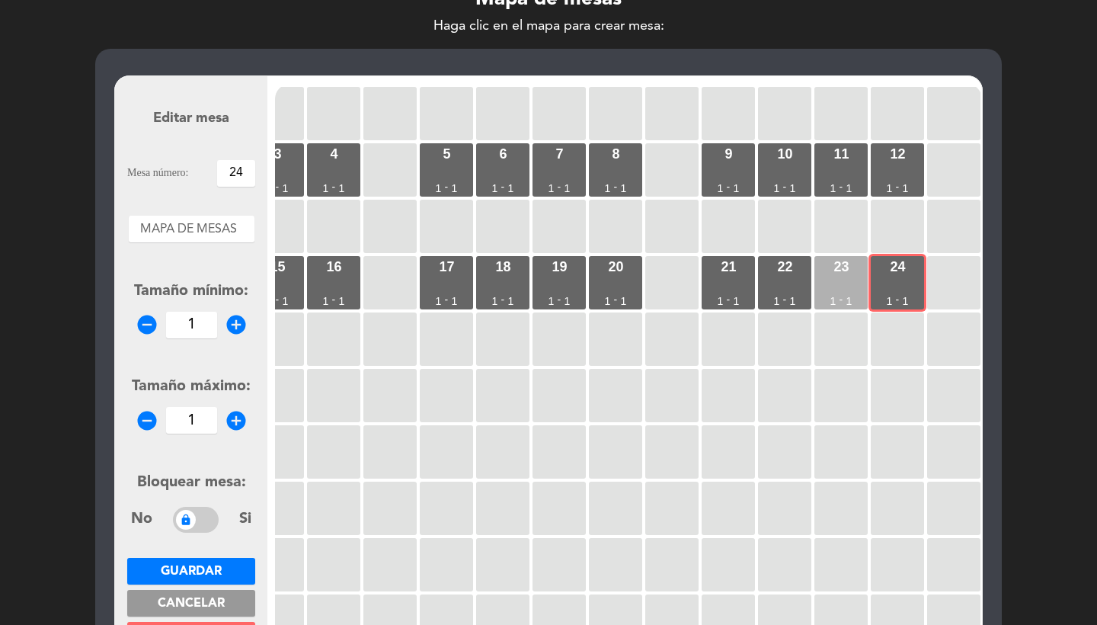
click at [851, 285] on div "23 1 - 1" at bounding box center [841, 282] width 53 height 53
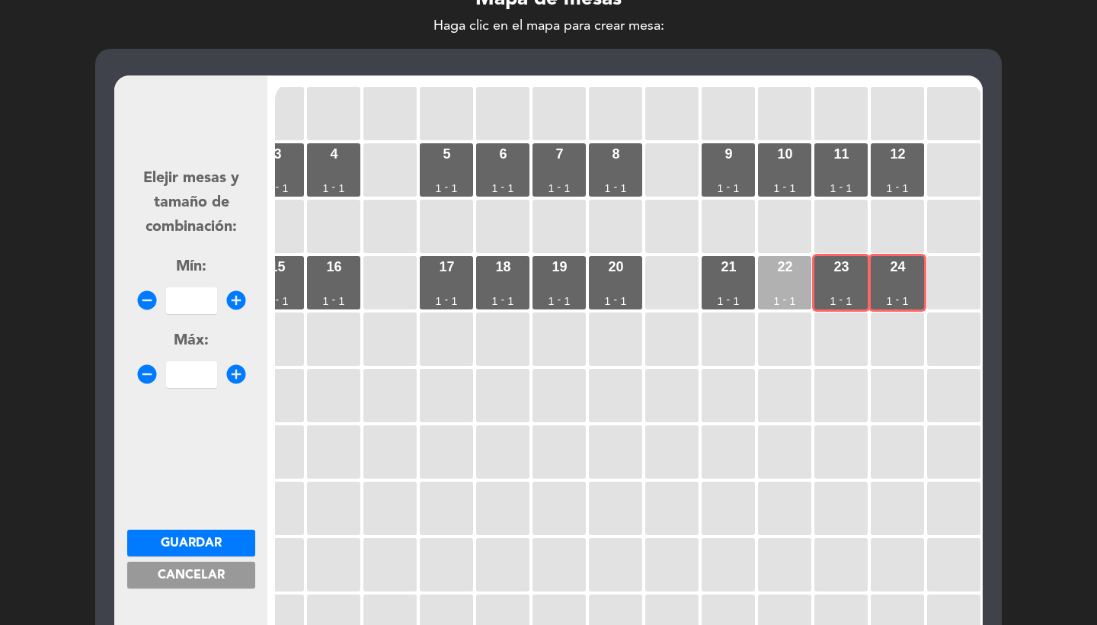
click at [805, 281] on div "22 1 - 1" at bounding box center [784, 282] width 53 height 53
click at [717, 283] on div "21 1 - 1" at bounding box center [728, 282] width 53 height 53
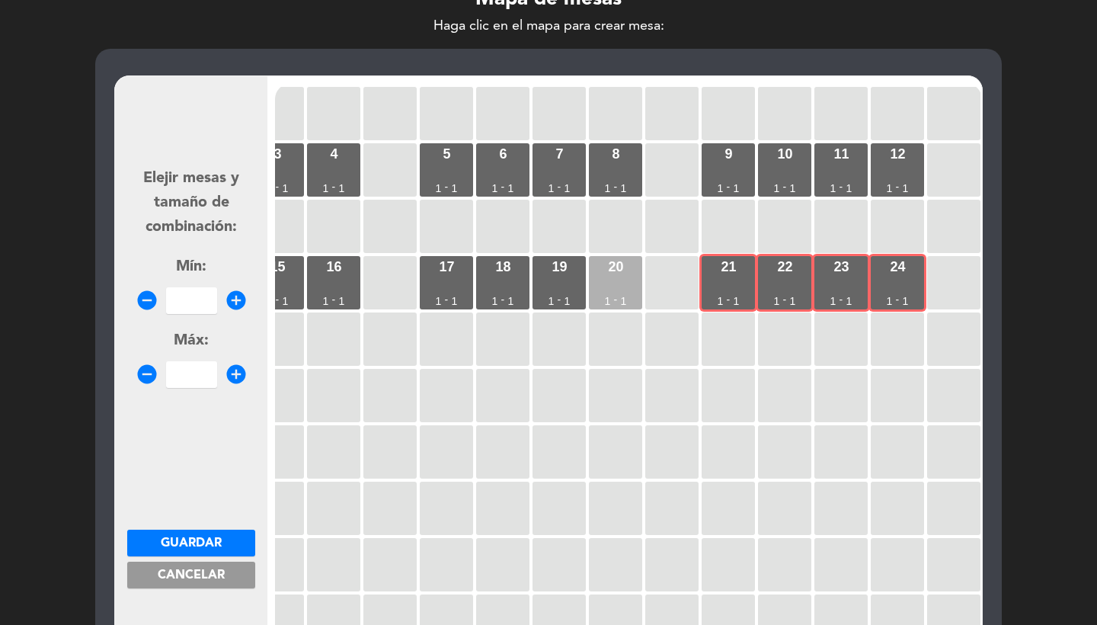
click at [600, 285] on div "20 1 - 1" at bounding box center [615, 282] width 53 height 53
click at [560, 285] on div "19 1 - 1" at bounding box center [559, 282] width 53 height 53
click at [513, 283] on div "18 1 - 1" at bounding box center [502, 282] width 53 height 53
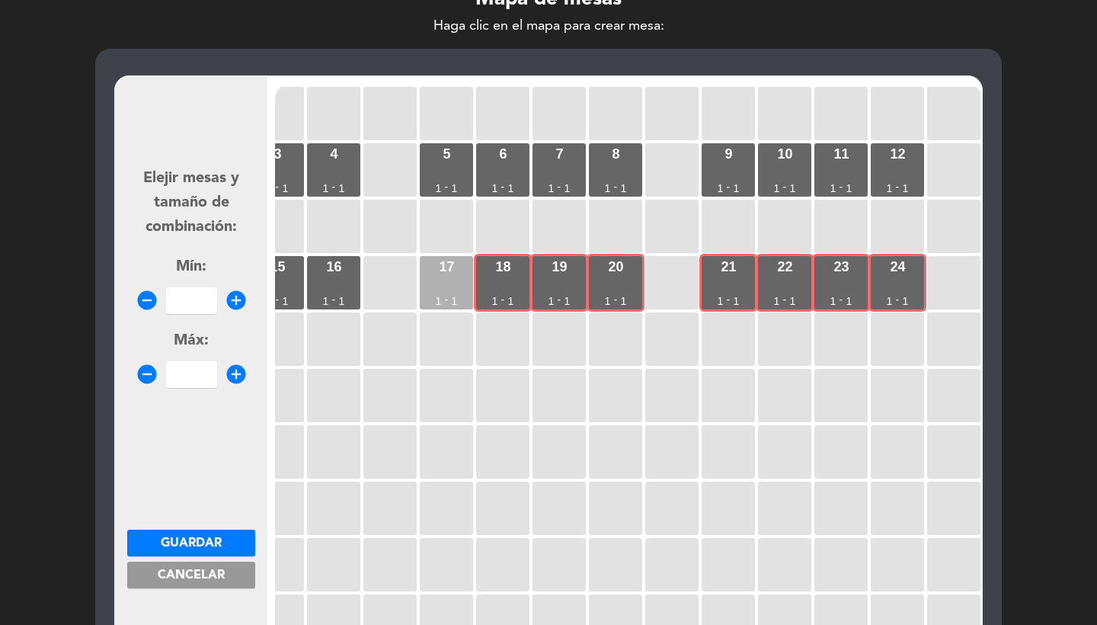
click at [465, 281] on div "17 1 - 1" at bounding box center [446, 282] width 53 height 53
click at [182, 301] on input "number" at bounding box center [191, 300] width 51 height 27
click at [215, 549] on span "Guardar" at bounding box center [191, 543] width 61 height 12
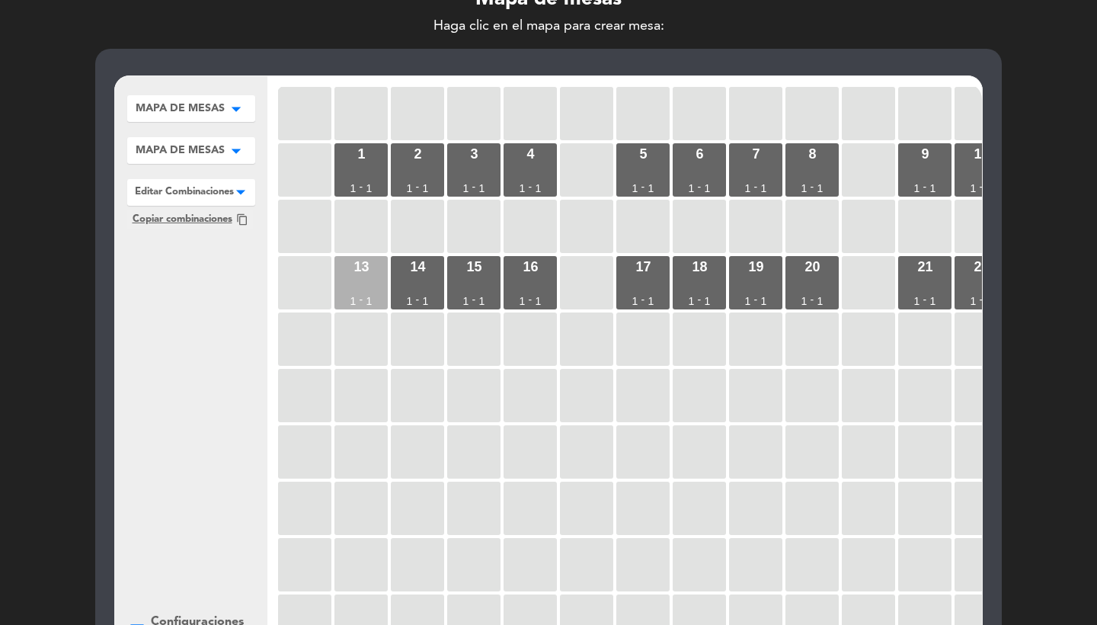
scroll to position [0, 0]
click at [363, 282] on div "13 1 - 1" at bounding box center [361, 282] width 53 height 53
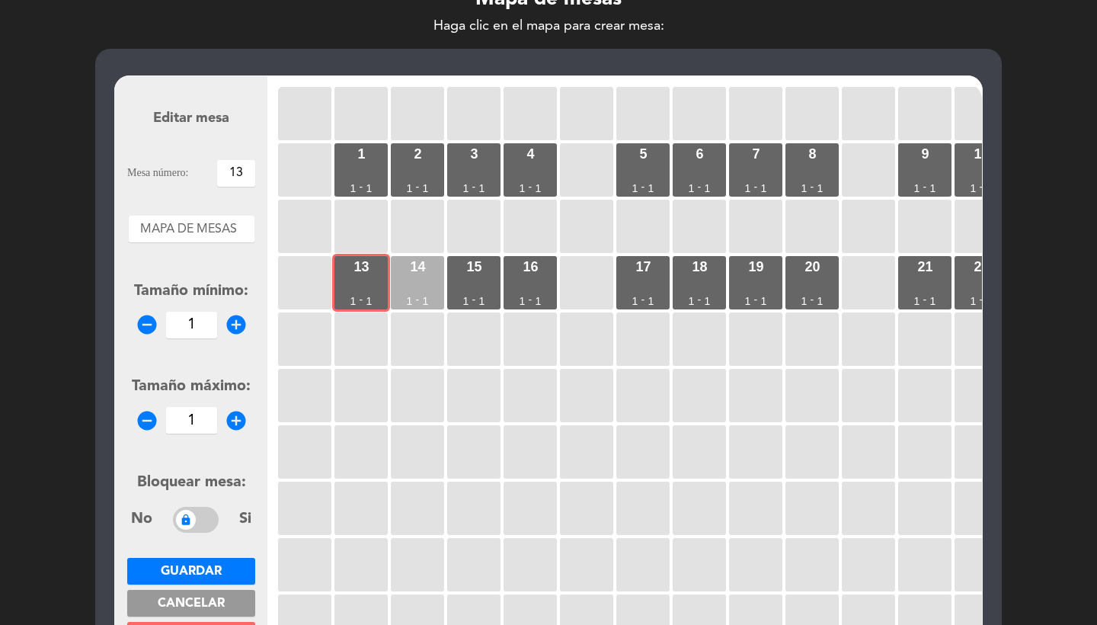
click at [433, 282] on div "14 1 - 1" at bounding box center [417, 282] width 53 height 53
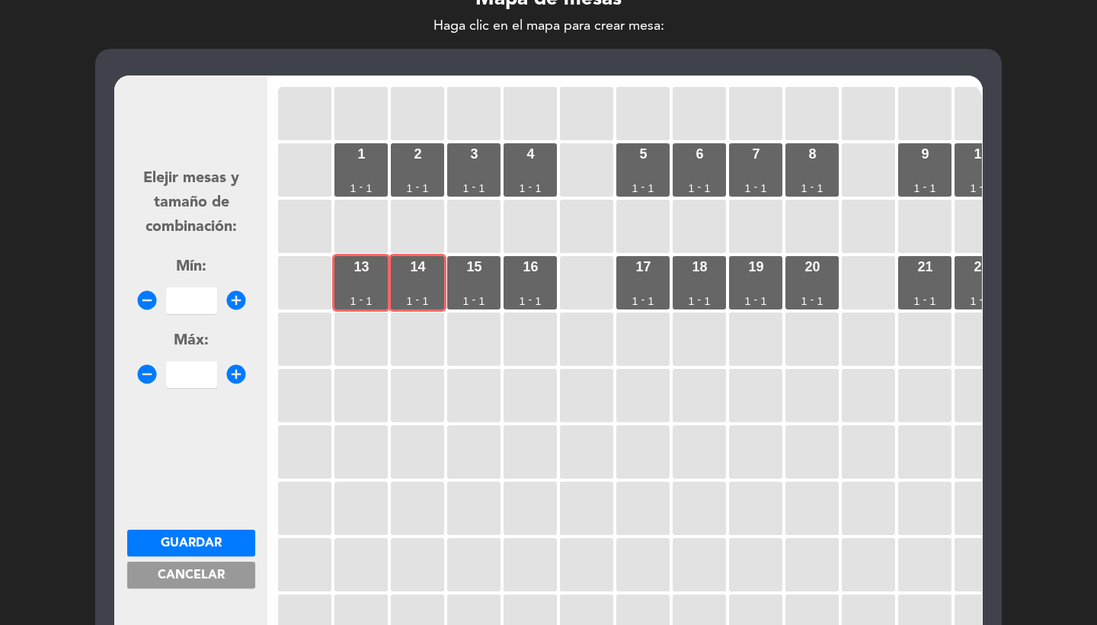
drag, startPoint x: 478, startPoint y: 281, endPoint x: 501, endPoint y: 281, distance: 23.6
click at [479, 281] on div "15 1 - 1" at bounding box center [473, 282] width 53 height 53
click at [526, 281] on div "16 1 - 1" at bounding box center [530, 282] width 53 height 53
click at [654, 281] on div "17 1 - 1" at bounding box center [642, 282] width 53 height 53
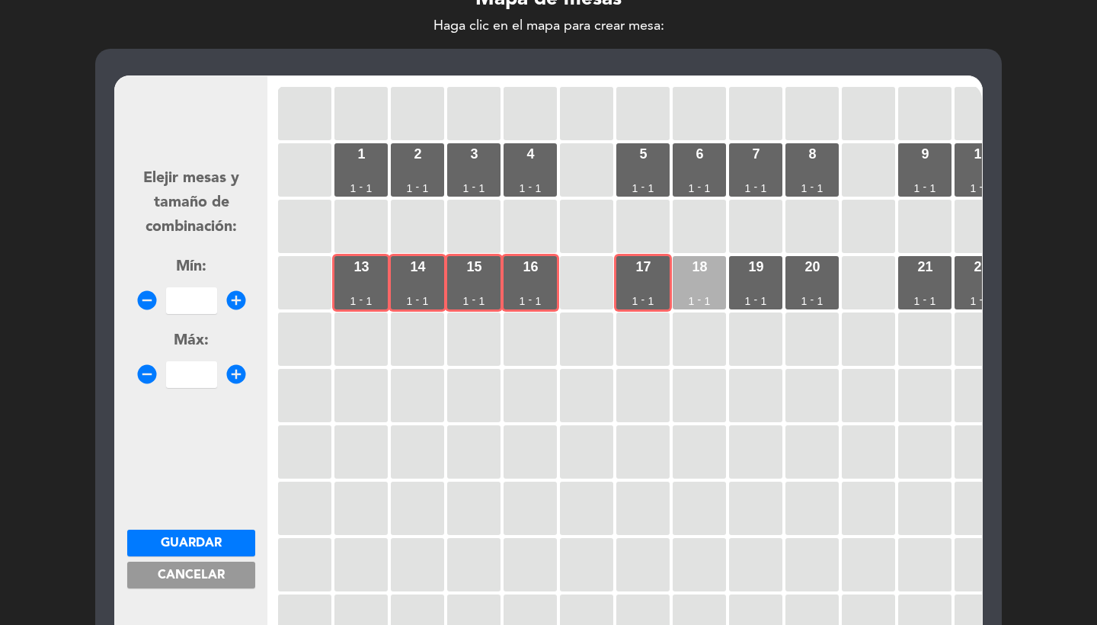
click at [711, 281] on div "18 1 - 1" at bounding box center [699, 282] width 53 height 53
click at [758, 281] on div "19 1 - 1" at bounding box center [755, 282] width 53 height 53
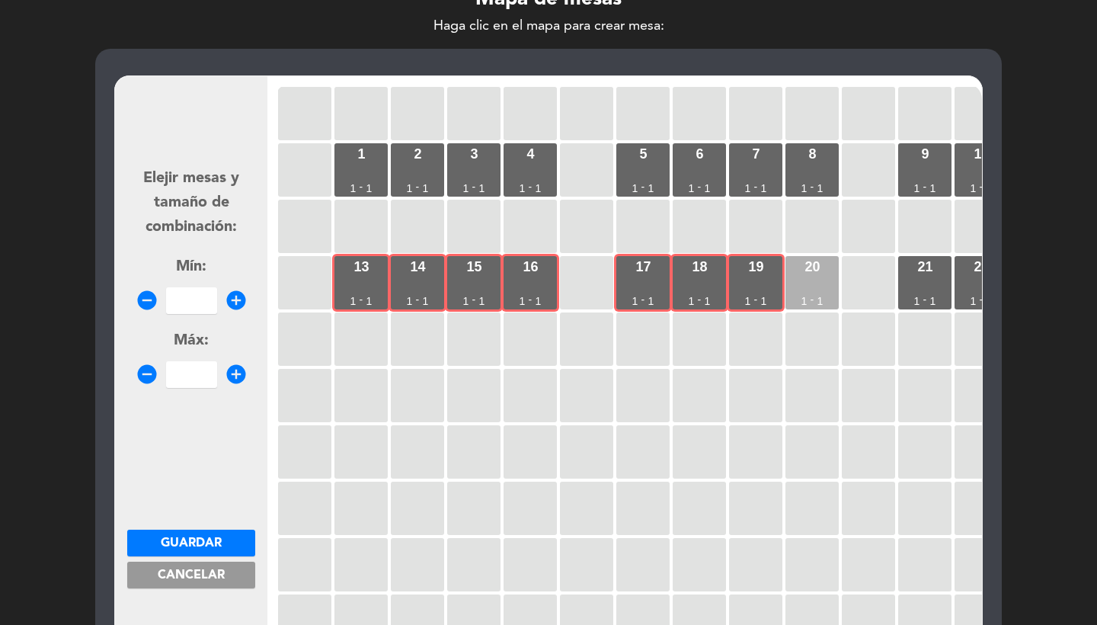
click at [809, 280] on div "20 1 - 1" at bounding box center [812, 282] width 53 height 53
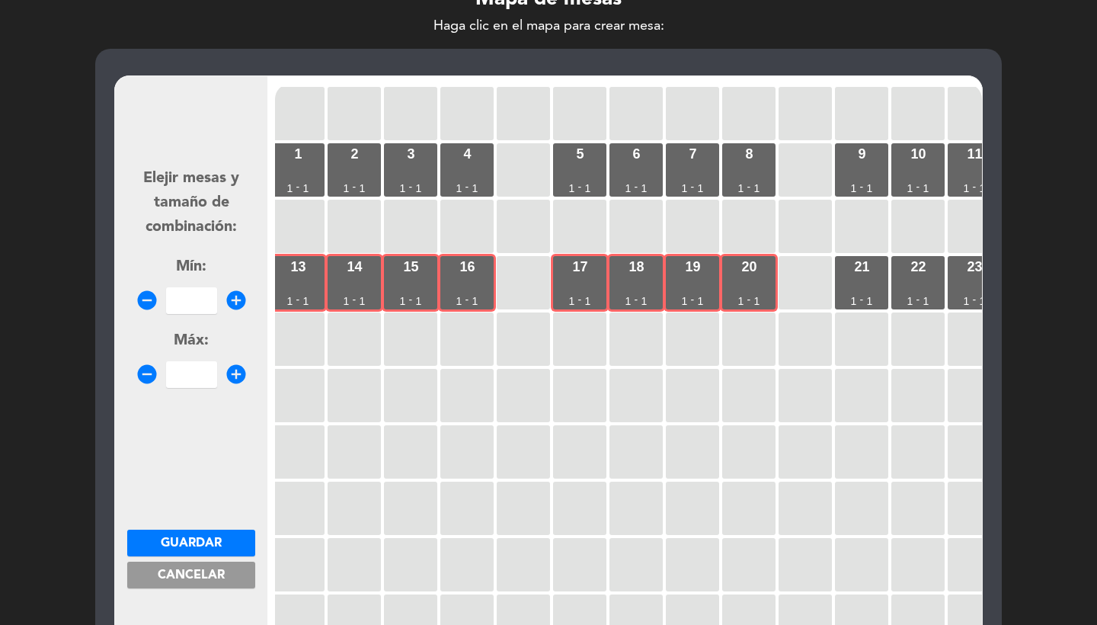
click at [834, 278] on div "1 1 - 1 2 1 - 1 3 1 - 1 4 1 - 1 5 1 - 1 6 1 - 1 7 1 - 1 8 1 - 1 9 1 - 1 10 1 - …" at bounding box center [628, 373] width 707 height 579
click at [851, 281] on div "21 1 - 1" at bounding box center [861, 282] width 53 height 53
click at [207, 297] on input "number" at bounding box center [191, 300] width 51 height 27
click at [204, 553] on button "Guardar" at bounding box center [191, 543] width 128 height 27
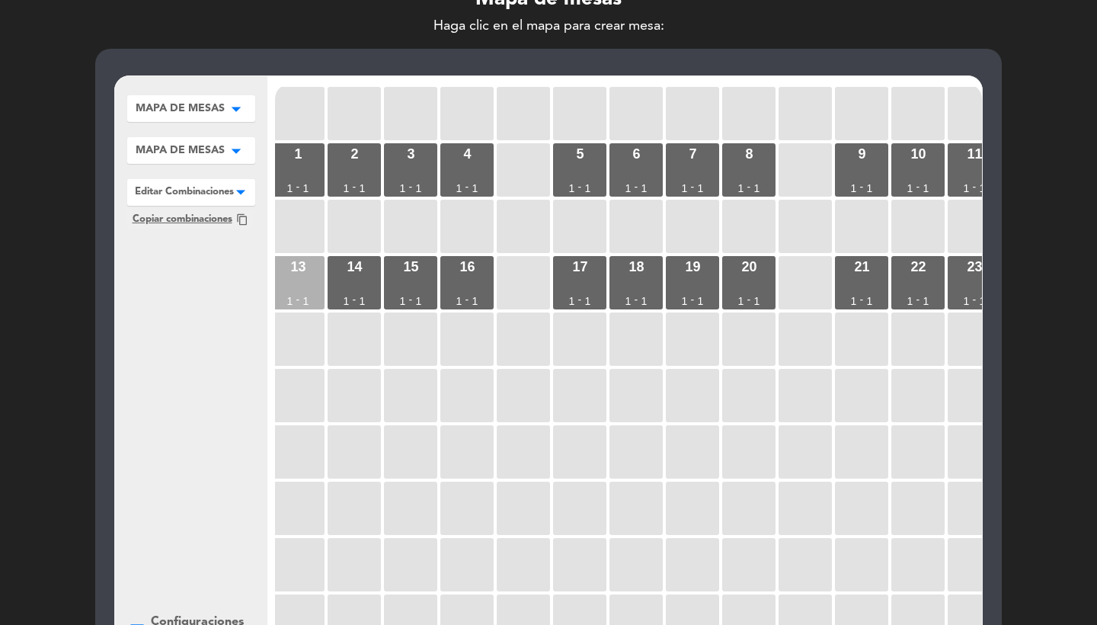
click at [297, 291] on div "13 1 - 1" at bounding box center [297, 282] width 53 height 53
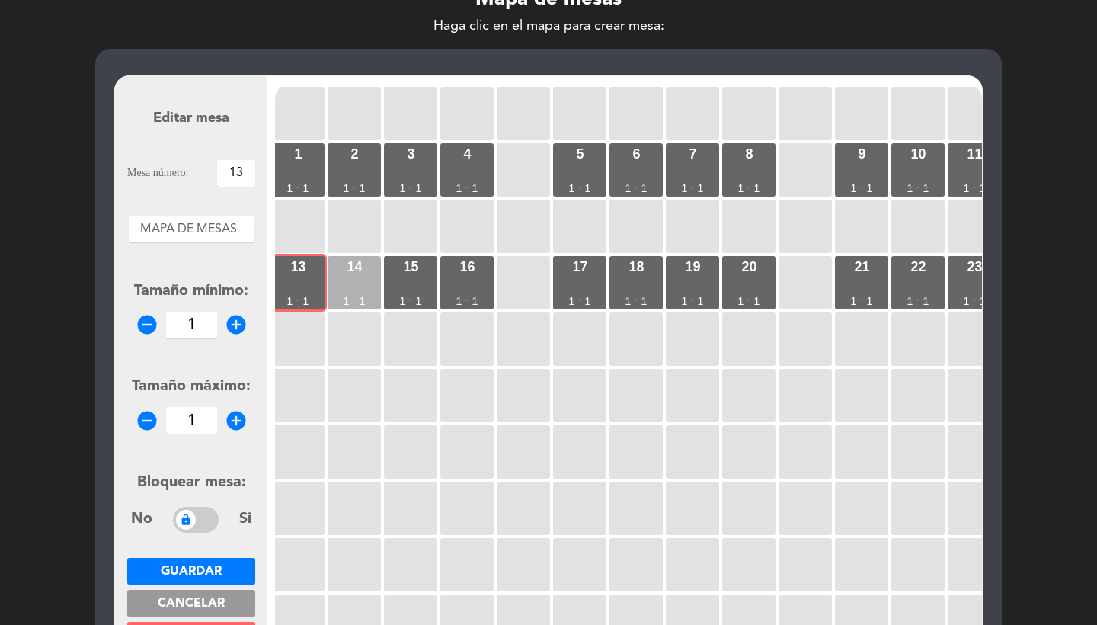
click at [360, 291] on div "14 1 - 1" at bounding box center [354, 282] width 53 height 53
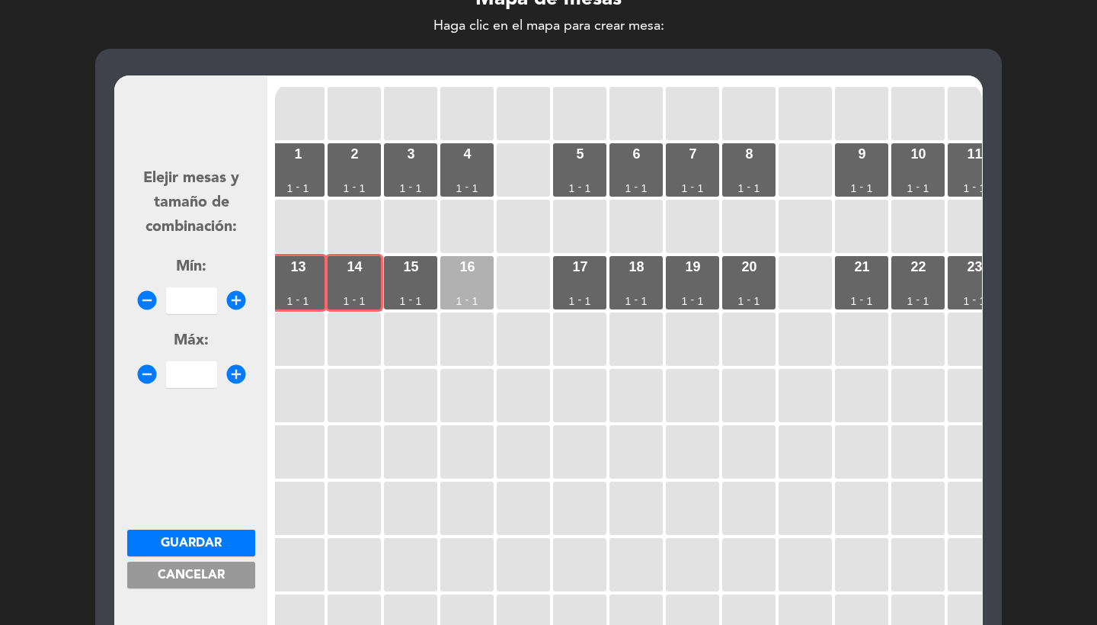
click at [447, 283] on div "16 1 - 1" at bounding box center [466, 282] width 53 height 53
click at [416, 278] on div "15 1 - 1" at bounding box center [410, 282] width 53 height 53
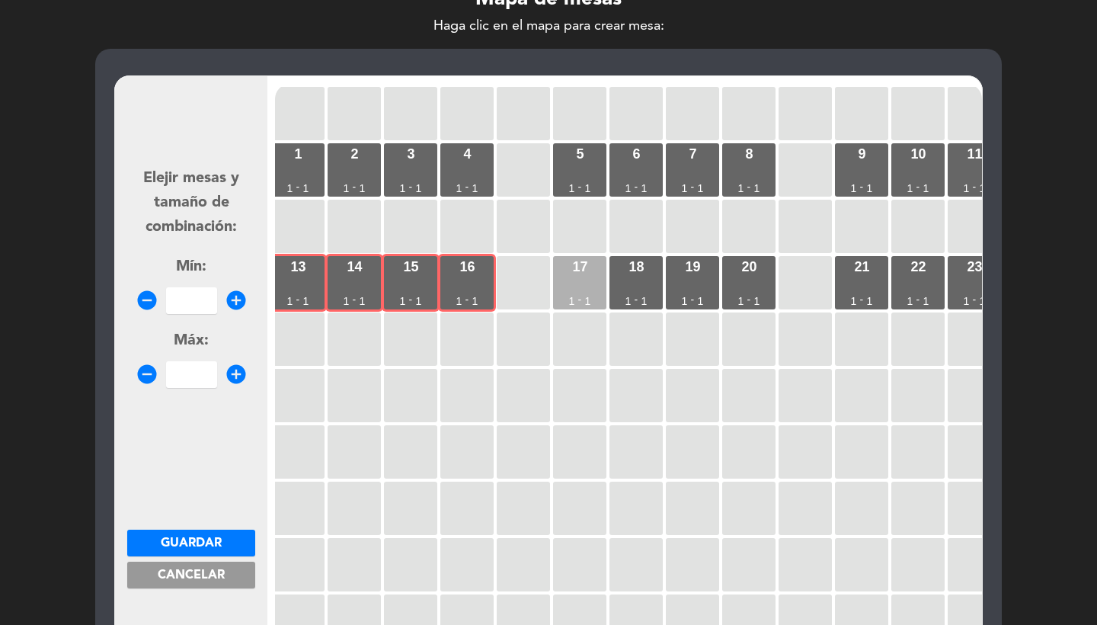
click at [591, 274] on div "17 1 - 1" at bounding box center [579, 282] width 53 height 53
click at [632, 274] on div "18" at bounding box center [636, 267] width 15 height 14
click at [689, 283] on div "19 1 - 1" at bounding box center [692, 282] width 53 height 53
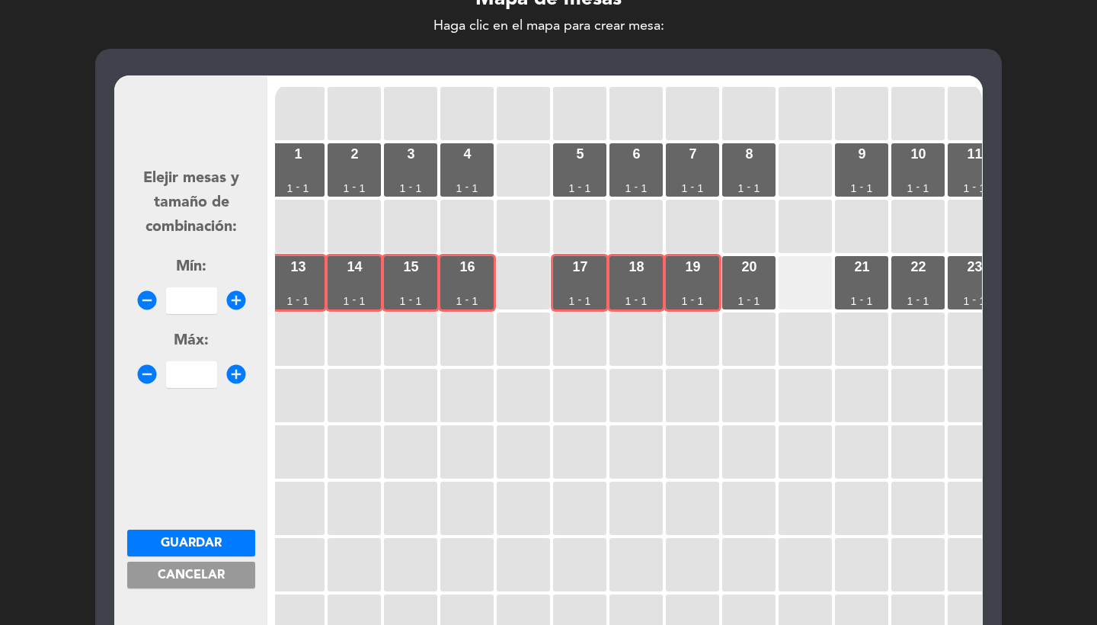
click at [786, 284] on div at bounding box center [805, 282] width 53 height 53
click at [756, 283] on div "20 1 - 1" at bounding box center [748, 282] width 53 height 53
click at [888, 283] on div "21 1 - 1" at bounding box center [861, 282] width 53 height 53
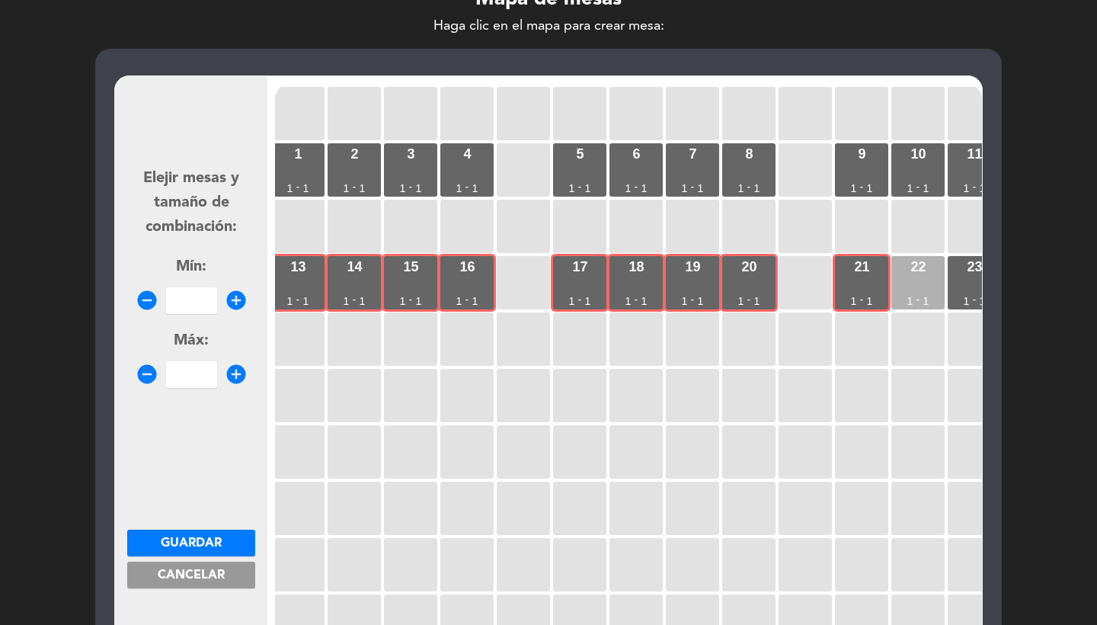
click at [921, 283] on div "22 1 - 1" at bounding box center [918, 282] width 53 height 53
click at [184, 296] on input "number" at bounding box center [191, 300] width 51 height 27
click at [172, 537] on span "Guardar" at bounding box center [191, 543] width 61 height 12
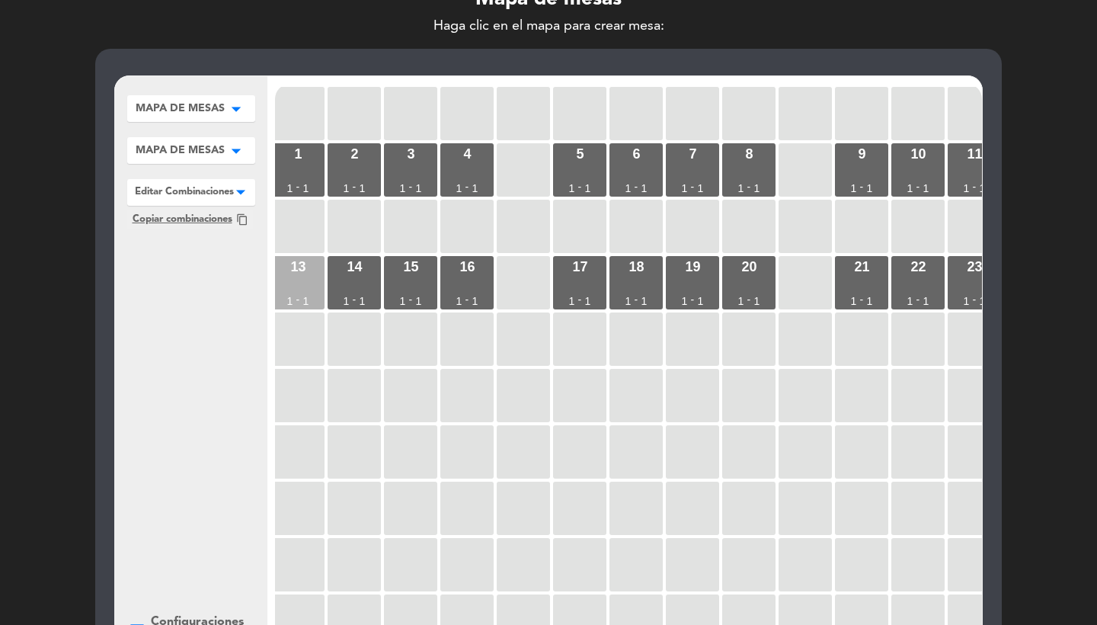
click at [287, 287] on div "13 1 - 1" at bounding box center [297, 282] width 53 height 53
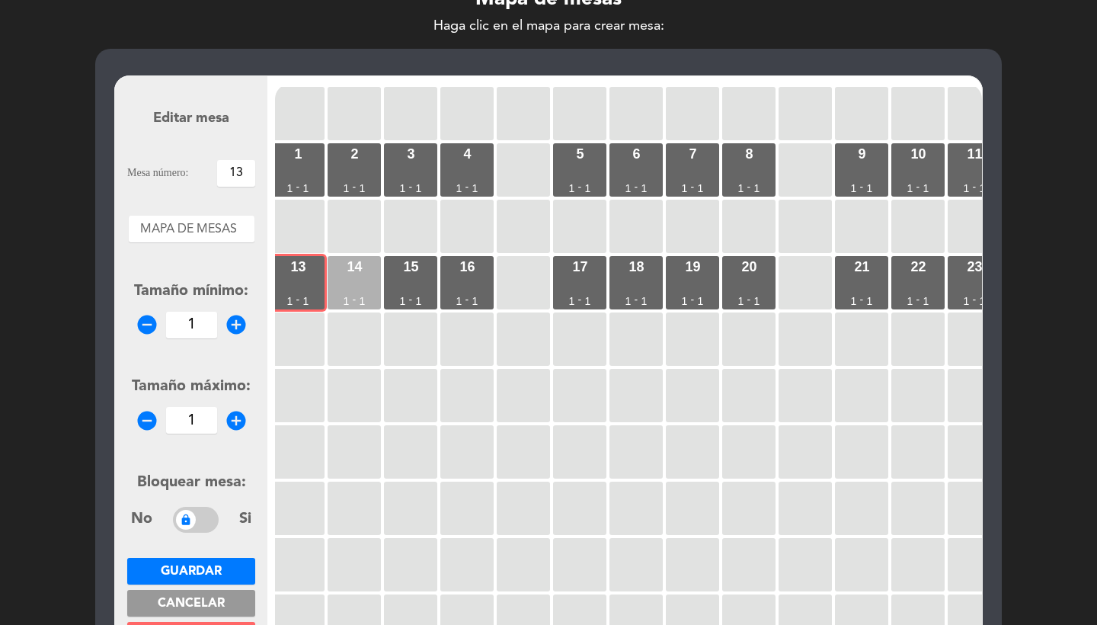
click at [340, 287] on div "14 1 - 1" at bounding box center [354, 282] width 53 height 53
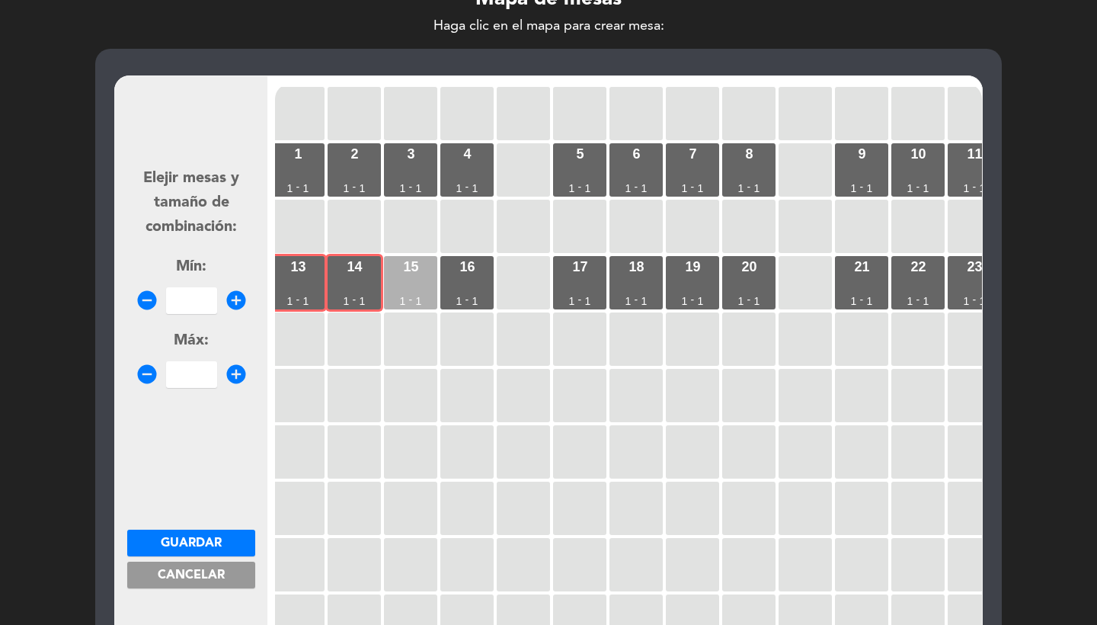
click at [403, 280] on div "15 1 - 1" at bounding box center [410, 282] width 53 height 53
click at [485, 270] on div "16 1 - 1" at bounding box center [466, 282] width 53 height 53
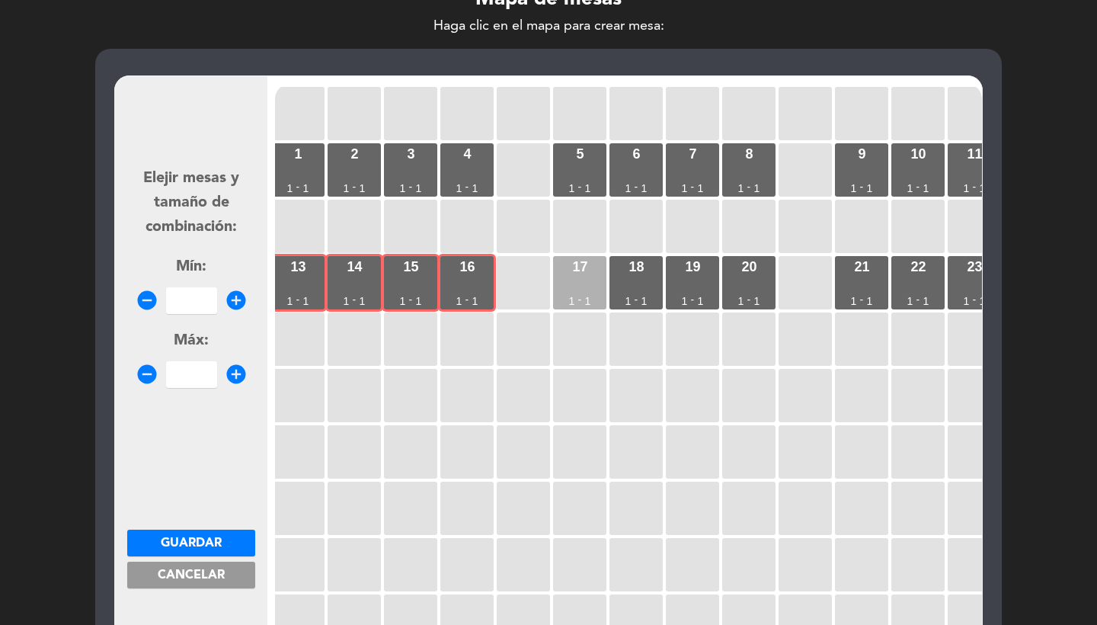
click at [592, 285] on div "17 1 - 1" at bounding box center [579, 282] width 53 height 53
click at [639, 285] on div "18 1 - 1" at bounding box center [636, 282] width 53 height 53
click at [696, 285] on div "19 1 - 1" at bounding box center [692, 282] width 53 height 53
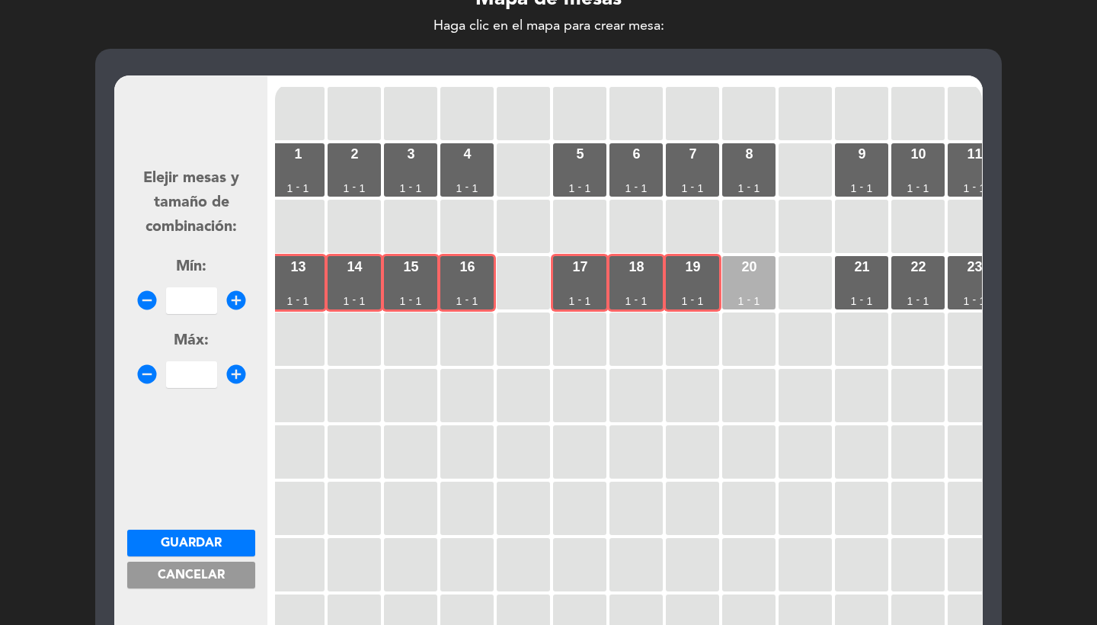
click at [753, 281] on div "20 1 - 1" at bounding box center [748, 282] width 53 height 53
click at [853, 290] on div "21 1 - 1" at bounding box center [861, 282] width 53 height 53
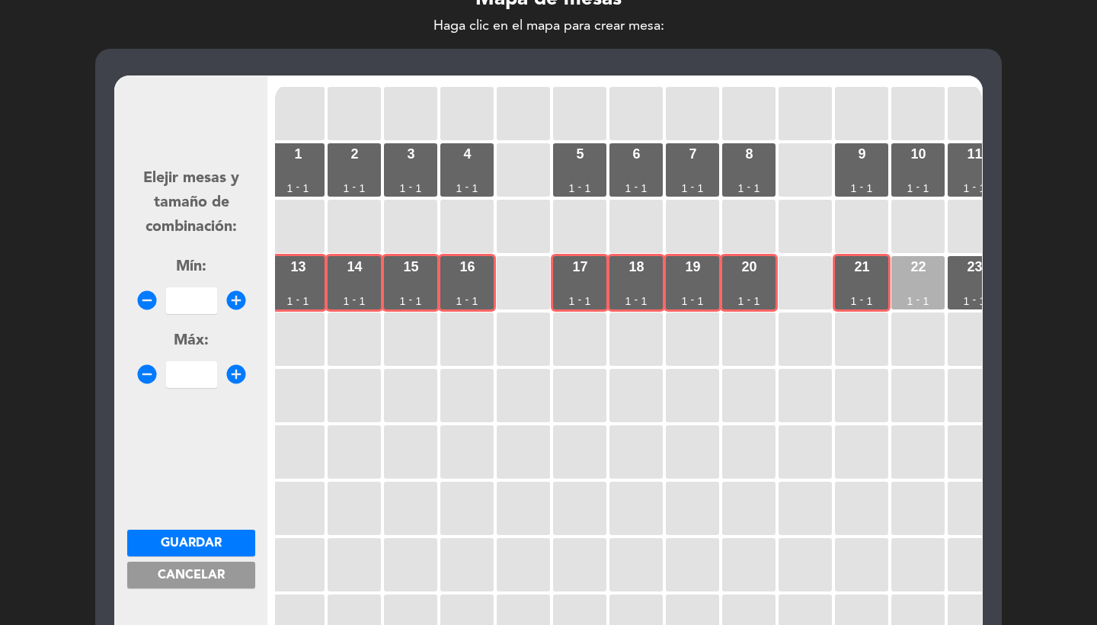
click at [924, 290] on div "22 1 - 1" at bounding box center [918, 282] width 53 height 53
click
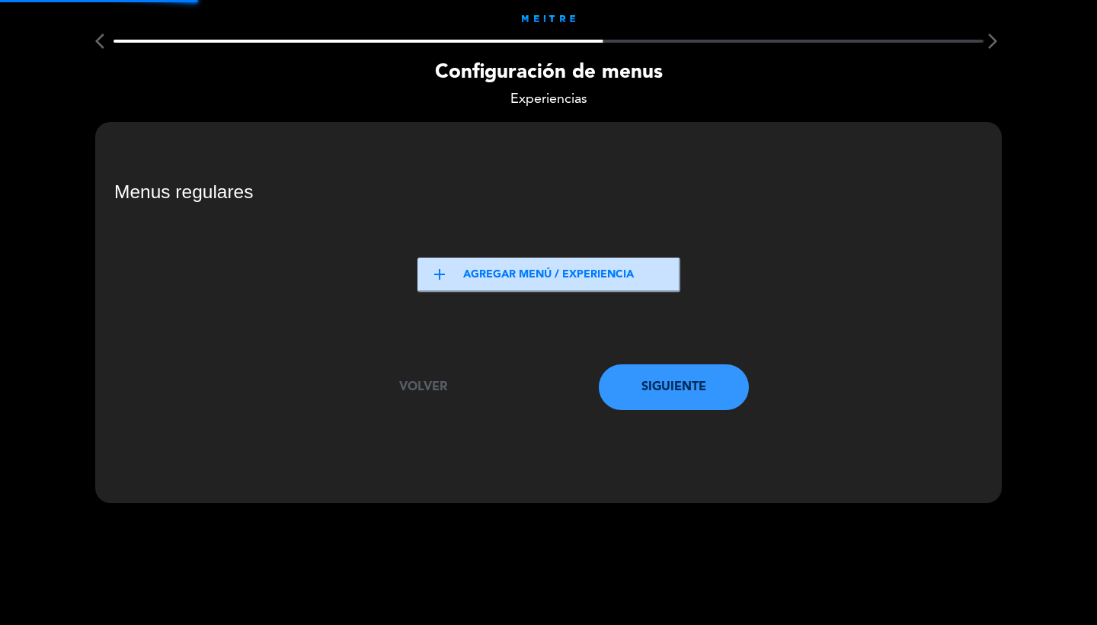
scroll to position [0, 0]
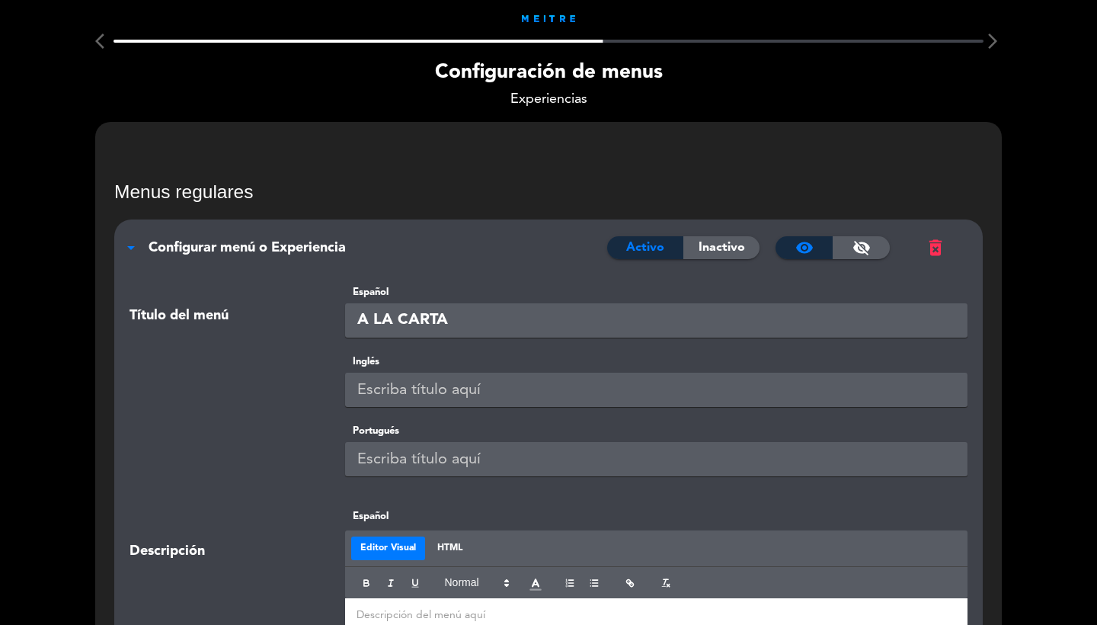
paste input "A LA CARTA"
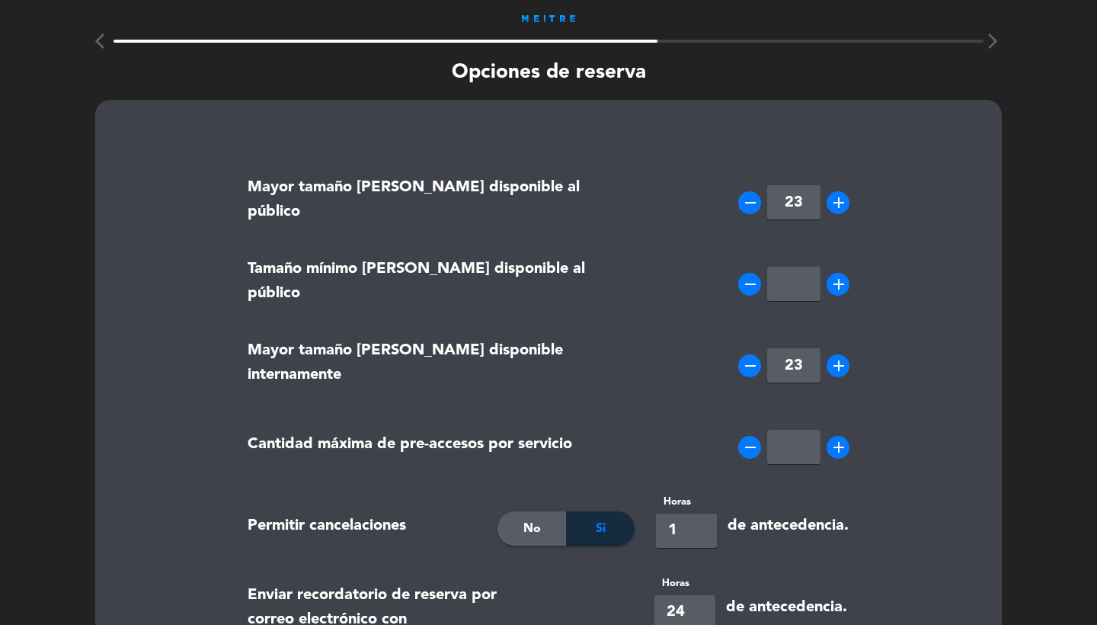
drag, startPoint x: 808, startPoint y: 203, endPoint x: 744, endPoint y: 191, distance: 65.2
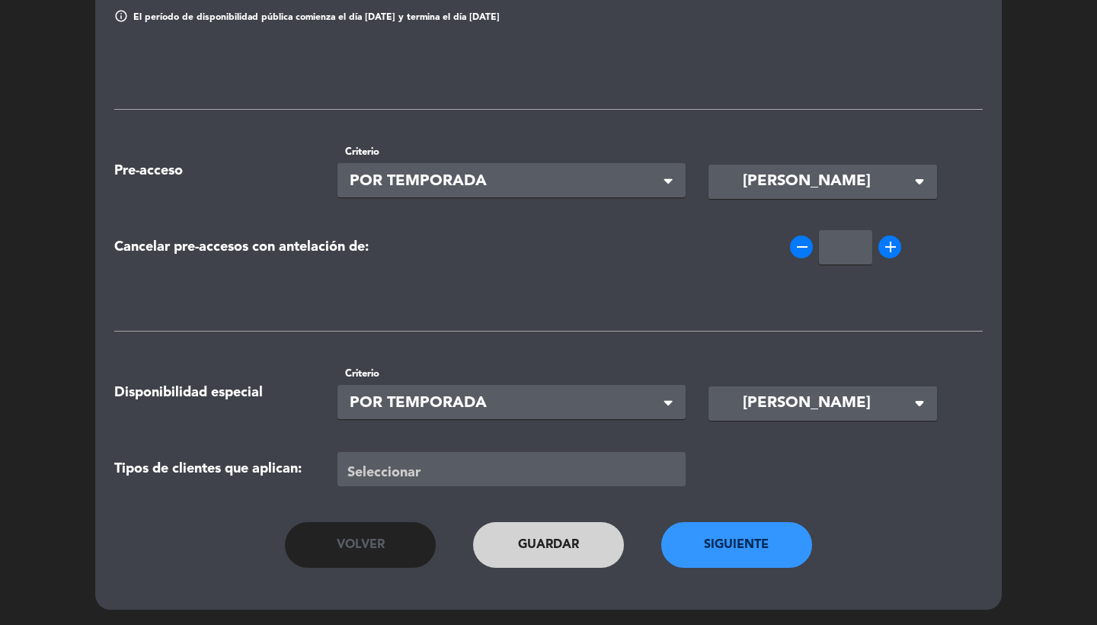
scroll to position [551, 0]
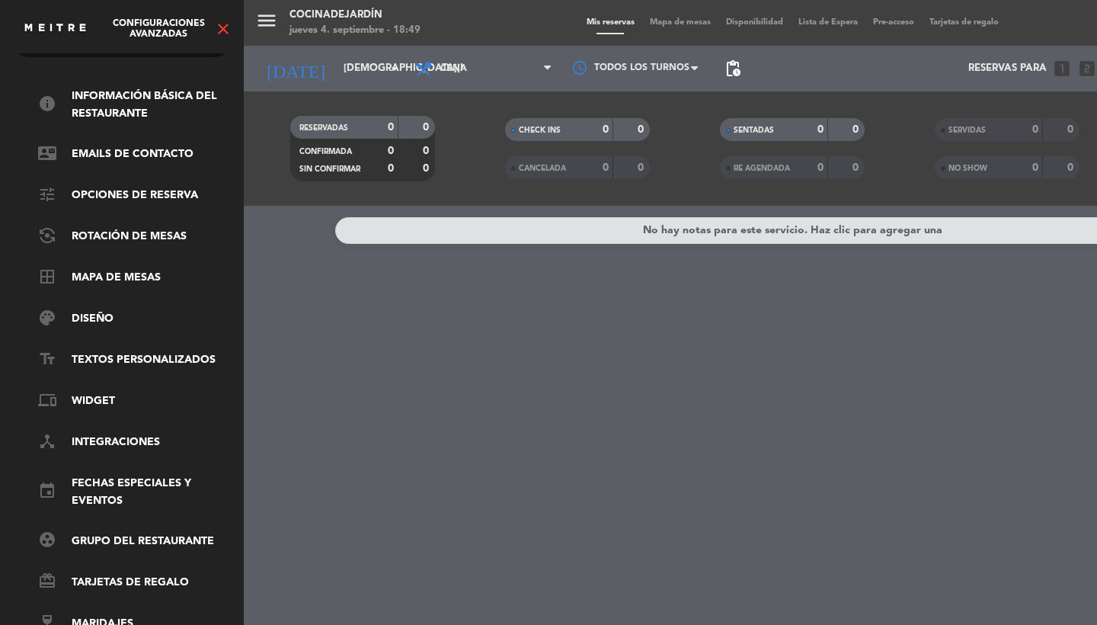
scroll to position [51, 0]
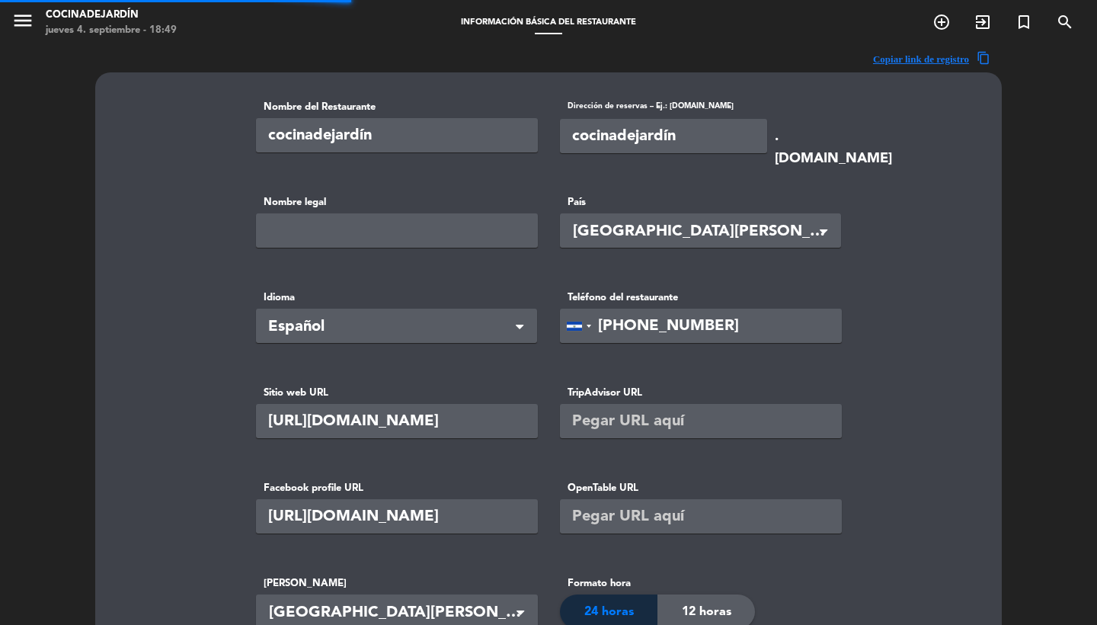
drag, startPoint x: 678, startPoint y: 138, endPoint x: 484, endPoint y: 122, distance: 195.0
